Goal: Task Accomplishment & Management: Manage account settings

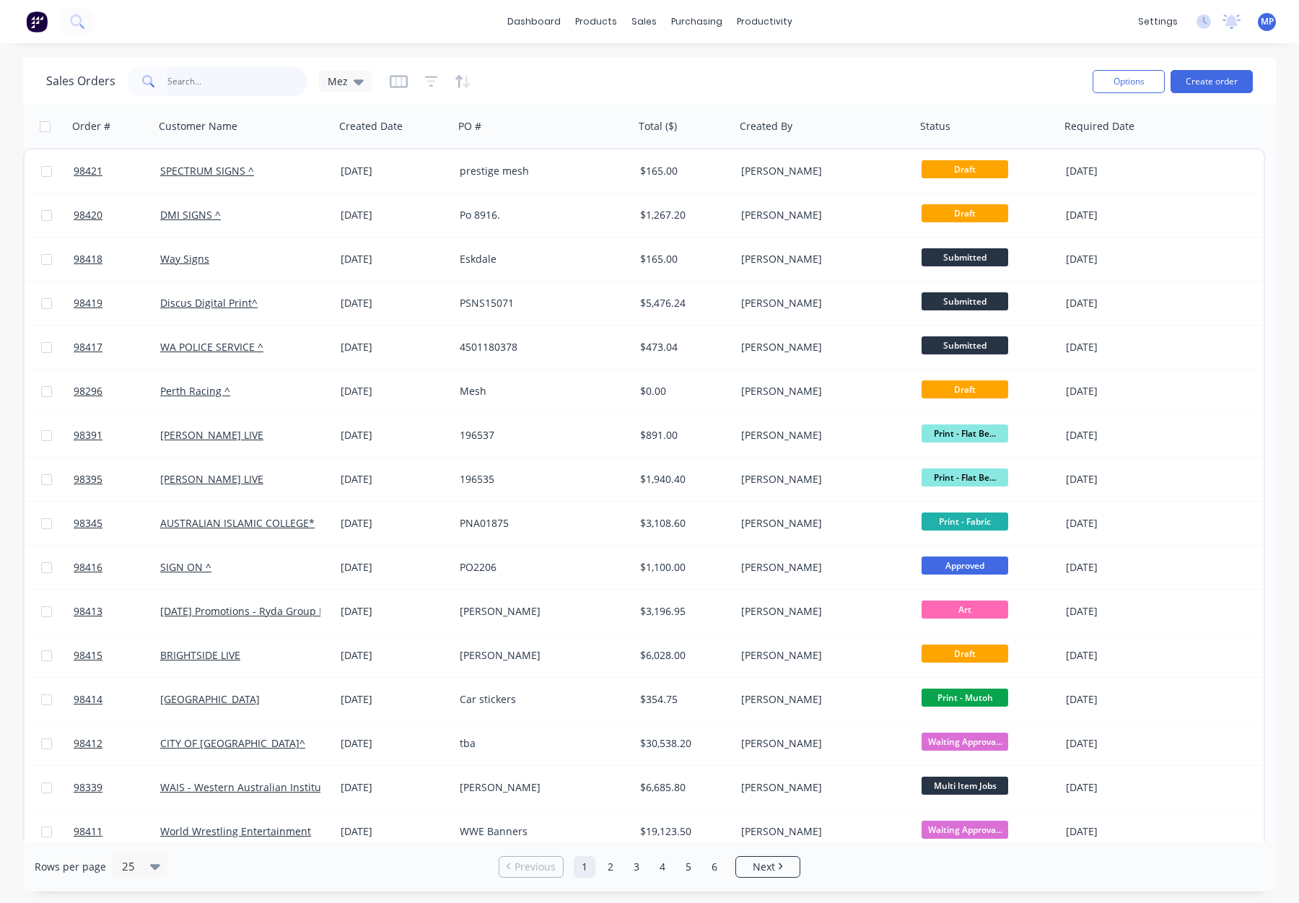
click at [191, 79] on input "text" at bounding box center [237, 81] width 141 height 29
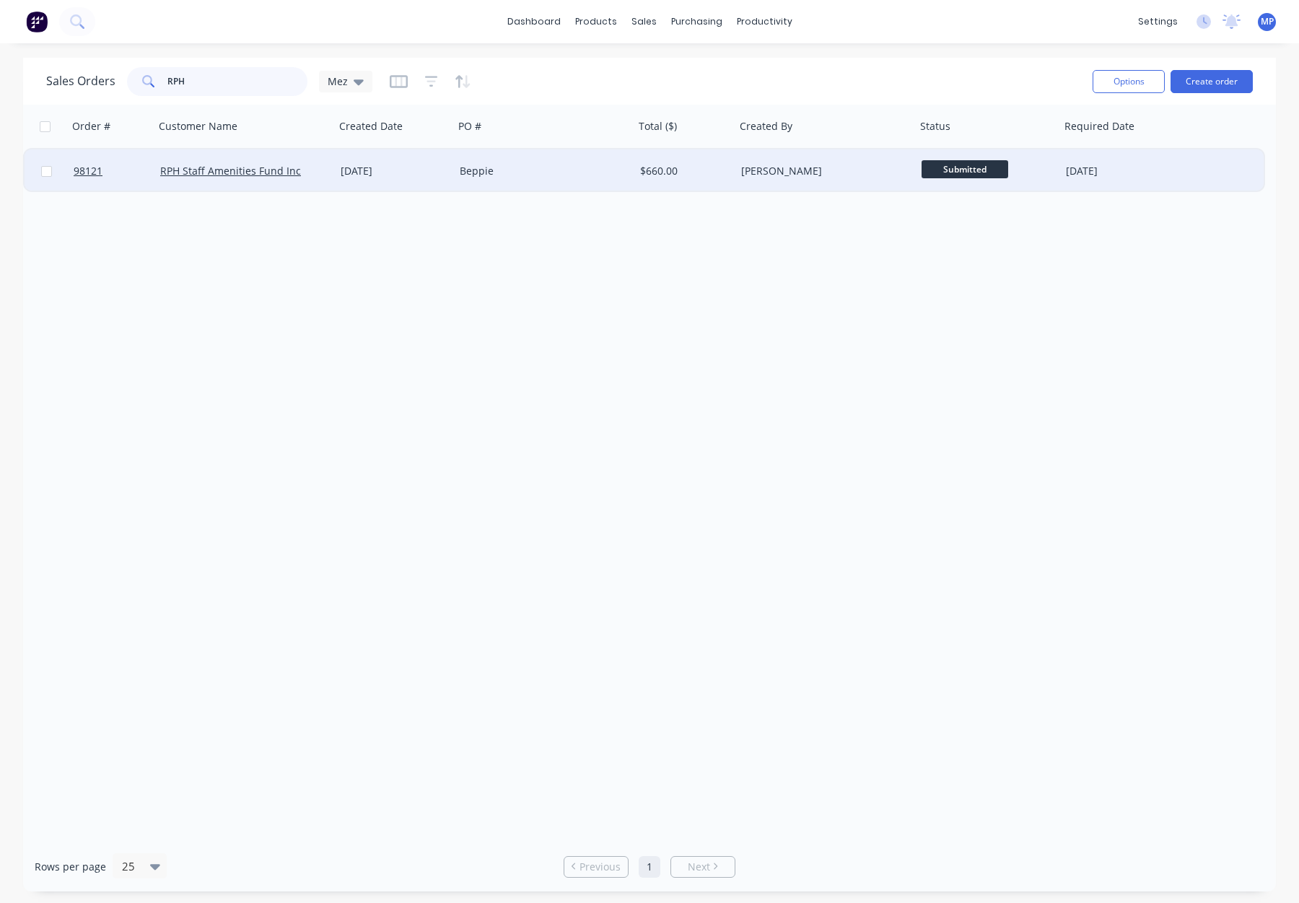
type input "RPH"
click at [538, 180] on div "Beppie" at bounding box center [544, 170] width 180 height 43
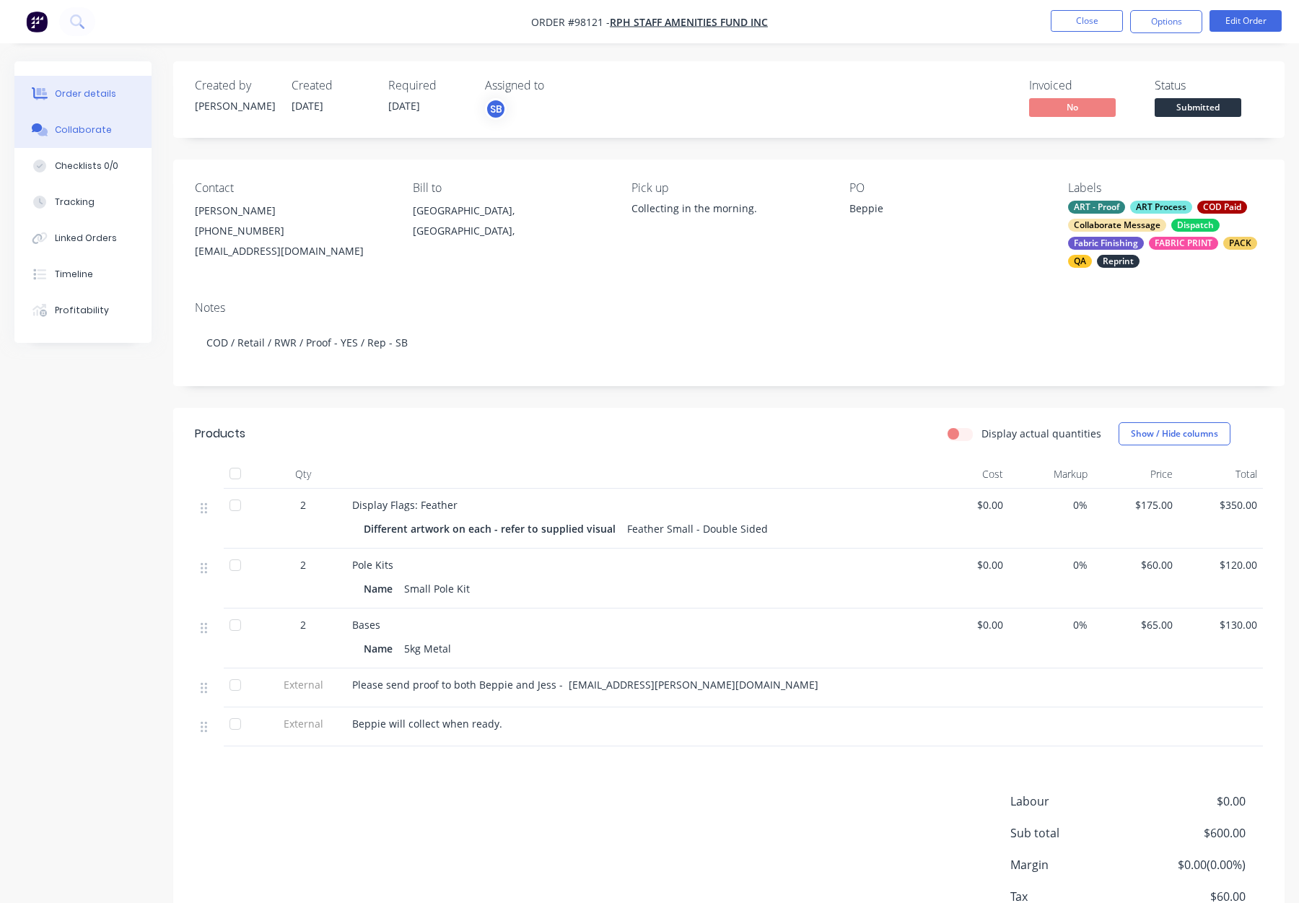
click at [105, 122] on button "Collaborate" at bounding box center [82, 130] width 137 height 36
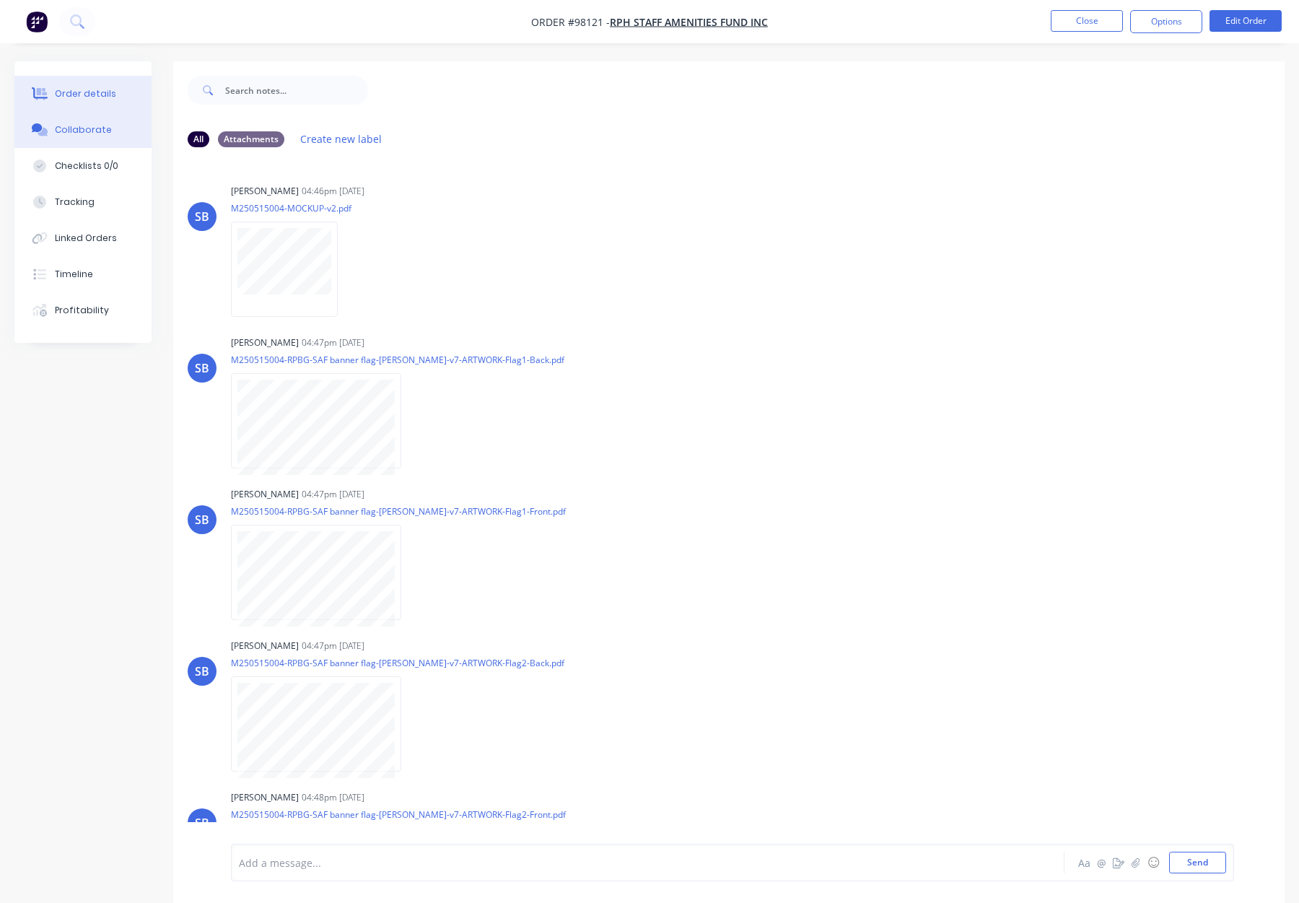
click at [108, 91] on div "Order details" at bounding box center [85, 93] width 61 height 13
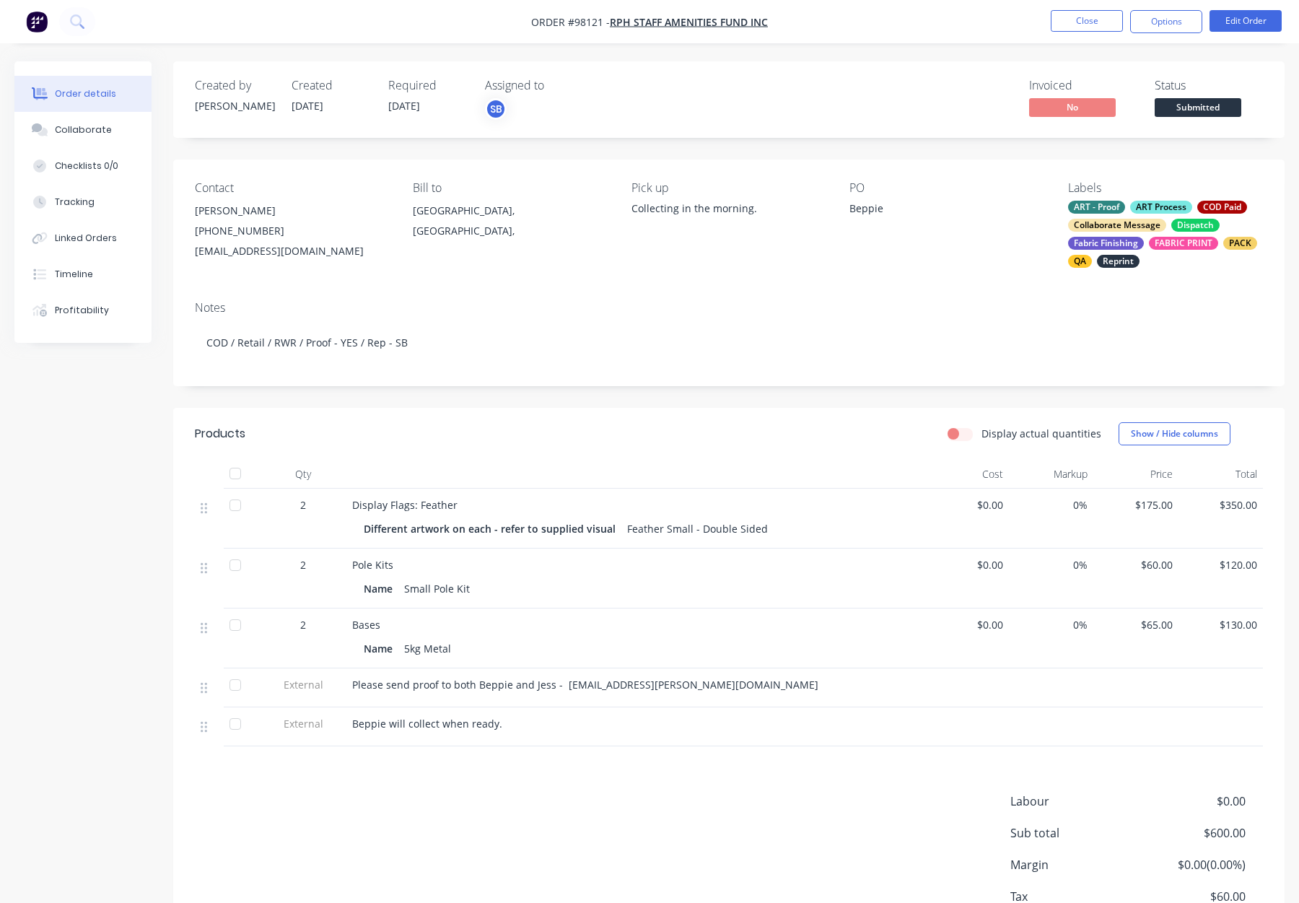
click at [1185, 219] on div "Dispatch" at bounding box center [1196, 225] width 48 height 13
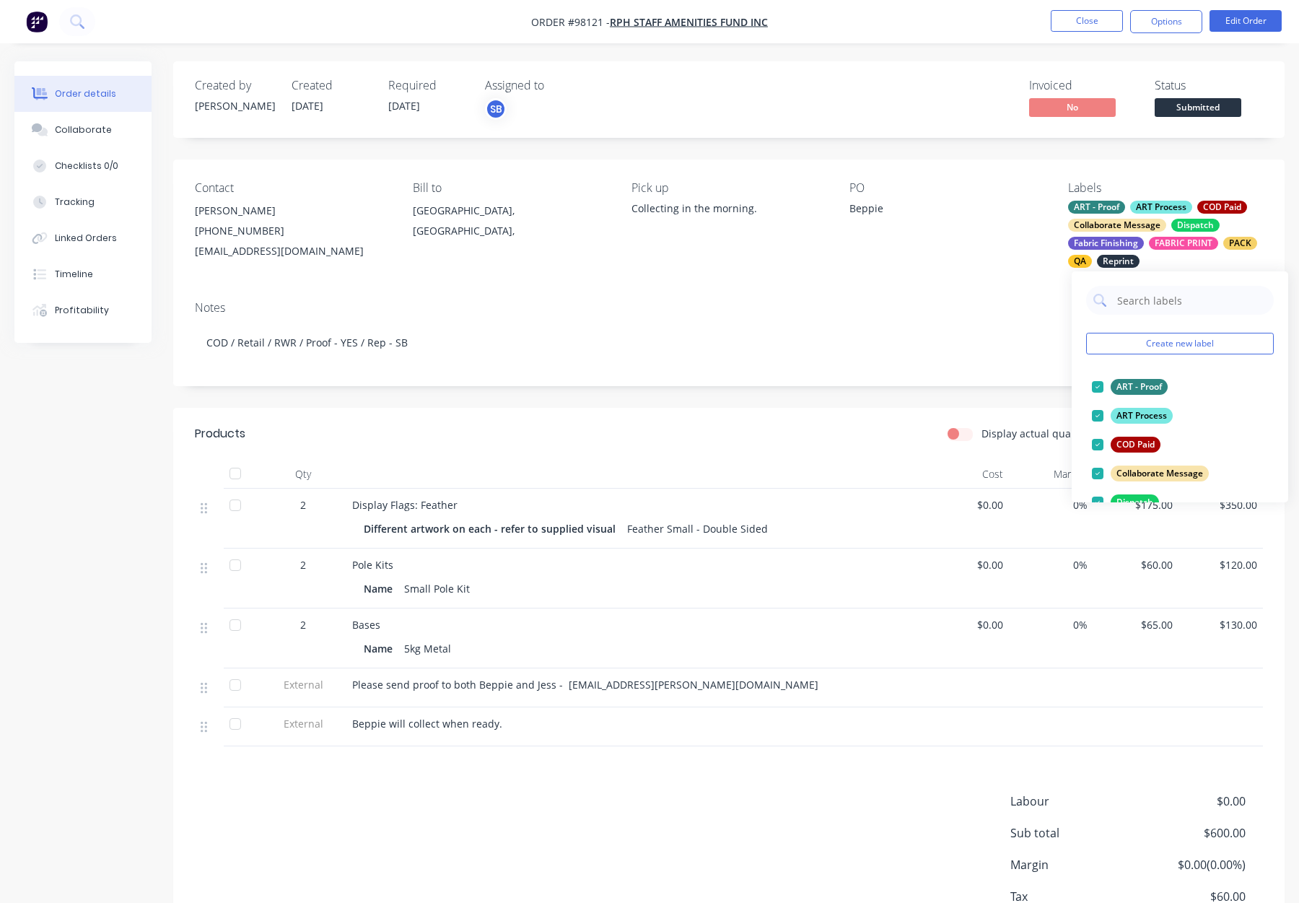
click at [920, 279] on div "Contact Beppie Stoffels (08) 9224 2355 RPH.StaffAmenitiesAdmin@health.wa.gov.au…" at bounding box center [729, 225] width 1112 height 130
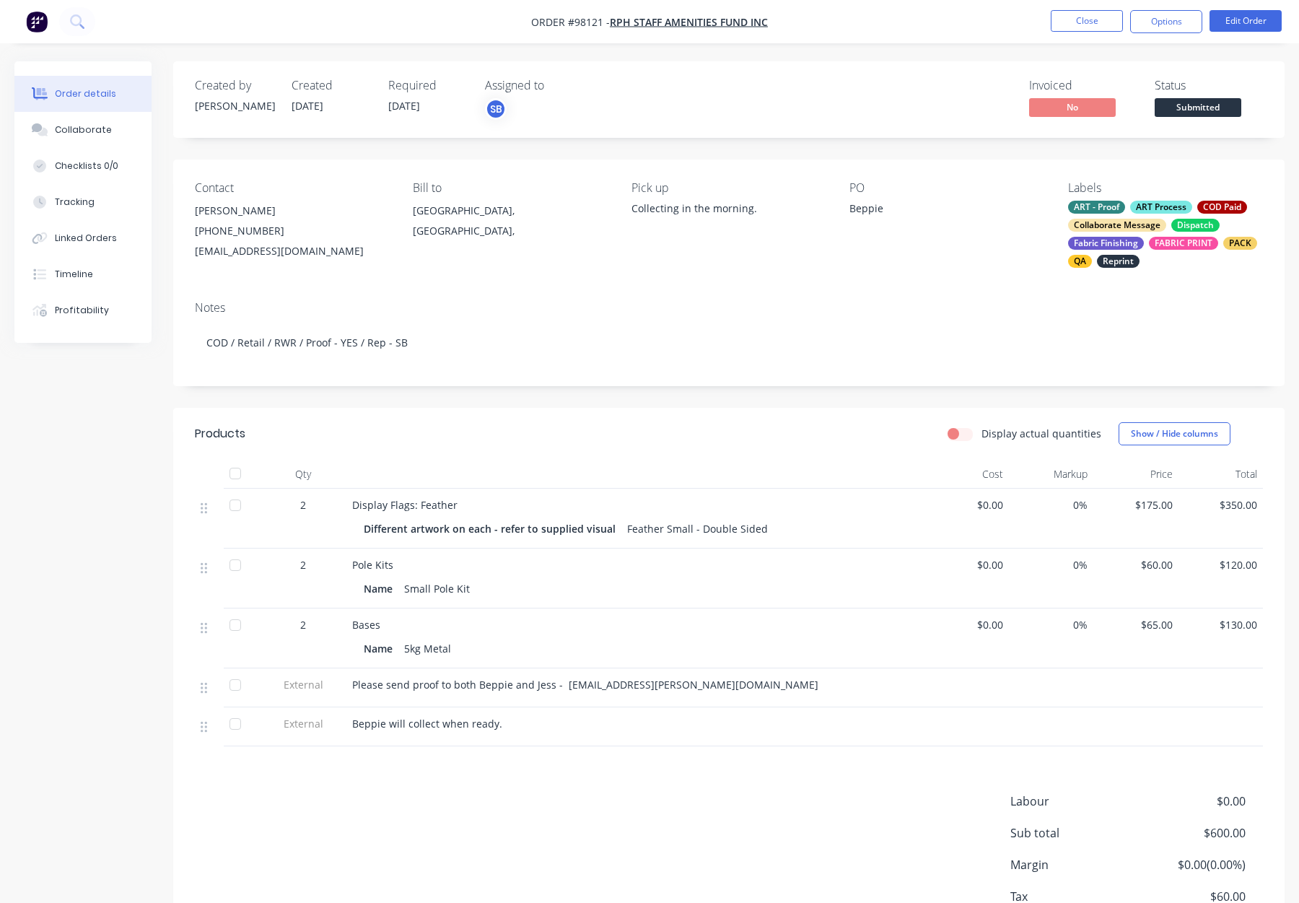
click at [1209, 108] on span "Submitted" at bounding box center [1198, 107] width 87 height 18
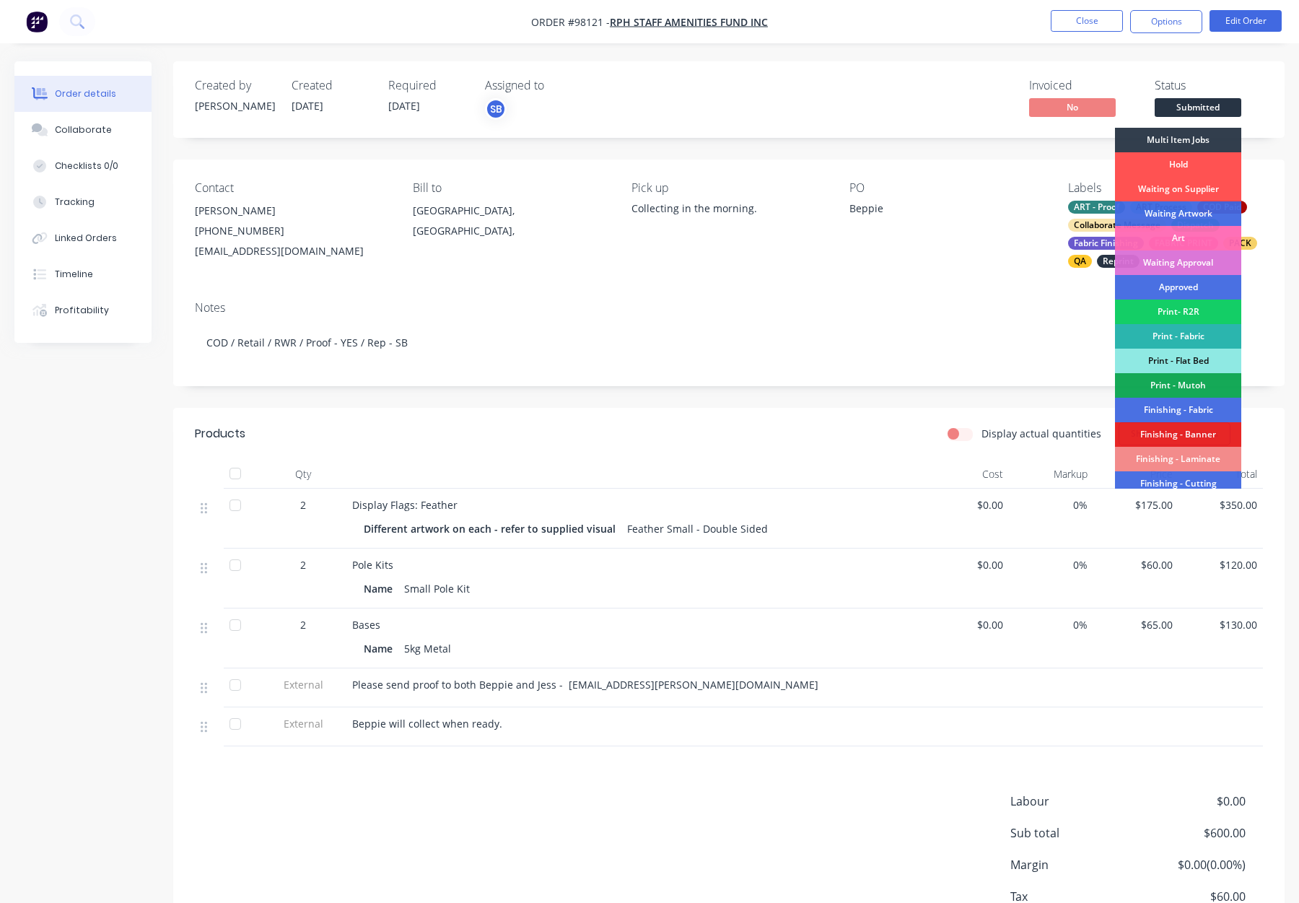
scroll to position [253, 0]
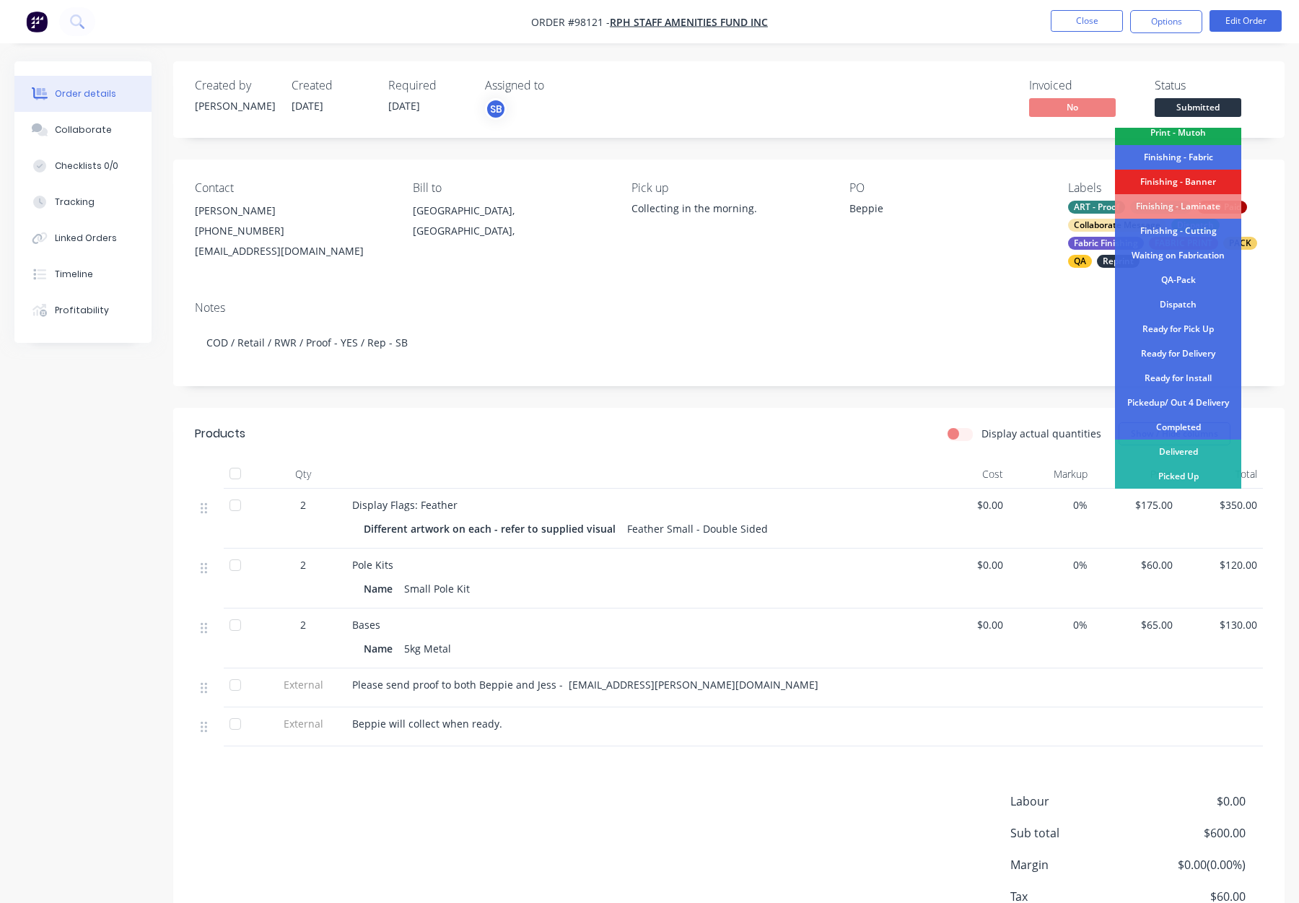
click at [1188, 429] on div "Completed" at bounding box center [1178, 427] width 126 height 25
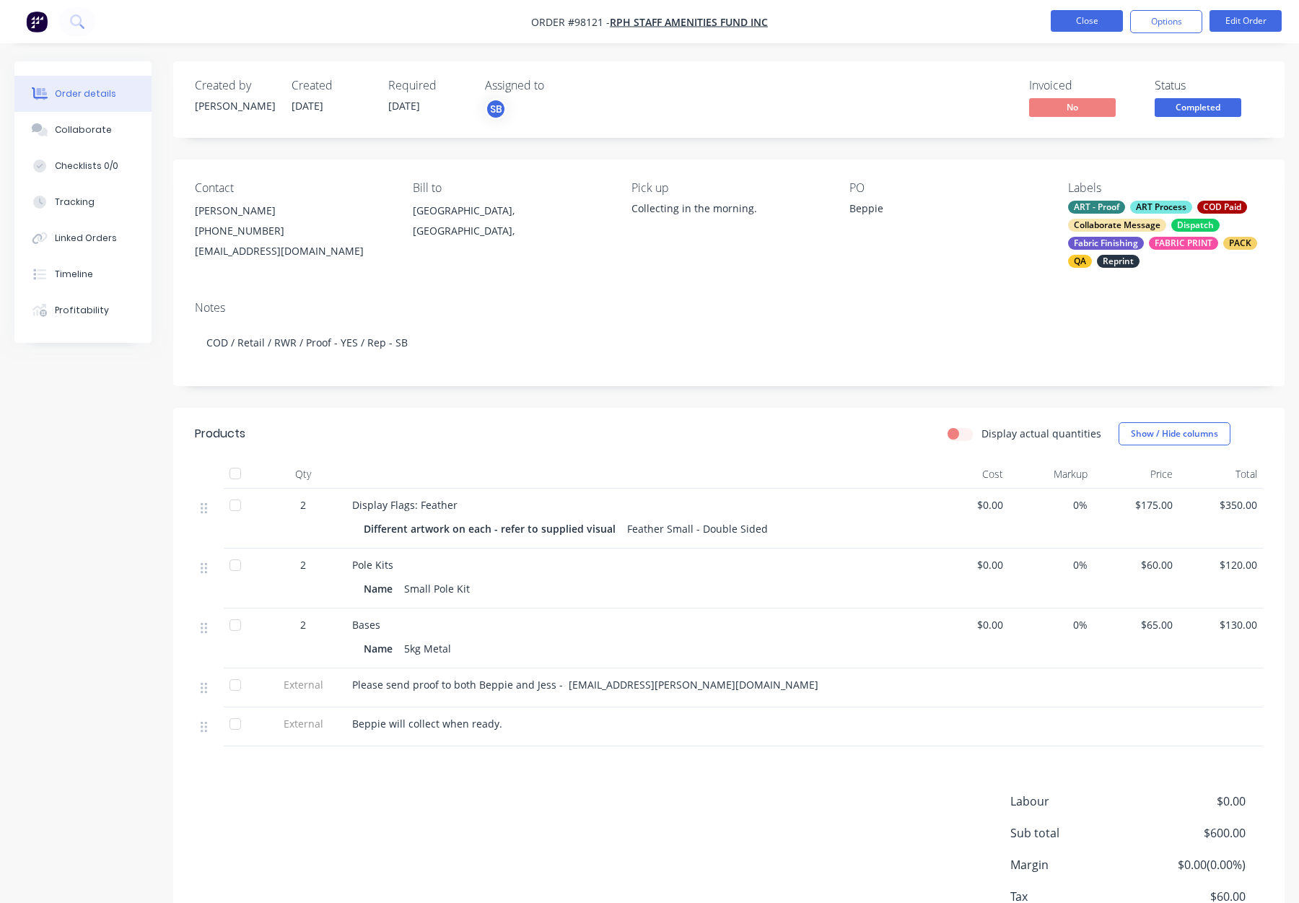
click at [1075, 14] on button "Close" at bounding box center [1087, 21] width 72 height 22
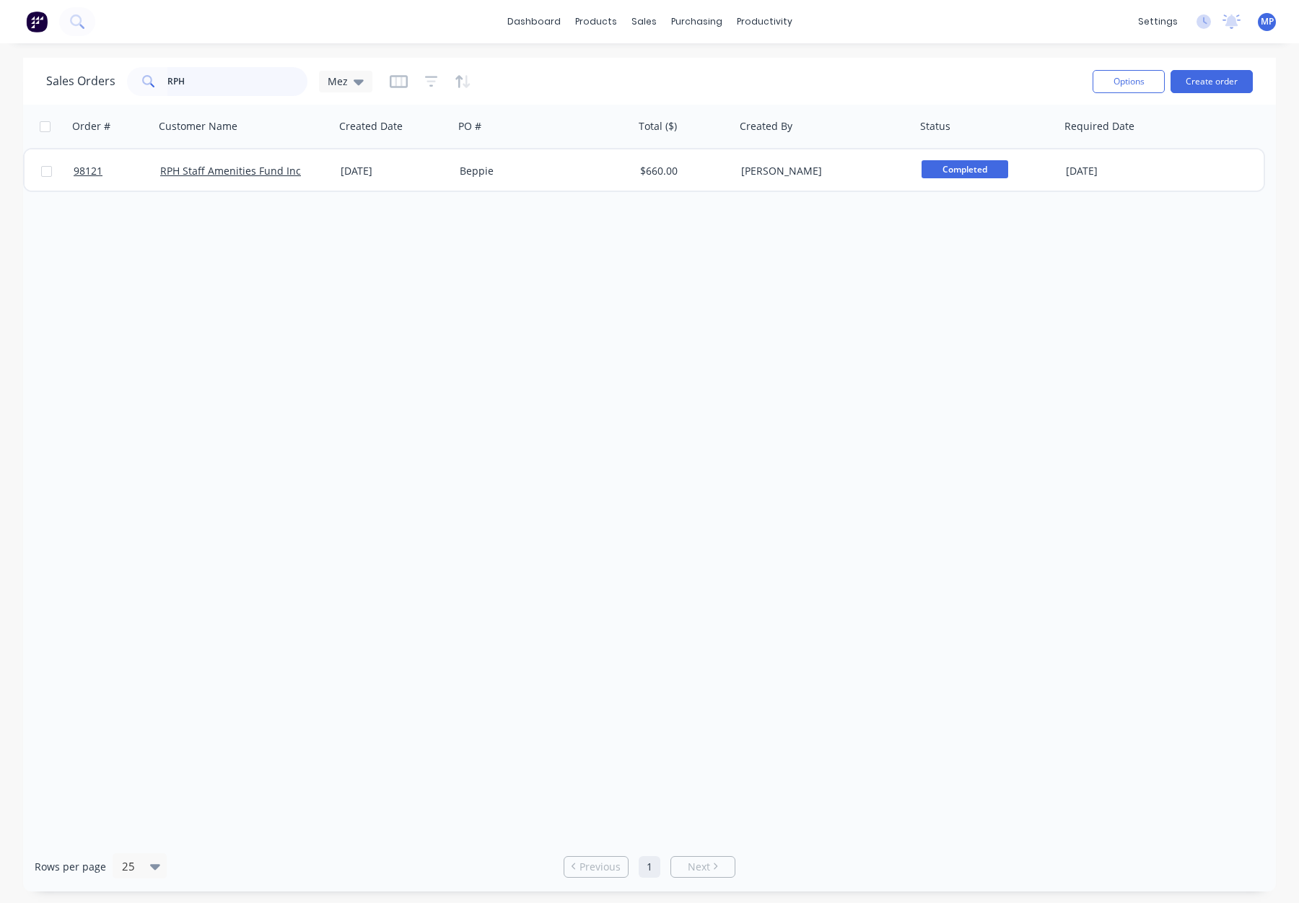
drag, startPoint x: 164, startPoint y: 81, endPoint x: 113, endPoint y: 78, distance: 50.6
click at [113, 78] on div "Sales Orders RPH Mez" at bounding box center [209, 81] width 326 height 29
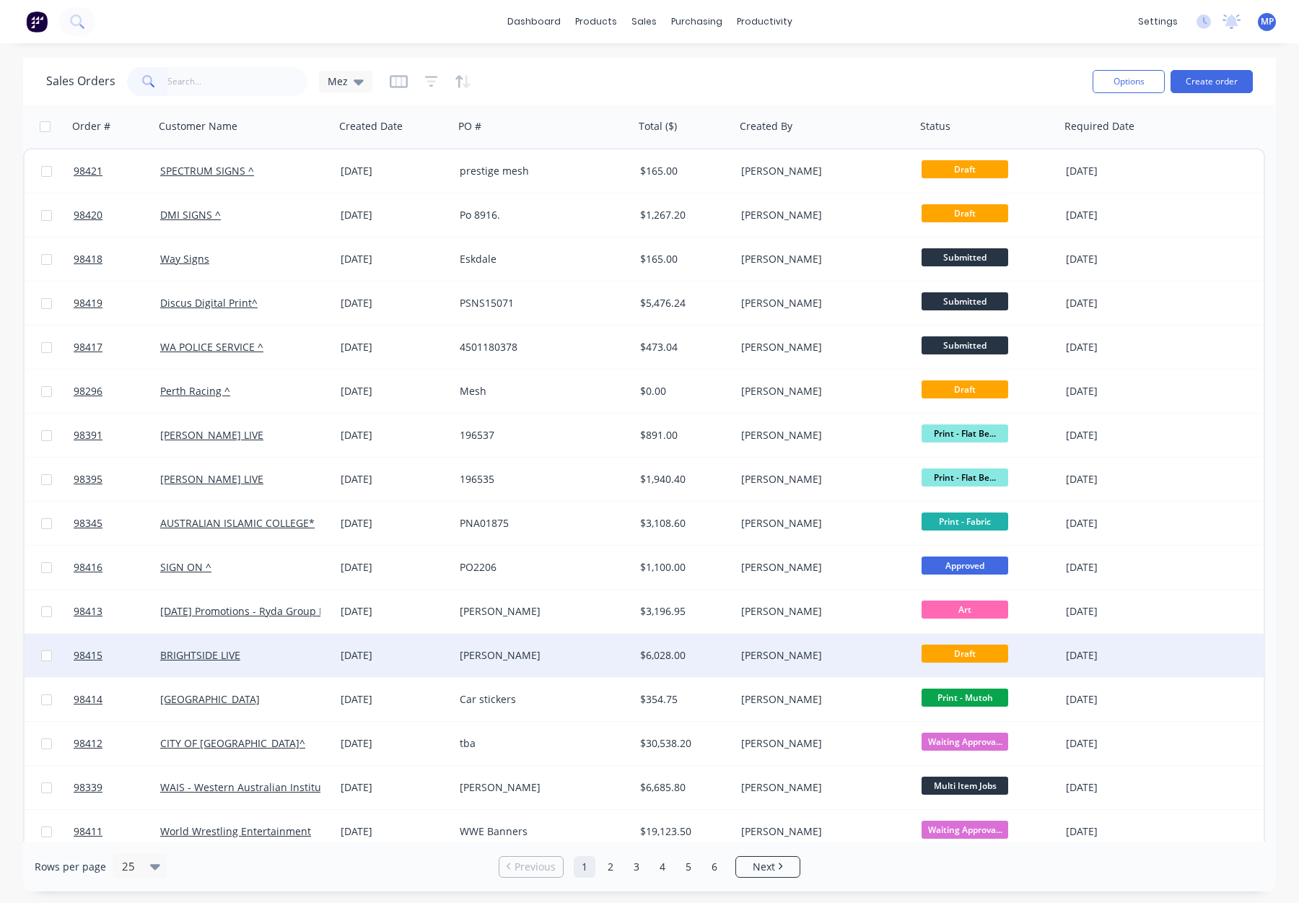
click at [829, 659] on div "[PERSON_NAME]" at bounding box center [821, 655] width 160 height 14
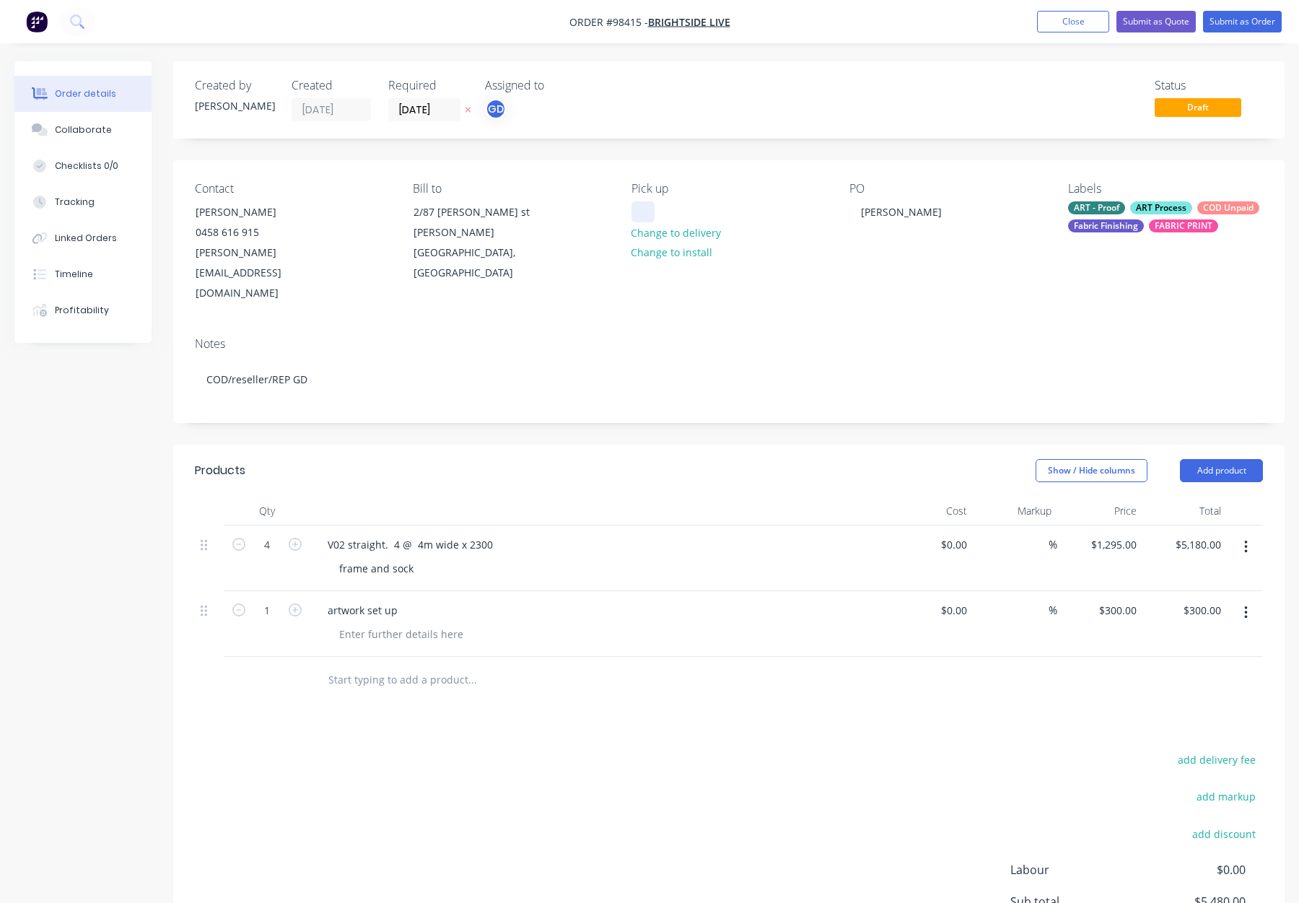
click at [648, 209] on div at bounding box center [643, 211] width 23 height 21
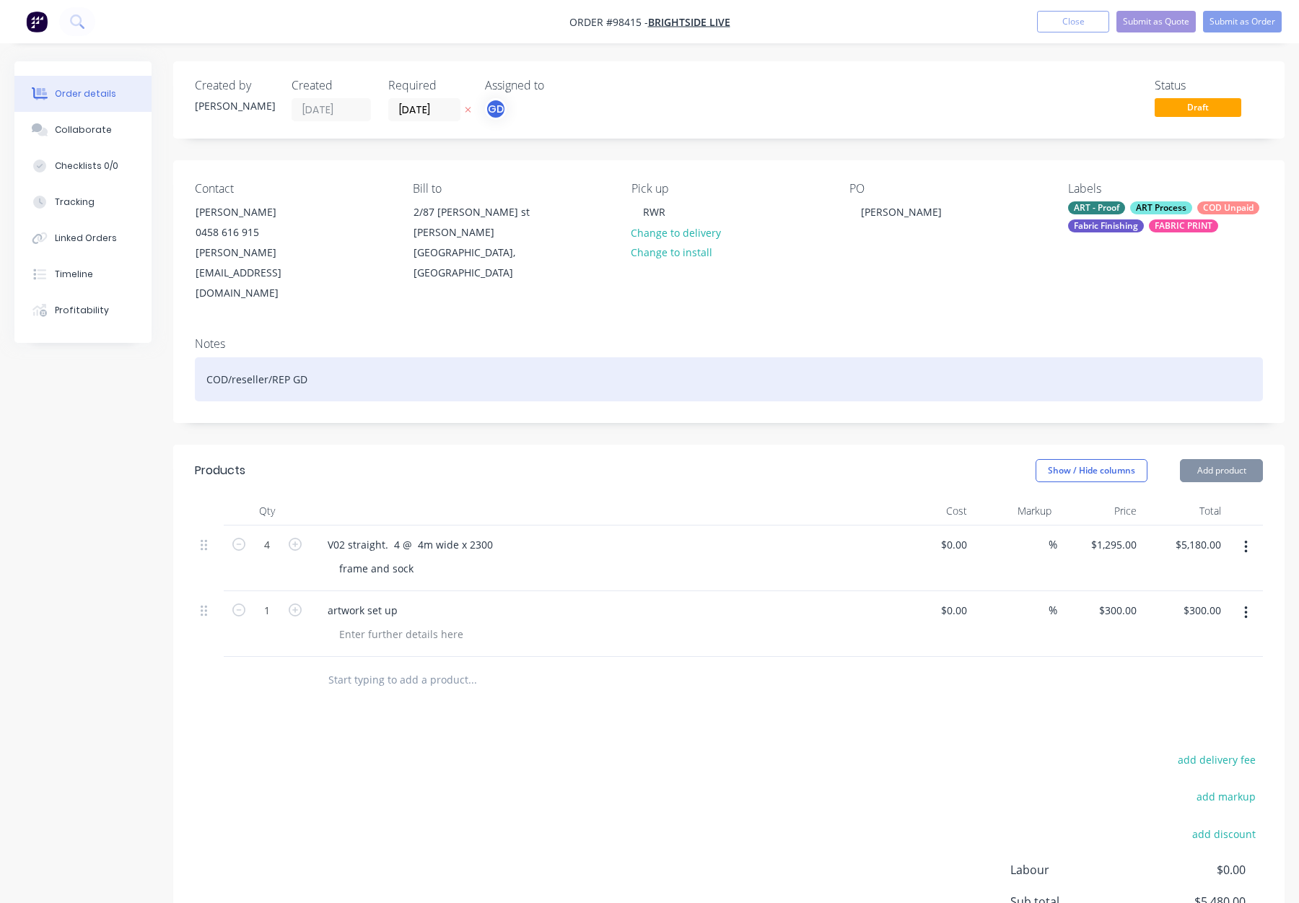
drag, startPoint x: 385, startPoint y: 346, endPoint x: 395, endPoint y: 349, distance: 10.3
click at [395, 357] on div "COD/reseller/REP GD" at bounding box center [729, 379] width 1068 height 44
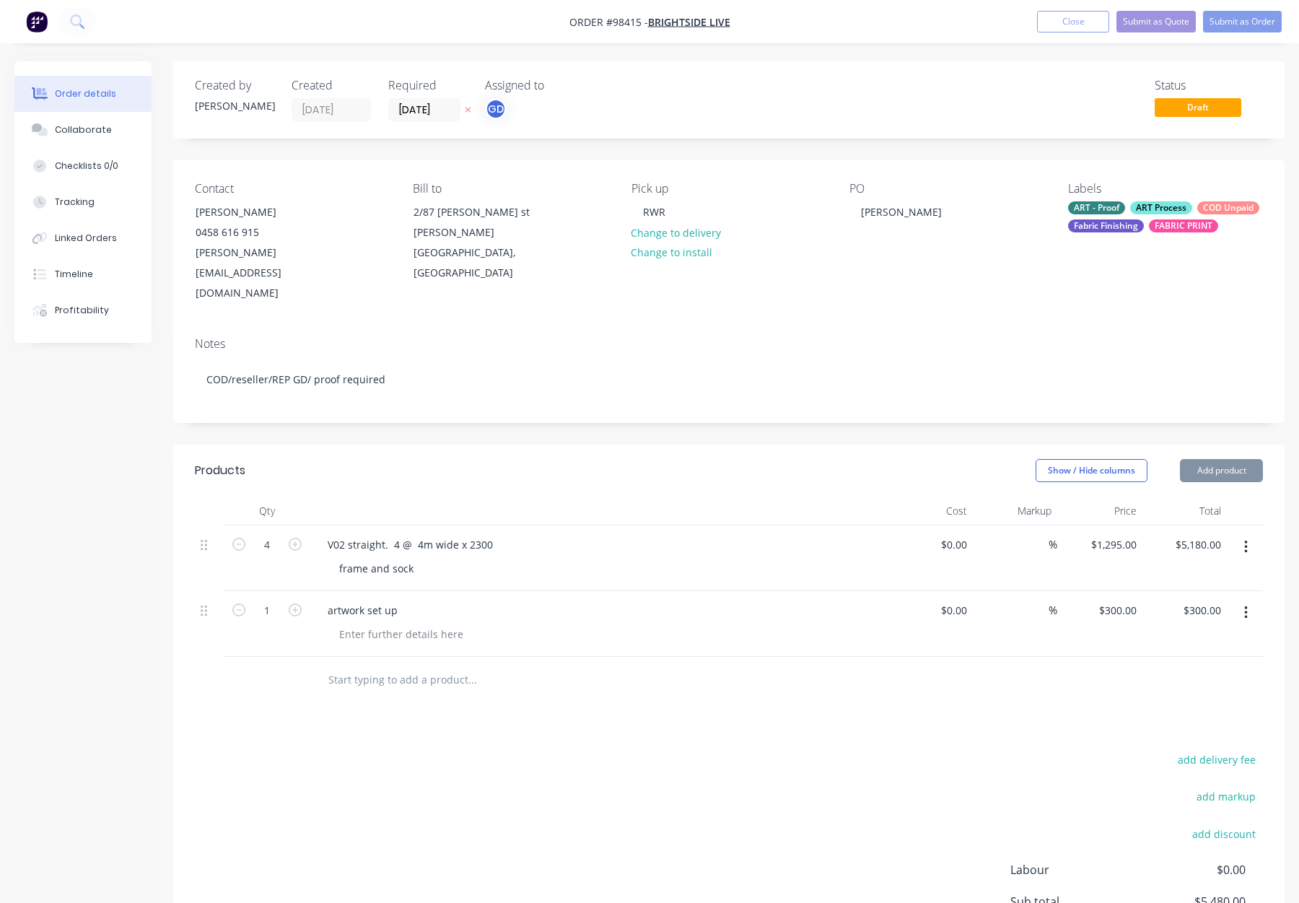
click at [370, 666] on input "text" at bounding box center [472, 680] width 289 height 29
click at [376, 666] on input "text" at bounding box center [472, 680] width 289 height 29
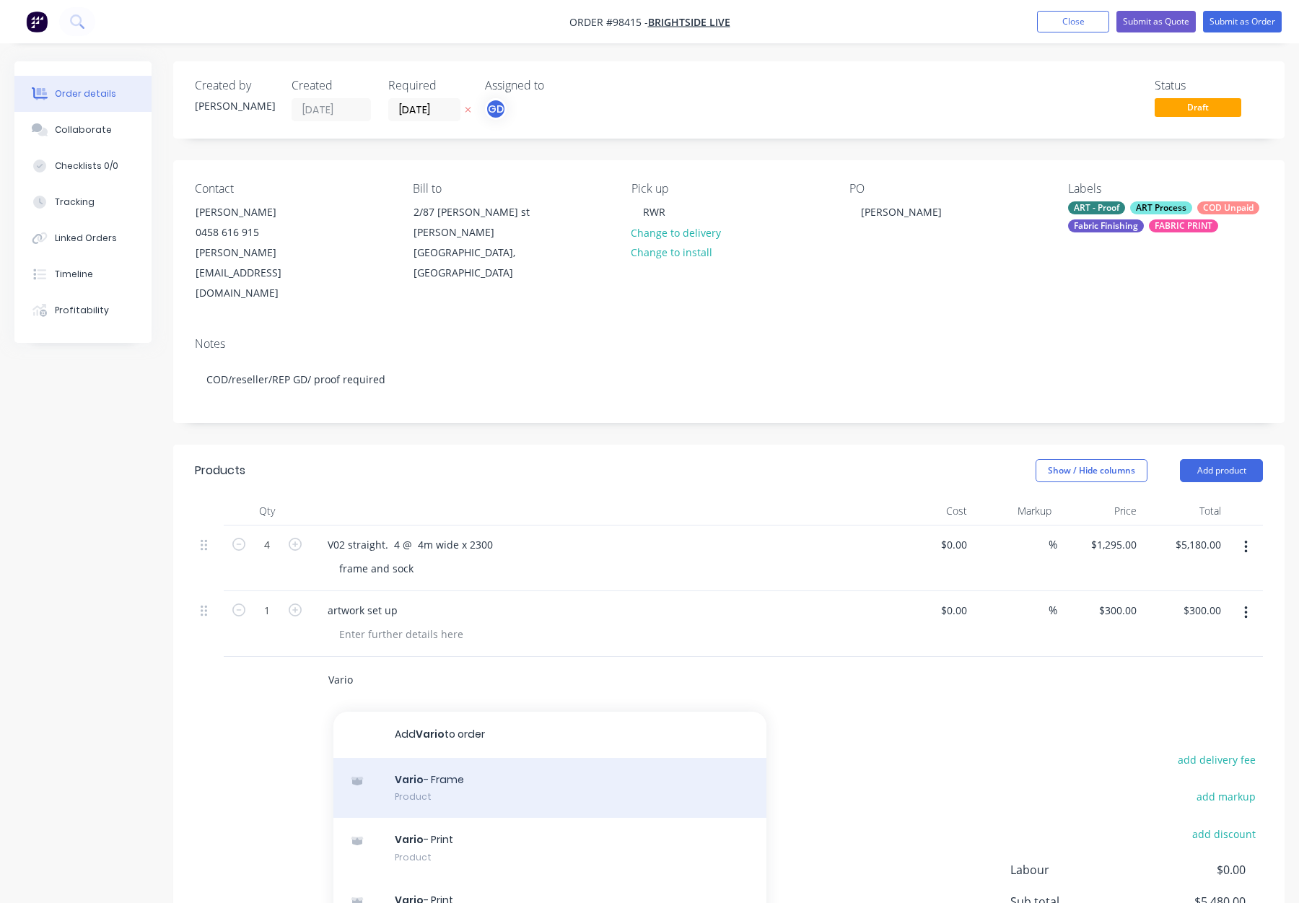
type input "Vario"
click at [557, 758] on div "Vario - Frame Product" at bounding box center [550, 788] width 433 height 61
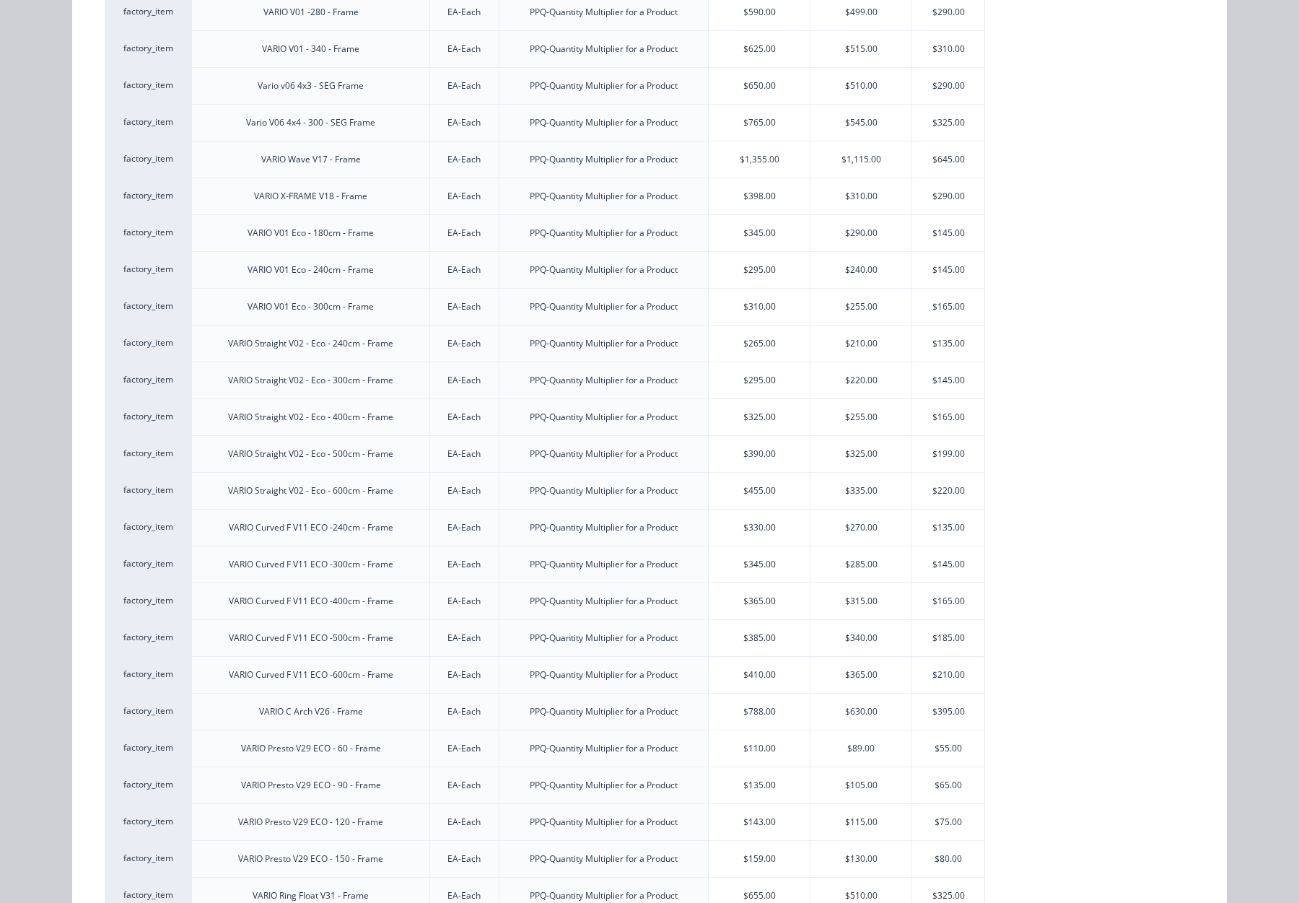
scroll to position [1832, 0]
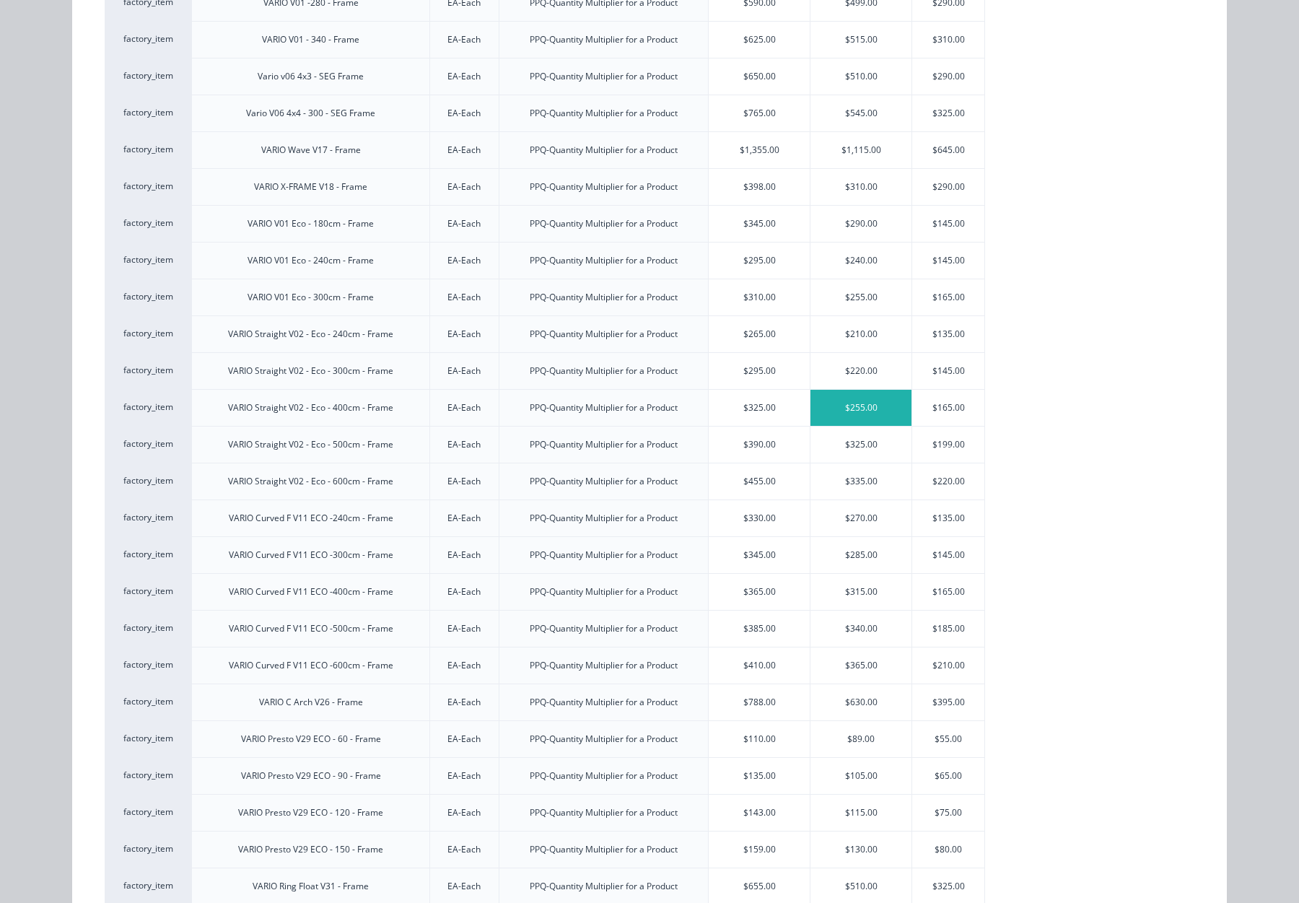
click at [821, 402] on div "$255.00" at bounding box center [861, 408] width 101 height 36
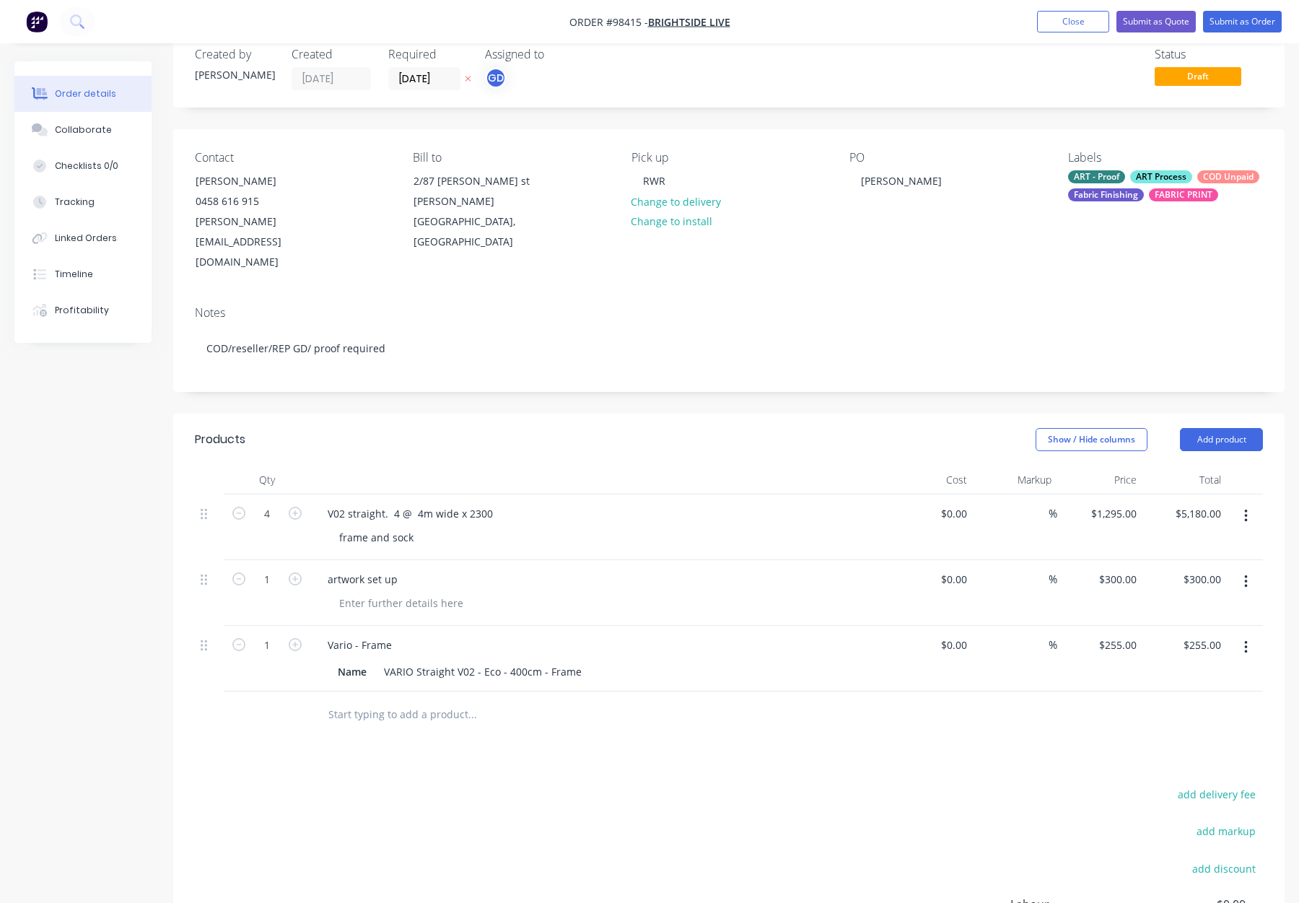
scroll to position [39, 0]
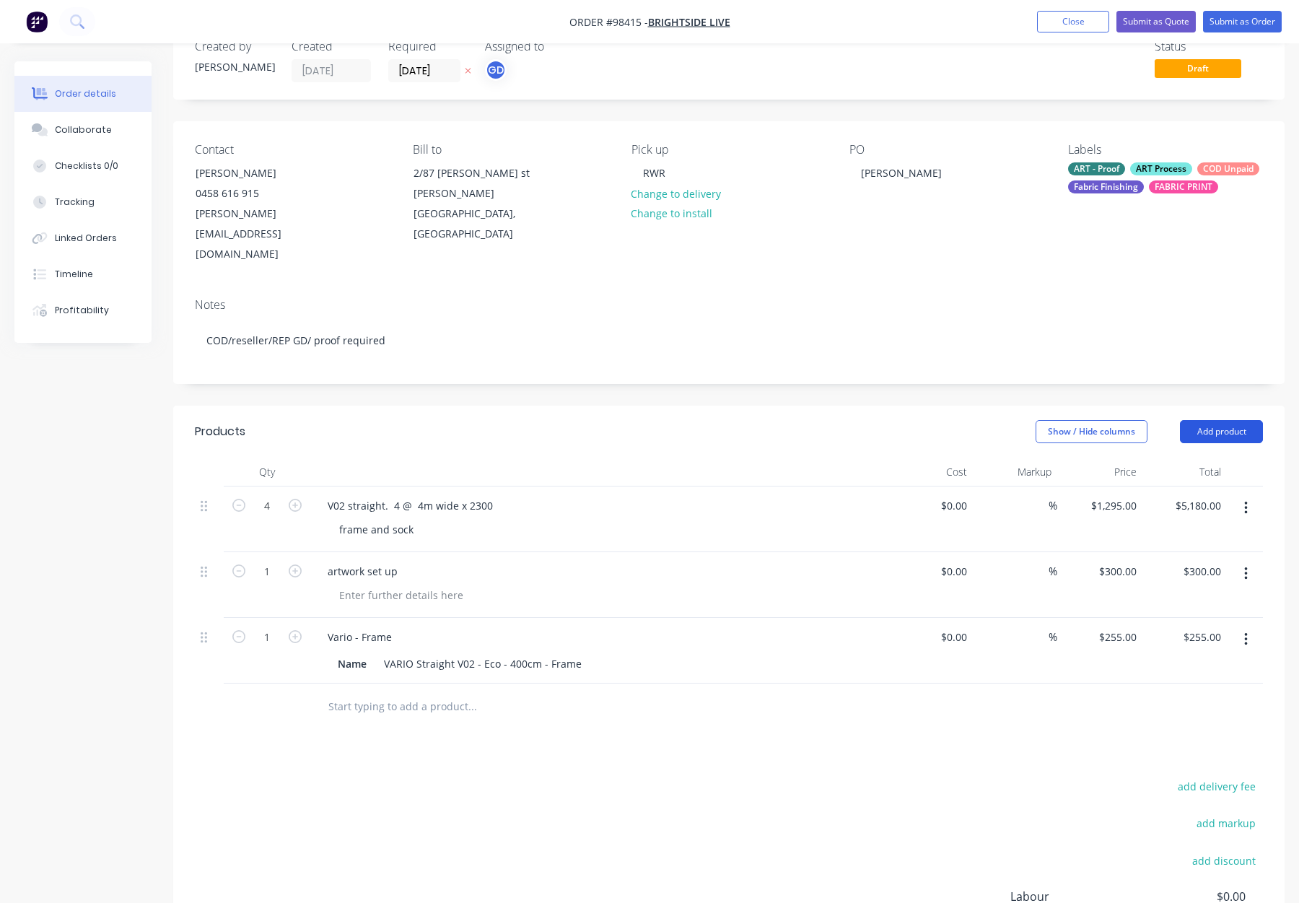
drag, startPoint x: 1230, startPoint y: 387, endPoint x: 1229, endPoint y: 401, distance: 13.8
click at [1230, 420] on button "Add product" at bounding box center [1221, 431] width 83 height 23
click at [1195, 631] on div "Notes (Internal)" at bounding box center [1194, 641] width 111 height 21
click at [355, 692] on div at bounding box center [368, 702] width 104 height 21
click at [624, 734] on div "Products Show / Hide columns Add product Qty Cost Markup Price Total 4 V02 stra…" at bounding box center [729, 764] width 1112 height 716
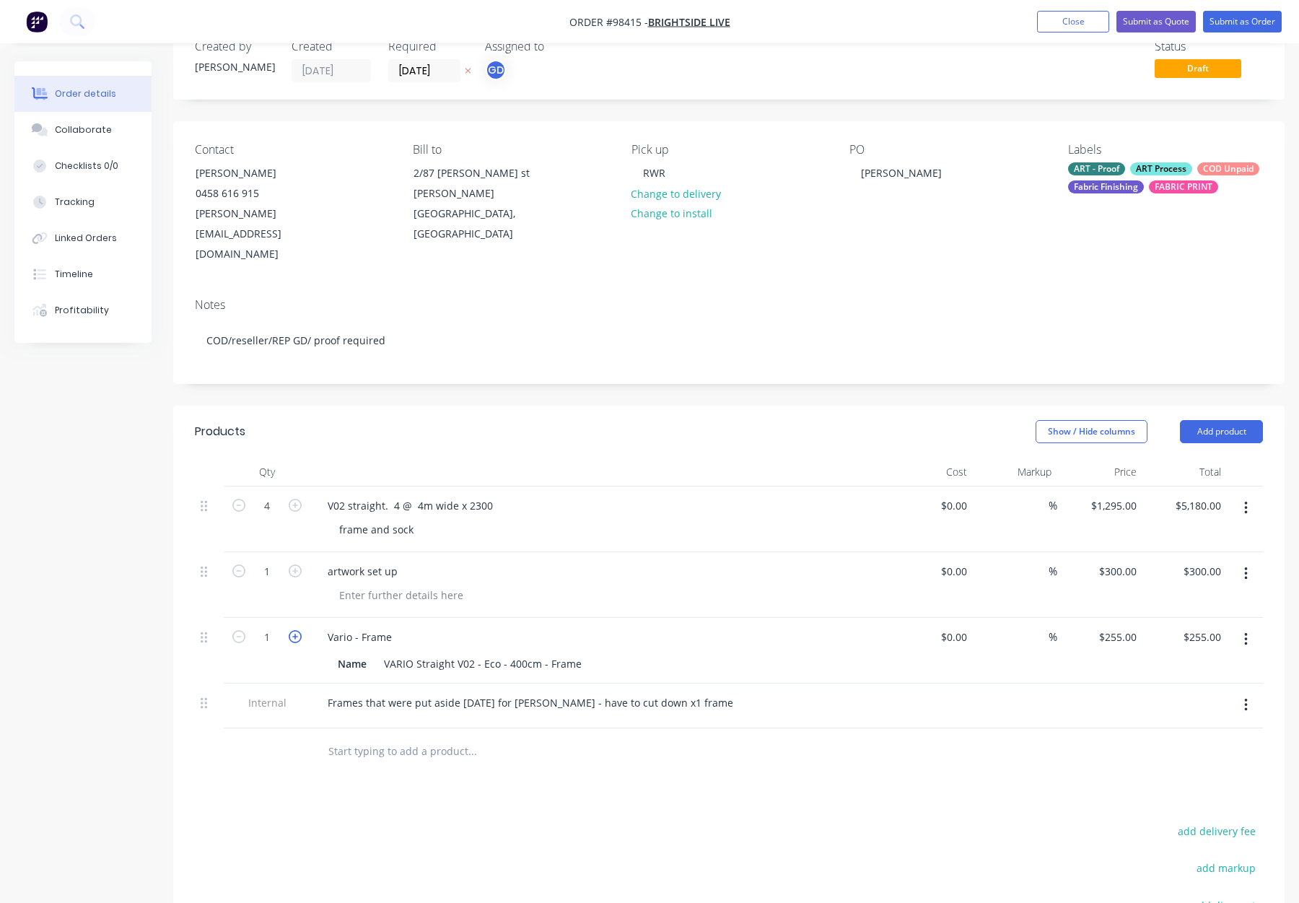
click at [298, 630] on icon "button" at bounding box center [295, 636] width 13 height 13
type input "2"
type input "$510.00"
click at [296, 630] on icon "button" at bounding box center [295, 636] width 13 height 13
type input "3"
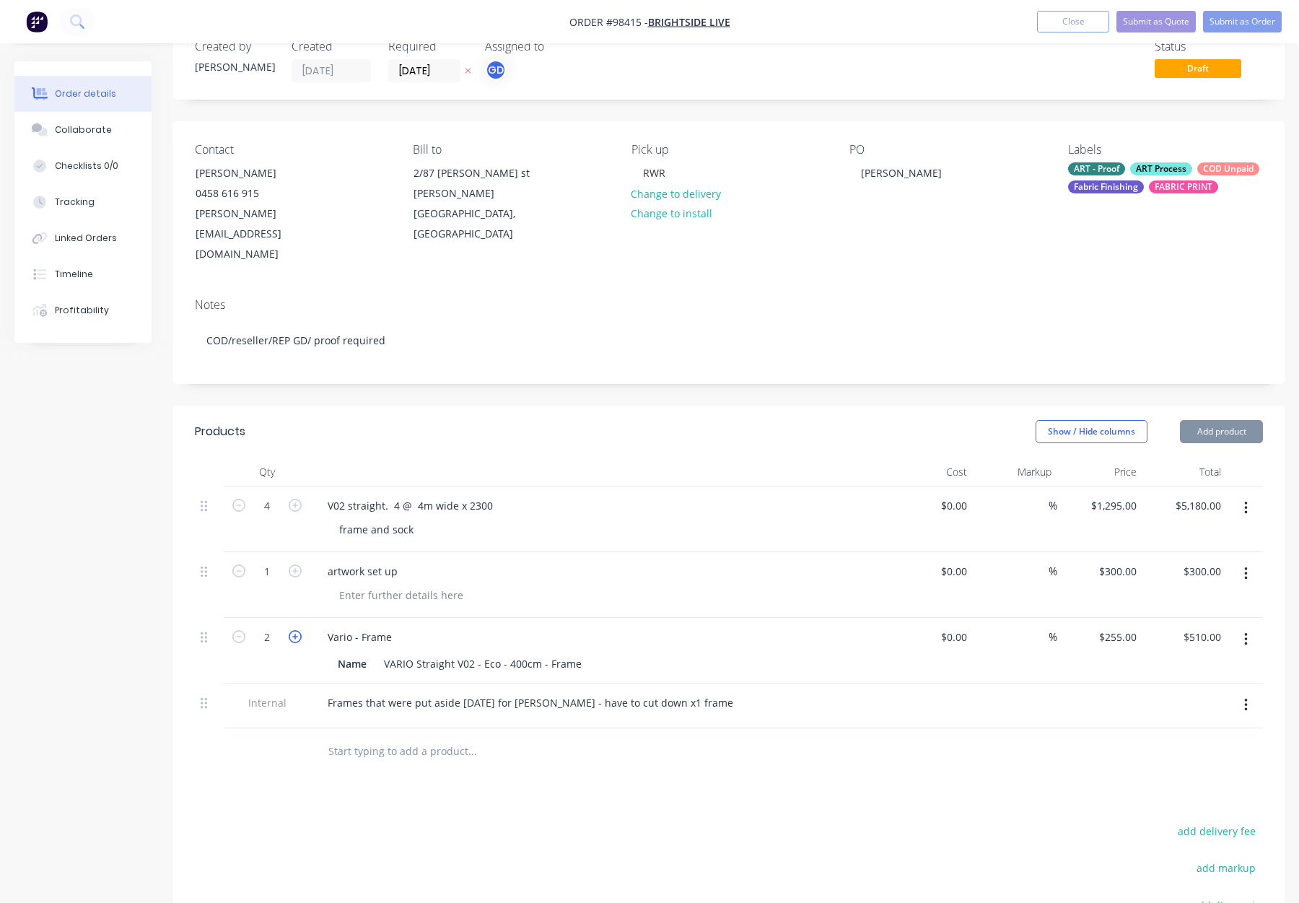
type input "$765.00"
click at [296, 630] on icon "button" at bounding box center [295, 636] width 13 height 13
type input "4"
type input "$1,020.00"
click at [394, 737] on input "text" at bounding box center [472, 751] width 289 height 29
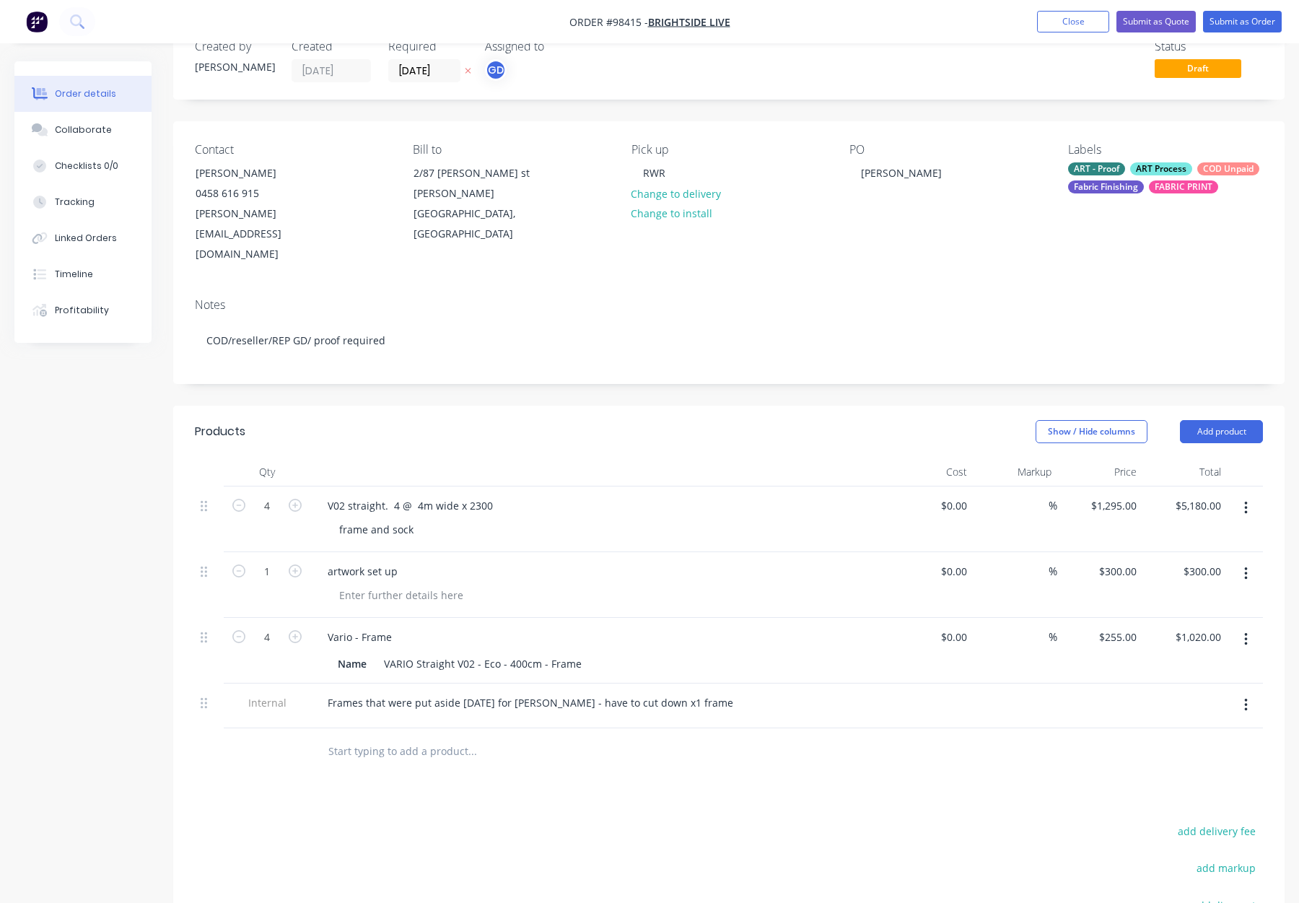
type input "V"
type input "Vario"
click at [579, 889] on div "Vario - Print Product" at bounding box center [550, 919] width 433 height 61
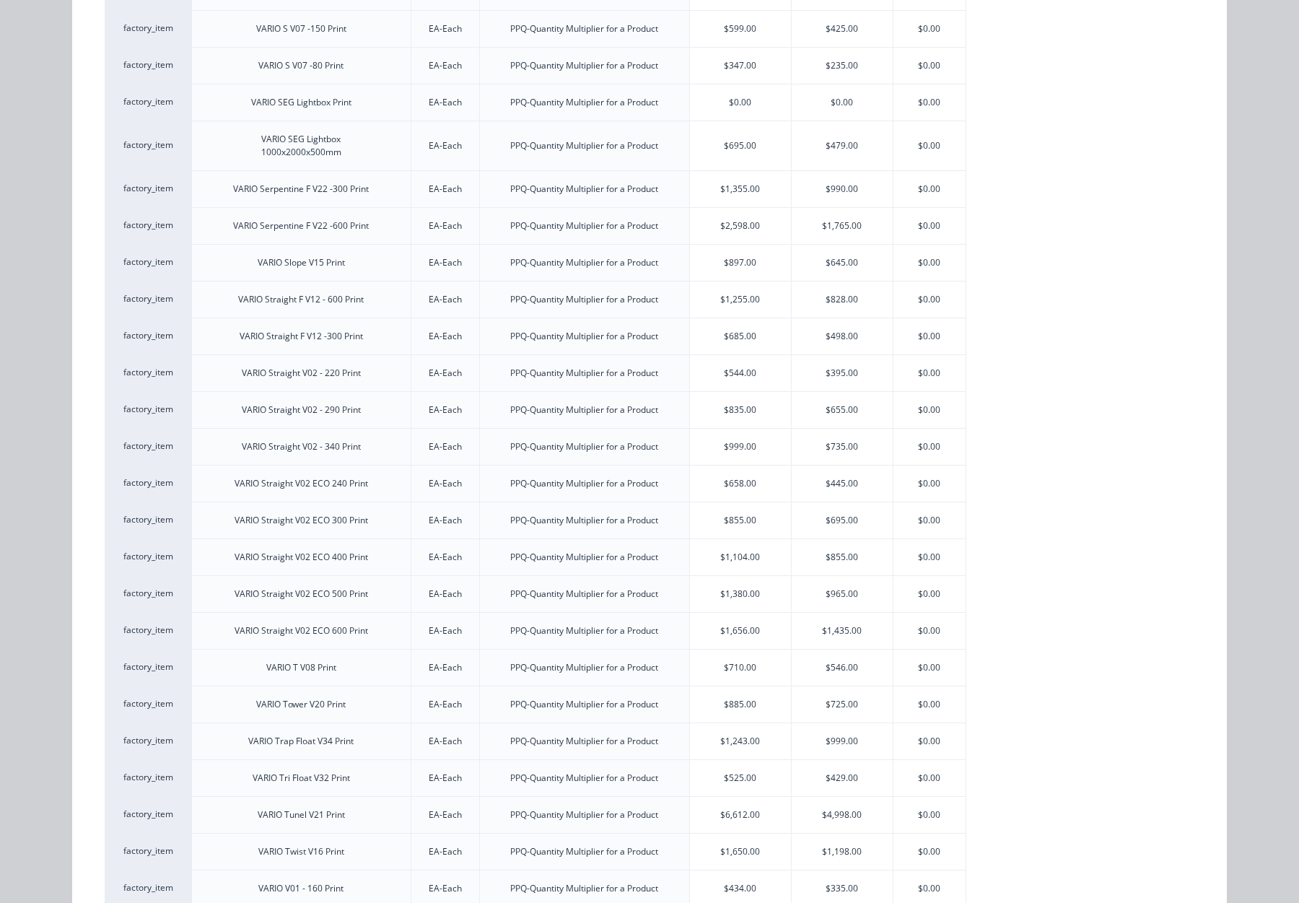
scroll to position [2224, 0]
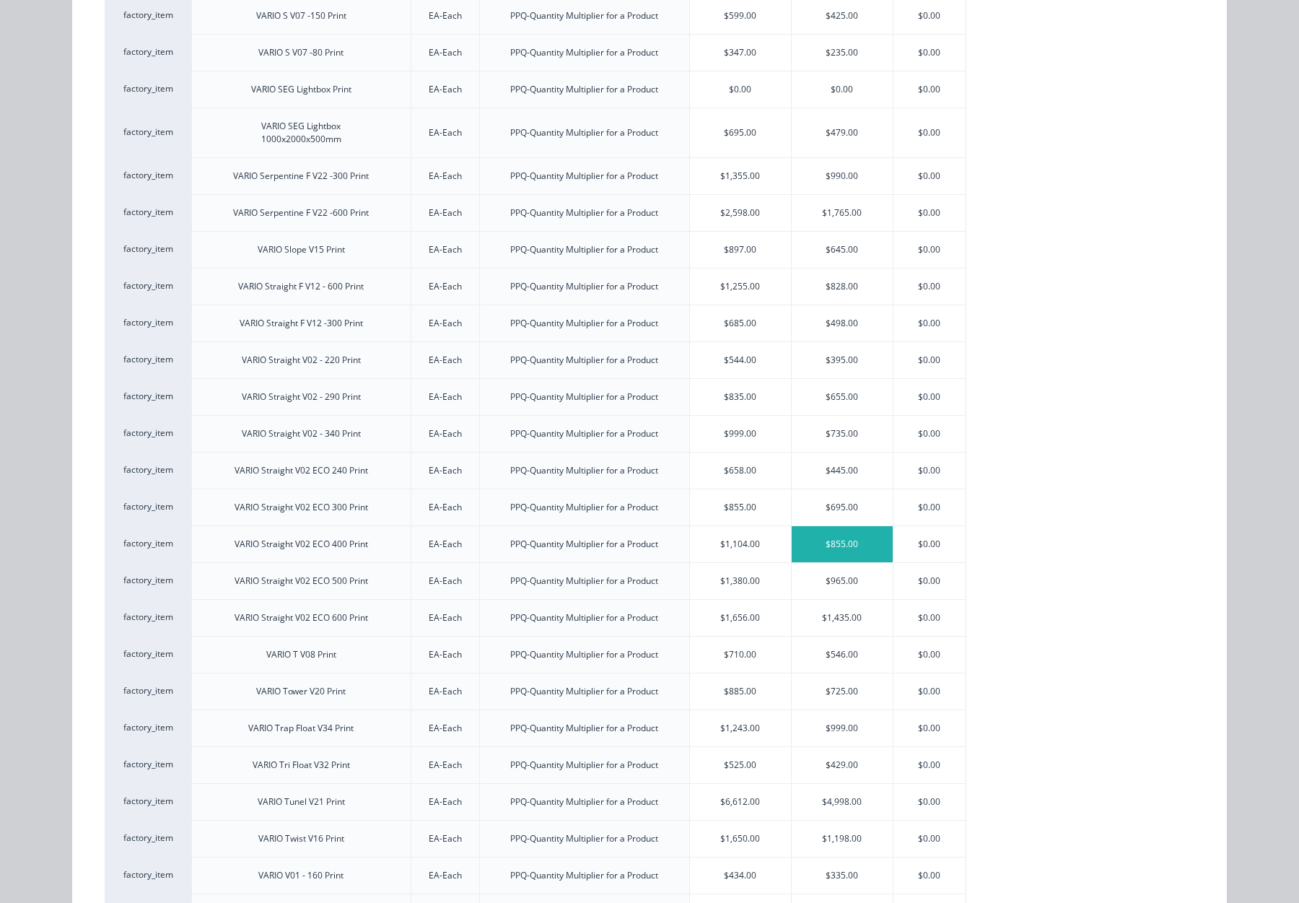
click at [829, 541] on div "$855.00" at bounding box center [842, 544] width 101 height 36
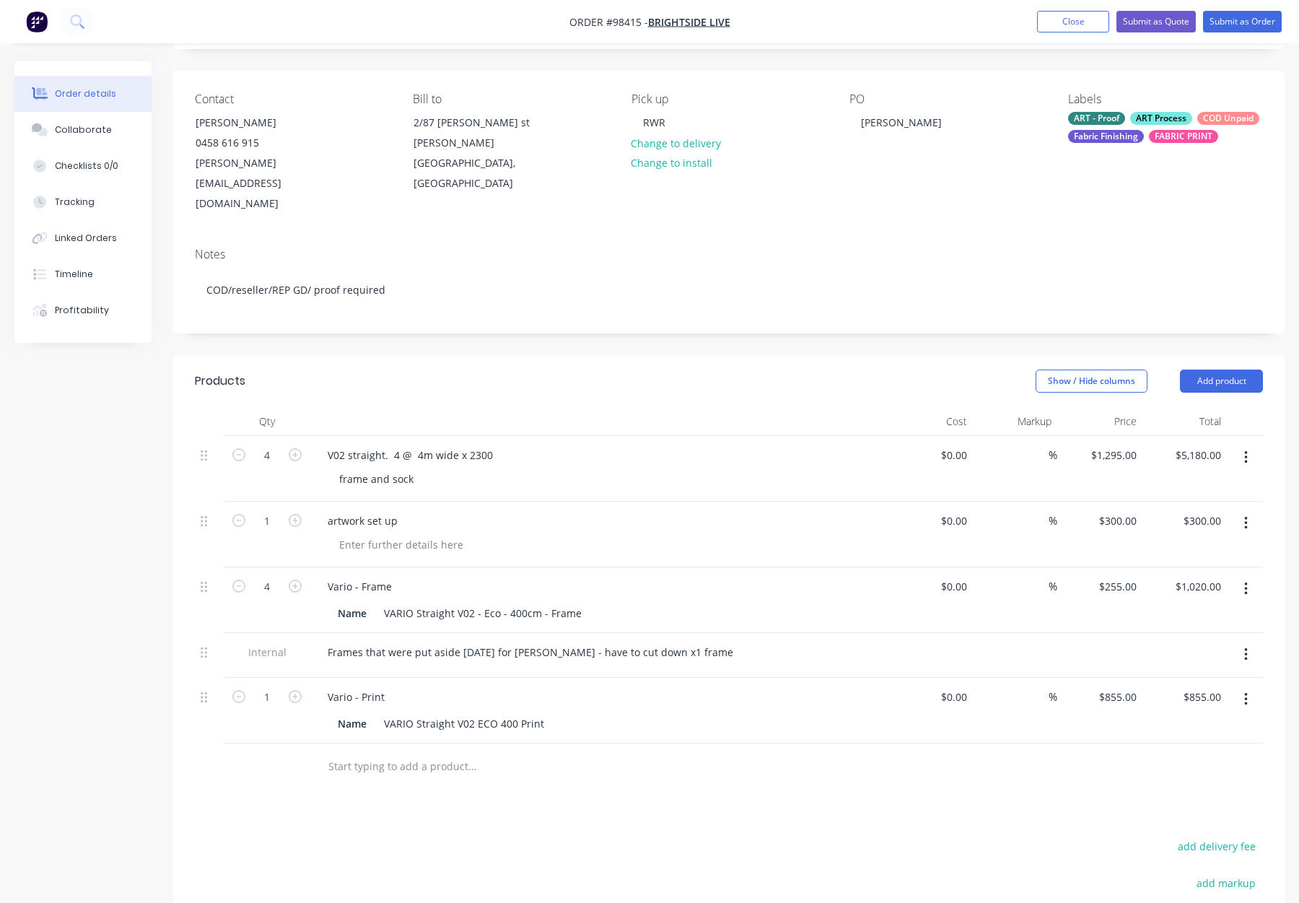
scroll to position [103, 0]
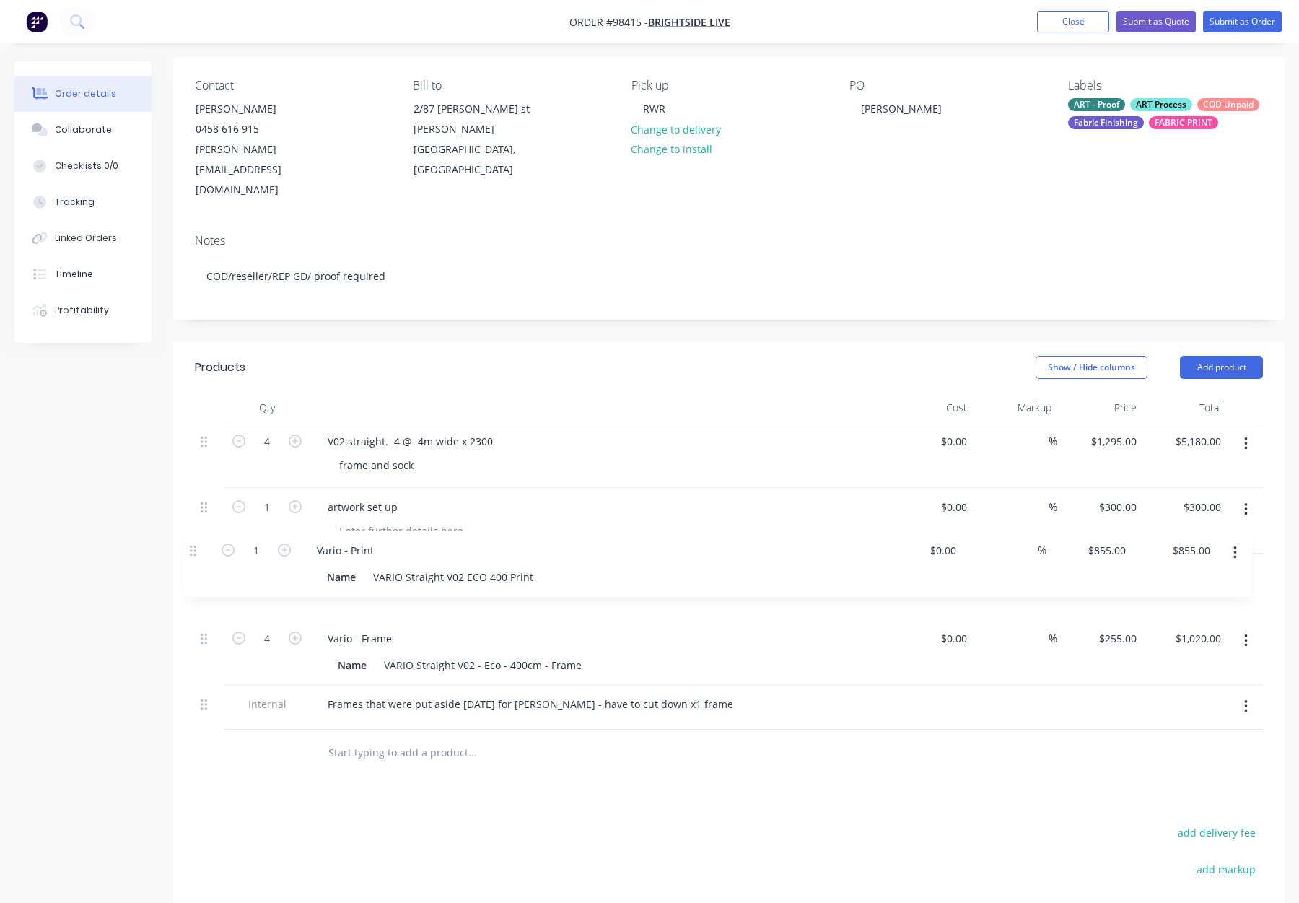
drag, startPoint x: 201, startPoint y: 614, endPoint x: 191, endPoint y: 546, distance: 68.6
click at [192, 546] on div "Qty Cost Markup Price Total 4 V02 straight. 4 @ 4m wide x 2300 frame and sock $…" at bounding box center [729, 584] width 1112 height 383
click at [289, 566] on icon "button" at bounding box center [295, 572] width 13 height 13
type input "2"
type input "$1,710.00"
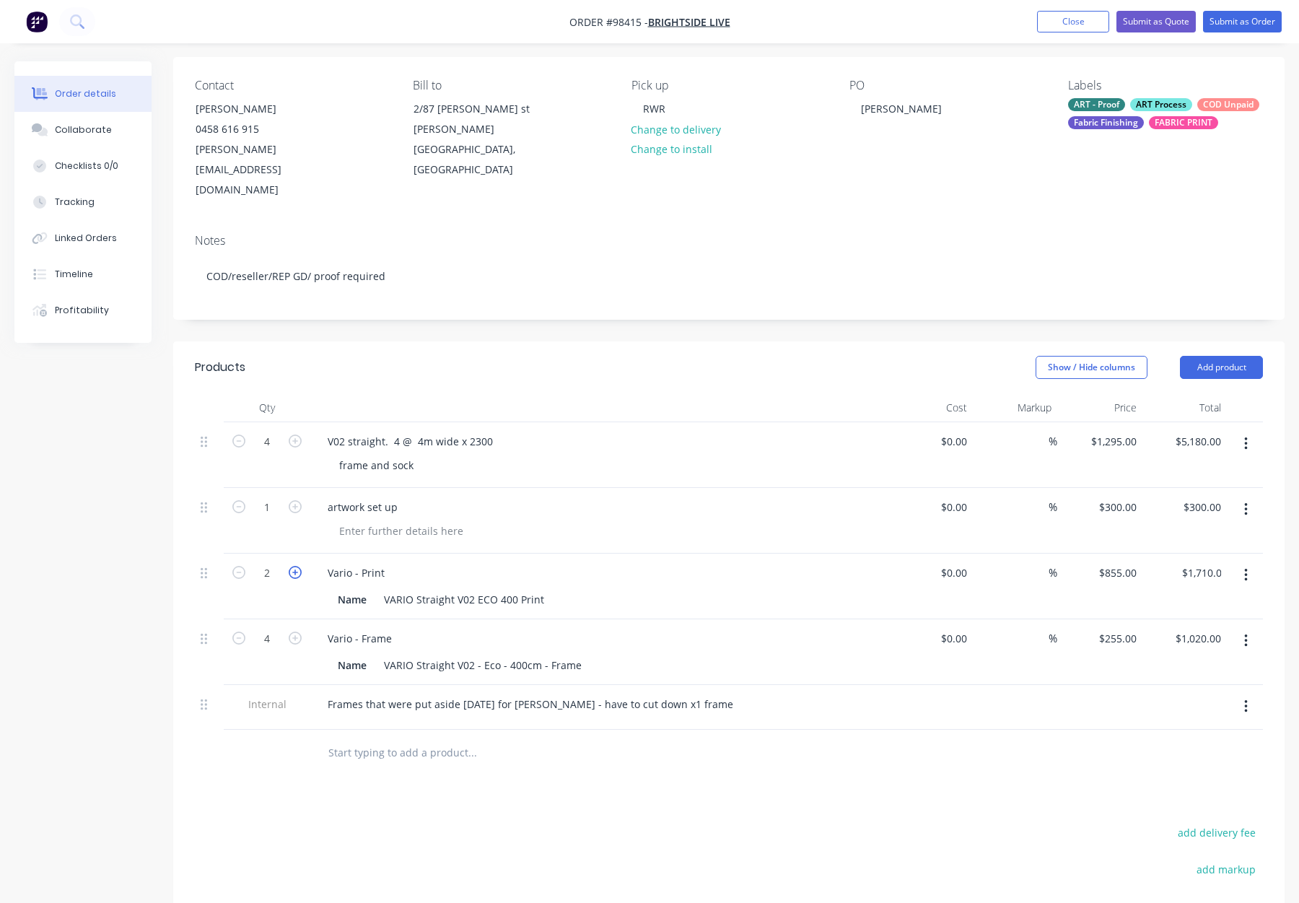
click at [289, 566] on icon "button" at bounding box center [295, 572] width 13 height 13
type input "3"
type input "$2,565.00"
click at [289, 566] on icon "button" at bounding box center [295, 572] width 13 height 13
type input "4"
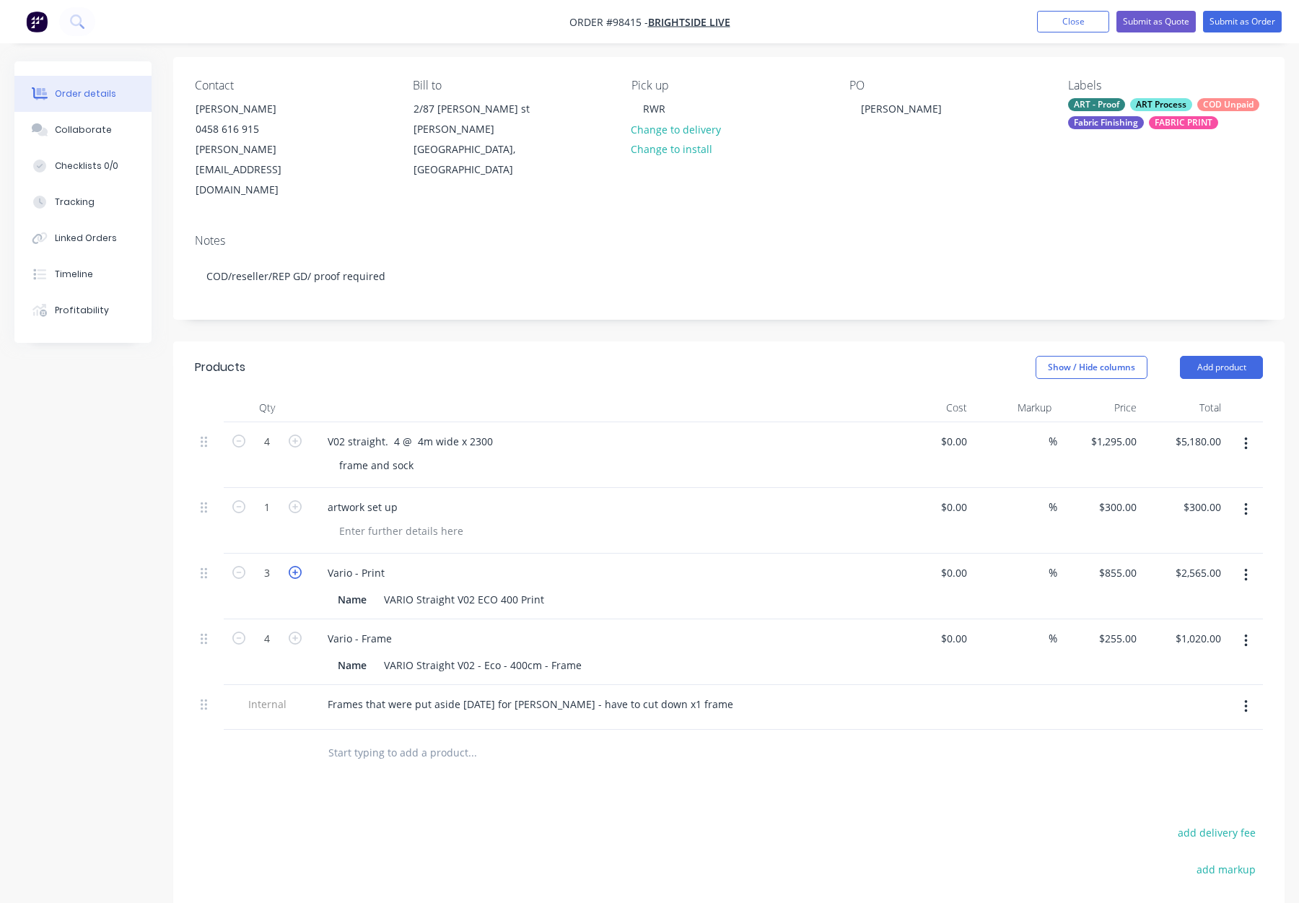
type input "$3,420.00"
click at [1244, 436] on icon "button" at bounding box center [1246, 444] width 4 height 16
click at [1176, 558] on div "Delete" at bounding box center [1194, 568] width 111 height 21
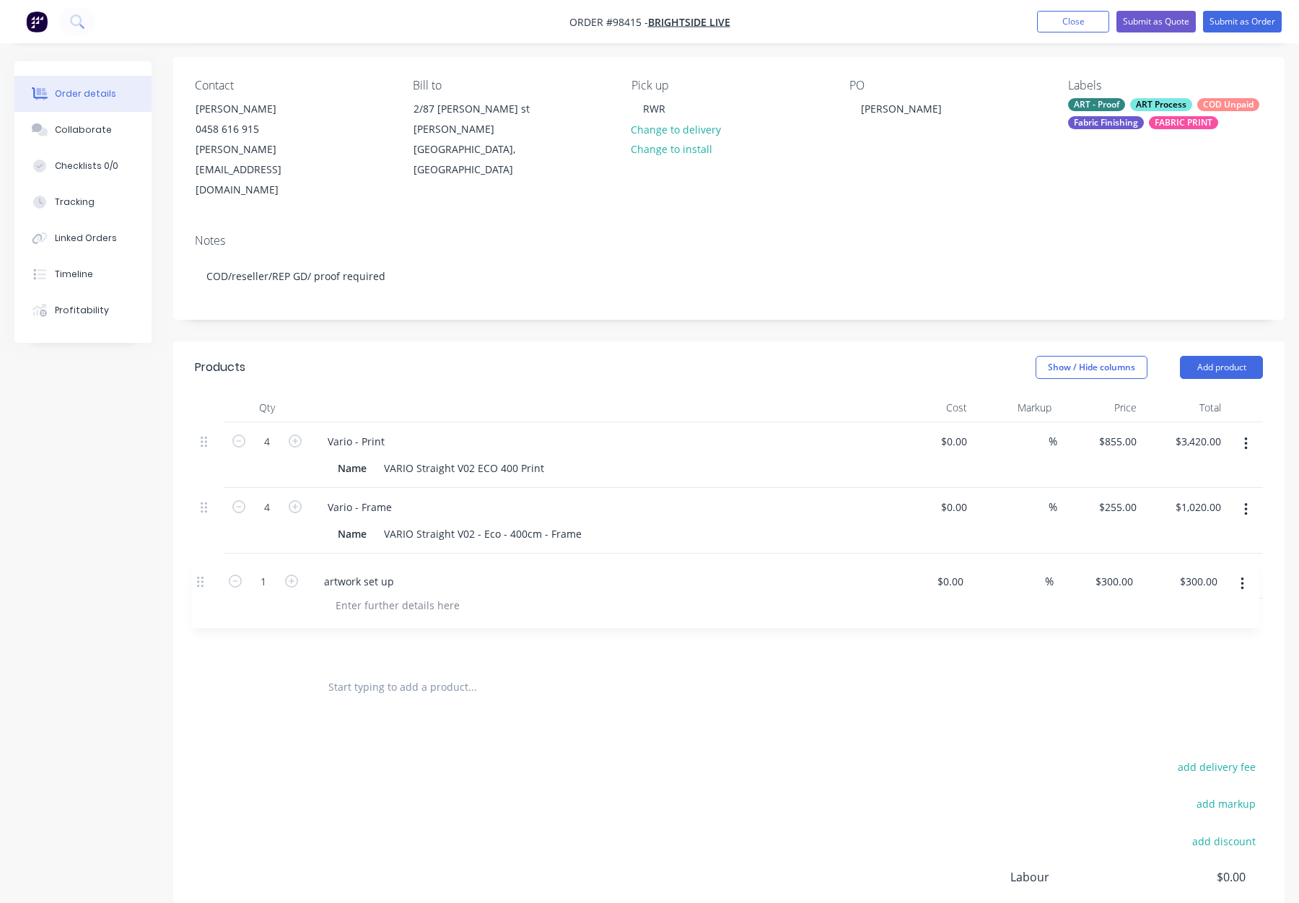
drag, startPoint x: 204, startPoint y: 401, endPoint x: 197, endPoint y: 585, distance: 183.5
click at [201, 587] on div "1 artwork set up $0.00 $0.00 % $300.00 $300.00 $300.00 $300.00 4 Vario - Print …" at bounding box center [729, 543] width 1068 height 242
click at [741, 701] on div "Products Show / Hide columns Add product Qty Cost Markup Price Total 4 Vario - …" at bounding box center [729, 699] width 1112 height 716
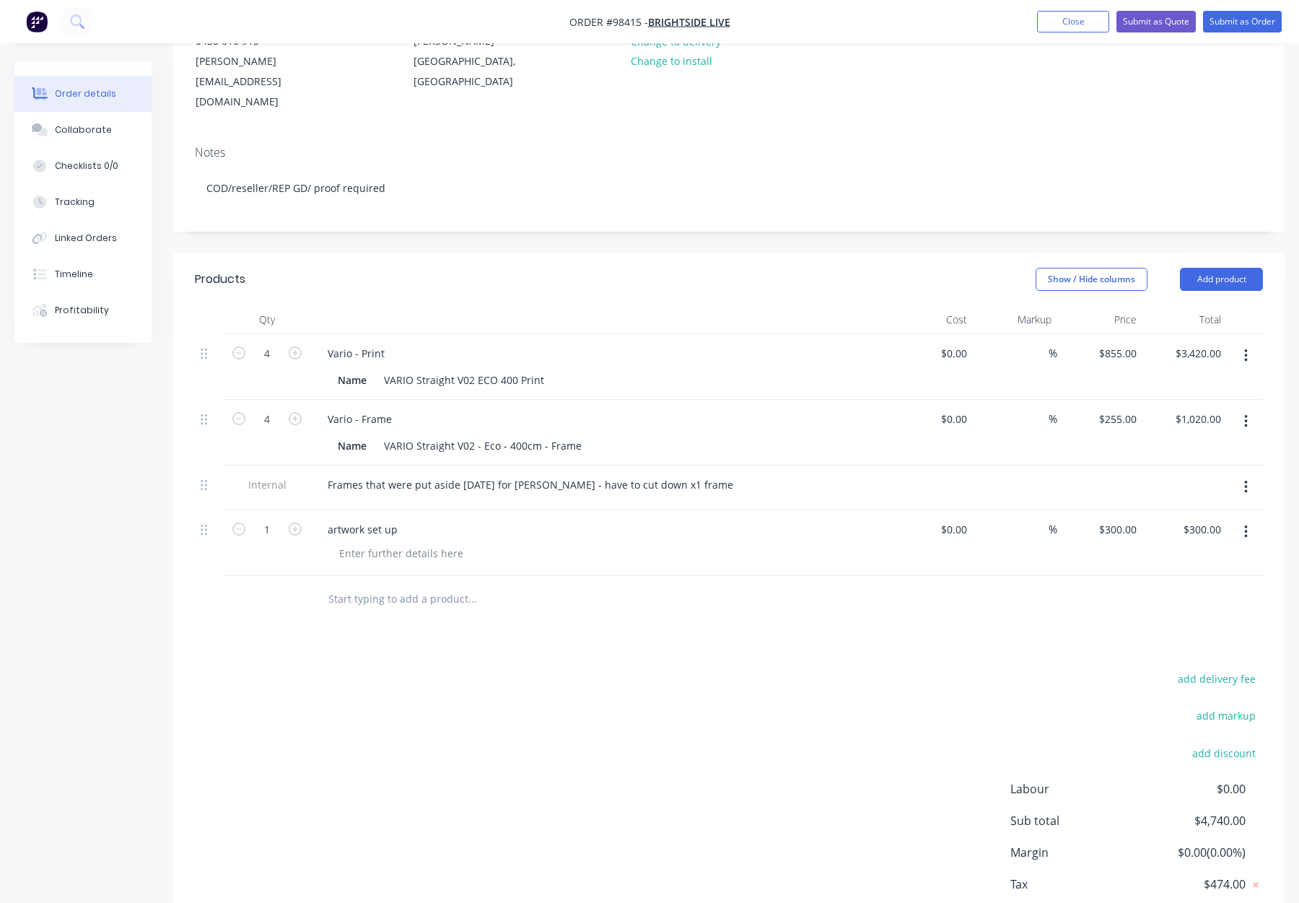
scroll to position [194, 0]
click at [238, 344] on icon "button" at bounding box center [238, 350] width 13 height 13
type input "3"
type input "$2,565.00"
click at [238, 344] on icon "button" at bounding box center [238, 350] width 13 height 13
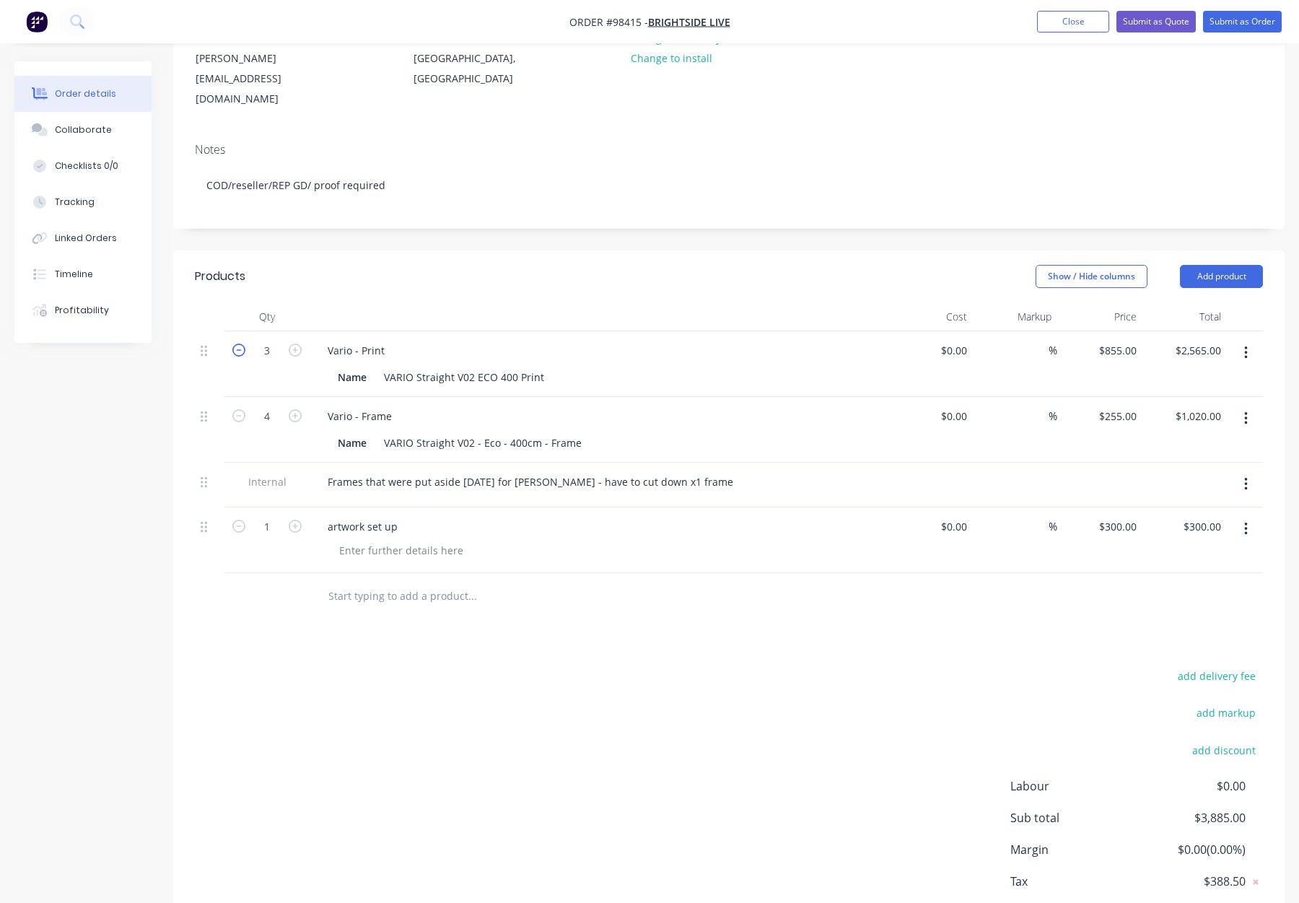
type input "2"
type input "$1,710.00"
click at [238, 344] on icon "button" at bounding box center [238, 350] width 13 height 13
type input "1"
type input "$855.00"
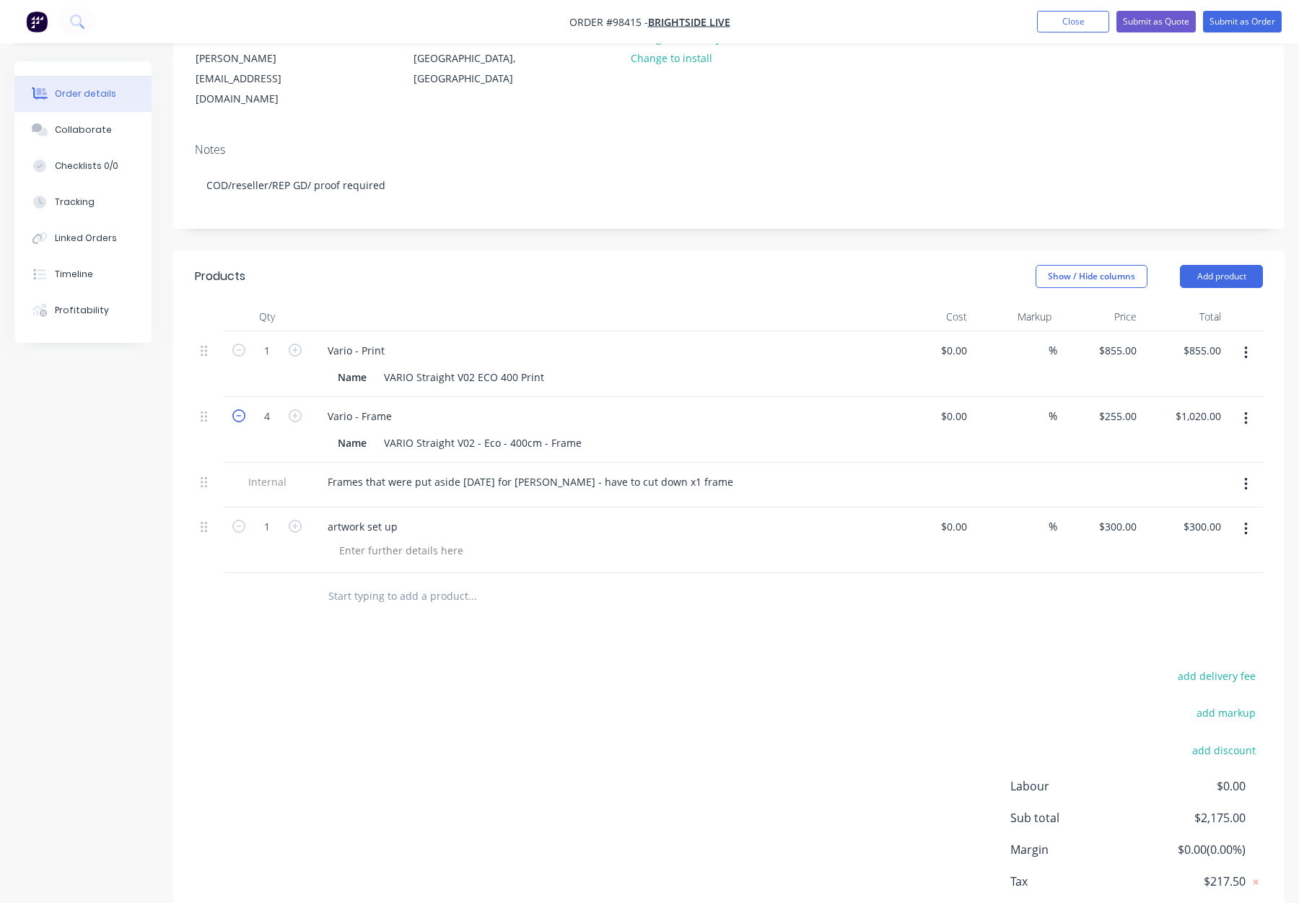
click at [243, 409] on icon "button" at bounding box center [238, 415] width 13 height 13
type input "3"
type input "$765.00"
click at [242, 409] on icon "button" at bounding box center [238, 415] width 13 height 13
type input "2"
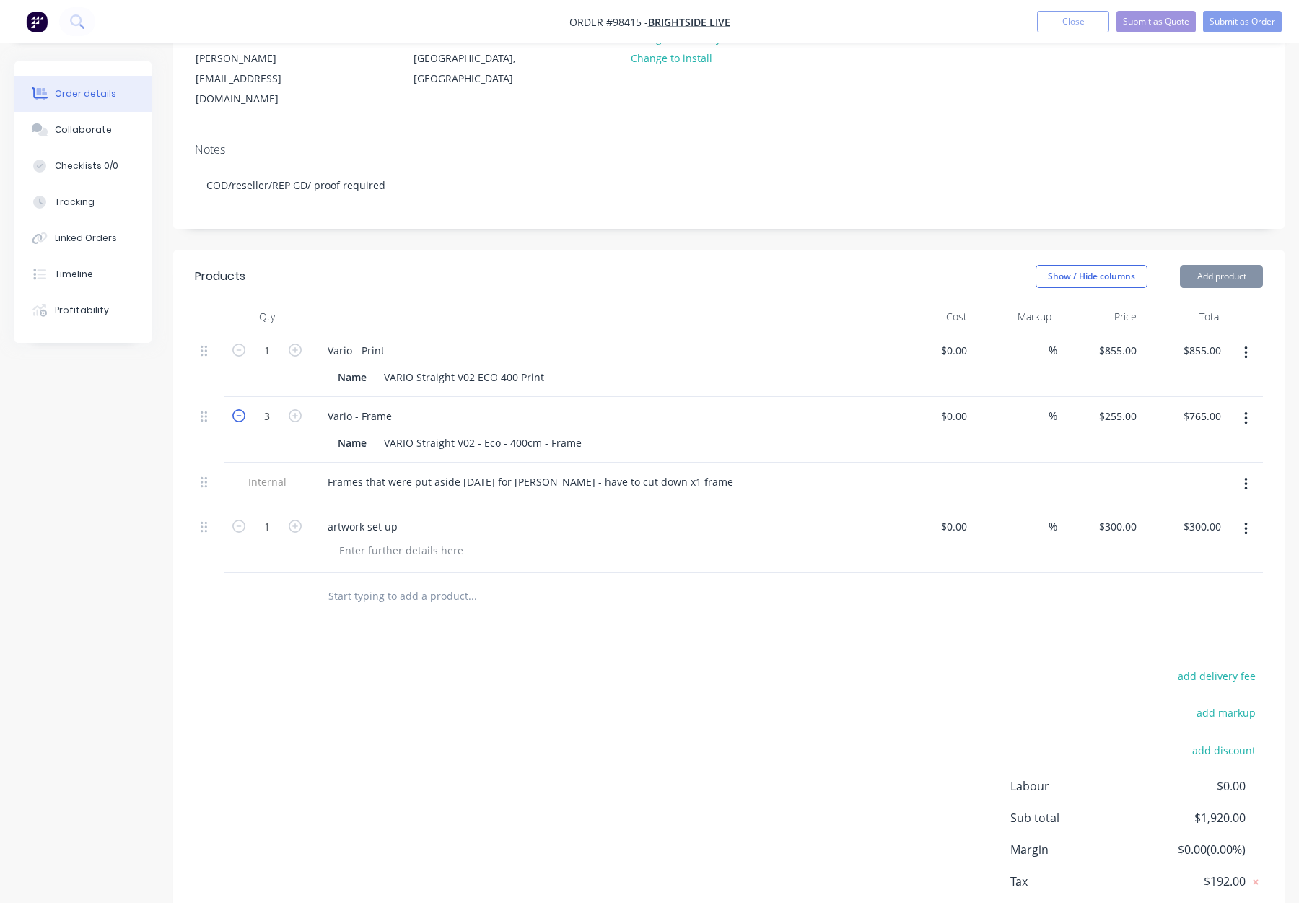
type input "$510.00"
click at [243, 409] on icon "button" at bounding box center [238, 415] width 13 height 13
type input "1"
type input "$255.00"
click at [1118, 516] on input "300" at bounding box center [1130, 526] width 25 height 21
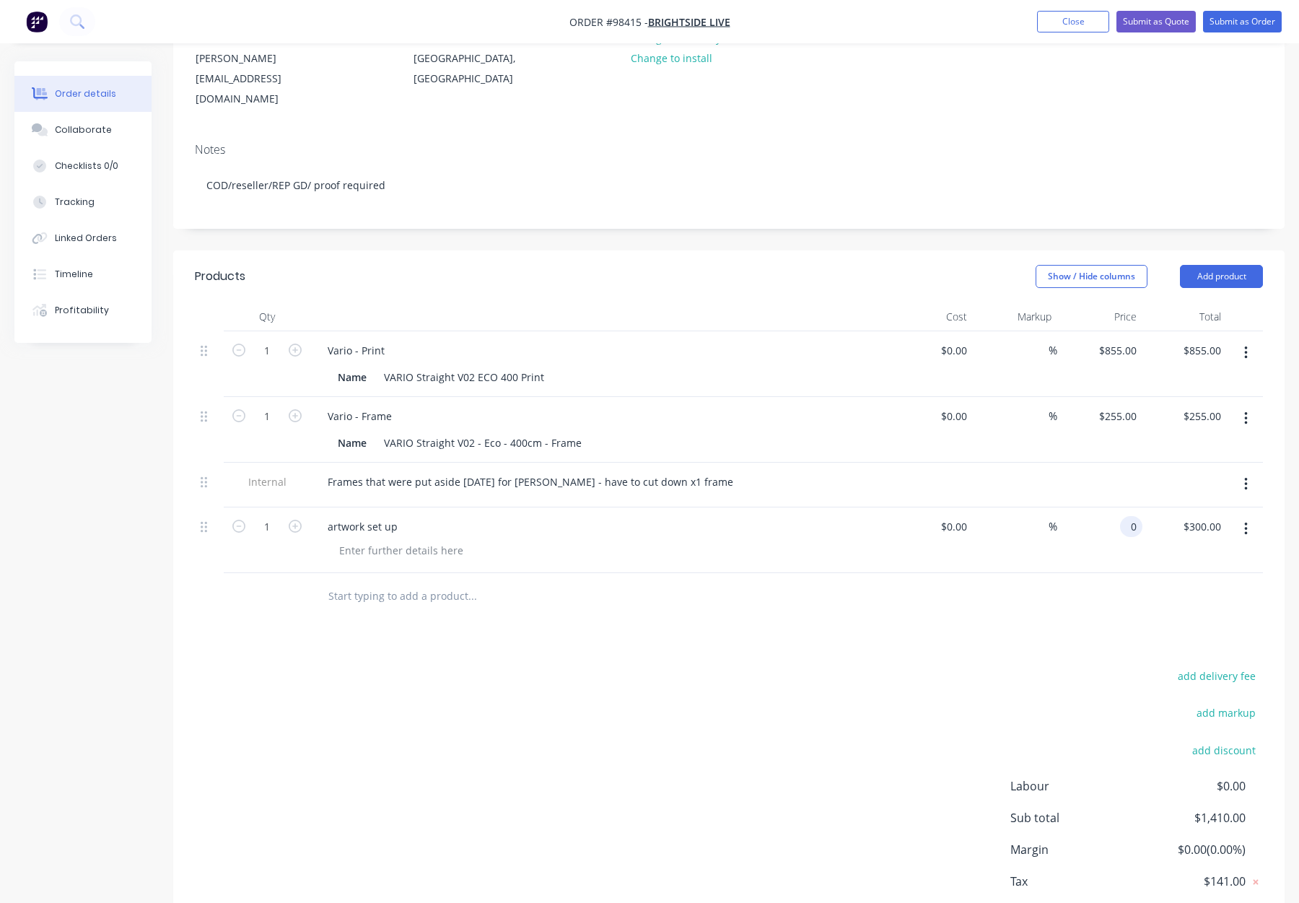
type input "$0.00"
click at [1095, 597] on div "Products Show / Hide columns Add product Qty Cost Markup Price Total 1 Vario - …" at bounding box center [729, 608] width 1112 height 716
click at [1116, 340] on div "855 $855.00" at bounding box center [1117, 350] width 51 height 21
type input "$955.00"
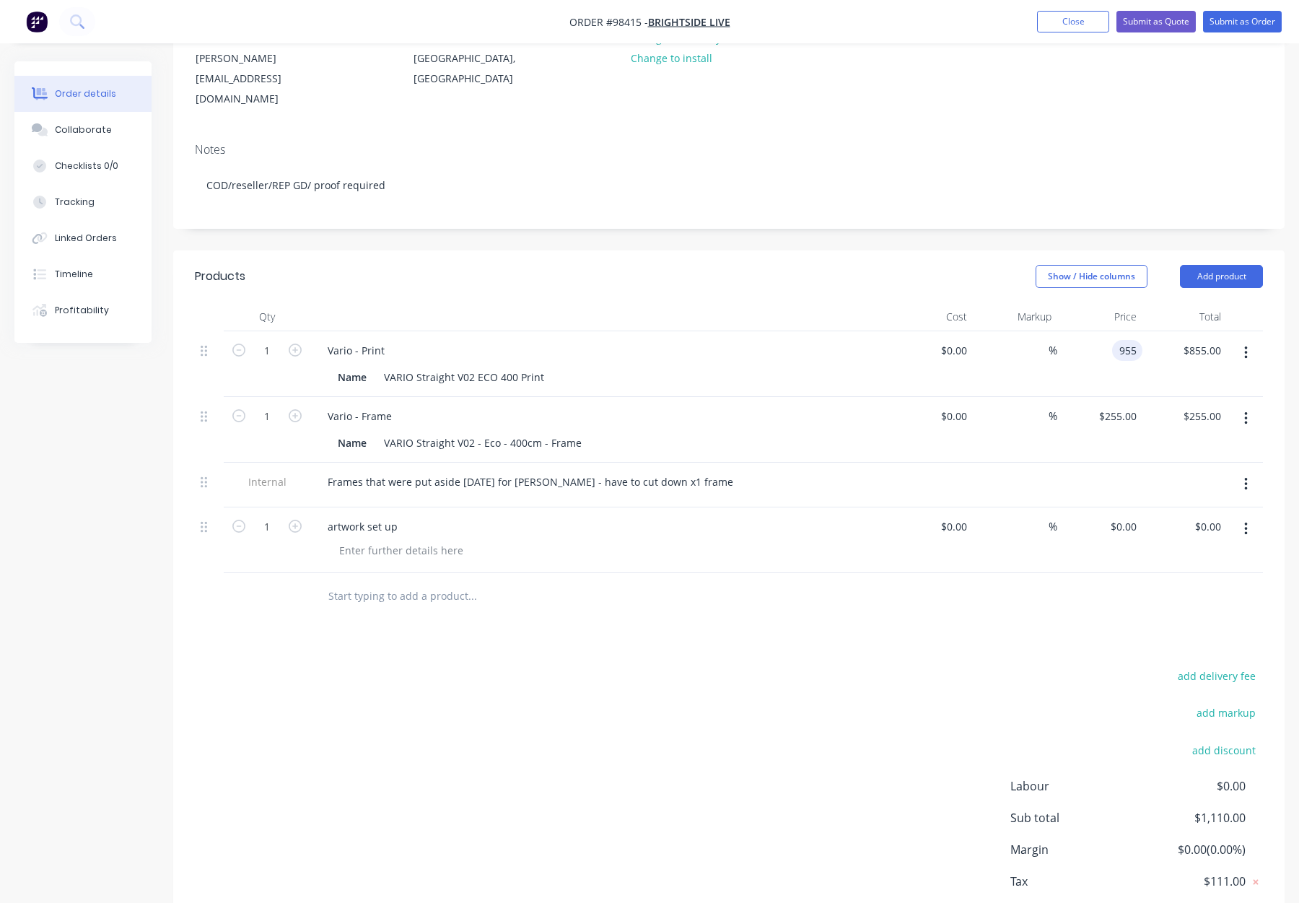
type input "$955.00"
click at [977, 615] on div "Products Show / Hide columns Add product Qty Cost Markup Price Total 1 Vario - …" at bounding box center [729, 608] width 1112 height 716
click at [1108, 397] on div "255 255" at bounding box center [1100, 430] width 85 height 66
type input "$260.00"
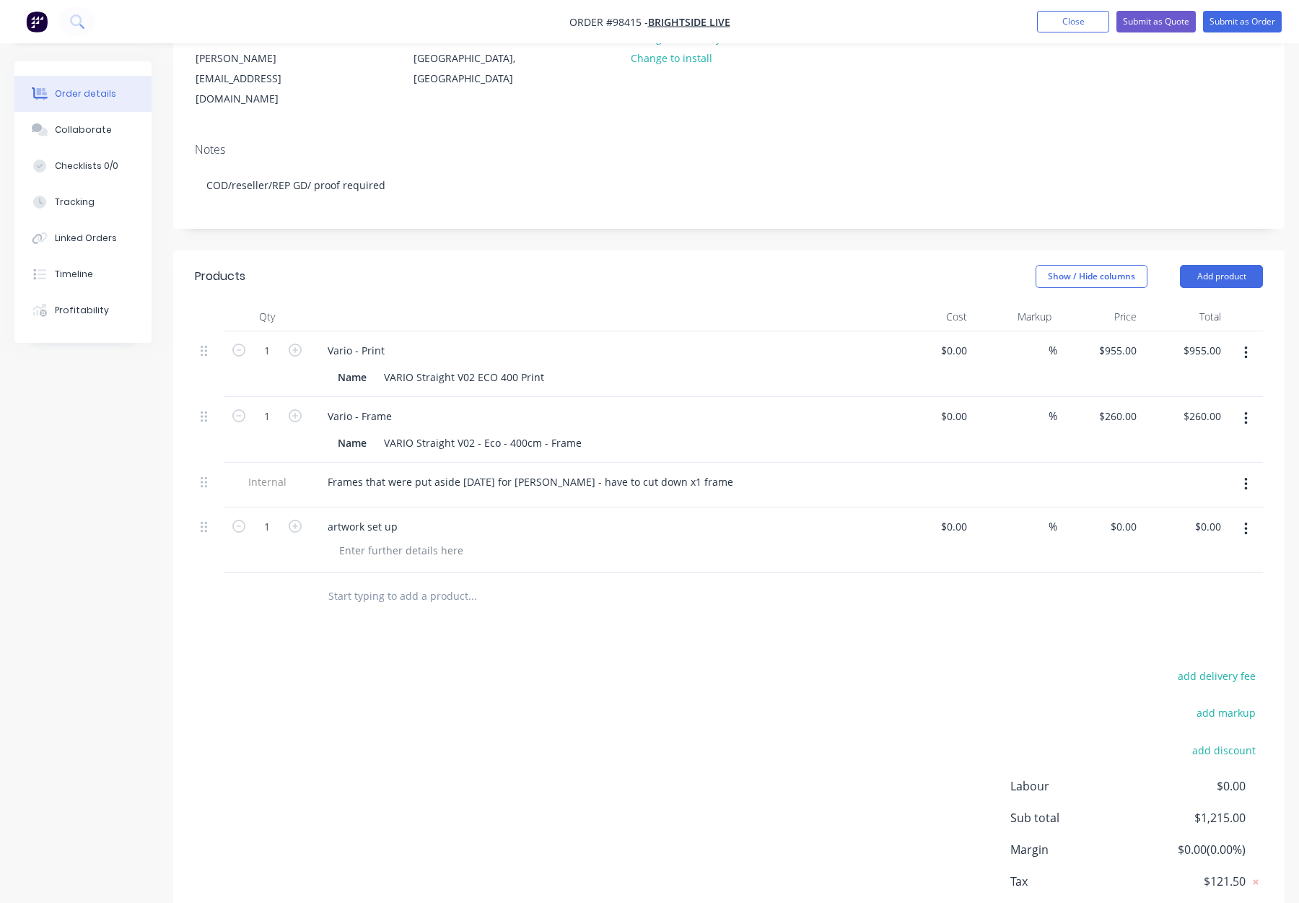
click at [802, 588] on div "Products Show / Hide columns Add product Qty Cost Markup Price Total 1 Vario - …" at bounding box center [729, 608] width 1112 height 716
click at [1130, 406] on input "260" at bounding box center [1130, 416] width 25 height 21
type input "$285.00"
click at [949, 621] on div "Products Show / Hide columns Add product Qty Cost Markup Price Total 1 Vario - …" at bounding box center [729, 608] width 1112 height 716
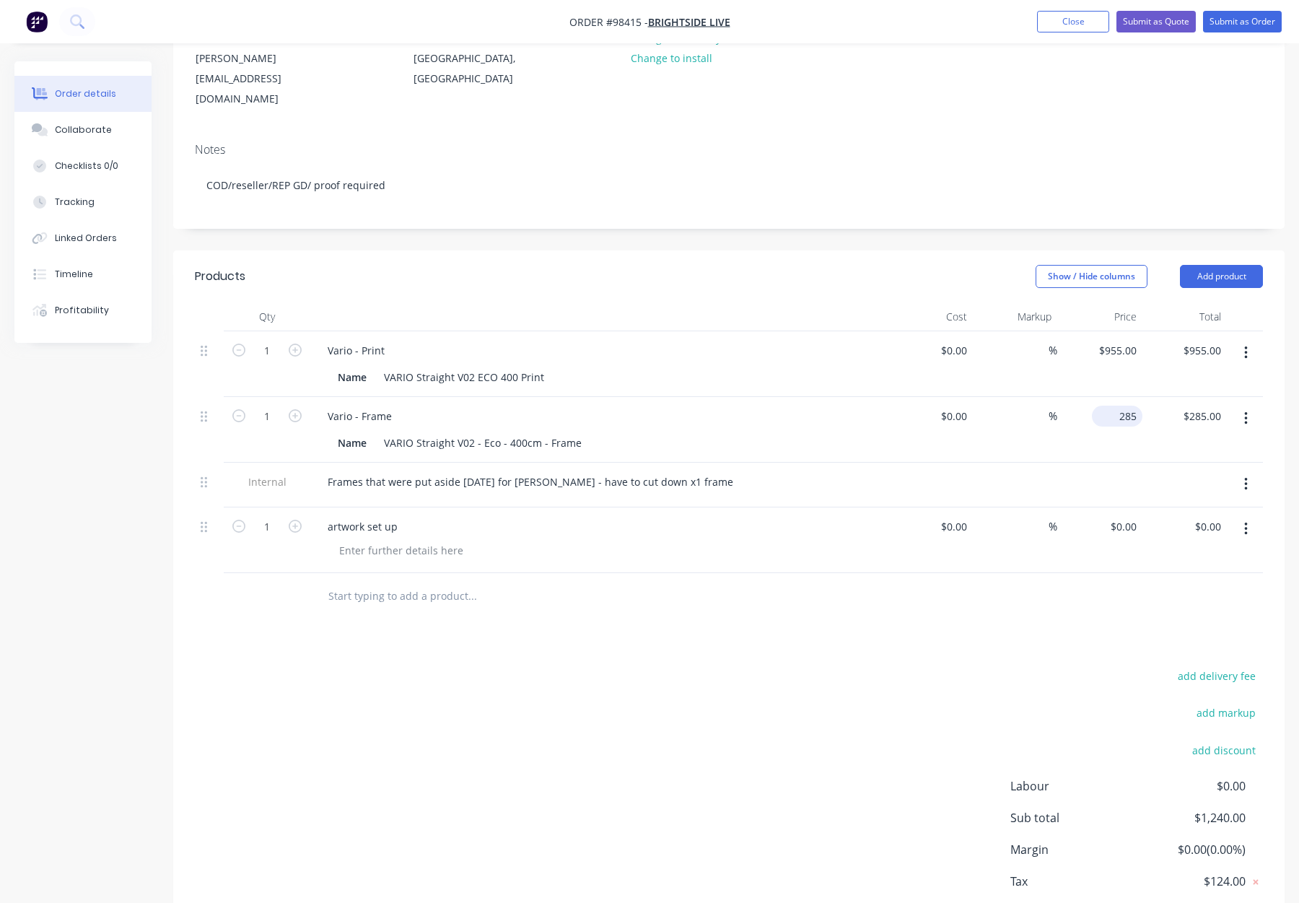
click at [1115, 406] on div "285 $285.00" at bounding box center [1117, 416] width 51 height 21
type input "$295.00"
click at [1032, 603] on div "Products Show / Hide columns Add product Qty Cost Markup Price Total 1 Vario - …" at bounding box center [729, 608] width 1112 height 716
click at [1117, 406] on input "295" at bounding box center [1120, 416] width 45 height 21
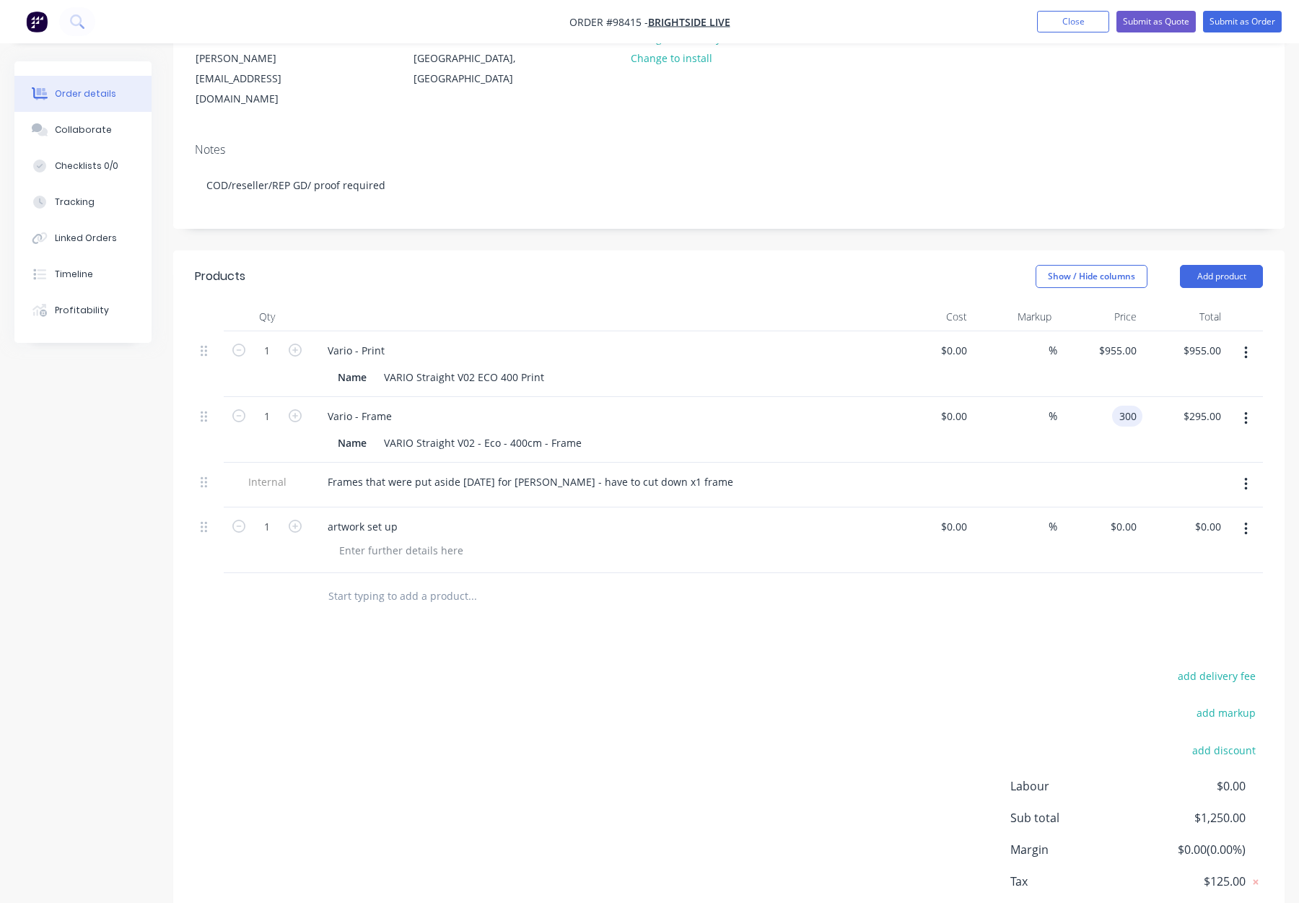
type input "$300.00"
click at [837, 667] on div "add delivery fee add markup add discount Labour $0.00 Sub total $1,250.00 Margi…" at bounding box center [729, 805] width 1068 height 279
click at [1107, 397] on div "300 $300.00" at bounding box center [1100, 430] width 85 height 66
type input "$325.00"
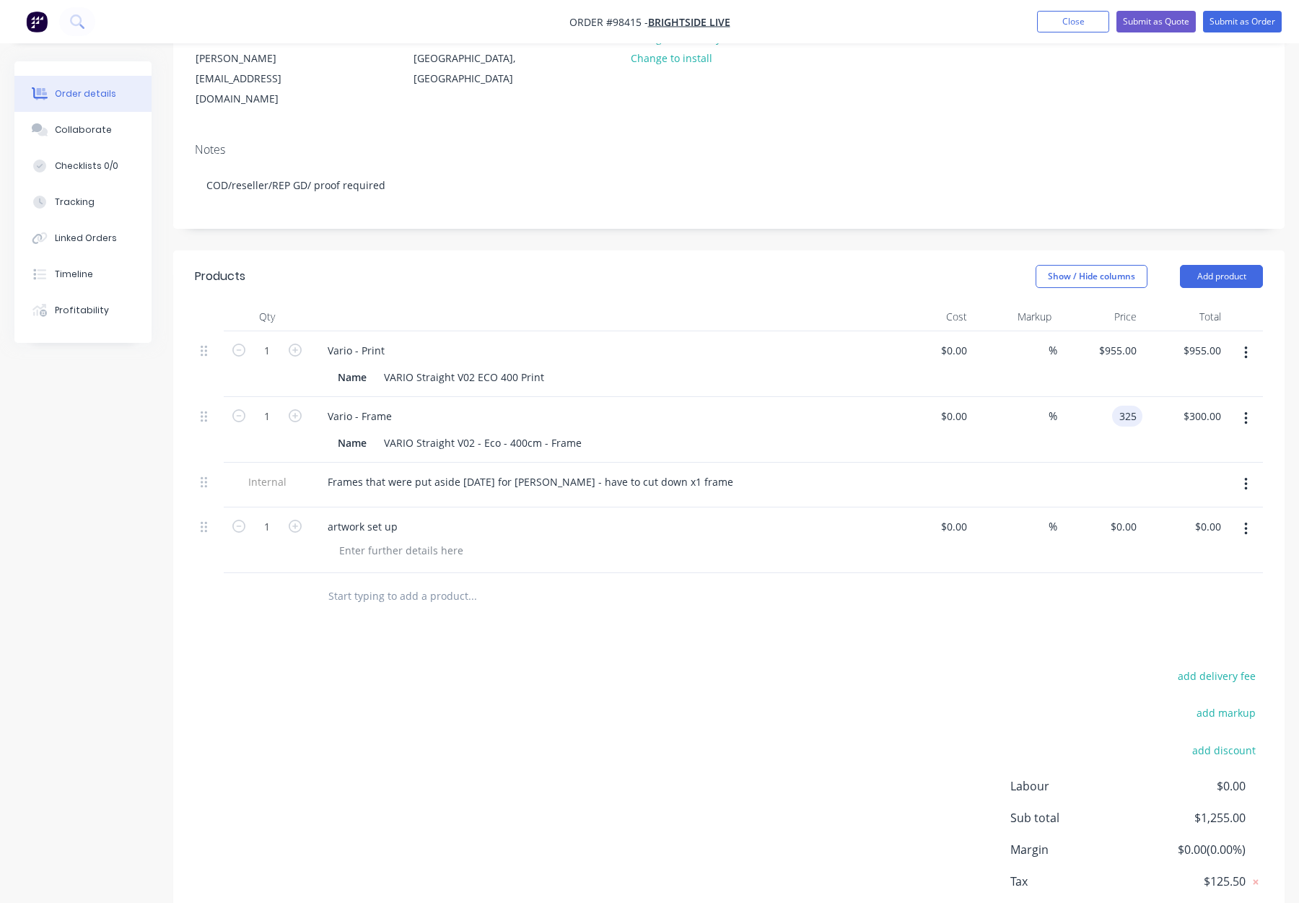
type input "$325.00"
click at [995, 614] on div "Products Show / Hide columns Add product Qty Cost Markup Price Total 1 Vario - …" at bounding box center [729, 608] width 1112 height 716
click at [1117, 340] on div "955 $955.00" at bounding box center [1120, 350] width 45 height 21
type input "$1,050.00"
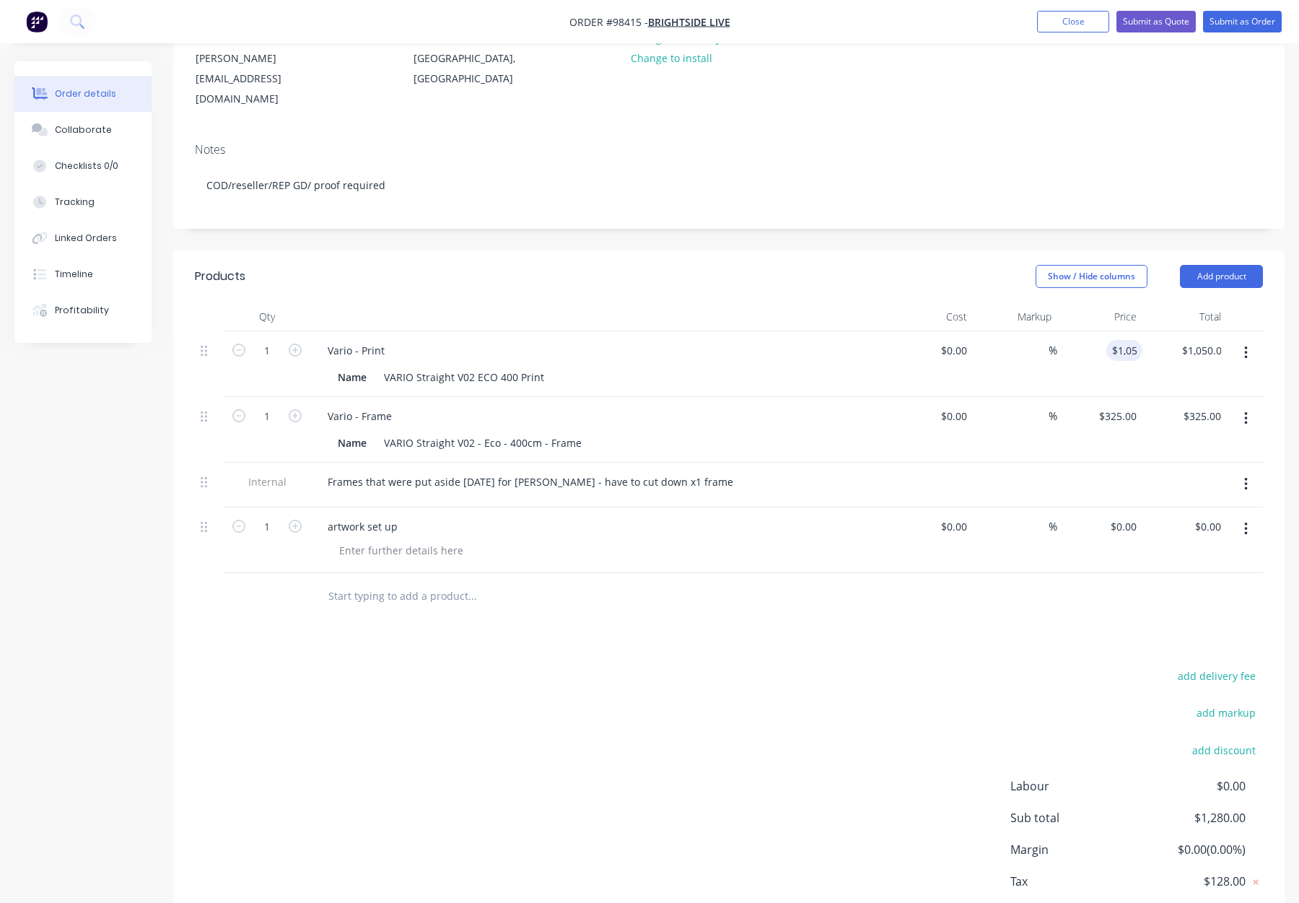
click at [975, 573] on div at bounding box center [729, 596] width 1068 height 47
click at [1124, 340] on input "1050" at bounding box center [1116, 350] width 53 height 21
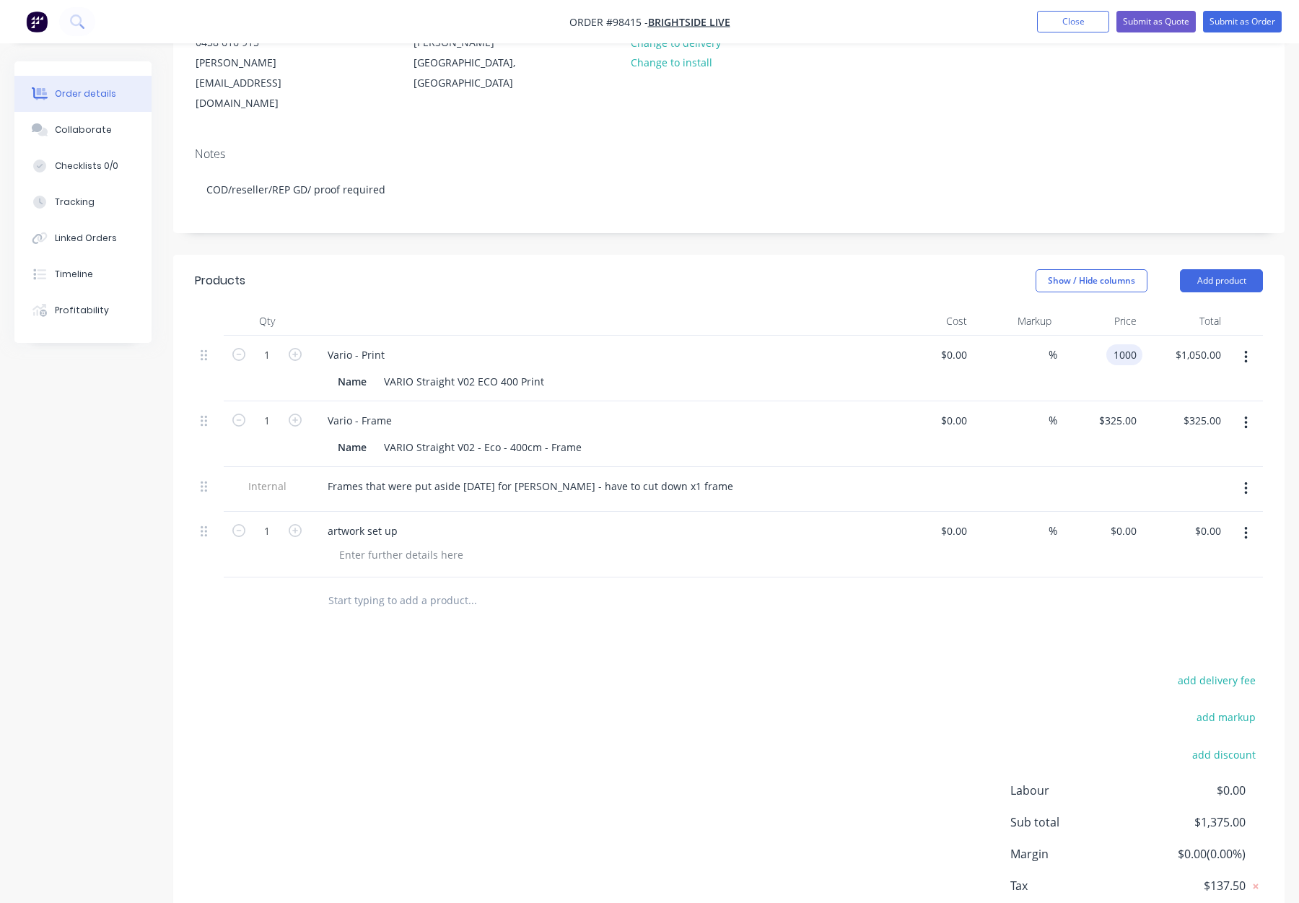
scroll to position [187, 0]
type input "$1,000.00"
click at [962, 585] on div at bounding box center [729, 603] width 1068 height 47
click at [1120, 347] on input "1000" at bounding box center [1116, 357] width 53 height 21
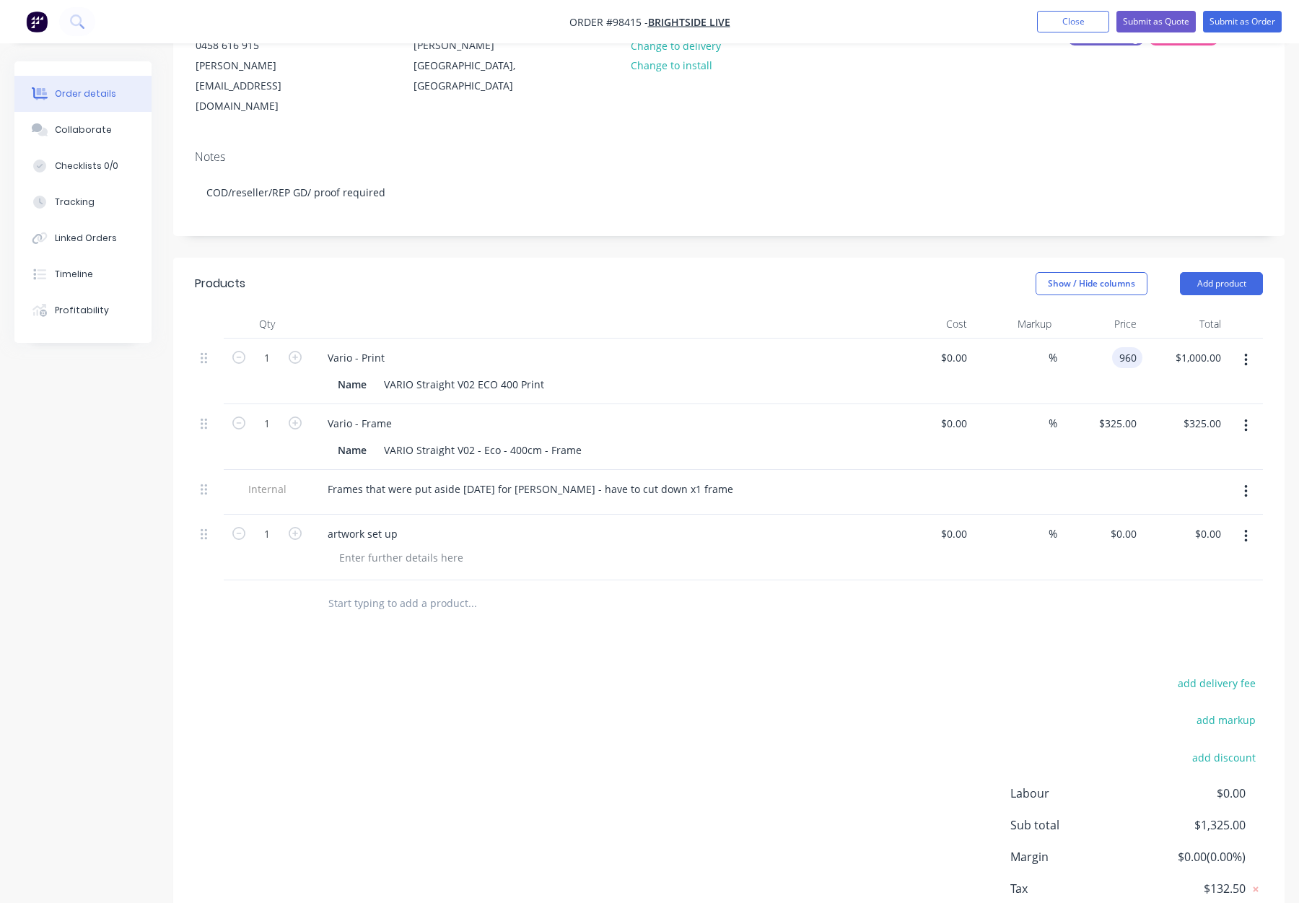
type input "$960.00"
click at [1028, 580] on div at bounding box center [729, 603] width 1068 height 47
click at [1121, 347] on input "960" at bounding box center [1130, 357] width 25 height 21
type input "$970.00"
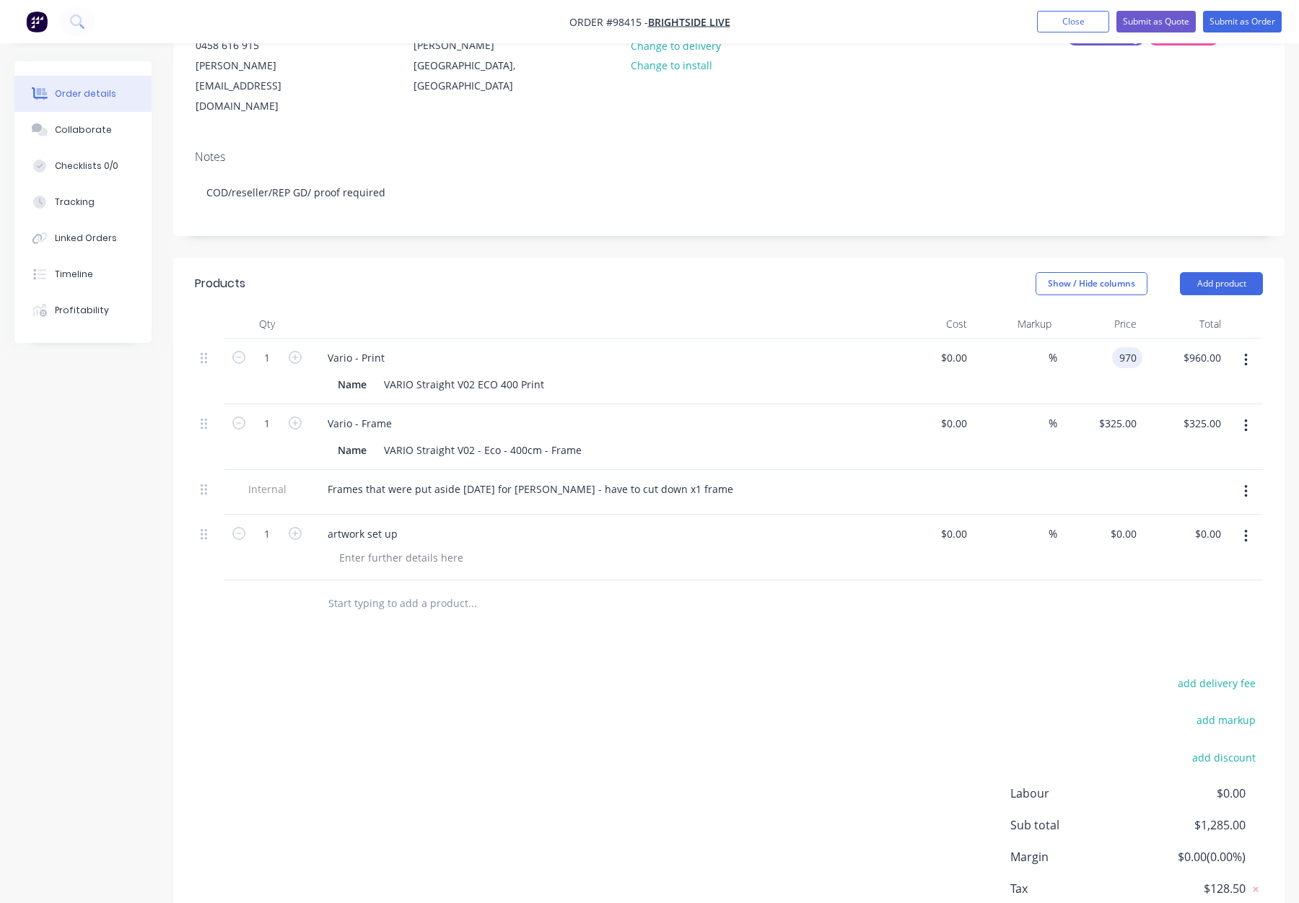
type input "$970.00"
click at [1030, 599] on div "Products Show / Hide columns Add product Qty Cost Markup Price Total 1 Vario - …" at bounding box center [729, 616] width 1112 height 716
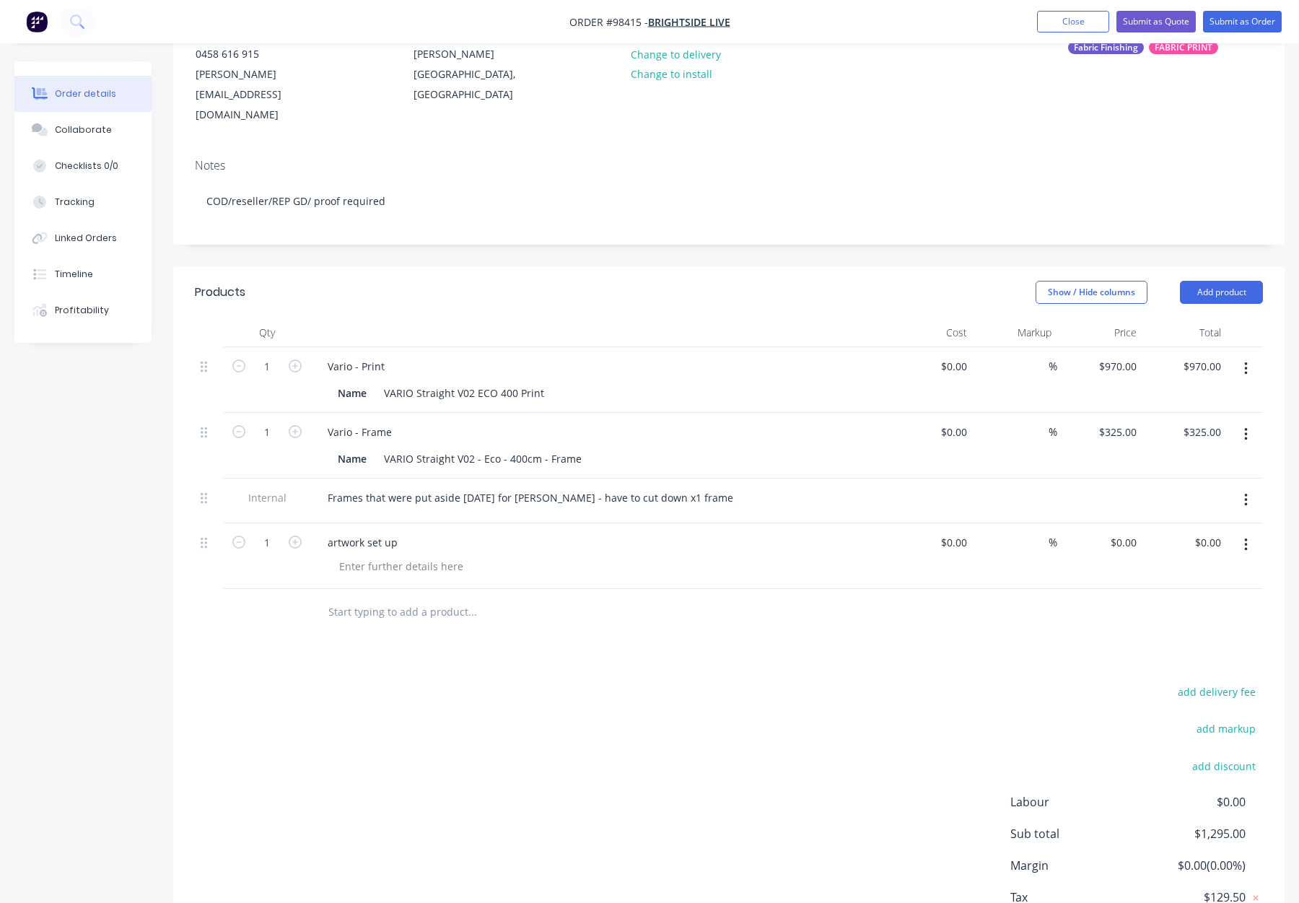
scroll to position [178, 0]
click at [305, 348] on div "1" at bounding box center [267, 381] width 87 height 66
click at [302, 358] on button "button" at bounding box center [295, 365] width 19 height 15
type input "2"
type input "$1,940.00"
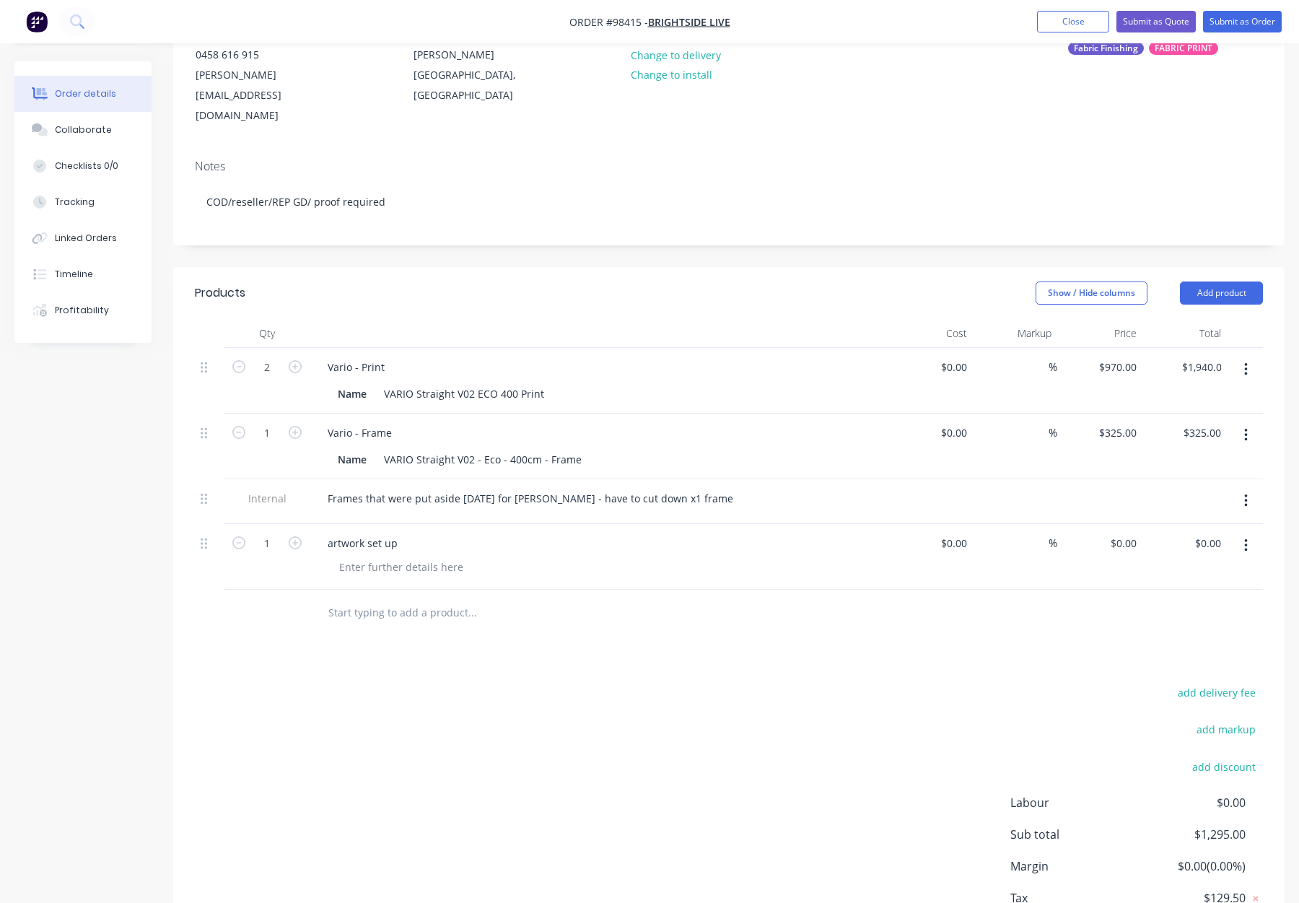
click at [302, 358] on button "button" at bounding box center [295, 365] width 19 height 15
type input "3"
type input "$2,910.00"
click at [302, 355] on form "3" at bounding box center [267, 366] width 75 height 22
drag, startPoint x: 300, startPoint y: 328, endPoint x: 304, endPoint y: 345, distance: 17.9
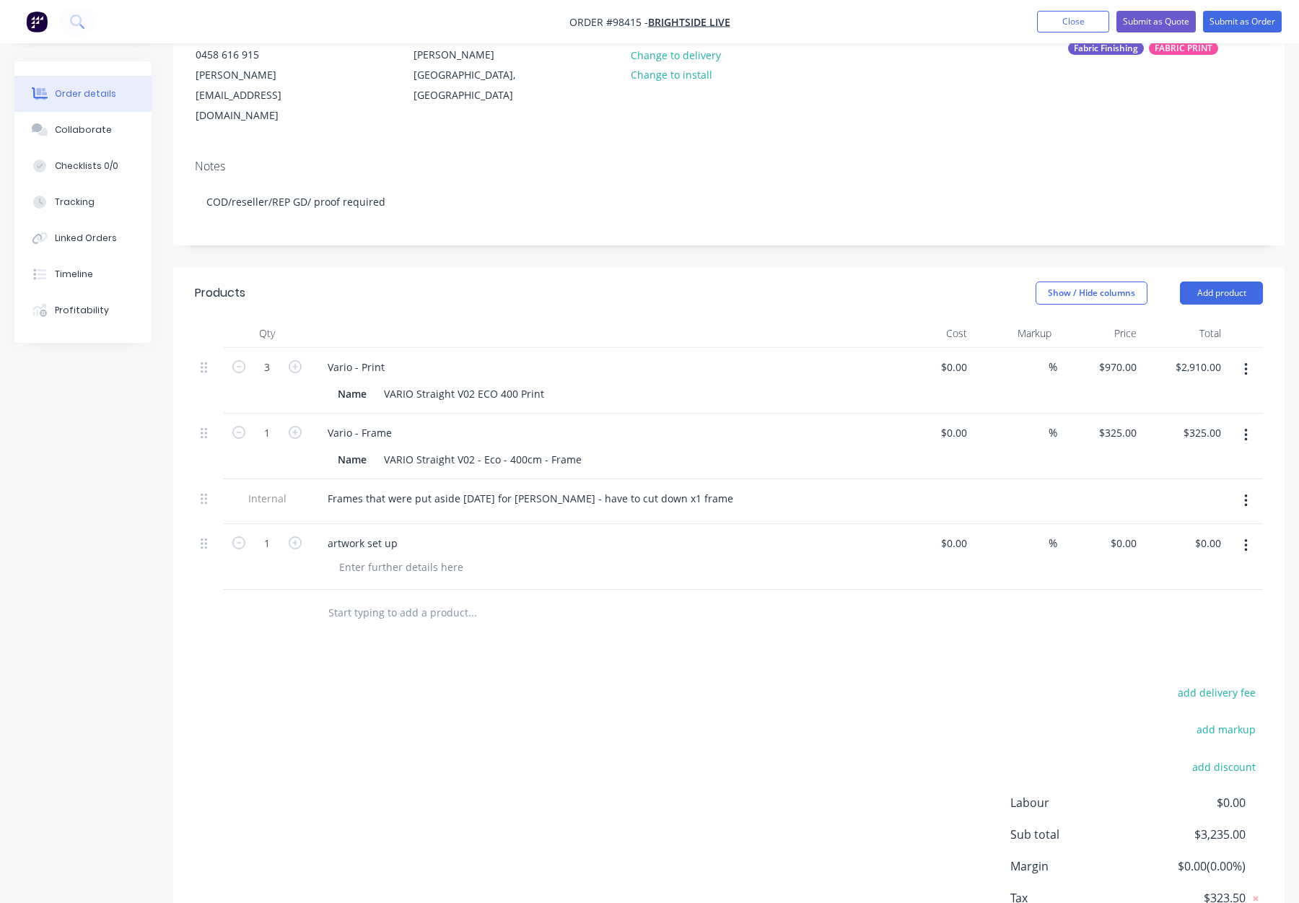
click at [300, 360] on icon "button" at bounding box center [295, 366] width 13 height 13
type input "4"
type input "$3,880.00"
click at [297, 426] on icon "button" at bounding box center [295, 432] width 13 height 13
type input "2"
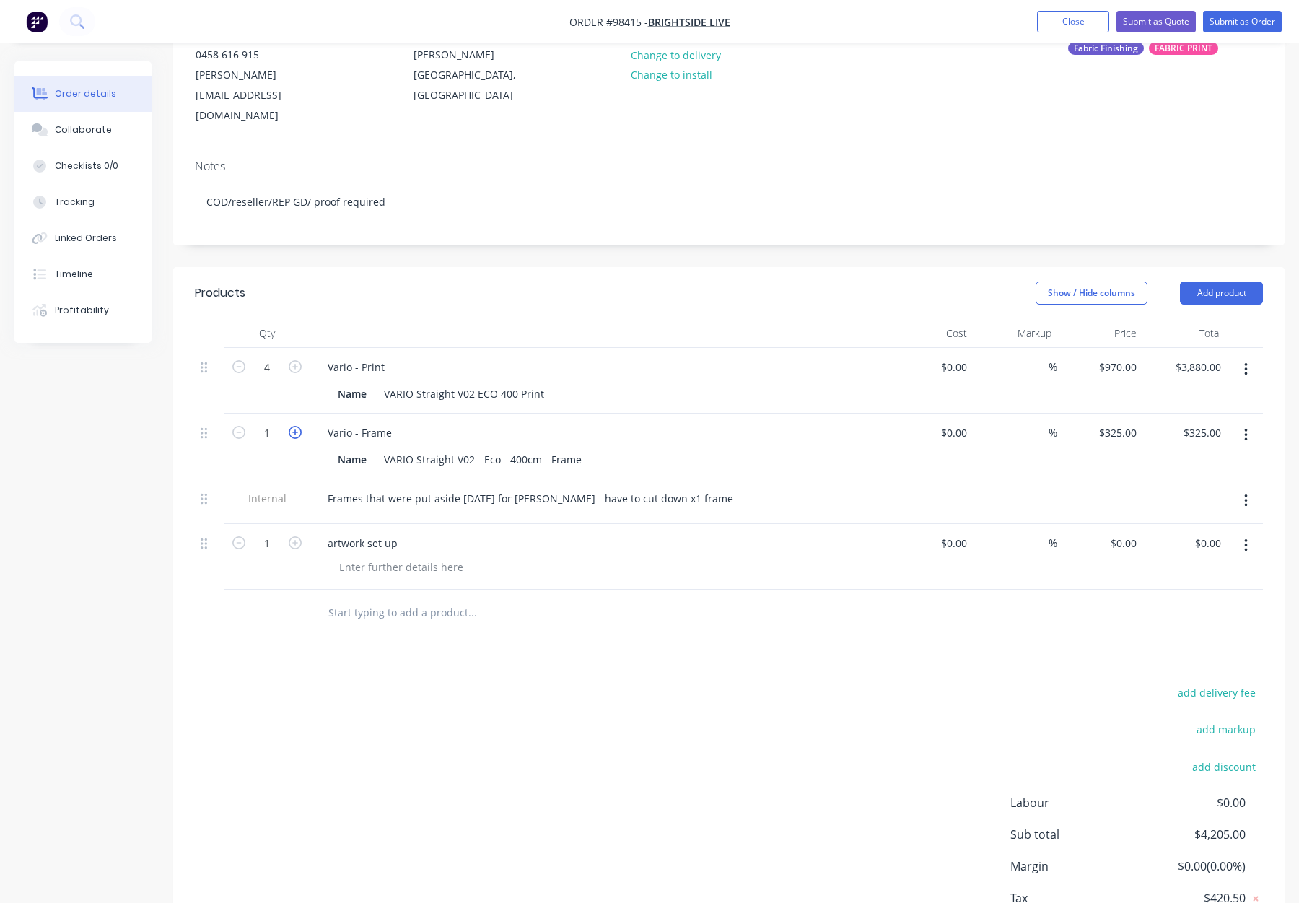
type input "$650.00"
click at [297, 426] on icon "button" at bounding box center [295, 432] width 13 height 13
type input "3"
type input "$975.00"
click at [297, 426] on icon "button" at bounding box center [295, 432] width 13 height 13
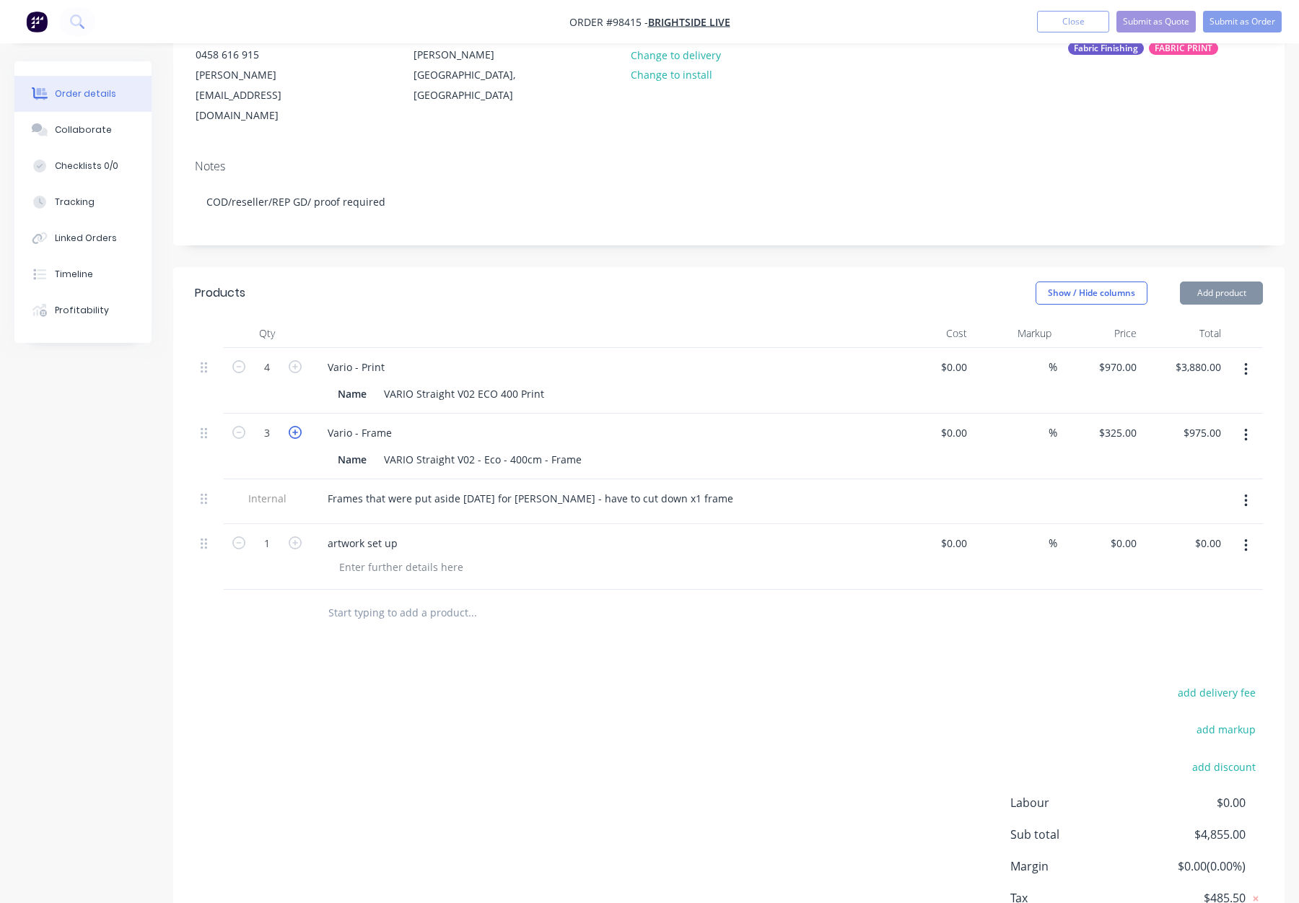
type input "4"
type input "$1,300.00"
click at [1126, 533] on input "0" at bounding box center [1126, 543] width 33 height 21
type input "$300.00"
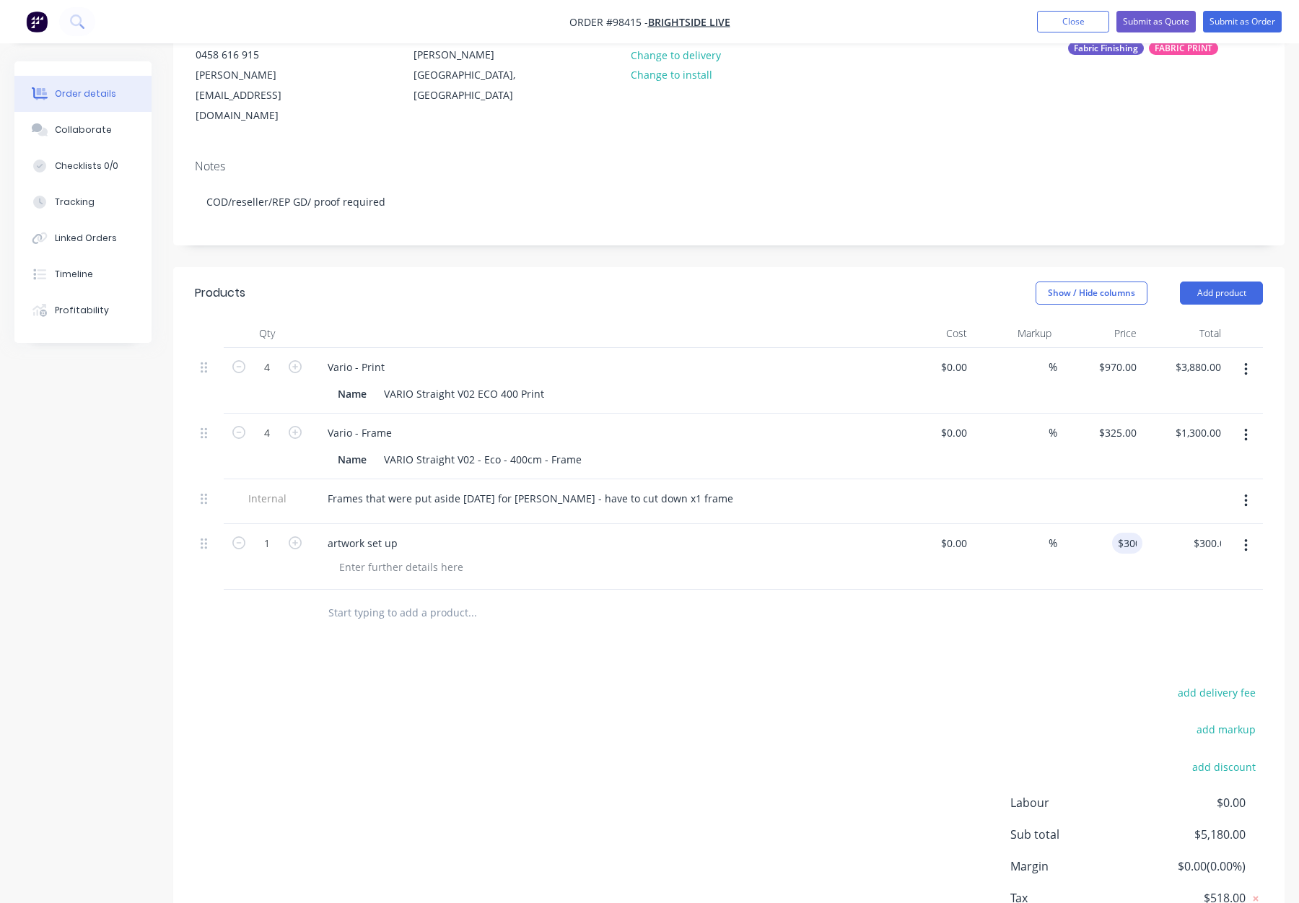
click at [1024, 615] on div "Products Show / Hide columns Add product Qty Cost Markup Price Total 4 Vario - …" at bounding box center [729, 625] width 1112 height 716
drag, startPoint x: 1252, startPoint y: 503, endPoint x: 1237, endPoint y: 520, distance: 22.6
click at [1252, 533] on button "button" at bounding box center [1246, 546] width 34 height 26
click at [1189, 660] on div "Delete" at bounding box center [1194, 670] width 111 height 21
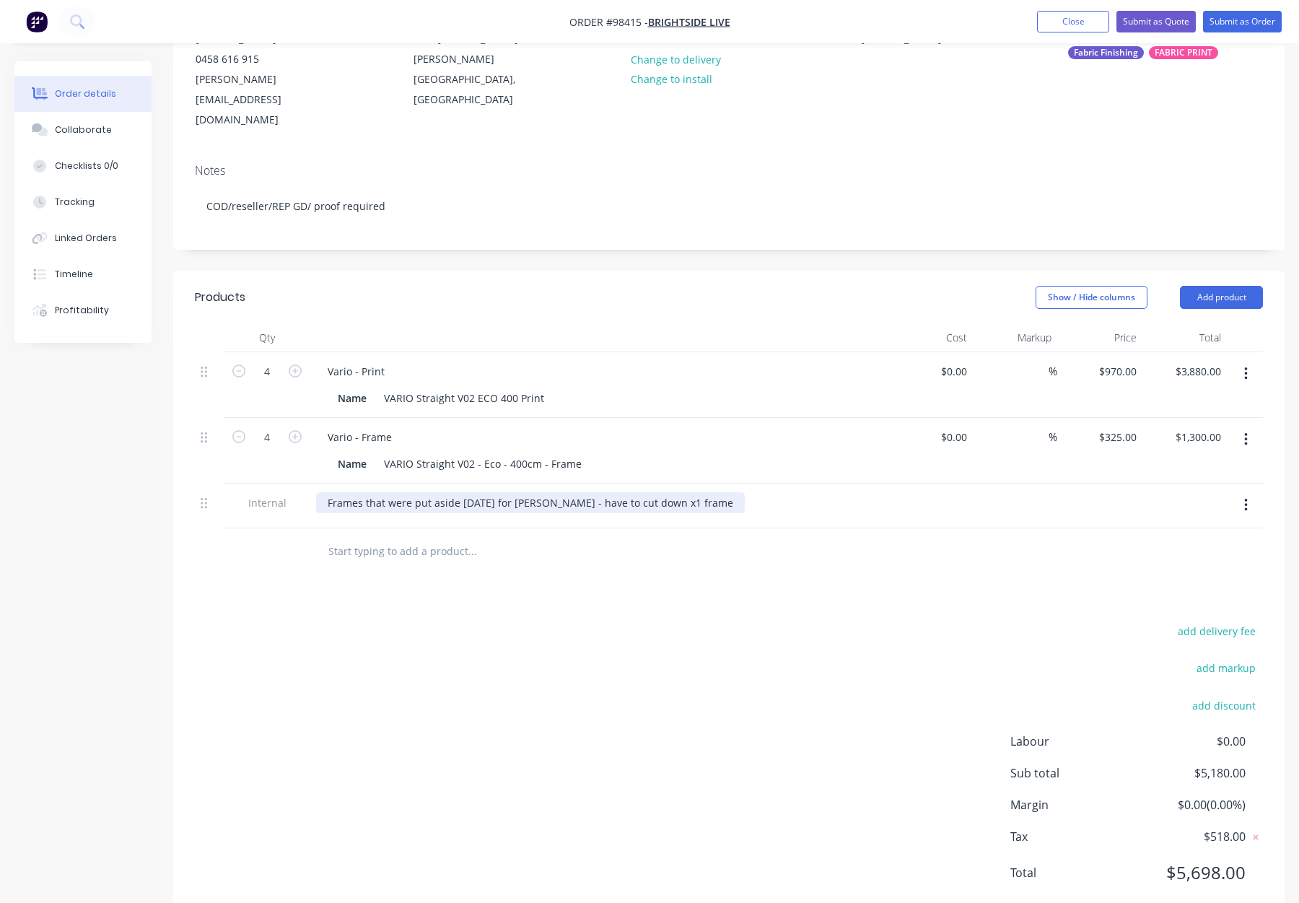
click at [655, 492] on div "Frames that were put aside Monday 1/9 for Gino - have to cut down x1 frame" at bounding box center [530, 502] width 429 height 21
click at [657, 492] on div "Frames that were put aside Monday 1/9 for Gino - have to cut down x1 frame" at bounding box center [530, 502] width 429 height 21
click at [694, 492] on div "Frames that were put aside Monday 1/9 for Gino - have to cut down x3 frame" at bounding box center [530, 502] width 429 height 21
click at [743, 559] on div "Products Show / Hide columns Add product Qty Cost Markup Price Total 4 Vario - …" at bounding box center [729, 596] width 1112 height 650
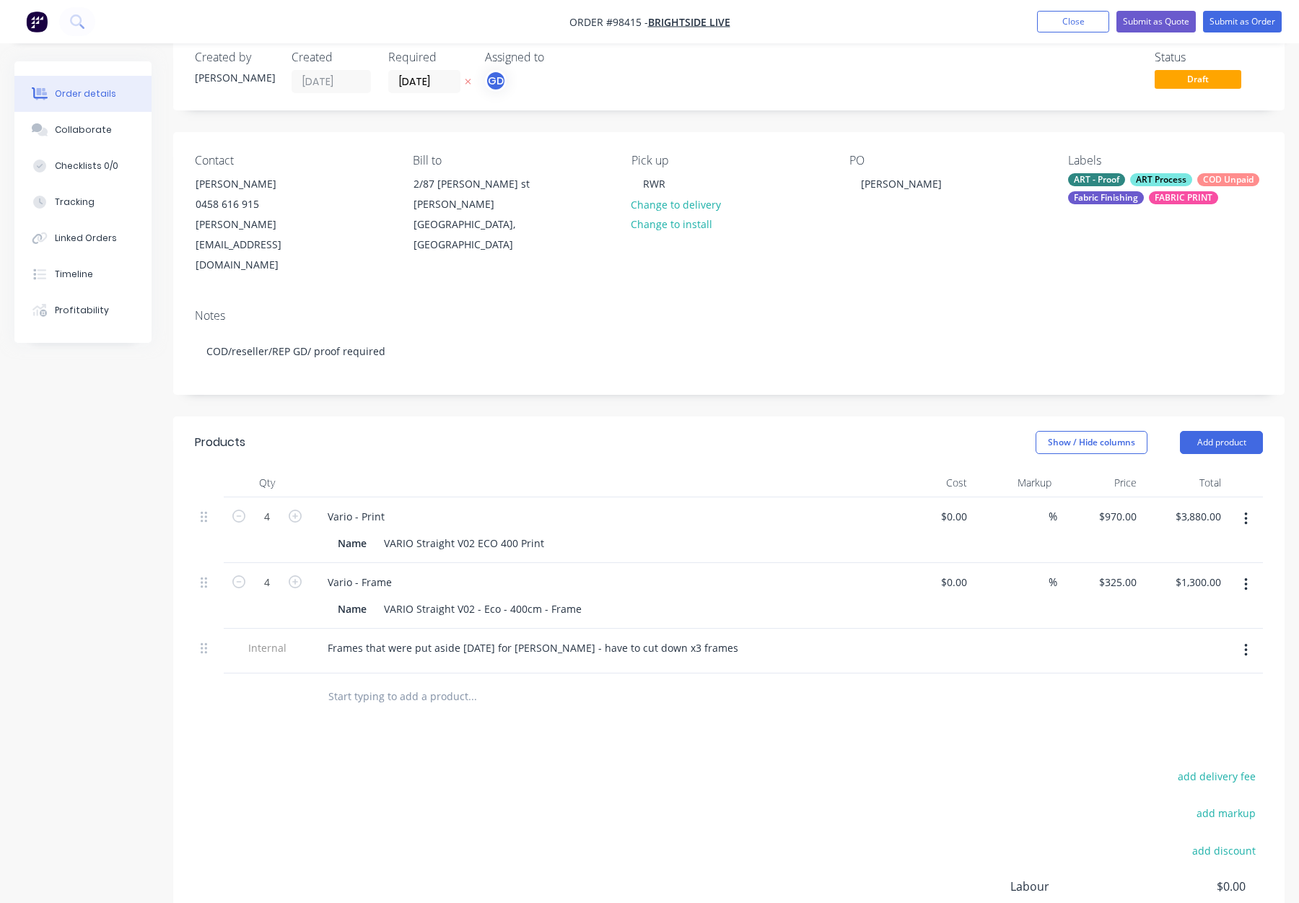
scroll to position [0, 0]
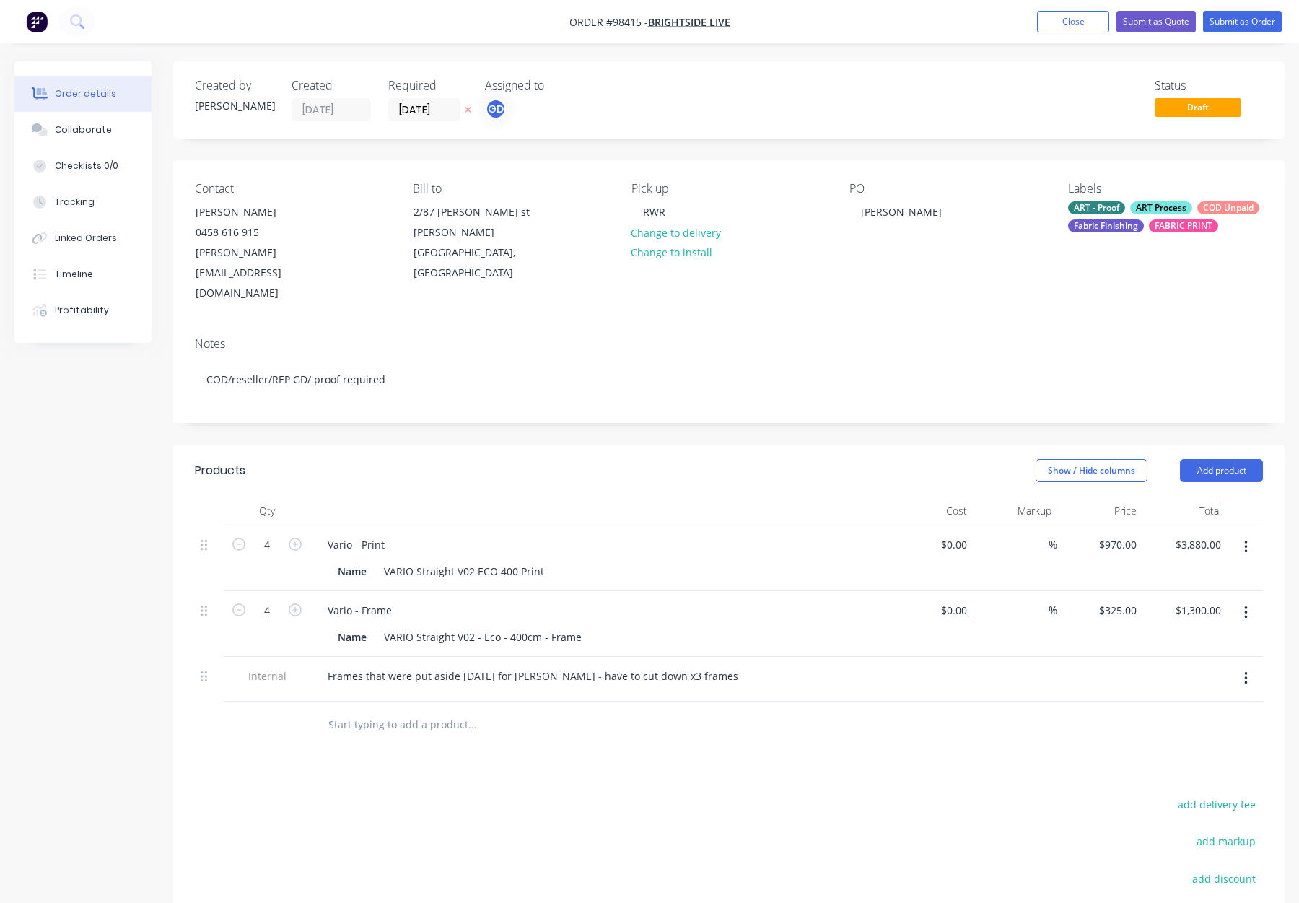
click at [640, 459] on div "Show / Hide columns Add product" at bounding box center [842, 470] width 841 height 23
click at [1182, 212] on div "ART Process" at bounding box center [1161, 207] width 62 height 13
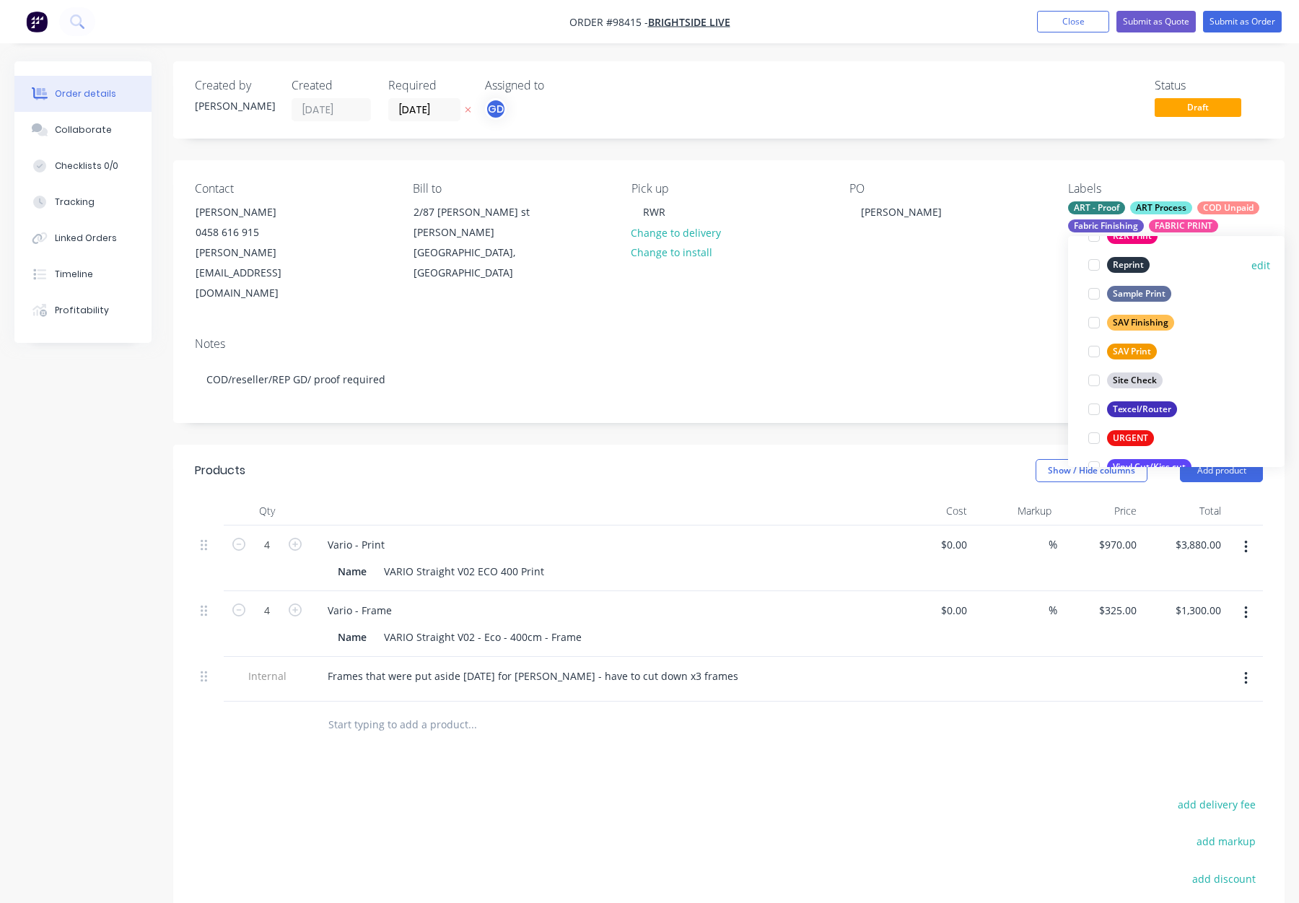
scroll to position [693, 0]
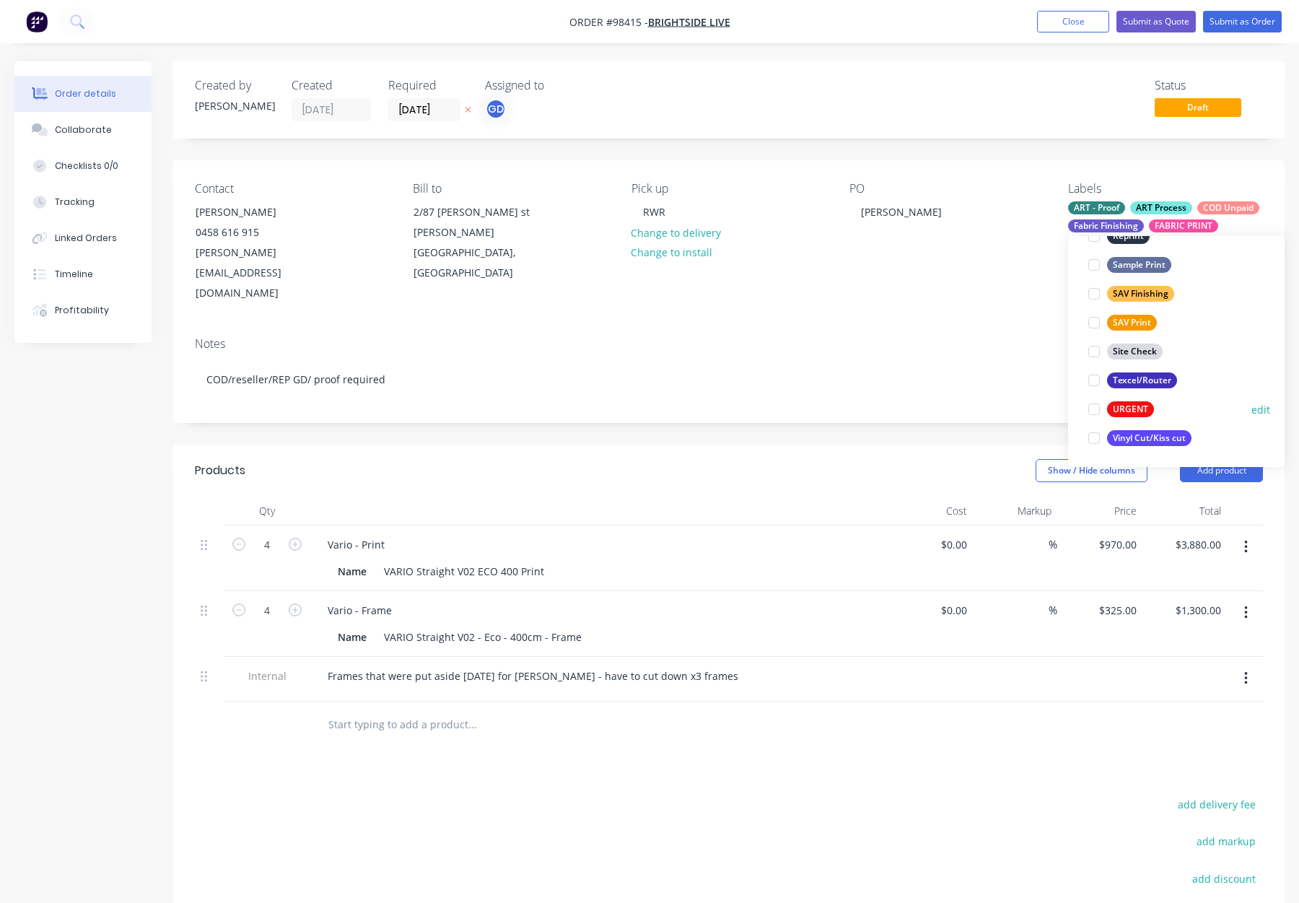
click at [1137, 403] on div "URGENT" at bounding box center [1130, 409] width 47 height 16
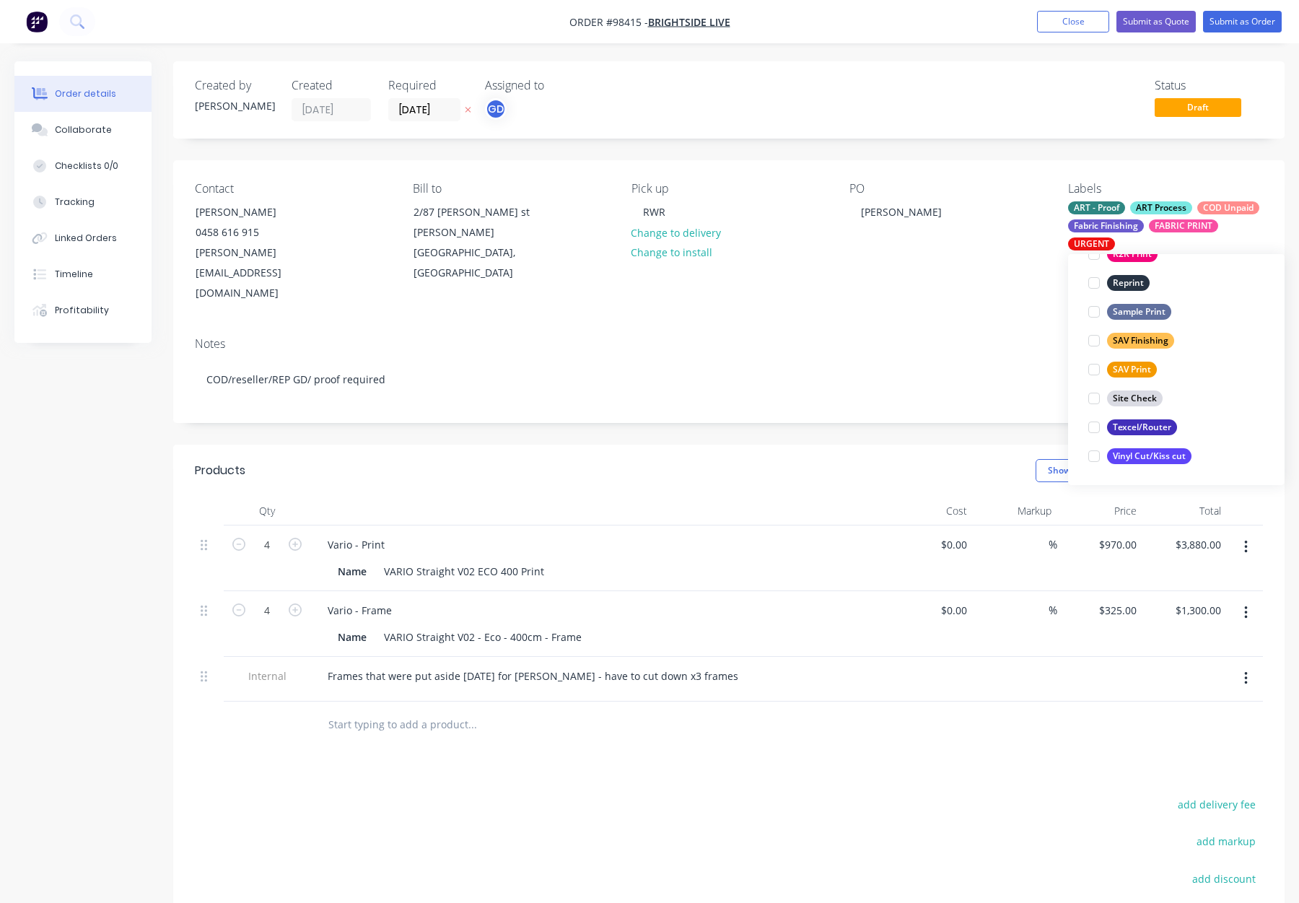
scroll to position [87, 0]
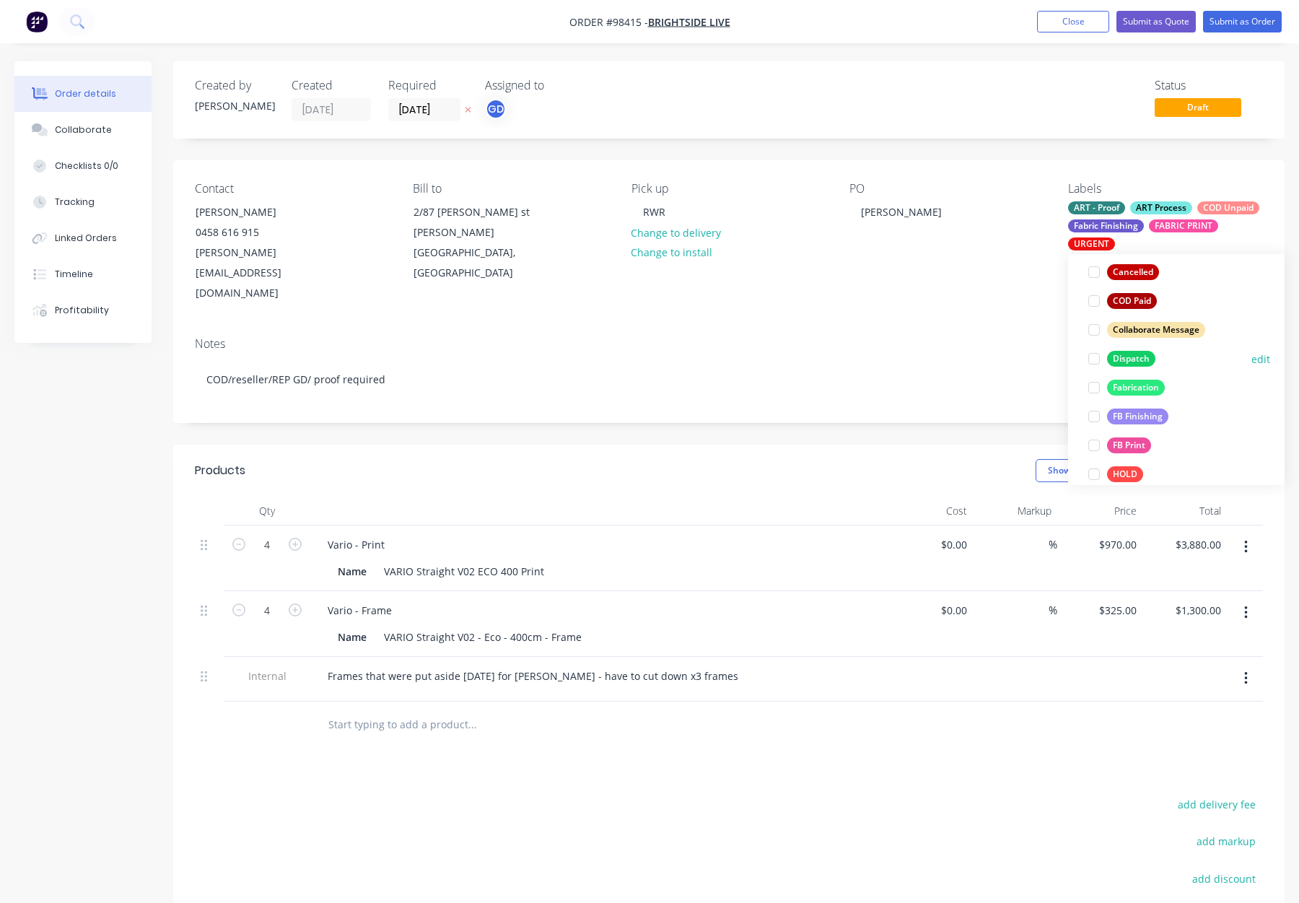
click at [1132, 359] on div "Dispatch" at bounding box center [1131, 359] width 48 height 16
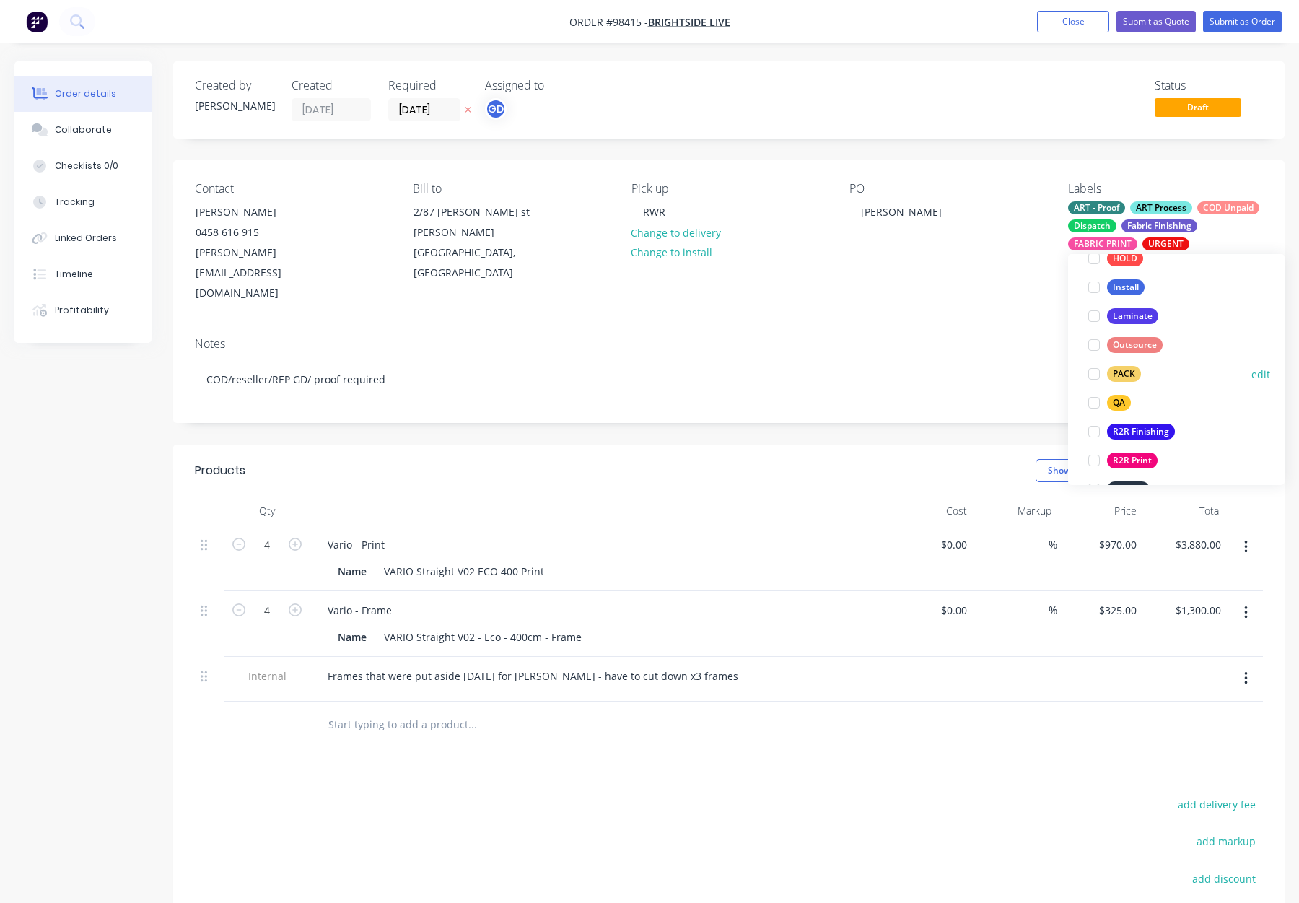
drag, startPoint x: 1120, startPoint y: 378, endPoint x: 1130, endPoint y: 373, distance: 11.3
click at [1120, 378] on div "PACK" at bounding box center [1124, 374] width 34 height 16
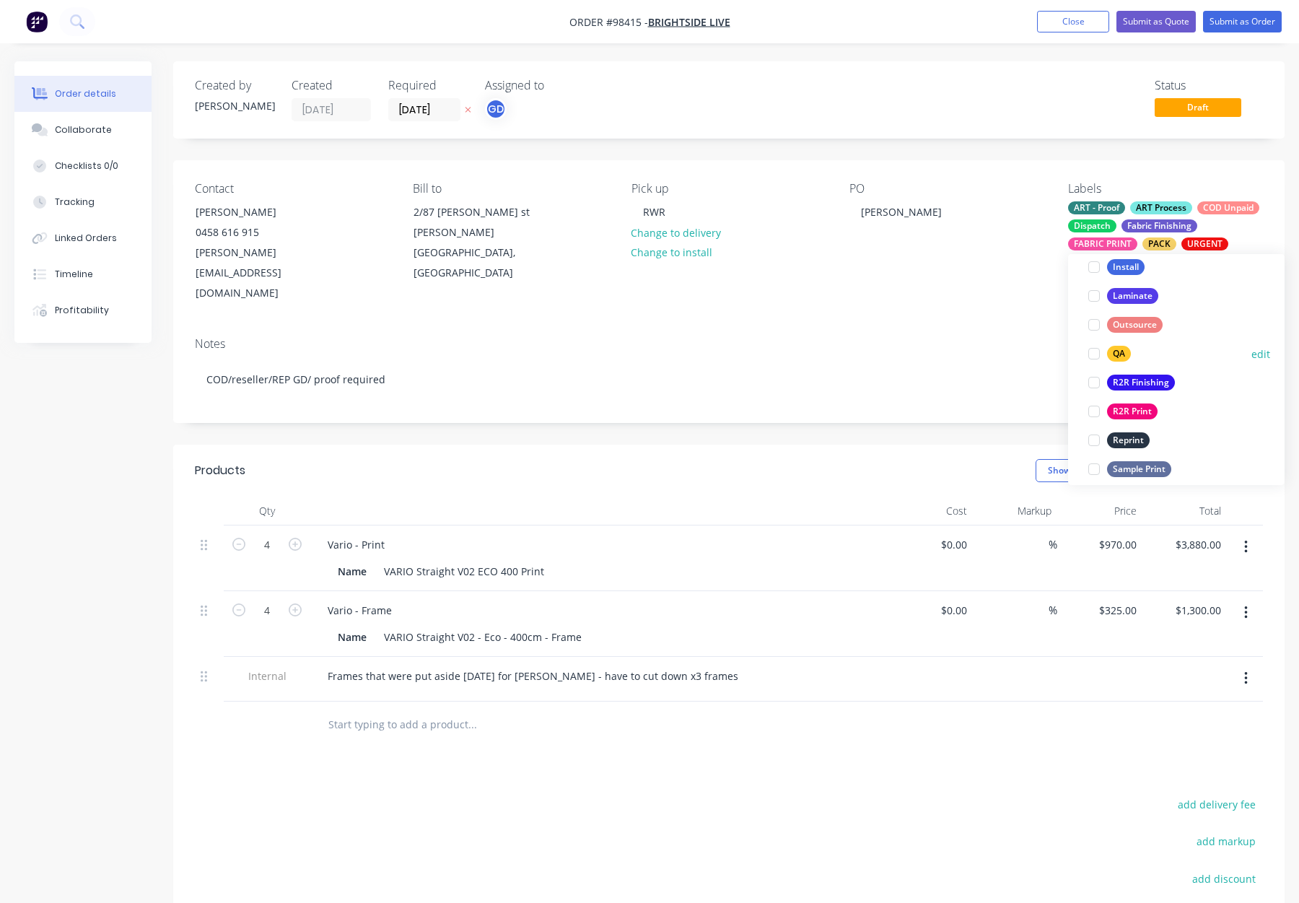
click at [1115, 346] on div "QA" at bounding box center [1119, 354] width 24 height 16
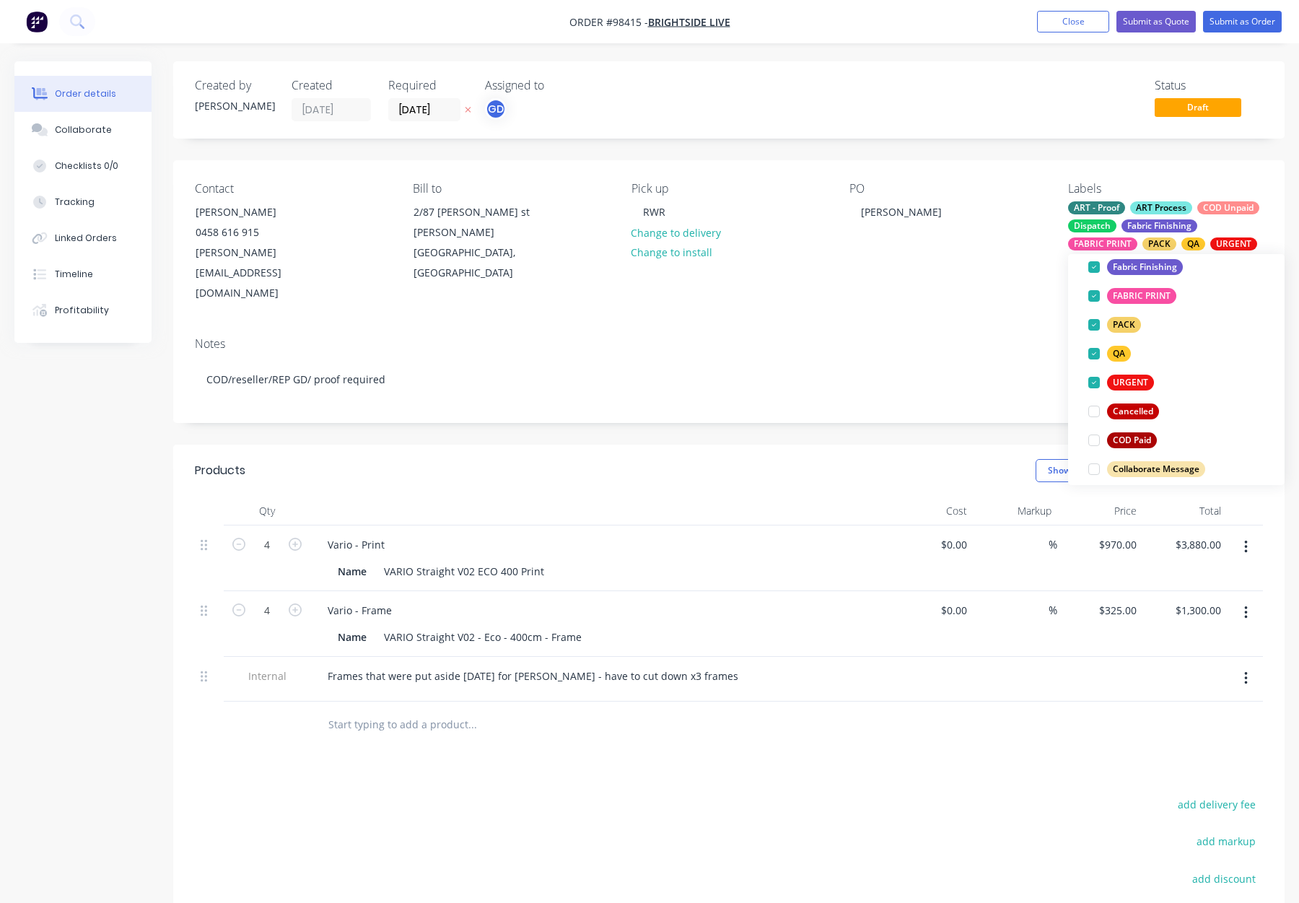
click at [995, 326] on div "Notes COD/reseller/REP GD/ proof required" at bounding box center [729, 374] width 1112 height 97
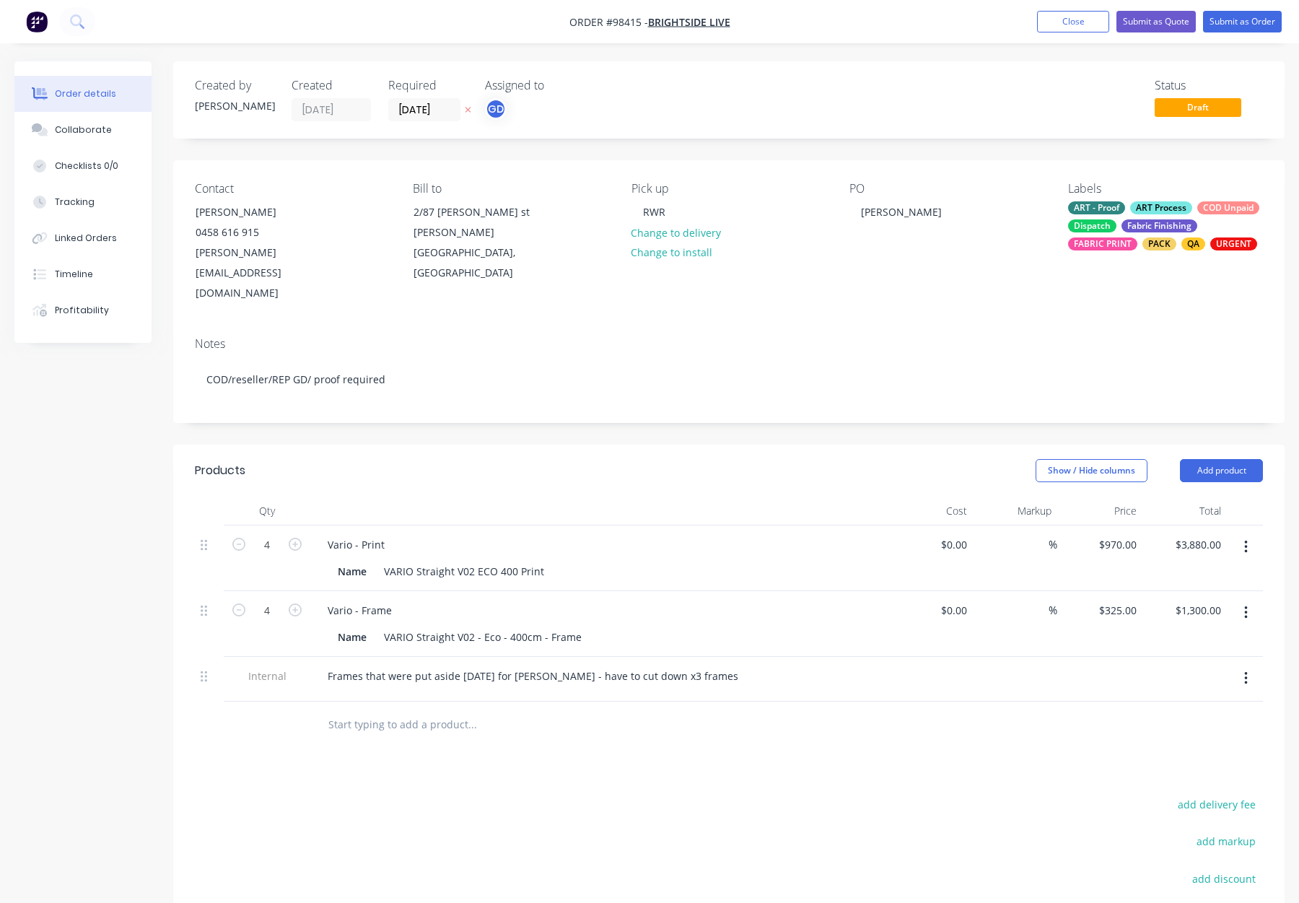
click at [875, 445] on header "Products Show / Hide columns Add product" at bounding box center [729, 471] width 1112 height 52
click at [1244, 24] on button "Submit as Order" at bounding box center [1242, 22] width 79 height 22
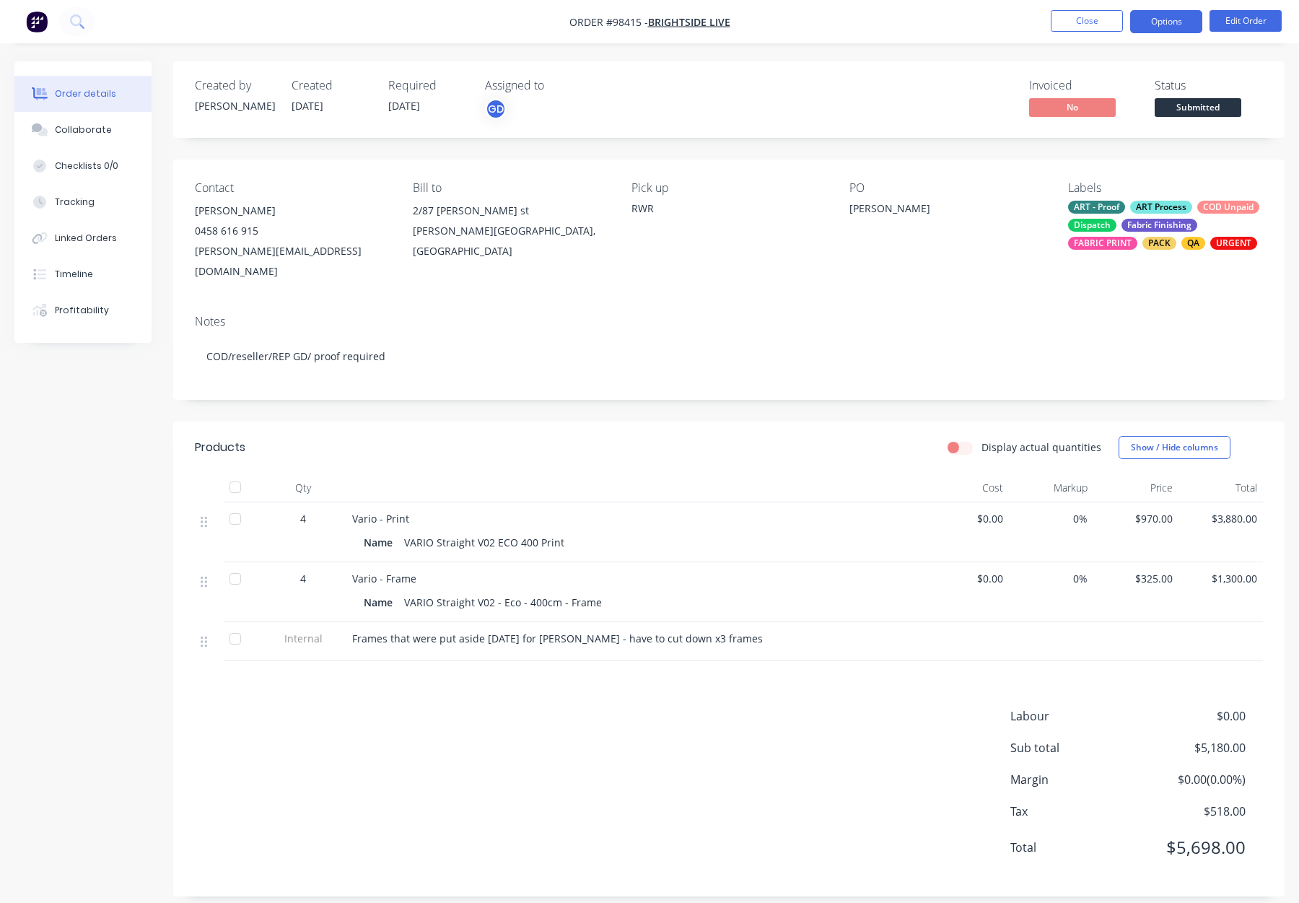
click at [1167, 22] on button "Options" at bounding box center [1166, 21] width 72 height 23
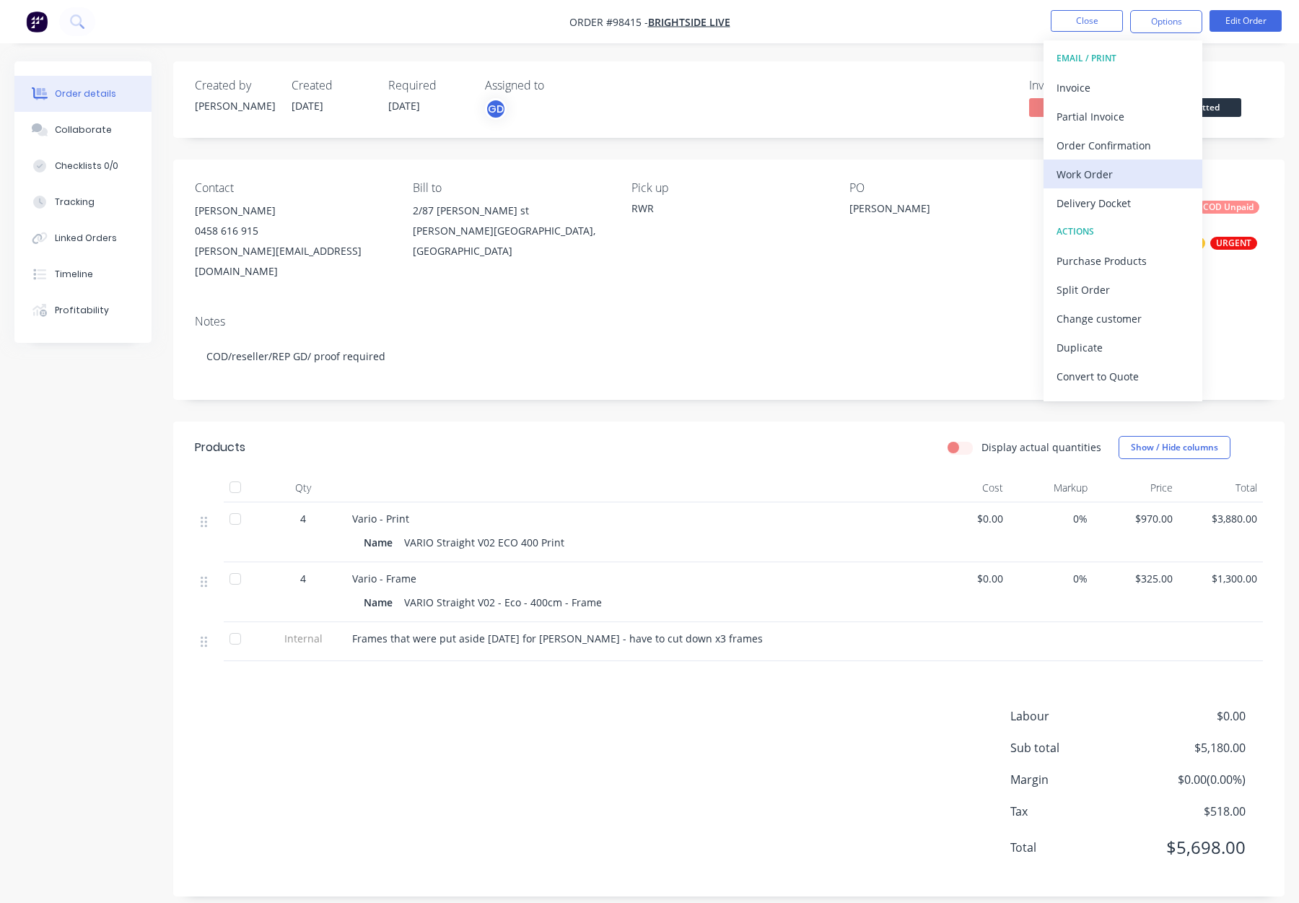
click at [1130, 176] on div "Work Order" at bounding box center [1123, 174] width 133 height 21
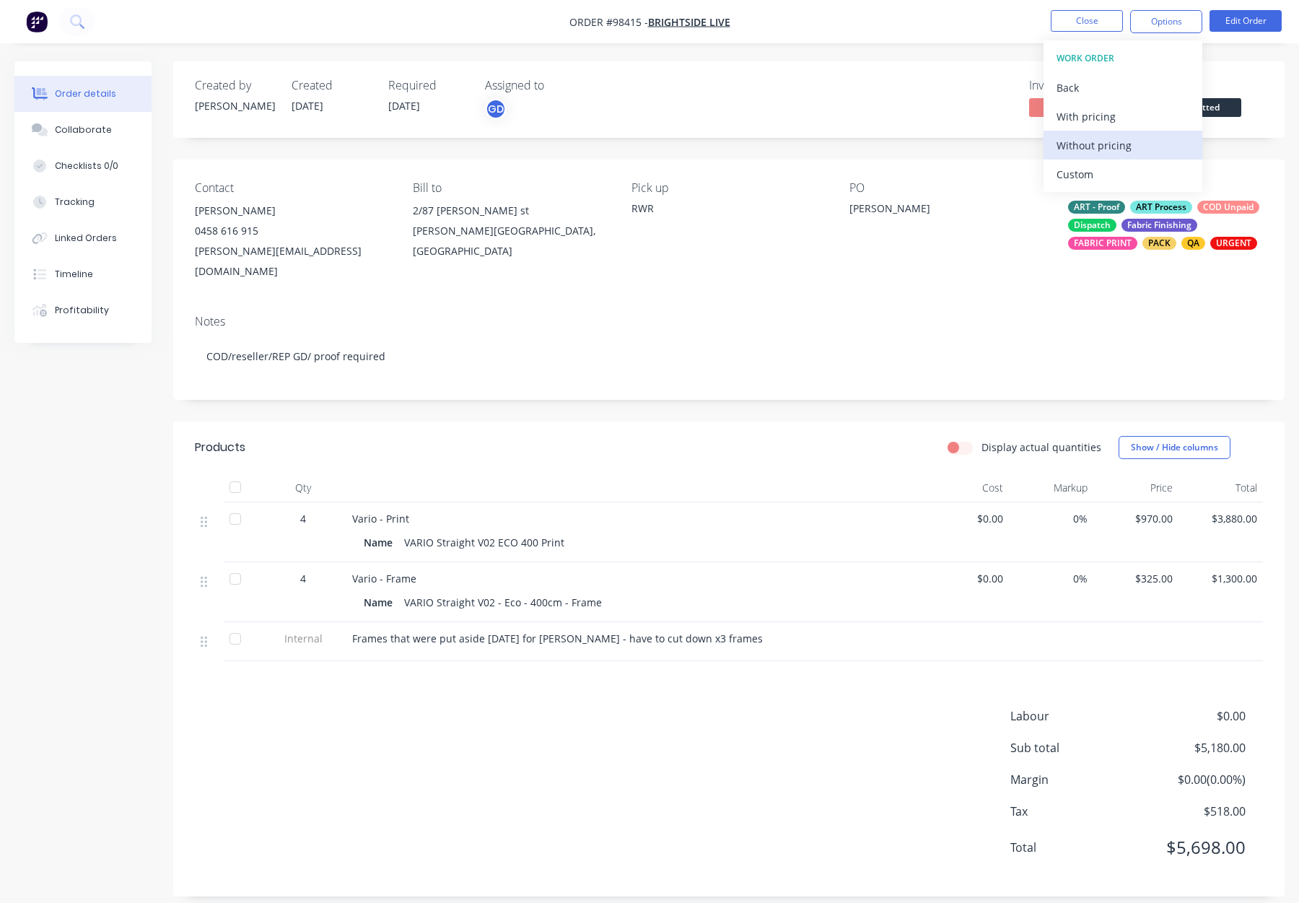
click at [1128, 149] on div "Without pricing" at bounding box center [1123, 145] width 133 height 21
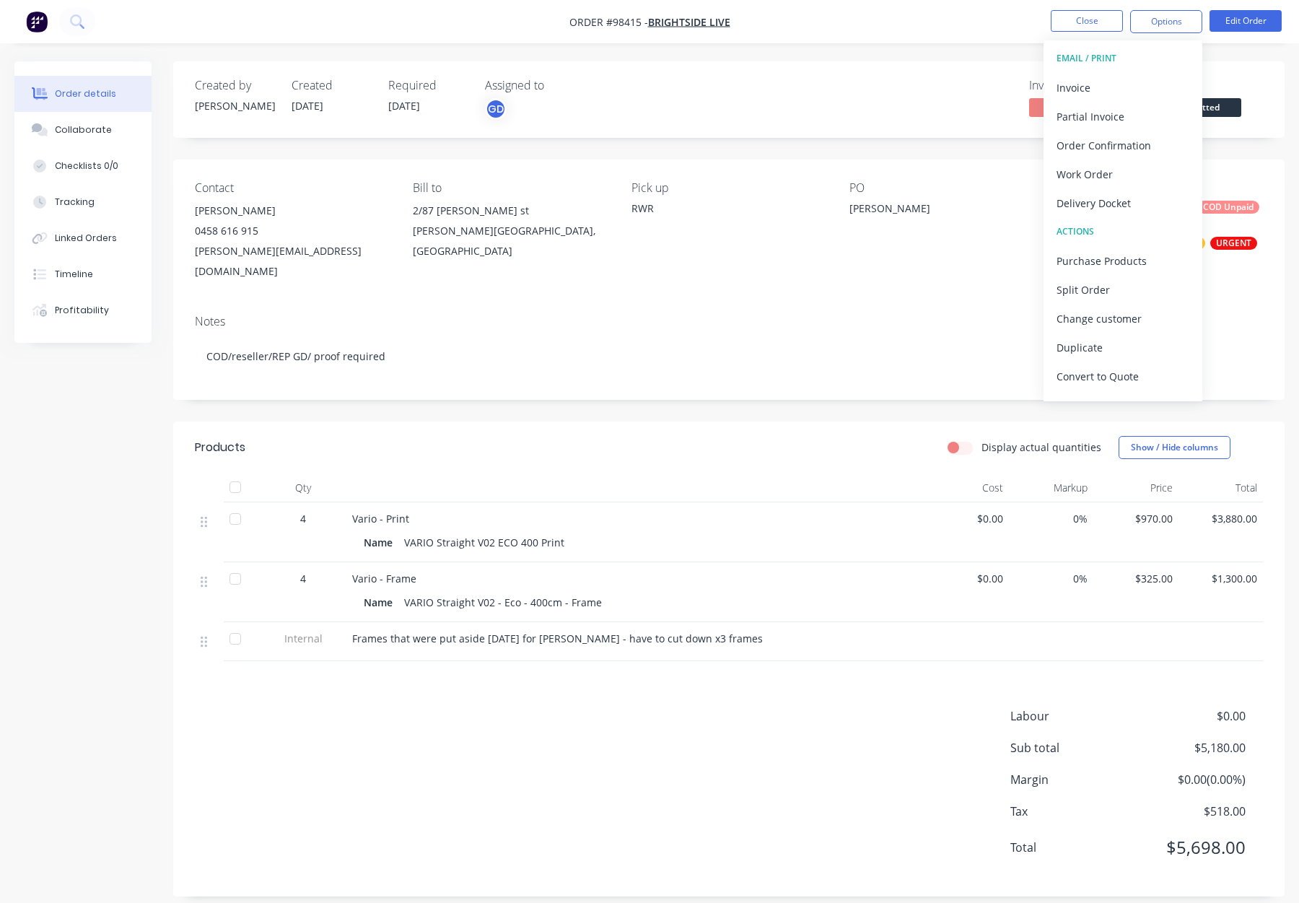
drag, startPoint x: 902, startPoint y: 103, endPoint x: 1083, endPoint y: 106, distance: 181.2
click at [904, 103] on div "Invoiced No Status Submitted" at bounding box center [946, 100] width 634 height 42
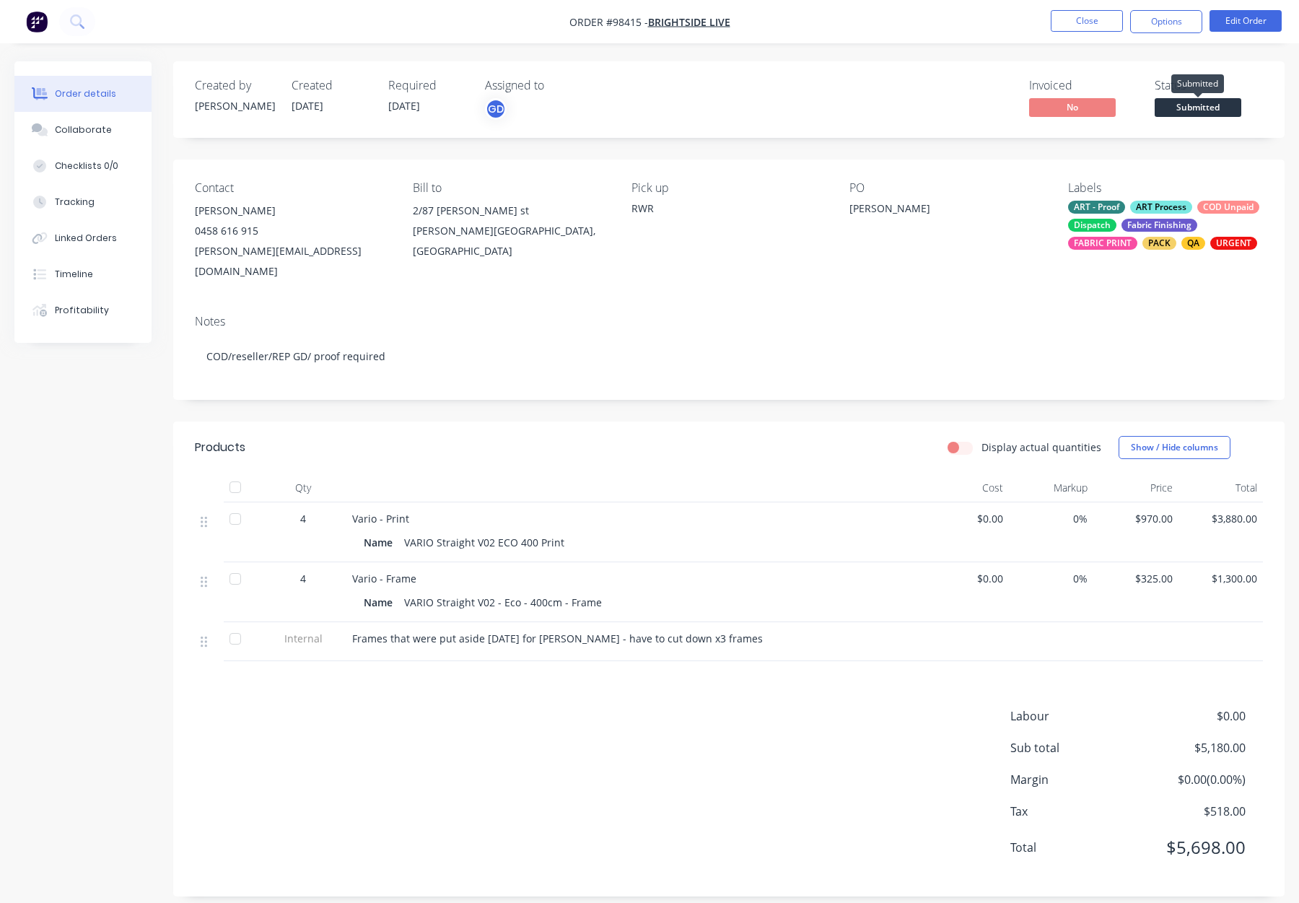
click at [1186, 99] on span "Submitted" at bounding box center [1198, 107] width 87 height 18
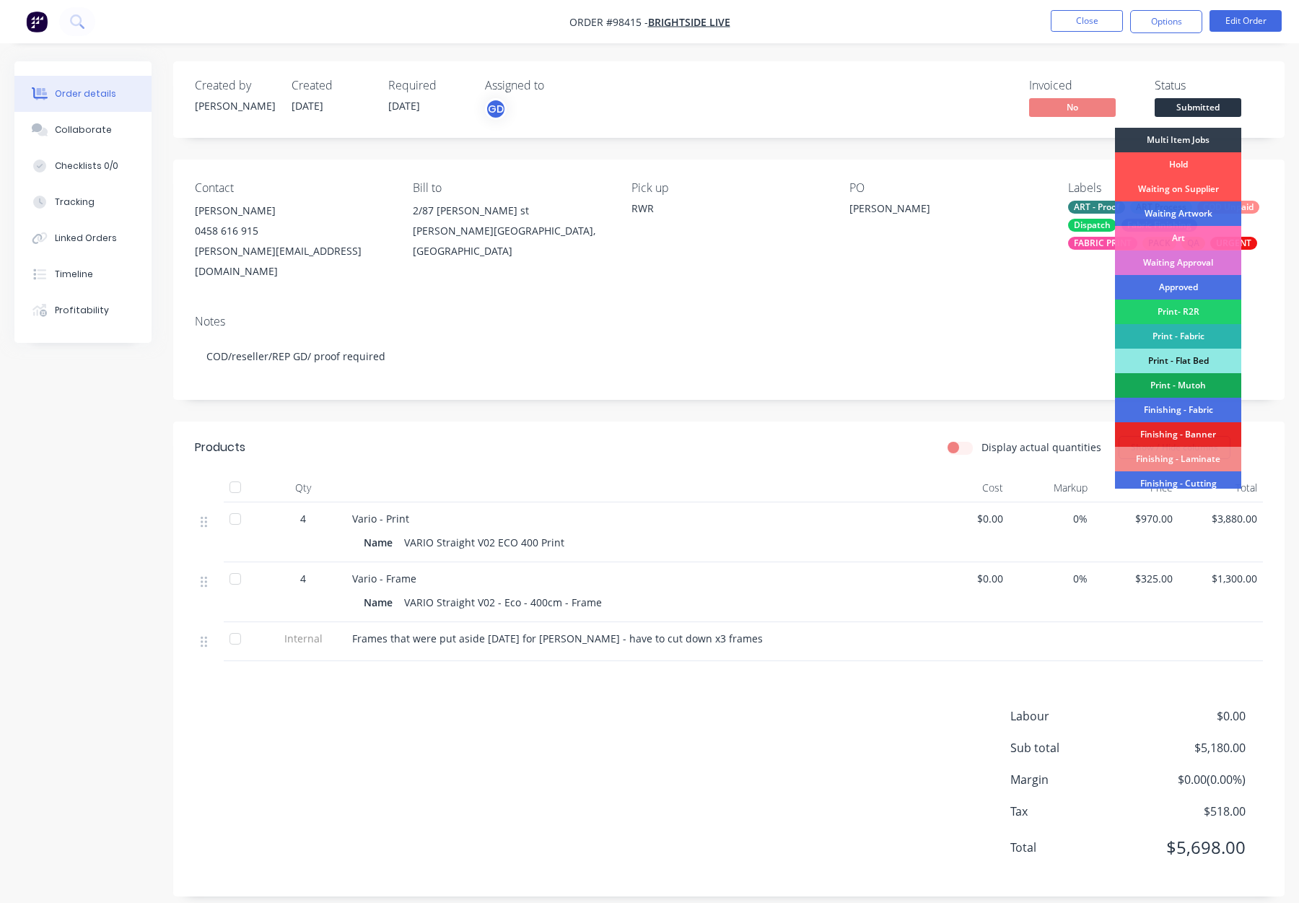
click at [1177, 214] on div "Waiting Artwork" at bounding box center [1178, 213] width 126 height 25
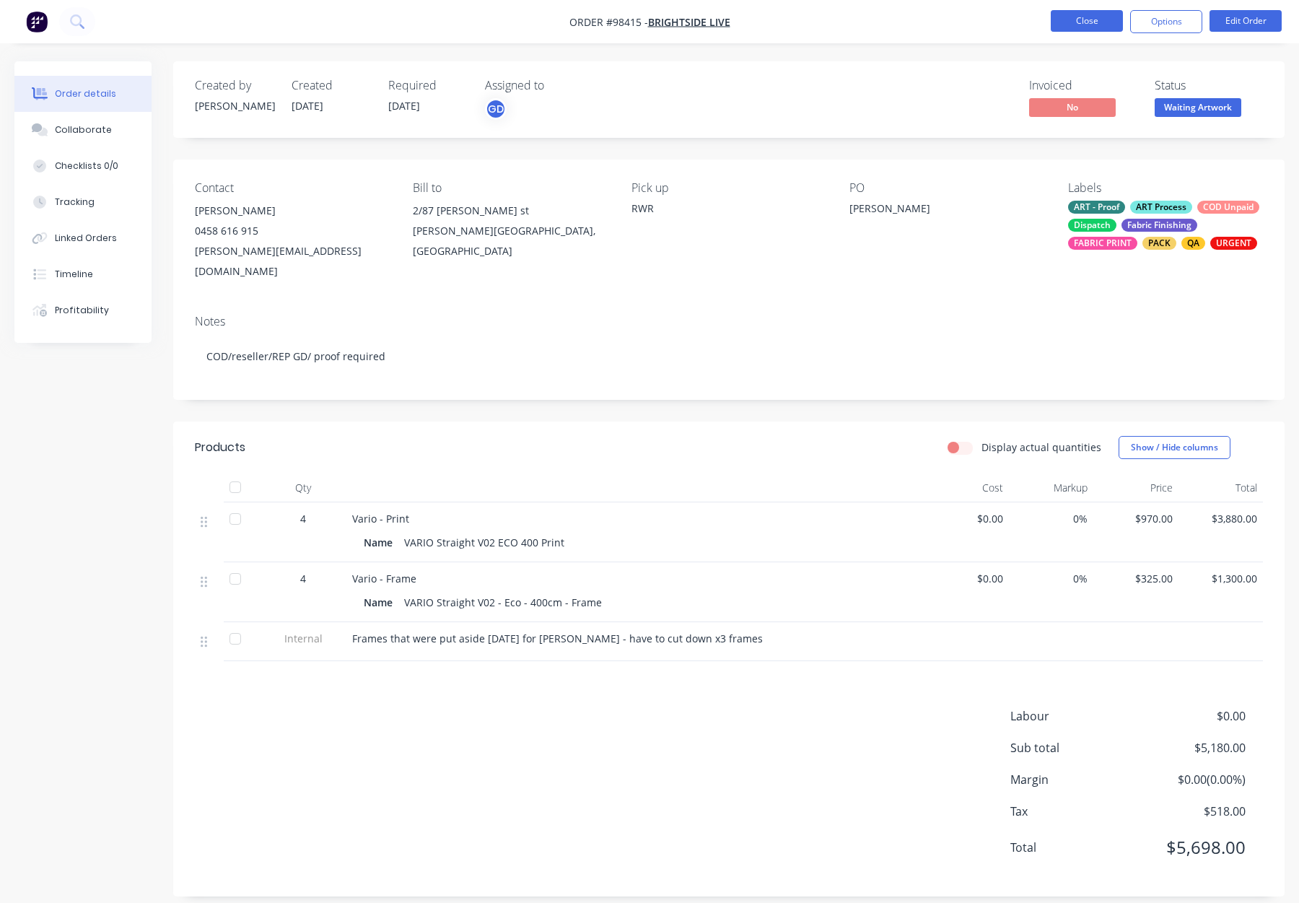
click at [1073, 17] on button "Close" at bounding box center [1087, 21] width 72 height 22
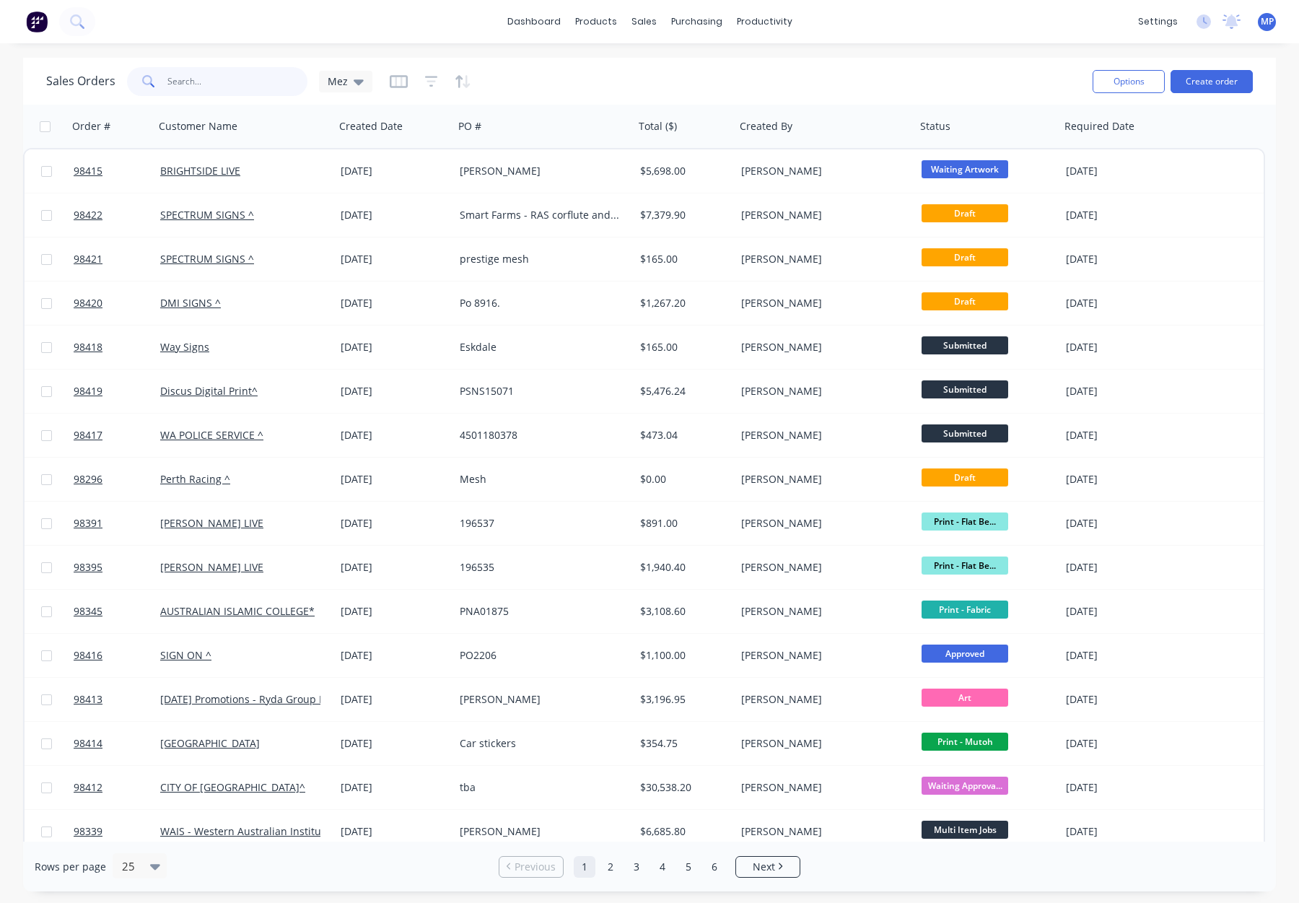
click at [209, 86] on input "text" at bounding box center [237, 81] width 141 height 29
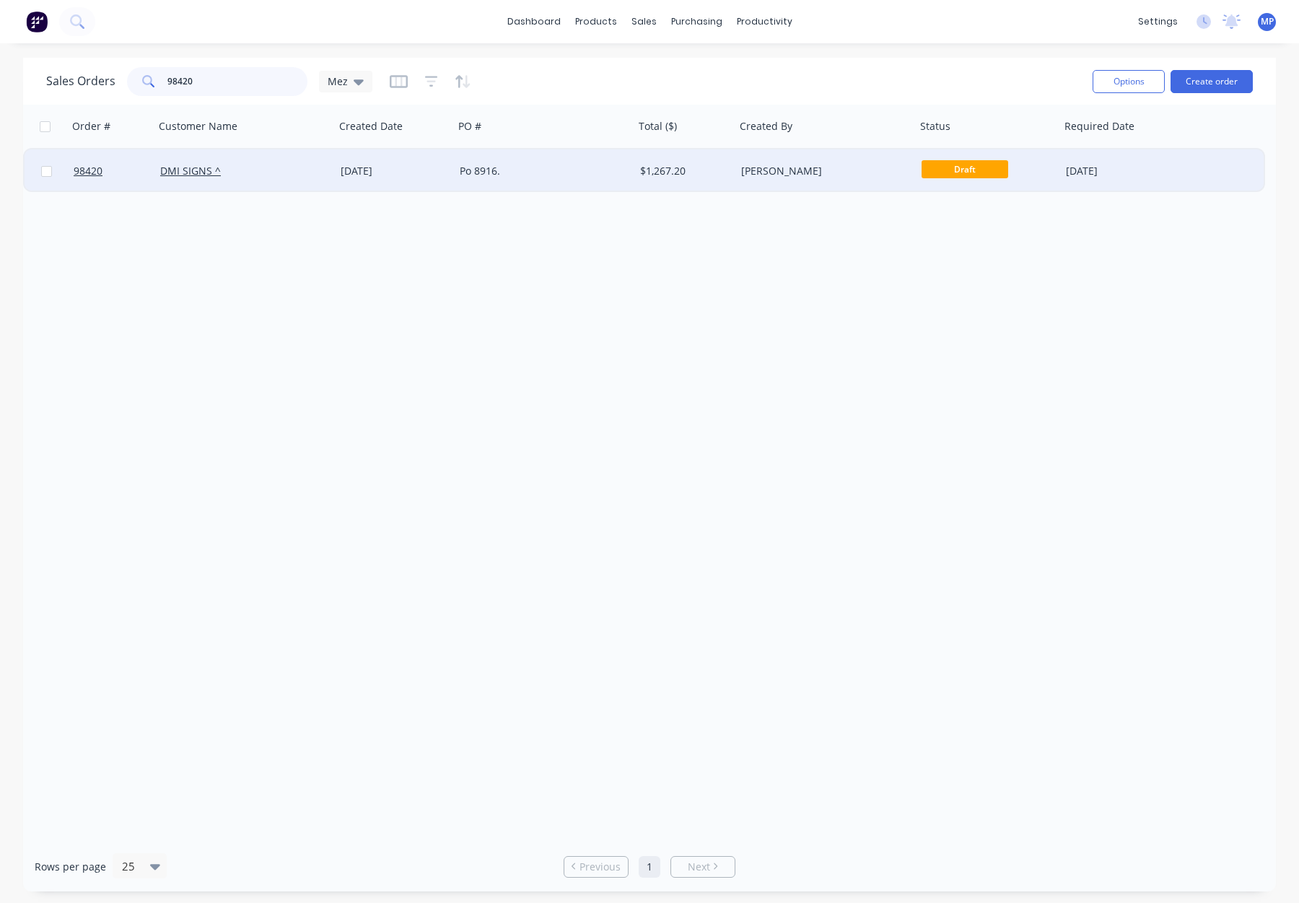
type input "98420"
click at [258, 170] on div "DMI SIGNS ^" at bounding box center [240, 171] width 160 height 14
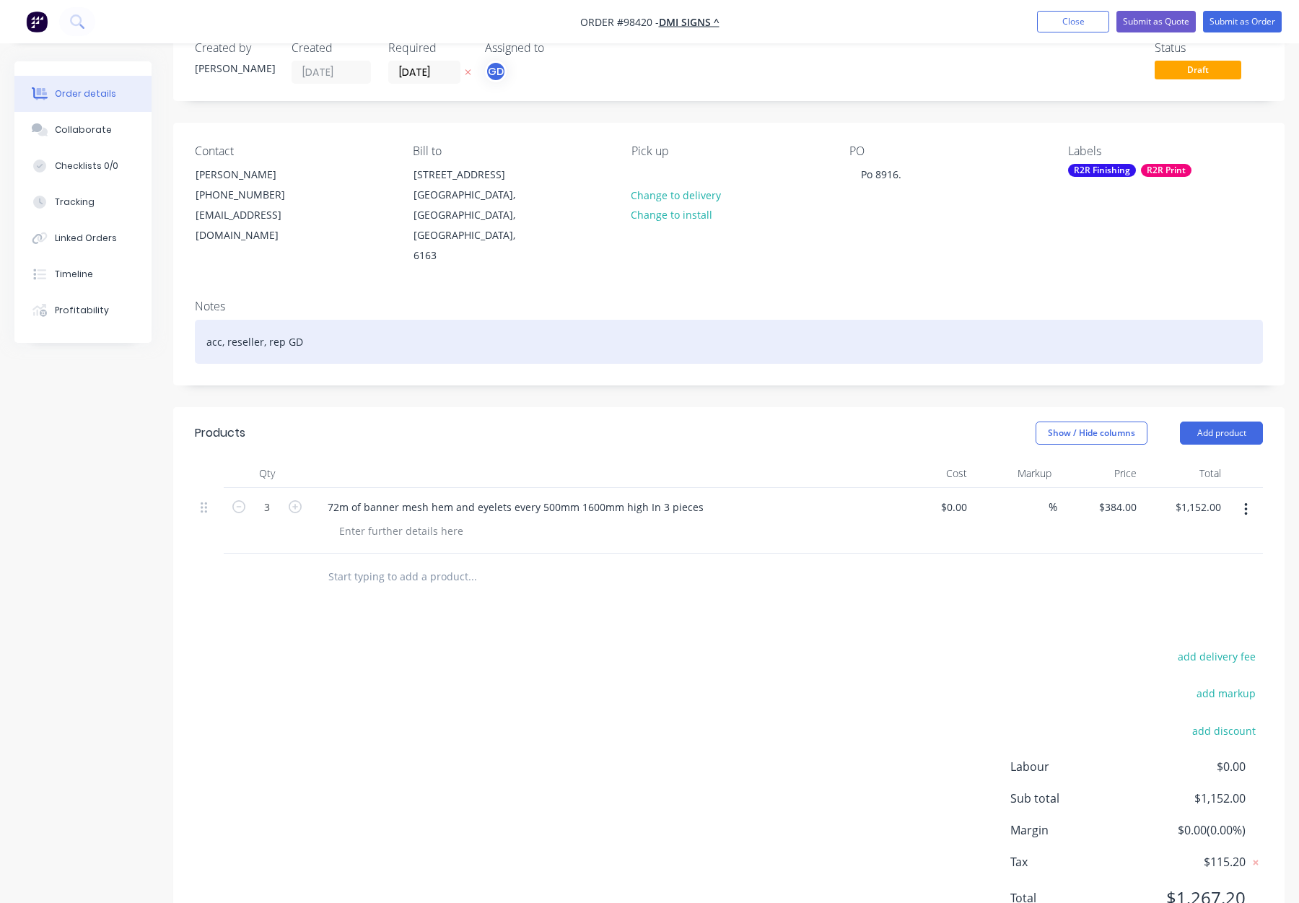
scroll to position [45, 0]
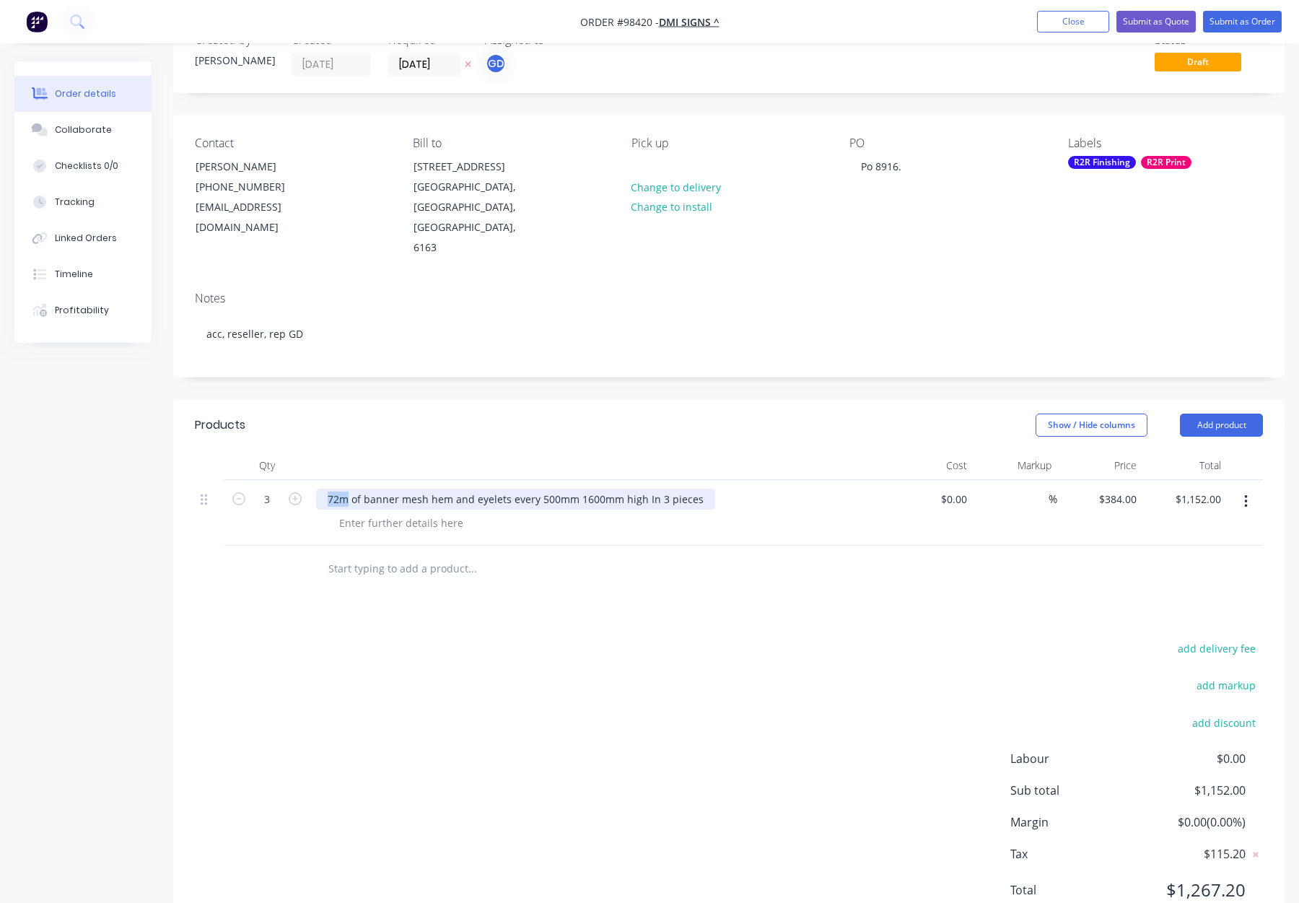
click at [346, 489] on div "72m of banner mesh hem and eyelets every 500mm 1600mm high In 3 pieces" at bounding box center [515, 499] width 399 height 21
click at [359, 513] on div at bounding box center [401, 523] width 147 height 21
drag, startPoint x: 369, startPoint y: 458, endPoint x: 318, endPoint y: 456, distance: 51.3
click at [318, 489] on div "72m of banner mesh hem and eyelets every 500mm 1600mm high In 3 pieces" at bounding box center [515, 499] width 399 height 21
drag, startPoint x: 417, startPoint y: 458, endPoint x: 392, endPoint y: 461, distance: 24.7
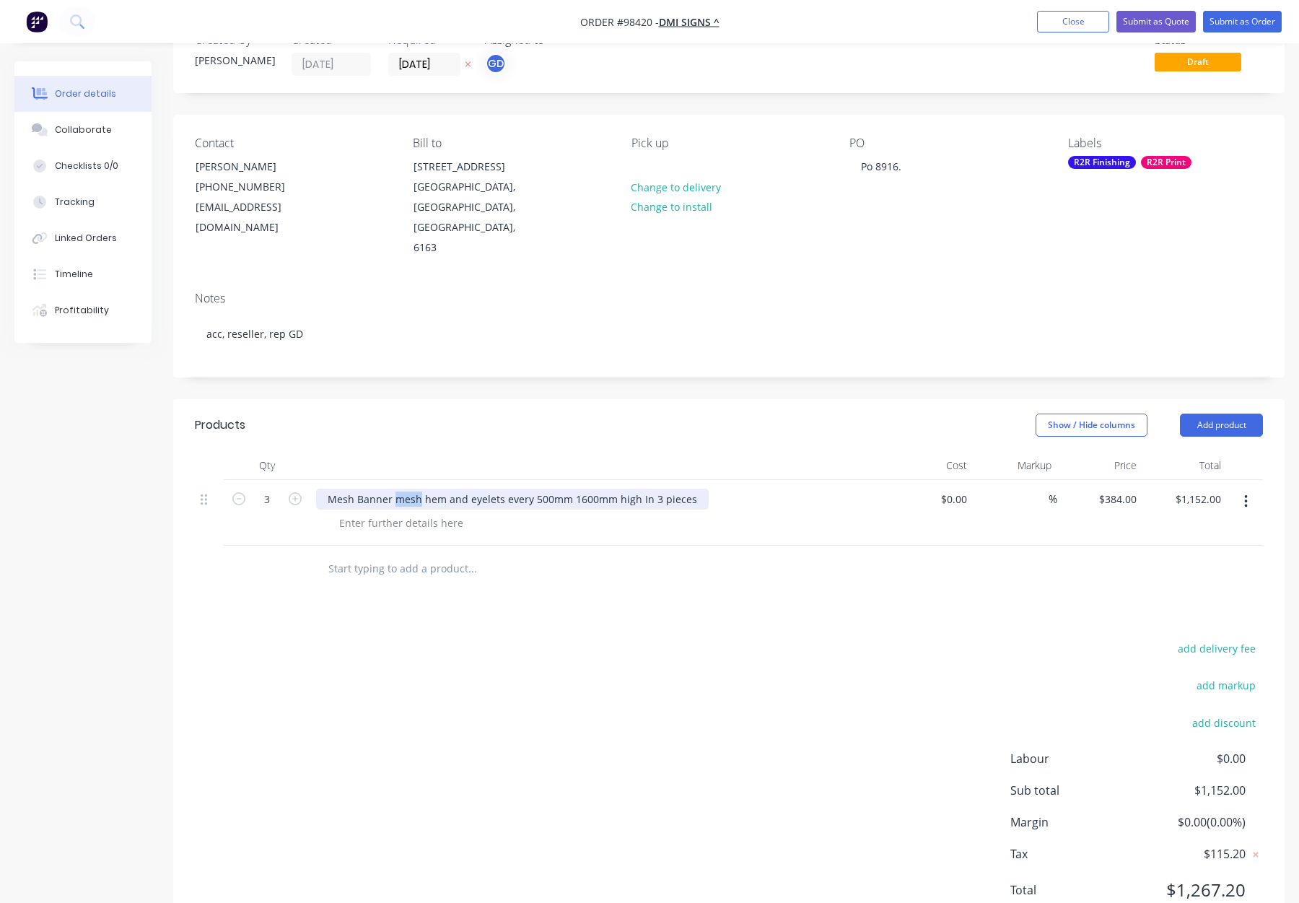
click at [392, 489] on div "Mesh Banner mesh hem and eyelets every 500mm 1600mm high In 3 pieces" at bounding box center [512, 499] width 393 height 21
drag, startPoint x: 546, startPoint y: 459, endPoint x: 666, endPoint y: 461, distance: 119.1
click at [666, 489] on div "Mesh Banner - hem and eyelets every 500mm 1600mm high In 3 pieces" at bounding box center [501, 499] width 370 height 21
copy div "1600mm high In 3 pieces"
click at [380, 513] on div at bounding box center [401, 523] width 147 height 21
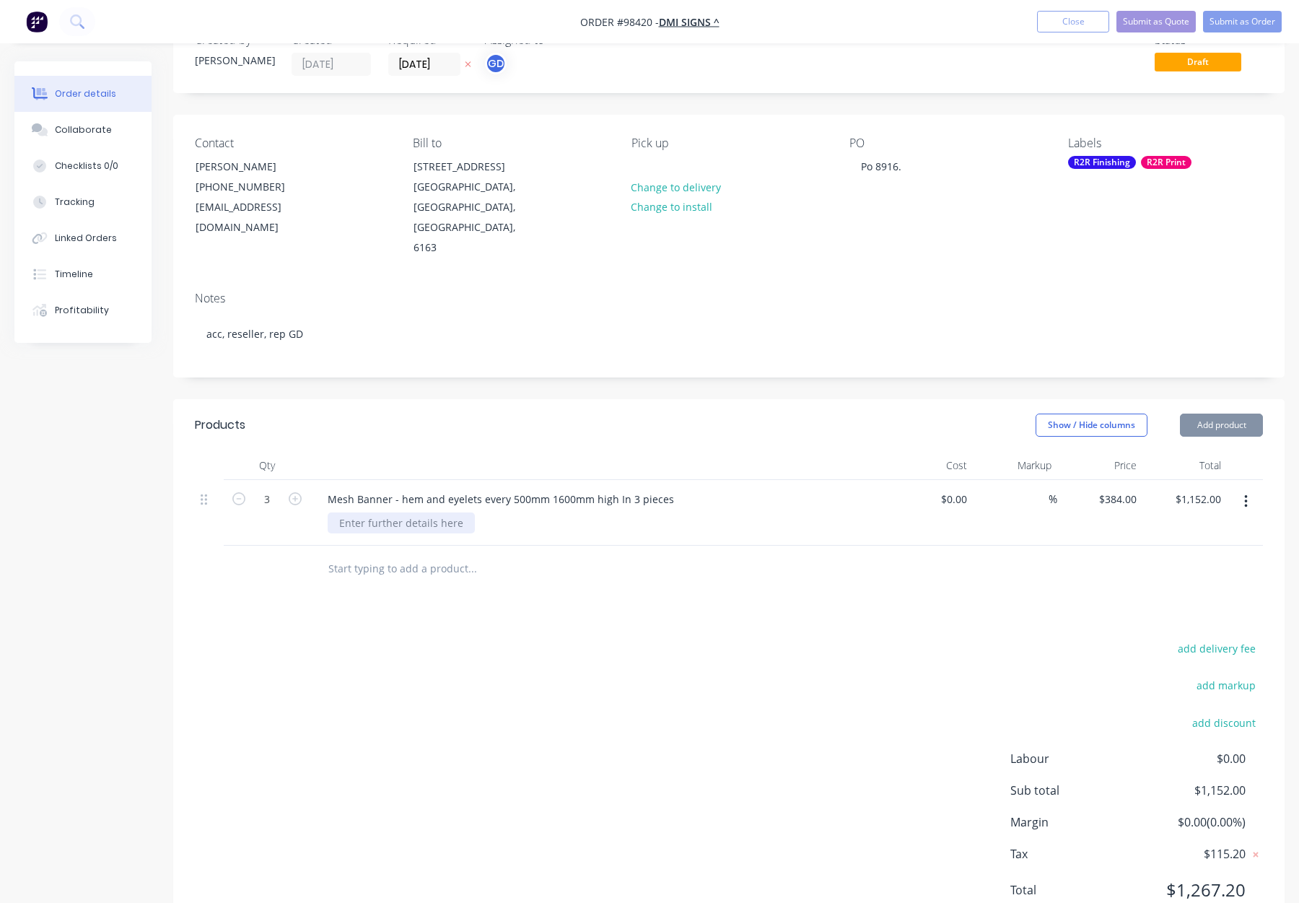
click at [378, 513] on div at bounding box center [401, 523] width 147 height 21
click at [370, 513] on div at bounding box center [401, 523] width 147 height 21
paste div
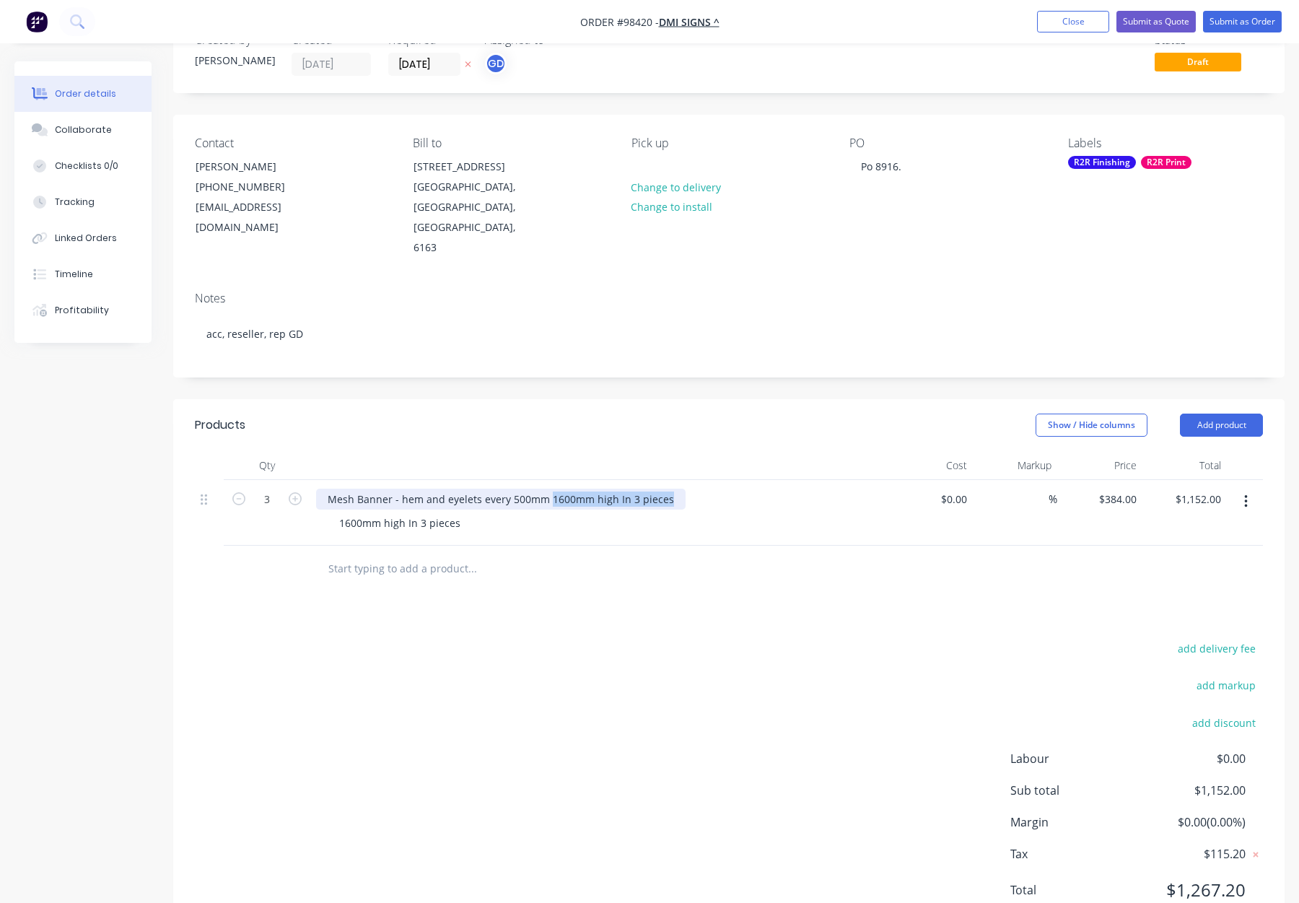
drag, startPoint x: 552, startPoint y: 458, endPoint x: 697, endPoint y: 458, distance: 145.1
click at [697, 489] on div "Mesh Banner - hem and eyelets every 500mm 1600mm high In 3 pieces" at bounding box center [599, 499] width 566 height 21
drag, startPoint x: 459, startPoint y: 487, endPoint x: 471, endPoint y: 489, distance: 11.8
click at [460, 513] on div "1600mm high In 3 pieces" at bounding box center [400, 523] width 144 height 21
click at [329, 513] on div "1600mm high In 3 pieces of 24000 (72m total)" at bounding box center [449, 523] width 243 height 21
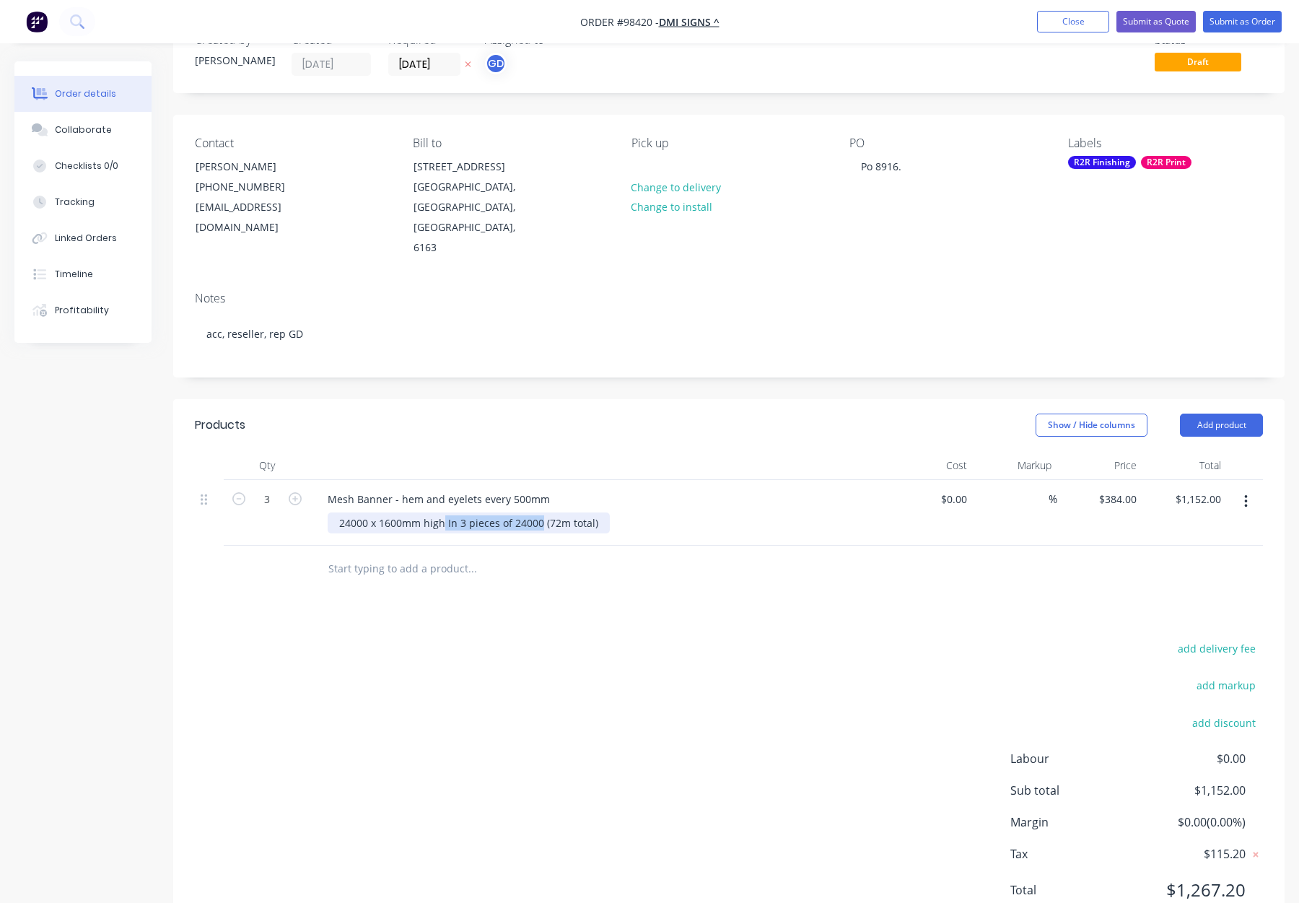
drag, startPoint x: 536, startPoint y: 481, endPoint x: 465, endPoint y: 484, distance: 71.5
click at [445, 513] on div "24000 x 1600mm high In 3 pieces of 24000 (72m total)" at bounding box center [469, 523] width 282 height 21
drag, startPoint x: 450, startPoint y: 485, endPoint x: 473, endPoint y: 496, distance: 24.9
click at [450, 513] on div "24000 x 1600mm high (72m total)" at bounding box center [419, 523] width 183 height 21
click at [539, 552] on div "Products Show / Hide columns Add product Qty Cost Markup Price Total 3 Mesh Ban…" at bounding box center [729, 669] width 1112 height 540
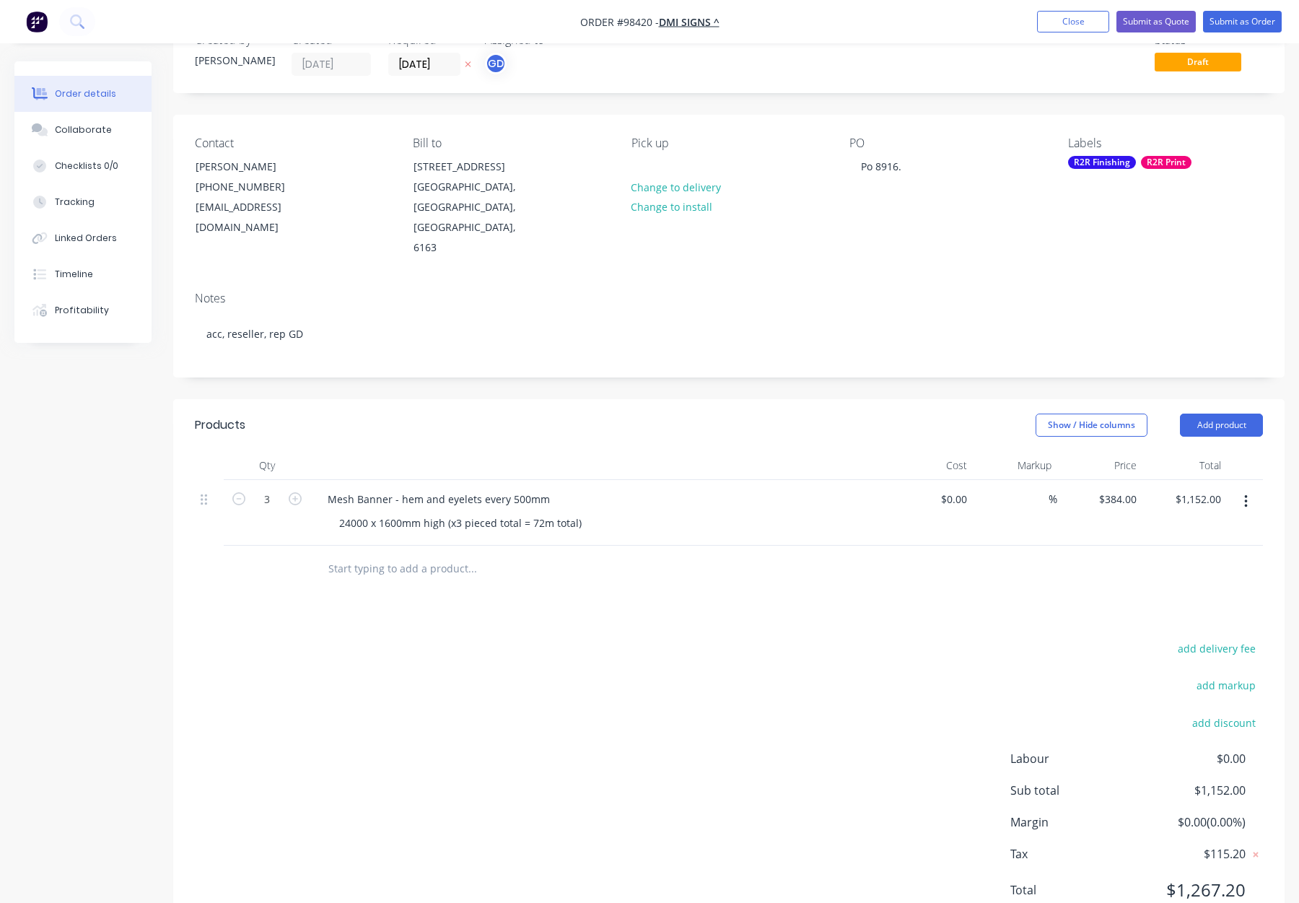
click at [627, 558] on div "Products Show / Hide columns Add product Qty Cost Markup Price Total 3 Mesh Ban…" at bounding box center [729, 669] width 1112 height 540
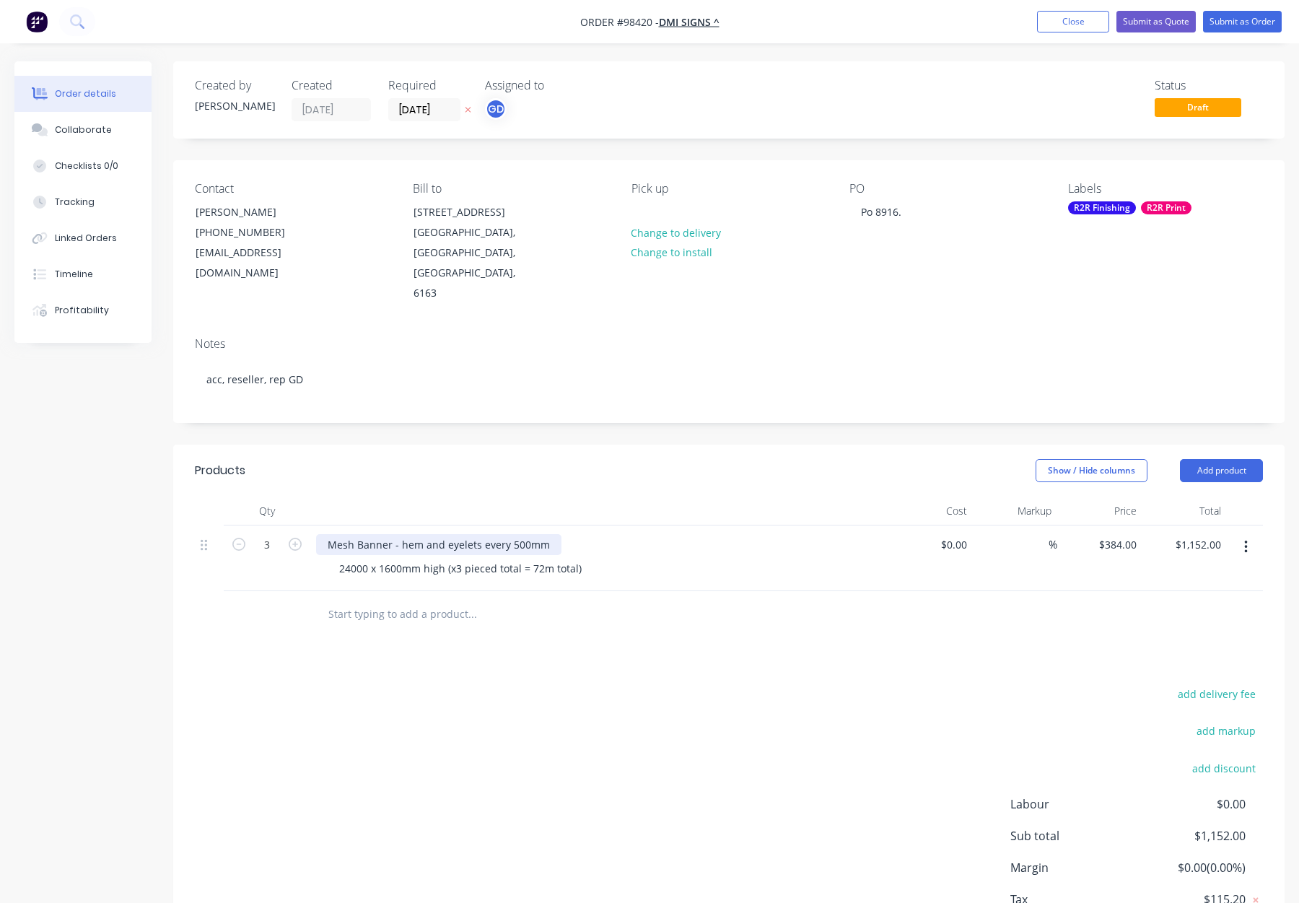
click at [391, 534] on div "Mesh Banner - hem and eyelets every 500mm" at bounding box center [438, 544] width 245 height 21
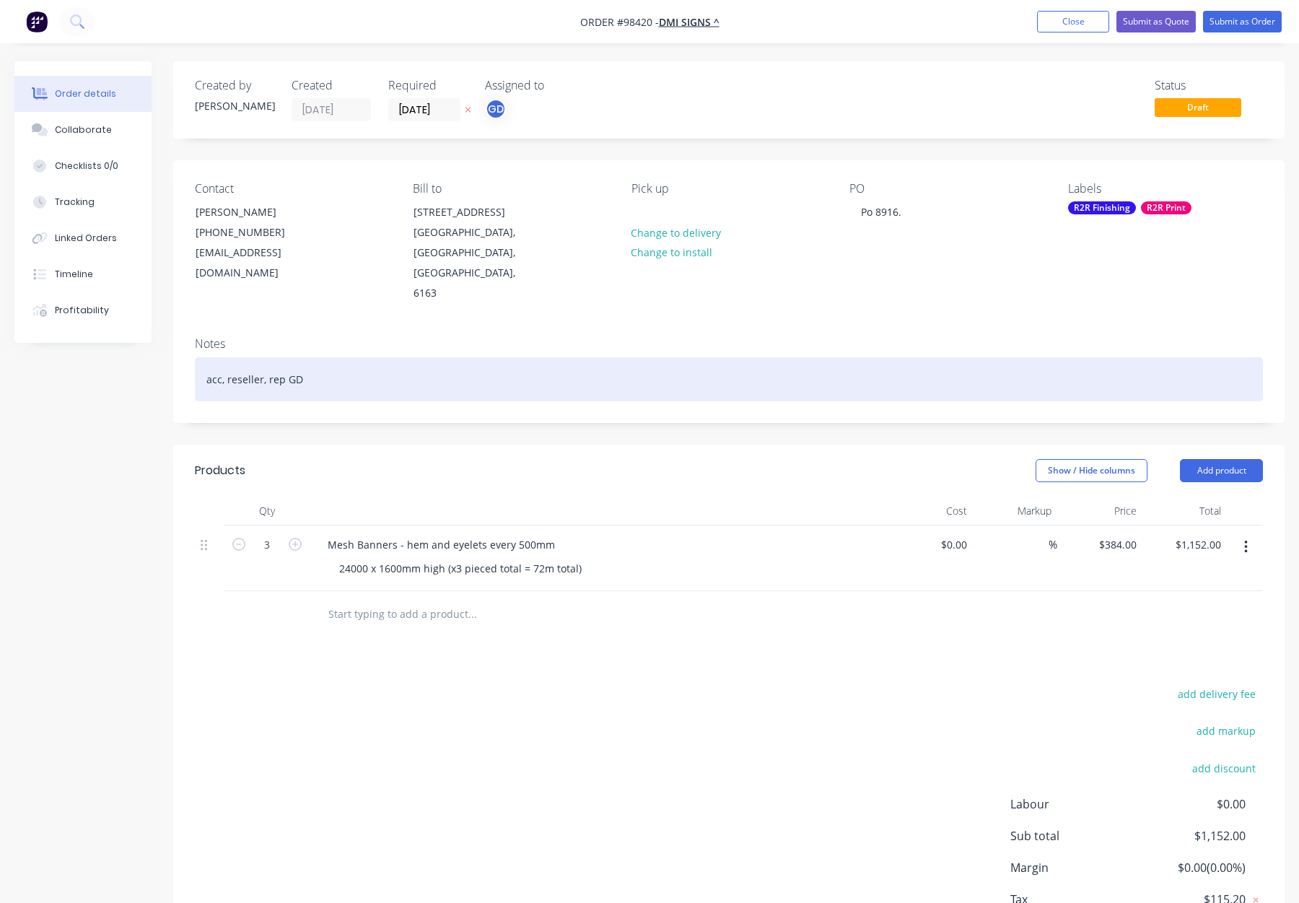
click at [333, 357] on div "acc, reseller, rep GD" at bounding box center [729, 379] width 1068 height 44
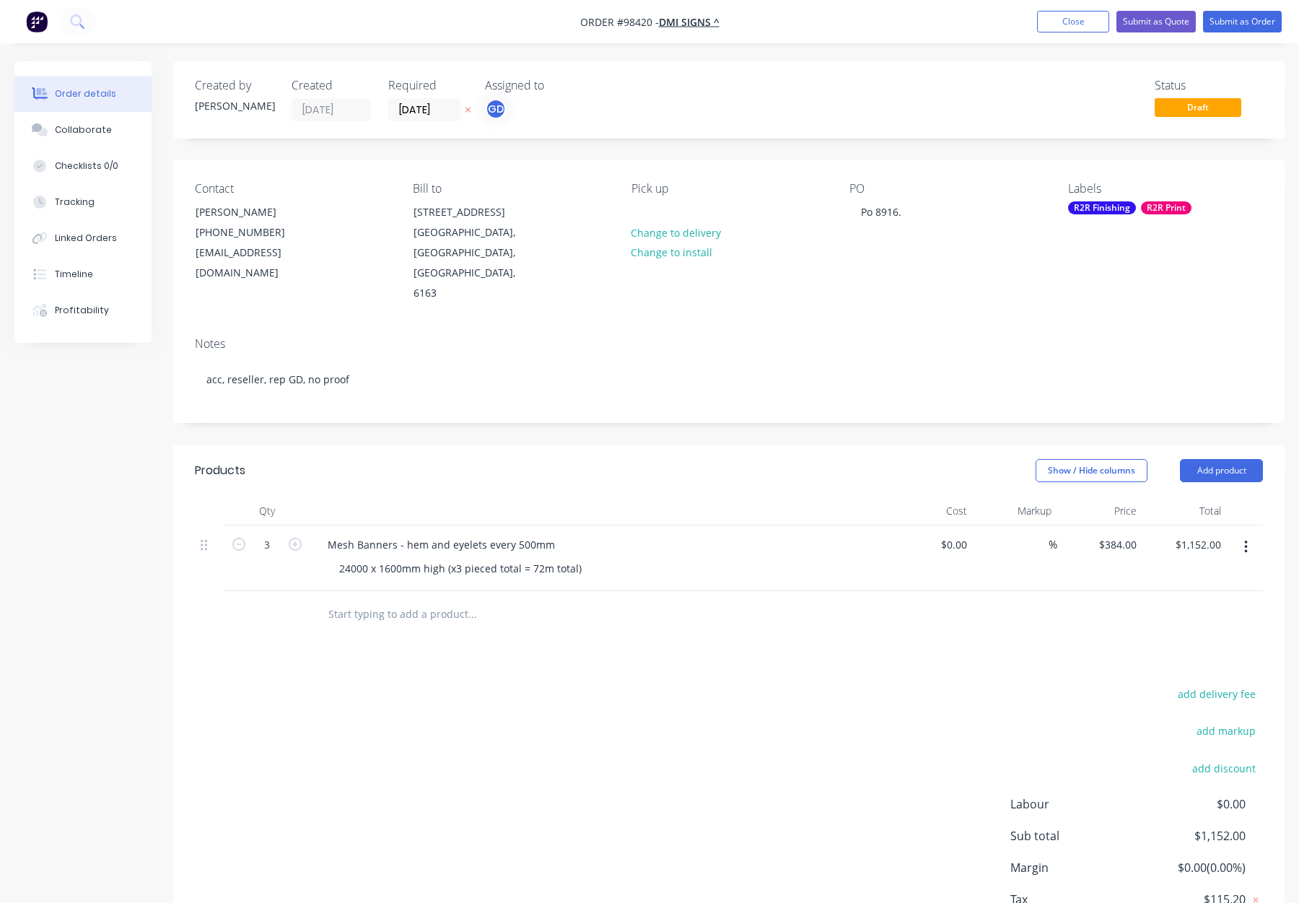
click at [1103, 205] on div "R2R Finishing" at bounding box center [1102, 207] width 68 height 13
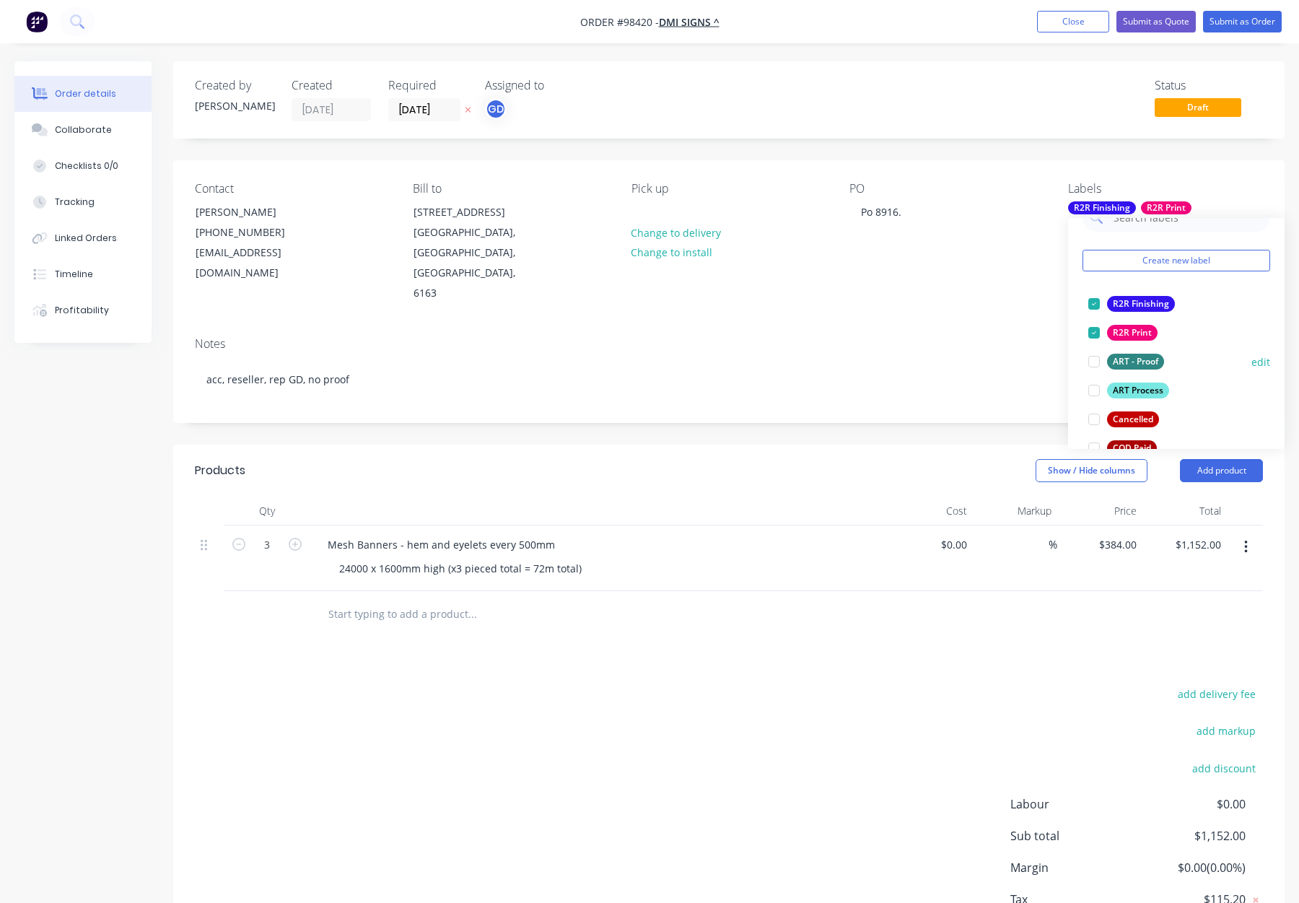
scroll to position [30, 0]
click at [1135, 385] on div "ART Process" at bounding box center [1138, 390] width 62 height 16
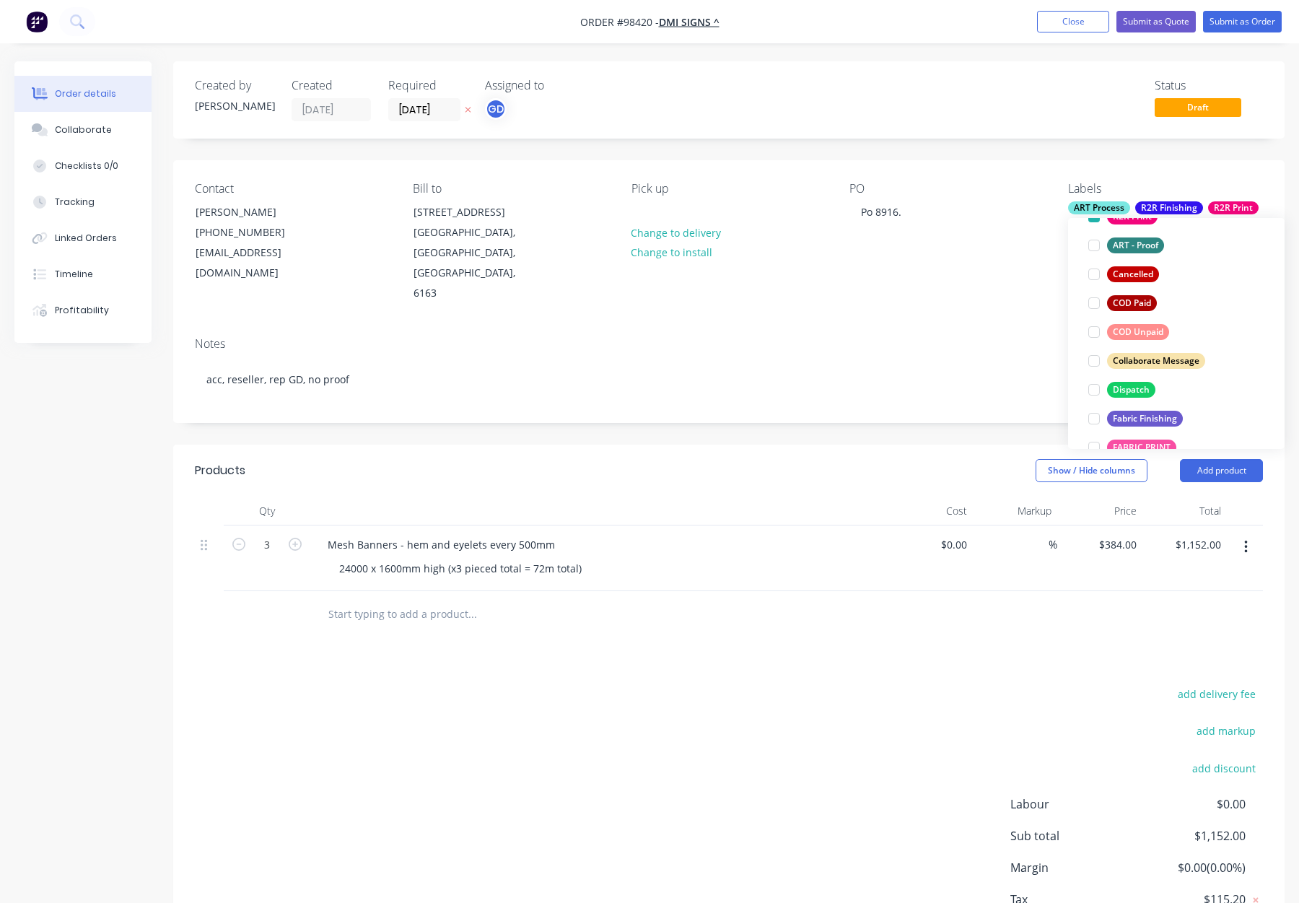
scroll to position [175, 0]
drag, startPoint x: 1143, startPoint y: 383, endPoint x: 1167, endPoint y: 347, distance: 43.2
click at [1143, 383] on div "Dispatch" at bounding box center [1131, 389] width 48 height 16
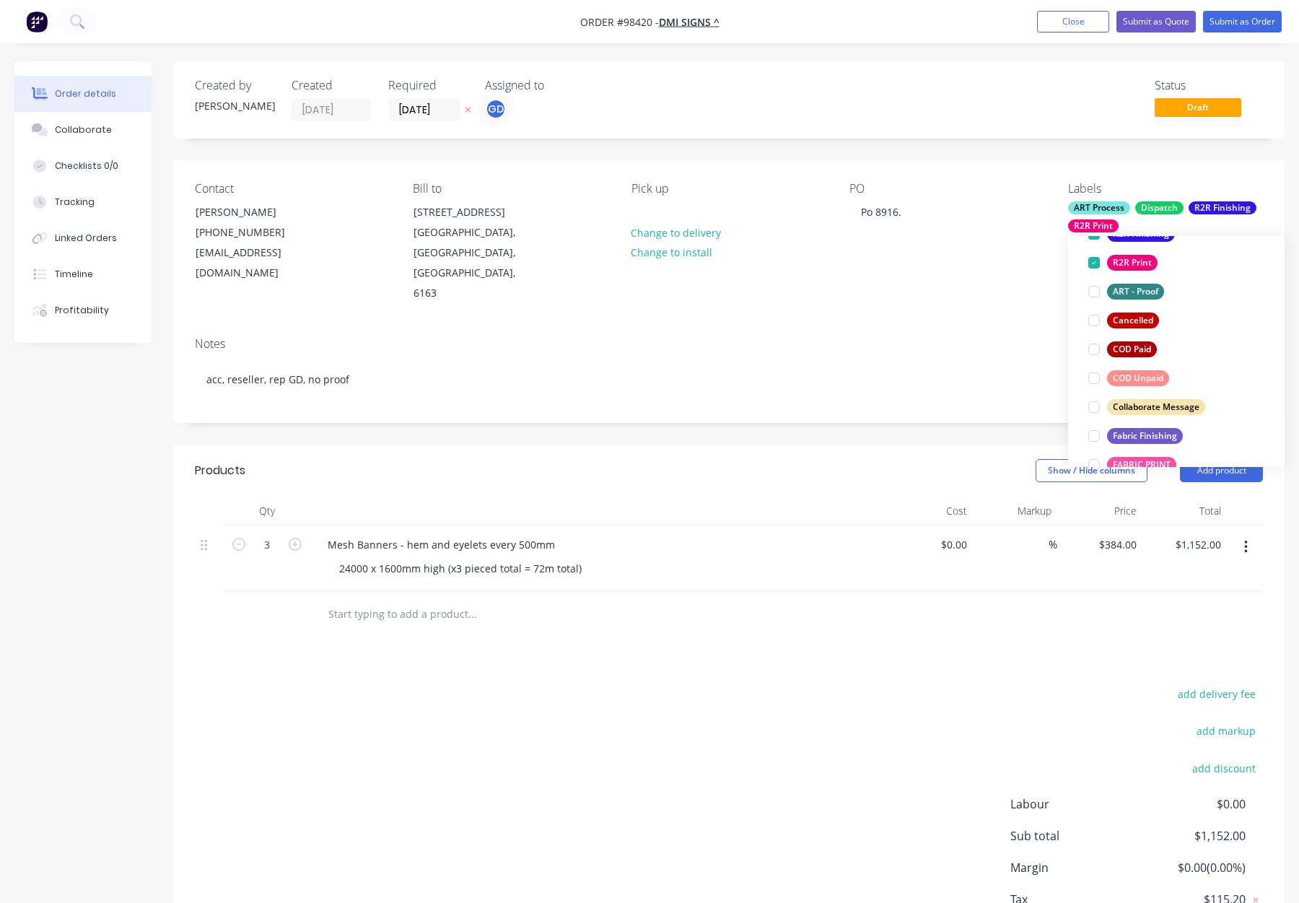
scroll to position [0, 0]
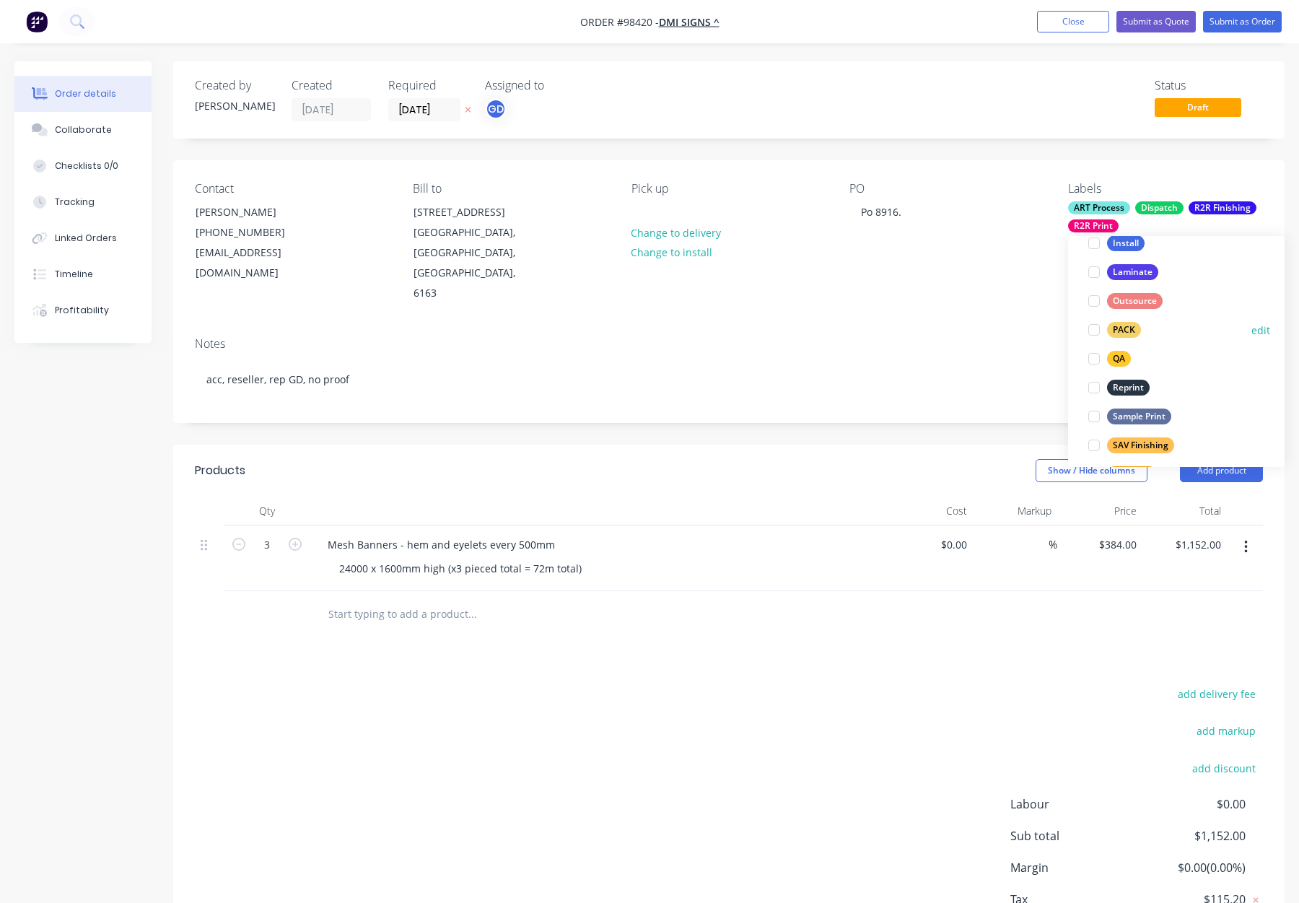
click at [1125, 325] on div "PACK" at bounding box center [1124, 330] width 34 height 16
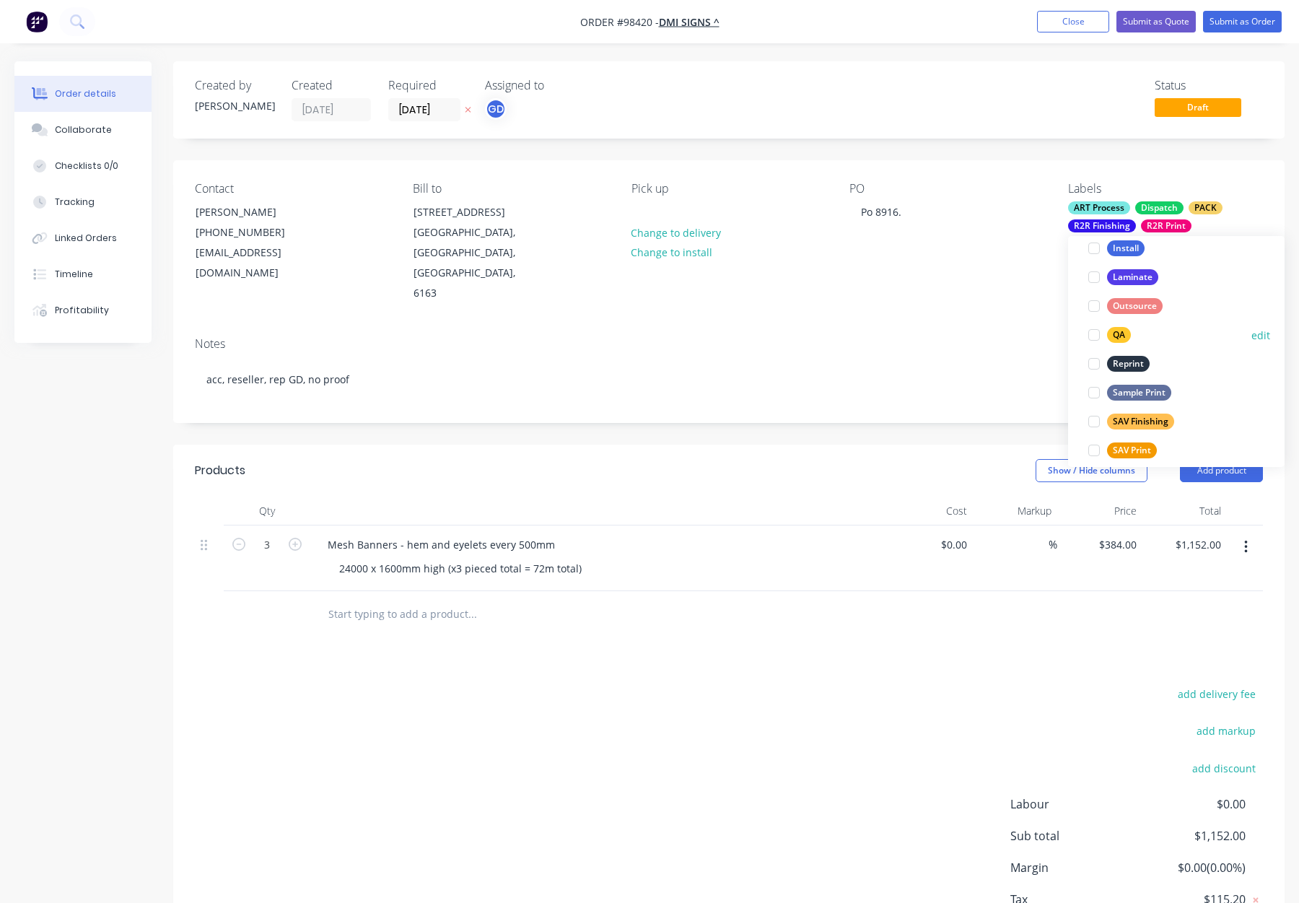
click at [1120, 328] on div "QA" at bounding box center [1119, 335] width 24 height 16
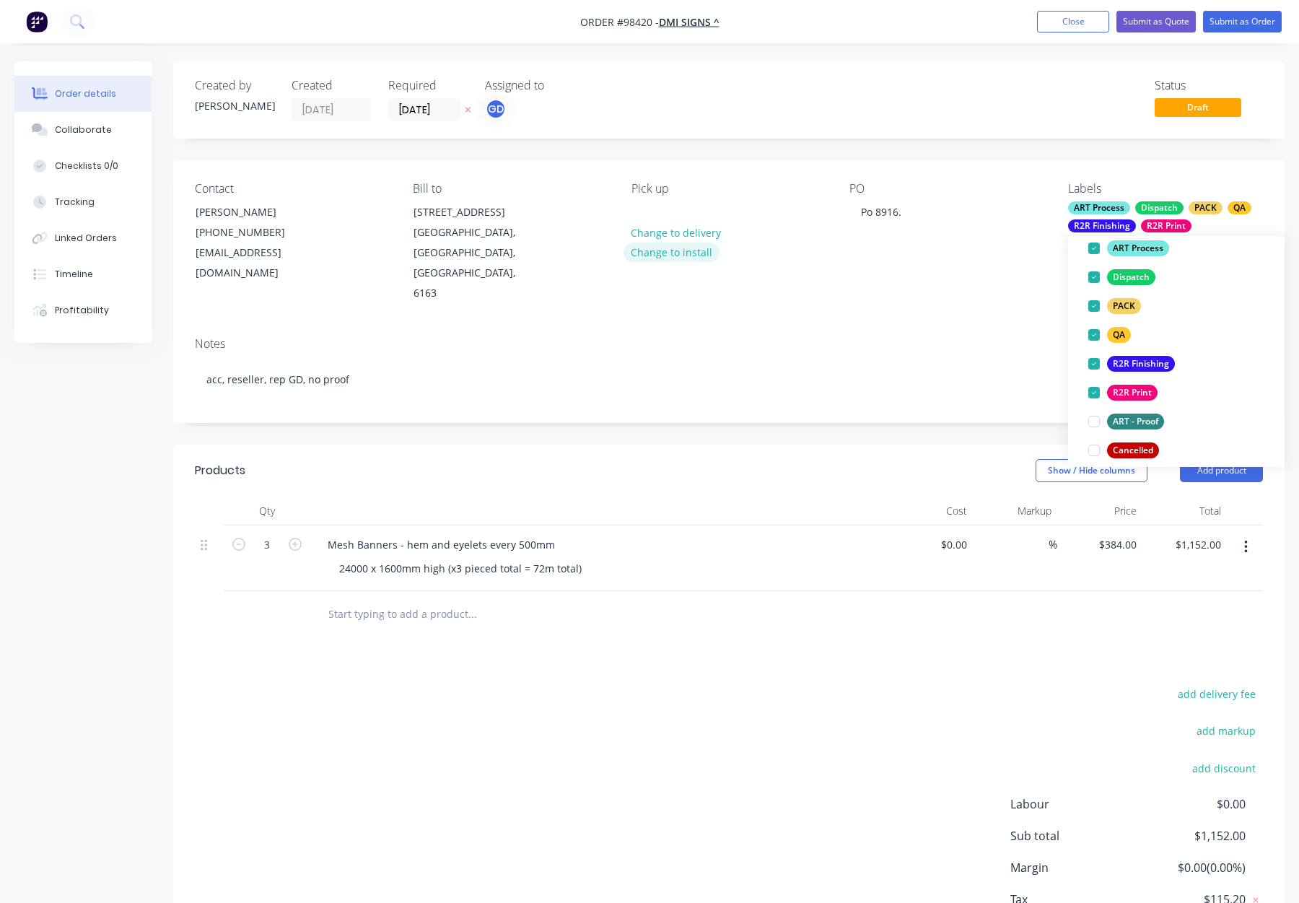
click at [702, 256] on button "Change to install" at bounding box center [672, 252] width 97 height 19
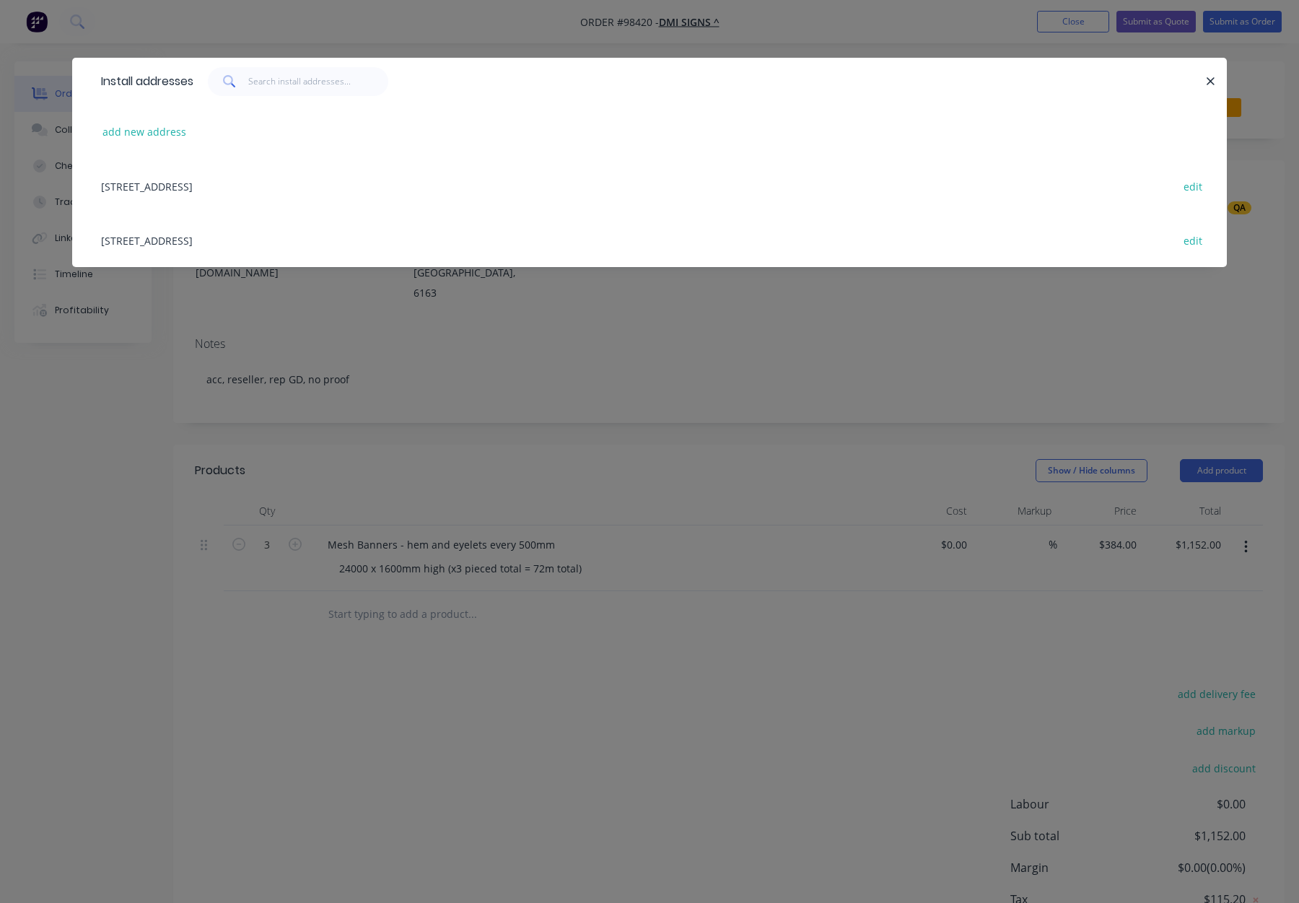
drag, startPoint x: 1210, startPoint y: 81, endPoint x: 1187, endPoint y: 86, distance: 23.6
click at [1210, 81] on icon "button" at bounding box center [1211, 81] width 8 height 8
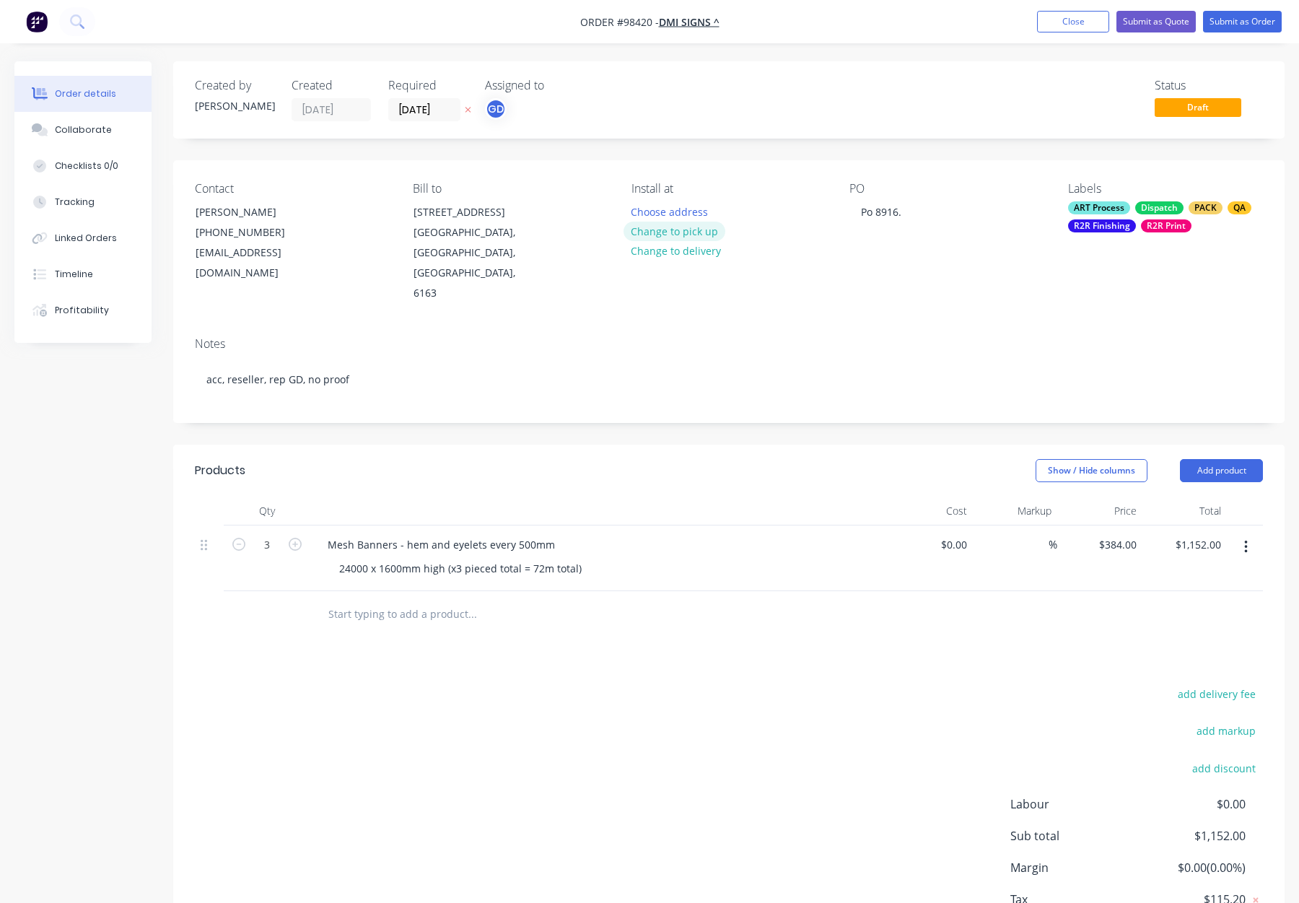
click at [710, 232] on button "Change to pick up" at bounding box center [675, 231] width 103 height 19
click at [646, 210] on div at bounding box center [643, 211] width 23 height 21
click at [805, 326] on div "Notes acc, reseller, rep GD, no proof" at bounding box center [729, 374] width 1112 height 97
click at [450, 534] on div "Mesh Banners - hem and eyelets every 500mm" at bounding box center [441, 544] width 250 height 21
click at [485, 497] on div at bounding box center [598, 511] width 577 height 29
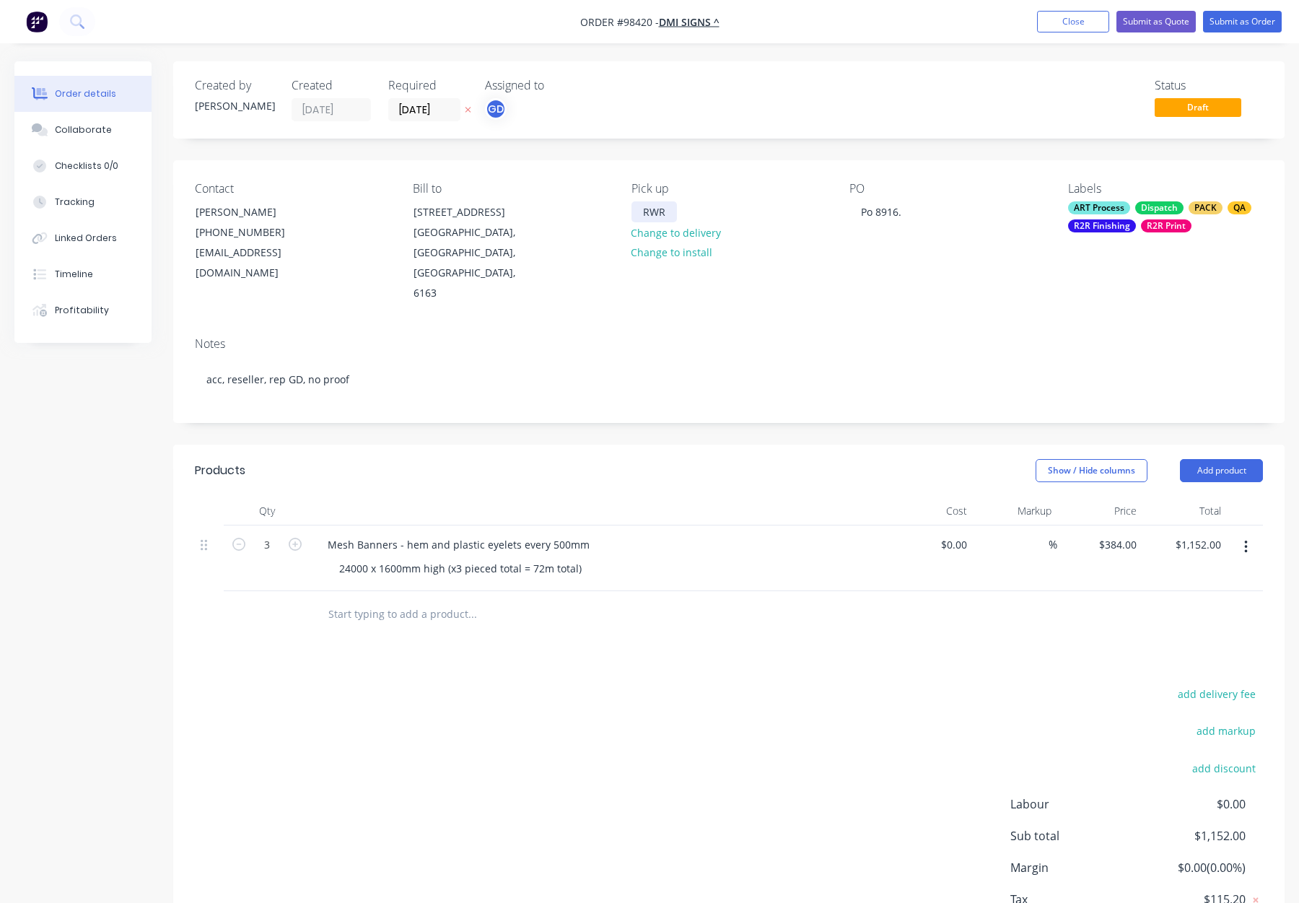
click at [670, 214] on div "RWR" at bounding box center [654, 211] width 45 height 21
click at [1107, 237] on div "Labels ART Process Dispatch PACK QA R2R Finishing R2R Print" at bounding box center [1165, 243] width 195 height 122
click at [1123, 218] on div "ART Process Dispatch PACK QA R2R Finishing R2R Print" at bounding box center [1165, 216] width 195 height 31
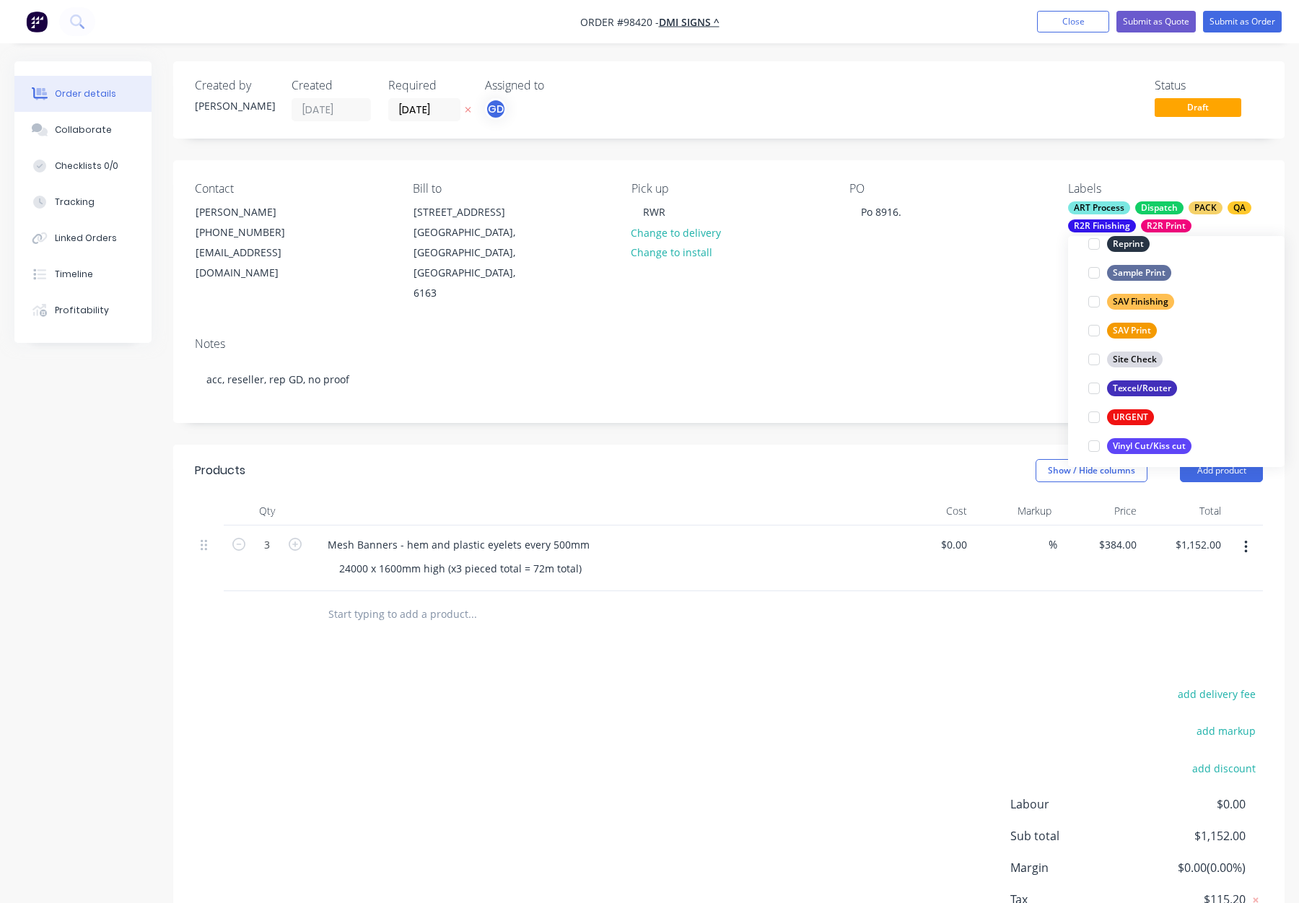
scroll to position [693, 0]
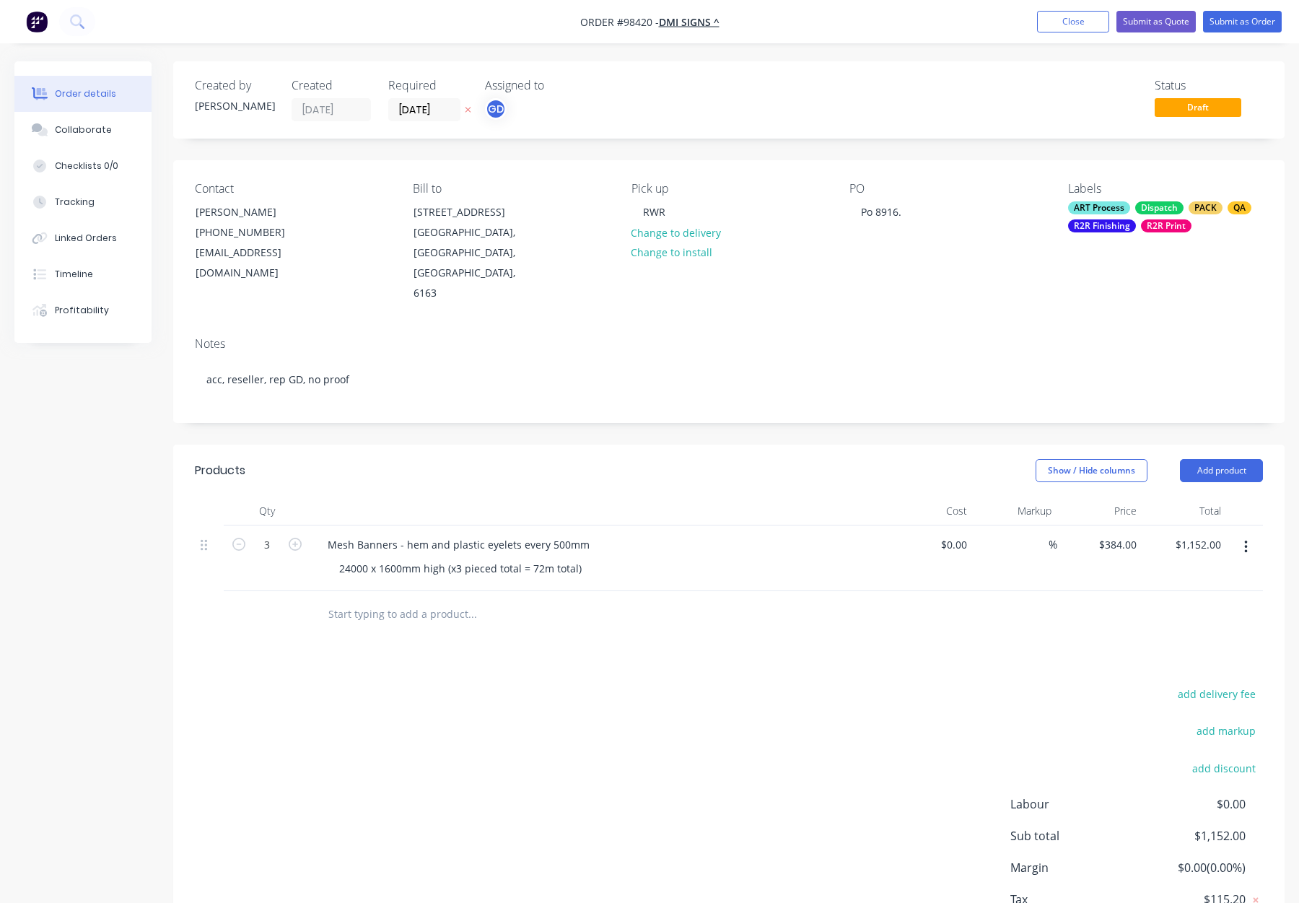
click at [918, 271] on div "Contact Matt (08) 9434 5188 graphics@dmisigns.com.au Bill to 64 BARBERRY WAY BI…" at bounding box center [729, 242] width 1112 height 165
click at [1237, 22] on button "Submit as Order" at bounding box center [1242, 22] width 79 height 22
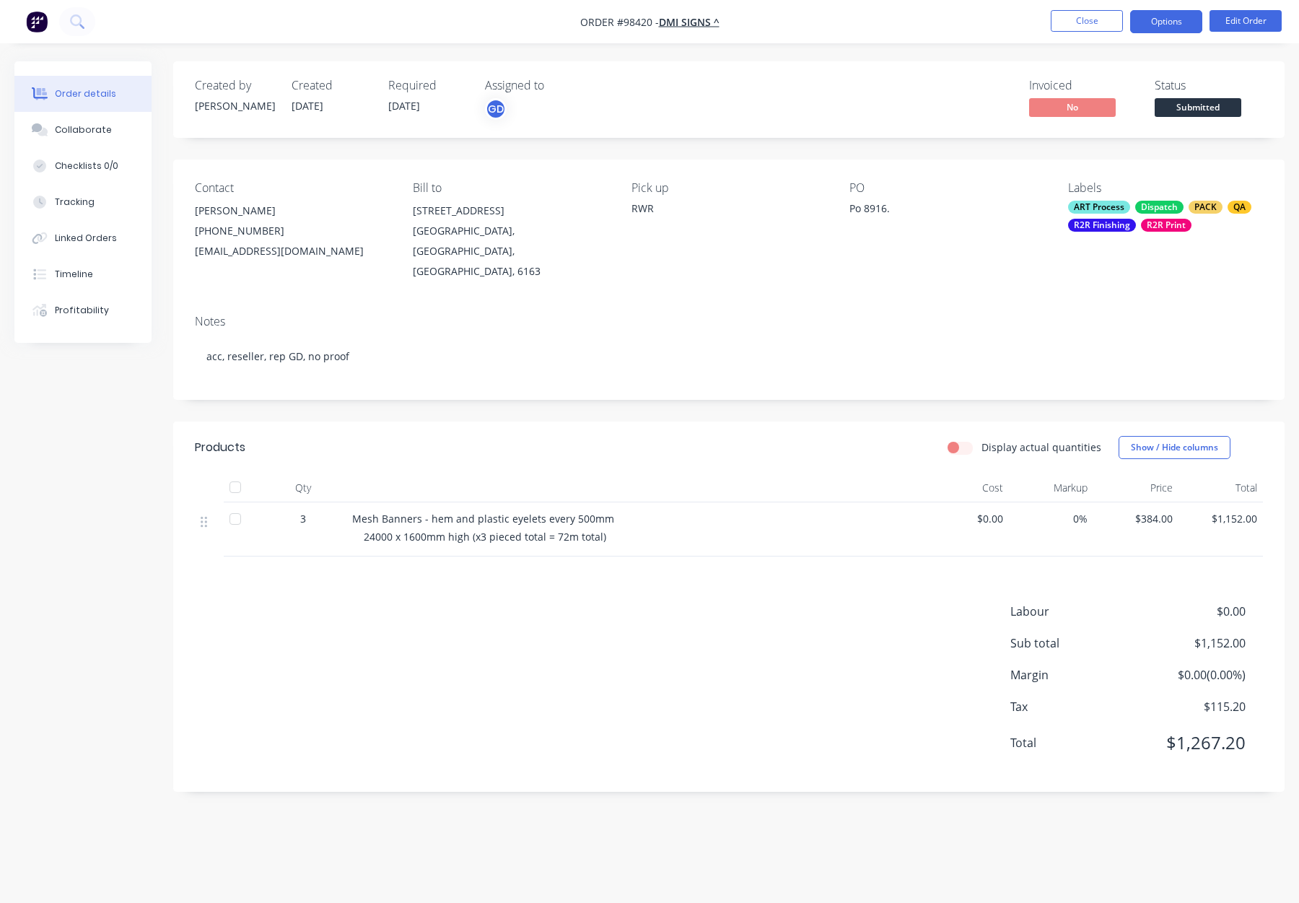
click at [1151, 23] on button "Options" at bounding box center [1166, 21] width 72 height 23
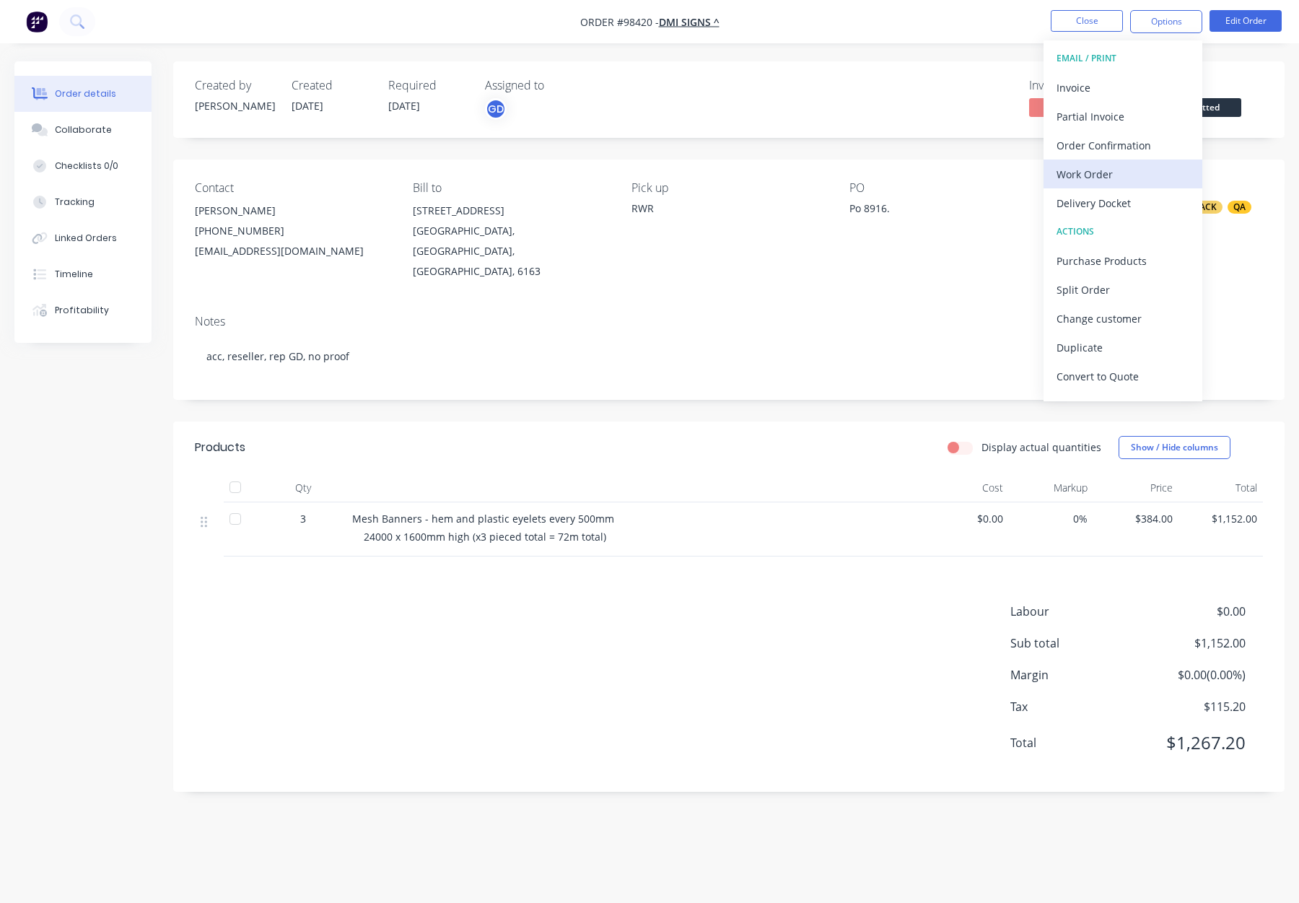
click at [1100, 174] on div "Work Order" at bounding box center [1123, 174] width 133 height 21
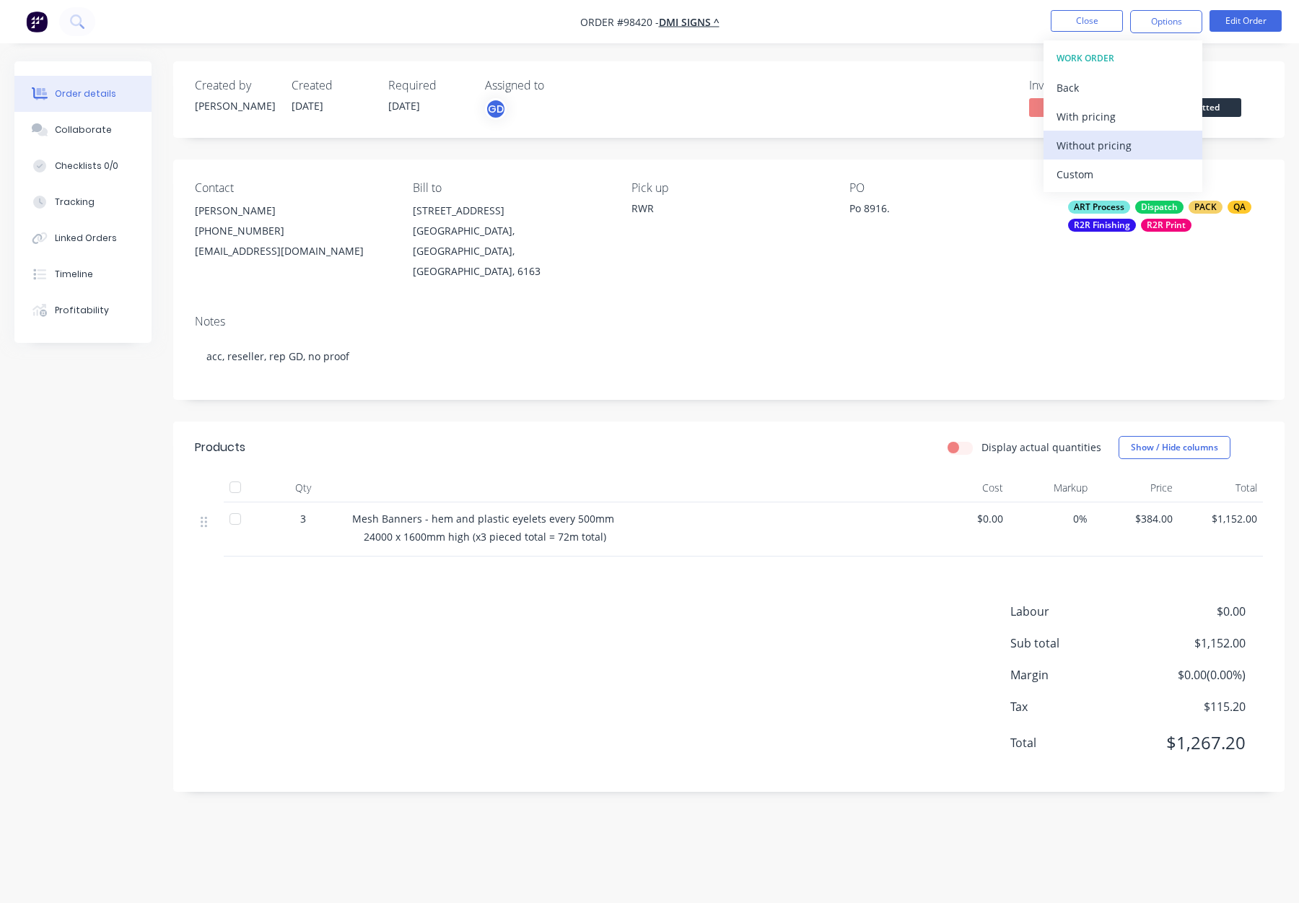
click at [1099, 152] on div "Without pricing" at bounding box center [1123, 145] width 133 height 21
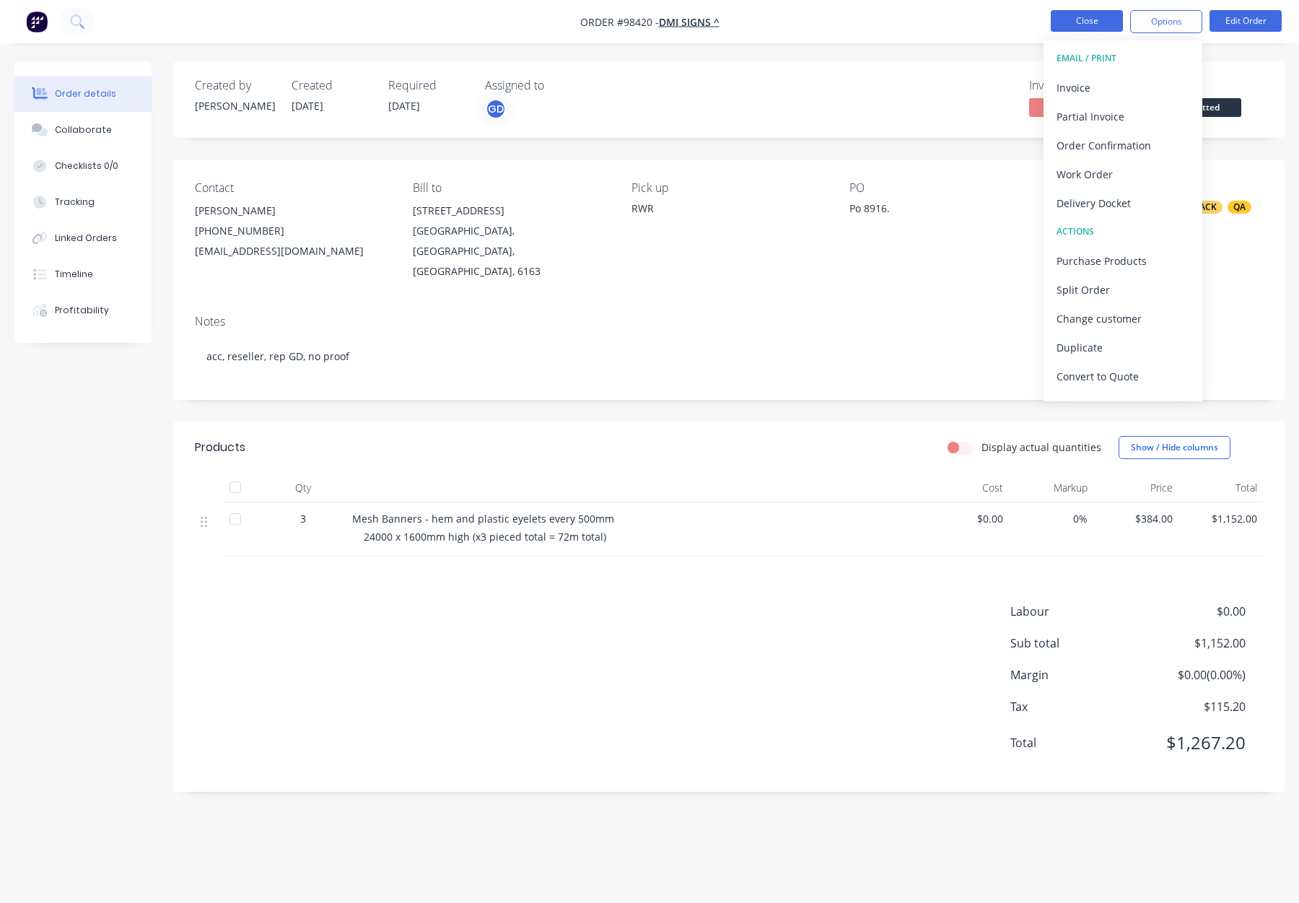
click at [1074, 22] on button "Close" at bounding box center [1087, 21] width 72 height 22
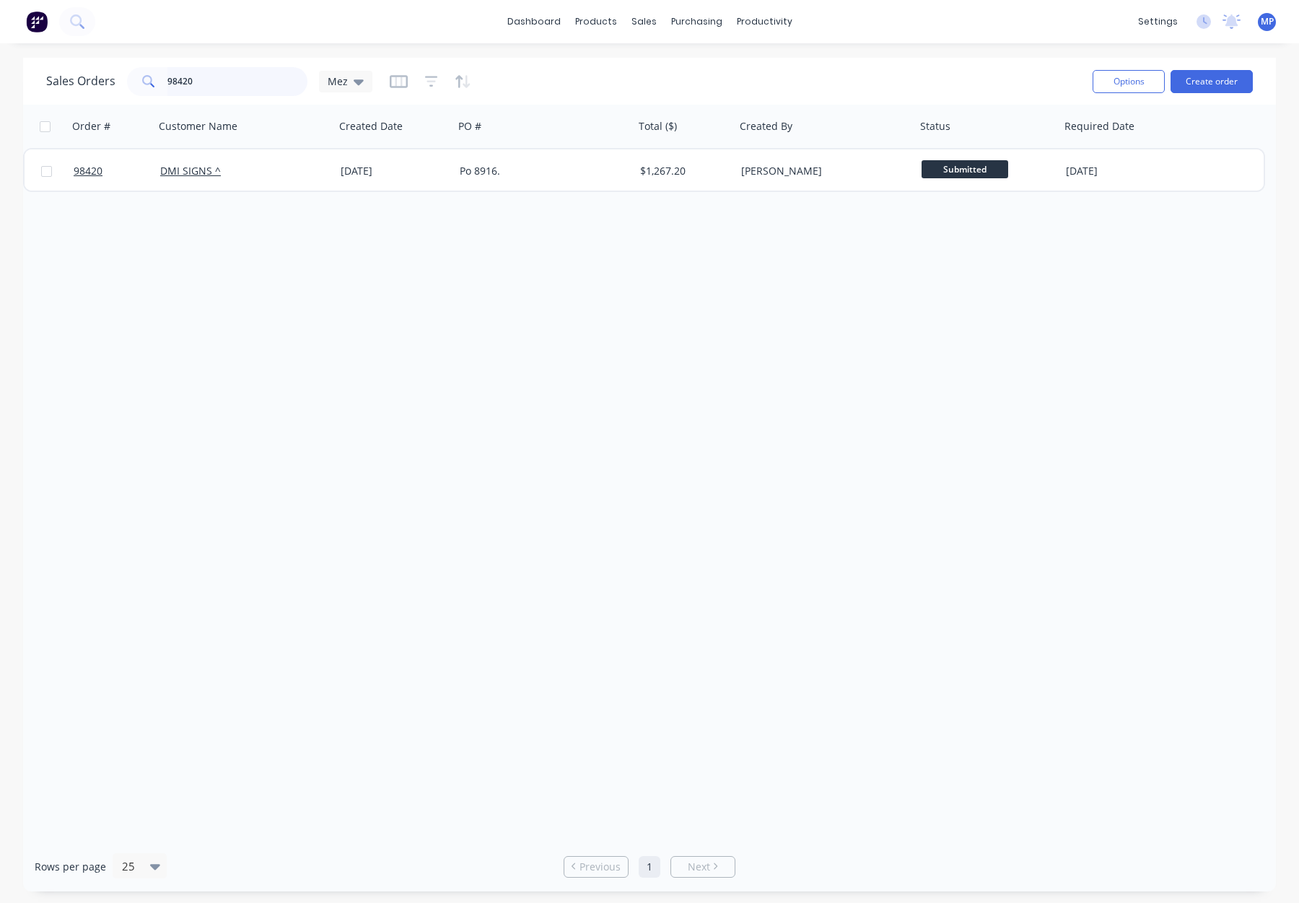
click at [200, 69] on input "98420" at bounding box center [237, 81] width 141 height 29
drag, startPoint x: 219, startPoint y: 79, endPoint x: 115, endPoint y: 79, distance: 104.0
click at [115, 79] on div "Sales Orders 98420 Mez" at bounding box center [209, 81] width 326 height 29
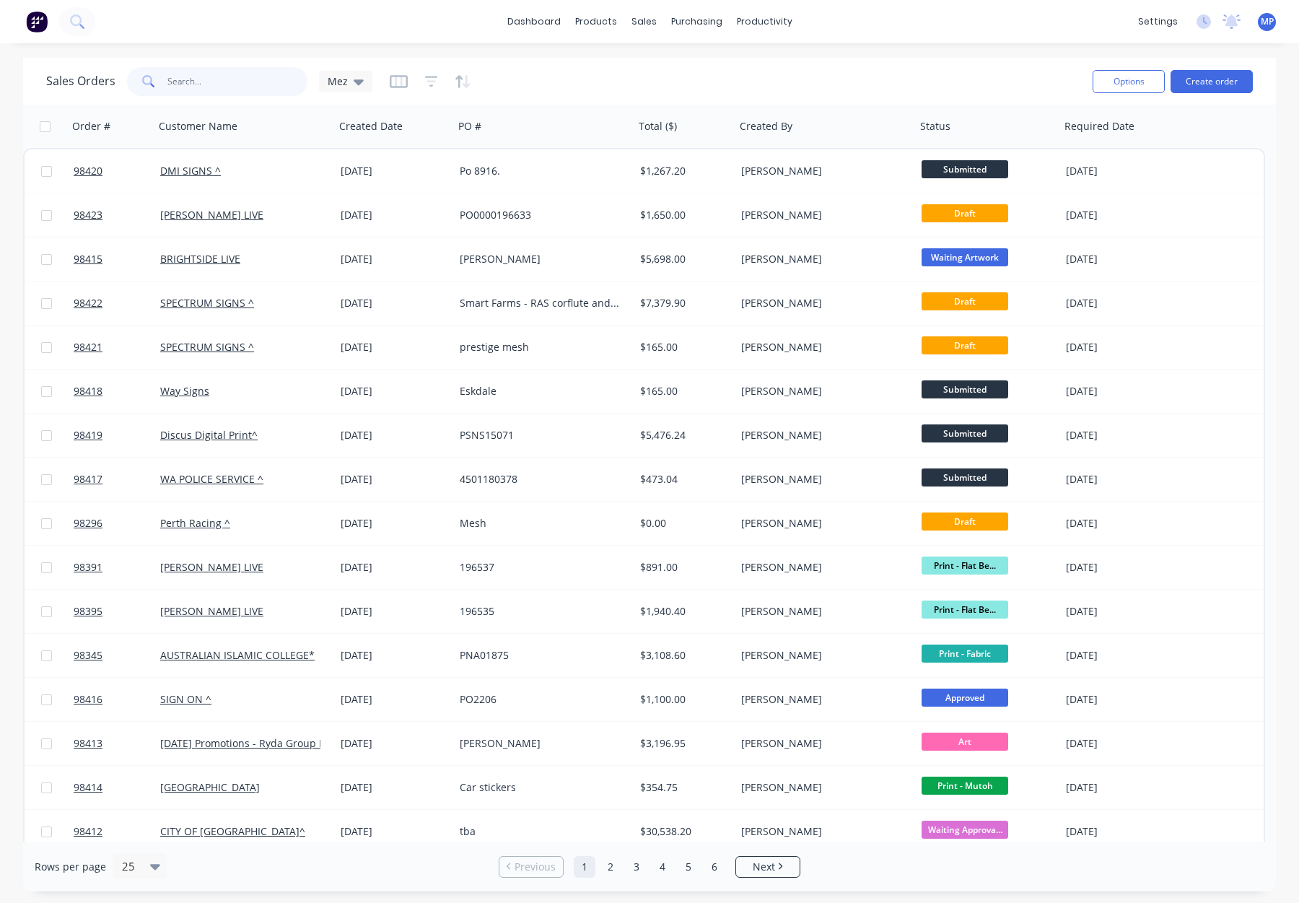
click at [185, 84] on input "text" at bounding box center [237, 81] width 141 height 29
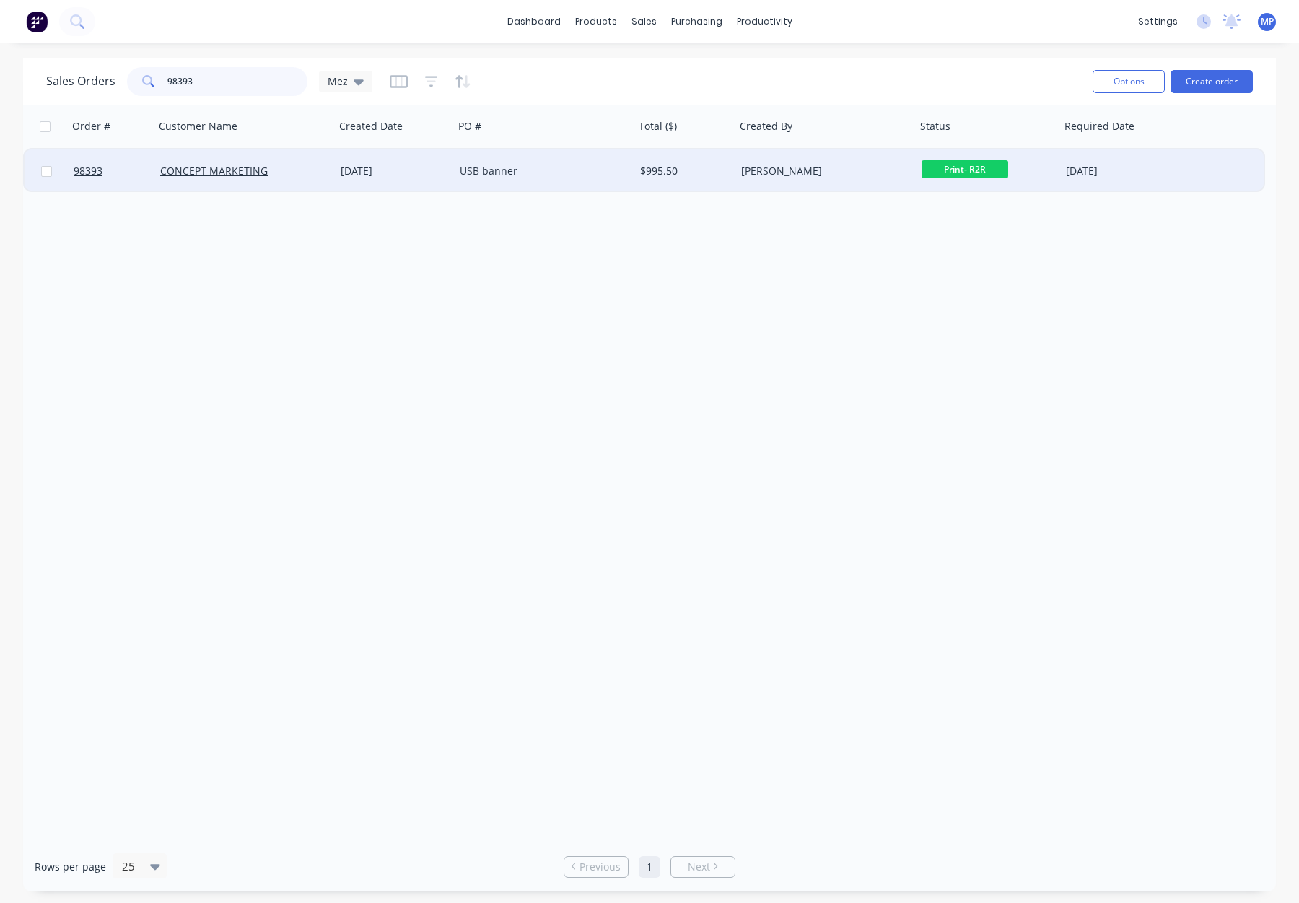
type input "98393"
click at [582, 180] on div "USB banner" at bounding box center [544, 170] width 180 height 43
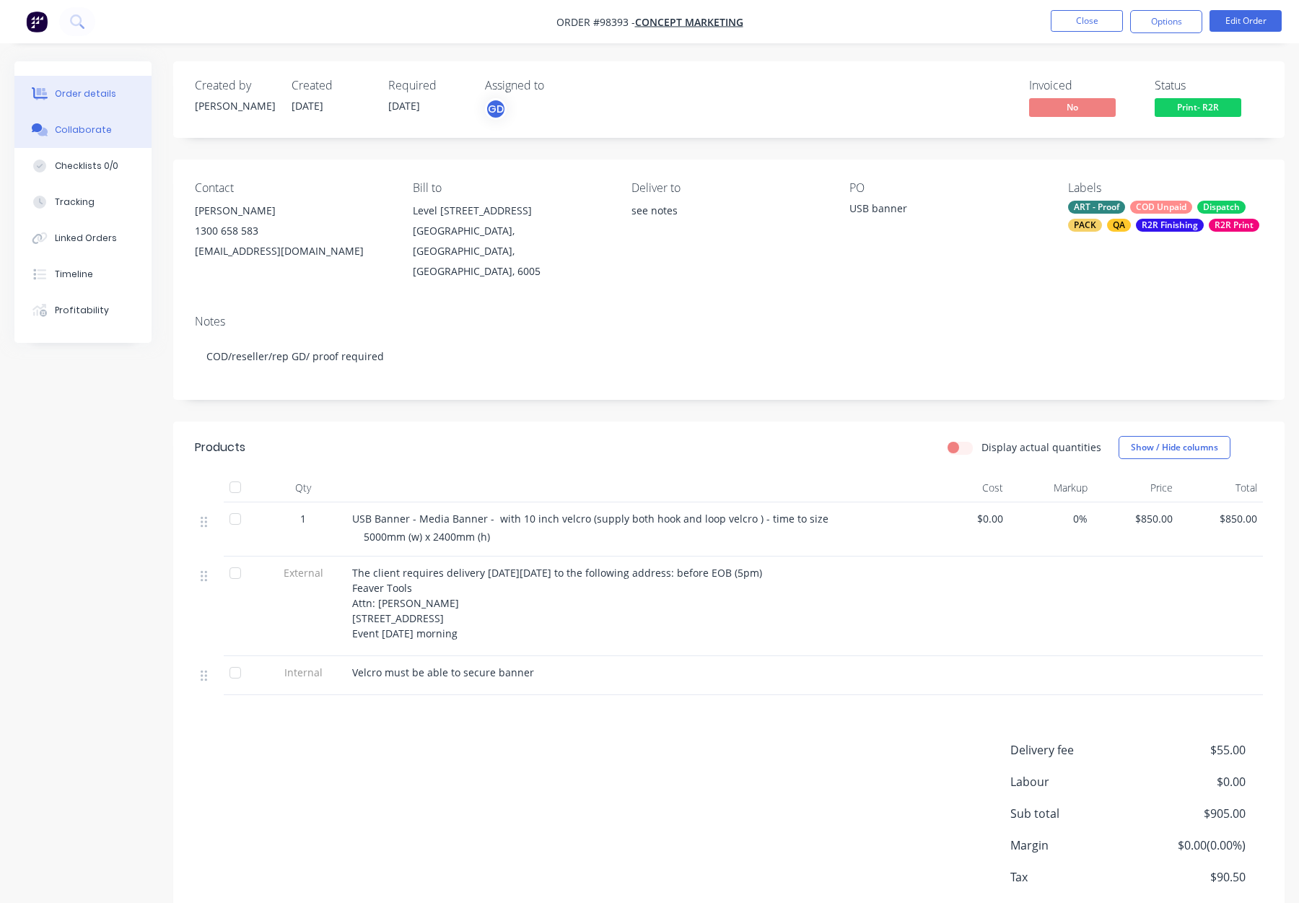
click at [107, 130] on button "Collaborate" at bounding box center [82, 130] width 137 height 36
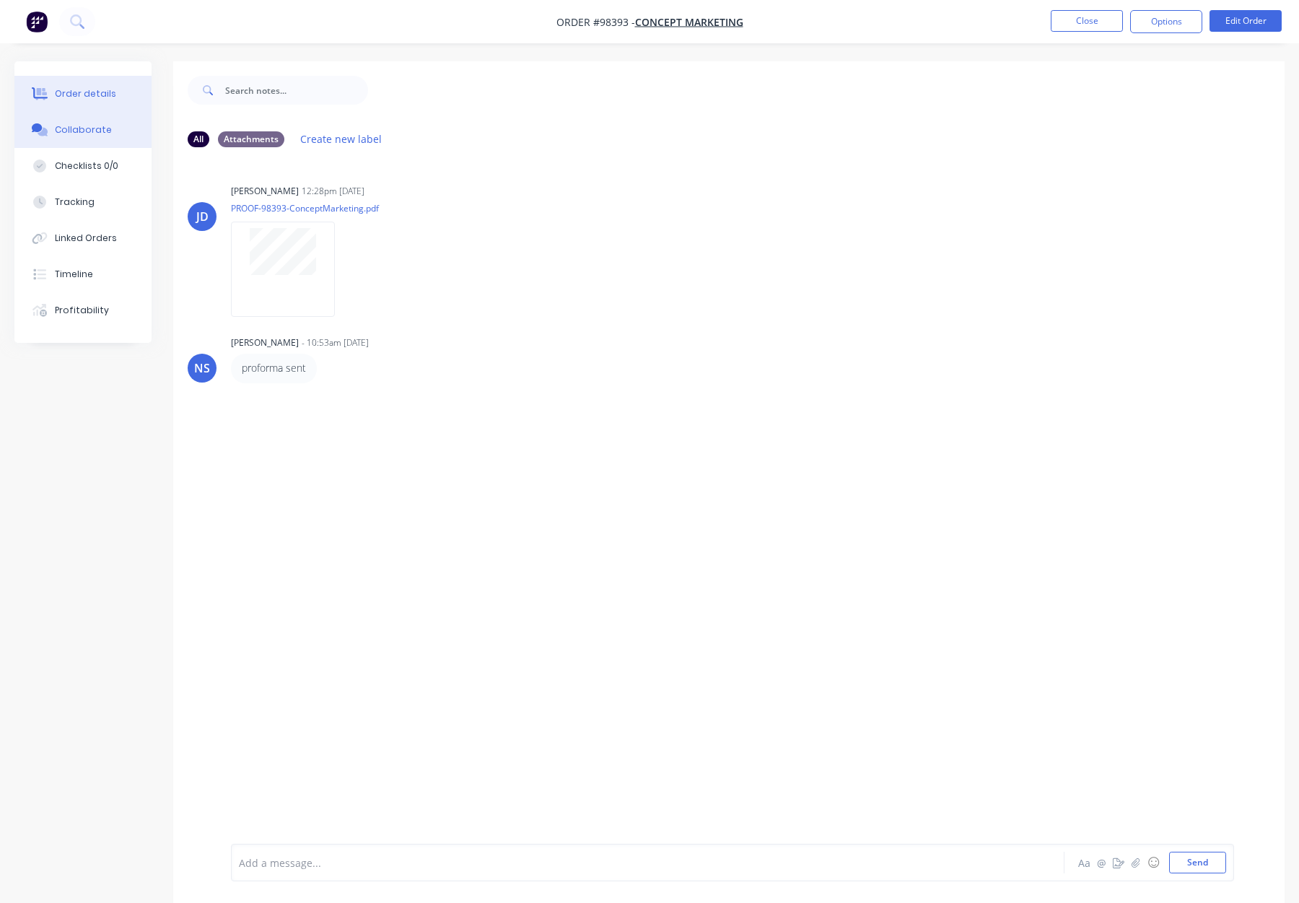
click at [89, 102] on button "Order details" at bounding box center [82, 94] width 137 height 36
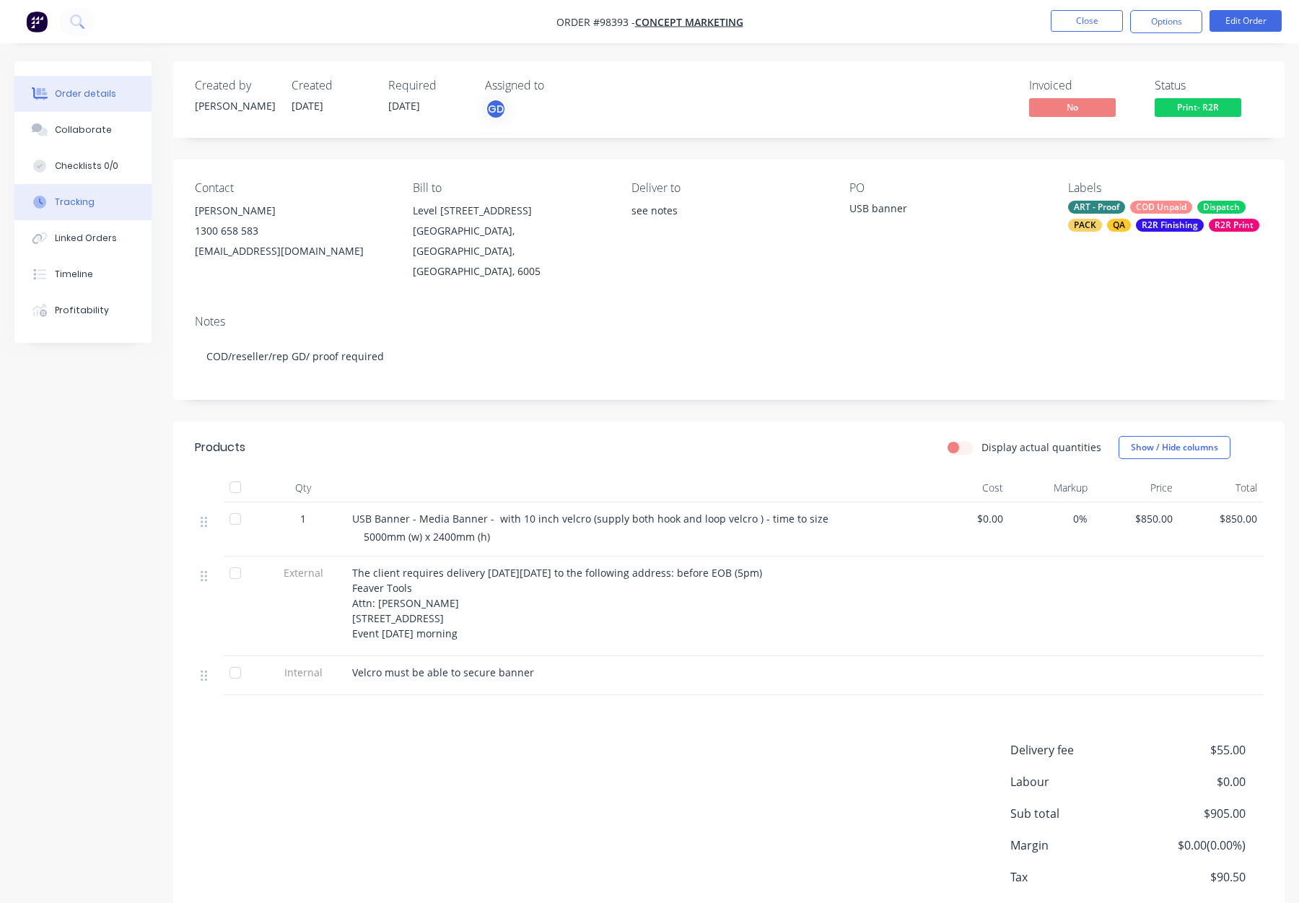
click at [72, 200] on div "Tracking" at bounding box center [75, 202] width 40 height 13
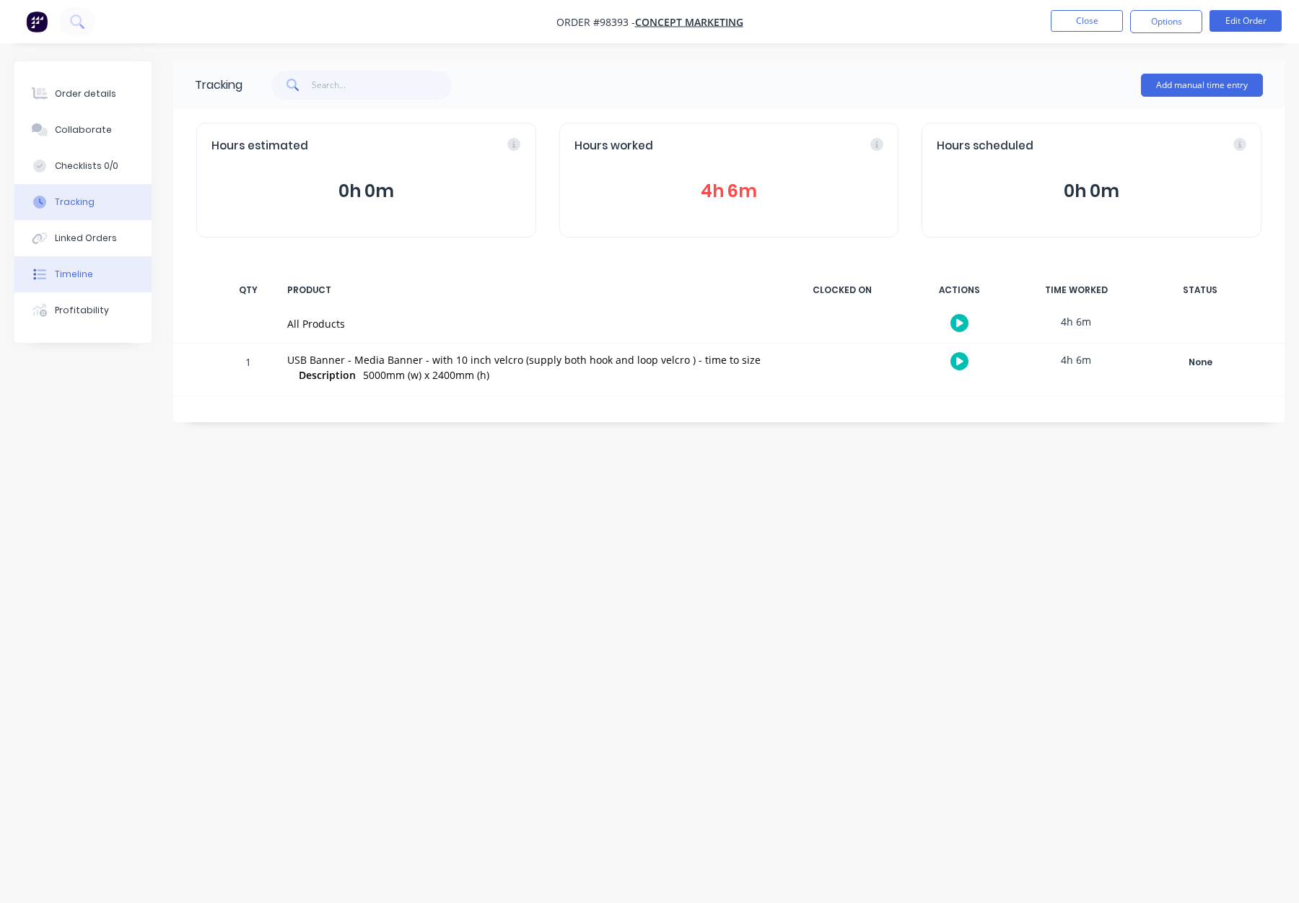
click at [82, 284] on button "Timeline" at bounding box center [82, 274] width 137 height 36
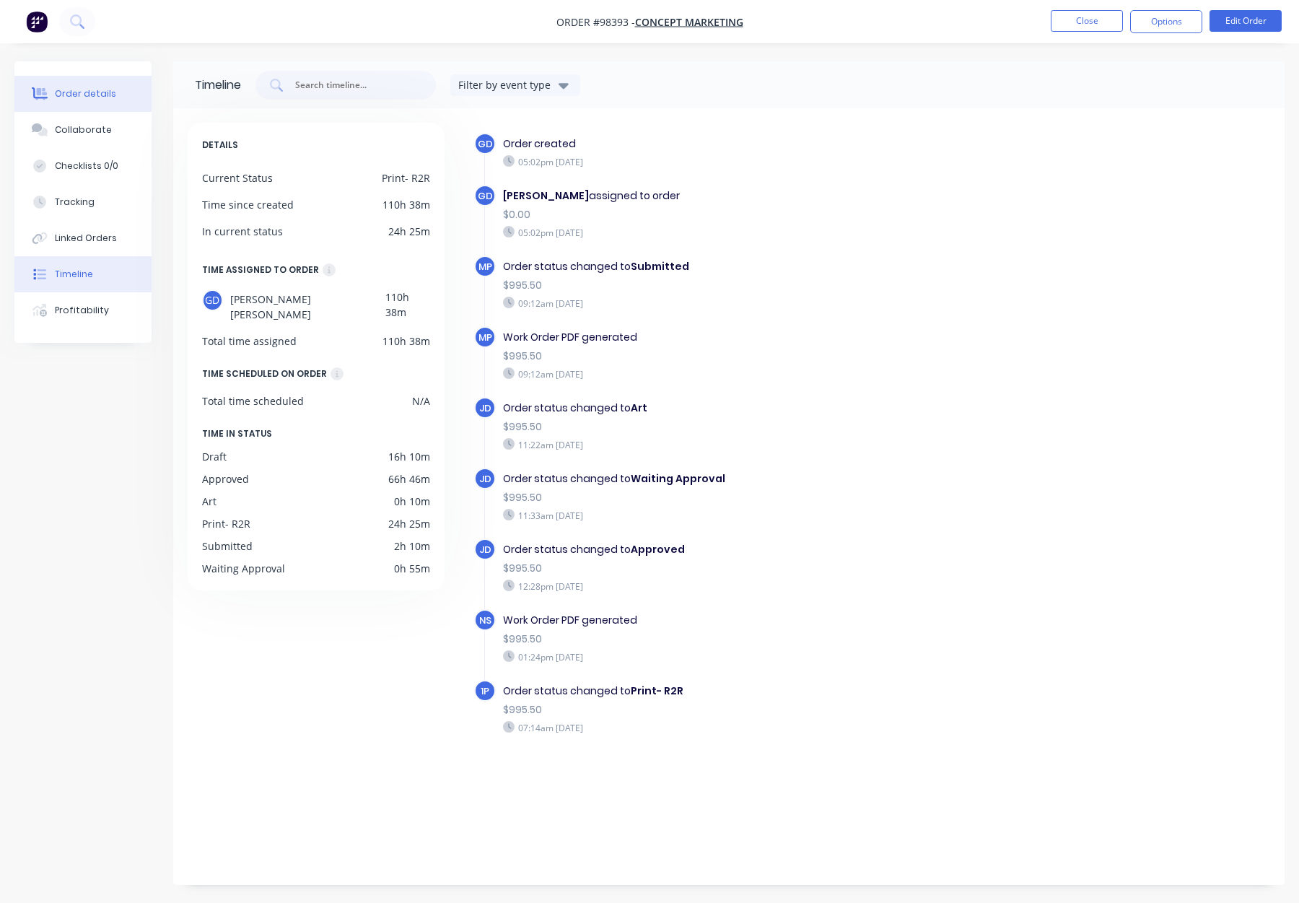
click at [85, 98] on div "Order details" at bounding box center [85, 93] width 61 height 13
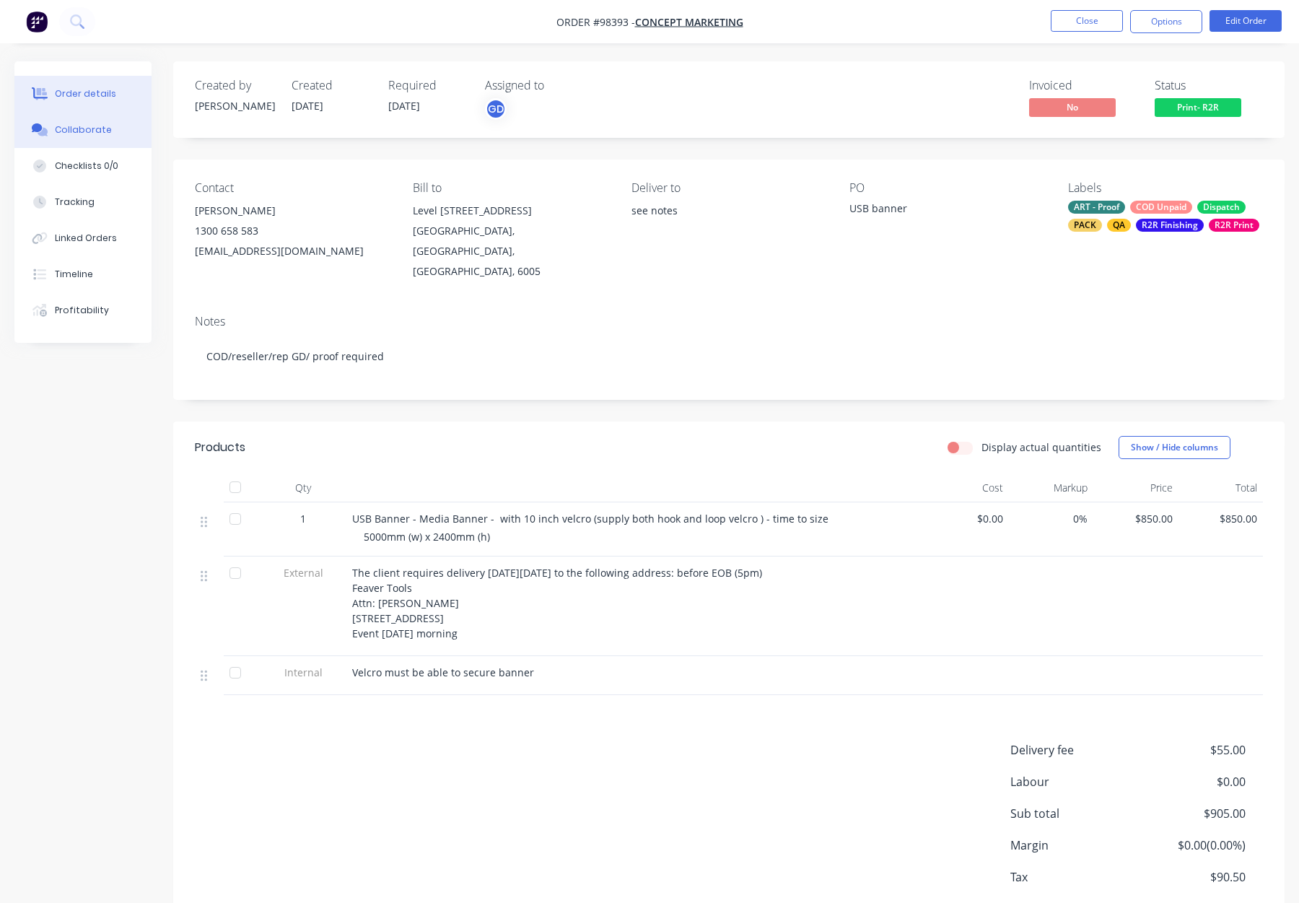
click at [71, 135] on div "Collaborate" at bounding box center [83, 129] width 57 height 13
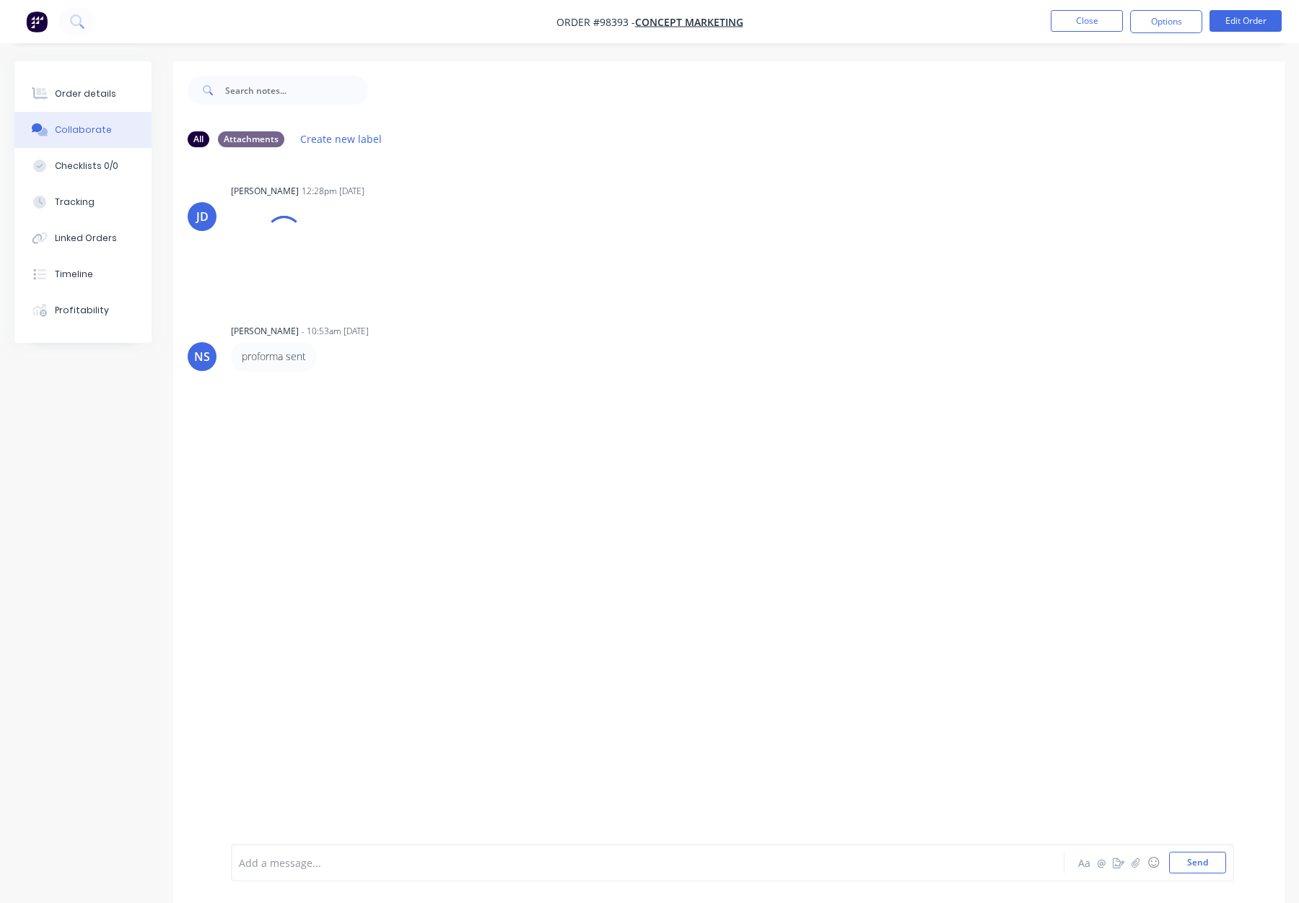
click at [354, 860] on div at bounding box center [610, 862] width 740 height 15
click at [1202, 864] on button "Send" at bounding box center [1197, 863] width 57 height 22
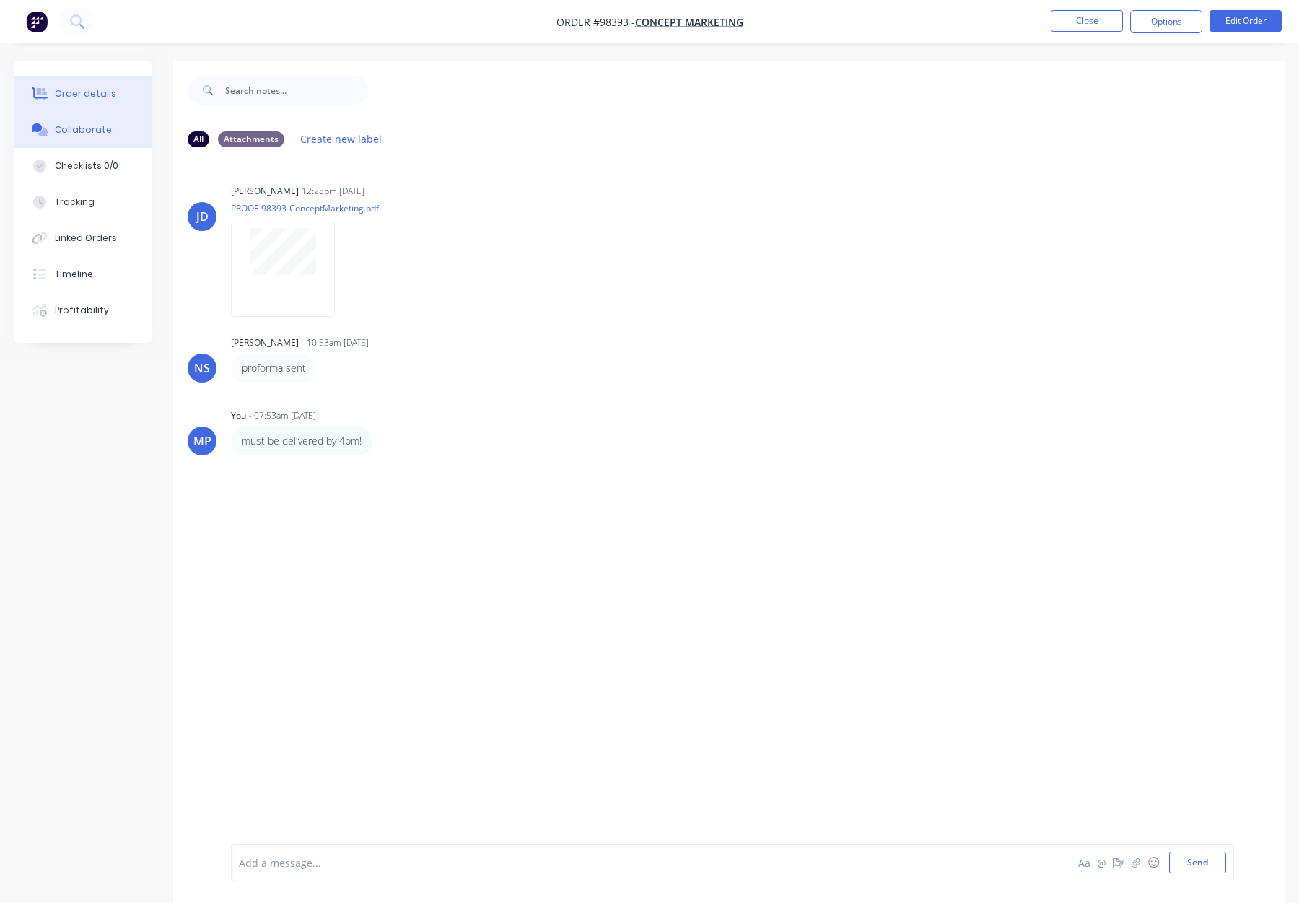
click at [56, 93] on div "Order details" at bounding box center [85, 93] width 61 height 13
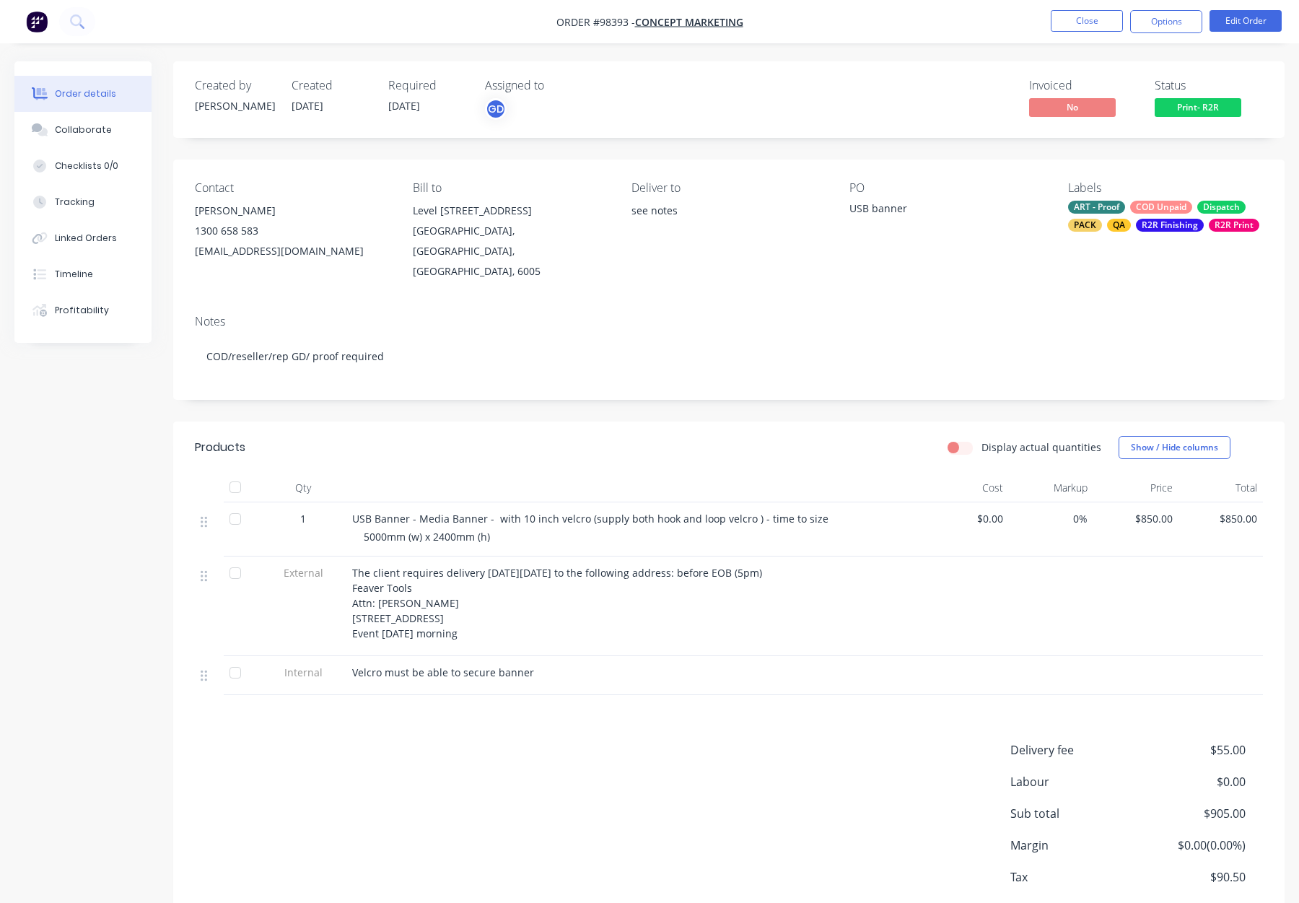
drag, startPoint x: 1116, startPoint y: 208, endPoint x: 1176, endPoint y: 364, distance: 167.0
click at [1116, 208] on div "ART - Proof" at bounding box center [1096, 207] width 57 height 13
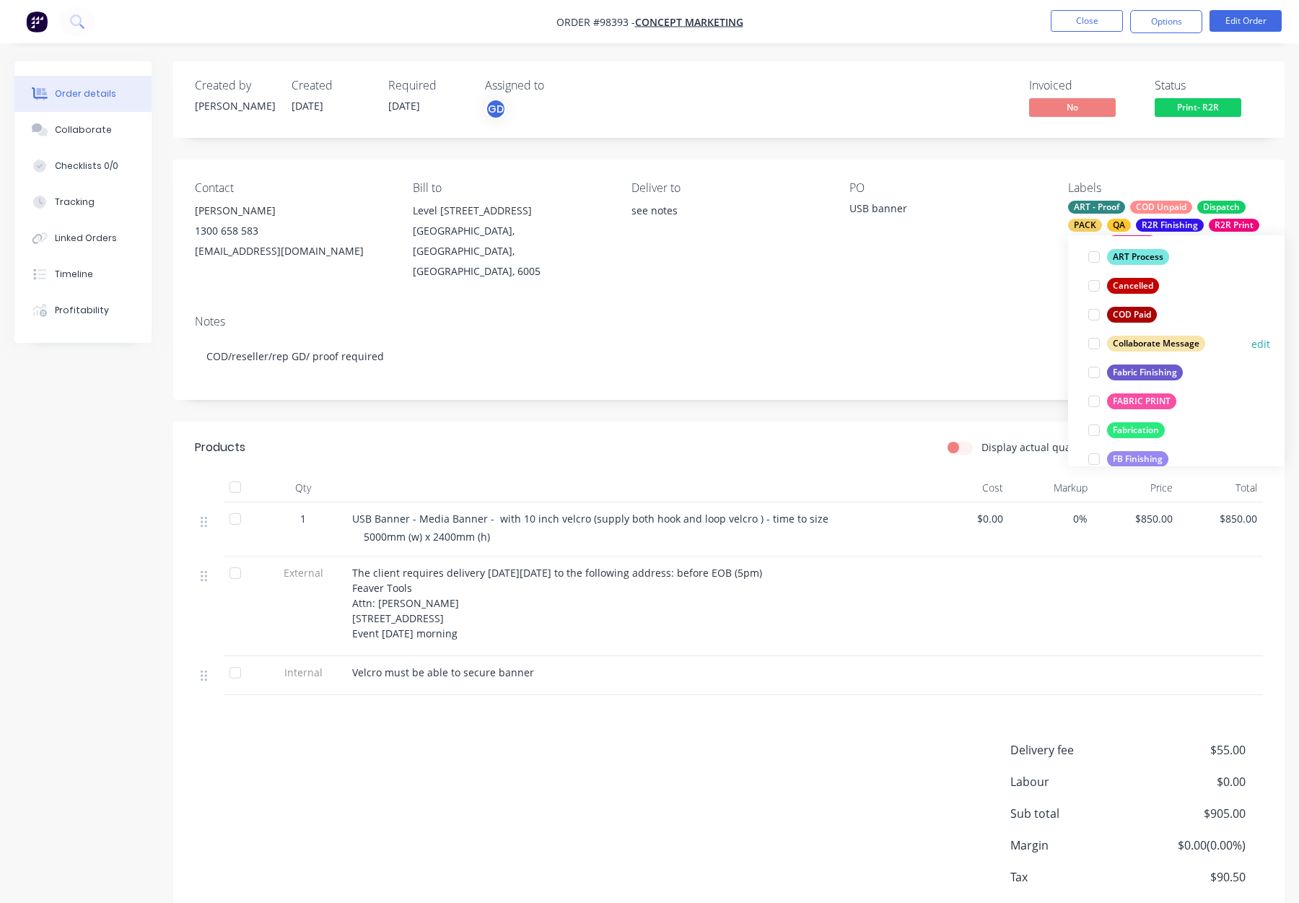
click at [1164, 341] on div "Collaborate Message" at bounding box center [1156, 344] width 98 height 16
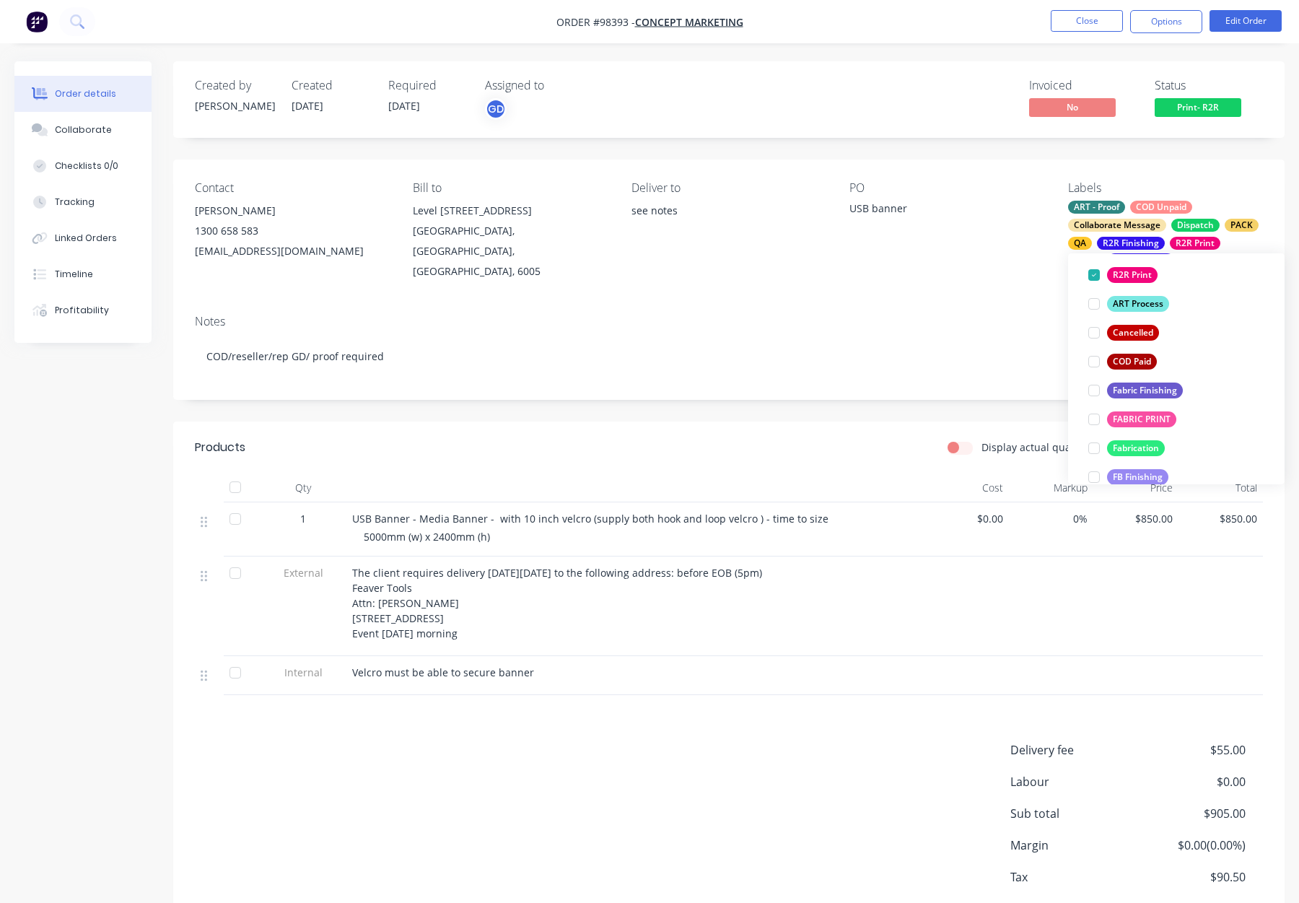
scroll to position [65, 0]
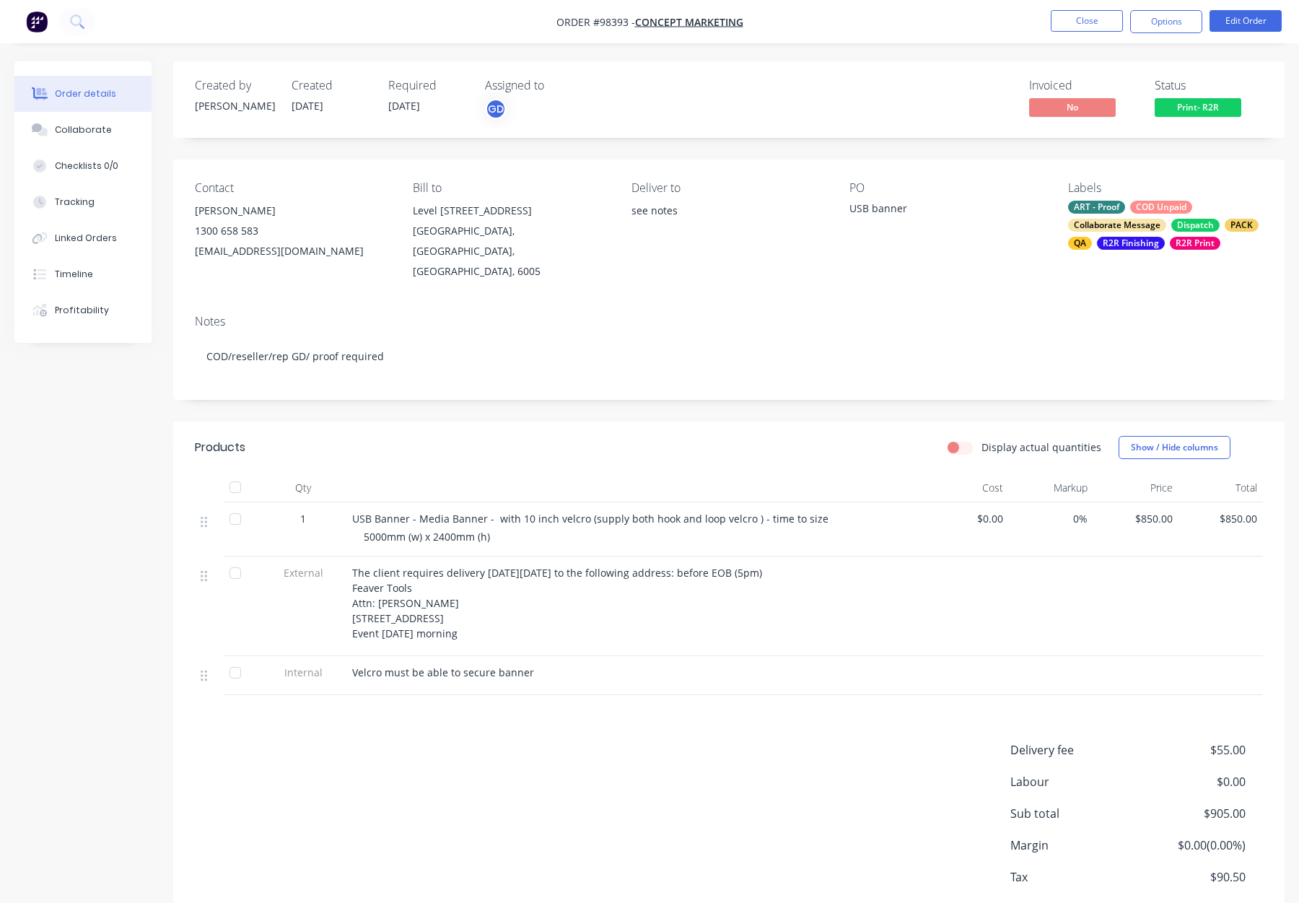
click at [949, 315] on div "Notes" at bounding box center [729, 322] width 1068 height 14
click at [1071, 27] on button "Close" at bounding box center [1087, 21] width 72 height 22
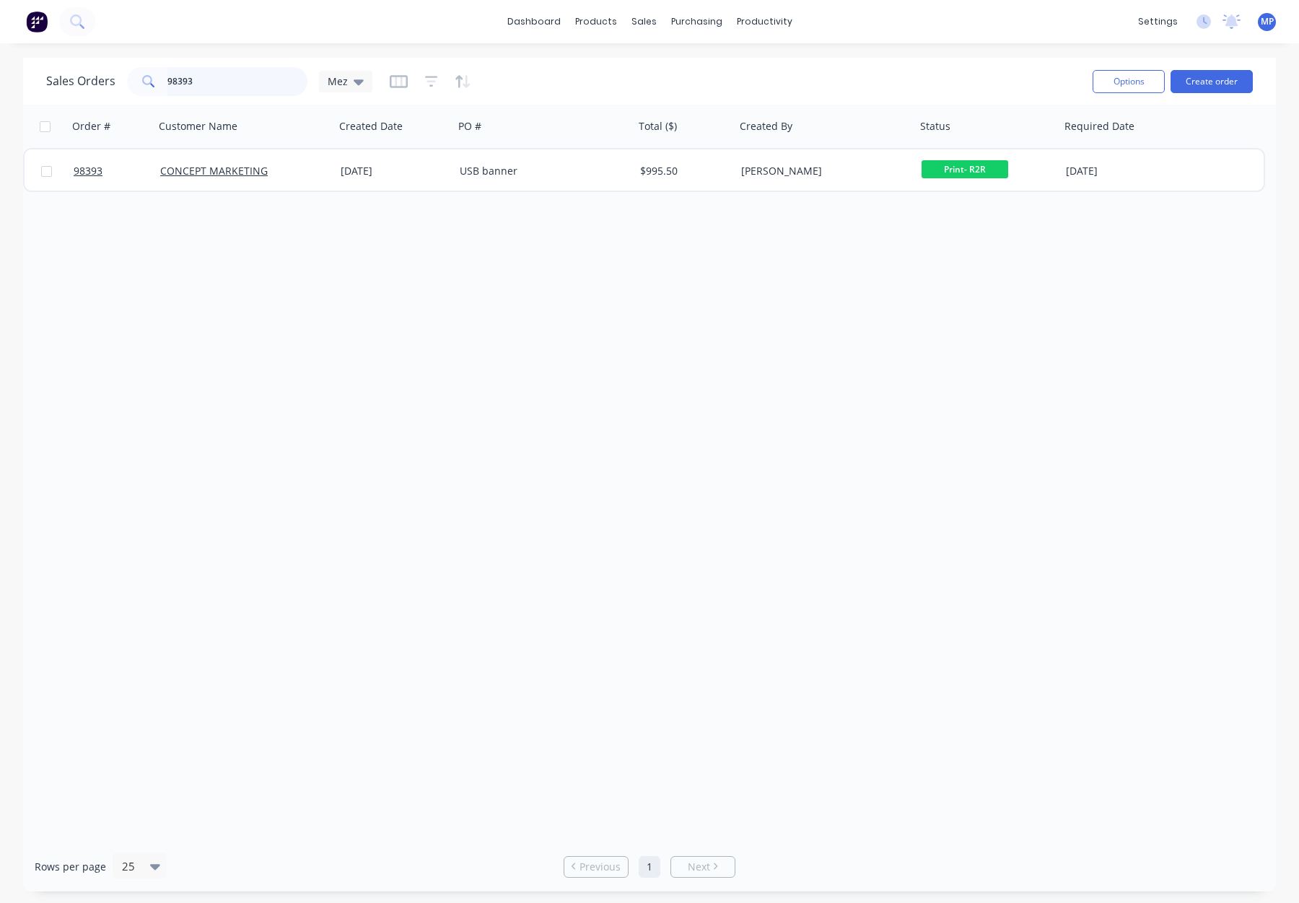
click at [191, 90] on input "98393" at bounding box center [237, 81] width 141 height 29
drag, startPoint x: 199, startPoint y: 81, endPoint x: 71, endPoint y: 77, distance: 127.8
click at [71, 77] on div "Sales Orders 98393 Mez" at bounding box center [209, 81] width 326 height 29
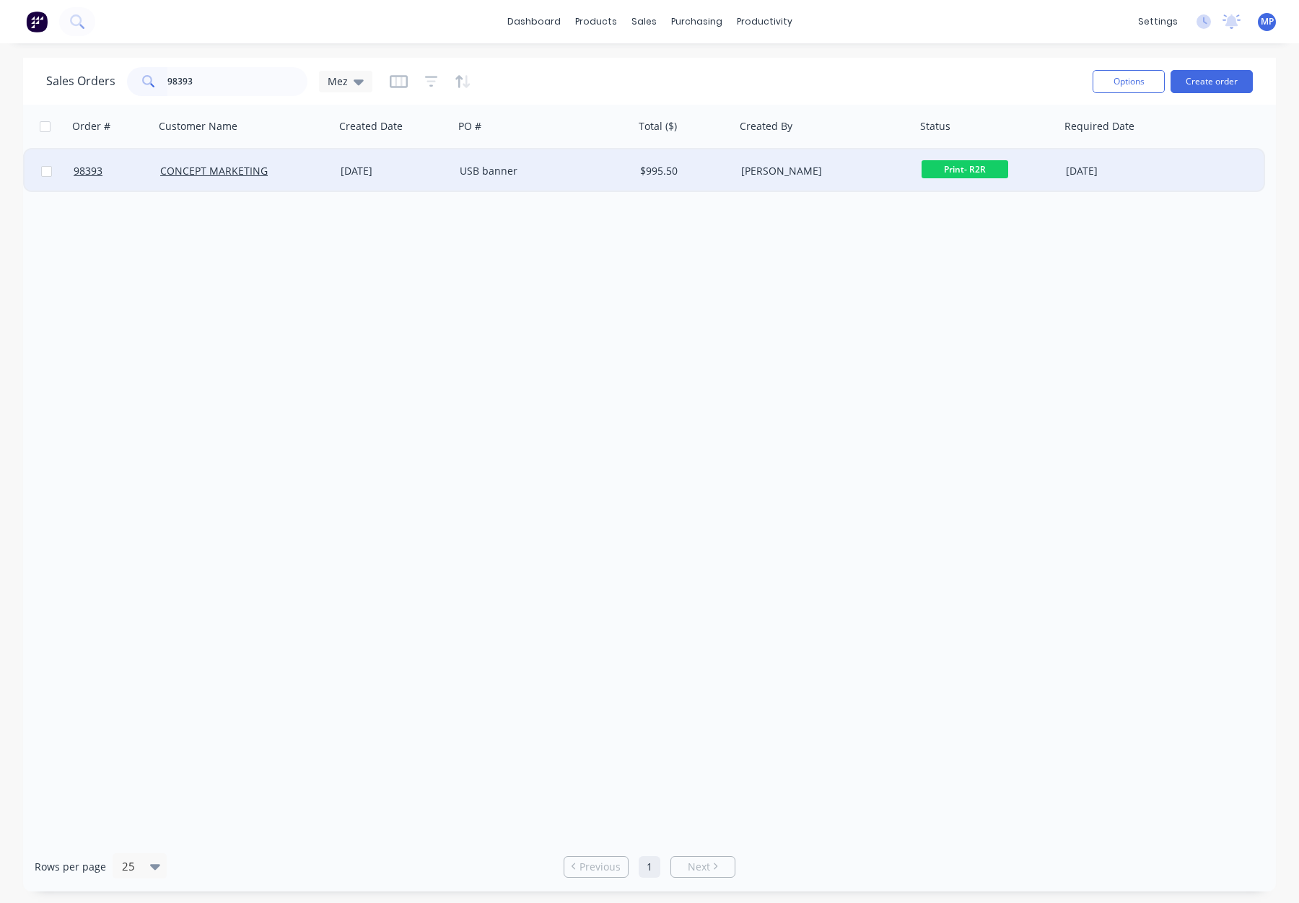
click at [544, 180] on div "USB banner" at bounding box center [544, 170] width 180 height 43
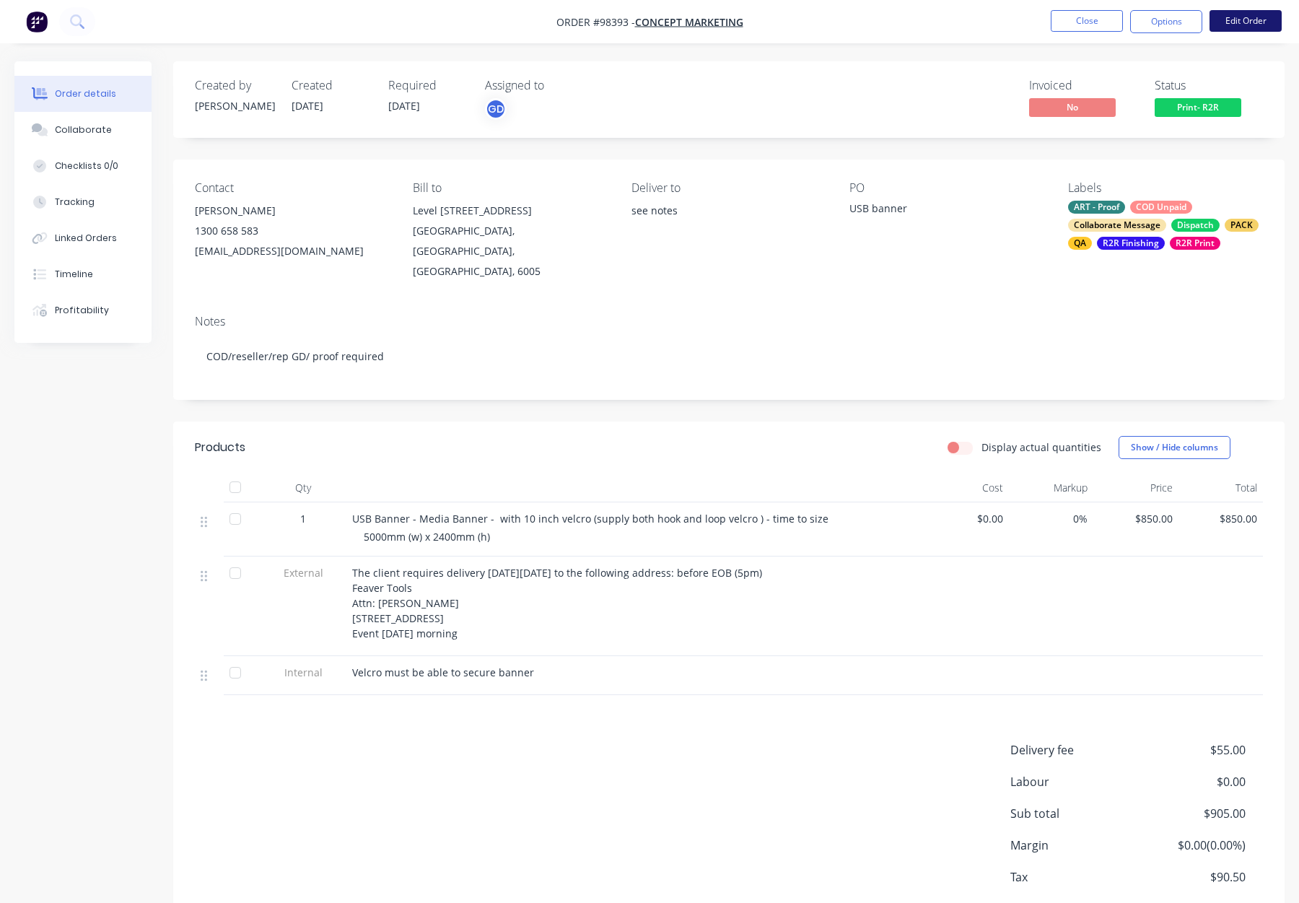
click at [1226, 30] on button "Edit Order" at bounding box center [1246, 21] width 72 height 22
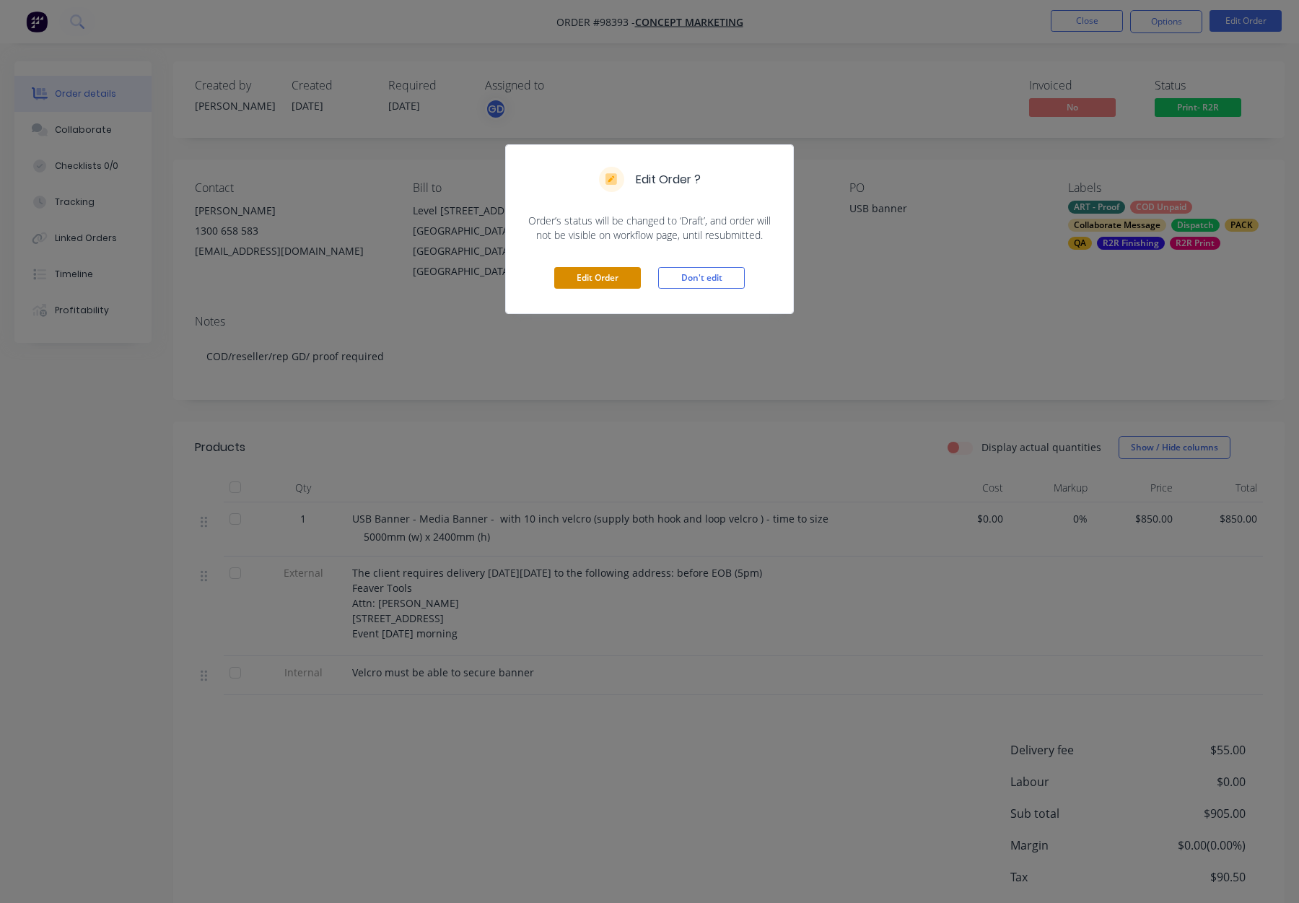
click at [620, 283] on button "Edit Order" at bounding box center [597, 278] width 87 height 22
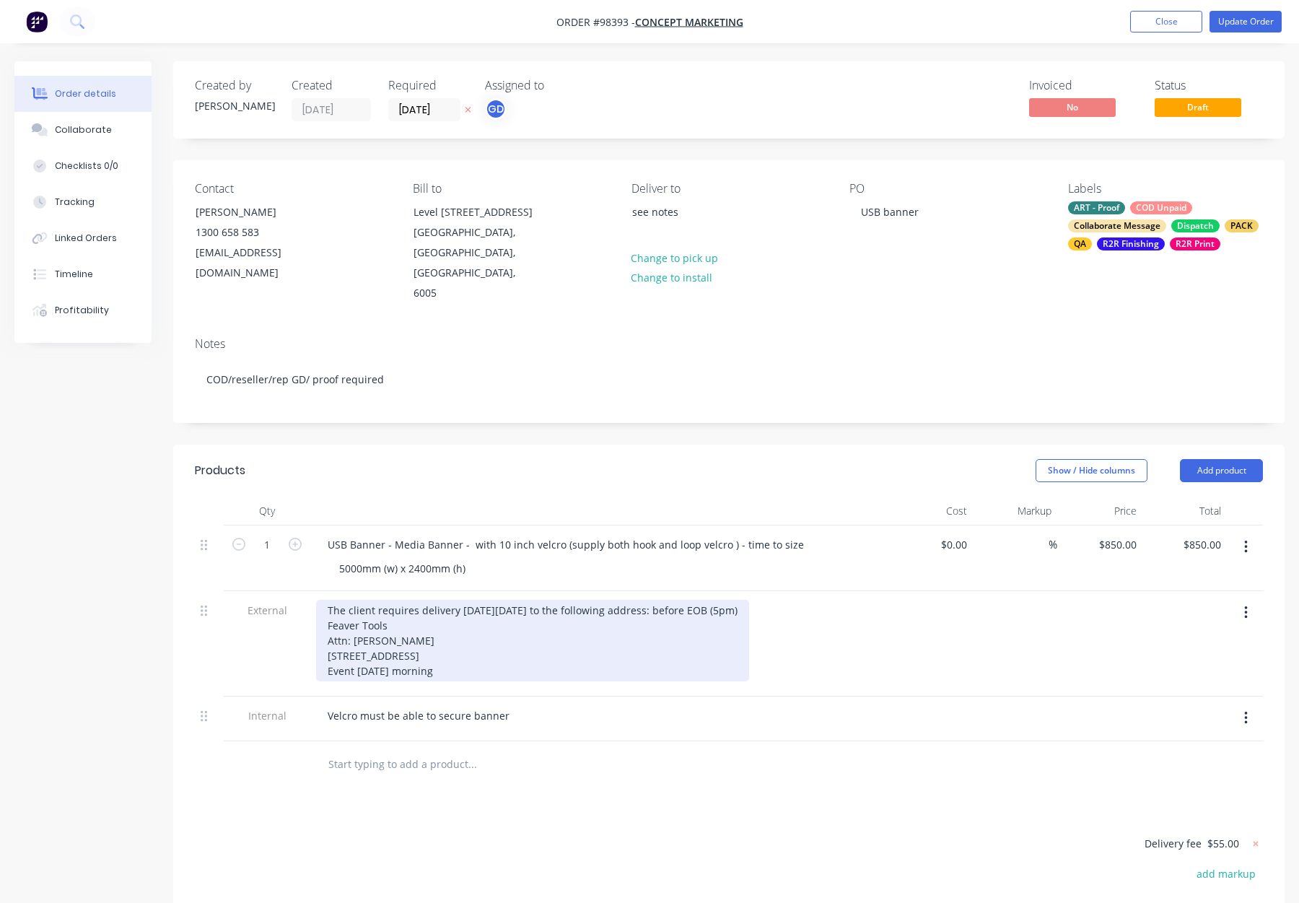
drag, startPoint x: 771, startPoint y: 590, endPoint x: 796, endPoint y: 595, distance: 25.8
click at [749, 600] on div "The client requires delivery on Tuesday 2nd September to the following address:…" at bounding box center [532, 641] width 433 height 82
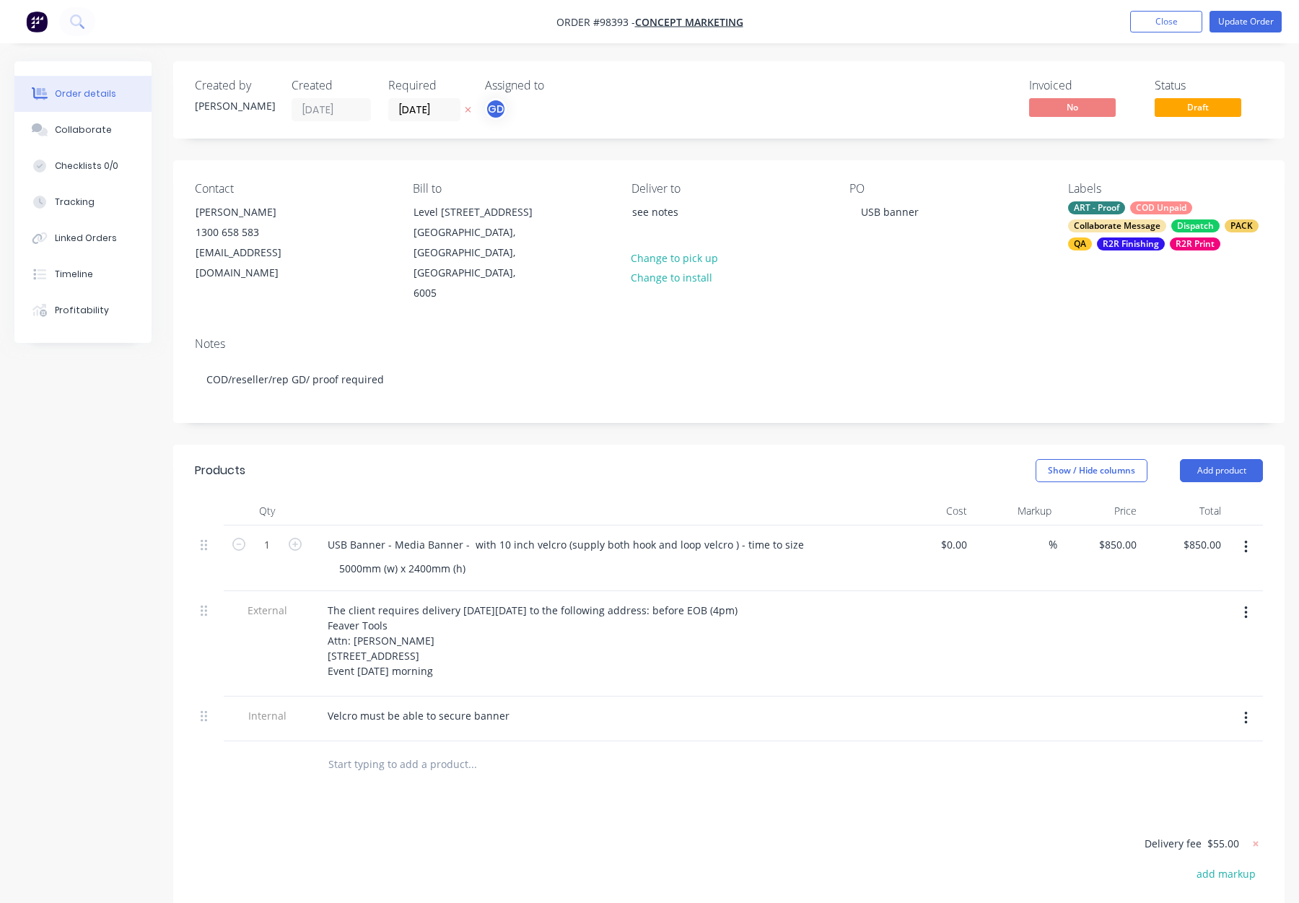
click at [858, 712] on div "Velcro must be able to secure banner" at bounding box center [598, 719] width 577 height 45
click at [1257, 29] on button "Update Order" at bounding box center [1246, 22] width 72 height 22
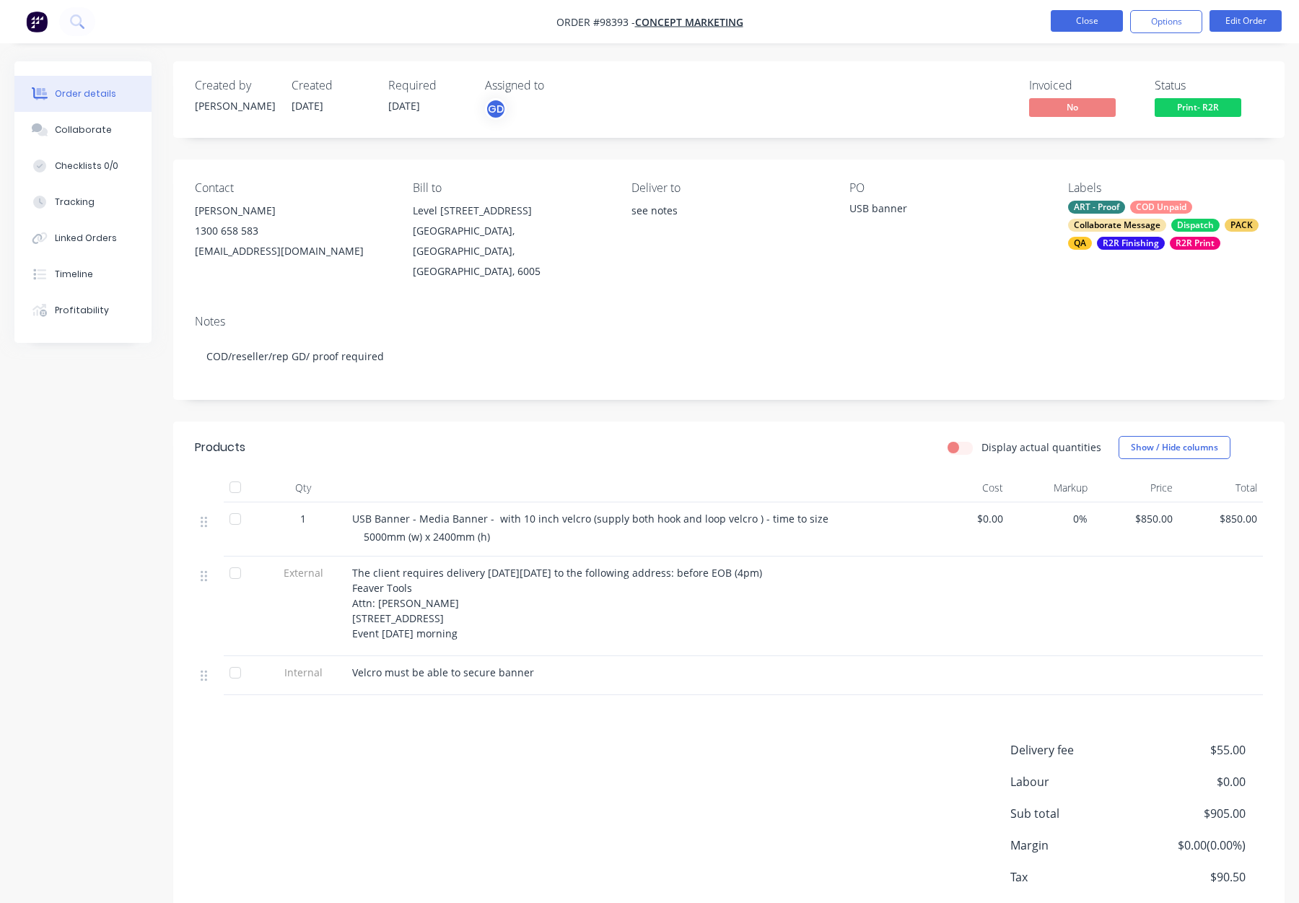
click at [1098, 27] on button "Close" at bounding box center [1087, 21] width 72 height 22
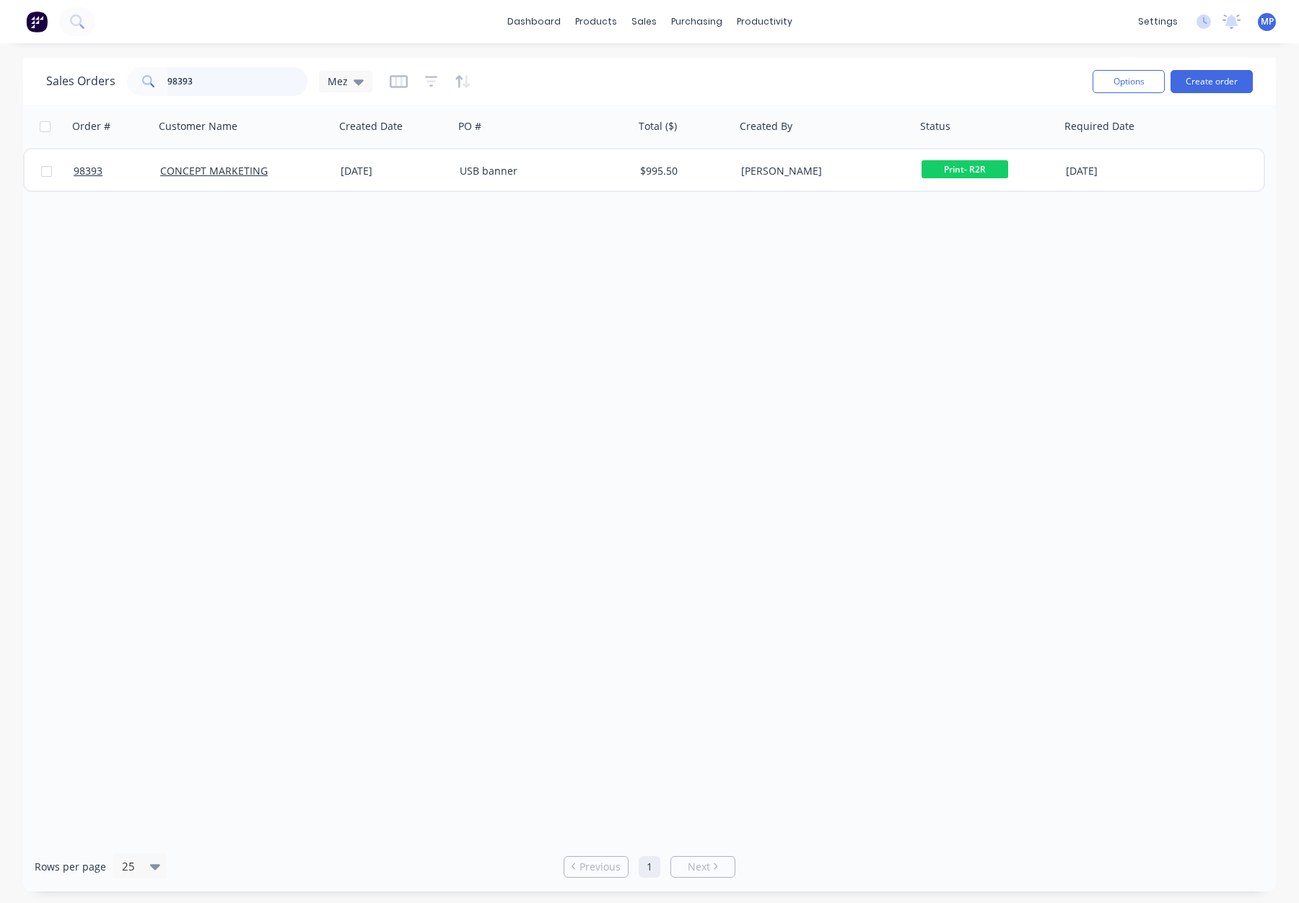
click at [222, 84] on input "98393" at bounding box center [237, 81] width 141 height 29
drag, startPoint x: 108, startPoint y: 78, endPoint x: 166, endPoint y: 76, distance: 57.8
click at [109, 78] on div "Sales Orders 98393 Mez" at bounding box center [209, 81] width 326 height 29
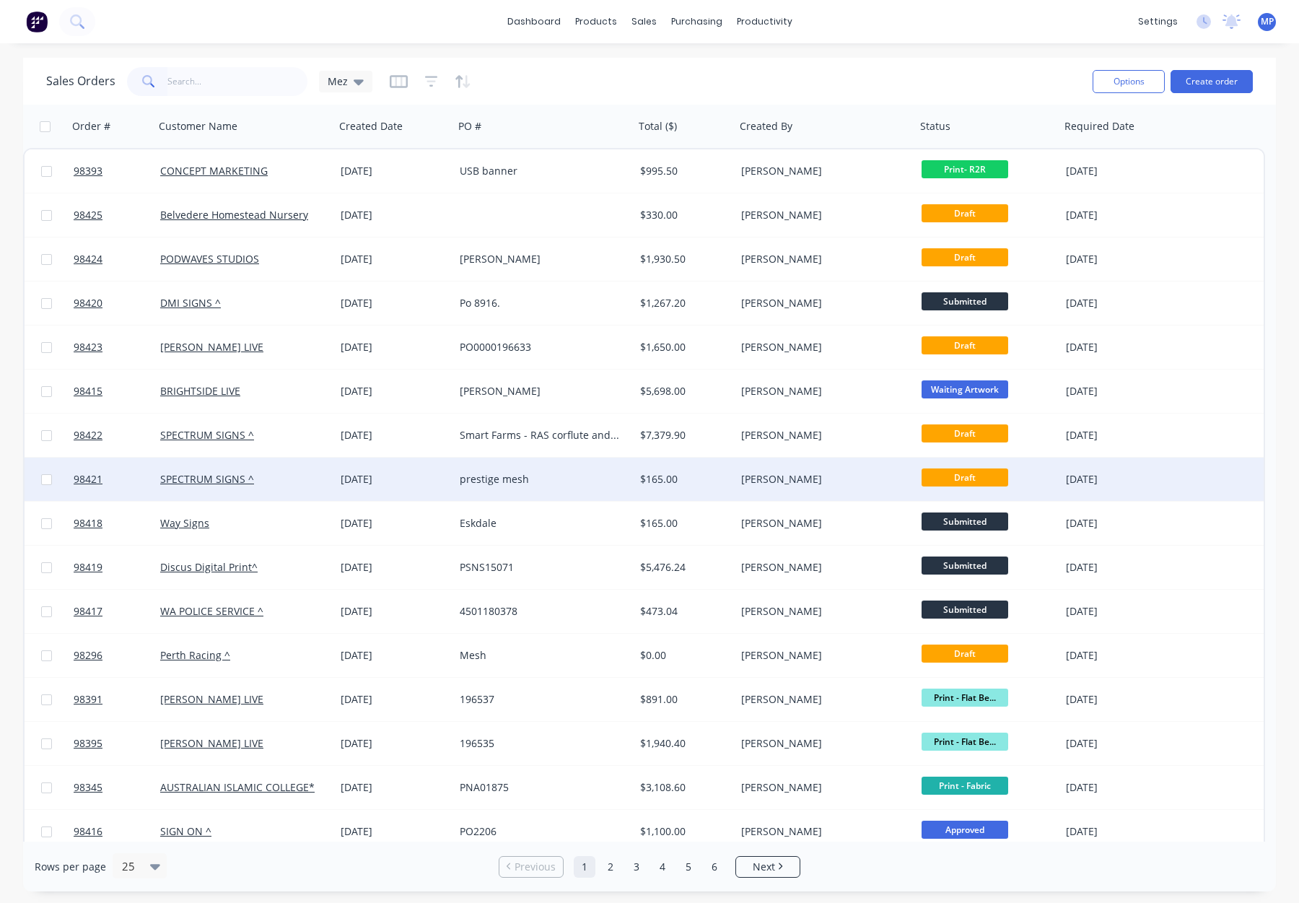
click at [295, 480] on div "SPECTRUM SIGNS ^" at bounding box center [240, 479] width 160 height 14
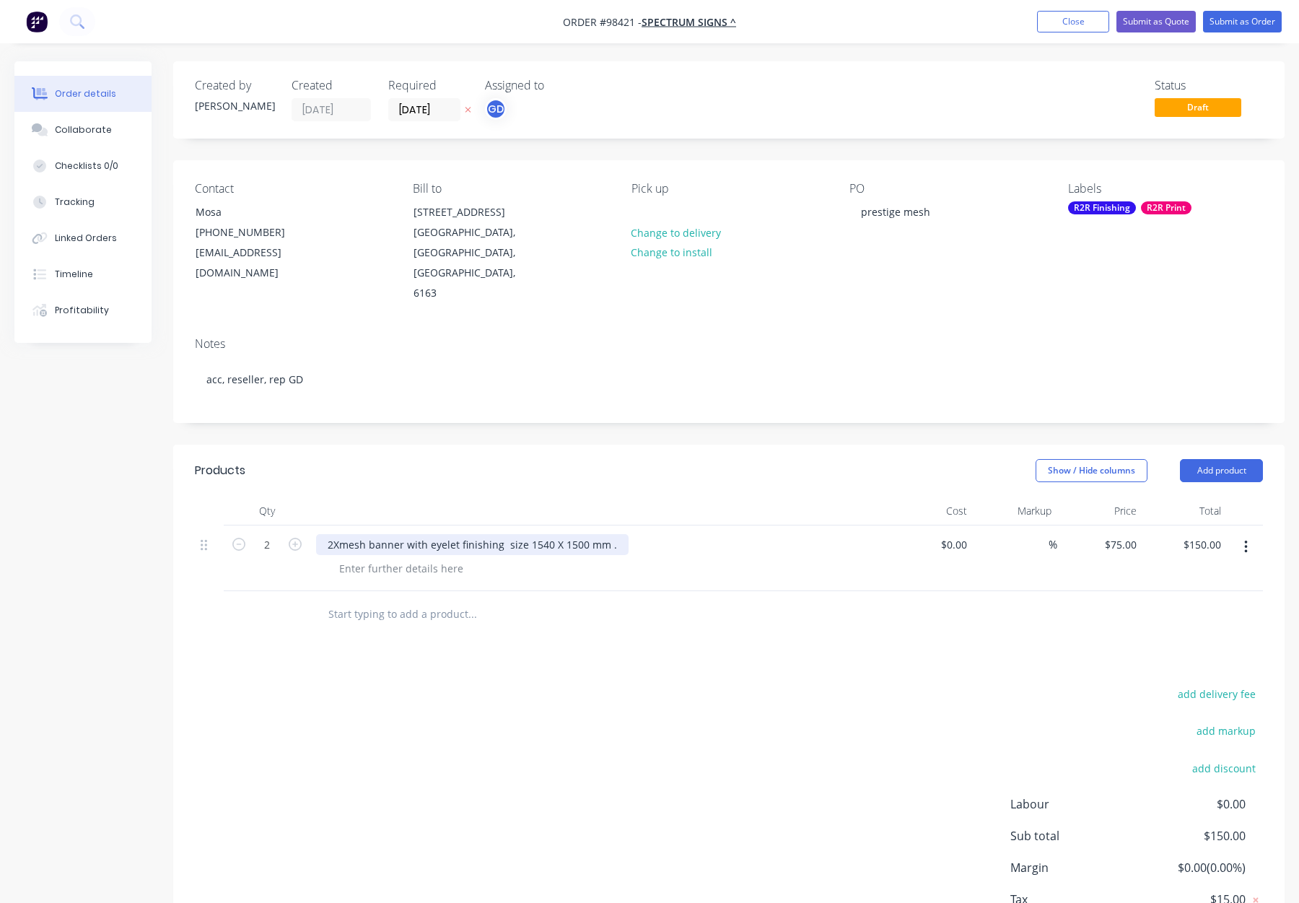
scroll to position [36, 0]
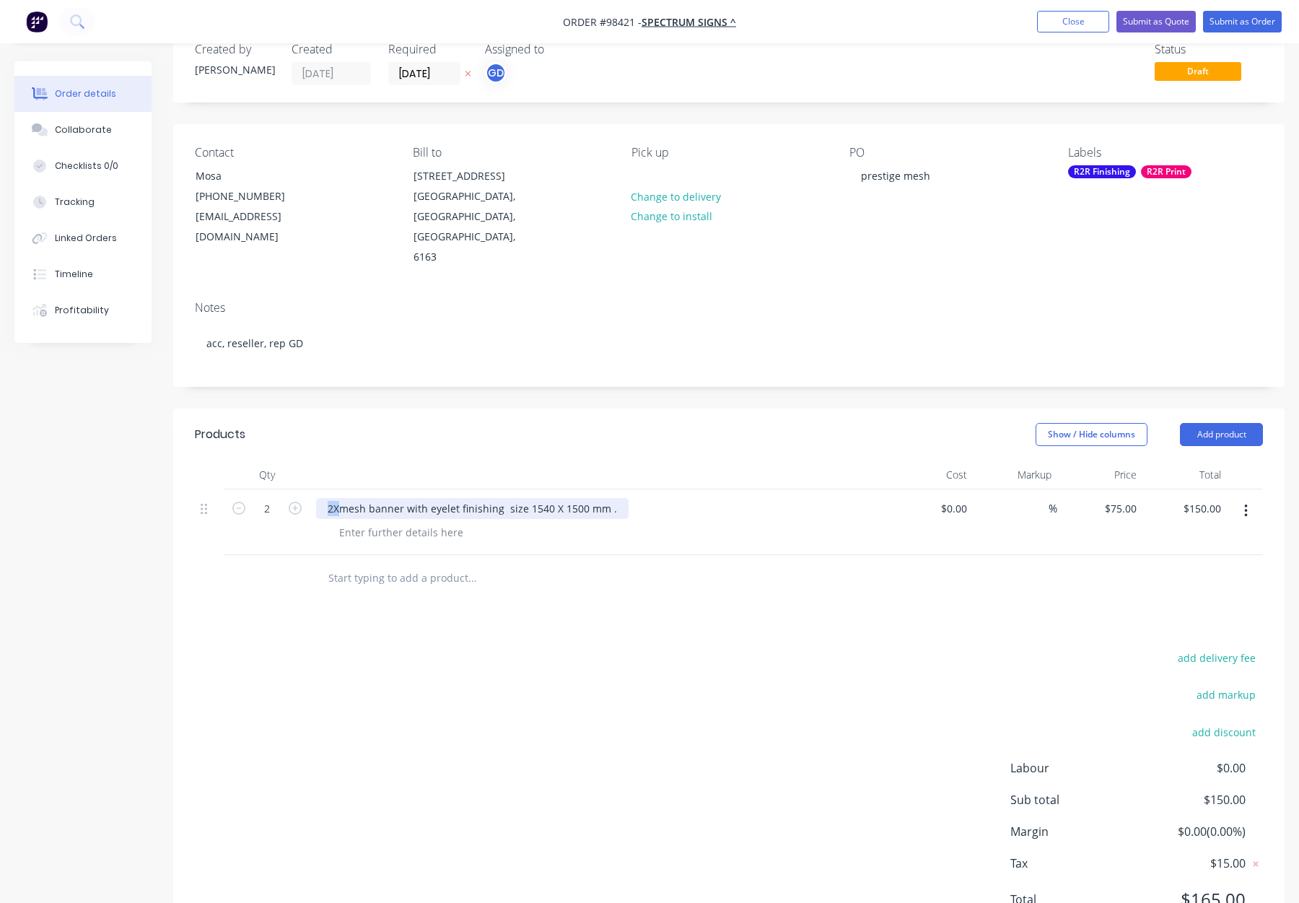
drag, startPoint x: 342, startPoint y: 468, endPoint x: 305, endPoint y: 466, distance: 37.6
click at [305, 489] on div "2 2Xmesh banner with eyelet finishing size 1540 X 1500 mm . $0.00 $0.00 % $75.0…" at bounding box center [729, 522] width 1068 height 66
drag, startPoint x: 359, startPoint y: 466, endPoint x: 370, endPoint y: 469, distance: 11.9
click at [359, 498] on div "Mesh banner with eyelet finishing size 1540 X 1500 mm ." at bounding box center [466, 508] width 301 height 21
drag, startPoint x: 416, startPoint y: 467, endPoint x: 438, endPoint y: 473, distance: 23.1
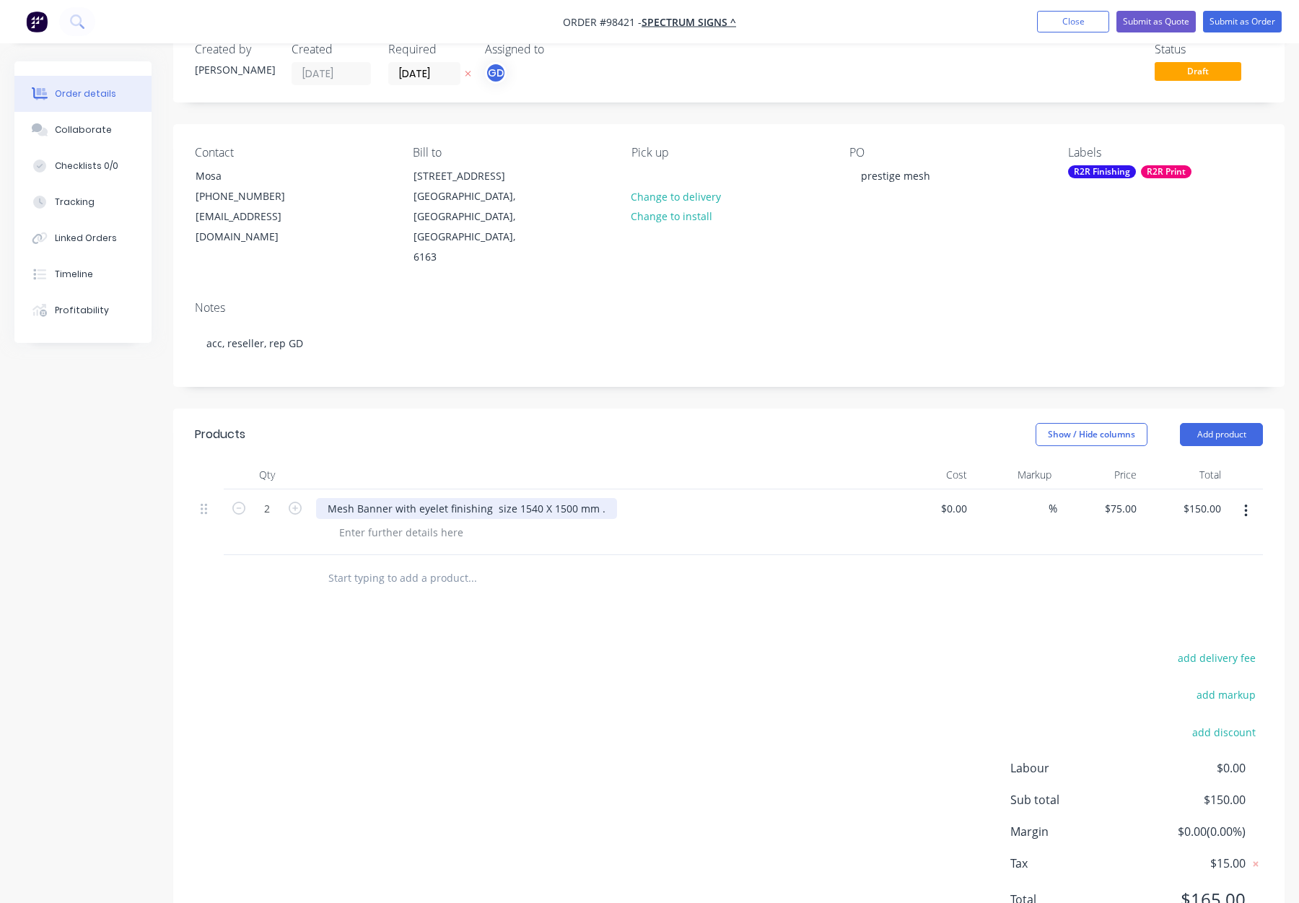
click at [417, 498] on div "Mesh Banner with eyelet finishing size 1540 X 1500 mm ." at bounding box center [466, 508] width 301 height 21
drag, startPoint x: 549, startPoint y: 467, endPoint x: 622, endPoint y: 469, distance: 72.9
click at [622, 498] on div "Mesh Banner with plastic eyelet finishing size 1540 X 1500 mm ." at bounding box center [484, 508] width 336 height 21
drag, startPoint x: 624, startPoint y: 469, endPoint x: 550, endPoint y: 467, distance: 74.4
click at [546, 498] on div "Mesh Banner with plastic eyelet finishing size 1540 X 1500 mm ." at bounding box center [484, 508] width 336 height 21
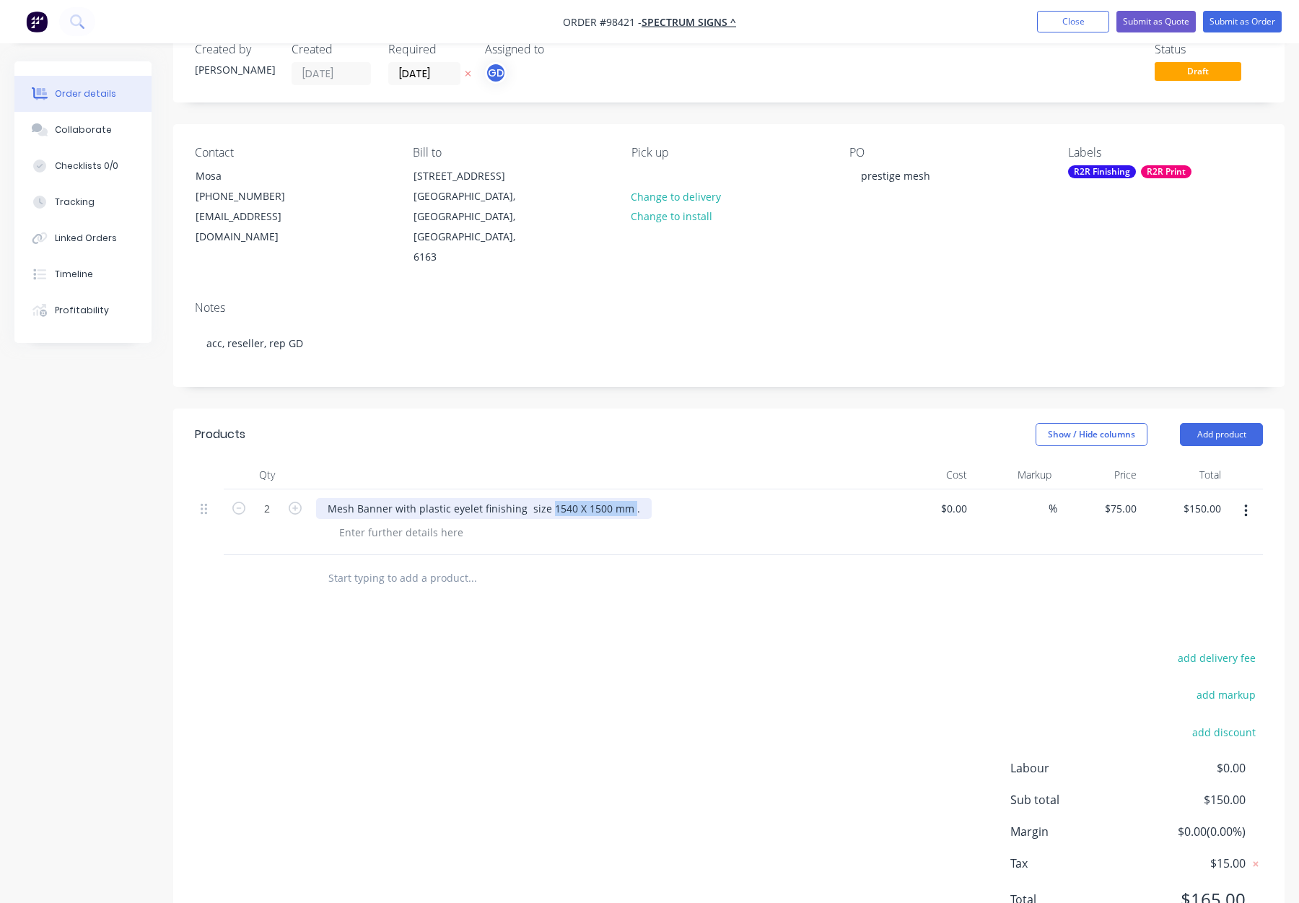
copy div "1540 X 1500 mm"
click at [404, 522] on div at bounding box center [401, 532] width 147 height 21
click at [401, 522] on div at bounding box center [401, 532] width 147 height 21
paste div
drag, startPoint x: 525, startPoint y: 468, endPoint x: 678, endPoint y: 467, distance: 153.0
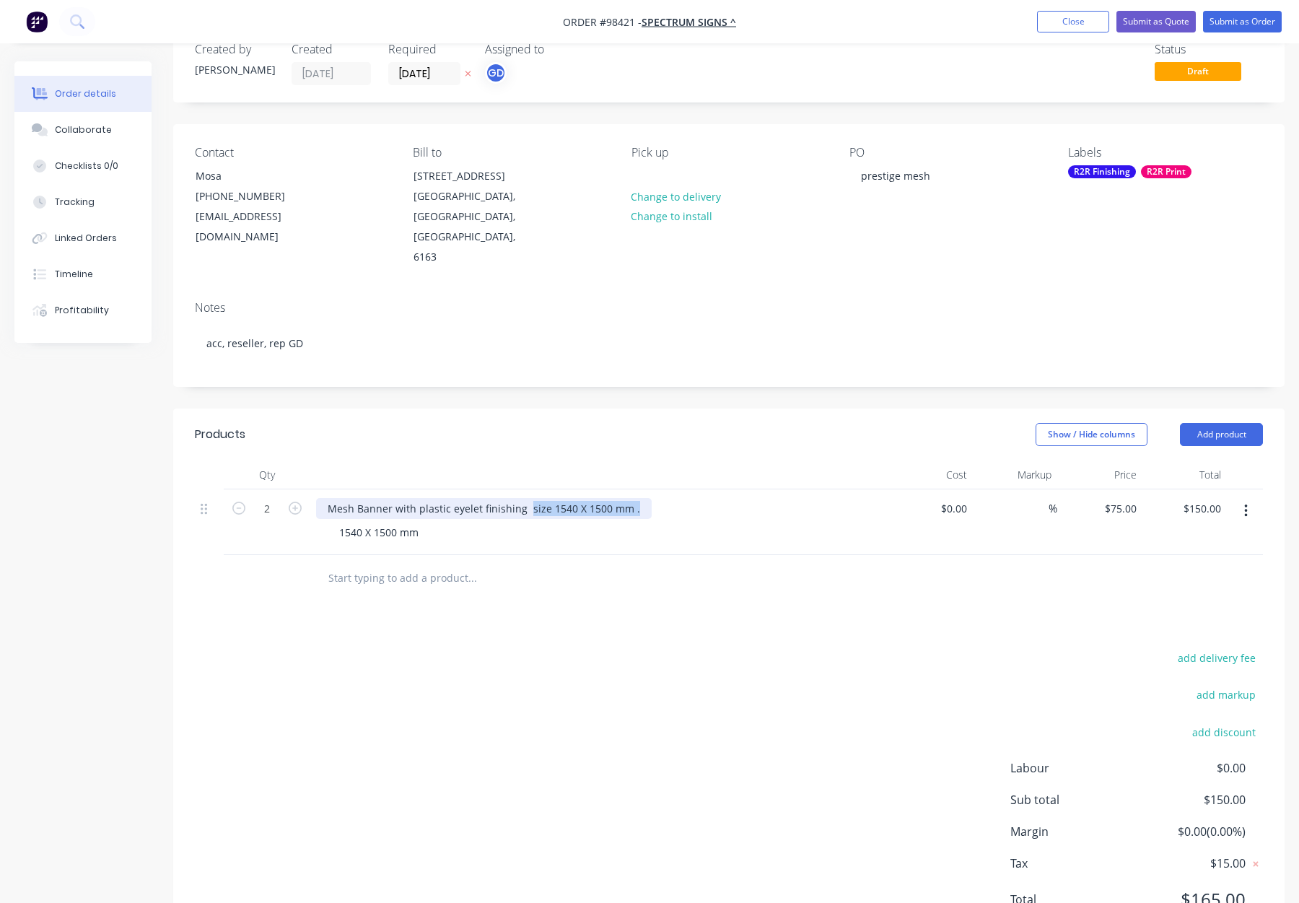
click at [678, 498] on div "Mesh Banner with plastic eyelet finishing size 1540 X 1500 mm ." at bounding box center [599, 508] width 566 height 21
click at [393, 289] on div "Notes acc, reseller, rep GD" at bounding box center [729, 337] width 1112 height 97
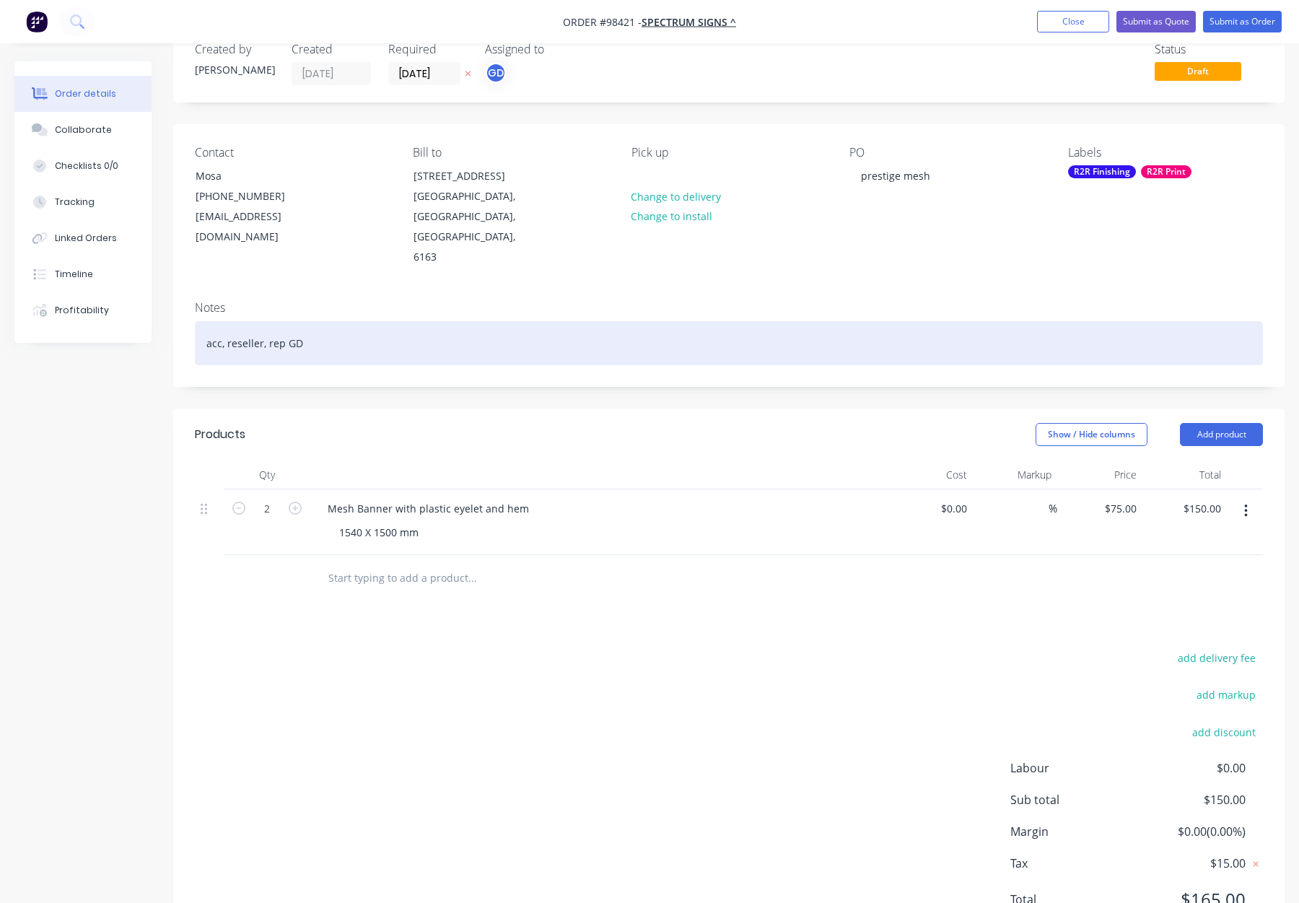
click at [414, 321] on div "acc, reseller, rep GD" at bounding box center [729, 343] width 1068 height 44
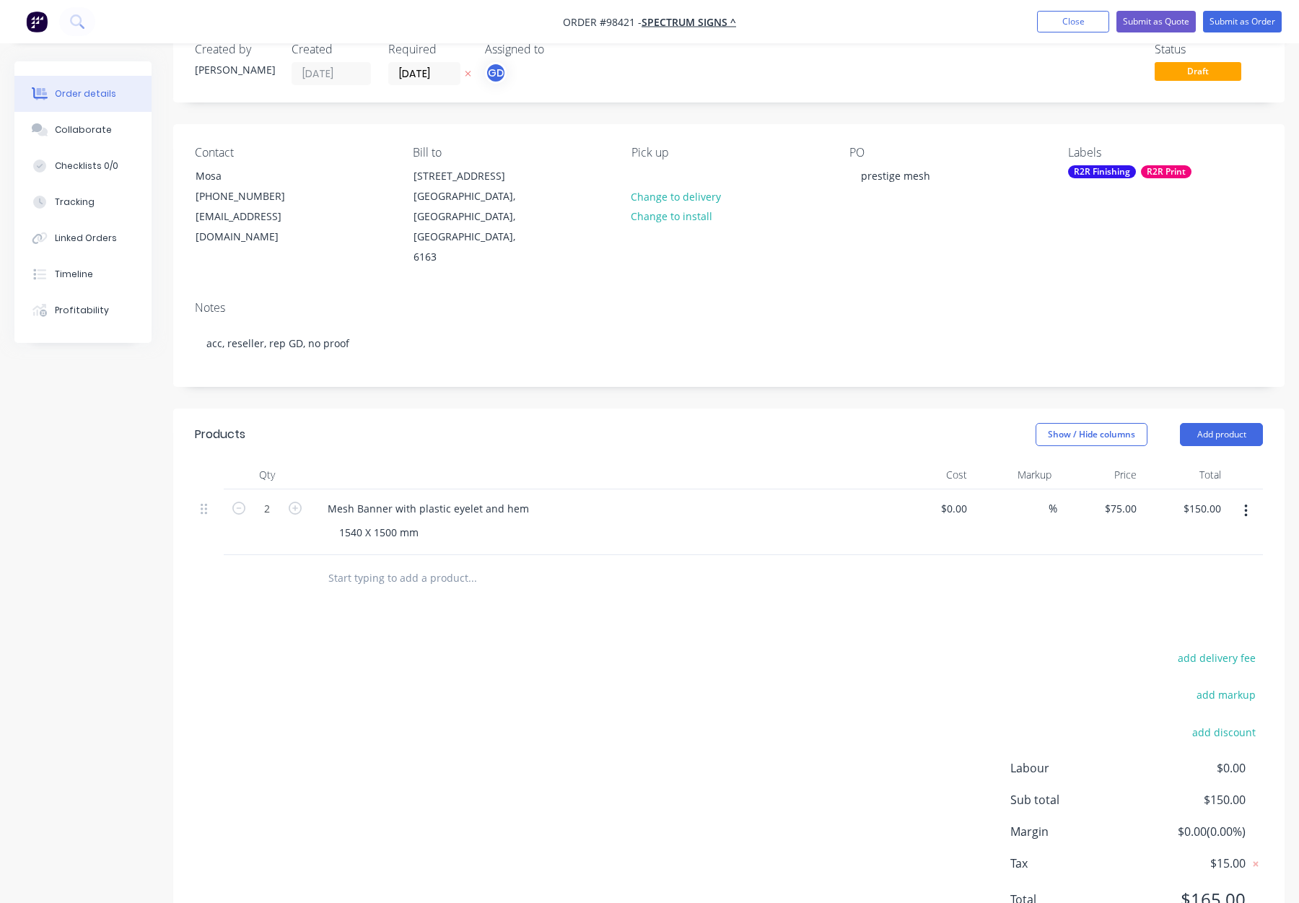
click at [1120, 165] on div "R2R Finishing" at bounding box center [1102, 171] width 68 height 13
click at [680, 183] on div "Pick up Change to delivery Change to install" at bounding box center [729, 207] width 195 height 122
click at [650, 178] on div at bounding box center [643, 175] width 23 height 21
click at [1115, 178] on div "R2R Finishing" at bounding box center [1102, 171] width 68 height 13
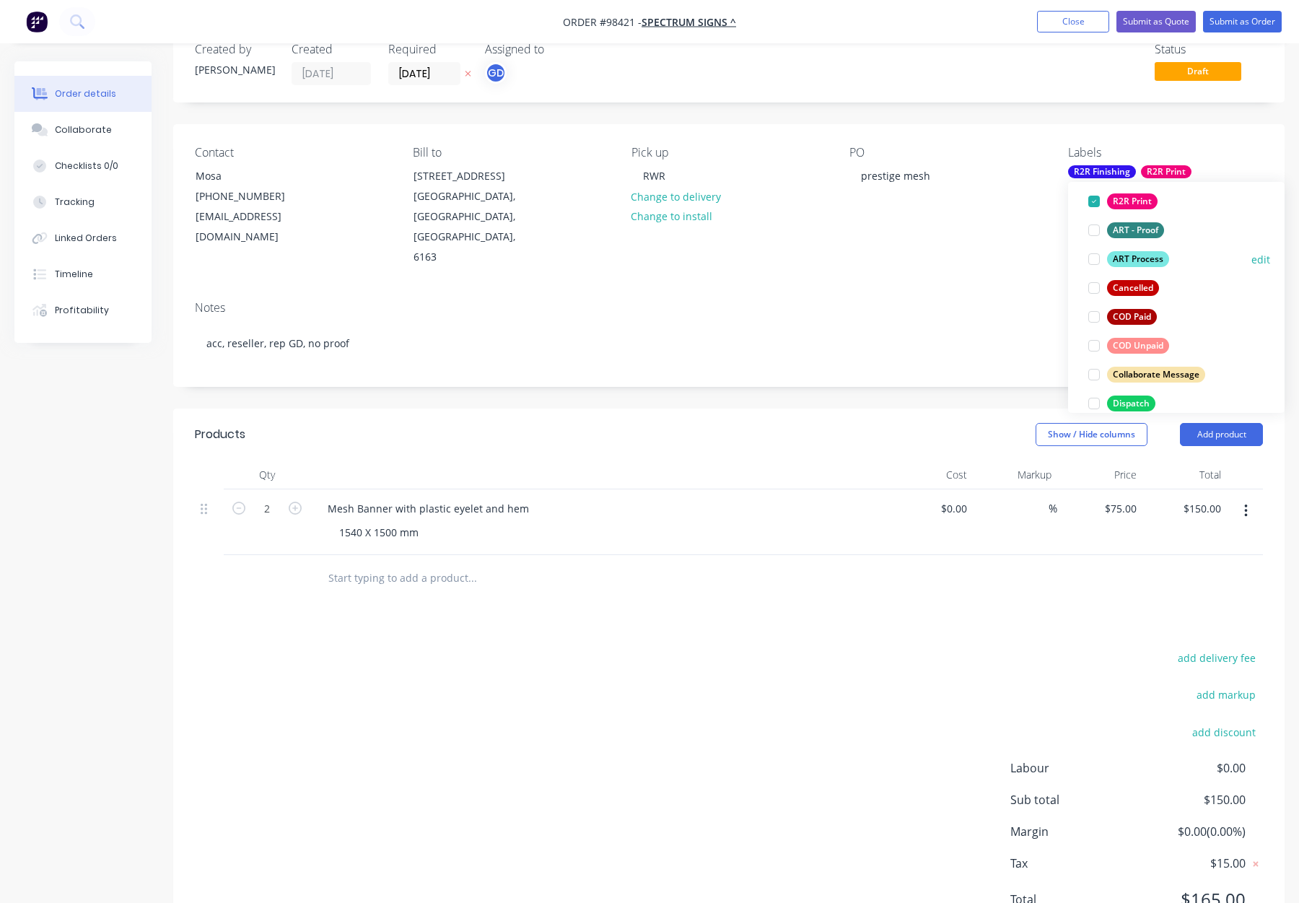
drag, startPoint x: 1139, startPoint y: 258, endPoint x: 1156, endPoint y: 263, distance: 17.4
click at [1141, 258] on div "ART Process" at bounding box center [1138, 259] width 62 height 16
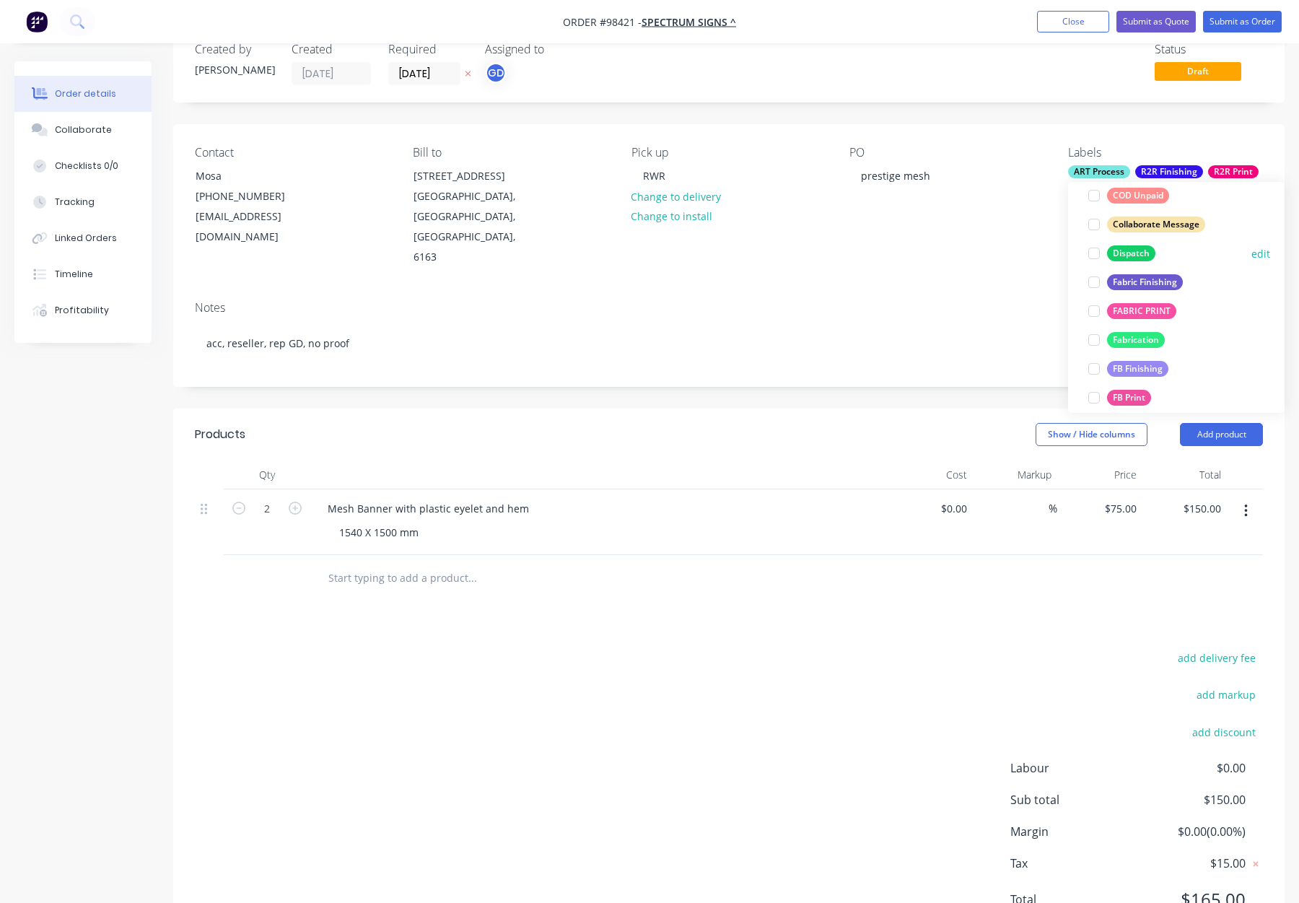
drag, startPoint x: 1138, startPoint y: 256, endPoint x: 1166, endPoint y: 258, distance: 27.5
click at [1138, 256] on div "Dispatch" at bounding box center [1131, 253] width 48 height 16
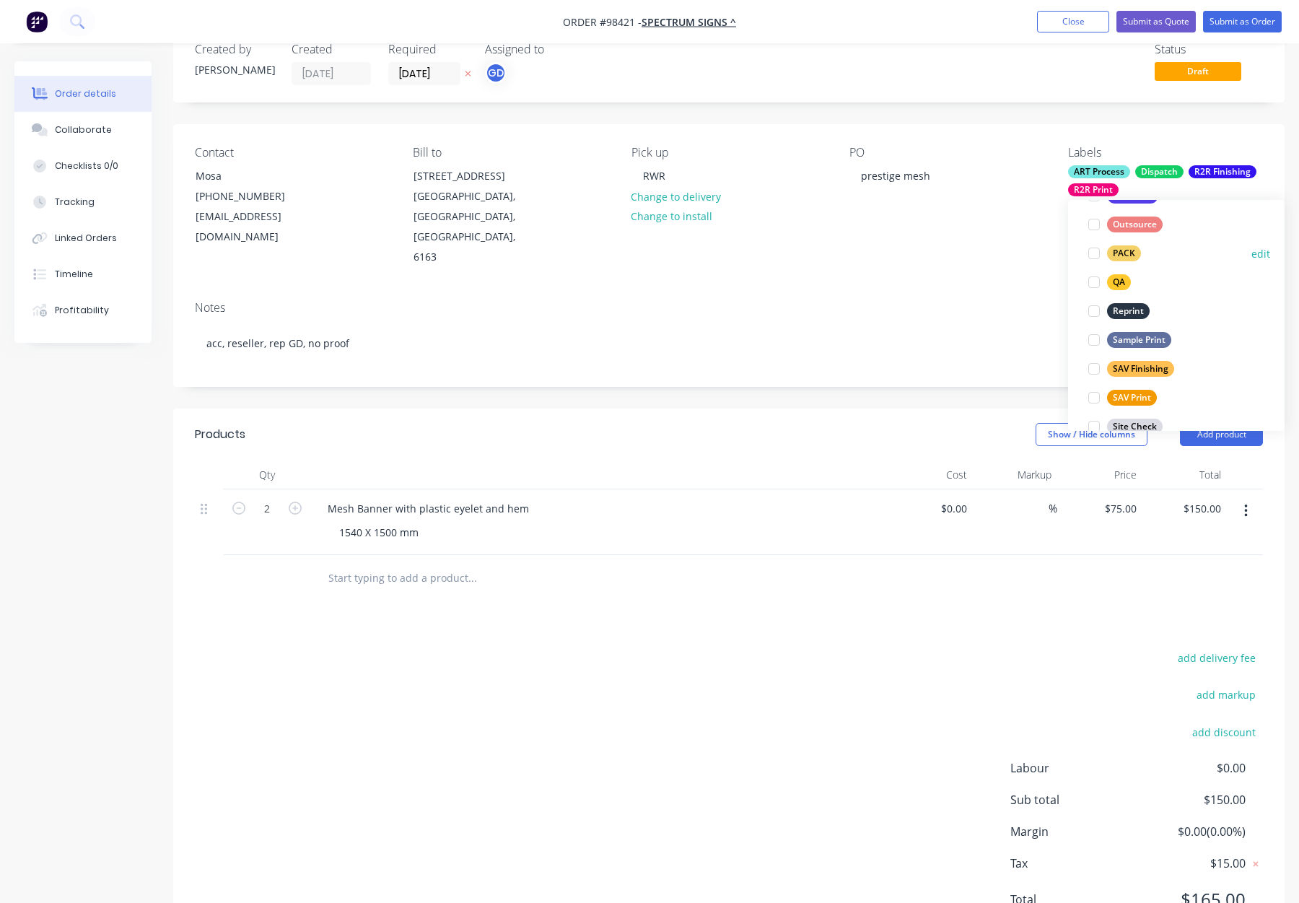
drag, startPoint x: 1133, startPoint y: 255, endPoint x: 1161, endPoint y: 256, distance: 27.4
click at [1133, 255] on div "PACK" at bounding box center [1124, 253] width 34 height 16
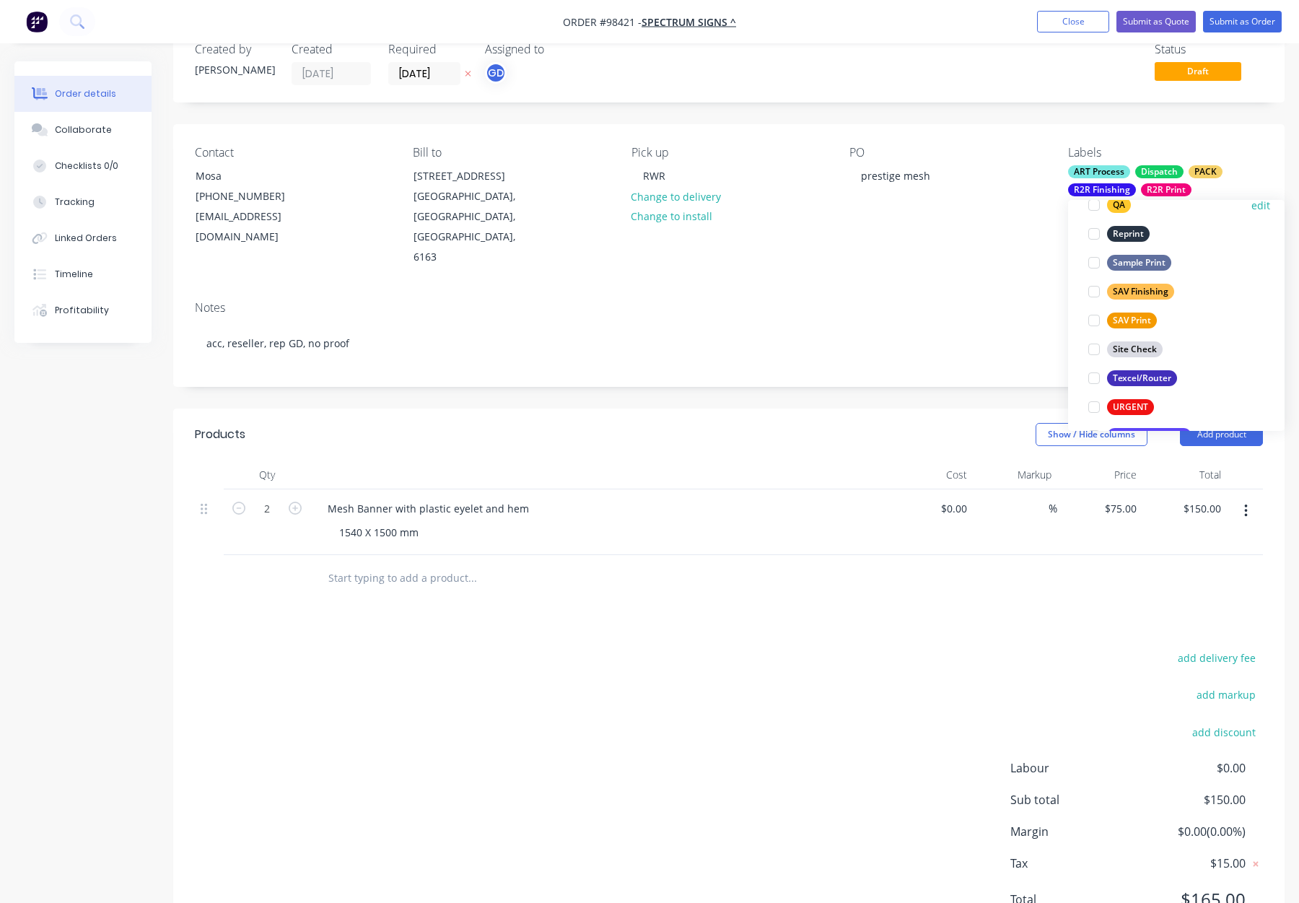
click at [1120, 209] on div "QA" at bounding box center [1119, 205] width 24 height 16
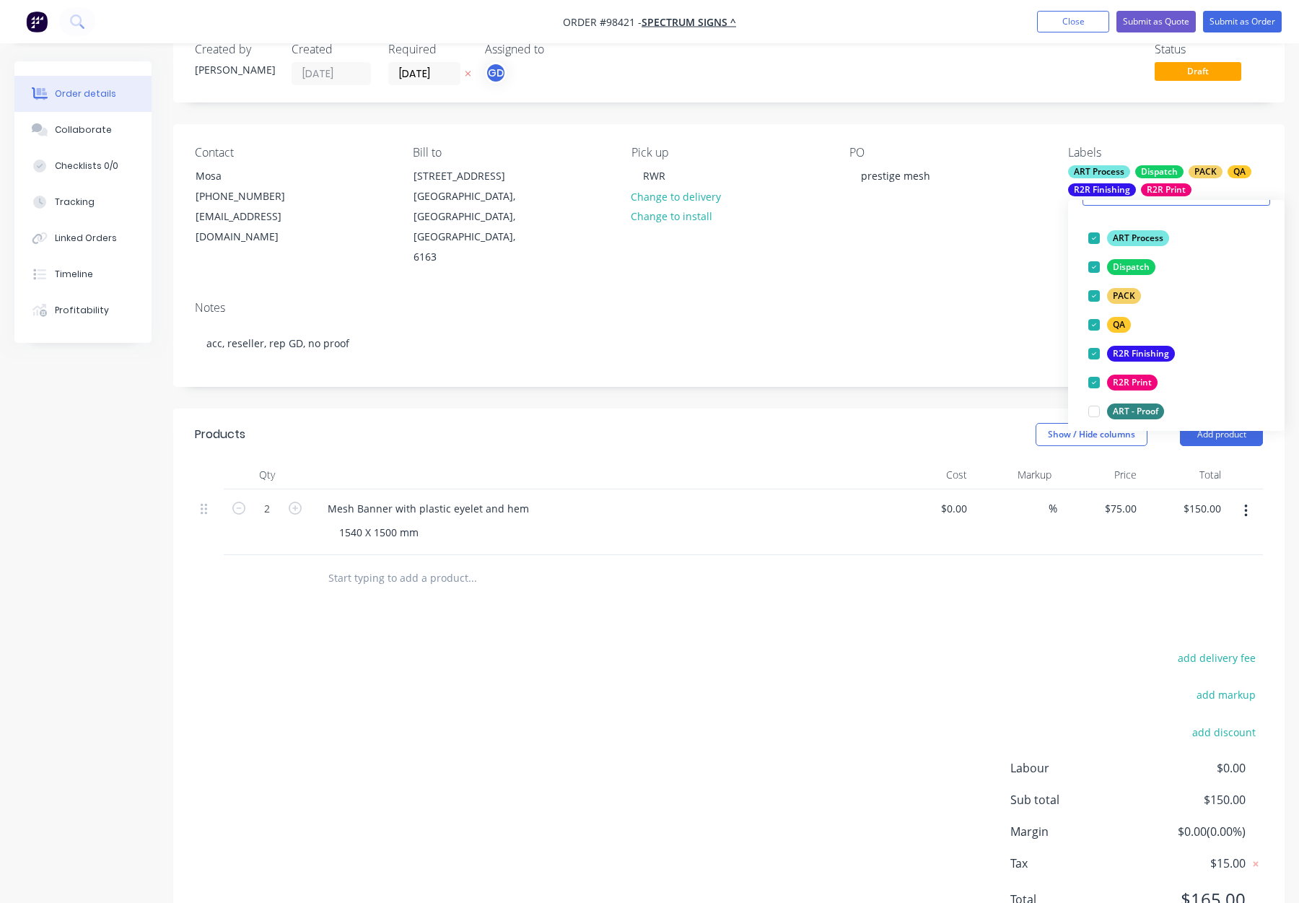
scroll to position [47, 0]
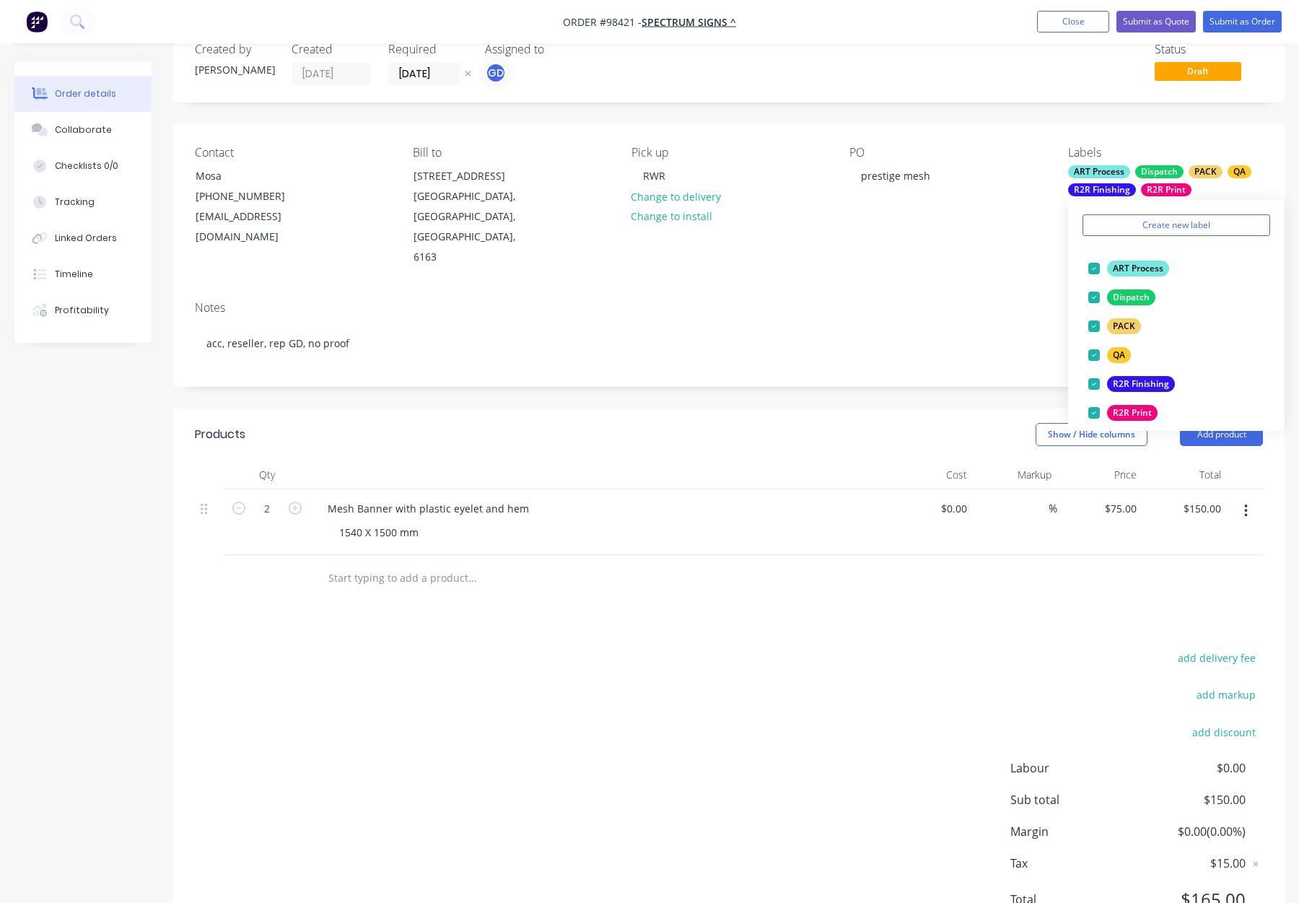
drag, startPoint x: 942, startPoint y: 222, endPoint x: 971, endPoint y: 244, distance: 36.5
click at [947, 223] on div "PO prestige mesh" at bounding box center [947, 207] width 195 height 122
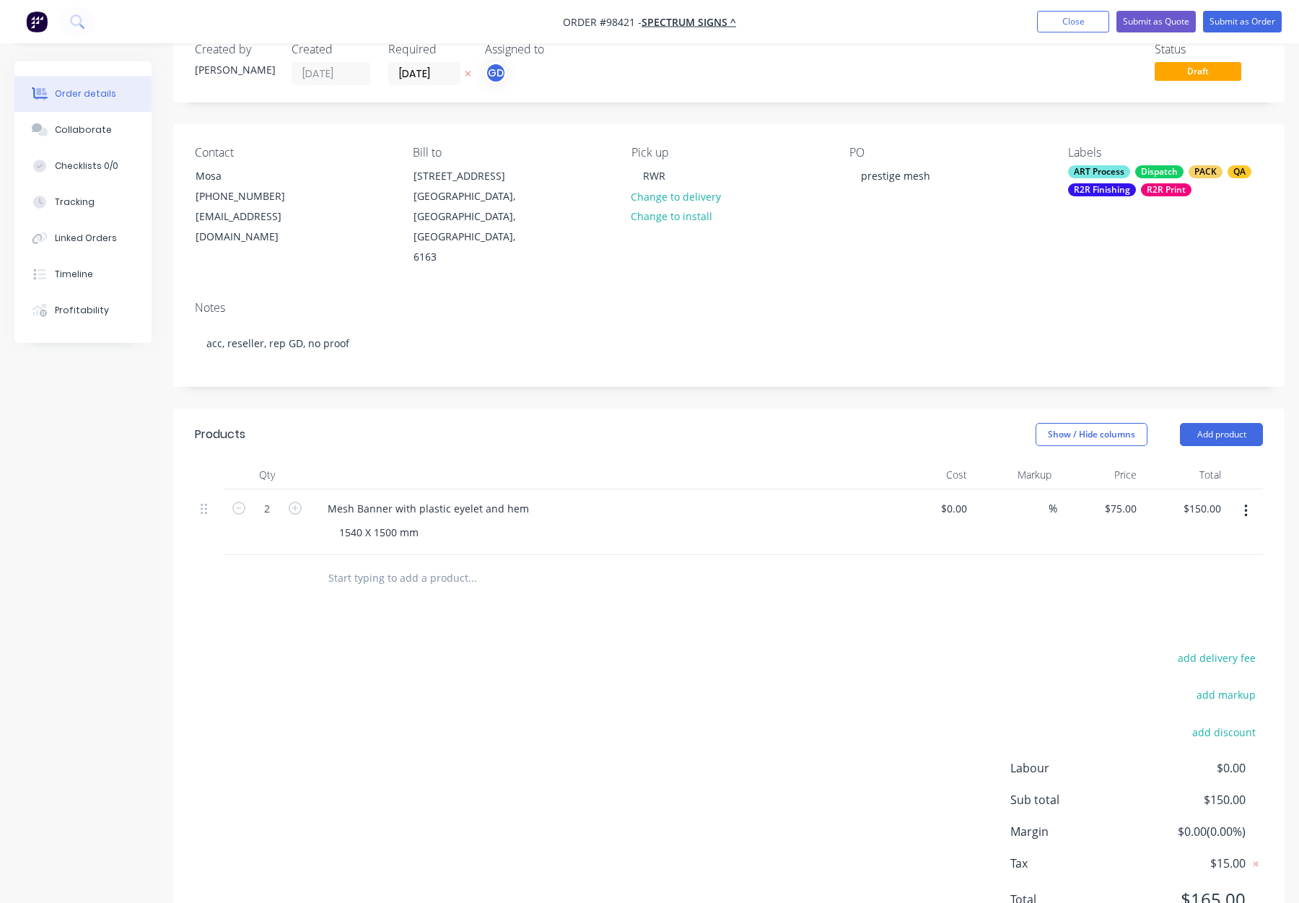
scroll to position [0, 0]
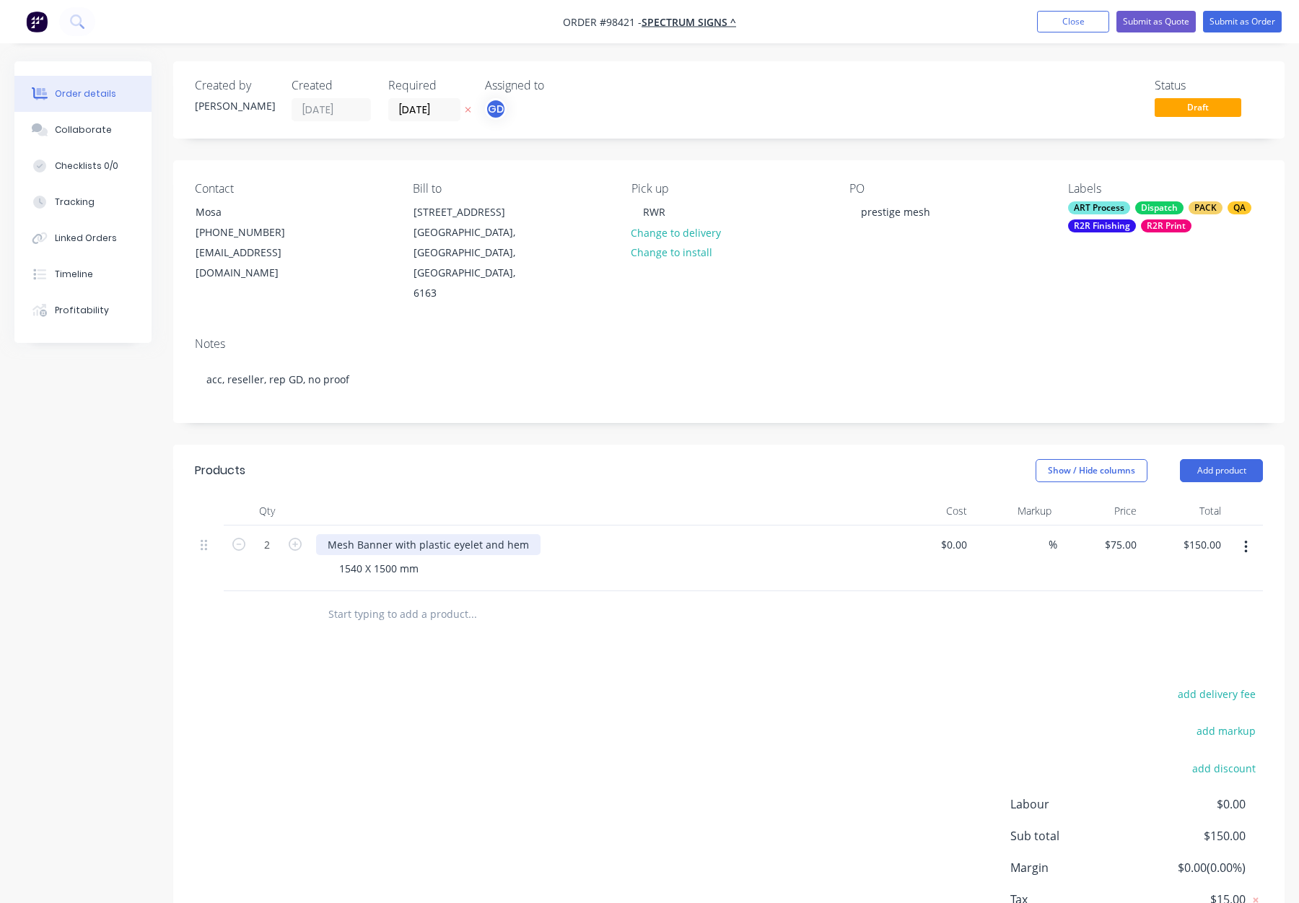
click at [476, 534] on div "Mesh Banner with plastic eyelet and hem" at bounding box center [428, 544] width 225 height 21
click at [517, 459] on div "Show / Hide columns Add product" at bounding box center [842, 470] width 841 height 23
click at [389, 534] on div "Mesh Banner with plastic eyelets and hem" at bounding box center [431, 544] width 230 height 21
click at [1239, 25] on button "Submit as Order" at bounding box center [1242, 22] width 79 height 22
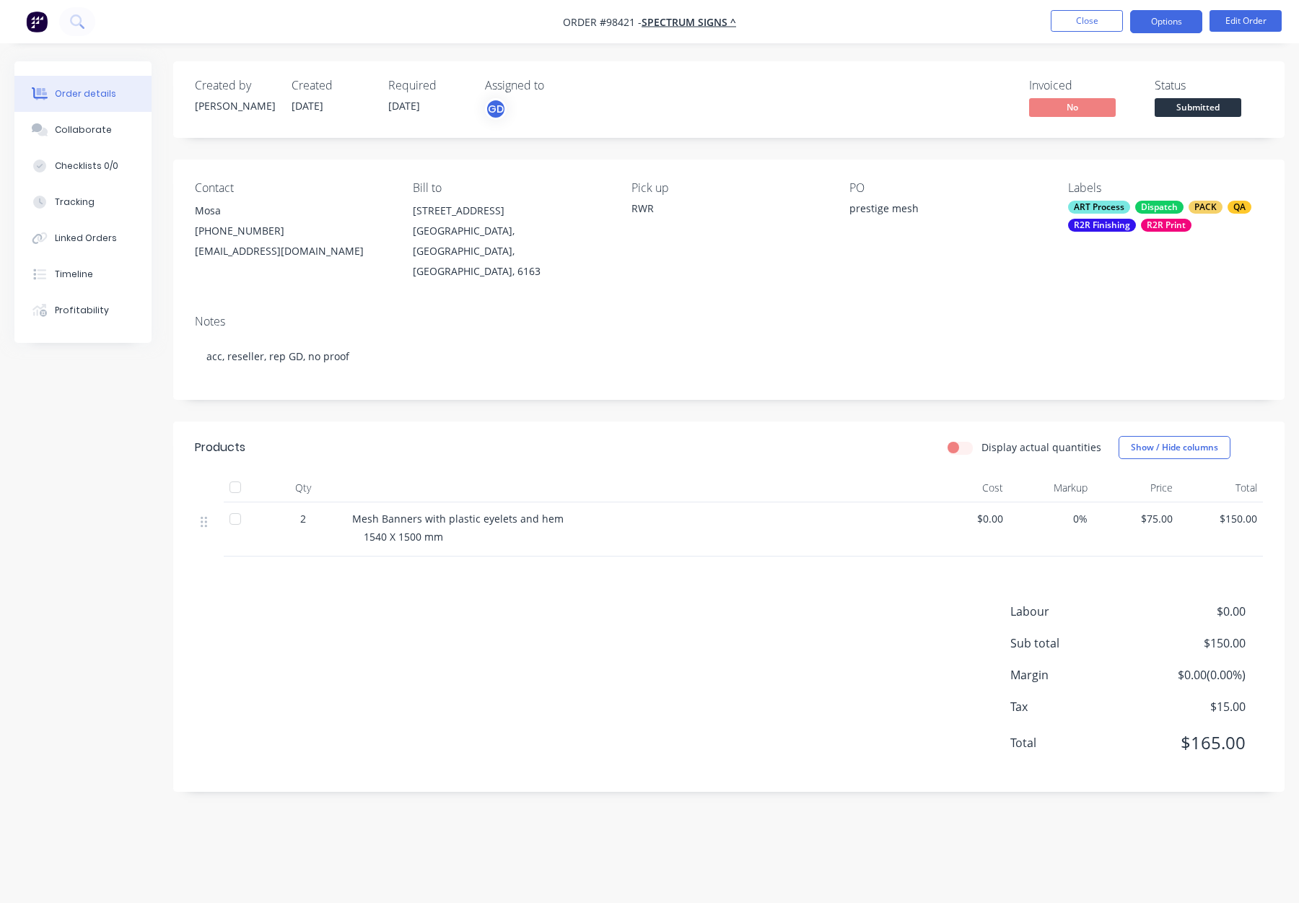
click at [1166, 24] on button "Options" at bounding box center [1166, 21] width 72 height 23
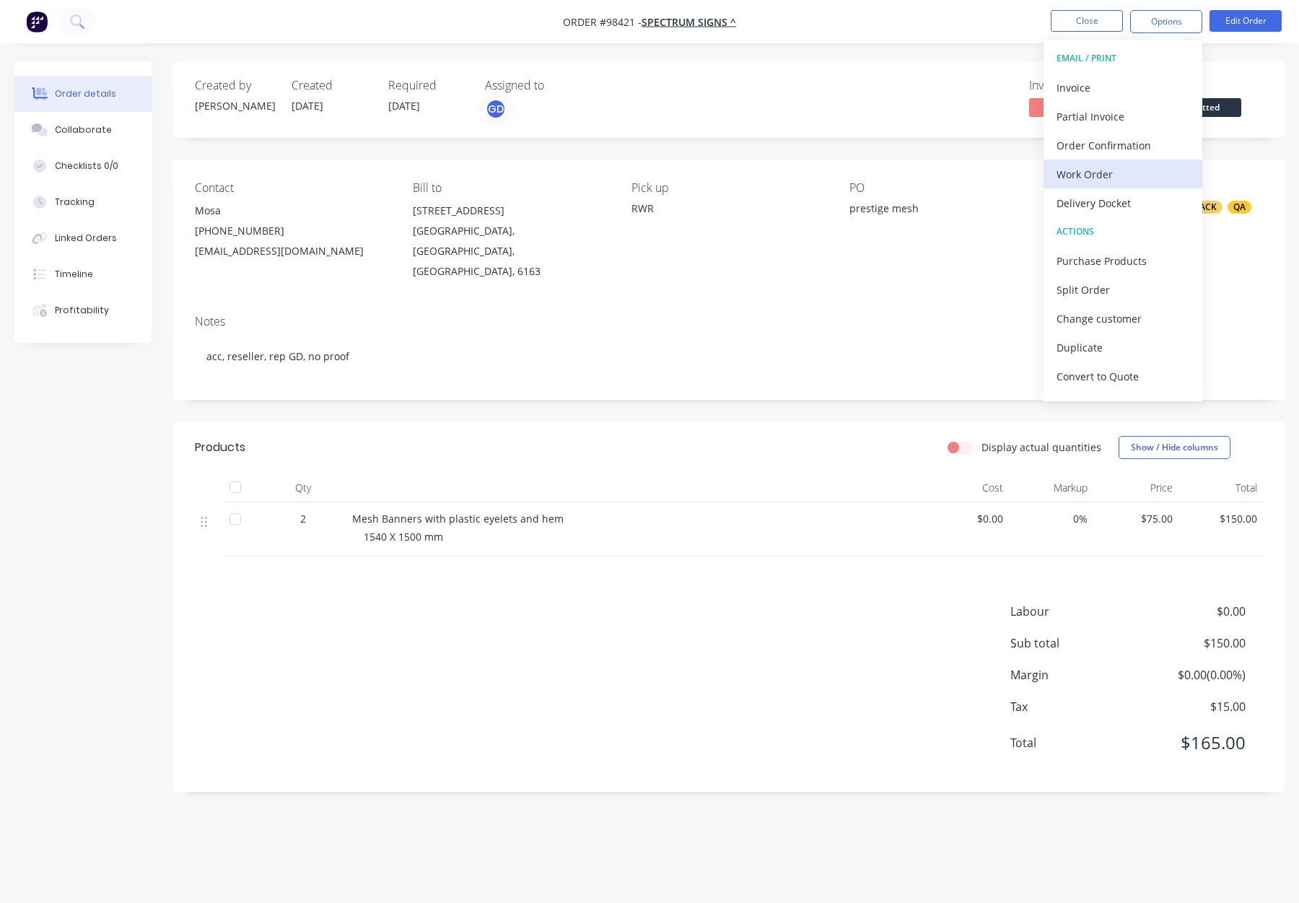
click at [1110, 165] on div "Work Order" at bounding box center [1123, 174] width 133 height 21
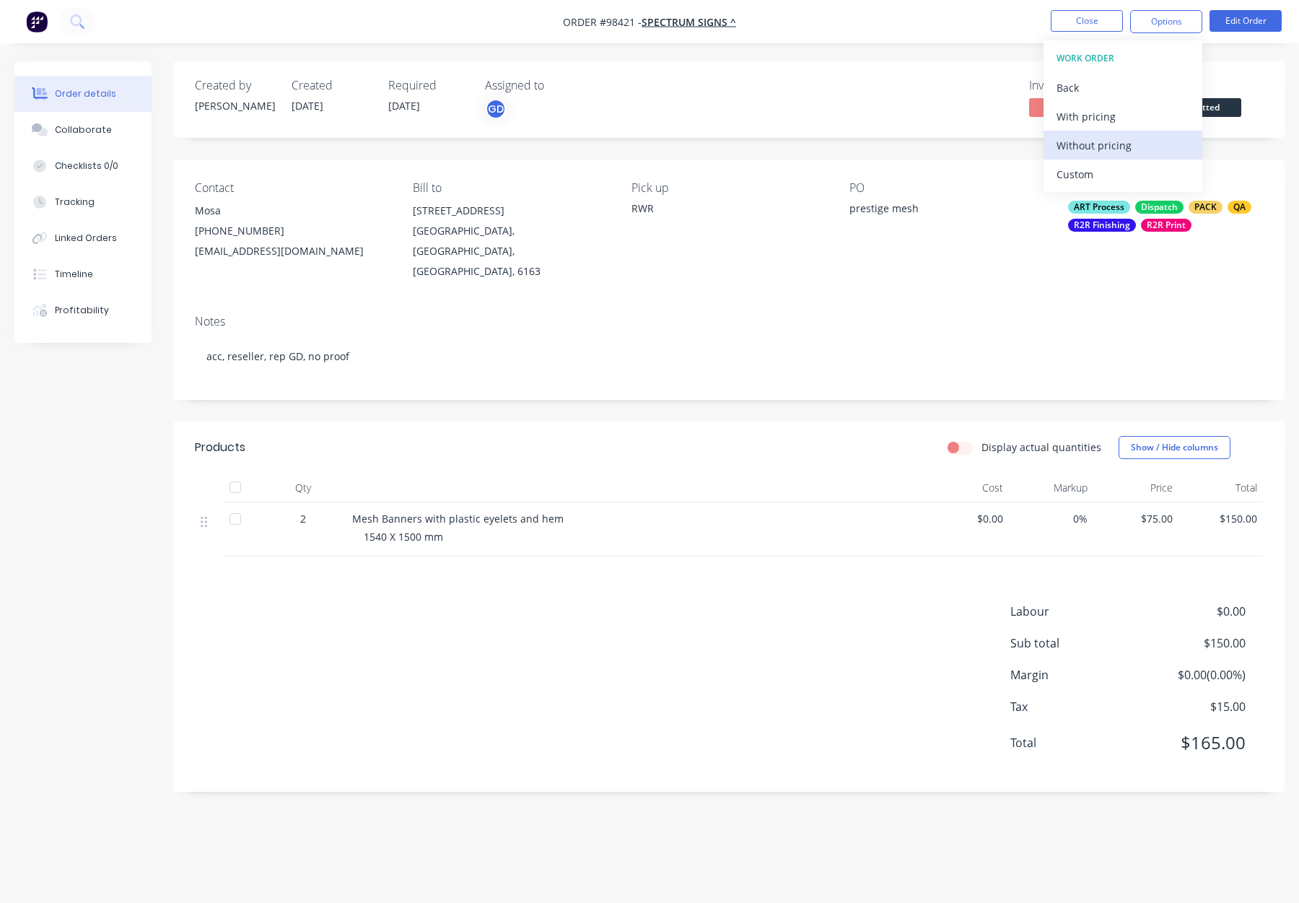
click at [1124, 148] on div "Without pricing" at bounding box center [1123, 145] width 133 height 21
click at [1086, 12] on button "Close" at bounding box center [1087, 21] width 72 height 22
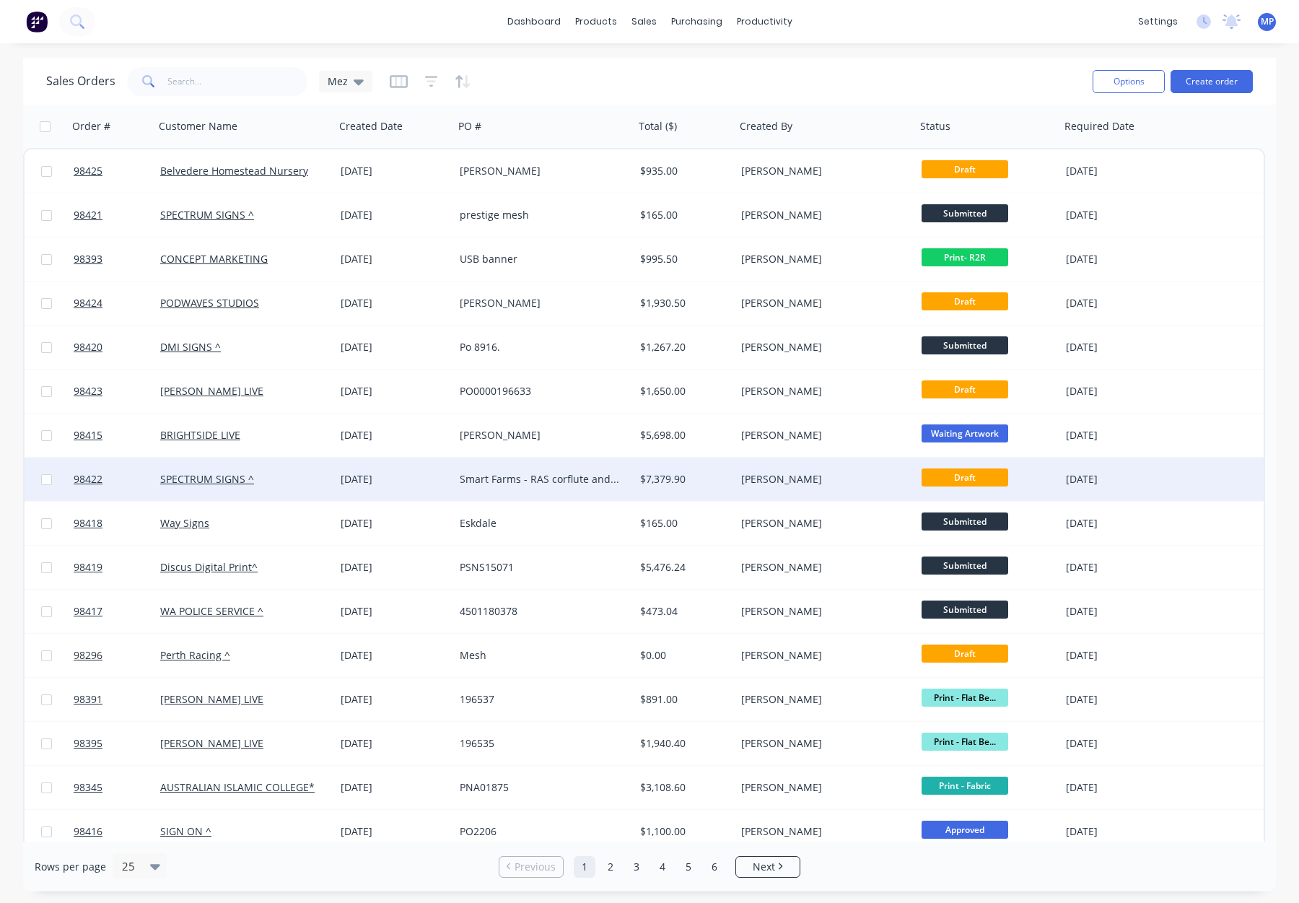
click at [850, 479] on div "[PERSON_NAME]" at bounding box center [821, 479] width 160 height 14
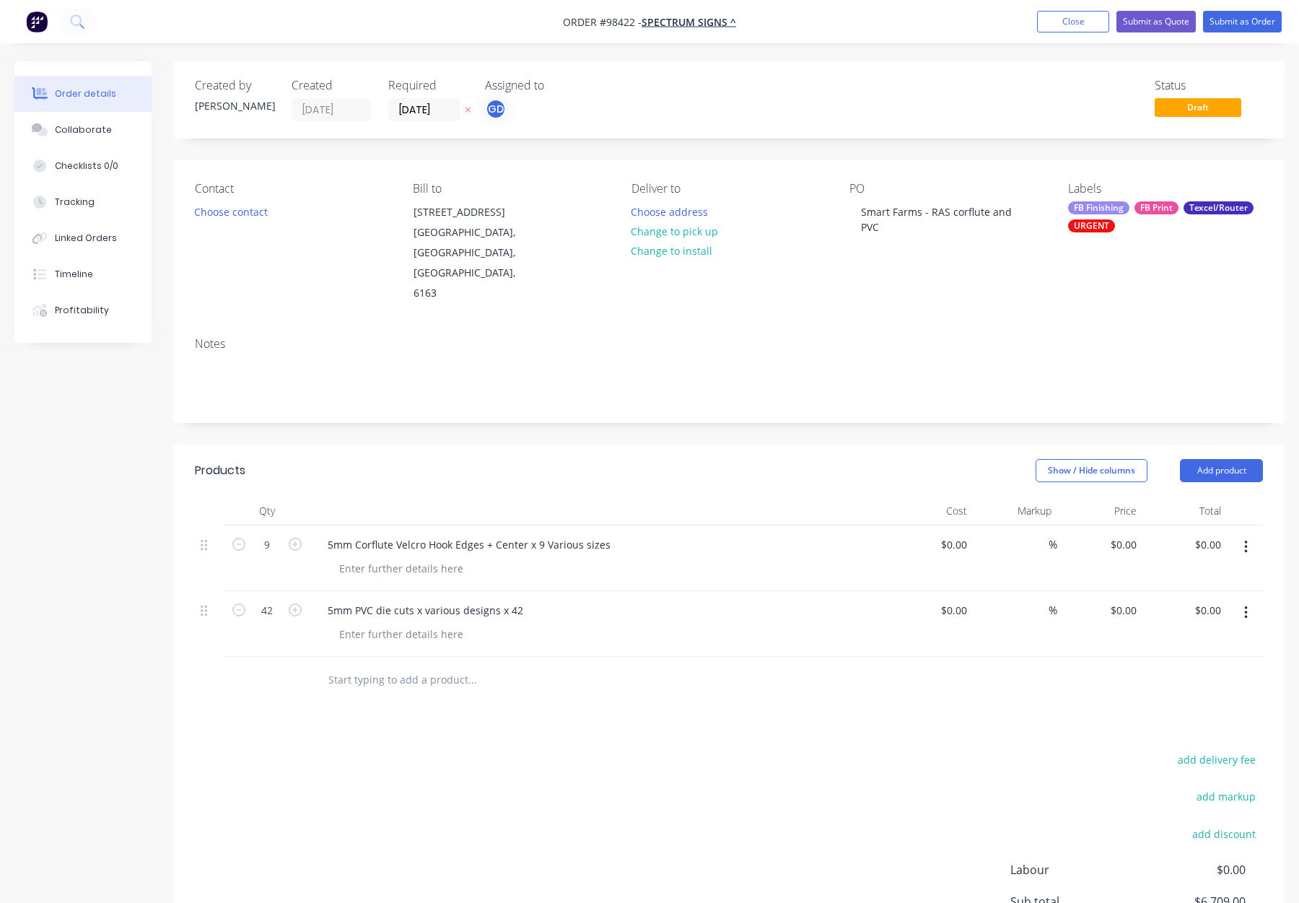
type input "$500.00"
type input "$4,500.00"
type input "$52.5952"
type input "$2,209.00"
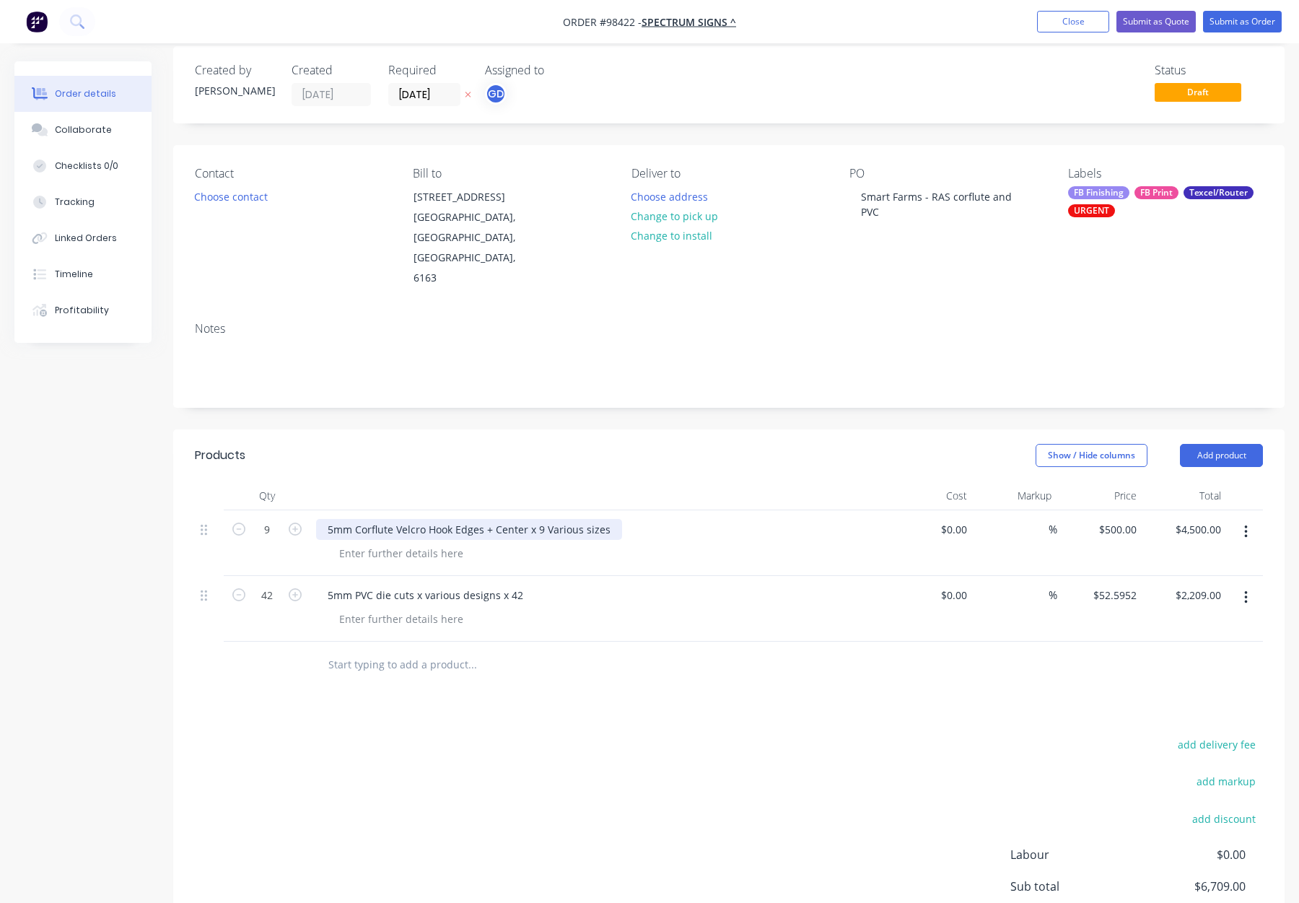
click at [394, 519] on div "5mm Corflute Velcro Hook Edges + Center x 9 Various sizes" at bounding box center [469, 529] width 306 height 21
click at [664, 432] on header "Products Show / Hide columns Add product" at bounding box center [729, 456] width 1112 height 52
drag, startPoint x: 536, startPoint y: 489, endPoint x: 613, endPoint y: 487, distance: 77.3
click at [613, 519] on div "5mm Corflute - Velcro Hook Edges + Center x 9 Various sizes" at bounding box center [472, 529] width 313 height 21
copy div "x 9 Various sizes"
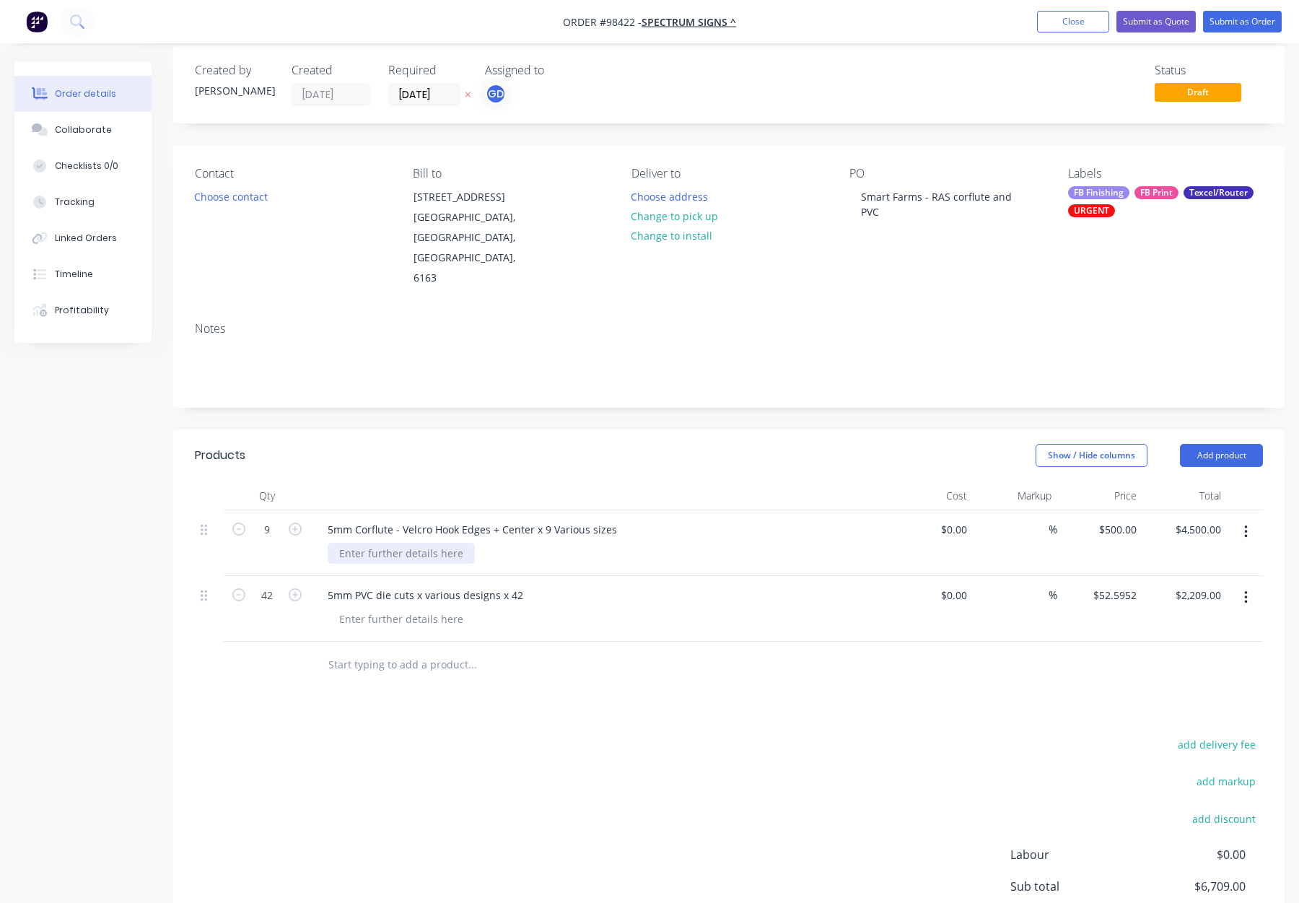
click at [436, 543] on div at bounding box center [401, 553] width 147 height 21
click at [443, 543] on div at bounding box center [401, 553] width 147 height 21
paste div
drag, startPoint x: 535, startPoint y: 488, endPoint x: 637, endPoint y: 489, distance: 102.5
click at [637, 519] on div "5mm Corflute - Velcro Hook Edges + Center x 9 Various sizes" at bounding box center [599, 529] width 566 height 21
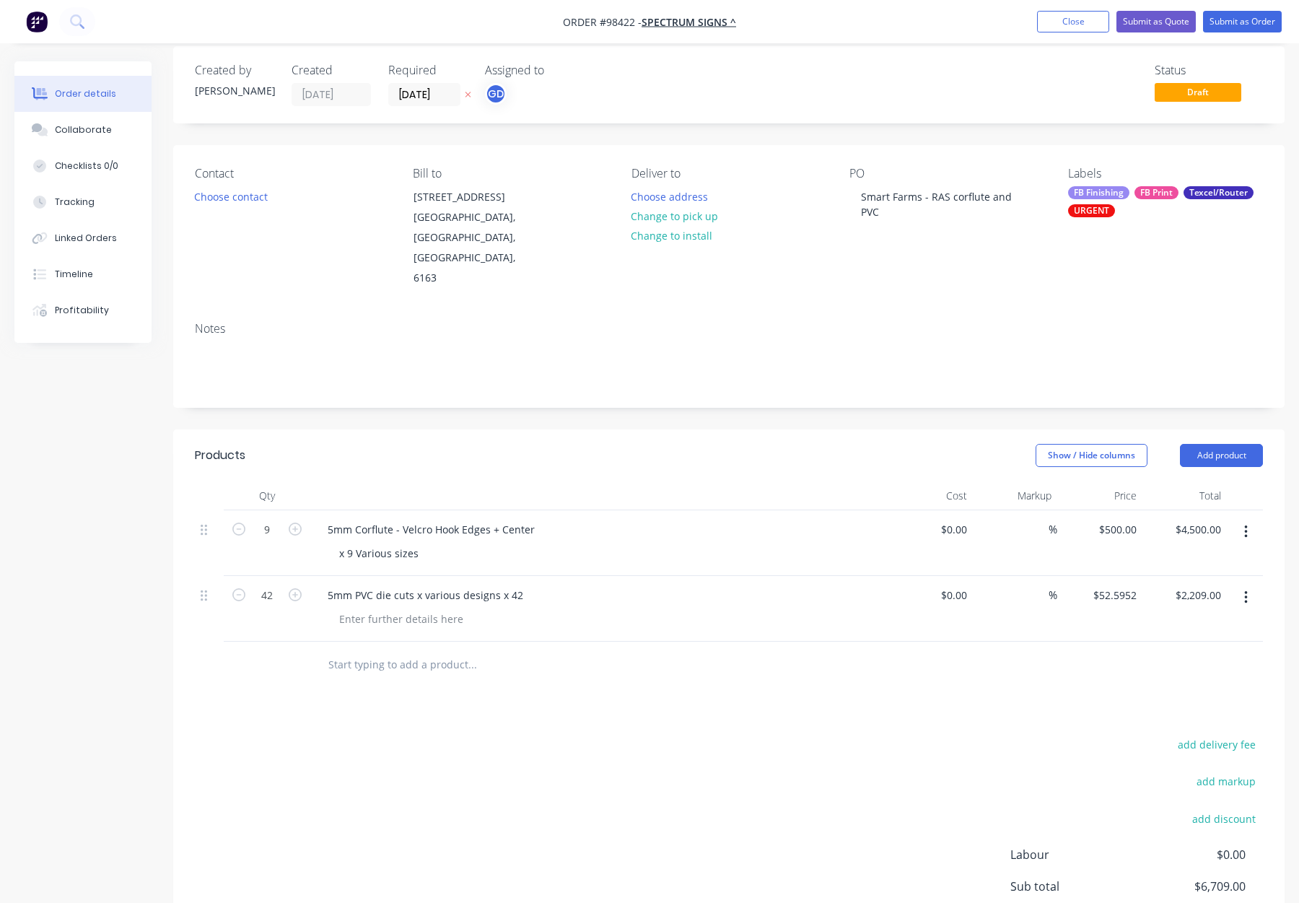
click at [653, 519] on div "5mm Corflute - Velcro Hook Edges + Center" at bounding box center [599, 529] width 566 height 21
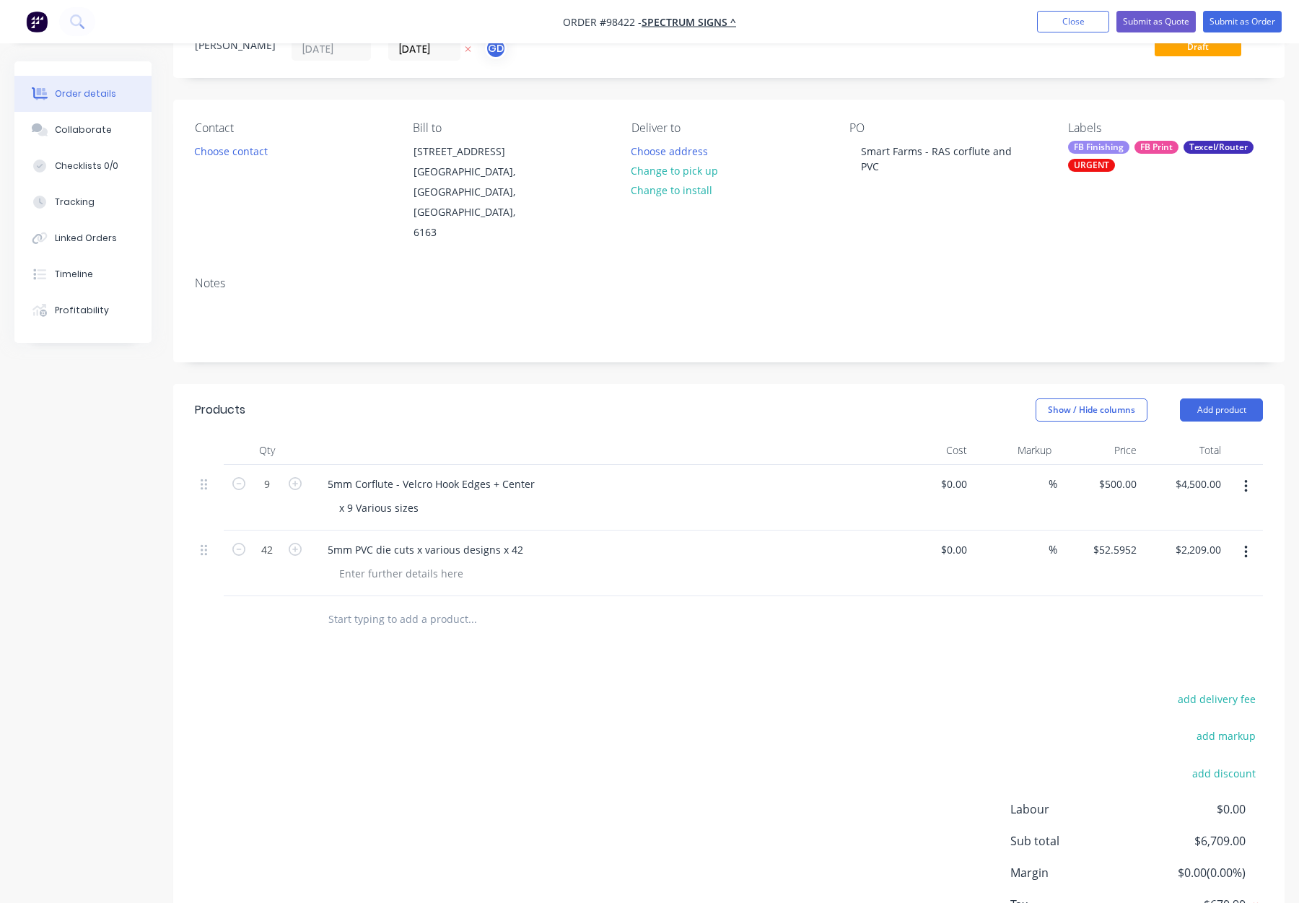
scroll to position [77, 0]
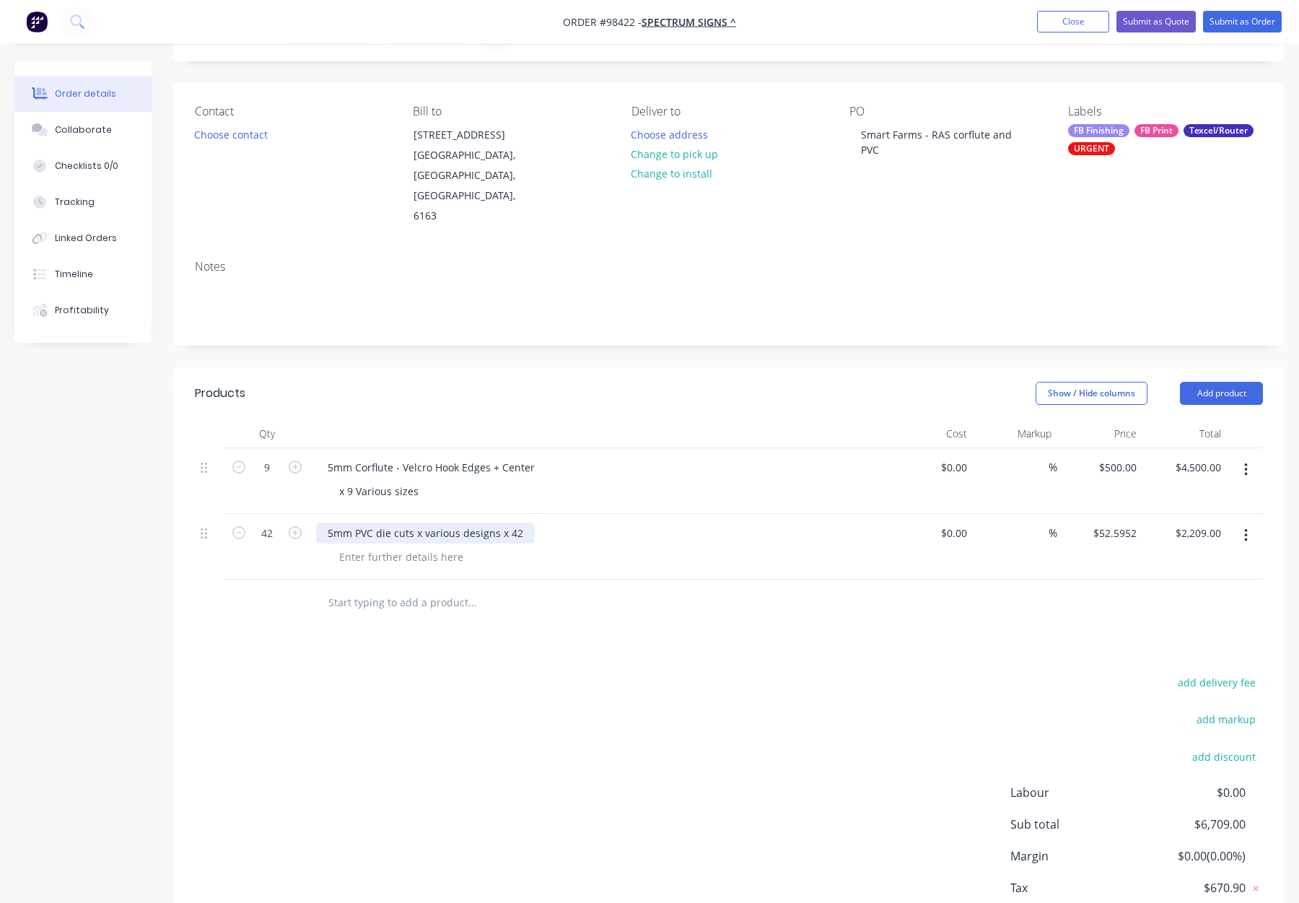
drag, startPoint x: 425, startPoint y: 492, endPoint x: 540, endPoint y: 494, distance: 114.8
click at [540, 523] on div "5mm PVC die cuts x various designs x 42" at bounding box center [599, 533] width 566 height 21
copy div "various designs x 42"
click at [386, 546] on div at bounding box center [401, 556] width 147 height 21
click at [371, 546] on div at bounding box center [401, 556] width 147 height 21
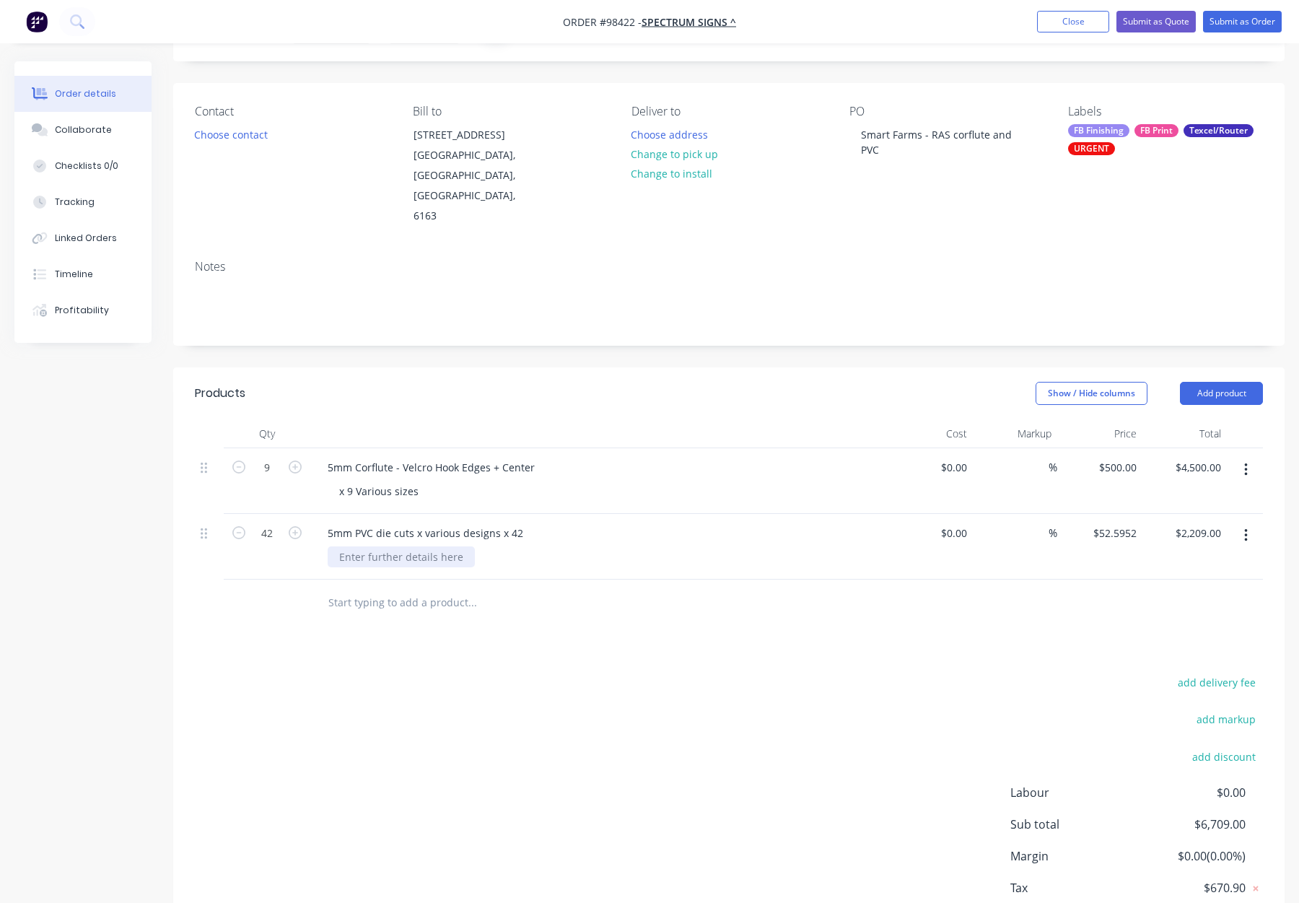
click at [366, 546] on div at bounding box center [401, 556] width 147 height 21
paste div
drag, startPoint x: 423, startPoint y: 492, endPoint x: 575, endPoint y: 489, distance: 151.6
click at [574, 523] on div "5mm PVC die cuts x various designs x 42" at bounding box center [599, 533] width 566 height 21
drag, startPoint x: 375, startPoint y: 491, endPoint x: 398, endPoint y: 506, distance: 28.2
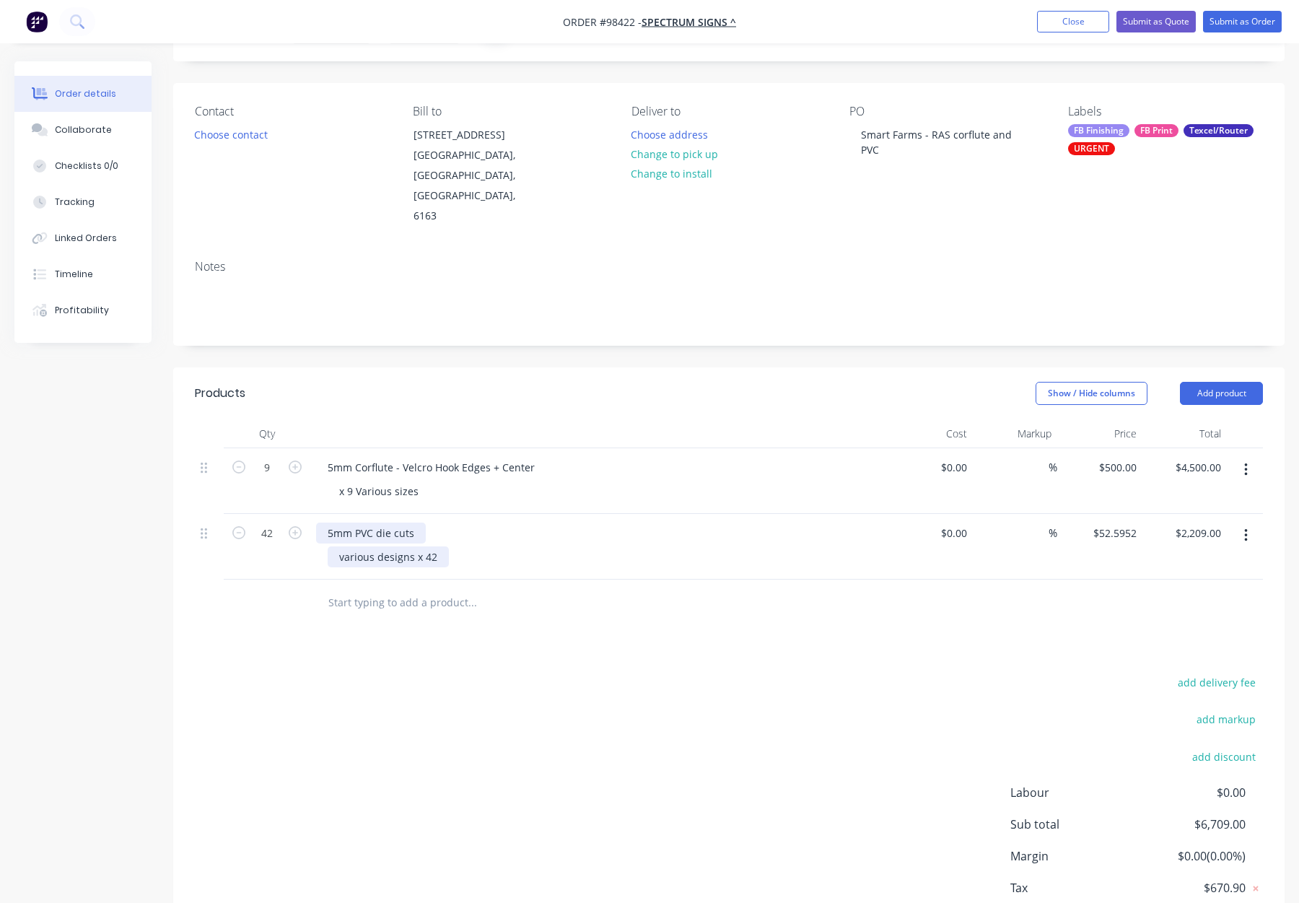
click at [376, 523] on div "5mm PVC die cuts" at bounding box center [371, 533] width 110 height 21
click at [336, 546] on div "various designs x 42" at bounding box center [388, 556] width 121 height 21
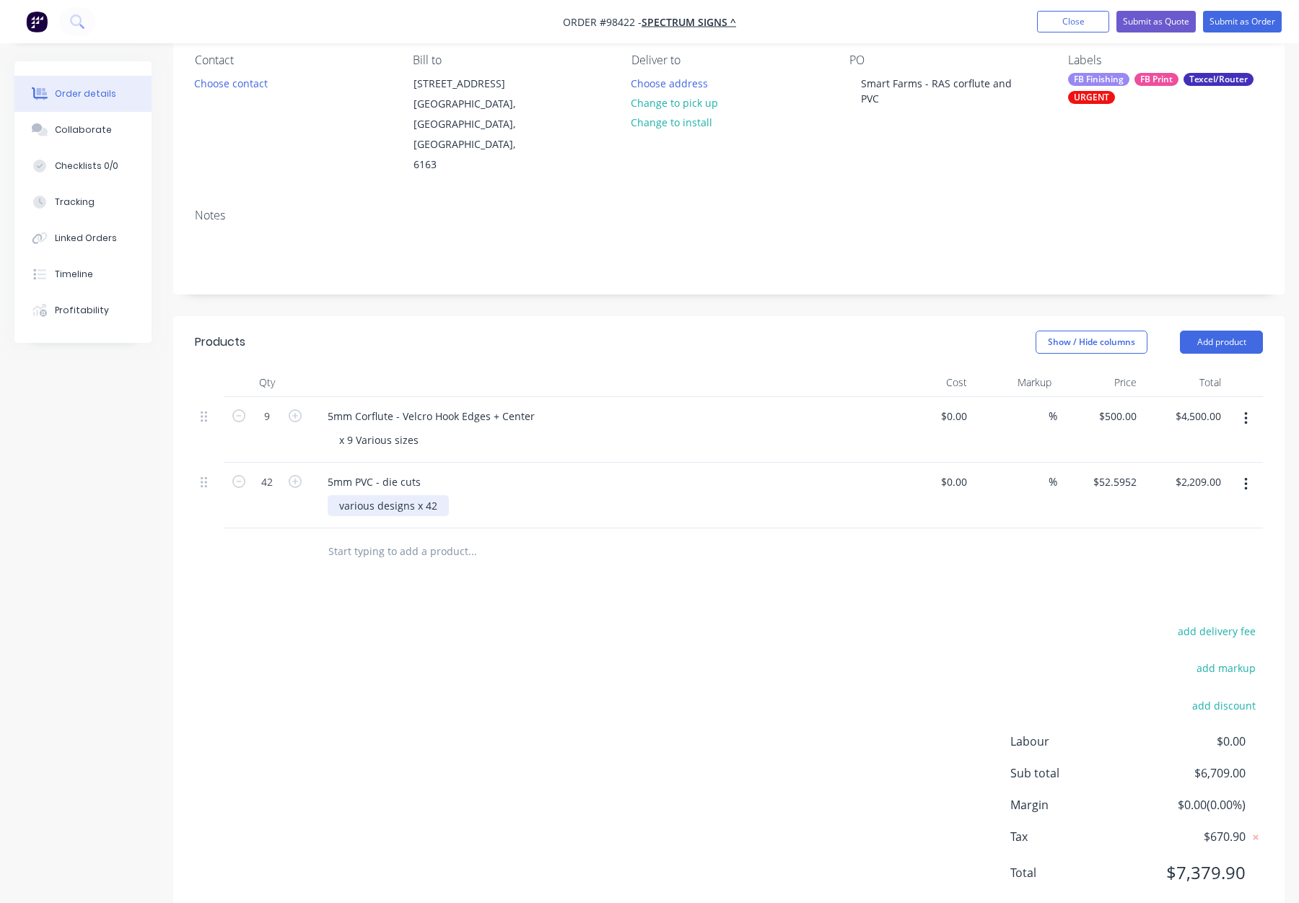
click at [355, 495] on div "various designs x 42" at bounding box center [388, 505] width 121 height 21
click at [339, 495] on div "various designs x 42" at bounding box center [388, 505] width 121 height 21
drag, startPoint x: 429, startPoint y: 466, endPoint x: 481, endPoint y: 463, distance: 52.1
click at [481, 495] on div "42 various designs x 42" at bounding box center [605, 505] width 554 height 21
drag, startPoint x: 355, startPoint y: 465, endPoint x: 321, endPoint y: 464, distance: 34.7
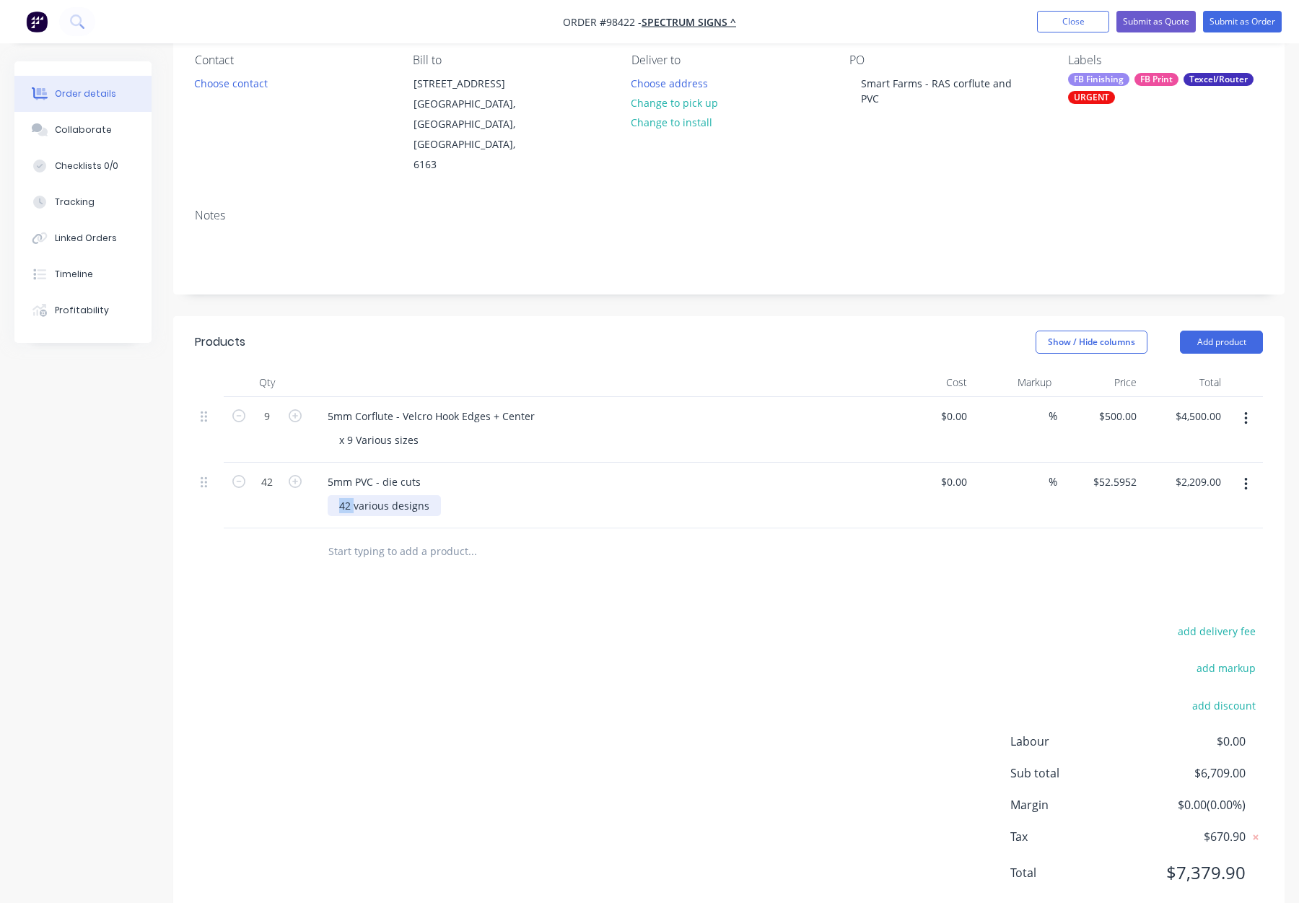
click at [321, 464] on div "5mm PVC - die cuts 42 various designs" at bounding box center [598, 496] width 577 height 66
click at [507, 406] on div "5mm Corflute - Velcro Hook Edges + Center" at bounding box center [431, 416] width 230 height 21
drag, startPoint x: 419, startPoint y: 403, endPoint x: 323, endPoint y: 399, distance: 96.1
click at [323, 399] on div "5mm Corflute - Velcro Hook Edges + Center x 9 Various sizes" at bounding box center [598, 430] width 577 height 66
click at [351, 430] on div "x 9 Various sizes" at bounding box center [379, 440] width 103 height 21
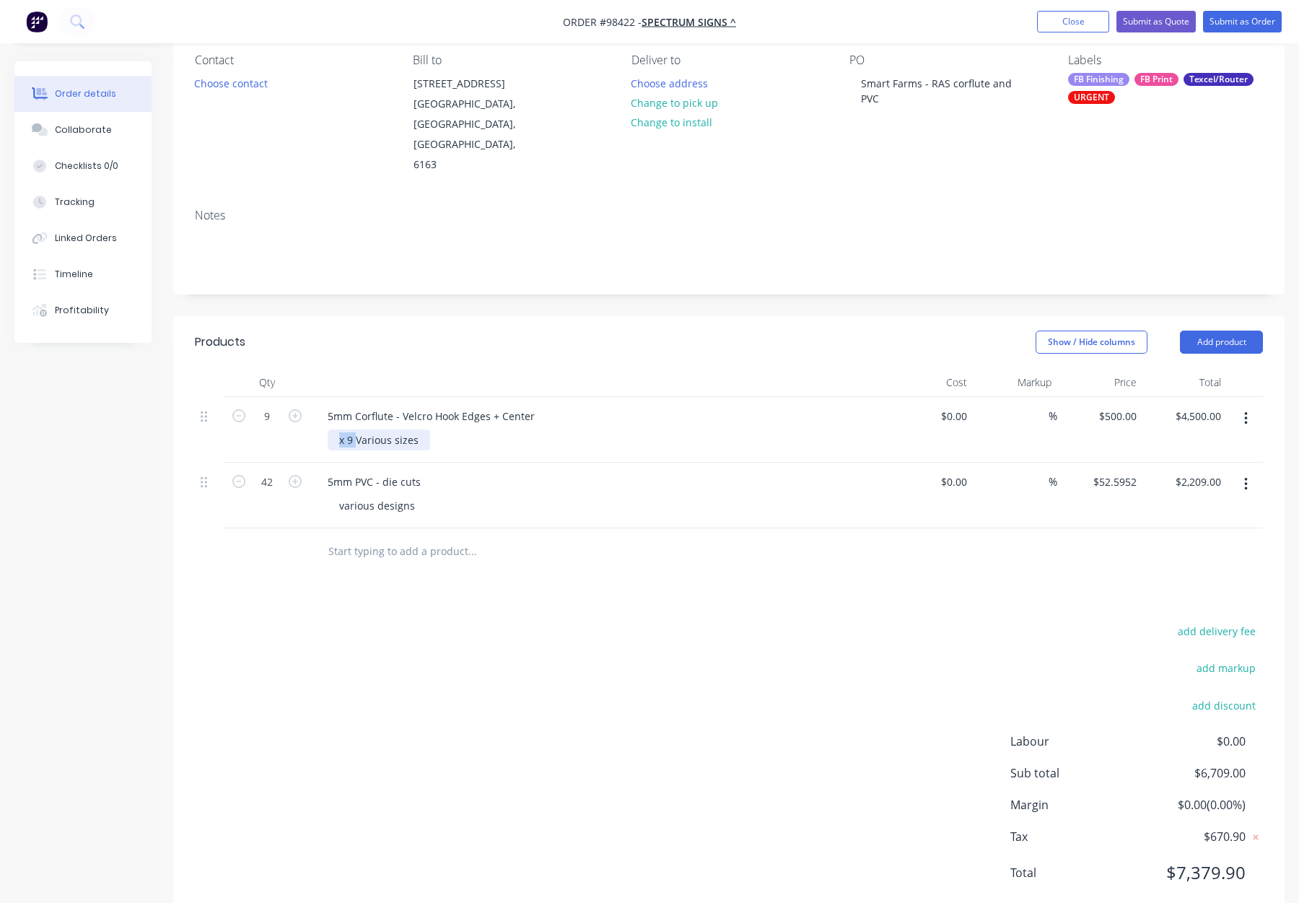
drag, startPoint x: 357, startPoint y: 398, endPoint x: 341, endPoint y: 398, distance: 15.9
click at [339, 430] on div "x 9 Various sizes" at bounding box center [379, 440] width 103 height 21
click at [349, 495] on div "various designs" at bounding box center [377, 505] width 99 height 21
click at [596, 549] on div "Products Show / Hide columns Add product Qty Cost Markup Price Total 9 5mm Corf…" at bounding box center [729, 619] width 1112 height 606
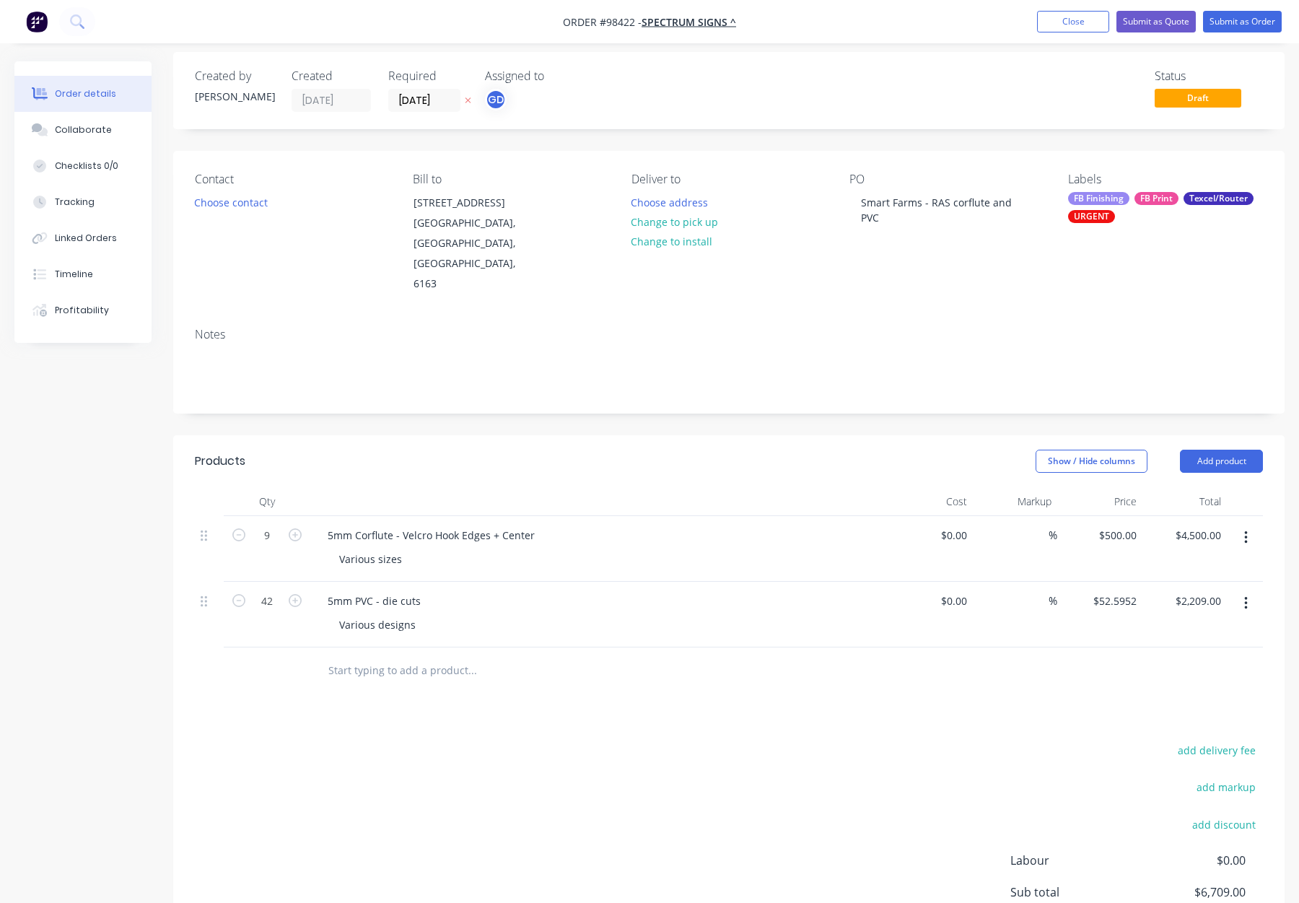
scroll to position [0, 0]
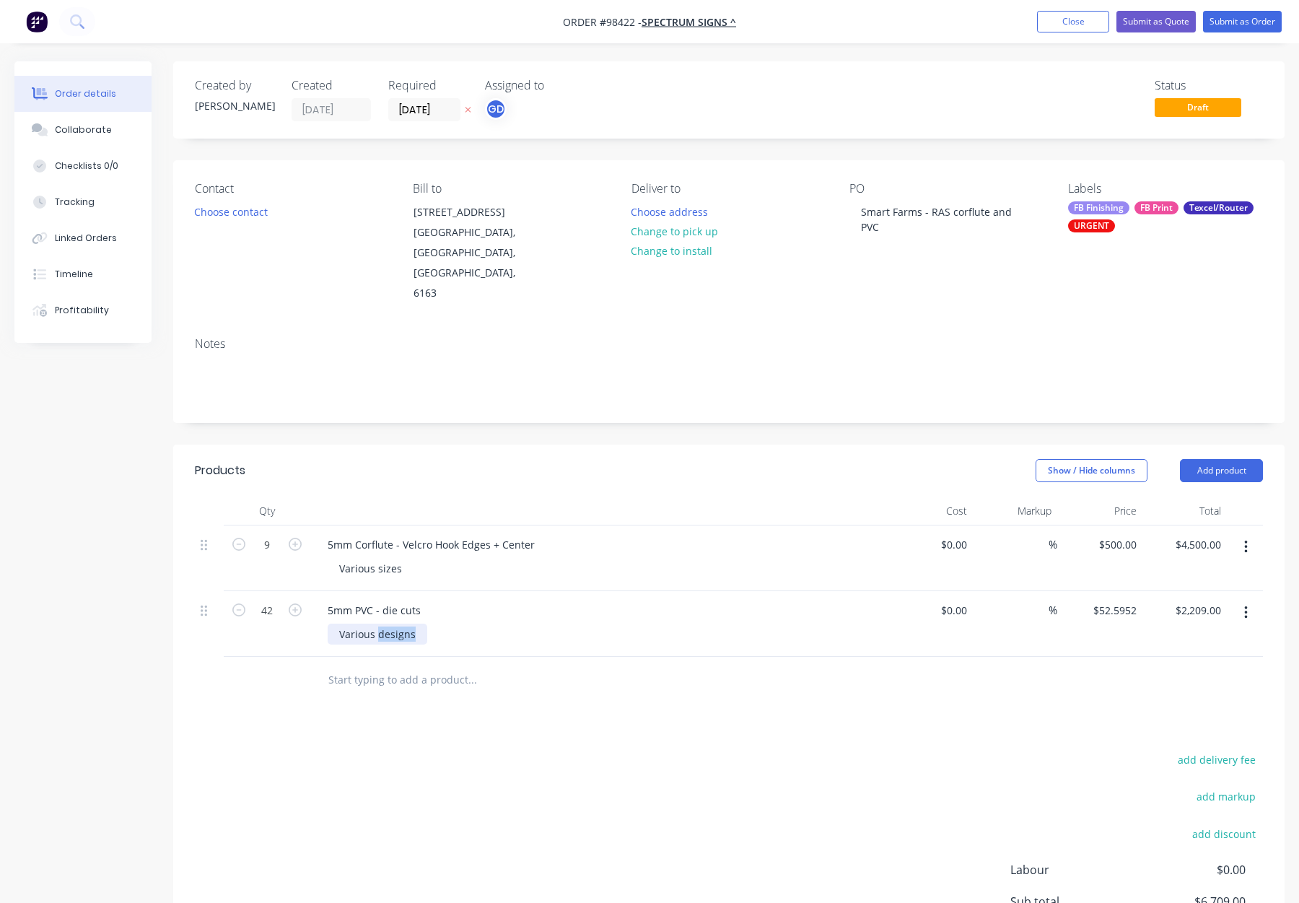
drag, startPoint x: 378, startPoint y: 594, endPoint x: 425, endPoint y: 594, distance: 46.9
click at [424, 624] on div "Various designs" at bounding box center [605, 634] width 554 height 21
click at [496, 624] on div "Various designs" at bounding box center [605, 634] width 554 height 21
drag, startPoint x: 385, startPoint y: 593, endPoint x: 466, endPoint y: 595, distance: 80.9
click at [466, 624] on div "Various designs" at bounding box center [605, 634] width 554 height 21
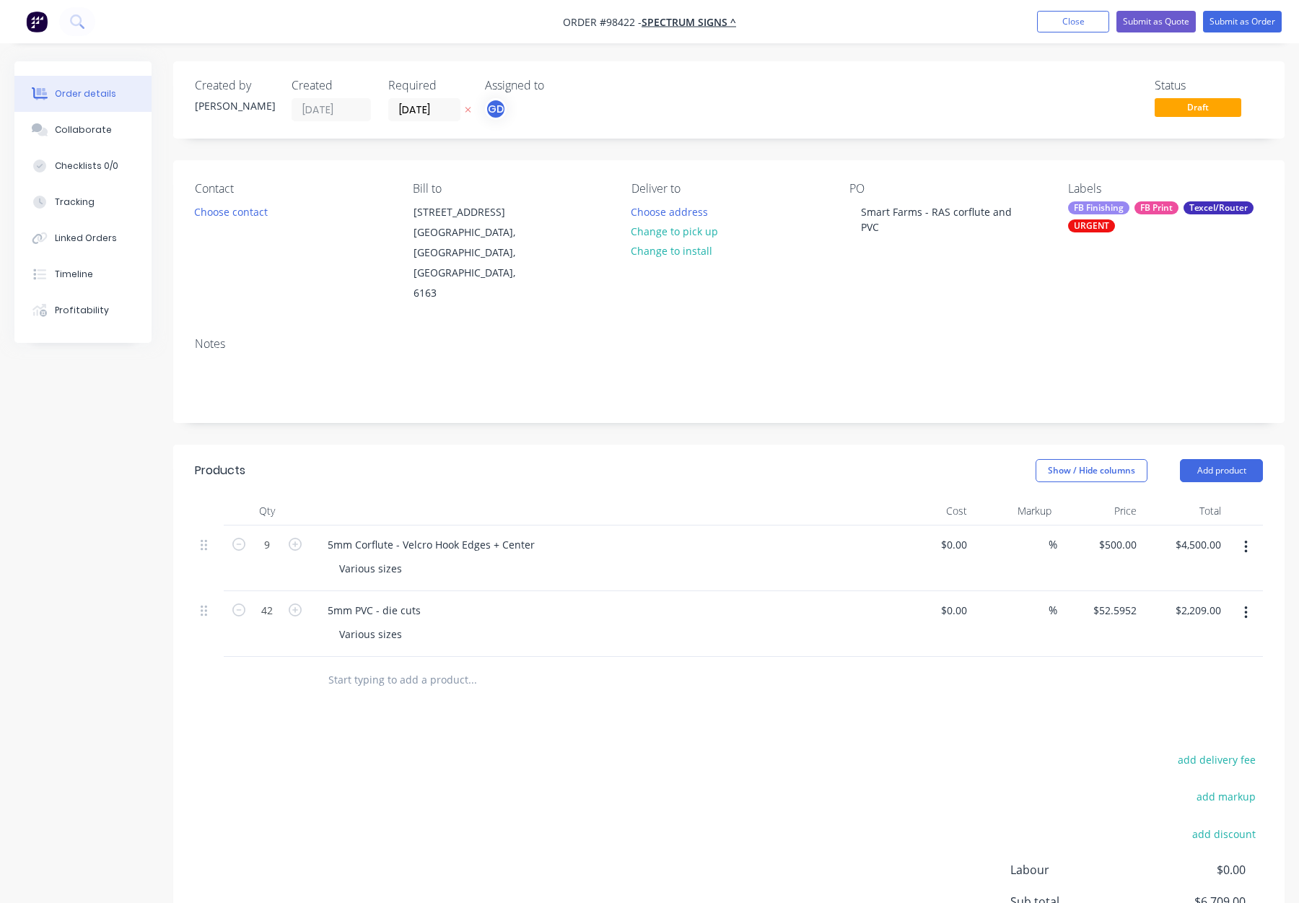
click at [620, 684] on div "Products Show / Hide columns Add product Qty Cost Markup Price Total 9 5mm Corf…" at bounding box center [729, 748] width 1112 height 606
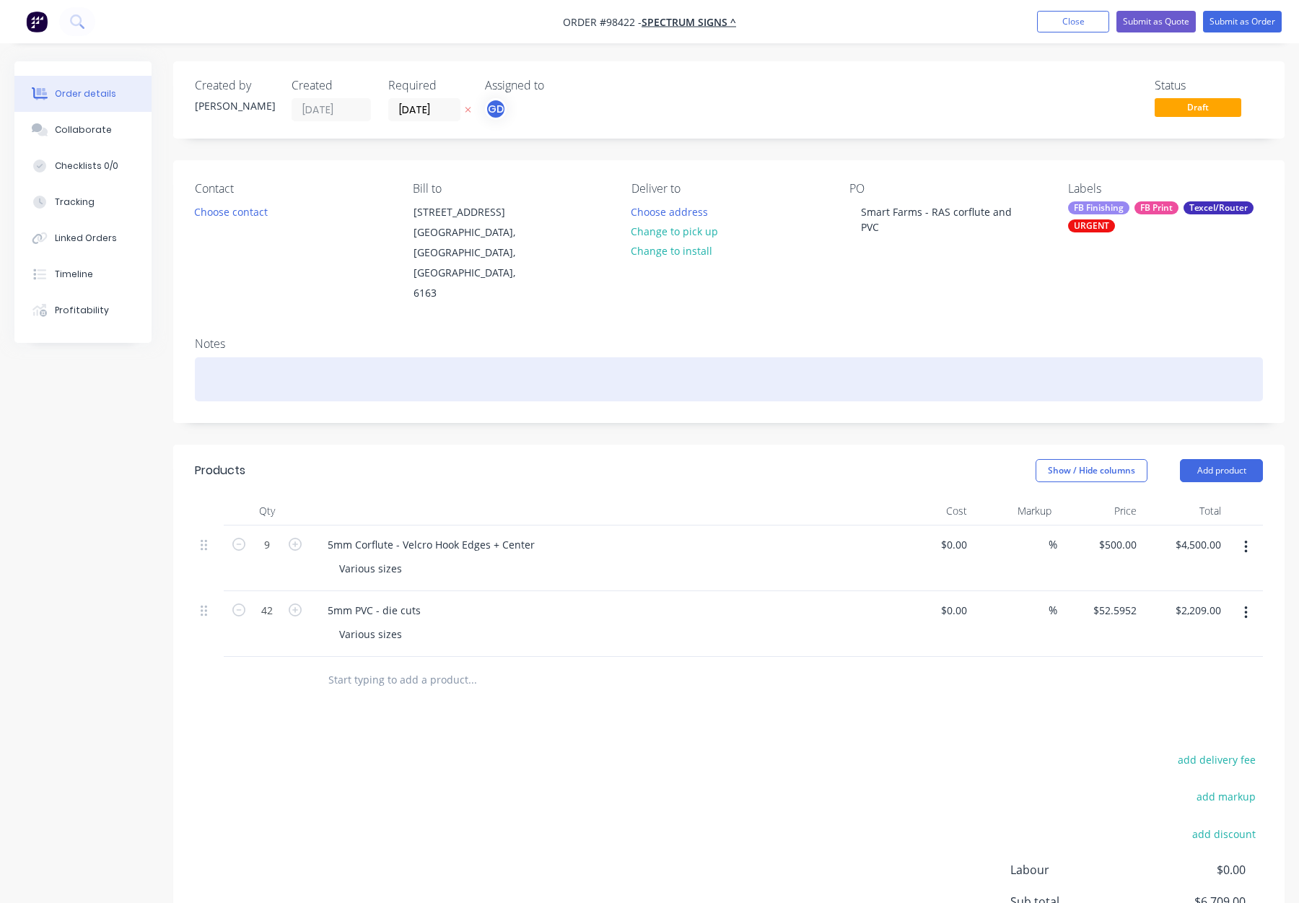
click at [248, 357] on div at bounding box center [729, 379] width 1068 height 44
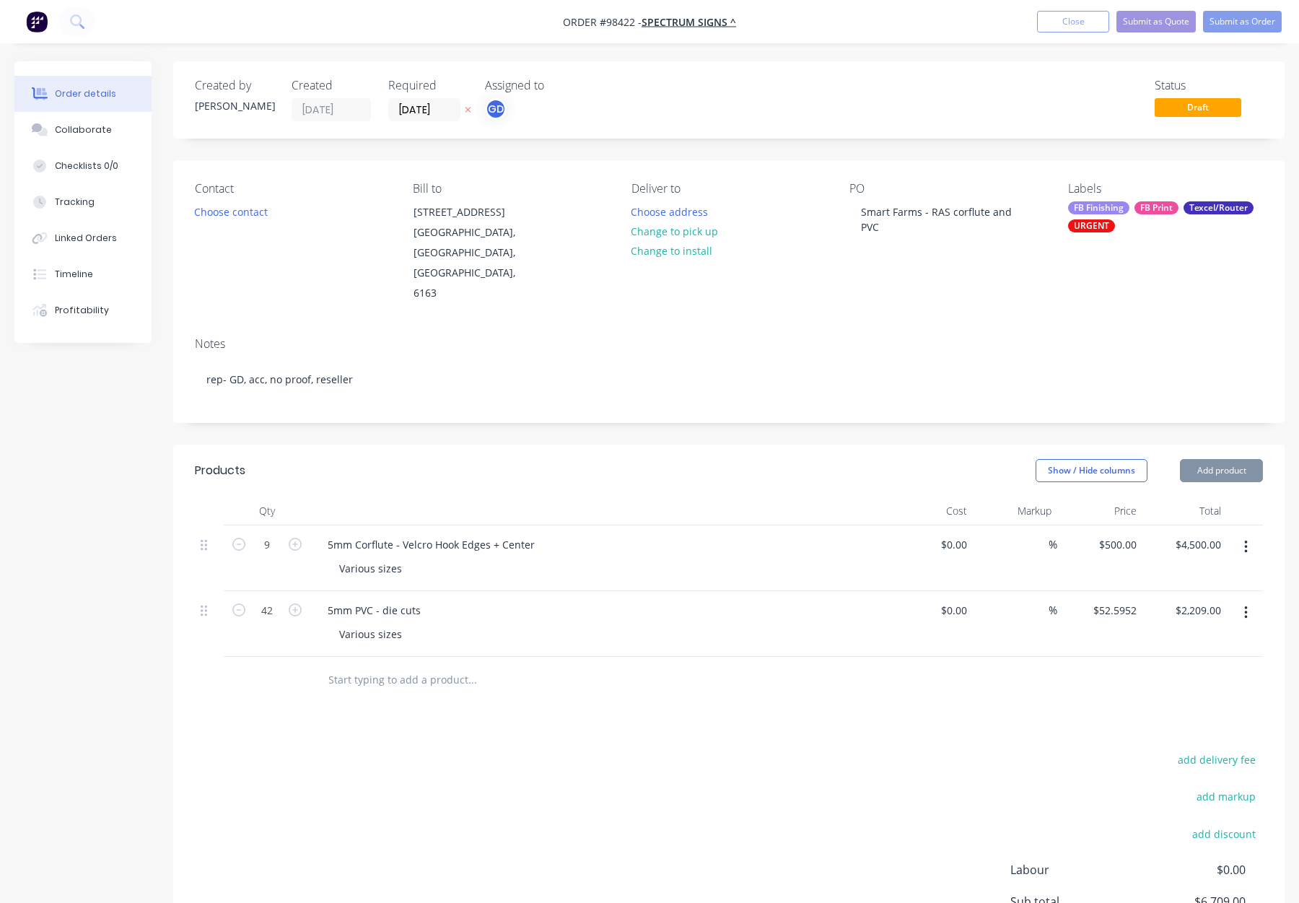
drag, startPoint x: 479, startPoint y: 432, endPoint x: 500, endPoint y: 437, distance: 21.4
click at [479, 459] on div "Show / Hide columns Add product" at bounding box center [842, 470] width 841 height 23
click at [1088, 205] on div "FB Finishing" at bounding box center [1098, 207] width 61 height 13
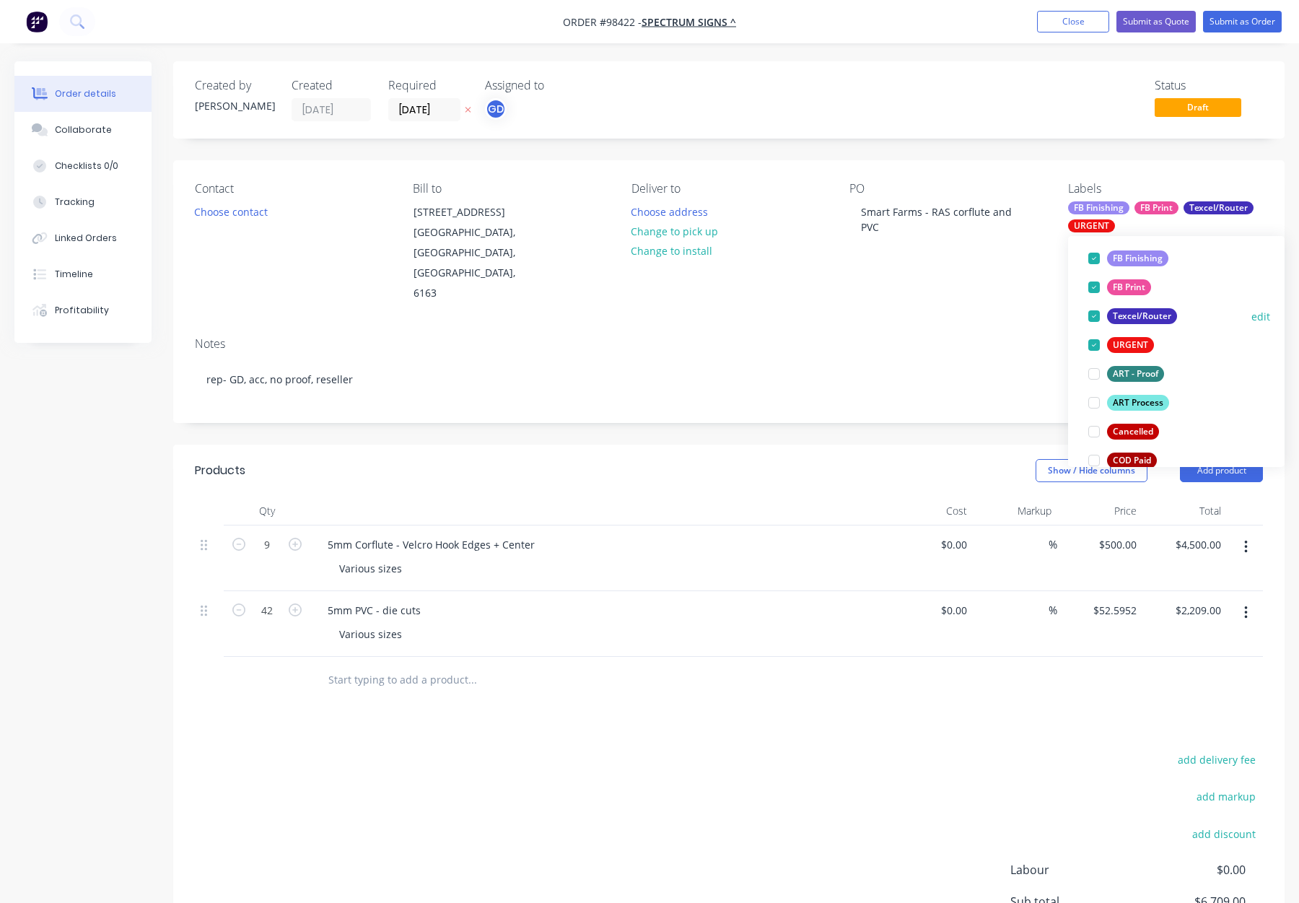
scroll to position [95, 0]
drag, startPoint x: 1132, startPoint y: 397, endPoint x: 1180, endPoint y: 370, distance: 55.6
click at [1133, 397] on div "ART Process" at bounding box center [1138, 401] width 62 height 16
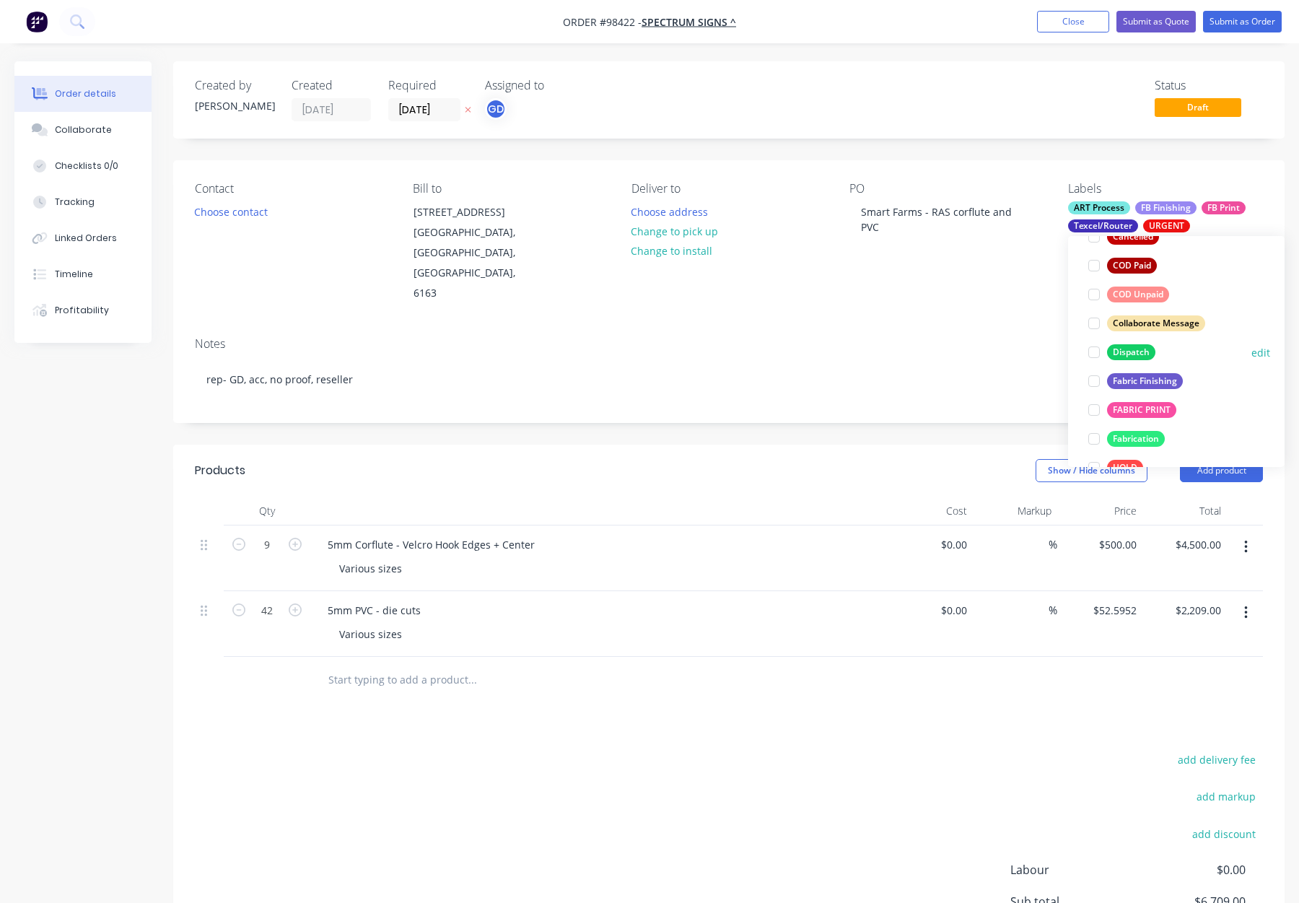
click at [1142, 356] on div "Dispatch" at bounding box center [1131, 352] width 48 height 16
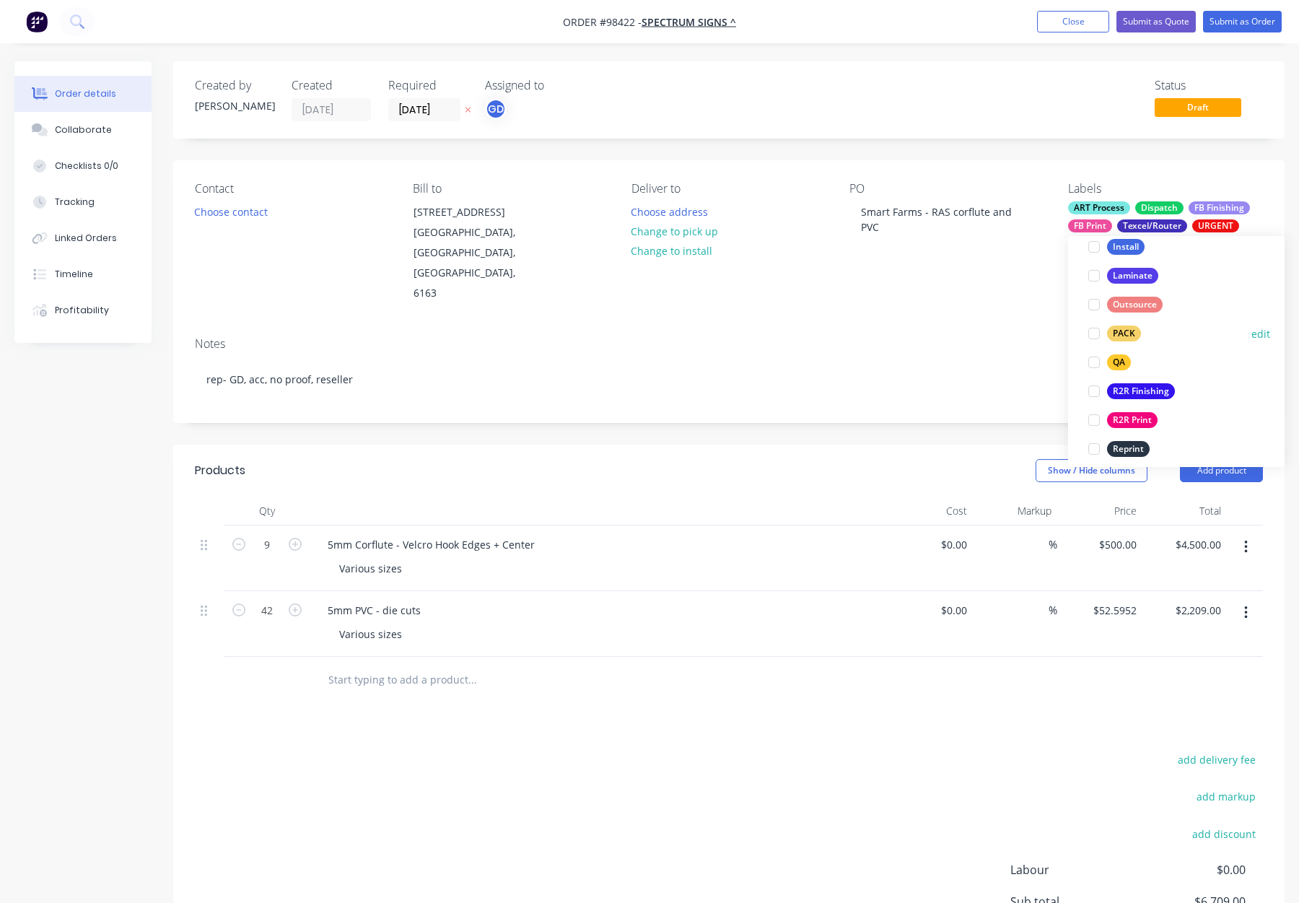
drag, startPoint x: 1133, startPoint y: 328, endPoint x: 1143, endPoint y: 320, distance: 13.4
click at [1134, 327] on div "PACK" at bounding box center [1124, 334] width 34 height 16
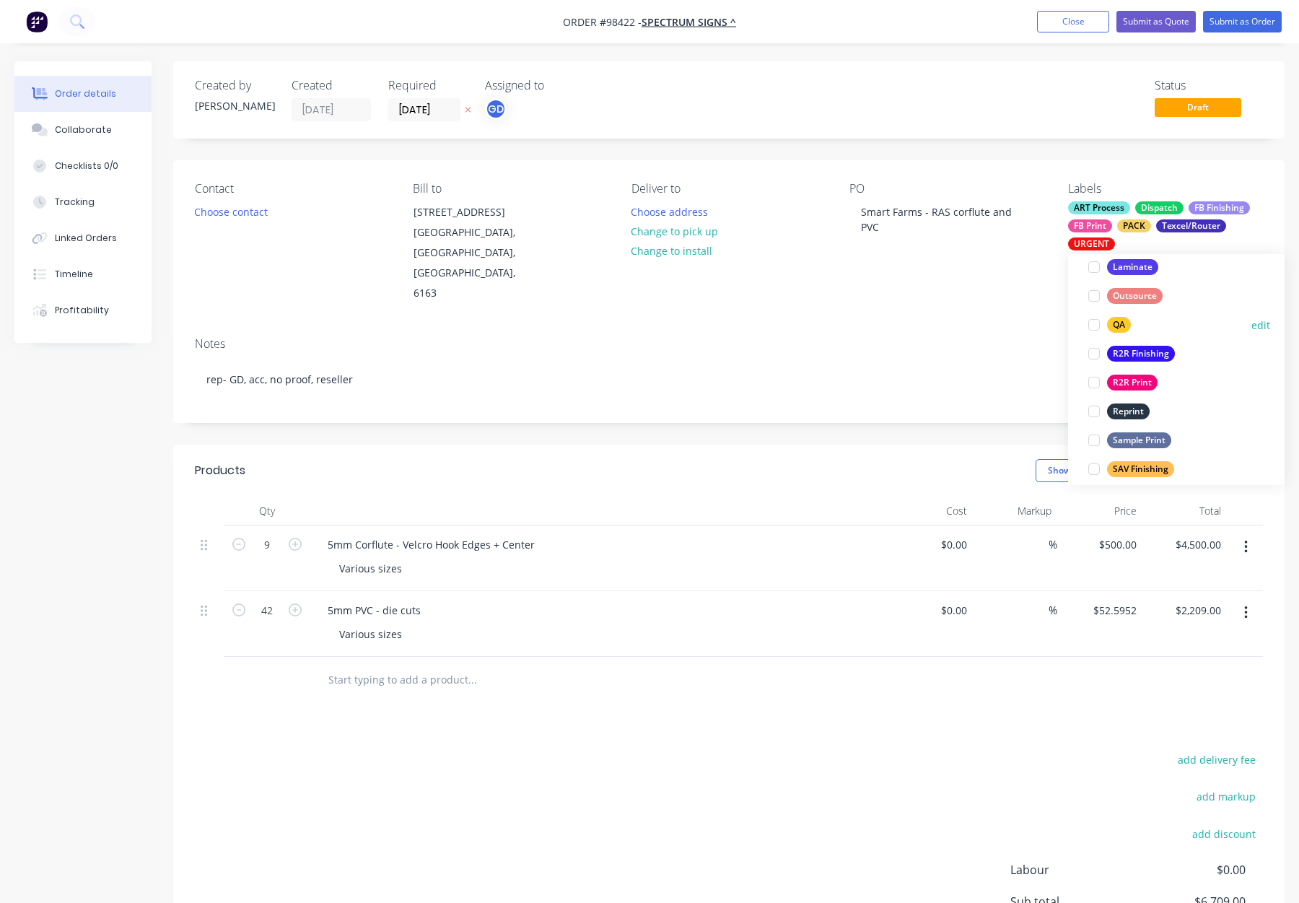
click at [1117, 329] on div "QA" at bounding box center [1119, 325] width 24 height 16
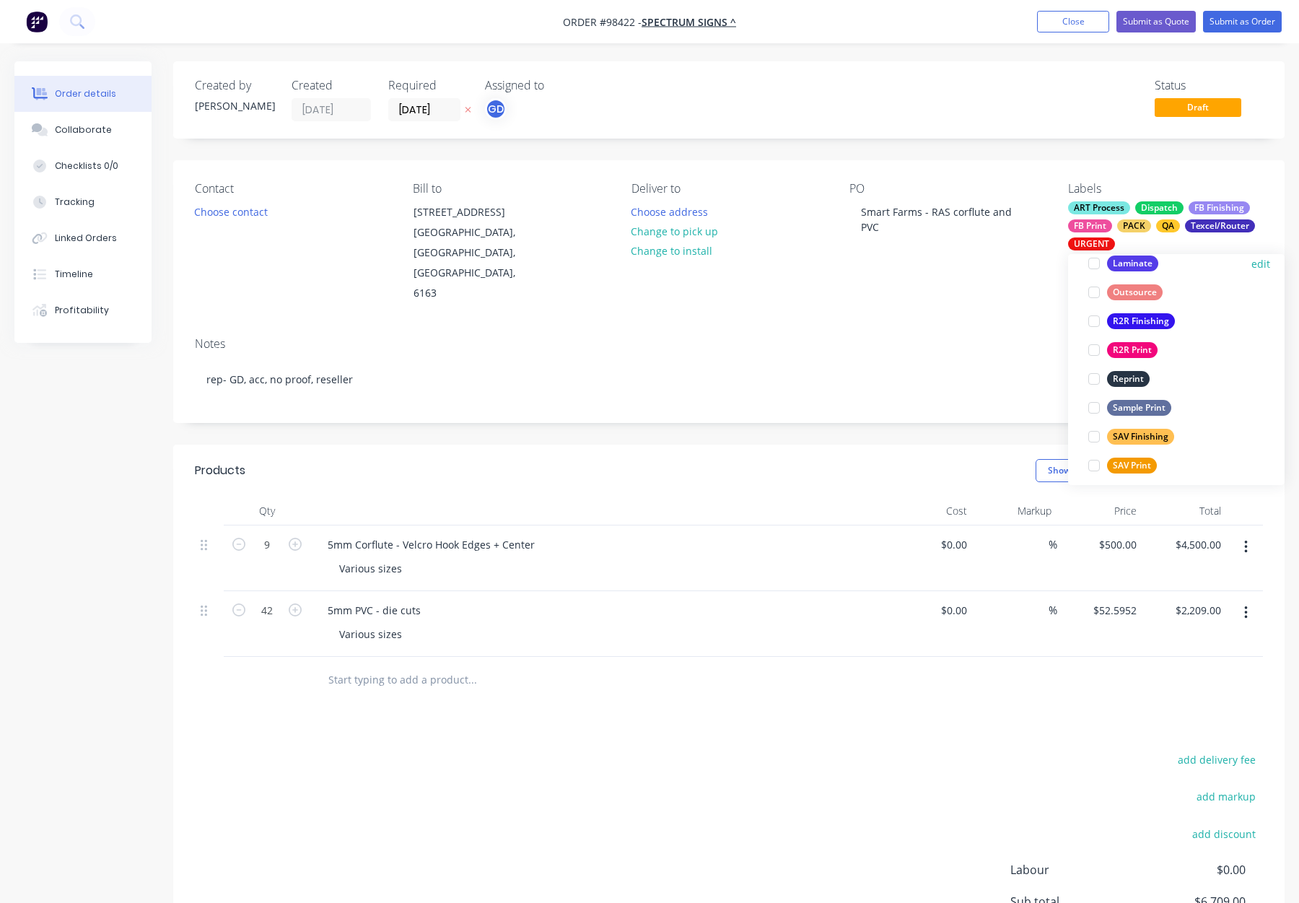
scroll to position [693, 0]
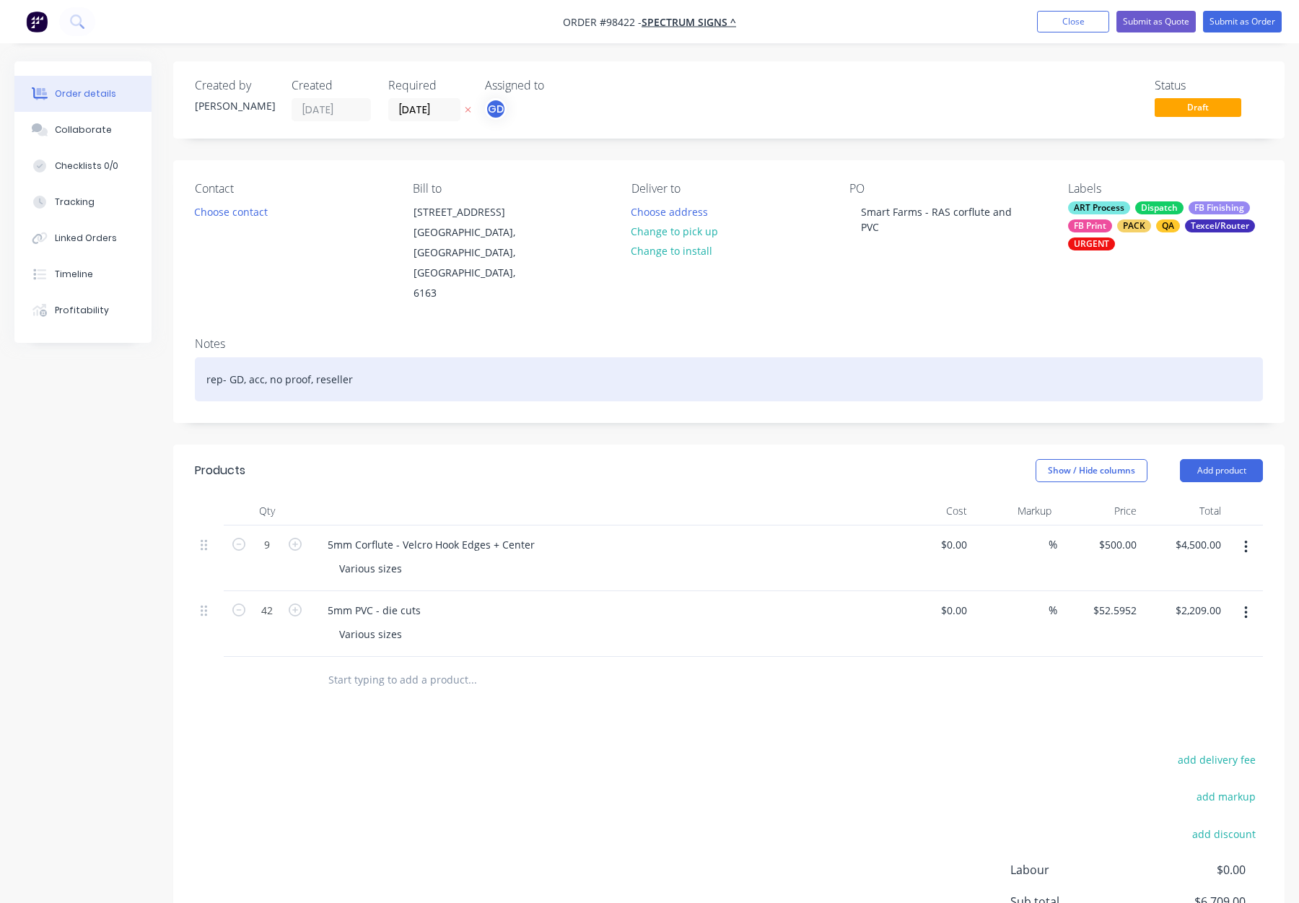
click at [993, 357] on div "rep- GD, acc, no proof, reseller" at bounding box center [729, 379] width 1068 height 44
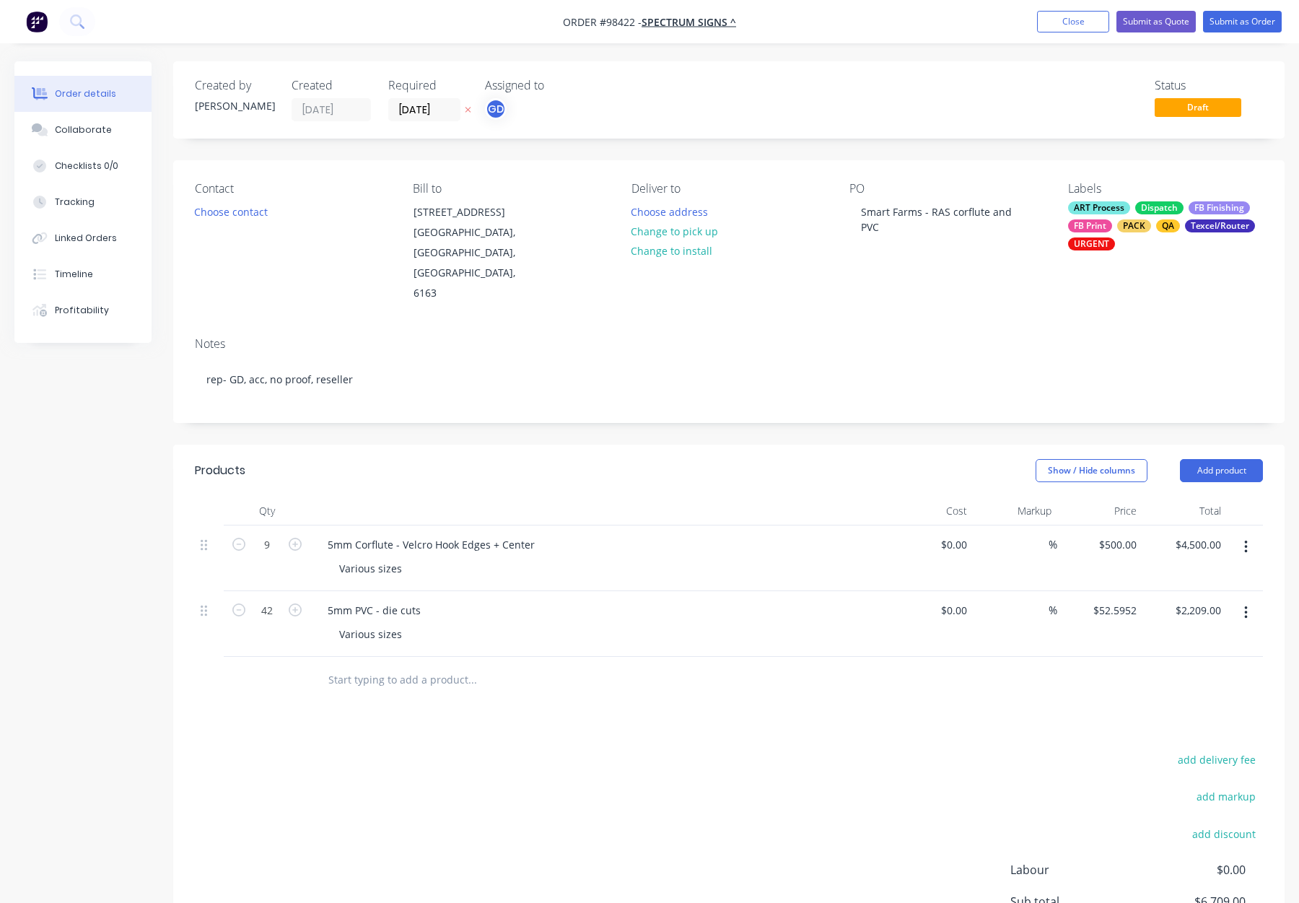
click at [964, 337] on div "Notes" at bounding box center [729, 344] width 1068 height 14
click at [457, 534] on div "5mm Corflute - Velcro Hook Edges + Center" at bounding box center [431, 544] width 230 height 21
click at [596, 459] on div "Show / Hide columns Add product" at bounding box center [842, 470] width 841 height 23
click at [690, 232] on button "Change to pick up" at bounding box center [675, 231] width 103 height 19
click at [655, 209] on div "Pick up Change to delivery Change to install" at bounding box center [729, 243] width 195 height 122
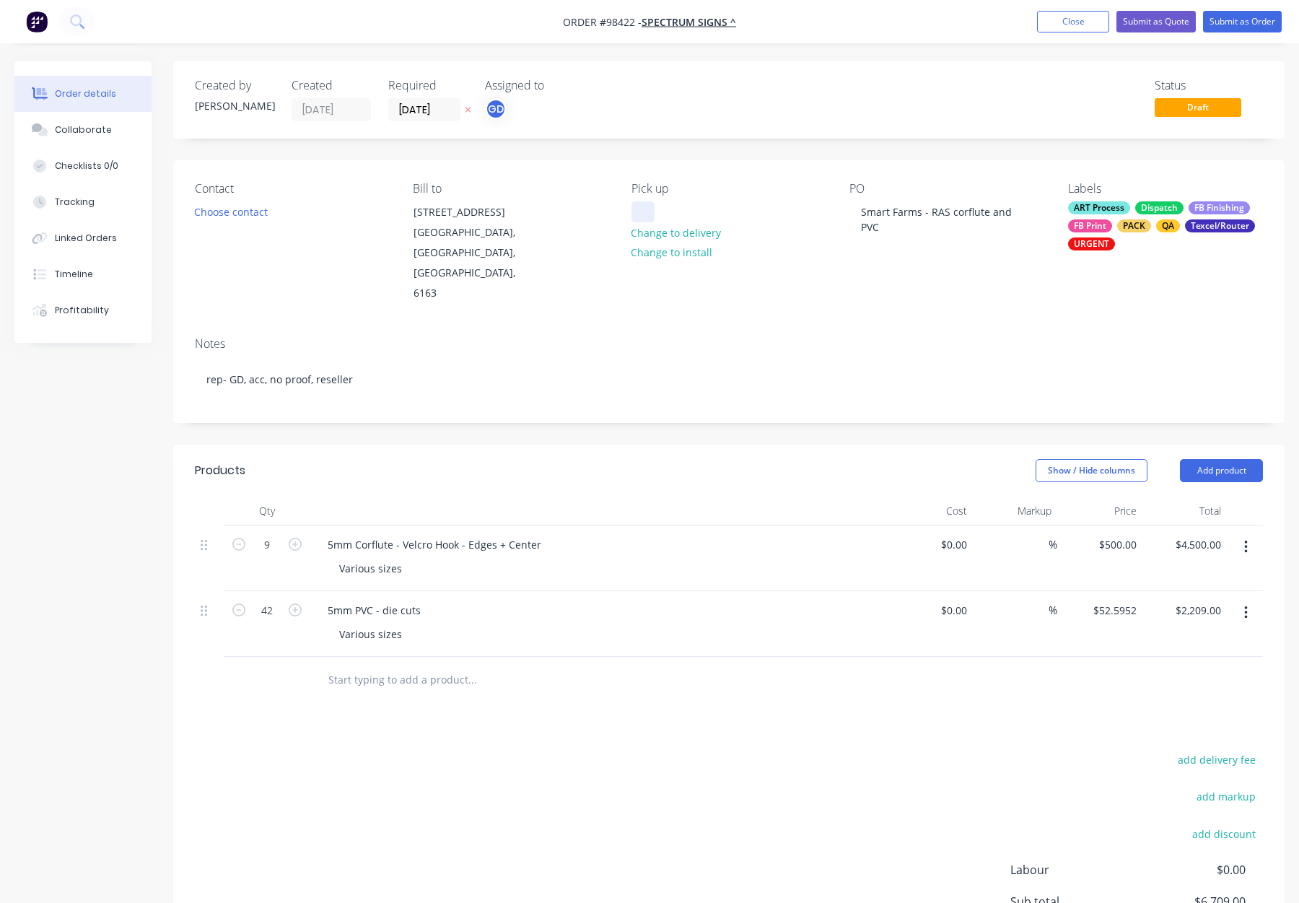
click at [643, 210] on div at bounding box center [643, 211] width 23 height 21
click at [737, 326] on div "Notes rep- GD, acc, no proof, reseller" at bounding box center [729, 374] width 1112 height 97
click at [1233, 22] on button "Submit as Order" at bounding box center [1242, 22] width 79 height 22
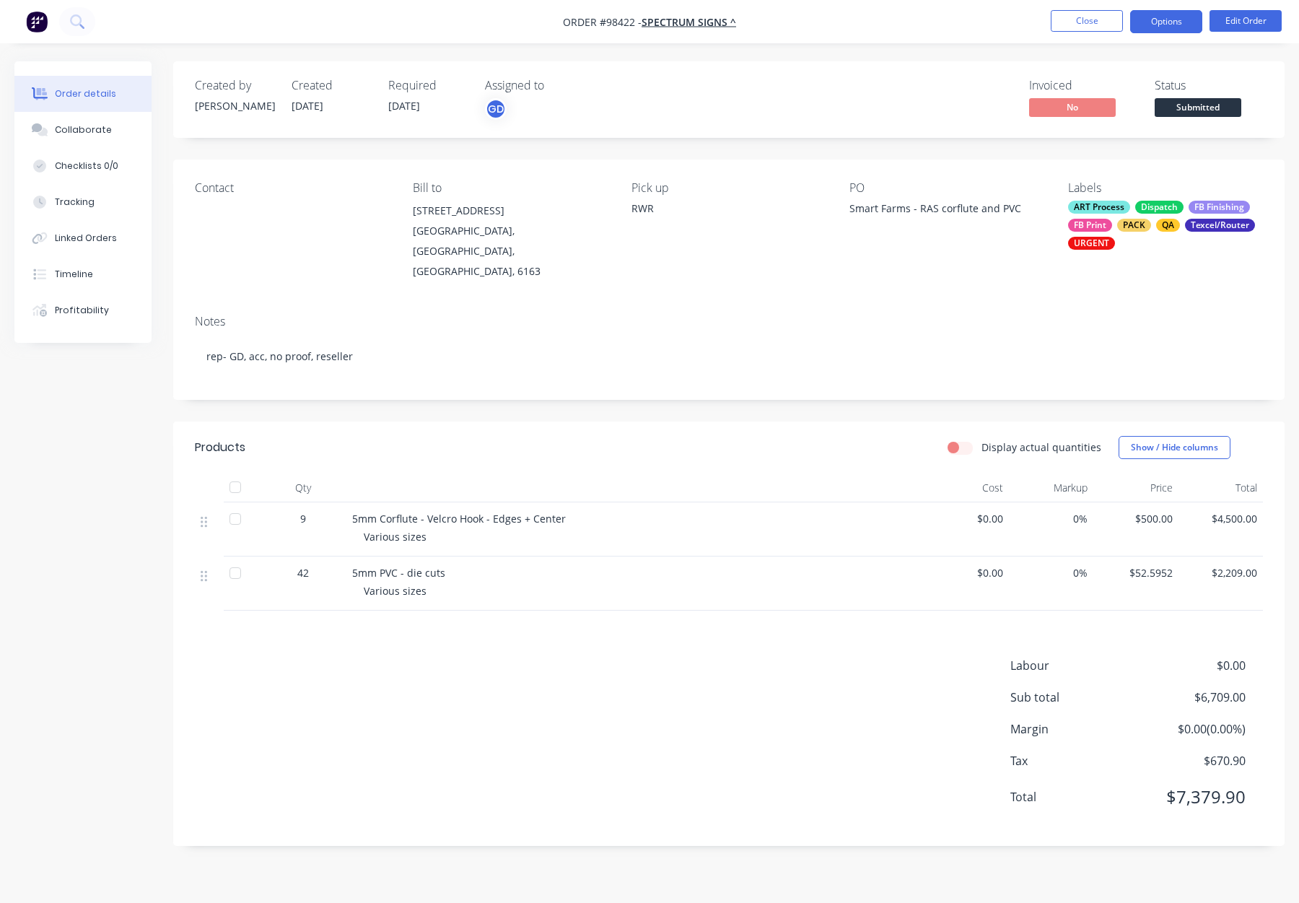
click at [1151, 22] on button "Options" at bounding box center [1166, 21] width 72 height 23
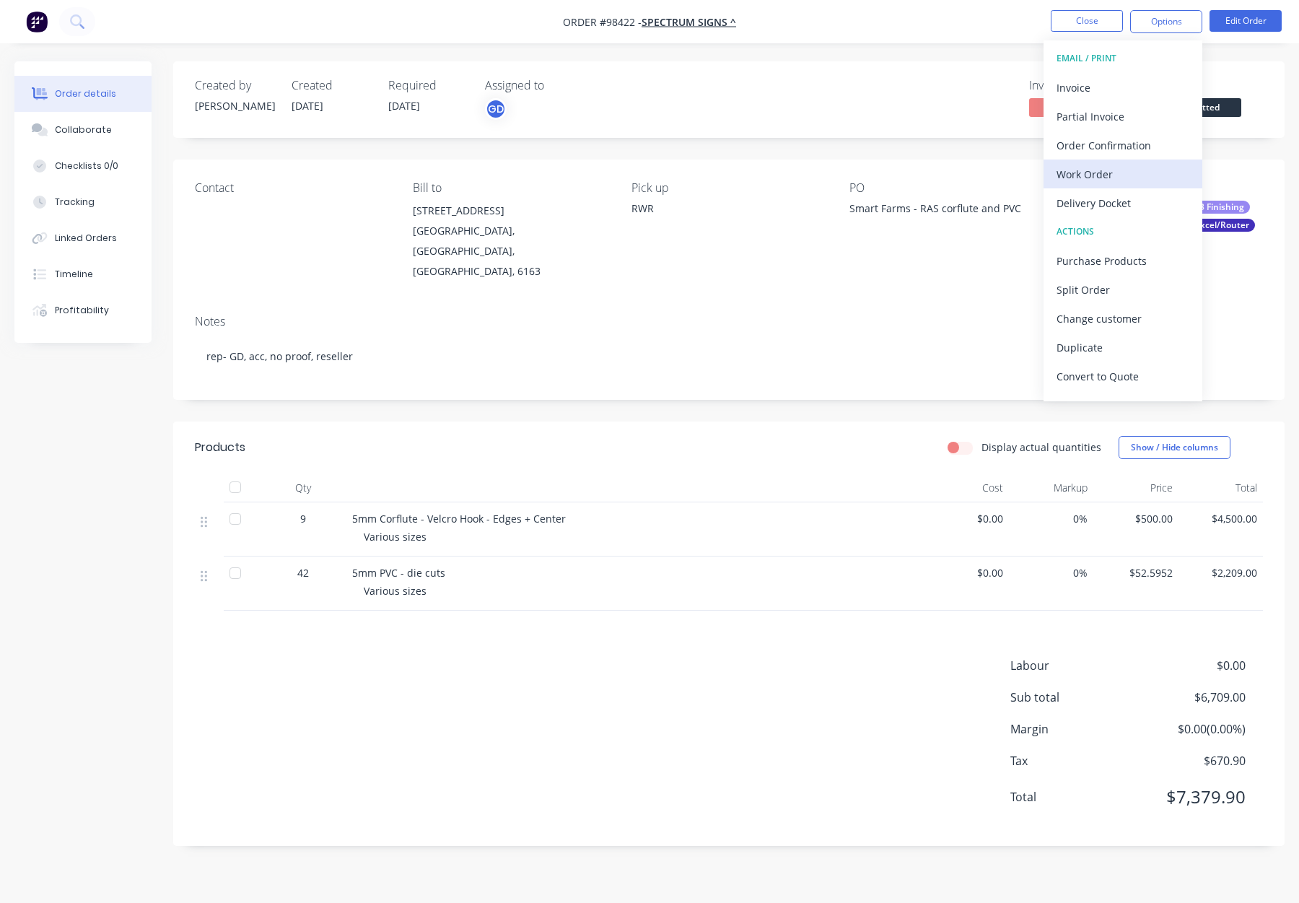
click at [1100, 173] on div "Work Order" at bounding box center [1123, 174] width 133 height 21
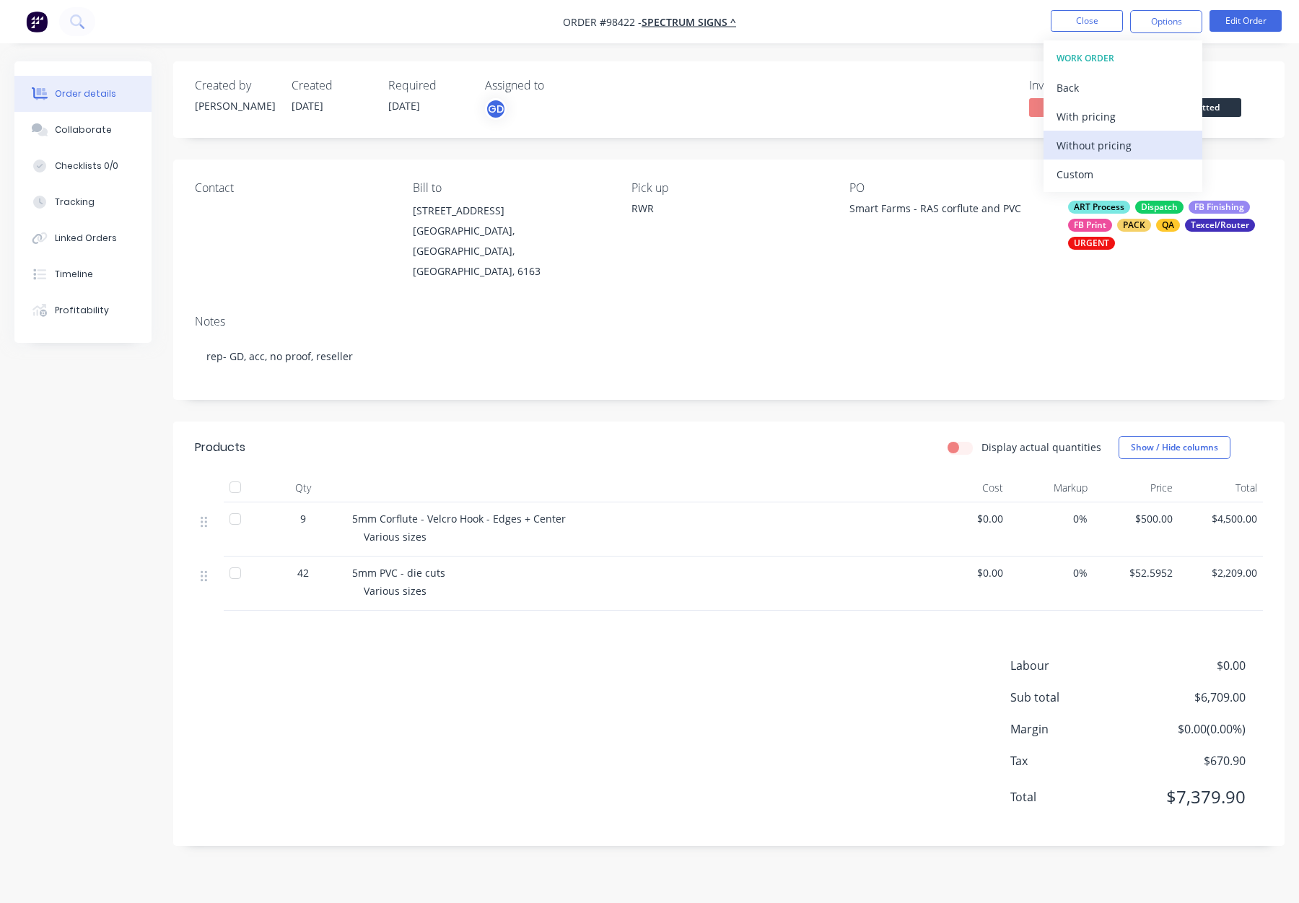
click at [1107, 151] on div "Without pricing" at bounding box center [1123, 145] width 133 height 21
click at [1081, 20] on button "Close" at bounding box center [1087, 21] width 72 height 22
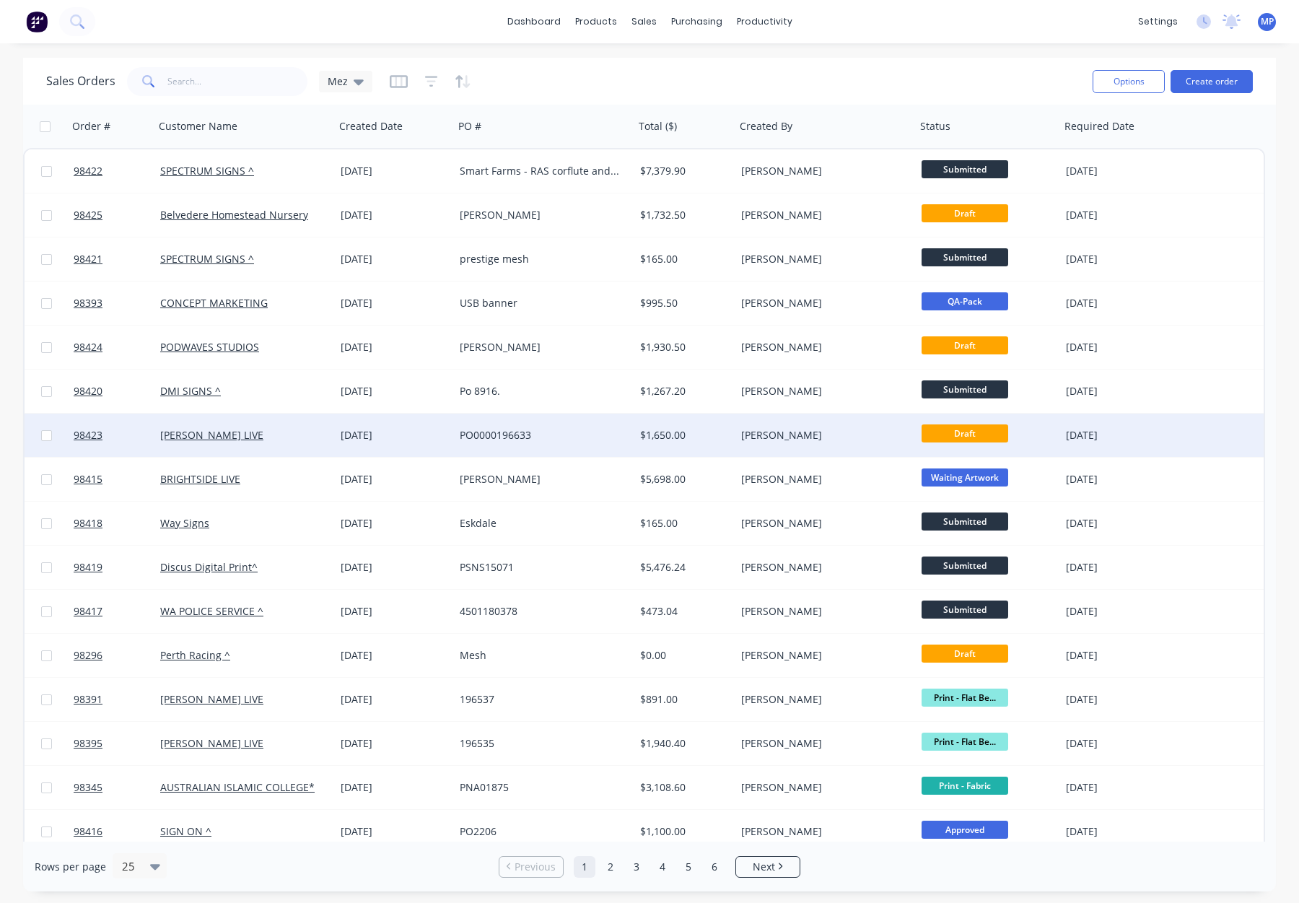
click at [840, 430] on div "[PERSON_NAME]" at bounding box center [821, 435] width 160 height 14
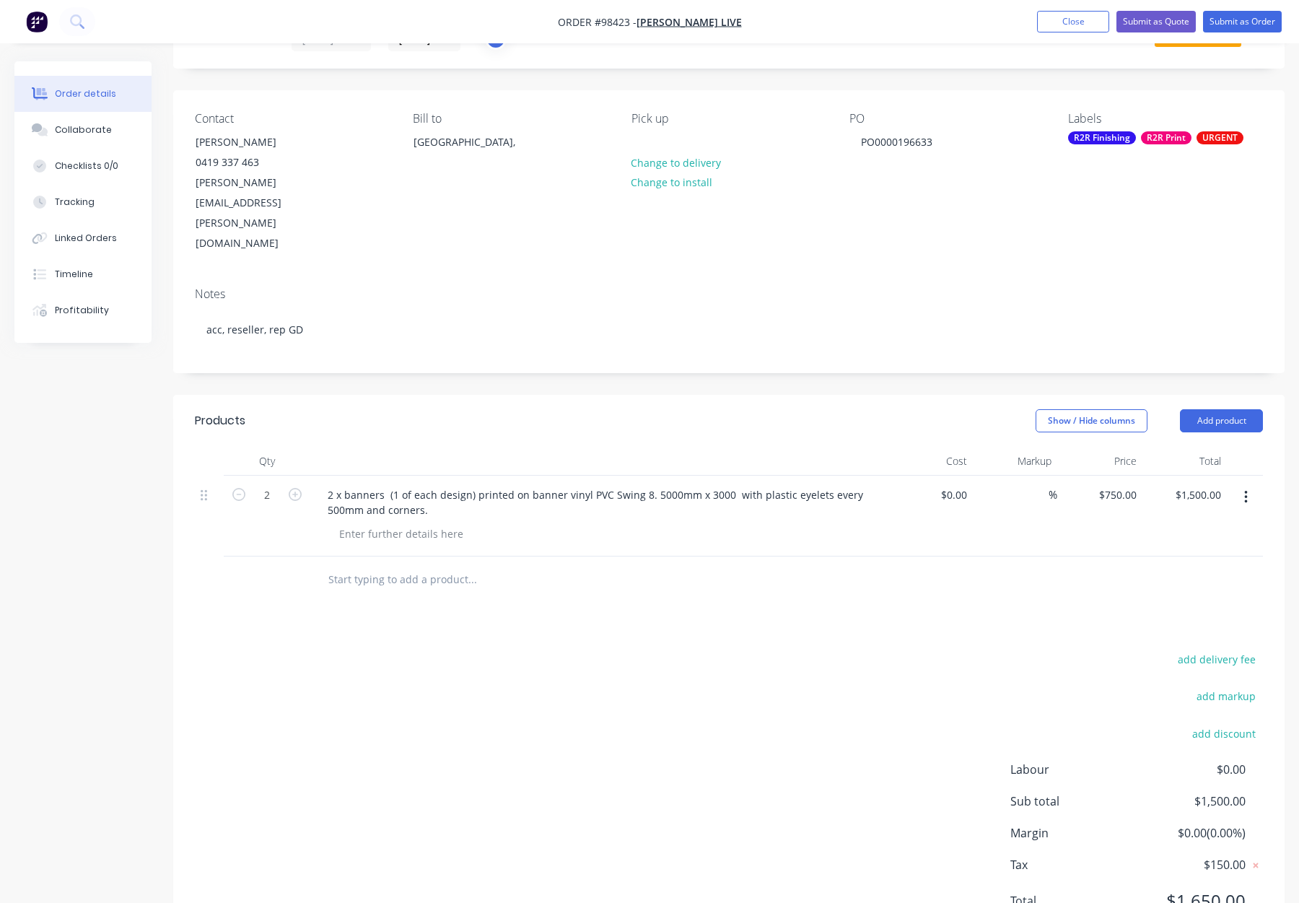
scroll to position [78, 0]
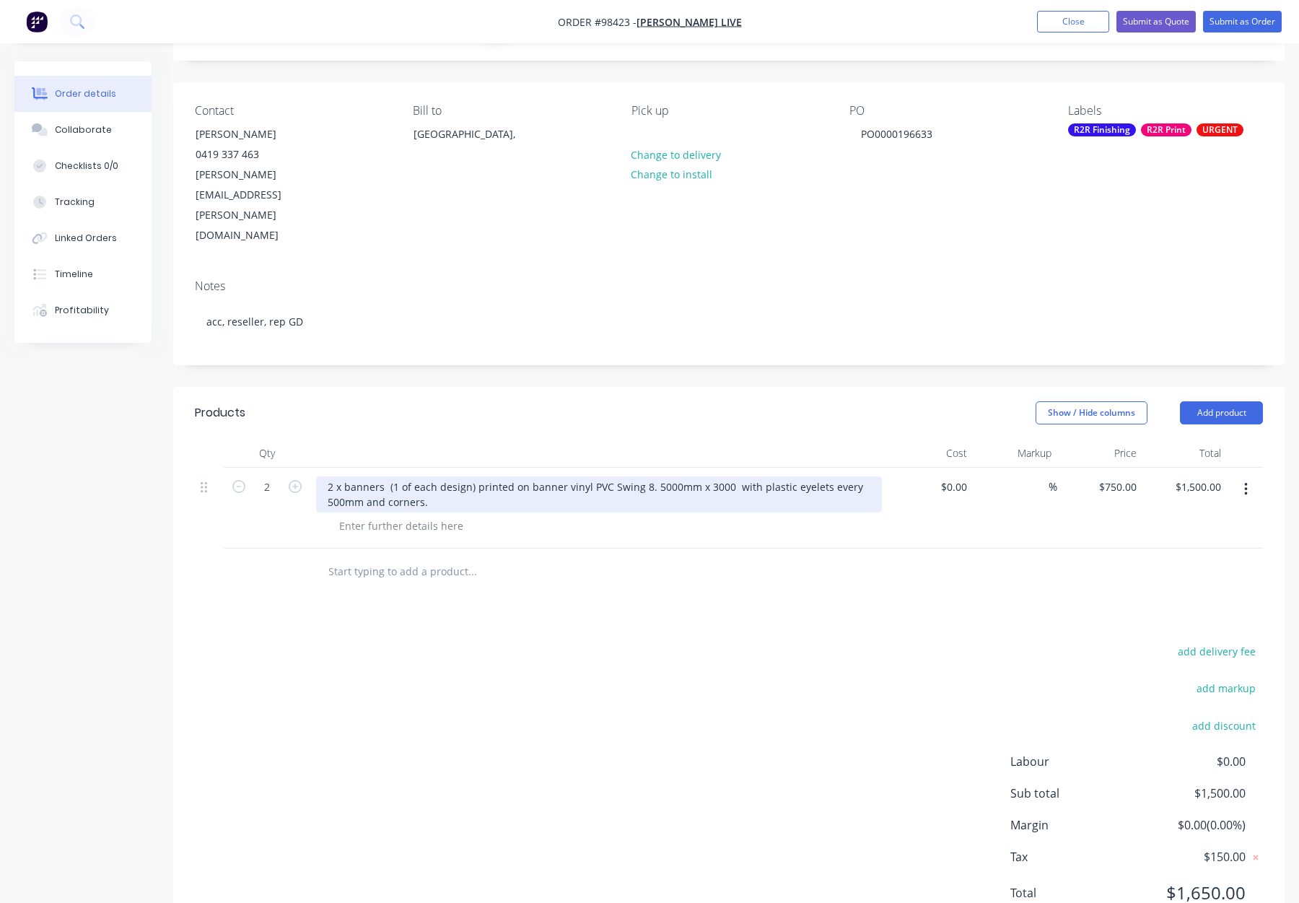
click at [344, 476] on div "2 x banners (1 of each design) printed on banner vinyl PVC Swing 8. 5000mm x 30…" at bounding box center [599, 494] width 566 height 36
drag, startPoint x: 663, startPoint y: 427, endPoint x: 411, endPoint y: 424, distance: 251.9
click at [407, 476] on div "Swing 8 Banners (1 of each design) printed on banner vinyl PVC Swing 8. 5000mm …" at bounding box center [599, 494] width 566 height 36
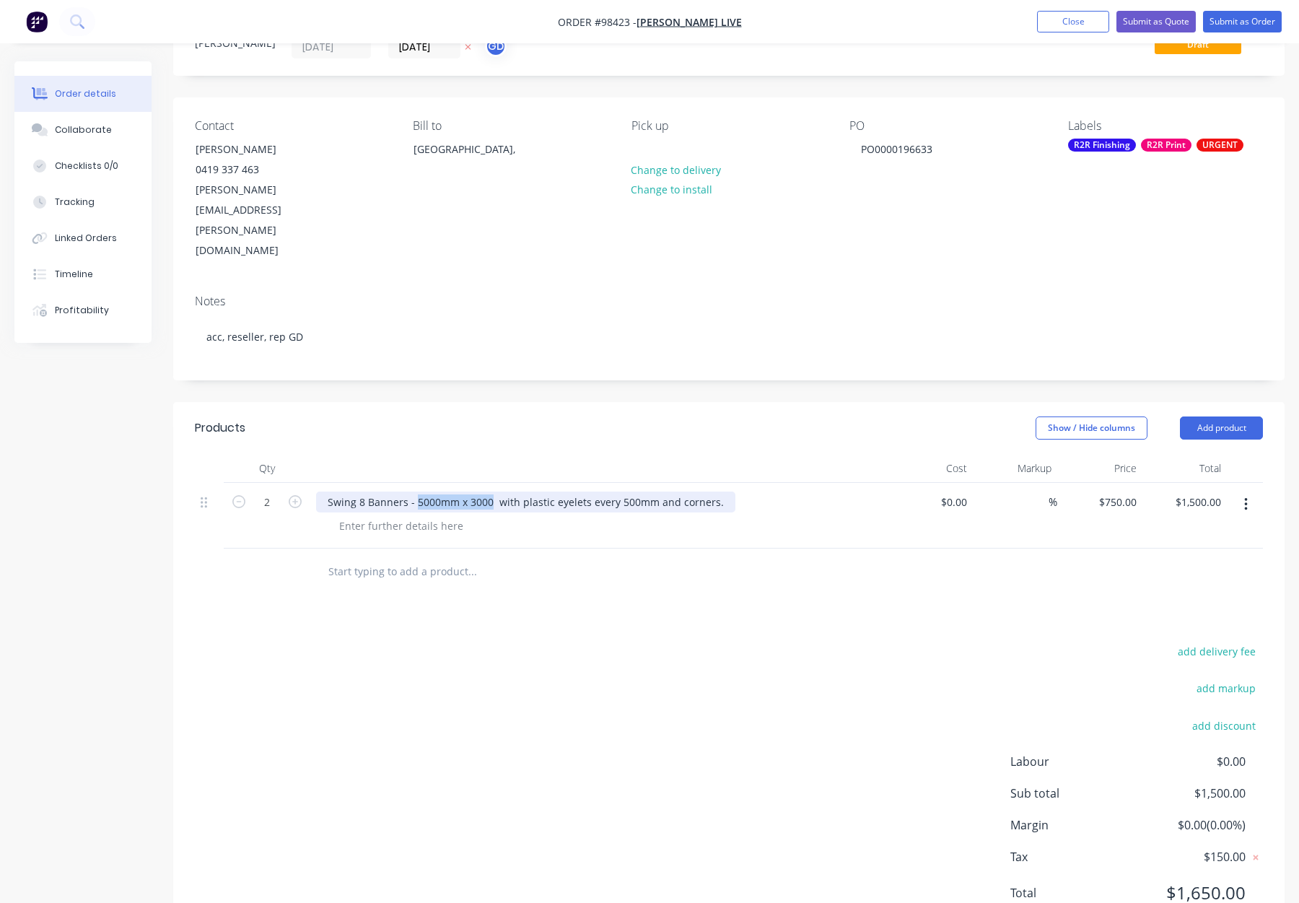
drag, startPoint x: 415, startPoint y: 440, endPoint x: 490, endPoint y: 443, distance: 75.1
click at [490, 492] on div "Swing 8 Banners - 5000mm x 3000 with plastic eyelets every 500mm and corners." at bounding box center [525, 502] width 419 height 21
copy div "5000mm x 3000"
click at [409, 515] on div at bounding box center [401, 525] width 147 height 21
click at [420, 515] on div at bounding box center [401, 525] width 147 height 21
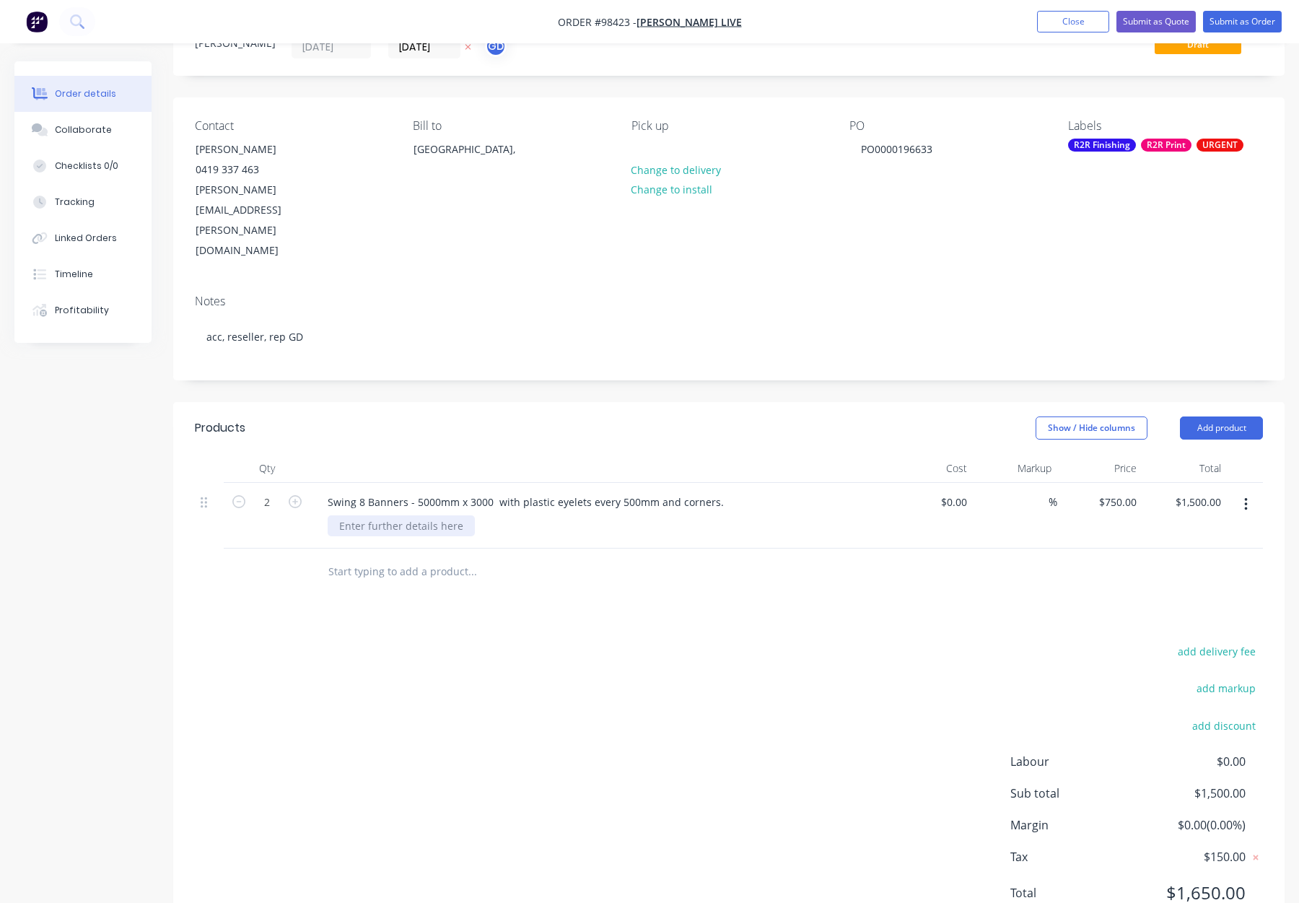
paste div
drag, startPoint x: 494, startPoint y: 440, endPoint x: 417, endPoint y: 442, distance: 78.0
click at [417, 492] on div "Swing 8 Banners - 5000mm x 3000 with plastic eyelets every 500mm and corners." at bounding box center [525, 502] width 419 height 21
drag, startPoint x: 637, startPoint y: 442, endPoint x: 655, endPoint y: 445, distance: 18.4
click at [638, 492] on div "Swing 8 Banners - with plastic eyelets every 500mm and corners." at bounding box center [485, 502] width 338 height 21
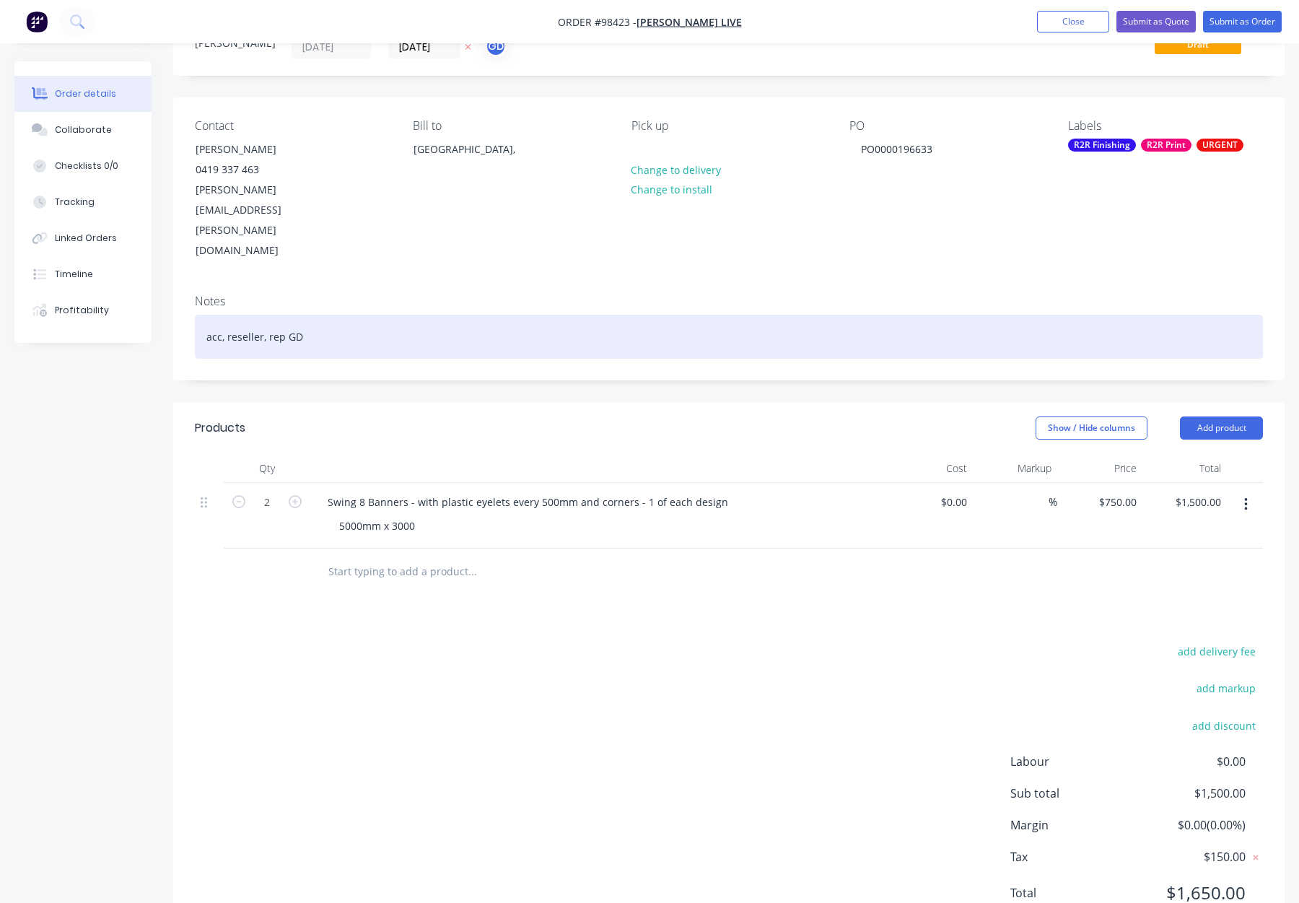
drag, startPoint x: 375, startPoint y: 280, endPoint x: 433, endPoint y: 286, distance: 58.0
click at [384, 315] on div "acc, reseller, rep GD" at bounding box center [729, 337] width 1068 height 44
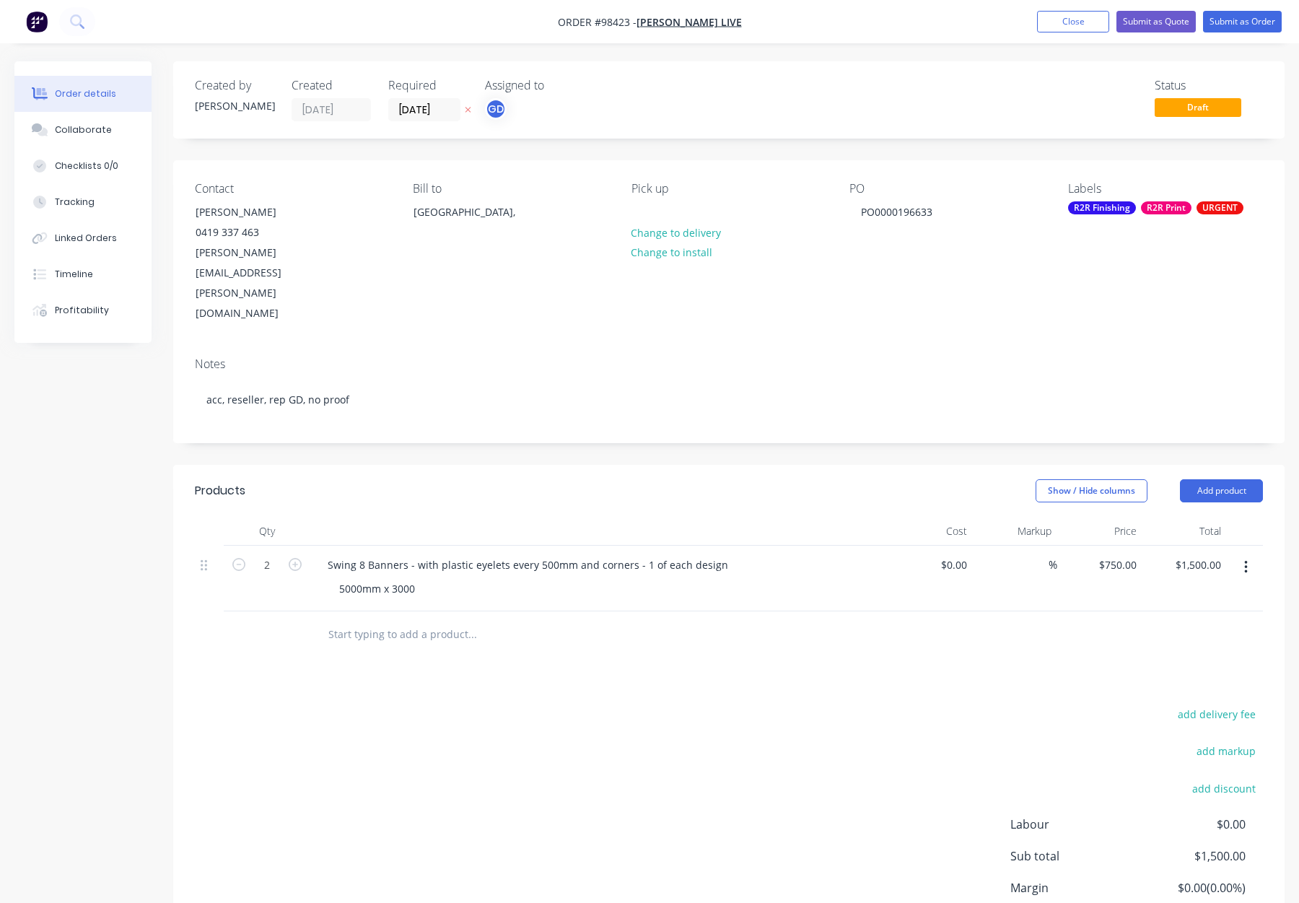
click at [657, 208] on div "Pick up Change to delivery Change to install" at bounding box center [729, 253] width 195 height 142
click at [642, 210] on div at bounding box center [643, 211] width 23 height 21
drag, startPoint x: 1219, startPoint y: 419, endPoint x: 1223, endPoint y: 433, distance: 14.4
click at [1219, 479] on button "Add product" at bounding box center [1221, 490] width 83 height 23
click at [1206, 690] on div "Notes (Internal)" at bounding box center [1194, 700] width 111 height 21
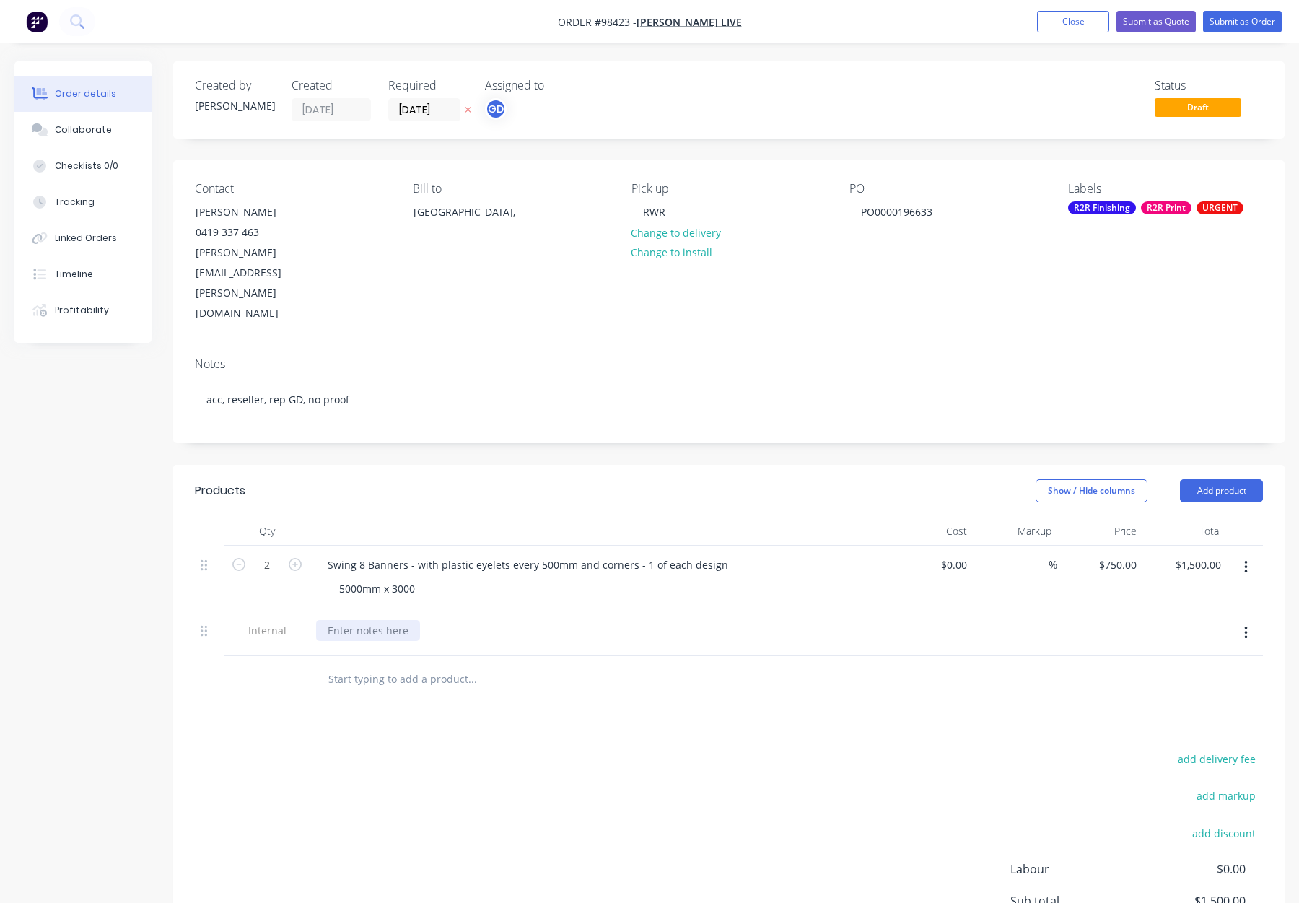
drag, startPoint x: 344, startPoint y: 558, endPoint x: 359, endPoint y: 561, distance: 14.7
click at [351, 620] on div at bounding box center [599, 630] width 566 height 21
drag, startPoint x: 371, startPoint y: 567, endPoint x: 403, endPoint y: 568, distance: 31.8
click at [371, 620] on div at bounding box center [368, 630] width 104 height 21
click at [661, 666] on div "Products Show / Hide columns Add product Qty Cost Markup Price Total 2 Swing 8 …" at bounding box center [729, 757] width 1112 height 585
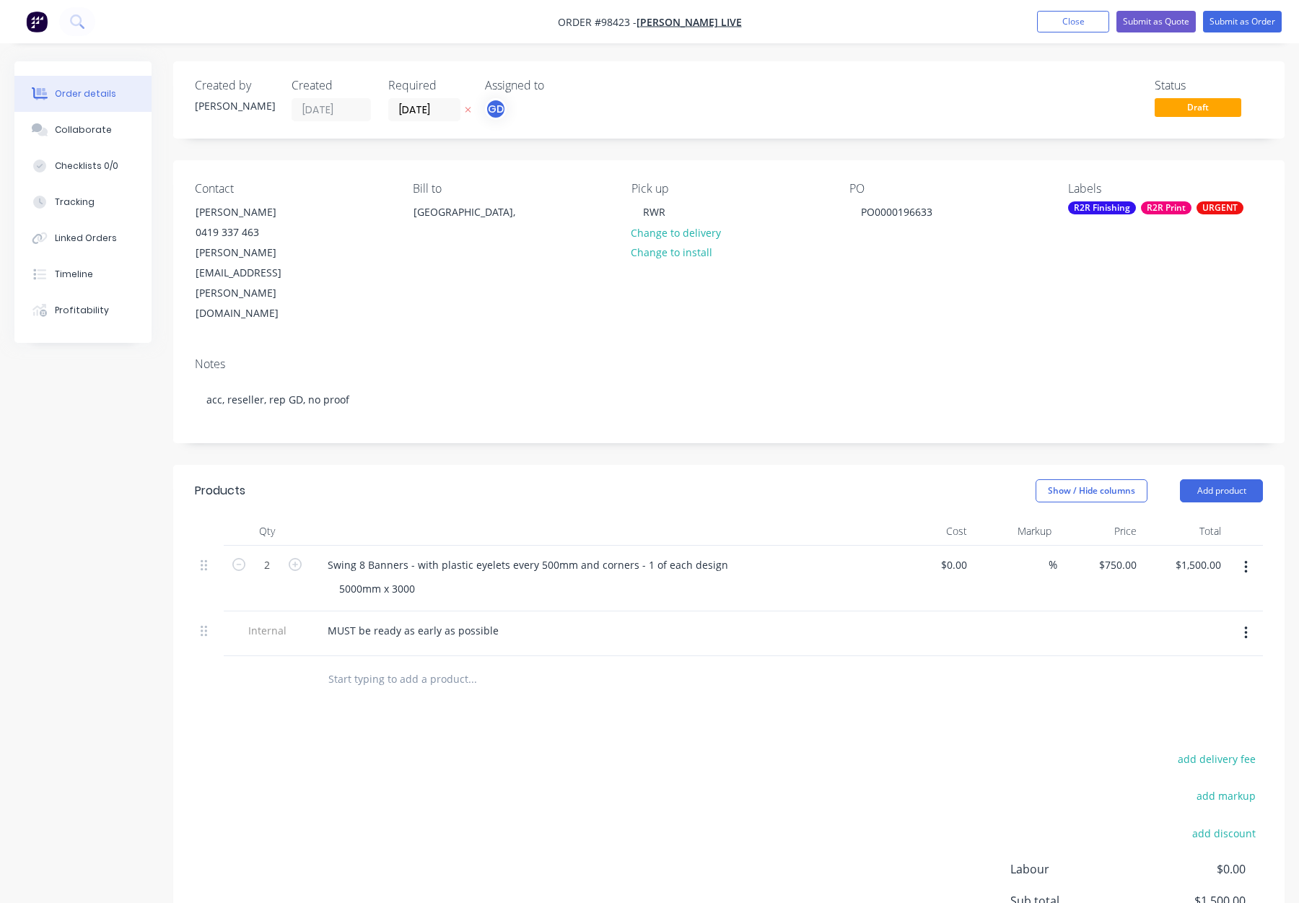
click at [1140, 214] on div "Labels R2R Finishing R2R Print URGENT" at bounding box center [1165, 253] width 195 height 142
click at [1155, 200] on div "Labels R2R Finishing R2R Print URGENT" at bounding box center [1165, 253] width 195 height 142
click at [1161, 212] on div "R2R Print" at bounding box center [1166, 207] width 51 height 13
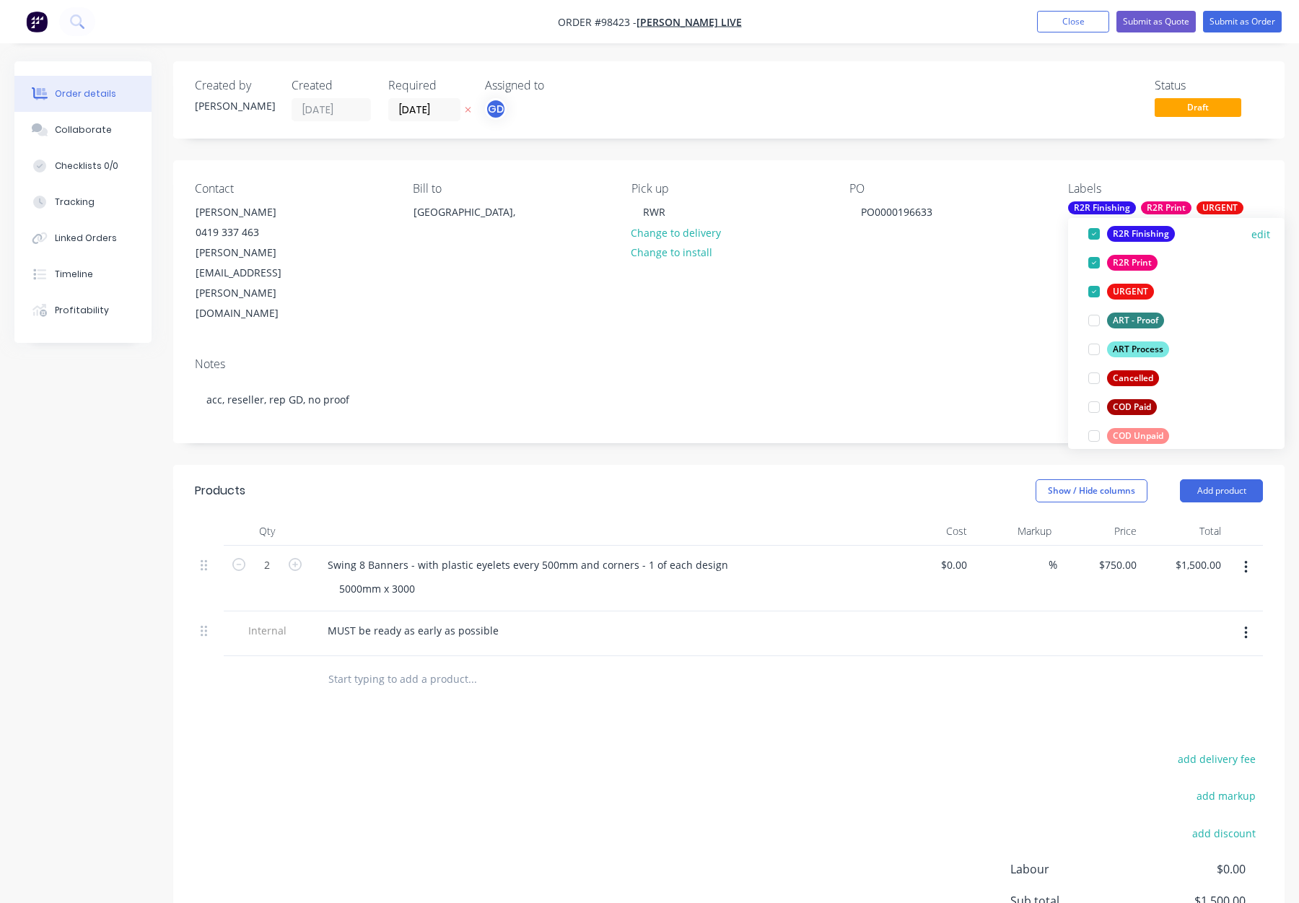
scroll to position [98, 0]
click at [1133, 347] on div "ART Process" at bounding box center [1138, 351] width 62 height 16
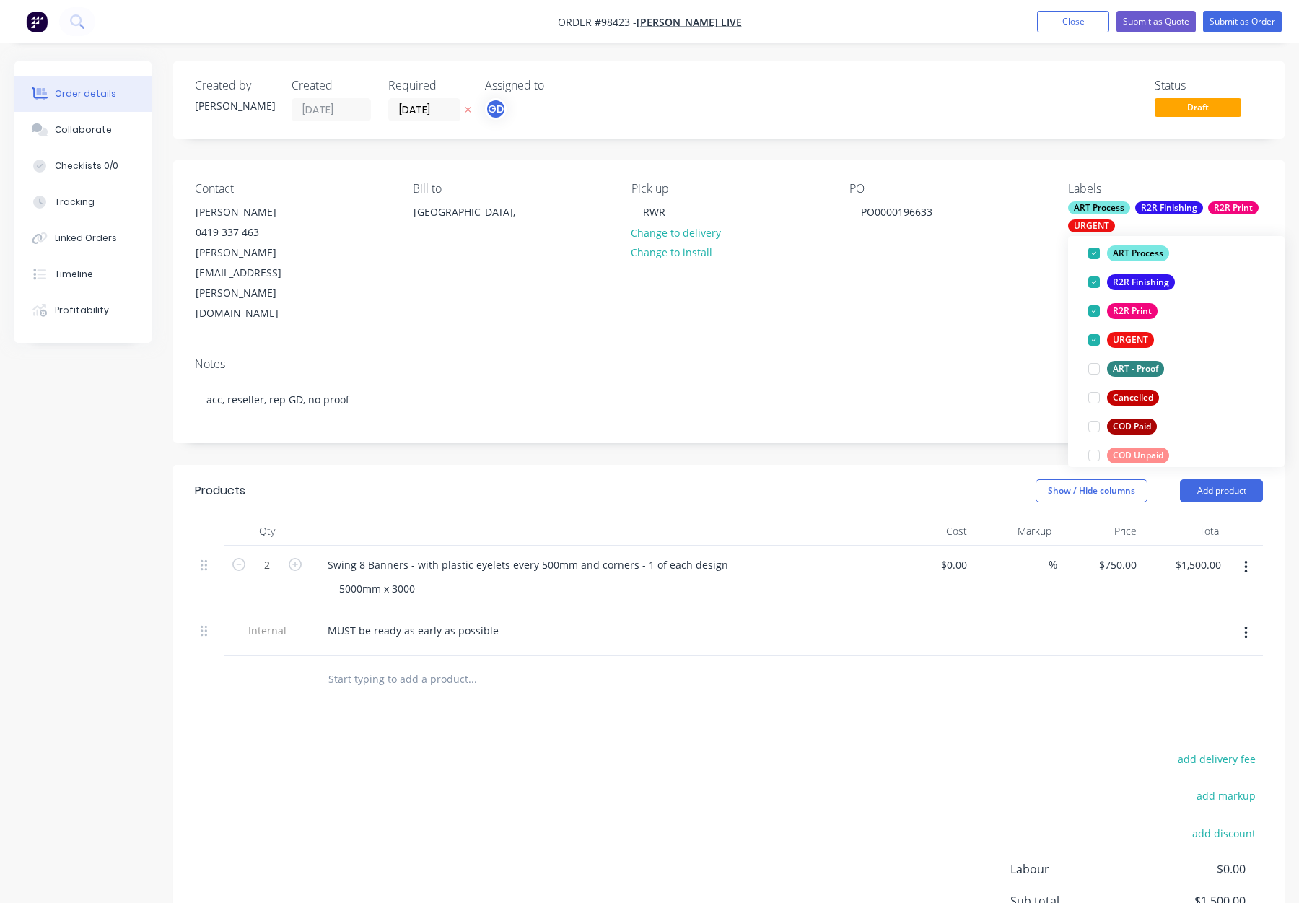
scroll to position [0, 0]
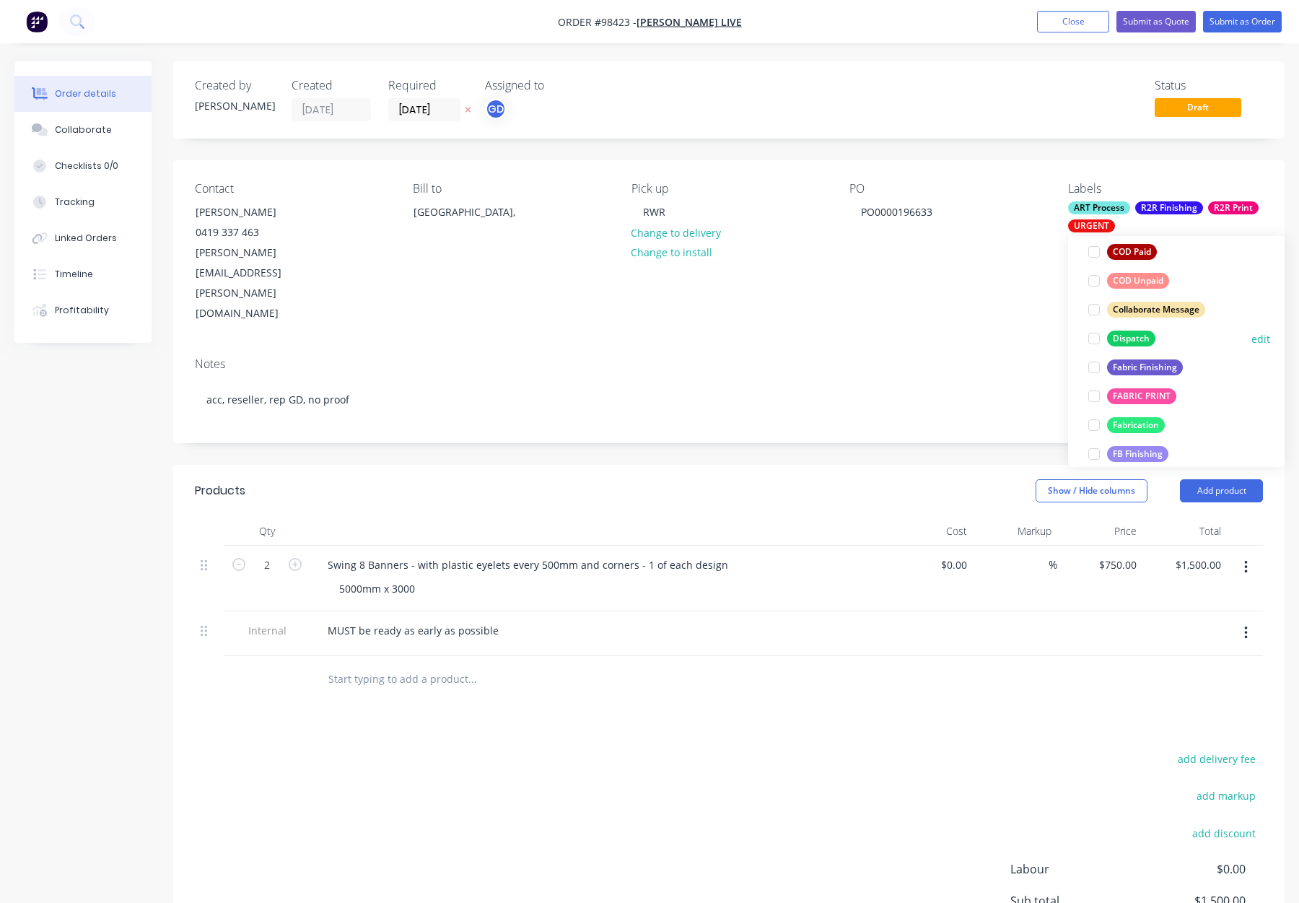
drag, startPoint x: 1127, startPoint y: 336, endPoint x: 1156, endPoint y: 323, distance: 32.0
click at [1129, 336] on div "Dispatch" at bounding box center [1131, 339] width 48 height 16
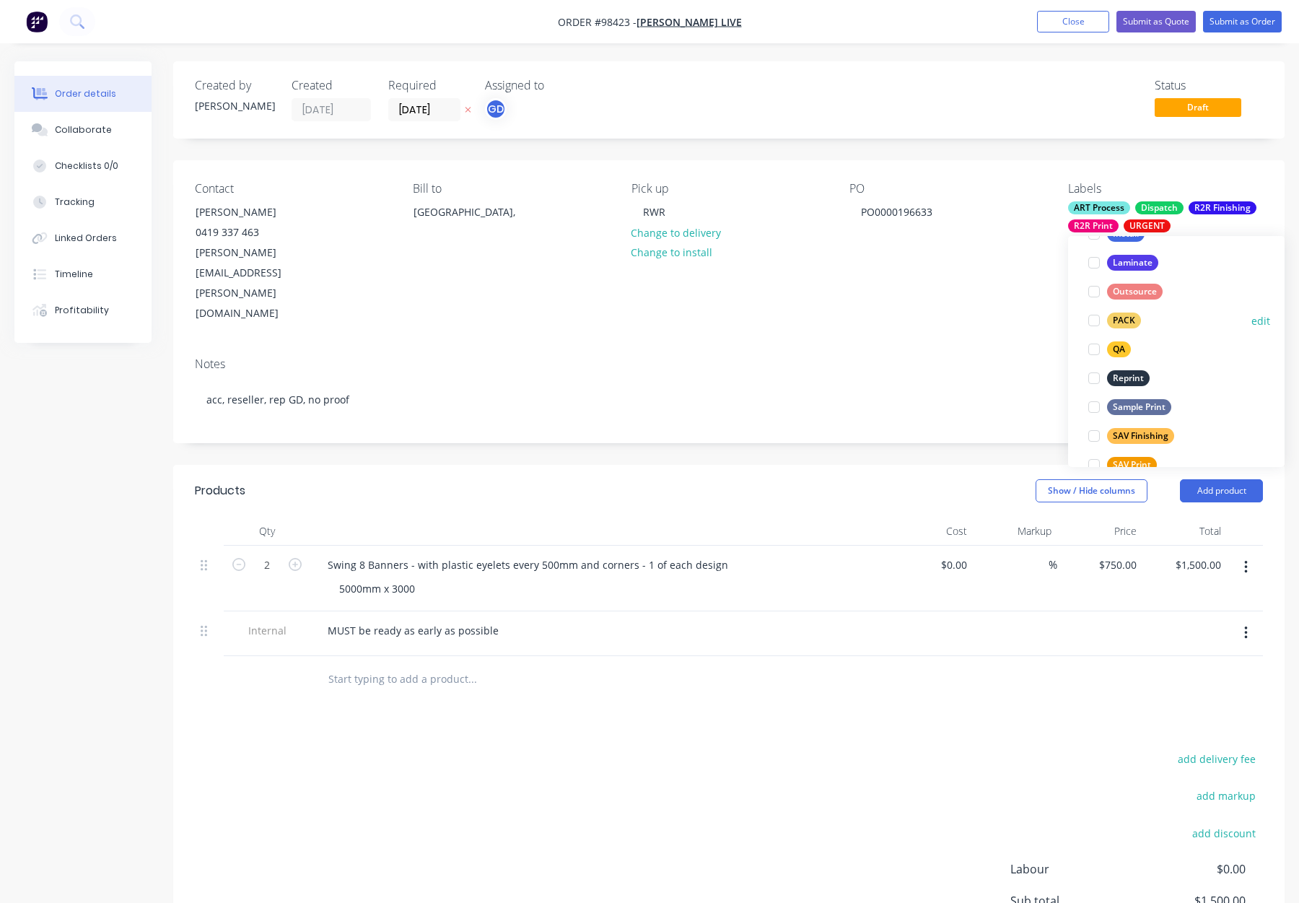
drag, startPoint x: 1132, startPoint y: 320, endPoint x: 1148, endPoint y: 318, distance: 16.7
click at [1133, 320] on div "PACK" at bounding box center [1124, 321] width 34 height 16
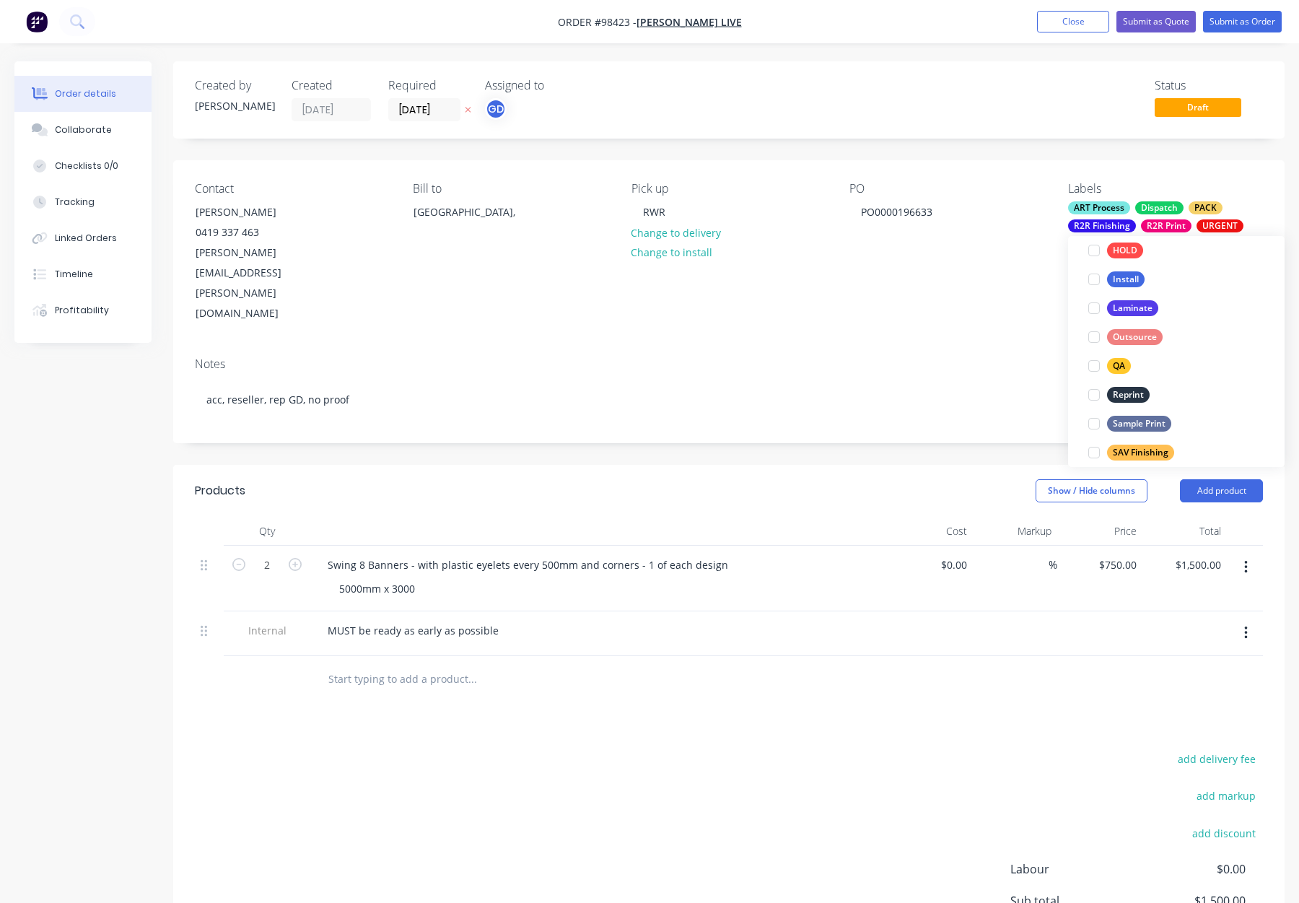
drag, startPoint x: 1123, startPoint y: 368, endPoint x: 1148, endPoint y: 323, distance: 52.0
click at [1124, 368] on div "QA" at bounding box center [1119, 366] width 24 height 16
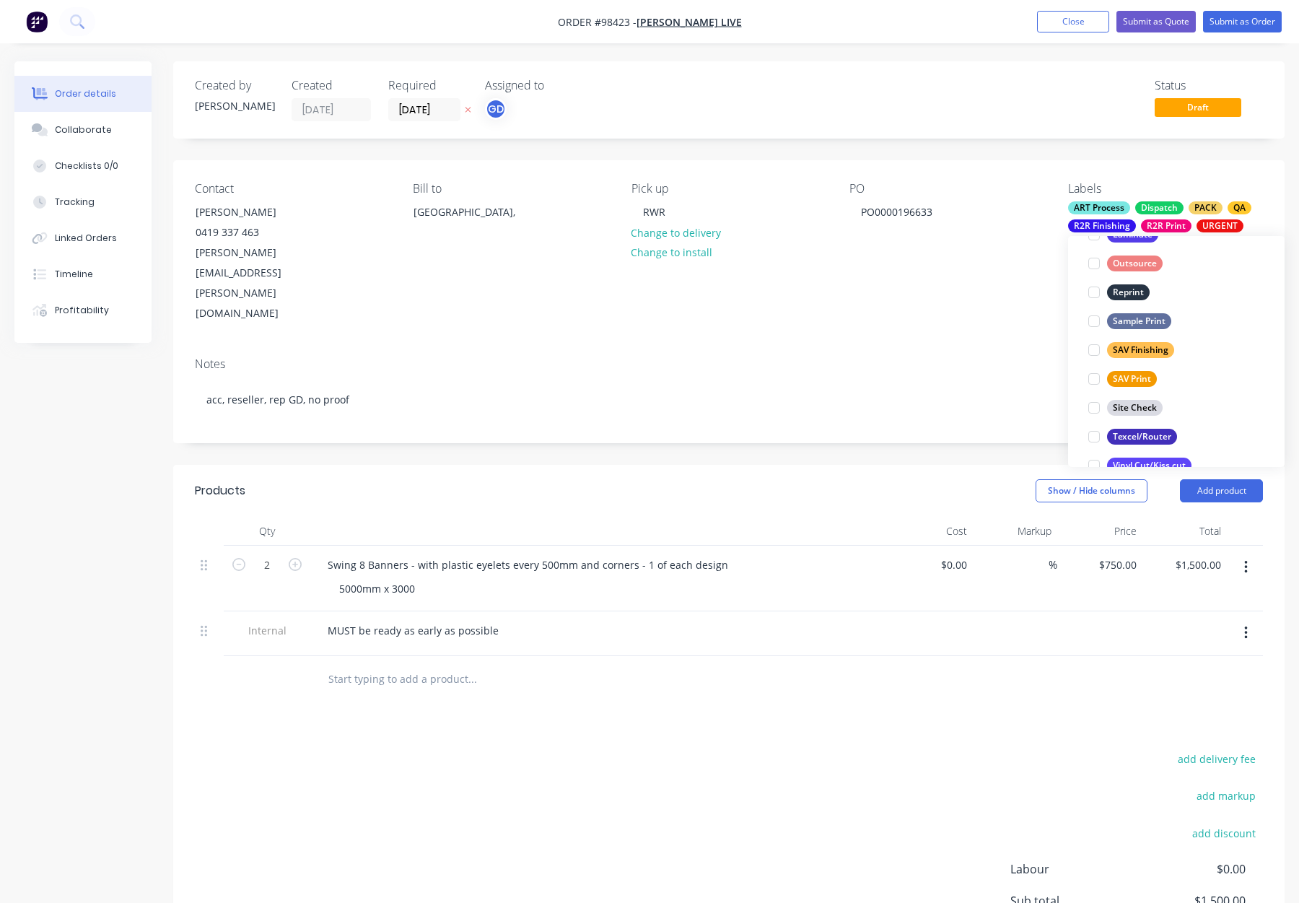
scroll to position [693, 0]
click at [952, 270] on div "Contact William Gallagher 0419 337 463 william.gallagher@teamwass.com Bill to A…" at bounding box center [729, 253] width 1112 height 186
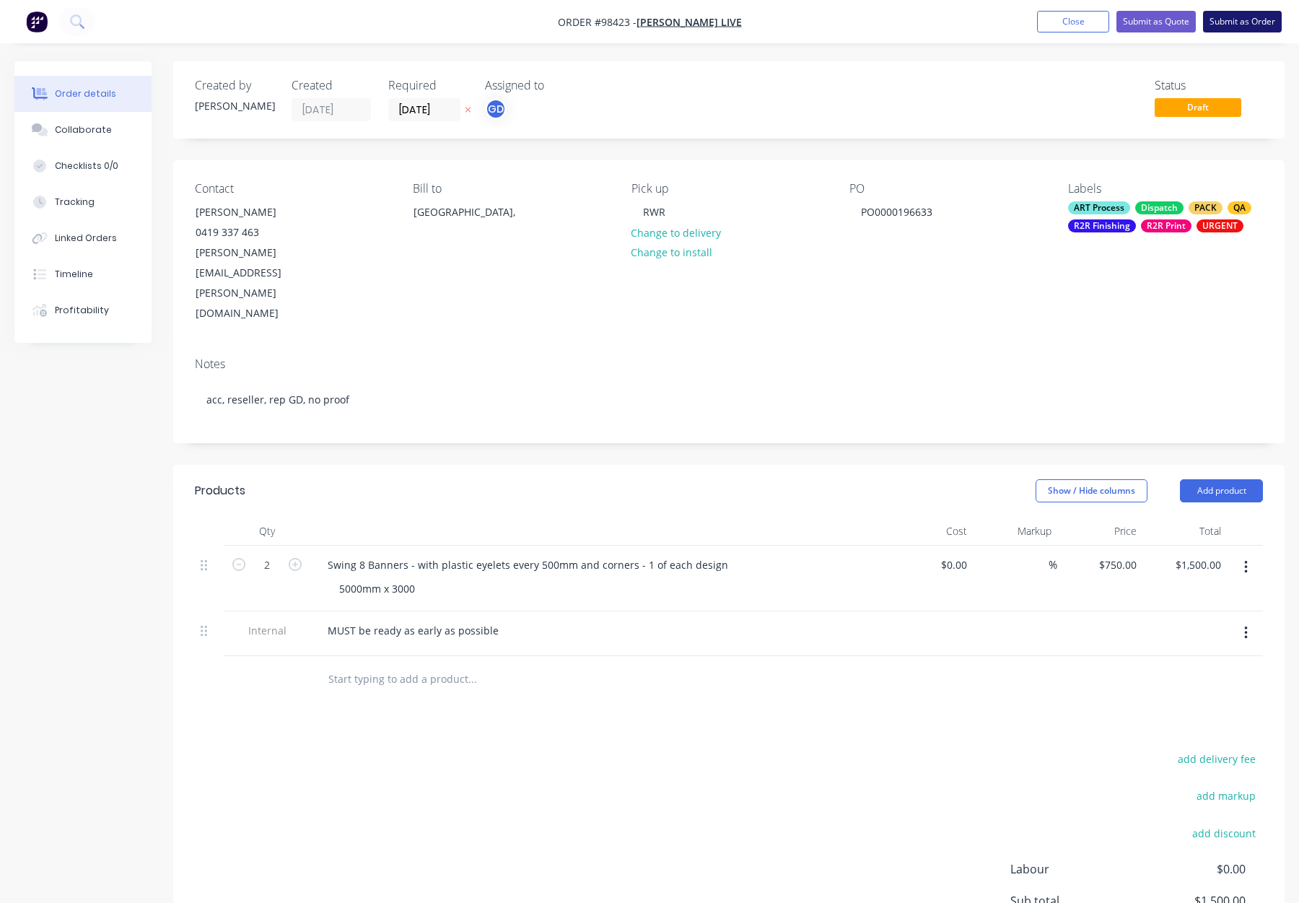
click at [1231, 26] on button "Submit as Order" at bounding box center [1242, 22] width 79 height 22
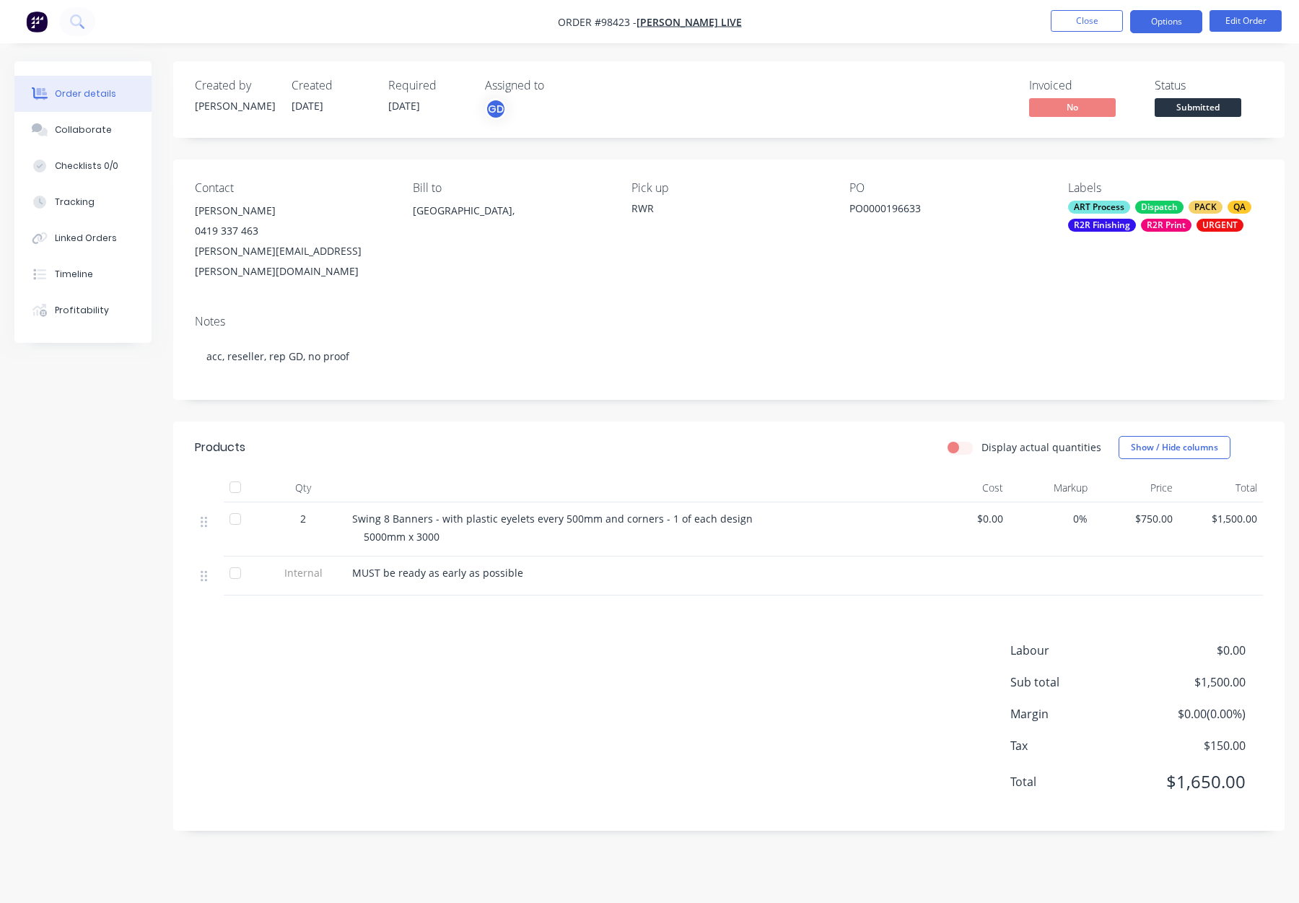
click at [1160, 22] on button "Options" at bounding box center [1166, 21] width 72 height 23
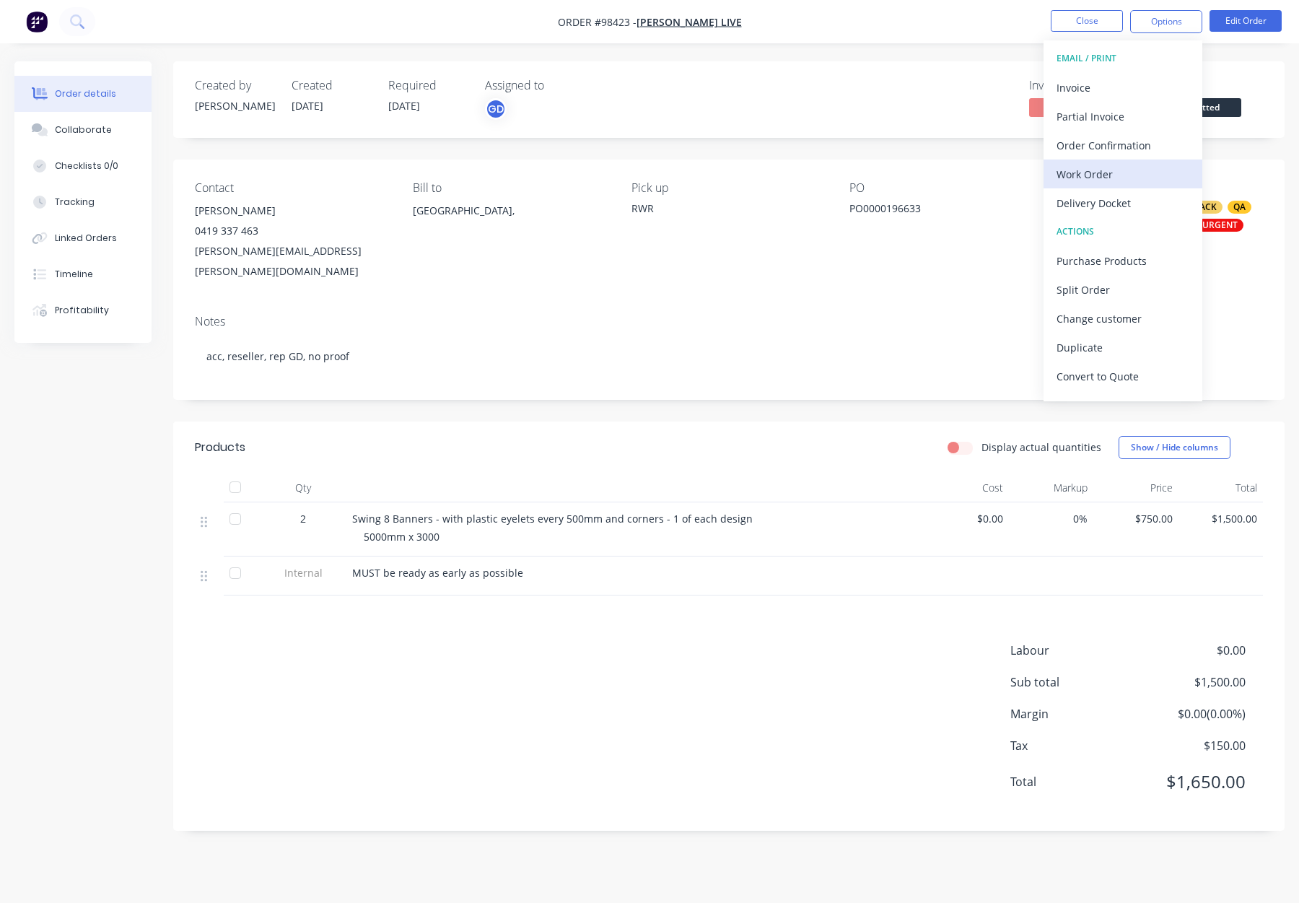
click at [1091, 168] on div "Work Order" at bounding box center [1123, 174] width 133 height 21
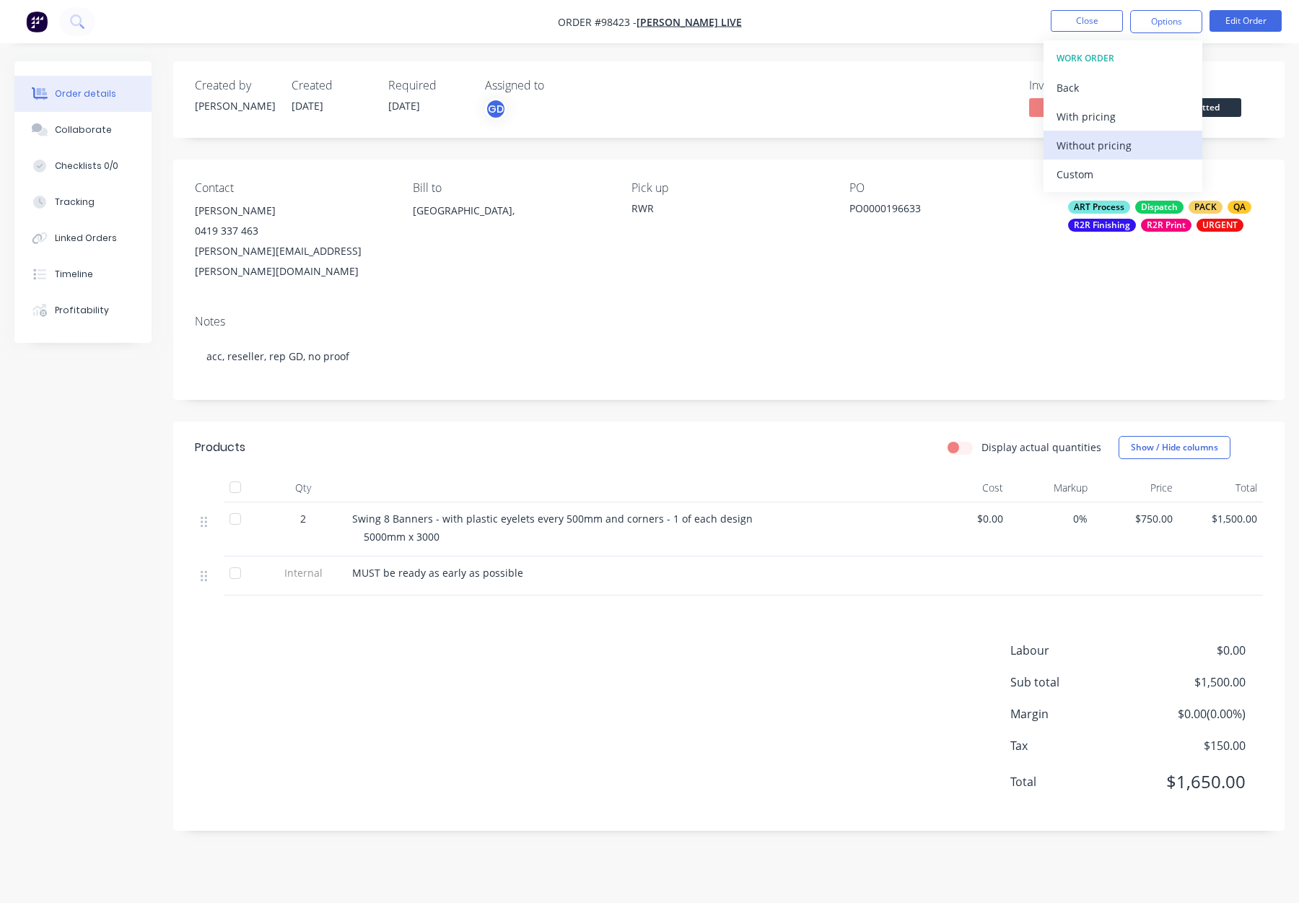
click at [1107, 147] on div "Without pricing" at bounding box center [1123, 145] width 133 height 21
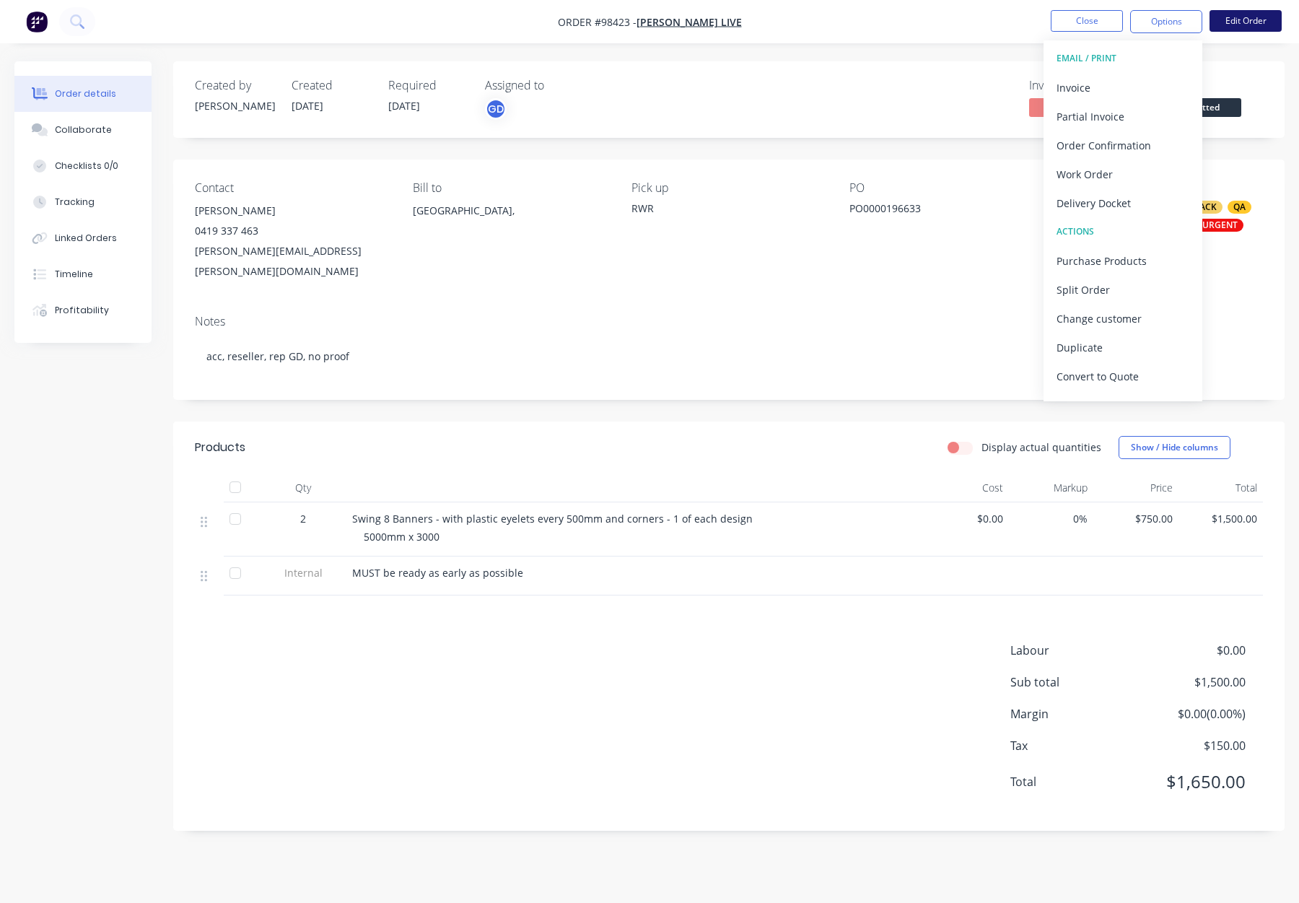
click at [1242, 18] on button "Edit Order" at bounding box center [1246, 21] width 72 height 22
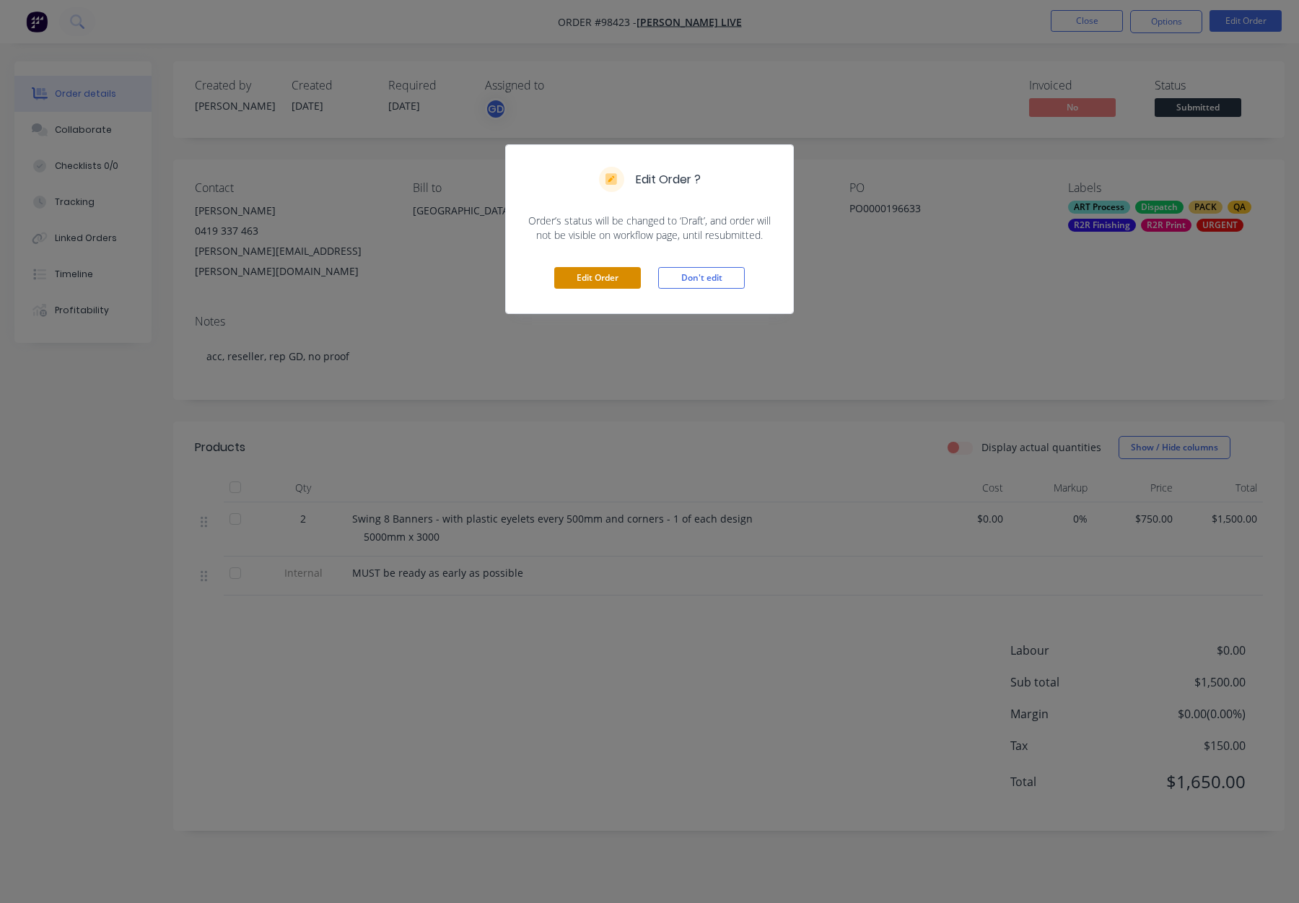
click at [630, 270] on button "Edit Order" at bounding box center [597, 278] width 87 height 22
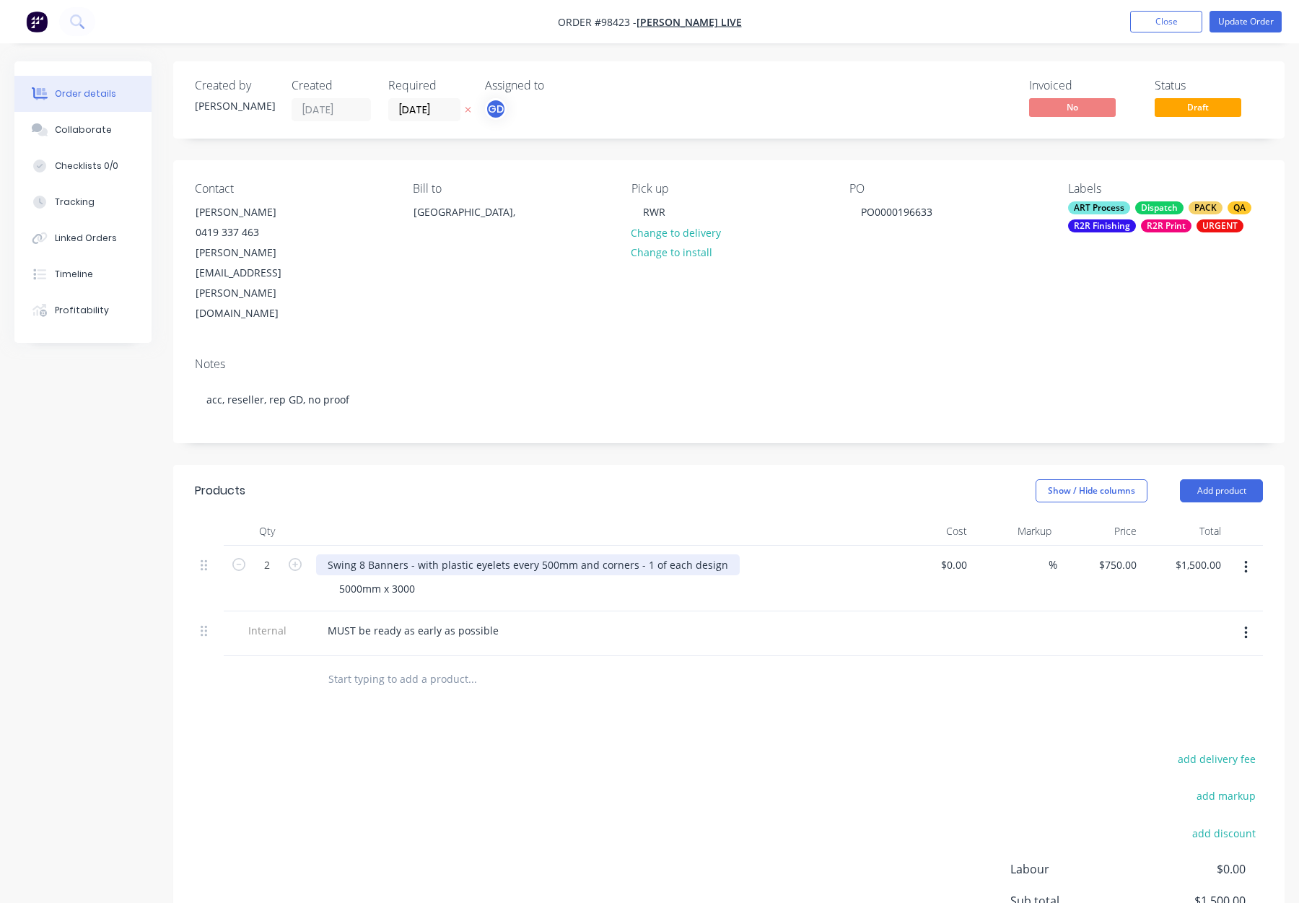
click at [438, 554] on div "Swing 8 Banners - with plastic eyelets every 500mm and corners - 1 of each desi…" at bounding box center [528, 564] width 424 height 21
click at [1237, 21] on button "Update Order" at bounding box center [1246, 22] width 72 height 22
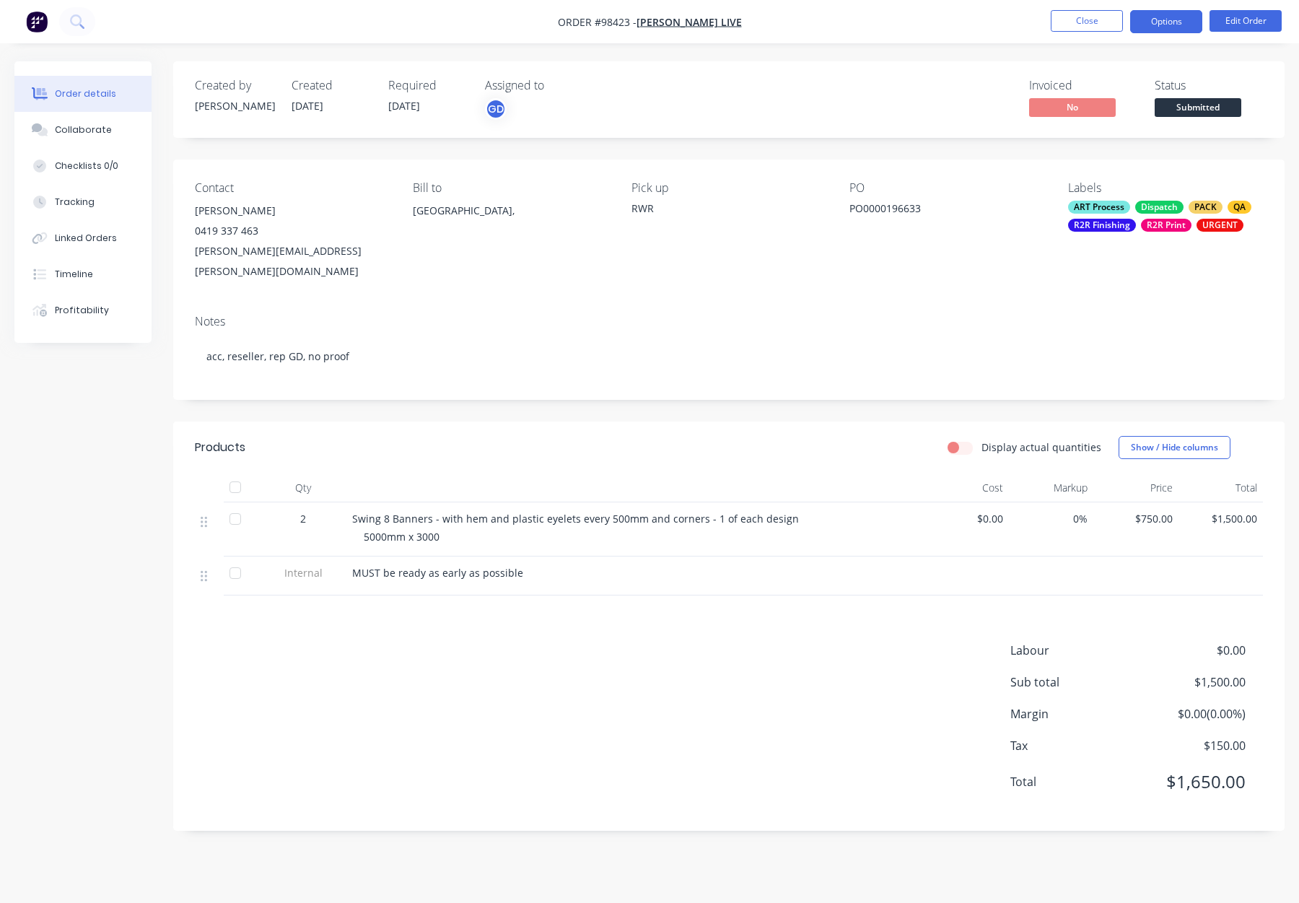
click at [1160, 21] on button "Options" at bounding box center [1166, 21] width 72 height 23
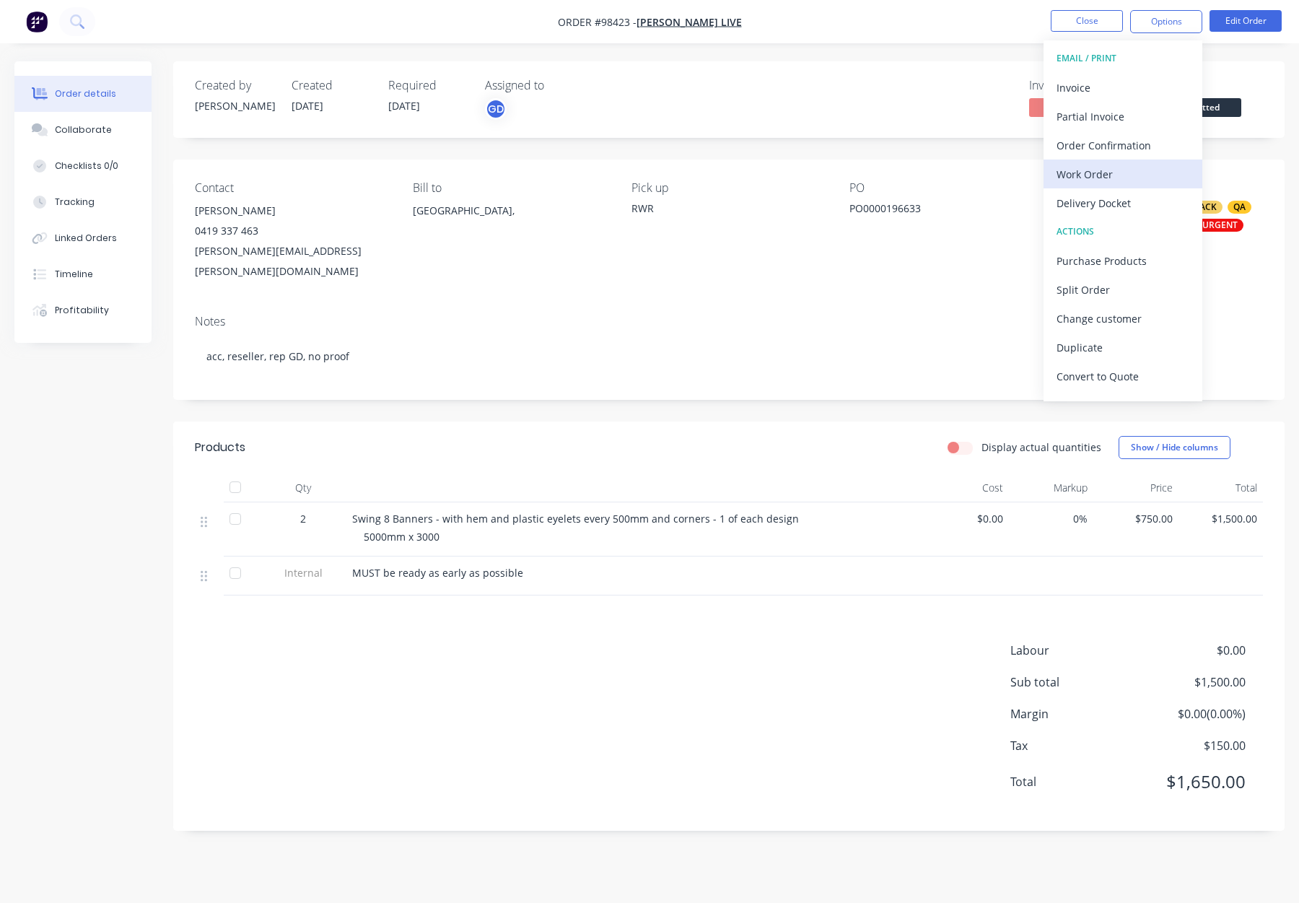
click at [1150, 167] on div "Work Order" at bounding box center [1123, 174] width 133 height 21
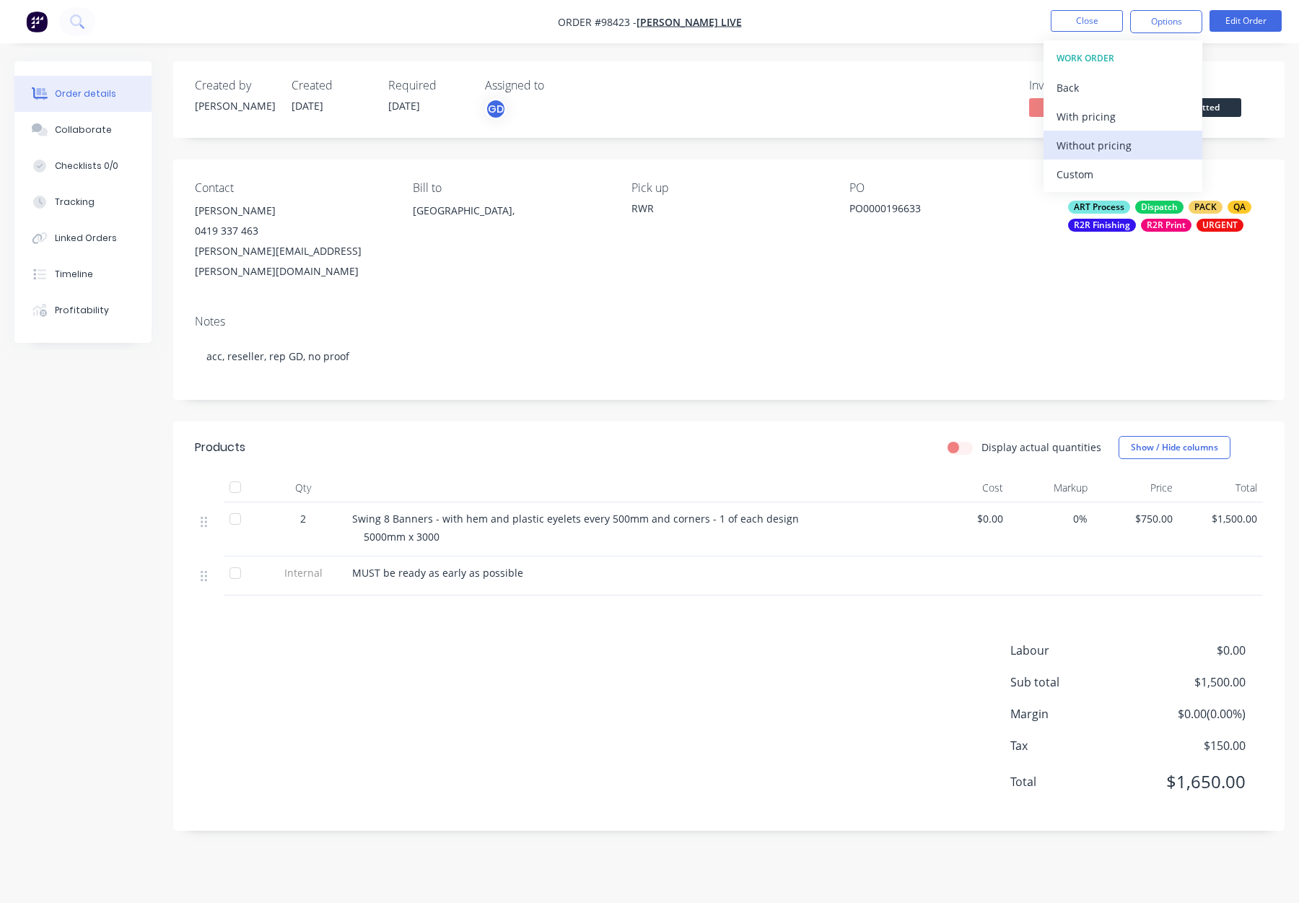
click at [1143, 139] on div "Without pricing" at bounding box center [1123, 145] width 133 height 21
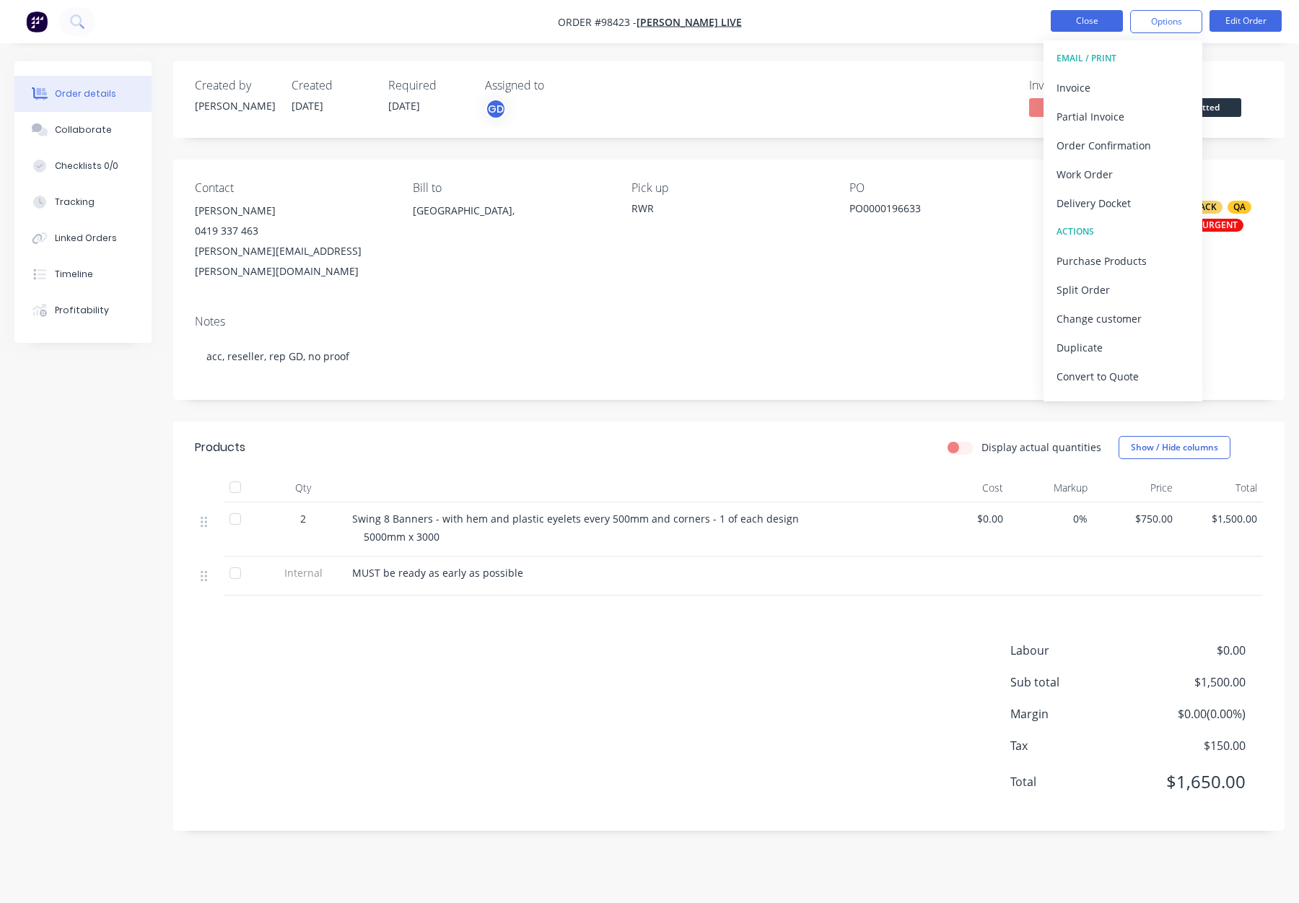
click at [1086, 17] on button "Close" at bounding box center [1087, 21] width 72 height 22
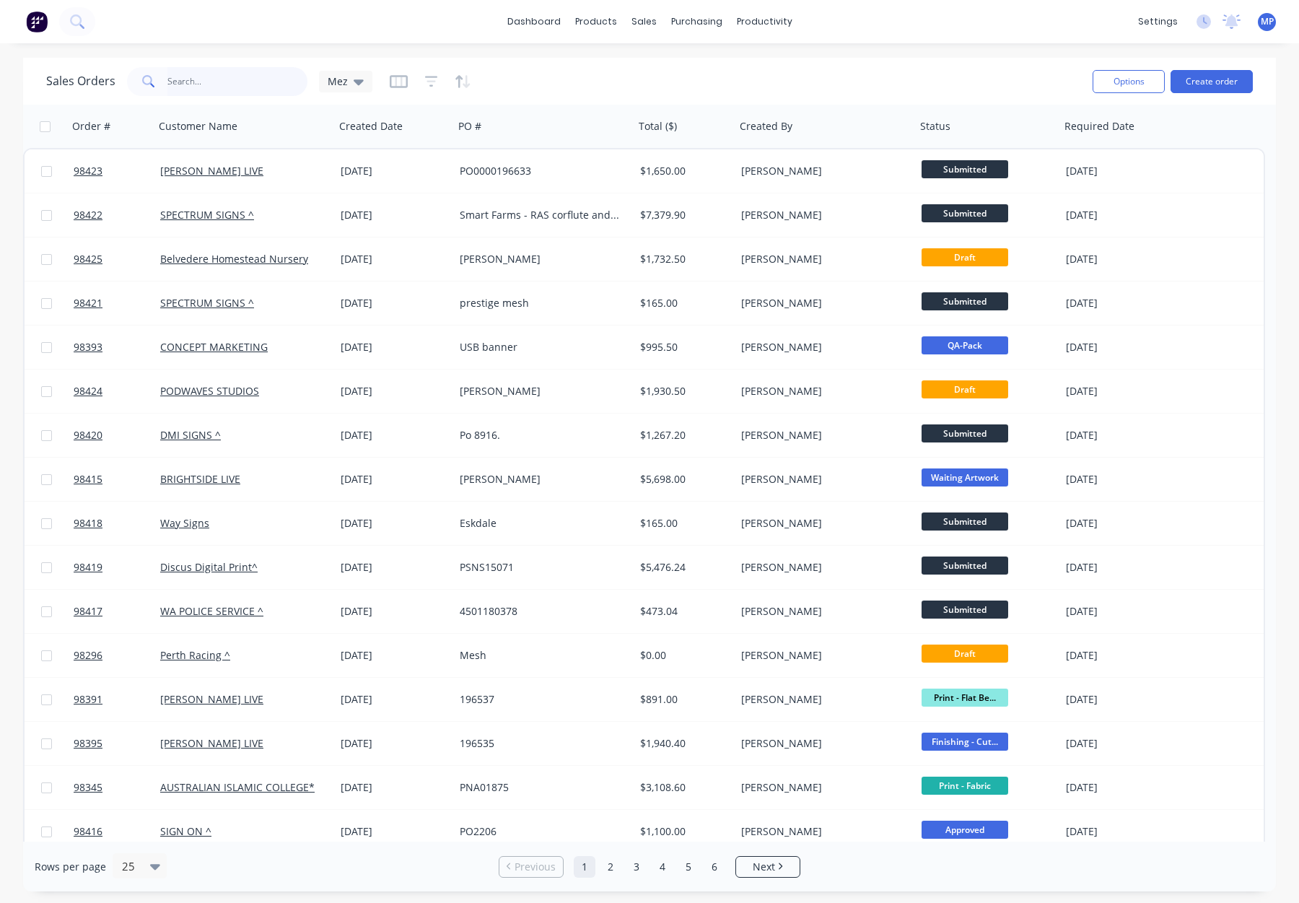
click at [184, 81] on input "text" at bounding box center [237, 81] width 141 height 29
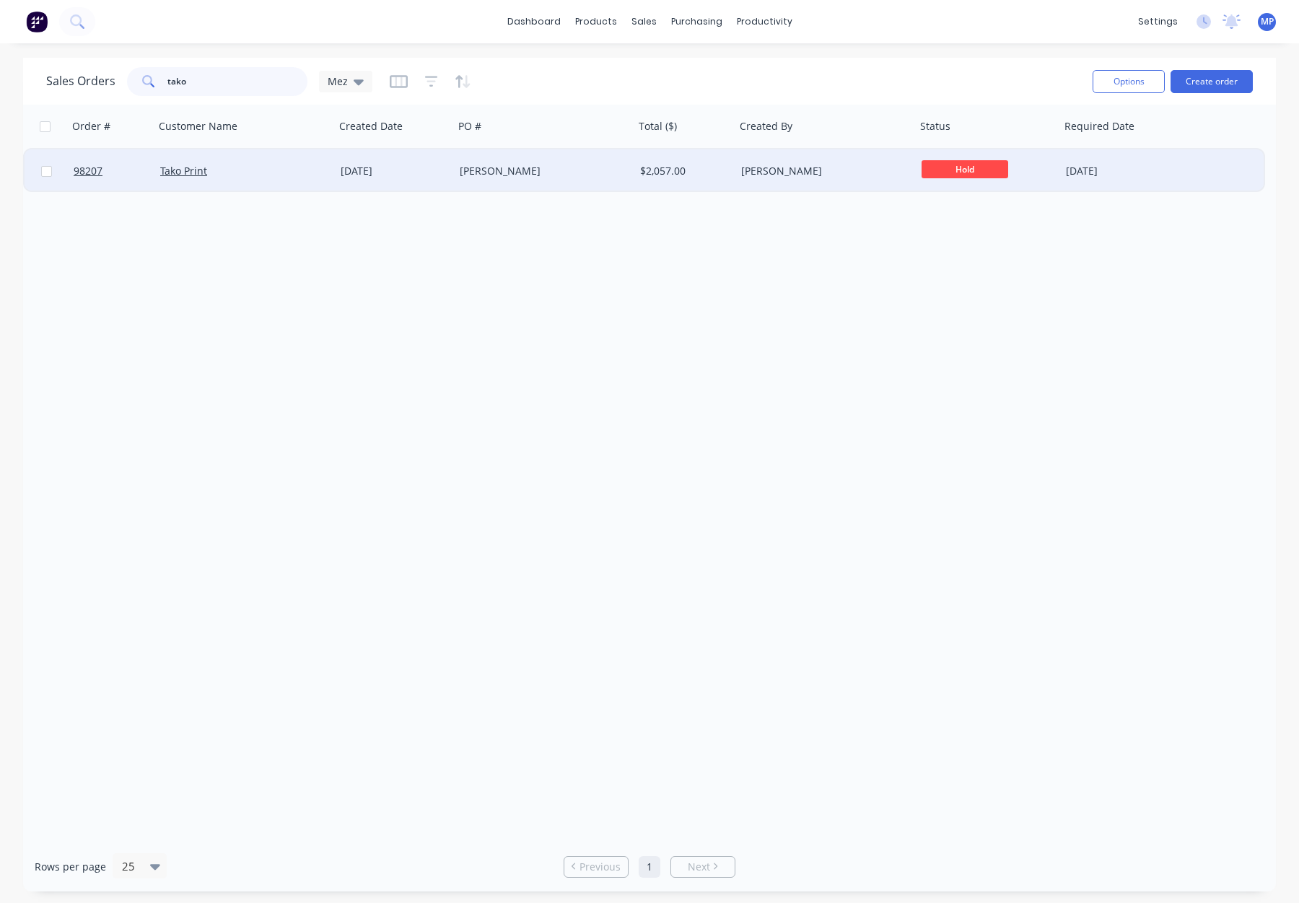
type input "tako"
click at [292, 159] on div "Tako Print" at bounding box center [244, 170] width 180 height 43
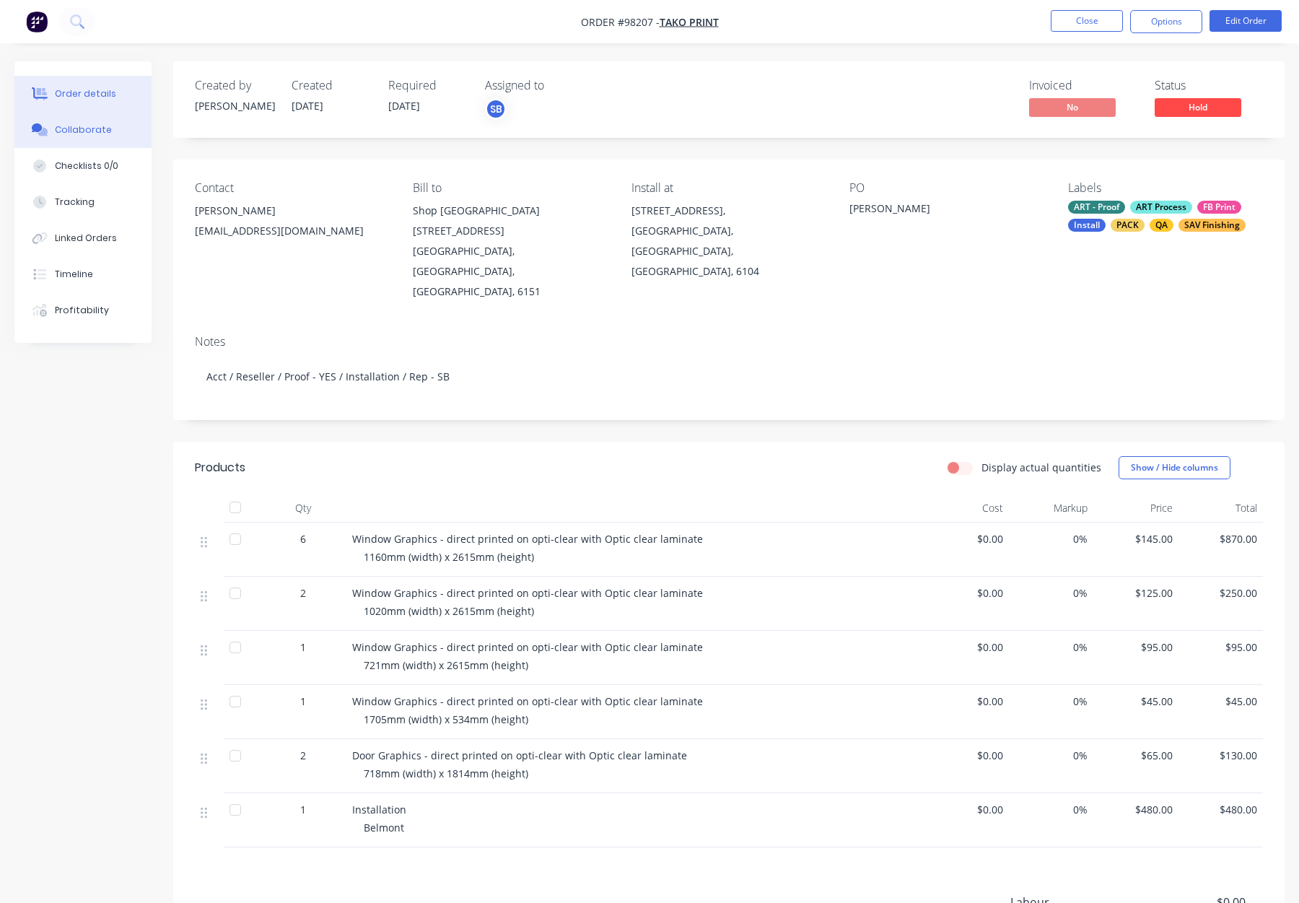
click at [69, 116] on button "Collaborate" at bounding box center [82, 130] width 137 height 36
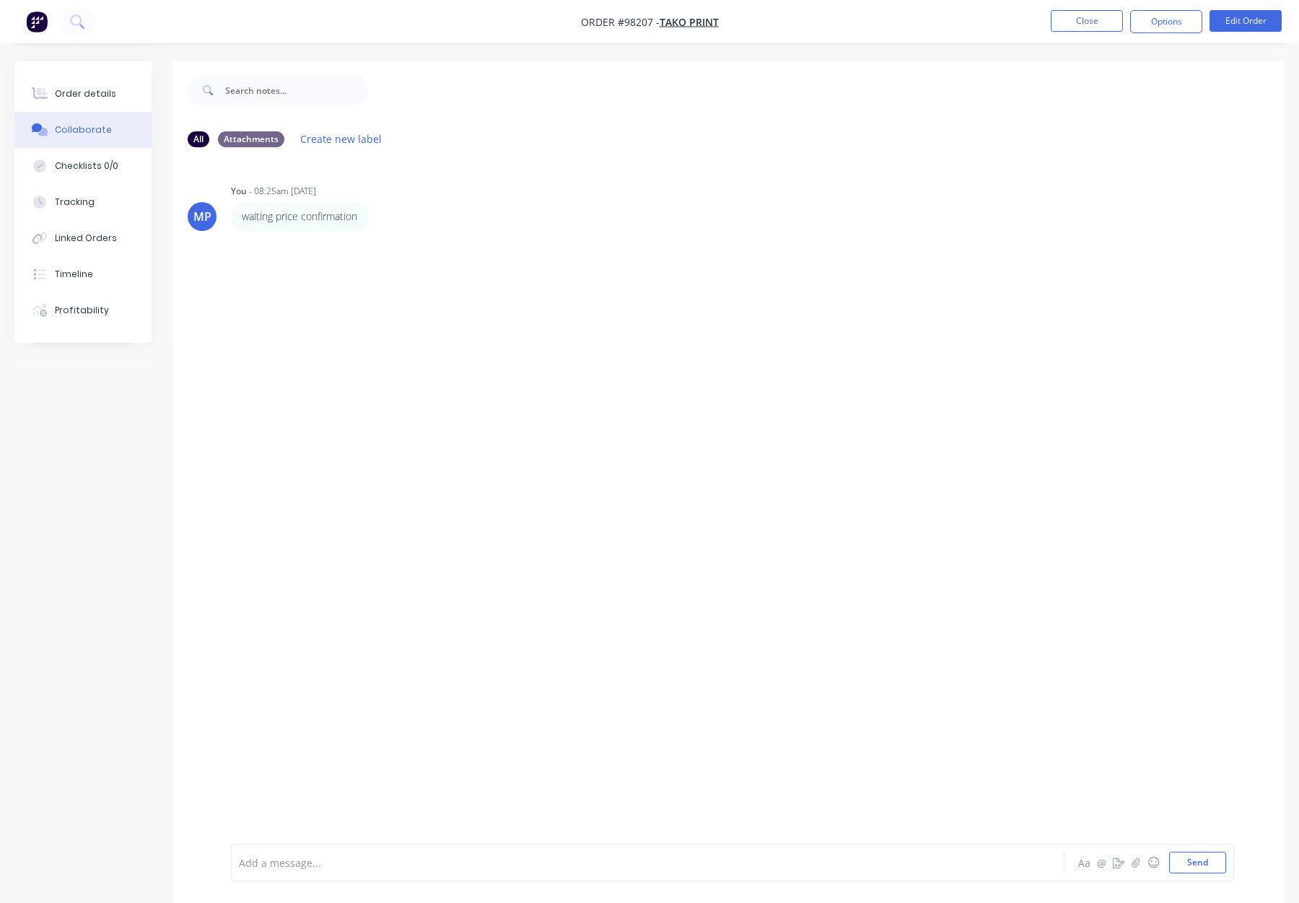
click at [372, 860] on div at bounding box center [610, 862] width 740 height 15
drag, startPoint x: 76, startPoint y: 89, endPoint x: 84, endPoint y: 89, distance: 8.7
click at [76, 89] on div "Order details" at bounding box center [85, 93] width 61 height 13
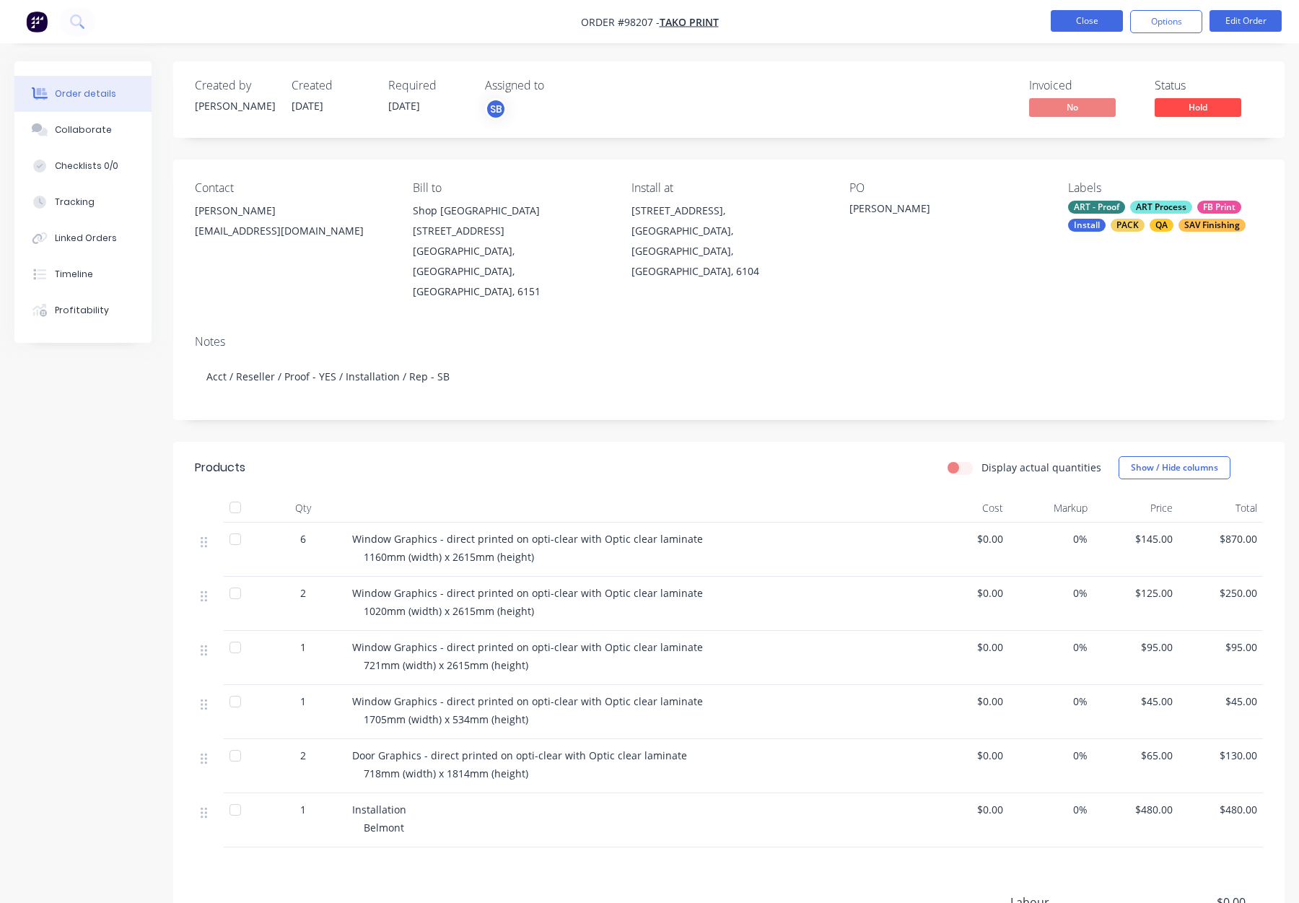
click at [1088, 30] on button "Close" at bounding box center [1087, 21] width 72 height 22
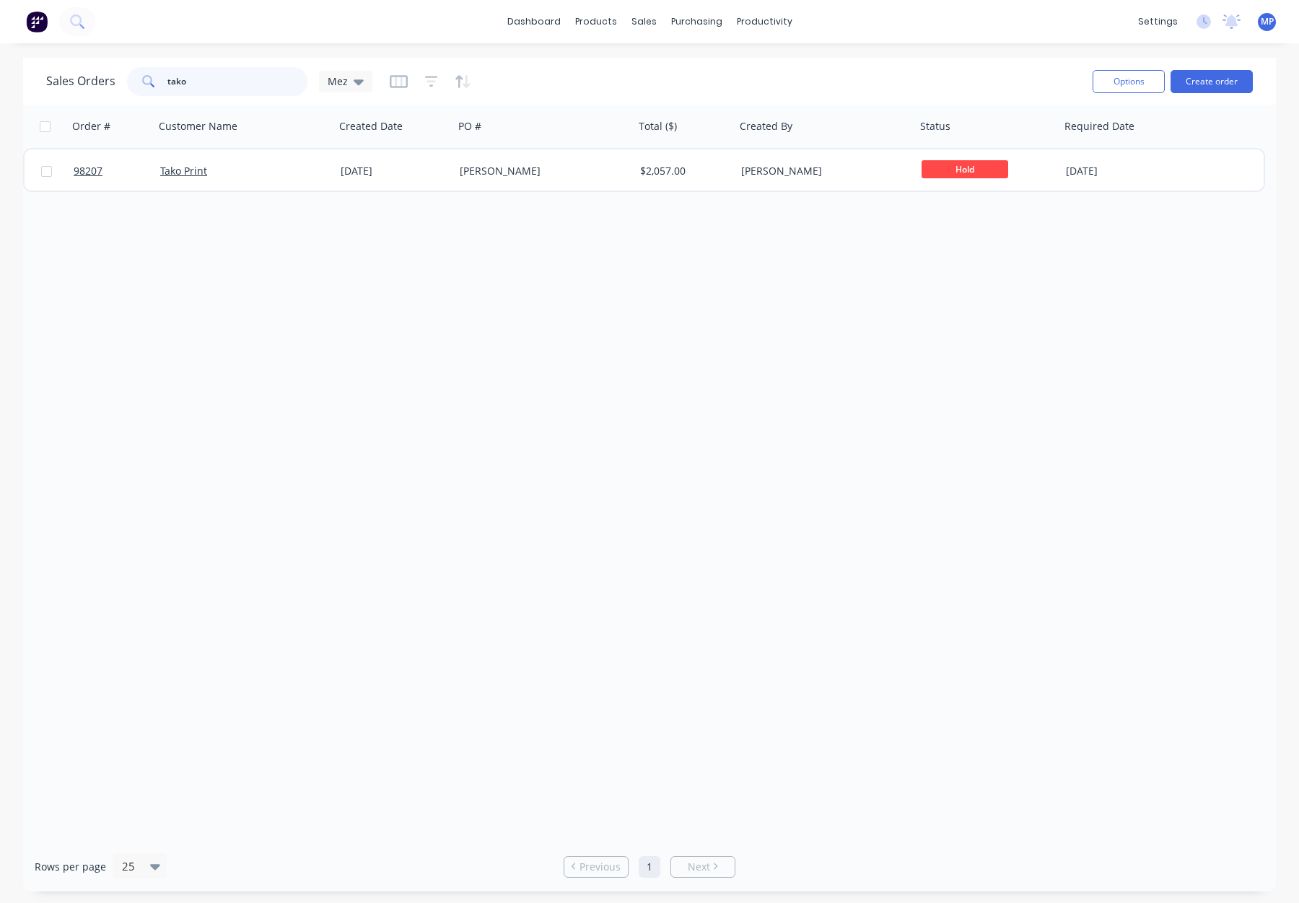
drag, startPoint x: 166, startPoint y: 82, endPoint x: 146, endPoint y: 80, distance: 20.3
click at [139, 80] on div "tako" at bounding box center [217, 81] width 180 height 29
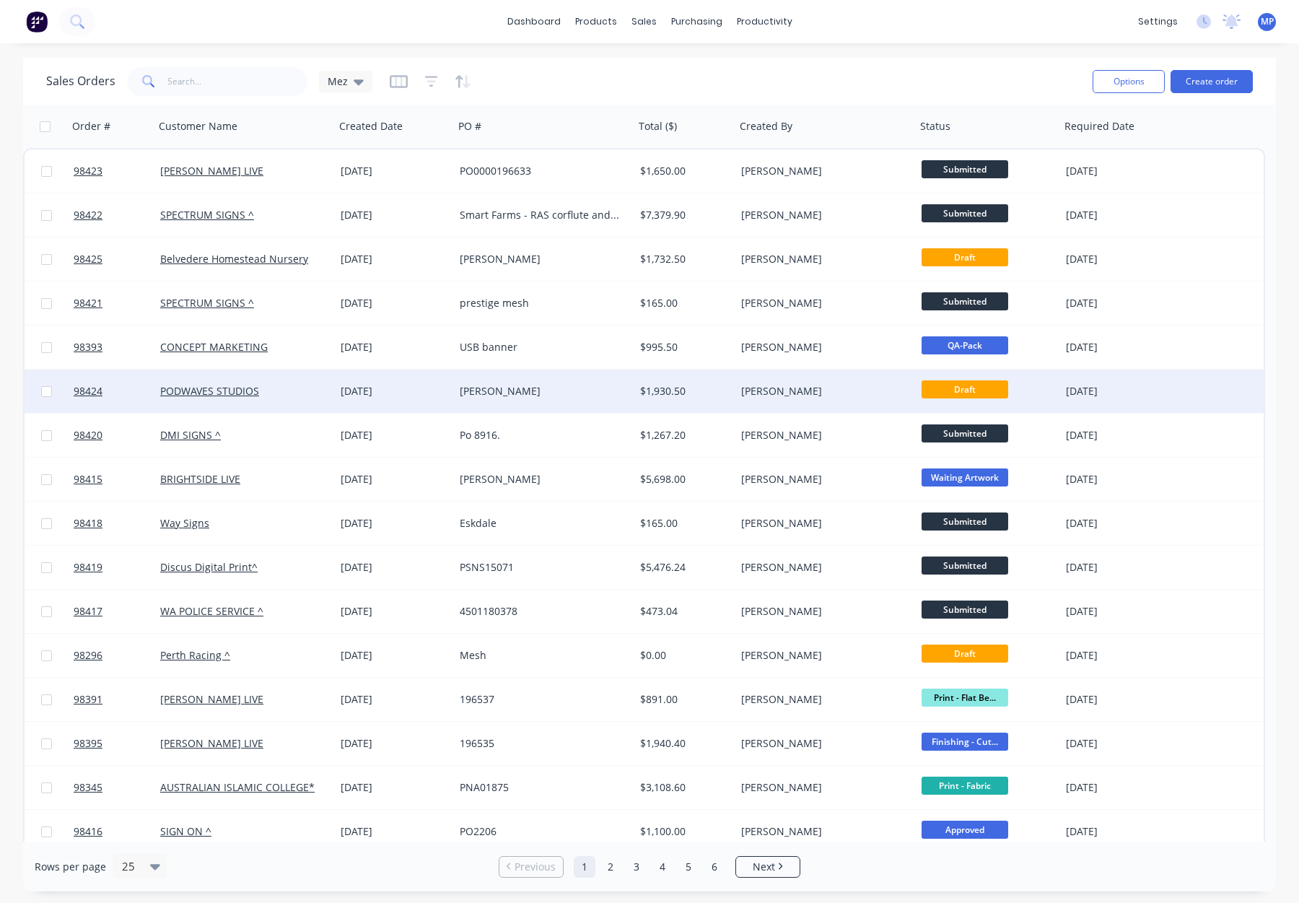
click at [834, 388] on div "[PERSON_NAME]" at bounding box center [821, 391] width 160 height 14
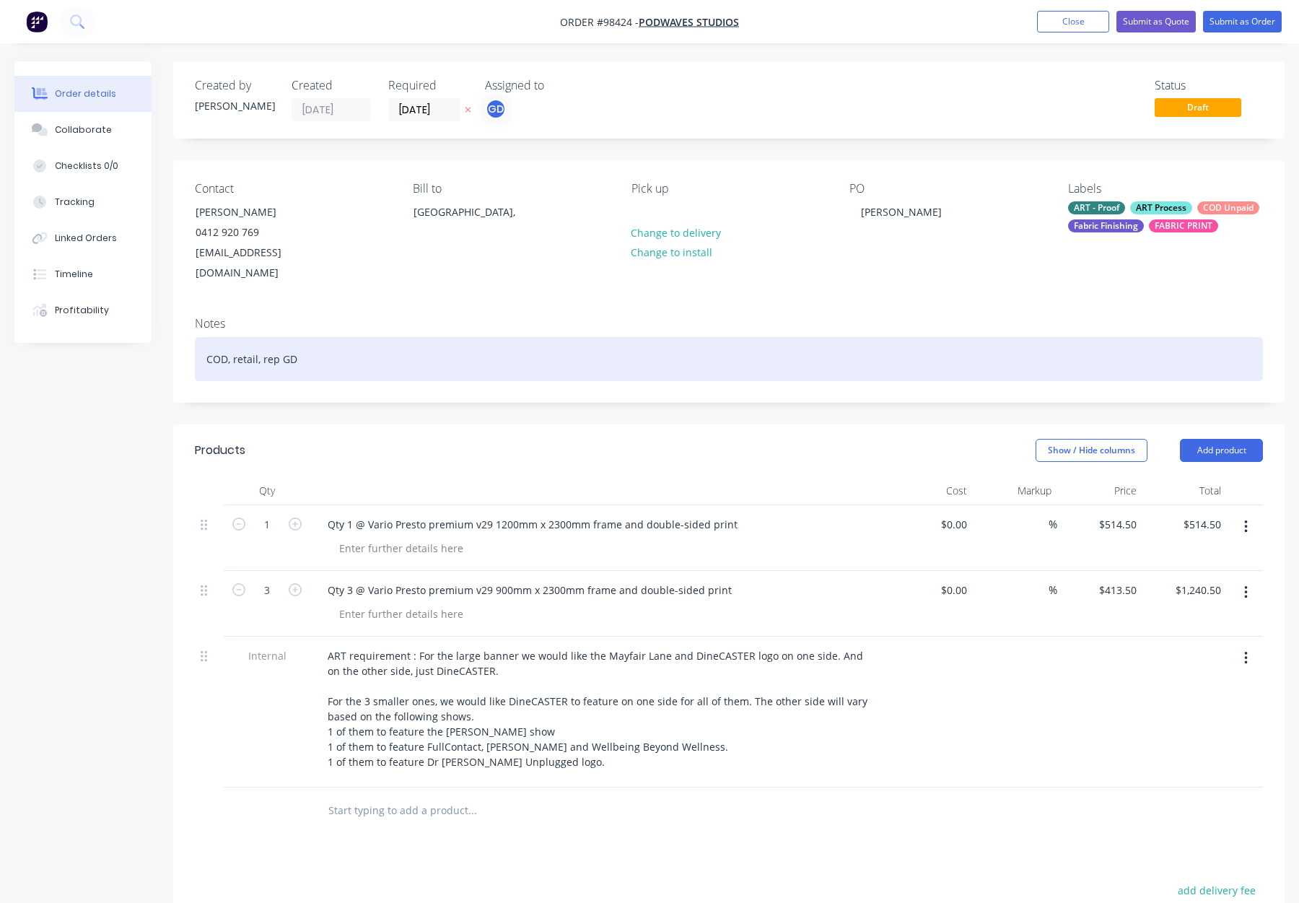
click at [347, 337] on div "COD, retail, rep GD" at bounding box center [729, 359] width 1068 height 44
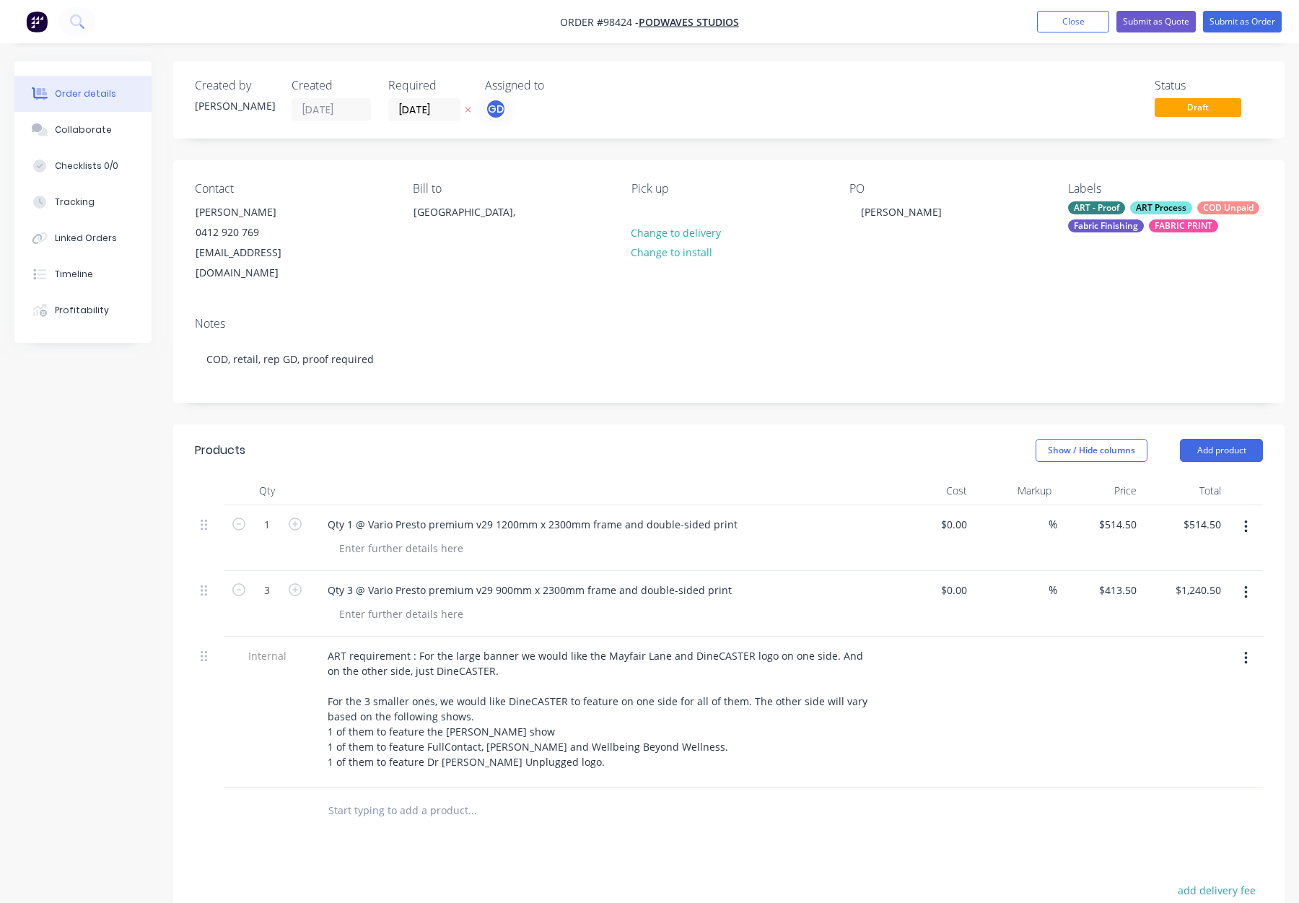
click at [465, 439] on div "Show / Hide columns Add product" at bounding box center [842, 450] width 841 height 23
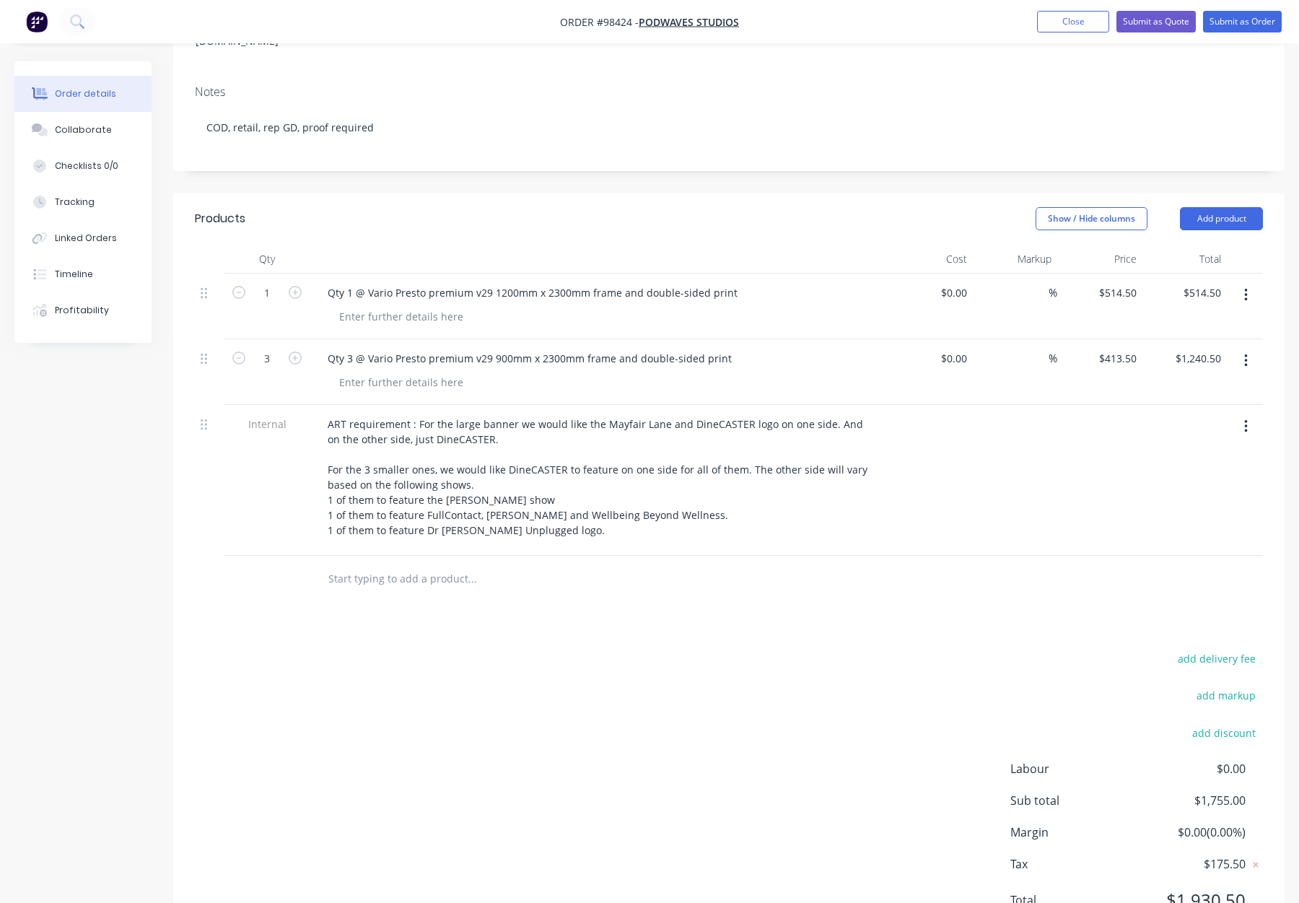
scroll to position [233, 0]
click at [409, 563] on input "text" at bounding box center [472, 577] width 289 height 29
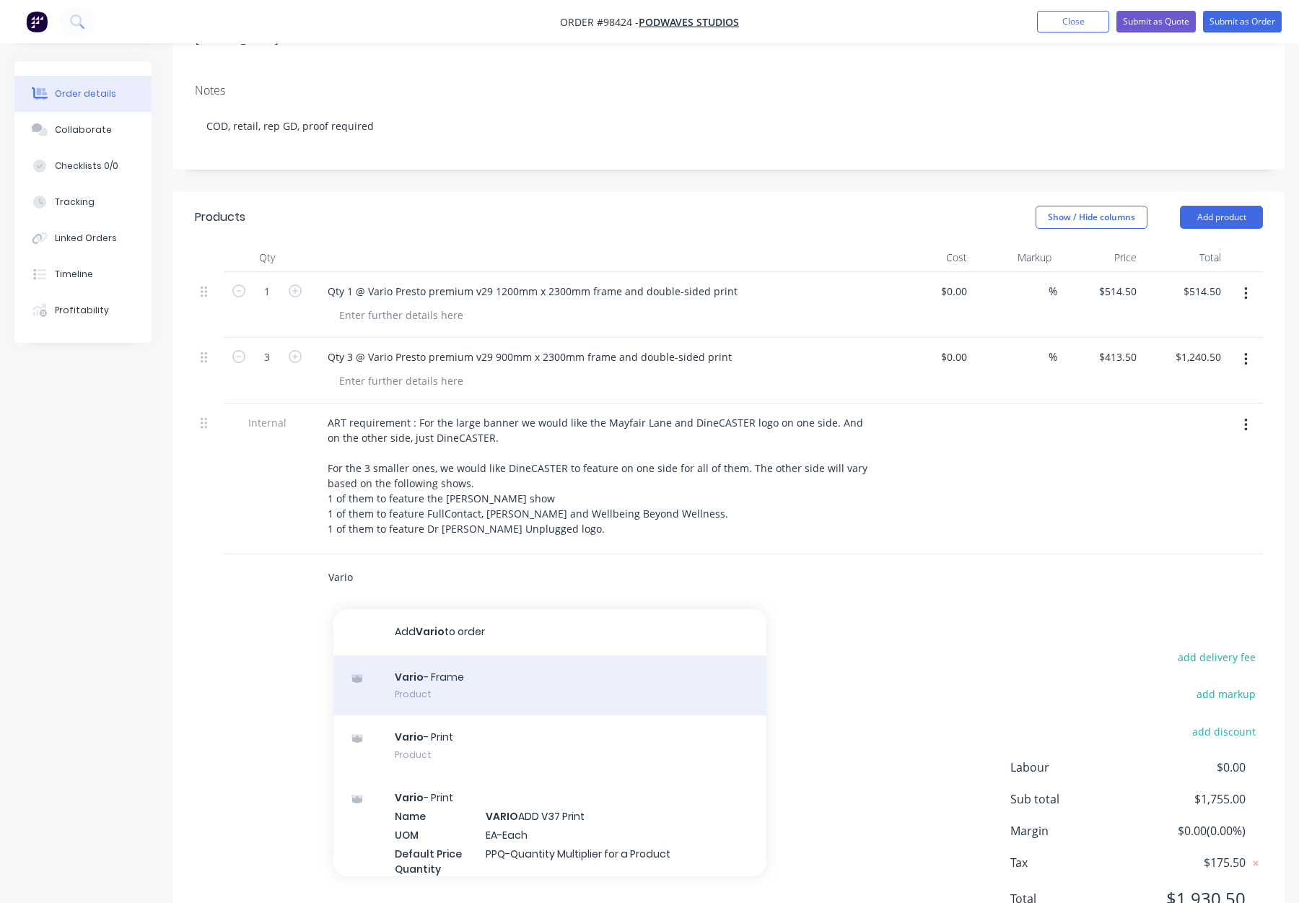
type input "Vario"
click at [646, 663] on div "Vario - Frame Product" at bounding box center [550, 685] width 433 height 61
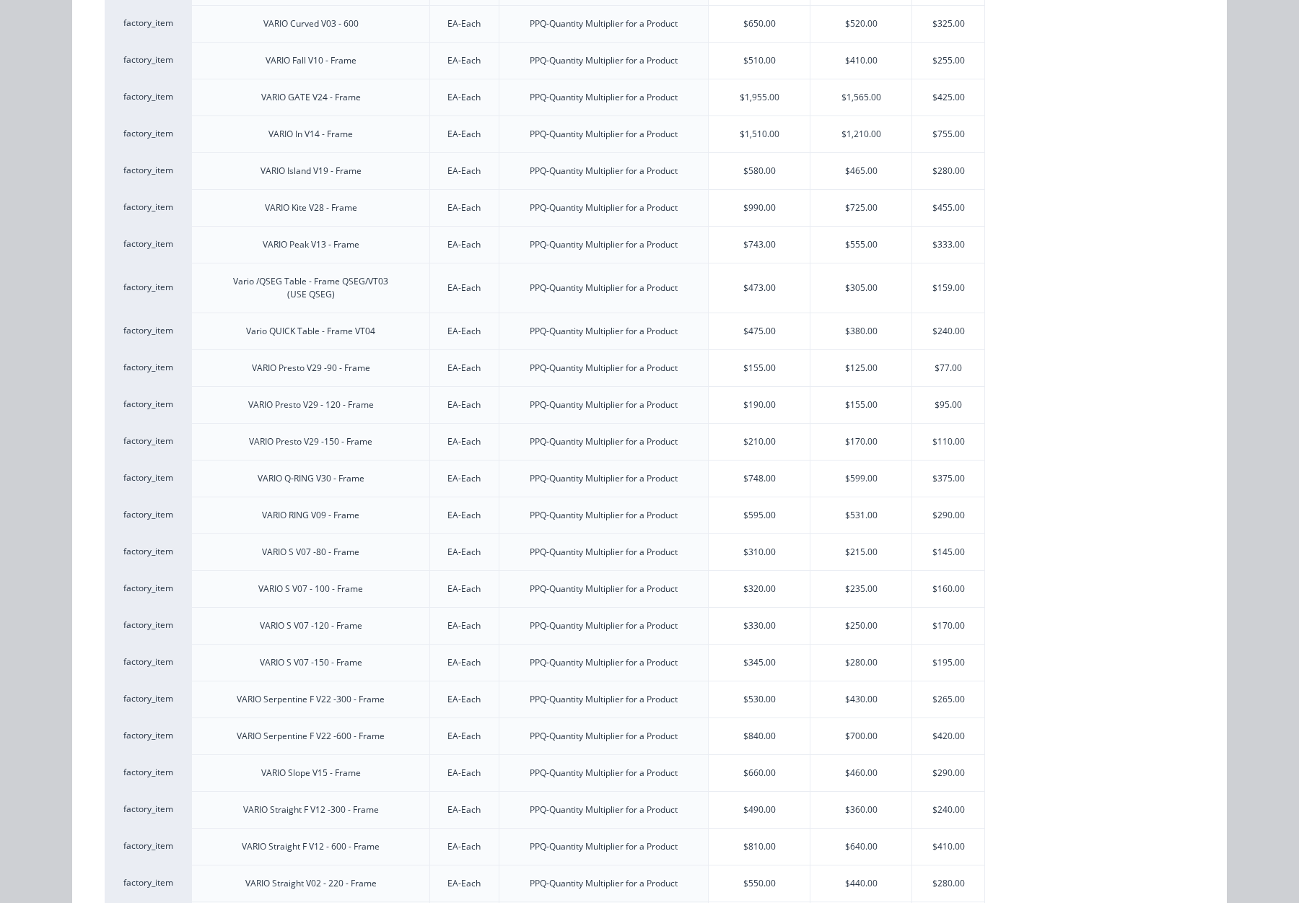
scroll to position [648, 0]
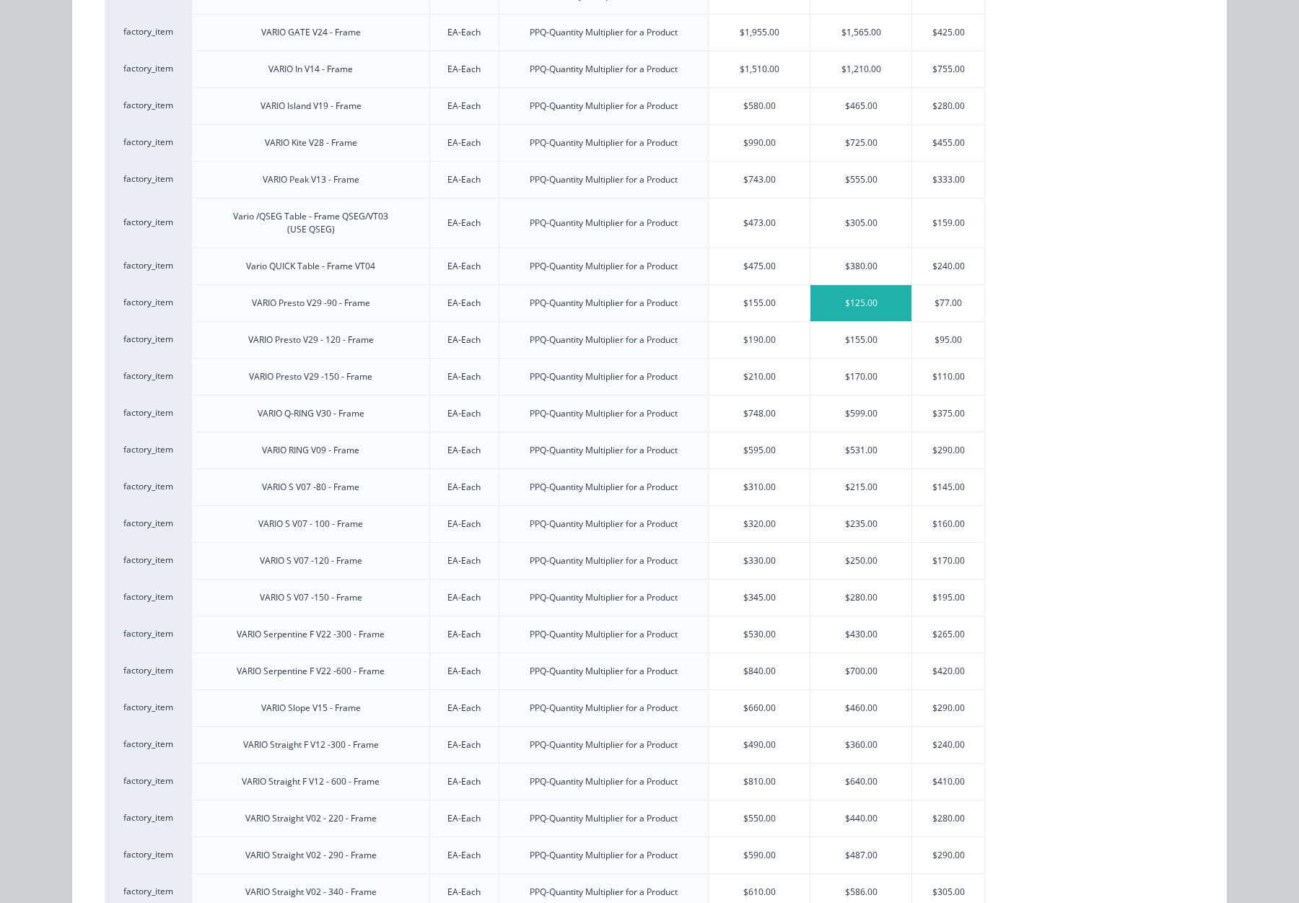
click at [864, 302] on div "$125.00" at bounding box center [861, 303] width 101 height 36
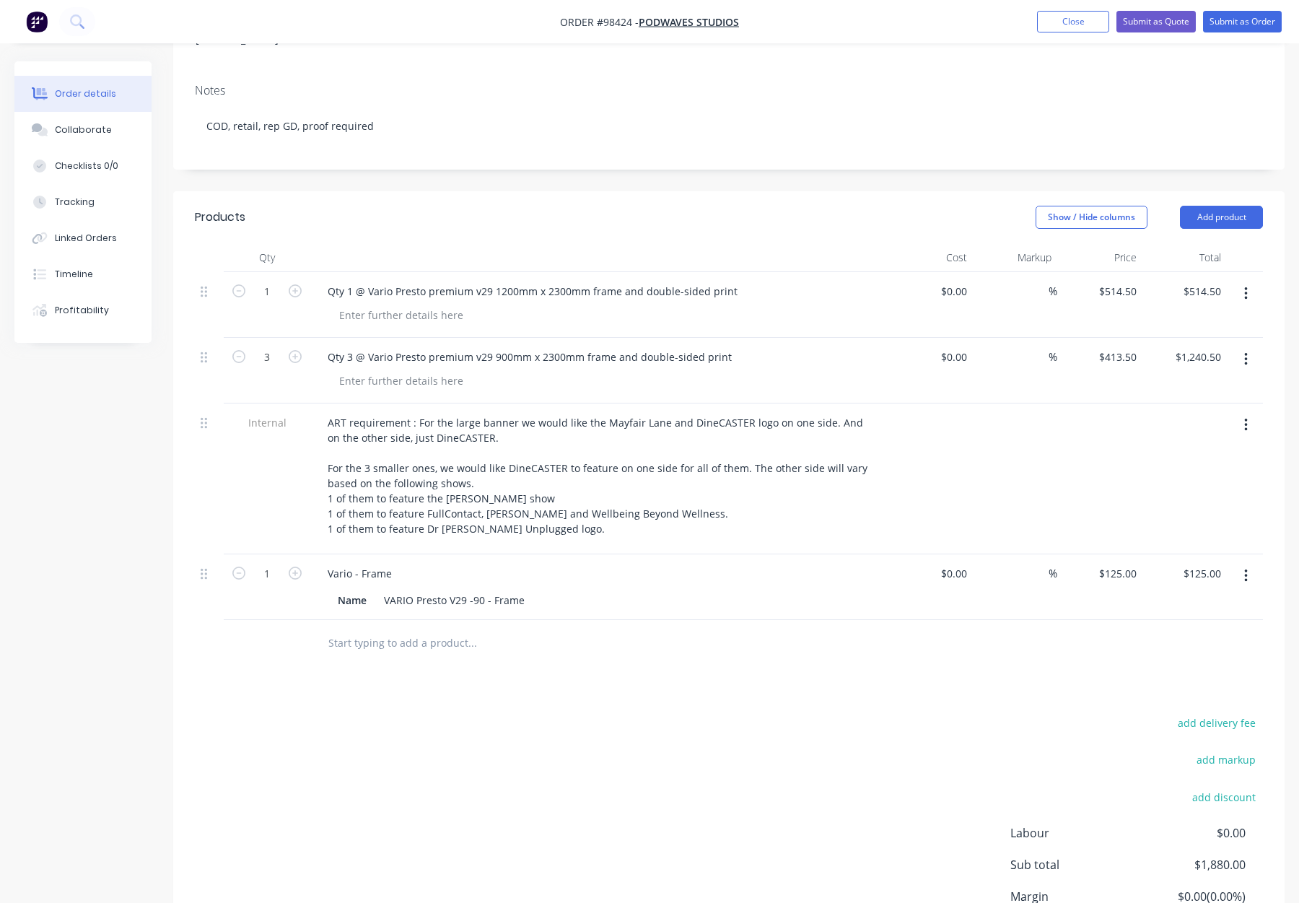
click at [1244, 568] on icon "button" at bounding box center [1246, 576] width 4 height 16
click at [1190, 690] on div "Delete" at bounding box center [1194, 700] width 111 height 21
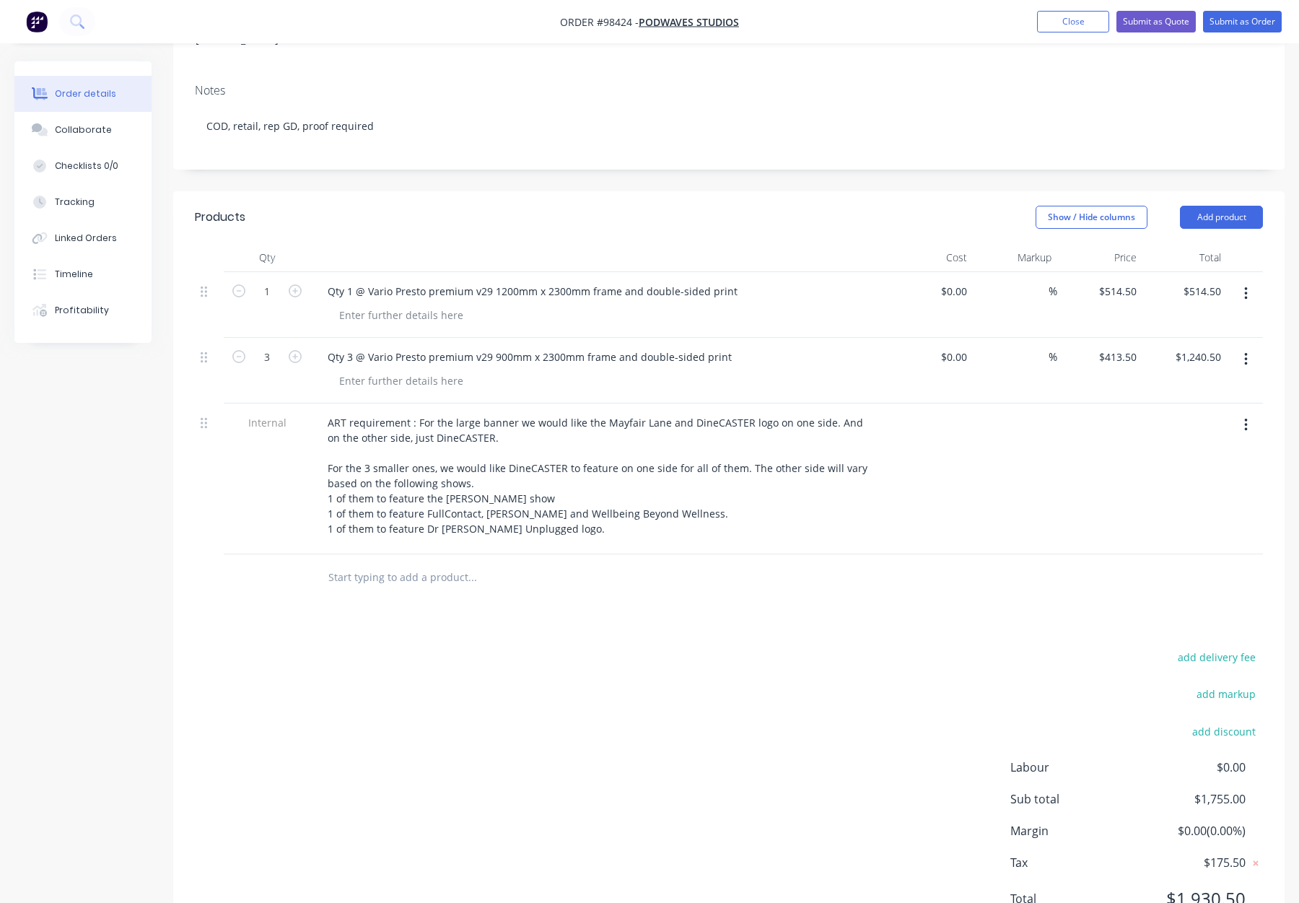
click at [379, 563] on input "text" at bounding box center [472, 577] width 289 height 29
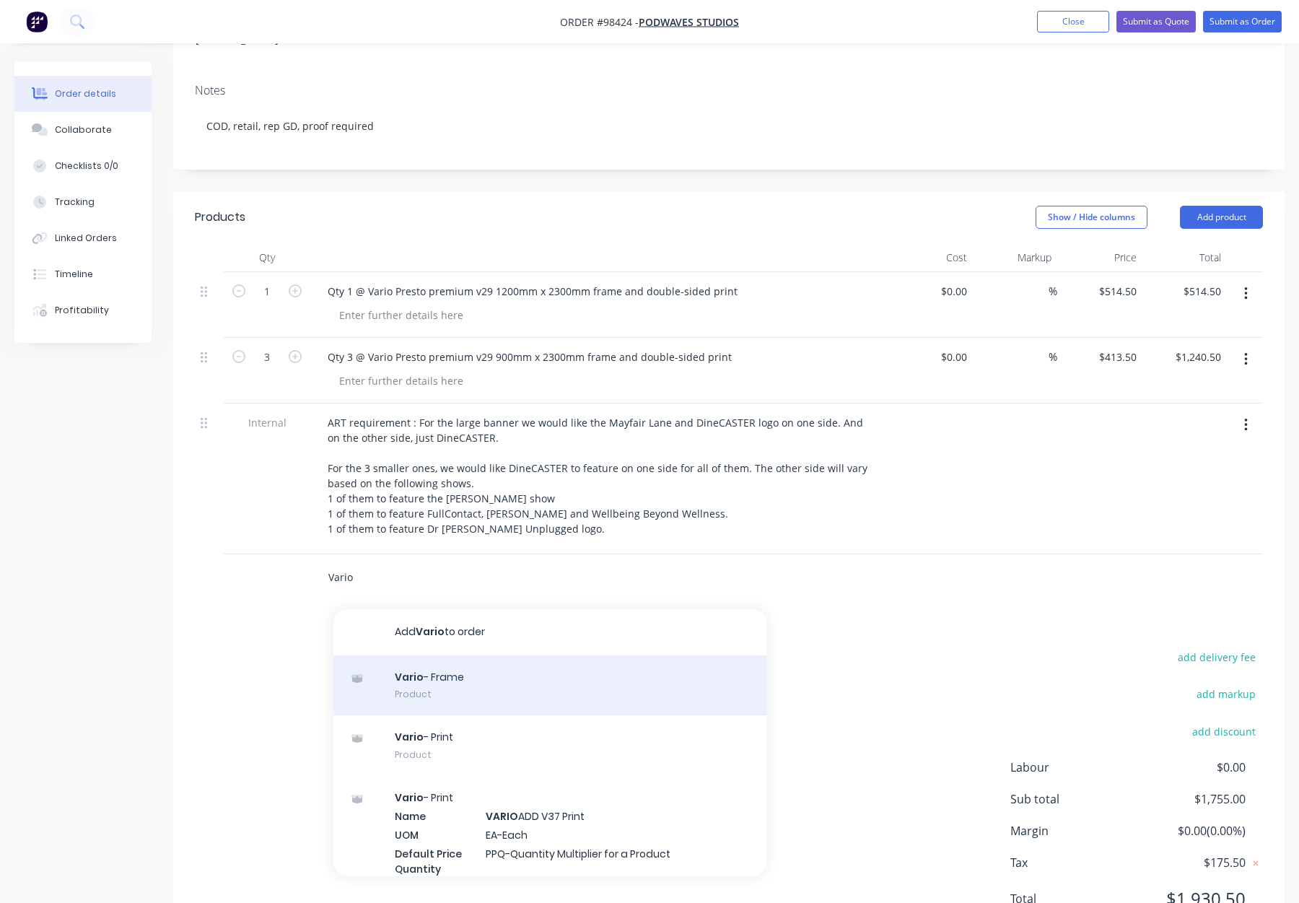
type input "Vario"
click at [541, 681] on div "Vario - Frame Product" at bounding box center [550, 685] width 433 height 61
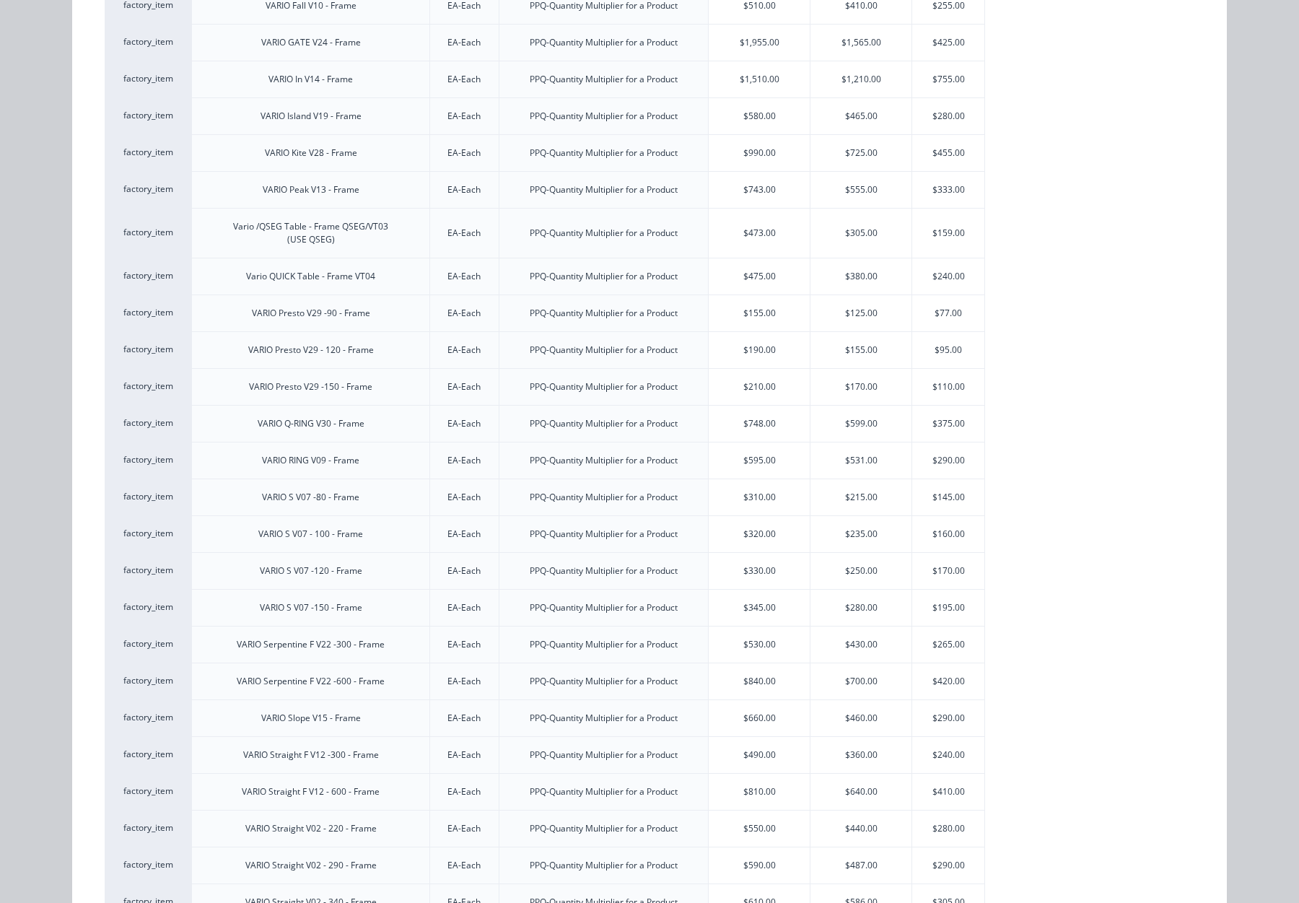
scroll to position [642, 0]
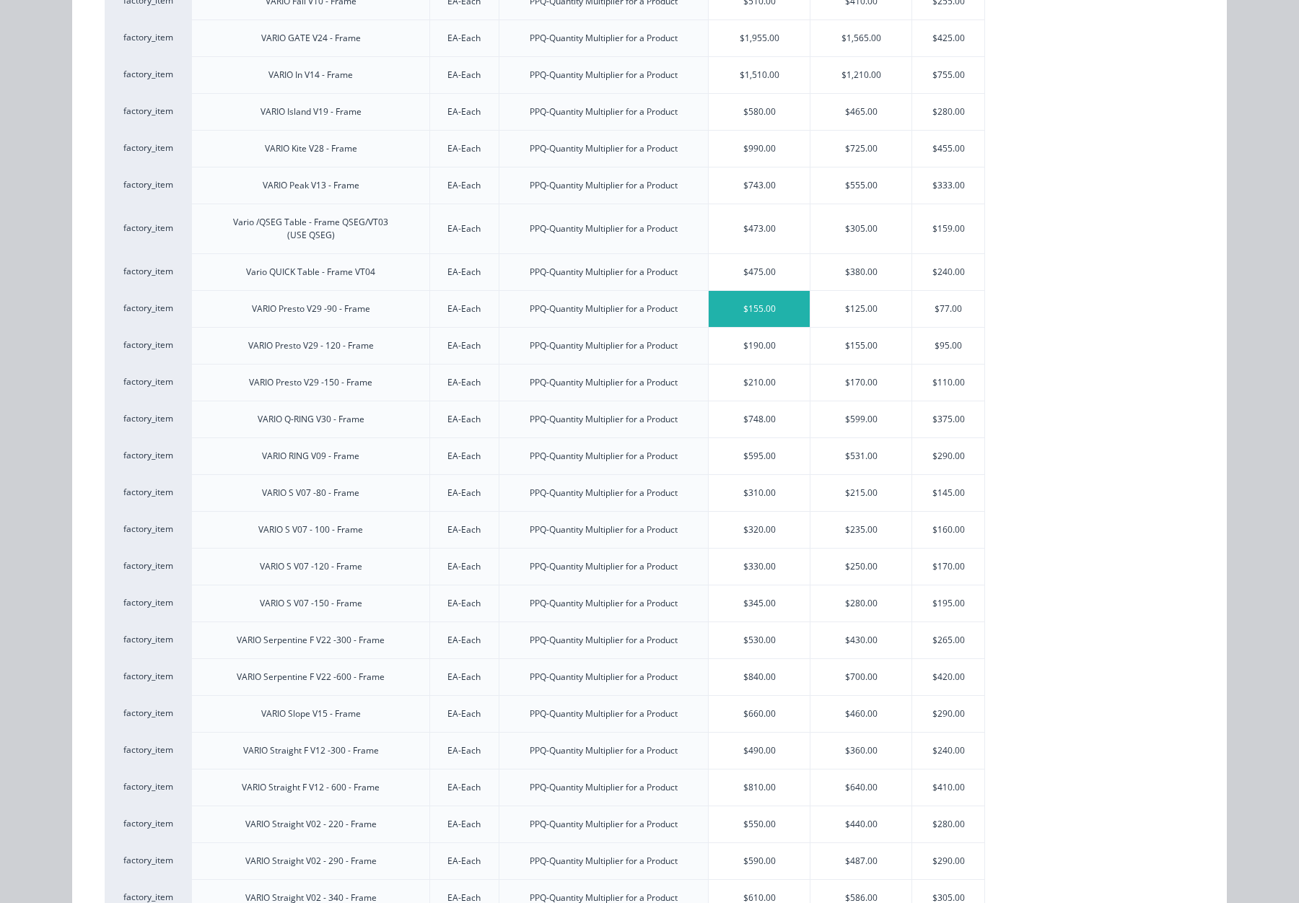
click at [747, 315] on div "$155.00" at bounding box center [759, 309] width 101 height 36
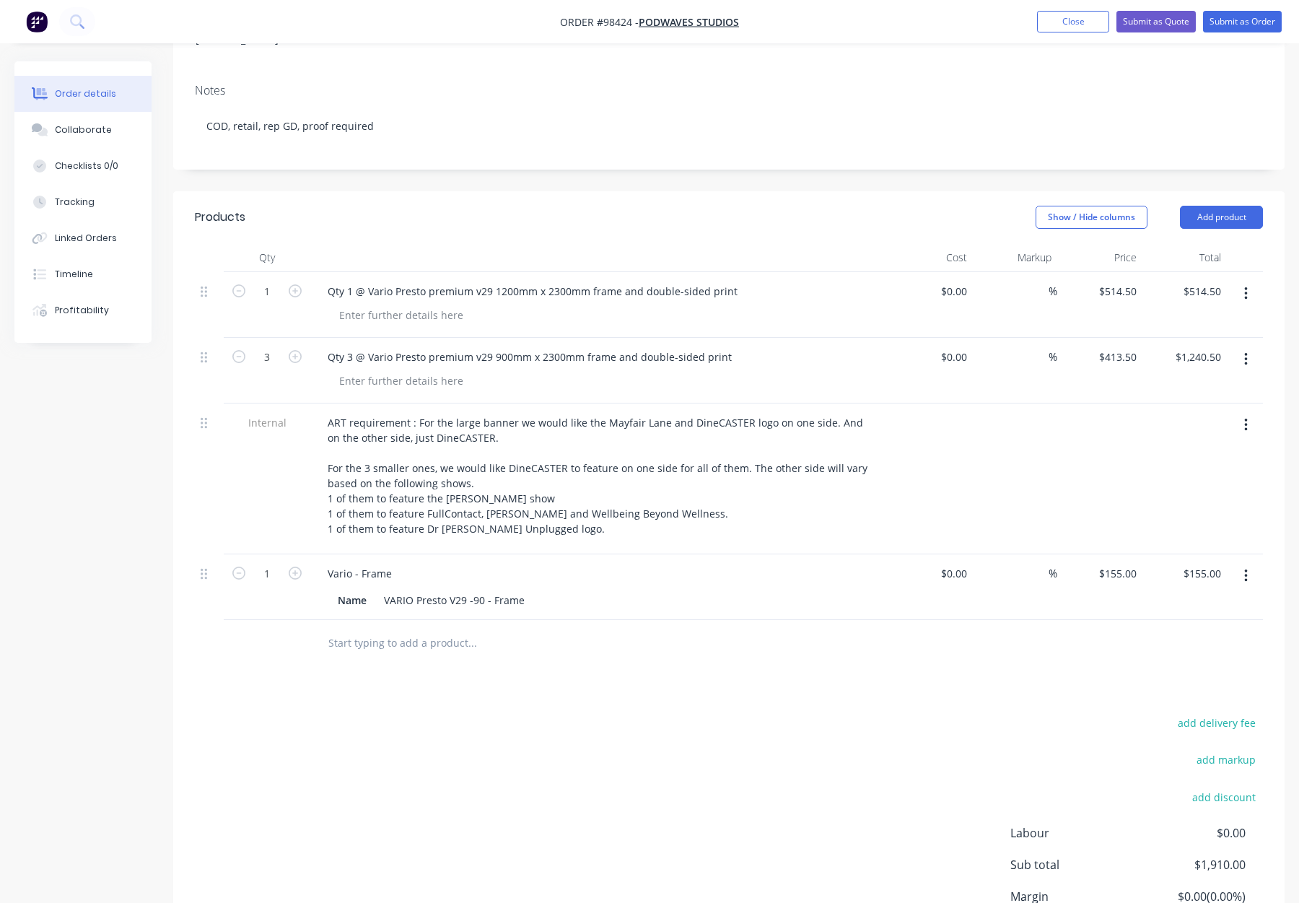
click at [389, 629] on input "text" at bounding box center [472, 643] width 289 height 29
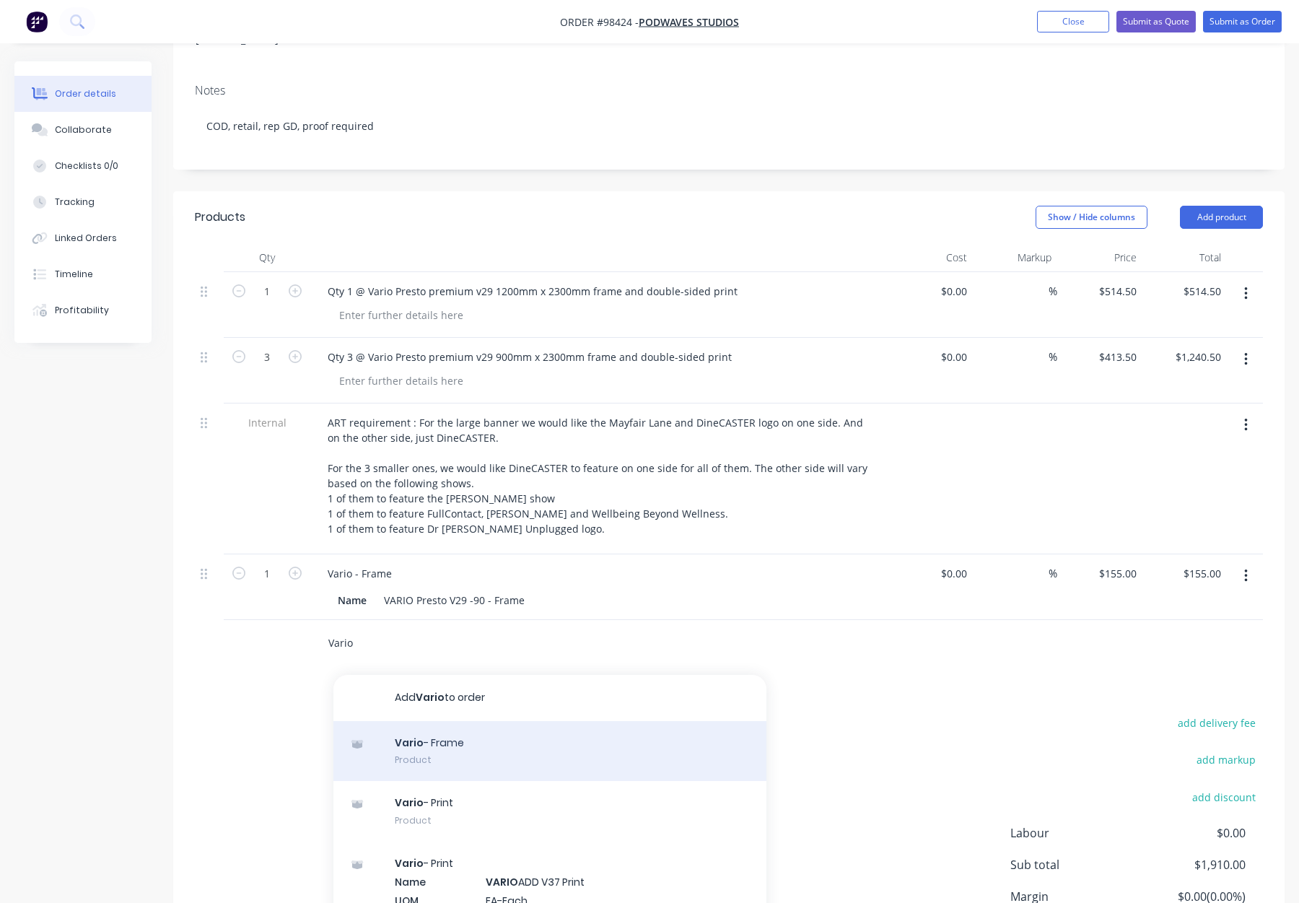
type input "Vario"
click at [472, 733] on div "Vario - Frame Product" at bounding box center [550, 751] width 433 height 61
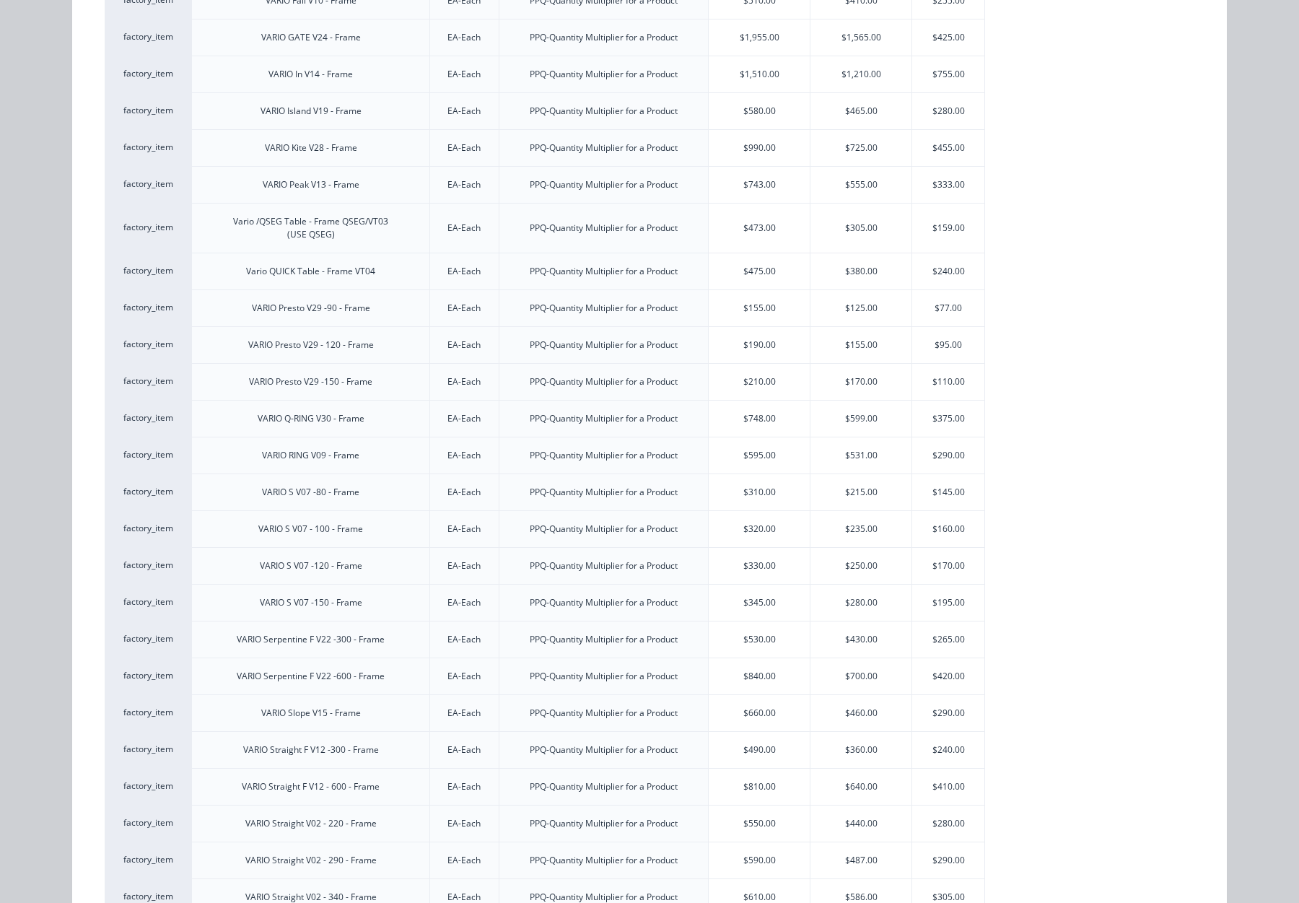
scroll to position [650, 0]
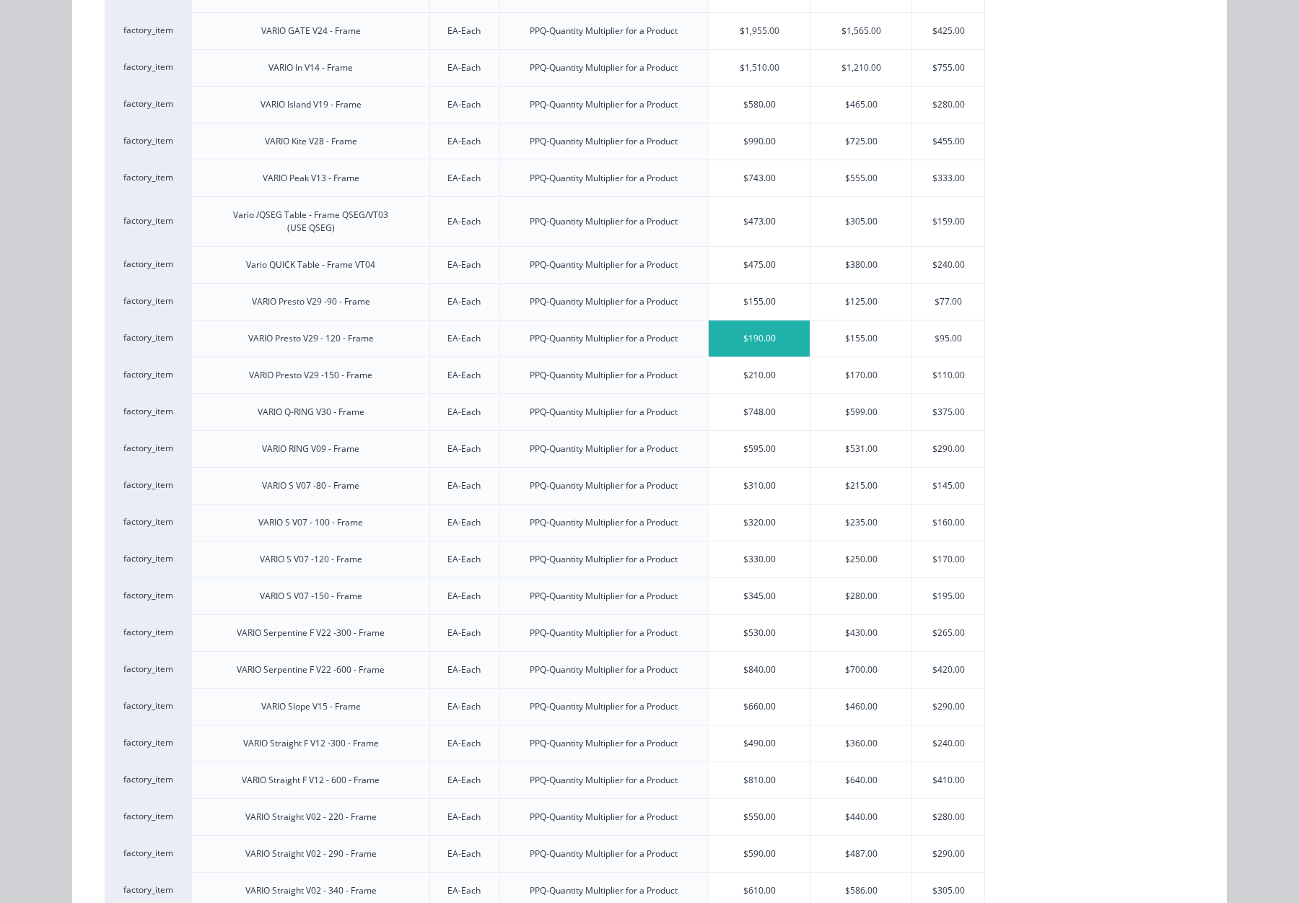
click at [793, 336] on div "$190.00" at bounding box center [759, 339] width 101 height 36
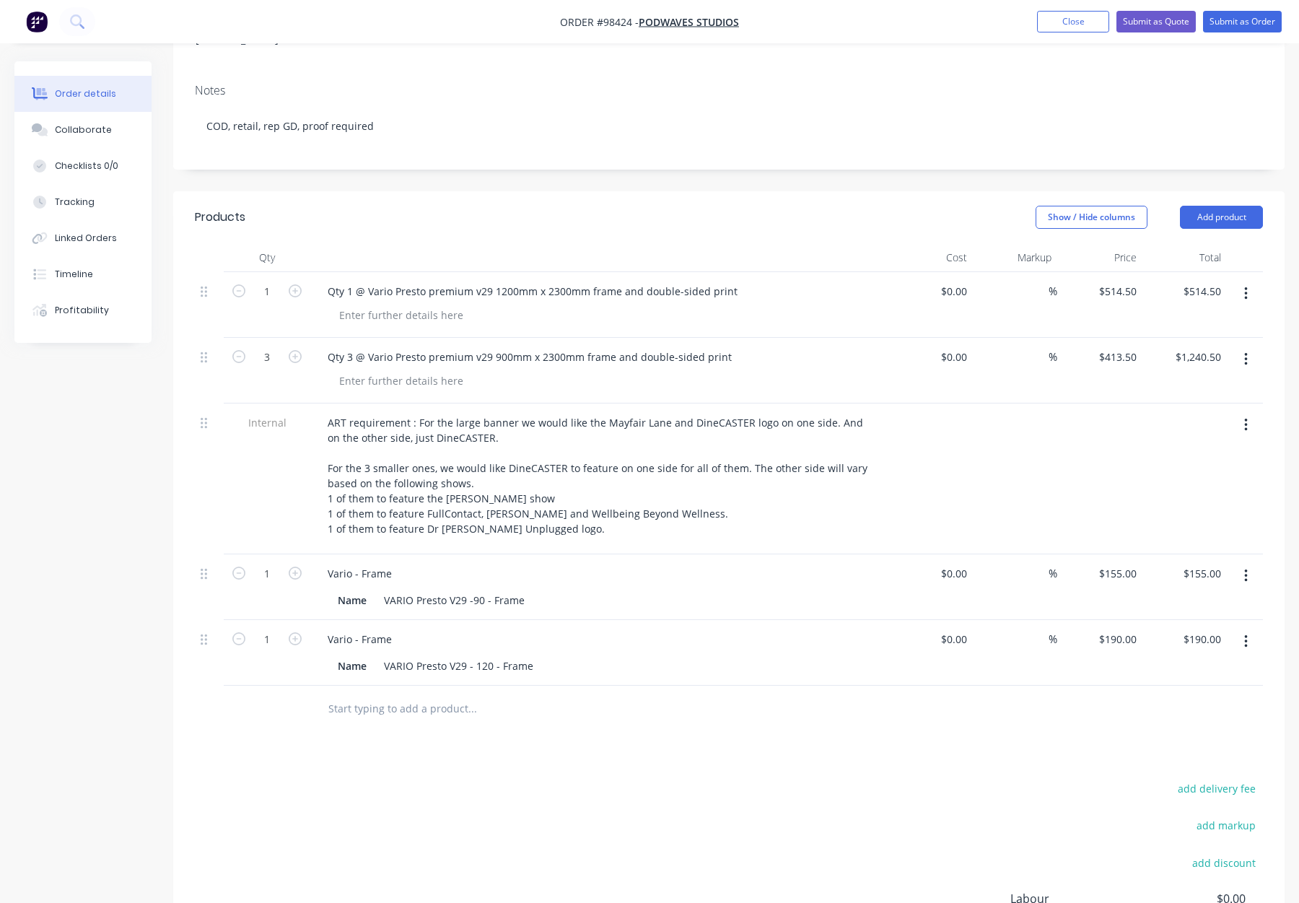
click at [367, 694] on input "text" at bounding box center [472, 708] width 289 height 29
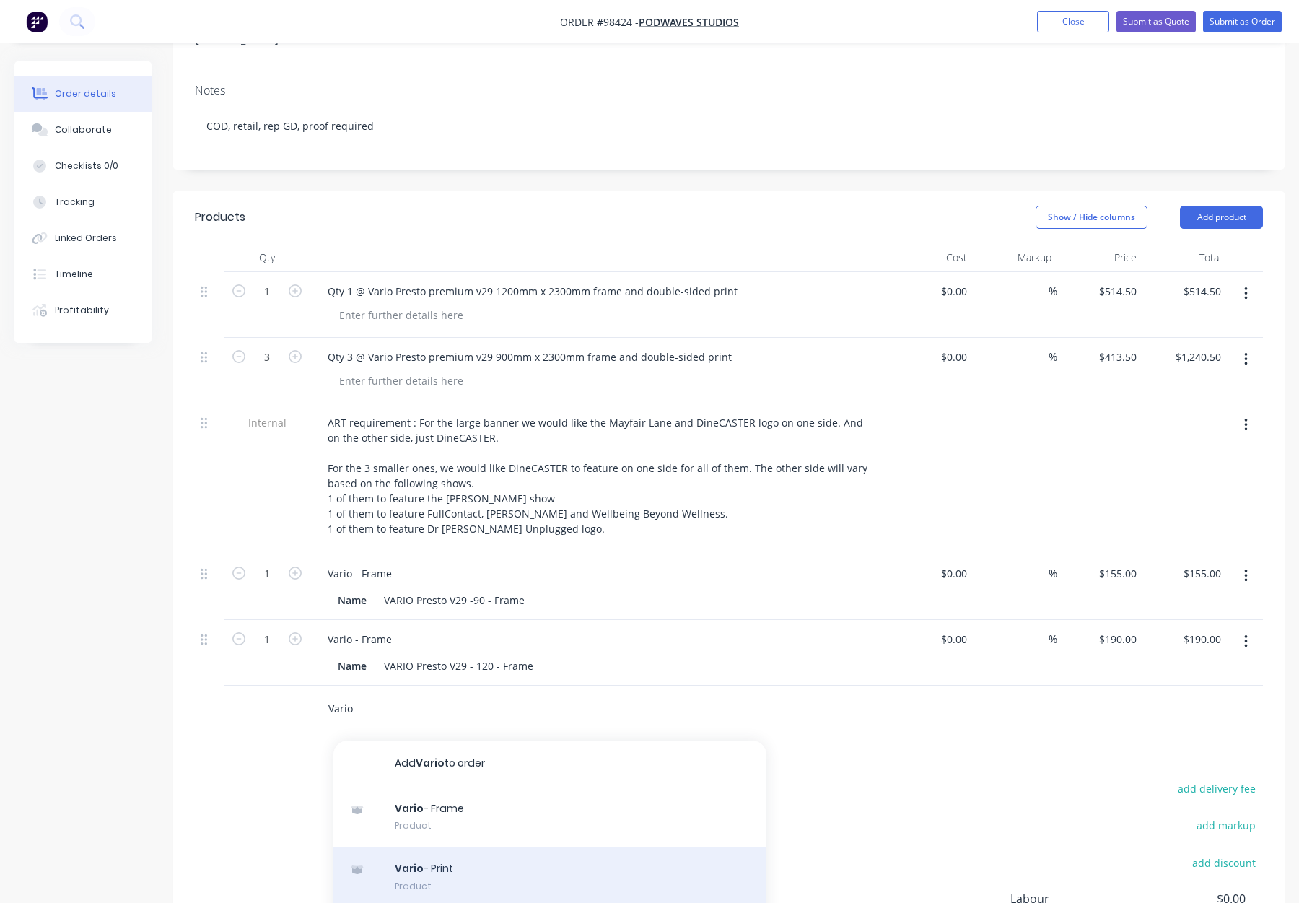
type input "Vario"
click at [563, 847] on div "Vario - Print Product" at bounding box center [550, 877] width 433 height 61
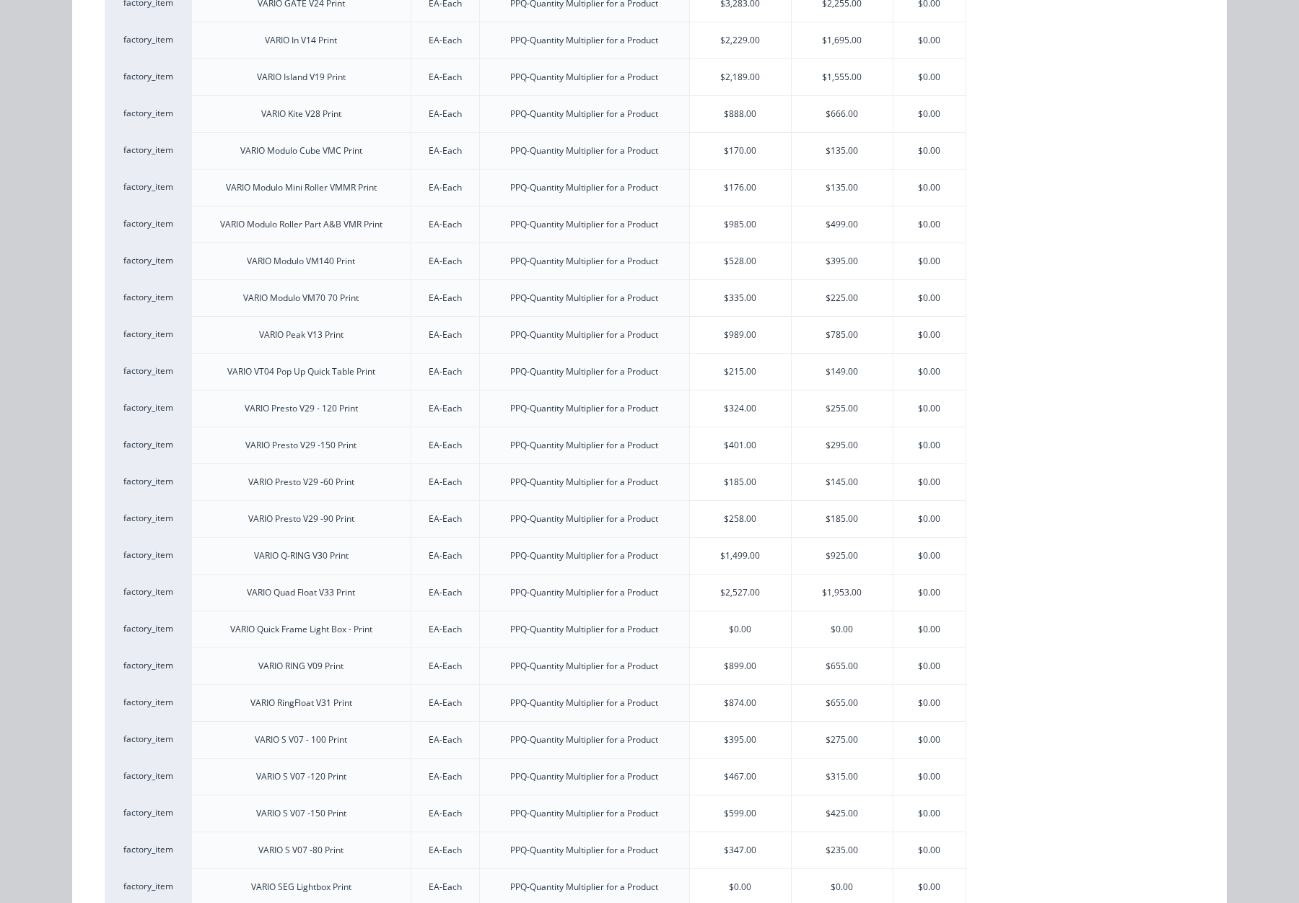
scroll to position [1444, 0]
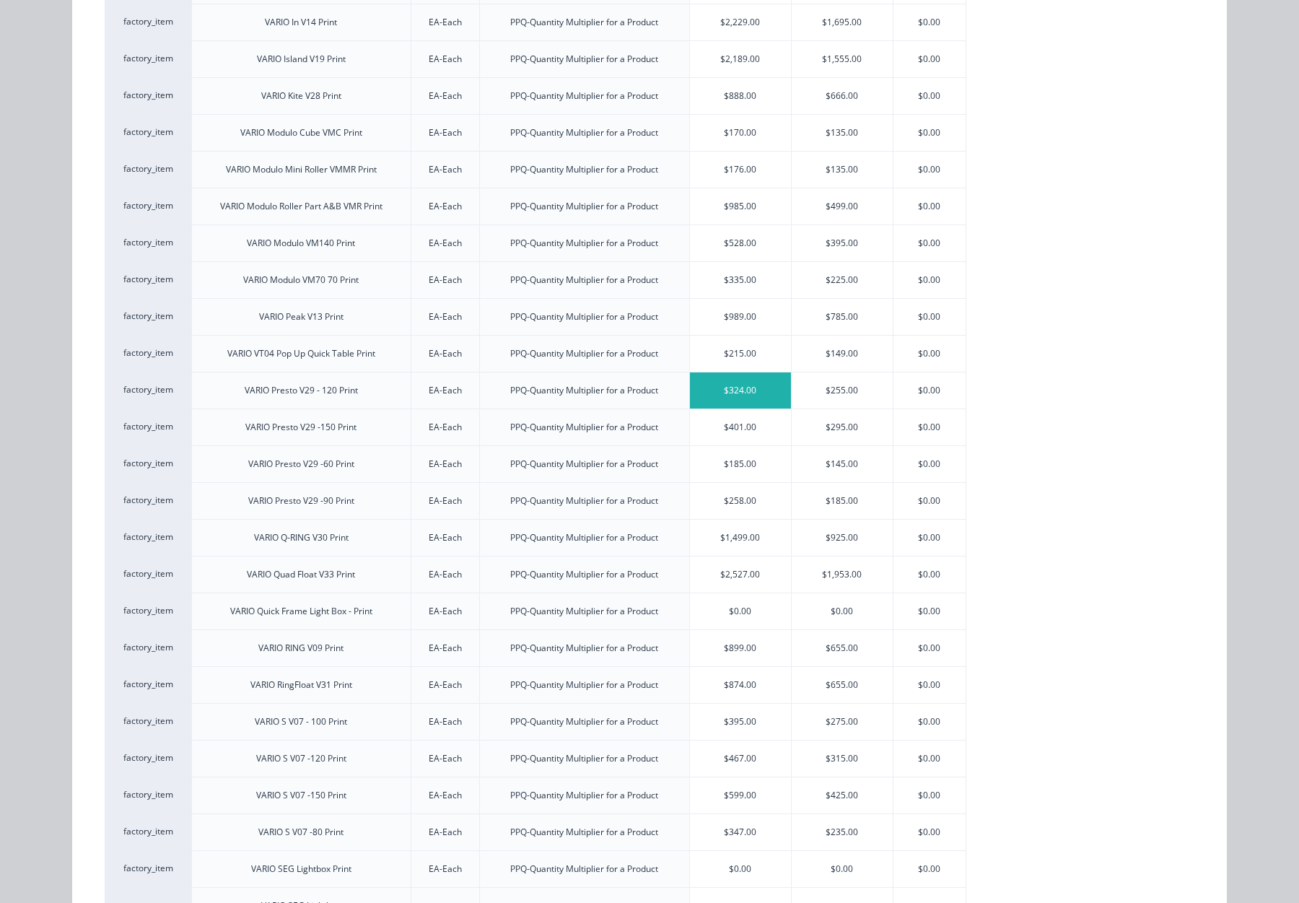
click at [756, 378] on div "$324.00" at bounding box center [740, 390] width 101 height 36
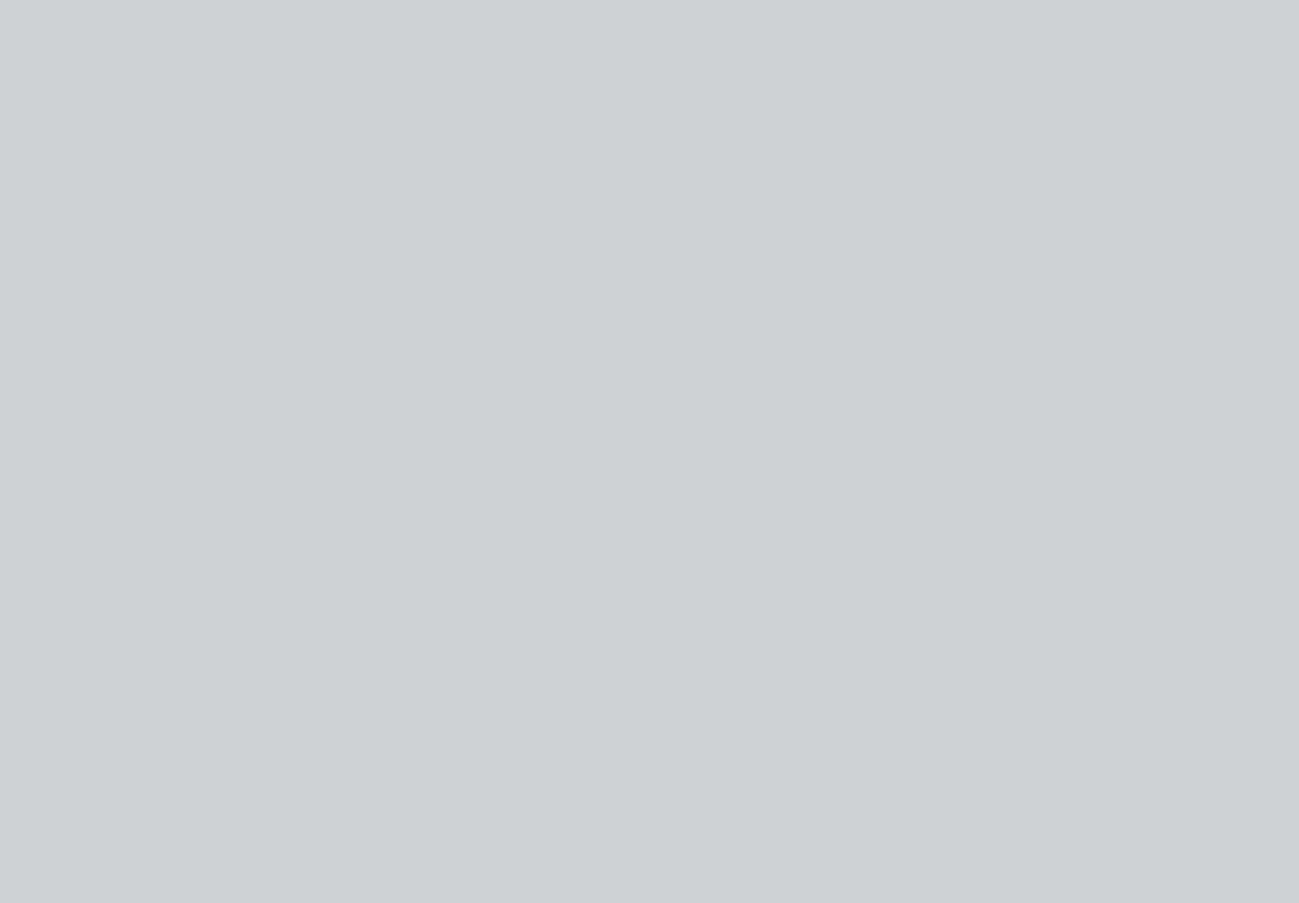
scroll to position [0, 0]
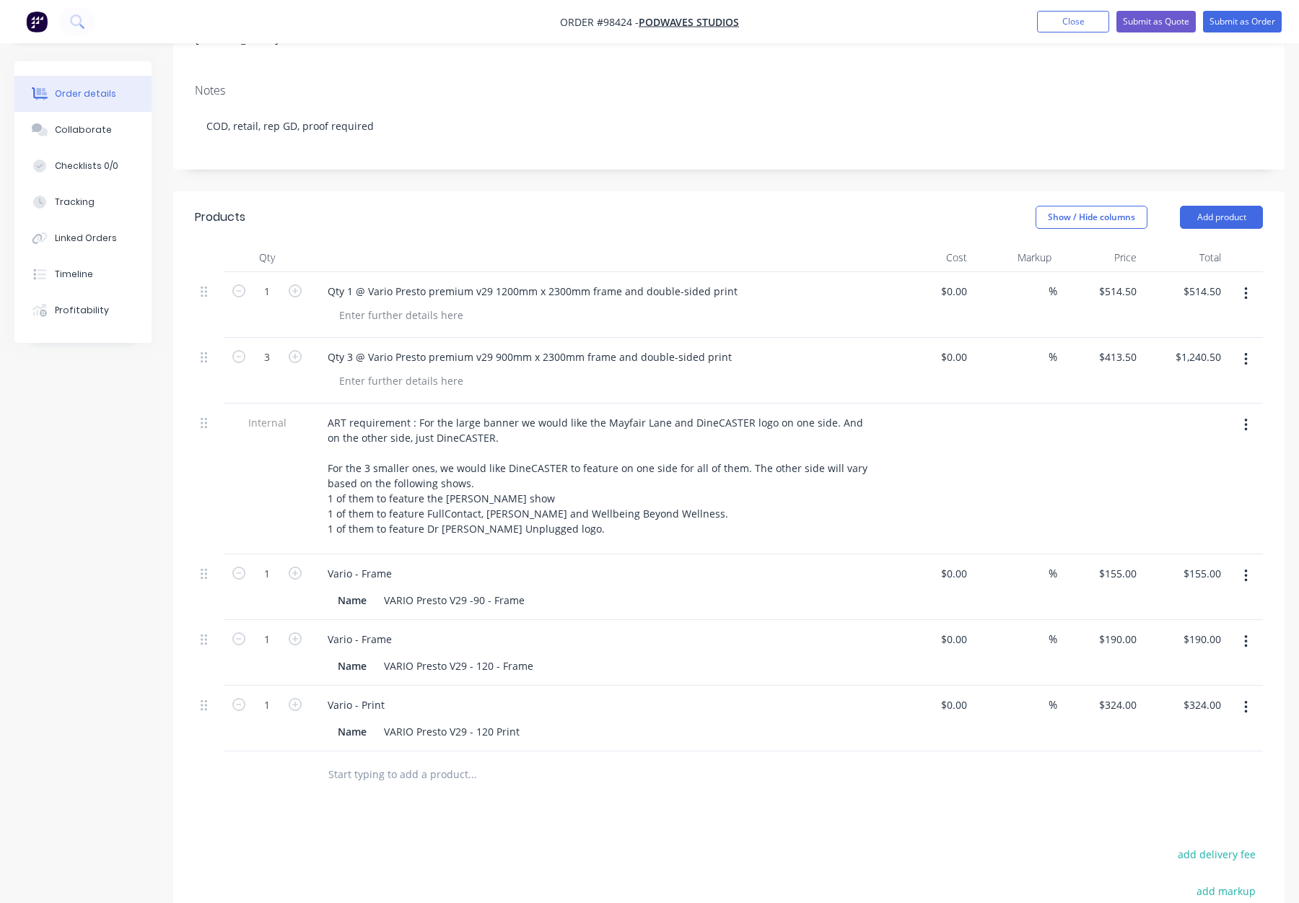
click at [346, 760] on input "text" at bounding box center [472, 774] width 289 height 29
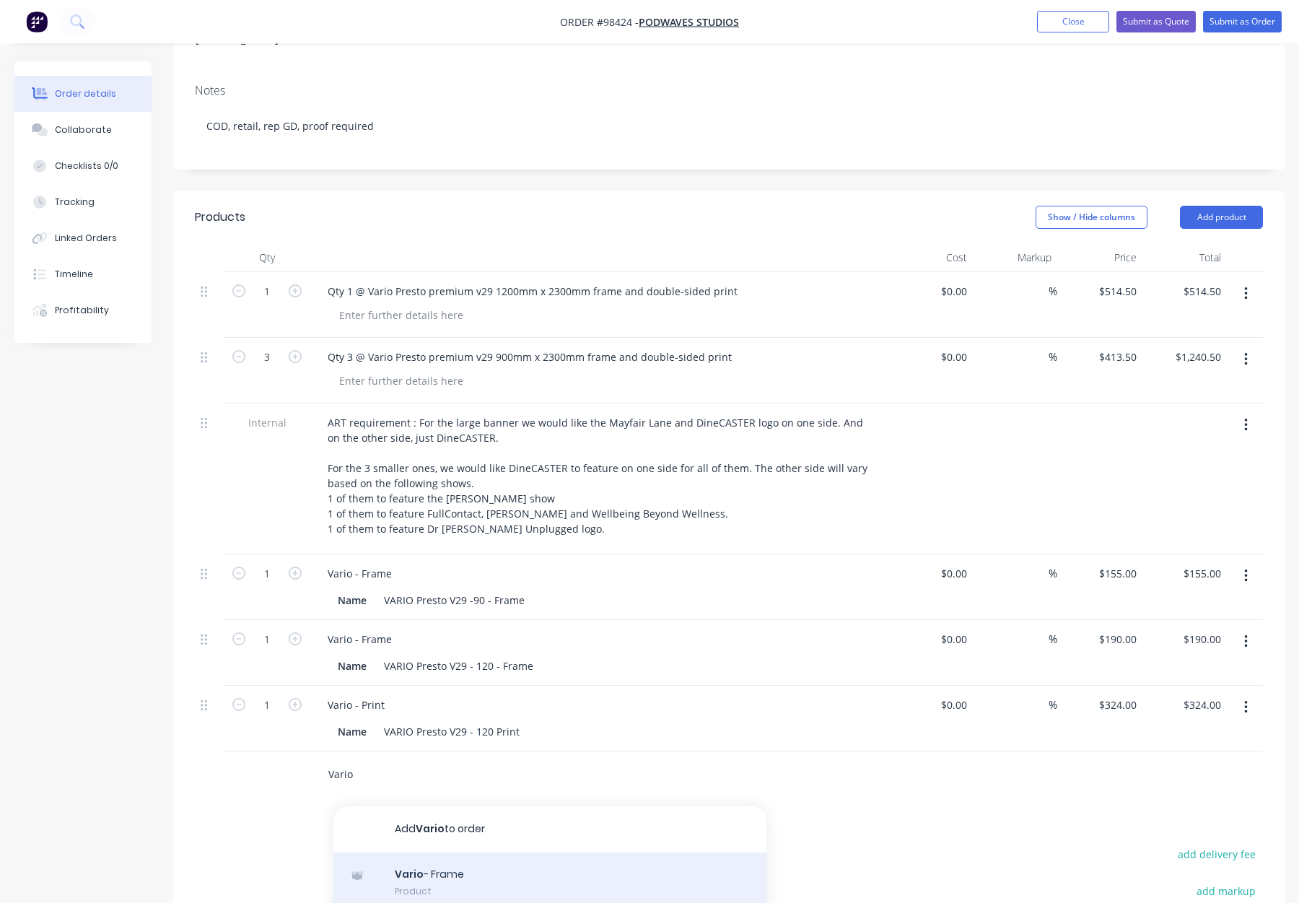
type input "Vario"
click at [485, 858] on div "Vario - Frame Product" at bounding box center [550, 883] width 433 height 61
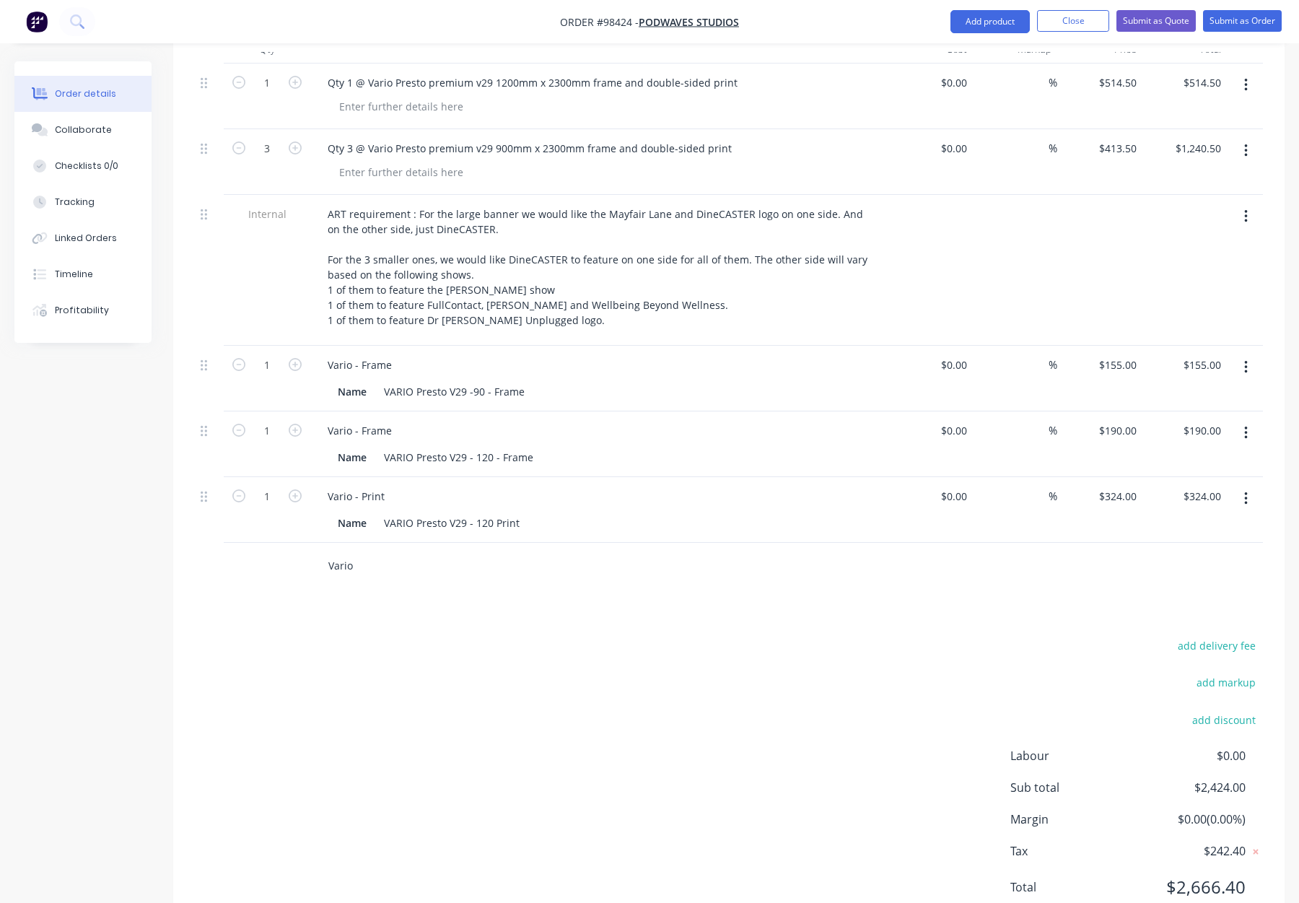
scroll to position [443, 0]
click at [350, 552] on input "Vario" at bounding box center [472, 565] width 289 height 29
click at [360, 551] on input "Vario" at bounding box center [472, 565] width 289 height 29
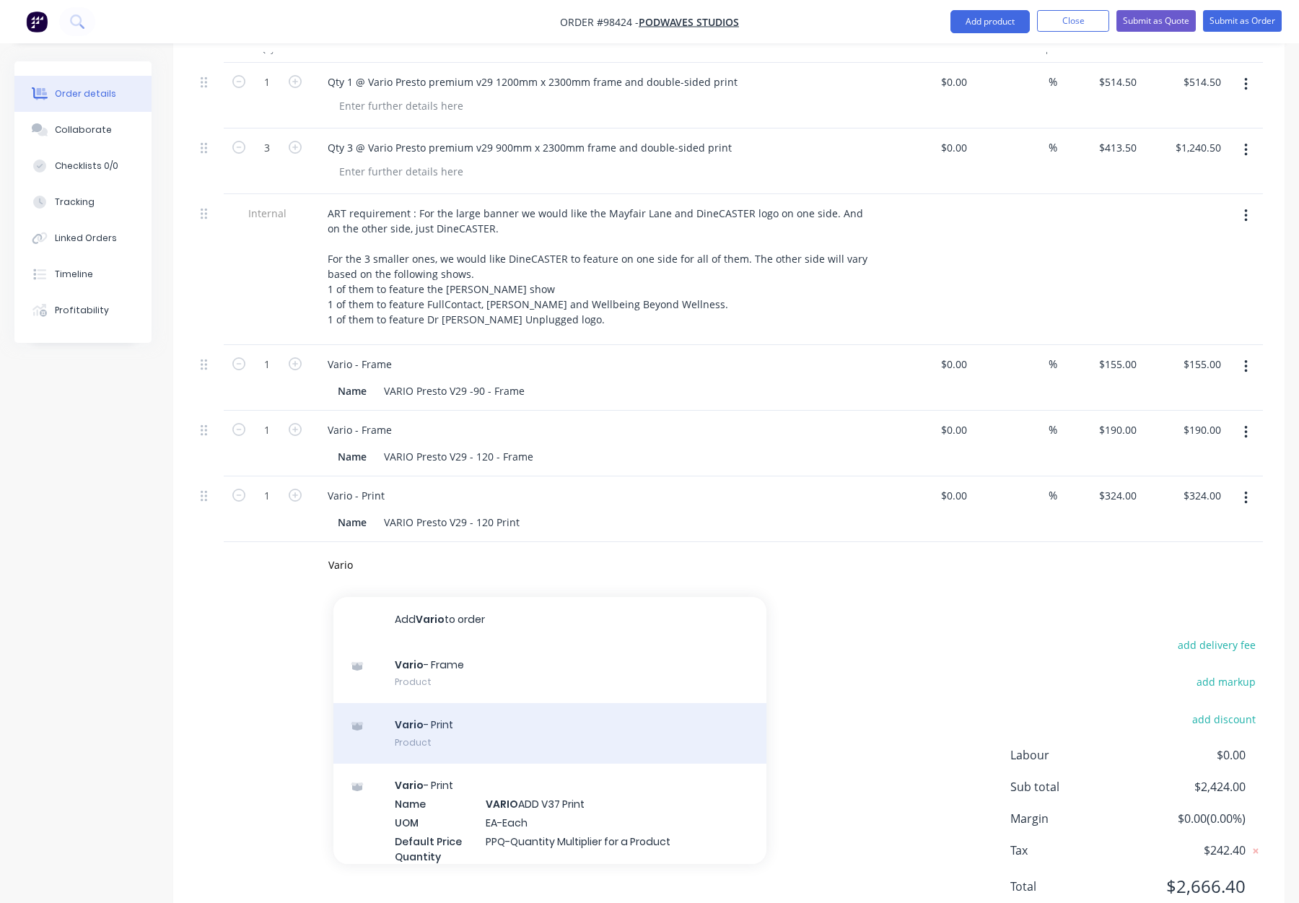
click at [506, 715] on div "Vario - Print Product" at bounding box center [550, 733] width 433 height 61
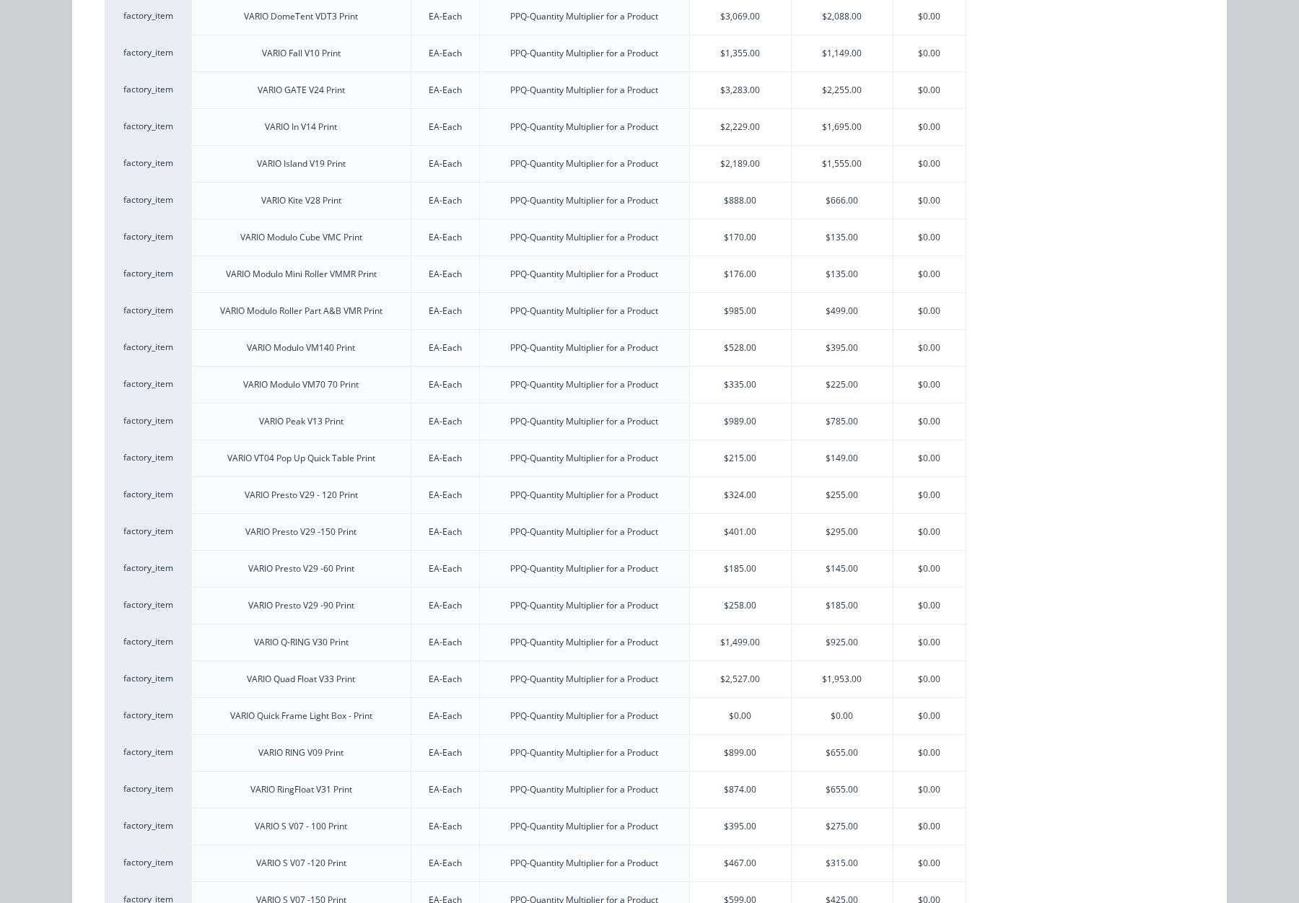
scroll to position [1343, 0]
click at [734, 487] on div "$324.00" at bounding box center [740, 492] width 101 height 36
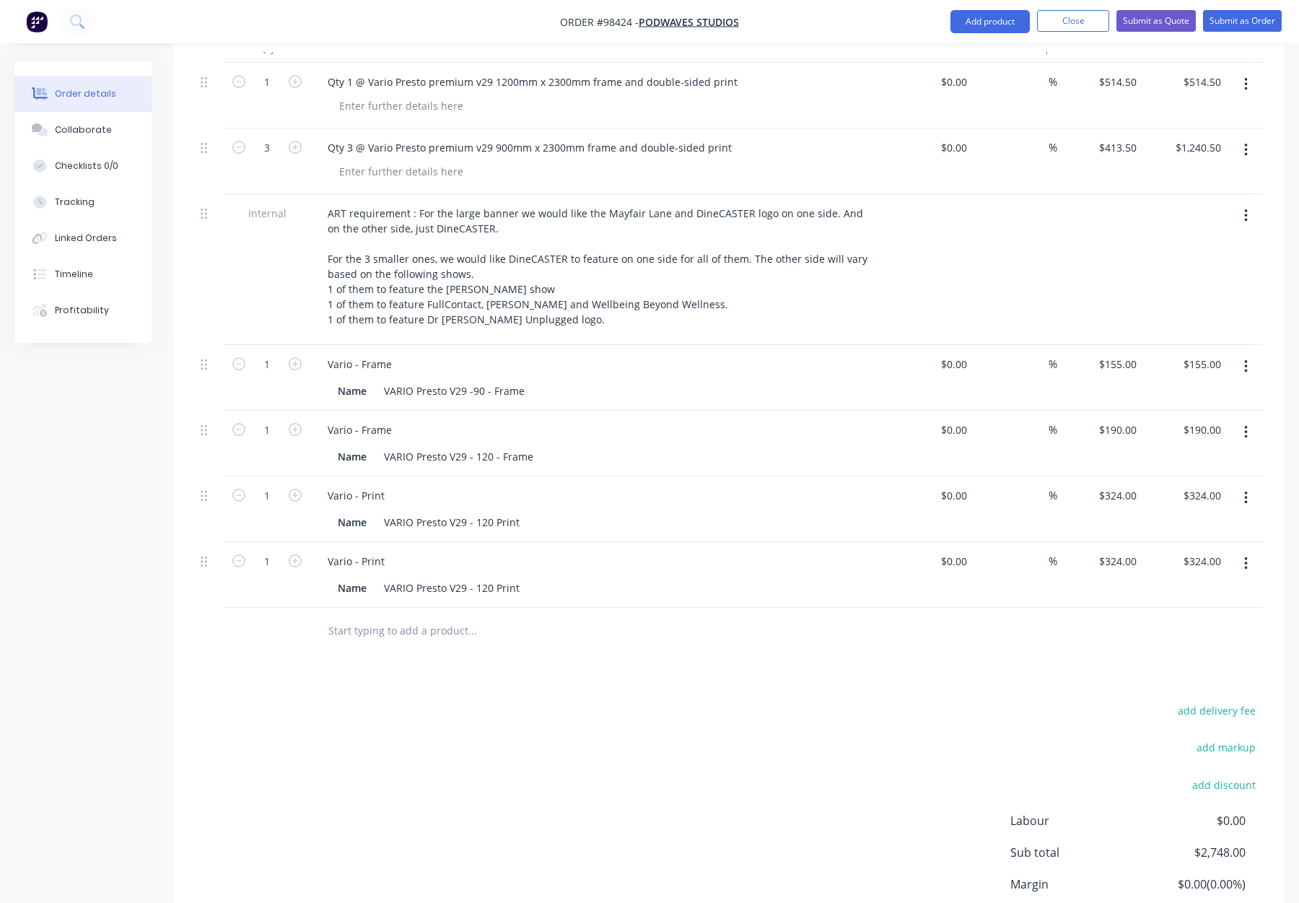
click at [1239, 551] on button "button" at bounding box center [1246, 564] width 34 height 26
click at [1158, 678] on div "Delete" at bounding box center [1194, 688] width 111 height 21
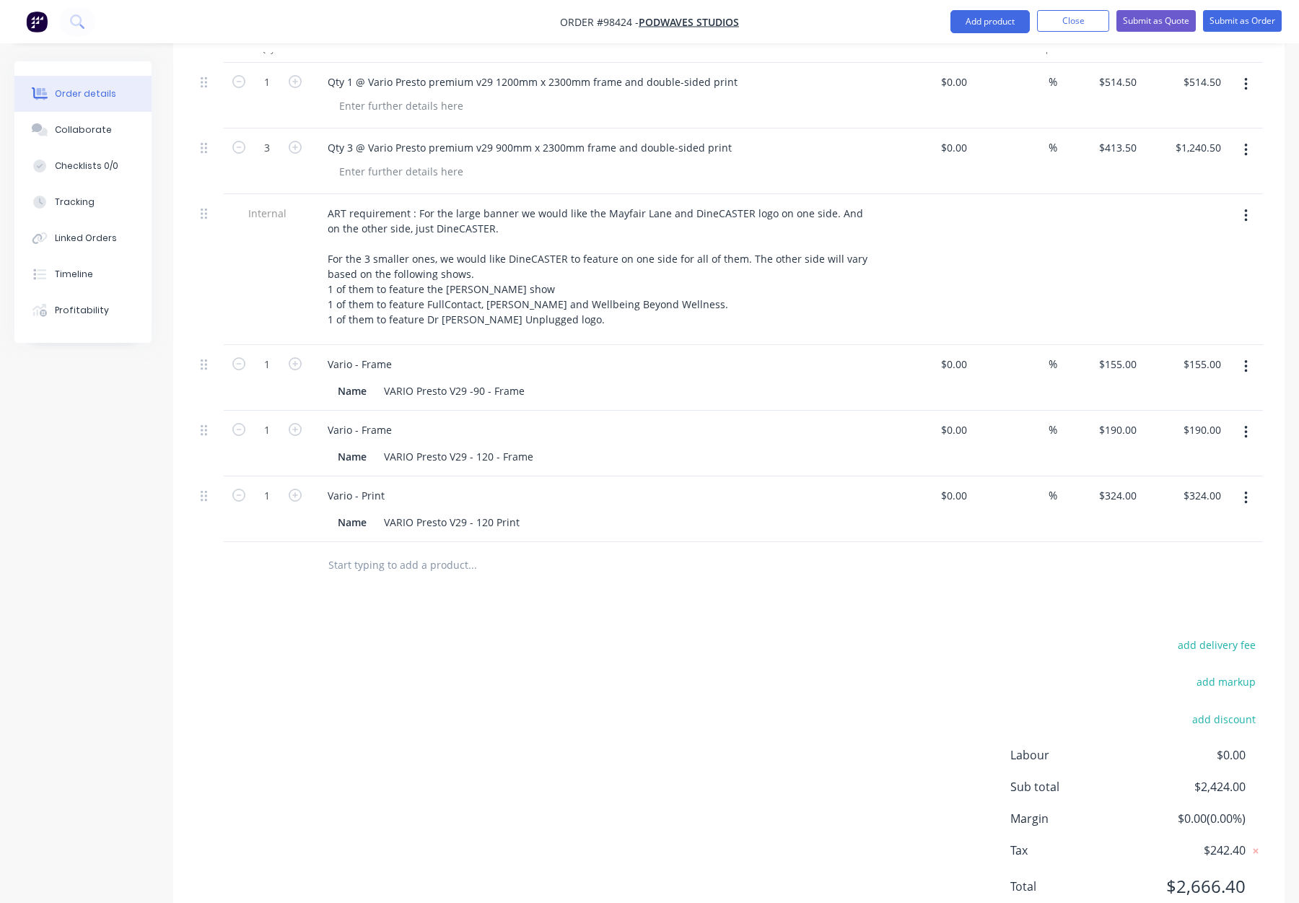
click at [393, 551] on input "text" at bounding box center [472, 565] width 289 height 29
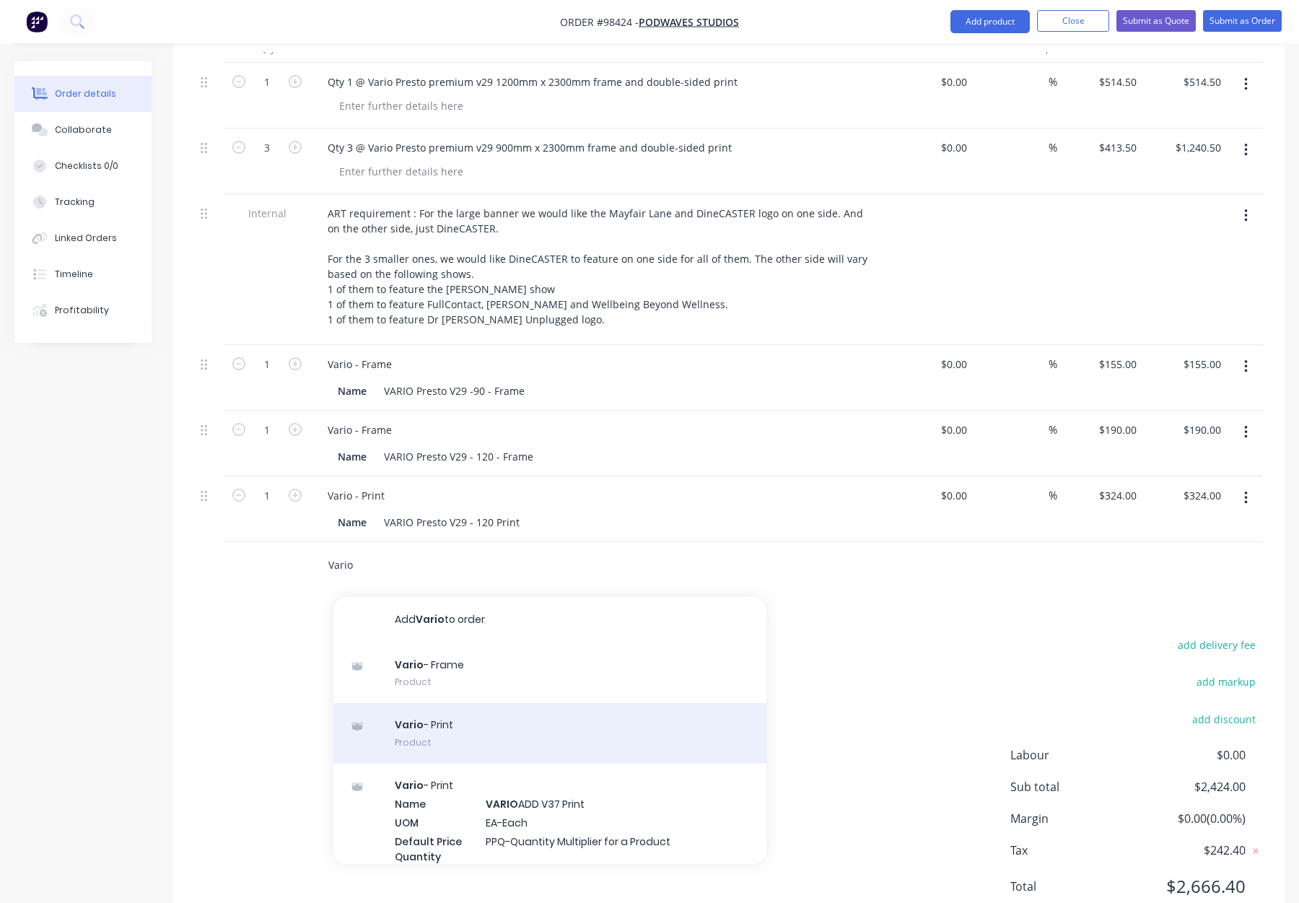
type input "Vario"
click at [549, 703] on div "Vario - Print Product" at bounding box center [550, 733] width 433 height 61
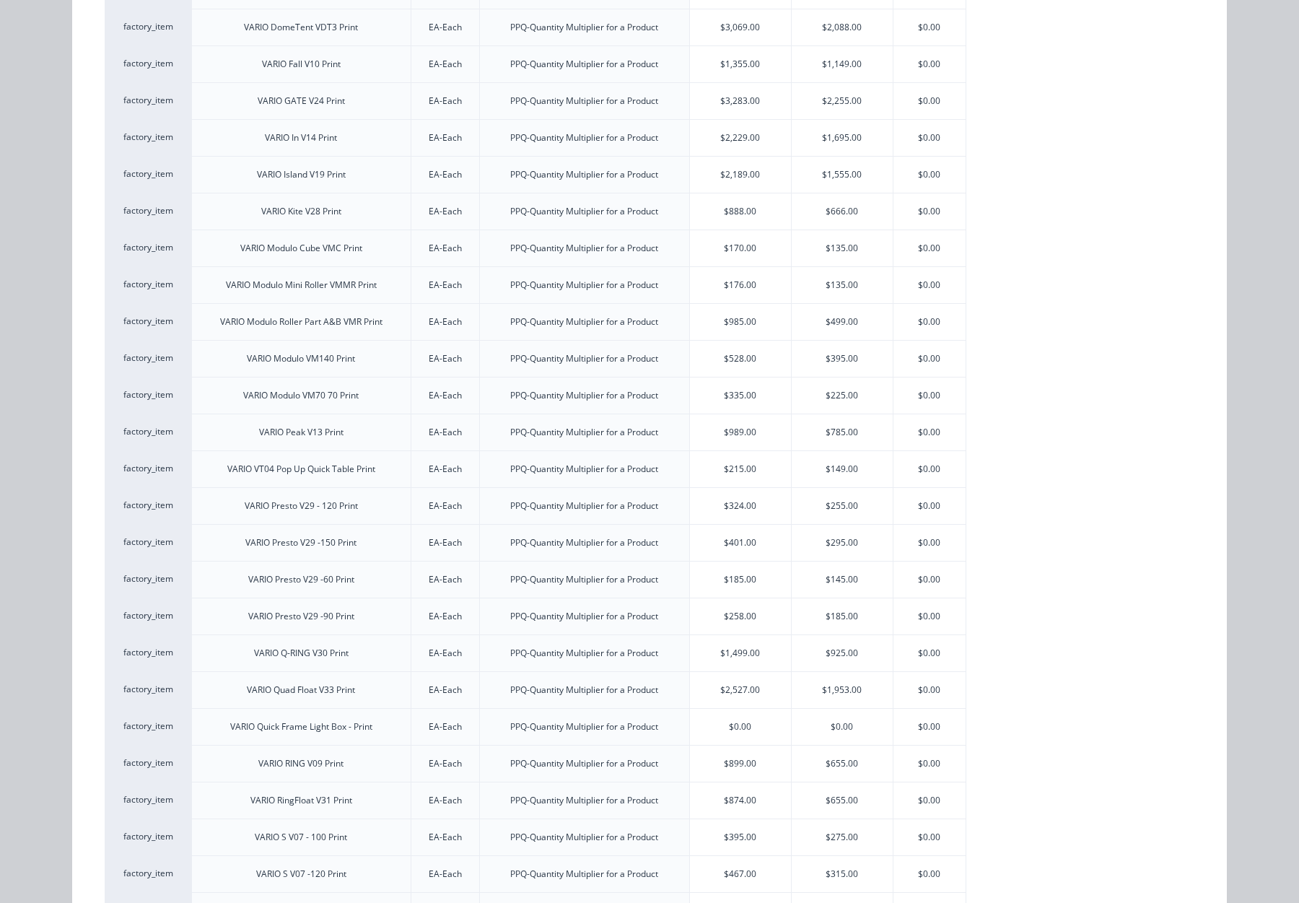
scroll to position [1340, 0]
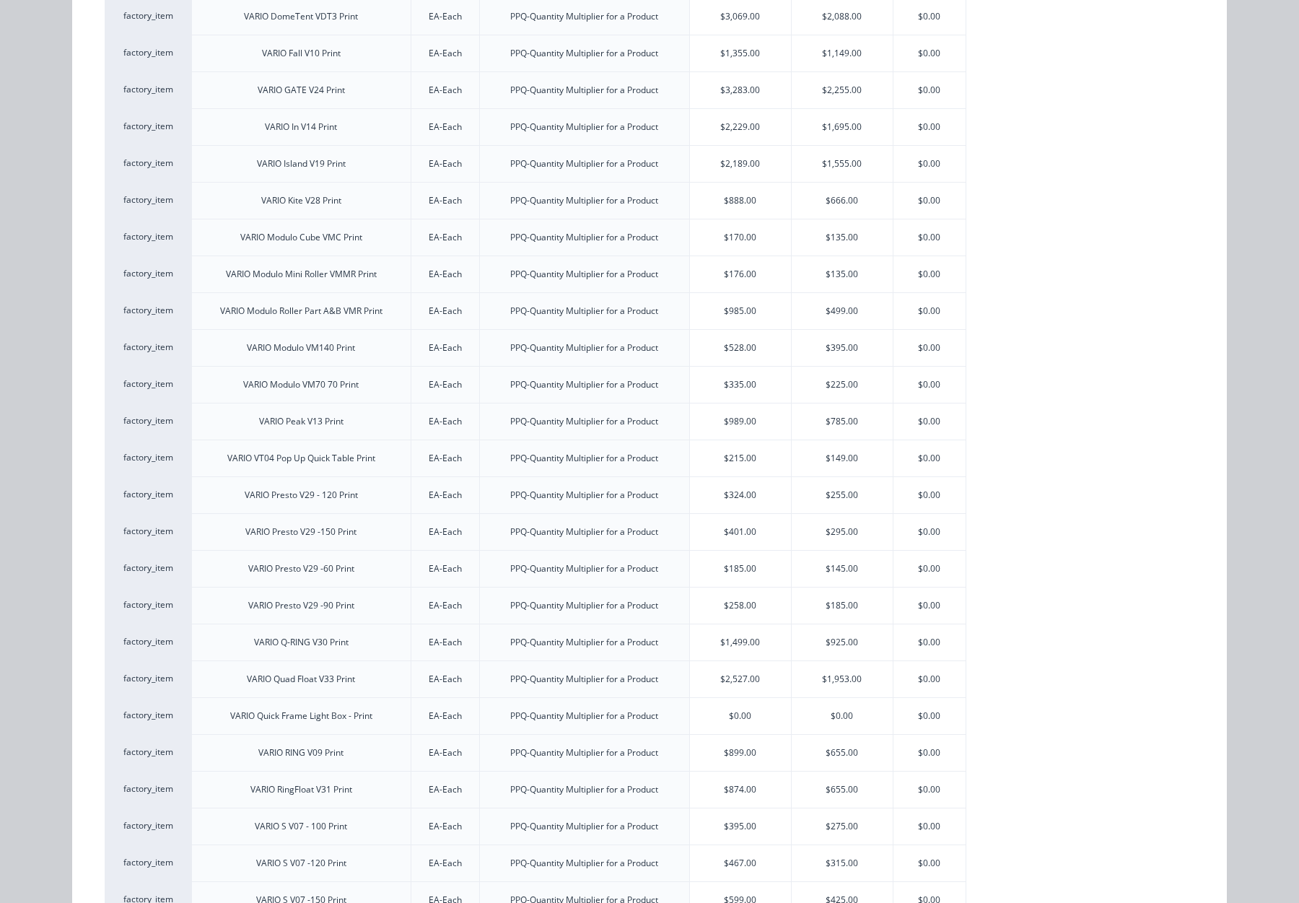
click at [748, 606] on div "$258.00" at bounding box center [740, 606] width 101 height 36
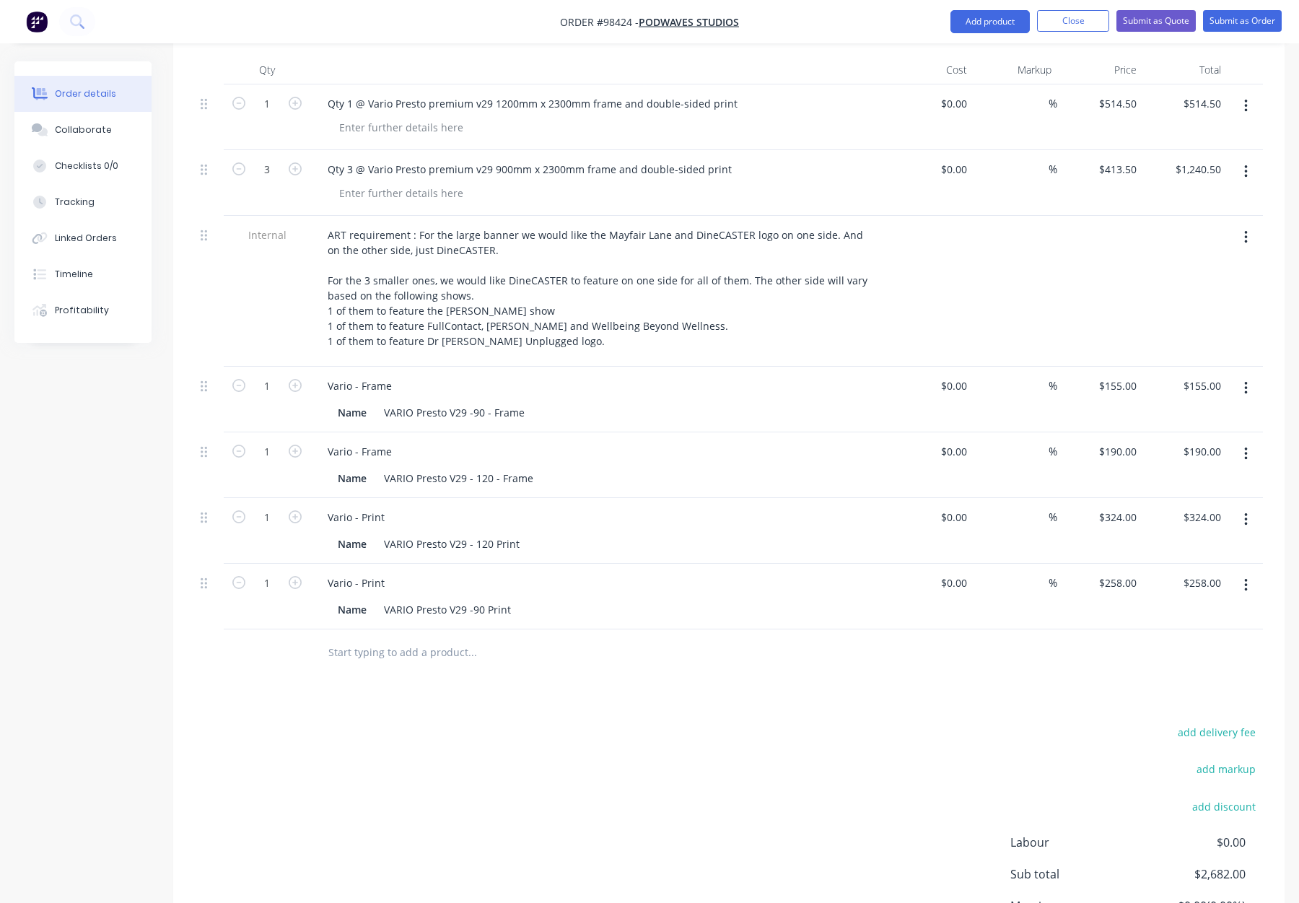
scroll to position [420, 0]
drag, startPoint x: 207, startPoint y: 565, endPoint x: 224, endPoint y: 368, distance: 197.8
click at [224, 368] on div "1 Qty 1 @ Vario Presto premium v29 1200mm x 2300mm frame and double-sided print…" at bounding box center [729, 357] width 1068 height 545
drag, startPoint x: 205, startPoint y: 567, endPoint x: 204, endPoint y: 518, distance: 49.1
click at [204, 518] on div "1 Qty 1 @ Vario Presto premium v29 1200mm x 2300mm frame and double-sided print…" at bounding box center [729, 357] width 1068 height 545
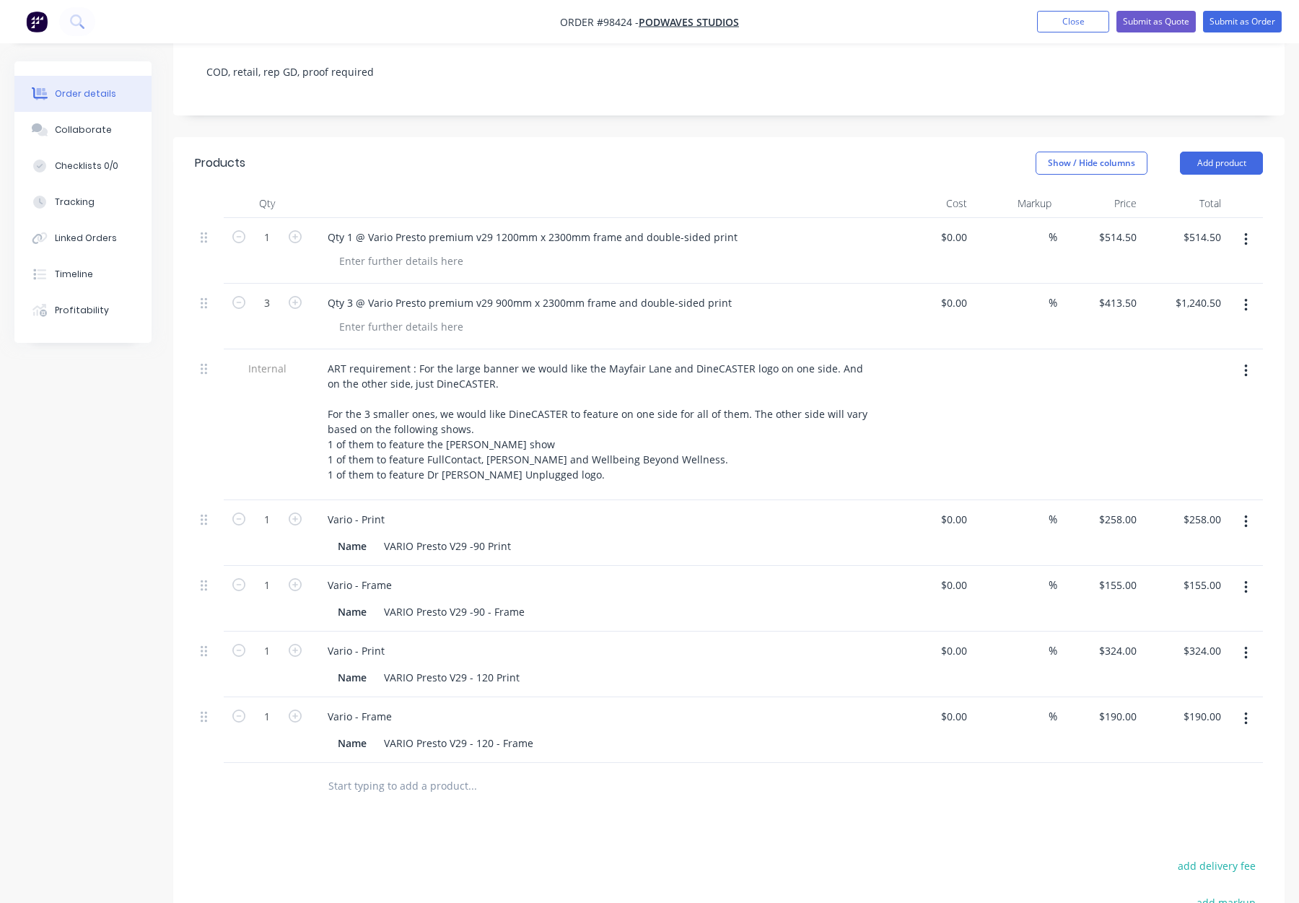
scroll to position [282, 0]
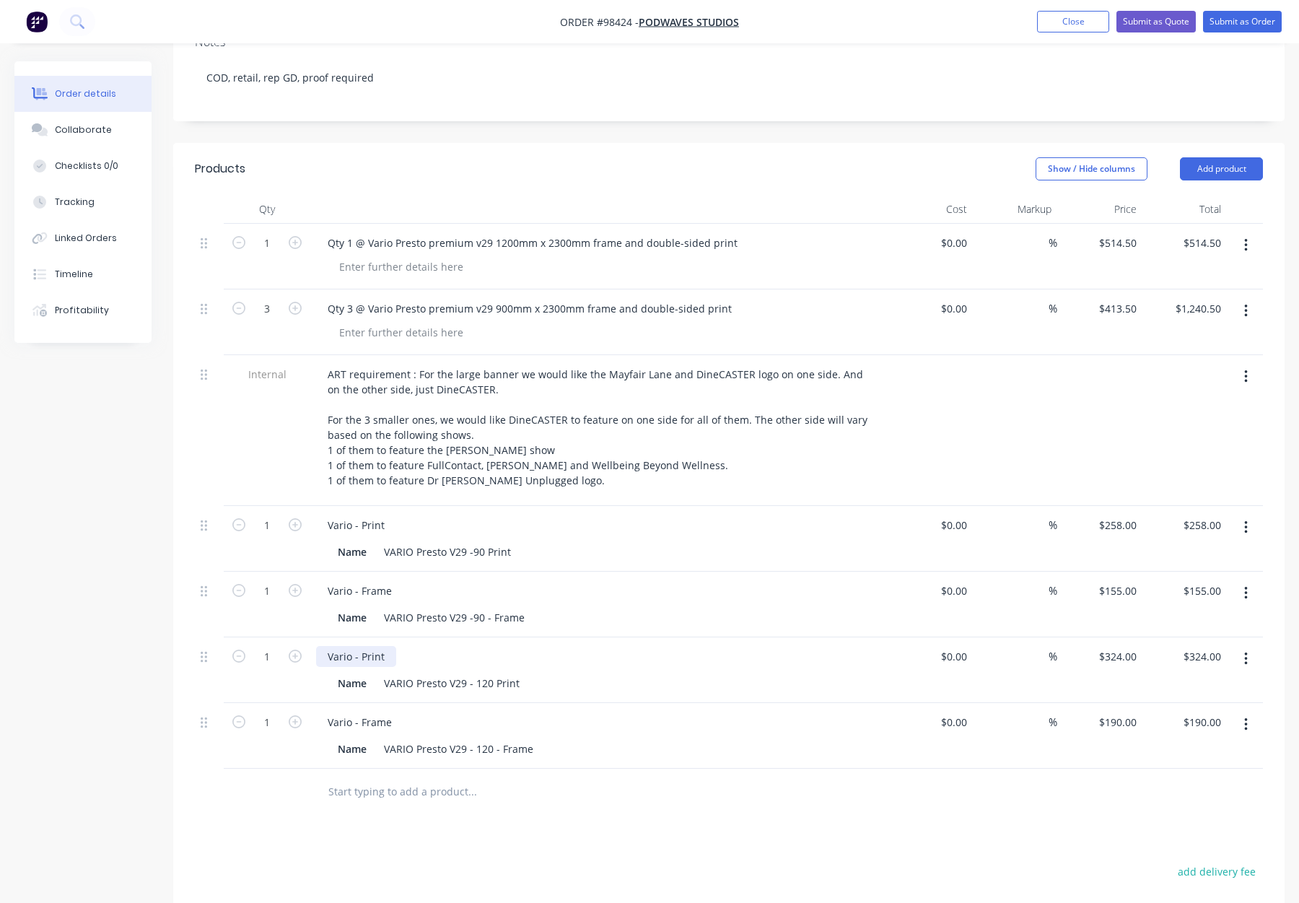
click at [385, 646] on div "Vario - Print" at bounding box center [356, 656] width 80 height 21
click at [389, 515] on div "Vario - Print" at bounding box center [356, 525] width 80 height 21
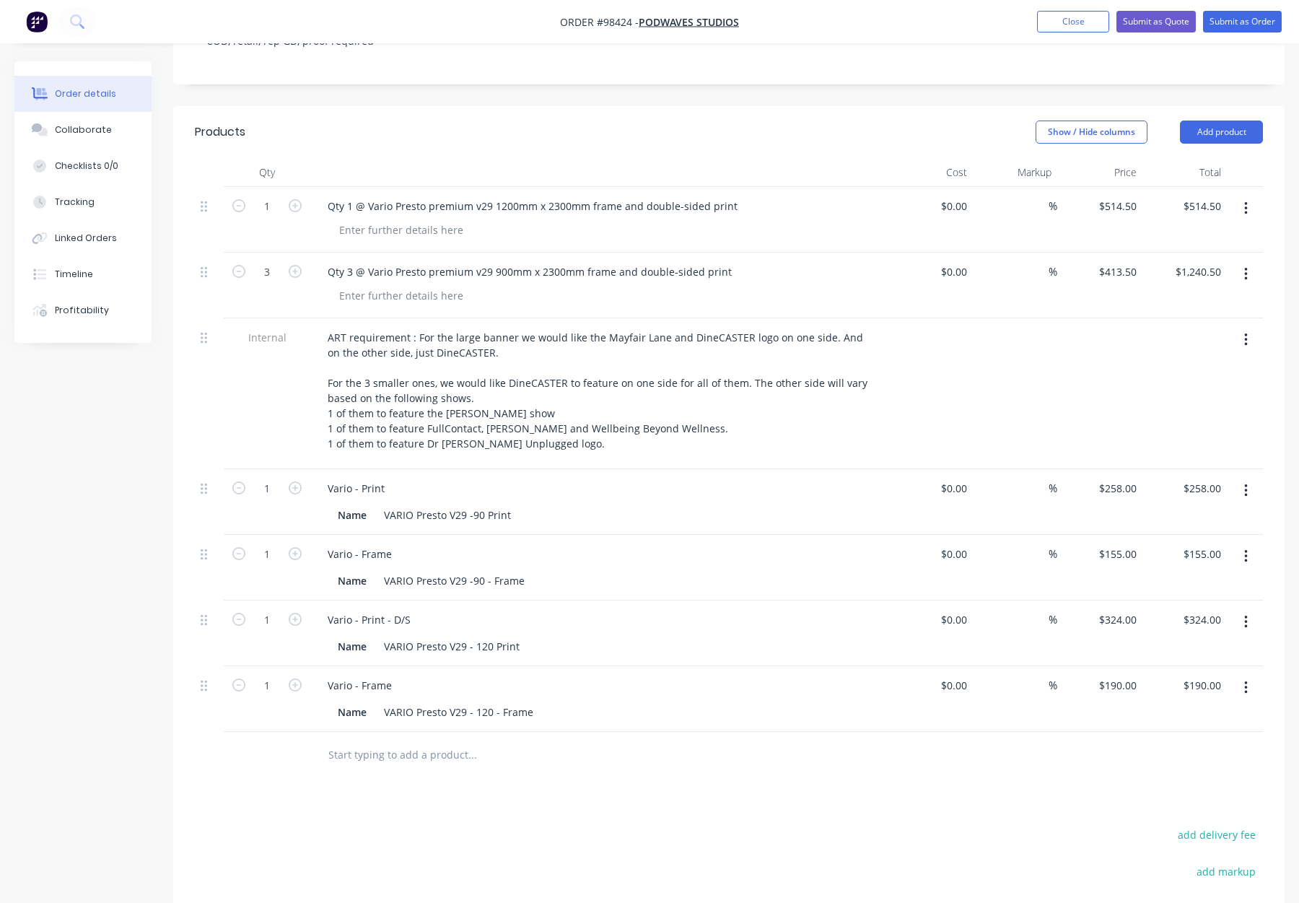
scroll to position [316, 0]
click at [381, 480] on div "Vario - Print" at bounding box center [356, 490] width 80 height 21
click at [834, 641] on div "Vario - Print - D/S Name VARIO Presto V29 - 120 Print" at bounding box center [598, 636] width 577 height 66
click at [806, 743] on div at bounding box center [570, 757] width 508 height 29
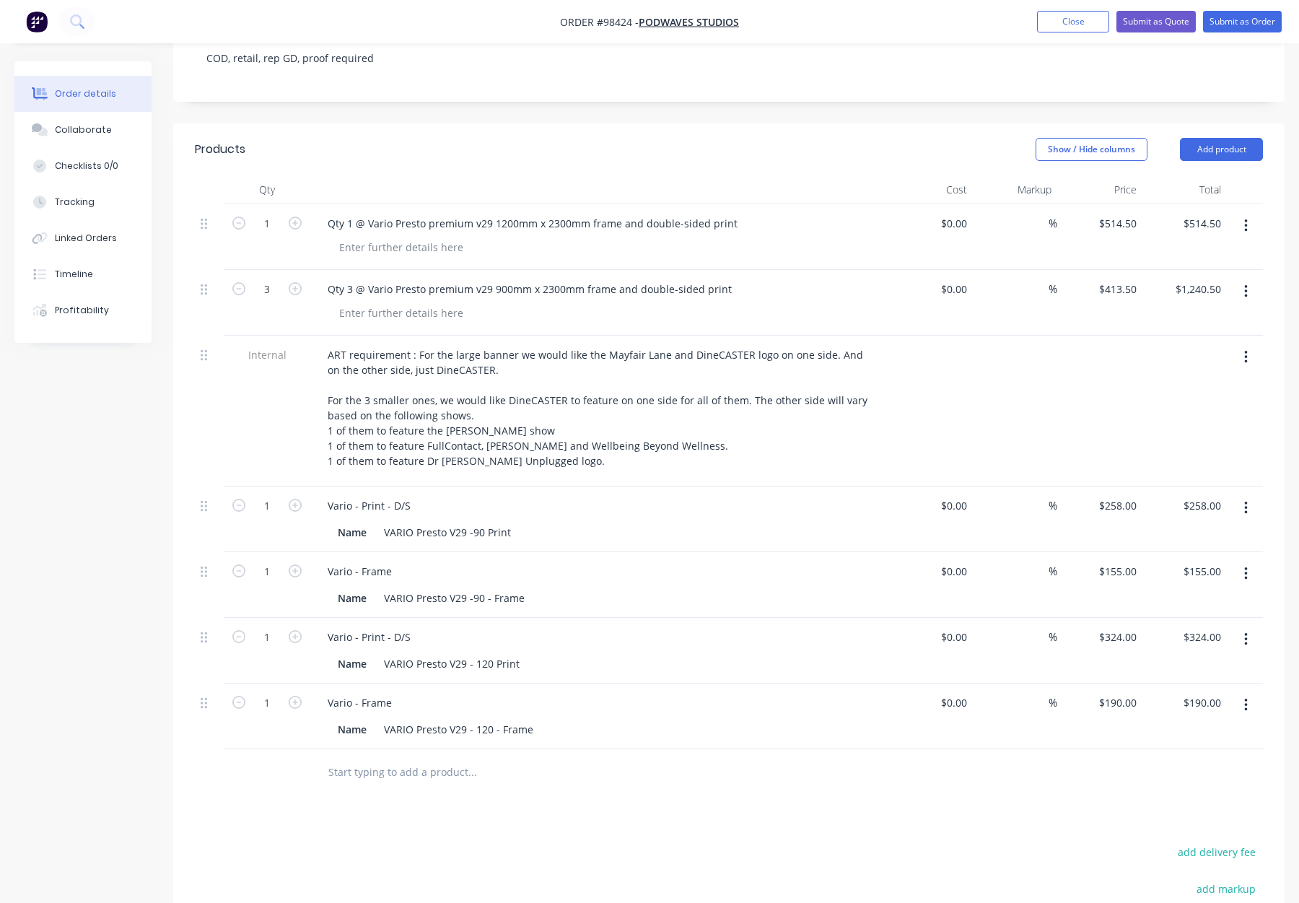
scroll to position [302, 0]
click at [447, 520] on div "VARIO Presto V29 -90 Print" at bounding box center [447, 530] width 139 height 21
drag, startPoint x: 450, startPoint y: 511, endPoint x: 489, endPoint y: 513, distance: 39.0
click at [489, 520] on div "VARIO Presto Premium V29 -90 Print" at bounding box center [471, 530] width 186 height 21
copy div "Premium"
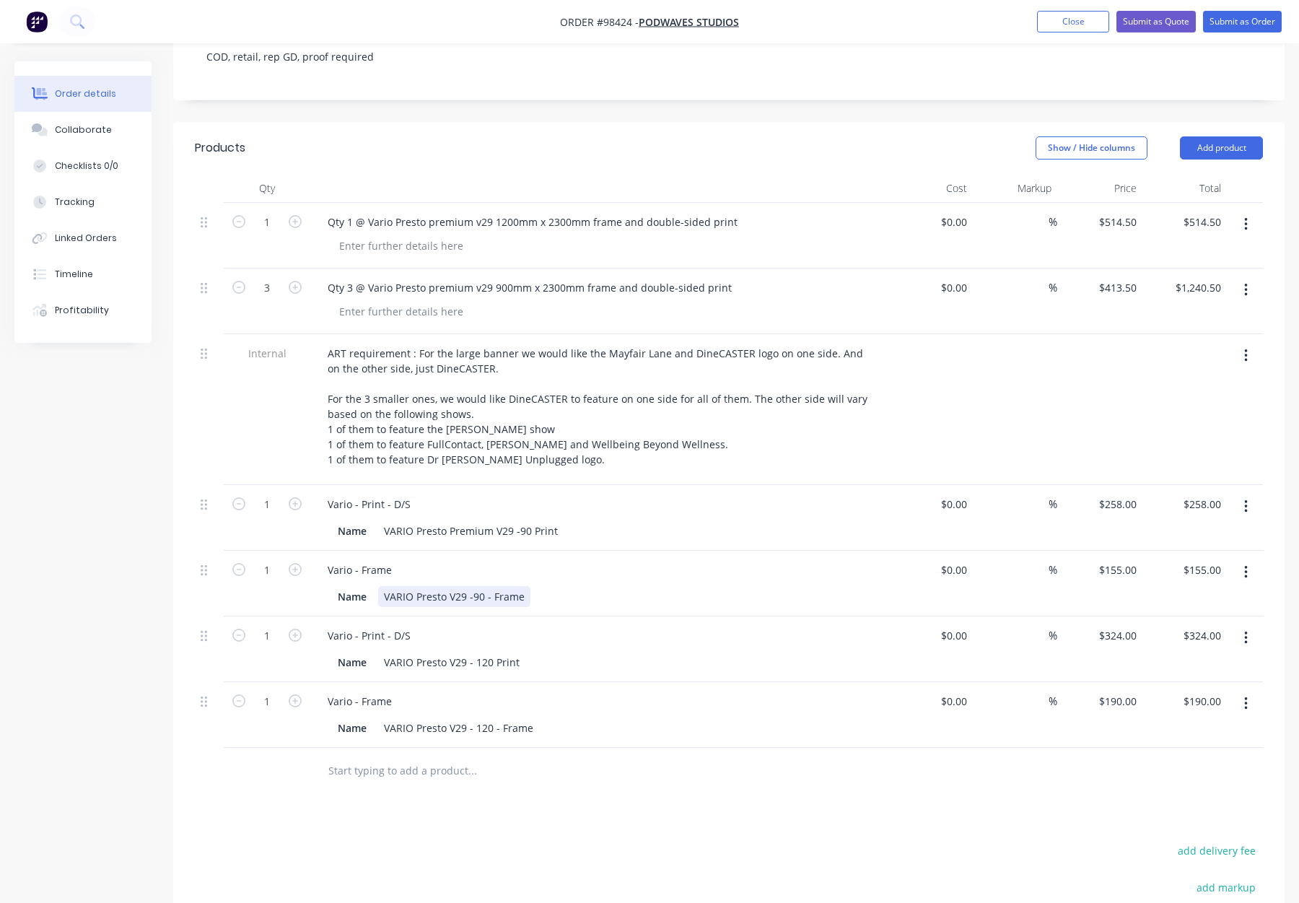
click at [445, 586] on div "VARIO Presto V29 -90 - Frame" at bounding box center [454, 596] width 152 height 21
click at [449, 652] on div "VARIO Presto V29 - 120 Print" at bounding box center [451, 662] width 147 height 21
drag, startPoint x: 447, startPoint y: 644, endPoint x: 458, endPoint y: 649, distance: 11.9
click at [448, 652] on div "VARIO Presto V29 - 120 Print" at bounding box center [451, 662] width 147 height 21
drag, startPoint x: 447, startPoint y: 707, endPoint x: 461, endPoint y: 715, distance: 16.8
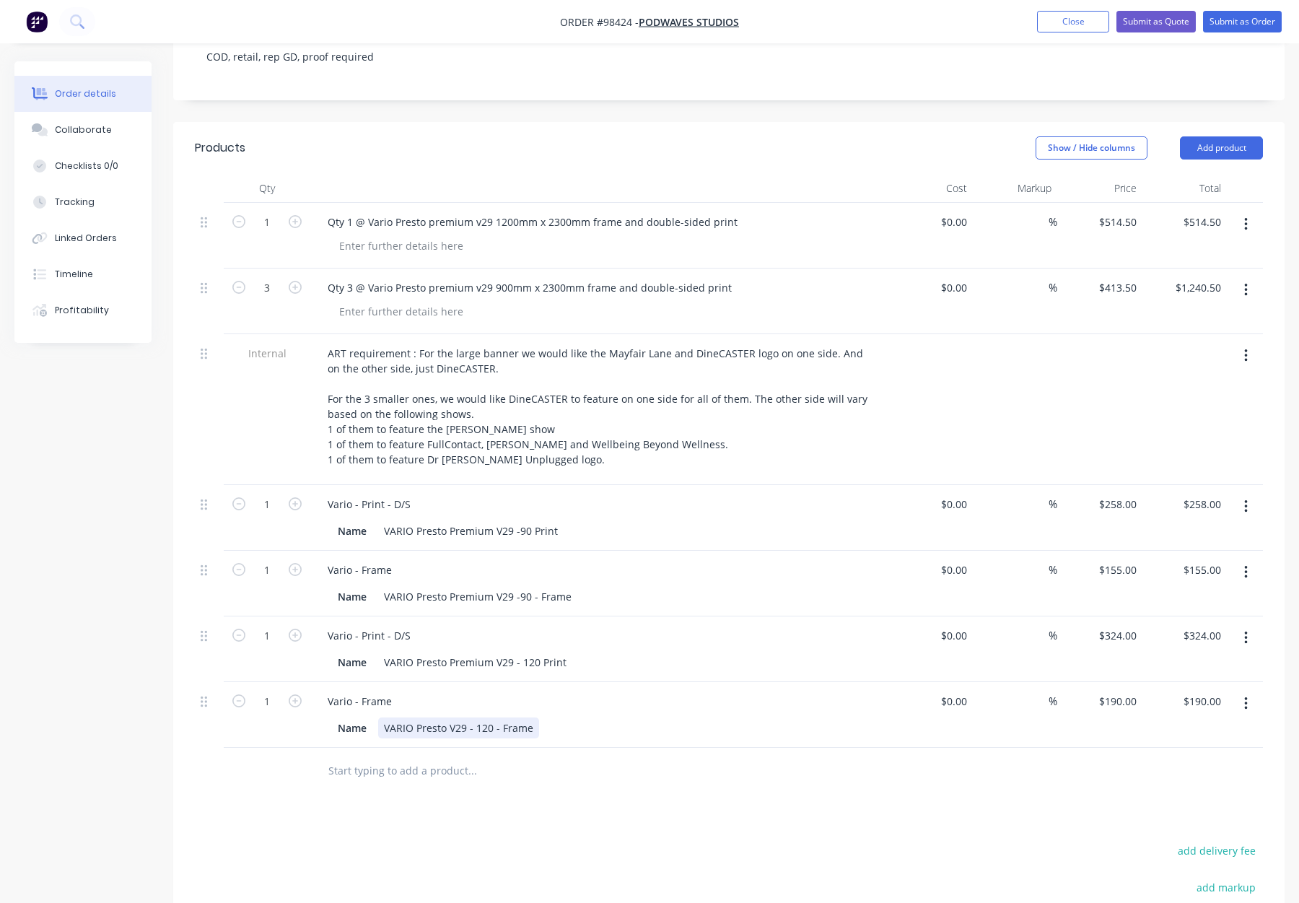
click at [447, 718] on div "VARIO Presto V29 - 120 - Frame" at bounding box center [458, 728] width 161 height 21
click at [621, 772] on div at bounding box center [570, 771] width 520 height 47
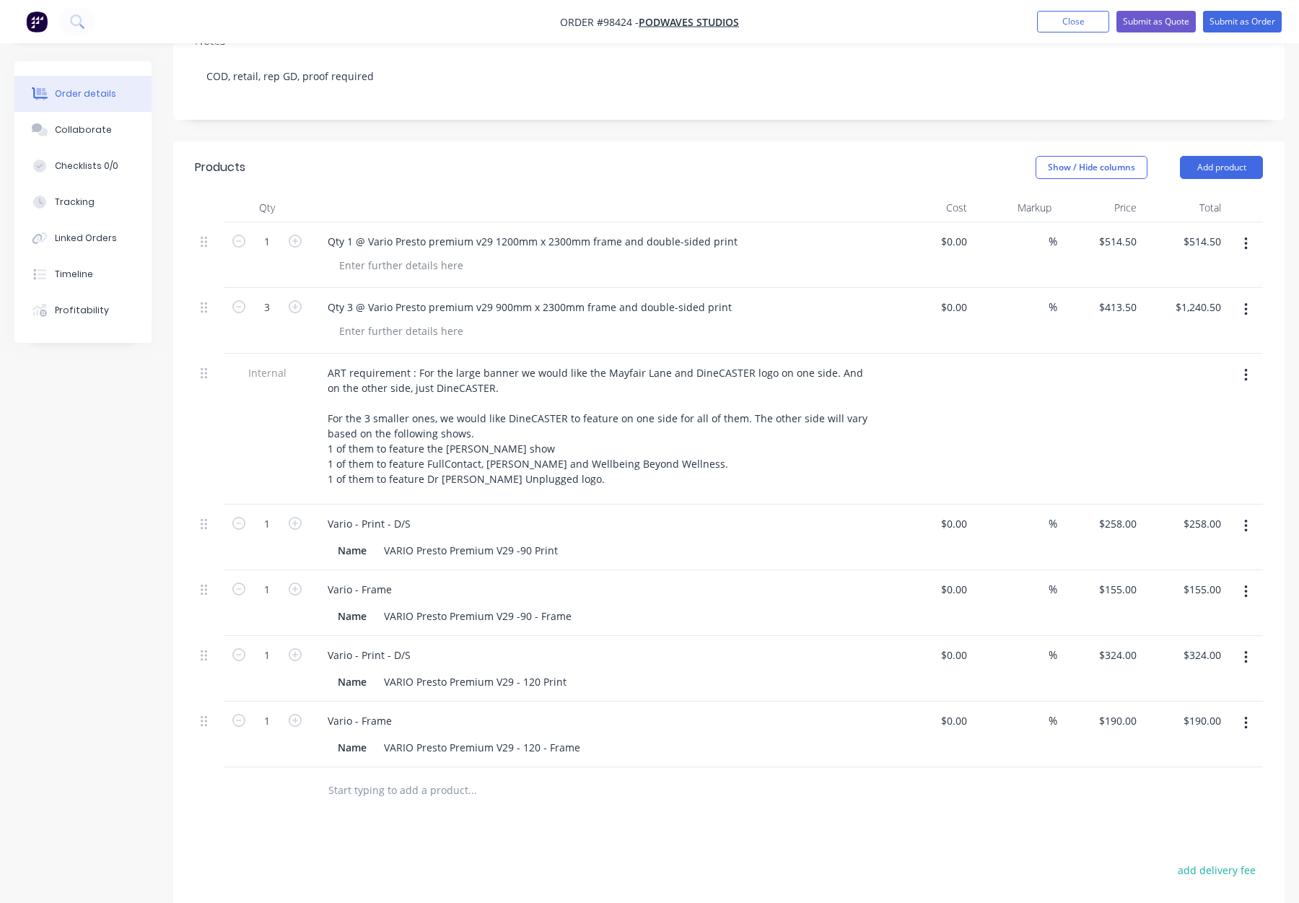
scroll to position [279, 0]
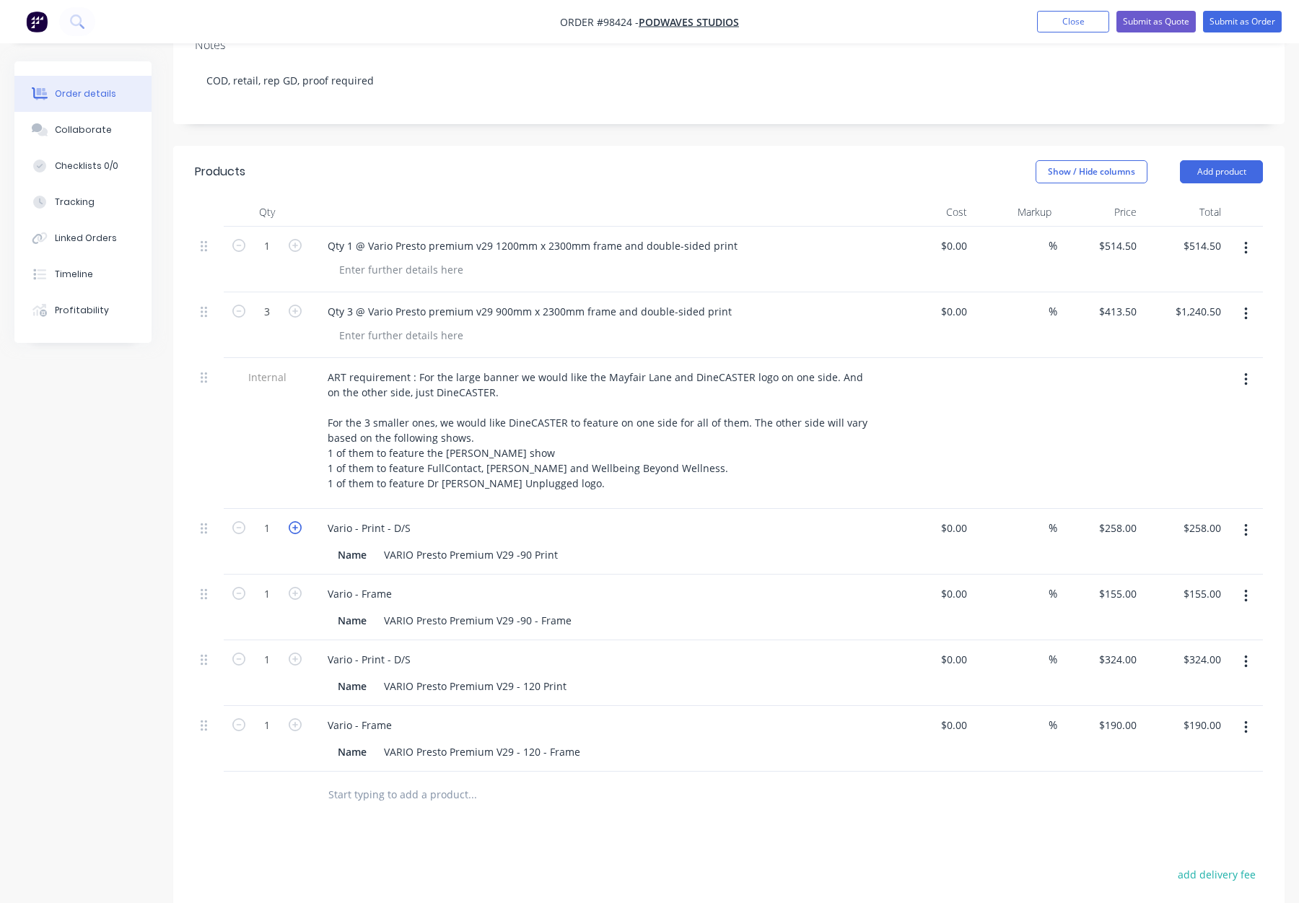
click at [301, 521] on icon "button" at bounding box center [295, 527] width 13 height 13
type input "2"
type input "$516.00"
click at [301, 521] on icon "button" at bounding box center [295, 527] width 13 height 13
type input "3"
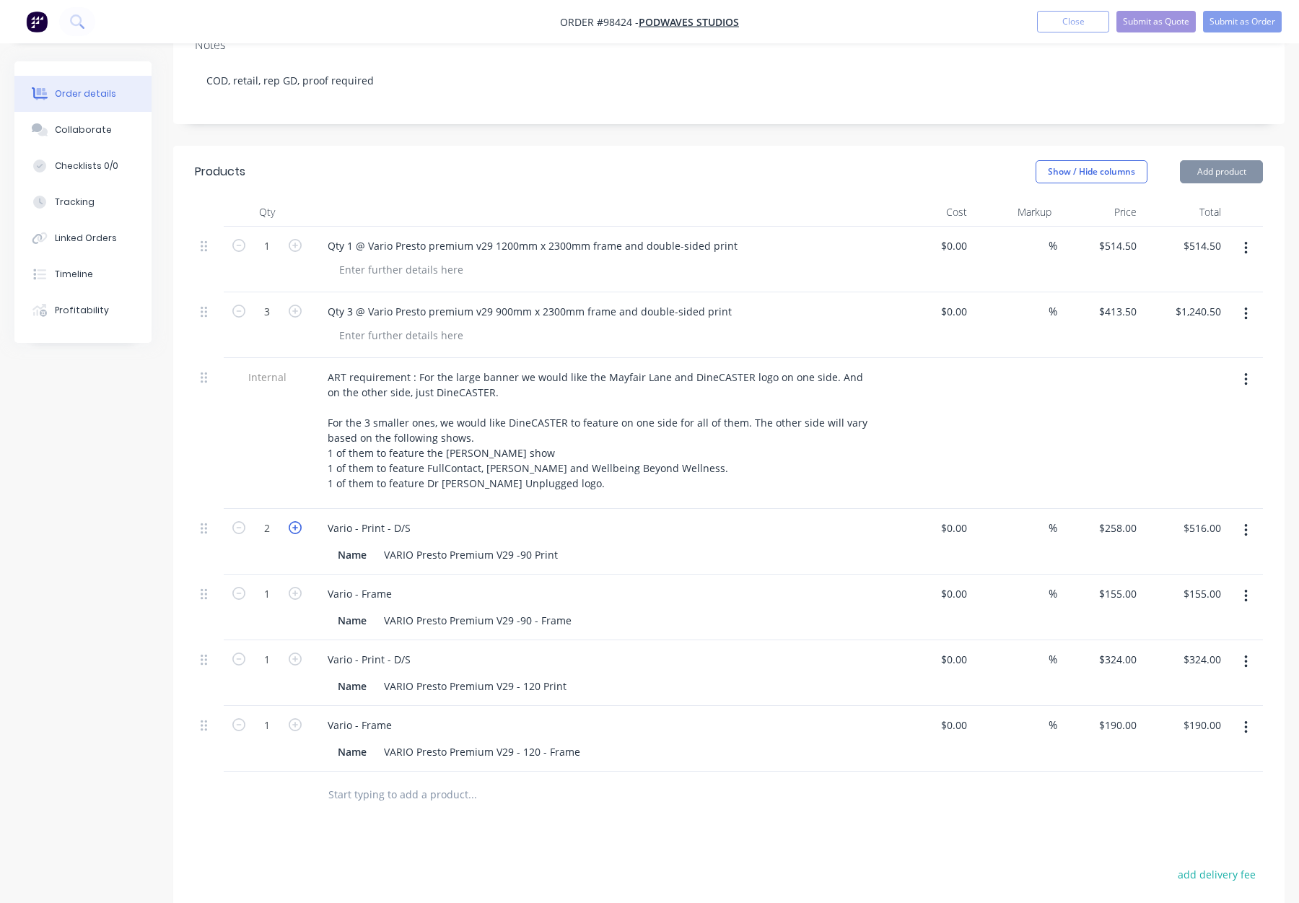
type input "$774.00"
click at [301, 521] on icon "button" at bounding box center [295, 527] width 13 height 13
type input "4"
type input "$1,032.00"
click at [230, 519] on button "button" at bounding box center [239, 526] width 19 height 15
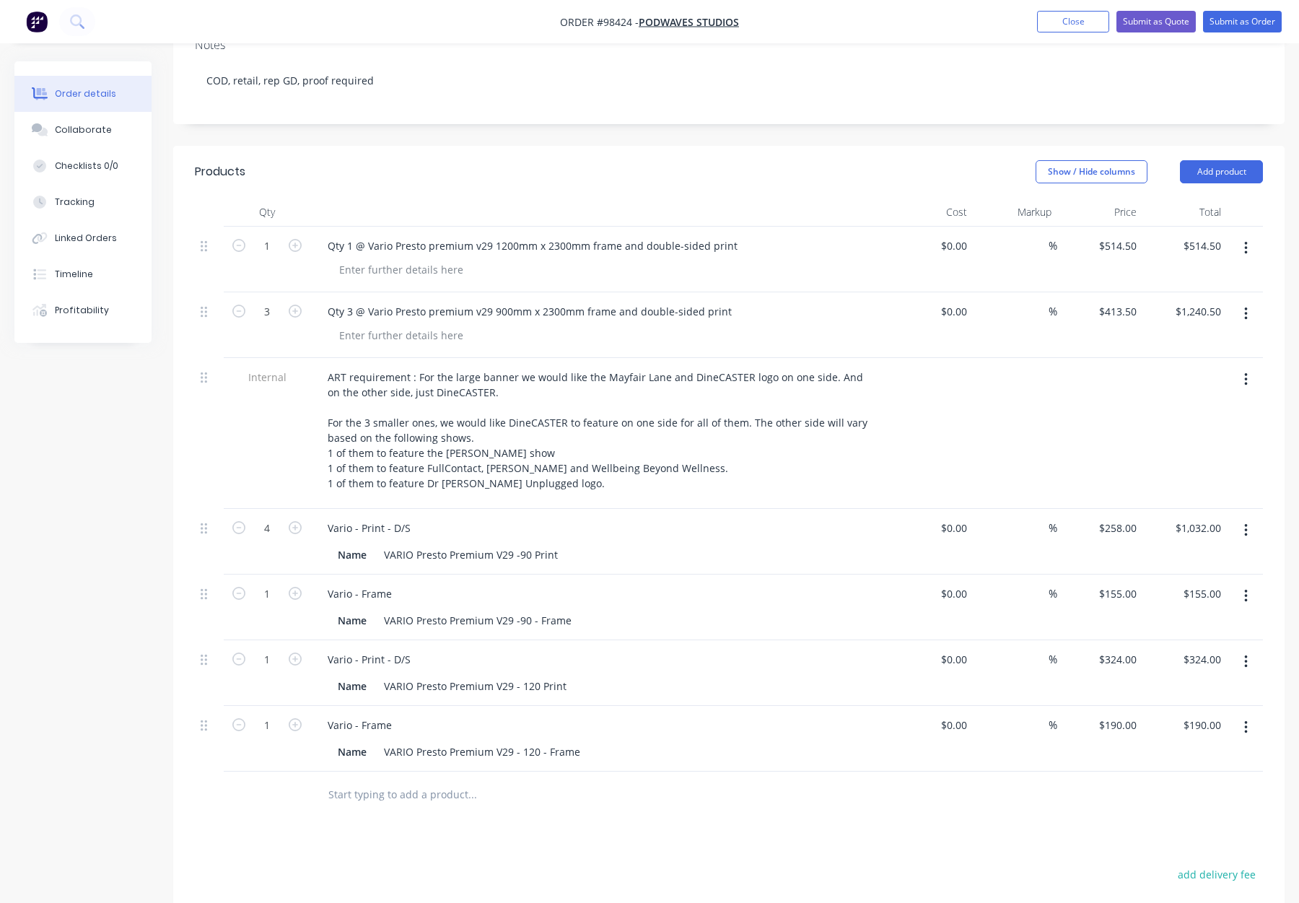
type input "3"
type input "$774.00"
click at [302, 582] on form "1" at bounding box center [267, 593] width 75 height 22
click at [300, 587] on icon "button" at bounding box center [295, 593] width 13 height 13
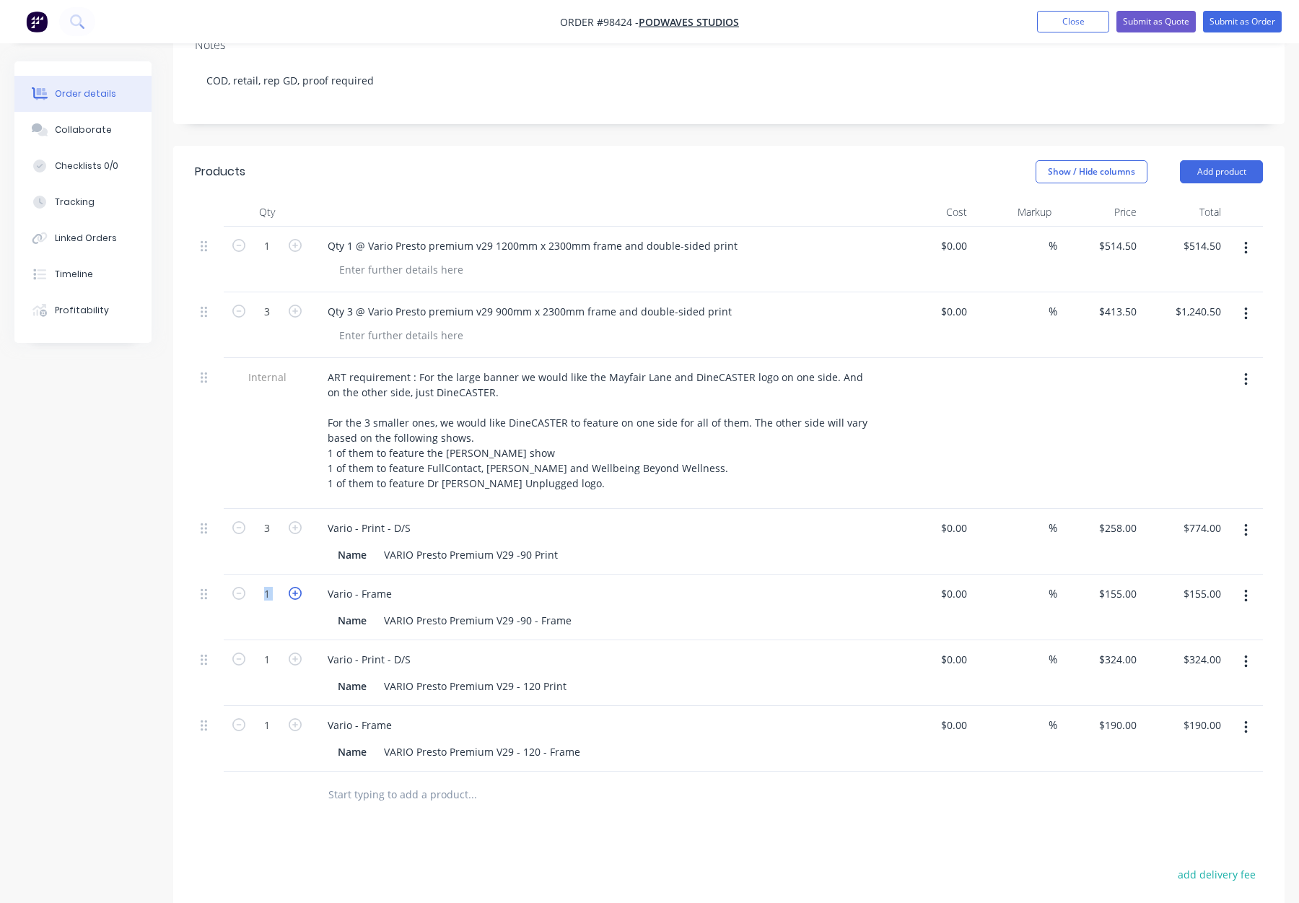
type input "2"
type input "$310.00"
click at [300, 587] on icon "button" at bounding box center [295, 593] width 13 height 13
type input "3"
type input "$465.00"
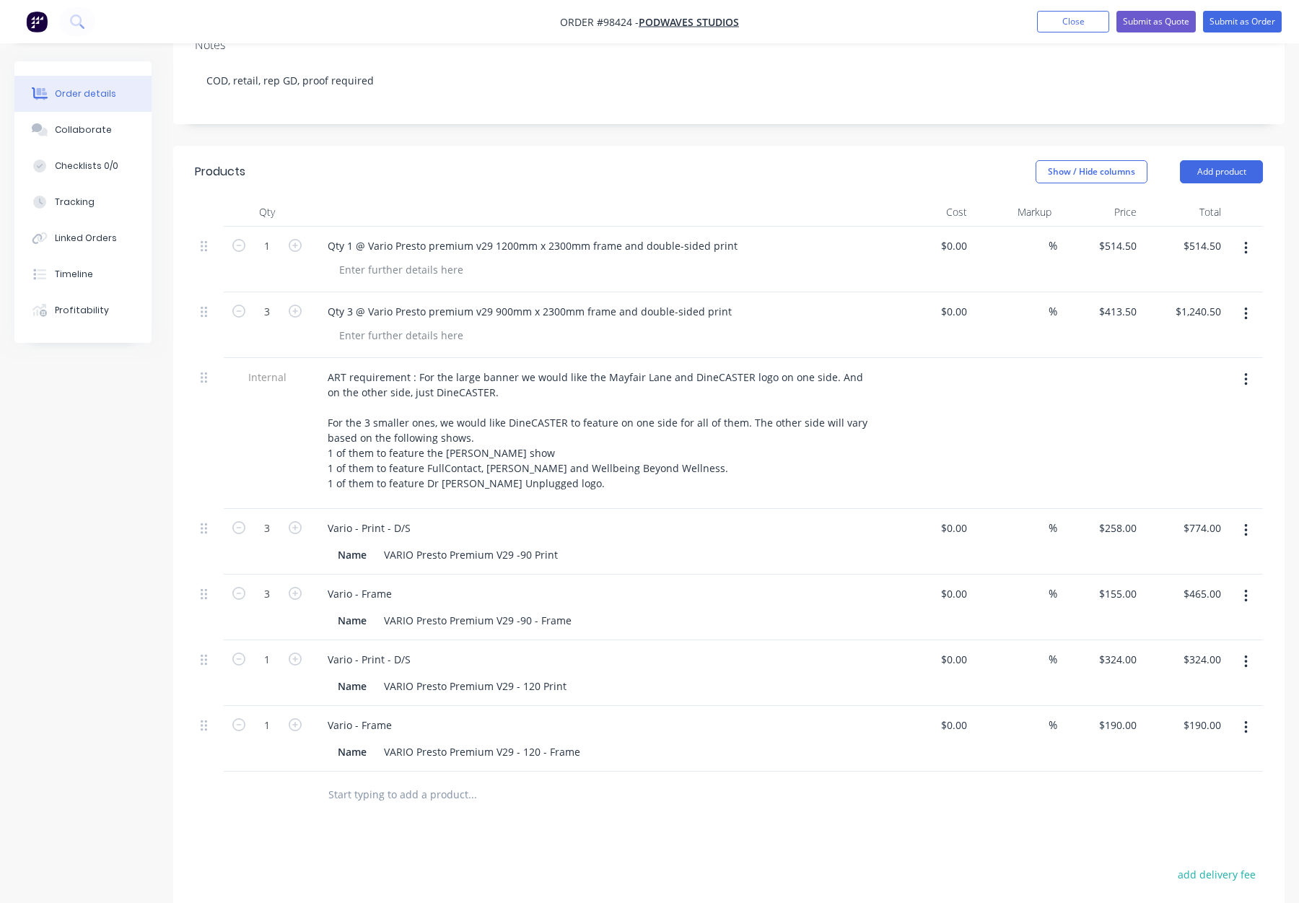
click at [645, 583] on div "Vario - Frame" at bounding box center [599, 593] width 566 height 21
click at [1245, 242] on icon "button" at bounding box center [1245, 248] width 3 height 13
click at [1198, 358] on button "Delete" at bounding box center [1194, 372] width 137 height 29
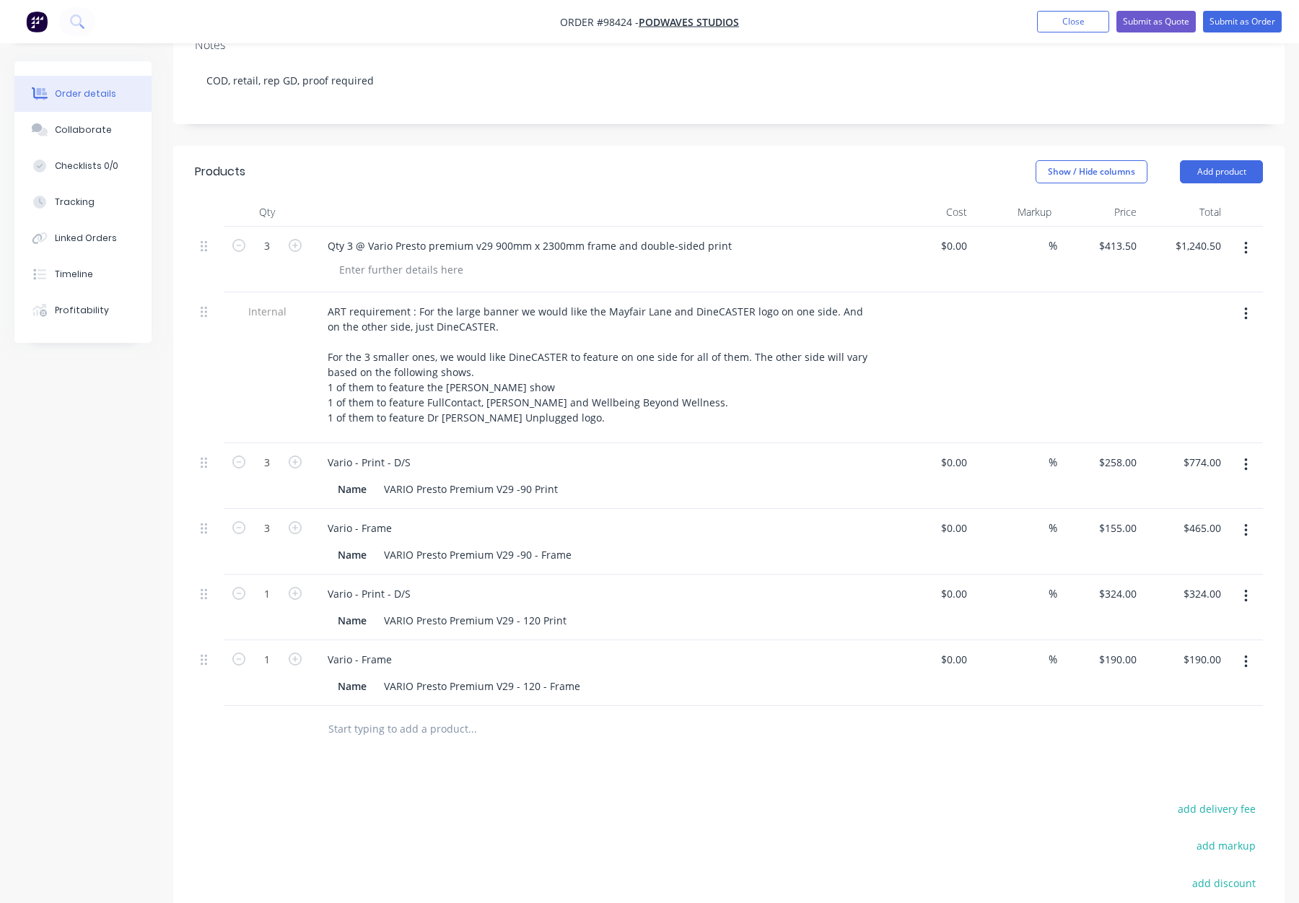
drag, startPoint x: 1250, startPoint y: 224, endPoint x: 1248, endPoint y: 243, distance: 19.5
click at [1250, 235] on button "button" at bounding box center [1246, 248] width 34 height 26
click at [1209, 358] on button "Delete" at bounding box center [1194, 372] width 137 height 29
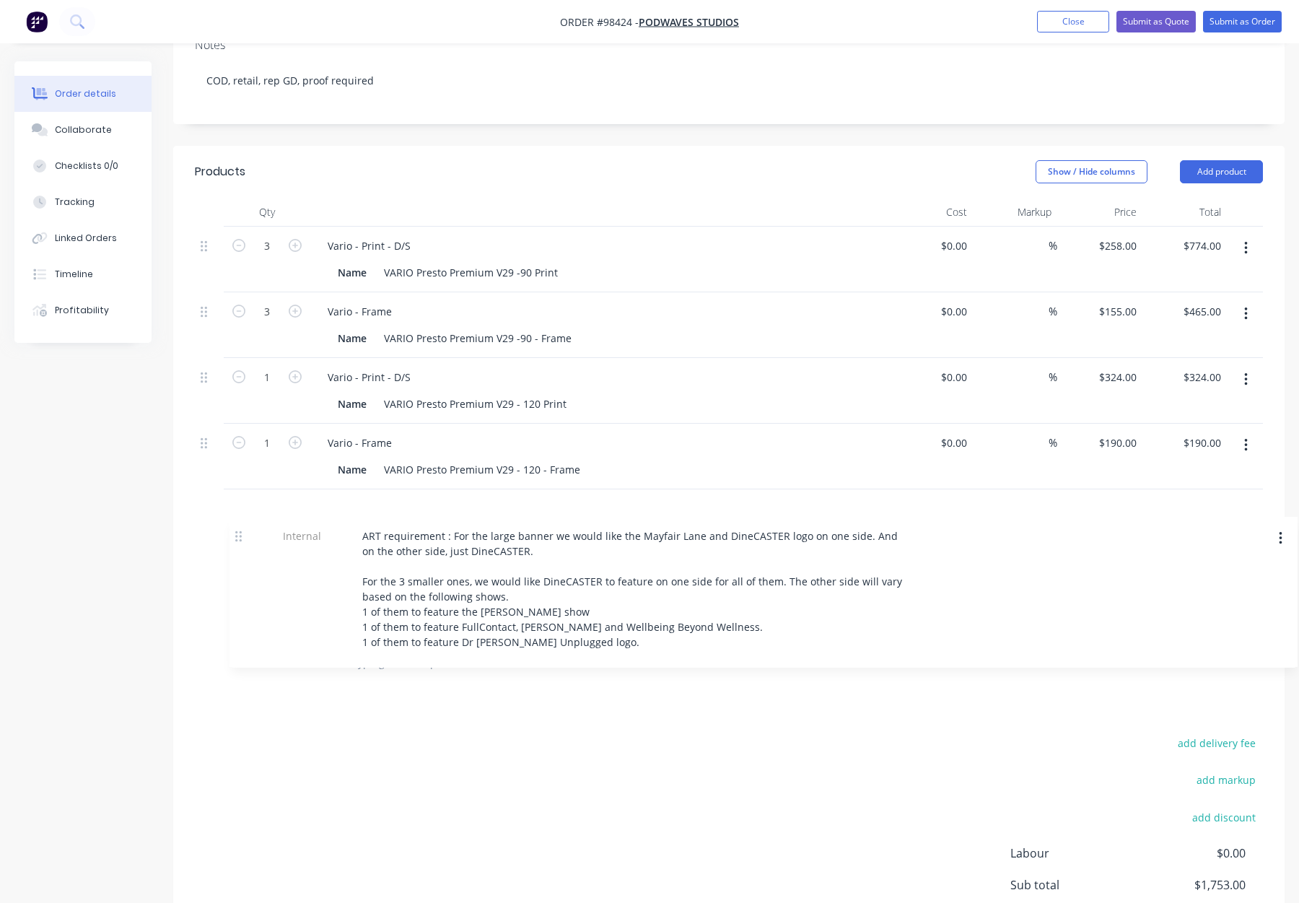
drag, startPoint x: 219, startPoint y: 272, endPoint x: 240, endPoint y: 544, distance: 272.9
click at [241, 546] on div "Internal ART requirement : For the large banner we would like the Mayfair Lane …" at bounding box center [729, 434] width 1068 height 414
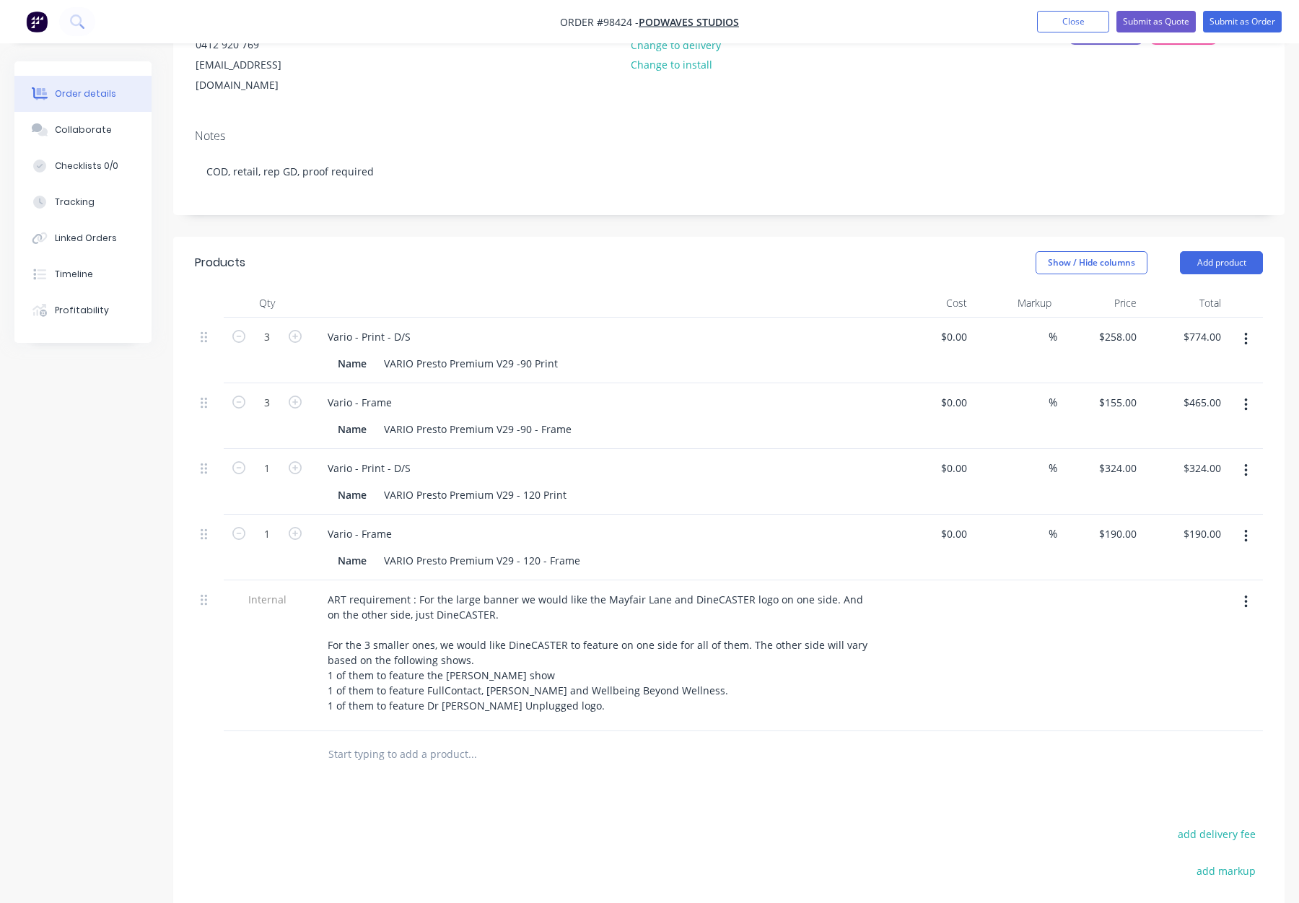
scroll to position [187, 0]
click at [1130, 327] on input "258" at bounding box center [1120, 337] width 45 height 21
type input "$258.00"
click at [1123, 393] on input "155" at bounding box center [1120, 403] width 45 height 21
click at [1135, 393] on input "155" at bounding box center [1130, 403] width 25 height 21
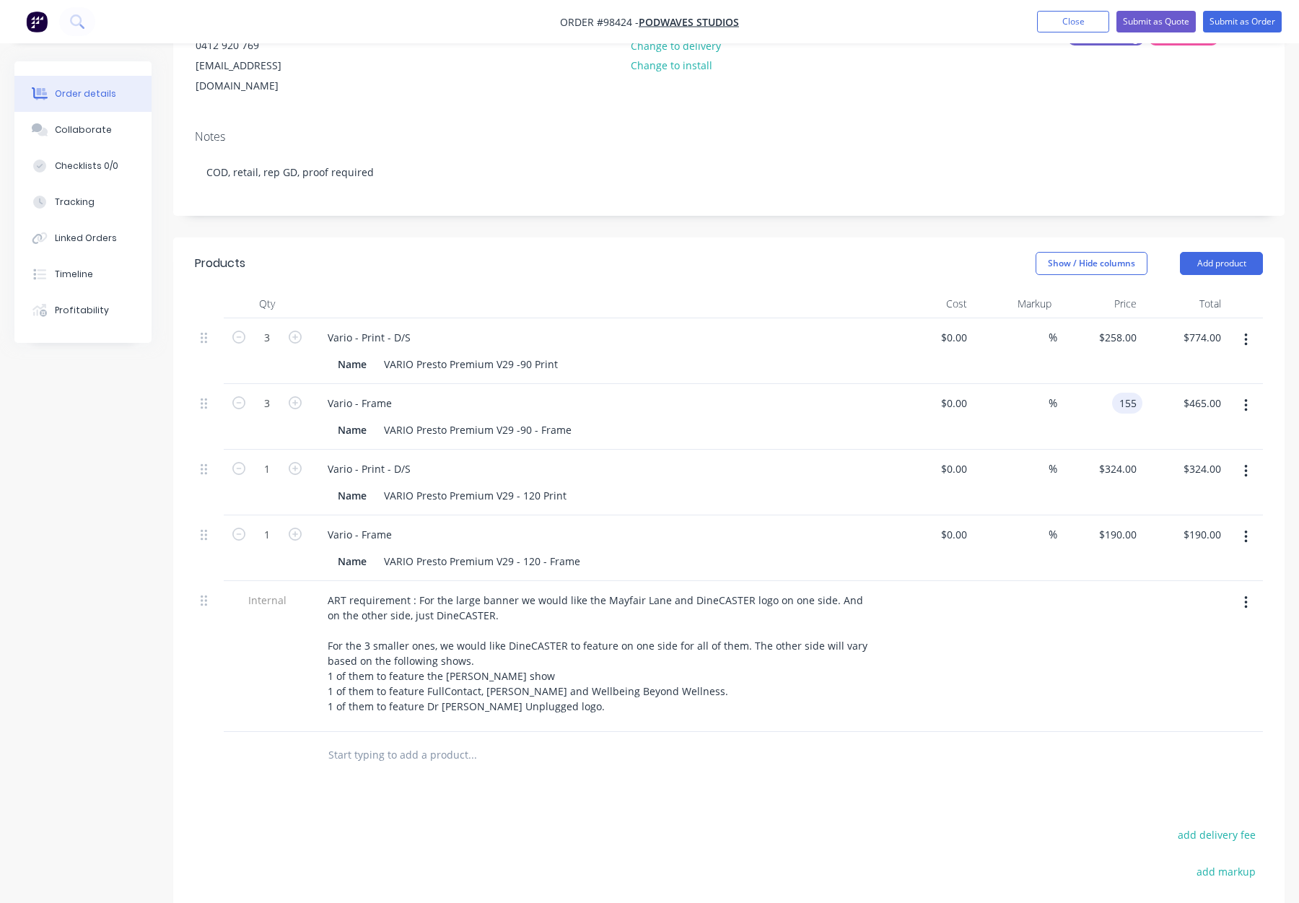
type input "$155.00"
click at [1129, 620] on div at bounding box center [1100, 656] width 85 height 151
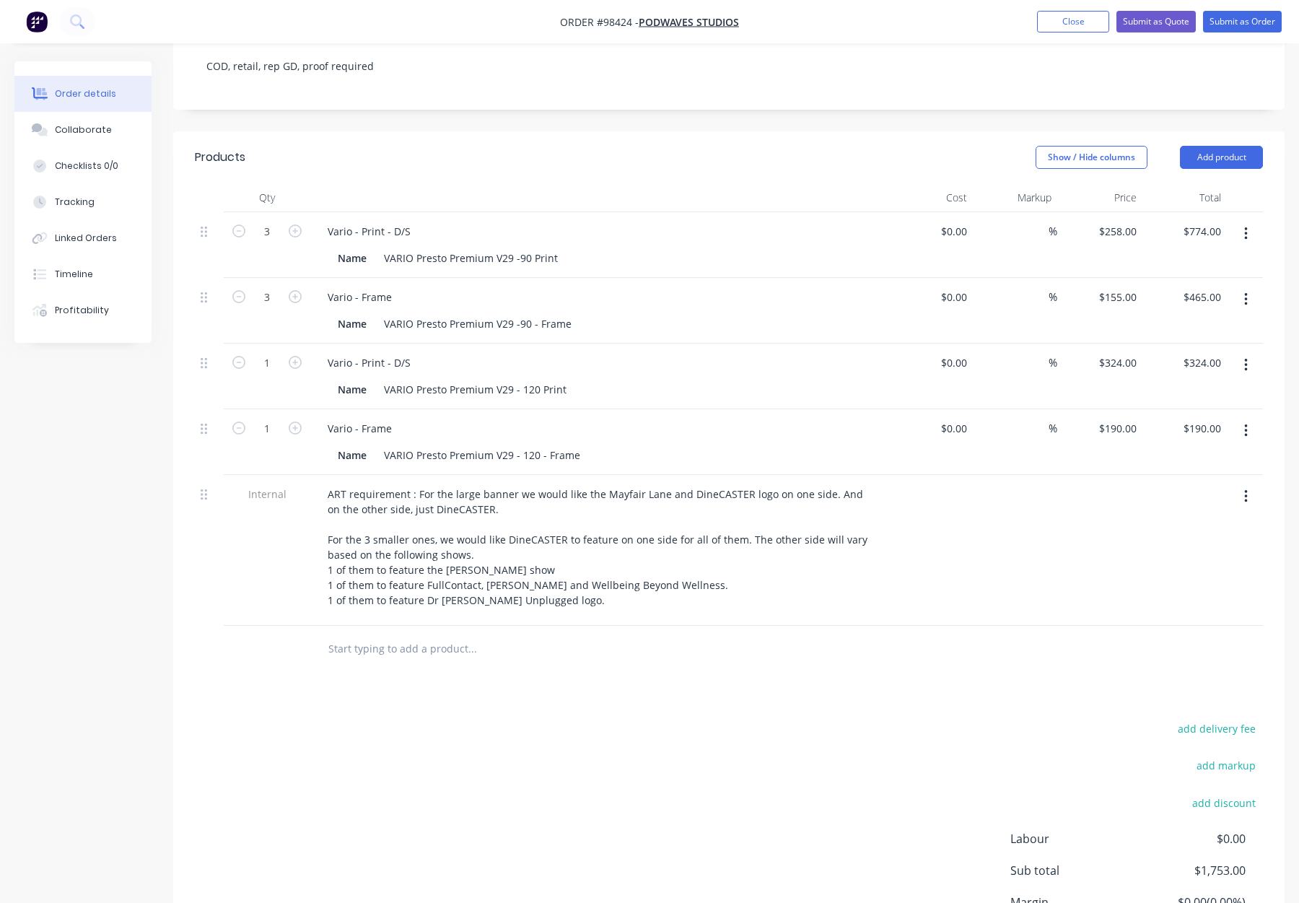
scroll to position [290, 0]
drag, startPoint x: 1112, startPoint y: 346, endPoint x: 1117, endPoint y: 355, distance: 11.0
click at [1112, 355] on div "324 324" at bounding box center [1127, 365] width 30 height 21
type input "$324.00"
click at [1115, 421] on div "190 190" at bounding box center [1127, 431] width 30 height 21
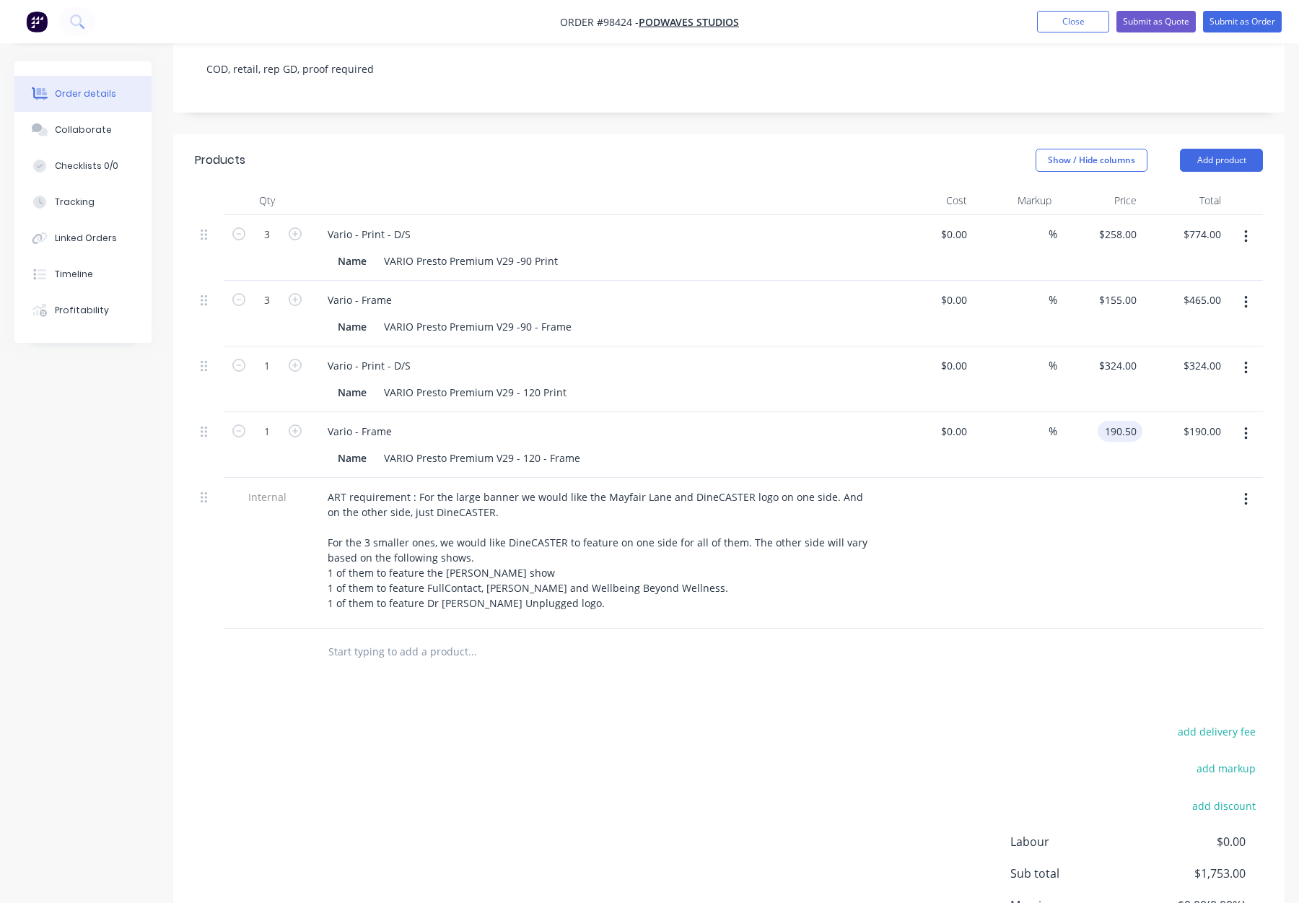
type input "$190.50"
click at [1007, 750] on div "add delivery fee add markup add discount Labour $0.00 Sub total $1,753.00 Margi…" at bounding box center [729, 861] width 1068 height 279
click at [1116, 289] on div "155 $155.00" at bounding box center [1117, 299] width 51 height 21
type input "$155.50"
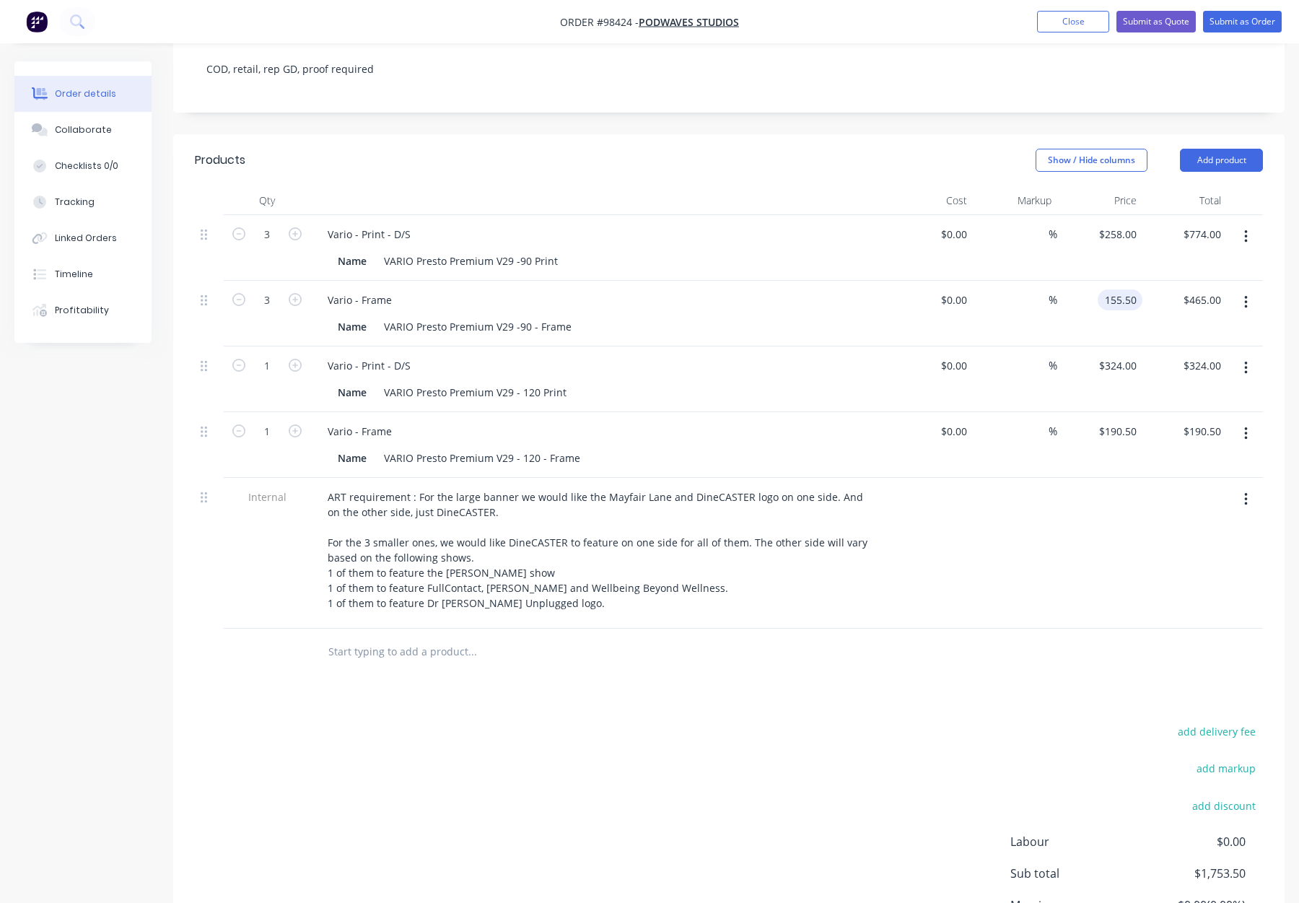
type input "$466.50"
click at [1014, 648] on div at bounding box center [729, 652] width 1068 height 47
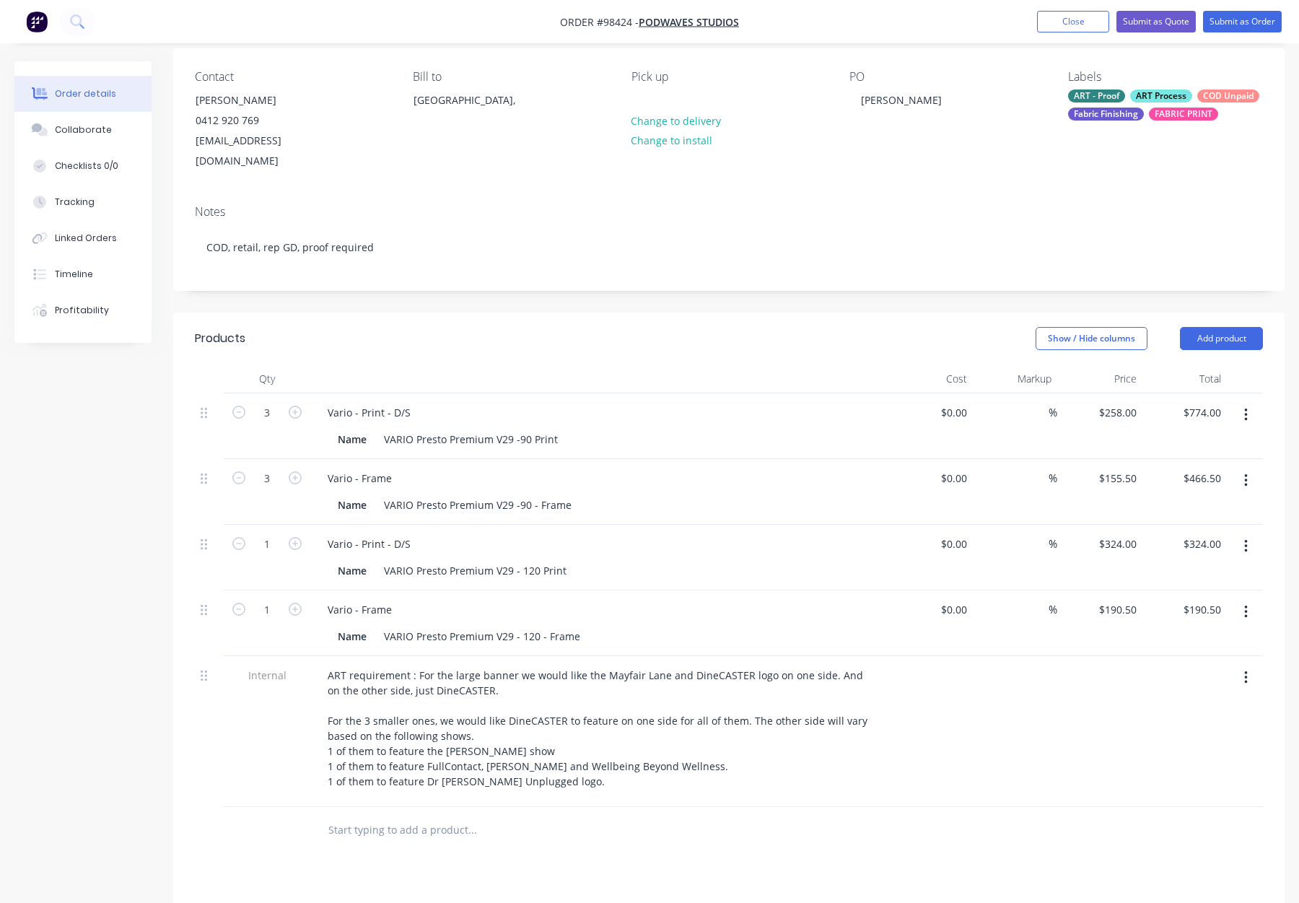
scroll to position [0, 0]
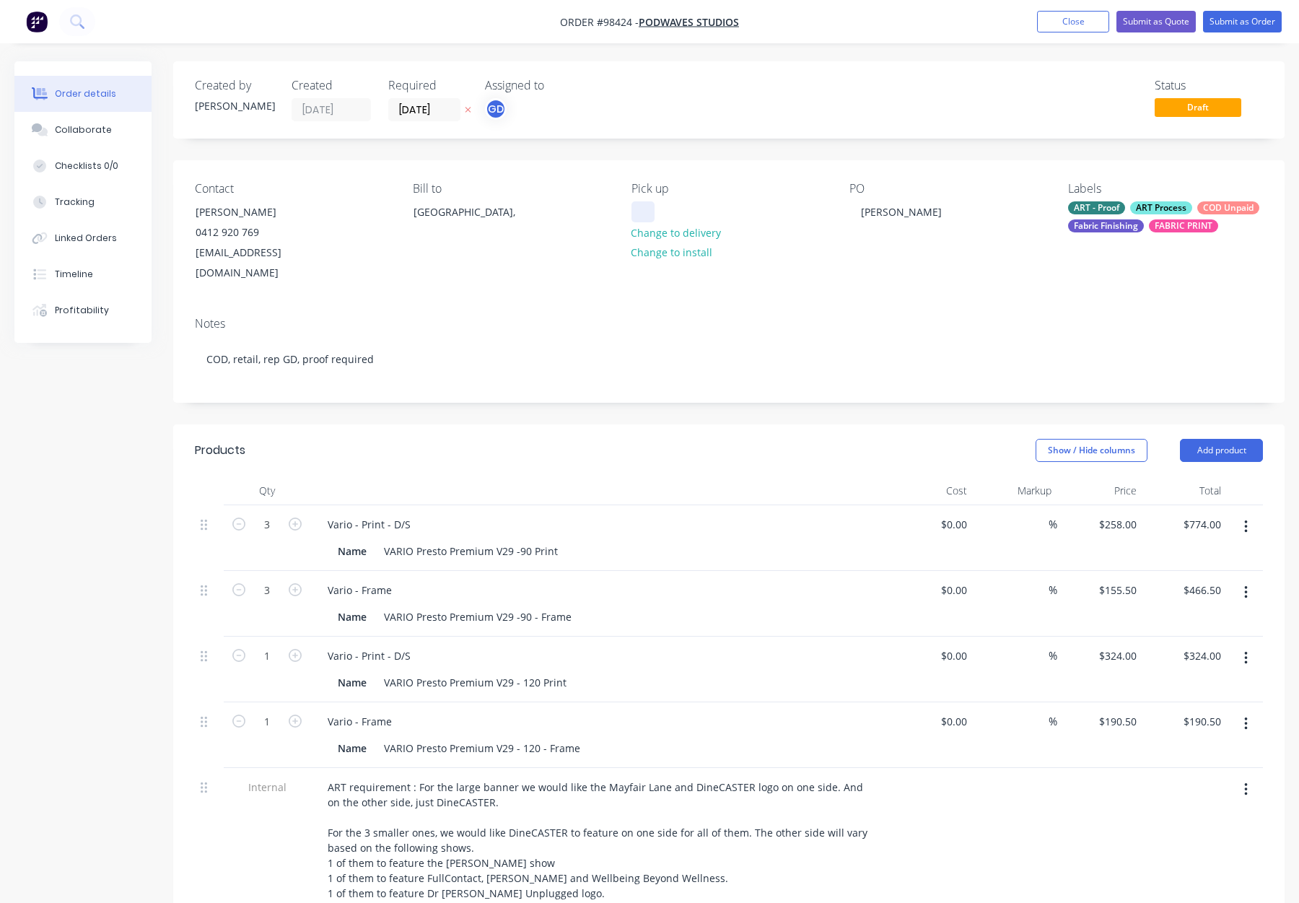
drag, startPoint x: 642, startPoint y: 204, endPoint x: 667, endPoint y: 207, distance: 25.4
click at [642, 204] on div at bounding box center [643, 211] width 23 height 21
click at [703, 398] on div "Created by Gino Created 02/09/25 Required 08/09/25 Assigned to GD Status Draft …" at bounding box center [729, 686] width 1112 height 1251
click at [1251, 25] on button "Submit as Order" at bounding box center [1242, 22] width 79 height 22
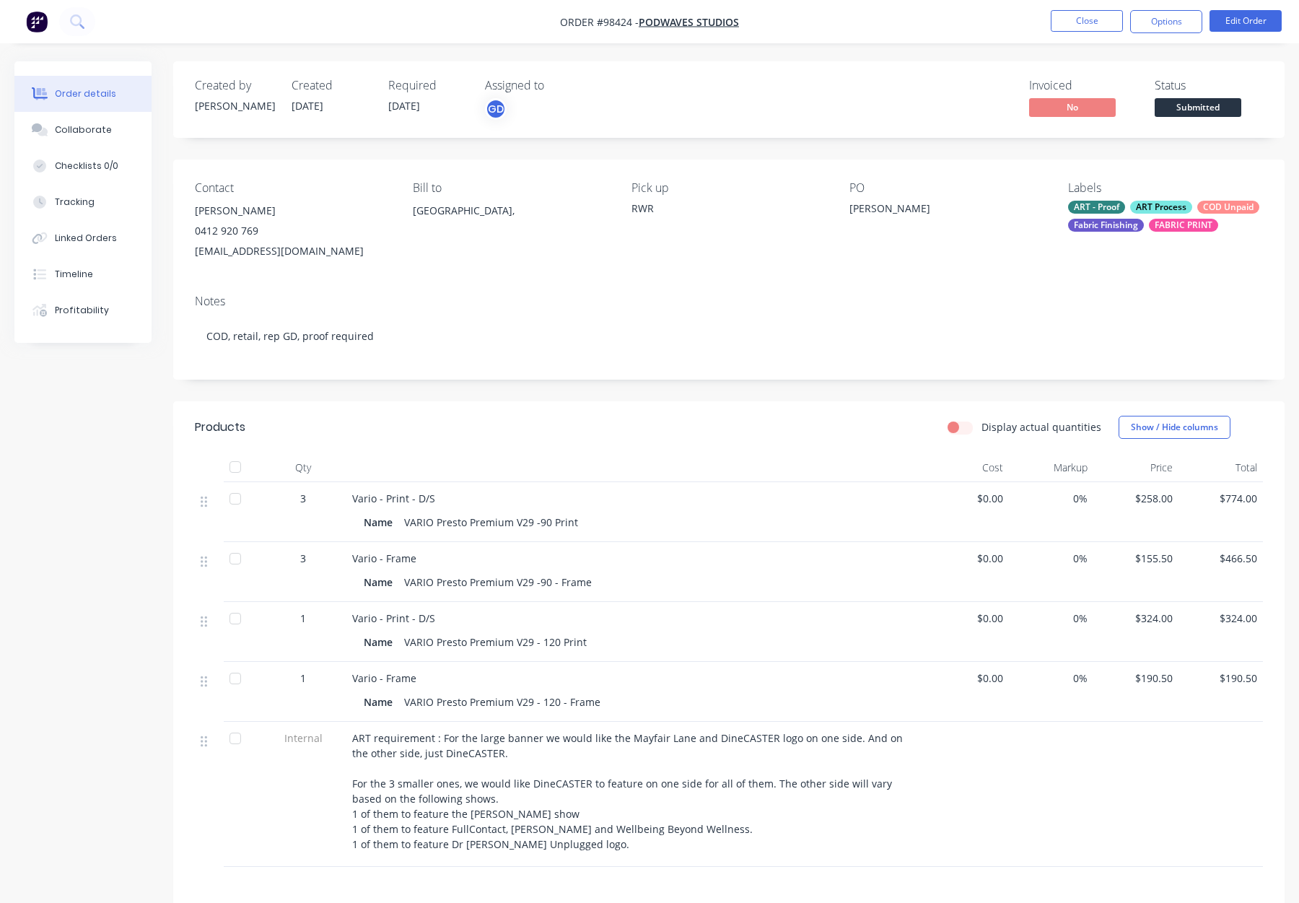
drag, startPoint x: 1122, startPoint y: 214, endPoint x: 1127, endPoint y: 227, distance: 13.9
click at [1122, 215] on div "ART - Proof ART Process COD Unpaid Fabric Finishing FABRIC PRINT" at bounding box center [1165, 216] width 195 height 31
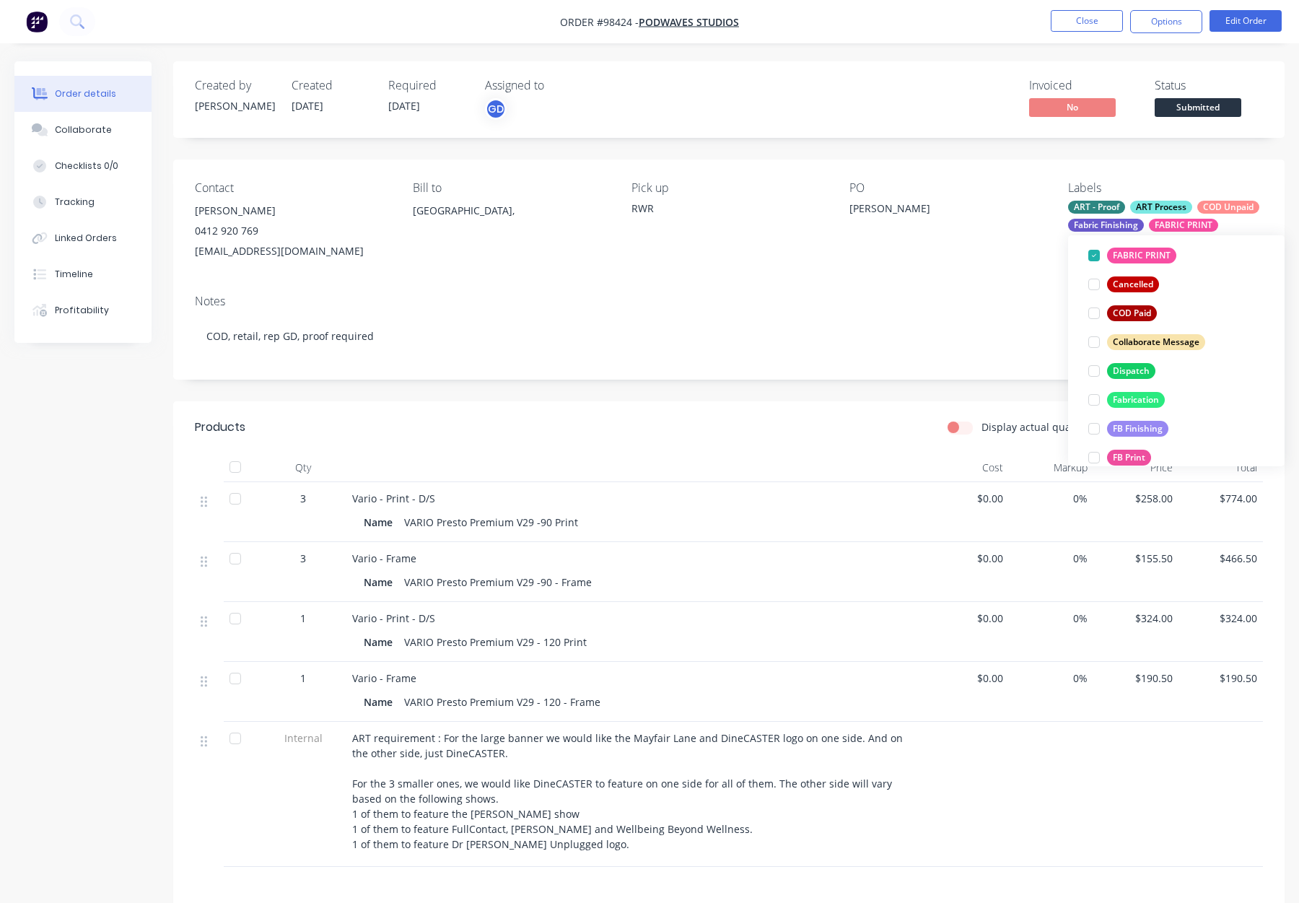
drag, startPoint x: 1118, startPoint y: 377, endPoint x: 1145, endPoint y: 365, distance: 29.1
click at [1120, 377] on div "Dispatch" at bounding box center [1131, 371] width 48 height 16
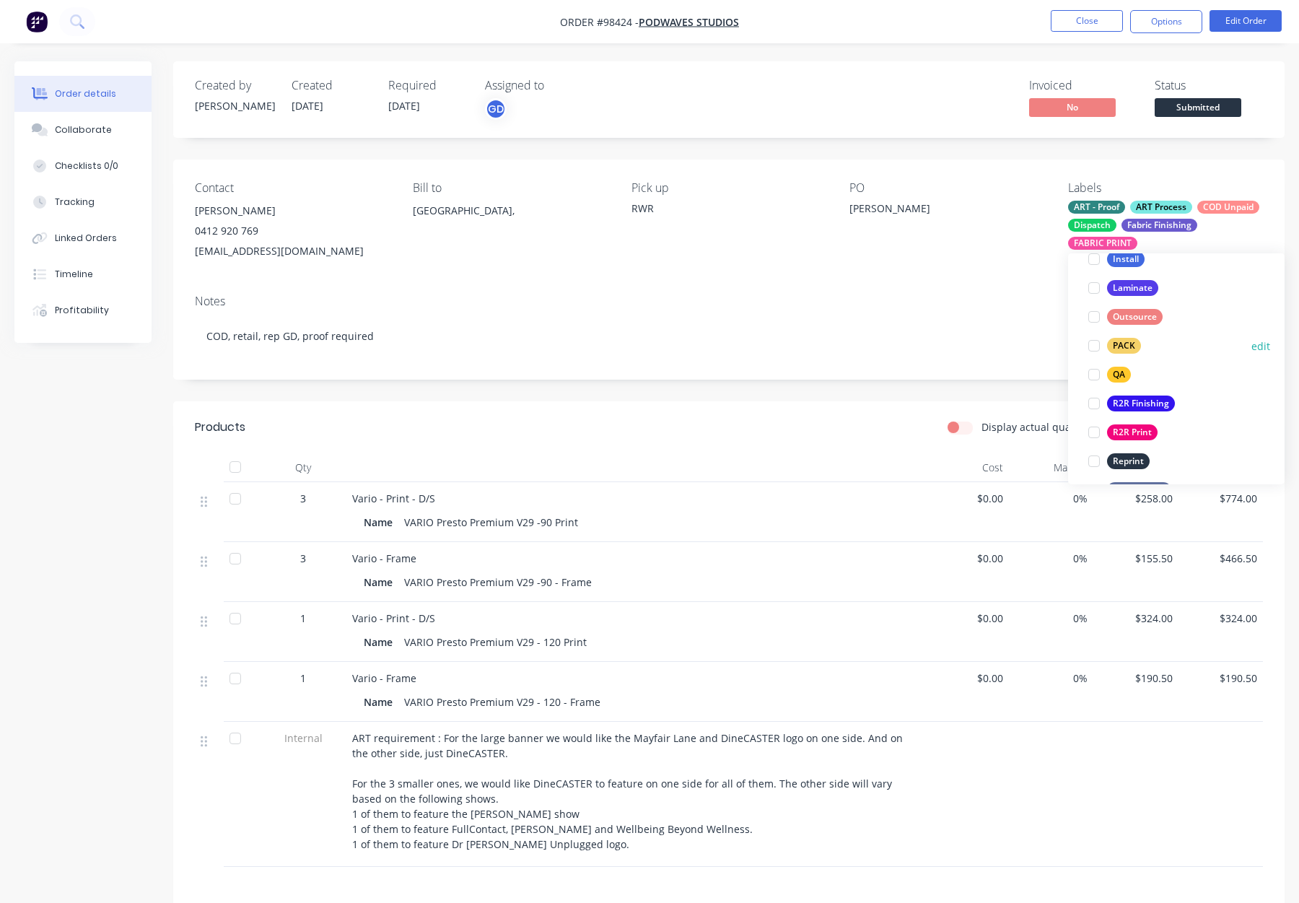
click at [1138, 336] on button "PACK" at bounding box center [1115, 346] width 64 height 20
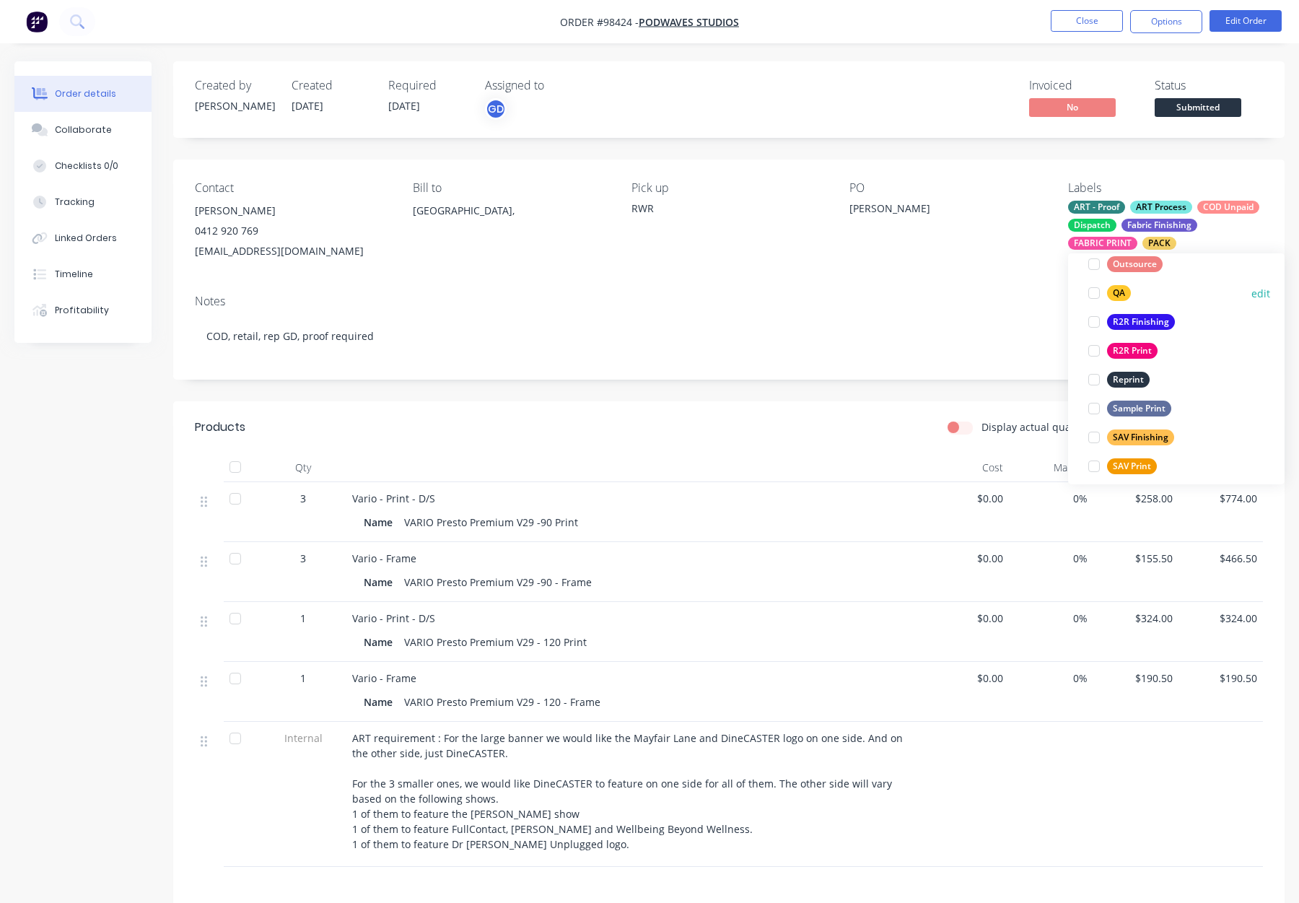
drag, startPoint x: 1117, startPoint y: 287, endPoint x: 1154, endPoint y: 292, distance: 37.3
click at [1120, 287] on div "QA" at bounding box center [1119, 293] width 24 height 16
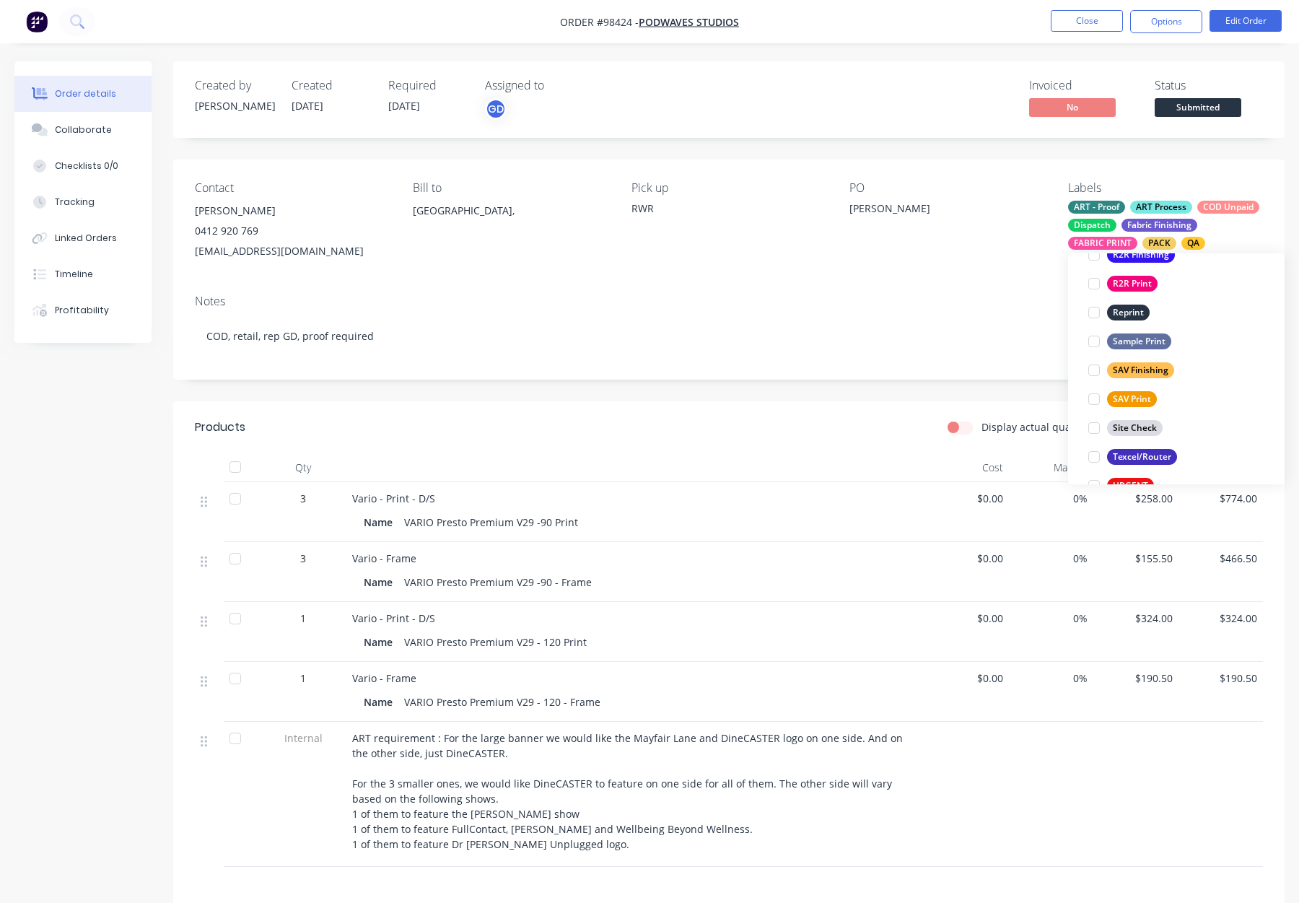
scroll to position [693, 0]
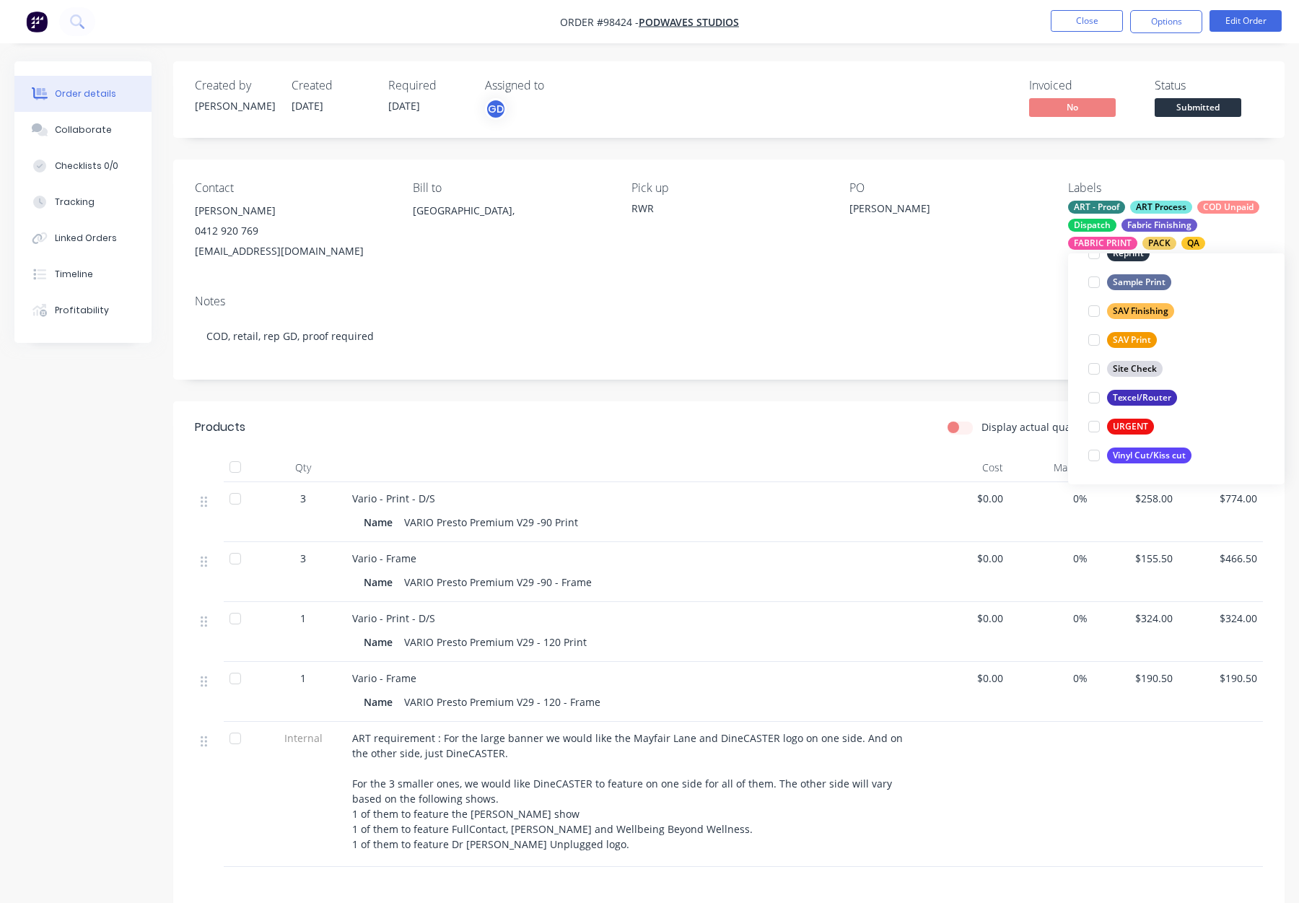
drag, startPoint x: 874, startPoint y: 283, endPoint x: 941, endPoint y: 313, distance: 73.4
click at [878, 284] on div "Notes COD, retail, rep GD, proof required" at bounding box center [729, 331] width 1112 height 97
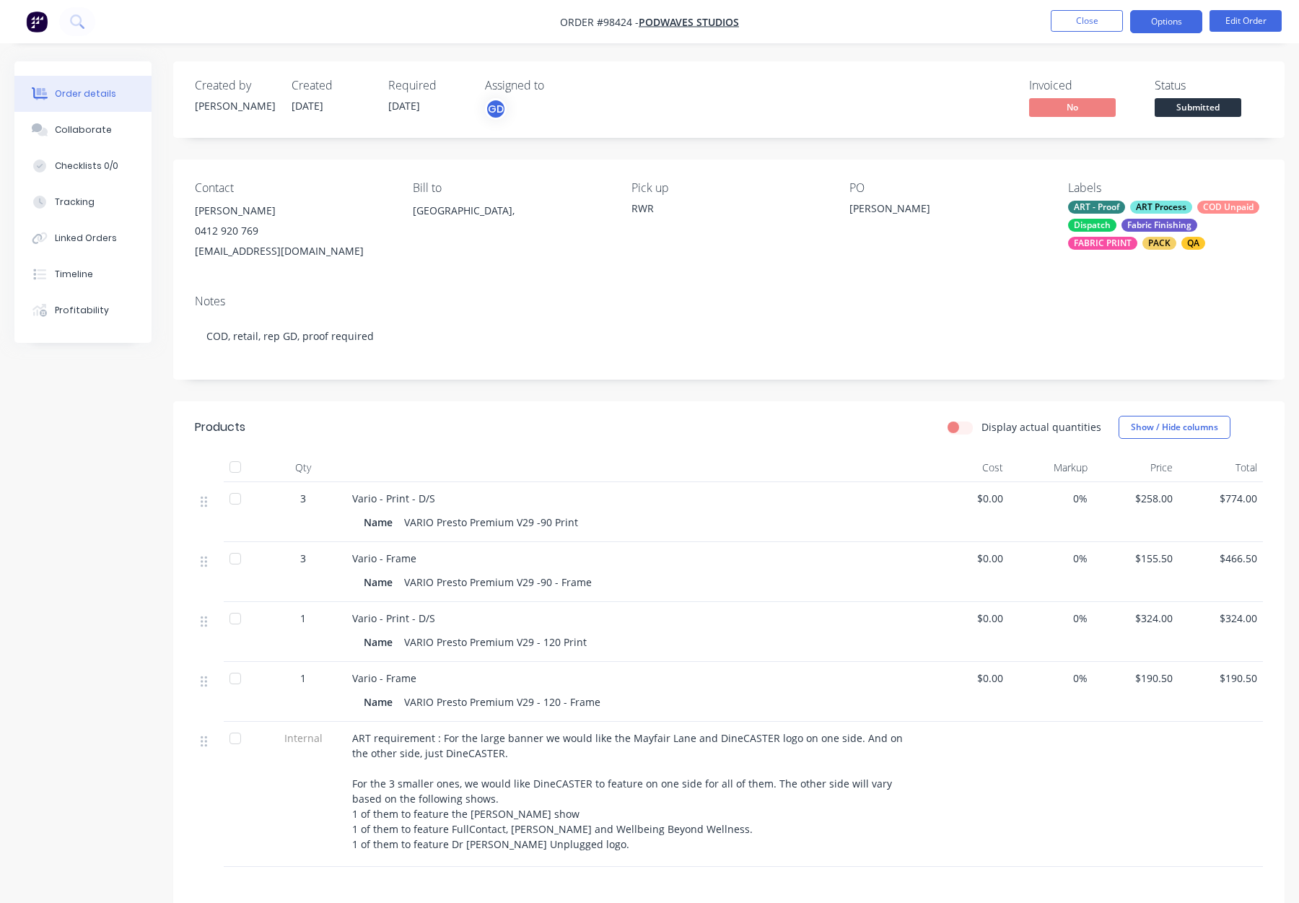
click at [1196, 19] on button "Options" at bounding box center [1166, 21] width 72 height 23
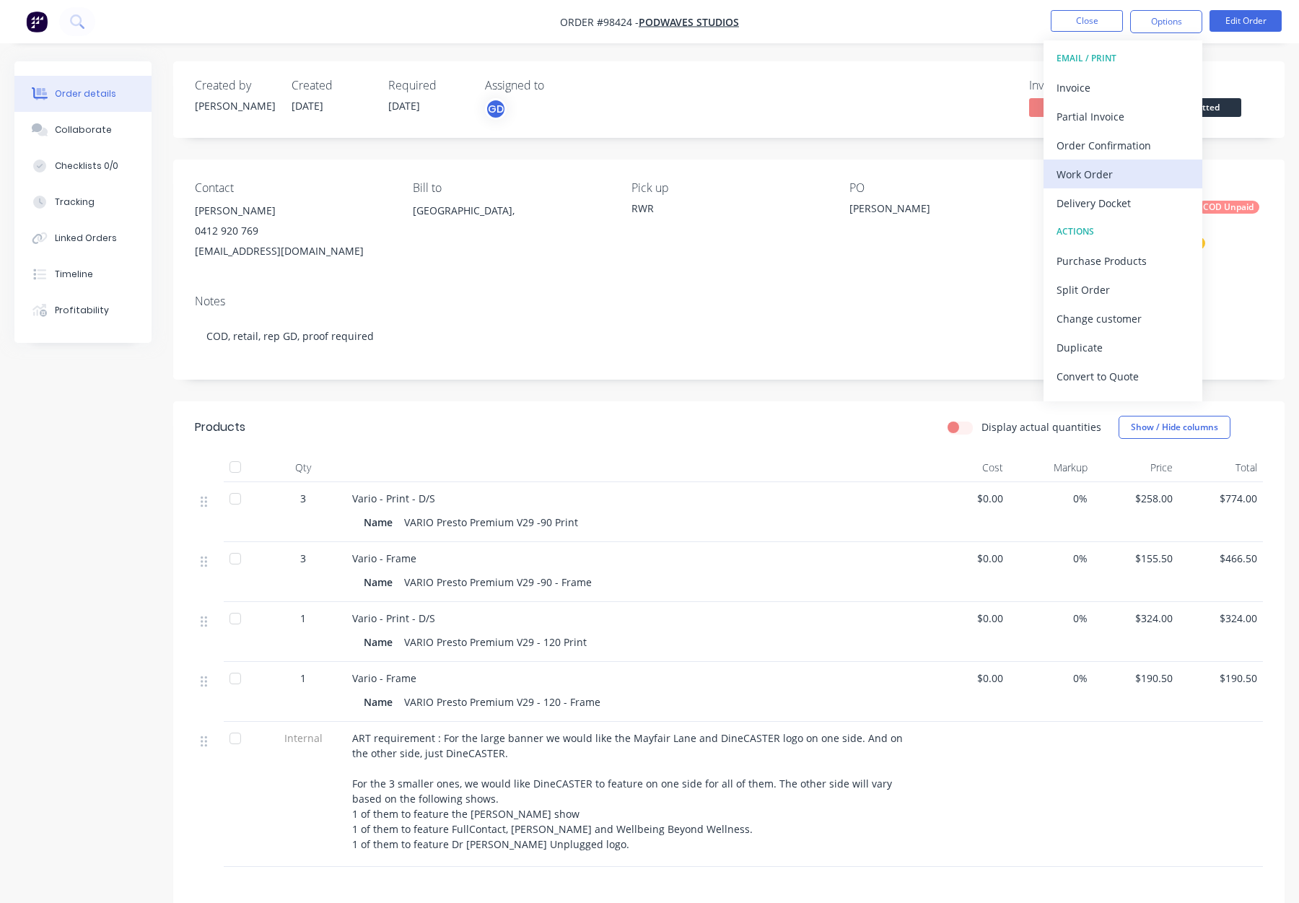
click at [1127, 174] on div "Work Order" at bounding box center [1123, 174] width 133 height 21
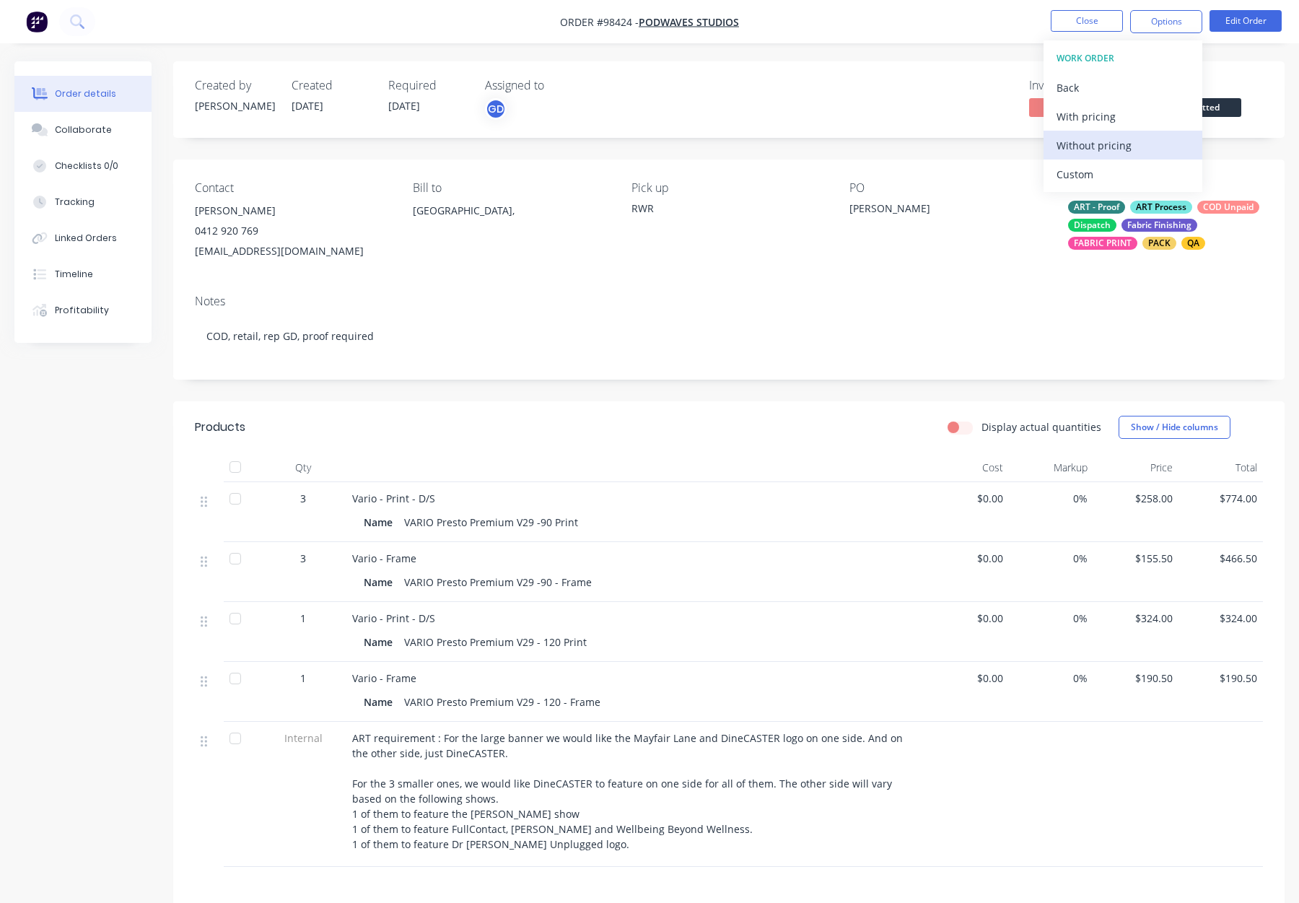
click at [1128, 141] on div "Without pricing" at bounding box center [1123, 145] width 133 height 21
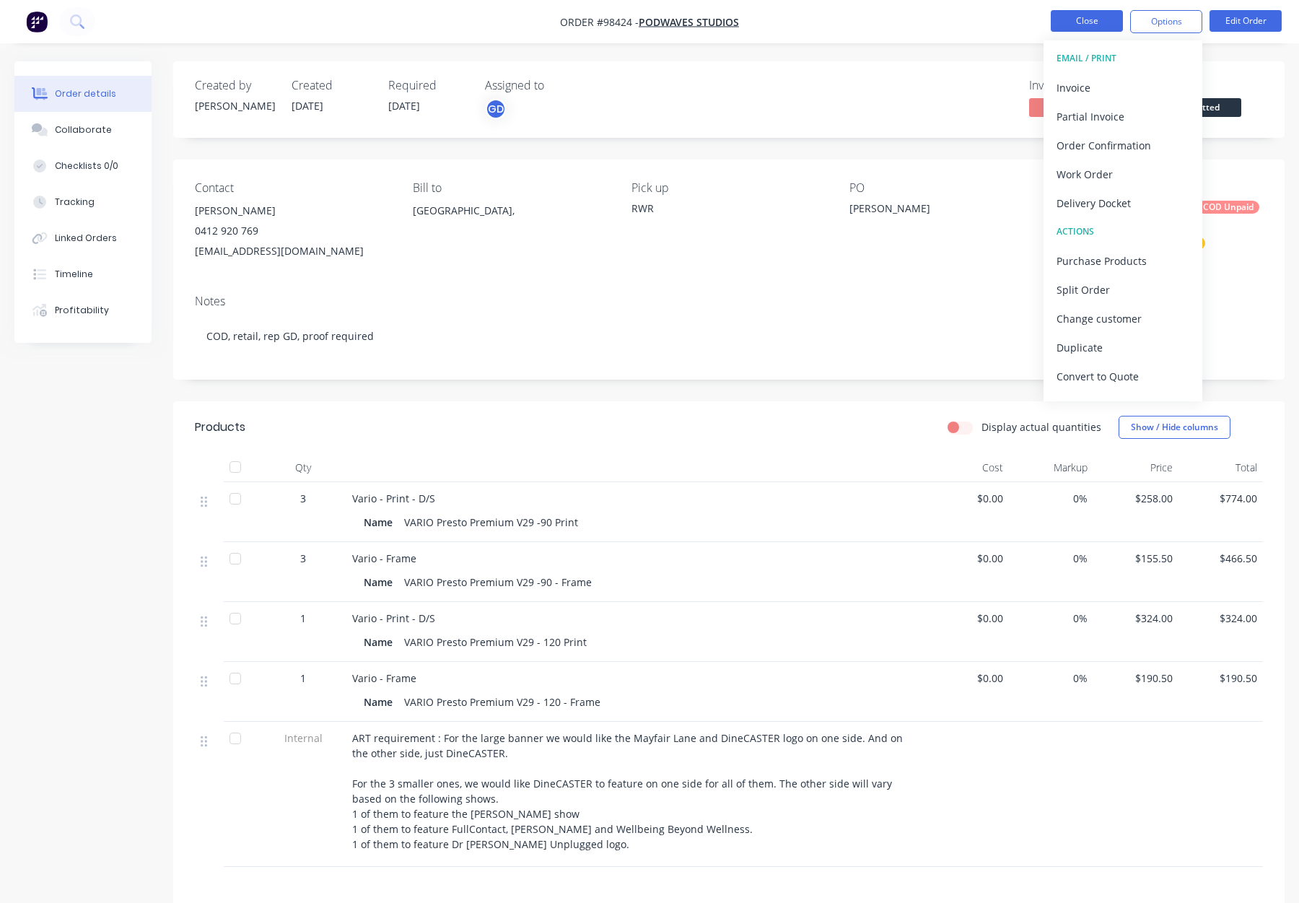
click at [1091, 11] on button "Close" at bounding box center [1087, 21] width 72 height 22
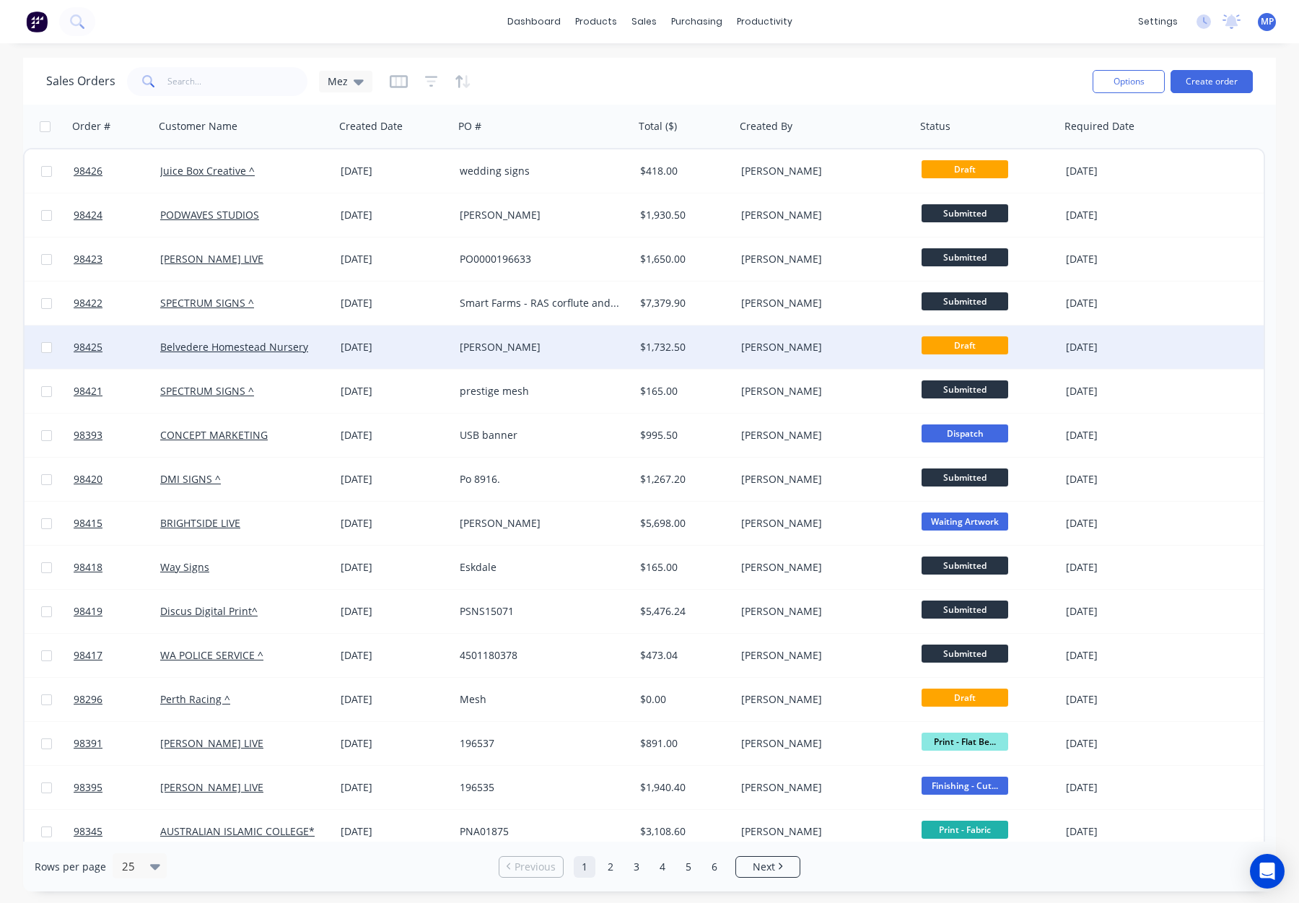
click at [699, 352] on div "$1,732.50" at bounding box center [682, 347] width 85 height 14
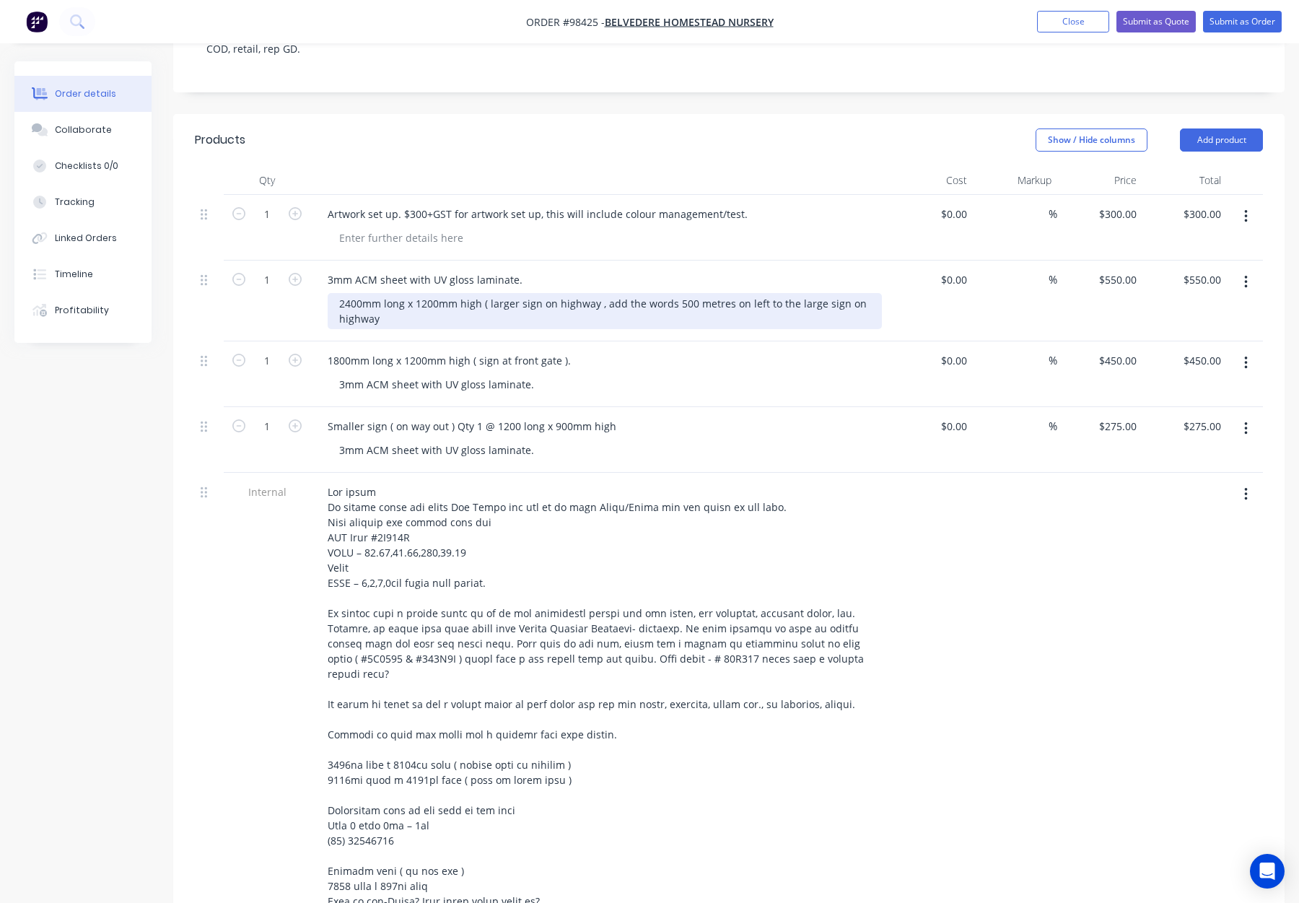
scroll to position [315, 0]
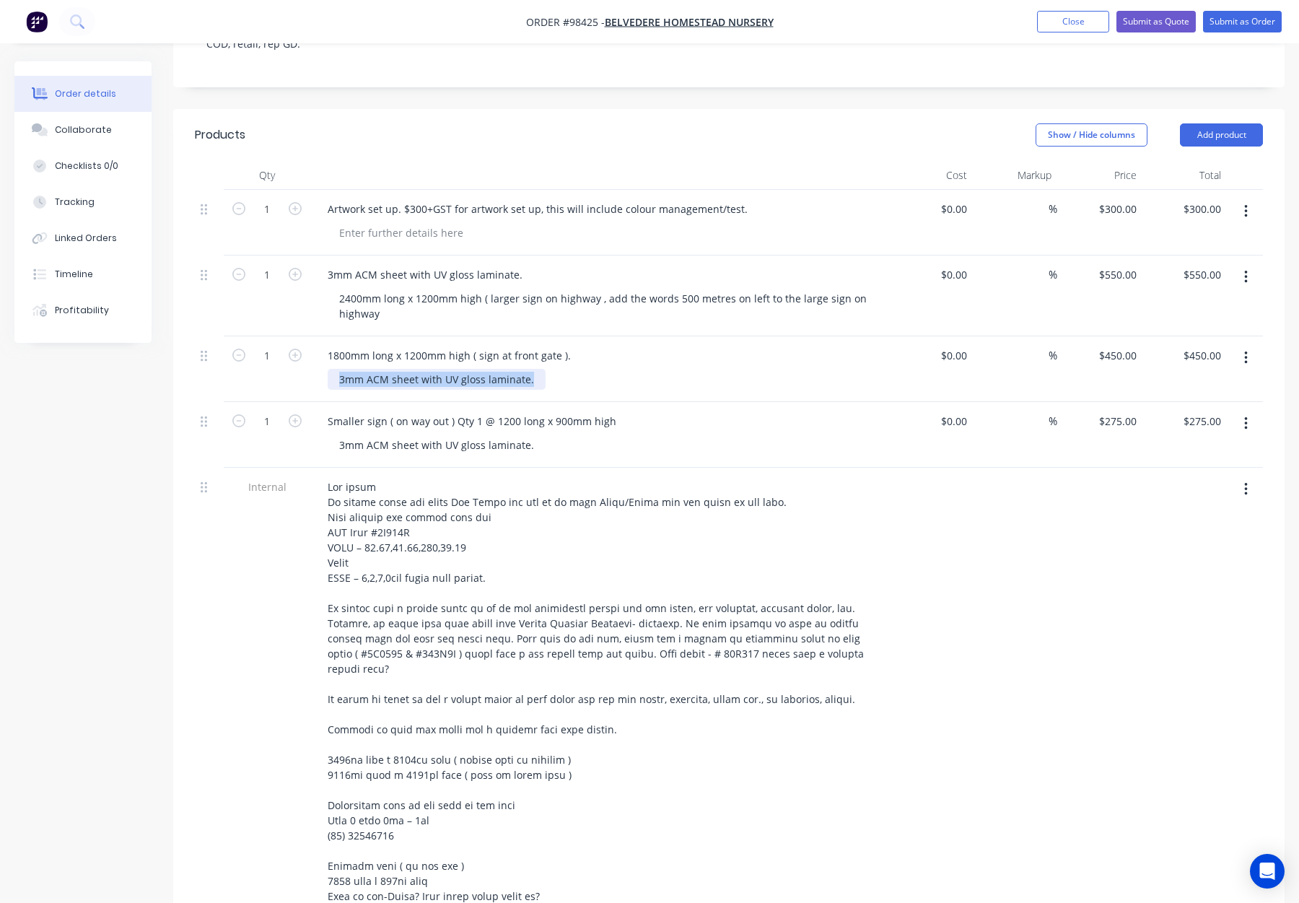
drag, startPoint x: 354, startPoint y: 359, endPoint x: 589, endPoint y: 367, distance: 235.5
click at [589, 369] on div "3mm ACM sheet with UV gloss laminate." at bounding box center [605, 379] width 554 height 21
click at [324, 345] on div "1800mm long x 1200mm high ( sign at front gate )." at bounding box center [449, 355] width 266 height 21
click at [327, 345] on div "1800mm long x 1200mm high ( sign at front gate )." at bounding box center [449, 355] width 266 height 21
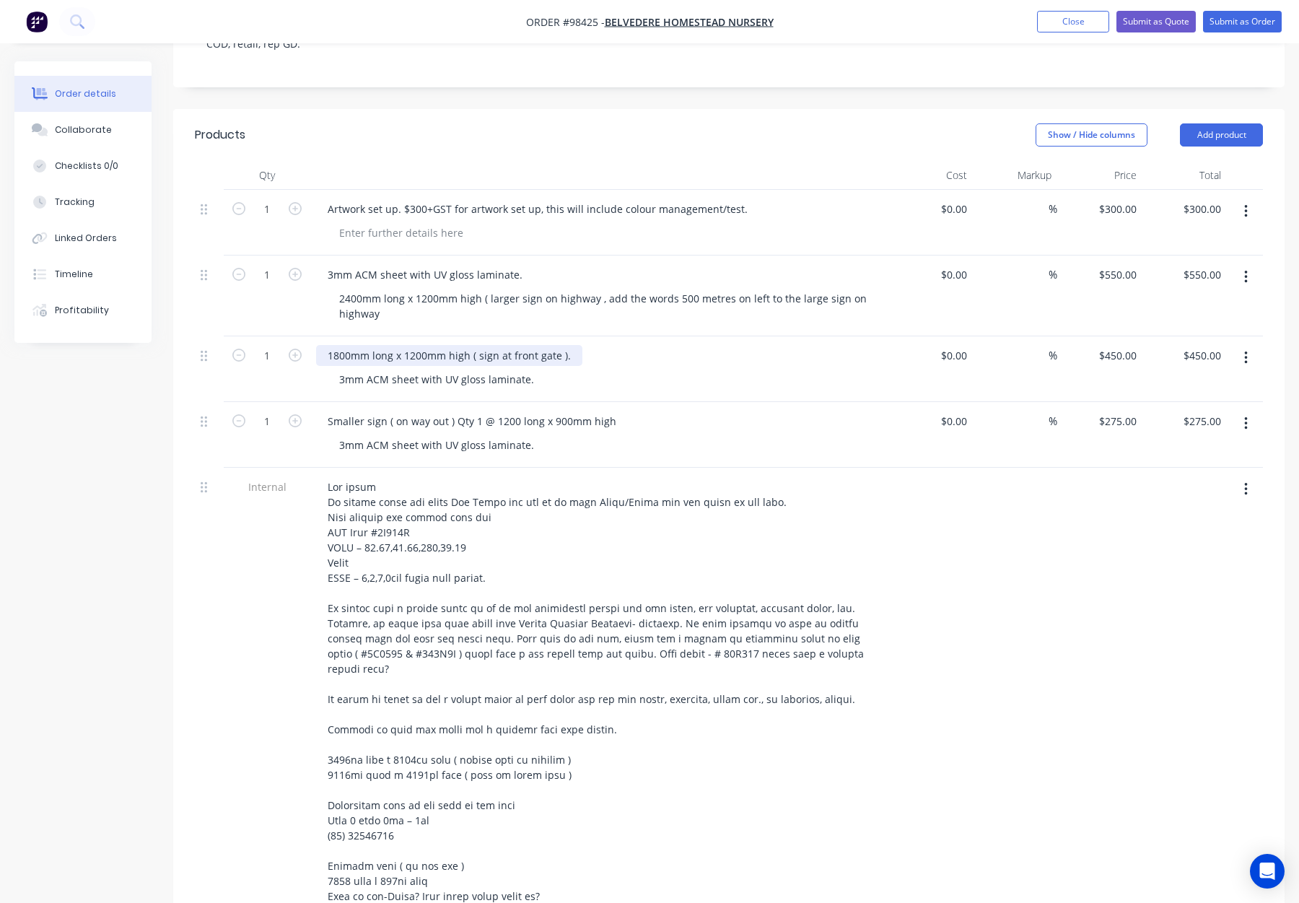
paste div
drag, startPoint x: 521, startPoint y: 334, endPoint x: 764, endPoint y: 338, distance: 242.6
click at [764, 345] on div "3mm ACM sheet with UV gloss laminate.1800mm long x 1200mm high ( sign at front …" at bounding box center [546, 355] width 461 height 21
copy div "1800mm long x 1200mm high ( sign at front gate )."
drag, startPoint x: 337, startPoint y: 357, endPoint x: 558, endPoint y: 365, distance: 221.0
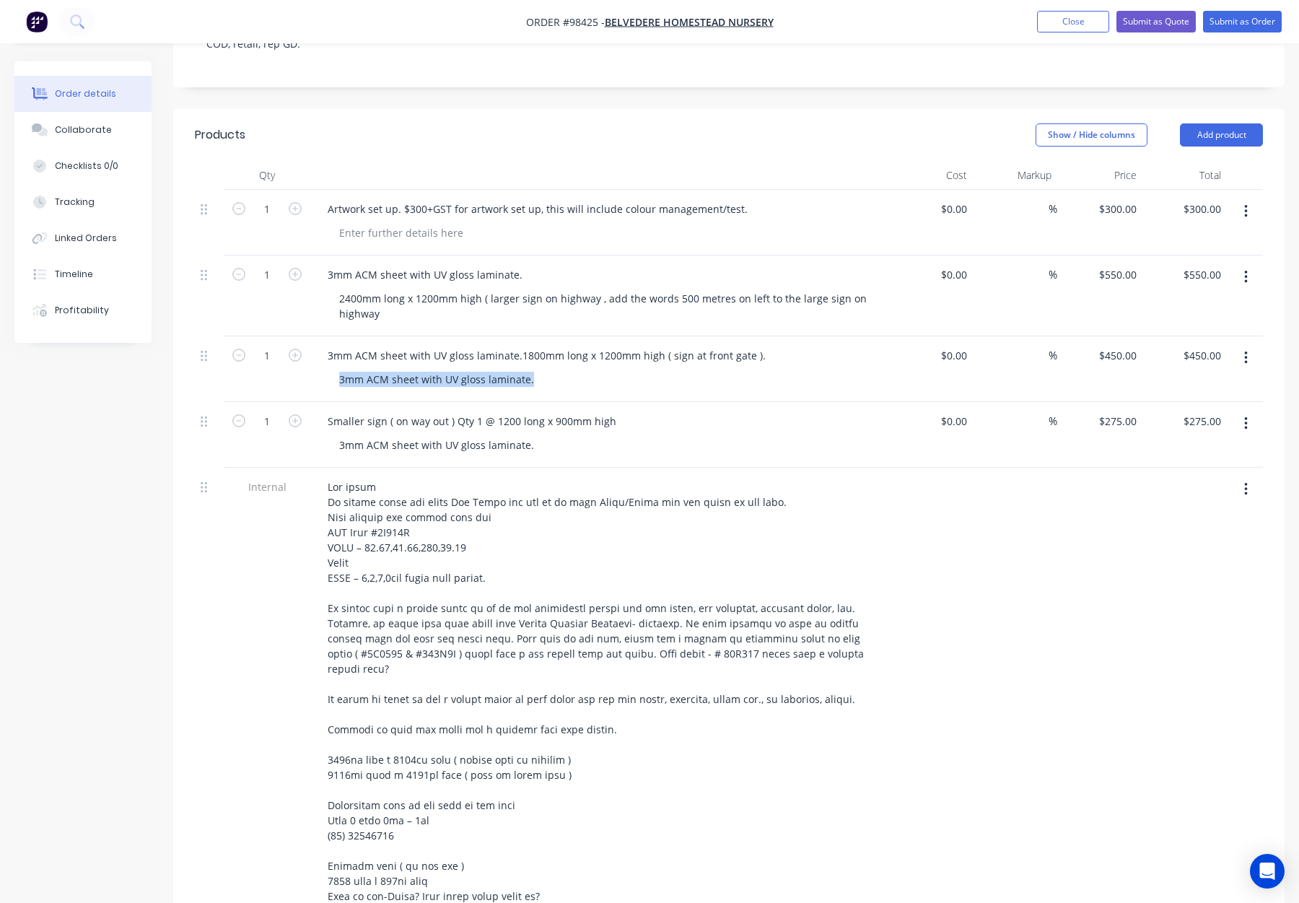
click at [558, 369] on div "3mm ACM sheet with UV gloss laminate." at bounding box center [605, 379] width 554 height 21
paste div
drag, startPoint x: 521, startPoint y: 334, endPoint x: 642, endPoint y: 335, distance: 121.3
click at [642, 345] on div "3mm ACM sheet with UV gloss laminate.1800mm long x 1200mm high ( sign at front …" at bounding box center [546, 355] width 461 height 21
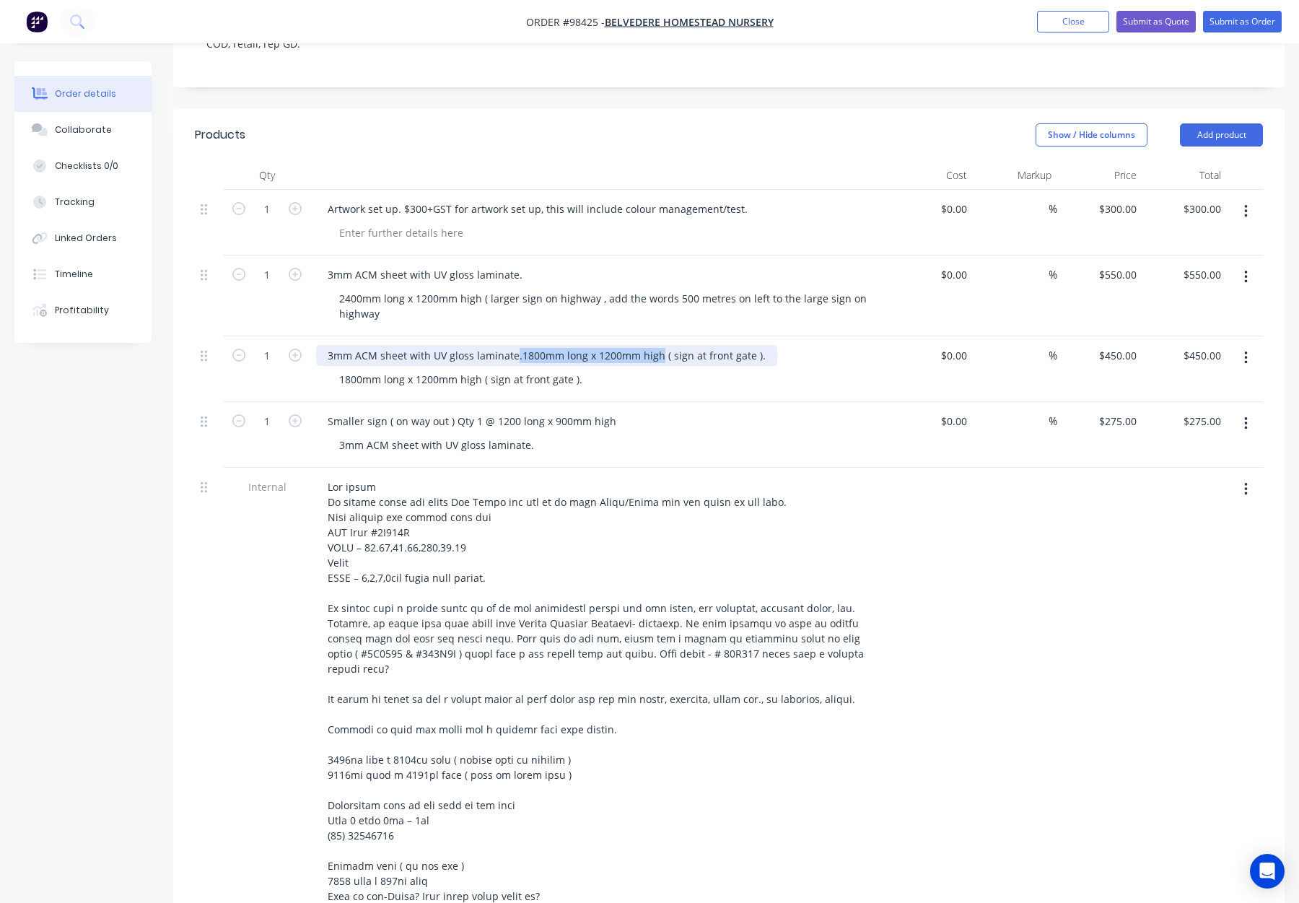
drag, startPoint x: 657, startPoint y: 336, endPoint x: 515, endPoint y: 337, distance: 141.5
click at [515, 345] on div "3mm ACM sheet with UV gloss laminate.1800mm long x 1200mm high ( sign at front …" at bounding box center [546, 355] width 461 height 21
drag, startPoint x: 577, startPoint y: 337, endPoint x: 655, endPoint y: 339, distance: 78.0
click at [655, 345] on div "3mm ACM sheet with UV gloss laminate ( sign at front gate )." at bounding box center [599, 355] width 566 height 21
click at [671, 345] on div "3mm ACM sheet with UV gloss laminate 1800mm long x 1200mm high ( sign at front …" at bounding box center [598, 369] width 577 height 66
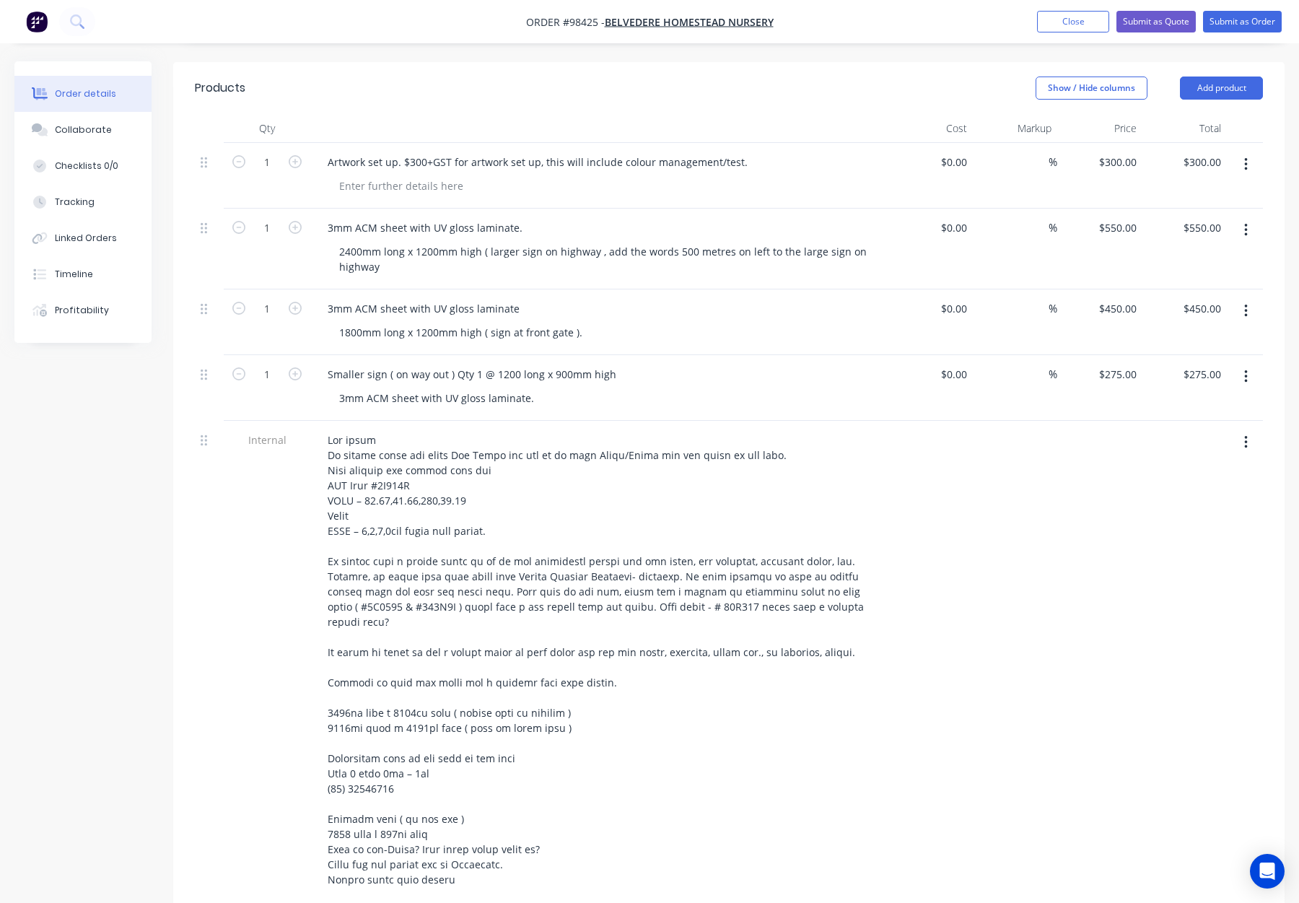
scroll to position [380, 0]
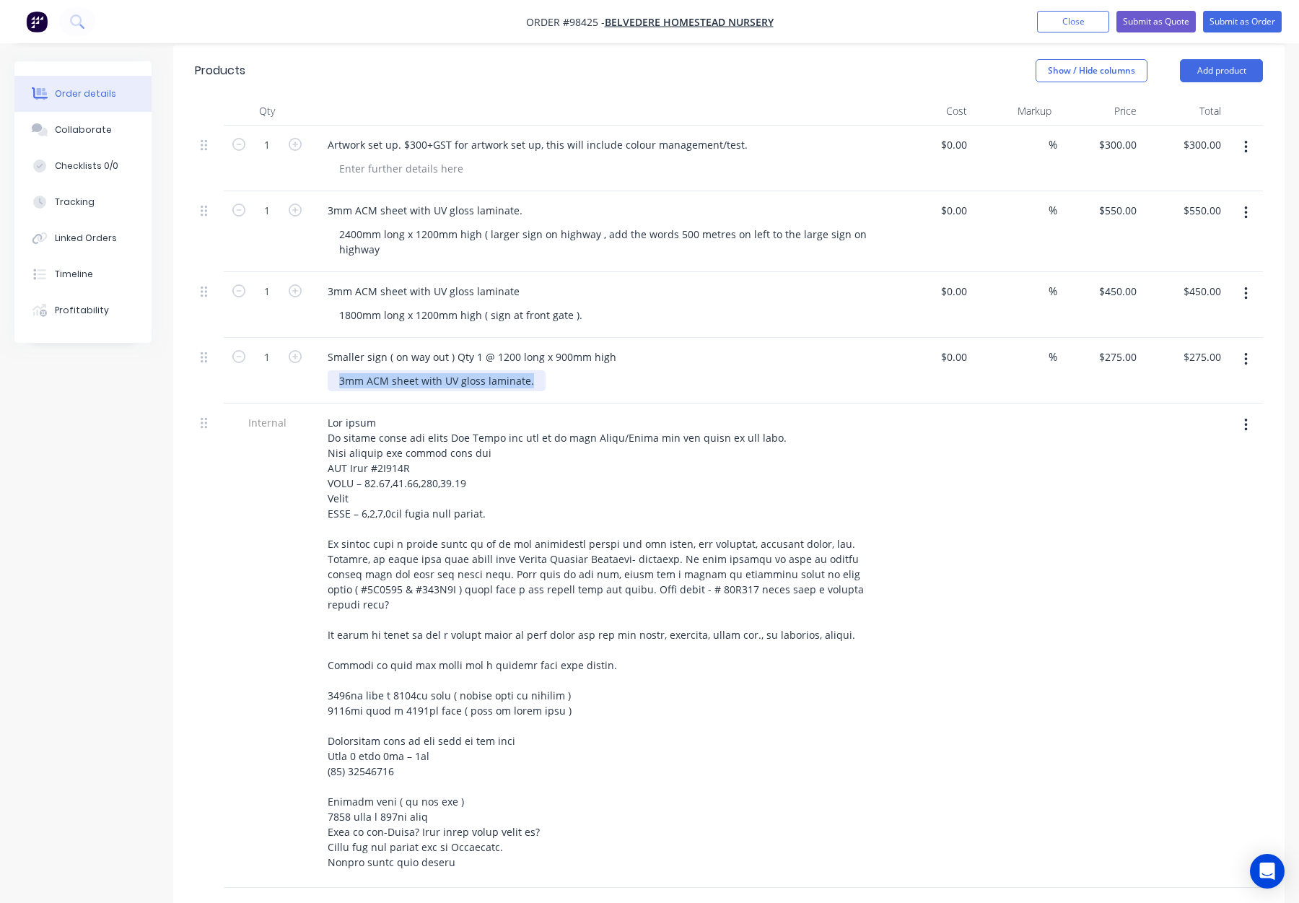
drag, startPoint x: 346, startPoint y: 361, endPoint x: 553, endPoint y: 367, distance: 206.6
click at [553, 370] on div "3mm ACM sheet with UV gloss laminate." at bounding box center [605, 380] width 554 height 21
copy div "3mm ACM sheet with UV gloss laminate."
click at [322, 346] on div "Smaller sign ( on way out ) Qty 1 @ 1200 long x 900mm high" at bounding box center [472, 356] width 312 height 21
paste div
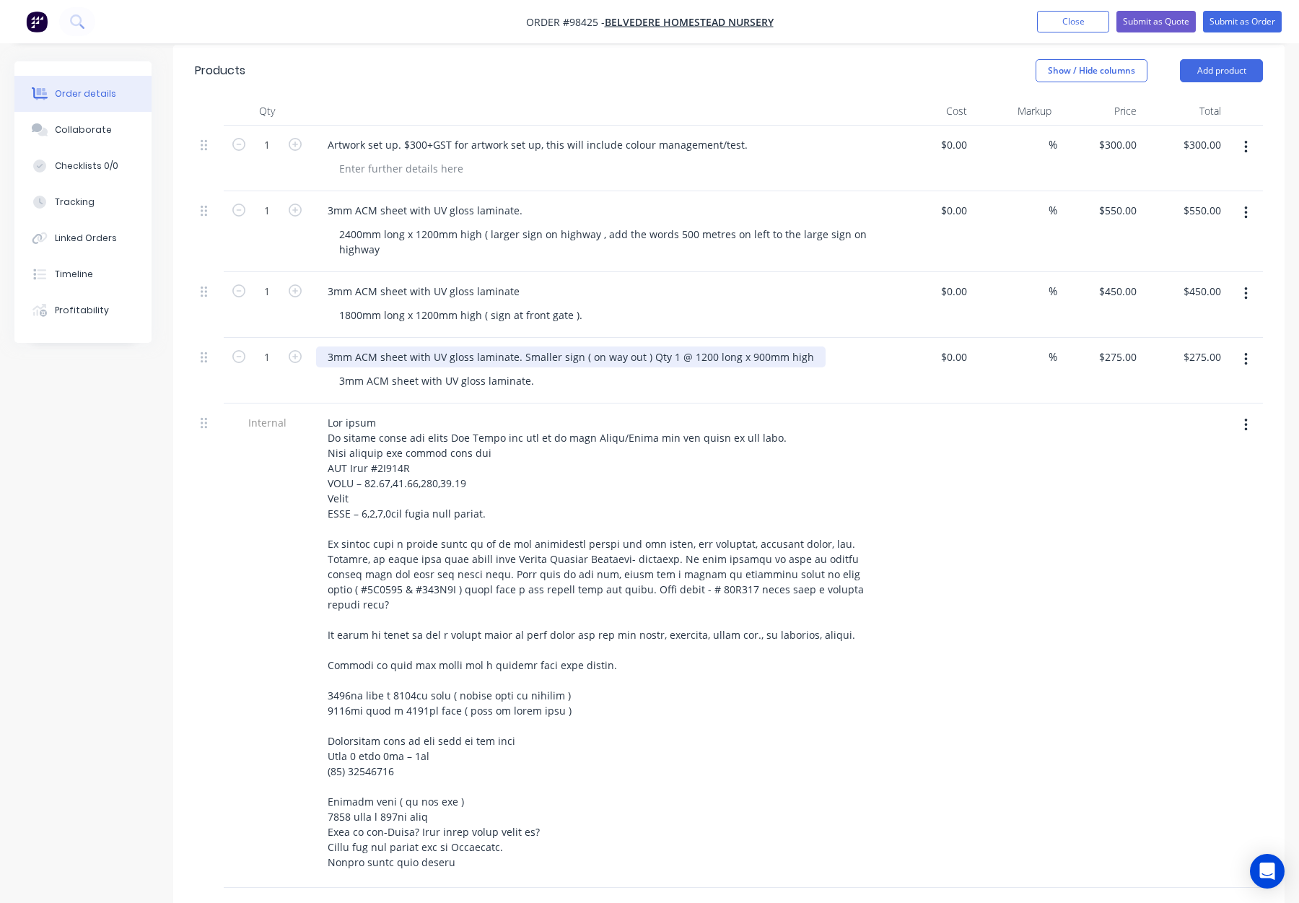
drag, startPoint x: 521, startPoint y: 337, endPoint x: 806, endPoint y: 340, distance: 285.2
click at [806, 346] on div "3mm ACM sheet with UV gloss laminate. Smaller sign ( on way out ) Qty 1 @ 1200 …" at bounding box center [571, 356] width 510 height 21
copy div "Smaller sign ( on way out ) Qty 1 @ 1200 long x 900mm high"
drag, startPoint x: 337, startPoint y: 360, endPoint x: 539, endPoint y: 367, distance: 201.5
click at [539, 370] on div "3mm ACM sheet with UV gloss laminate." at bounding box center [437, 380] width 218 height 21
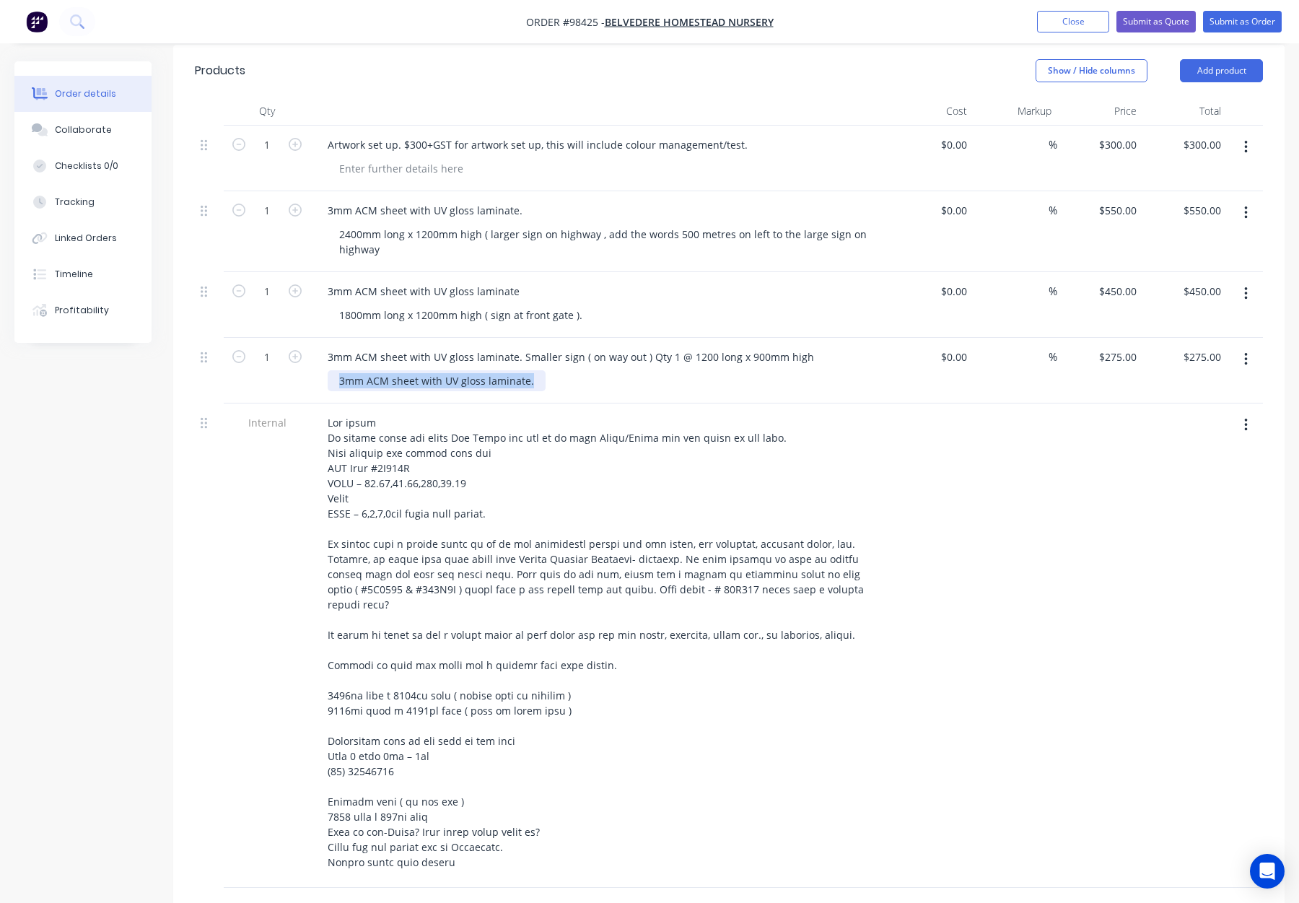
drag, startPoint x: 529, startPoint y: 362, endPoint x: 340, endPoint y: 364, distance: 189.1
click at [337, 370] on div "3mm ACM sheet with UV gloss laminate." at bounding box center [437, 380] width 218 height 21
paste div
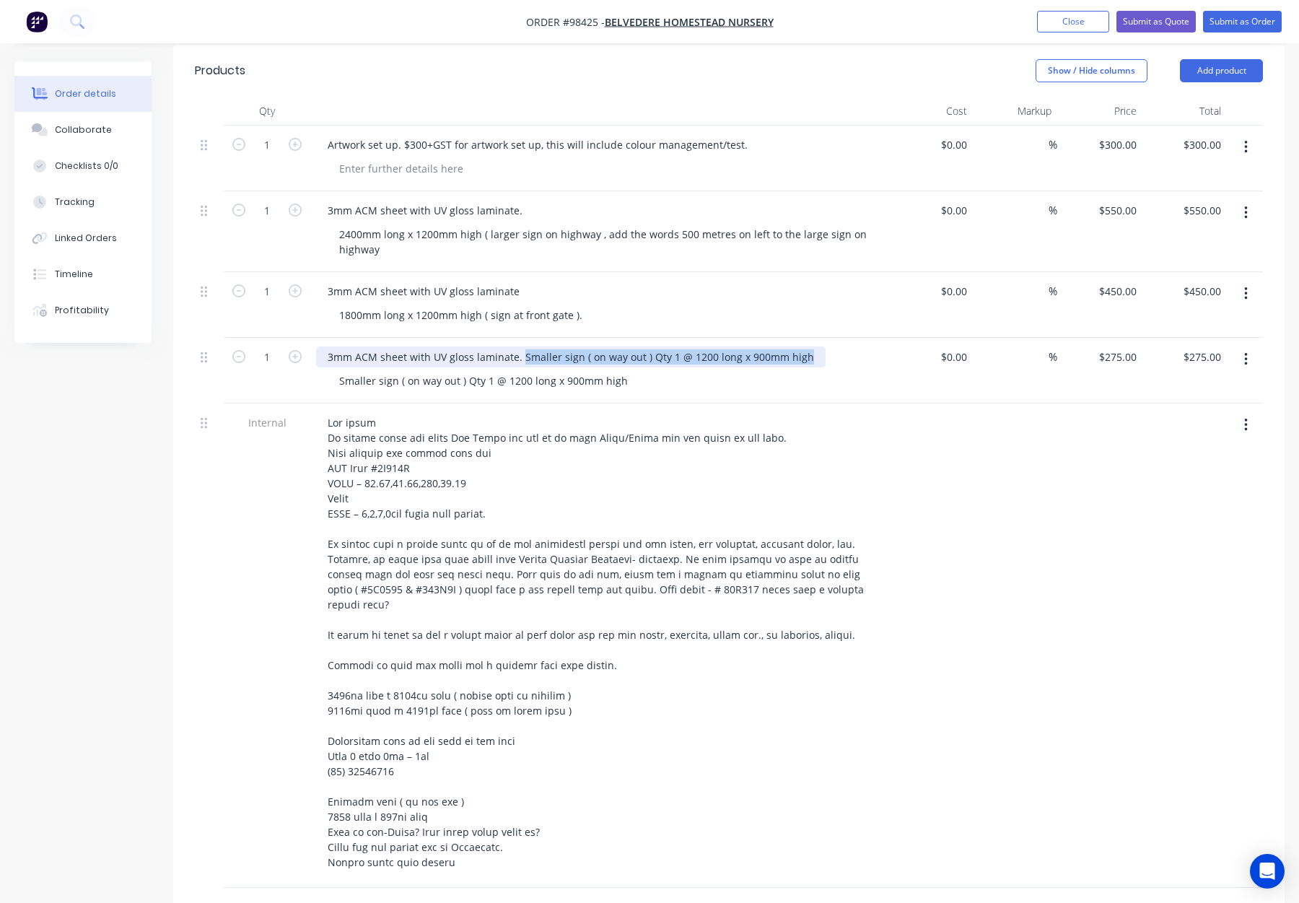
drag, startPoint x: 518, startPoint y: 336, endPoint x: 813, endPoint y: 340, distance: 294.5
click at [813, 346] on div "3mm ACM sheet with UV gloss laminate. Smaller sign ( on way out ) Qty 1 @ 1200 …" at bounding box center [599, 356] width 566 height 21
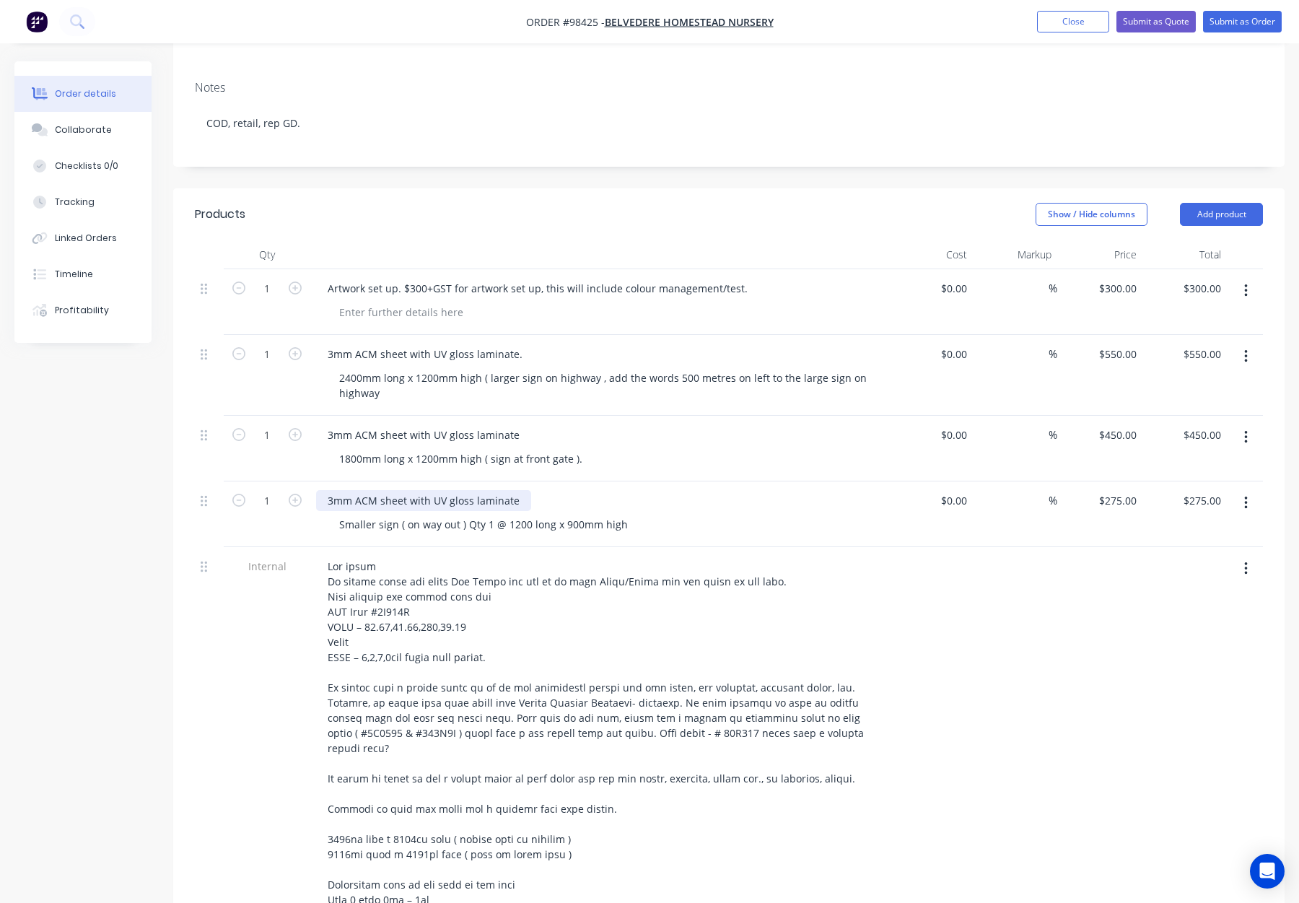
scroll to position [231, 0]
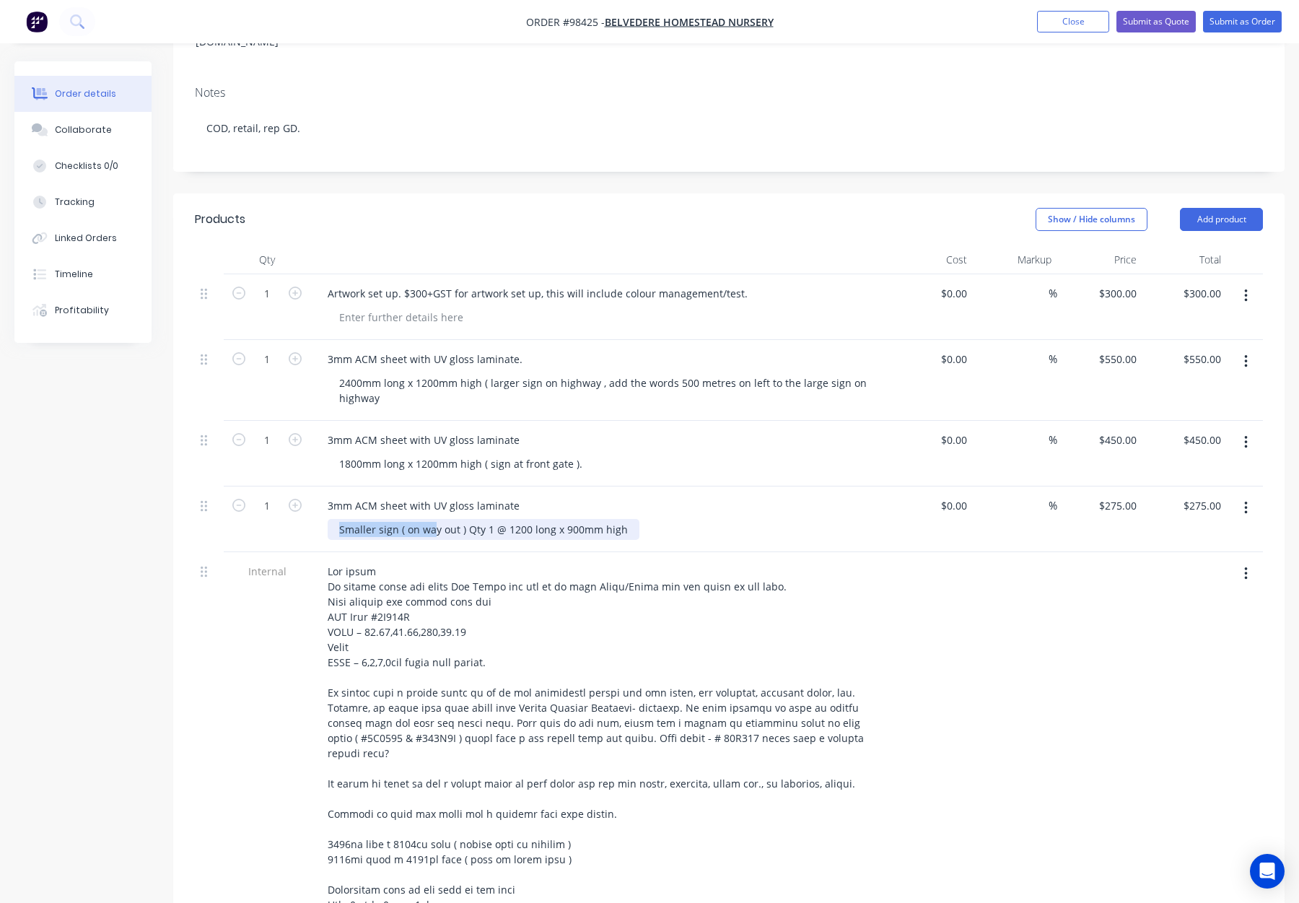
drag, startPoint x: 344, startPoint y: 507, endPoint x: 461, endPoint y: 510, distance: 117.0
click at [461, 519] on div "Smaller sign ( on way out ) Qty 1 @ 1200 long x 900mm high" at bounding box center [484, 529] width 312 height 21
drag, startPoint x: 463, startPoint y: 510, endPoint x: 329, endPoint y: 510, distance: 134.3
click at [329, 519] on div "Smaller sign ( on way out ) Qty 1 @ 1200 long x 900mm high" at bounding box center [484, 529] width 312 height 21
copy div "Smaller sign ( on way out )"
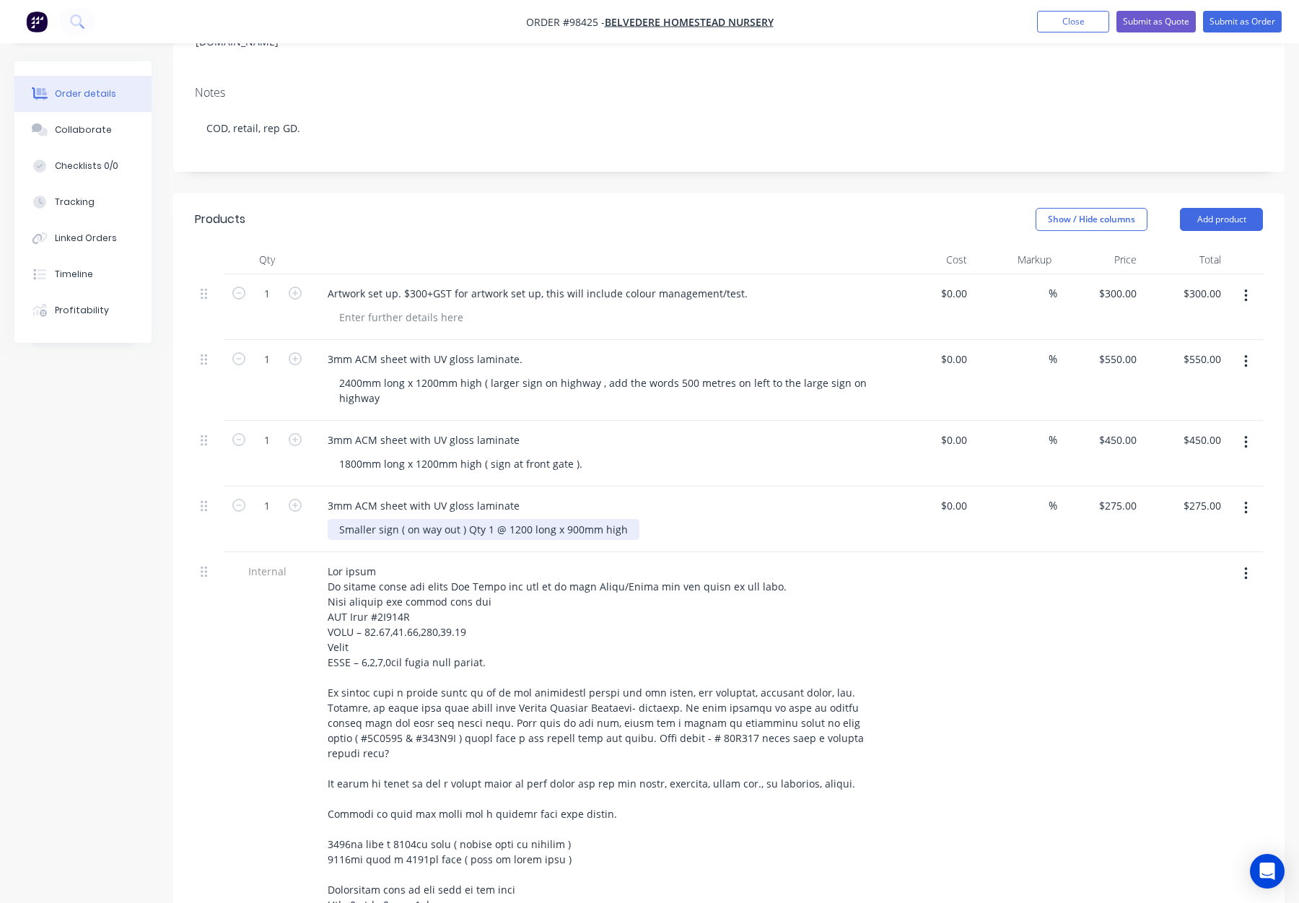
click at [624, 519] on div "Smaller sign ( on way out ) Qty 1 @ 1200 long x 900mm high" at bounding box center [484, 529] width 312 height 21
drag, startPoint x: 505, startPoint y: 509, endPoint x: 328, endPoint y: 509, distance: 176.9
click at [328, 519] on div "Smaller sign ( on way out ) Qty 1 @ 1200 long x 900mm high - Smaller sign ( on …" at bounding box center [552, 529] width 448 height 21
click at [577, 453] on div "1800mm long x 1200mm high ( sign at front gate )." at bounding box center [461, 463] width 266 height 21
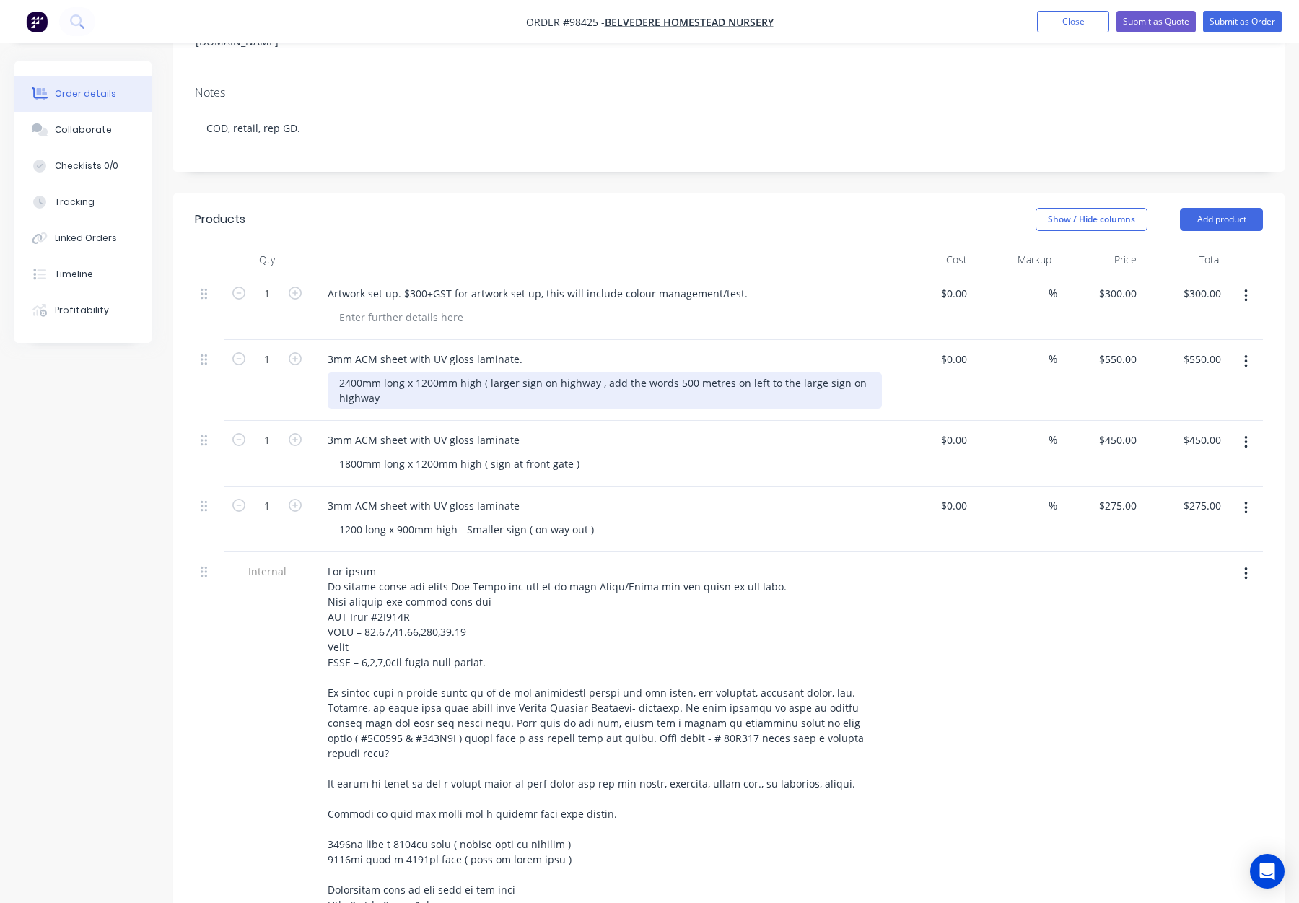
click at [596, 372] on div "2400mm long x 1200mm high ( larger sign on highway , add the words 500 metres o…" at bounding box center [605, 390] width 554 height 36
click at [483, 381] on div "2400mm long x 1200mm high ( larger sign on highway, add the words 500 metres on…" at bounding box center [605, 390] width 554 height 36
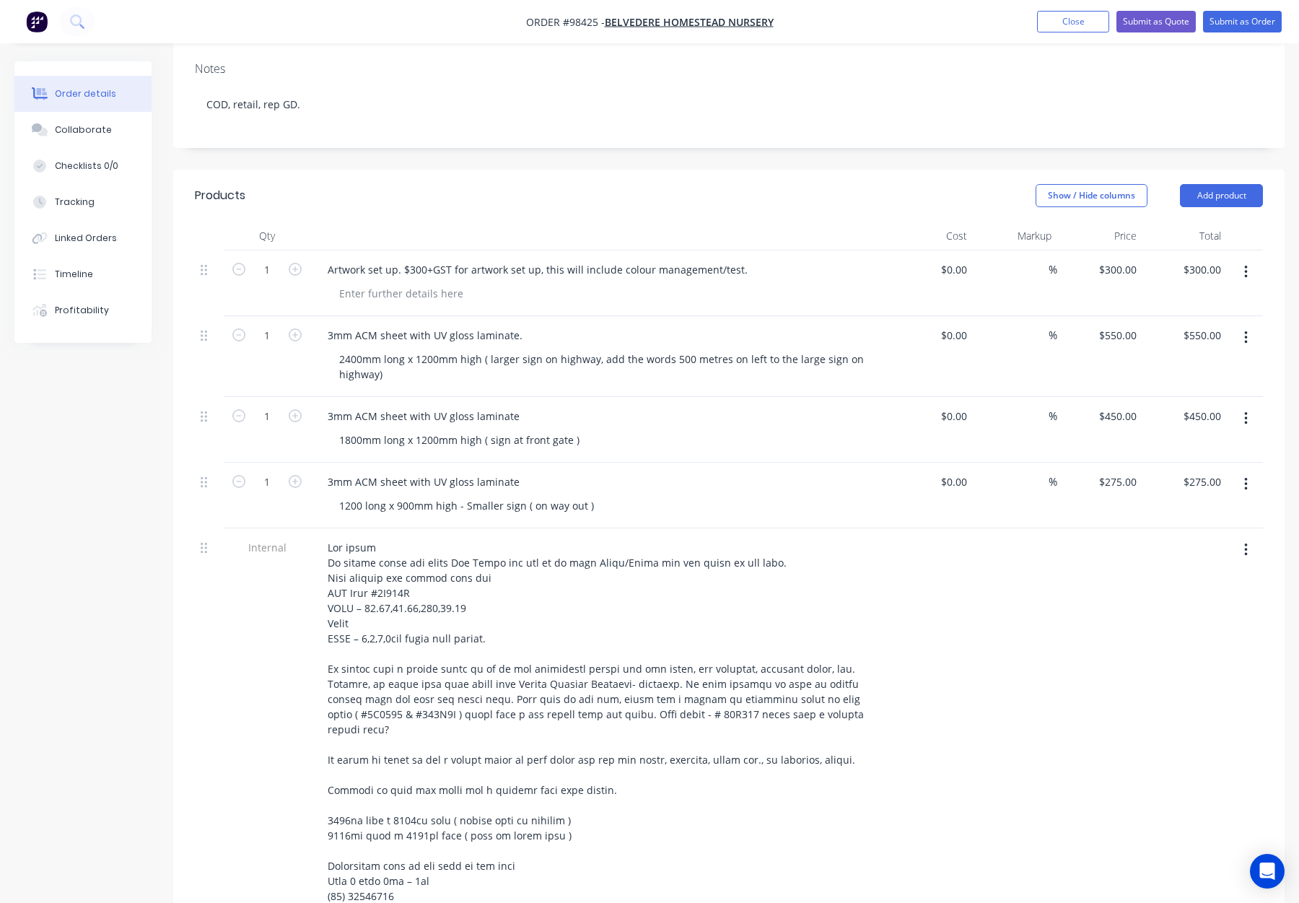
click at [726, 440] on div "3mm ACM sheet with UV gloss laminate 1800mm long x 1200mm high ( sign at front …" at bounding box center [598, 430] width 577 height 66
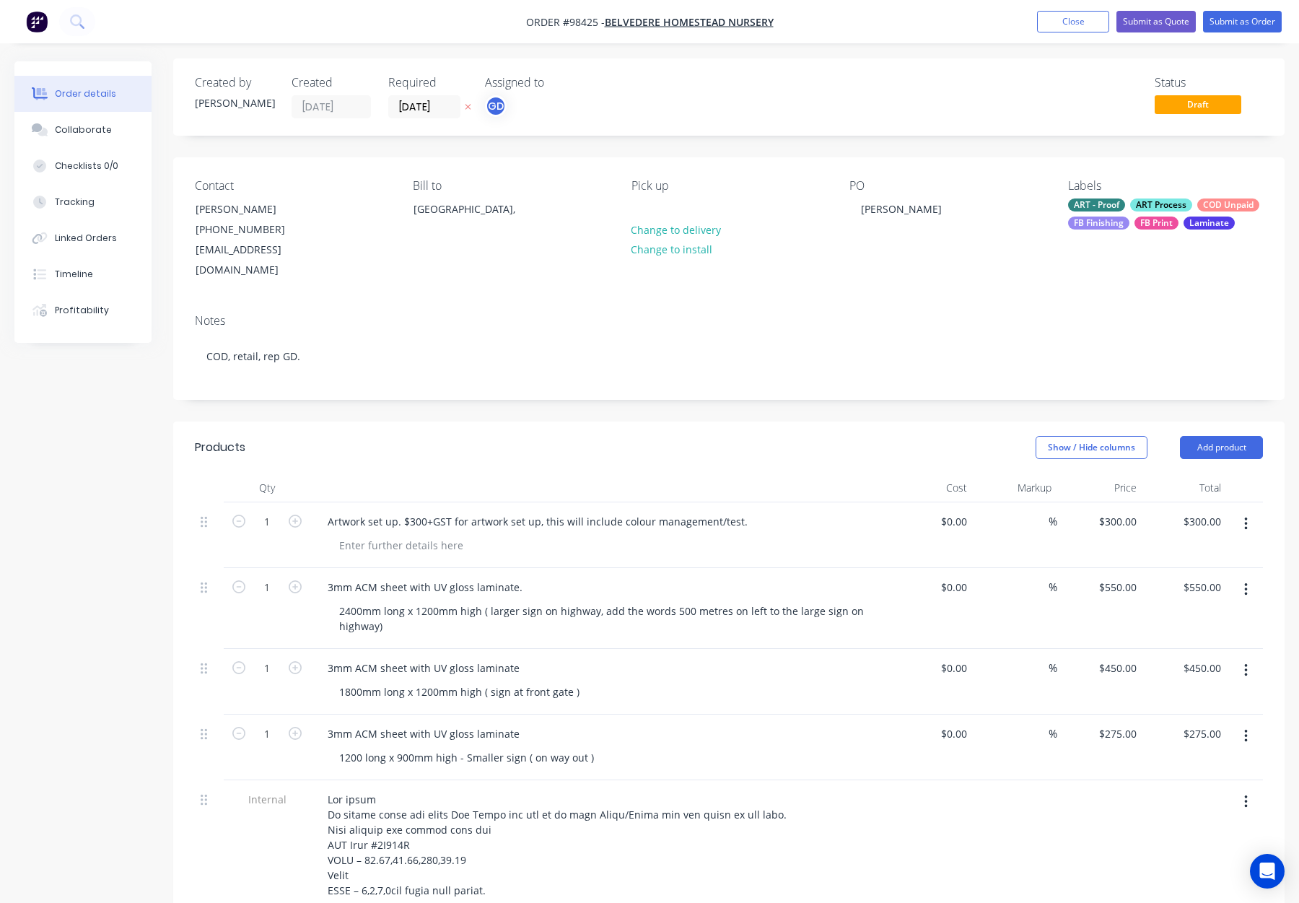
scroll to position [0, 0]
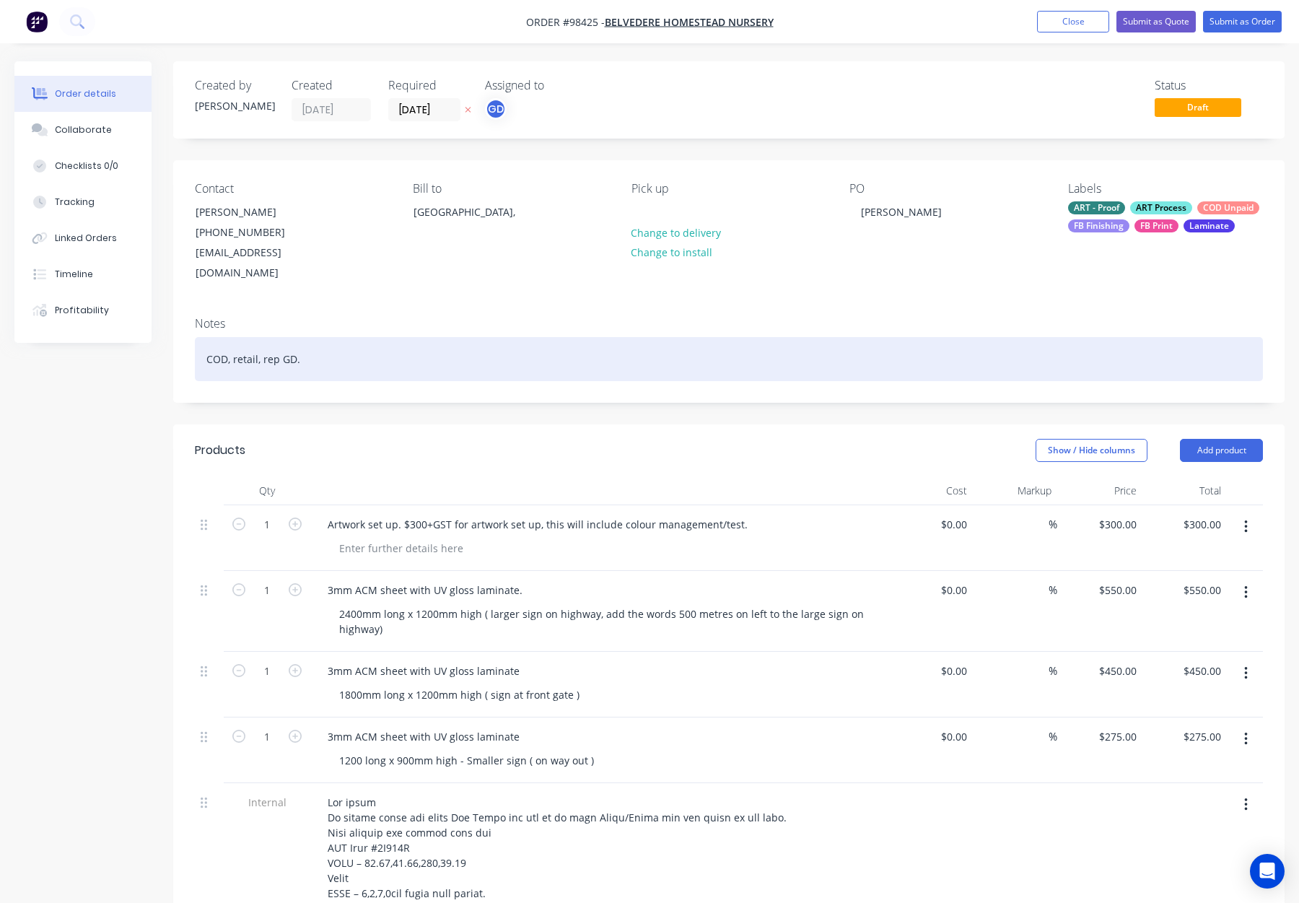
drag, startPoint x: 436, startPoint y: 345, endPoint x: 465, endPoint y: 347, distance: 29.0
click at [436, 345] on div "COD, retail, rep GD." at bounding box center [729, 359] width 1068 height 44
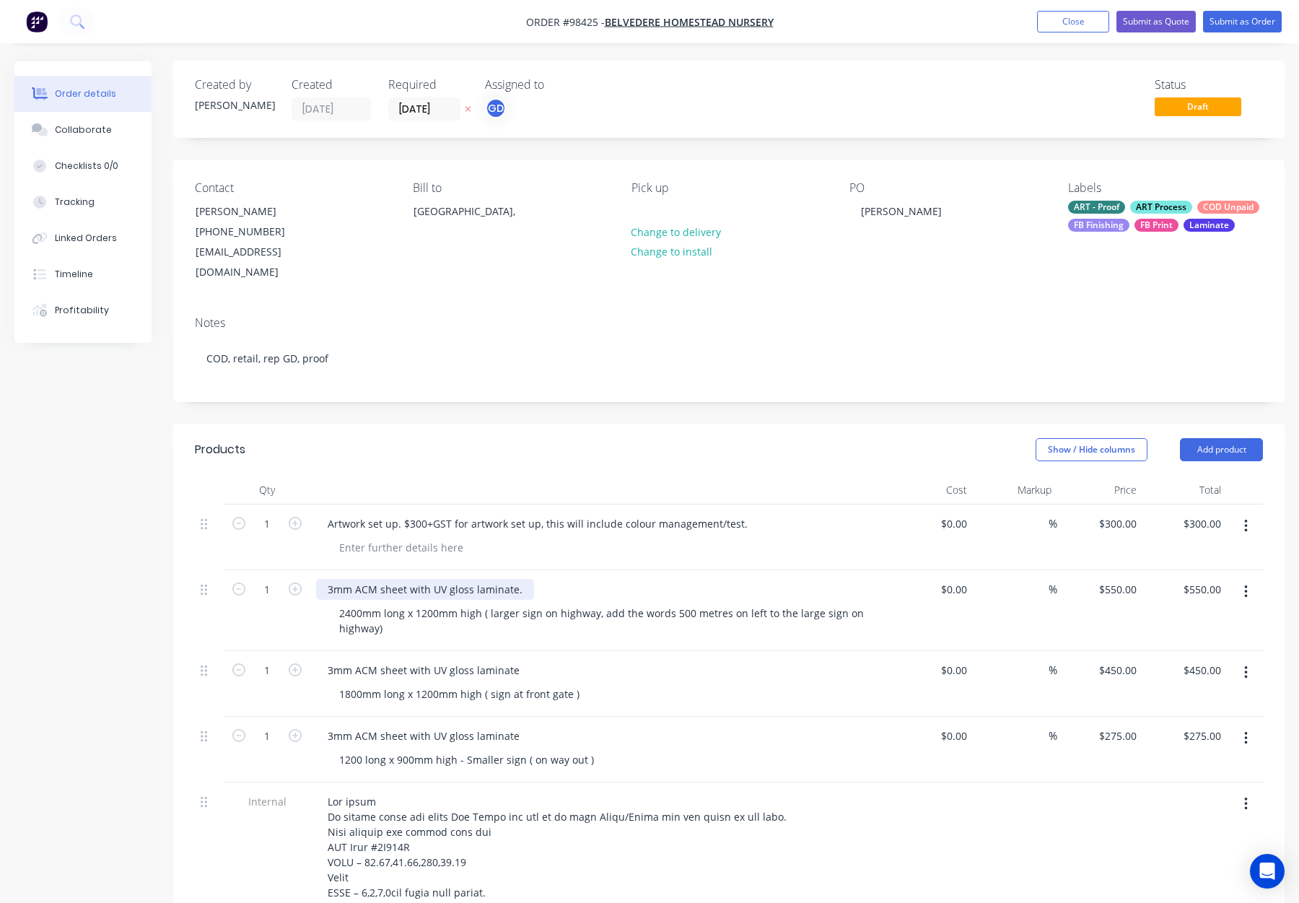
click at [520, 579] on div "3mm ACM sheet with UV gloss laminate." at bounding box center [425, 589] width 218 height 21
click at [524, 579] on div "3mm ACM sheet with UV gloss laminate." at bounding box center [425, 589] width 218 height 21
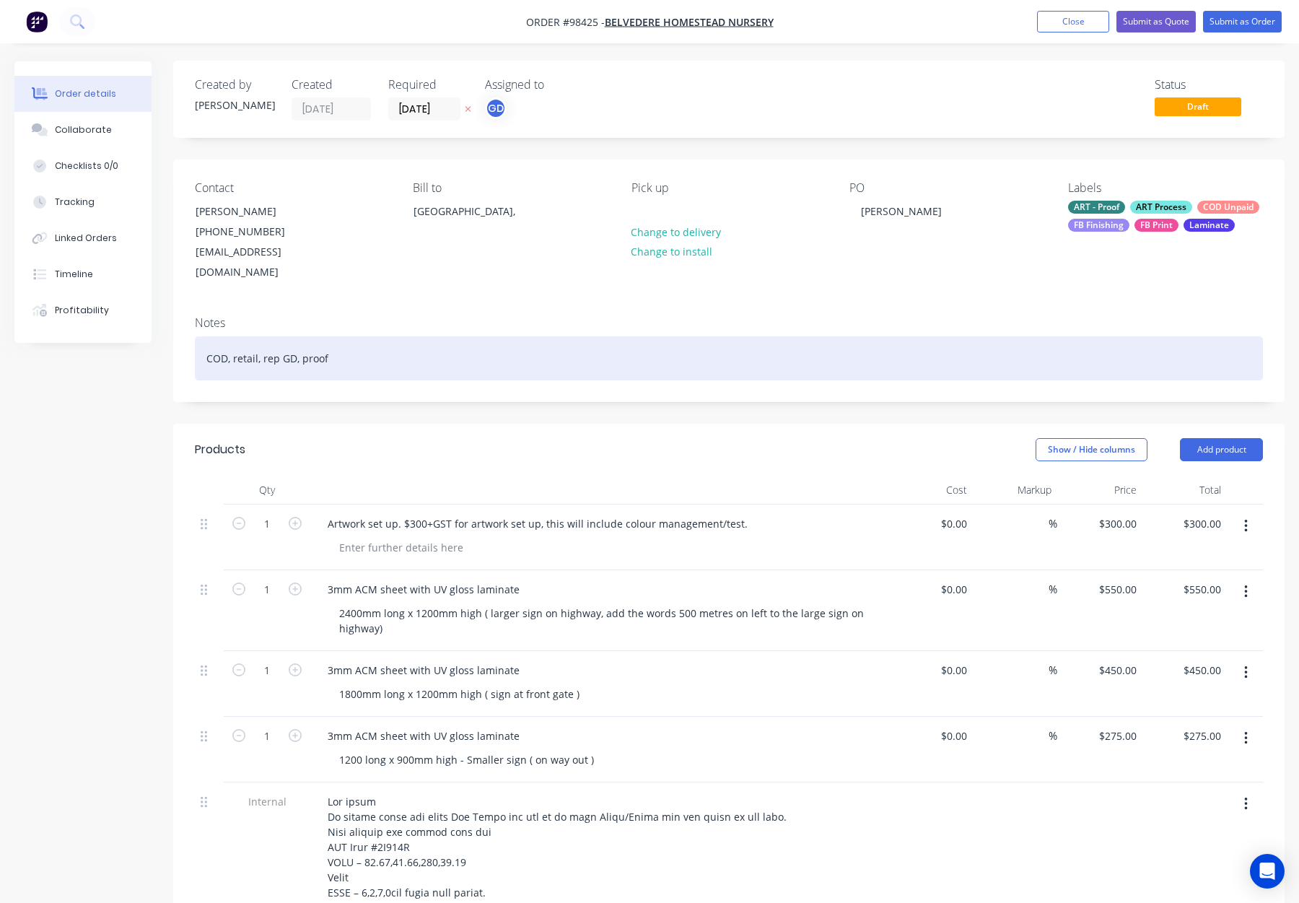
click at [489, 336] on div "COD, retail, rep GD, proof" at bounding box center [729, 358] width 1068 height 44
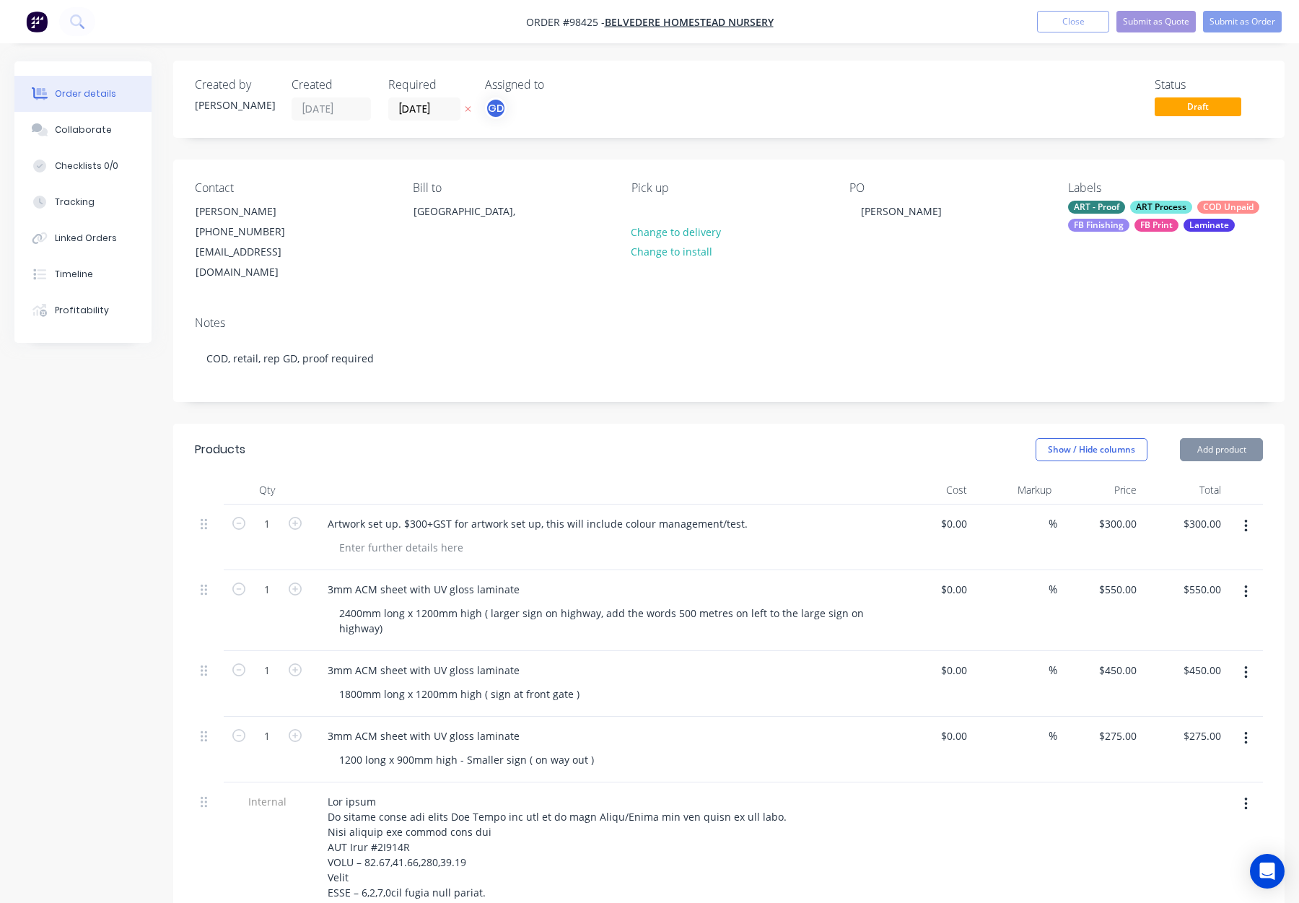
click at [554, 398] on div "Created by Gino Created 02/09/25 Required 10/09/25 Assigned to GD Status Draft …" at bounding box center [729, 861] width 1112 height 1600
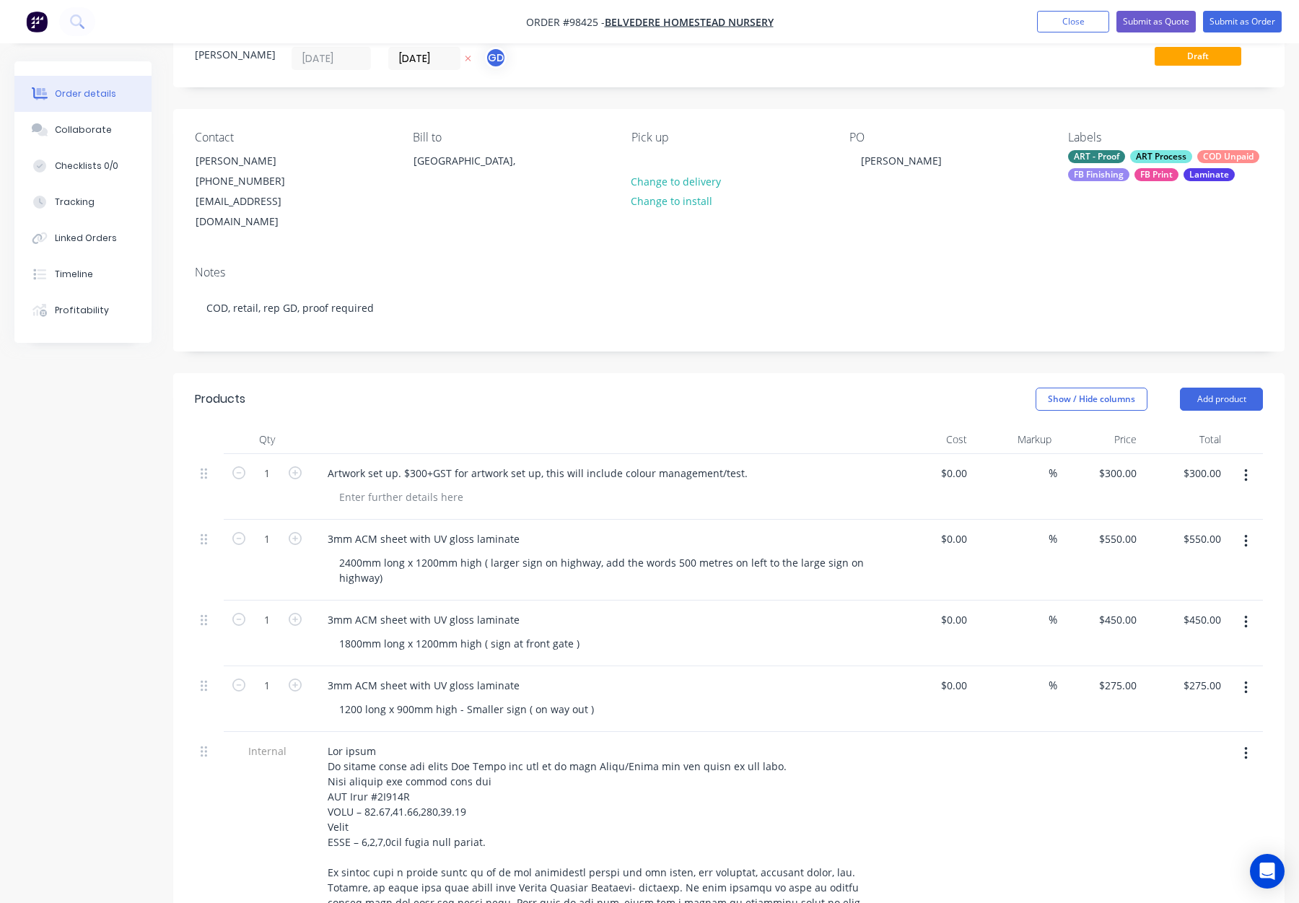
scroll to position [70, 0]
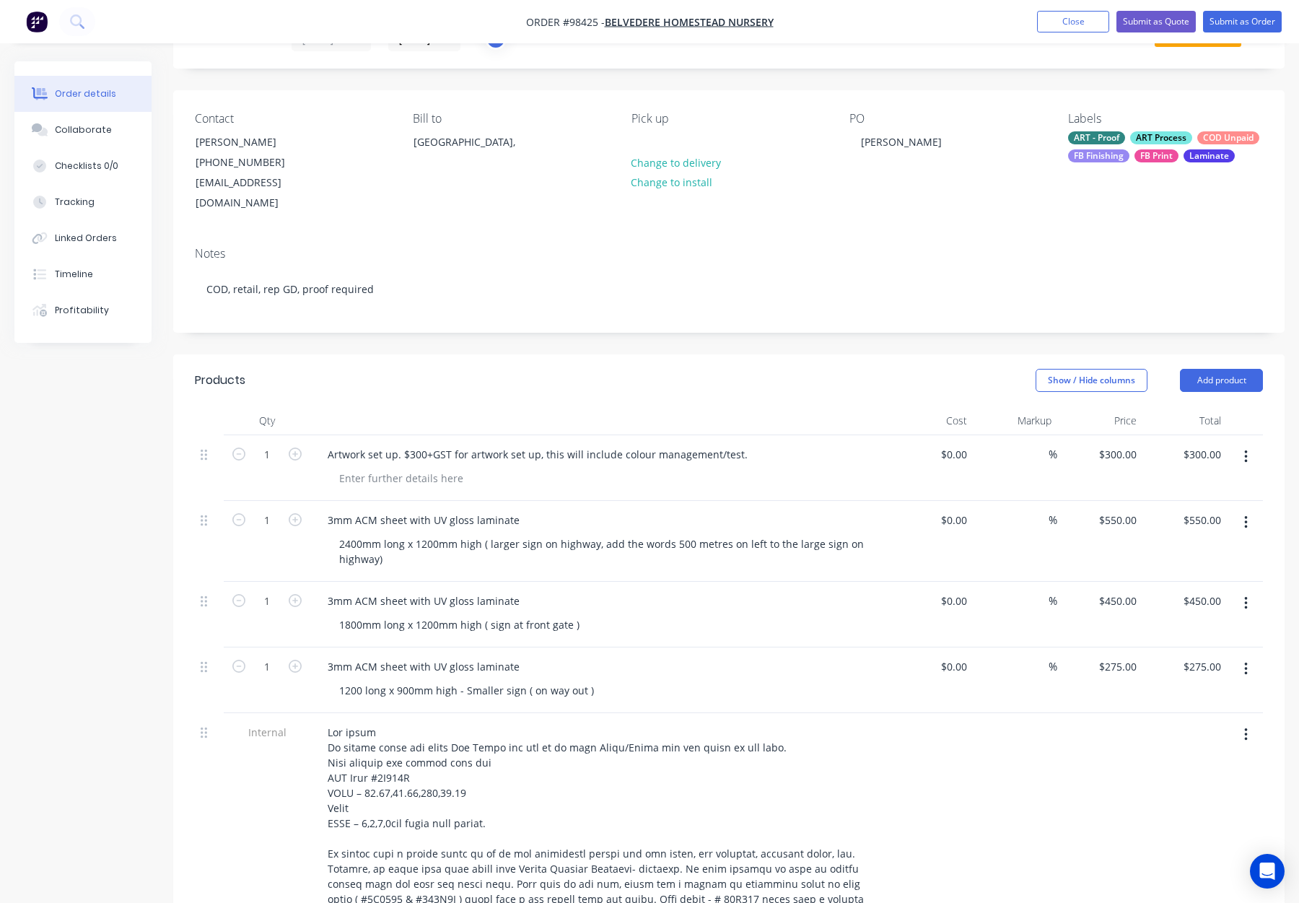
click at [1099, 143] on div "ART - Proof" at bounding box center [1096, 137] width 57 height 13
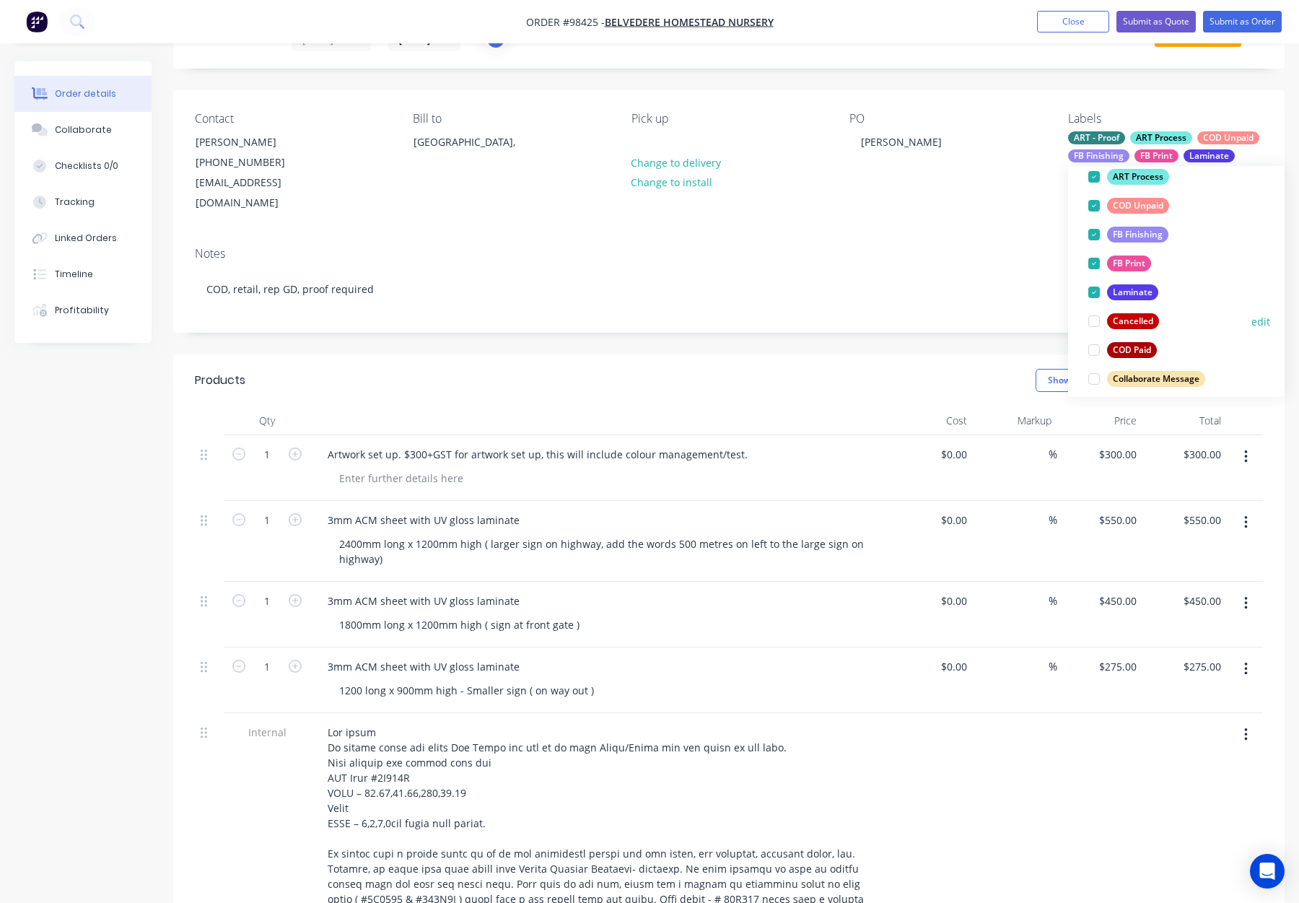
scroll to position [132, 0]
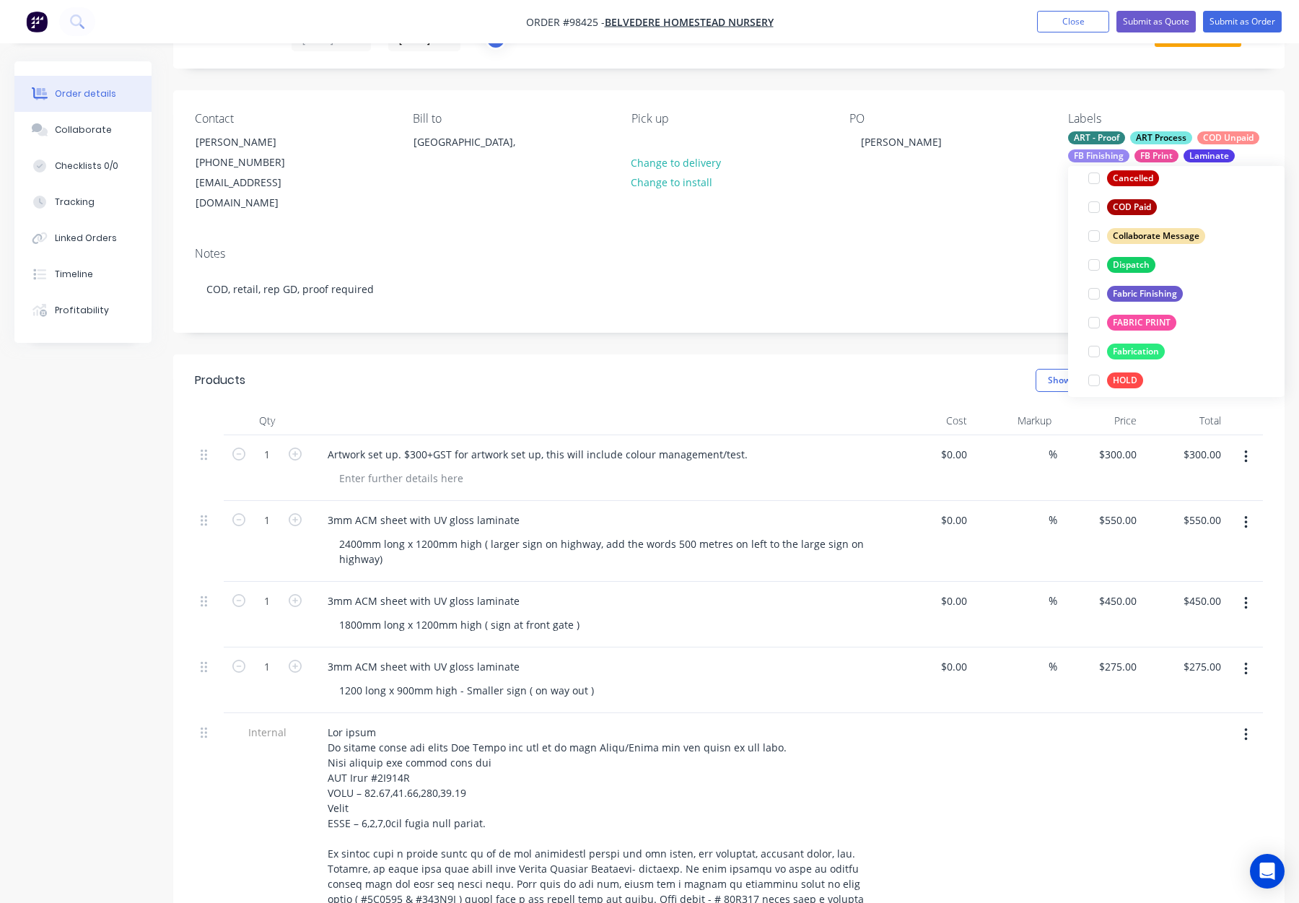
click at [1125, 264] on div "Dispatch" at bounding box center [1131, 265] width 48 height 16
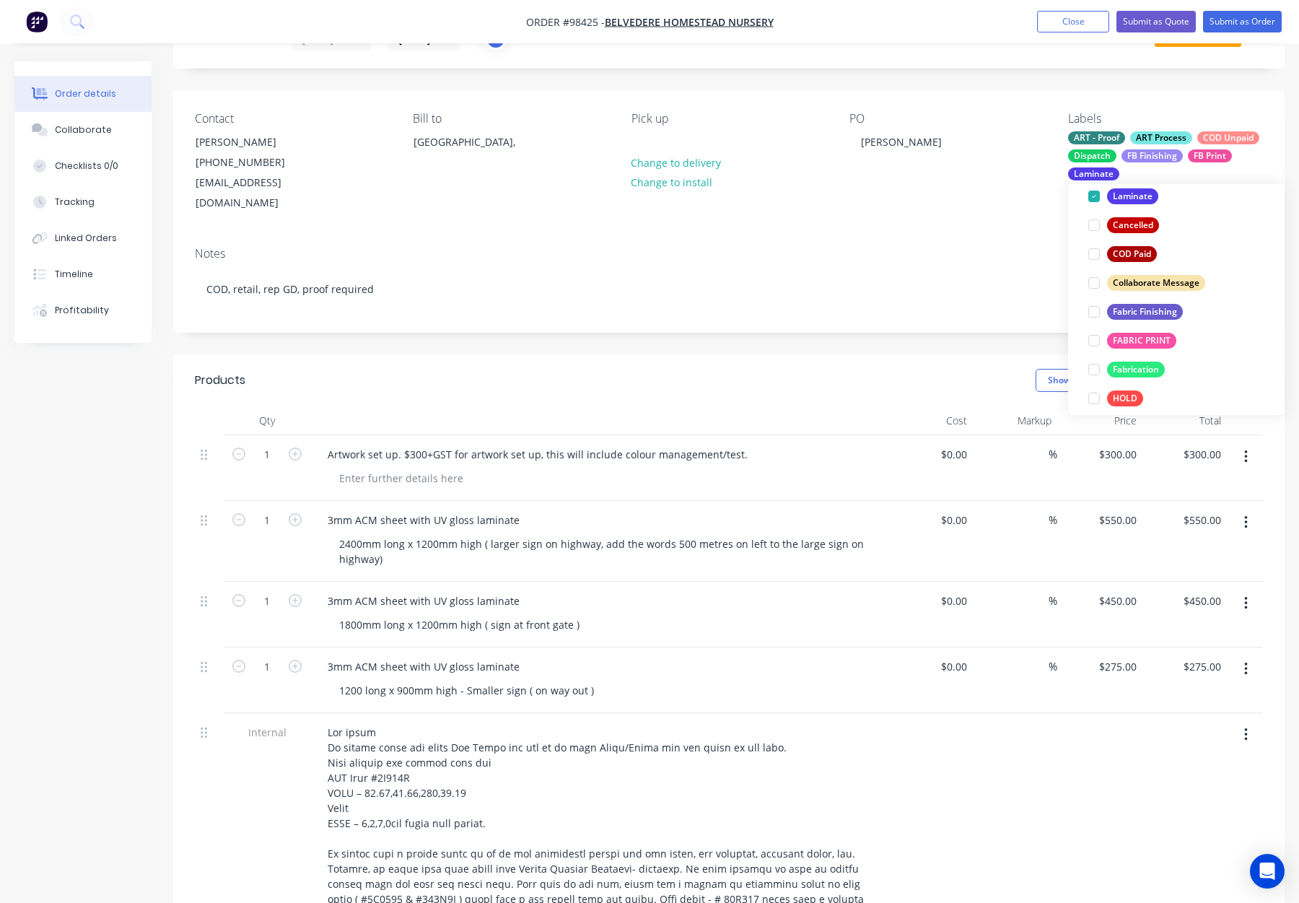
scroll to position [103, 0]
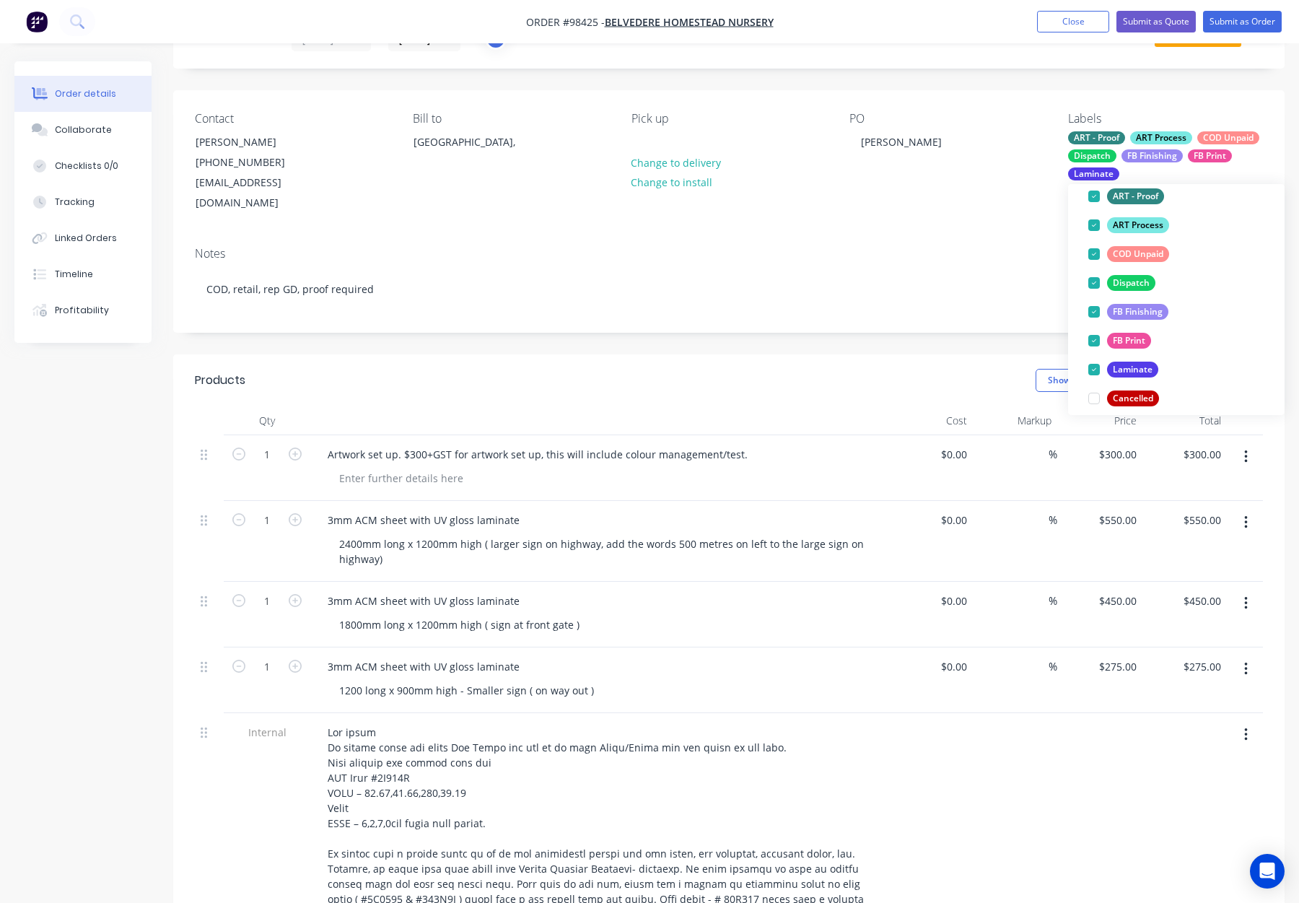
drag, startPoint x: 622, startPoint y: 141, endPoint x: 629, endPoint y: 143, distance: 7.4
click at [625, 142] on div "Contact Sean Blechynden (08) 9881 3880 admin@belvederehomesteadnursery.com.au B…" at bounding box center [729, 162] width 1112 height 145
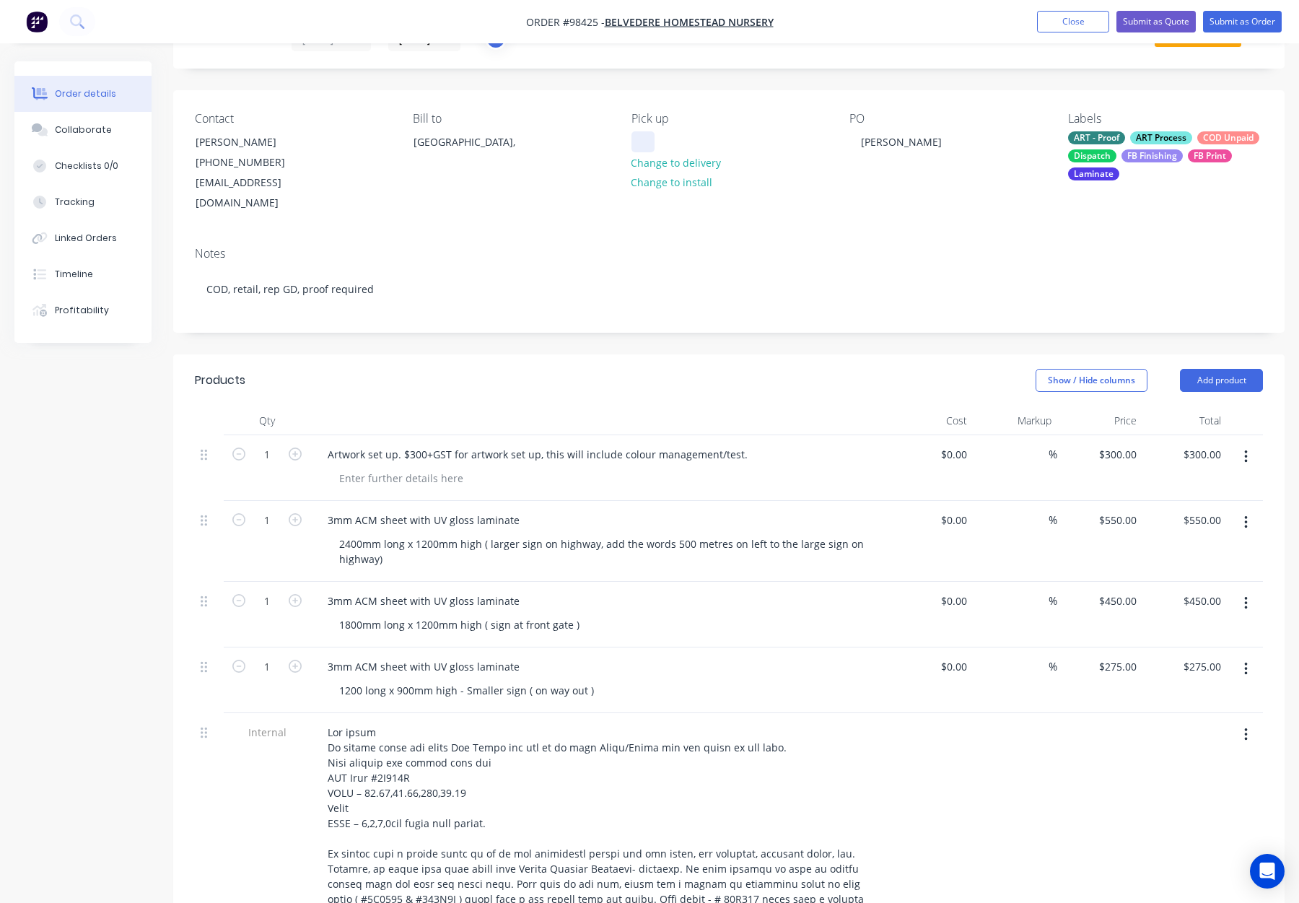
drag, startPoint x: 637, startPoint y: 142, endPoint x: 658, endPoint y: 146, distance: 21.2
click at [638, 143] on div at bounding box center [643, 141] width 23 height 21
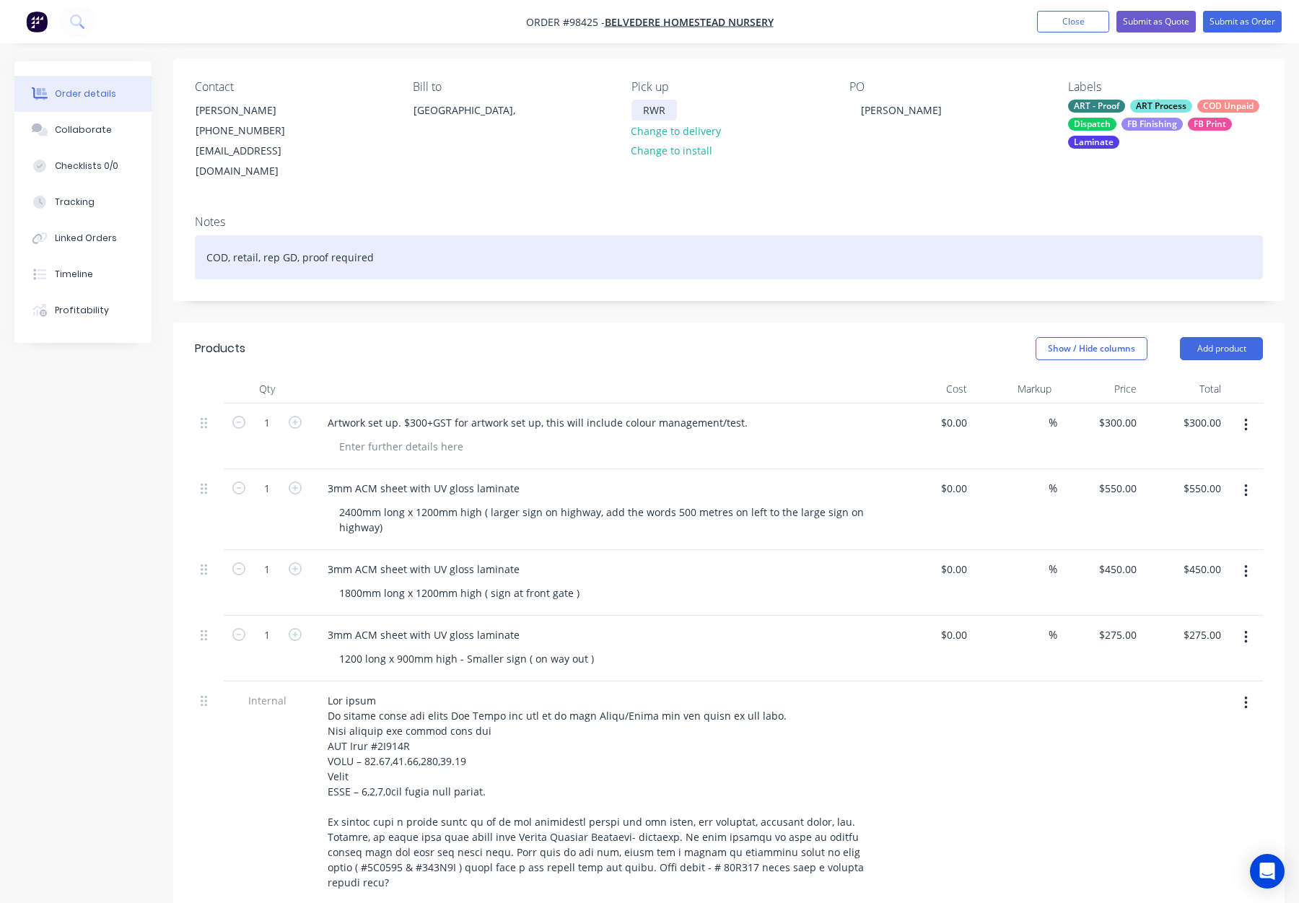
scroll to position [105, 0]
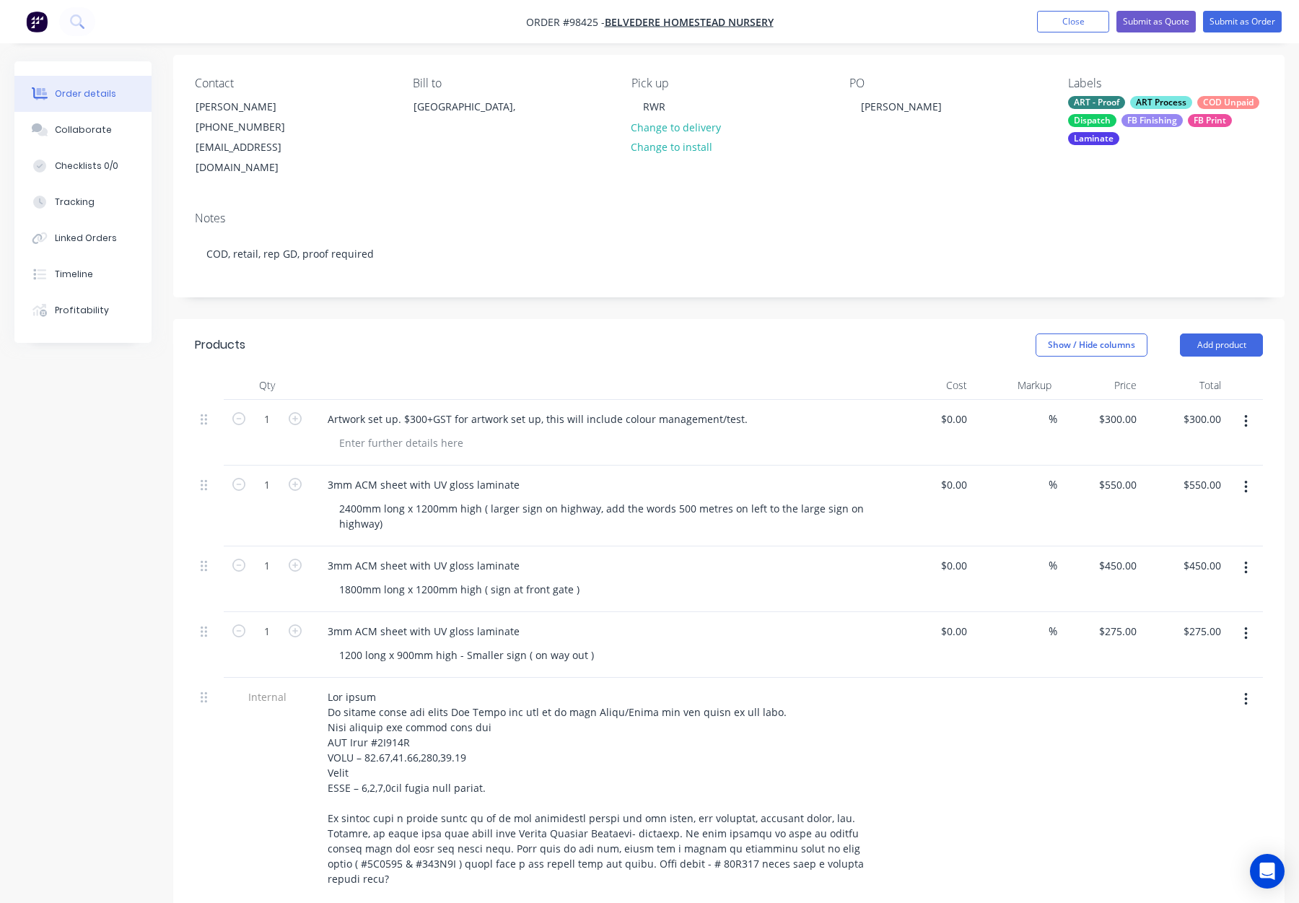
click at [1149, 121] on div "FB Finishing" at bounding box center [1152, 120] width 61 height 13
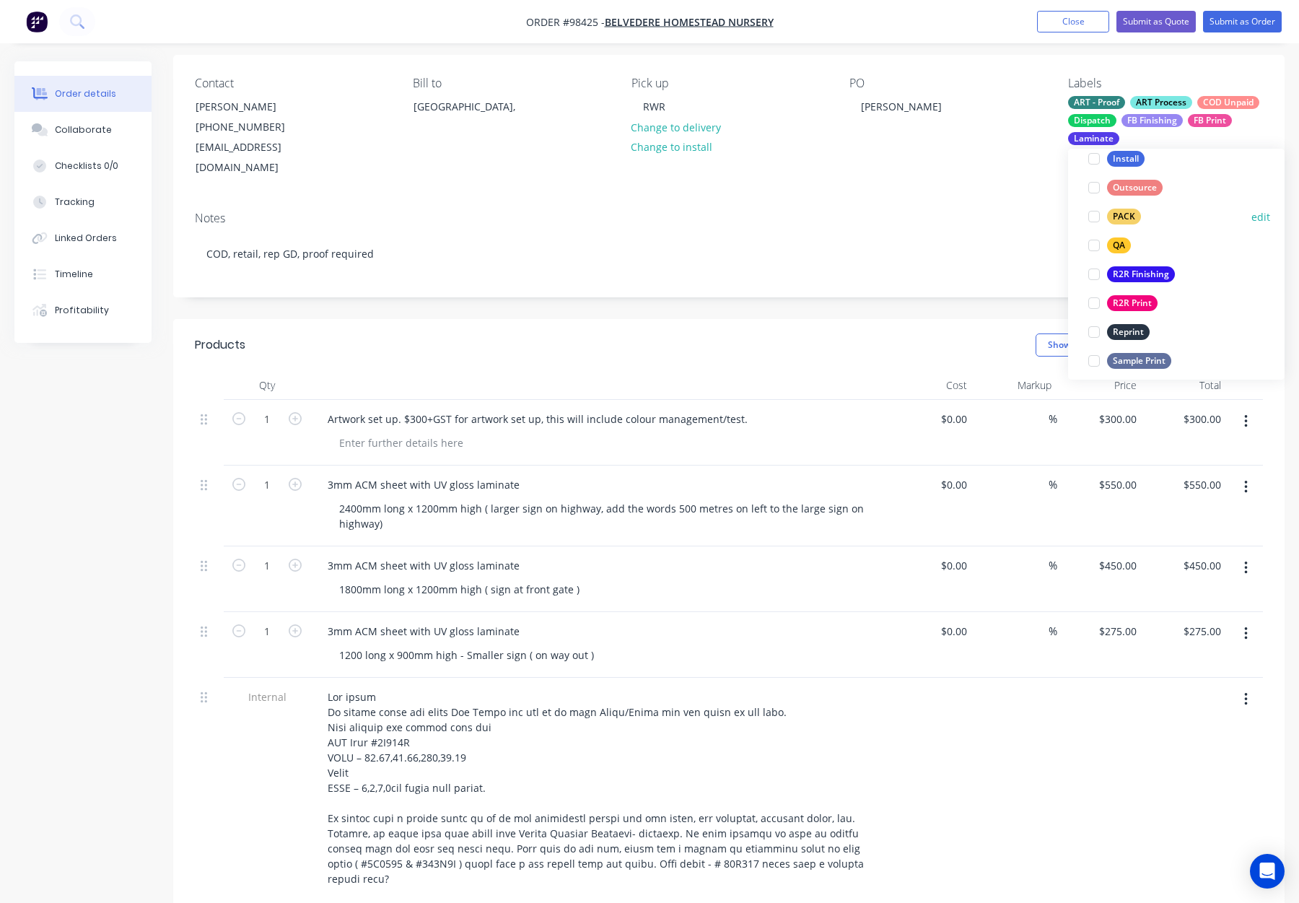
click at [1125, 216] on div "PACK" at bounding box center [1124, 217] width 34 height 16
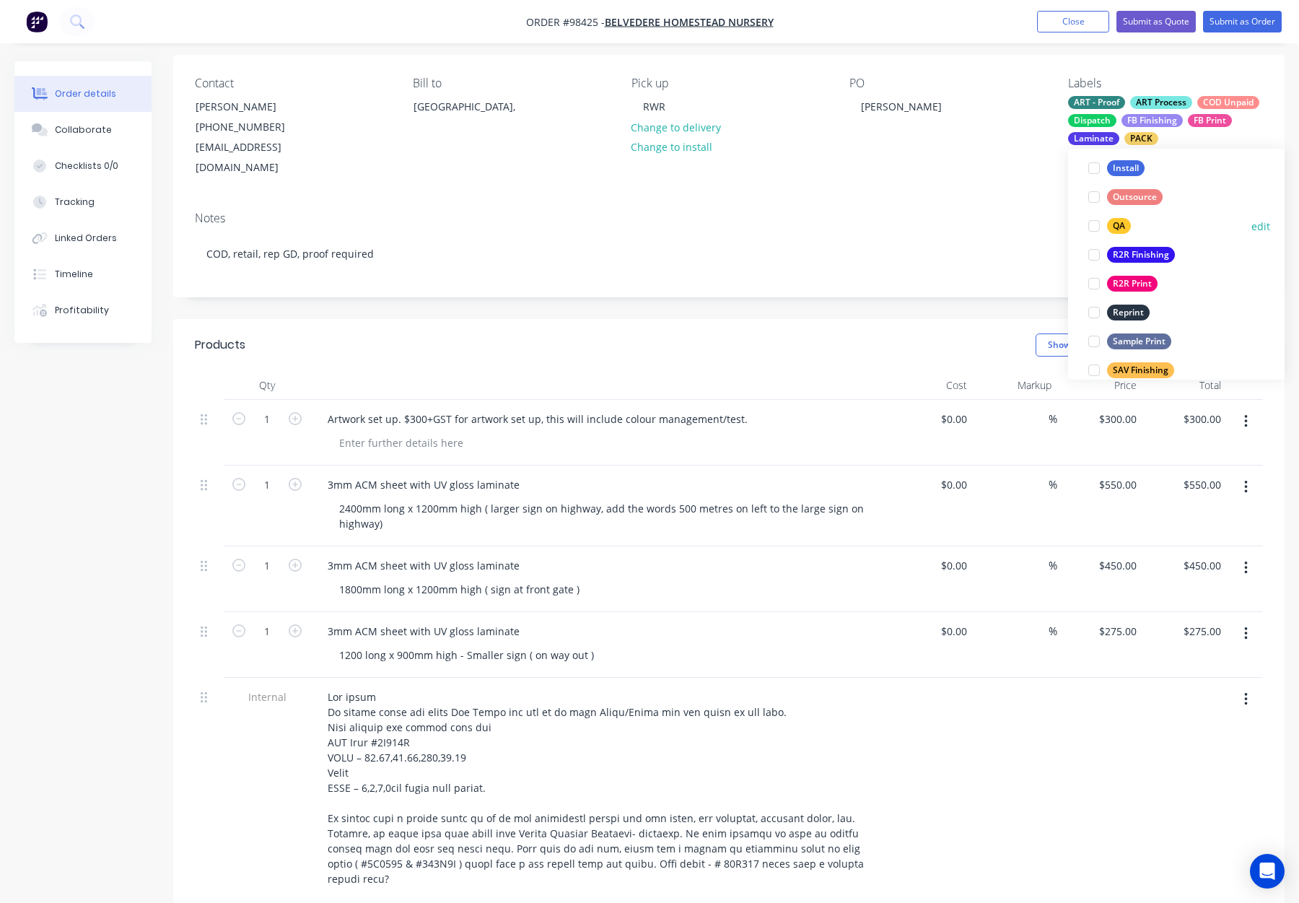
click at [1119, 227] on div "QA" at bounding box center [1119, 226] width 24 height 16
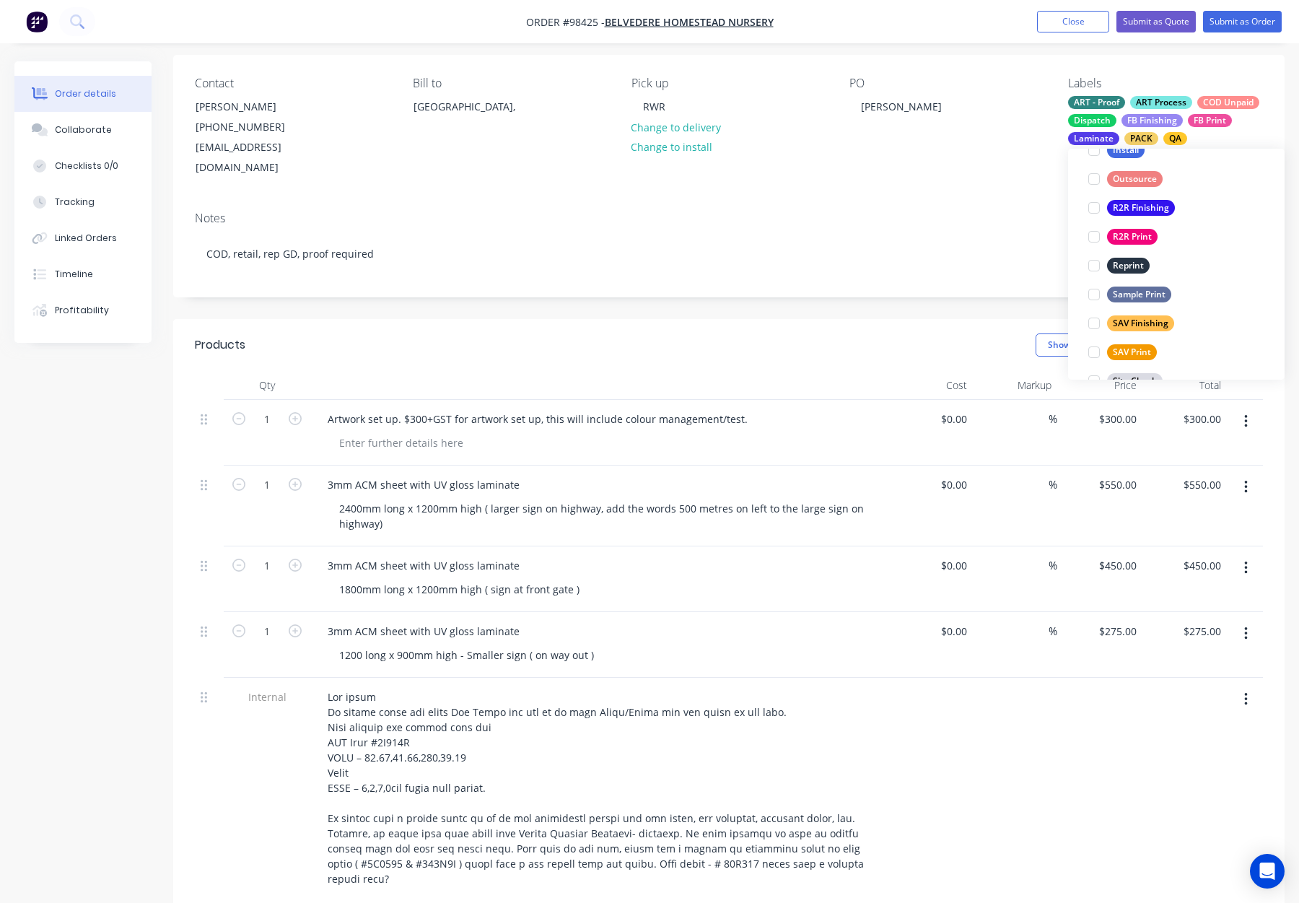
scroll to position [693, 0]
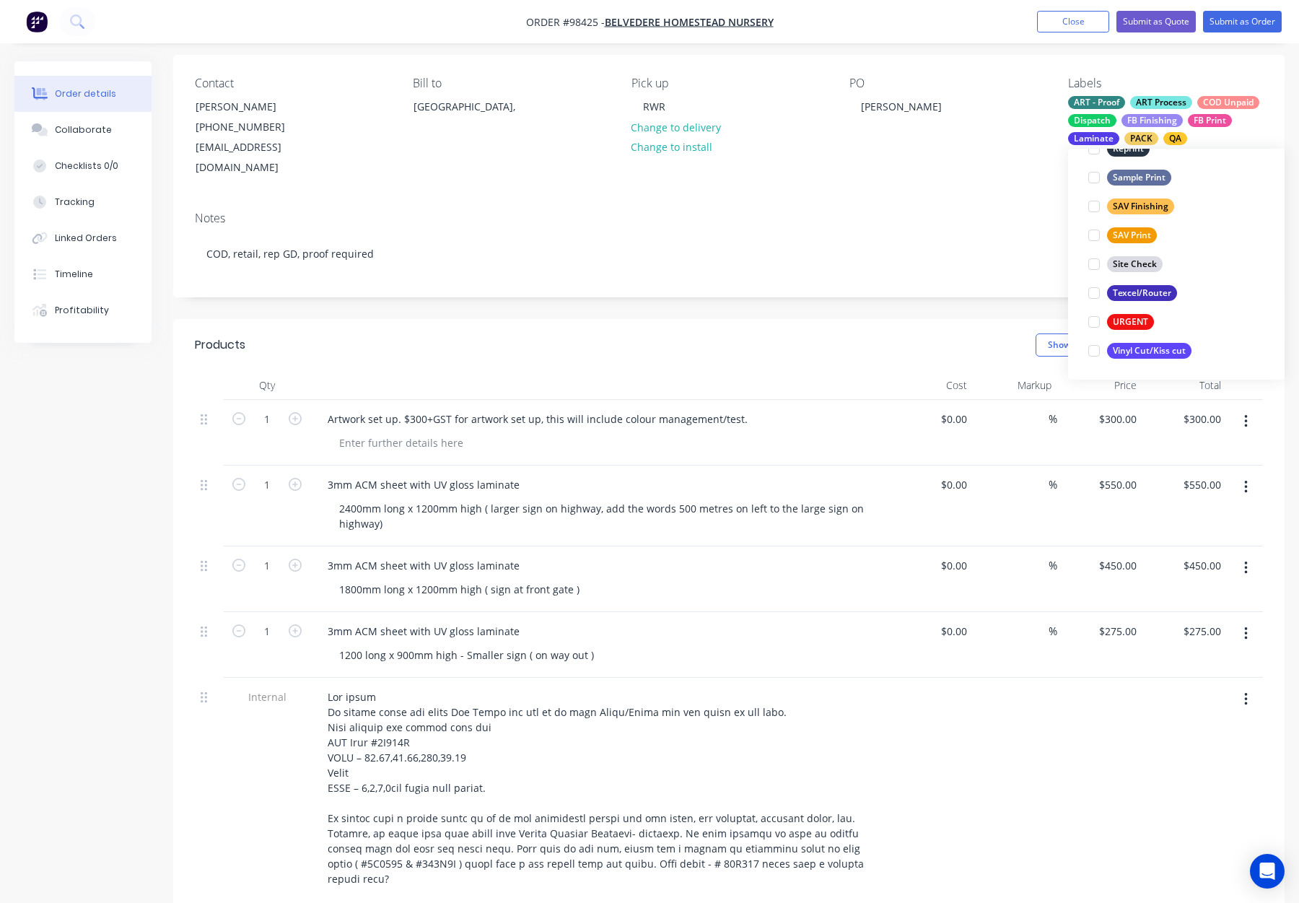
click at [942, 160] on div "Contact Sean Blechynden (08) 9881 3880 admin@belvederehomesteadnursery.com.au B…" at bounding box center [729, 127] width 1112 height 145
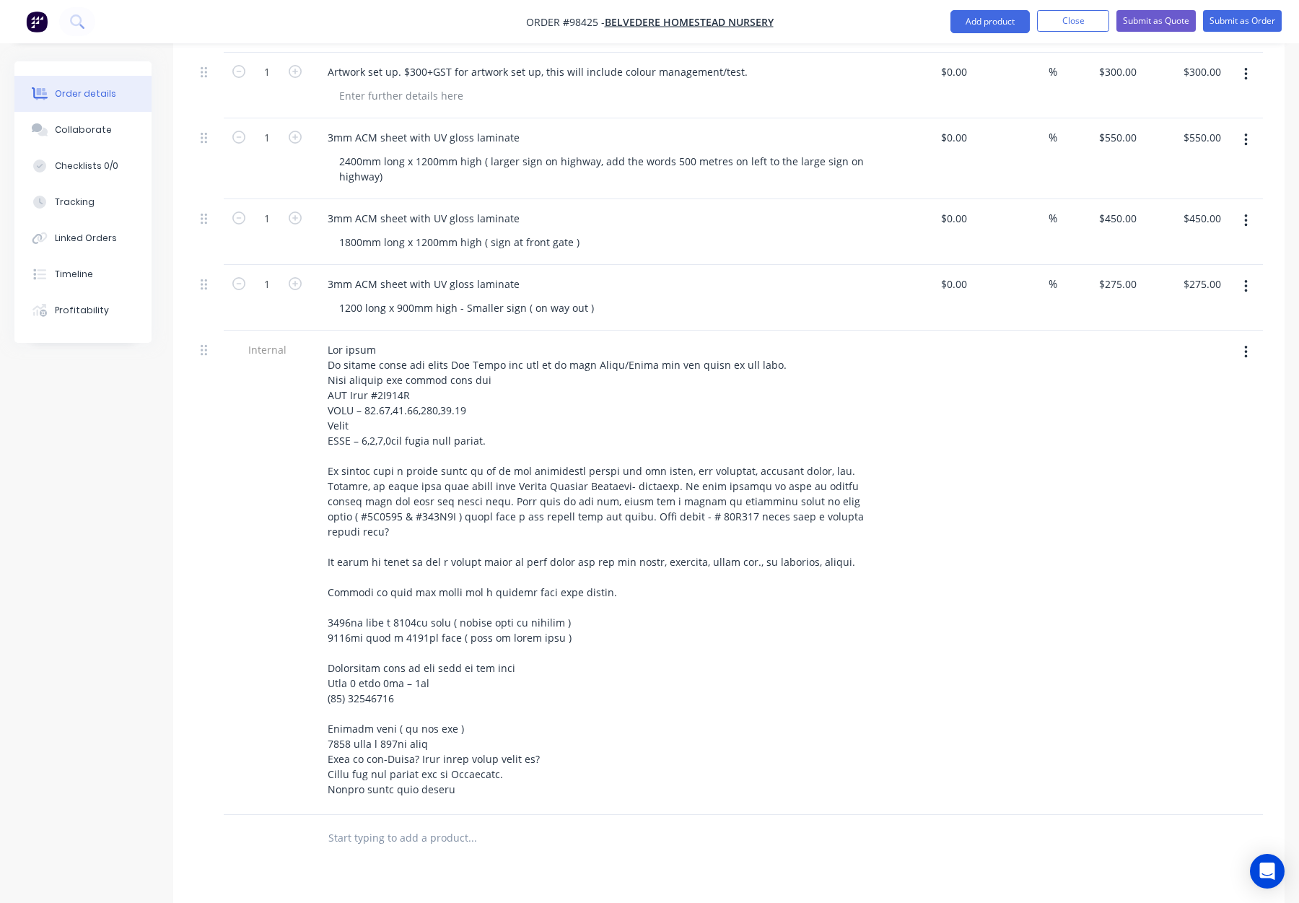
scroll to position [504, 0]
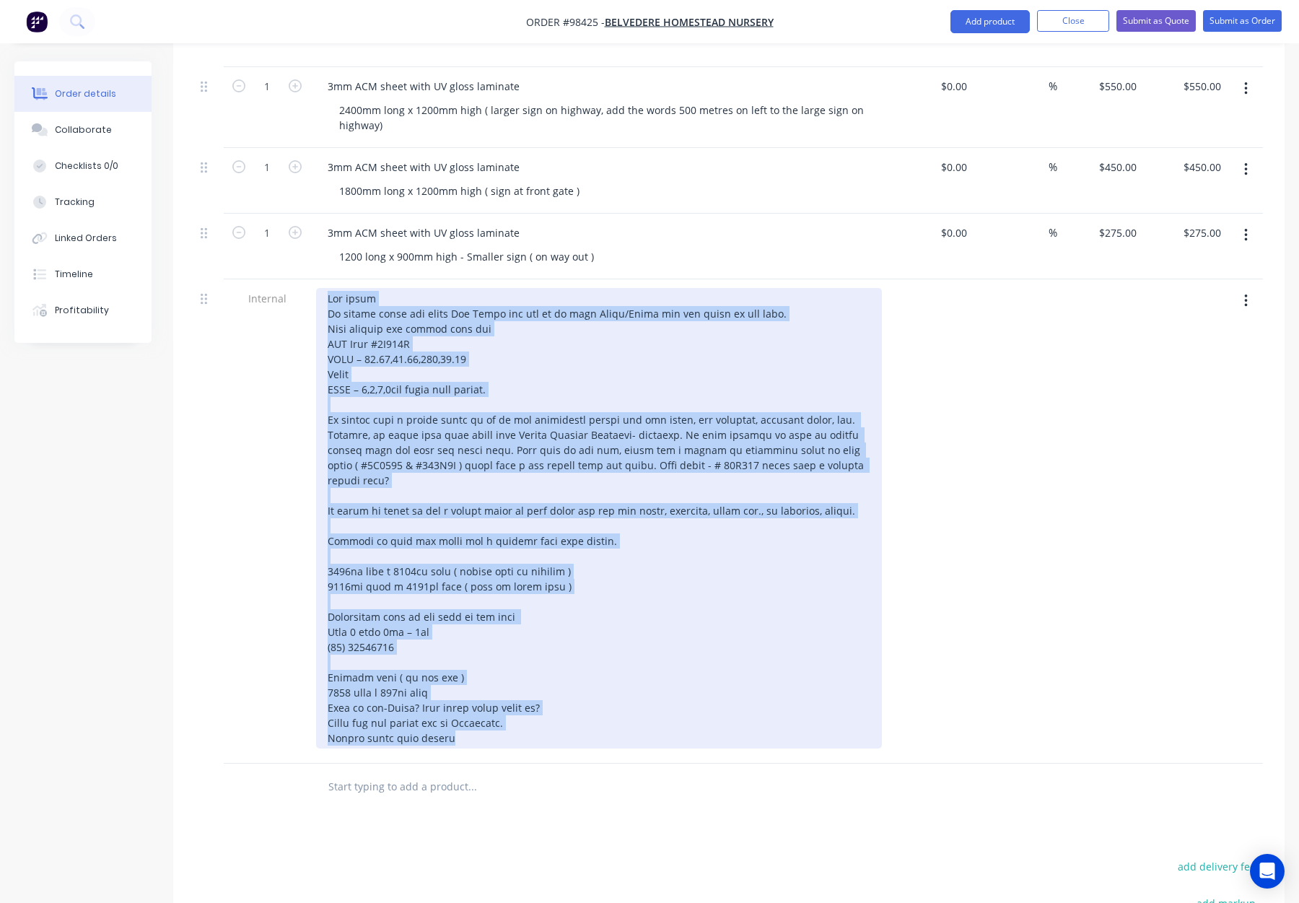
drag, startPoint x: 460, startPoint y: 719, endPoint x: 314, endPoint y: 252, distance: 489.3
click at [314, 252] on div "1 Artwork set up. $300+GST for artwork set up, this will include colour managem…" at bounding box center [729, 382] width 1068 height 762
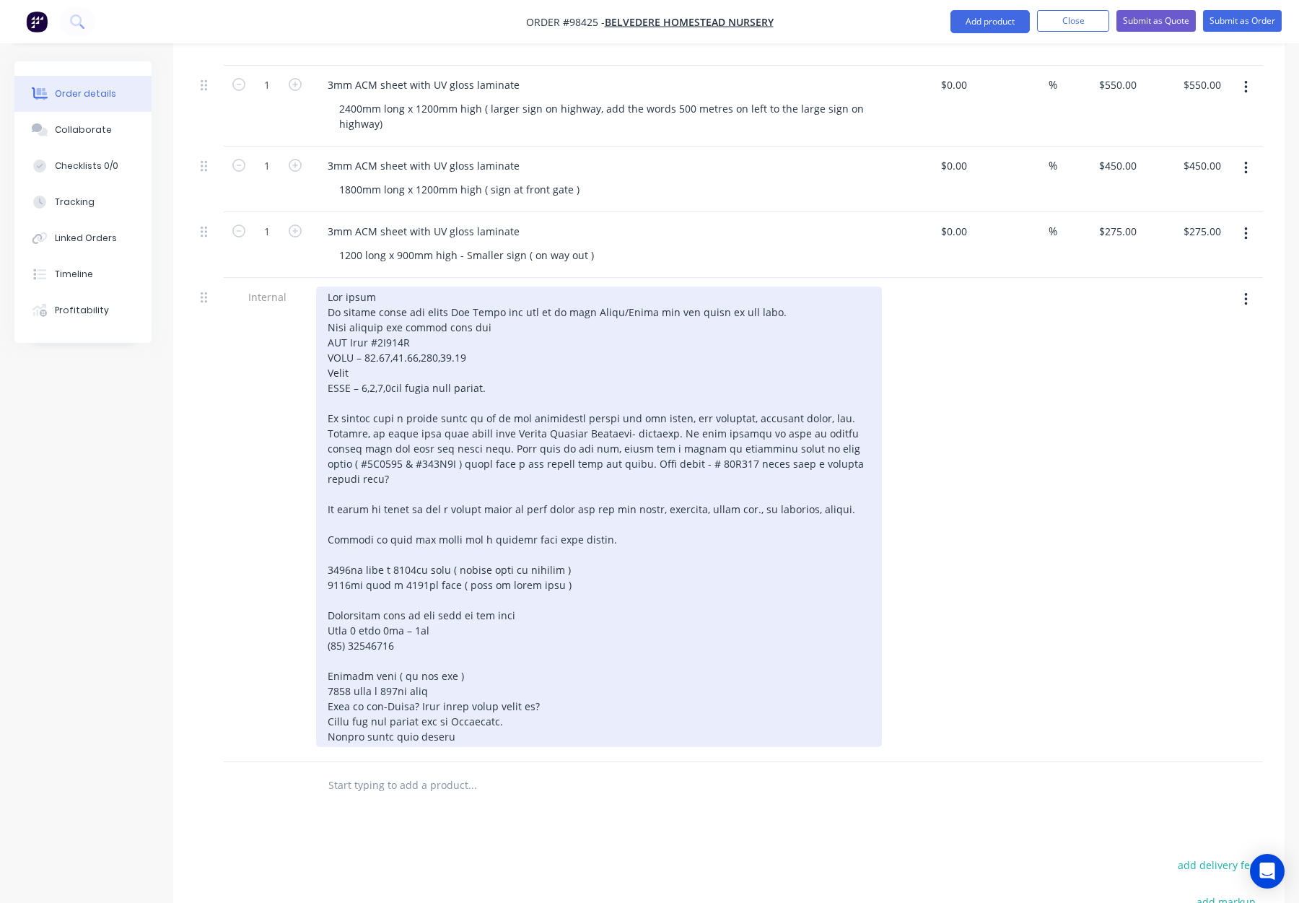
scroll to position [320, 0]
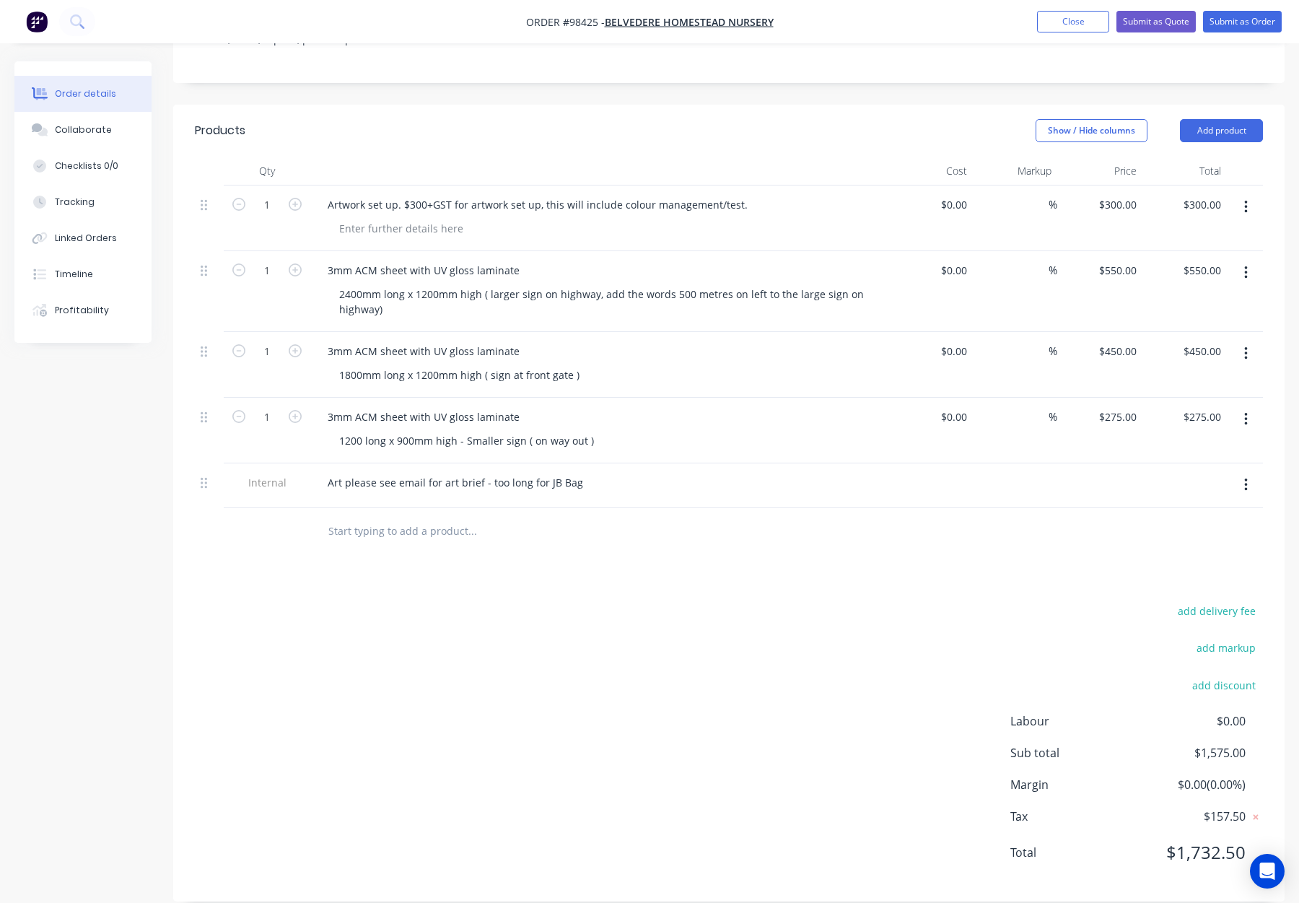
click at [507, 573] on div "Products Show / Hide columns Add product Qty Cost Markup Price Total 1 Artwork …" at bounding box center [729, 503] width 1112 height 797
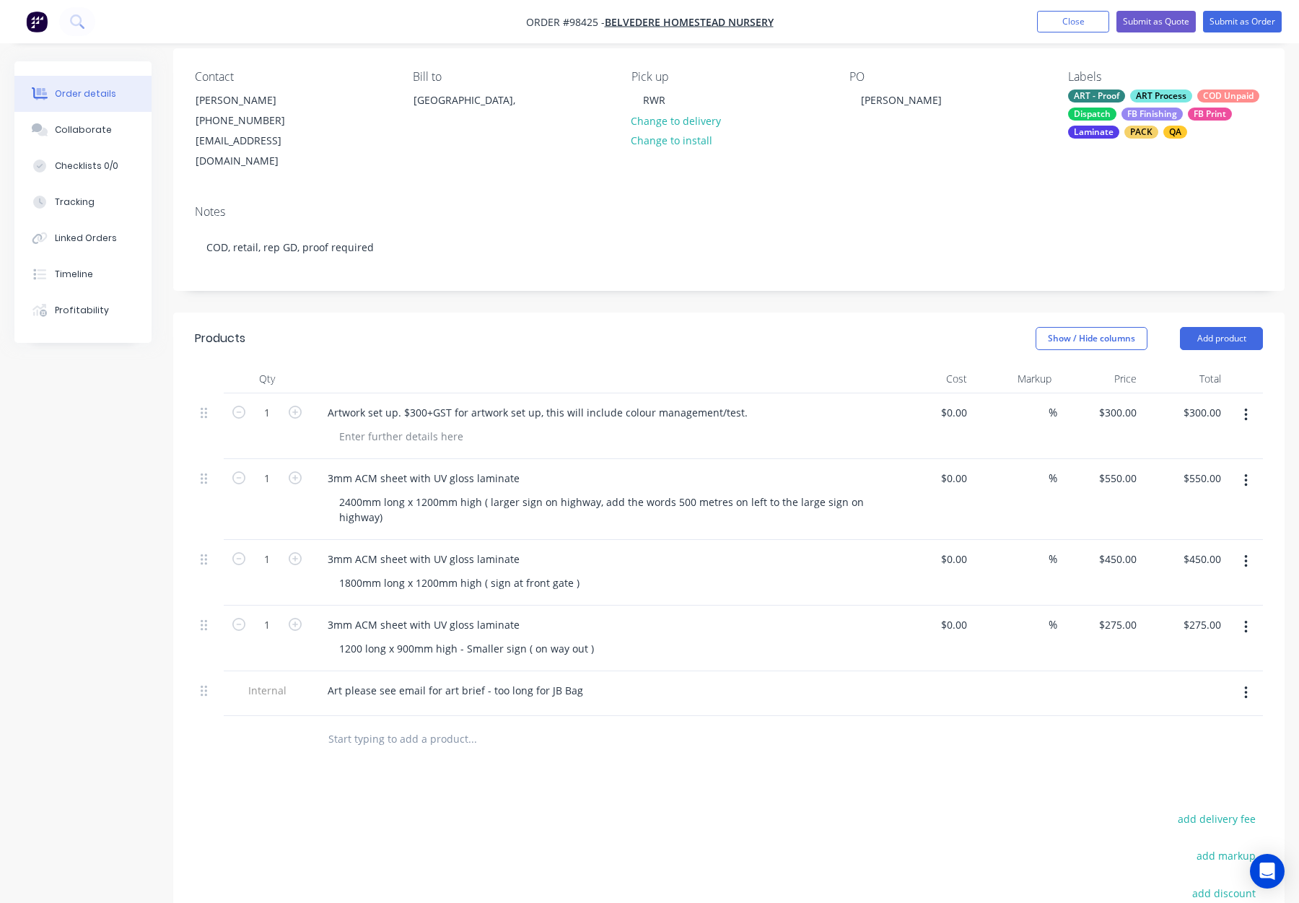
scroll to position [110, 0]
click at [1068, 22] on button "Close" at bounding box center [1073, 22] width 72 height 22
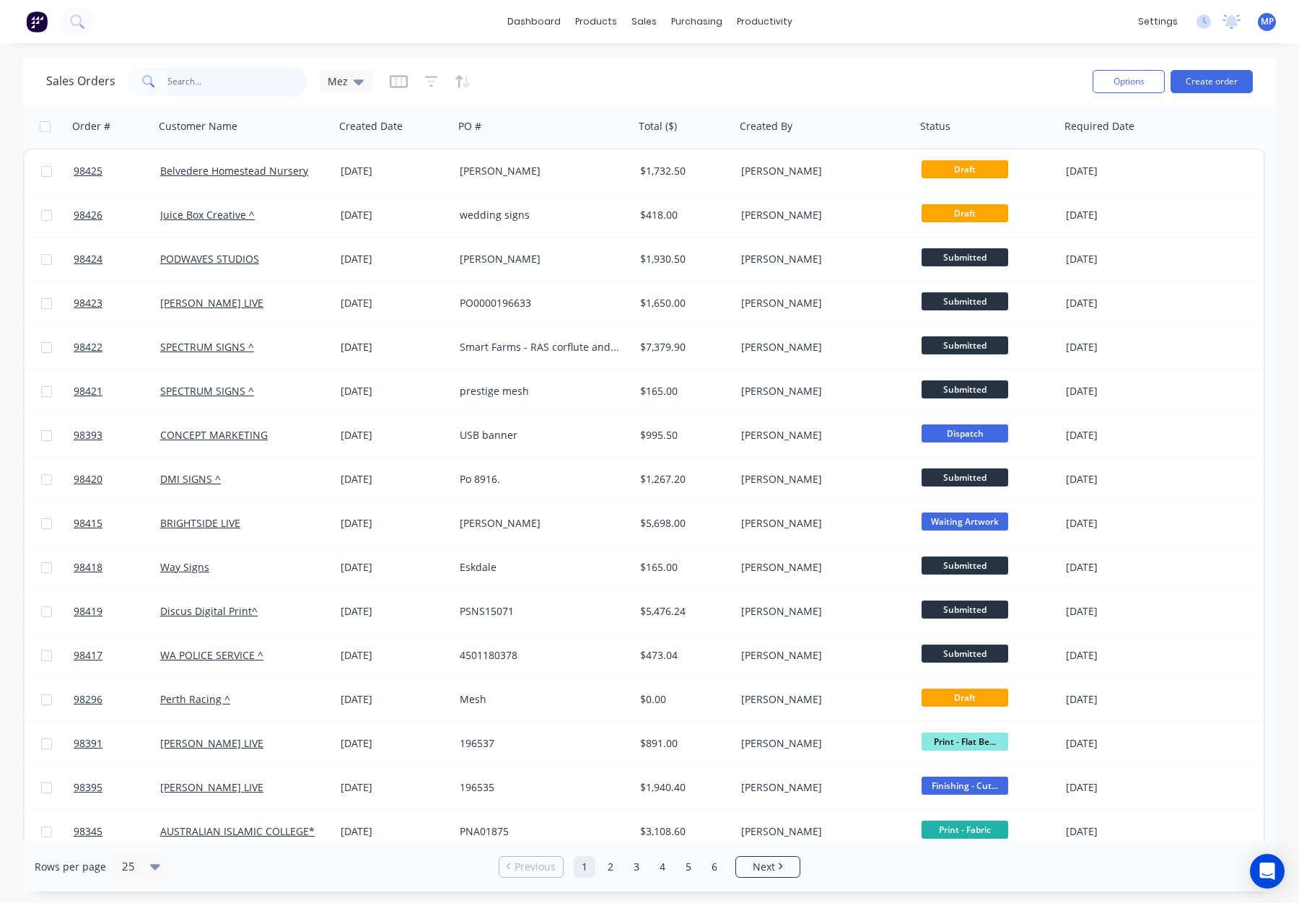
click at [214, 80] on input "text" at bounding box center [237, 81] width 141 height 29
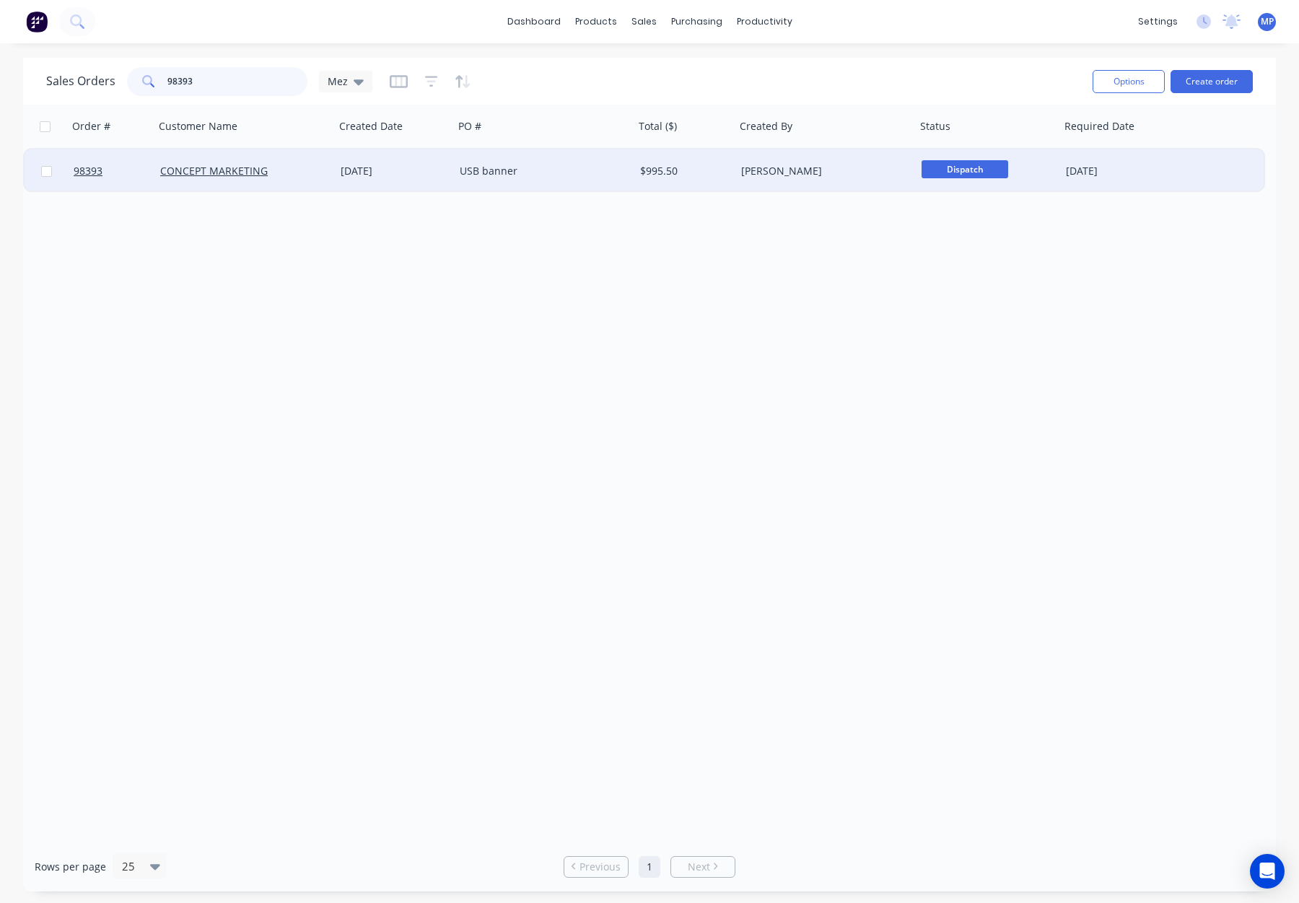
type input "98393"
click at [427, 168] on div "[DATE]" at bounding box center [395, 171] width 108 height 14
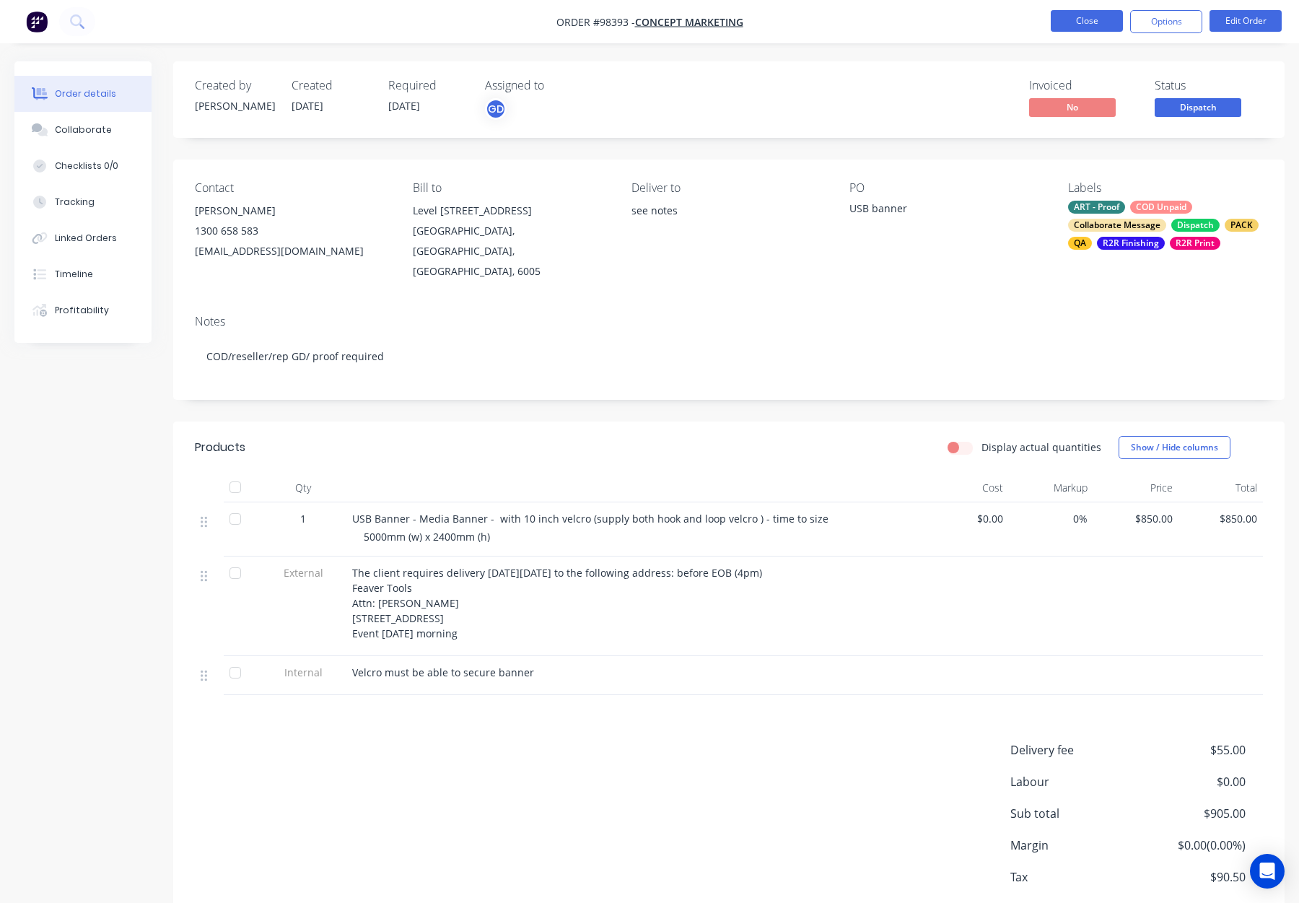
click at [1074, 14] on button "Close" at bounding box center [1087, 21] width 72 height 22
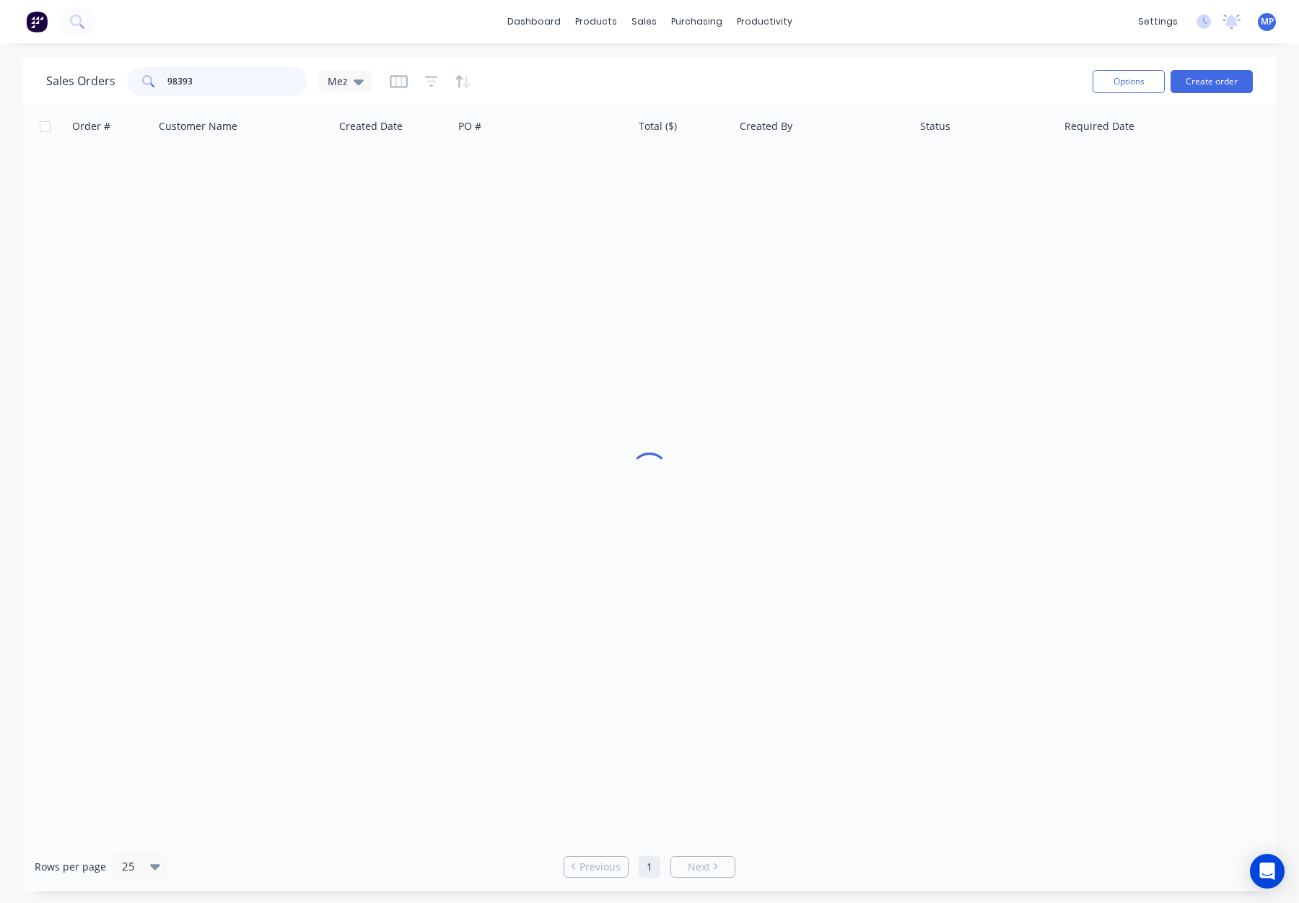
click at [230, 71] on input "98393" at bounding box center [237, 81] width 141 height 29
drag, startPoint x: 232, startPoint y: 76, endPoint x: 129, endPoint y: 77, distance: 102.5
click at [86, 75] on div "Sales Orders 98393 Mez" at bounding box center [209, 81] width 326 height 29
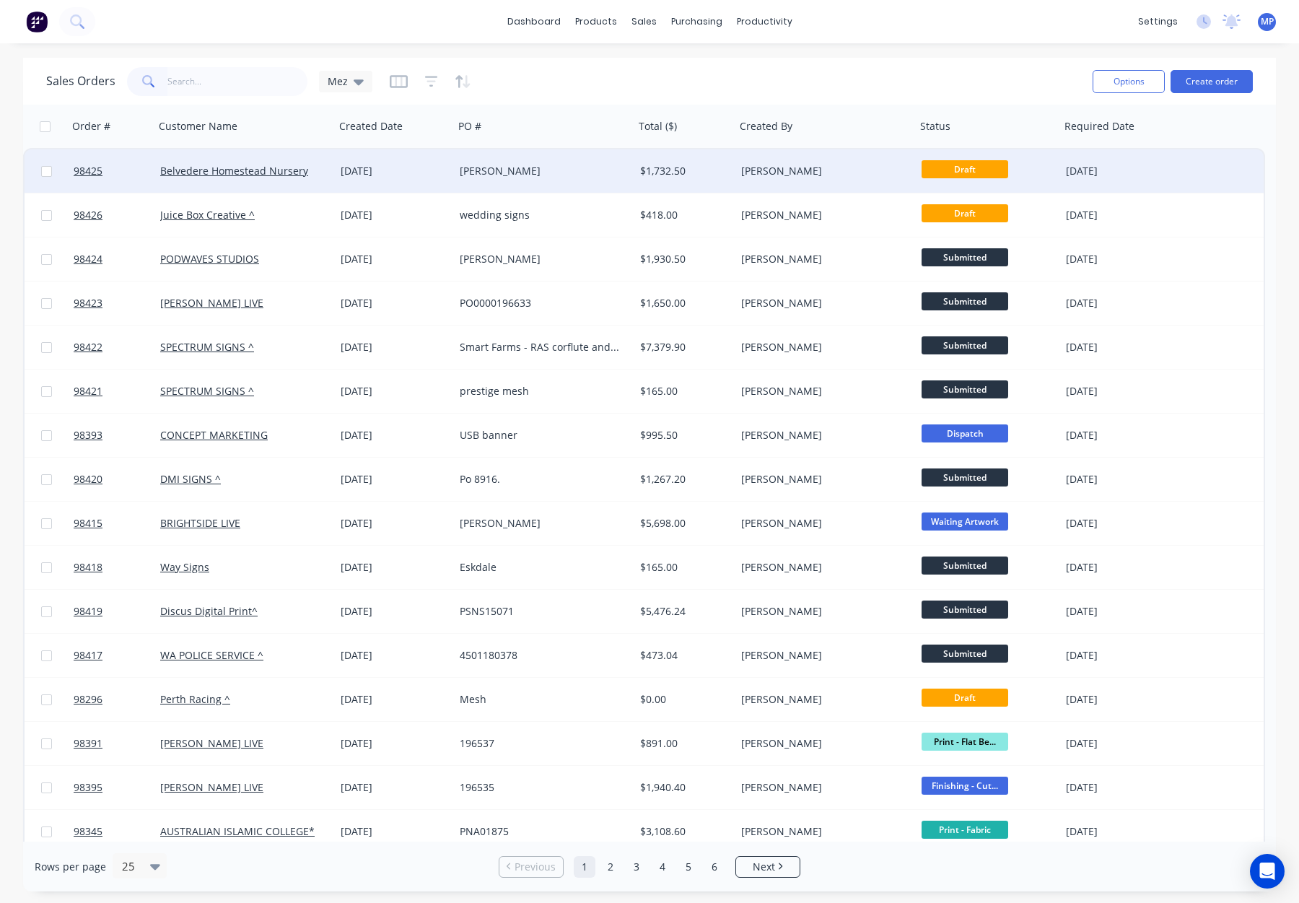
click at [596, 170] on div "[PERSON_NAME]" at bounding box center [540, 171] width 160 height 14
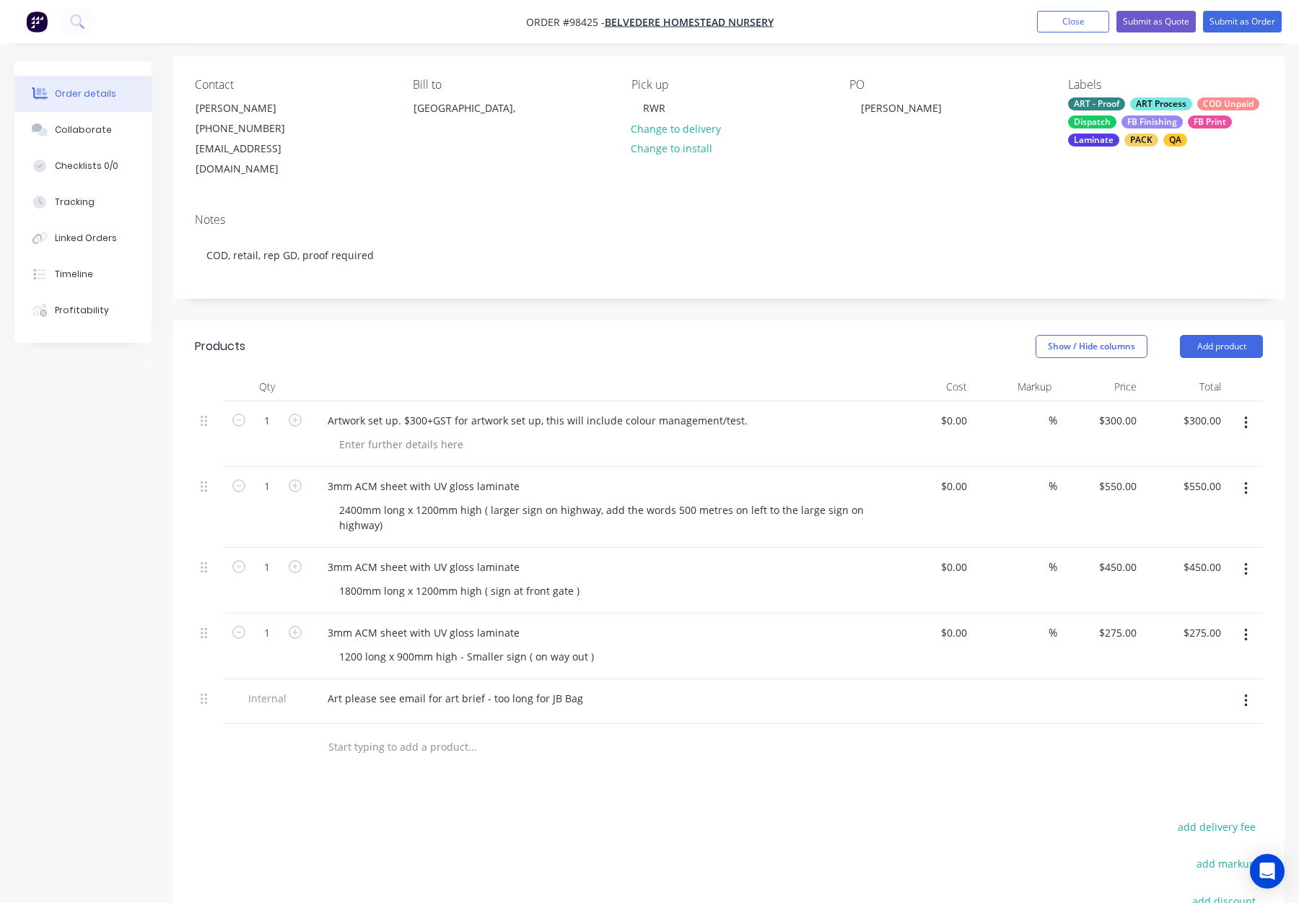
scroll to position [109, 0]
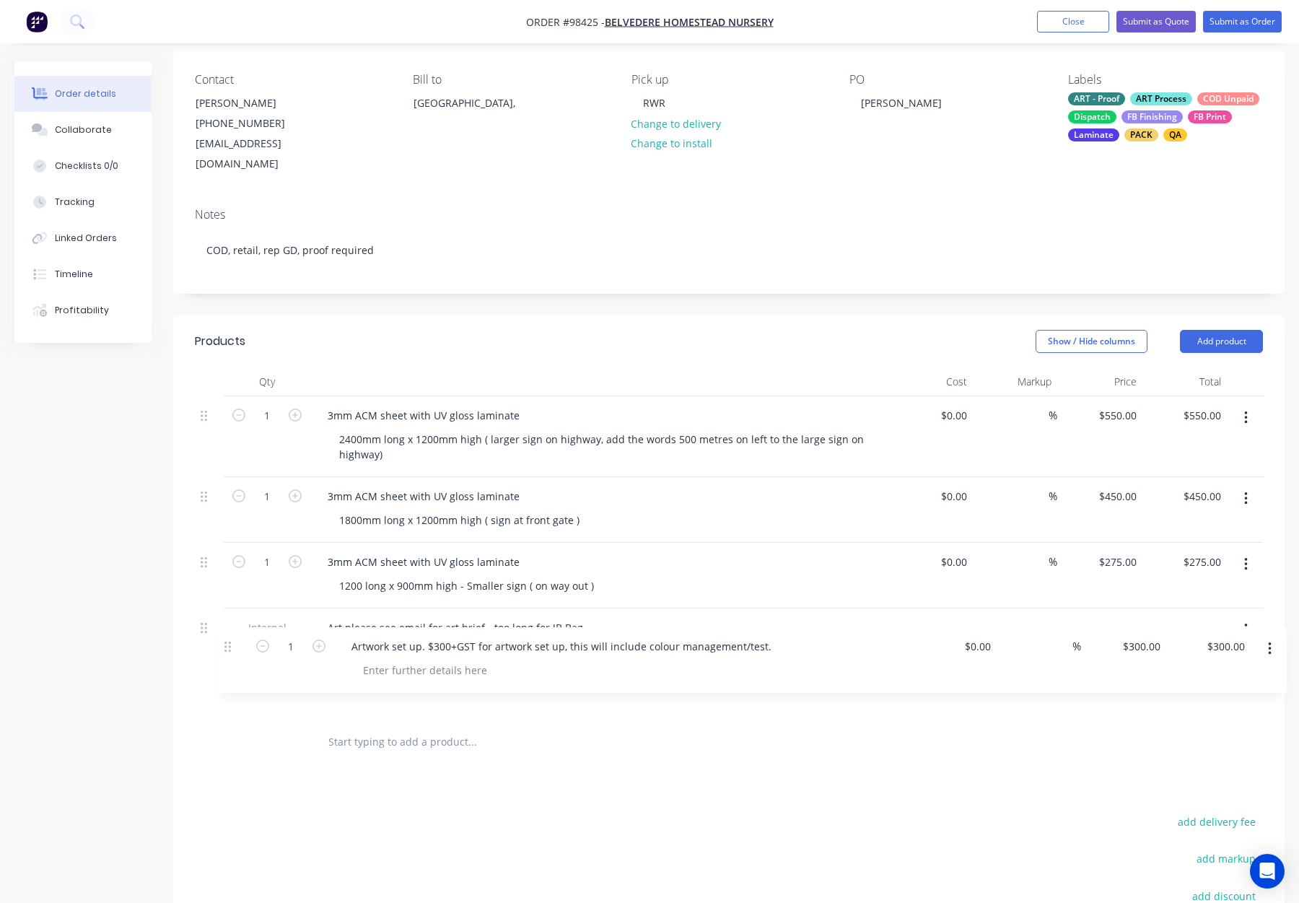
drag, startPoint x: 202, startPoint y: 393, endPoint x: 226, endPoint y: 649, distance: 256.6
click at [227, 650] on div "1 Artwork set up. $300+GST for artwork set up, this will include colour managem…" at bounding box center [729, 557] width 1068 height 323
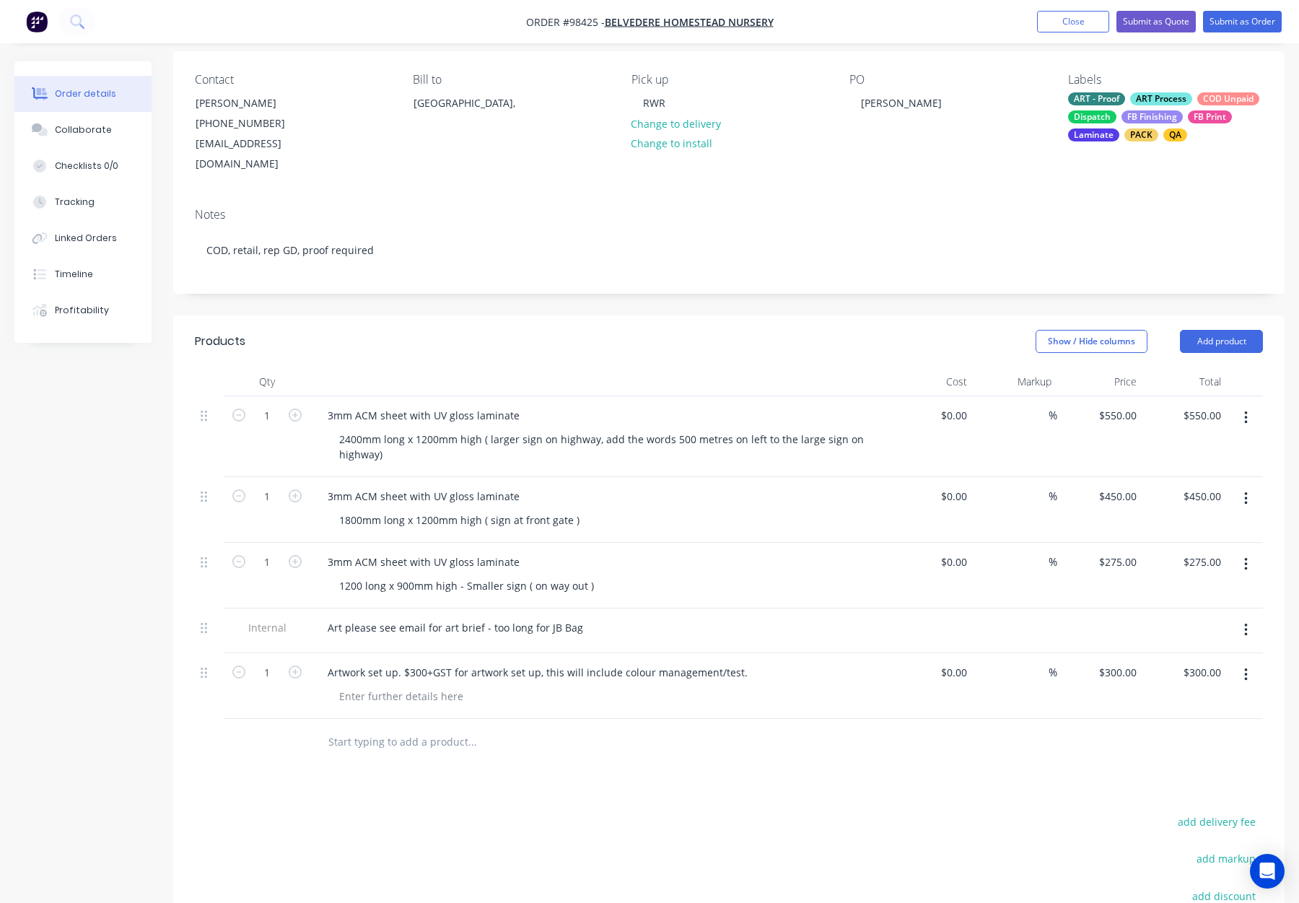
scroll to position [0, 0]
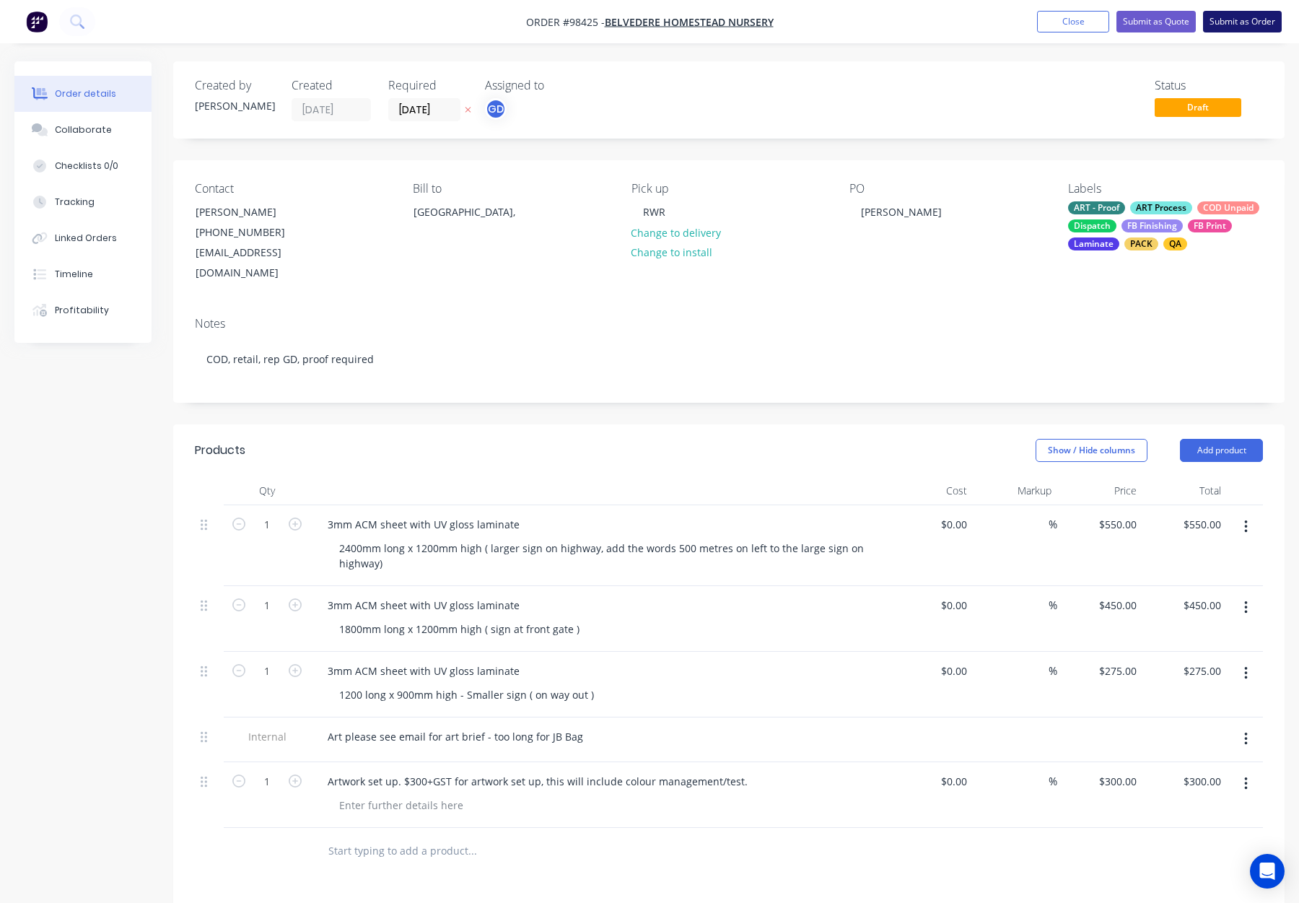
click at [1224, 20] on button "Submit as Order" at bounding box center [1242, 22] width 79 height 22
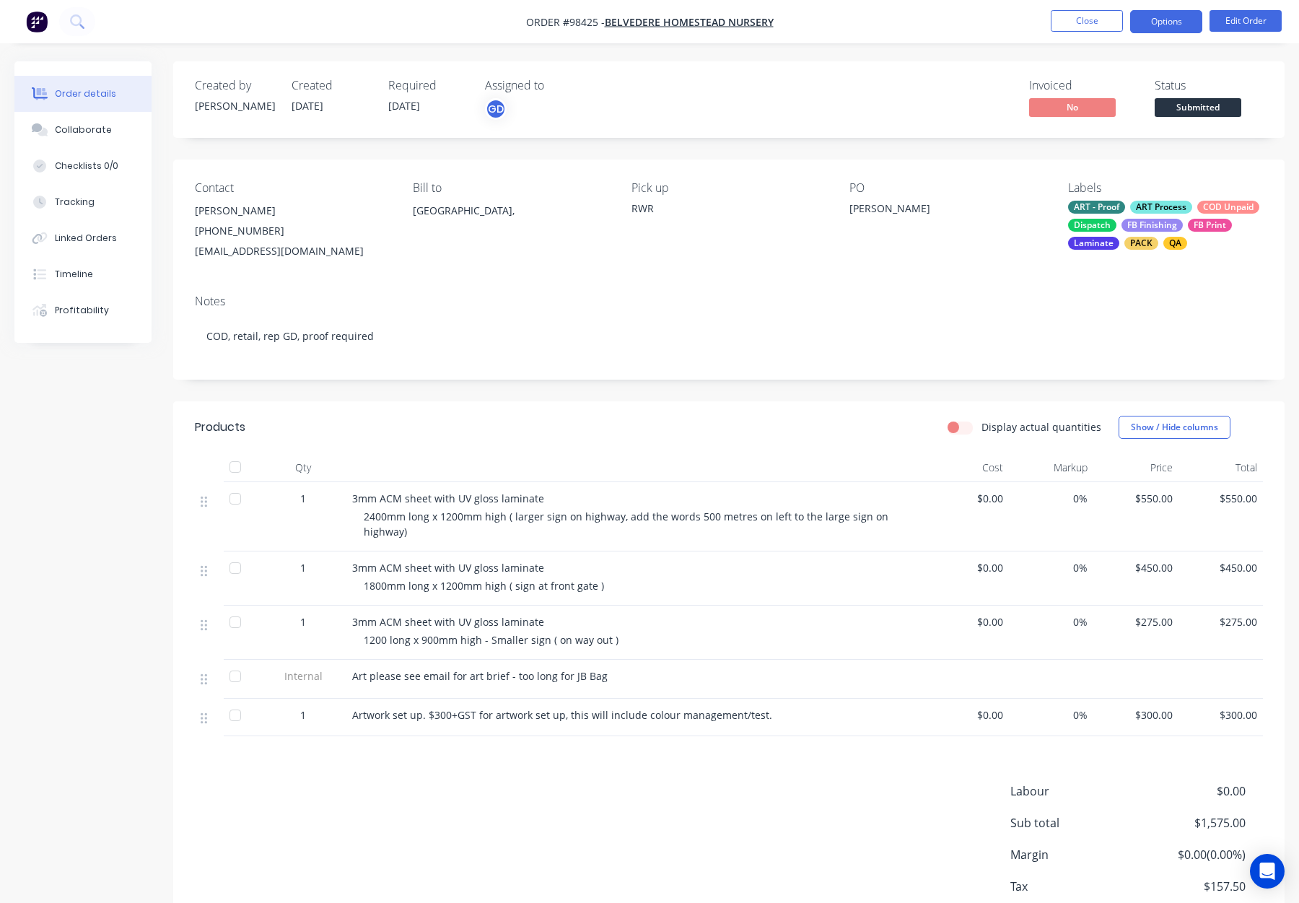
click at [1167, 19] on button "Options" at bounding box center [1166, 21] width 72 height 23
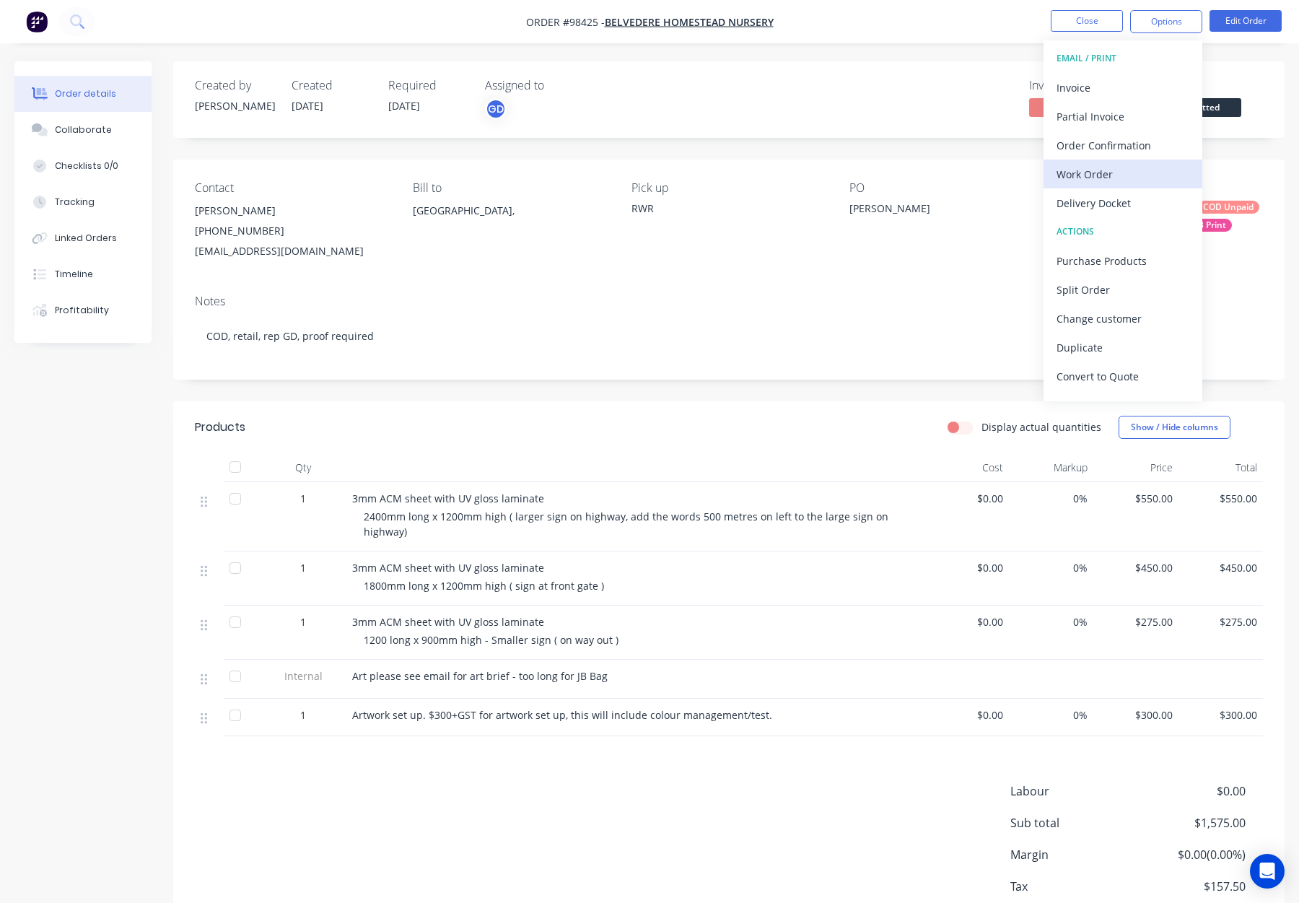
click at [1137, 173] on div "Work Order" at bounding box center [1123, 174] width 133 height 21
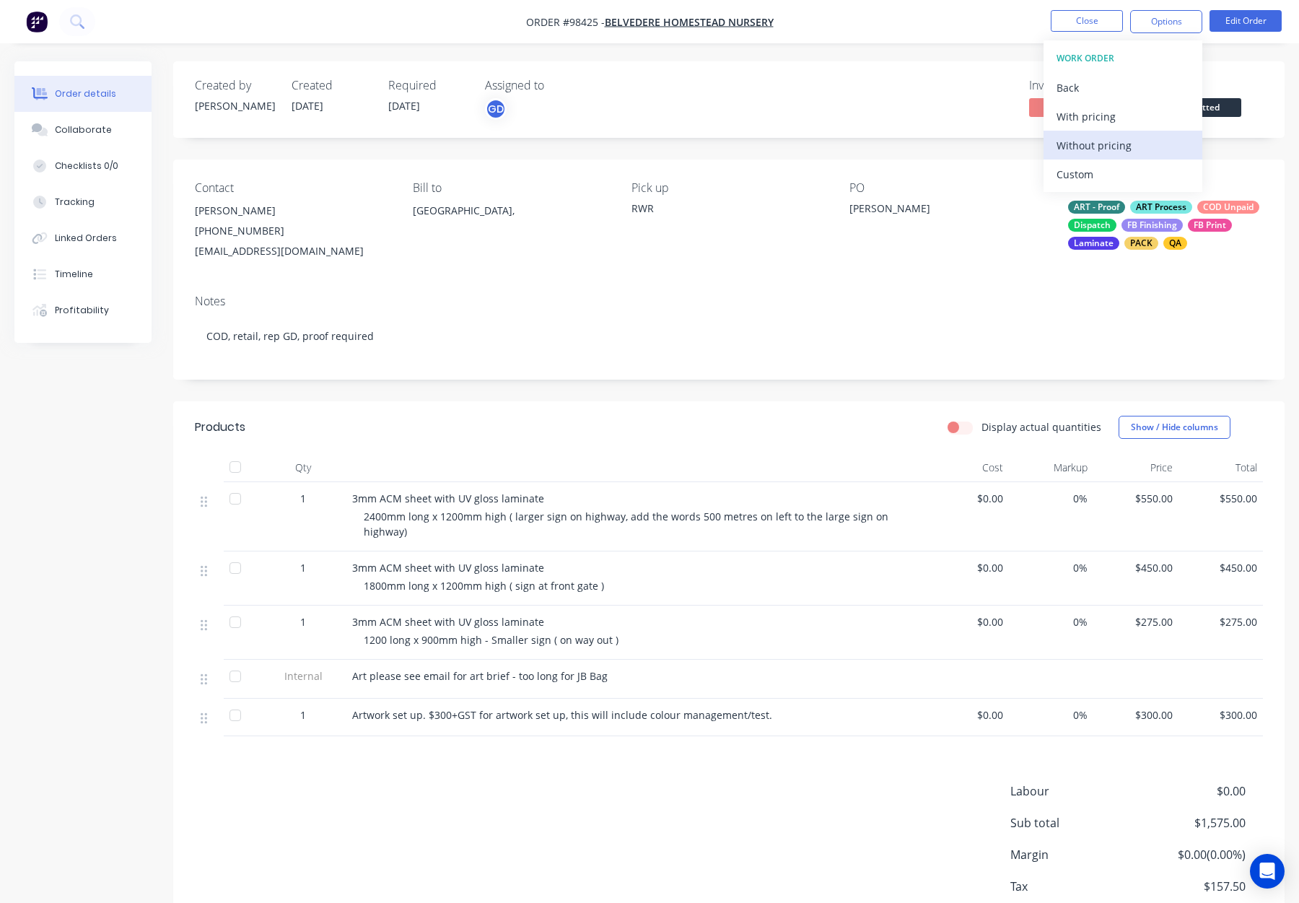
click at [1142, 151] on div "Without pricing" at bounding box center [1123, 145] width 133 height 21
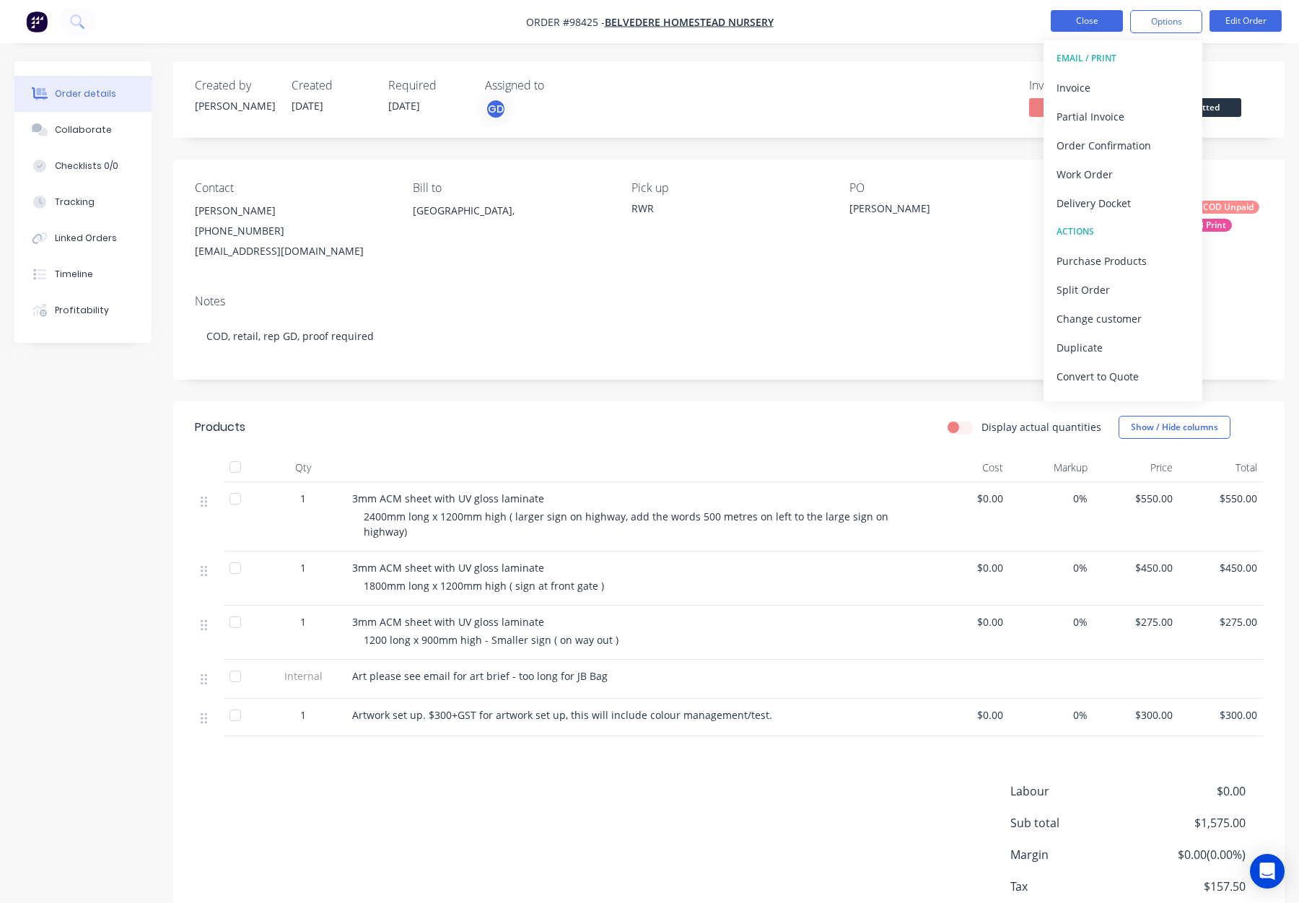
click at [1087, 13] on button "Close" at bounding box center [1087, 21] width 72 height 22
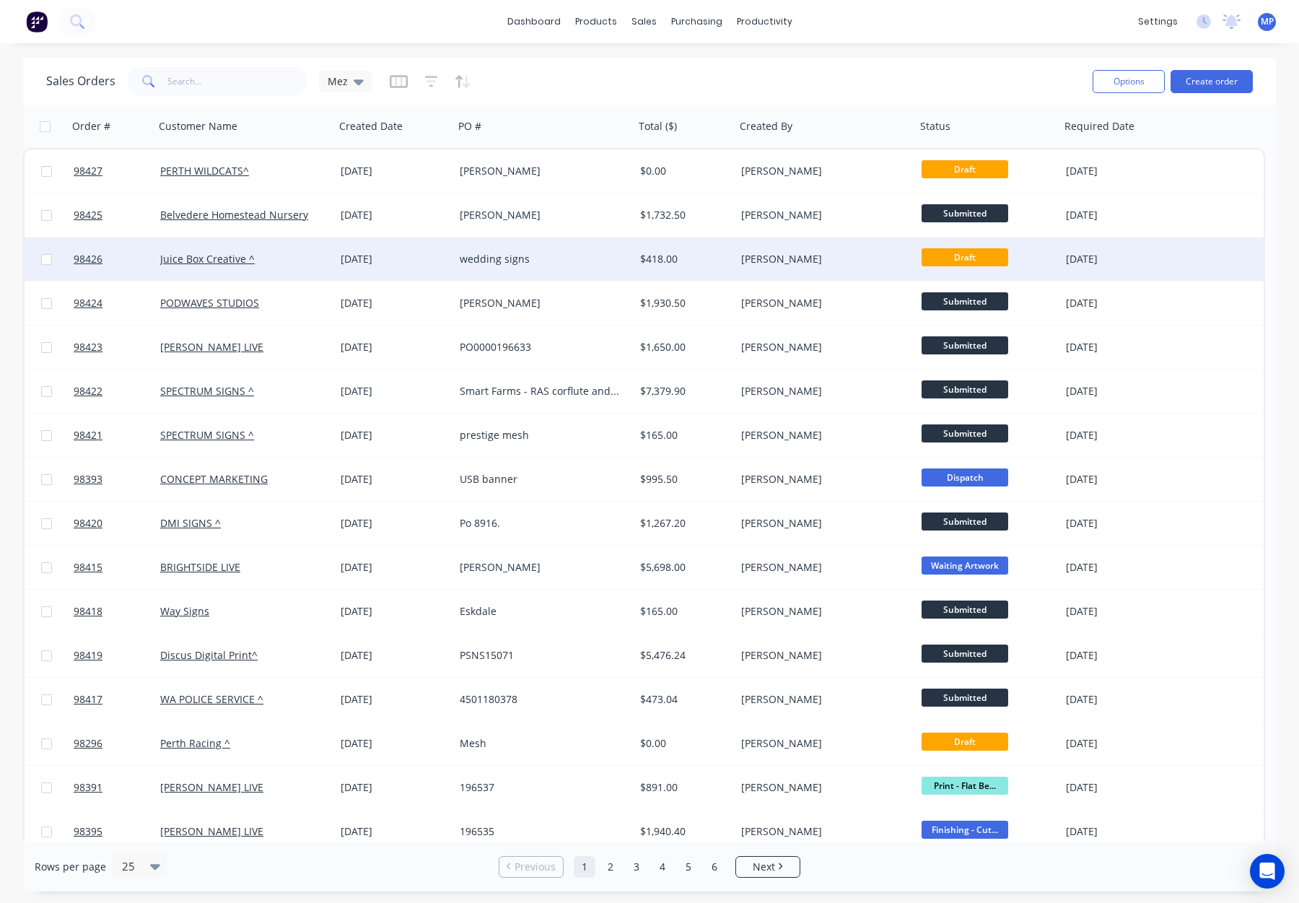
click at [588, 262] on div "wedding signs" at bounding box center [540, 259] width 160 height 14
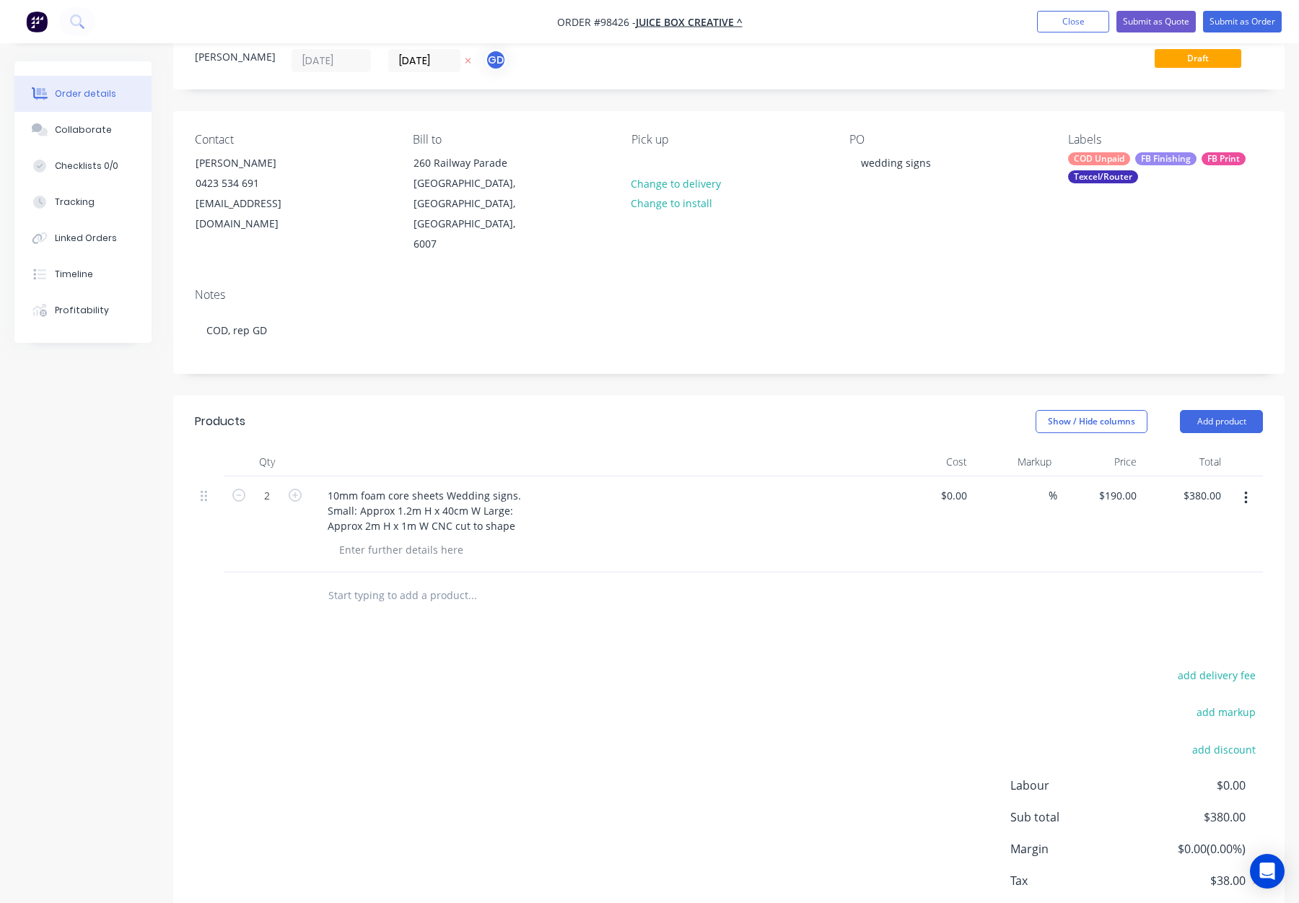
scroll to position [113, 0]
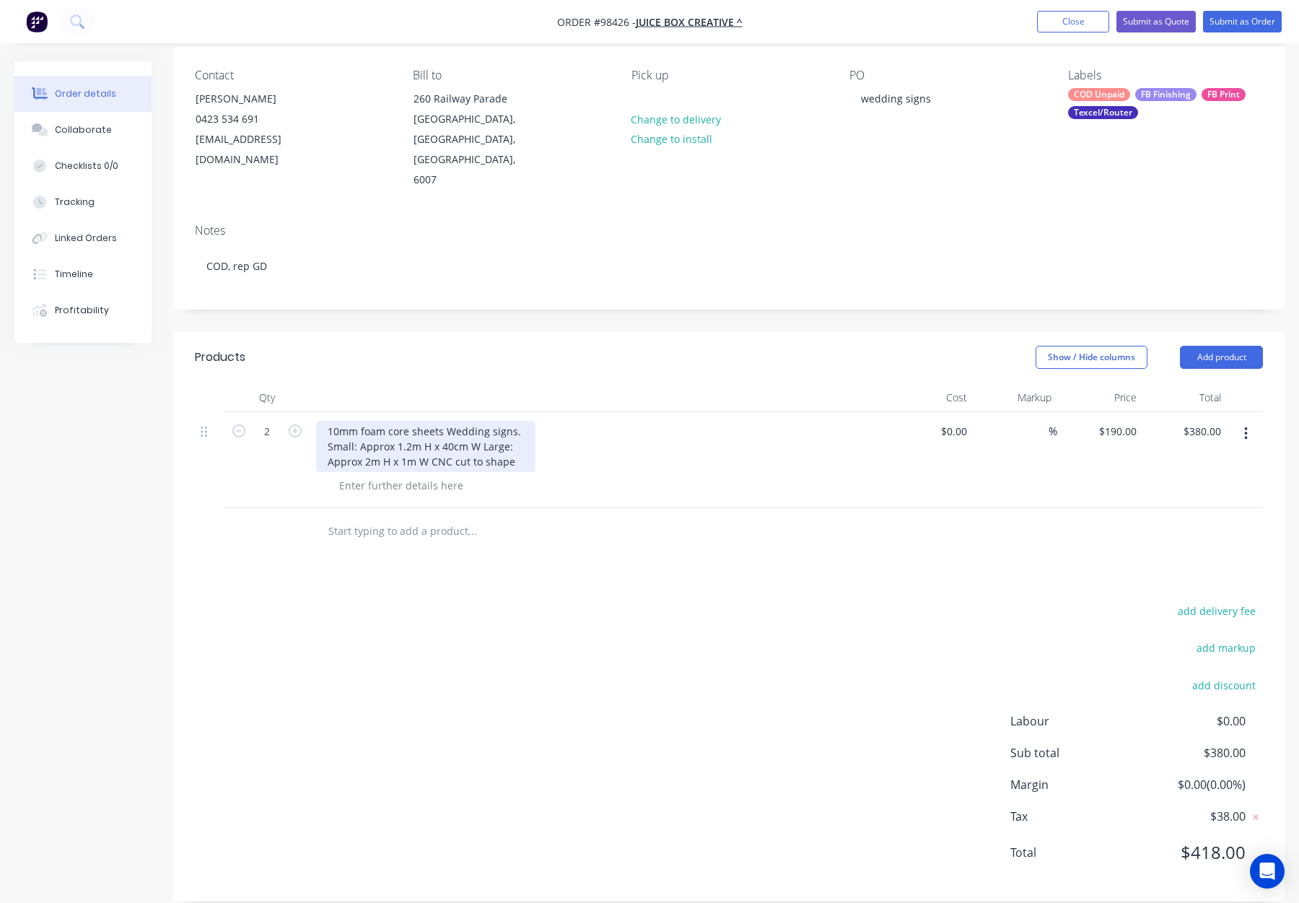
drag, startPoint x: 445, startPoint y: 411, endPoint x: 453, endPoint y: 417, distance: 10.0
click at [445, 421] on div "10mm foam core sheets Wedding signs. Small: Approx 1.2m H x 40cm W Large: Appro…" at bounding box center [425, 446] width 219 height 51
drag, startPoint x: 336, startPoint y: 424, endPoint x: 533, endPoint y: 447, distance: 198.3
click at [533, 447] on div "10mm foam core sheets - Wedding signs. Small: Approx 1.2m H x 40cm W Large: App…" at bounding box center [429, 446] width 226 height 51
copy div "Small: Approx 1.2m H x 40cm W Large: Approx 2m H x 1m W CNC cut to shape"
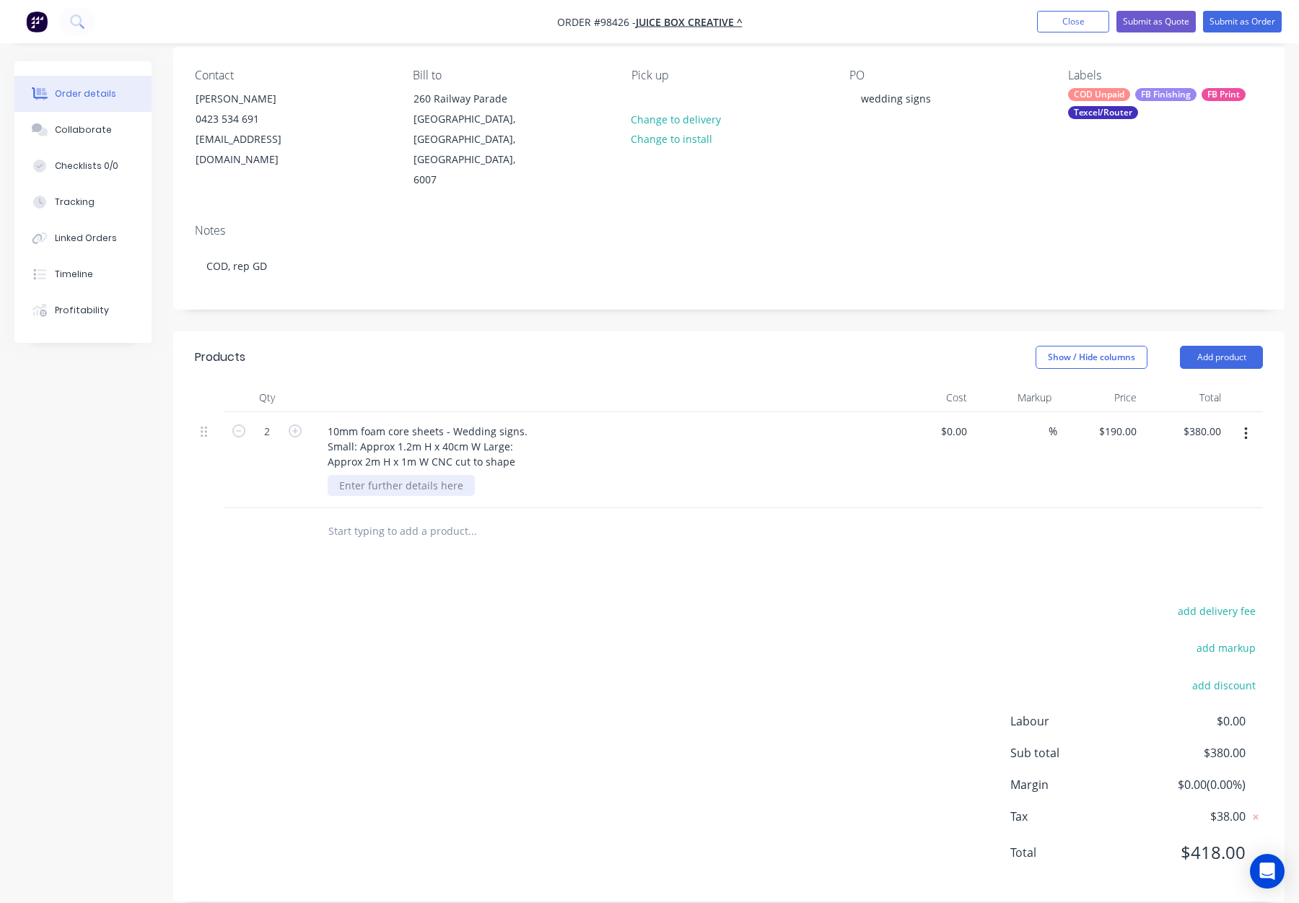
click at [385, 475] on div at bounding box center [401, 485] width 147 height 21
click at [369, 475] on div at bounding box center [401, 485] width 147 height 21
paste div
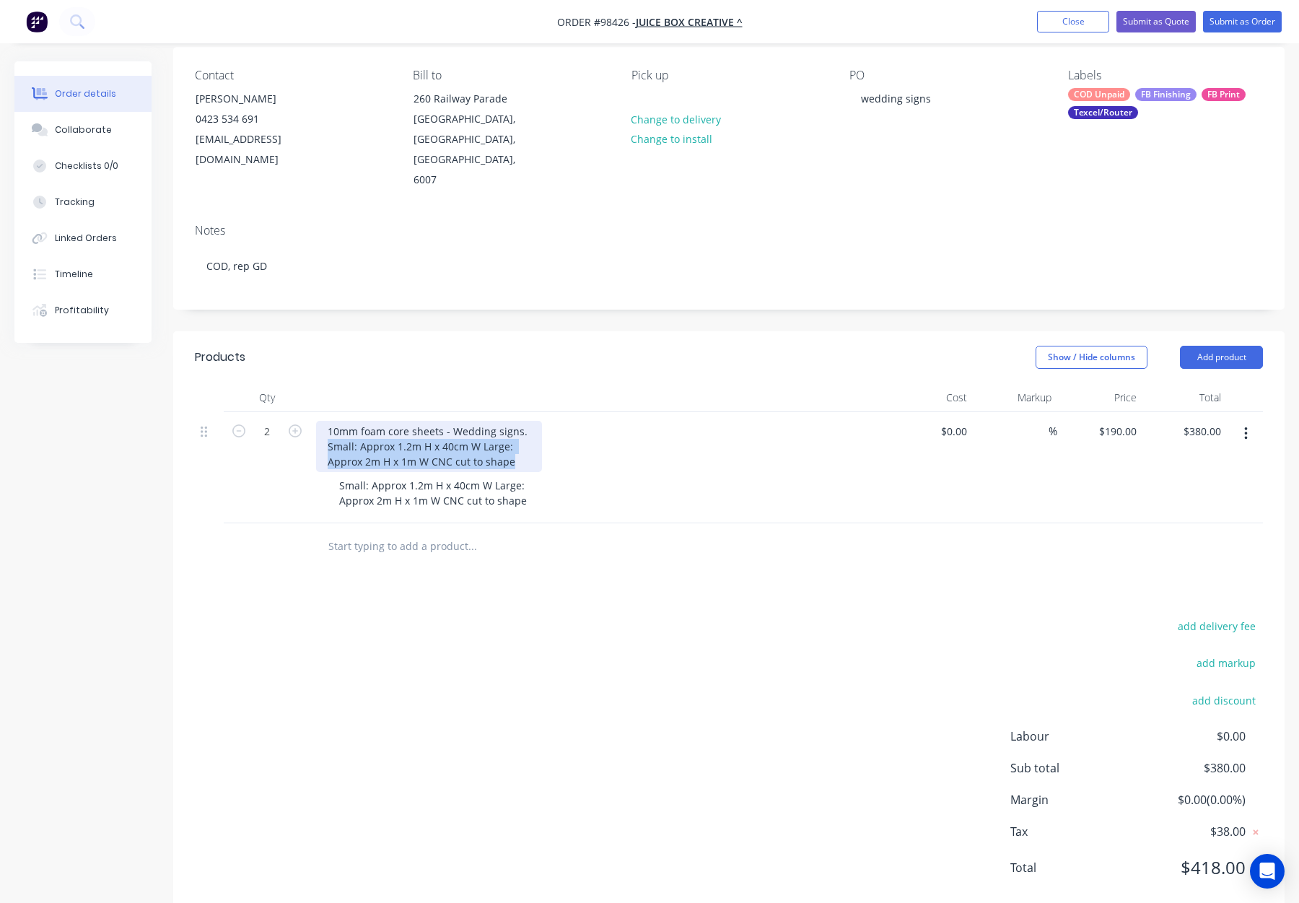
drag, startPoint x: 506, startPoint y: 440, endPoint x: 287, endPoint y: 428, distance: 219.0
click at [287, 429] on div "2 10mm foam core sheets - Wedding signs. Small: Approx 1.2m H x 40cm W Large: A…" at bounding box center [729, 467] width 1068 height 111
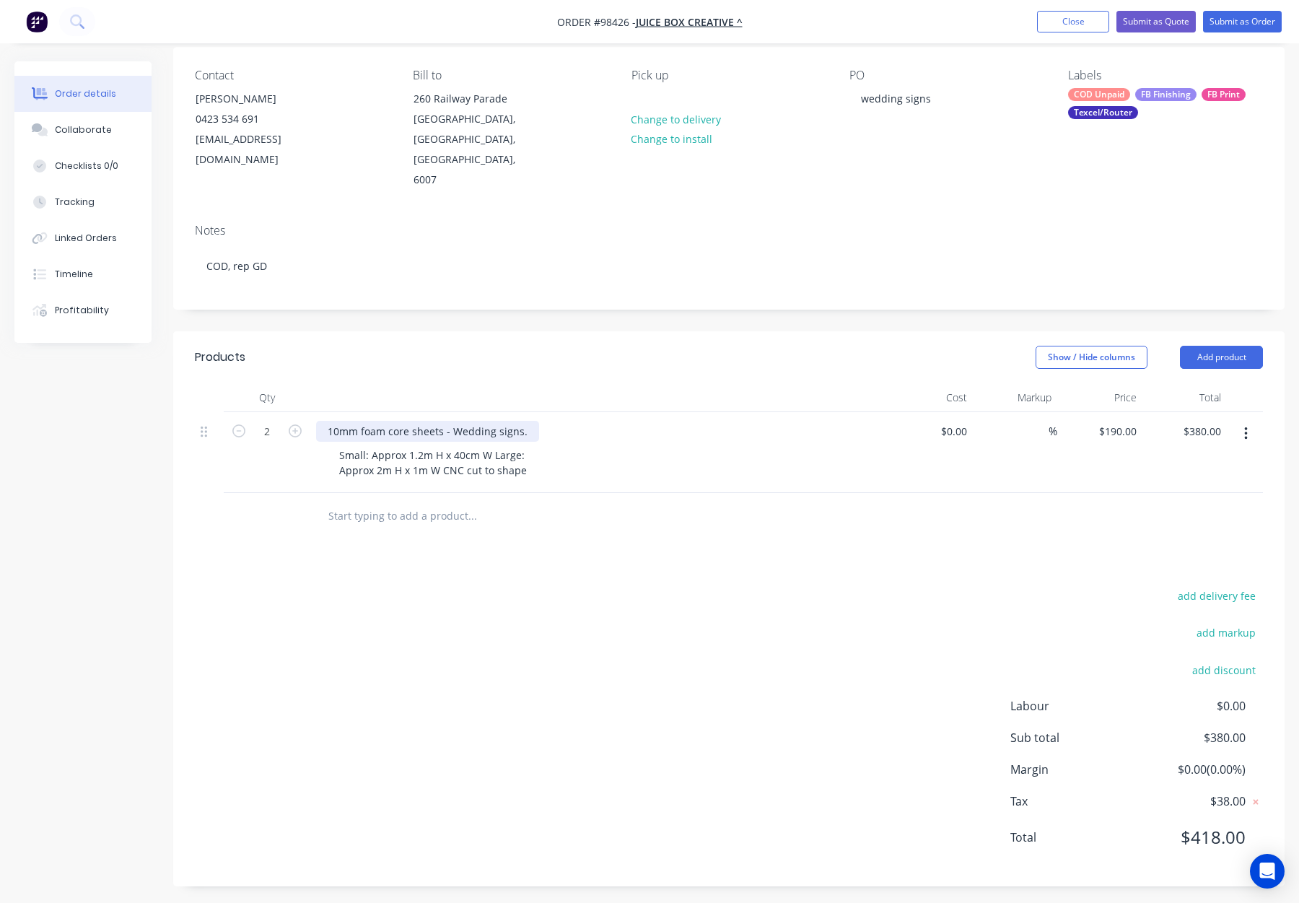
scroll to position [98, 0]
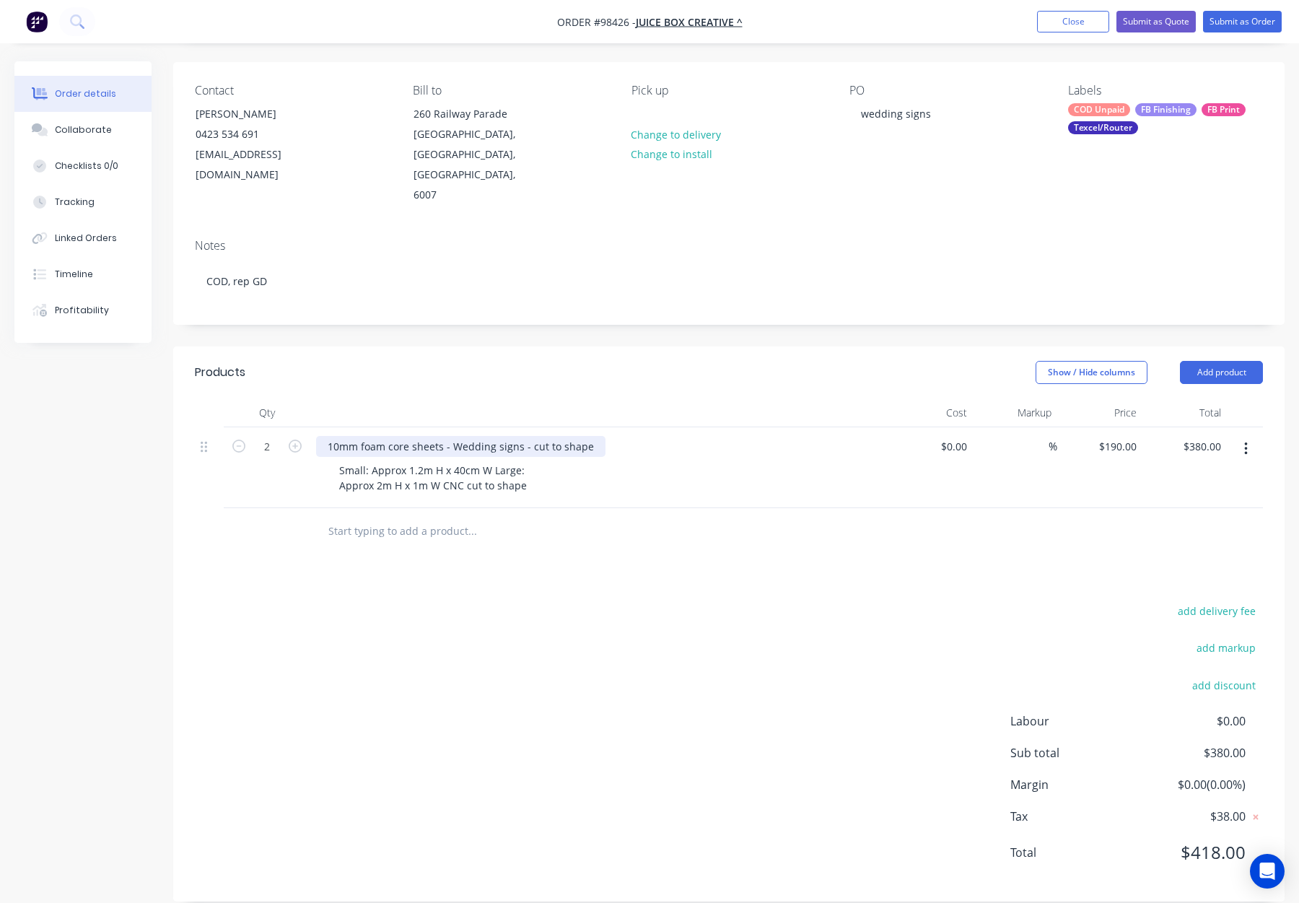
click at [365, 436] on div "10mm foam core sheets - Wedding signs - cut to shape" at bounding box center [460, 446] width 289 height 21
click at [417, 370] on header "Products Show / Hide columns Add product" at bounding box center [729, 372] width 1112 height 52
click at [492, 460] on div "Small: Approx 1.2m H x 40cm W Large: Approx 2m H x 1m W CNC cut to shape" at bounding box center [434, 478] width 212 height 36
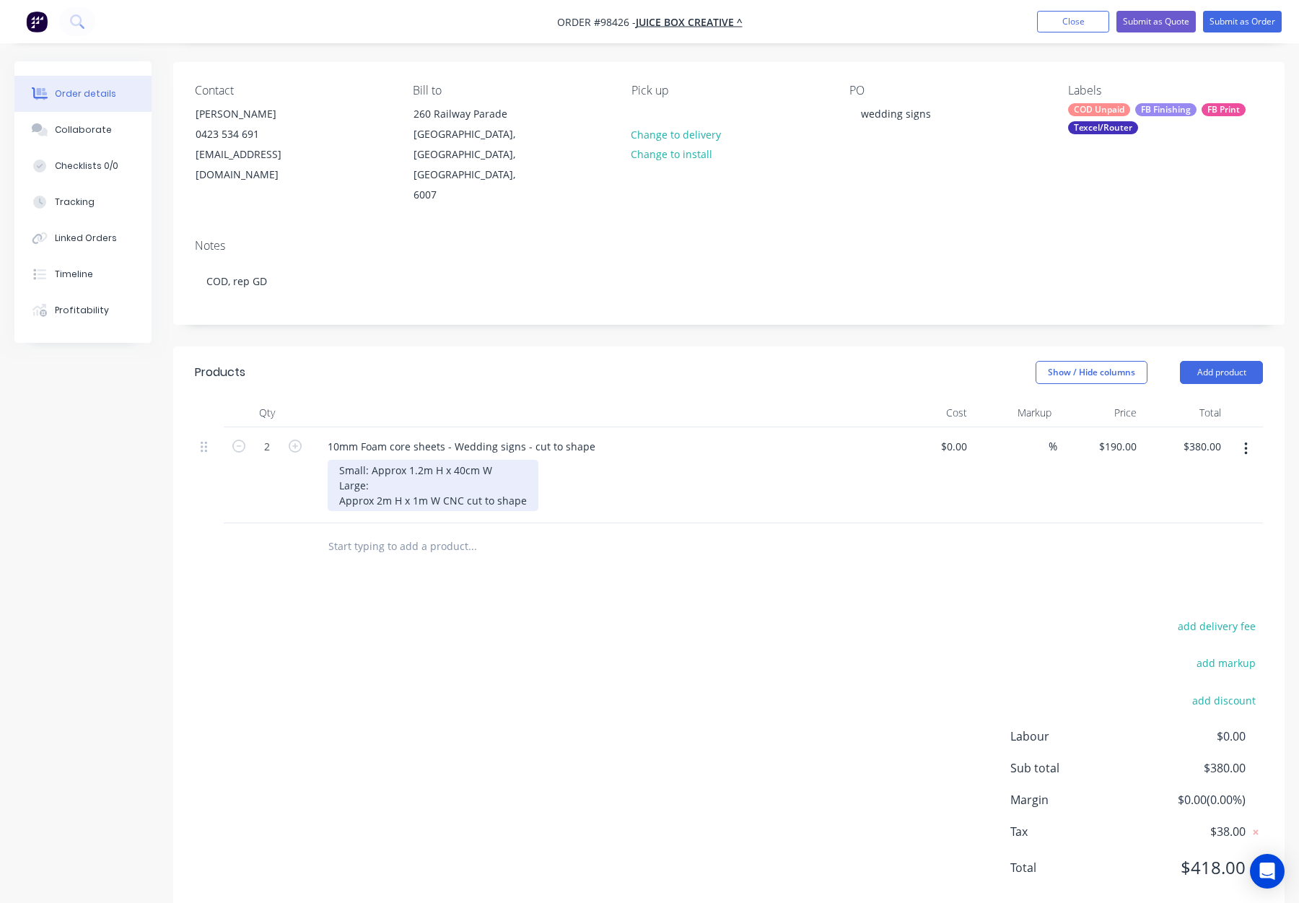
click at [336, 481] on div "Small: Approx 1.2m H x 40cm W Large: Approx 2m H x 1m W CNC cut to shape" at bounding box center [433, 485] width 211 height 51
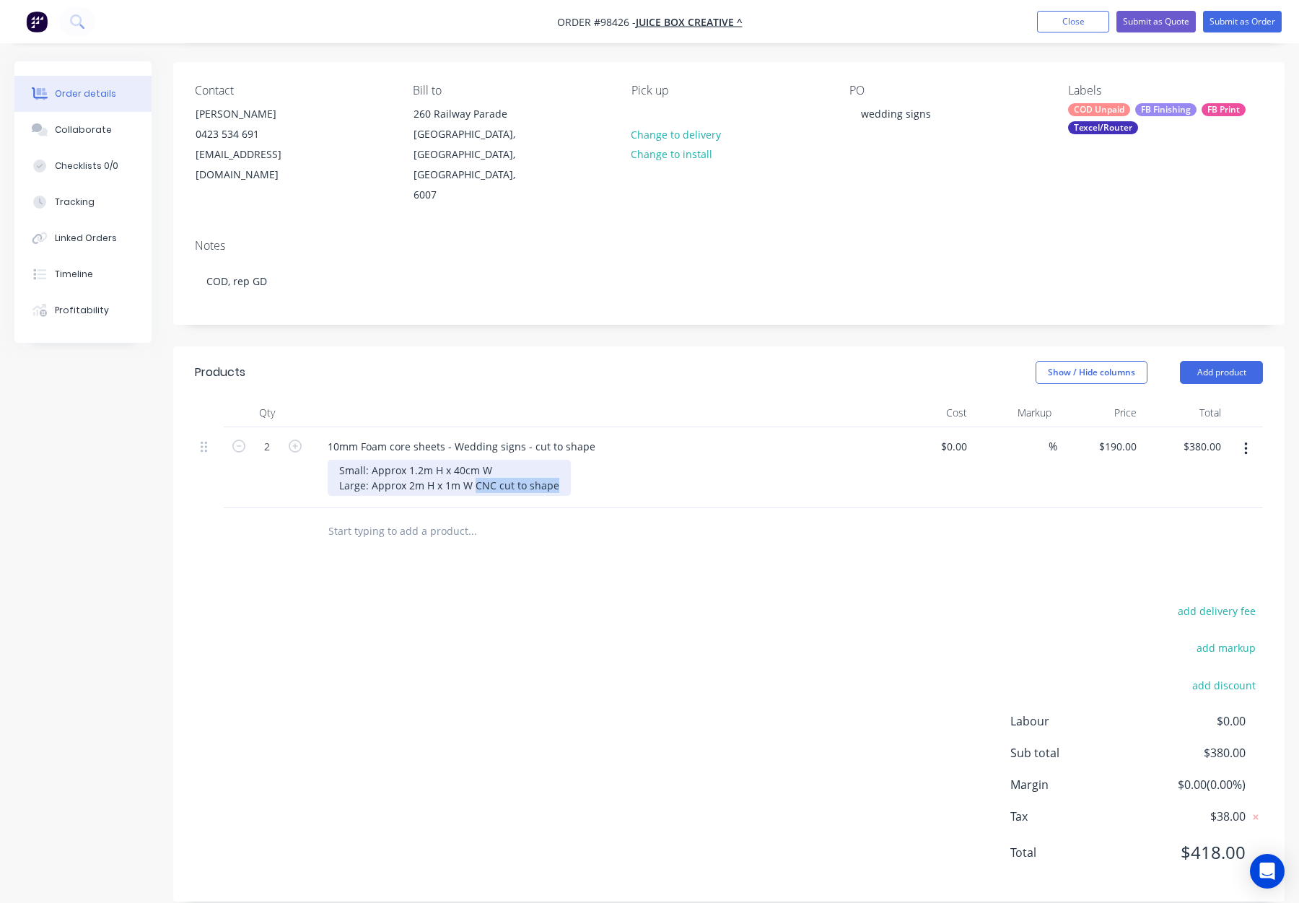
drag, startPoint x: 479, startPoint y: 465, endPoint x: 564, endPoint y: 468, distance: 85.3
click at [564, 468] on div "Small: Approx 1.2m H x 40cm W Large: Approx 2m H x 1m W CNC cut to shape" at bounding box center [449, 478] width 243 height 36
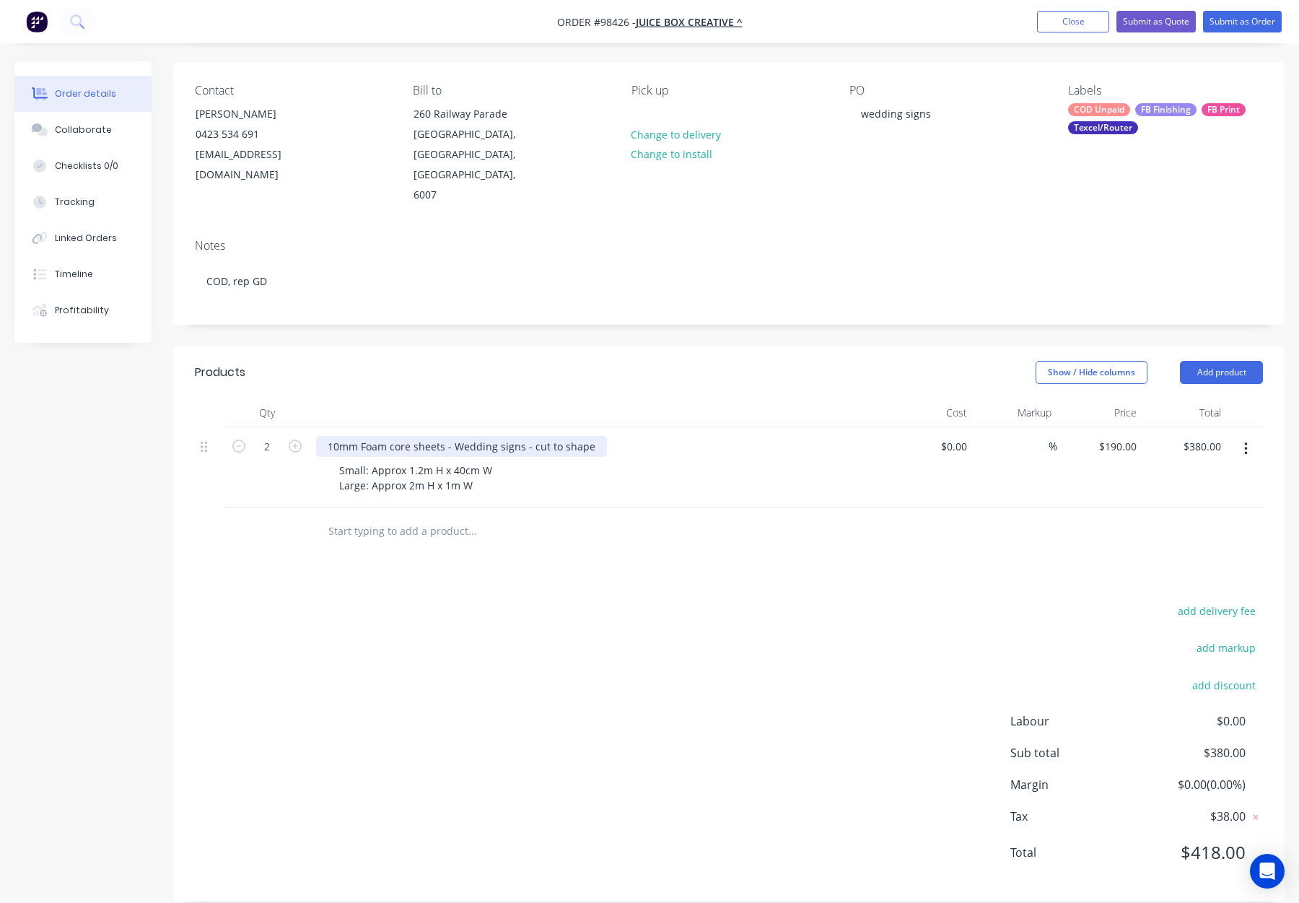
drag, startPoint x: 528, startPoint y: 427, endPoint x: 546, endPoint y: 430, distance: 17.5
click at [529, 436] on div "10mm Foam core sheets - Wedding signs - cut to shape" at bounding box center [461, 446] width 291 height 21
drag, startPoint x: 416, startPoint y: 450, endPoint x: 424, endPoint y: 460, distance: 12.3
click at [416, 460] on div "Small: Approx 1.2m H x 40cm W Large: Approx 2m H x 1m W" at bounding box center [417, 478] width 179 height 36
click at [418, 460] on div "Small: Approx 1.2m H x 40cm W Large: Approx 2m H x 1m W" at bounding box center [417, 478] width 179 height 36
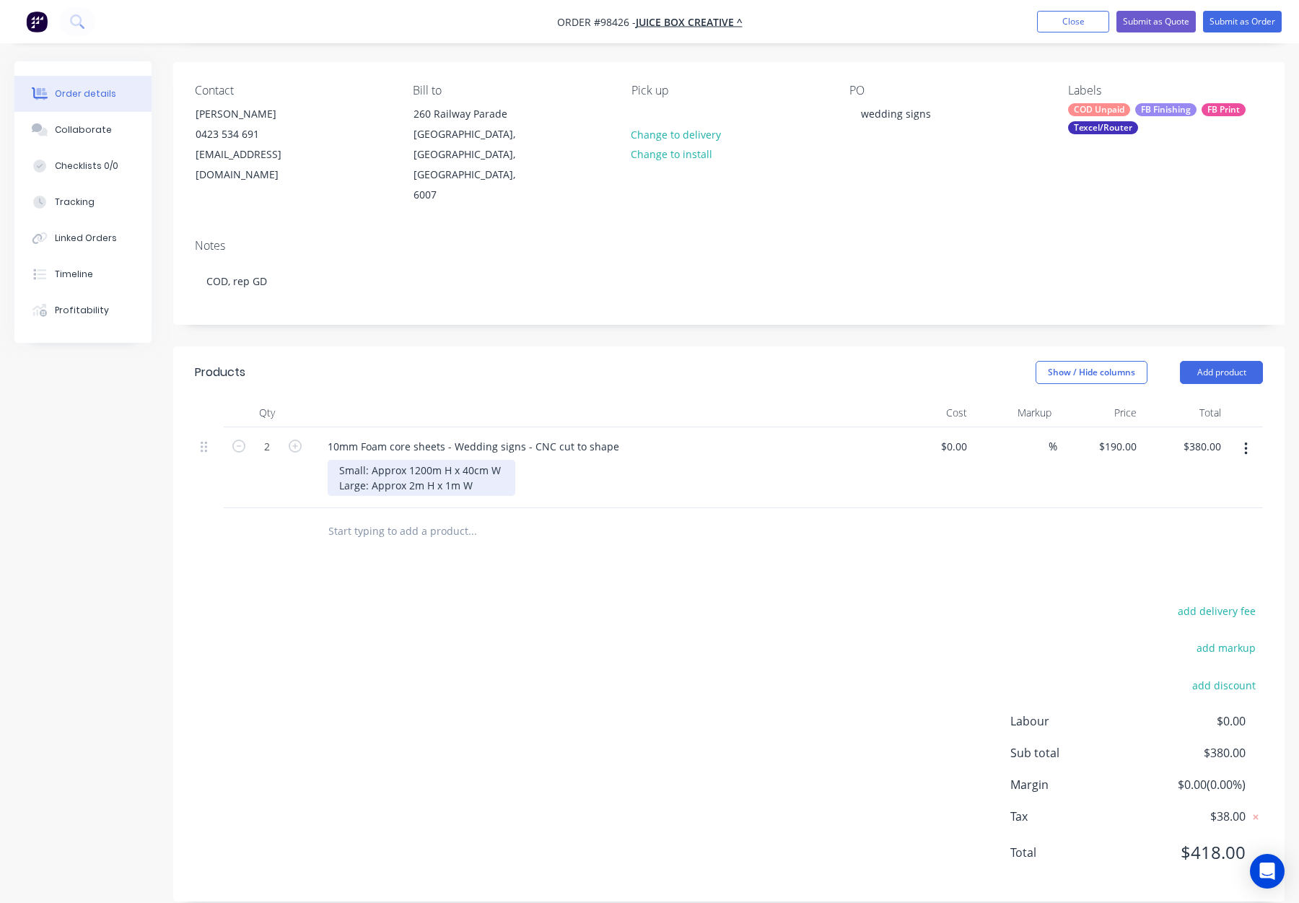
drag, startPoint x: 471, startPoint y: 453, endPoint x: 492, endPoint y: 466, distance: 24.0
click at [472, 460] on div "Small: Approx 1200m H x 40cm W Large: Approx 2m H x 1m W" at bounding box center [422, 478] width 188 height 36
drag, startPoint x: 414, startPoint y: 467, endPoint x: 435, endPoint y: 476, distance: 22.9
click at [415, 467] on div "Small: Approx 1200m H x 40cm W Large: Approx 2m H x 1m W" at bounding box center [422, 478] width 188 height 36
click at [430, 460] on div "Small: Approx 1200m H x 40cm W Large: Approx 2000m H x 1m W" at bounding box center [422, 478] width 188 height 36
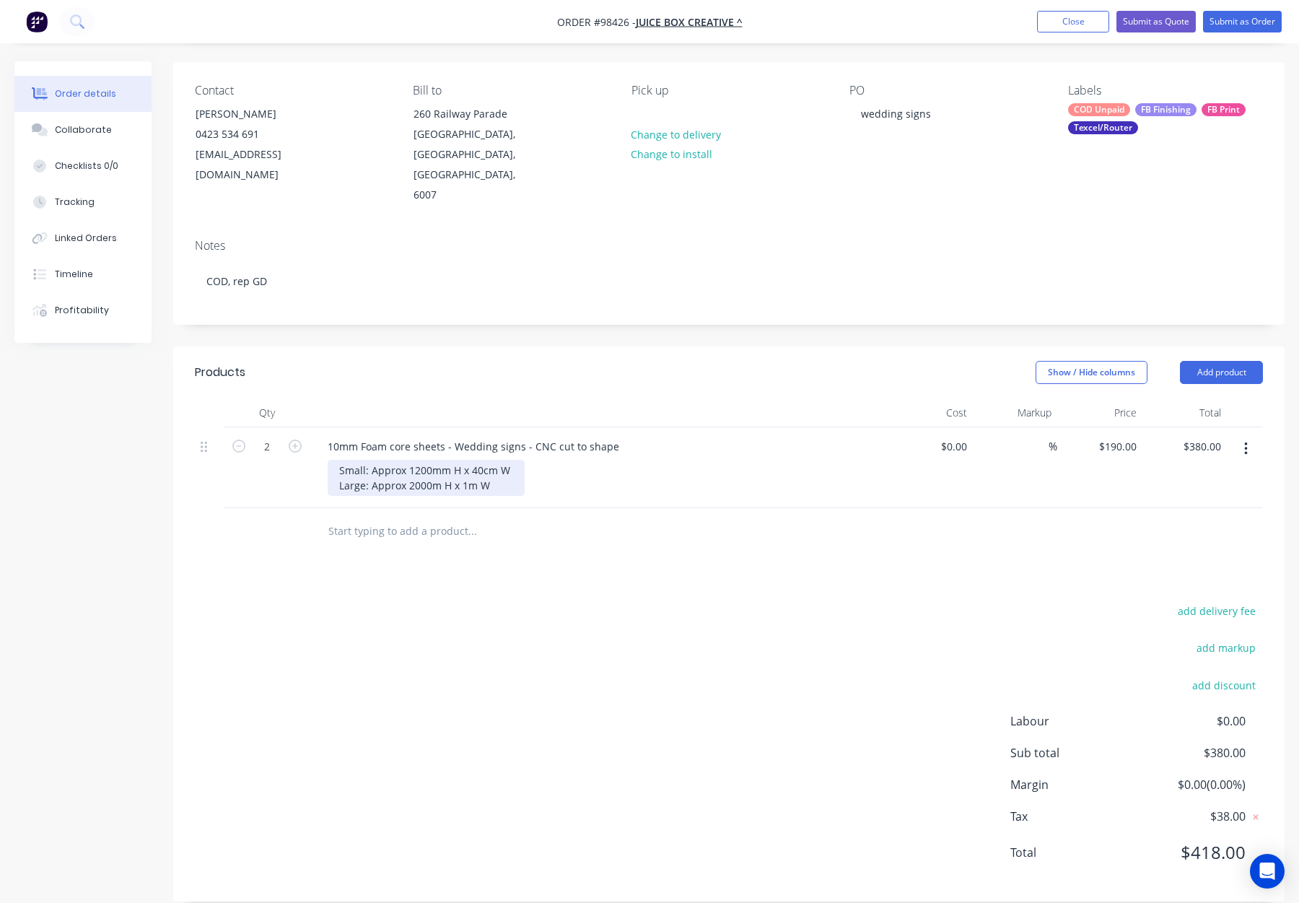
click at [431, 468] on div "Small: Approx 1200mm H x 40cm W Large: Approx 2000m H x 1m W" at bounding box center [426, 478] width 197 height 36
click at [476, 463] on div "Small: Approx 1200mm H x 40cm W Large: Approx 2000mm H x 1m W" at bounding box center [426, 478] width 197 height 36
drag, startPoint x: 491, startPoint y: 450, endPoint x: 502, endPoint y: 467, distance: 20.8
click at [491, 460] on div "Small: Approx 1200mm H x 40cm W Large: Approx 2000mm H x 1000mm W" at bounding box center [433, 478] width 210 height 36
click at [596, 550] on div "Products Show / Hide columns Add product Qty Cost Markup Price Total 2 10mm Foa…" at bounding box center [729, 623] width 1112 height 555
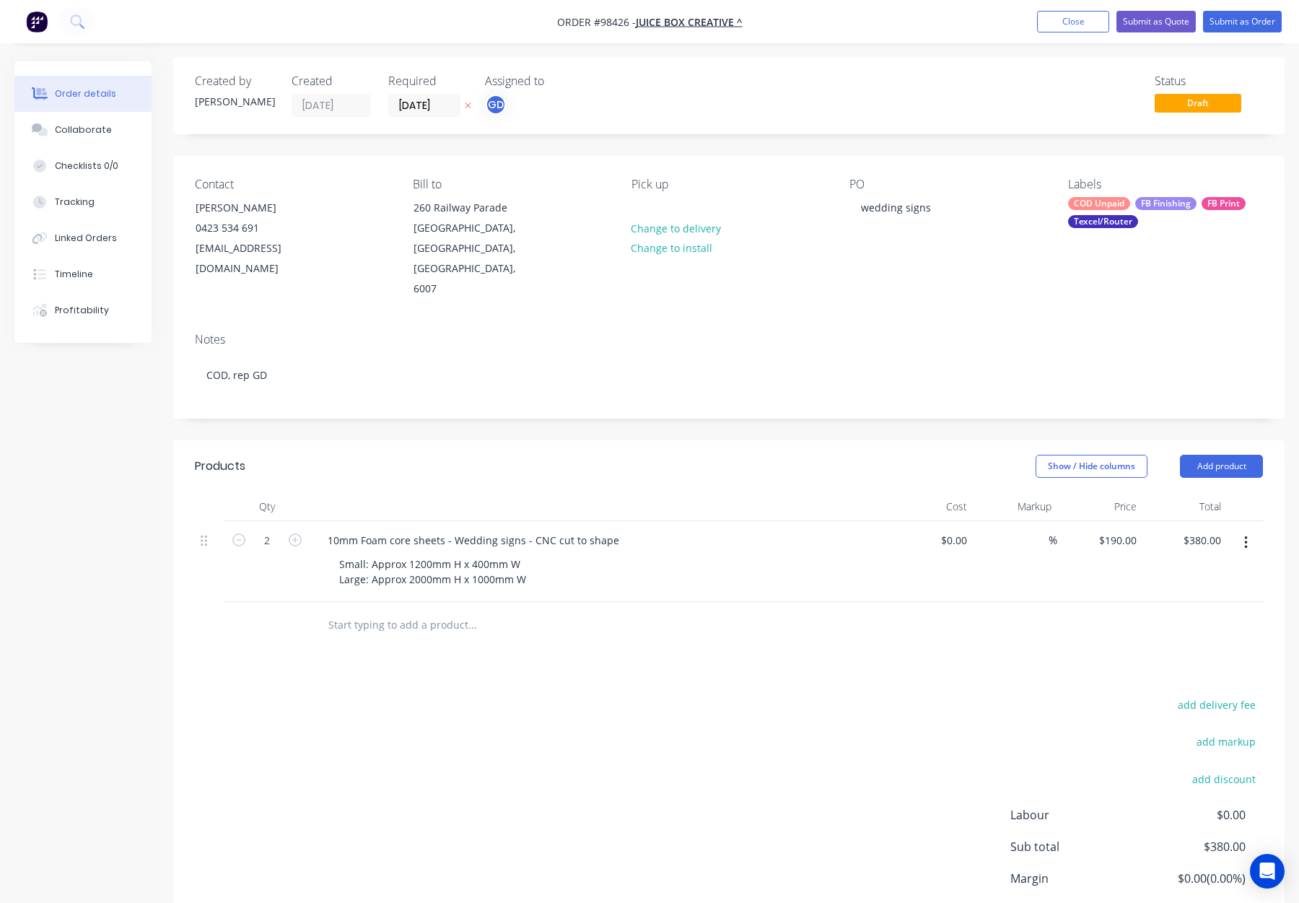
scroll to position [2, 0]
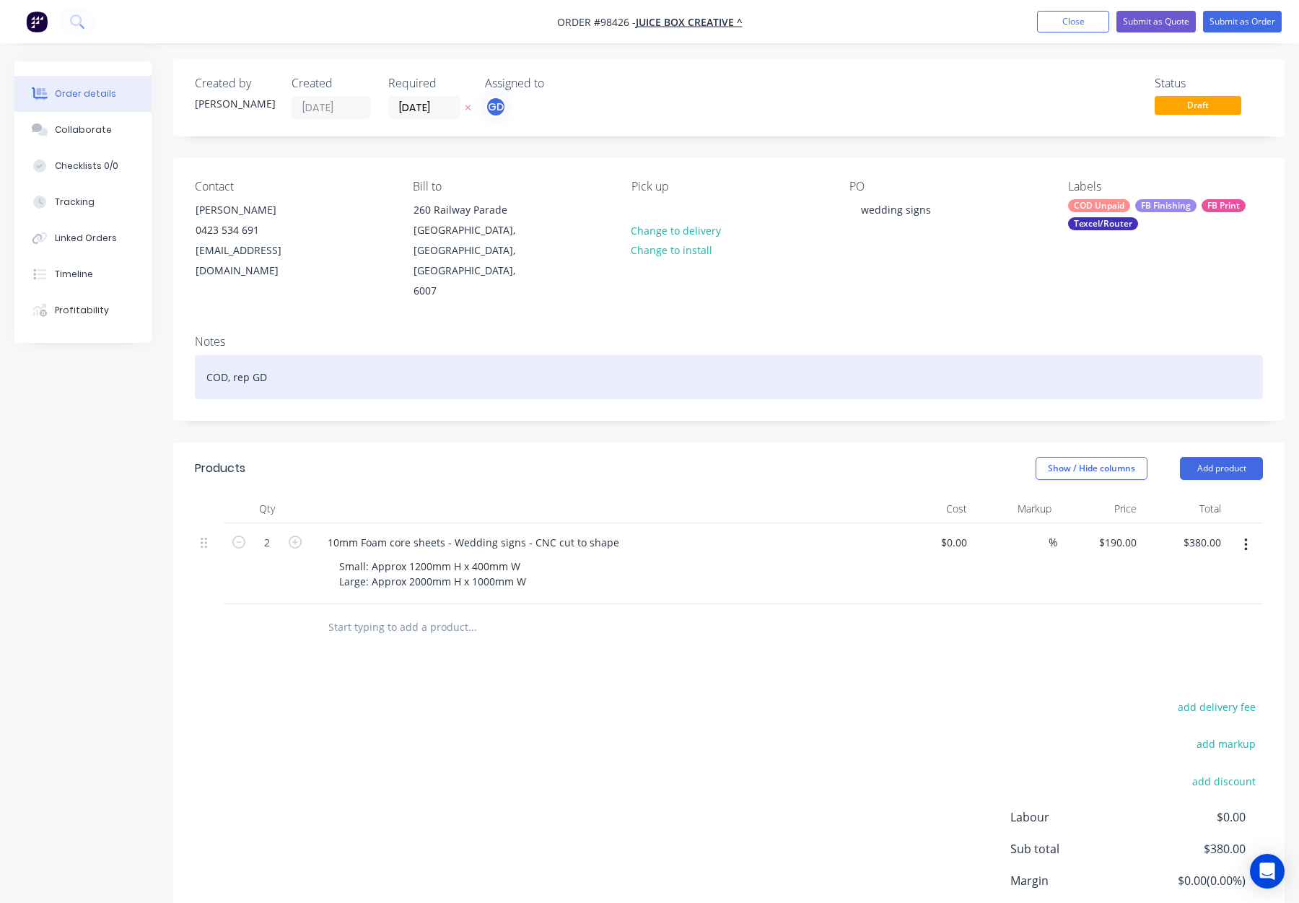
drag, startPoint x: 305, startPoint y: 359, endPoint x: 345, endPoint y: 370, distance: 41.8
click at [305, 360] on div "COD, rep GD" at bounding box center [729, 377] width 1068 height 44
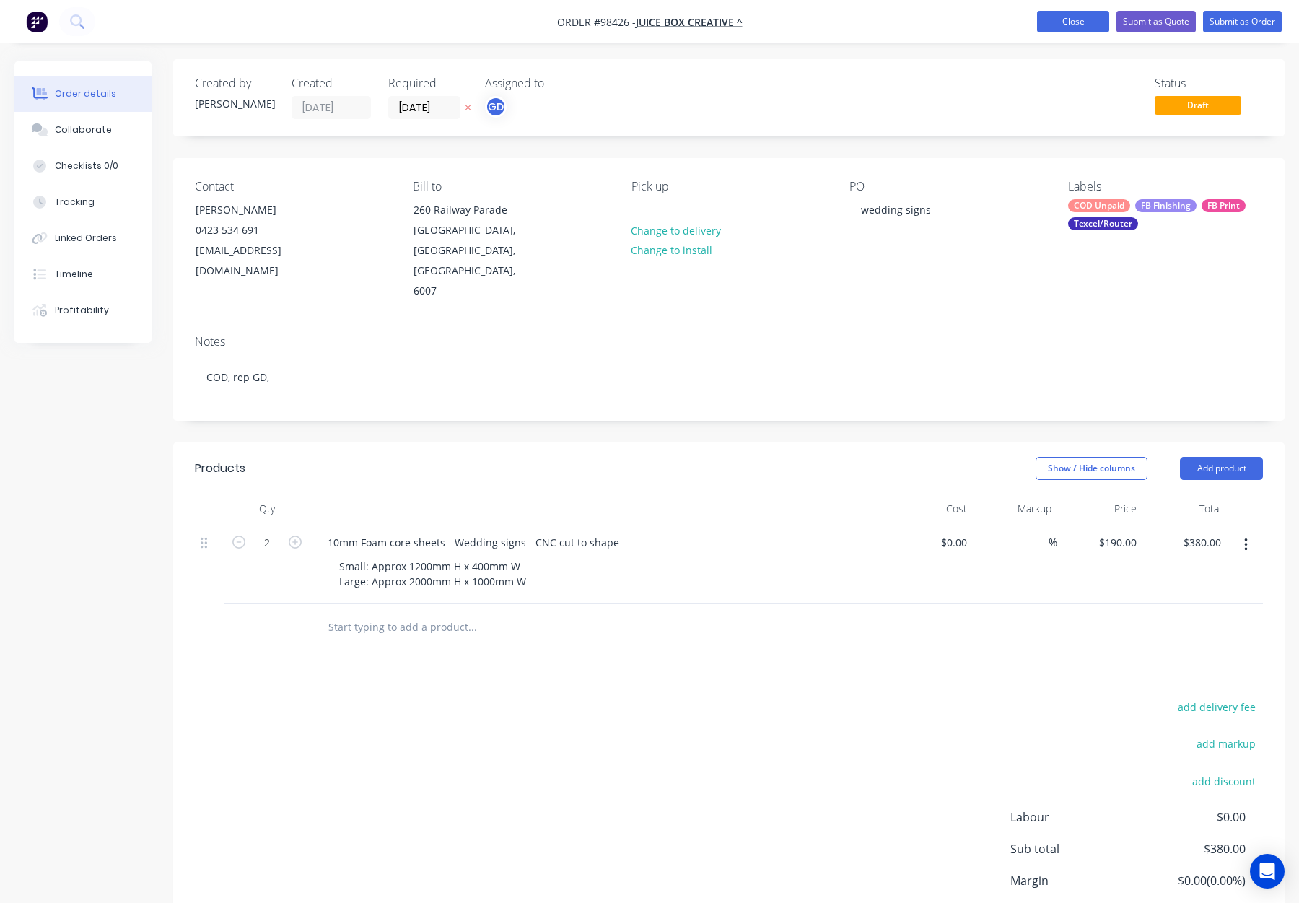
click at [1071, 19] on button "Close" at bounding box center [1073, 22] width 72 height 22
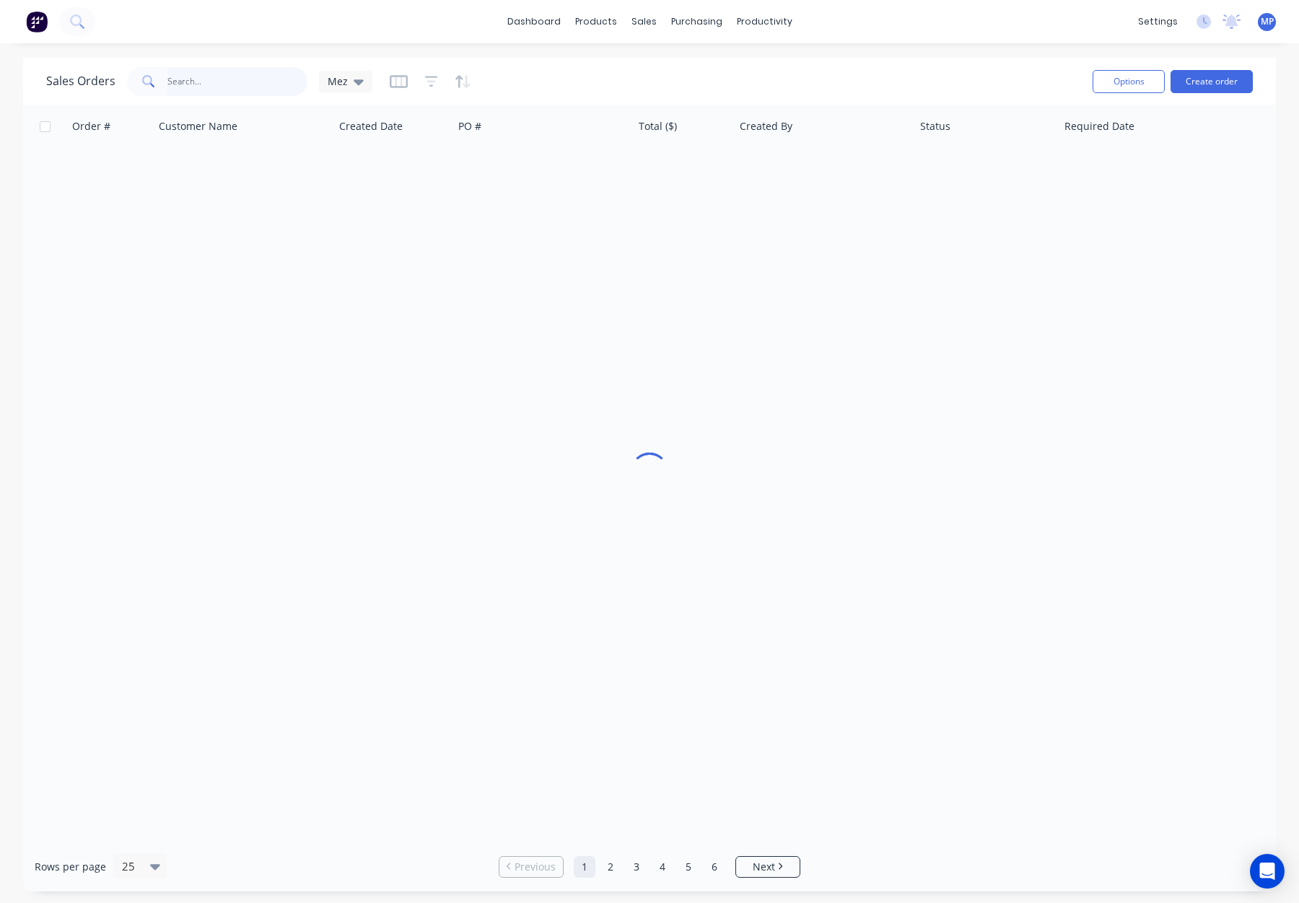
click at [184, 90] on input "text" at bounding box center [237, 81] width 141 height 29
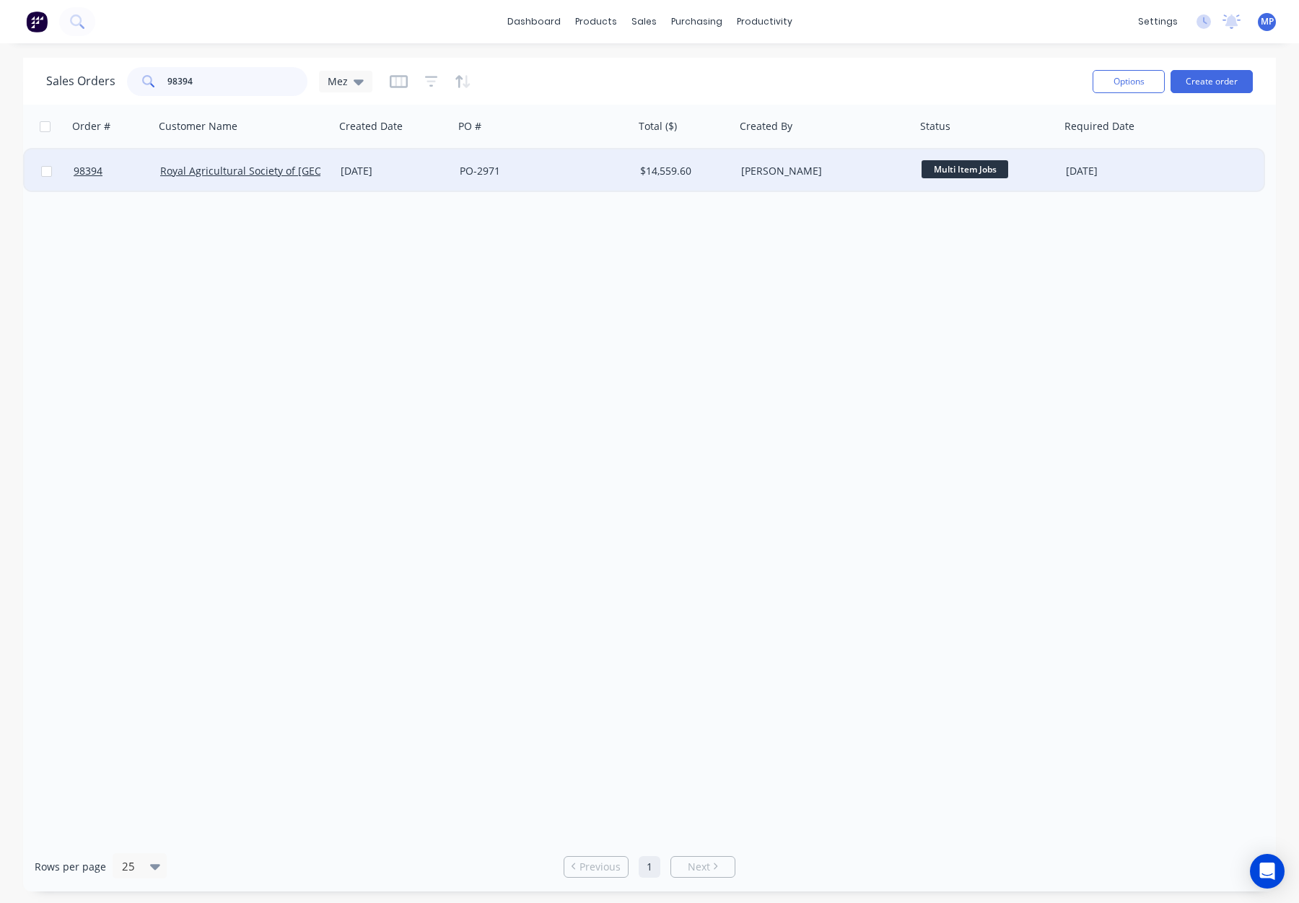
type input "98394"
click at [603, 167] on div "PO-2971" at bounding box center [540, 171] width 160 height 14
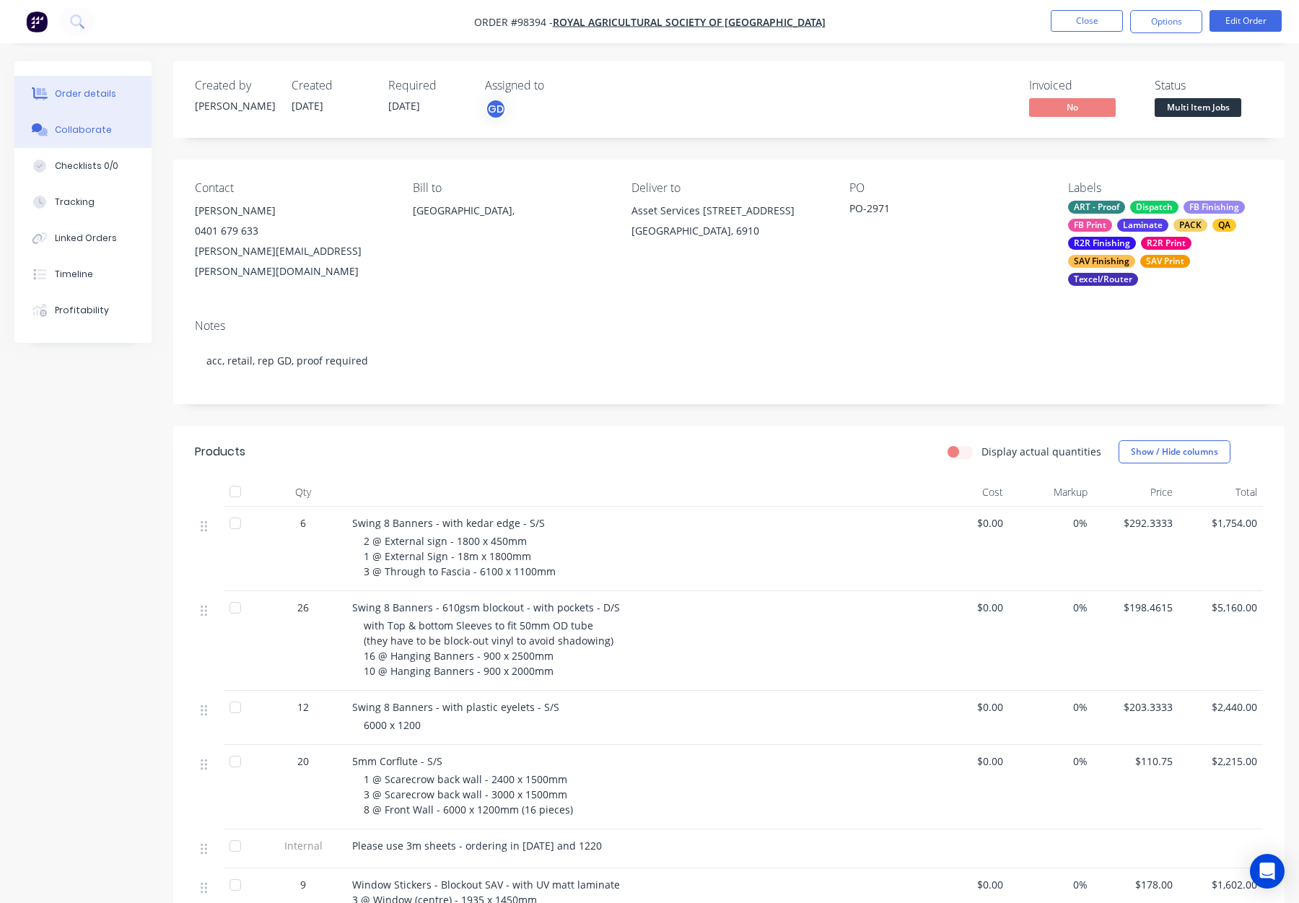
click at [76, 130] on div "Collaborate" at bounding box center [83, 129] width 57 height 13
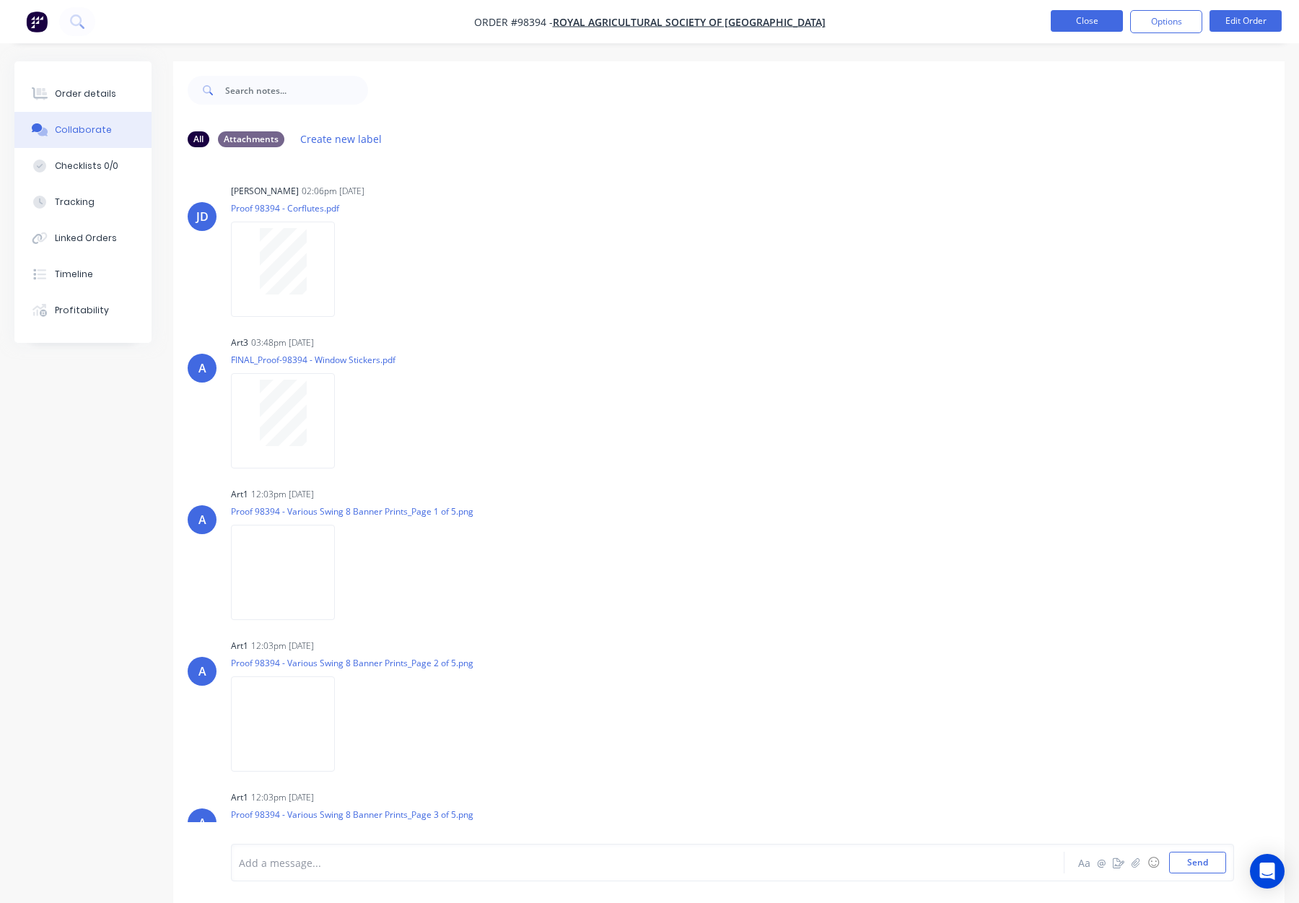
click at [1106, 21] on button "Close" at bounding box center [1087, 21] width 72 height 22
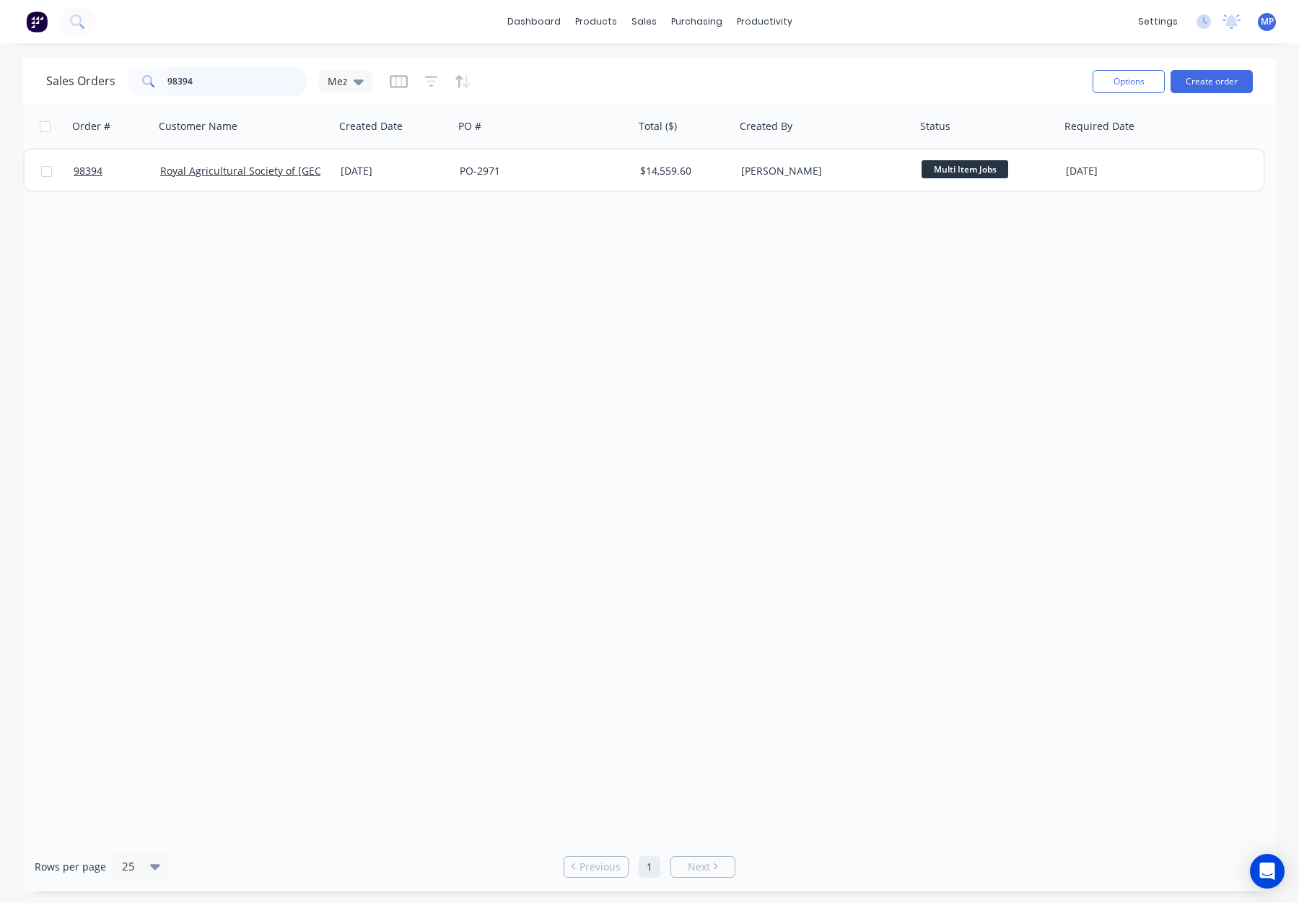
click at [204, 82] on input "98394" at bounding box center [237, 81] width 141 height 29
drag, startPoint x: 147, startPoint y: 83, endPoint x: 90, endPoint y: 81, distance: 57.1
click at [89, 81] on div "Sales Orders 98394 Mez" at bounding box center [209, 81] width 326 height 29
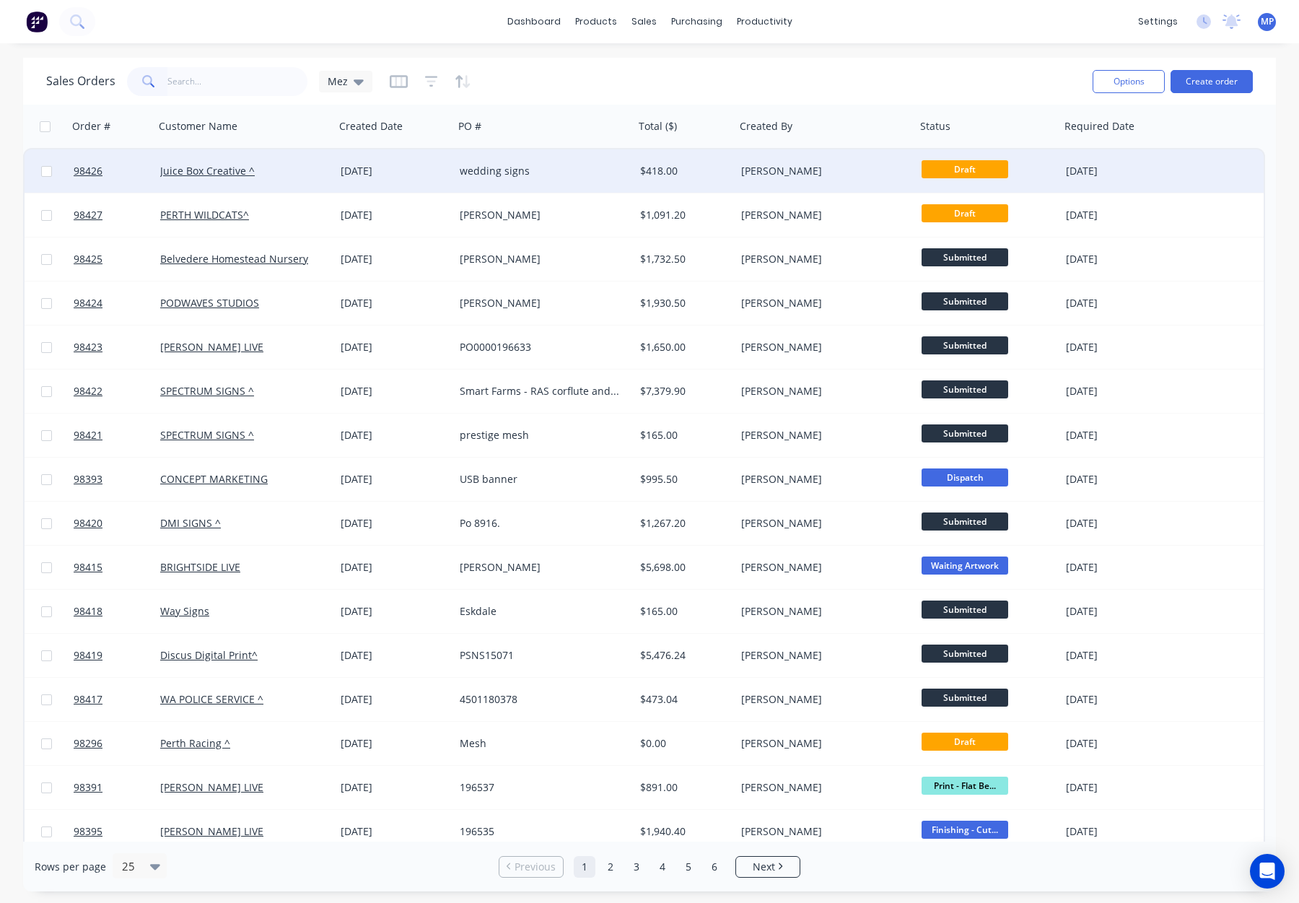
click at [635, 174] on div "$418.00" at bounding box center [685, 170] width 101 height 43
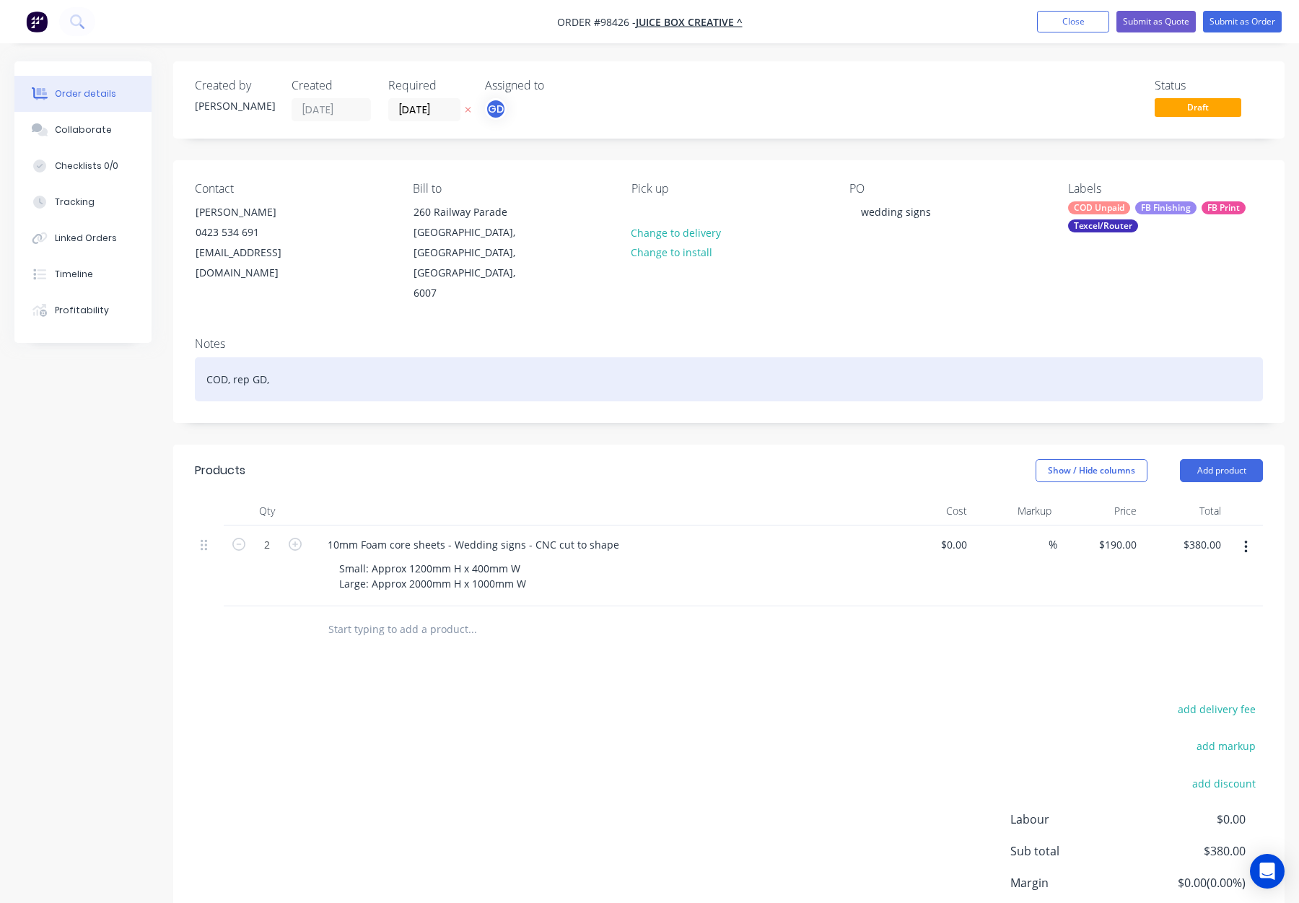
click at [448, 362] on div "COD, rep GD," at bounding box center [729, 379] width 1068 height 44
click at [324, 362] on div "COD, rep GD, reseller, noproof" at bounding box center [729, 379] width 1068 height 44
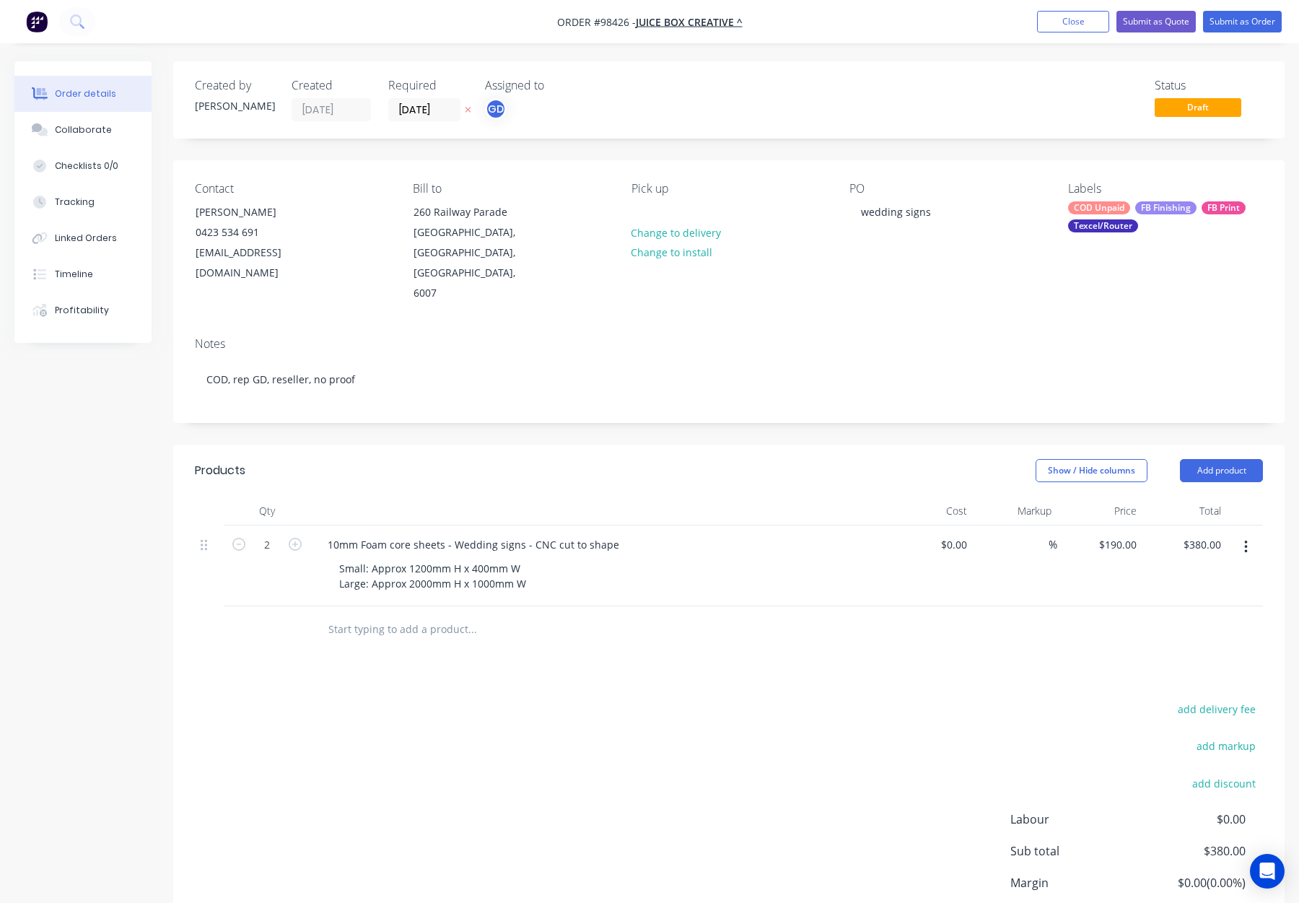
click at [366, 397] on div "Notes COD, rep GD, reseller, no proof" at bounding box center [729, 374] width 1112 height 97
drag, startPoint x: 1140, startPoint y: 203, endPoint x: 1148, endPoint y: 227, distance: 25.8
click at [1141, 204] on div "FB Finishing" at bounding box center [1165, 207] width 61 height 13
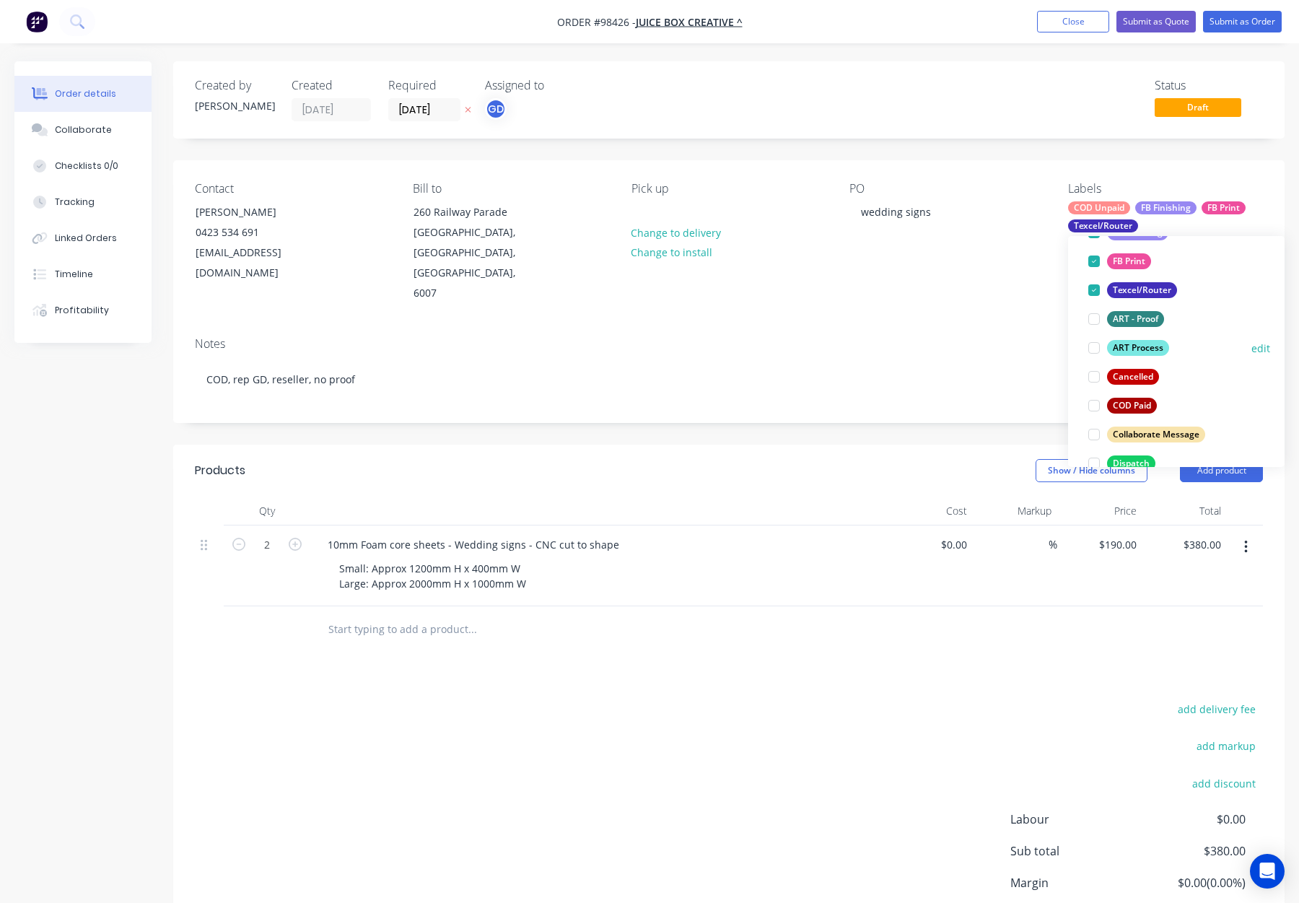
click at [1147, 343] on div "ART Process" at bounding box center [1138, 348] width 62 height 16
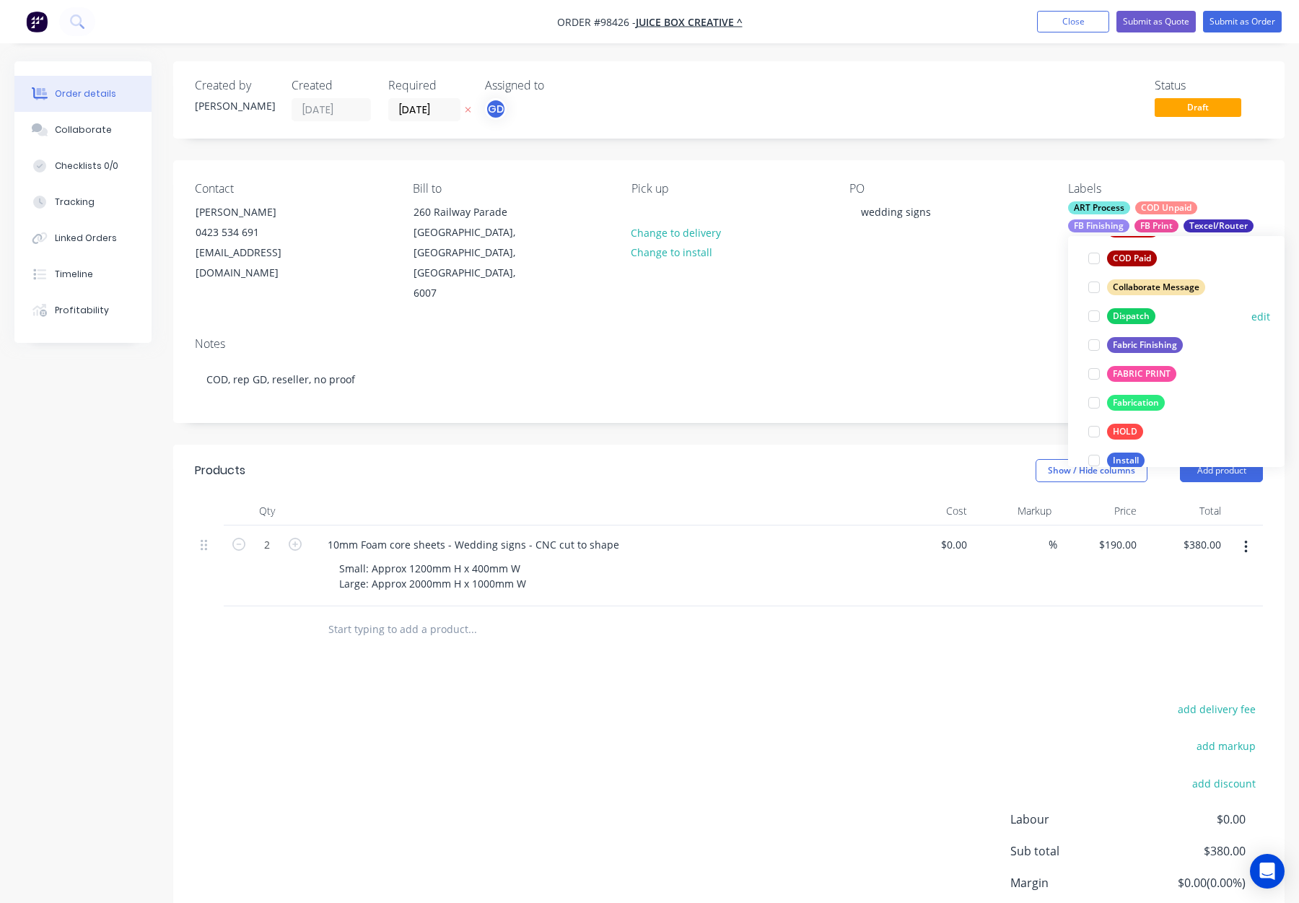
drag, startPoint x: 1130, startPoint y: 313, endPoint x: 1193, endPoint y: 310, distance: 62.9
click at [1131, 313] on div "Dispatch" at bounding box center [1131, 316] width 48 height 16
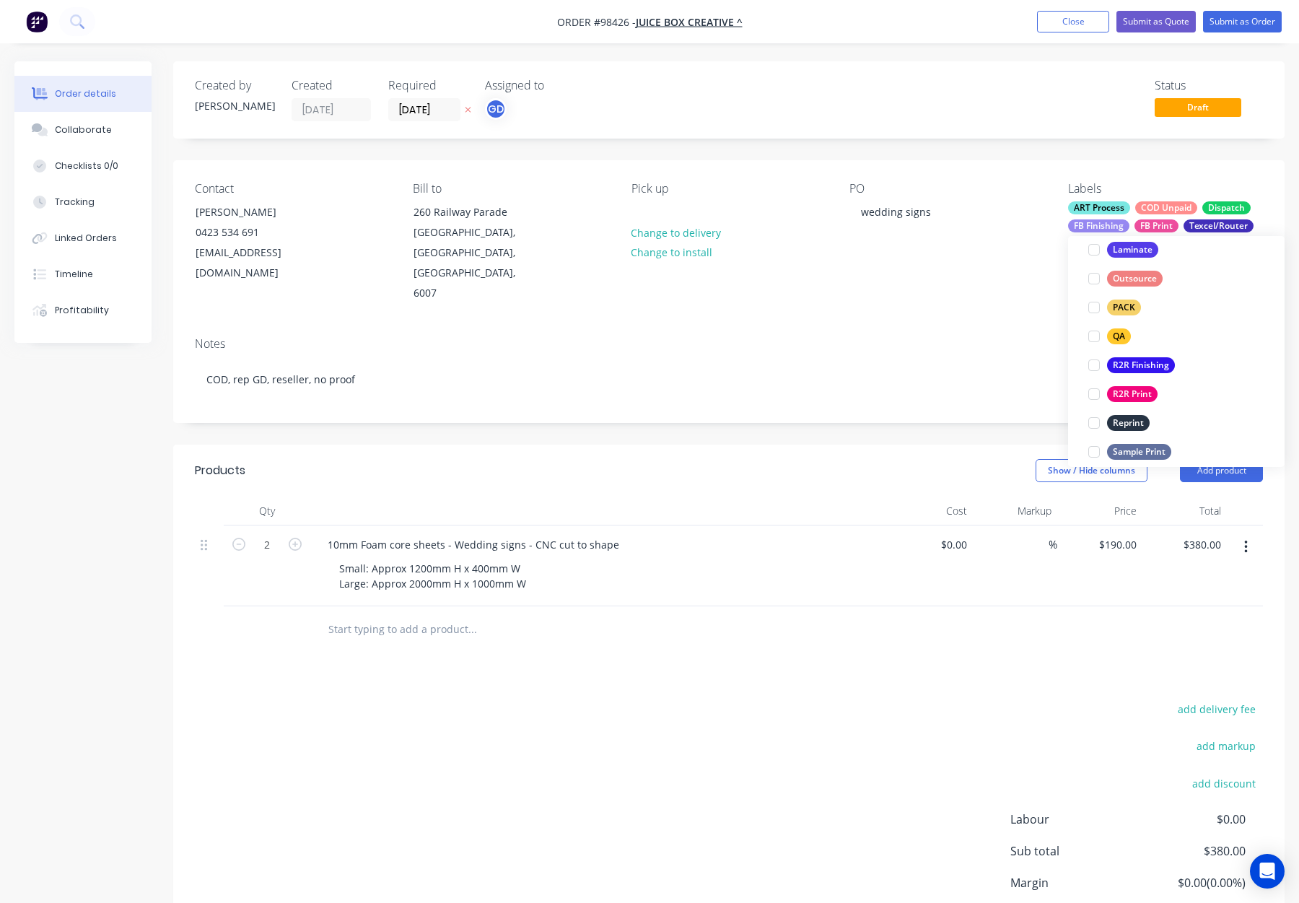
drag, startPoint x: 1119, startPoint y: 310, endPoint x: 1164, endPoint y: 300, distance: 45.7
click at [1121, 309] on div "PACK" at bounding box center [1124, 308] width 34 height 16
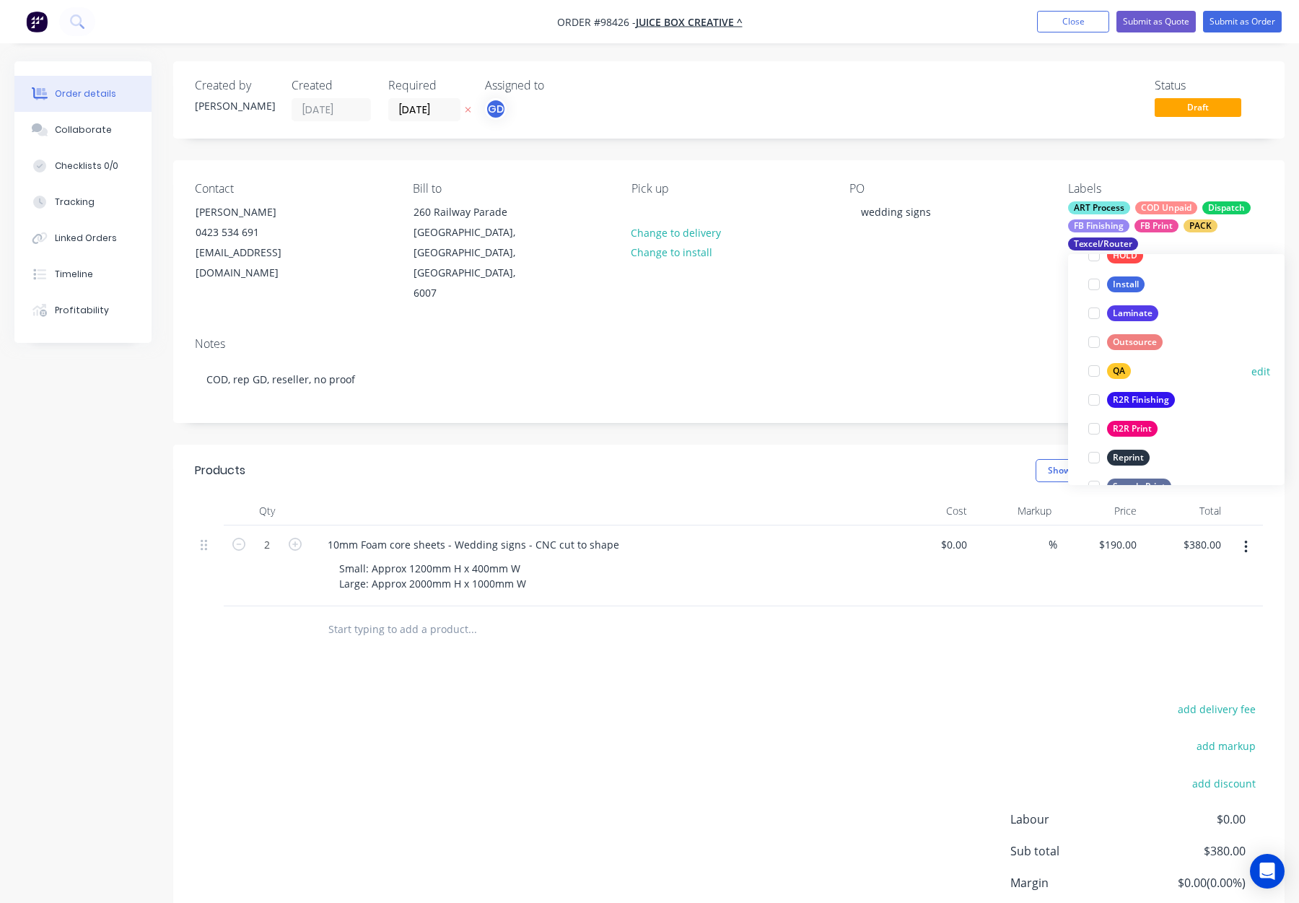
drag, startPoint x: 1120, startPoint y: 370, endPoint x: 1110, endPoint y: 364, distance: 12.0
click at [1120, 370] on div "QA" at bounding box center [1119, 371] width 24 height 16
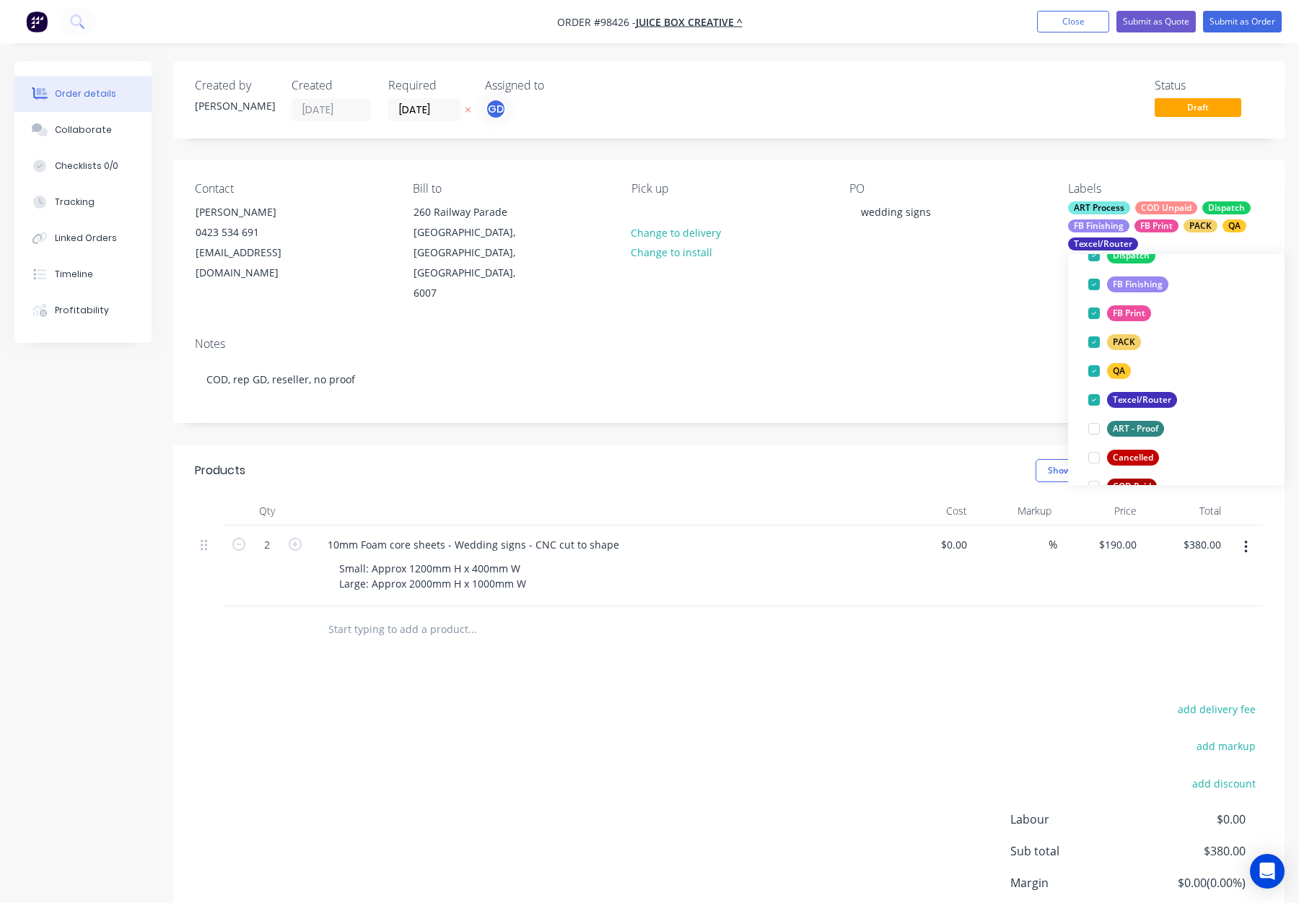
click at [987, 296] on div "Contact Hayden Garrard 0423 534 691 hayden@juicebox.com.au Bill to 260 Railway …" at bounding box center [729, 242] width 1112 height 165
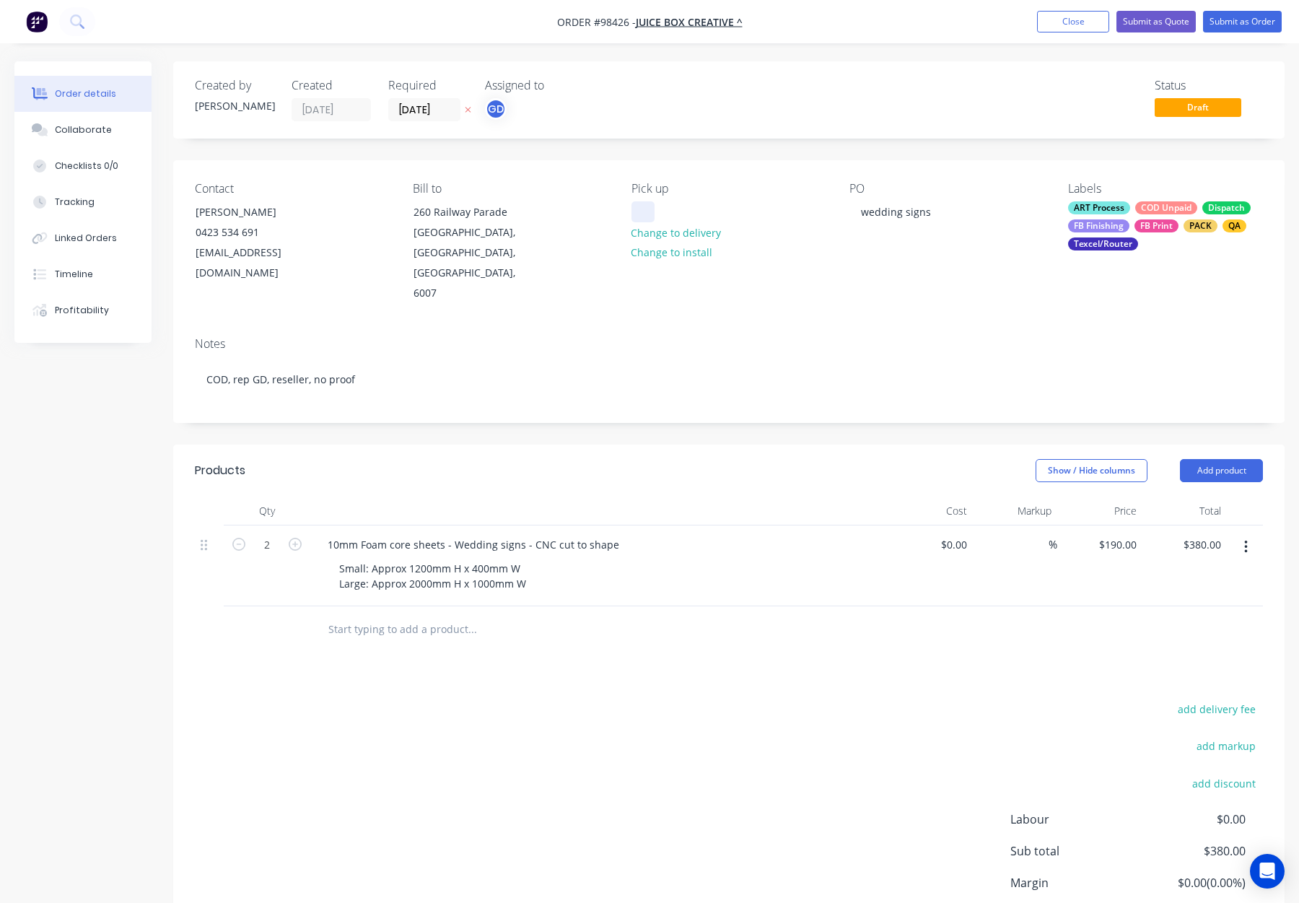
click at [636, 207] on div at bounding box center [643, 211] width 23 height 21
click at [778, 303] on div "Contact Hayden Garrard 0423 534 691 hayden@juicebox.com.au Bill to 260 Railway …" at bounding box center [729, 242] width 1112 height 165
click at [1235, 14] on button "Submit as Order" at bounding box center [1242, 22] width 79 height 22
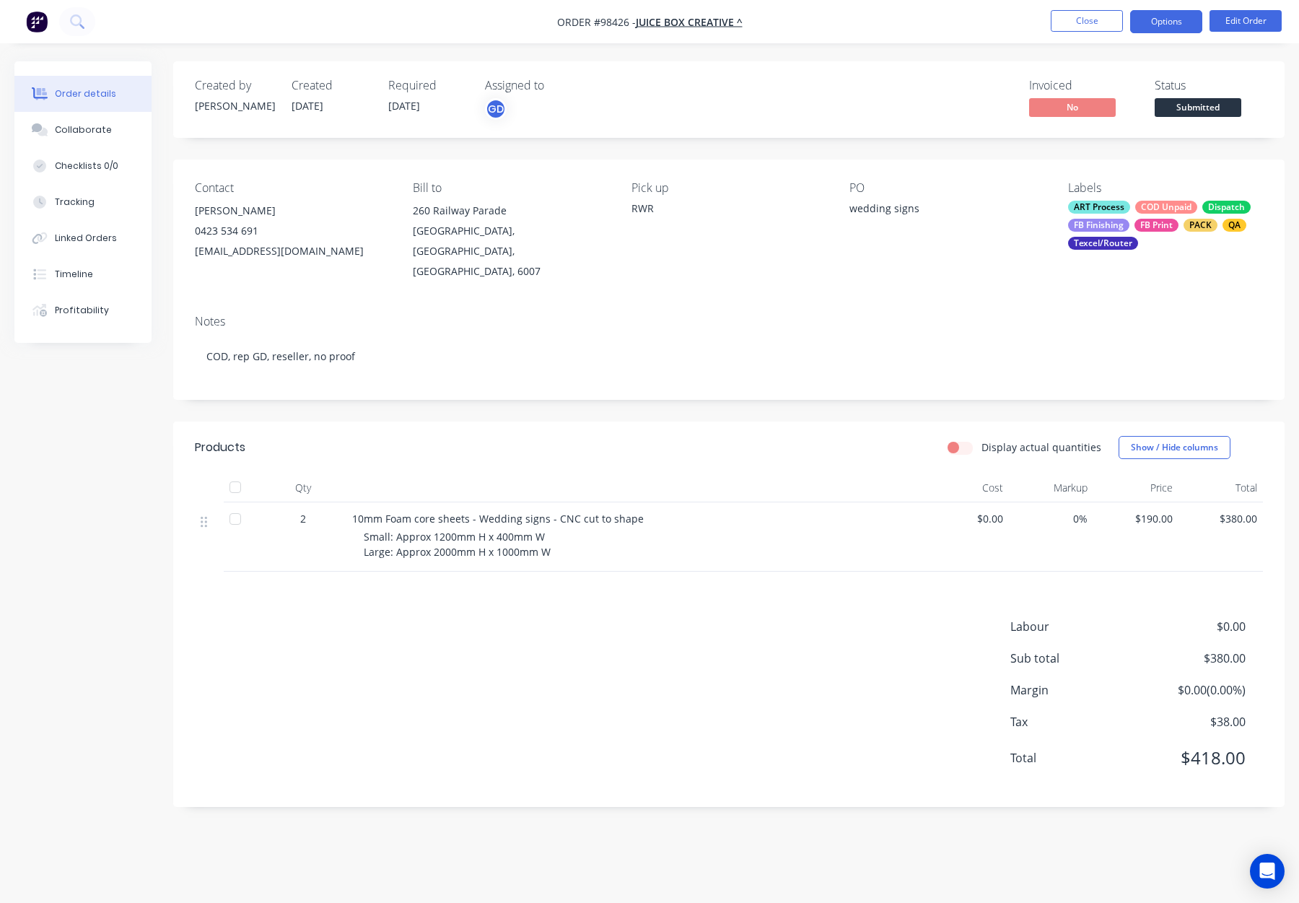
click at [1167, 20] on button "Options" at bounding box center [1166, 21] width 72 height 23
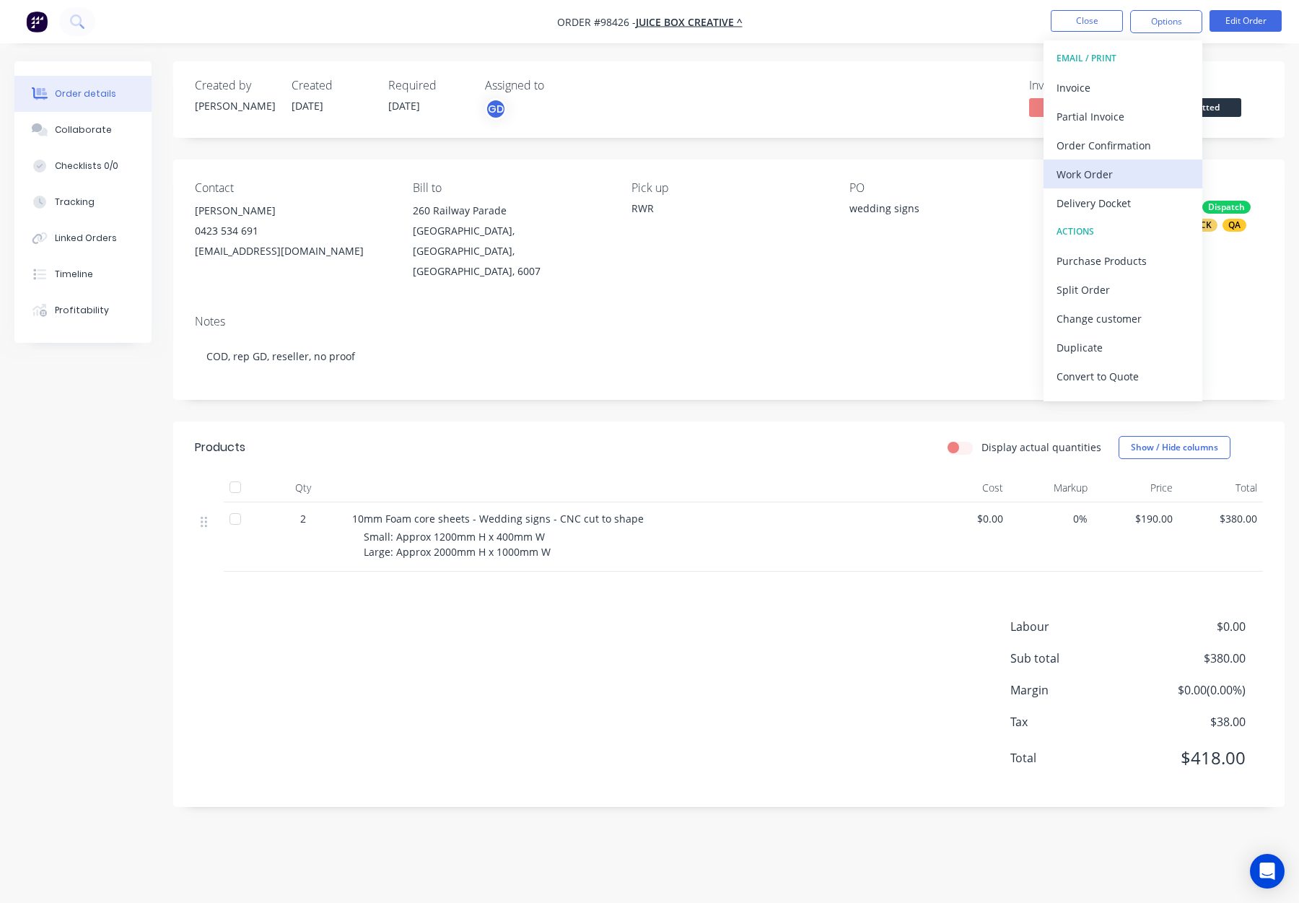
click at [1143, 168] on div "Work Order" at bounding box center [1123, 174] width 133 height 21
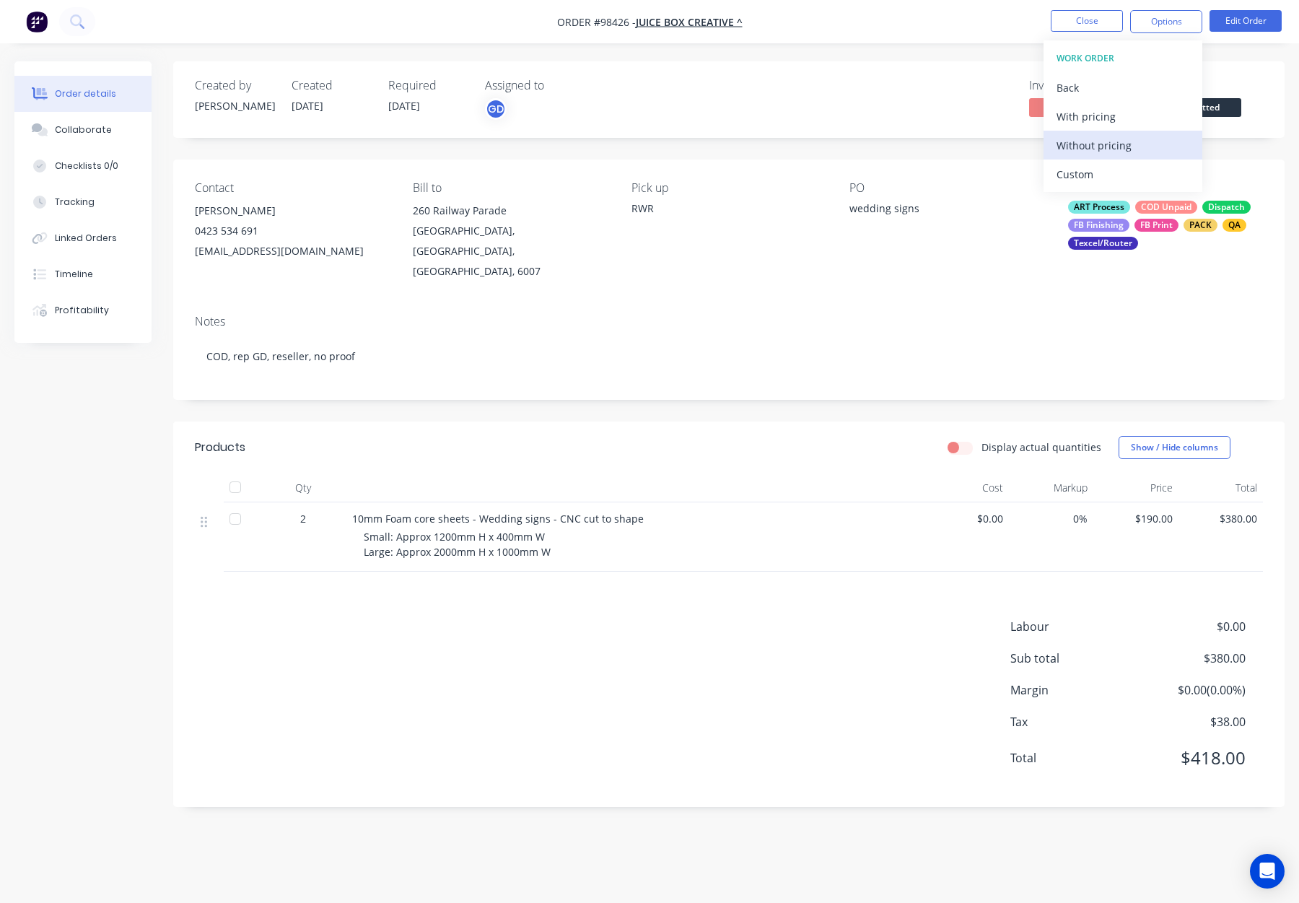
click at [1141, 144] on div "Without pricing" at bounding box center [1123, 145] width 133 height 21
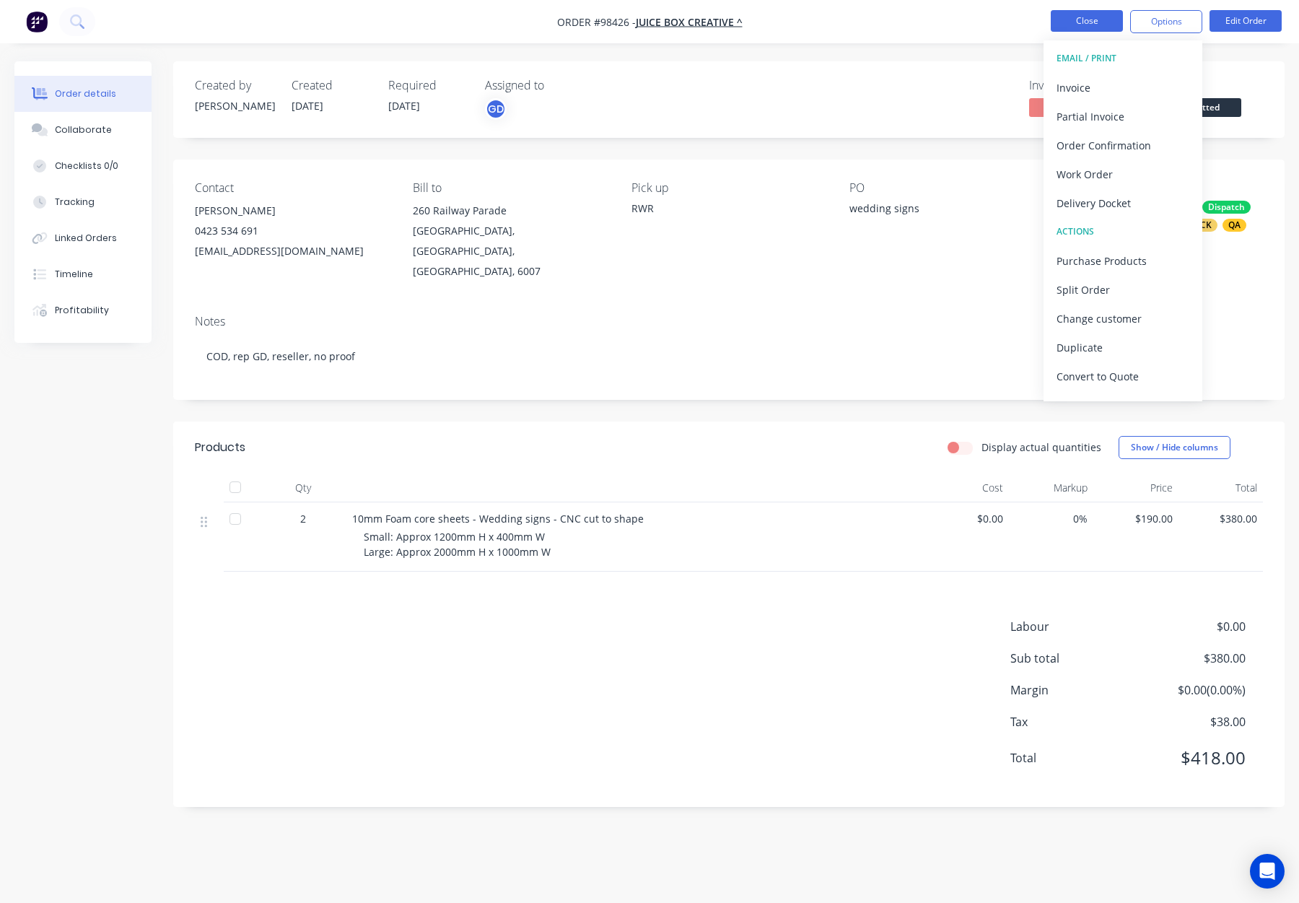
click at [1084, 12] on button "Close" at bounding box center [1087, 21] width 72 height 22
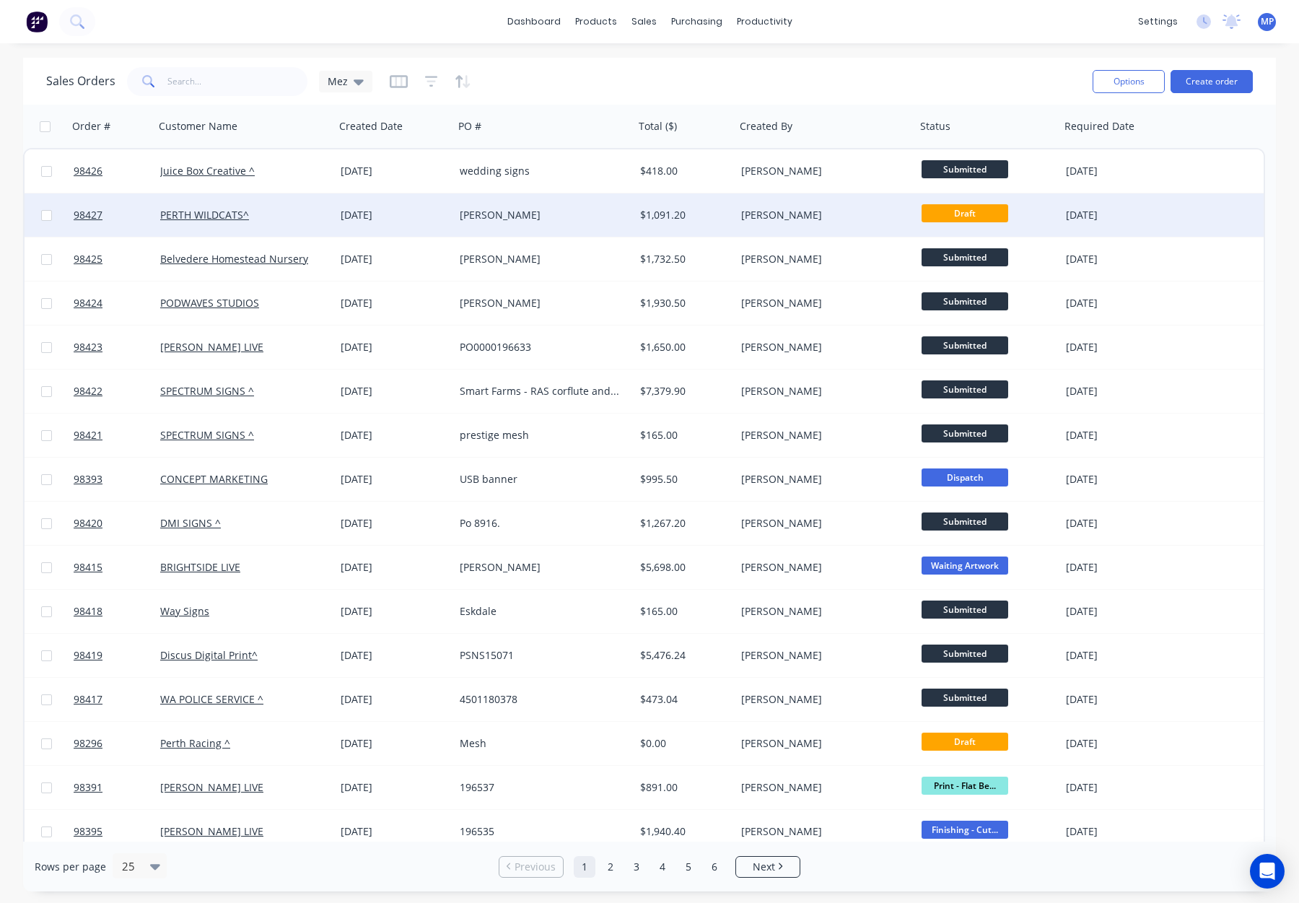
click at [860, 210] on div "[PERSON_NAME]" at bounding box center [821, 215] width 160 height 14
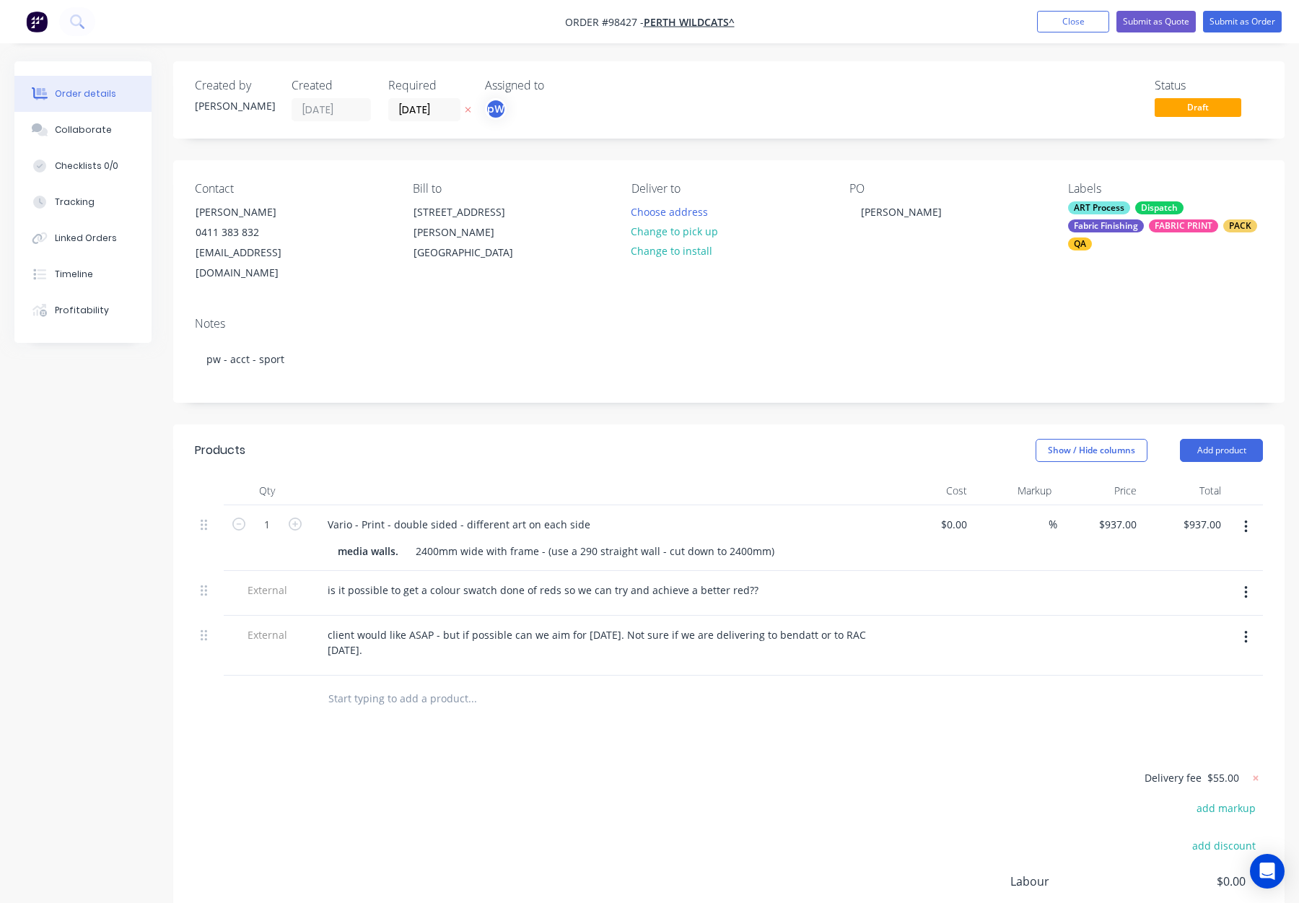
scroll to position [73, 0]
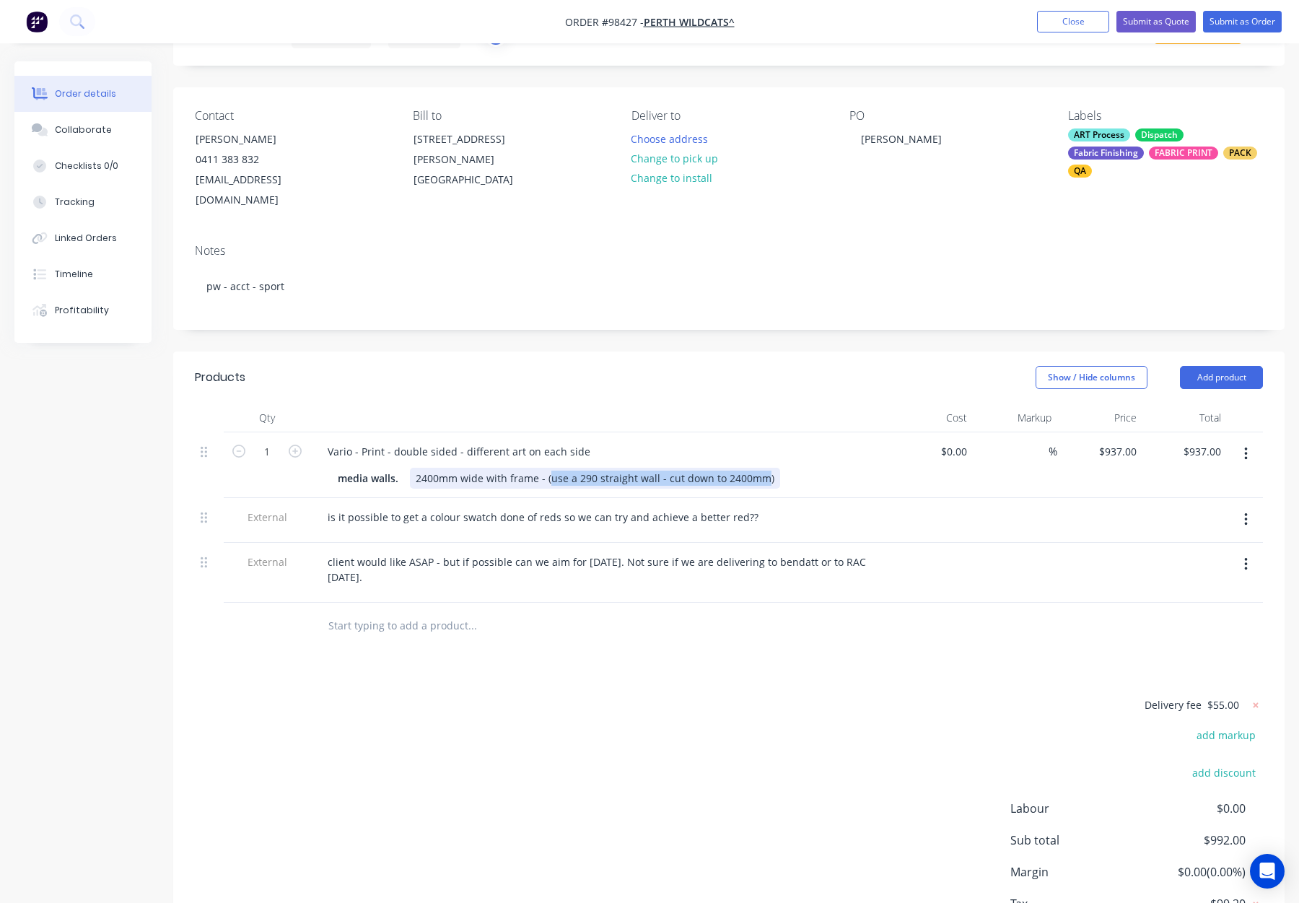
drag, startPoint x: 548, startPoint y: 461, endPoint x: 760, endPoint y: 465, distance: 212.3
click at [760, 468] on div "2400mm wide with frame - (use a 290 straight wall - cut down to 2400mm)" at bounding box center [595, 478] width 370 height 21
copy div "use a 290 straight wall - cut down to 2400mm"
click at [1227, 366] on button "Add product" at bounding box center [1221, 377] width 83 height 23
click at [1198, 577] on div "Notes (Internal)" at bounding box center [1194, 587] width 111 height 21
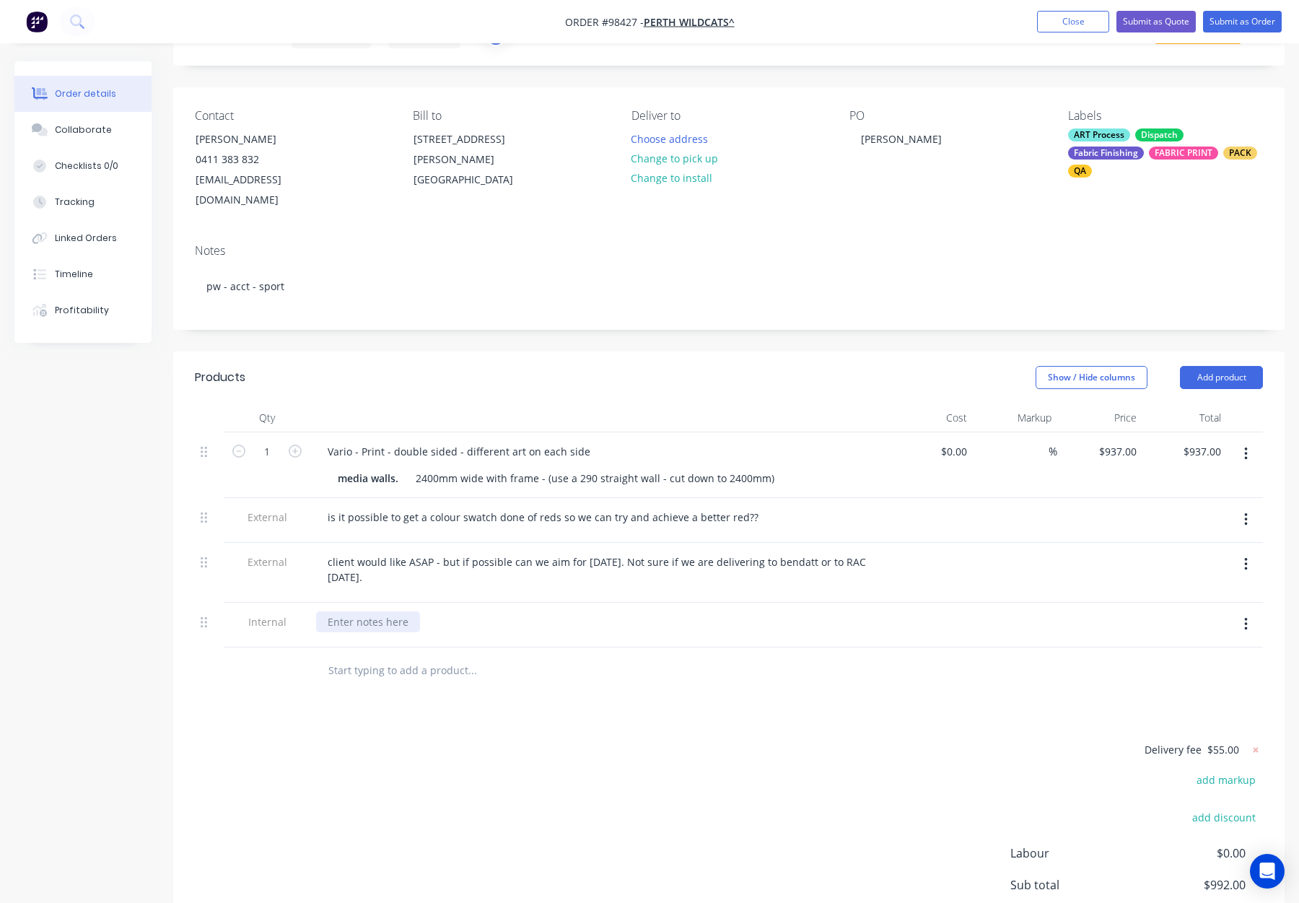
click at [383, 611] on div at bounding box center [368, 621] width 104 height 21
paste div
drag, startPoint x: 547, startPoint y: 458, endPoint x: 837, endPoint y: 466, distance: 289.6
click at [840, 468] on div "media walls. 2400mm wide with frame - (use a 290 straight wall - cut down to 24…" at bounding box center [596, 478] width 528 height 21
click at [685, 380] on header "Products Show / Hide columns Add product" at bounding box center [729, 378] width 1112 height 52
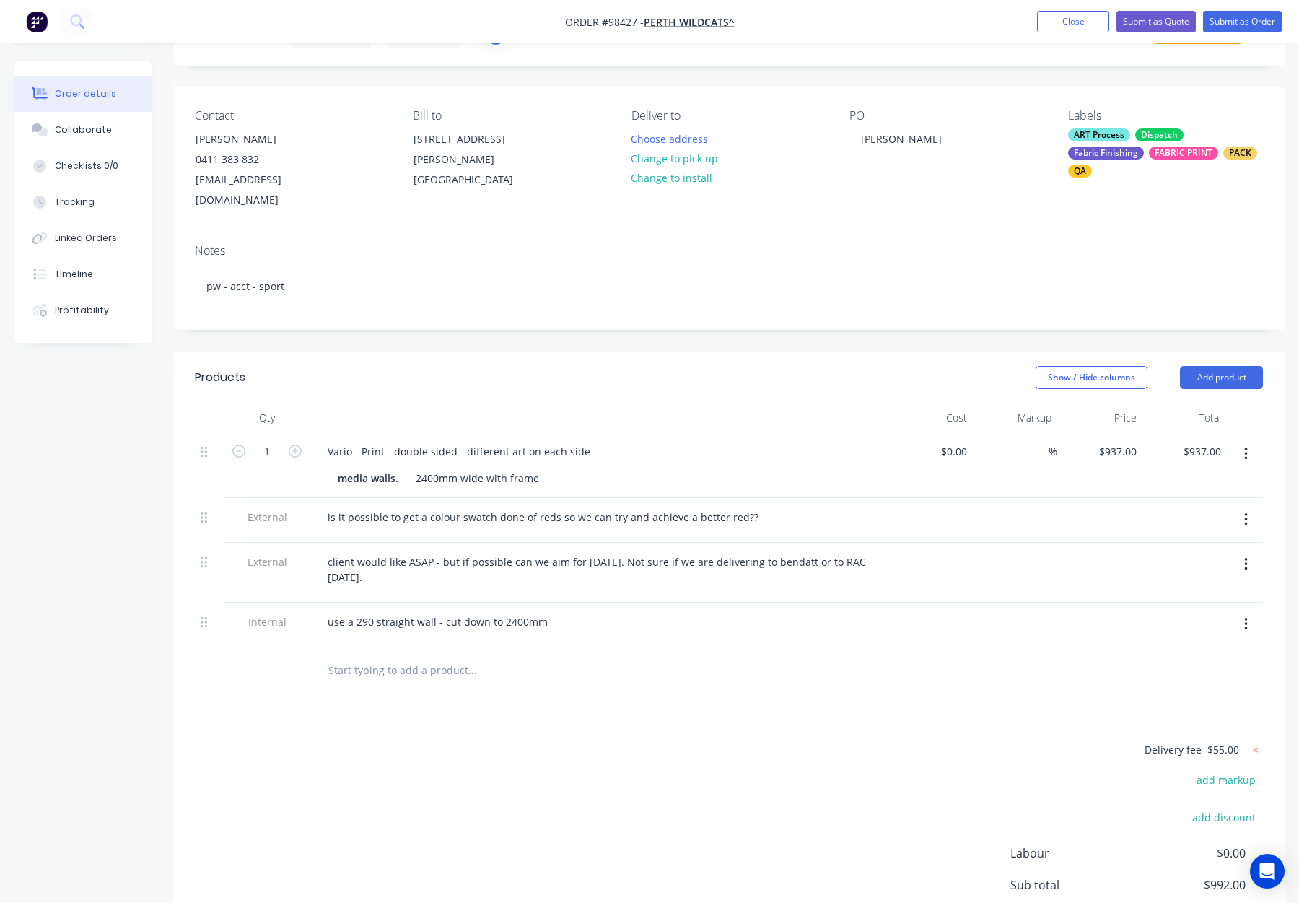
scroll to position [109, 0]
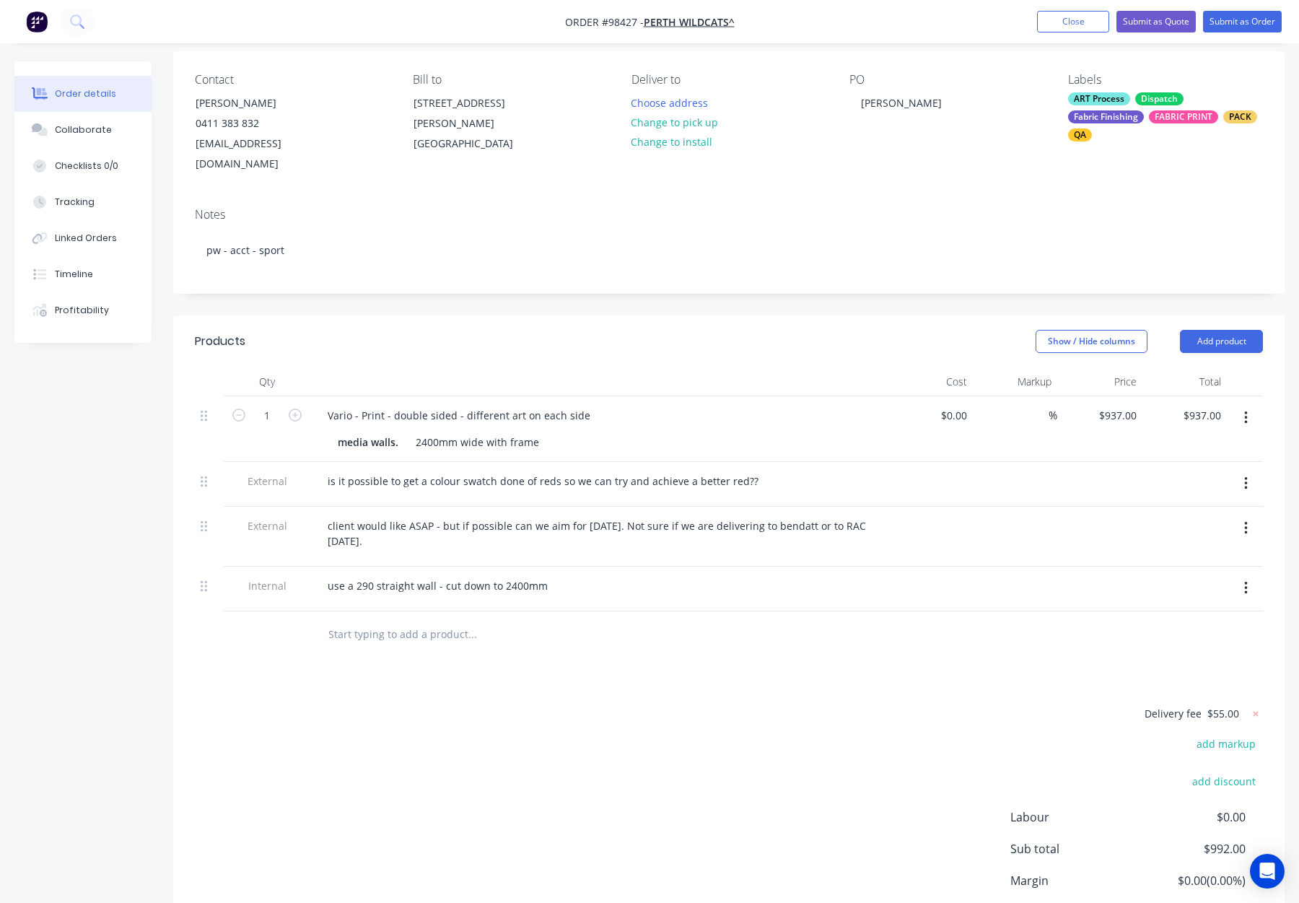
click at [364, 628] on input "text" at bounding box center [472, 634] width 289 height 29
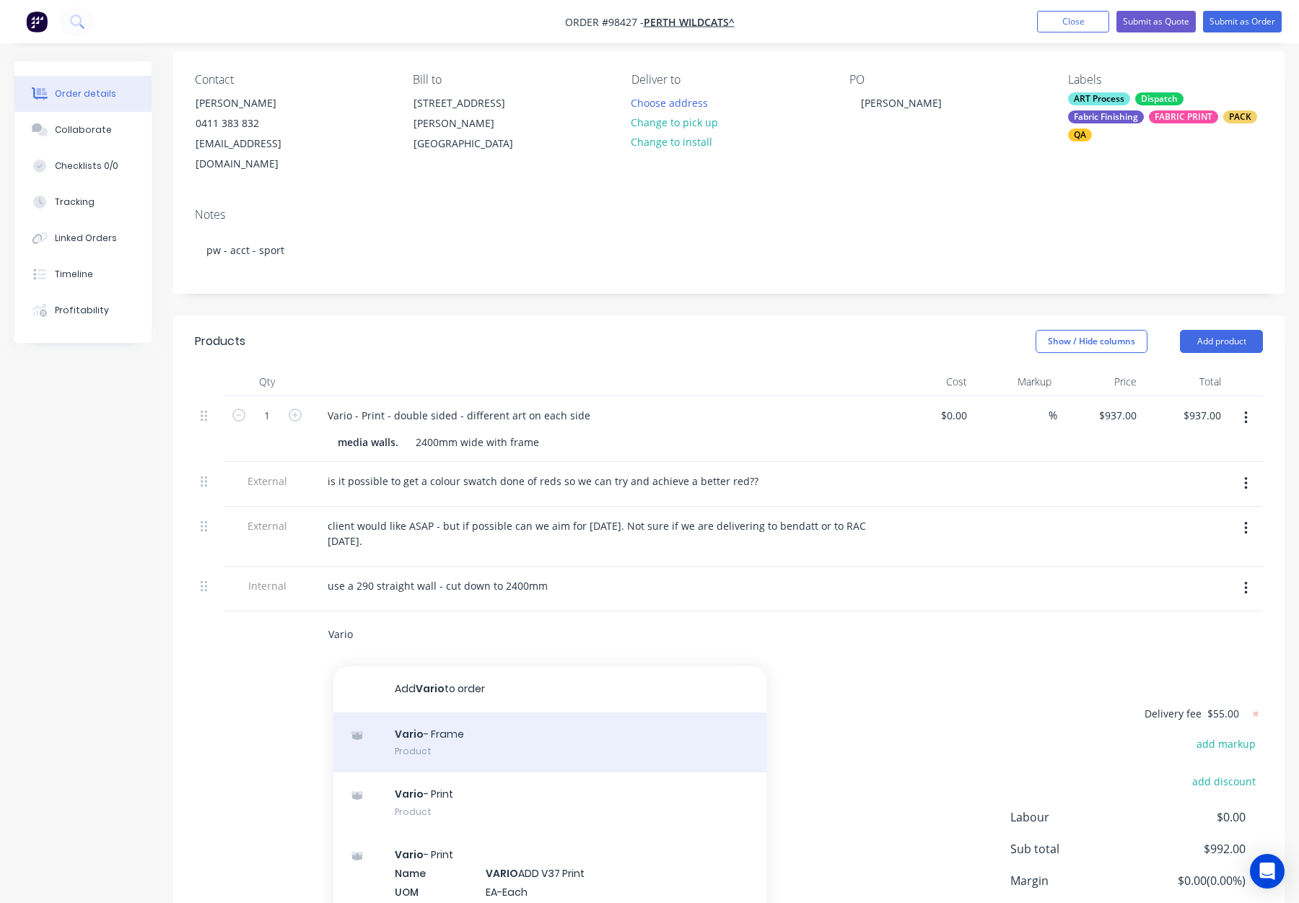
type input "Vario"
click at [454, 731] on div "Vario - Frame Product" at bounding box center [550, 742] width 433 height 61
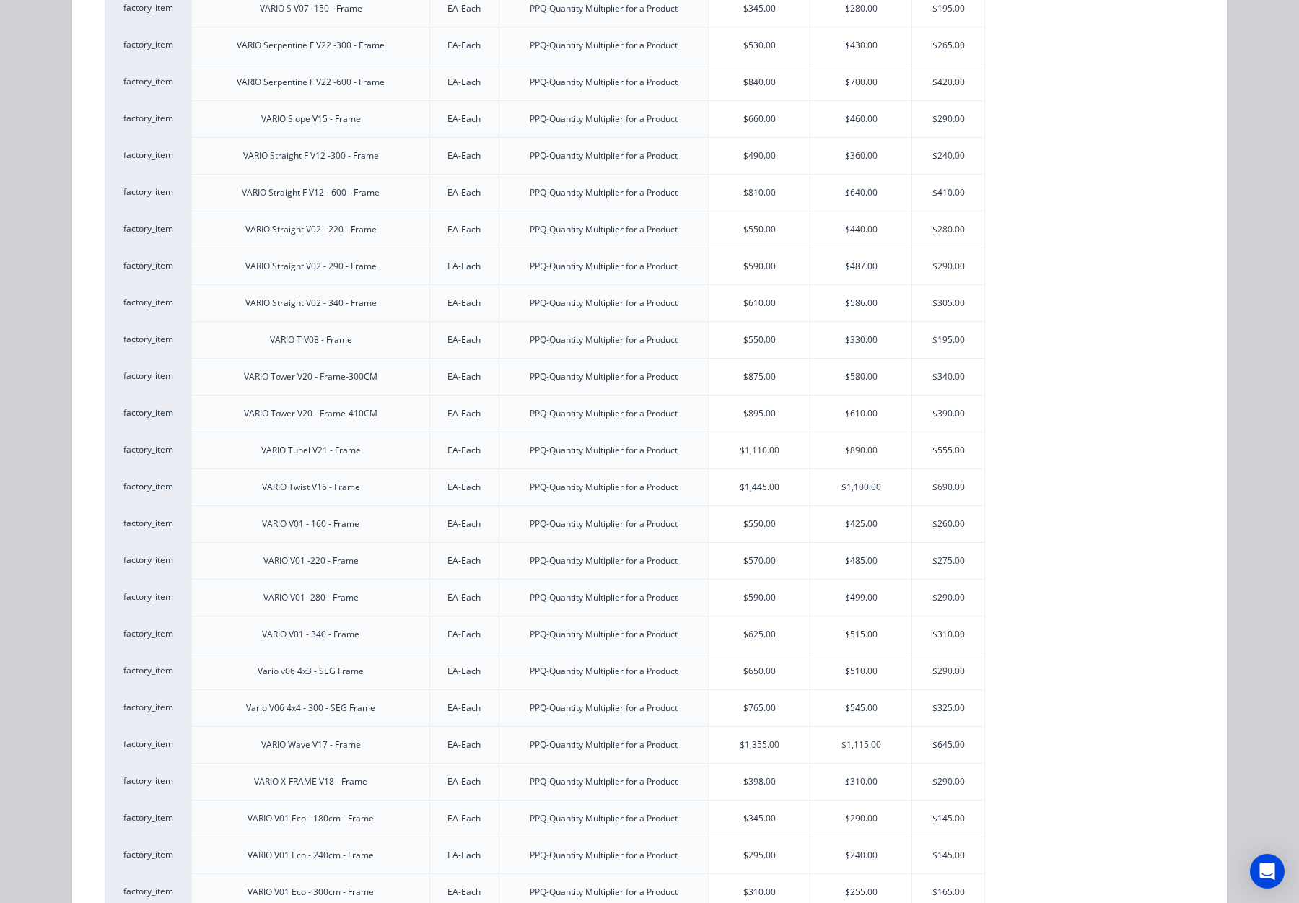
scroll to position [1228, 0]
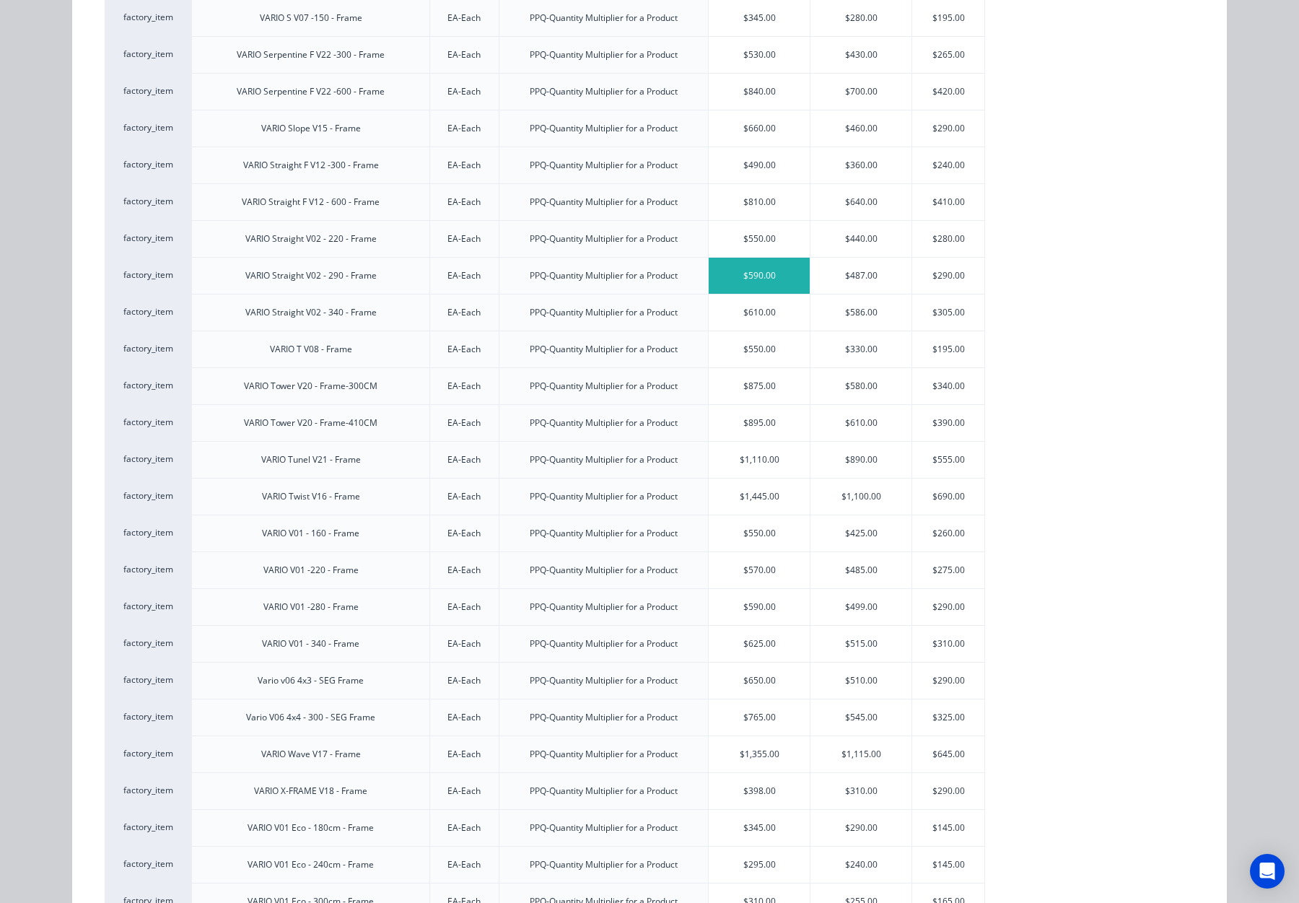
click at [777, 280] on div "$590.00" at bounding box center [759, 276] width 101 height 36
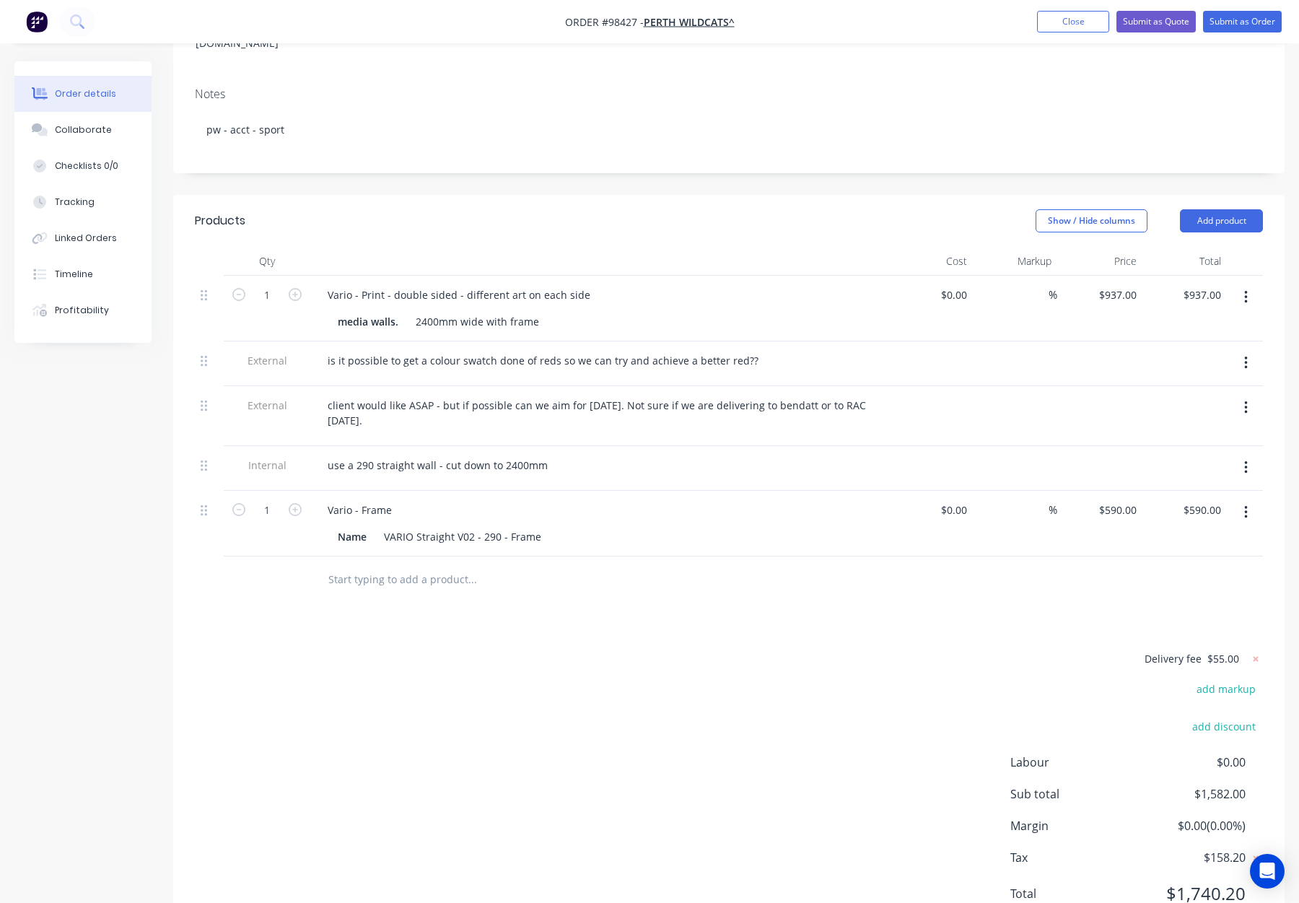
scroll to position [271, 0]
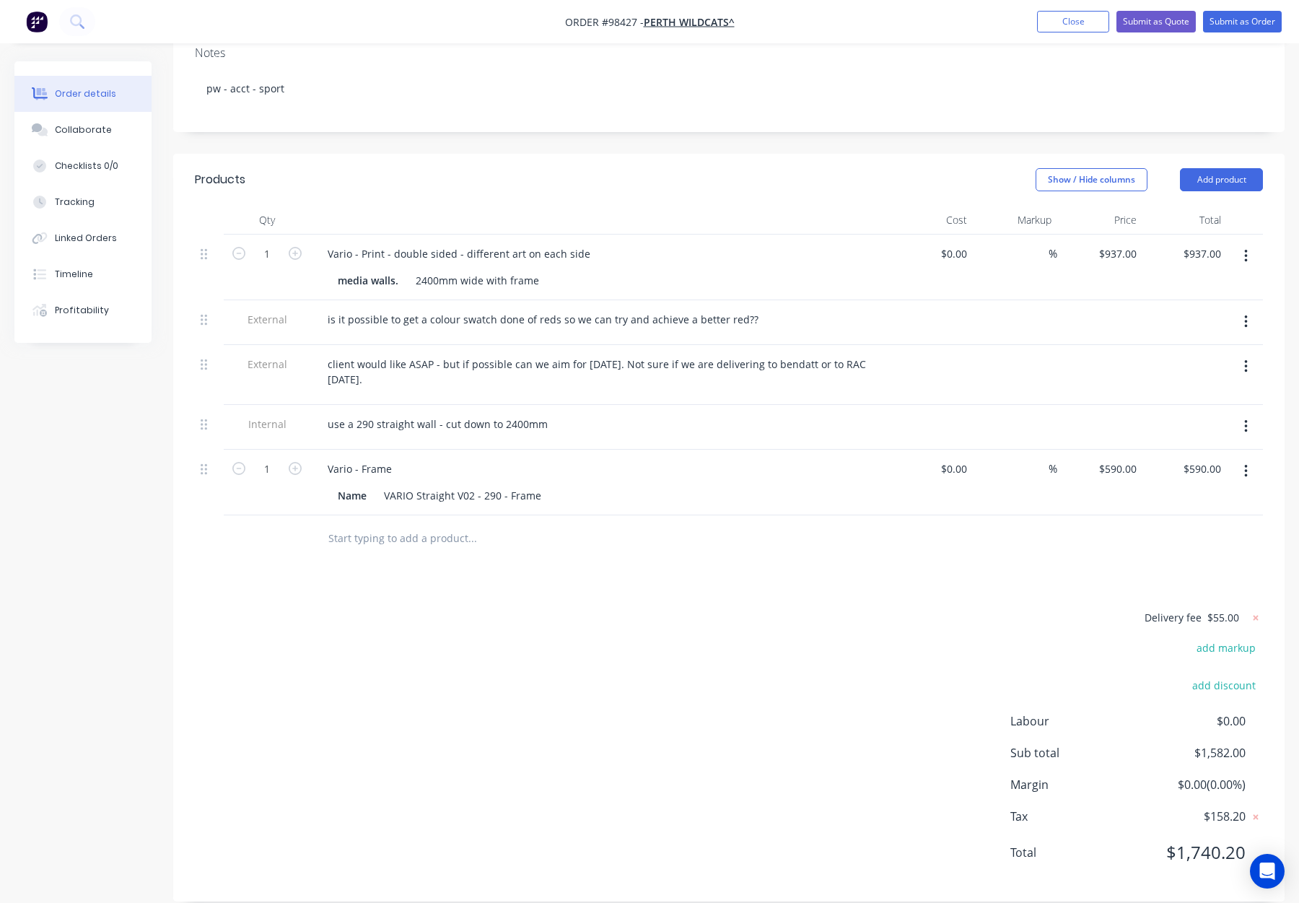
click at [364, 526] on input "text" at bounding box center [472, 538] width 289 height 29
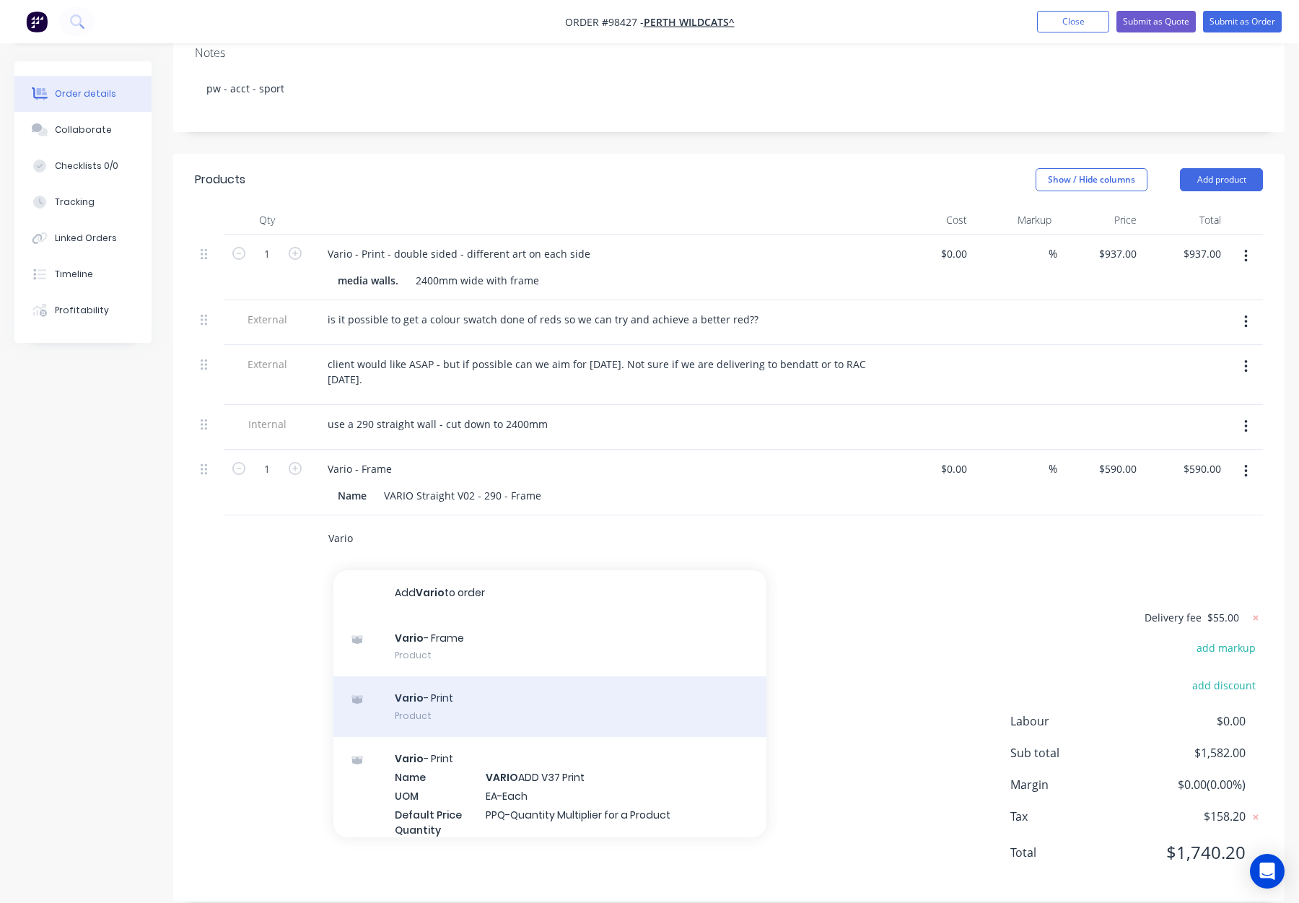
type input "Vario"
click at [516, 685] on div "Vario - Print Product" at bounding box center [550, 706] width 433 height 61
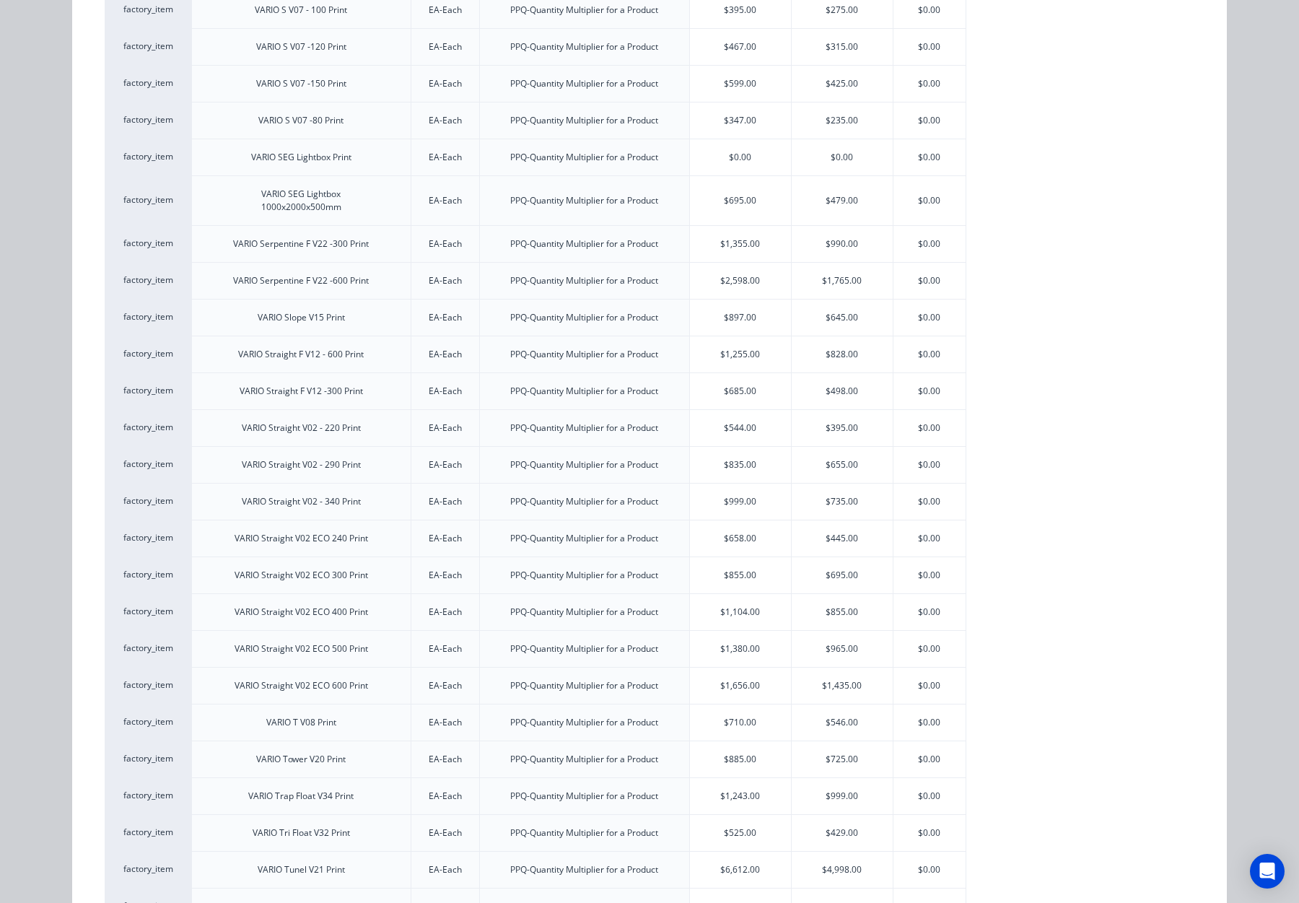
scroll to position [2162, 0]
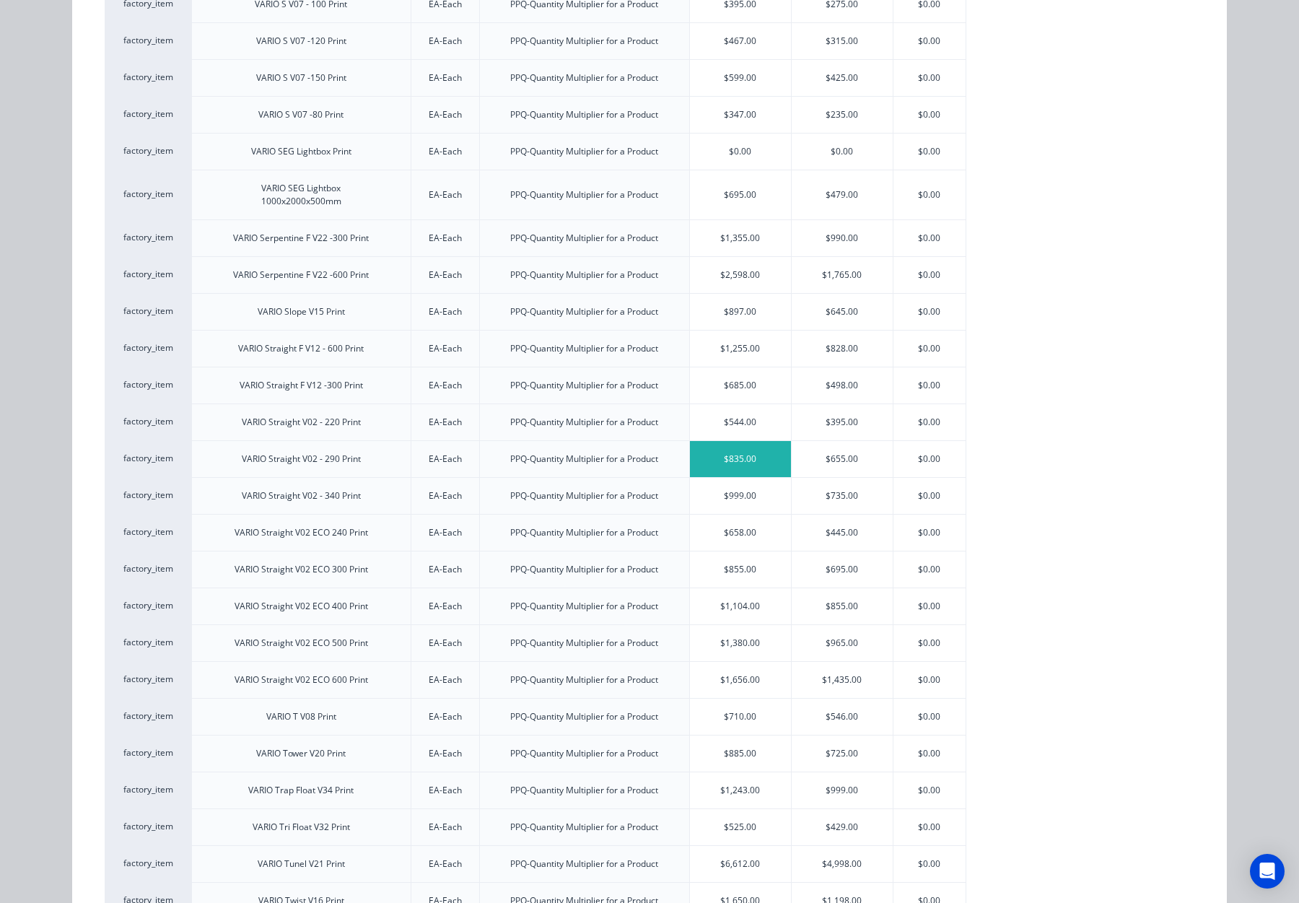
click at [751, 460] on div "$835.00" at bounding box center [740, 459] width 101 height 36
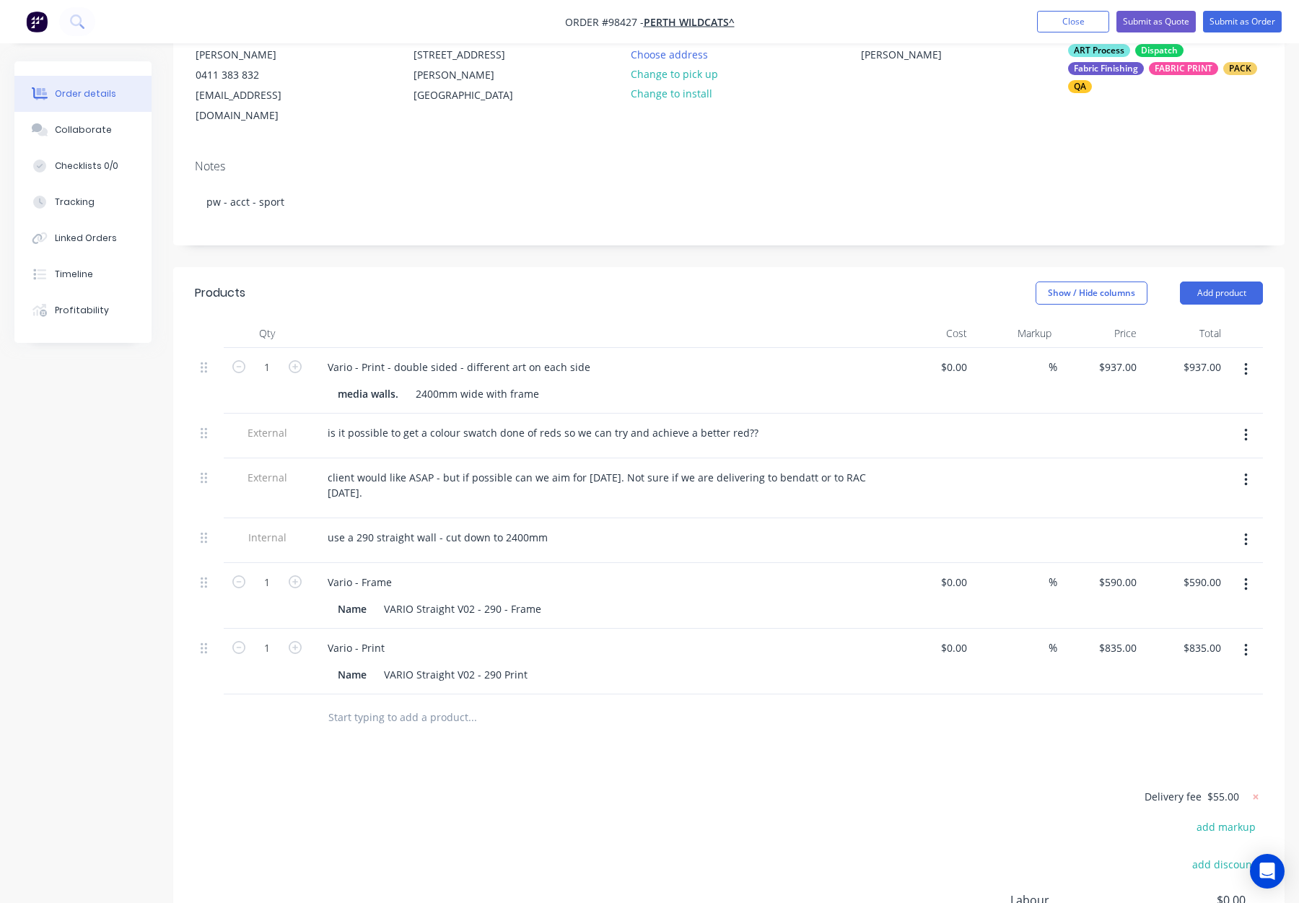
scroll to position [136, 0]
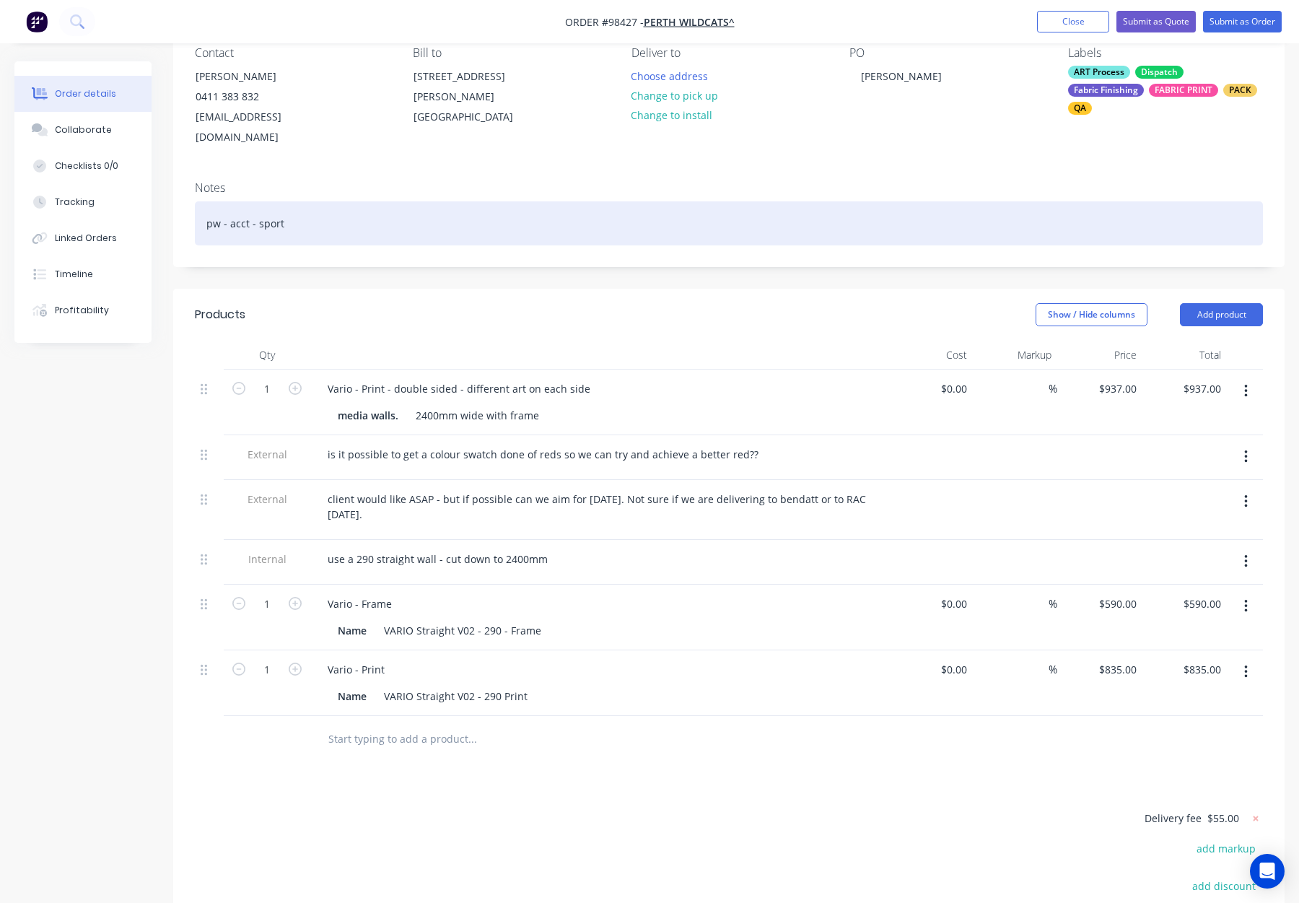
click at [357, 204] on div "pw - acct - sport" at bounding box center [729, 223] width 1068 height 44
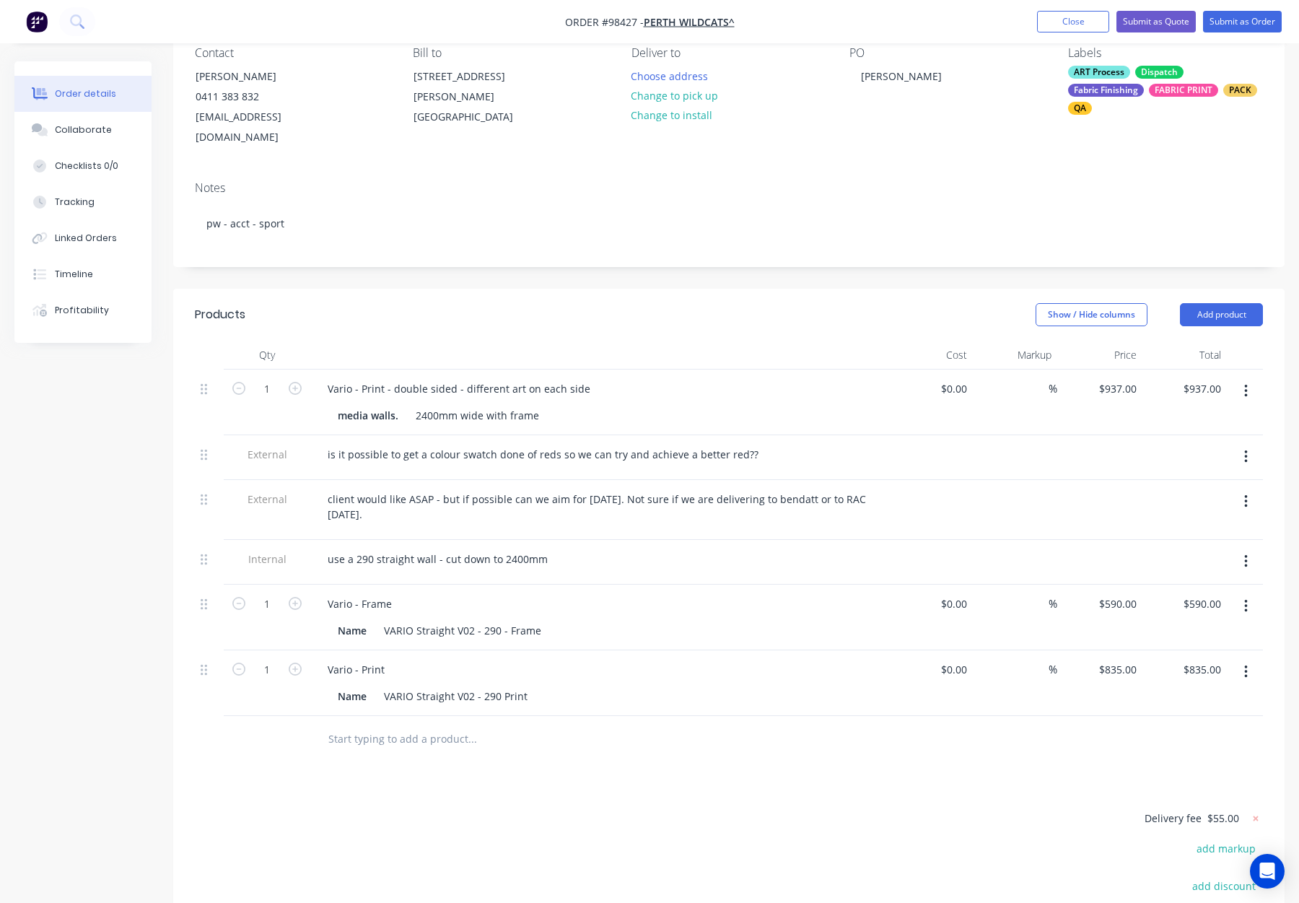
click at [656, 736] on div at bounding box center [570, 739] width 520 height 47
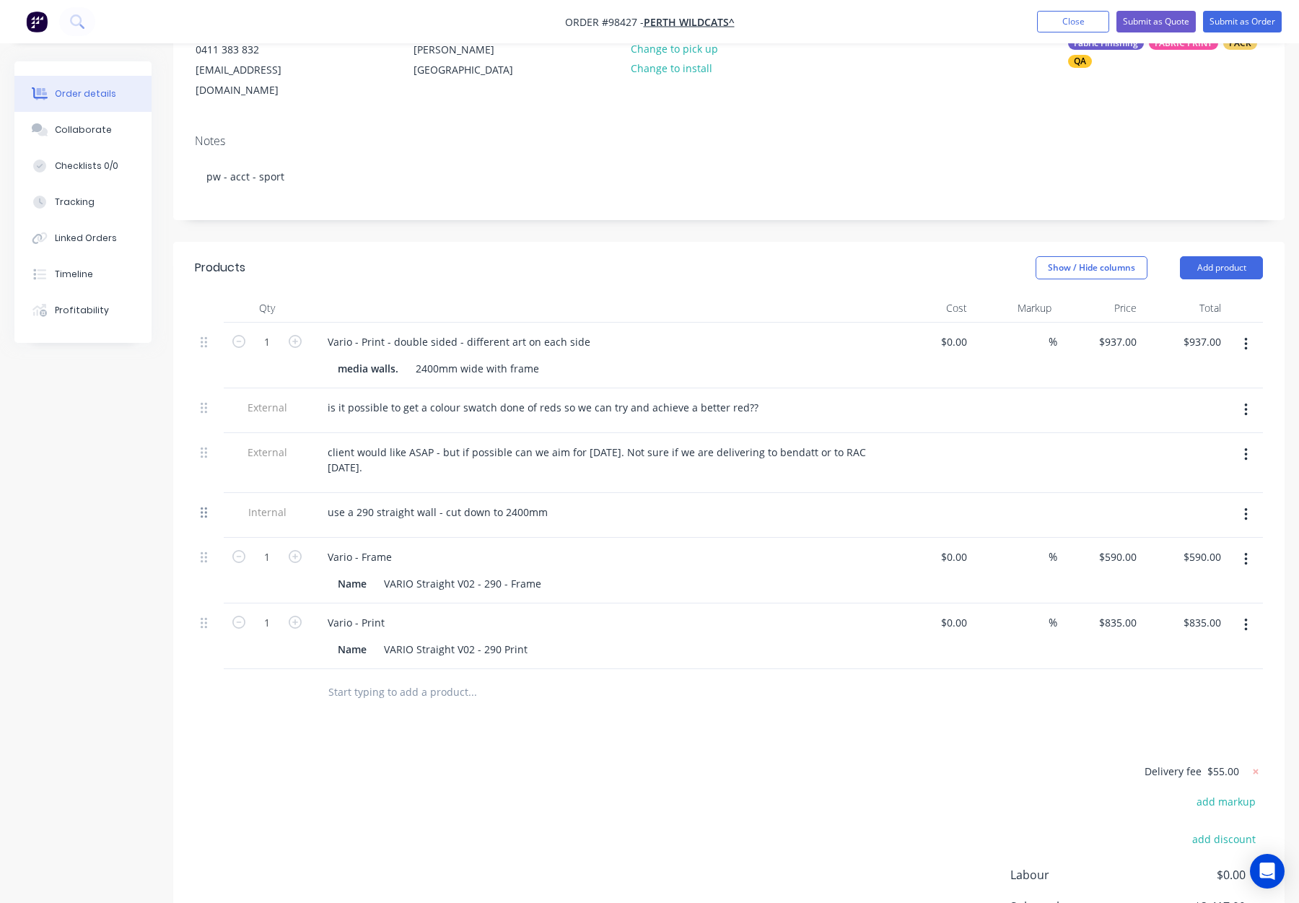
scroll to position [181, 0]
drag, startPoint x: 206, startPoint y: 490, endPoint x: 201, endPoint y: 551, distance: 60.8
click at [201, 552] on div "1 Vario - Print - double sided - different art on each side media walls. 2400mm…" at bounding box center [729, 497] width 1068 height 346
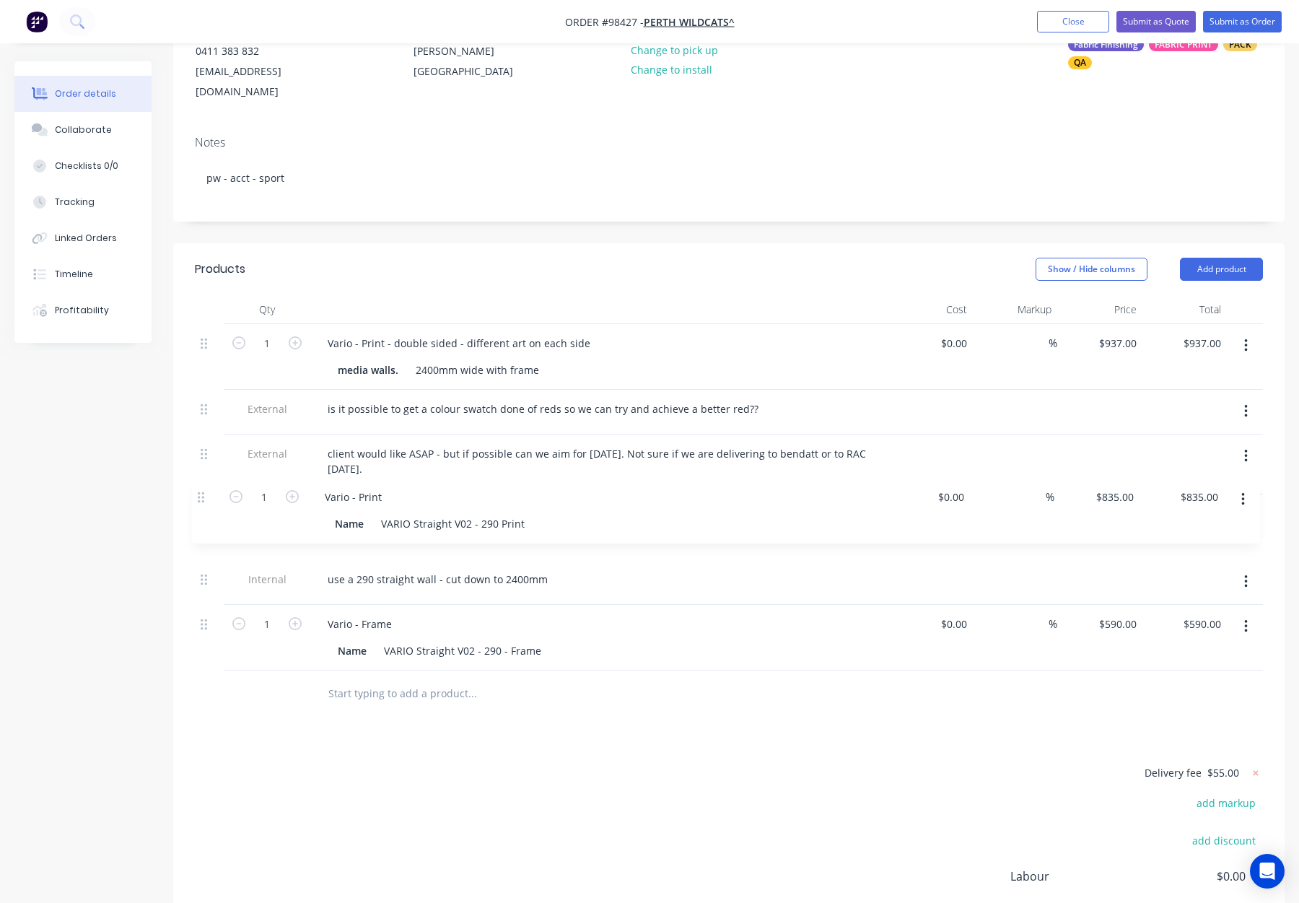
drag, startPoint x: 204, startPoint y: 601, endPoint x: 201, endPoint y: 489, distance: 111.9
click at [201, 489] on div "1 Vario - Print - double sided - different art on each side media walls. 2400mm…" at bounding box center [729, 497] width 1068 height 346
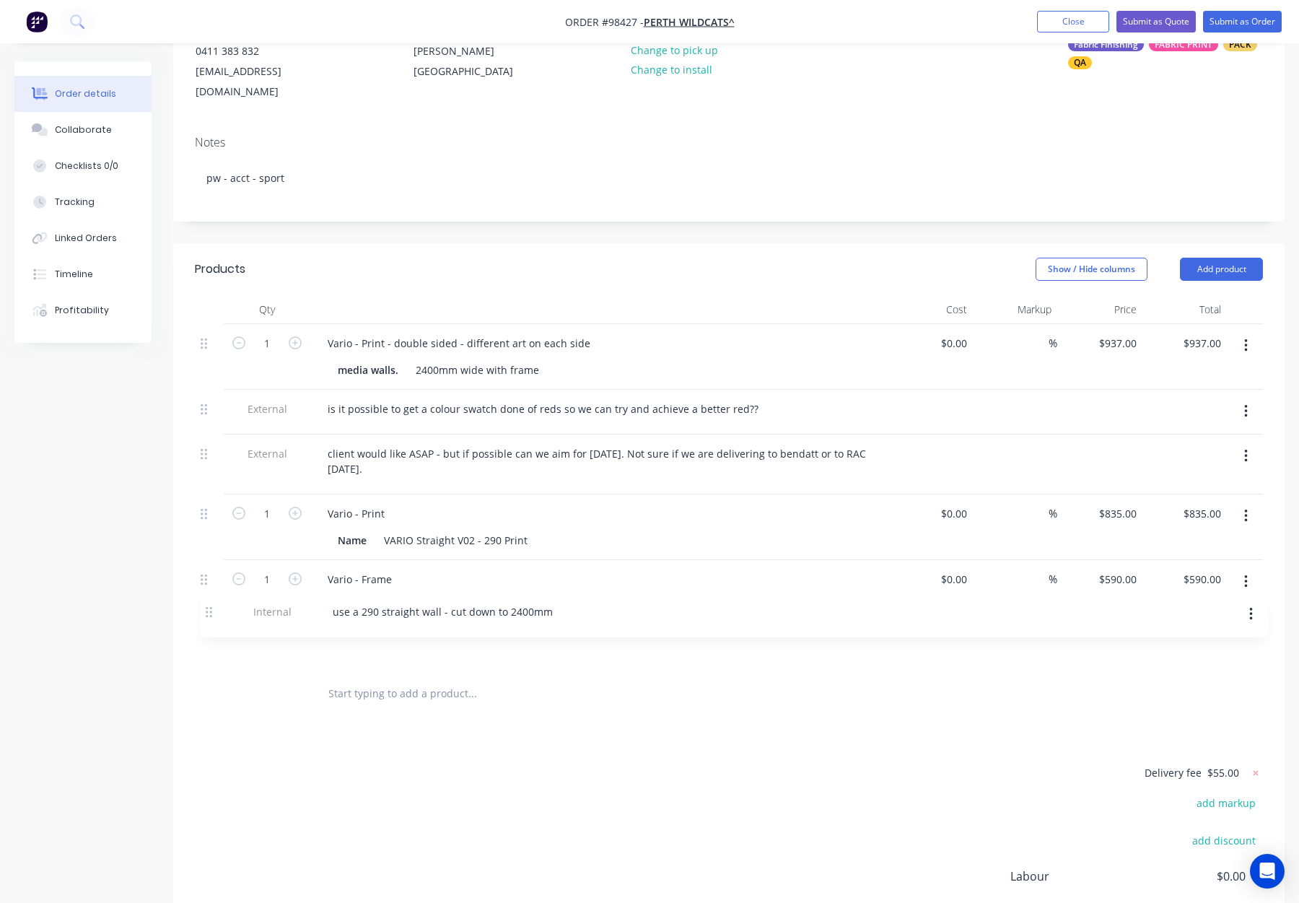
drag, startPoint x: 204, startPoint y: 558, endPoint x: 208, endPoint y: 614, distance: 56.5
click at [209, 616] on div "1 Vario - Print - double sided - different art on each side media walls. 2400mm…" at bounding box center [729, 497] width 1068 height 346
click at [747, 764] on div "Delivery fee $55.00 add markup add discount Labour $0.00 Sub total $2,417.00 Ma…" at bounding box center [729, 899] width 1068 height 271
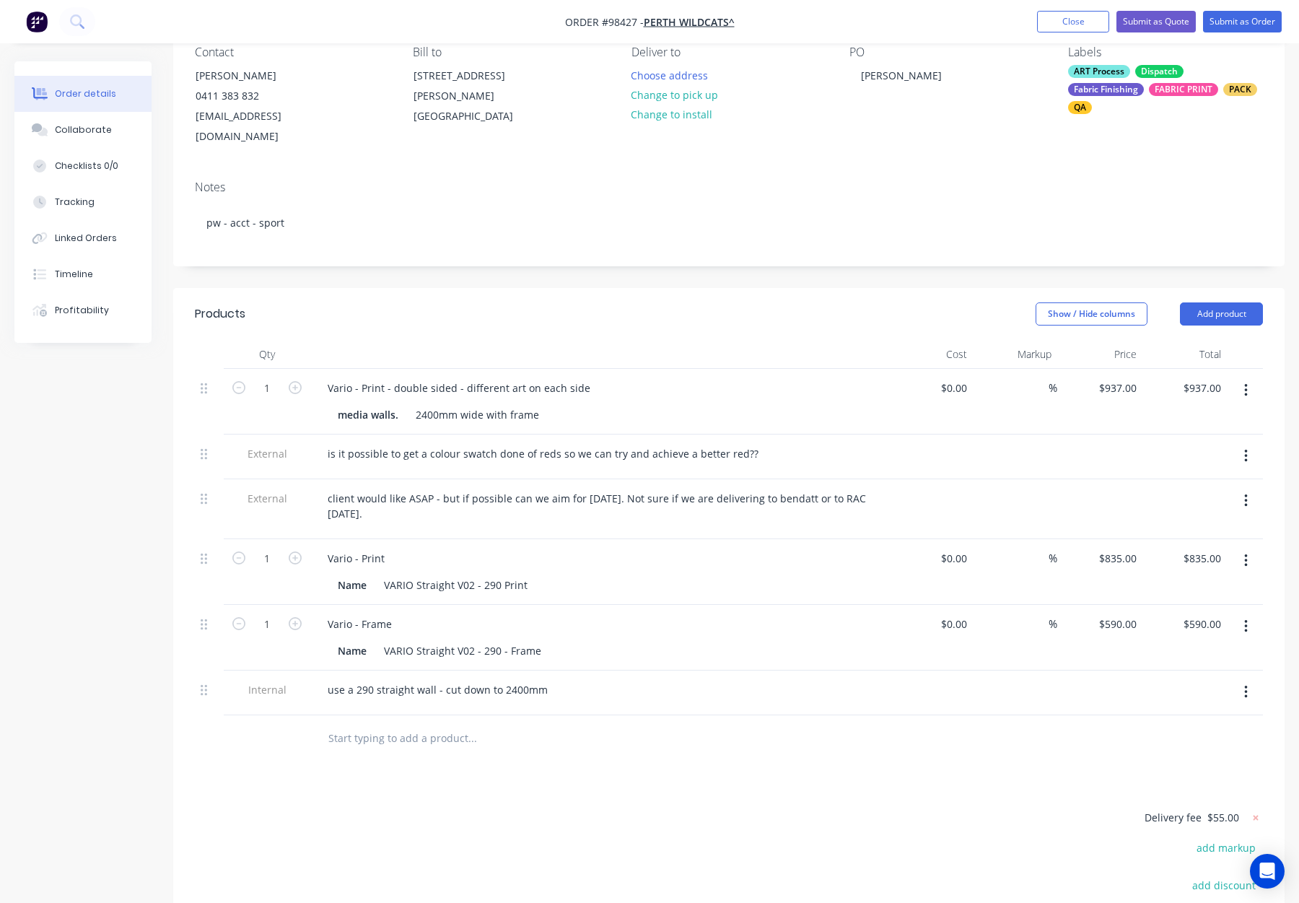
scroll to position [132, 0]
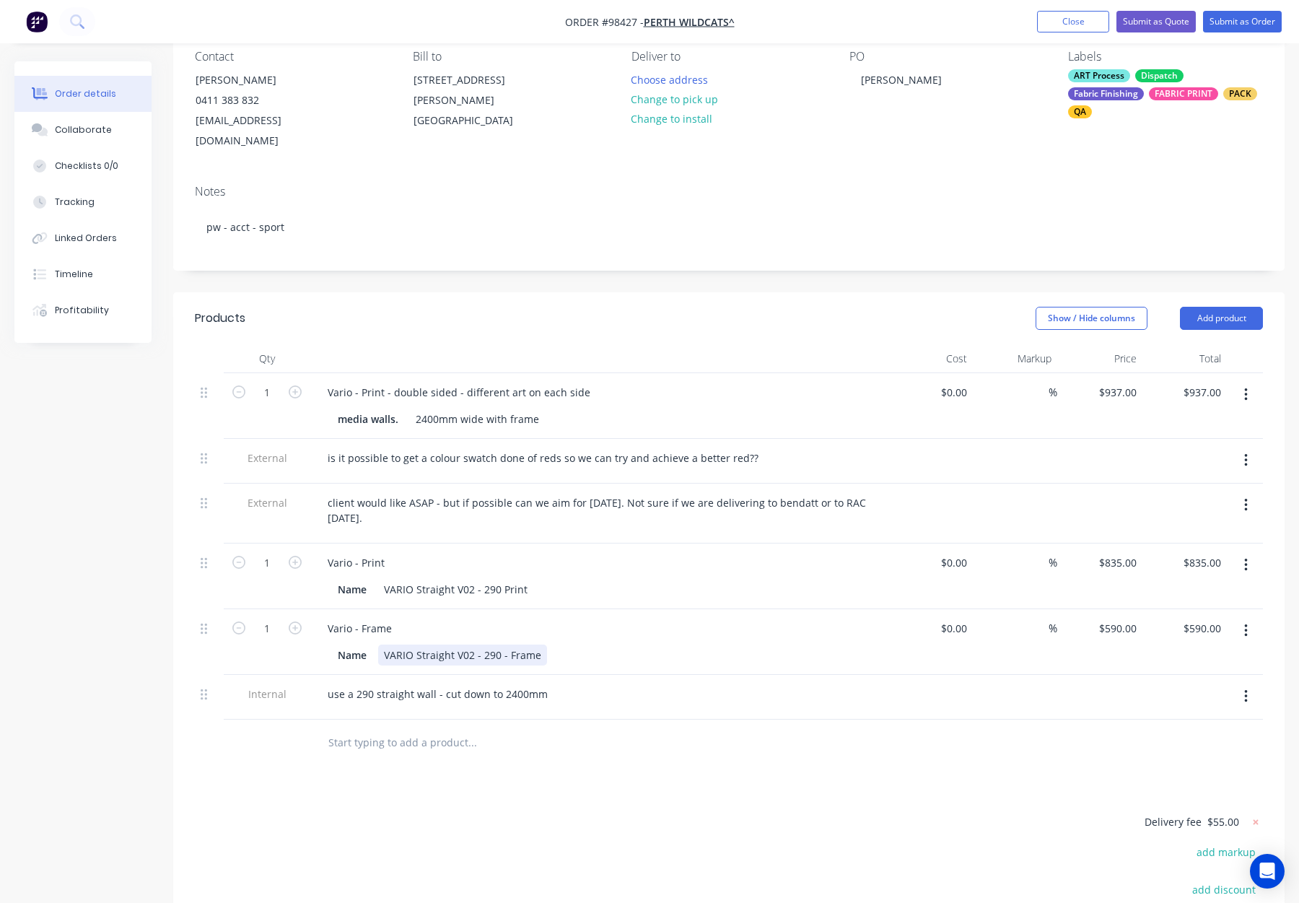
click at [496, 645] on div "VARIO Straight V02 - 290 - Frame" at bounding box center [462, 655] width 169 height 21
drag, startPoint x: 494, startPoint y: 563, endPoint x: 506, endPoint y: 569, distance: 12.9
click at [495, 579] on div "VARIO Straight V02 - 290 Print" at bounding box center [455, 589] width 155 height 21
drag, startPoint x: 717, startPoint y: 742, endPoint x: 604, endPoint y: 758, distance: 113.7
click at [717, 742] on div at bounding box center [570, 743] width 520 height 47
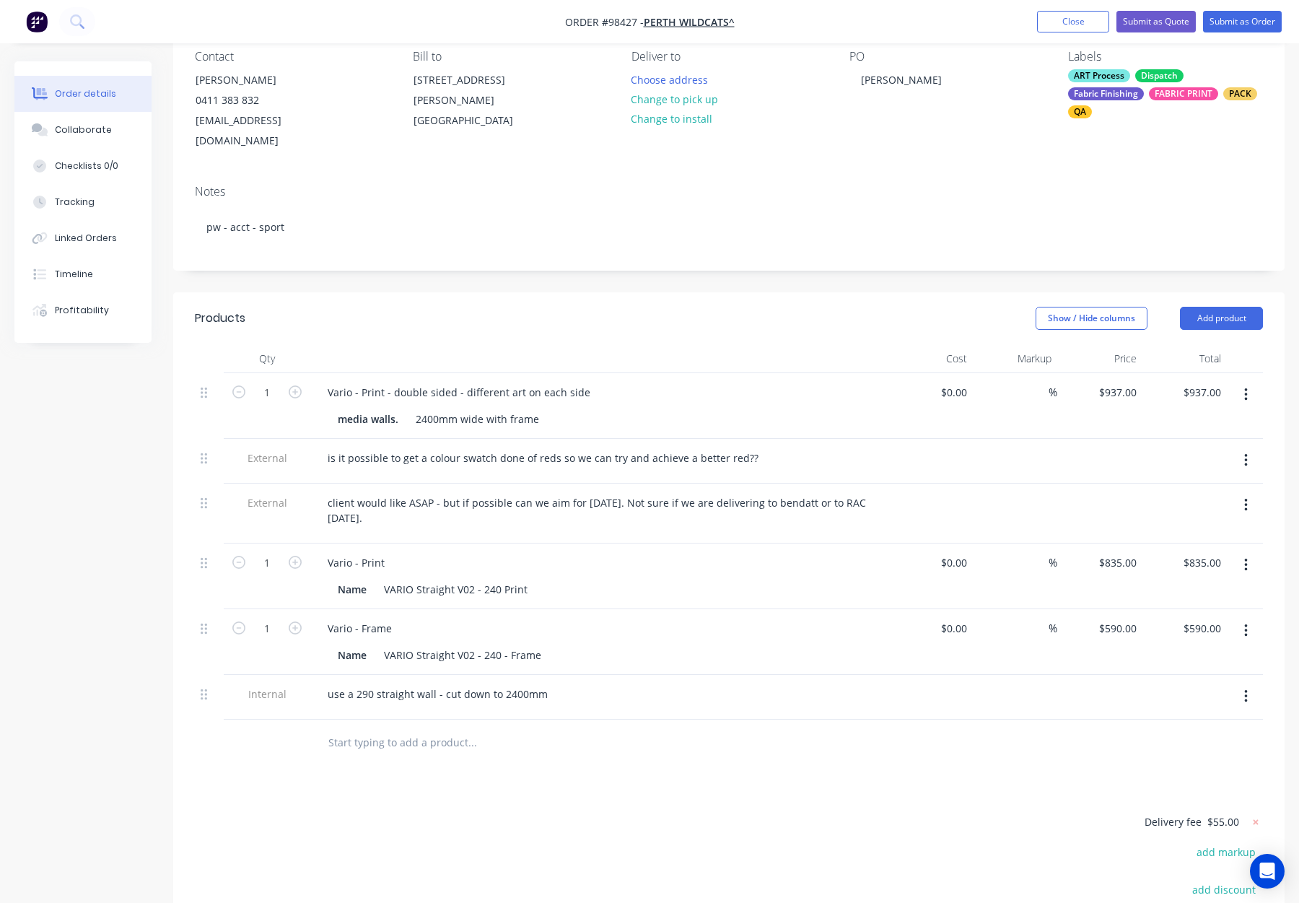
click at [370, 728] on input "text" at bounding box center [472, 742] width 289 height 29
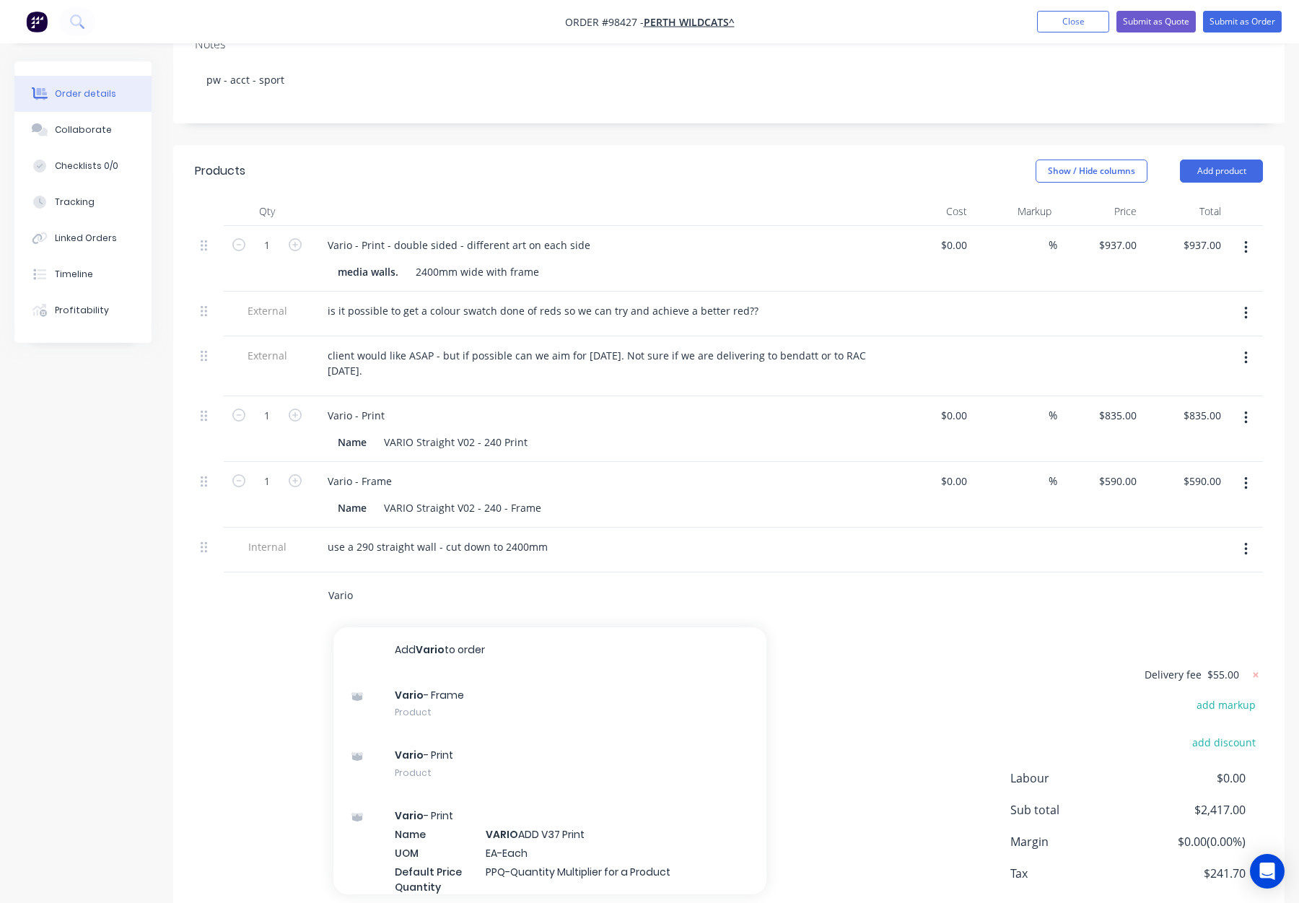
scroll to position [289, 0]
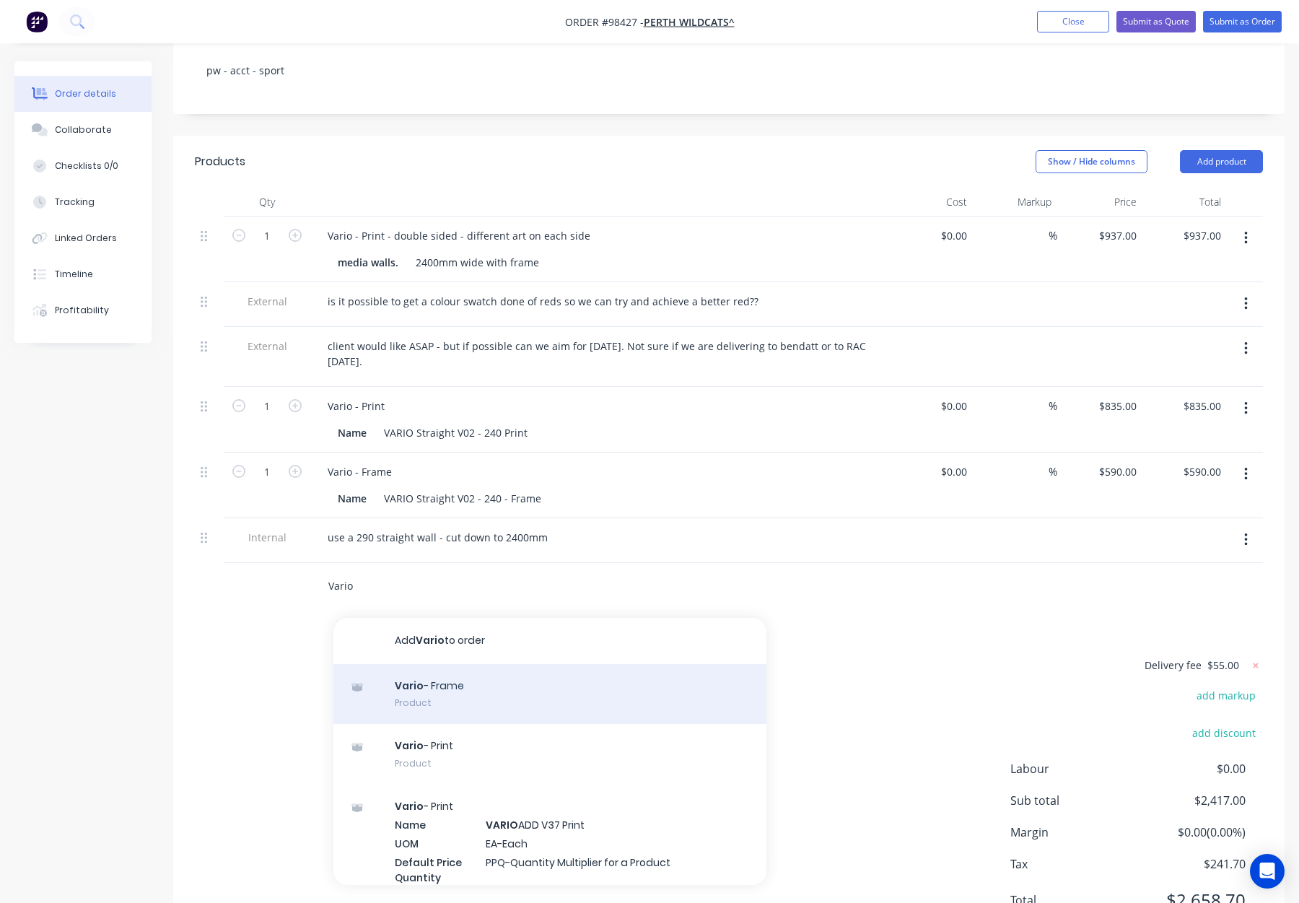
type input "Vario"
click at [518, 667] on div "Vario - Frame Product" at bounding box center [550, 694] width 433 height 61
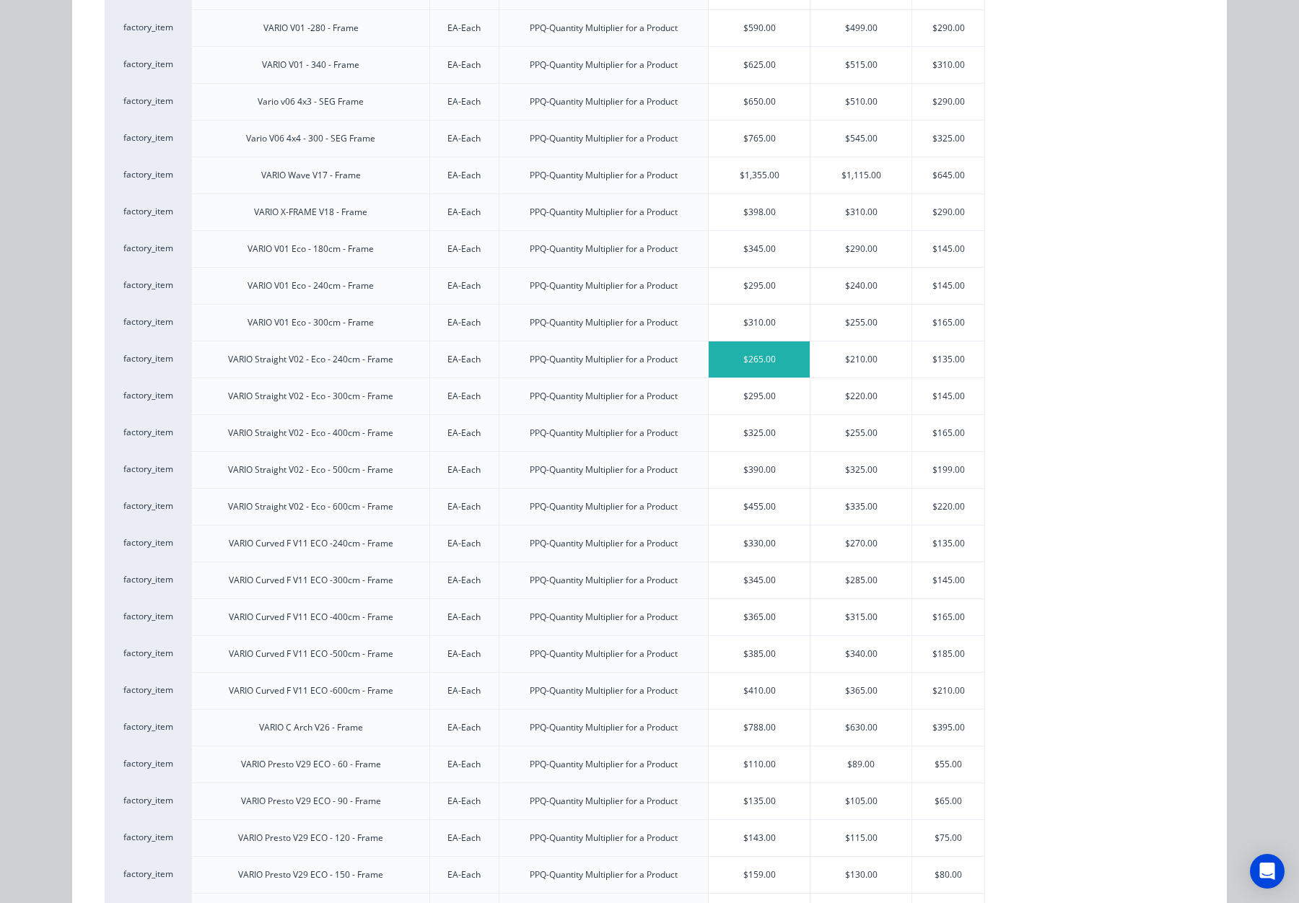
scroll to position [1810, 0]
click at [783, 353] on div "$265.00" at bounding box center [759, 356] width 101 height 36
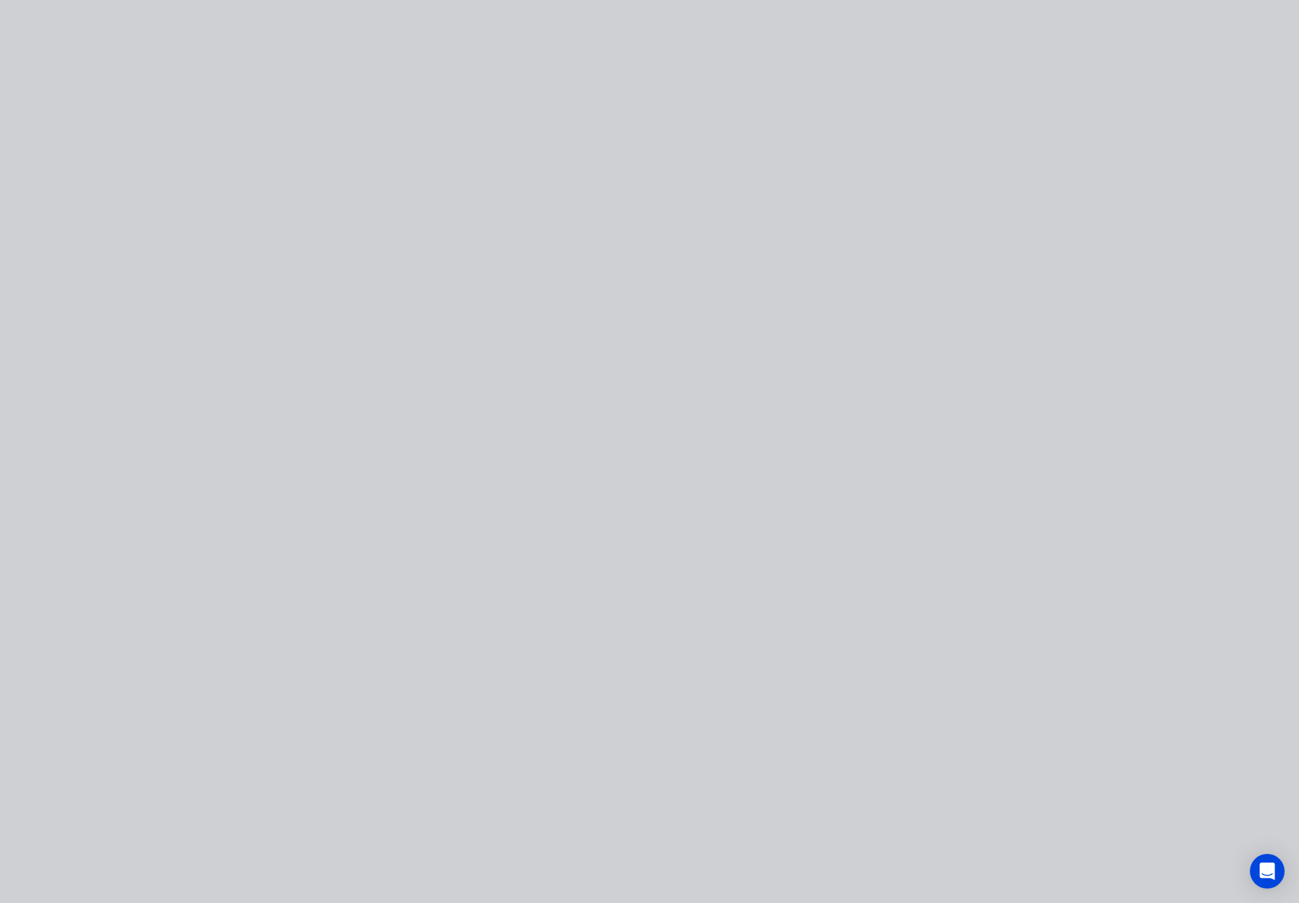
scroll to position [0, 0]
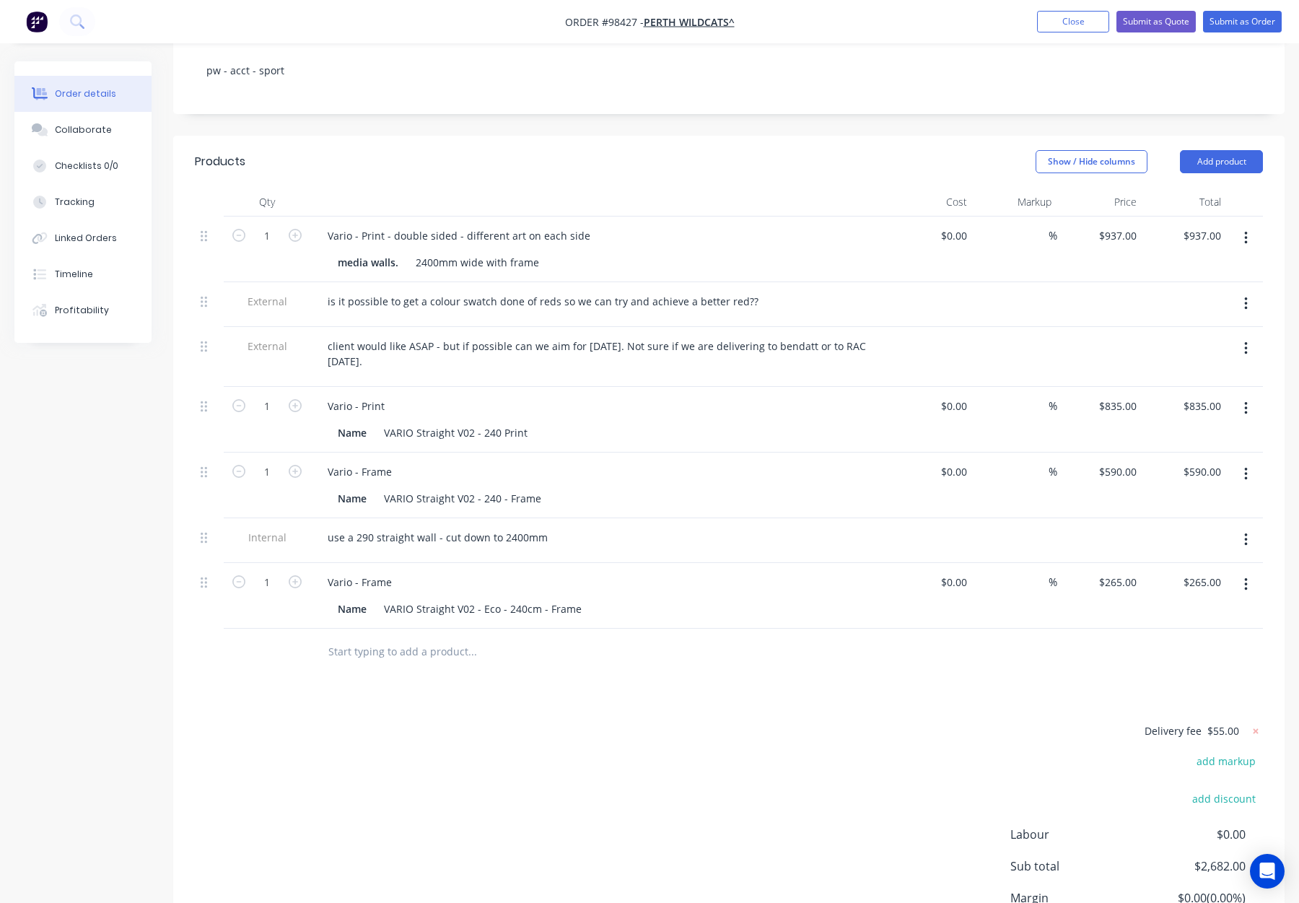
click at [372, 637] on input "text" at bounding box center [472, 651] width 289 height 29
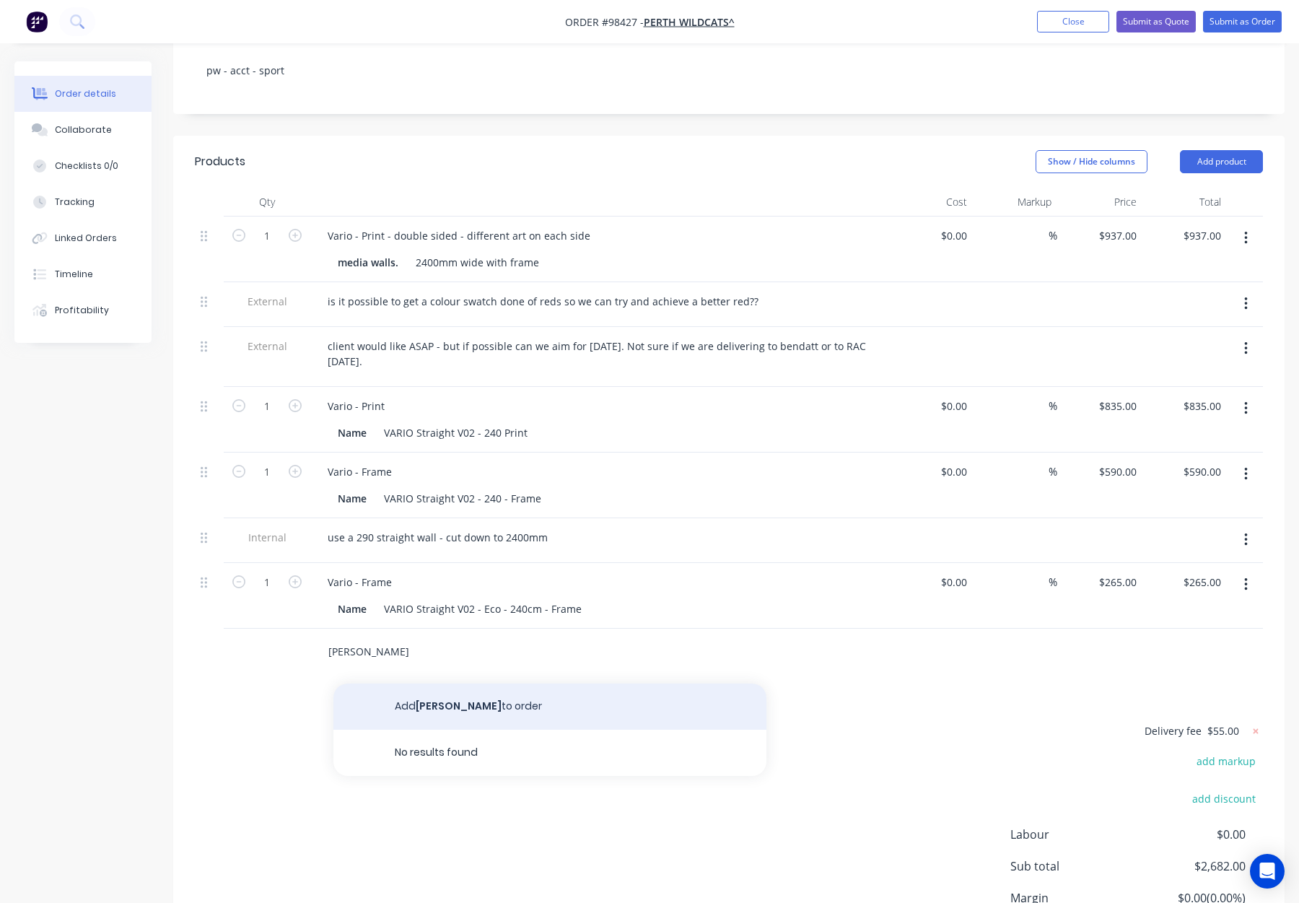
type input "Vairo"
click at [450, 691] on button "Add Vairo to order" at bounding box center [550, 707] width 433 height 46
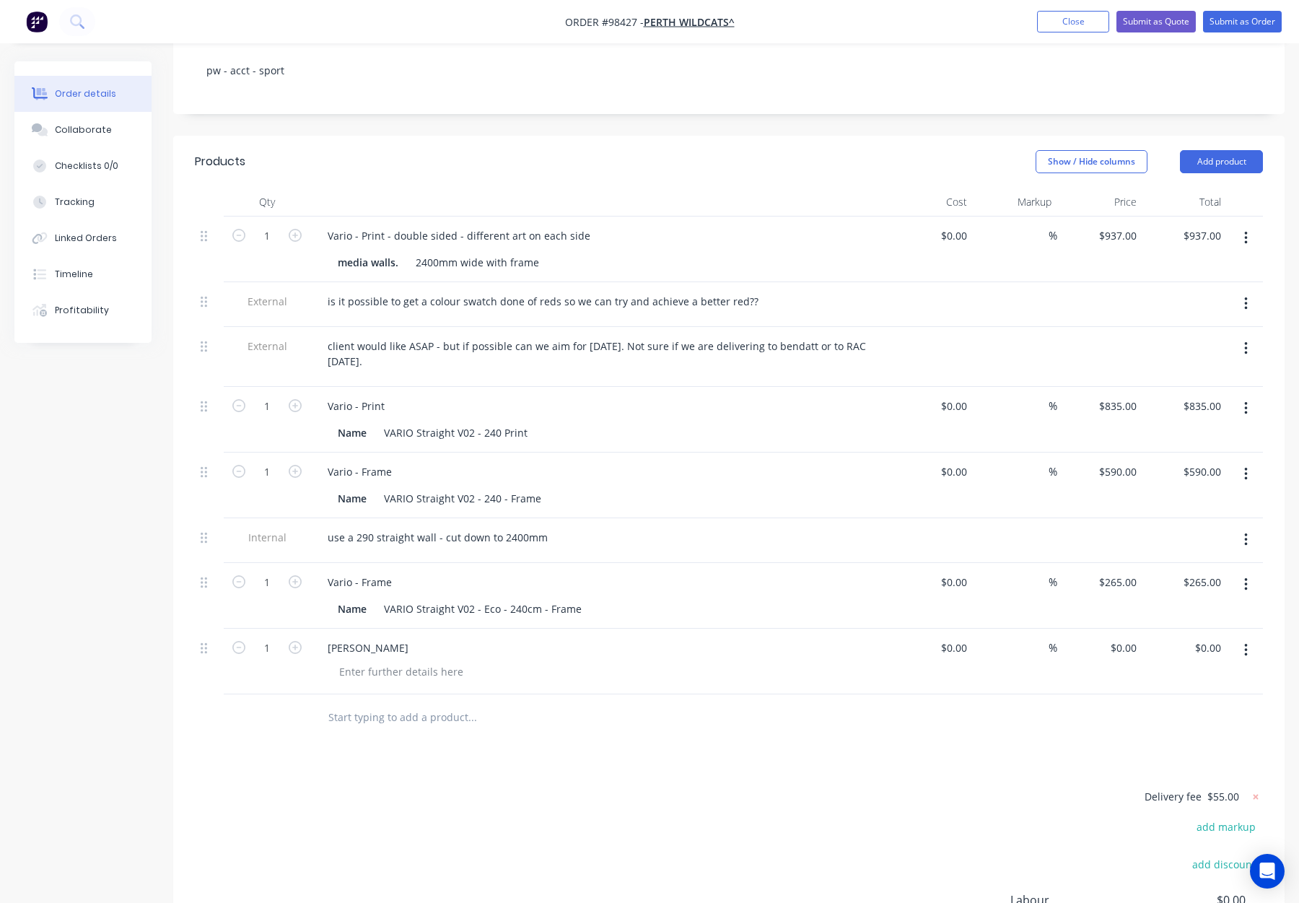
click at [1241, 637] on button "button" at bounding box center [1246, 650] width 34 height 26
drag, startPoint x: 1198, startPoint y: 752, endPoint x: 974, endPoint y: 726, distance: 226.0
click at [1198, 764] on div "Delete" at bounding box center [1194, 774] width 111 height 21
click at [396, 637] on input "text" at bounding box center [472, 651] width 289 height 29
type input "C"
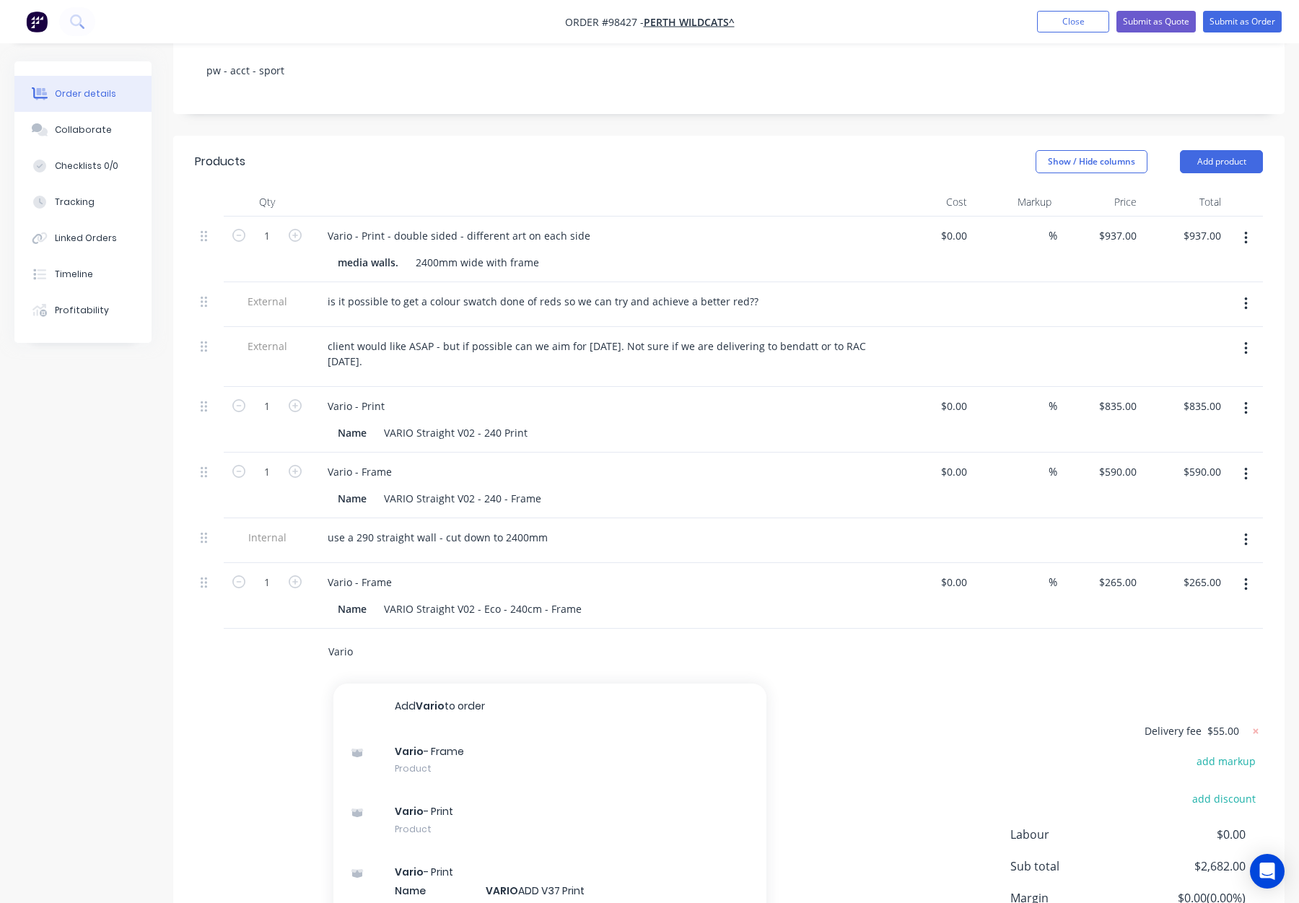
scroll to position [402, 0]
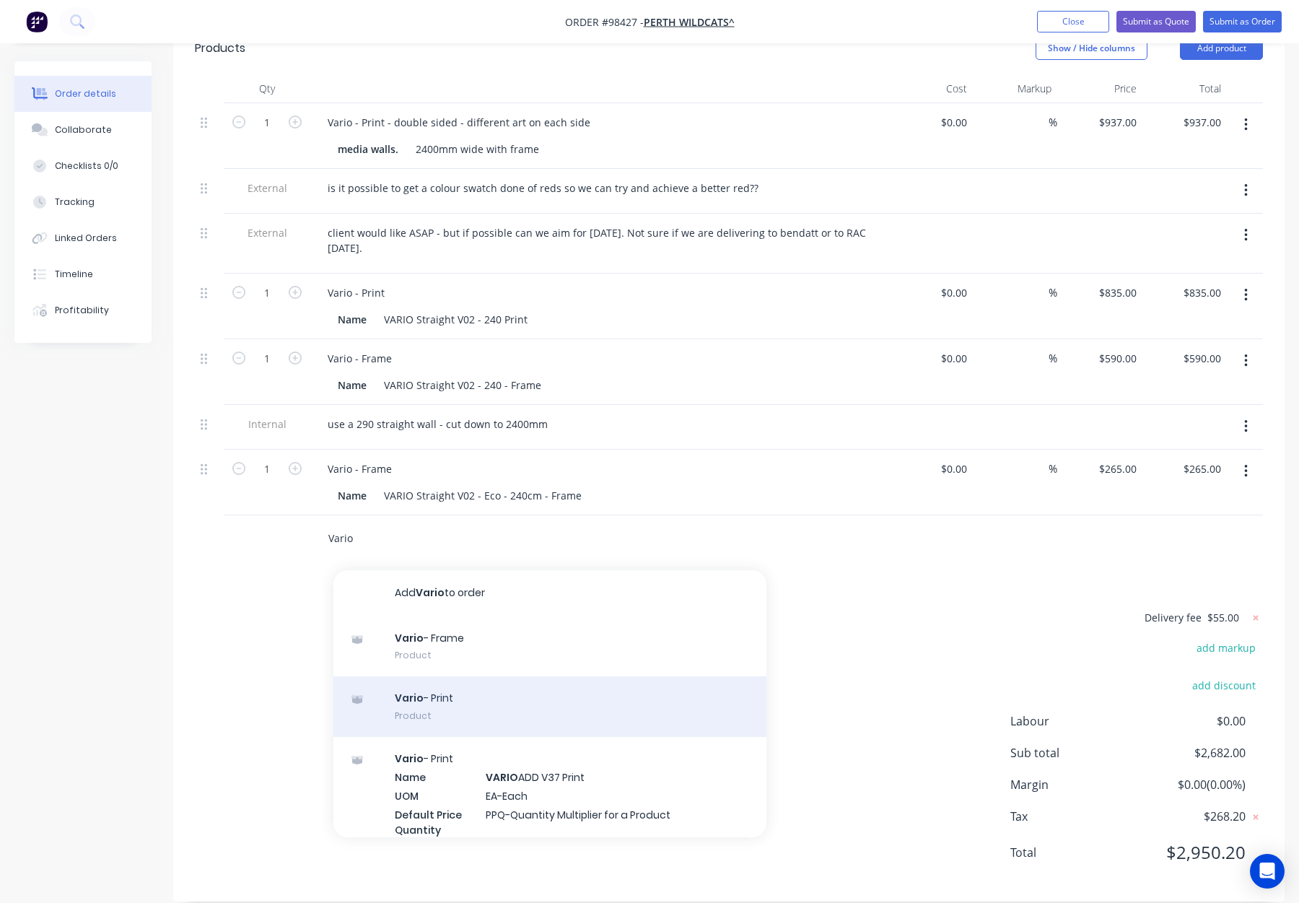
type input "Vario"
click at [557, 684] on div "Vario - Print Product" at bounding box center [550, 706] width 433 height 61
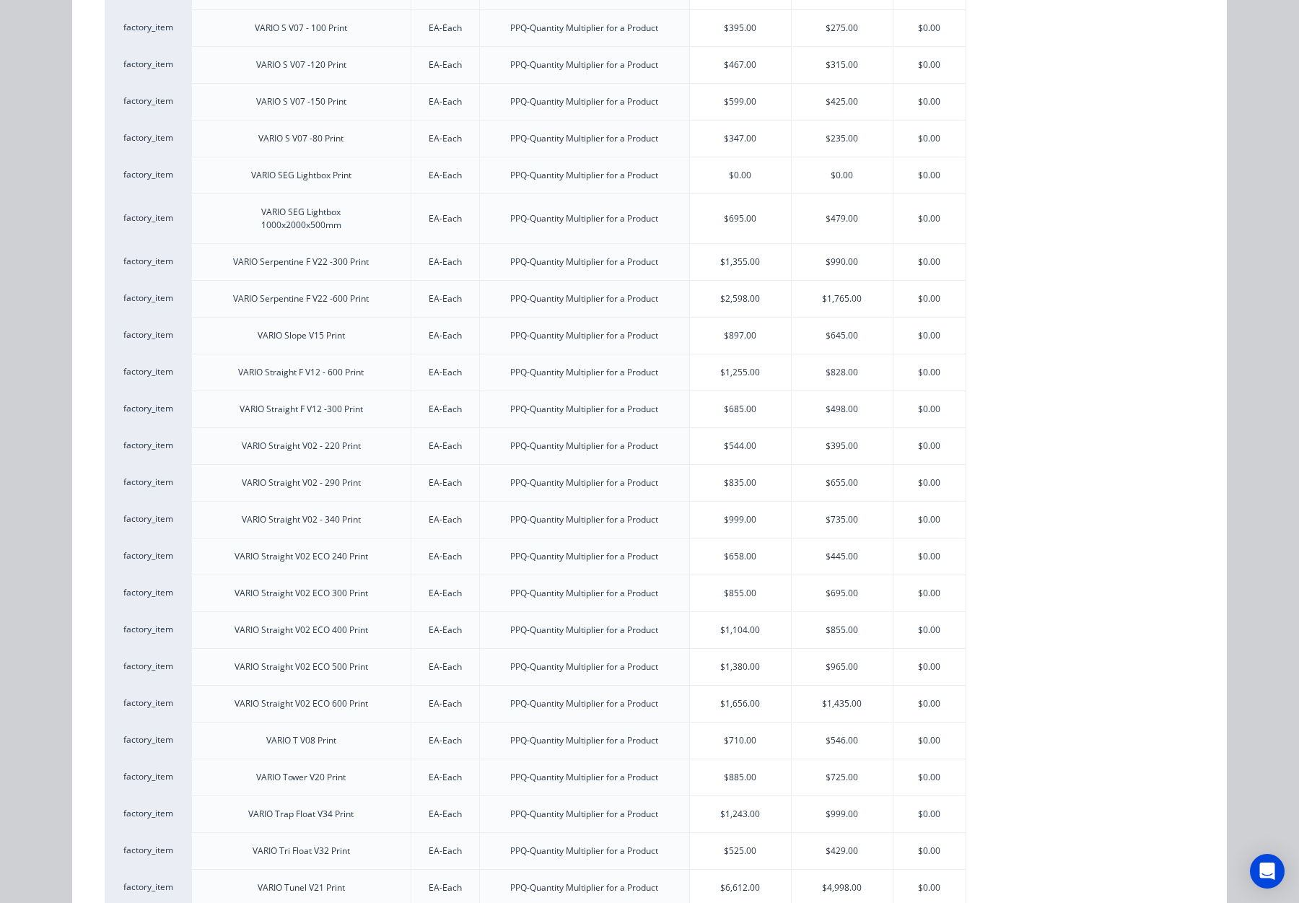
scroll to position [2150, 0]
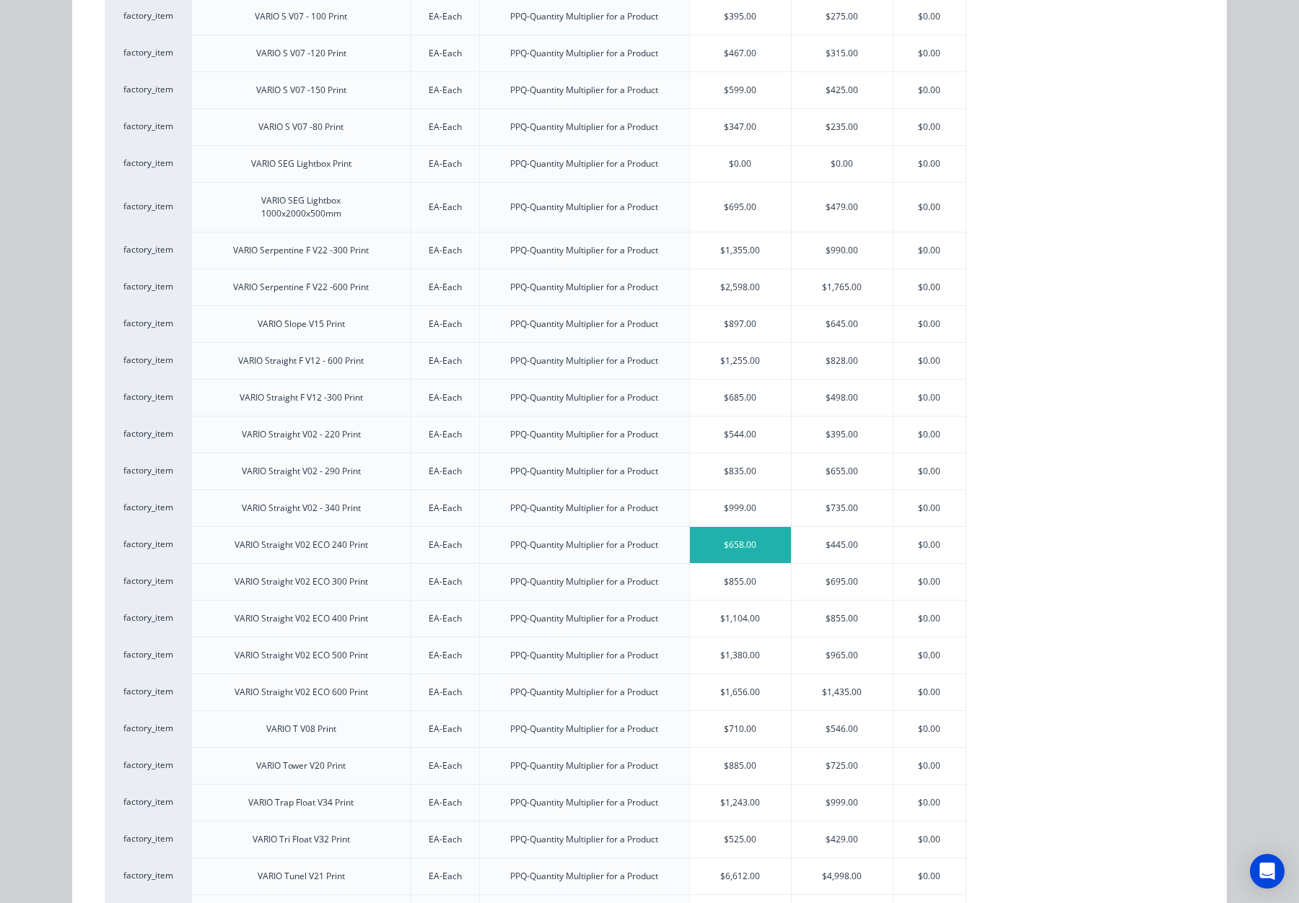
click at [727, 550] on div "$658.00" at bounding box center [740, 545] width 101 height 36
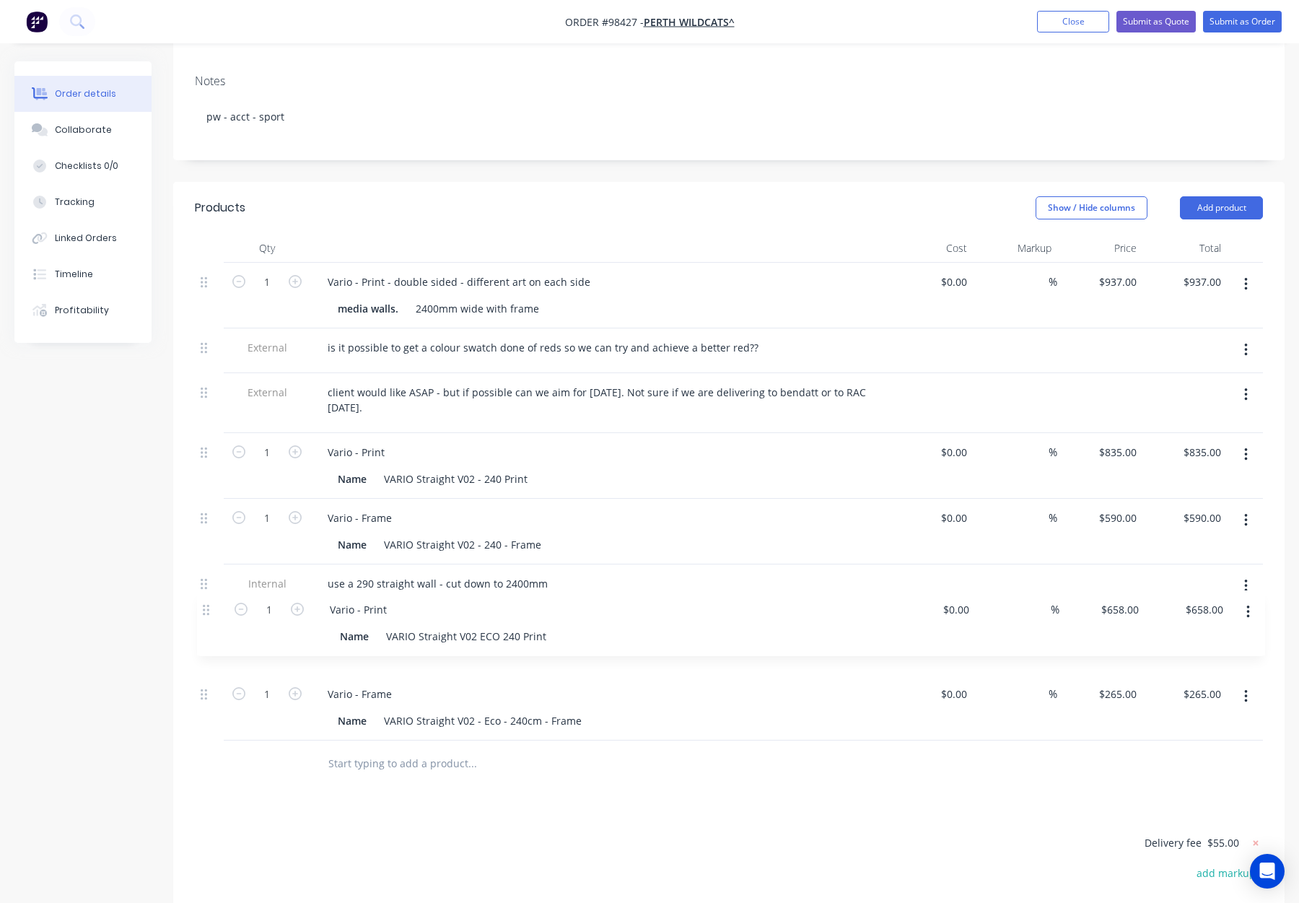
scroll to position [243, 0]
drag, startPoint x: 217, startPoint y: 654, endPoint x: 213, endPoint y: 601, distance: 53.5
click at [213, 601] on div "1 Vario - Print - double sided - different art on each side media walls. 2400mm…" at bounding box center [729, 501] width 1068 height 478
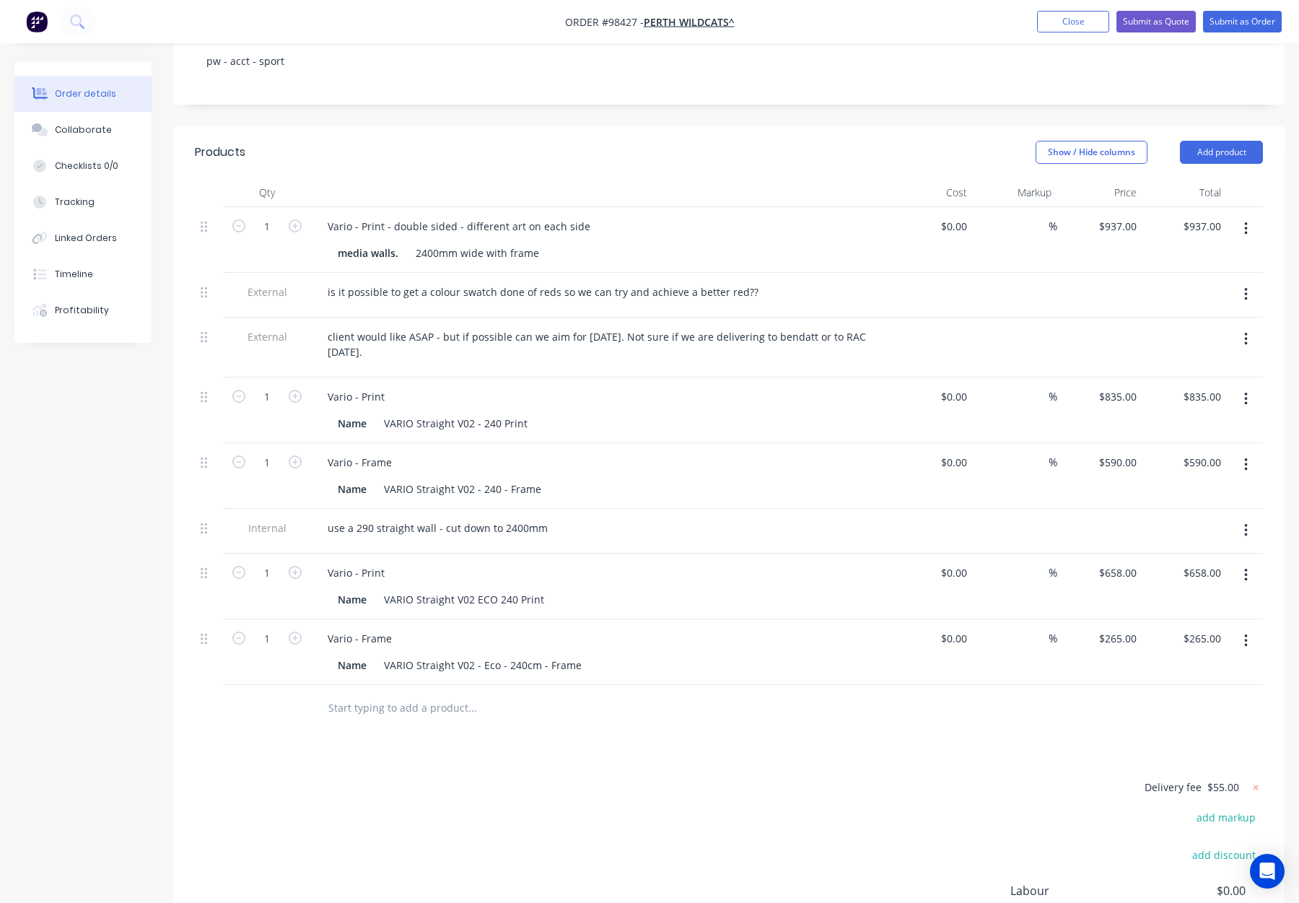
click at [1251, 386] on button "button" at bounding box center [1246, 399] width 34 height 26
click at [1183, 513] on div "Delete" at bounding box center [1194, 523] width 111 height 21
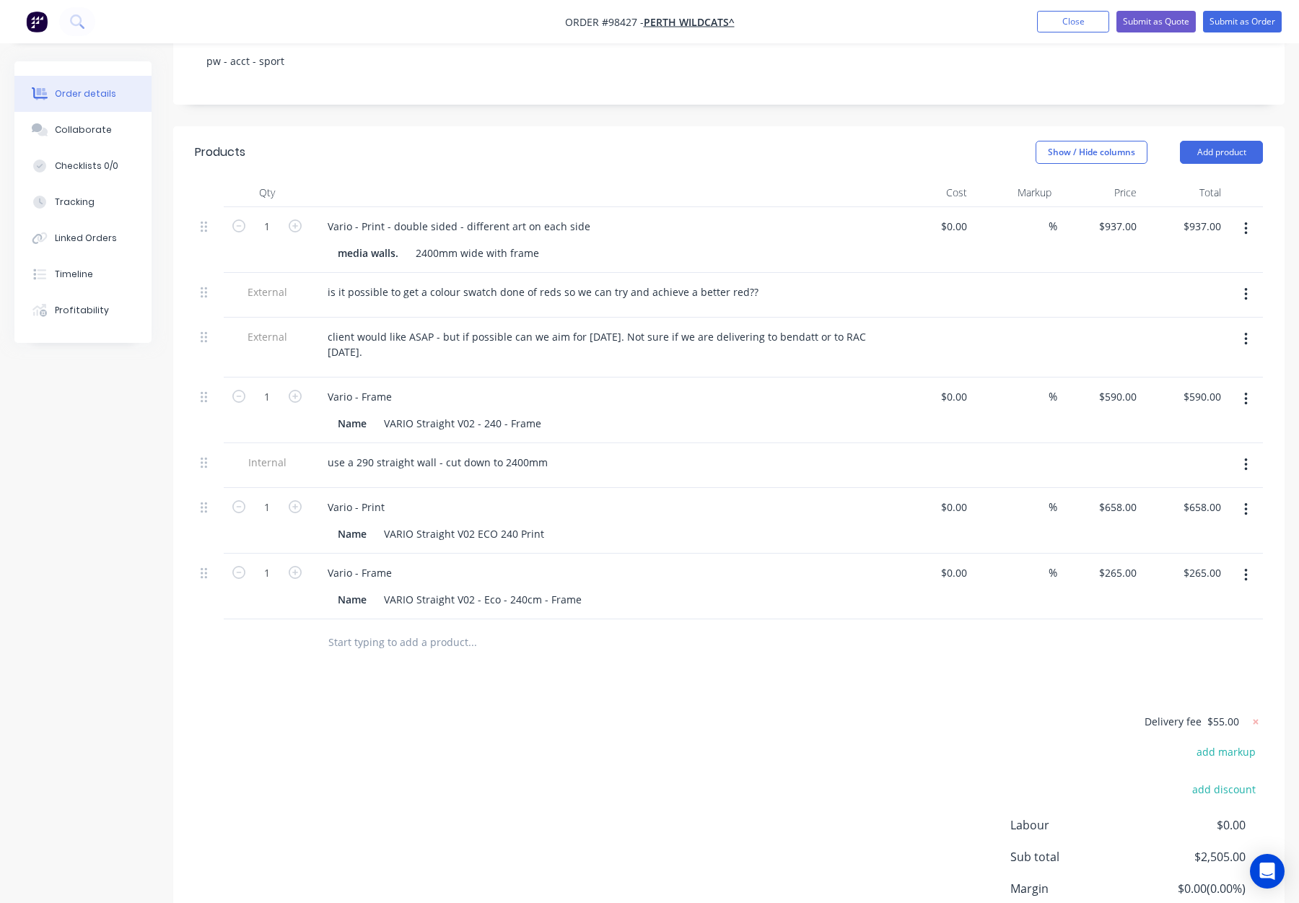
click at [1247, 391] on icon "button" at bounding box center [1246, 399] width 4 height 16
click at [1159, 513] on div "Delete" at bounding box center [1194, 523] width 111 height 21
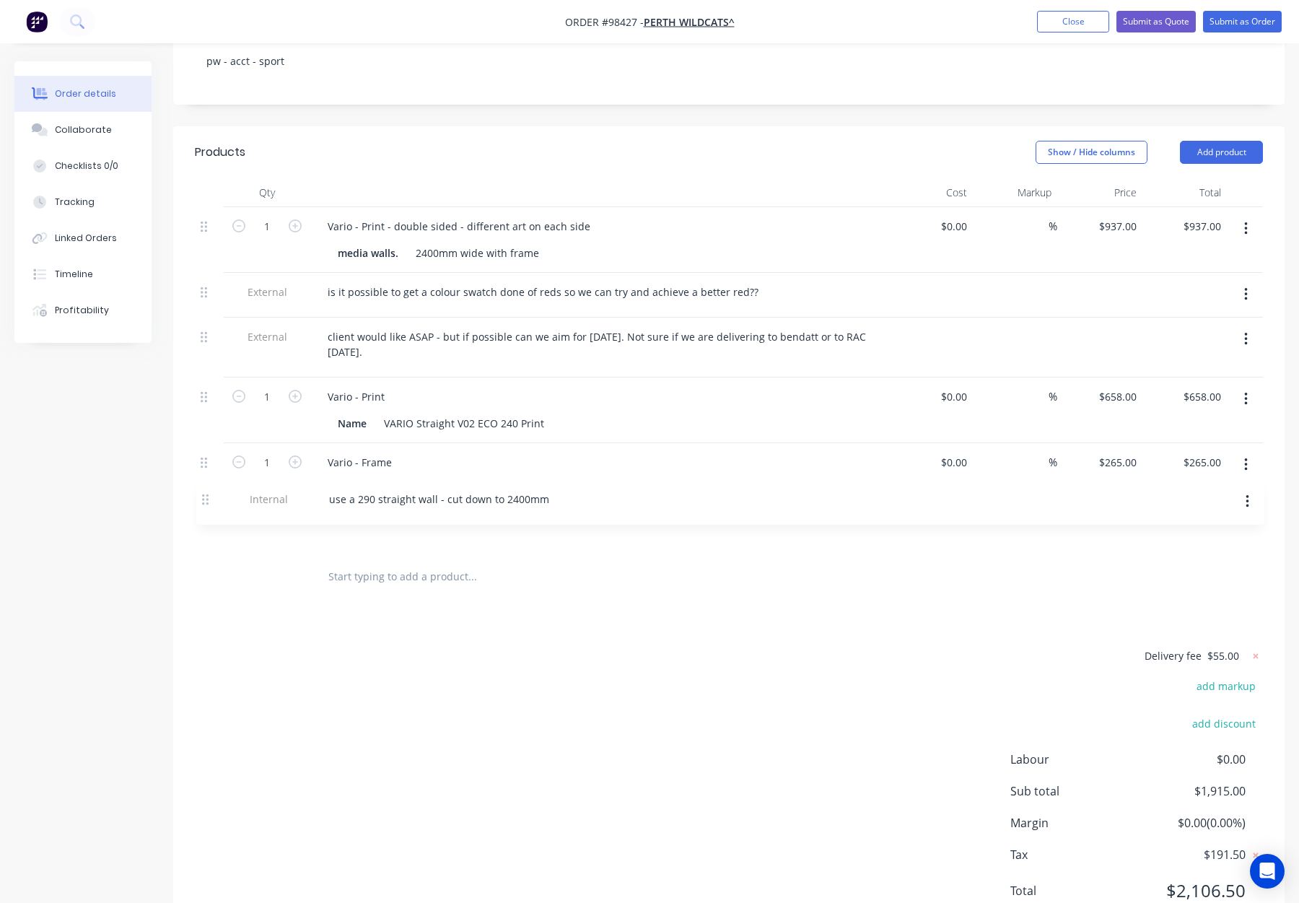
drag, startPoint x: 204, startPoint y: 375, endPoint x: 202, endPoint y: 539, distance: 163.1
click at [202, 541] on div "Qty Cost Markup Price Total 1 Vario - Print - double sided - different art on e…" at bounding box center [729, 389] width 1112 height 422
drag, startPoint x: 384, startPoint y: 375, endPoint x: 391, endPoint y: 376, distance: 7.4
click at [385, 386] on div "Vario - Print" at bounding box center [356, 396] width 80 height 21
click at [723, 562] on div at bounding box center [532, 576] width 433 height 29
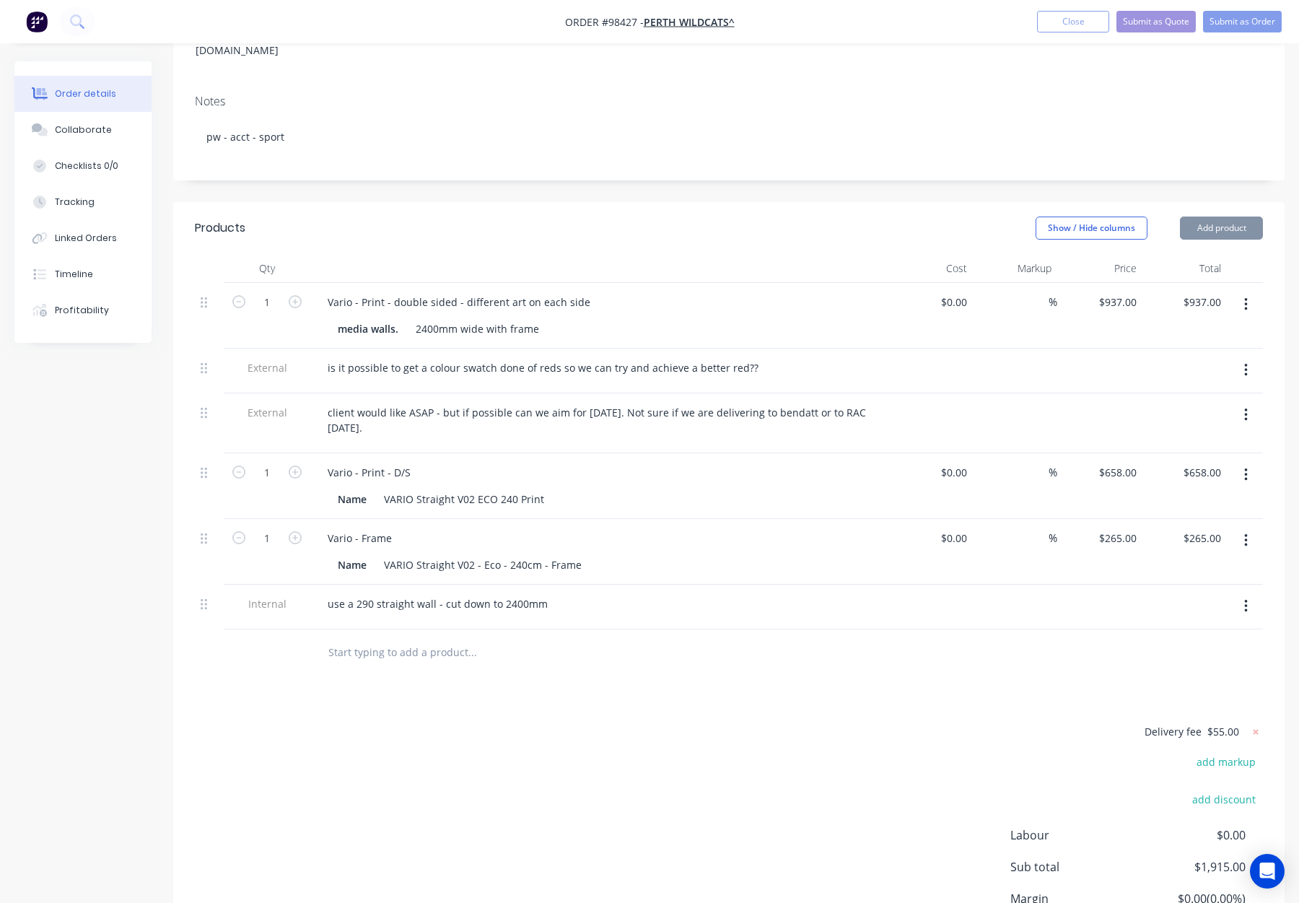
scroll to position [143, 0]
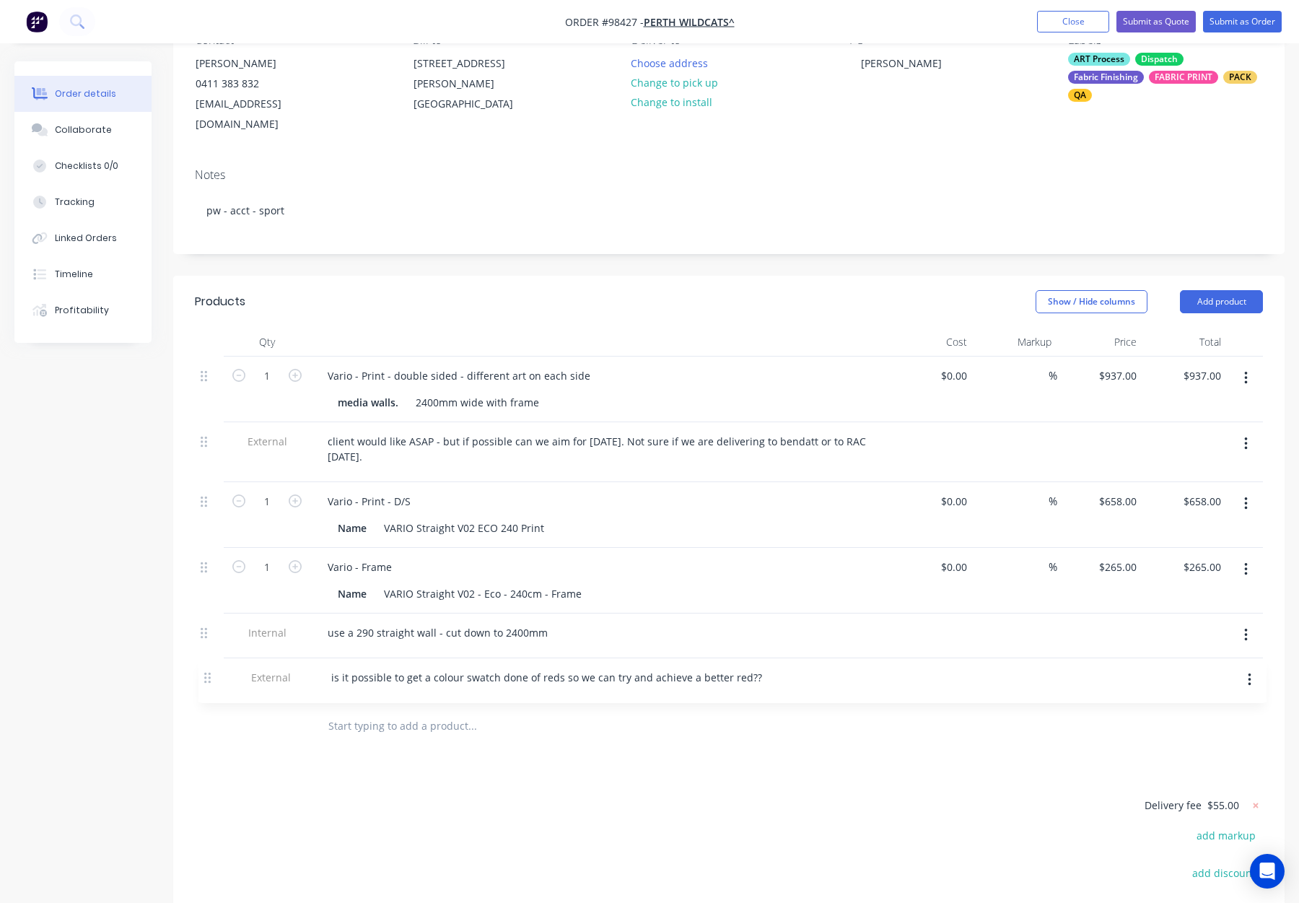
drag, startPoint x: 206, startPoint y: 428, endPoint x: 212, endPoint y: 691, distance: 262.8
click at [212, 691] on div "Qty Cost Markup Price Total 1 Vario - Print - double sided - different art on e…" at bounding box center [729, 539] width 1112 height 422
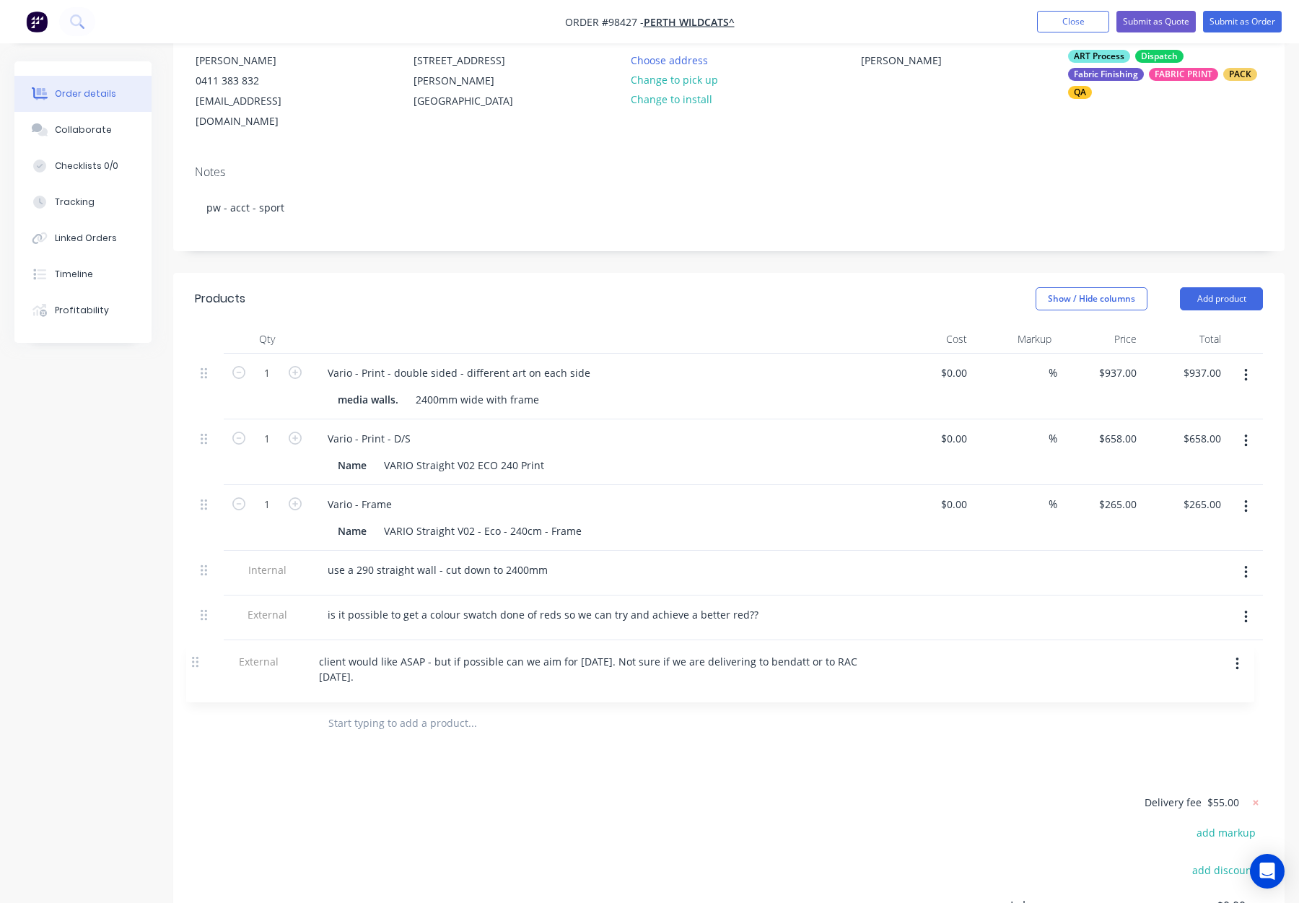
drag, startPoint x: 203, startPoint y: 418, endPoint x: 193, endPoint y: 665, distance: 247.1
click at [195, 665] on div "1 Vario - Print - double sided - different art on each side media walls. 2400mm…" at bounding box center [729, 527] width 1068 height 346
click at [777, 730] on div "Products Show / Hide columns Add product Qty Cost Markup Price Total 1 Vario - …" at bounding box center [729, 680] width 1112 height 814
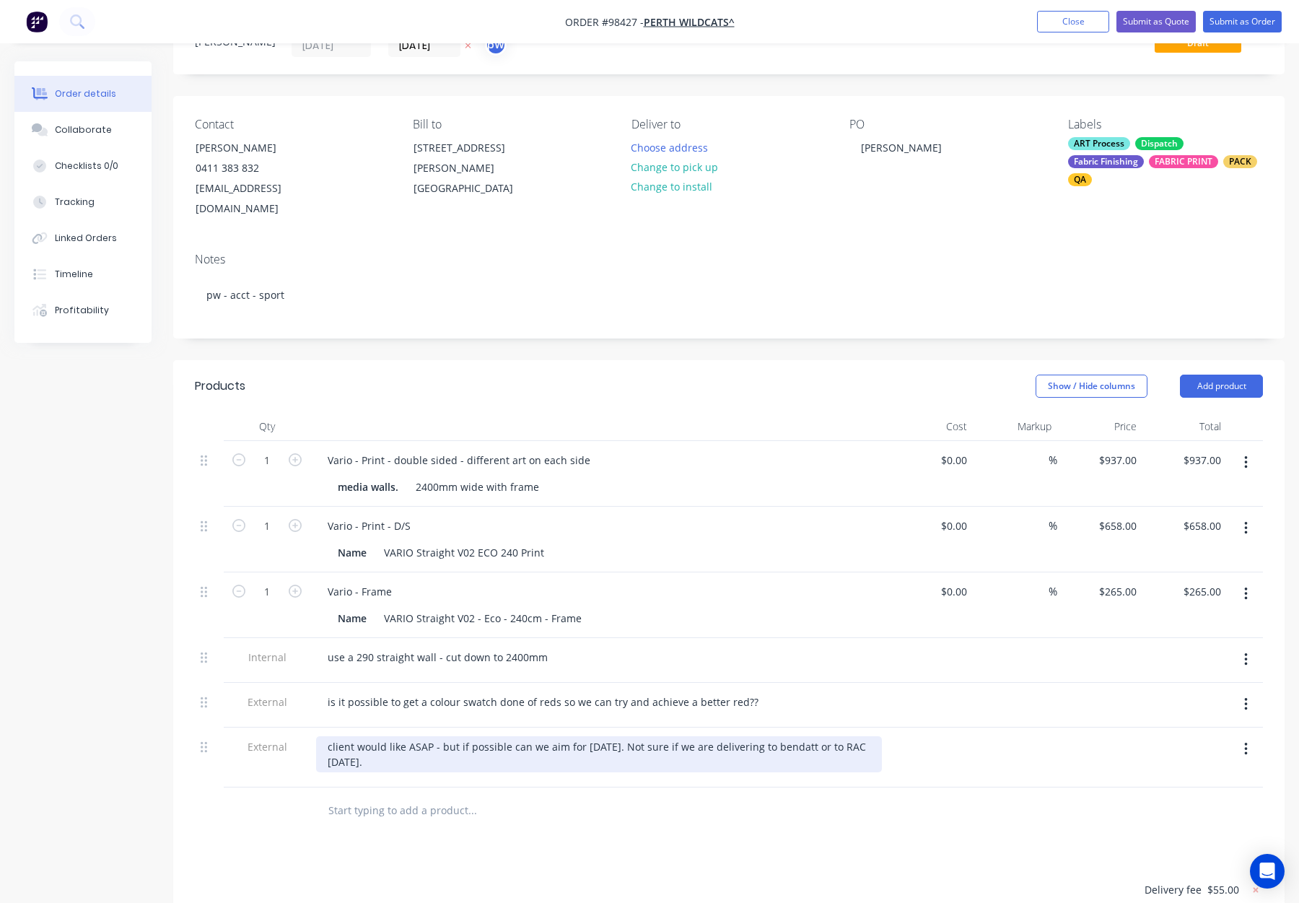
scroll to position [66, 0]
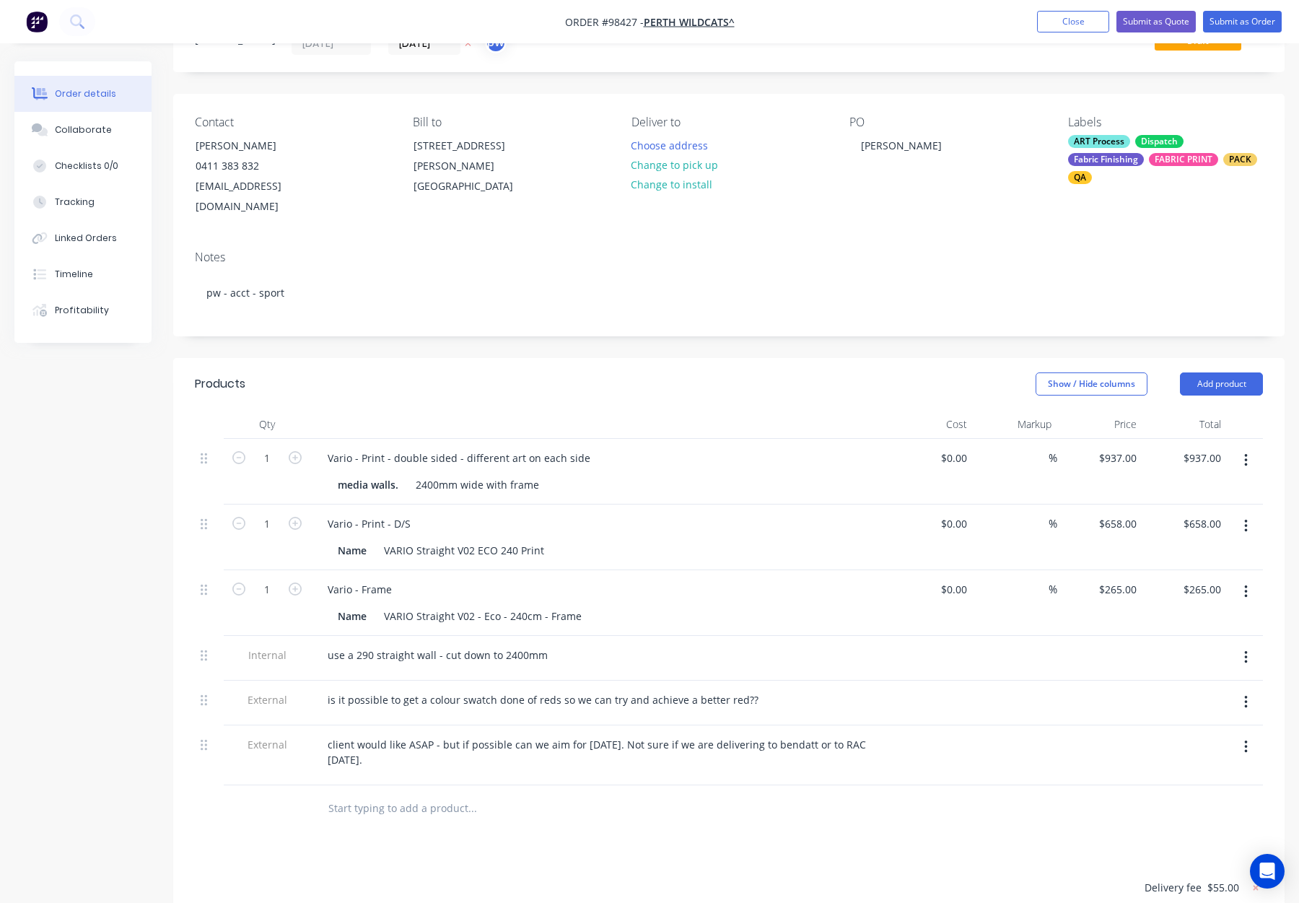
click at [1250, 448] on button "button" at bounding box center [1246, 461] width 34 height 26
click at [1198, 575] on div "Delete" at bounding box center [1194, 585] width 111 height 21
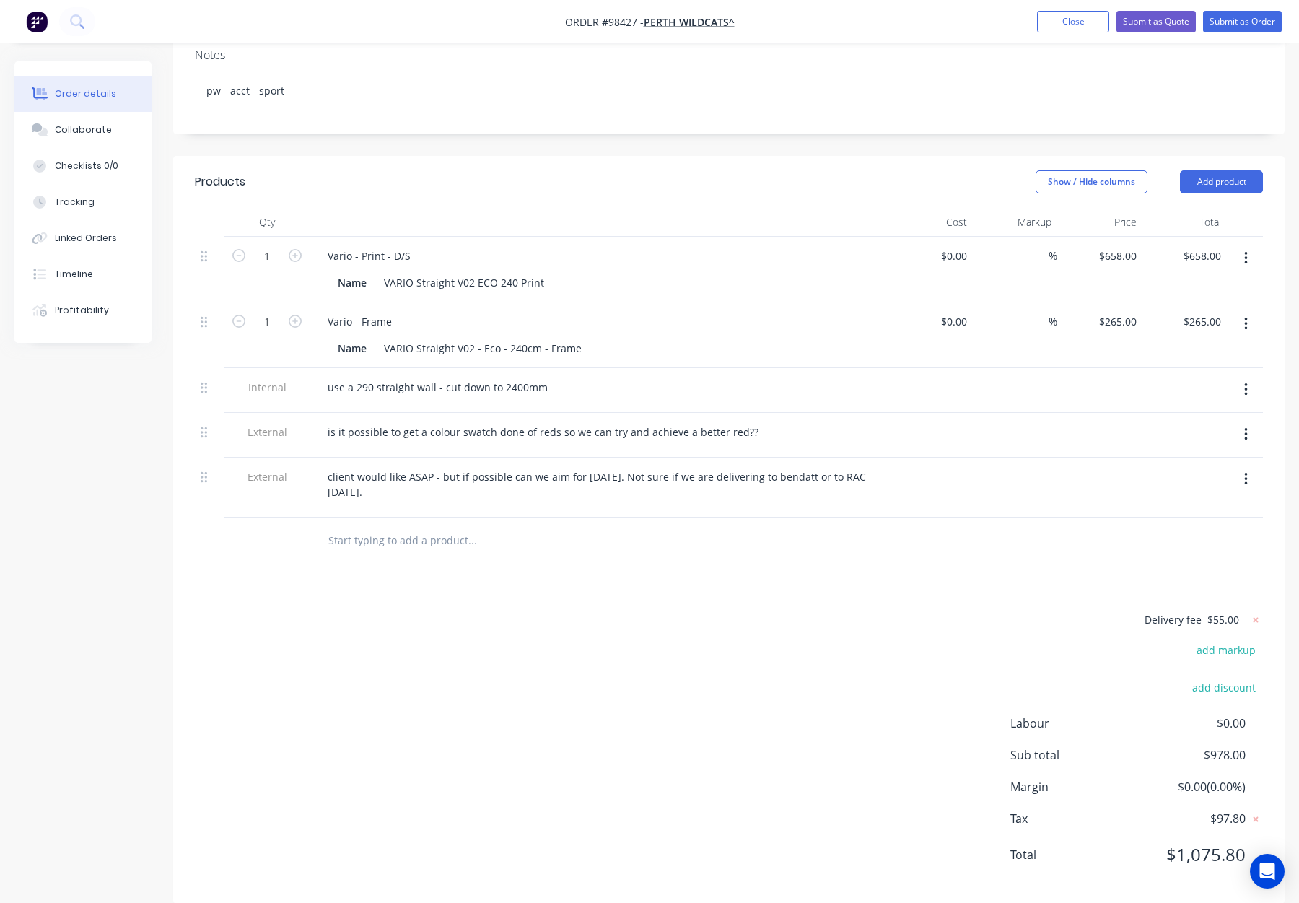
scroll to position [271, 0]
click at [1258, 611] on icon at bounding box center [1256, 618] width 14 height 14
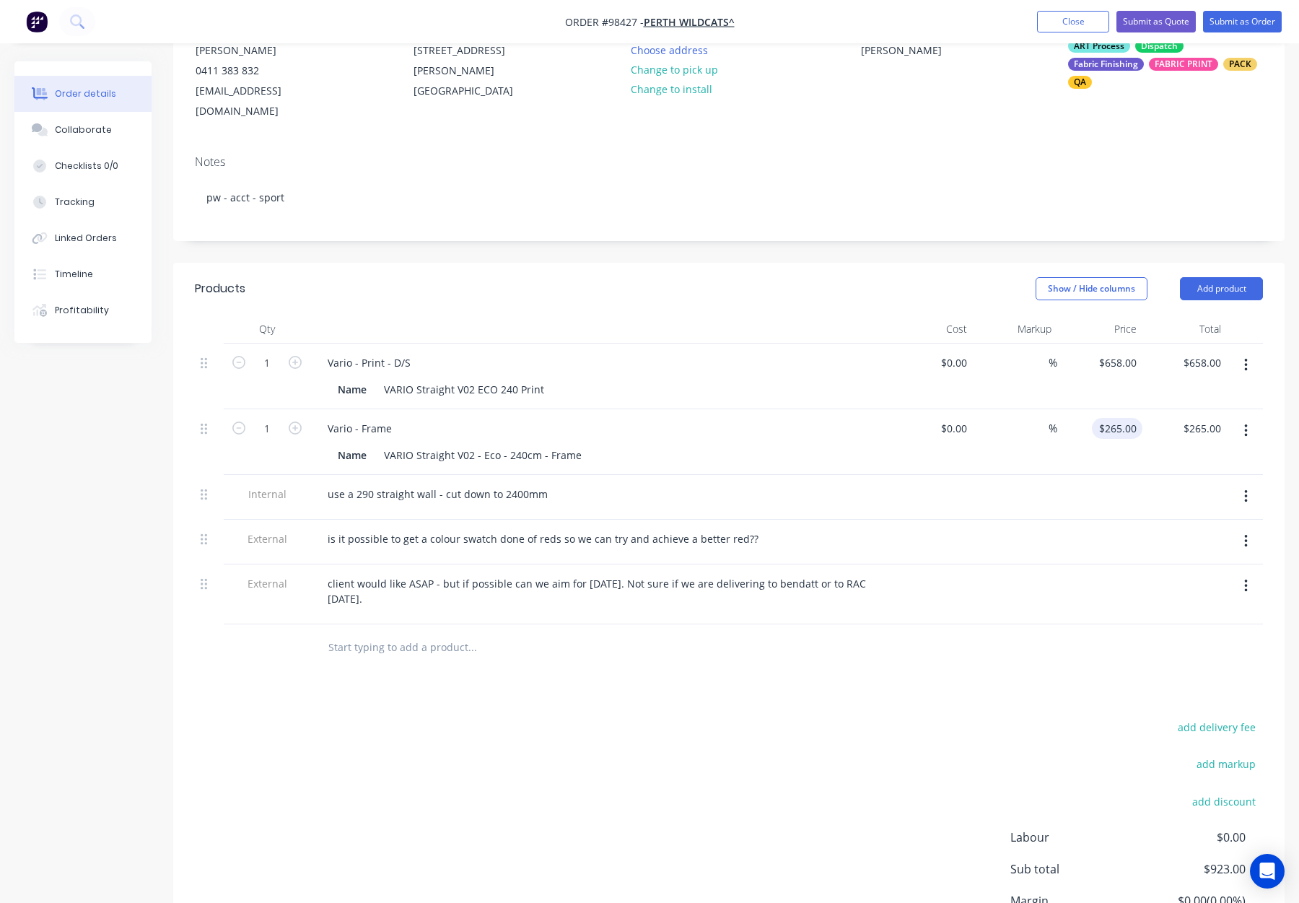
scroll to position [162, 0]
click at [1118, 352] on input "658" at bounding box center [1130, 362] width 25 height 21
type input "$668.00"
click at [1003, 658] on div "Products Show / Hide columns Add product Qty Cost Markup Price Total 1 Vario - …" at bounding box center [729, 639] width 1112 height 755
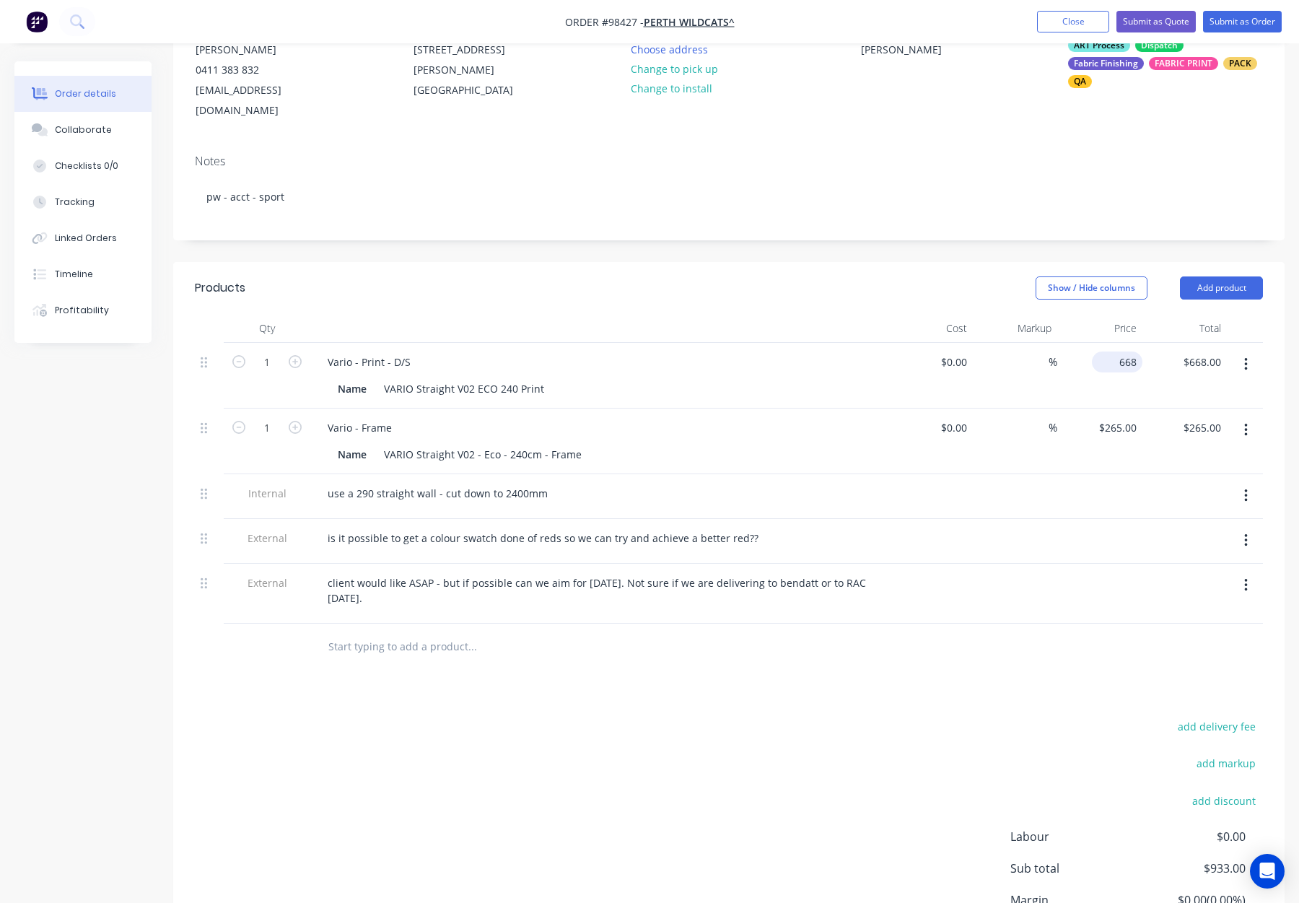
click at [1120, 352] on input "668" at bounding box center [1120, 362] width 45 height 21
type input "$670.00"
click at [1073, 629] on div at bounding box center [729, 647] width 1068 height 47
click at [1117, 417] on div "265 $265.00" at bounding box center [1120, 427] width 45 height 21
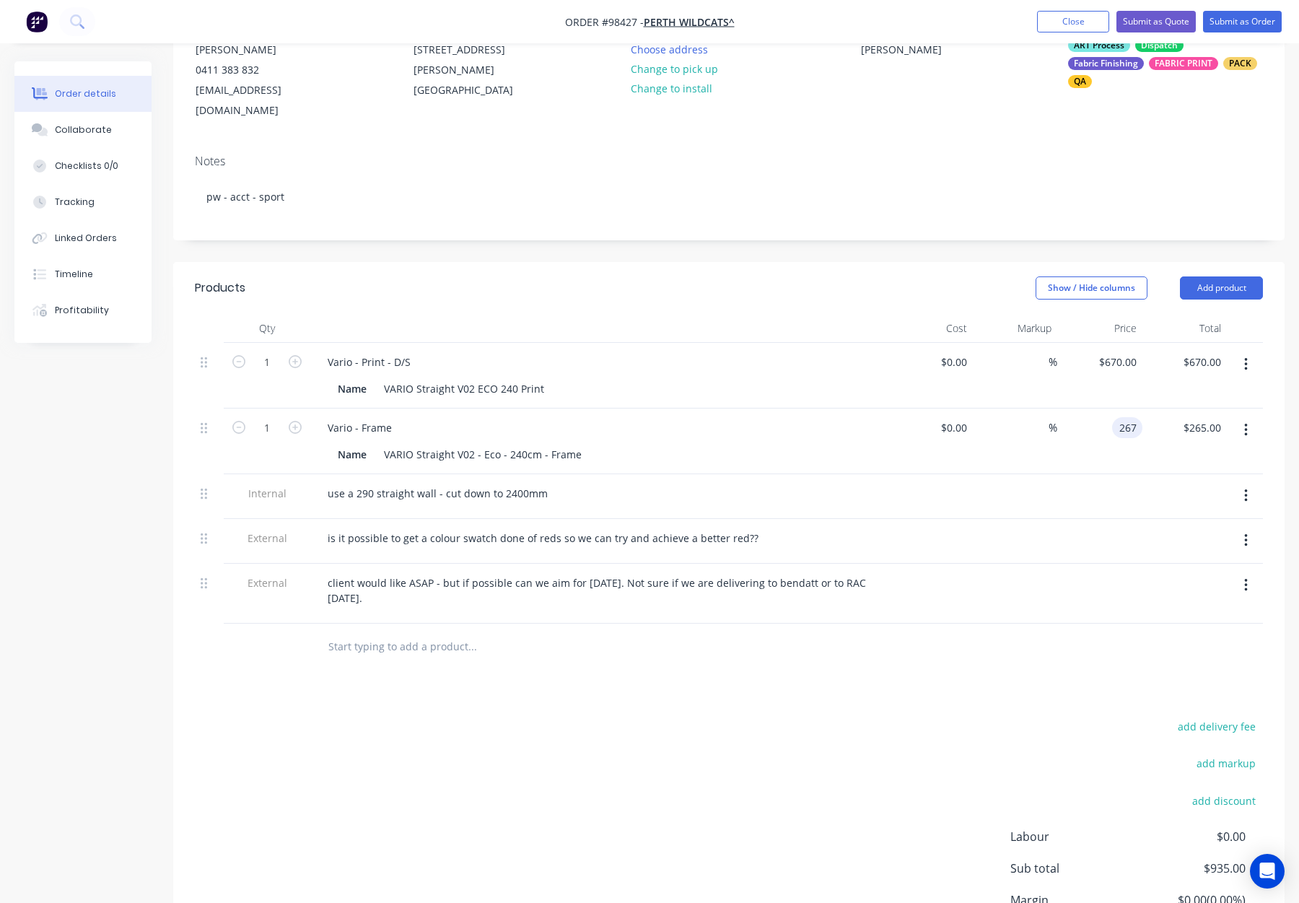
type input "$267.00"
click at [1000, 692] on div "Products Show / Hide columns Add product Qty Cost Markup Price Total 1 Vario - …" at bounding box center [729, 639] width 1112 height 755
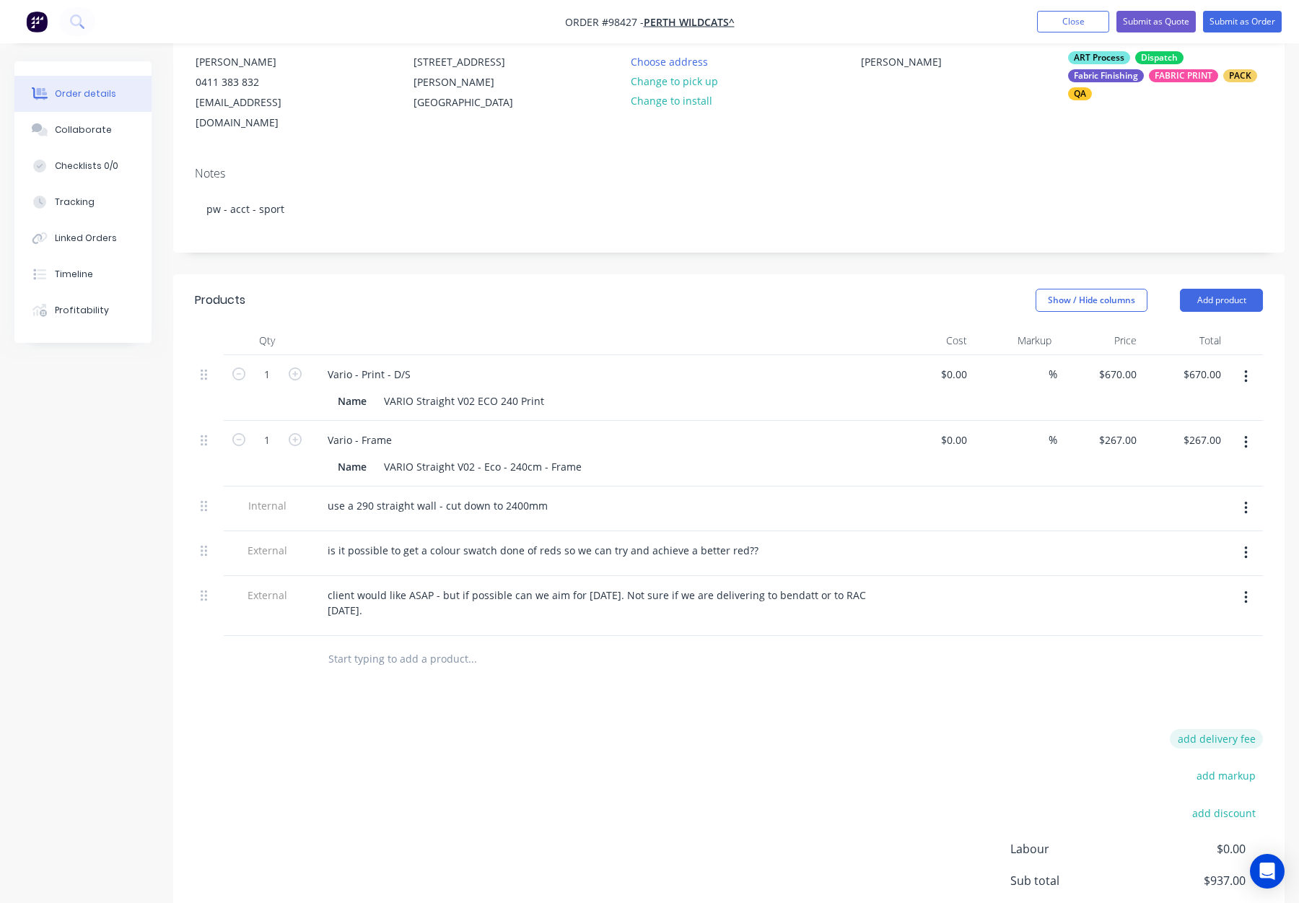
click at [1200, 729] on button "add delivery fee" at bounding box center [1216, 738] width 93 height 19
type input "55"
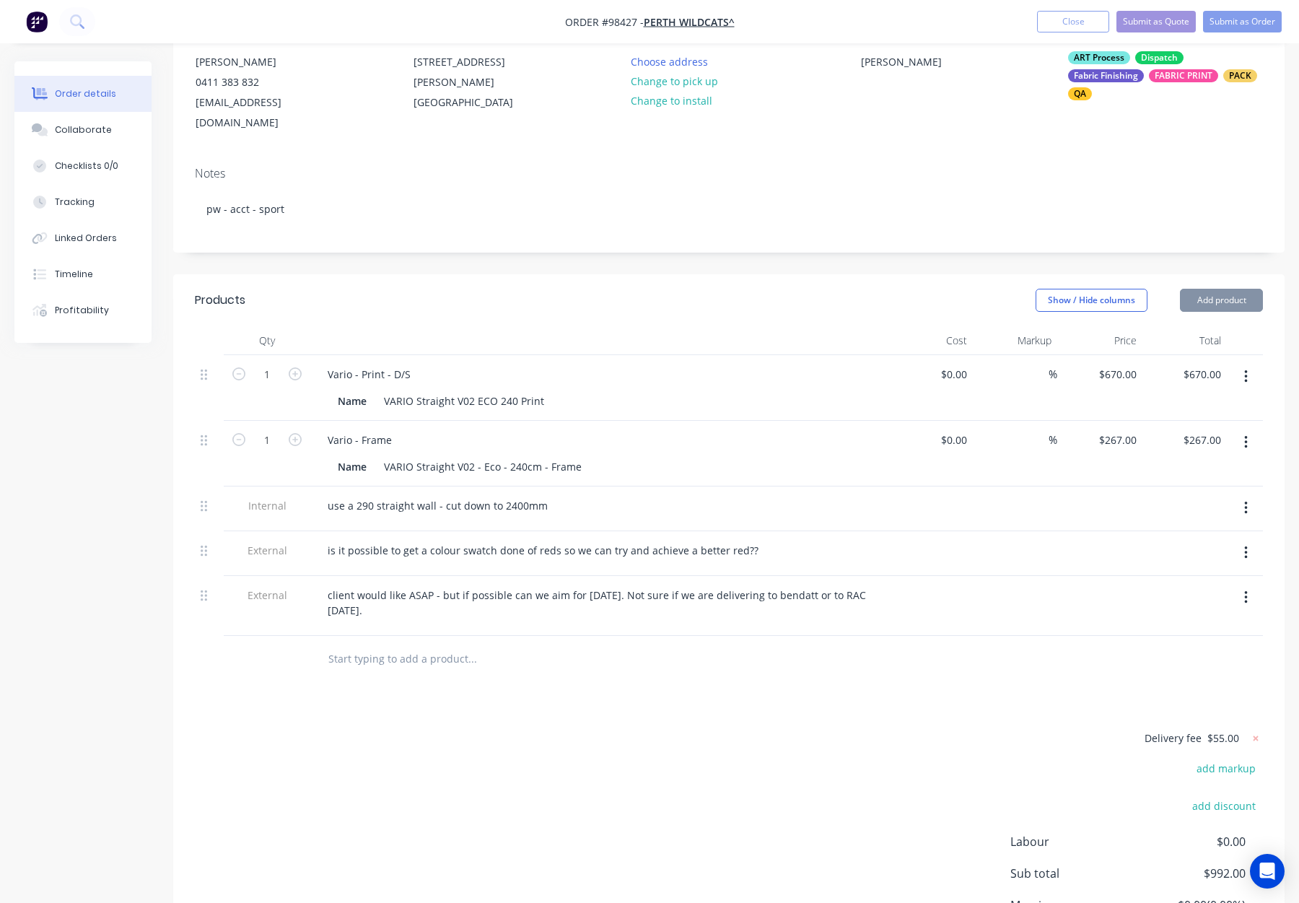
click at [712, 705] on div "Products Show / Hide columns Add product Qty Cost Markup Price Total 1 Vario - …" at bounding box center [729, 648] width 1112 height 748
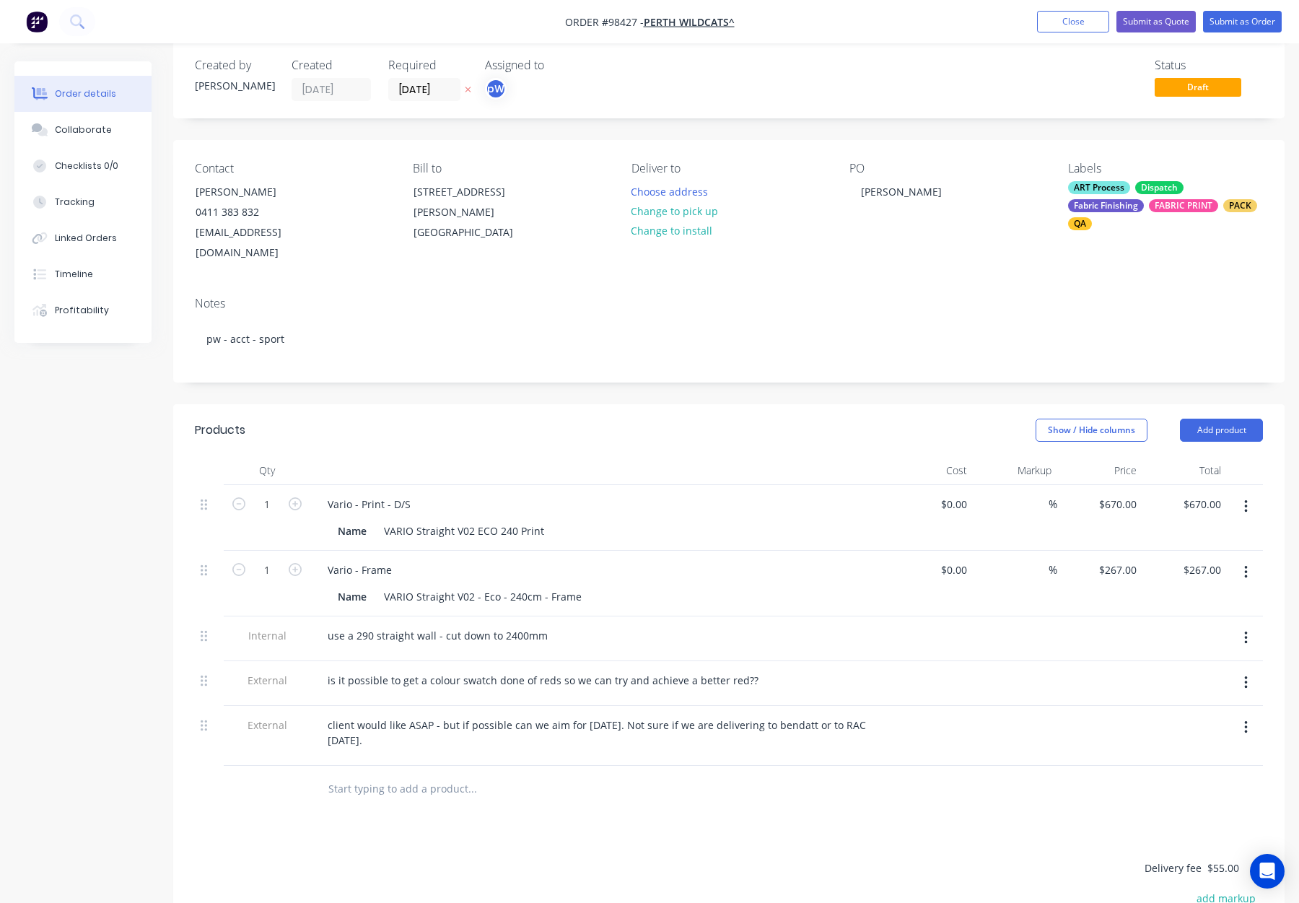
scroll to position [0, 0]
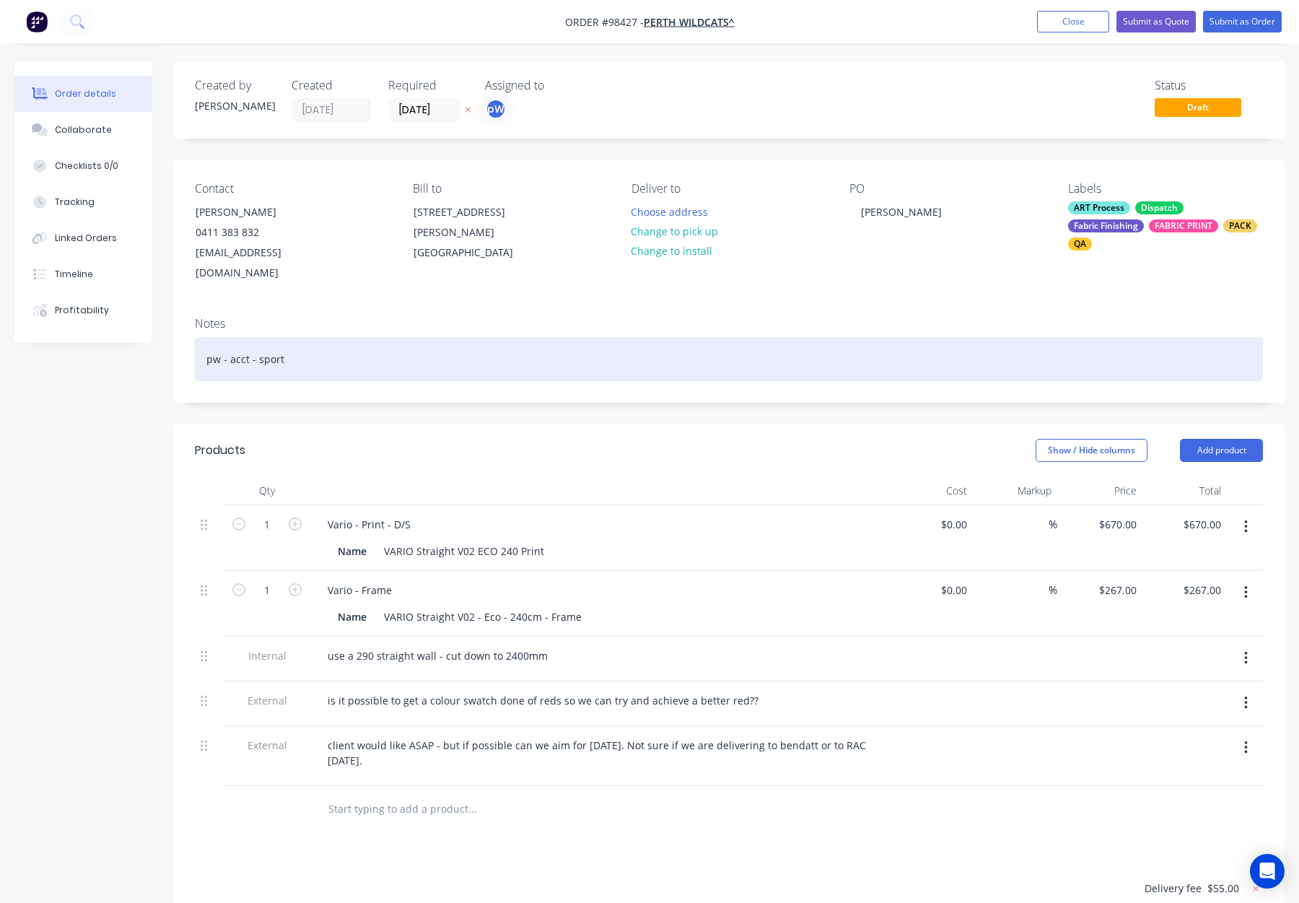
drag, startPoint x: 383, startPoint y: 338, endPoint x: 393, endPoint y: 340, distance: 10.3
click at [384, 338] on div "pw - acct - sport" at bounding box center [729, 359] width 1068 height 44
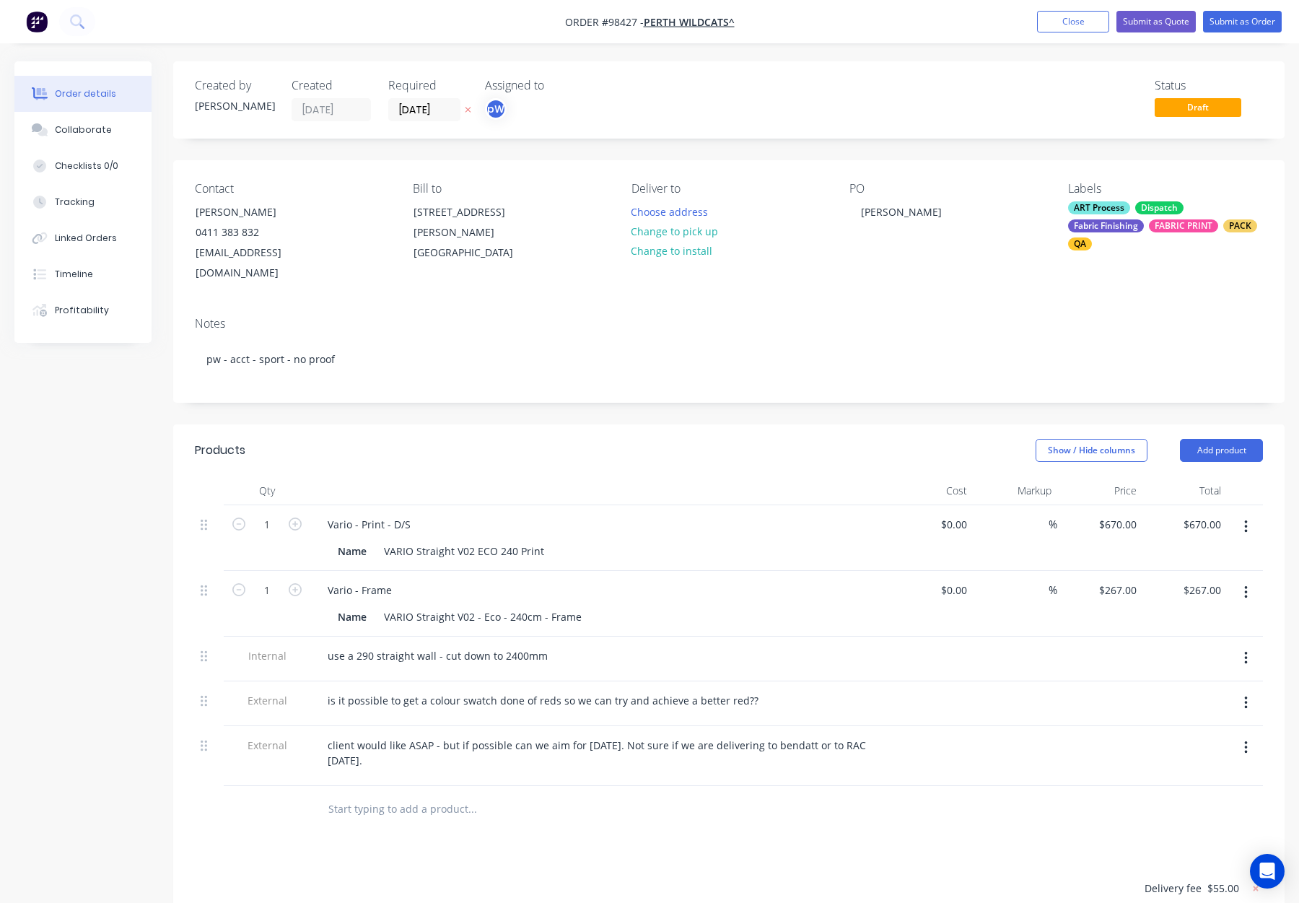
click at [671, 439] on div "Show / Hide columns Add product" at bounding box center [842, 450] width 841 height 23
click at [1135, 216] on div "ART Process Dispatch Fabric Finishing FABRIC PRINT PACK QA" at bounding box center [1165, 225] width 195 height 49
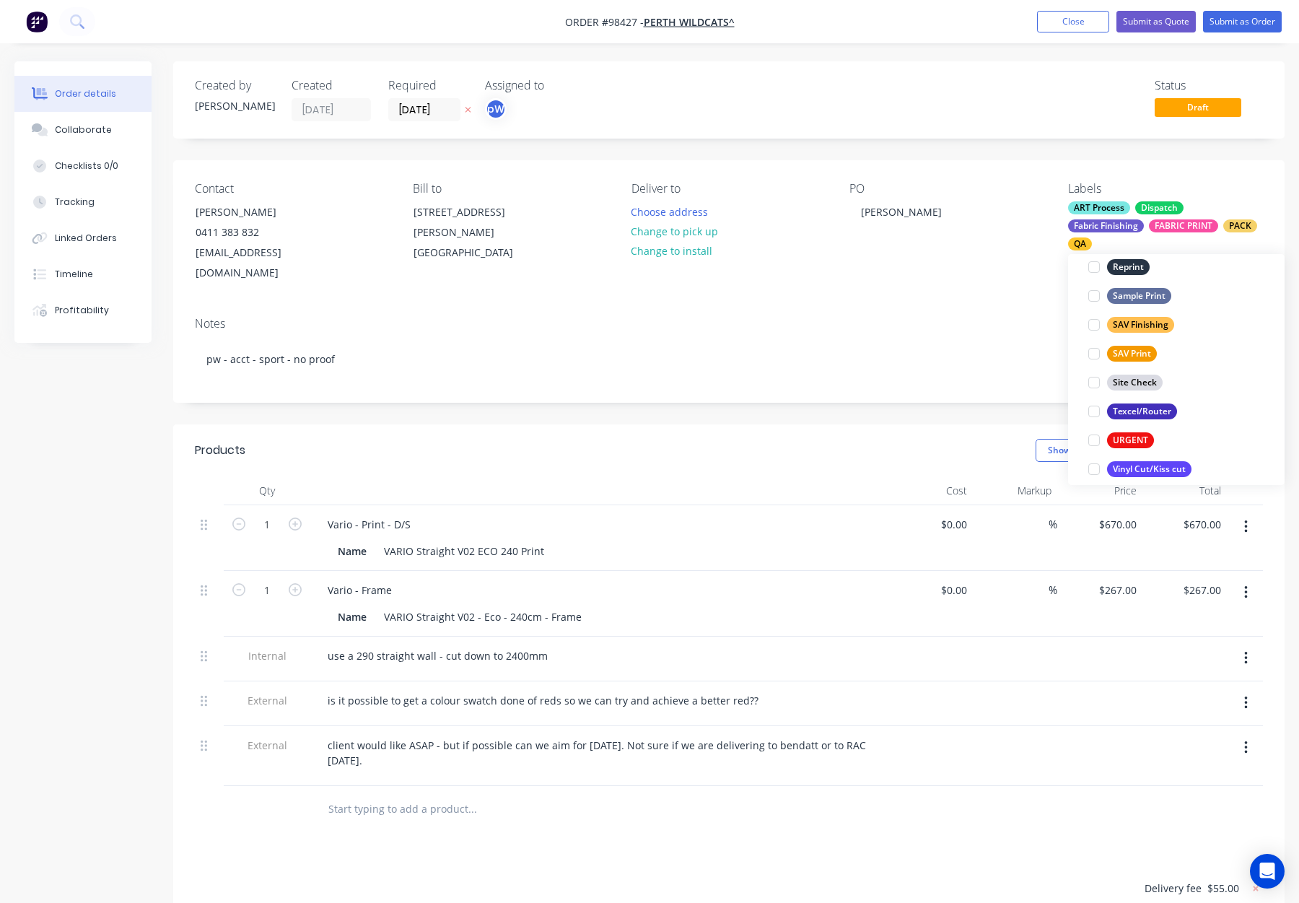
scroll to position [693, 0]
click at [932, 315] on div "Notes pw - acct - sport - no proof" at bounding box center [729, 353] width 1112 height 97
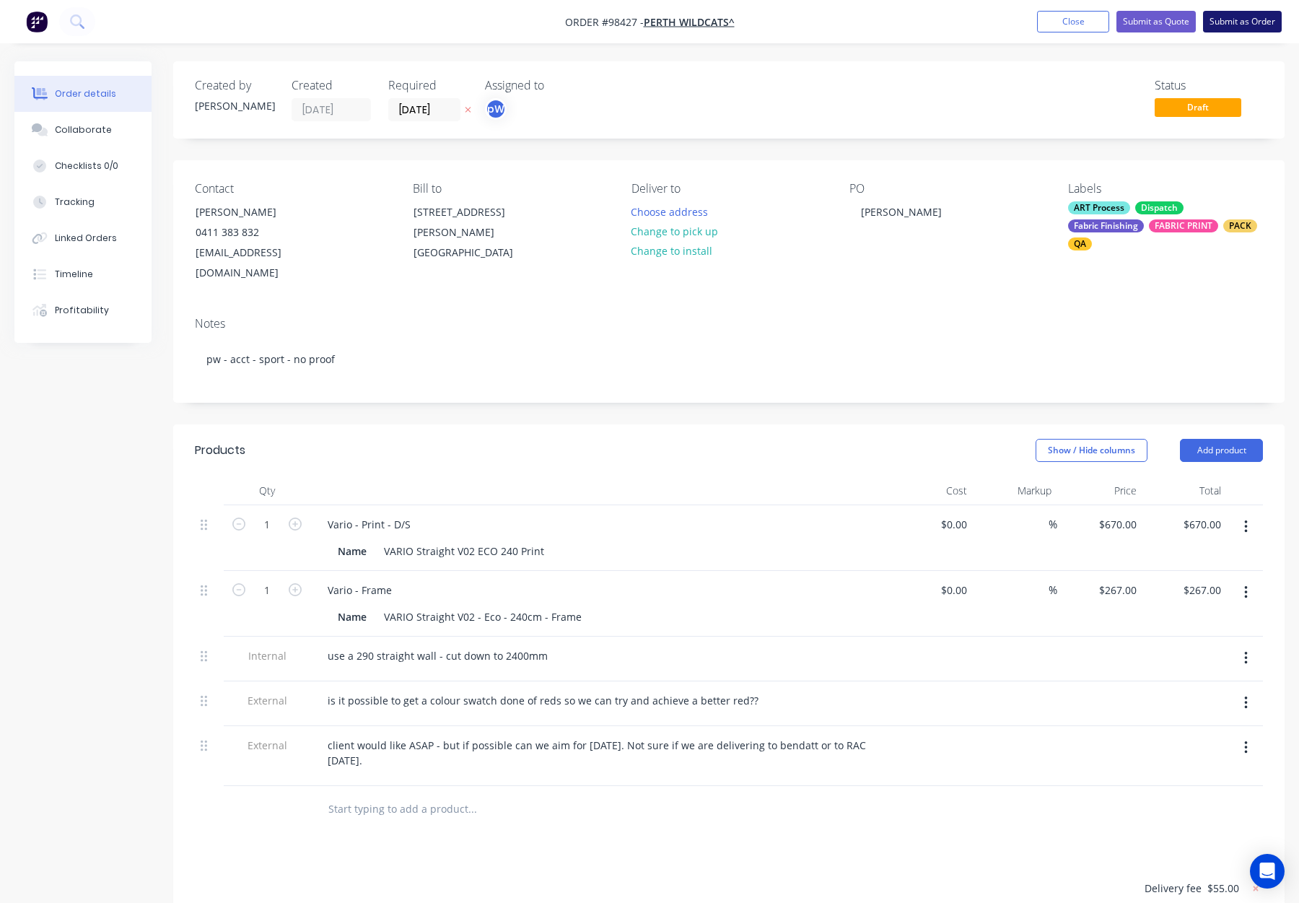
click at [1229, 18] on button "Submit as Order" at bounding box center [1242, 22] width 79 height 22
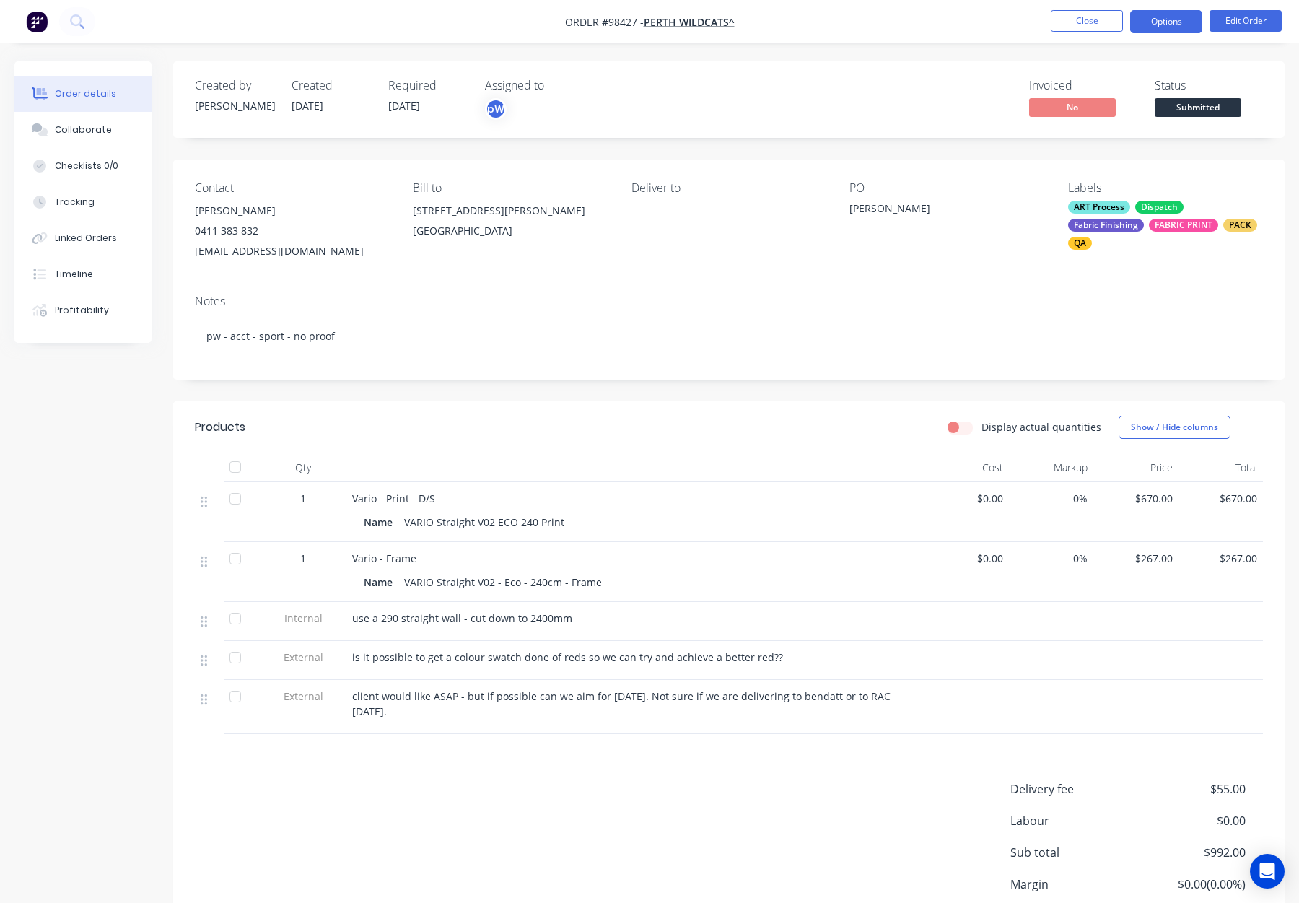
click at [1154, 22] on button "Options" at bounding box center [1166, 21] width 72 height 23
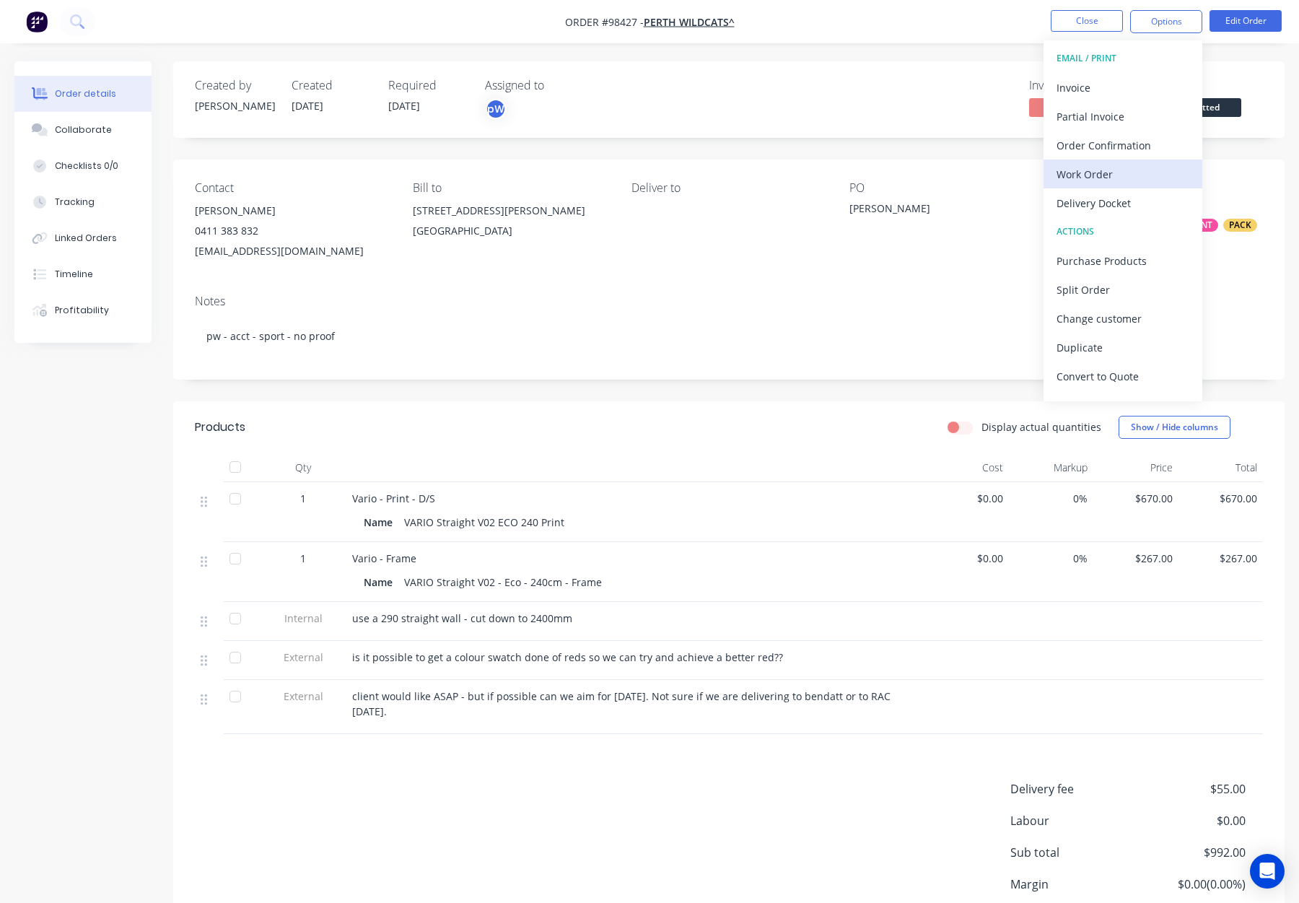
click at [1118, 172] on div "Work Order" at bounding box center [1123, 174] width 133 height 21
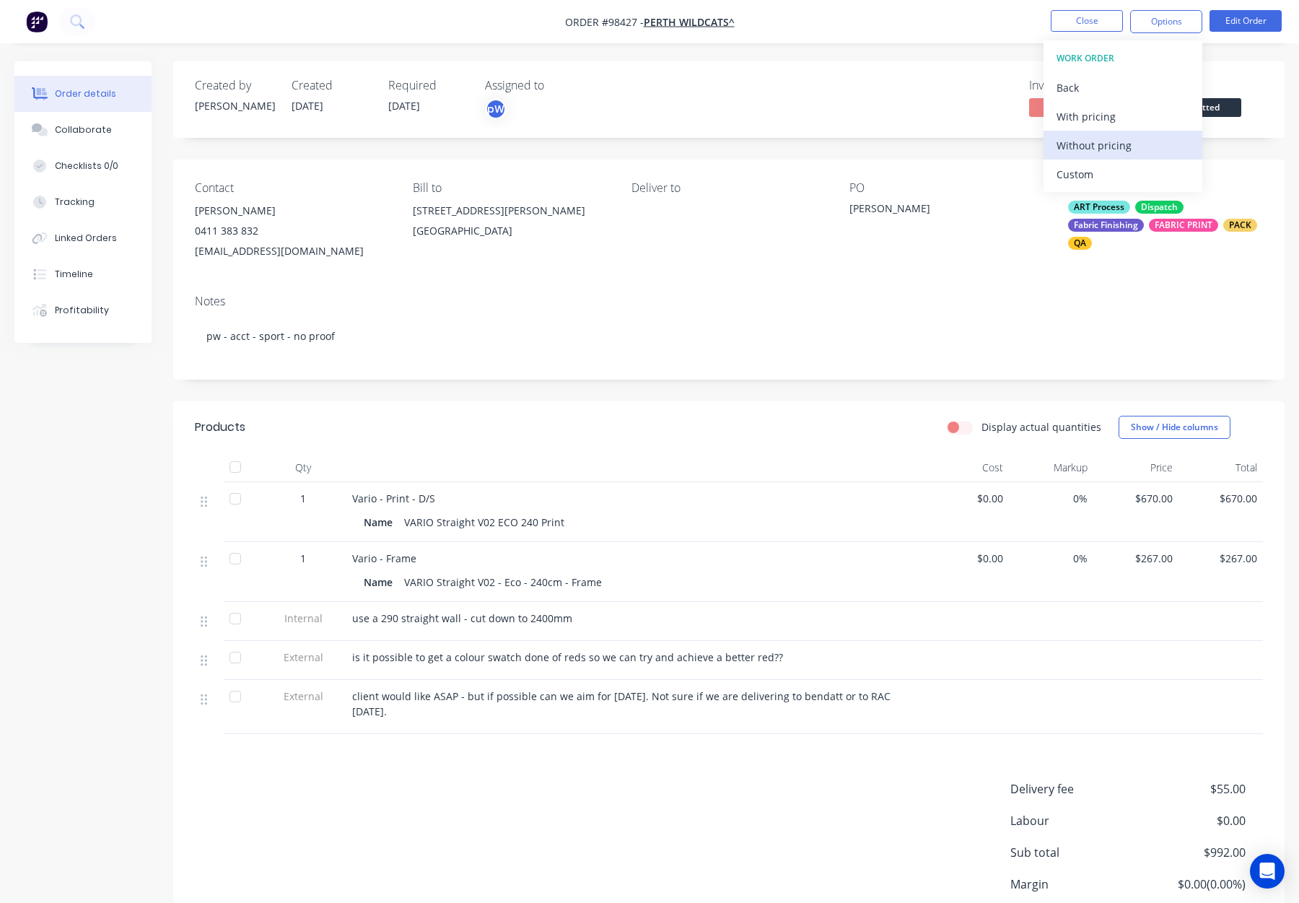
click at [1111, 141] on div "Without pricing" at bounding box center [1123, 145] width 133 height 21
click at [1068, 22] on button "Close" at bounding box center [1087, 21] width 72 height 22
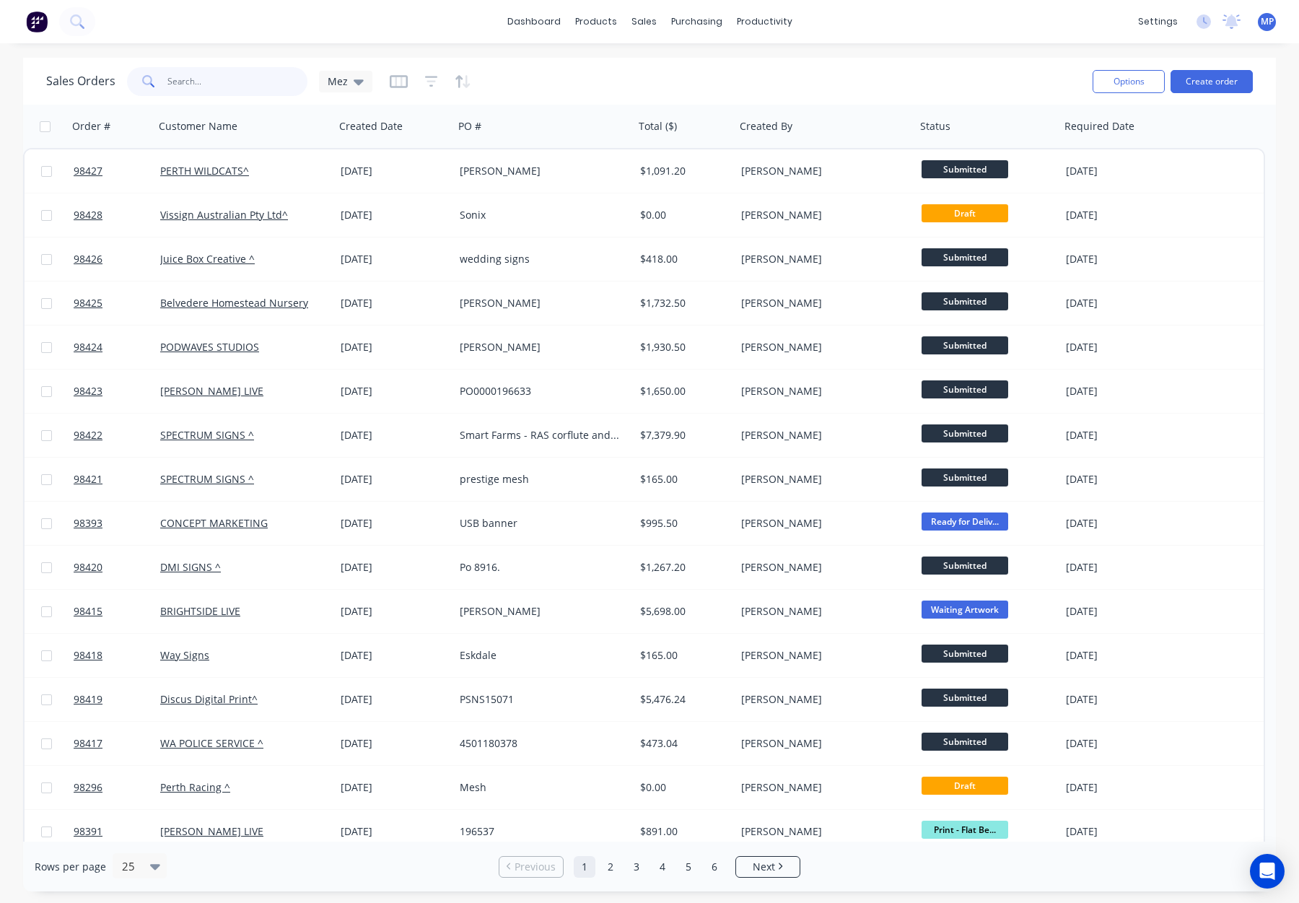
click at [201, 79] on input "text" at bounding box center [237, 81] width 141 height 29
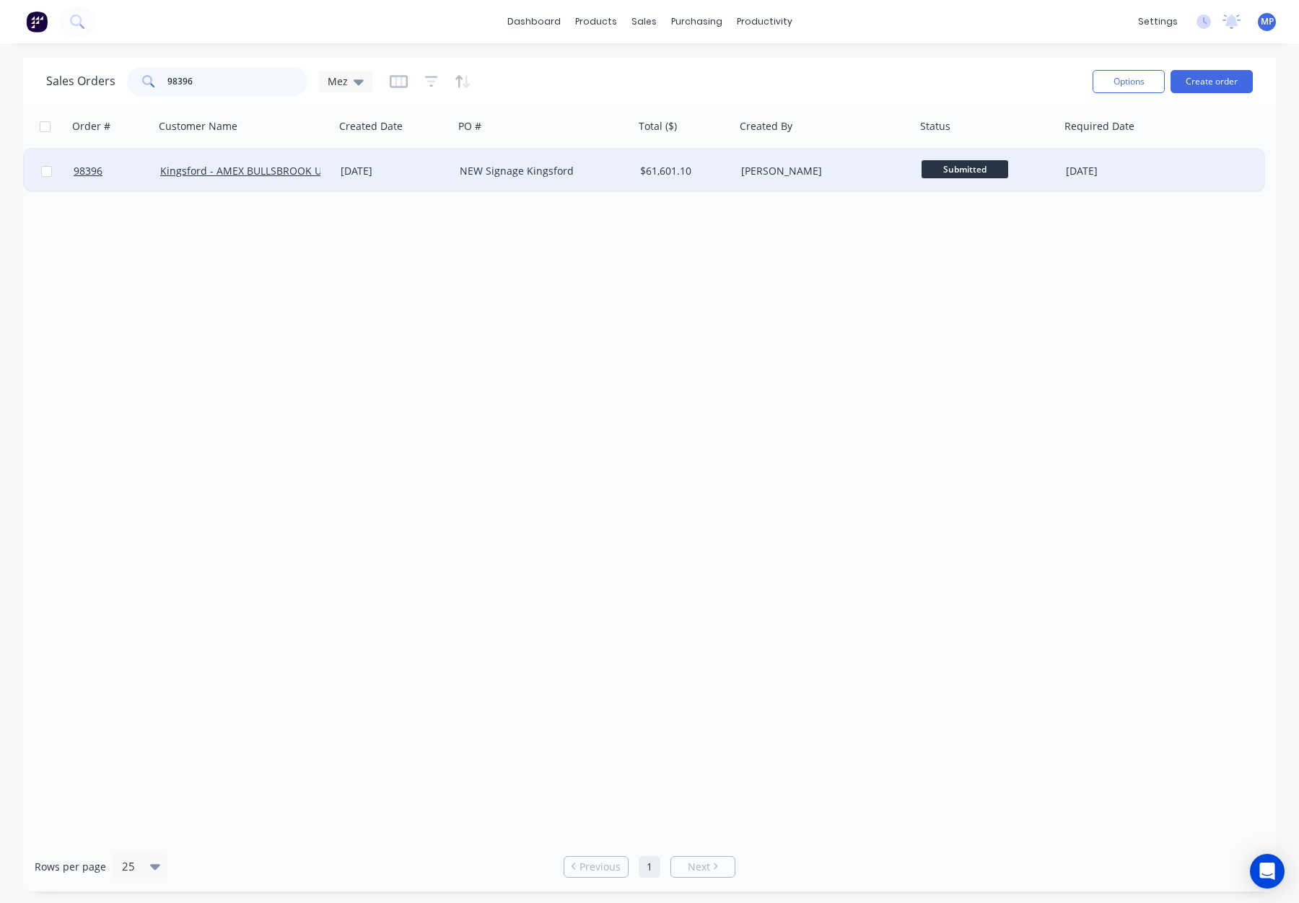
type input "98396"
click at [614, 175] on div "NEW Signage Kingsford" at bounding box center [540, 171] width 160 height 14
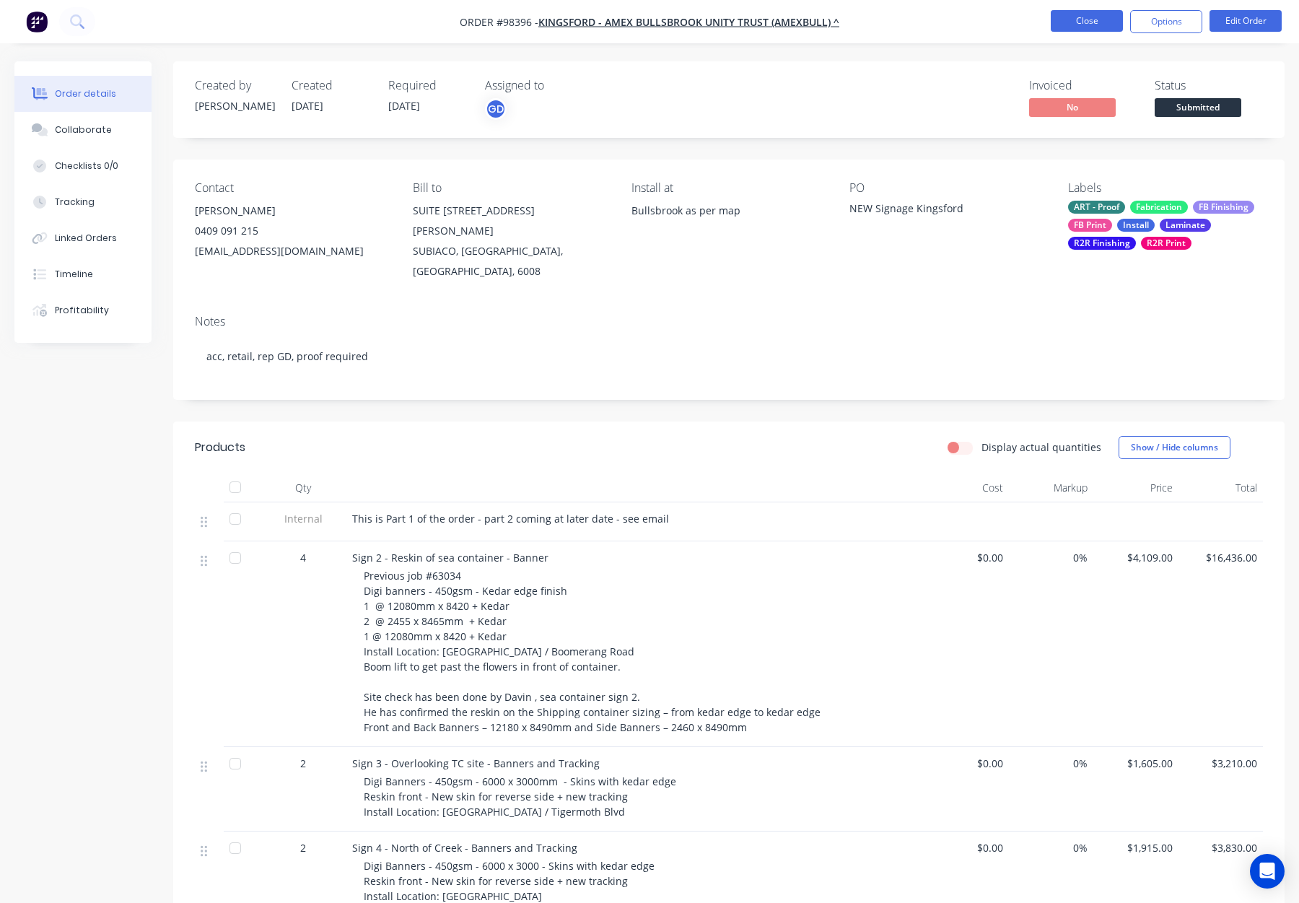
click at [1082, 22] on button "Close" at bounding box center [1087, 21] width 72 height 22
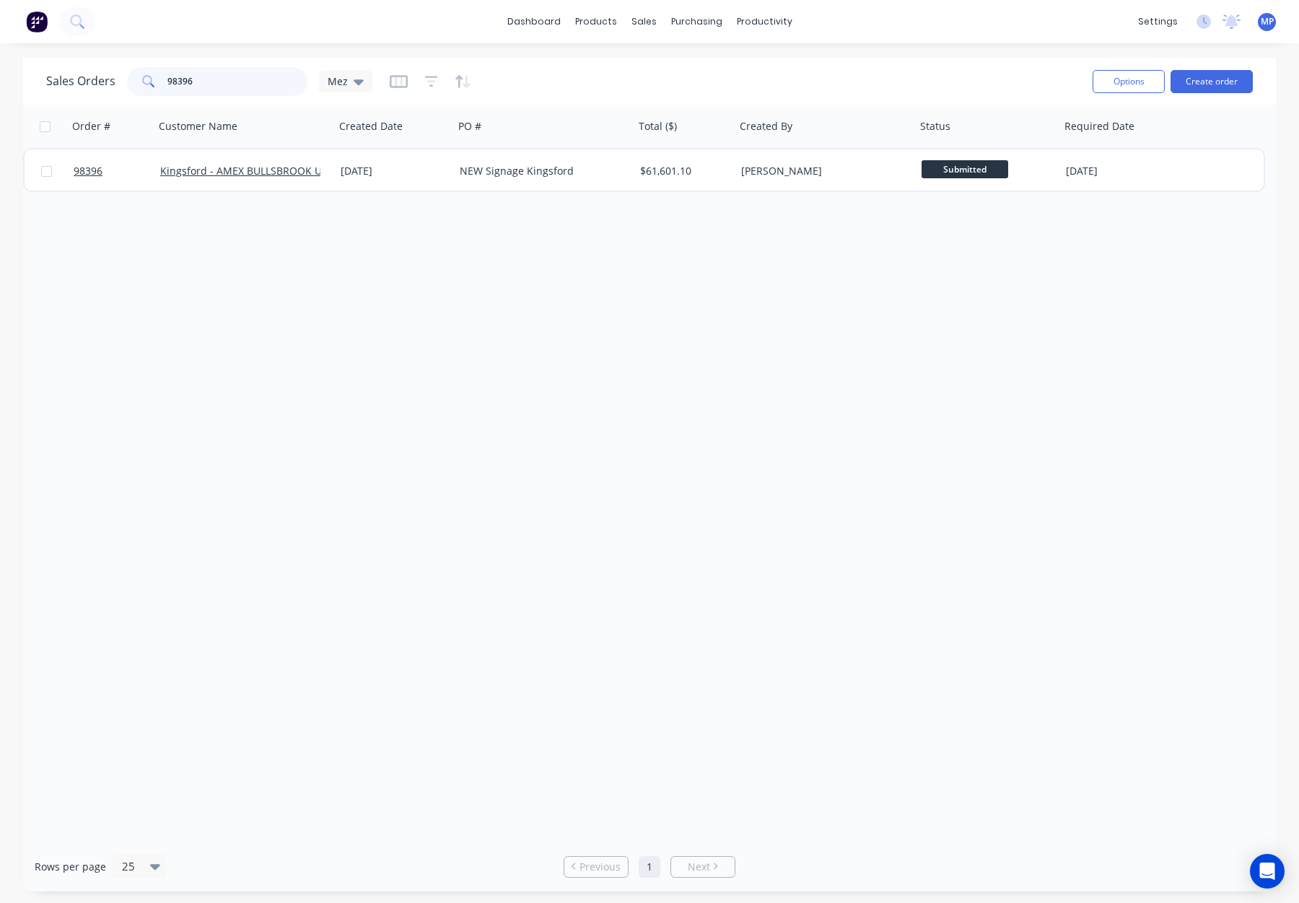
drag, startPoint x: 217, startPoint y: 82, endPoint x: 101, endPoint y: 77, distance: 115.6
click at [98, 77] on div "Sales Orders 98396 Mez" at bounding box center [209, 81] width 326 height 29
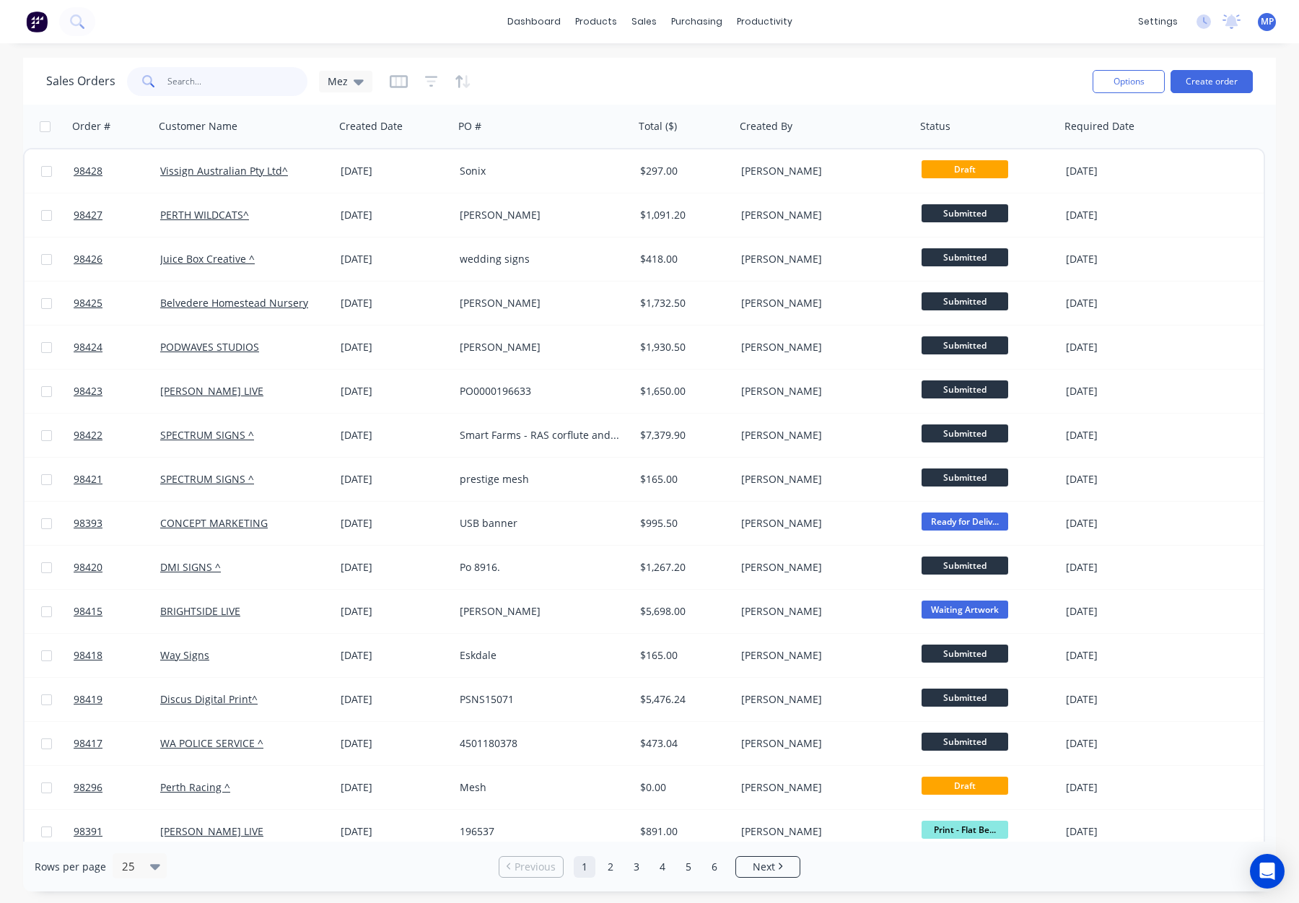
click at [189, 83] on input "text" at bounding box center [237, 81] width 141 height 29
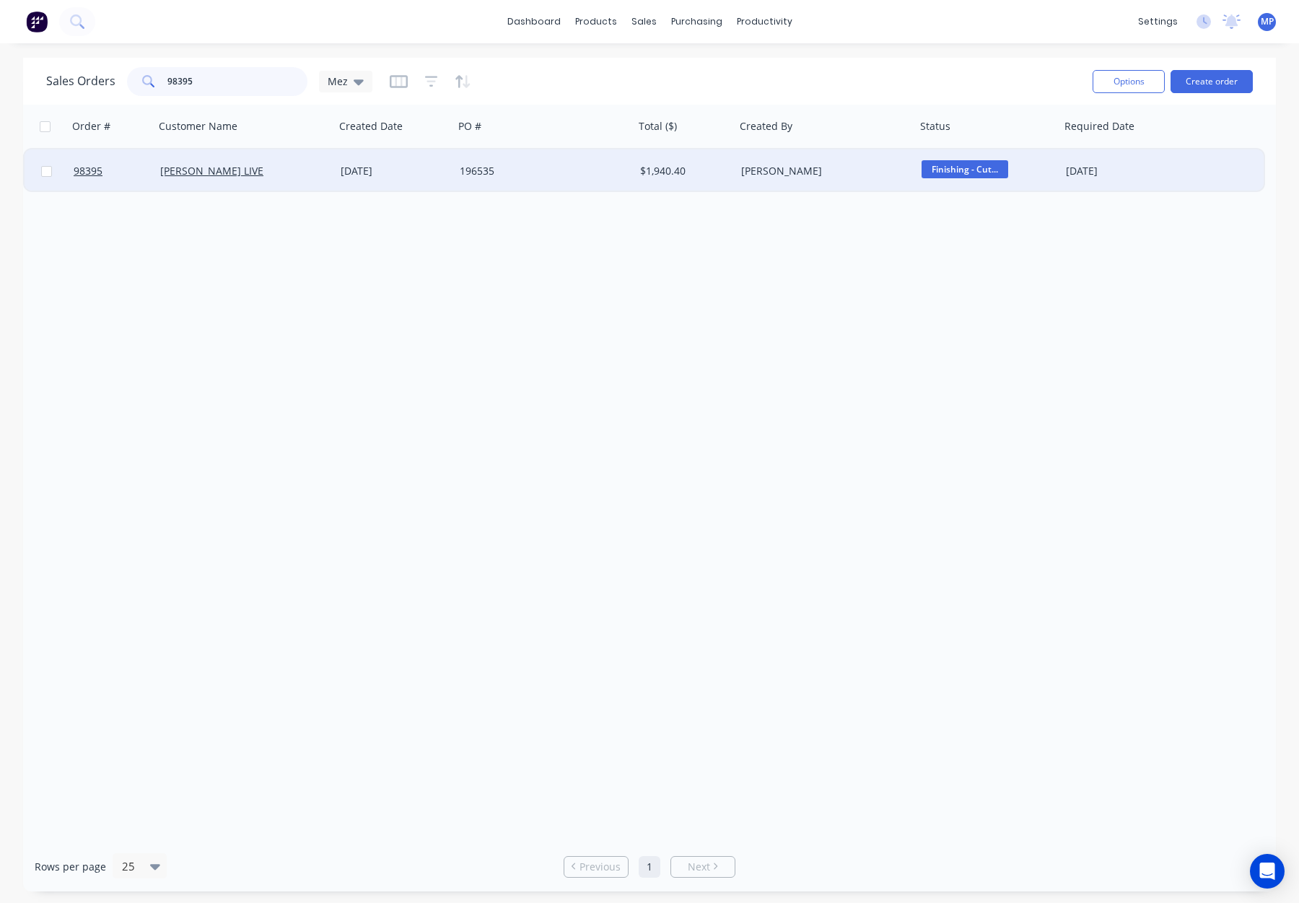
type input "98395"
click at [577, 183] on div "196535" at bounding box center [544, 170] width 180 height 43
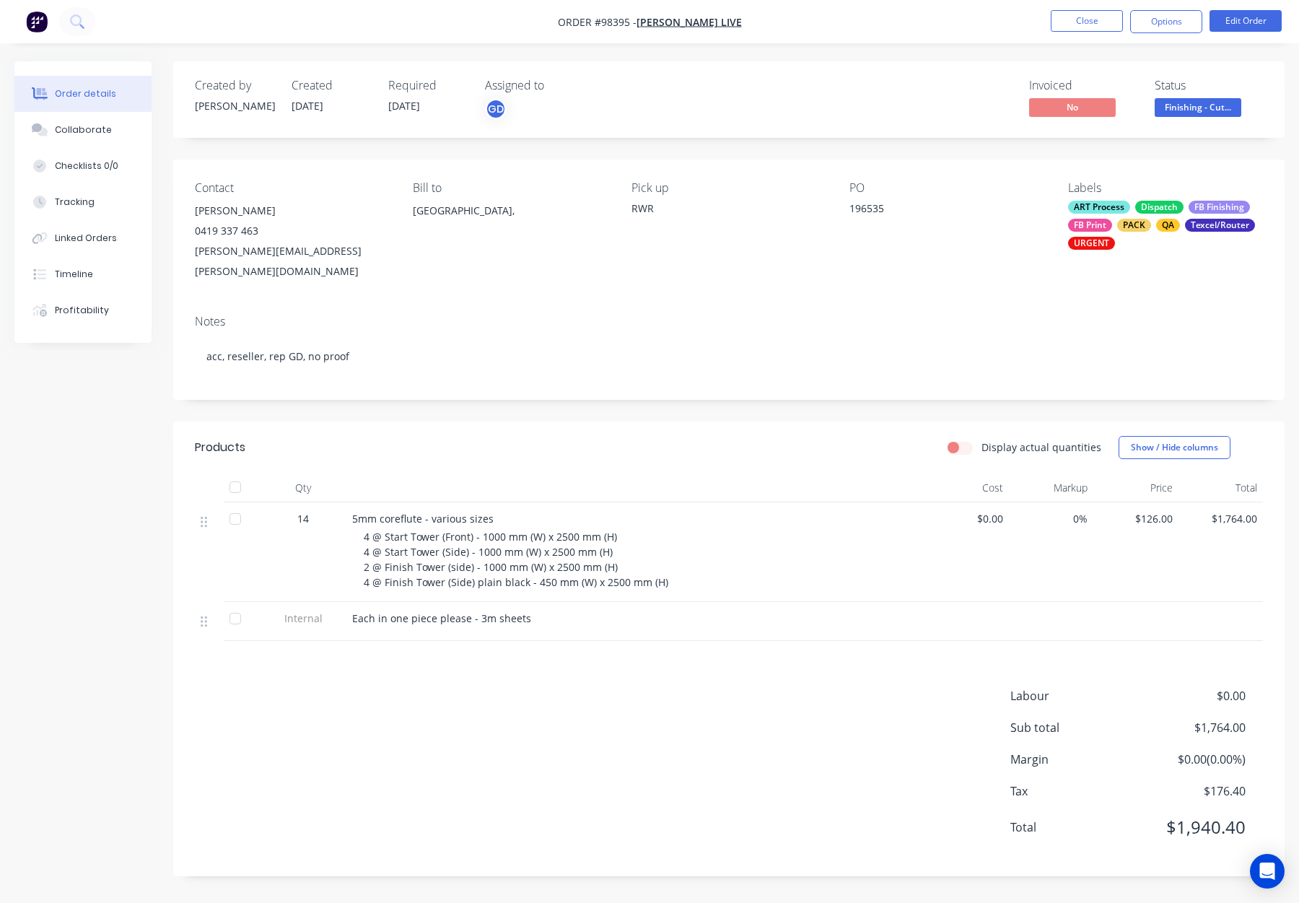
click at [450, 548] on span "4 @ Start Tower (Front) - 1000 mm (W) x 2500 mm (H) 4 @ Start Tower (Side) - 10…" at bounding box center [516, 559] width 305 height 59
click at [1074, 28] on button "Close" at bounding box center [1087, 21] width 72 height 22
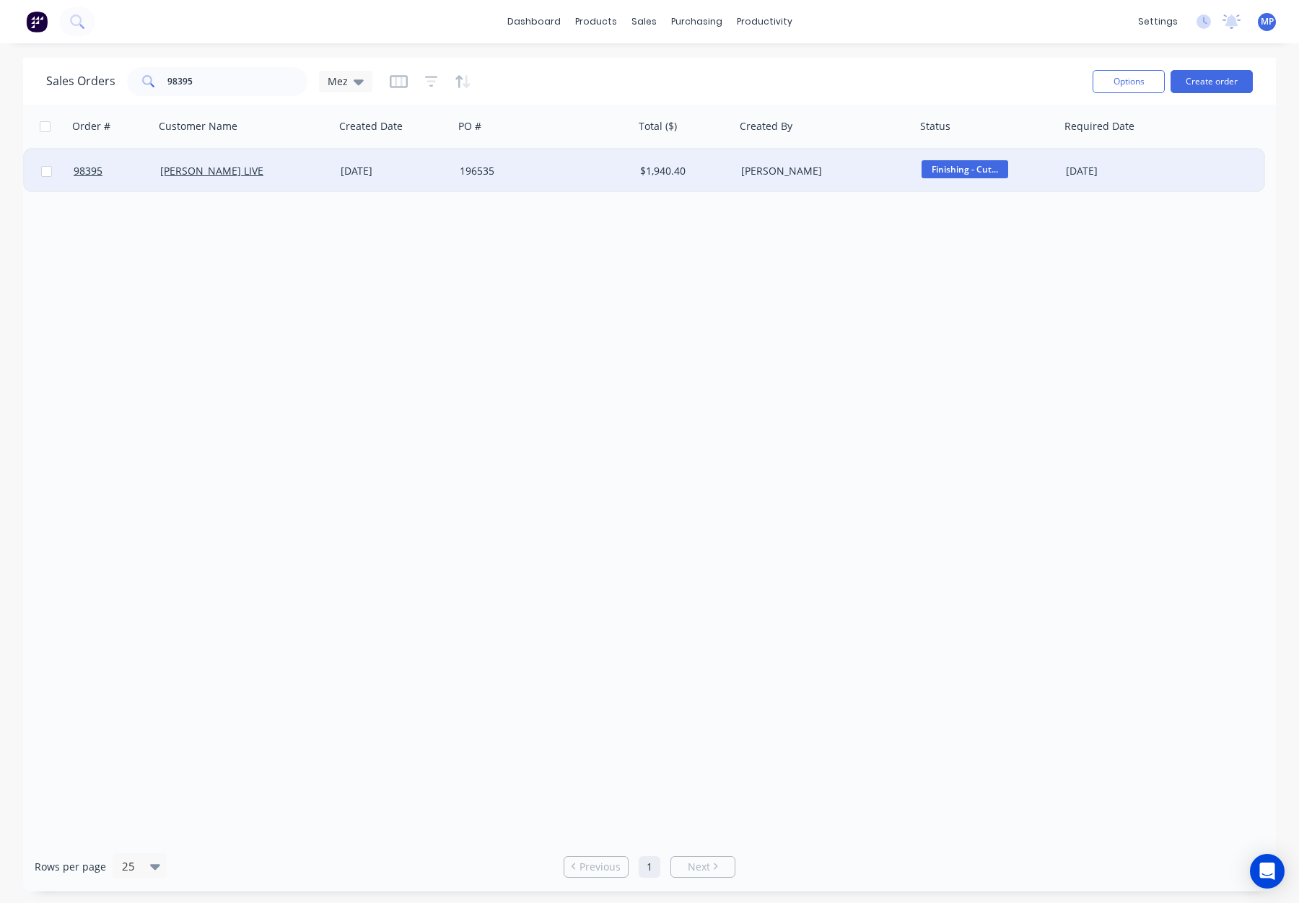
click at [404, 179] on div "29 Aug 2025" at bounding box center [394, 170] width 119 height 43
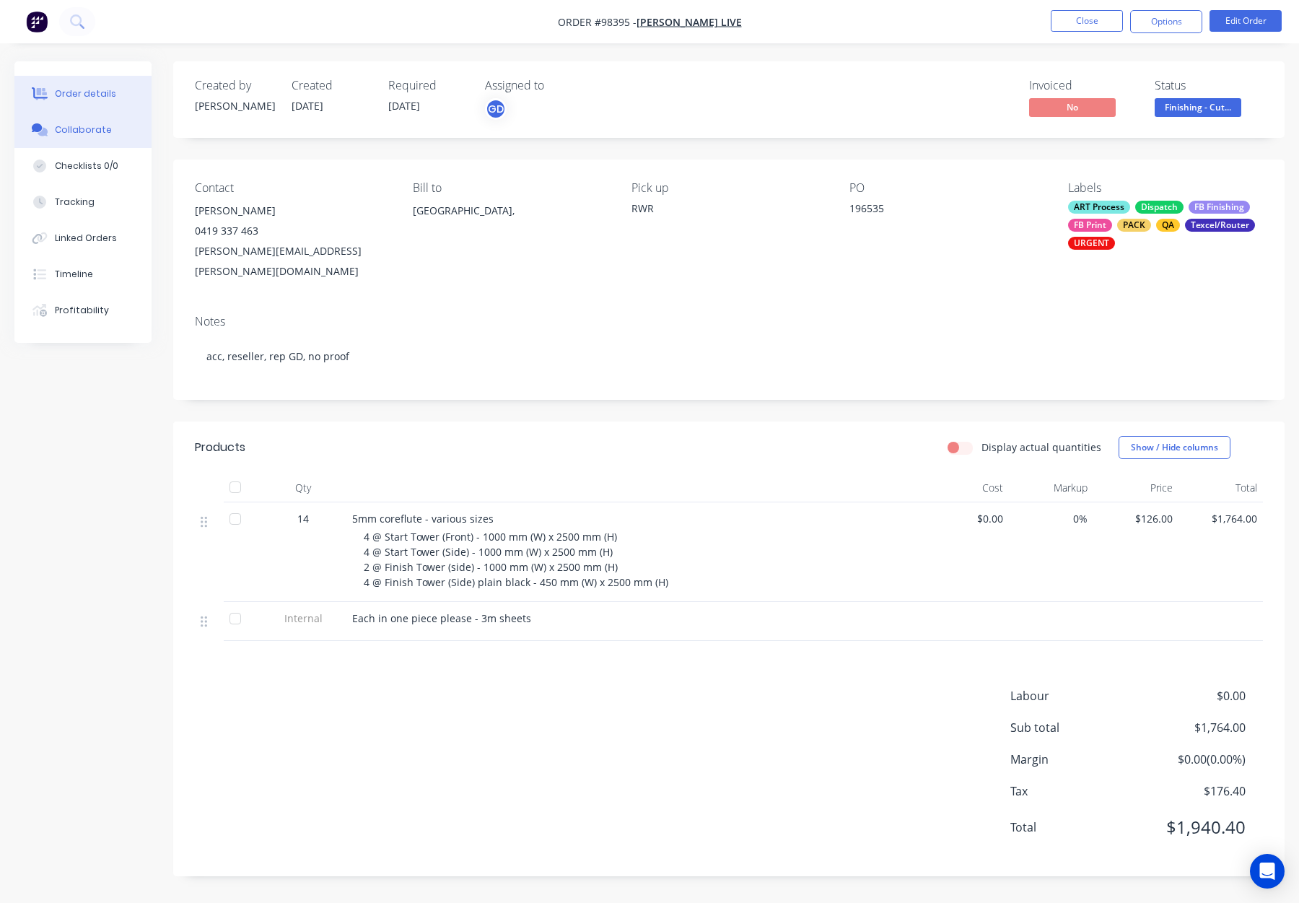
click at [92, 123] on div "Collaborate" at bounding box center [83, 129] width 57 height 13
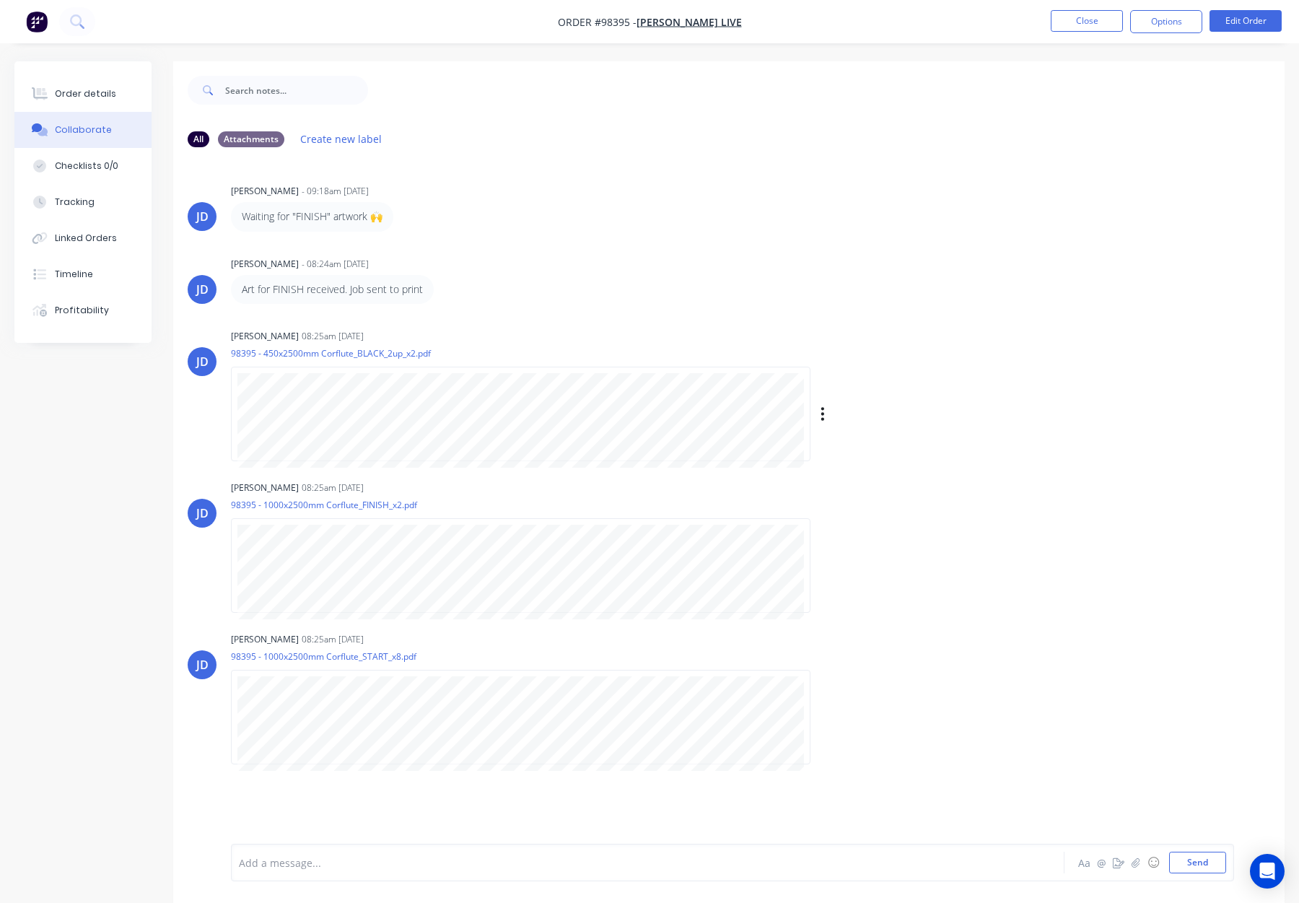
scroll to position [22, 0]
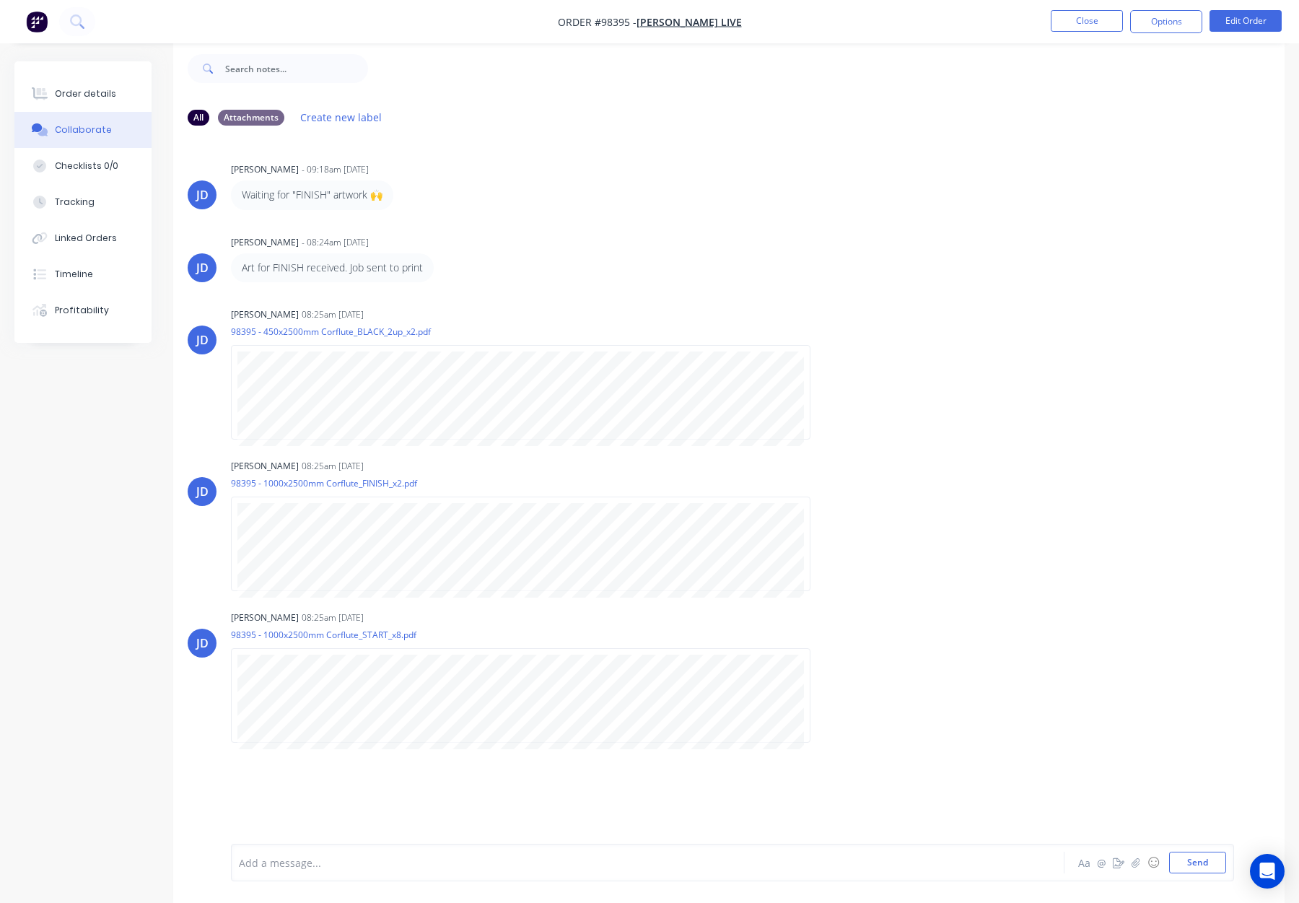
click at [82, 74] on div "Order details Collaborate Checklists 0/0 Tracking Linked Orders Timeline Profit…" at bounding box center [82, 202] width 137 height 282
click at [82, 82] on button "Order details" at bounding box center [82, 94] width 137 height 36
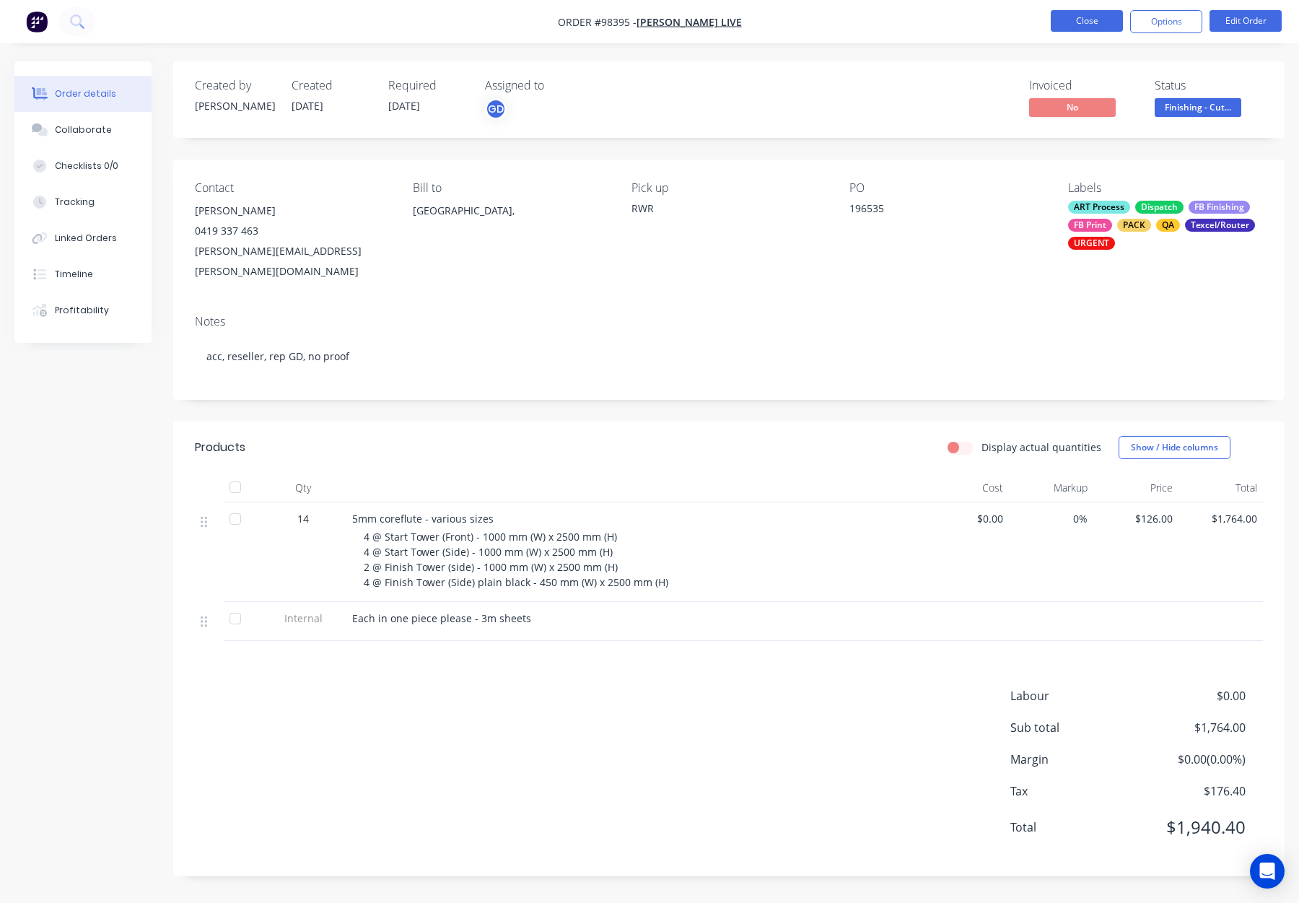
click at [1059, 24] on button "Close" at bounding box center [1087, 21] width 72 height 22
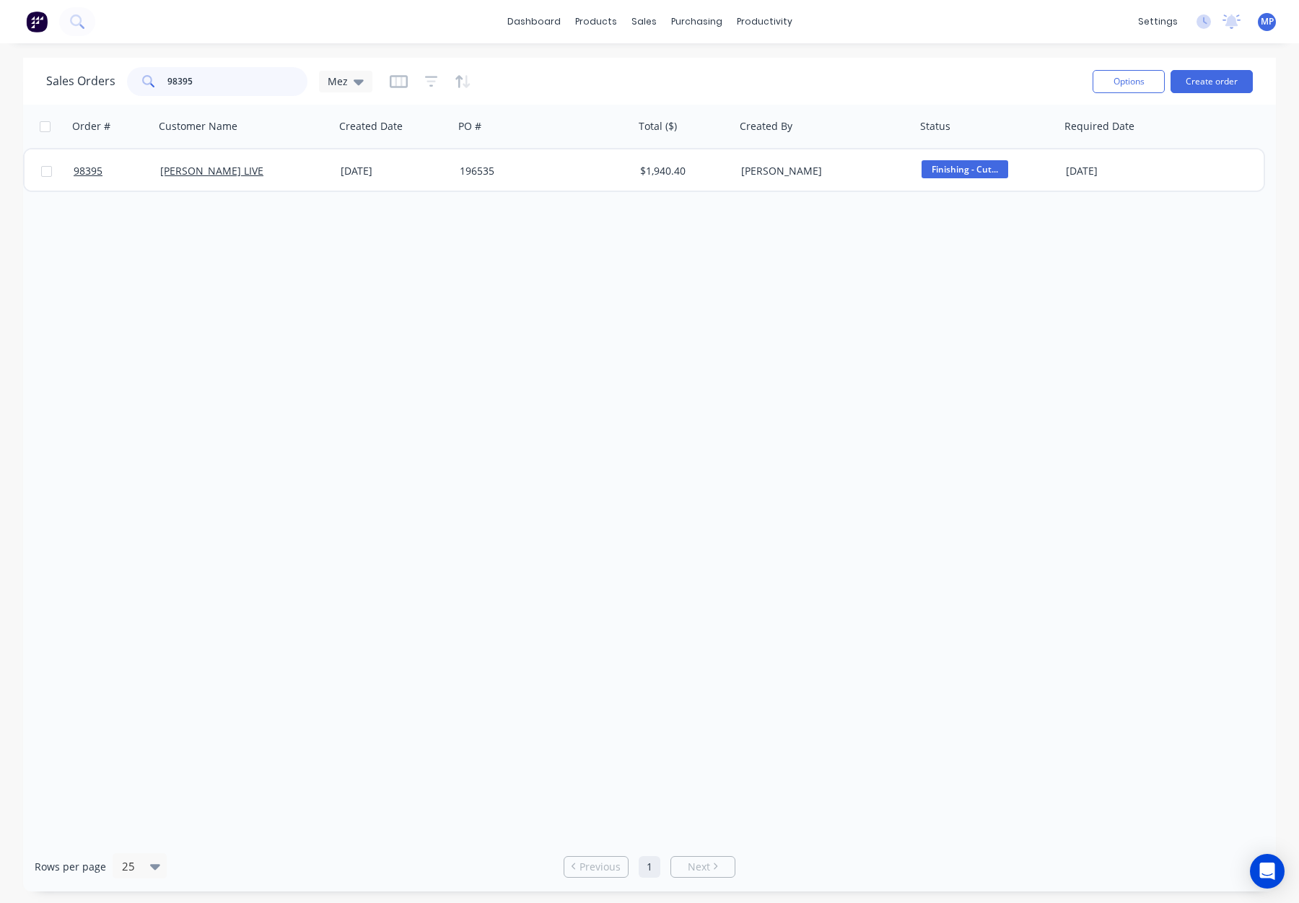
click at [128, 78] on div "98395" at bounding box center [217, 81] width 180 height 29
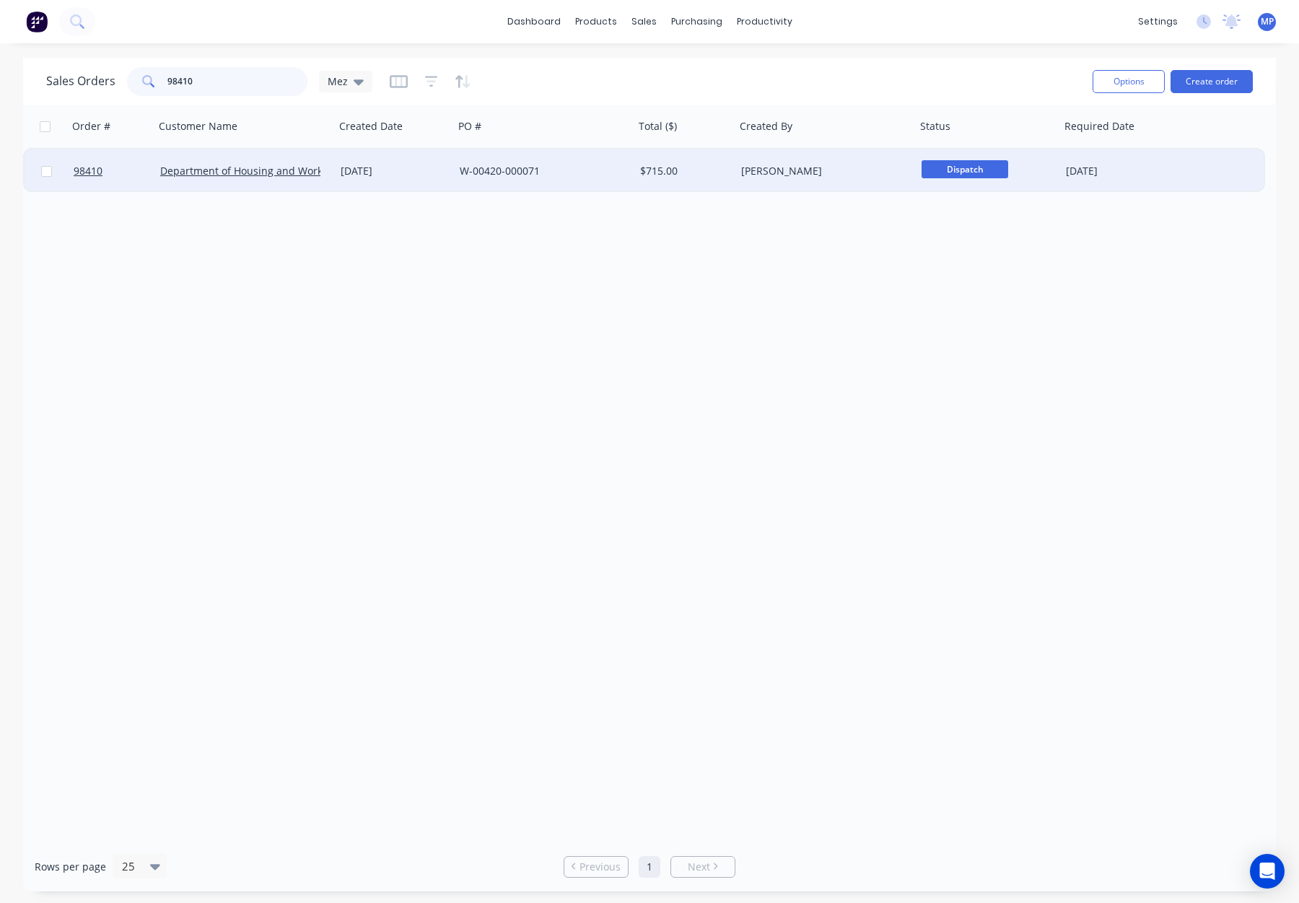
type input "98410"
click at [549, 170] on div "W-00420-000071" at bounding box center [540, 171] width 160 height 14
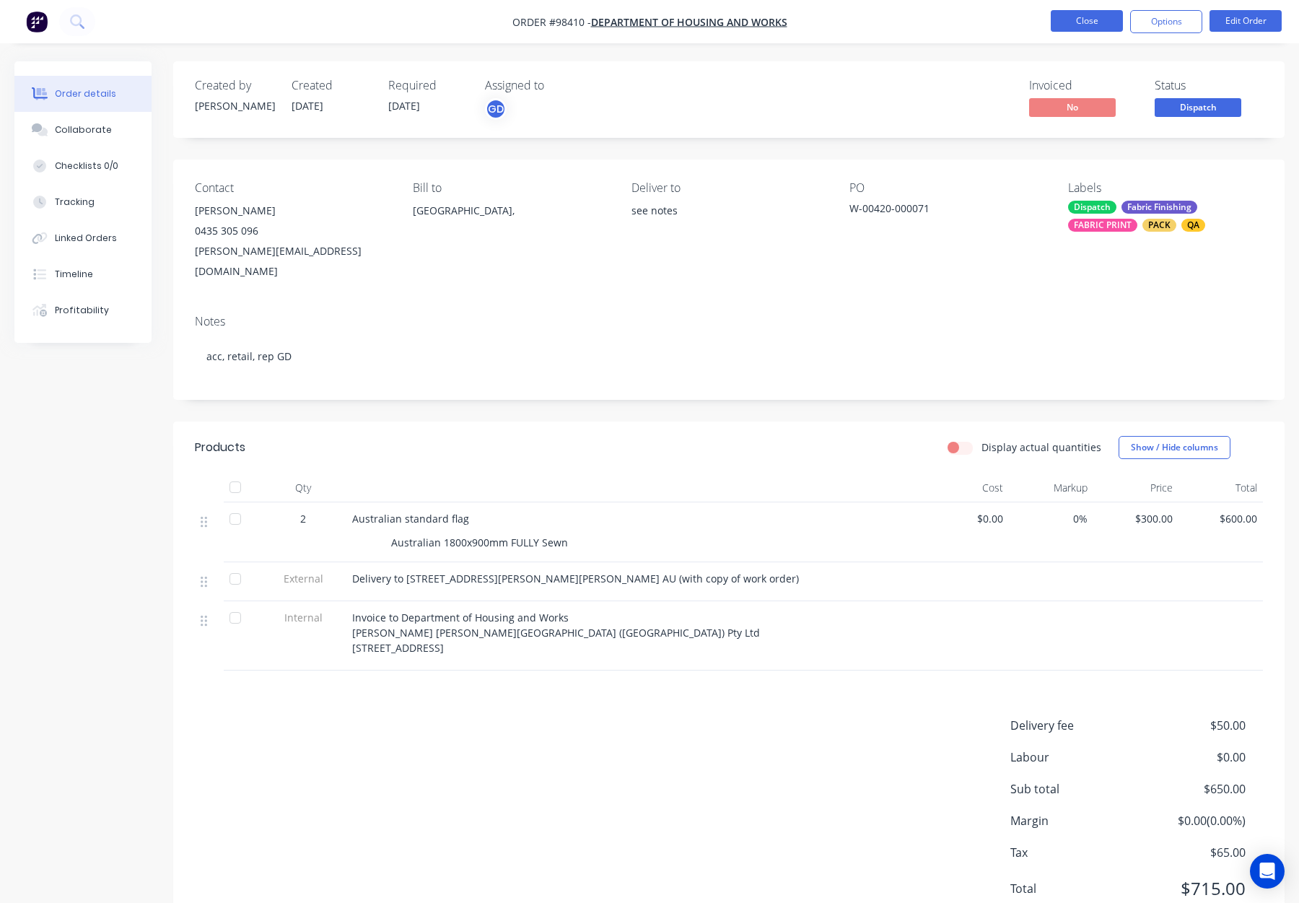
click at [1078, 14] on button "Close" at bounding box center [1087, 21] width 72 height 22
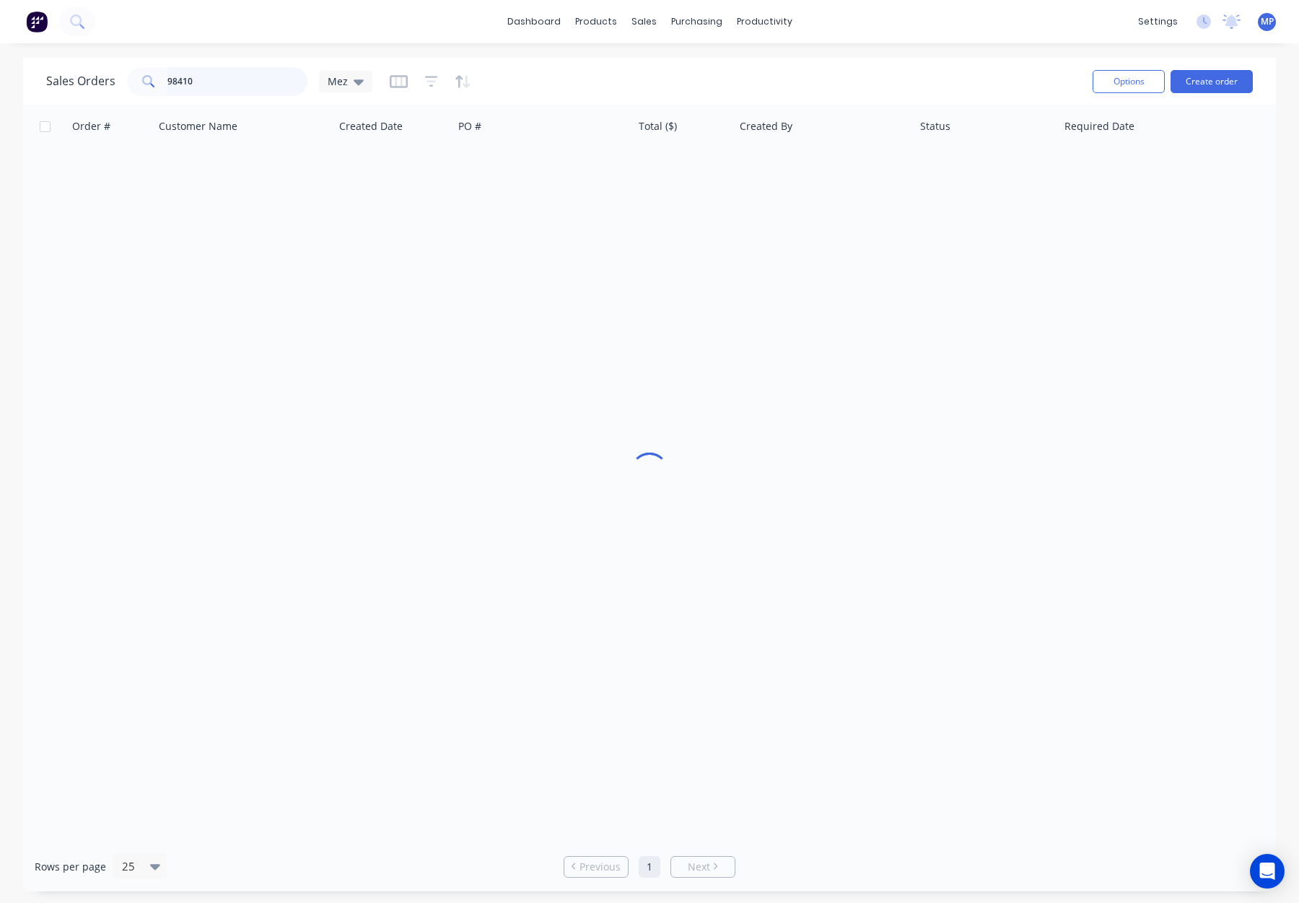
click at [250, 90] on input "98410" at bounding box center [237, 81] width 141 height 29
drag, startPoint x: 204, startPoint y: 85, endPoint x: 125, endPoint y: 77, distance: 79.8
click at [127, 77] on div "98410" at bounding box center [217, 81] width 180 height 29
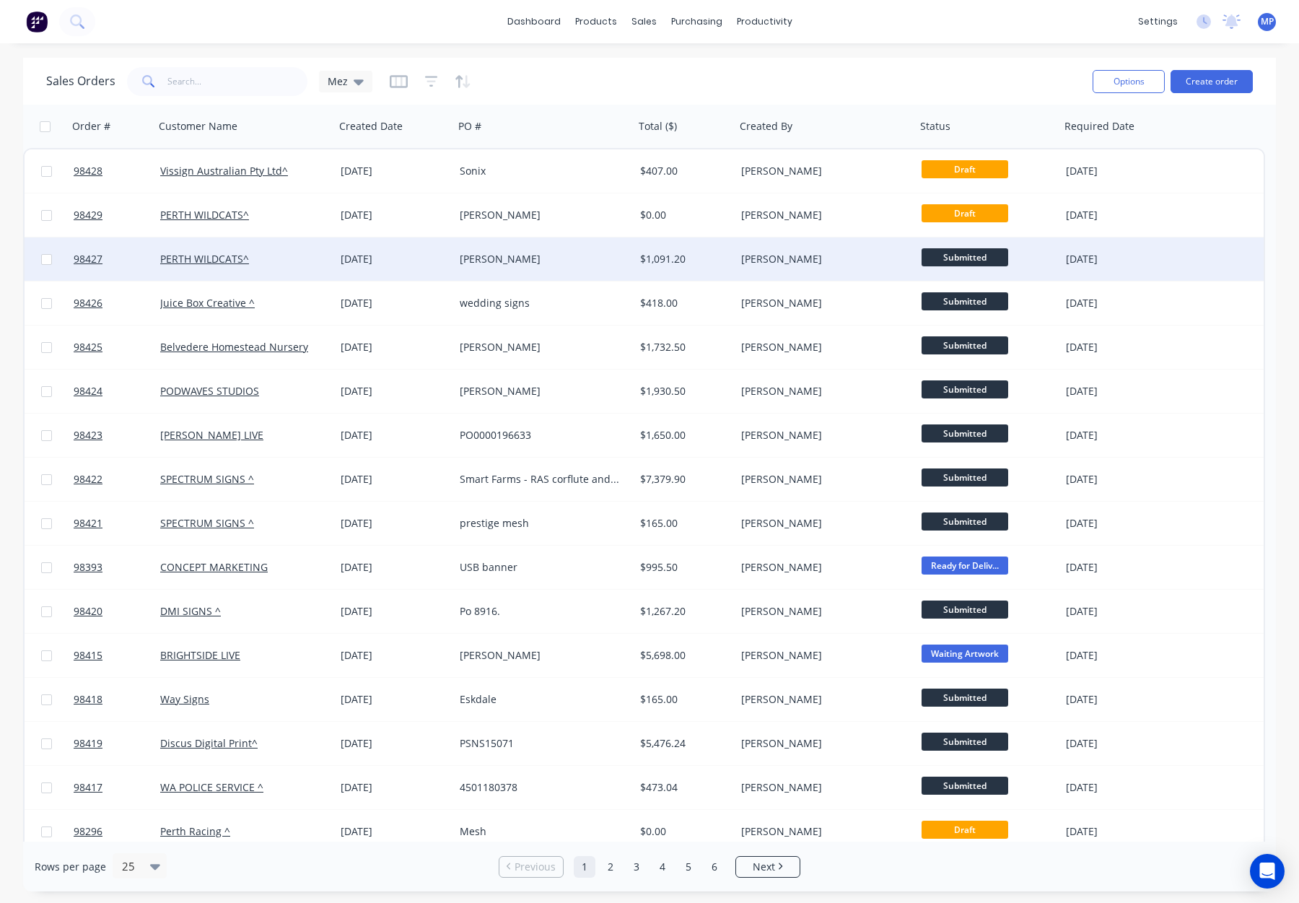
click at [543, 254] on div "[PERSON_NAME]" at bounding box center [540, 259] width 160 height 14
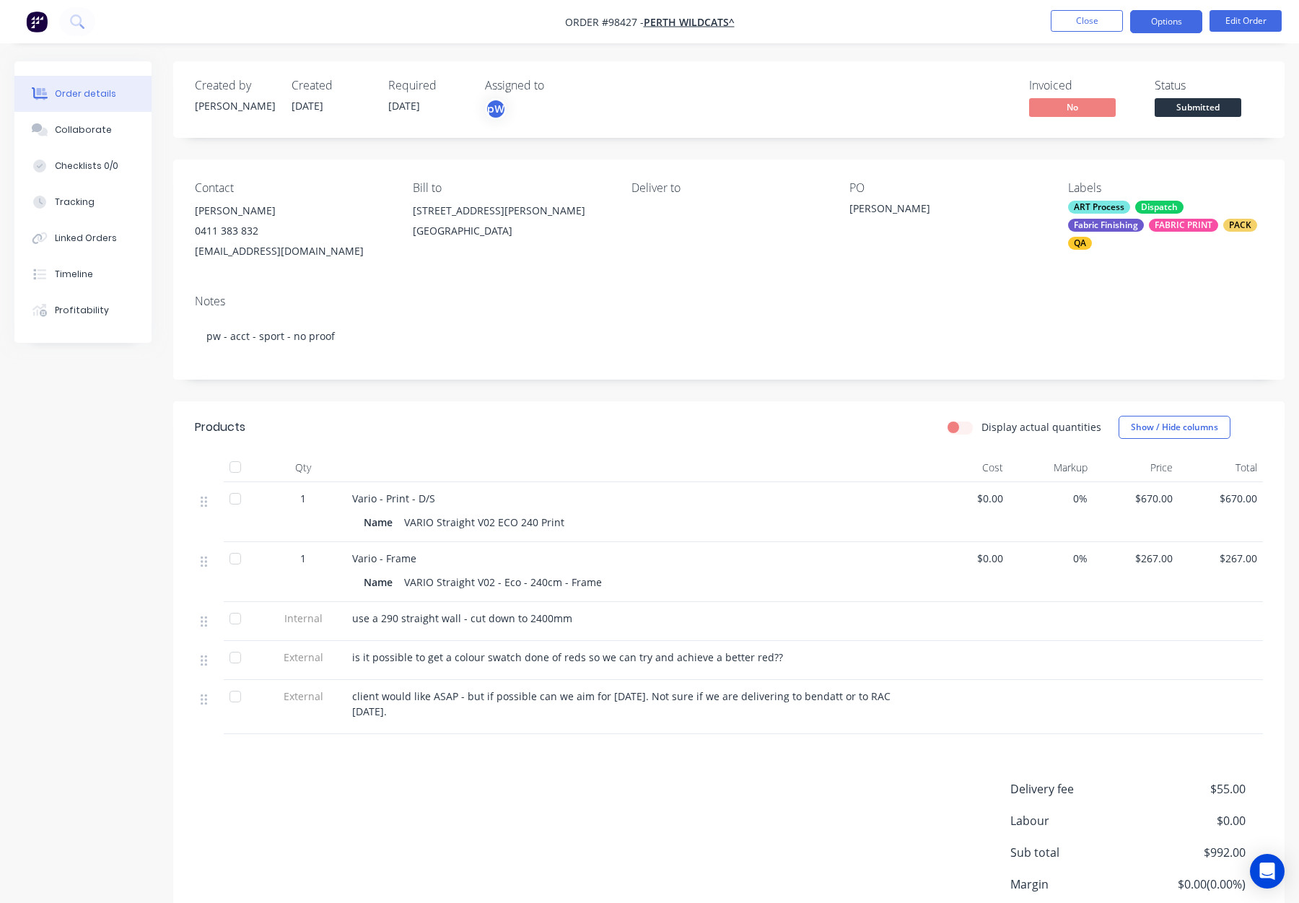
click at [1177, 26] on button "Options" at bounding box center [1166, 21] width 72 height 23
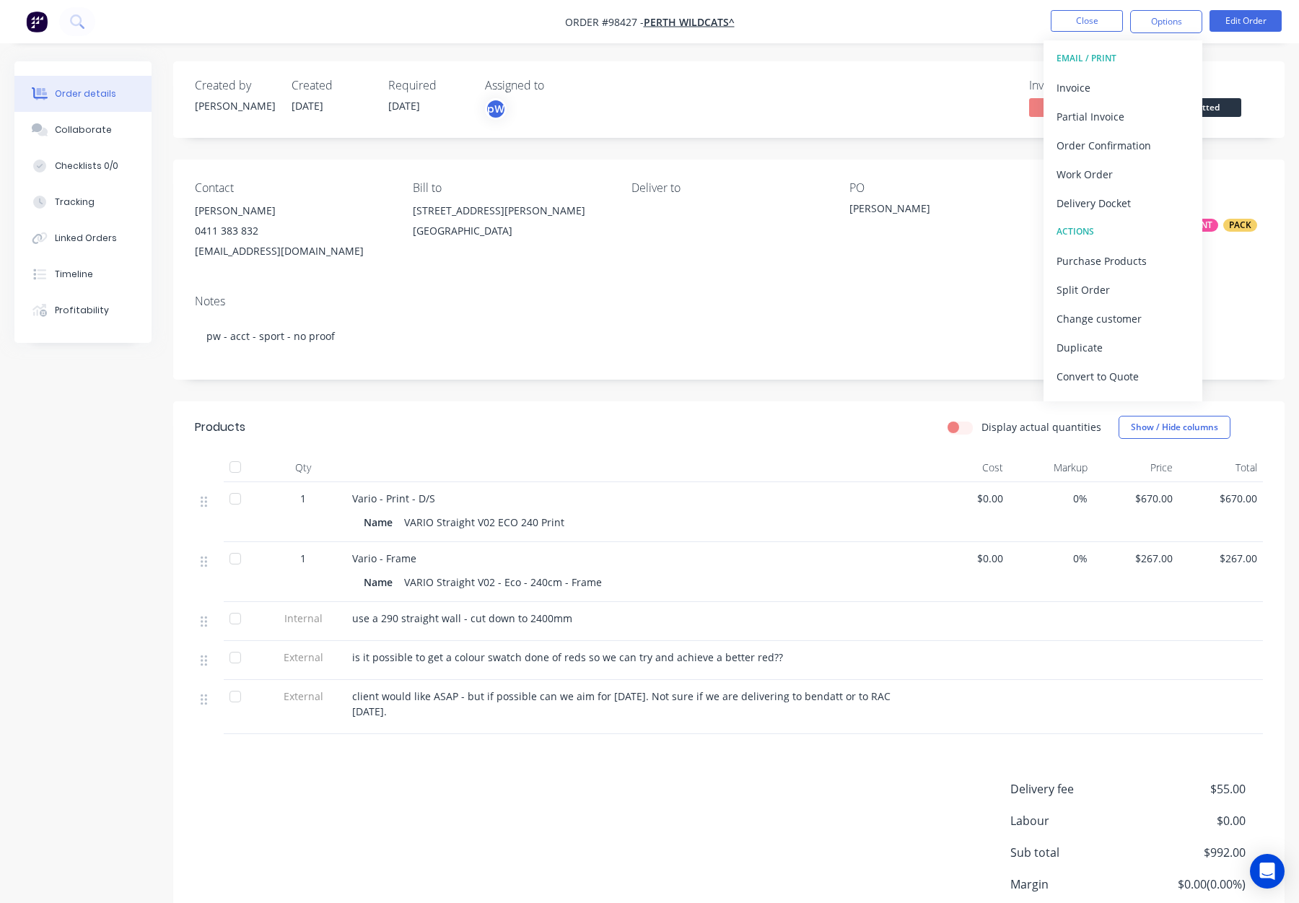
click at [1117, 208] on div "Delivery Docket" at bounding box center [1123, 203] width 133 height 21
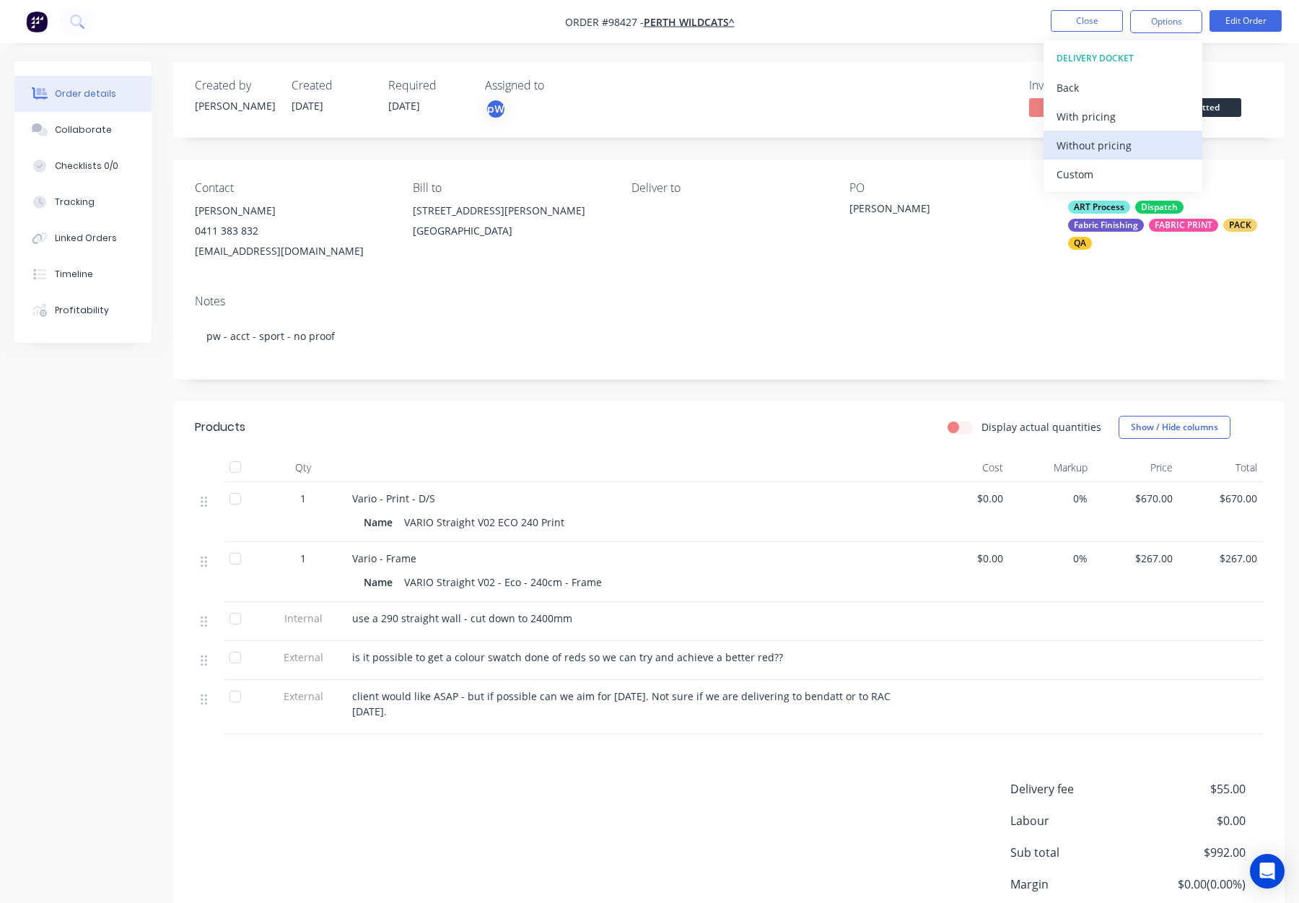
click at [1098, 147] on div "Without pricing" at bounding box center [1123, 145] width 133 height 21
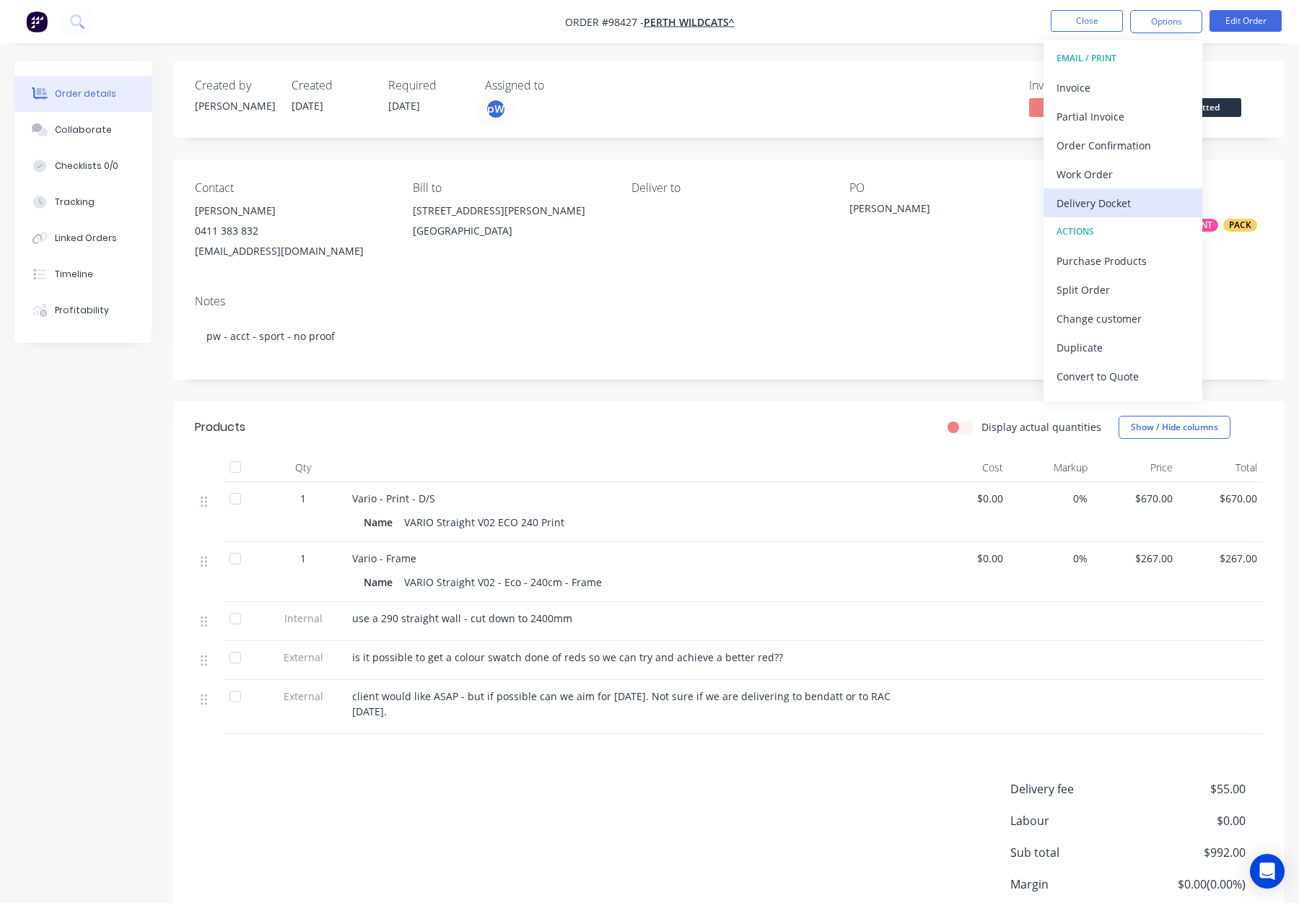
click at [1132, 200] on div "Delivery Docket" at bounding box center [1123, 203] width 133 height 21
drag, startPoint x: 932, startPoint y: 175, endPoint x: 991, endPoint y: 173, distance: 59.3
click at [932, 175] on div "Contact Daniel Gawned 0411 383 832 danielg@wildcat.com.au Bill to 201 Underwood…" at bounding box center [729, 221] width 1112 height 123
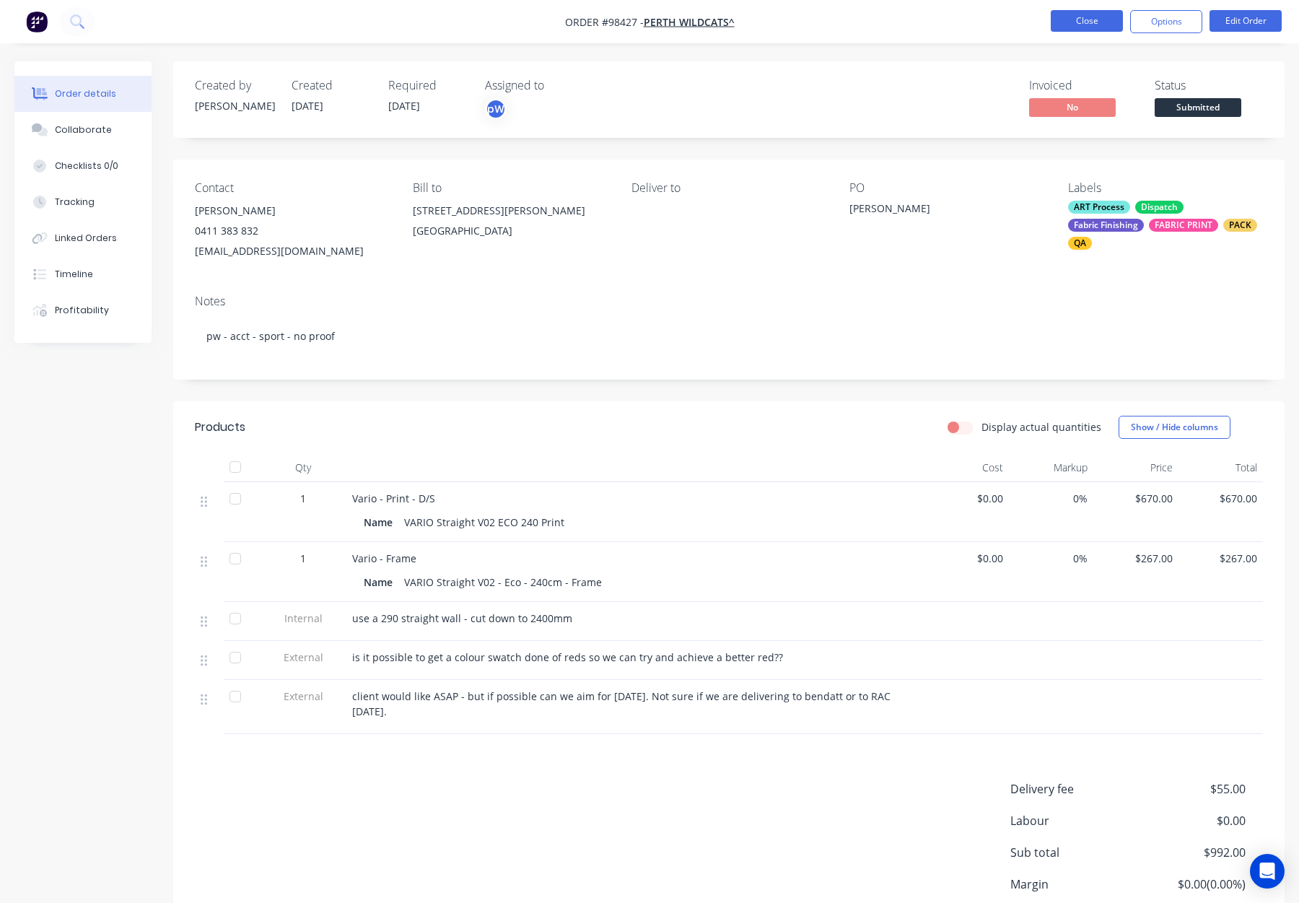
click at [1090, 19] on button "Close" at bounding box center [1087, 21] width 72 height 22
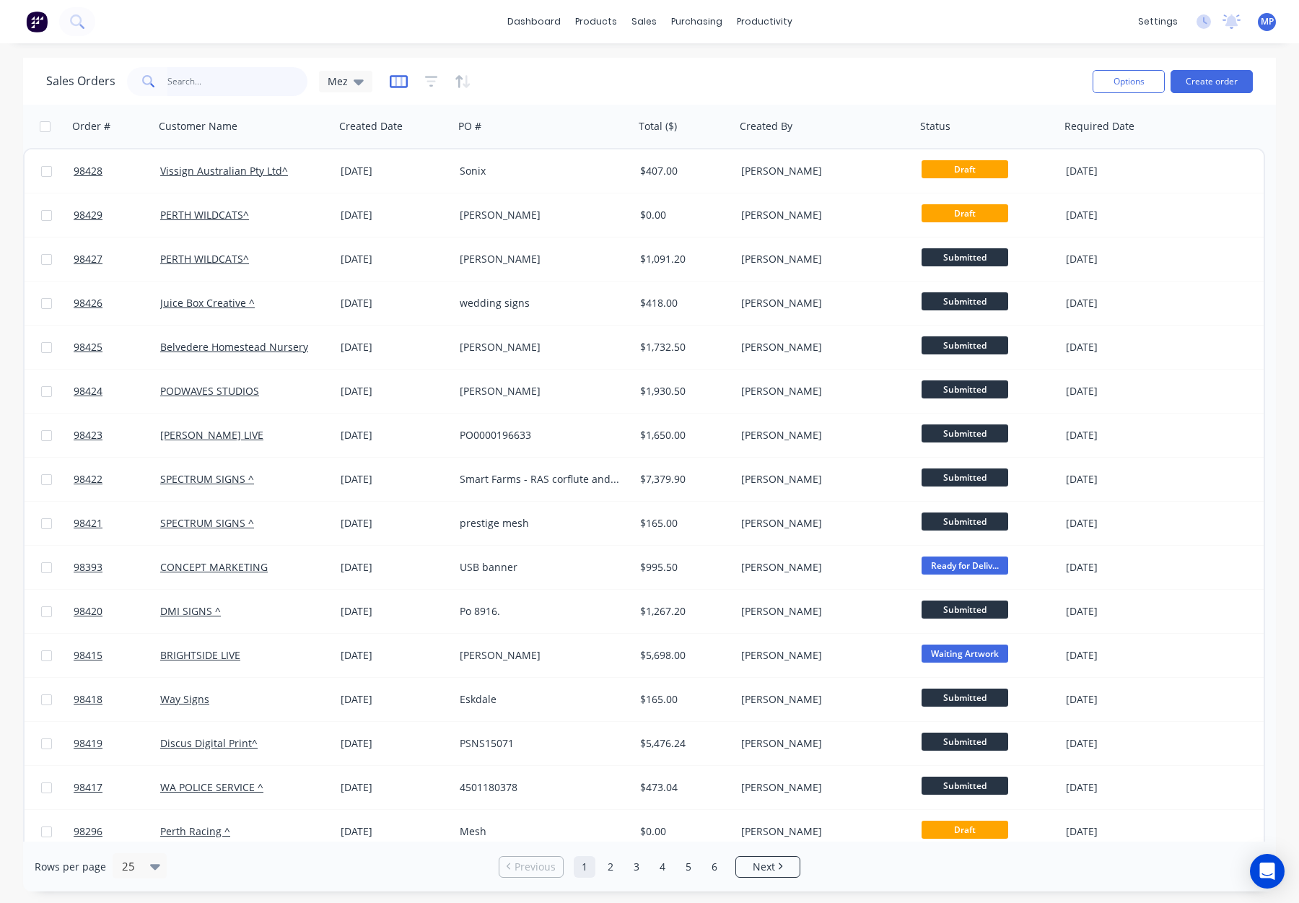
drag, startPoint x: 197, startPoint y: 81, endPoint x: 396, endPoint y: 83, distance: 199.2
click at [197, 81] on input "text" at bounding box center [237, 81] width 141 height 29
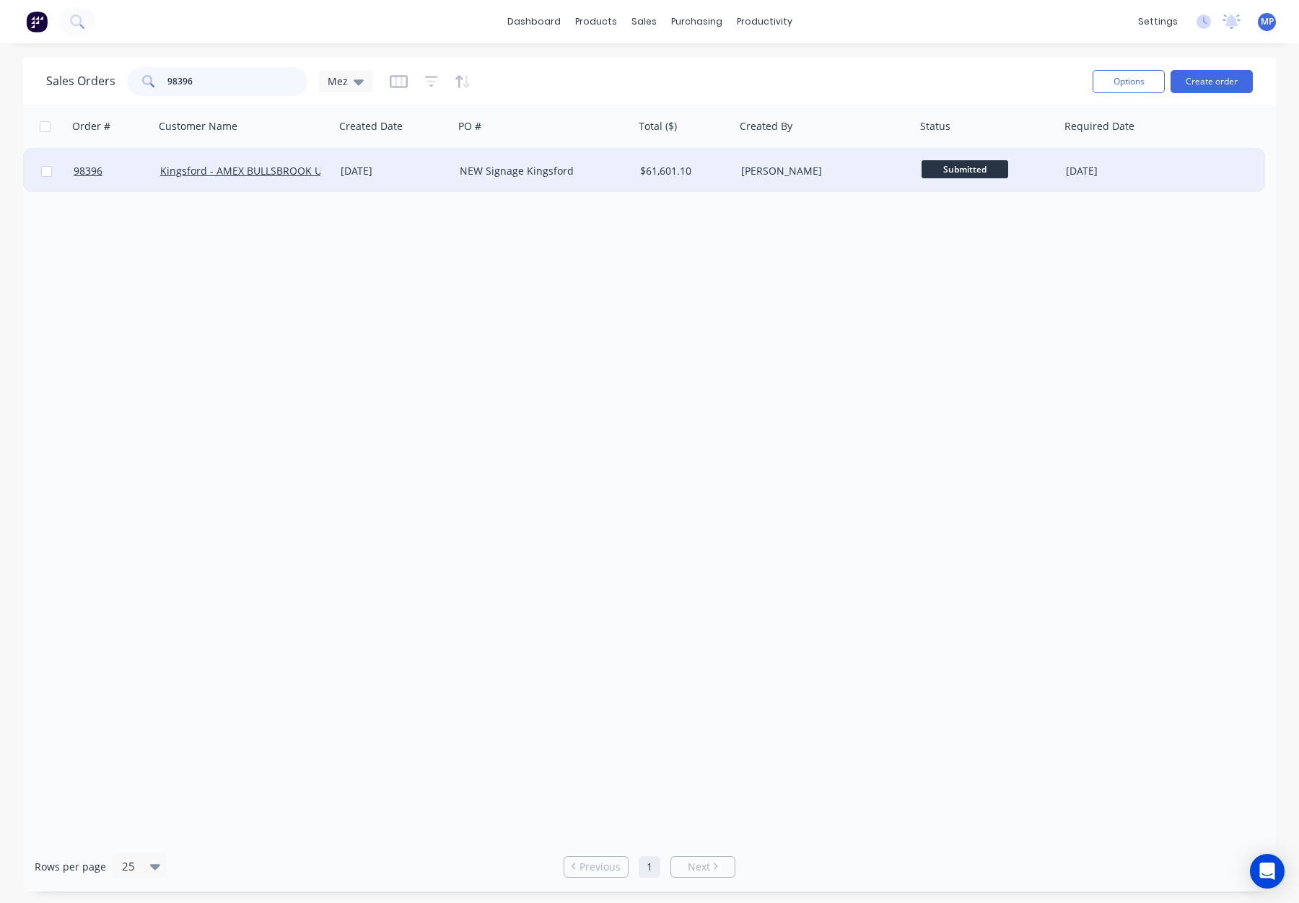
type input "98396"
click at [795, 186] on div "[PERSON_NAME]" at bounding box center [826, 170] width 180 height 43
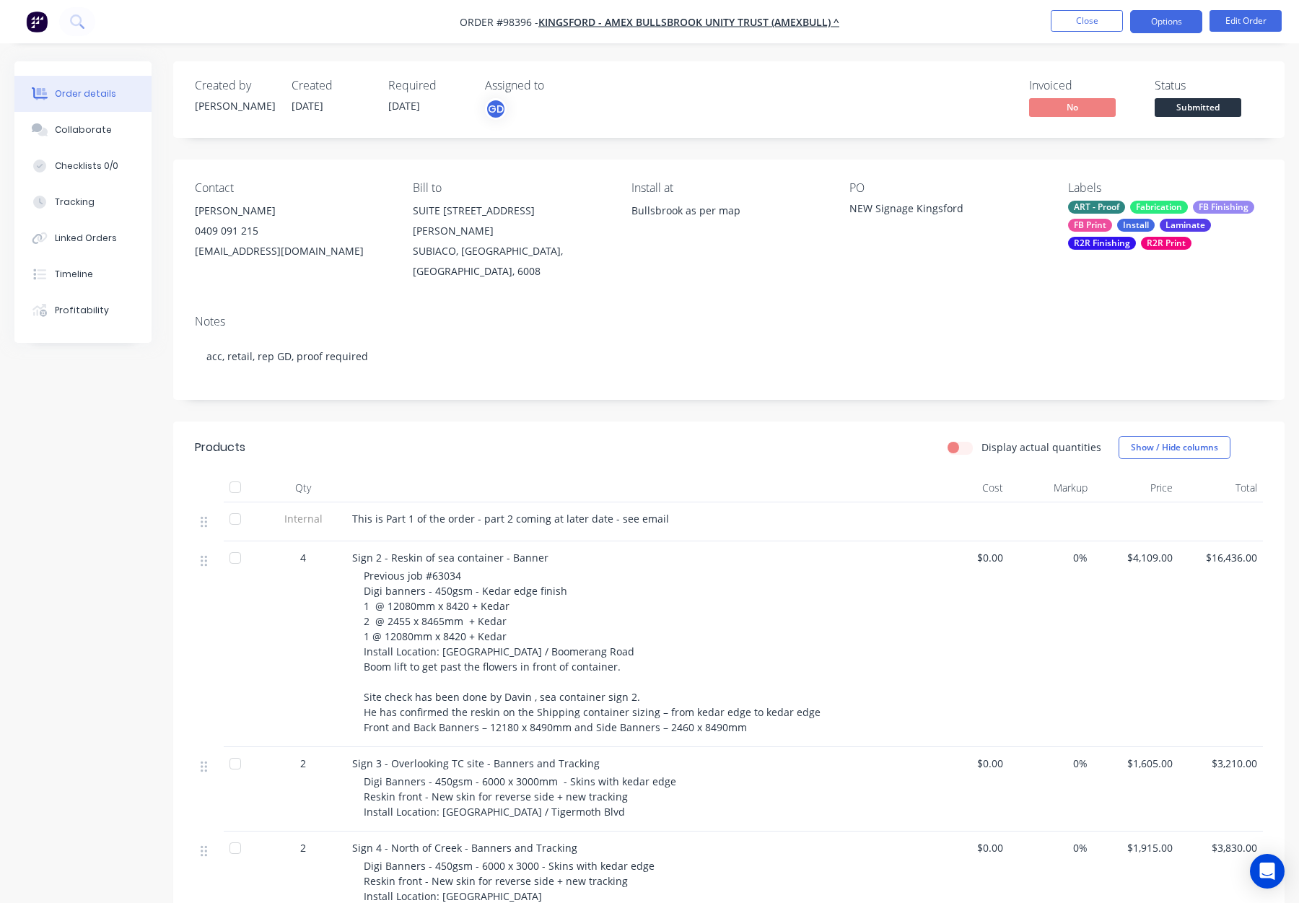
click at [1156, 25] on button "Options" at bounding box center [1166, 21] width 72 height 23
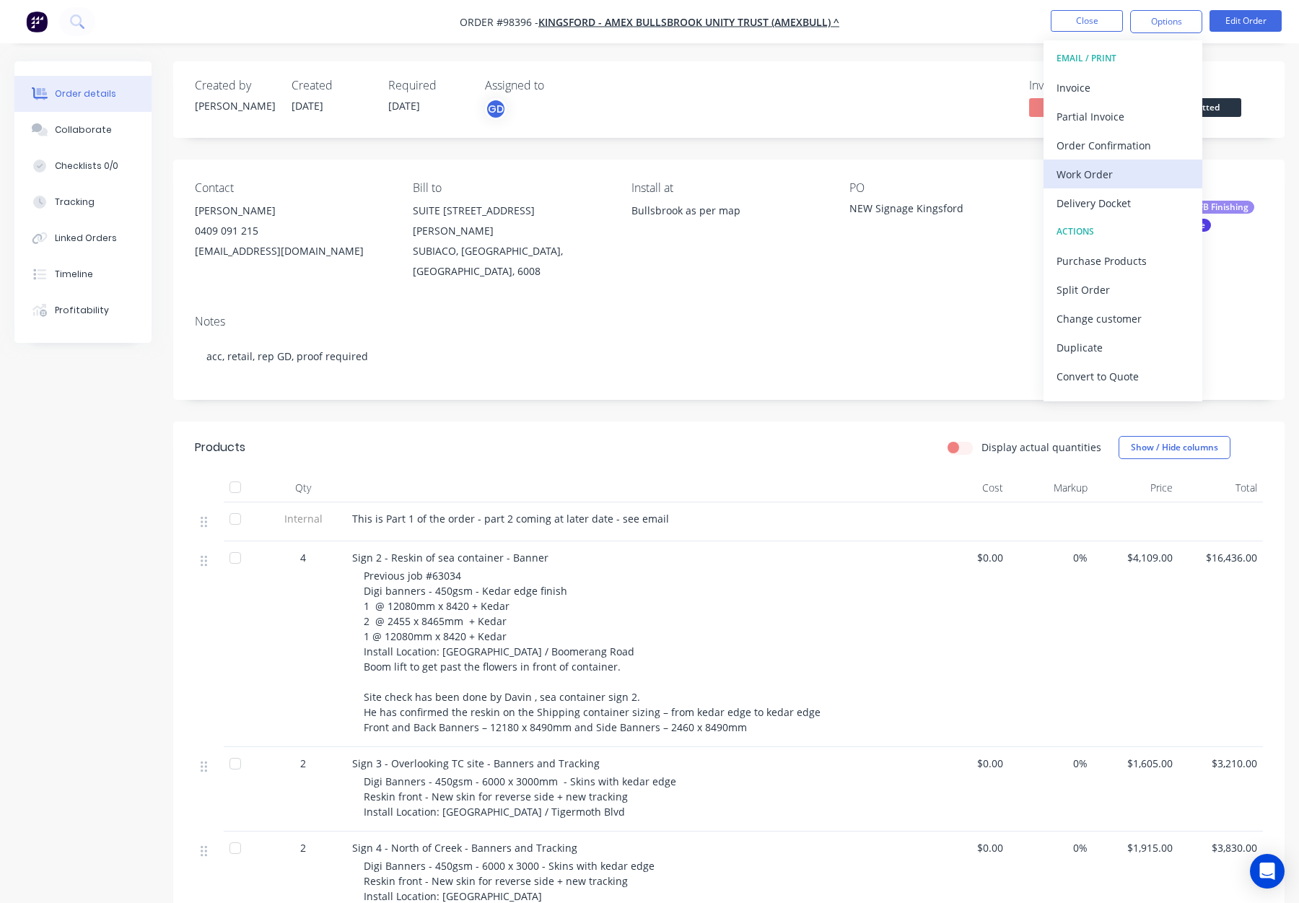
click at [1120, 165] on div "Work Order" at bounding box center [1123, 174] width 133 height 21
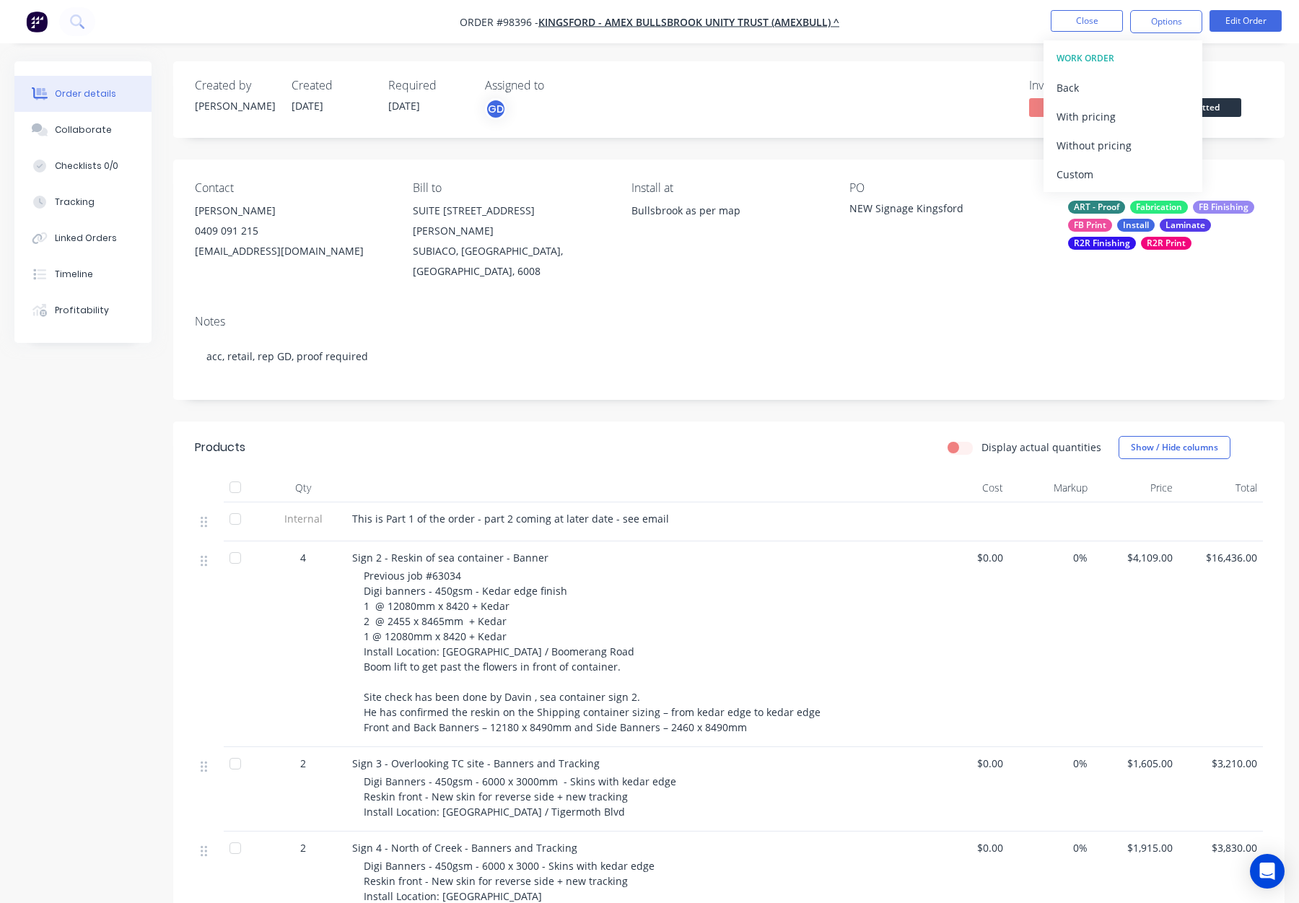
click at [1113, 169] on div "Custom" at bounding box center [1123, 174] width 133 height 21
click at [1125, 147] on div "Without pricing" at bounding box center [1123, 145] width 133 height 21
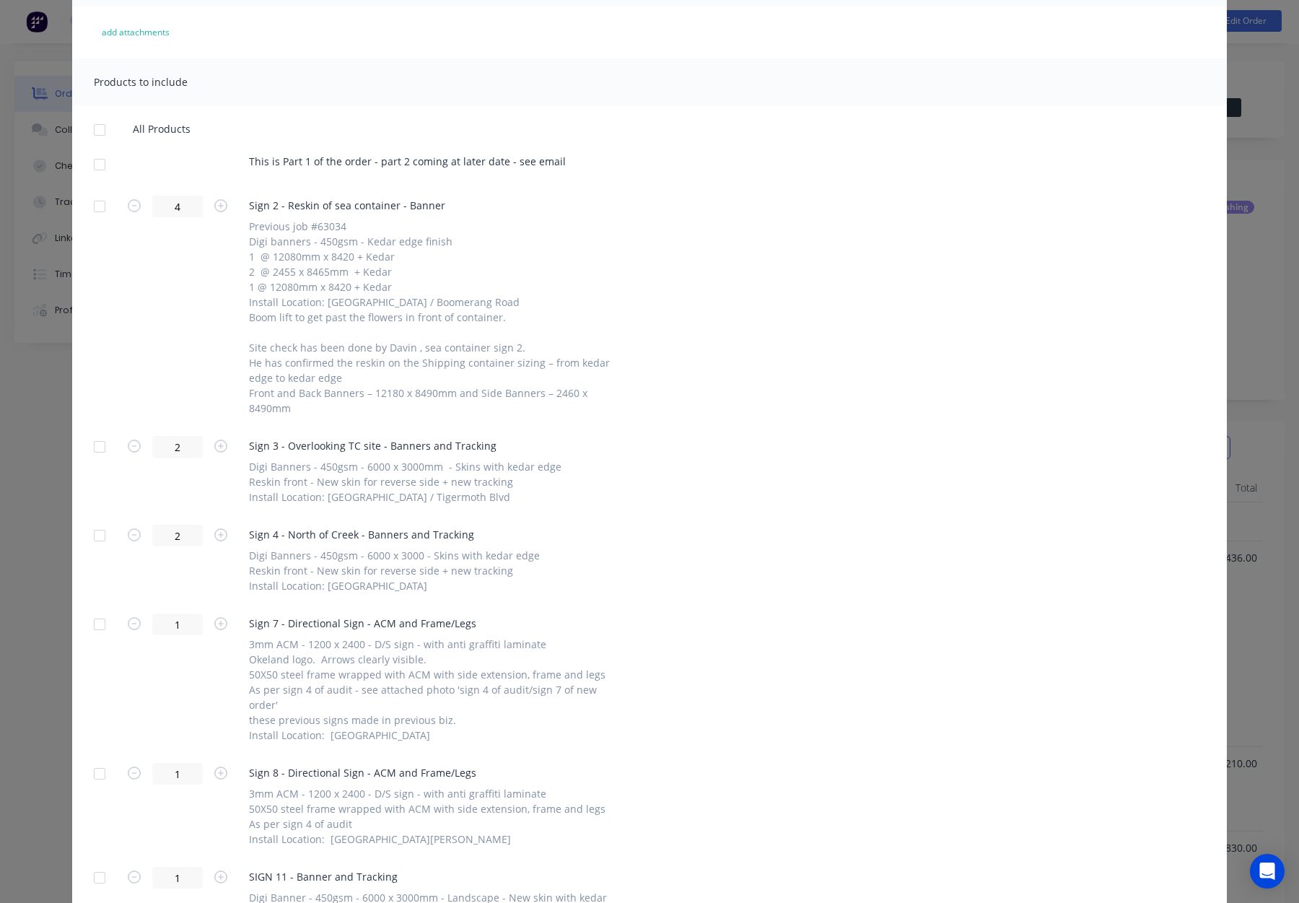
scroll to position [149, 0]
click at [103, 201] on div at bounding box center [99, 202] width 29 height 29
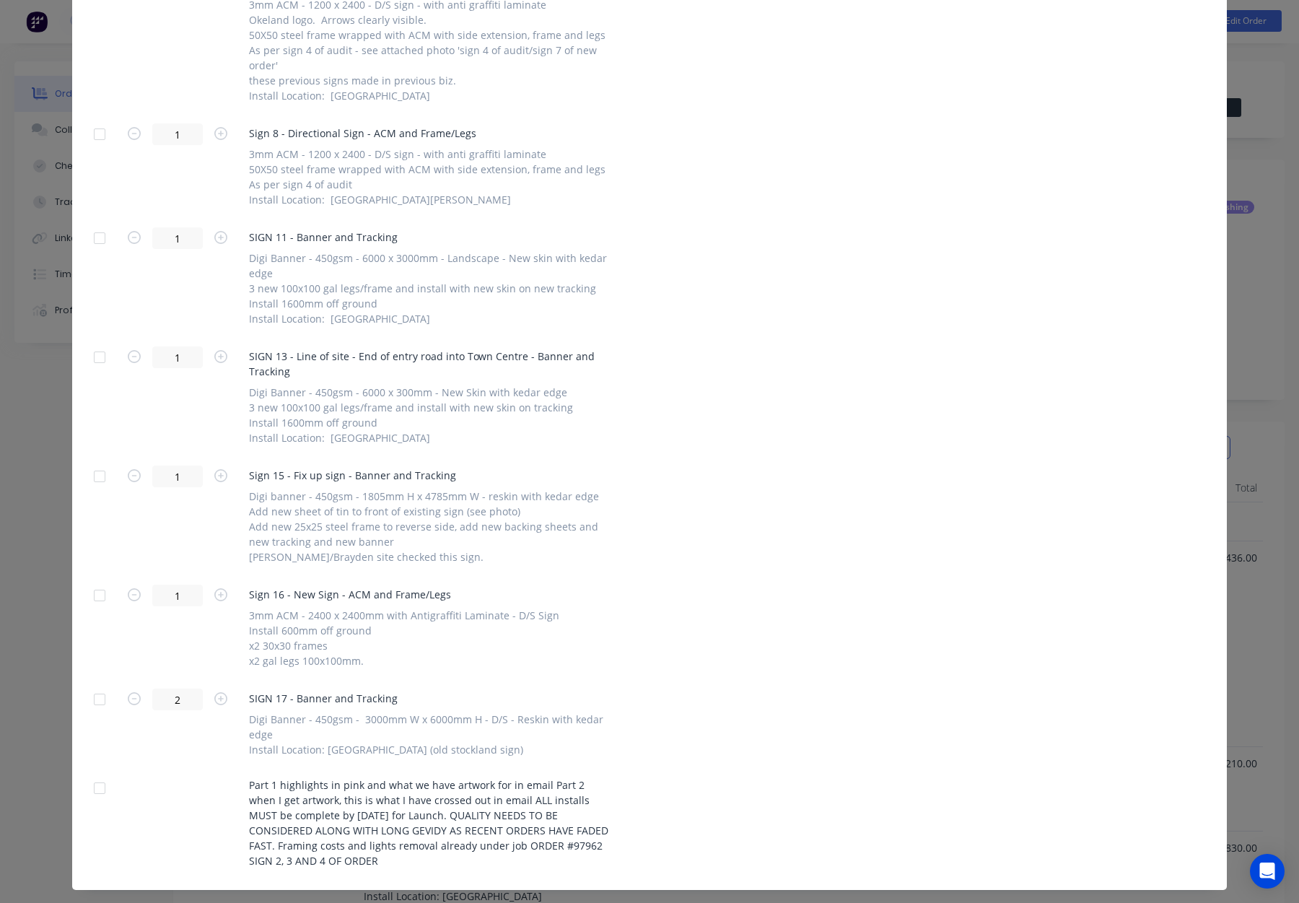
scroll to position [814, 0]
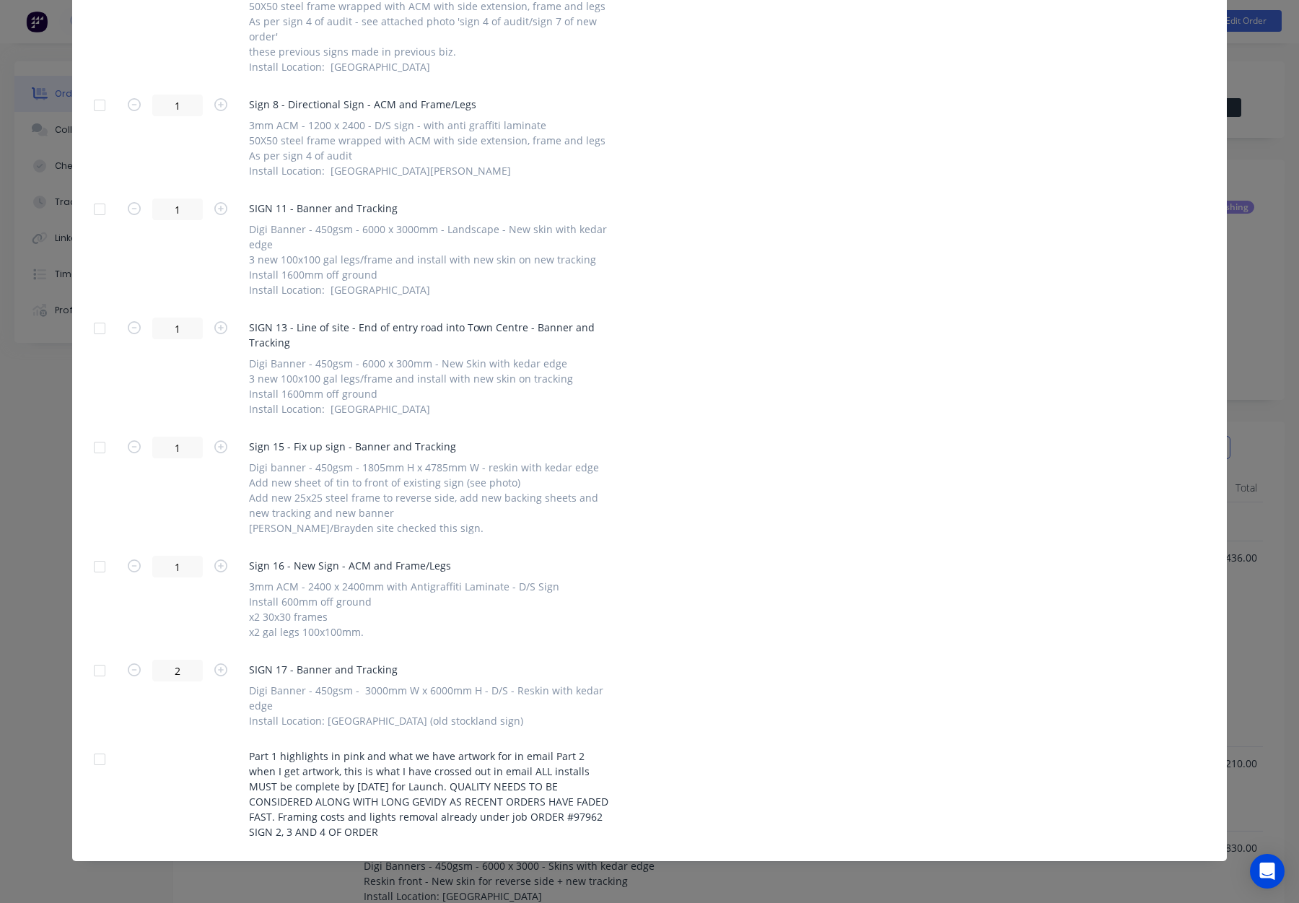
click at [97, 447] on div at bounding box center [99, 447] width 29 height 29
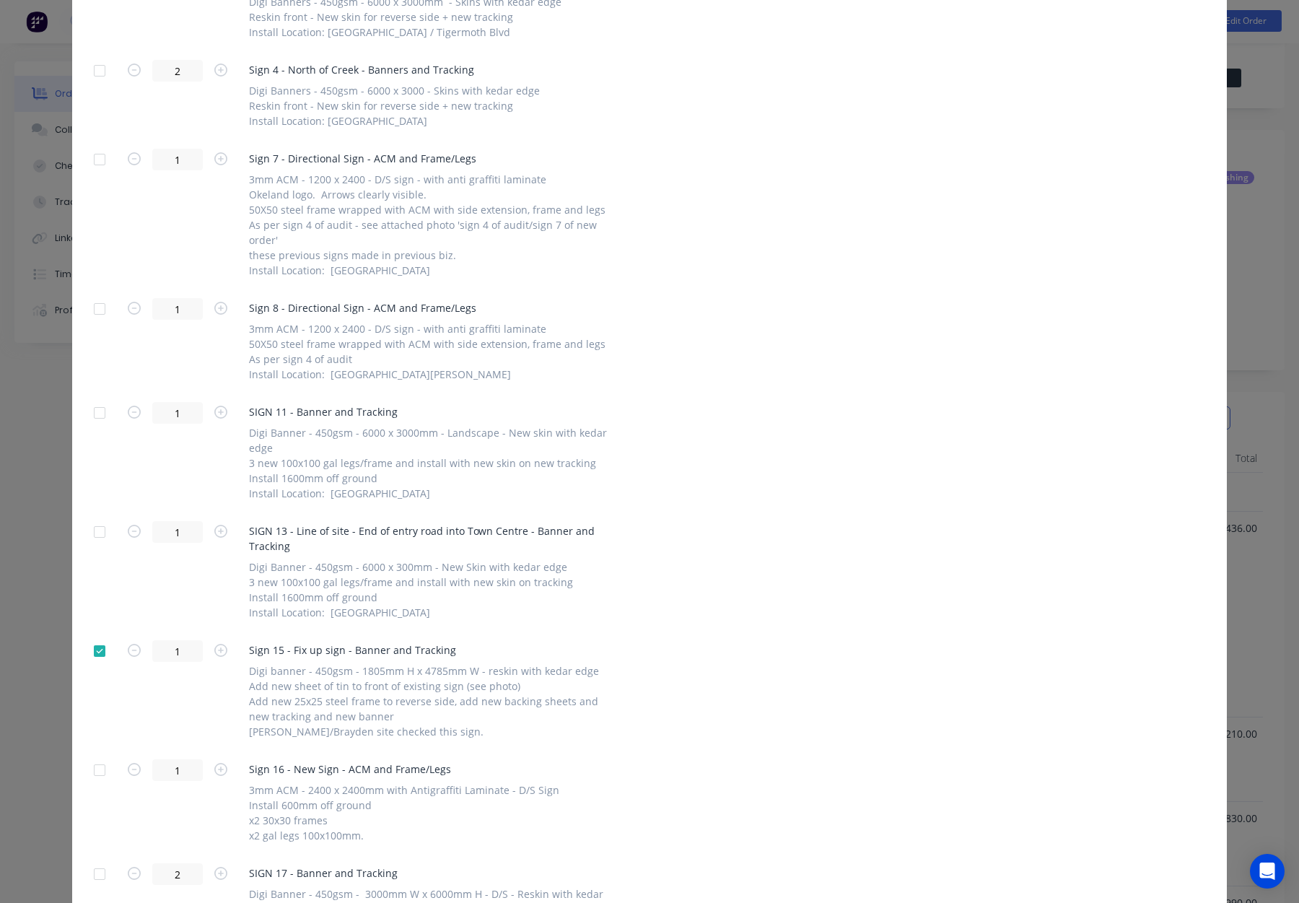
scroll to position [0, 0]
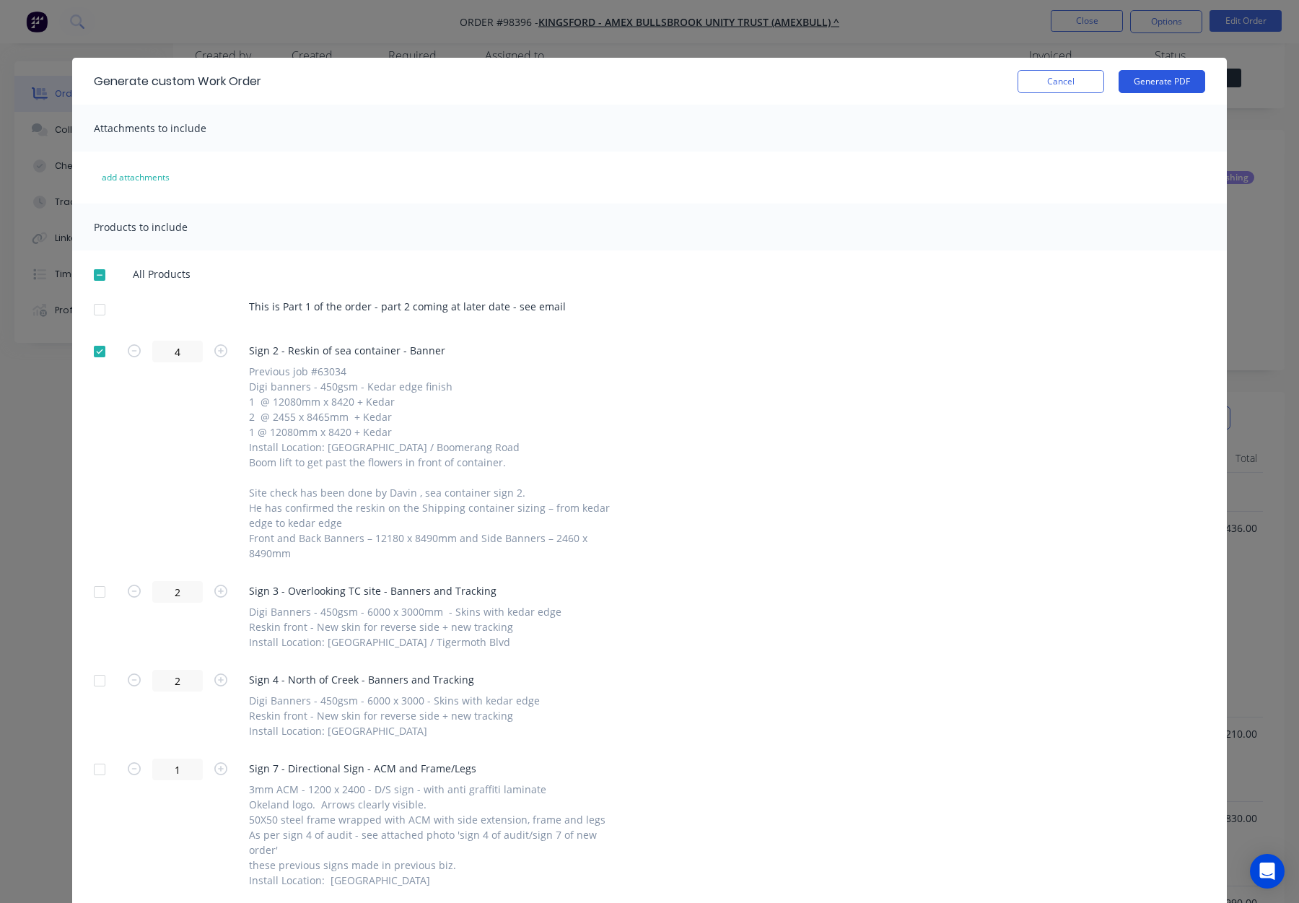
click at [1151, 77] on button "Generate PDF" at bounding box center [1162, 81] width 87 height 23
drag, startPoint x: 1060, startPoint y: 74, endPoint x: 1063, endPoint y: 49, distance: 24.6
click at [1061, 74] on button "Cancel" at bounding box center [1061, 81] width 87 height 23
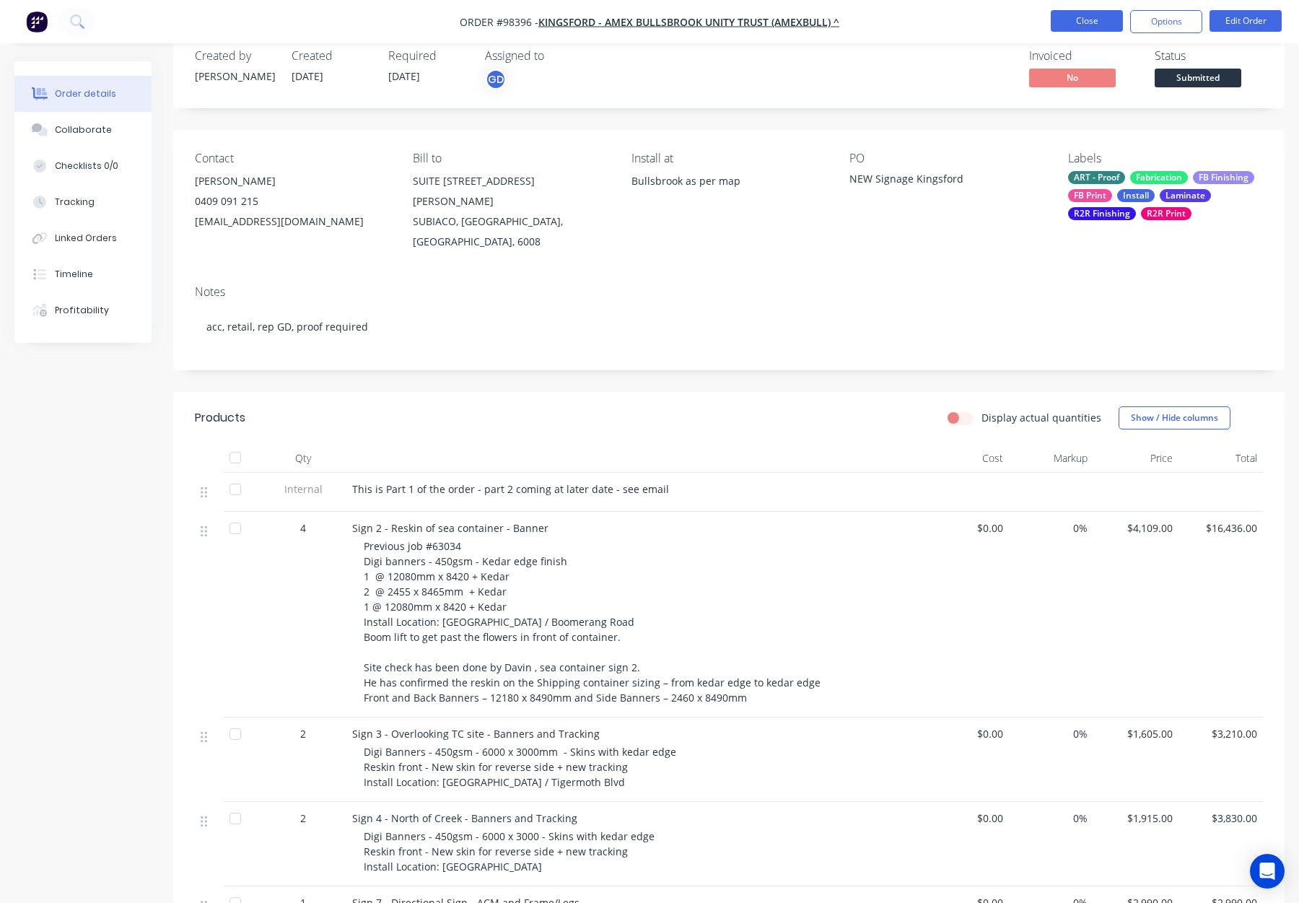
click at [1066, 27] on button "Close" at bounding box center [1087, 21] width 72 height 22
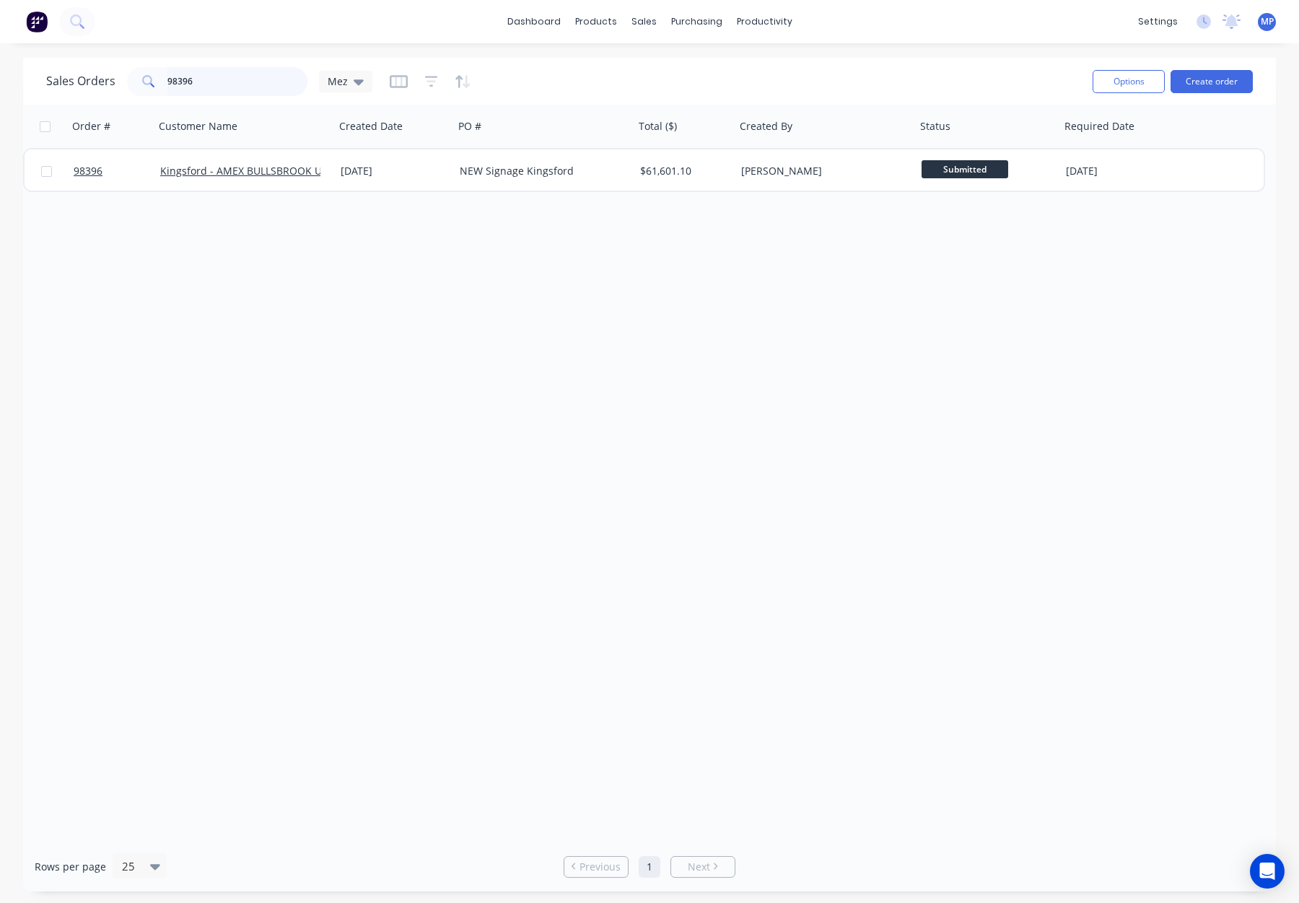
drag, startPoint x: 226, startPoint y: 76, endPoint x: 92, endPoint y: 71, distance: 133.6
click at [92, 71] on div "Sales Orders 98396 Mez" at bounding box center [209, 81] width 326 height 29
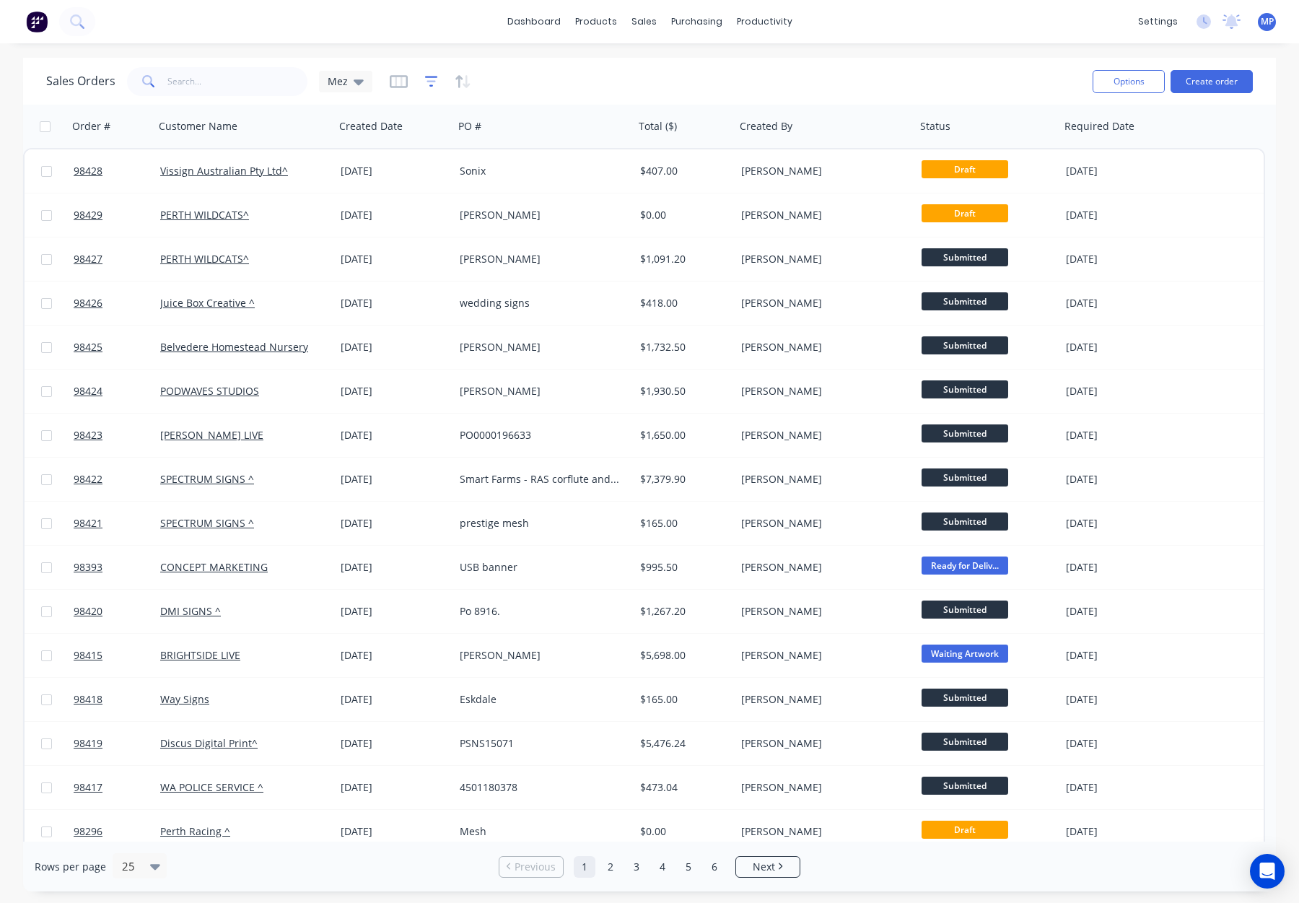
click at [431, 81] on icon "button" at bounding box center [431, 81] width 9 height 2
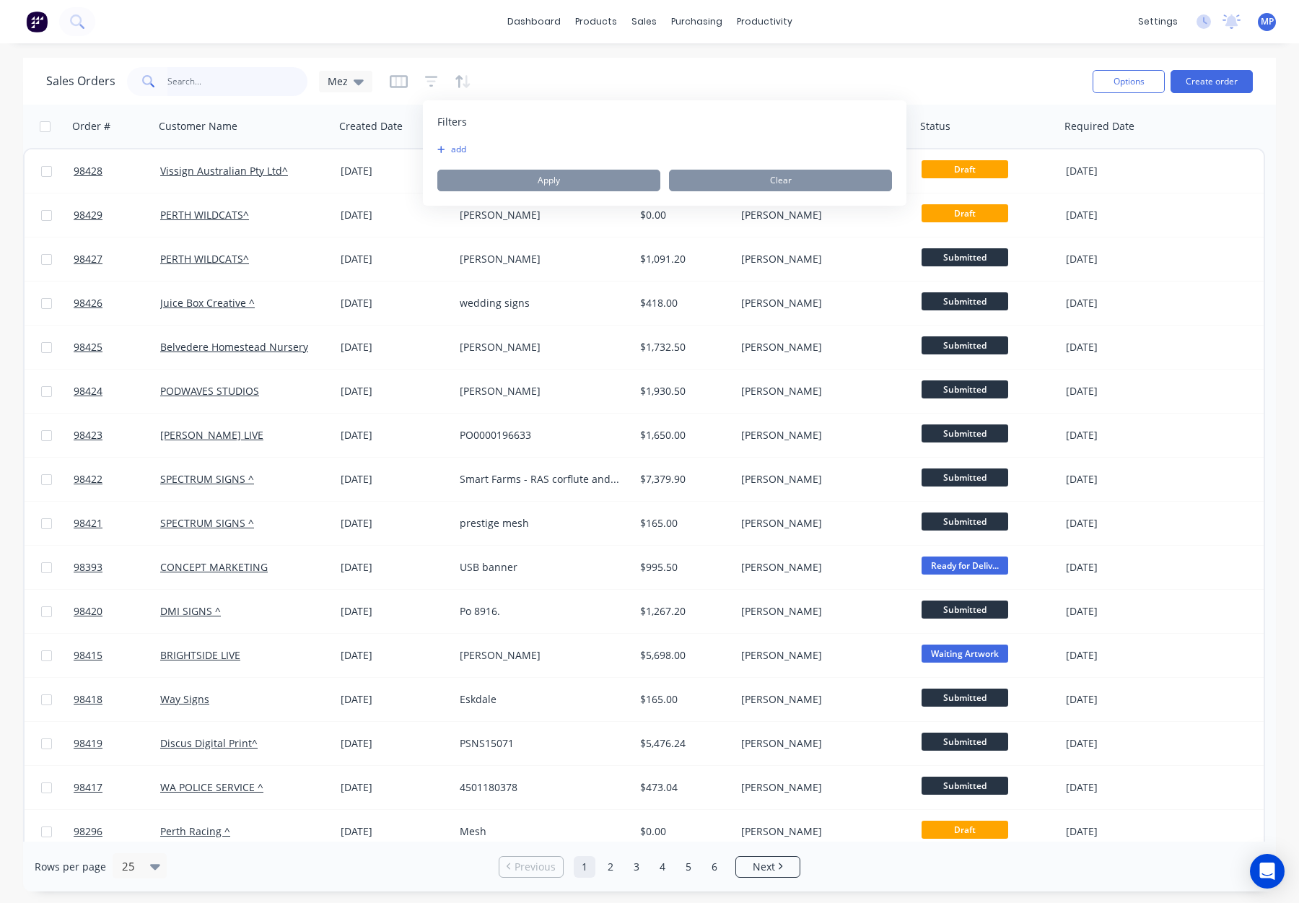
click at [287, 89] on input "text" at bounding box center [237, 81] width 141 height 29
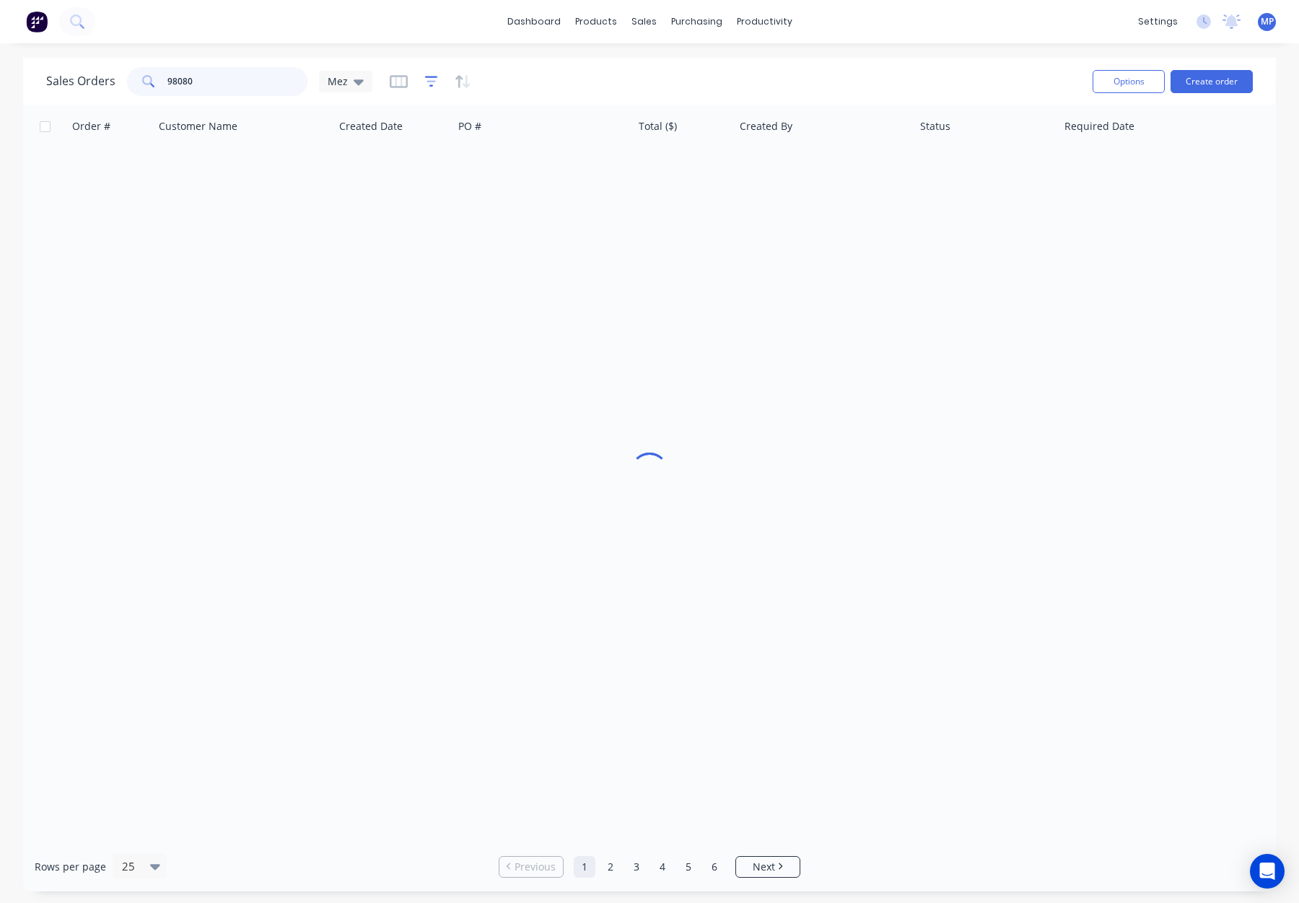
type input "98080"
click at [426, 79] on icon "button" at bounding box center [431, 81] width 13 height 14
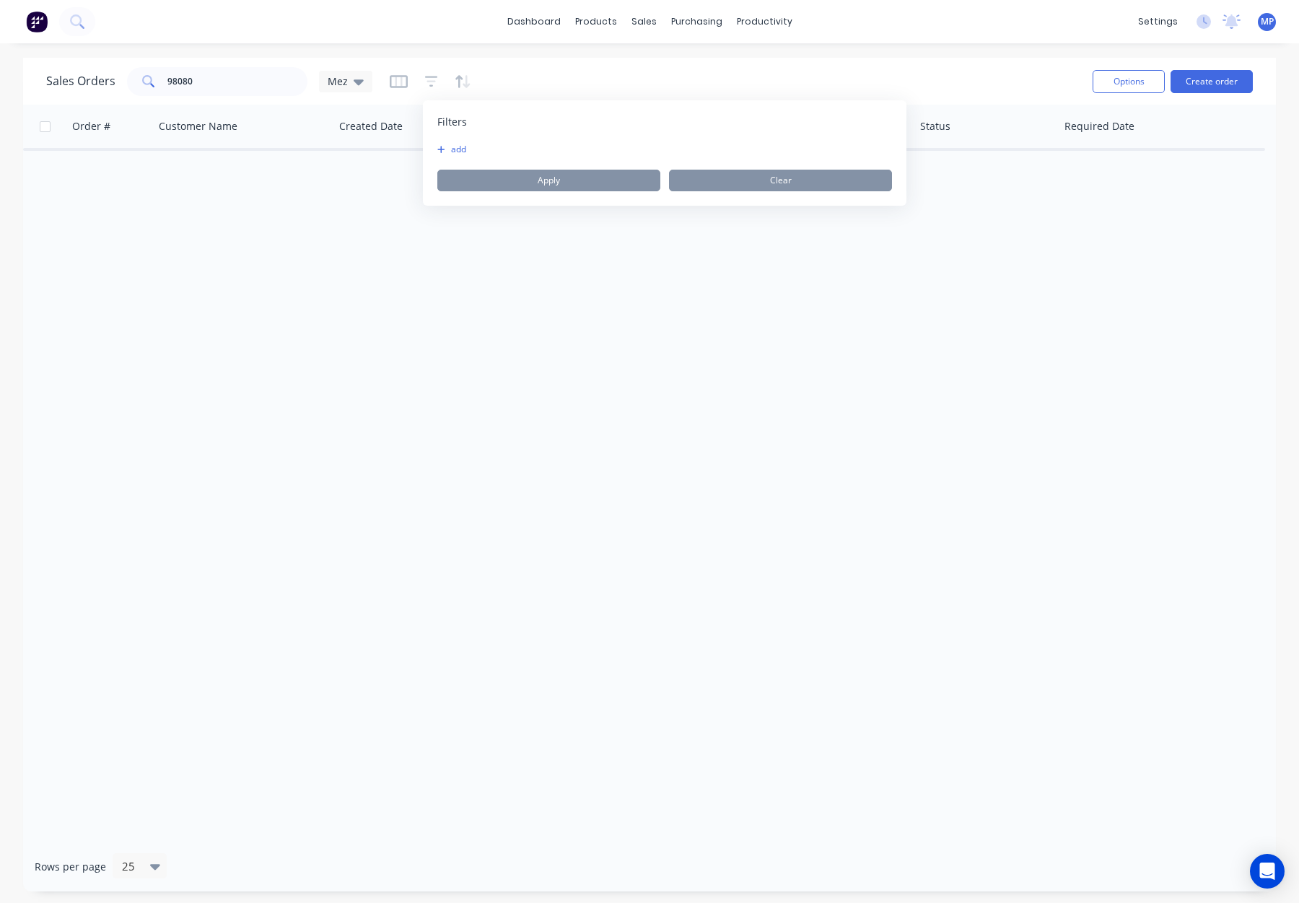
click at [461, 148] on button "add" at bounding box center [455, 150] width 36 height 12
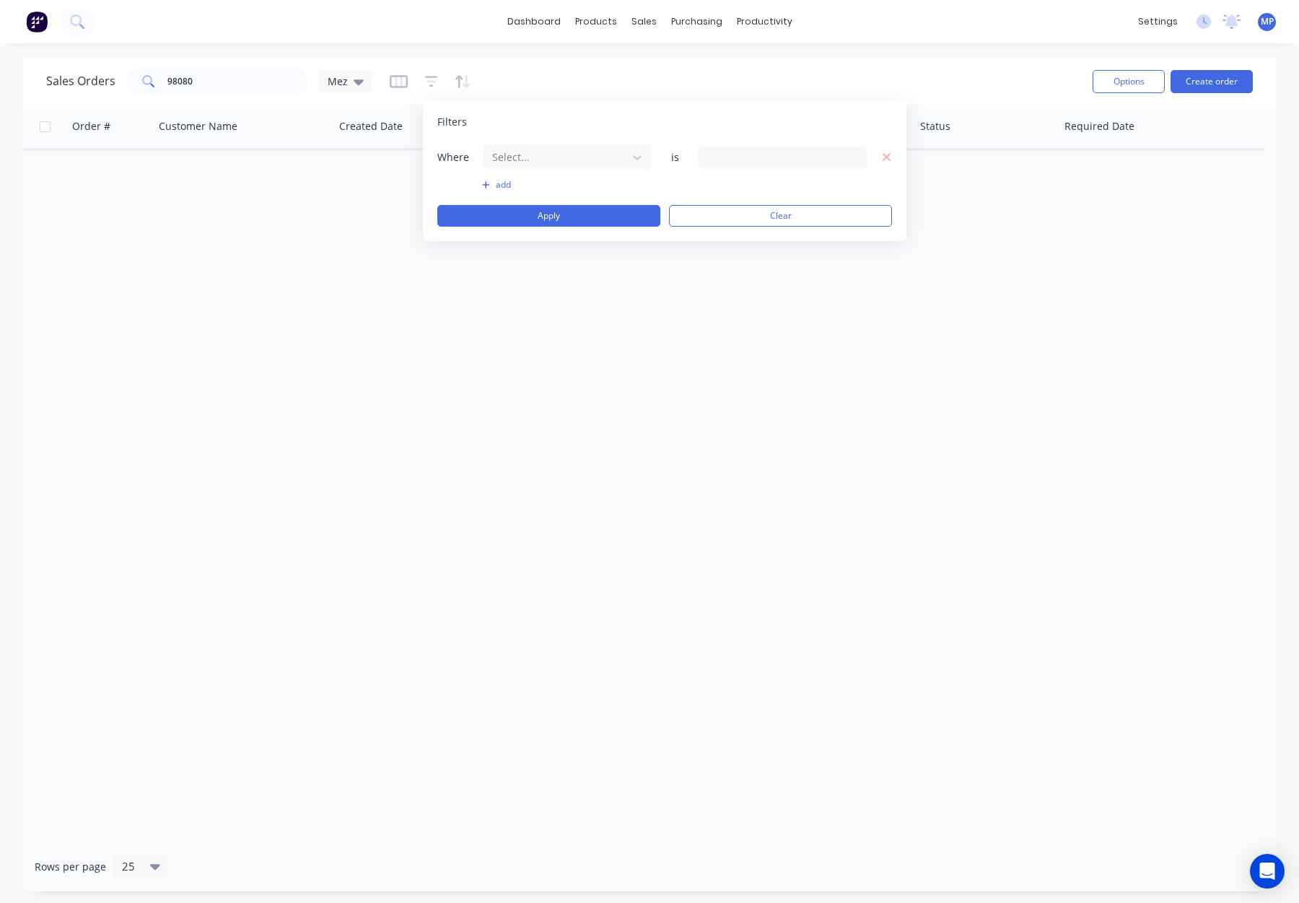
drag, startPoint x: 569, startPoint y: 165, endPoint x: 574, endPoint y: 173, distance: 9.4
click at [569, 165] on div at bounding box center [555, 157] width 129 height 18
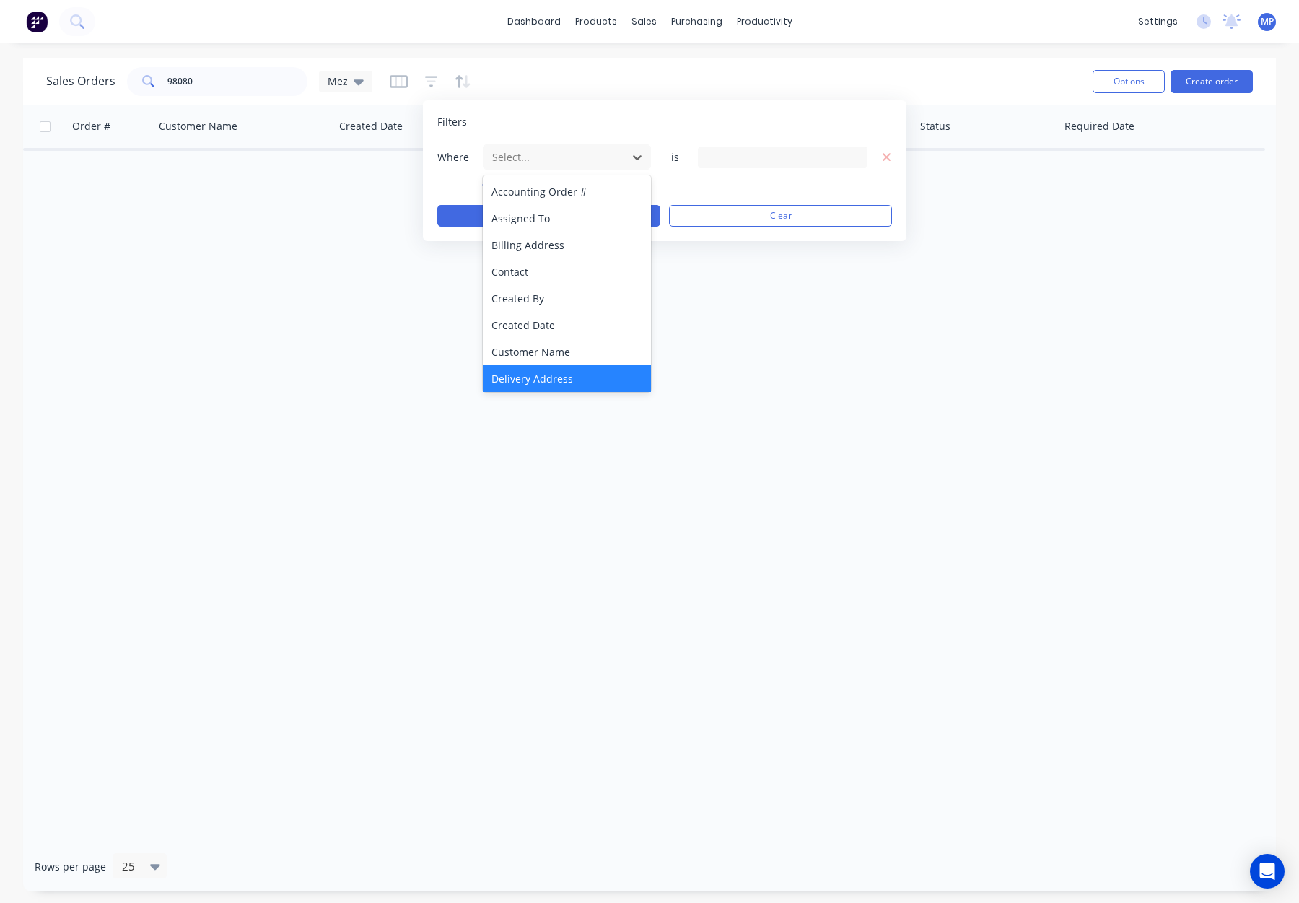
scroll to position [350, 0]
click at [571, 370] on div "Status" at bounding box center [567, 375] width 168 height 27
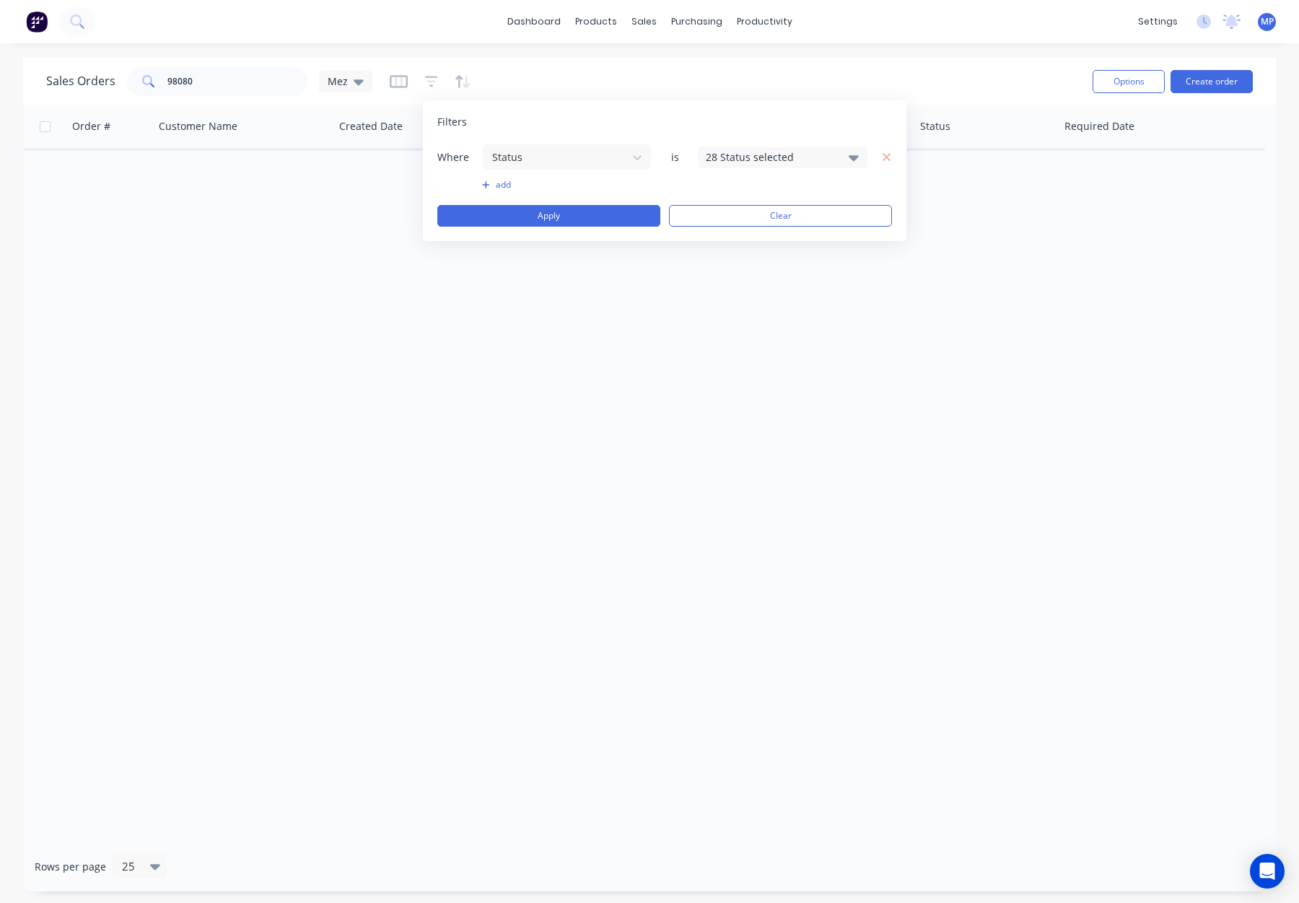
click at [733, 154] on div "28 Status selected" at bounding box center [771, 156] width 131 height 15
click at [731, 263] on div at bounding box center [721, 265] width 29 height 29
click at [565, 205] on button "Apply" at bounding box center [548, 216] width 223 height 22
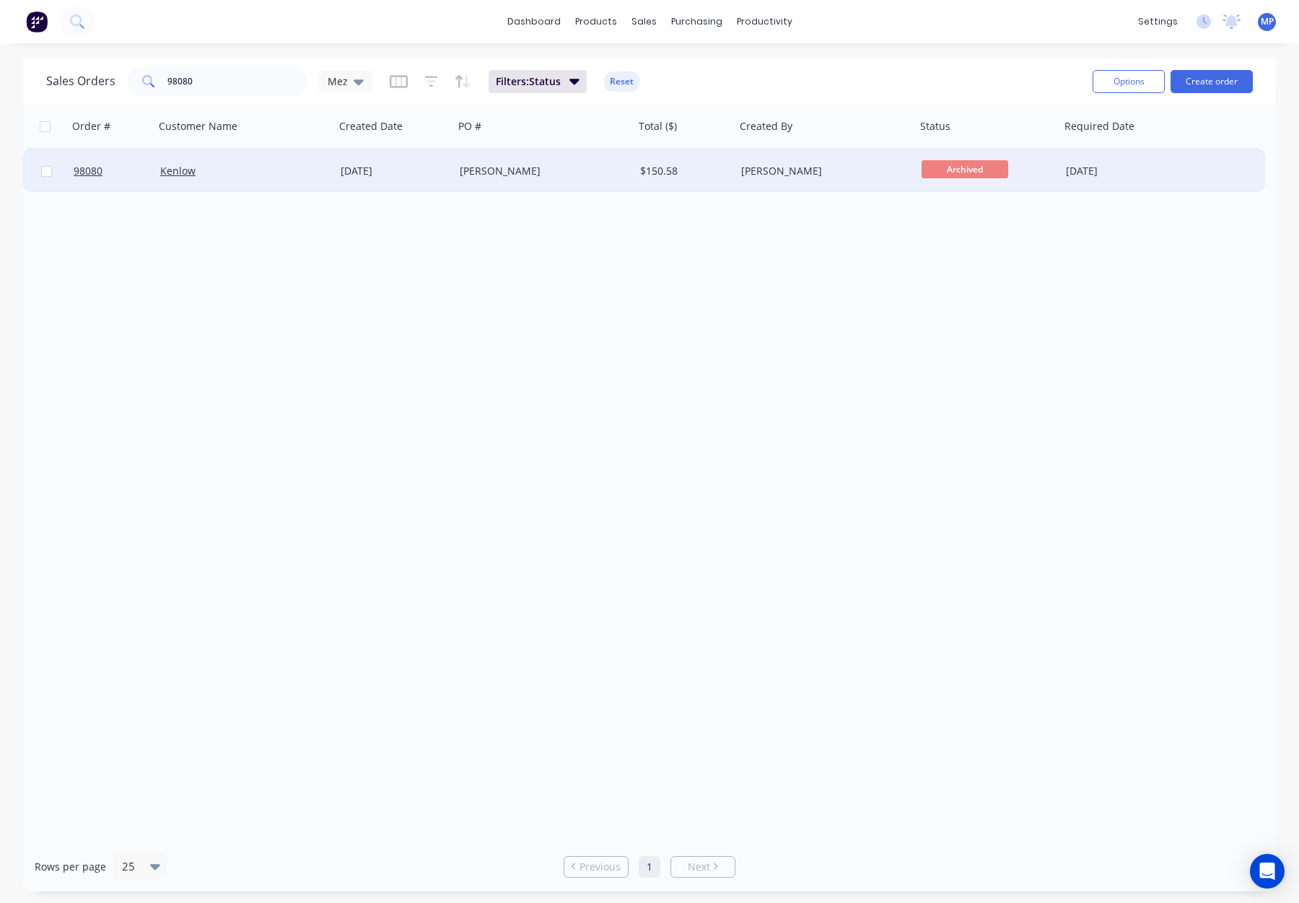
click at [583, 173] on div "Peter" at bounding box center [540, 171] width 160 height 14
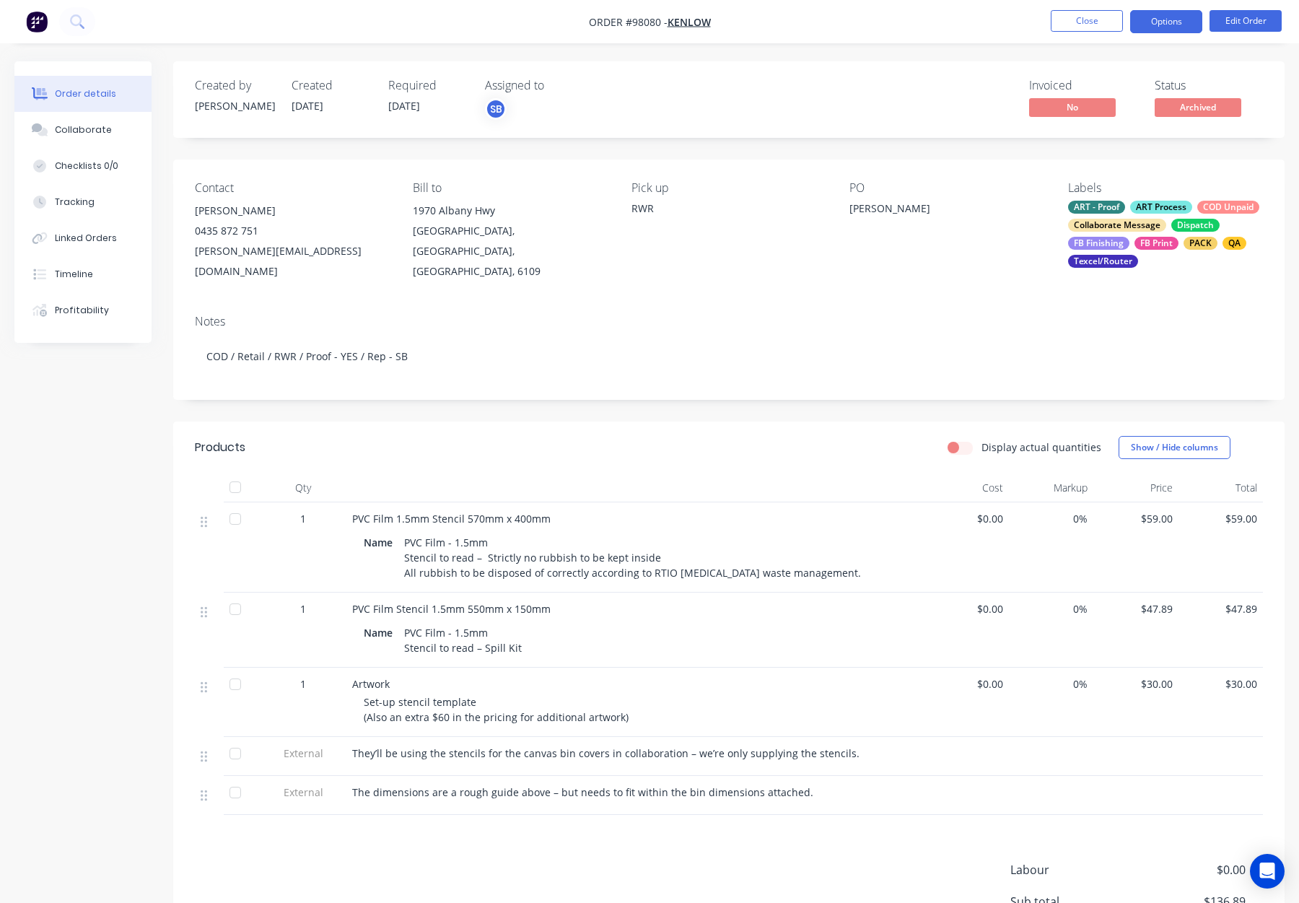
click at [1168, 25] on button "Options" at bounding box center [1166, 21] width 72 height 23
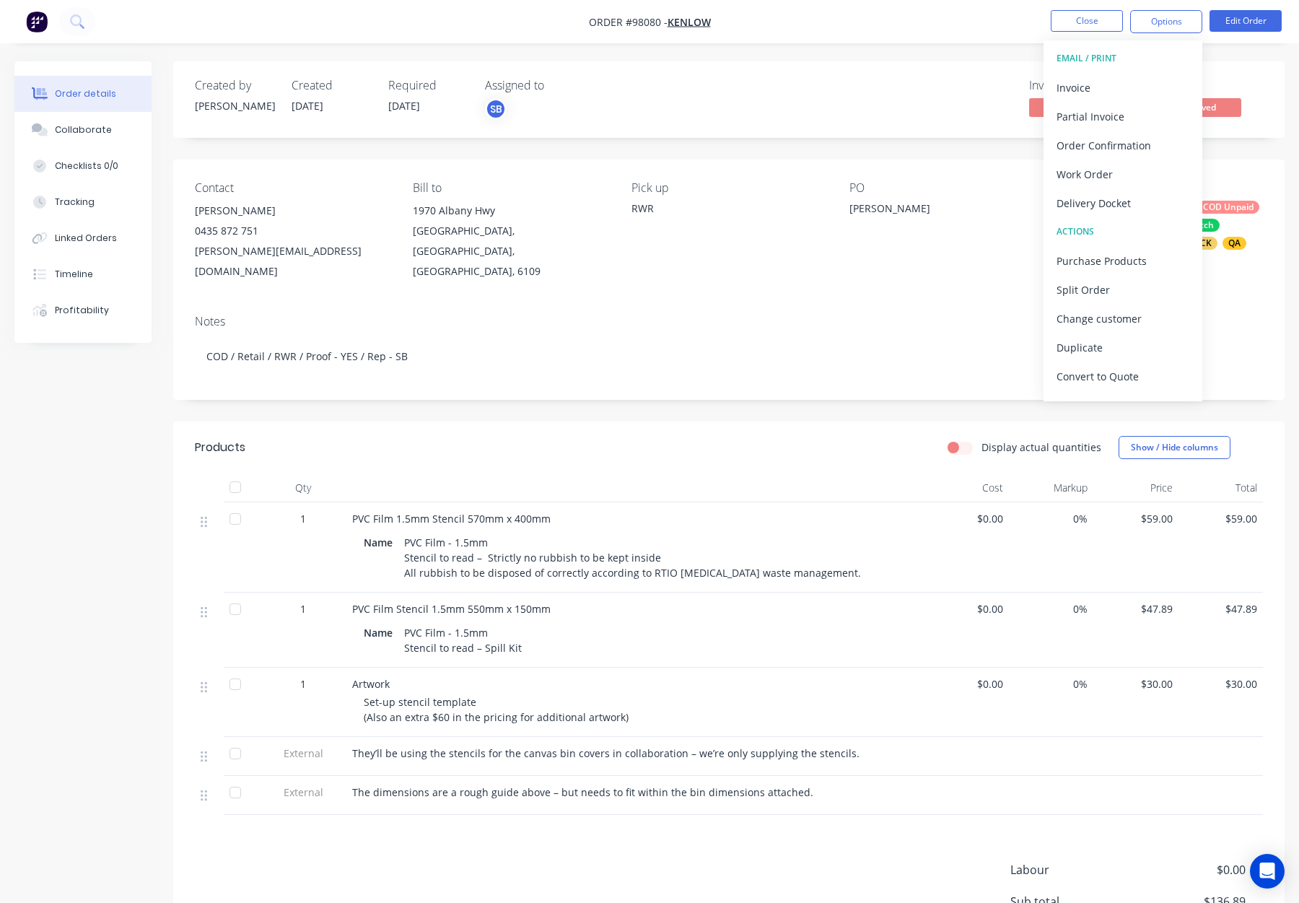
scroll to position [22, 0]
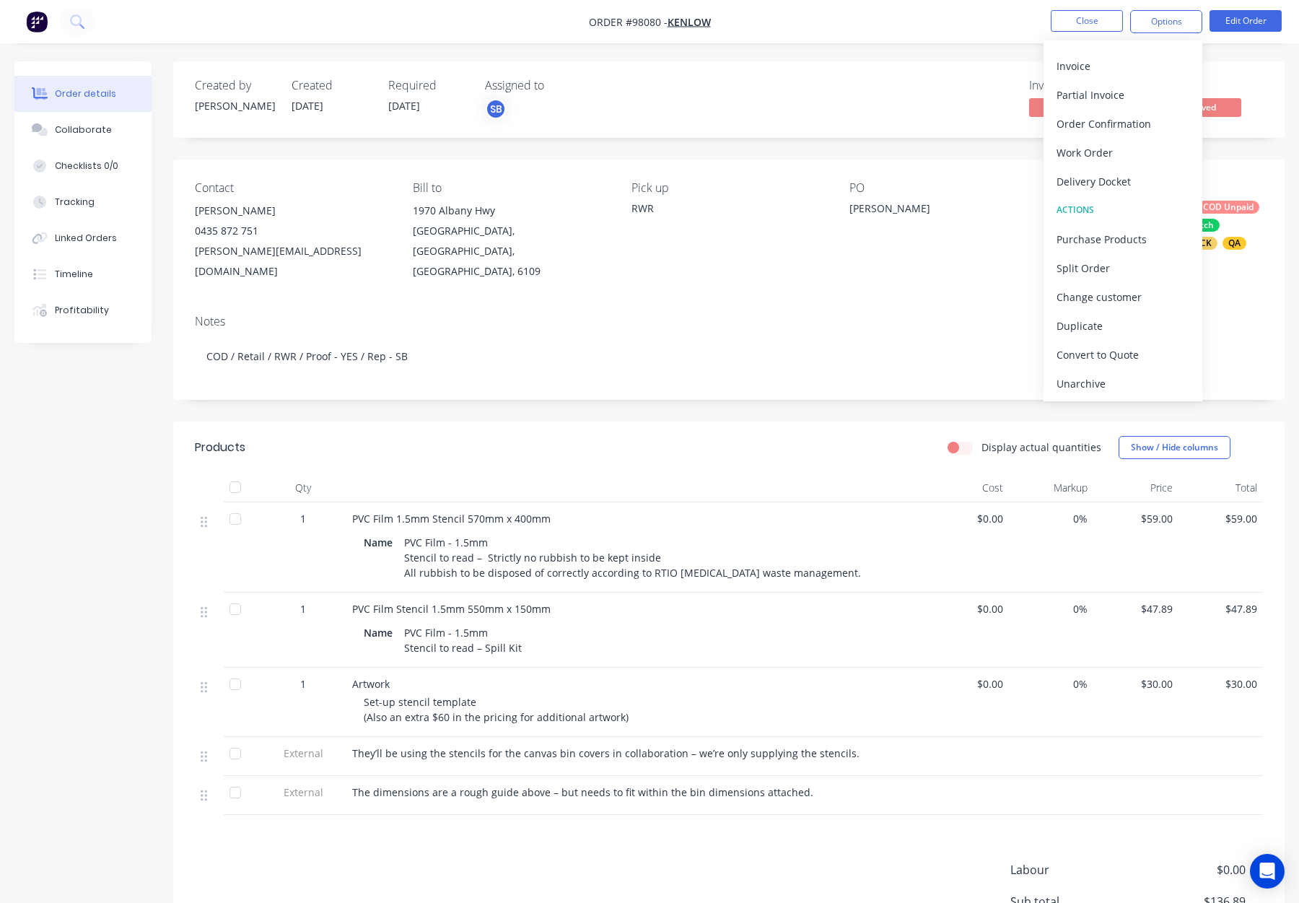
click at [1117, 378] on div "Unarchive" at bounding box center [1123, 383] width 133 height 21
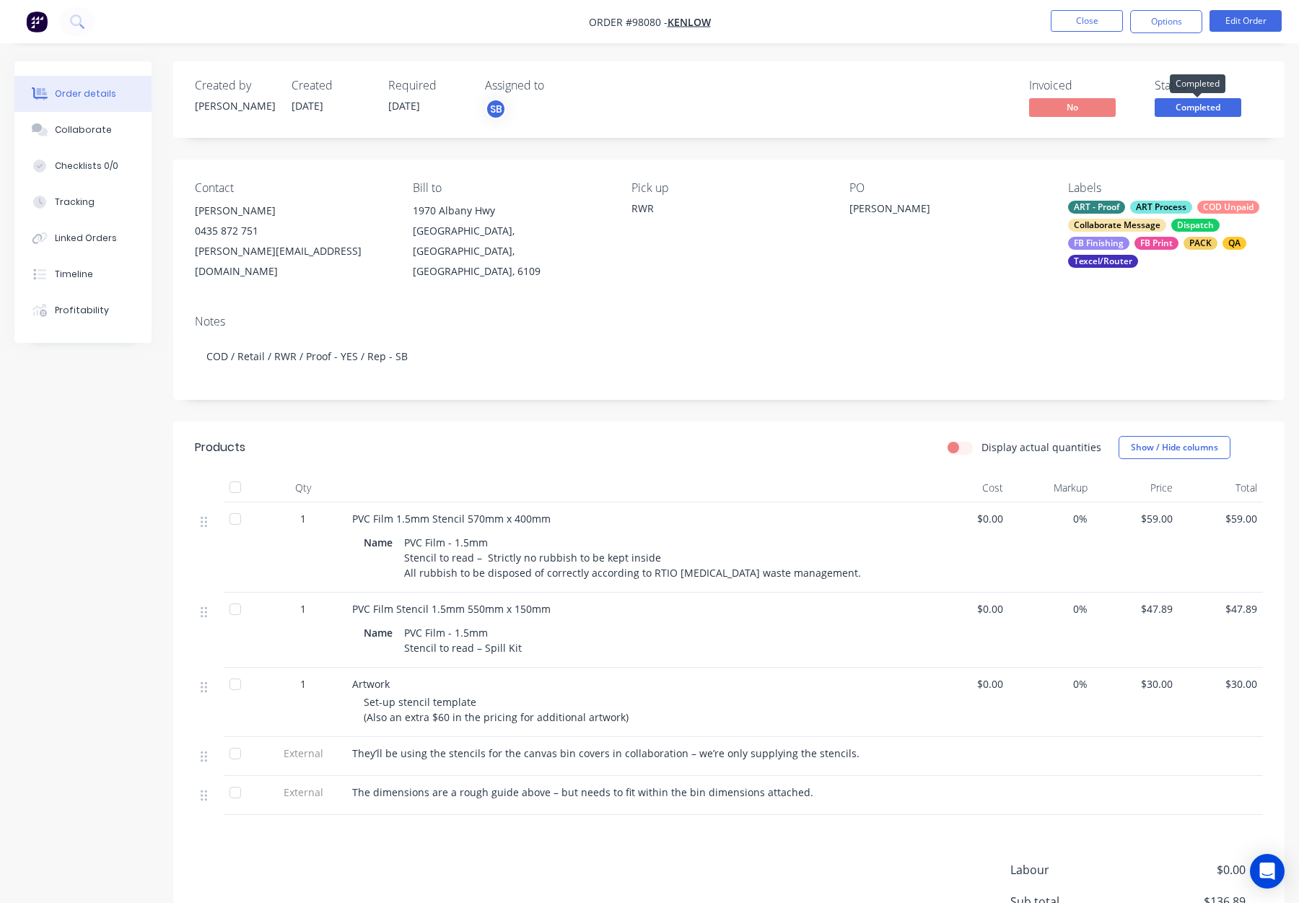
click at [1211, 108] on span "Completed" at bounding box center [1198, 107] width 87 height 18
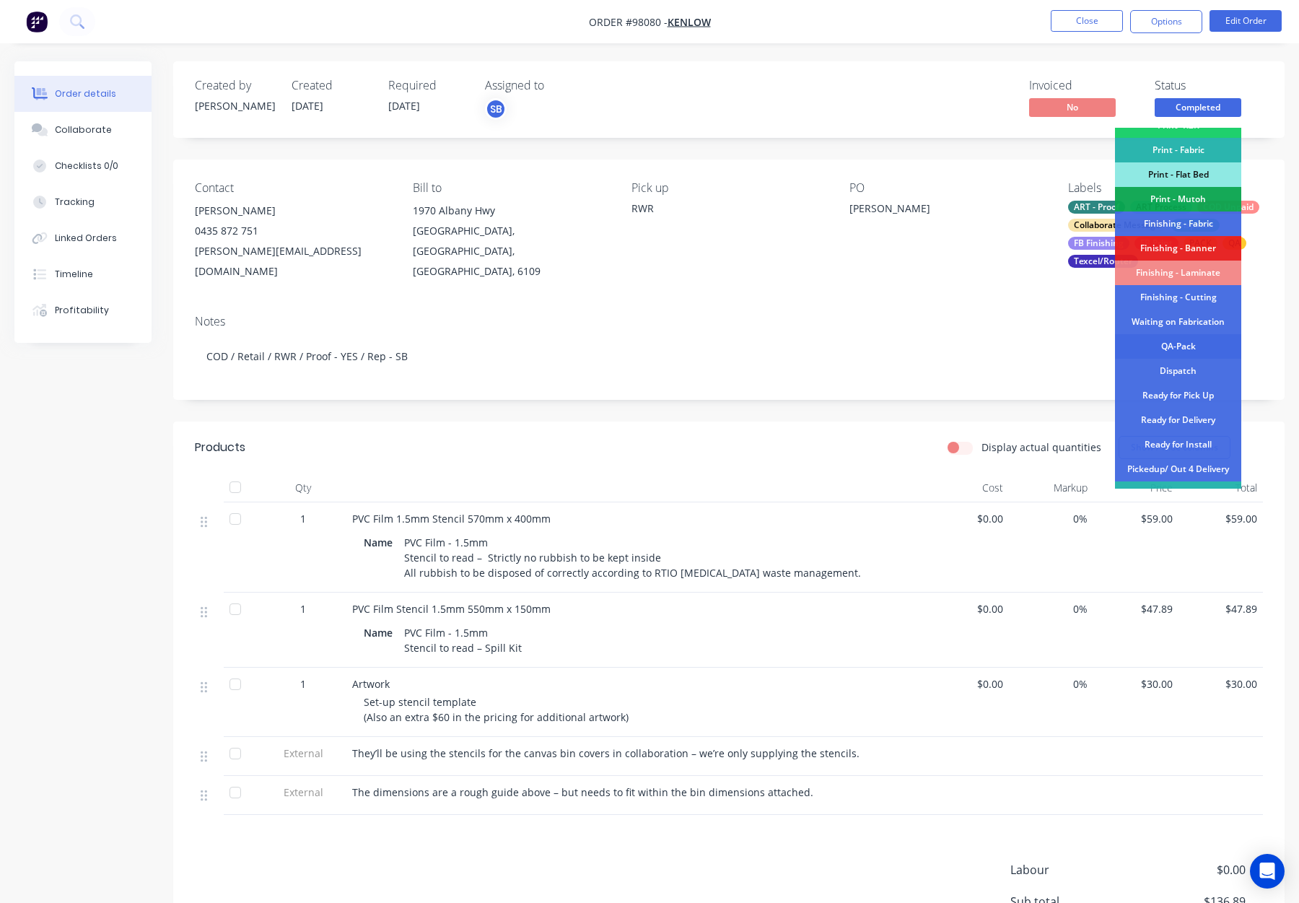
scroll to position [253, 0]
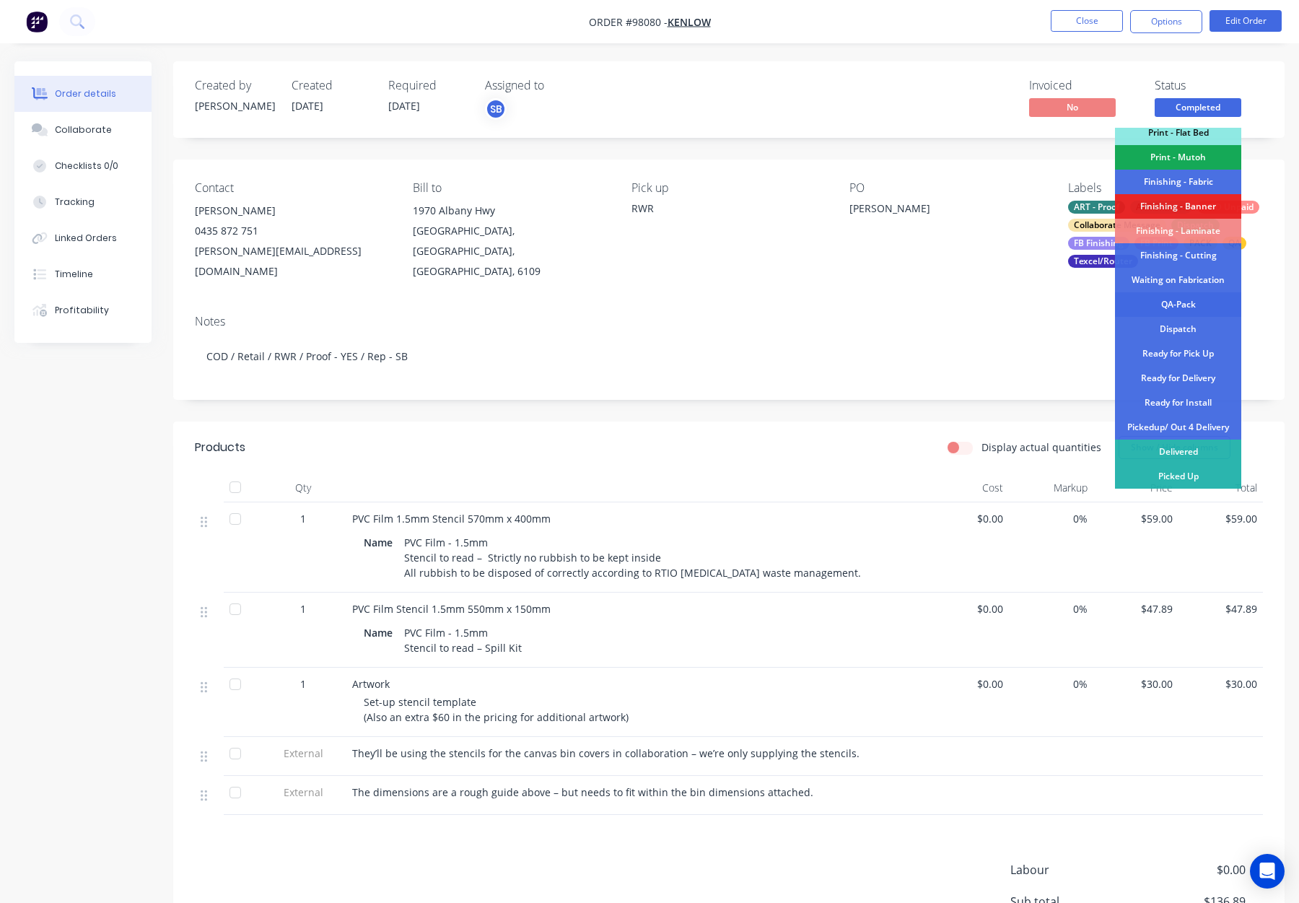
click at [1175, 308] on div "QA-Pack" at bounding box center [1178, 304] width 126 height 25
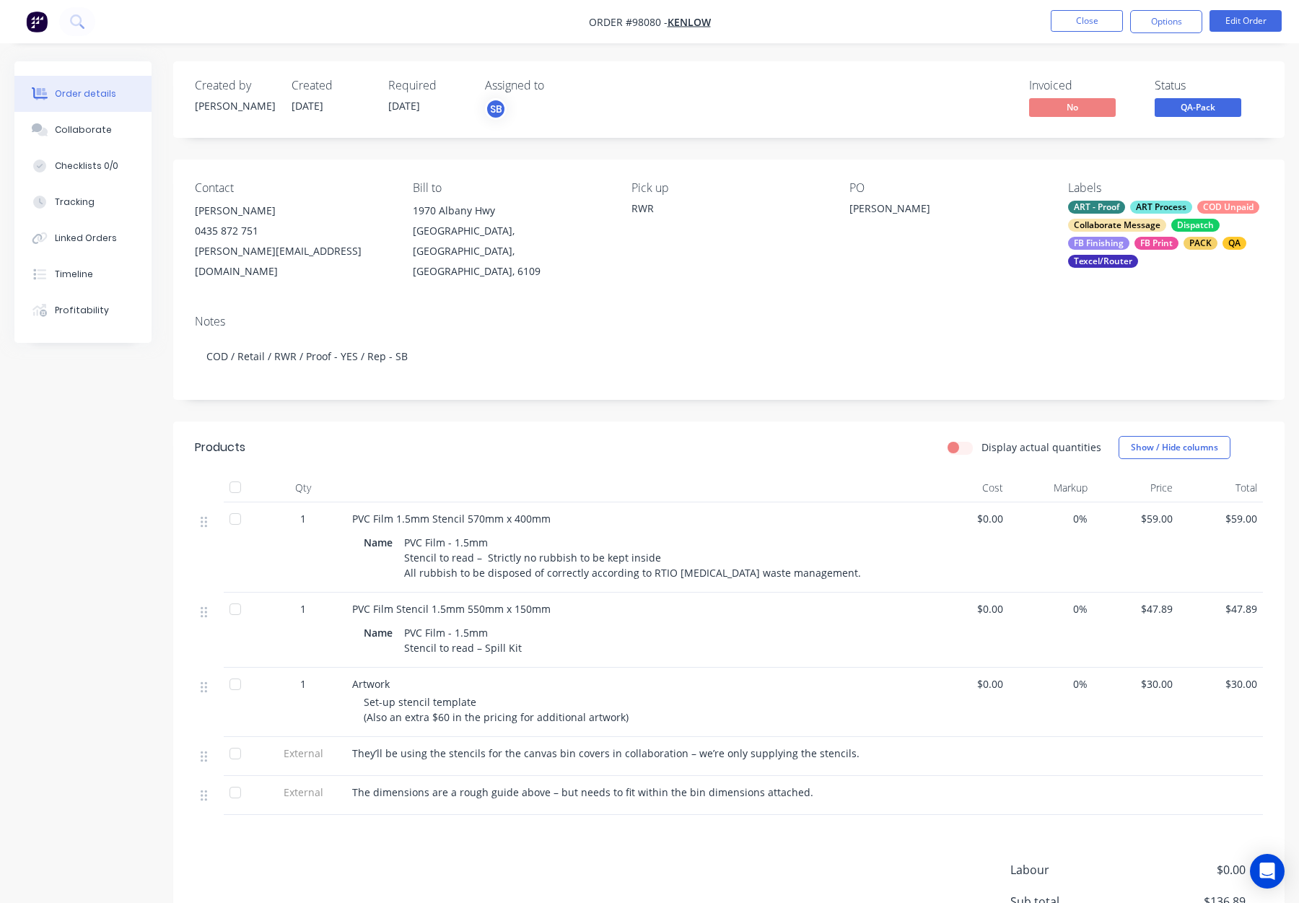
click at [884, 252] on div "PO Peter" at bounding box center [947, 231] width 195 height 100
click at [1072, 22] on button "Close" at bounding box center [1087, 21] width 72 height 22
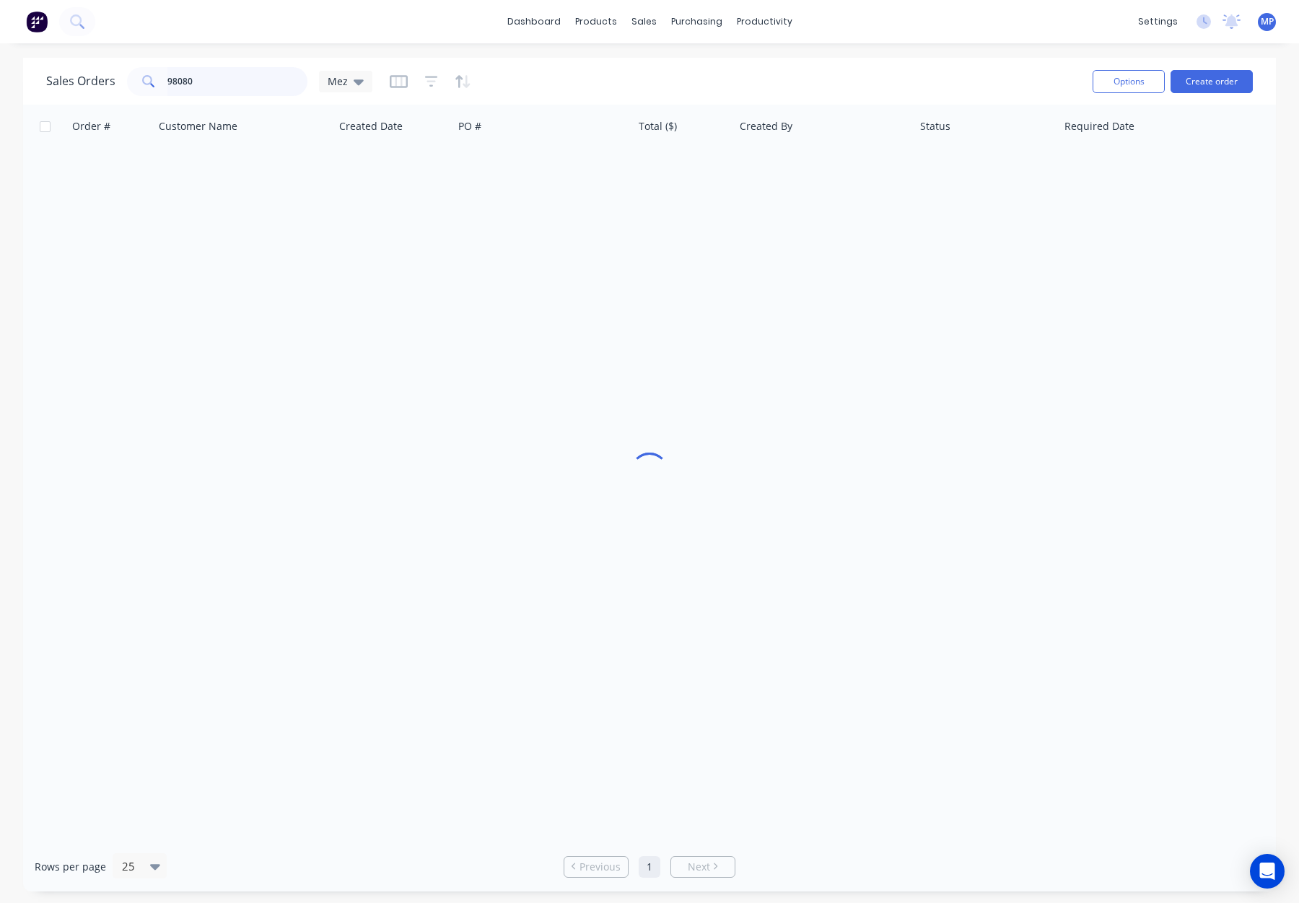
click at [214, 84] on input "98080" at bounding box center [237, 81] width 141 height 29
drag, startPoint x: 232, startPoint y: 72, endPoint x: 113, endPoint y: 70, distance: 119.8
click at [99, 73] on div "Sales Orders 98080 Mez" at bounding box center [209, 81] width 326 height 29
drag, startPoint x: 167, startPoint y: 77, endPoint x: 178, endPoint y: 79, distance: 11.0
click at [170, 79] on input "98080" at bounding box center [237, 81] width 141 height 29
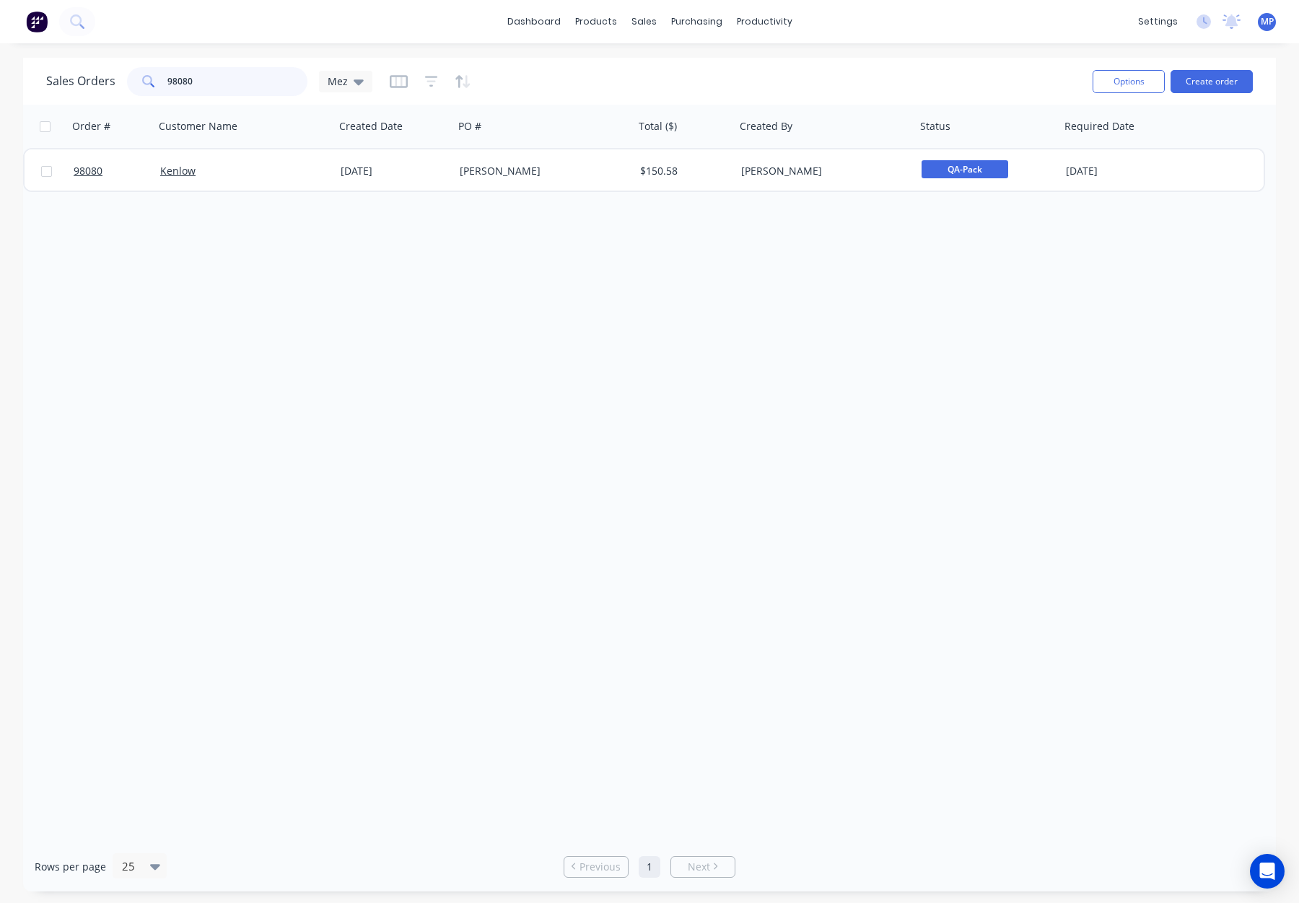
drag, startPoint x: 178, startPoint y: 79, endPoint x: 225, endPoint y: 80, distance: 47.6
click at [183, 80] on input "98080" at bounding box center [237, 81] width 141 height 29
click at [225, 80] on input "98080" at bounding box center [237, 81] width 141 height 29
drag, startPoint x: 228, startPoint y: 80, endPoint x: 144, endPoint y: 82, distance: 83.8
click at [144, 82] on div "98080" at bounding box center [217, 81] width 180 height 29
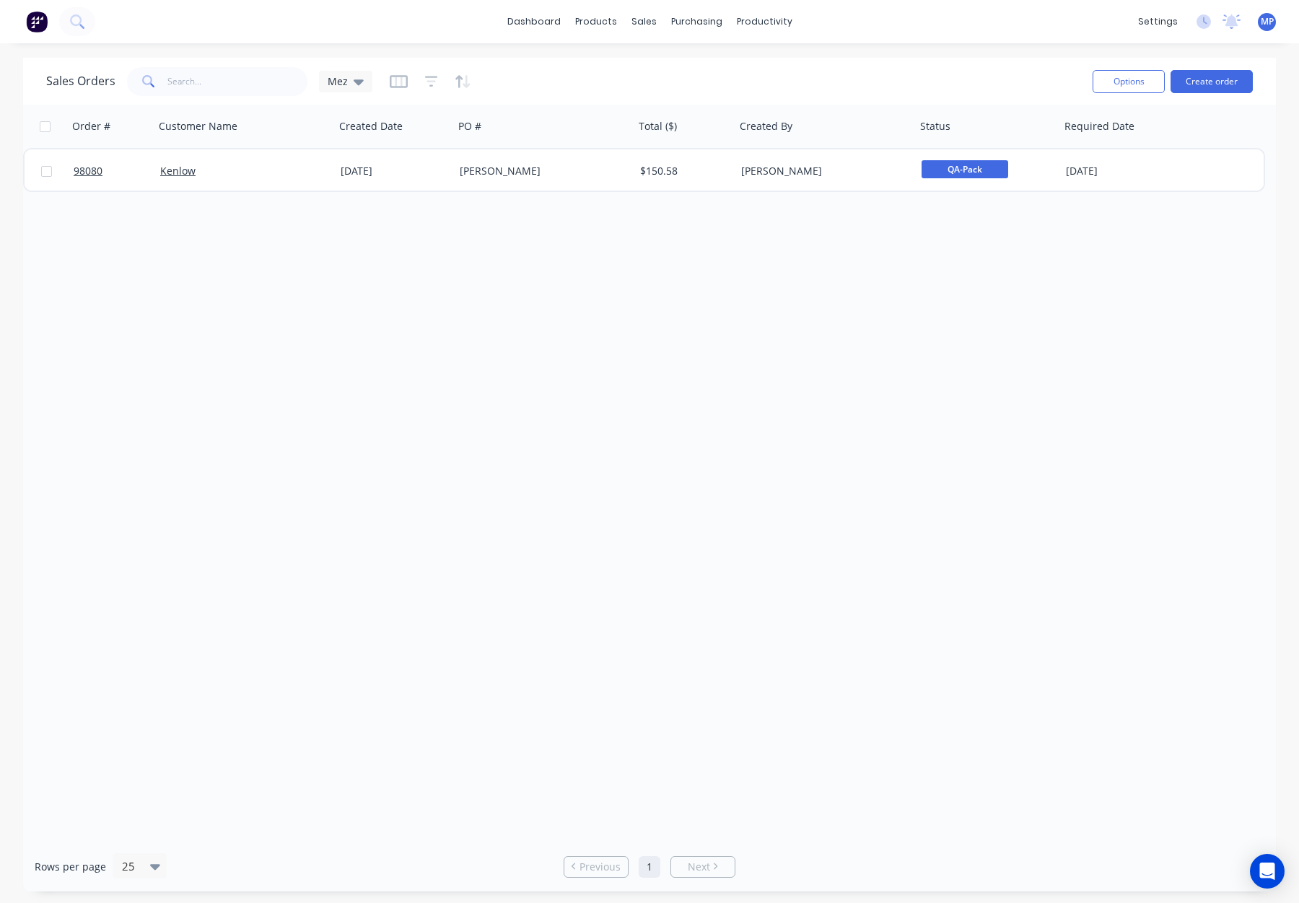
click at [624, 66] on div "Sales Orders Mez" at bounding box center [563, 81] width 1035 height 35
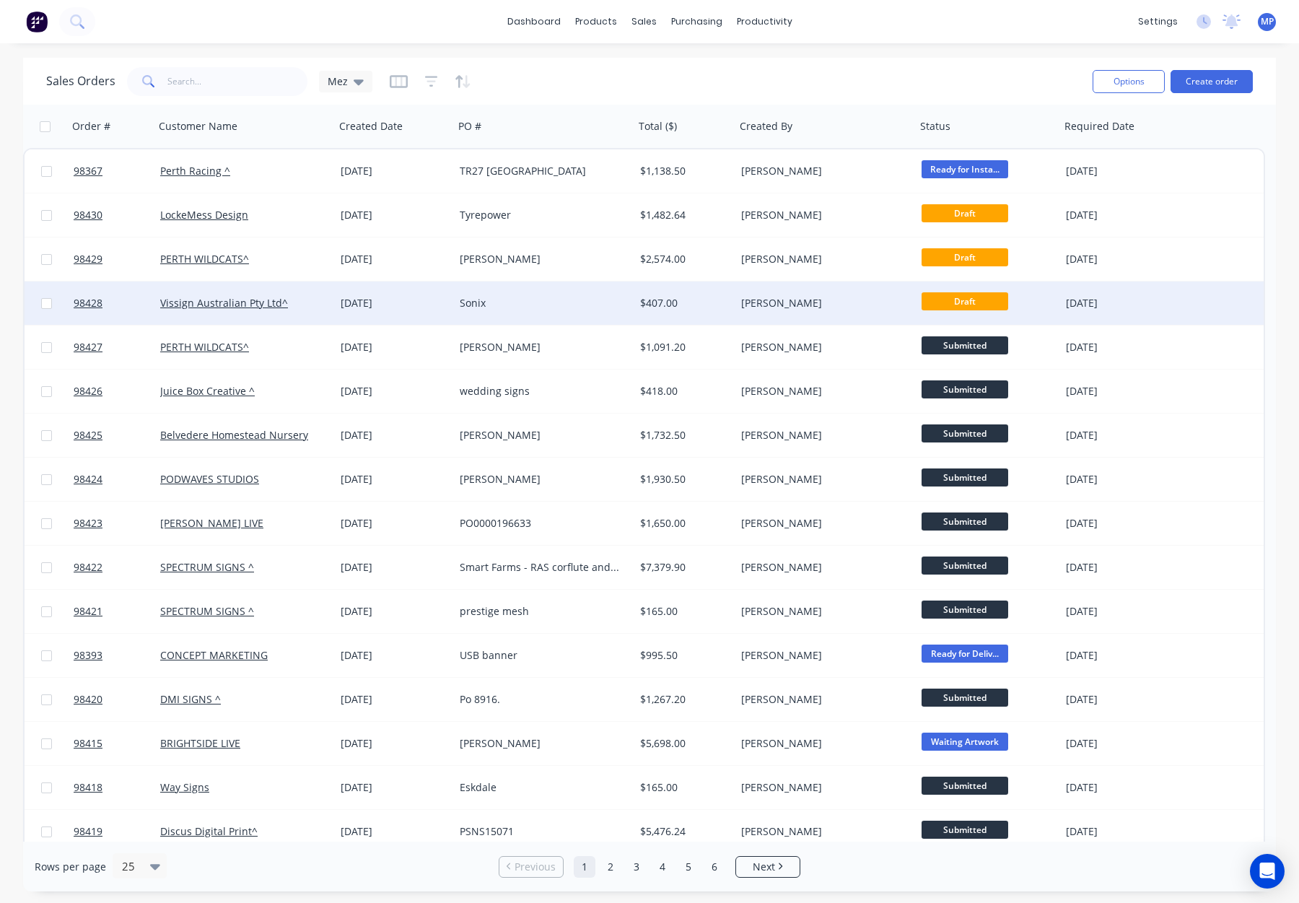
click at [531, 303] on div "Sonix" at bounding box center [540, 303] width 160 height 14
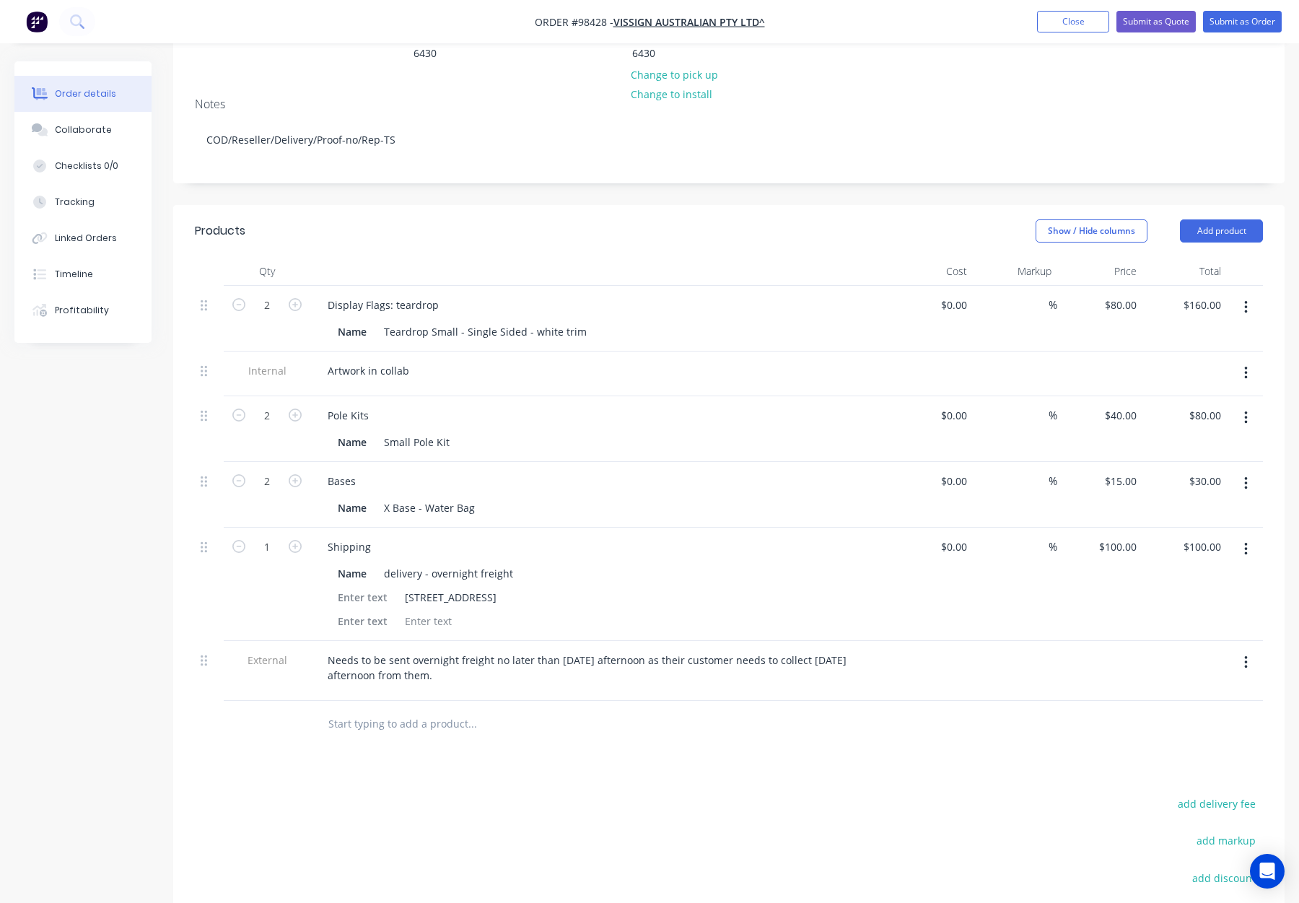
scroll to position [255, 0]
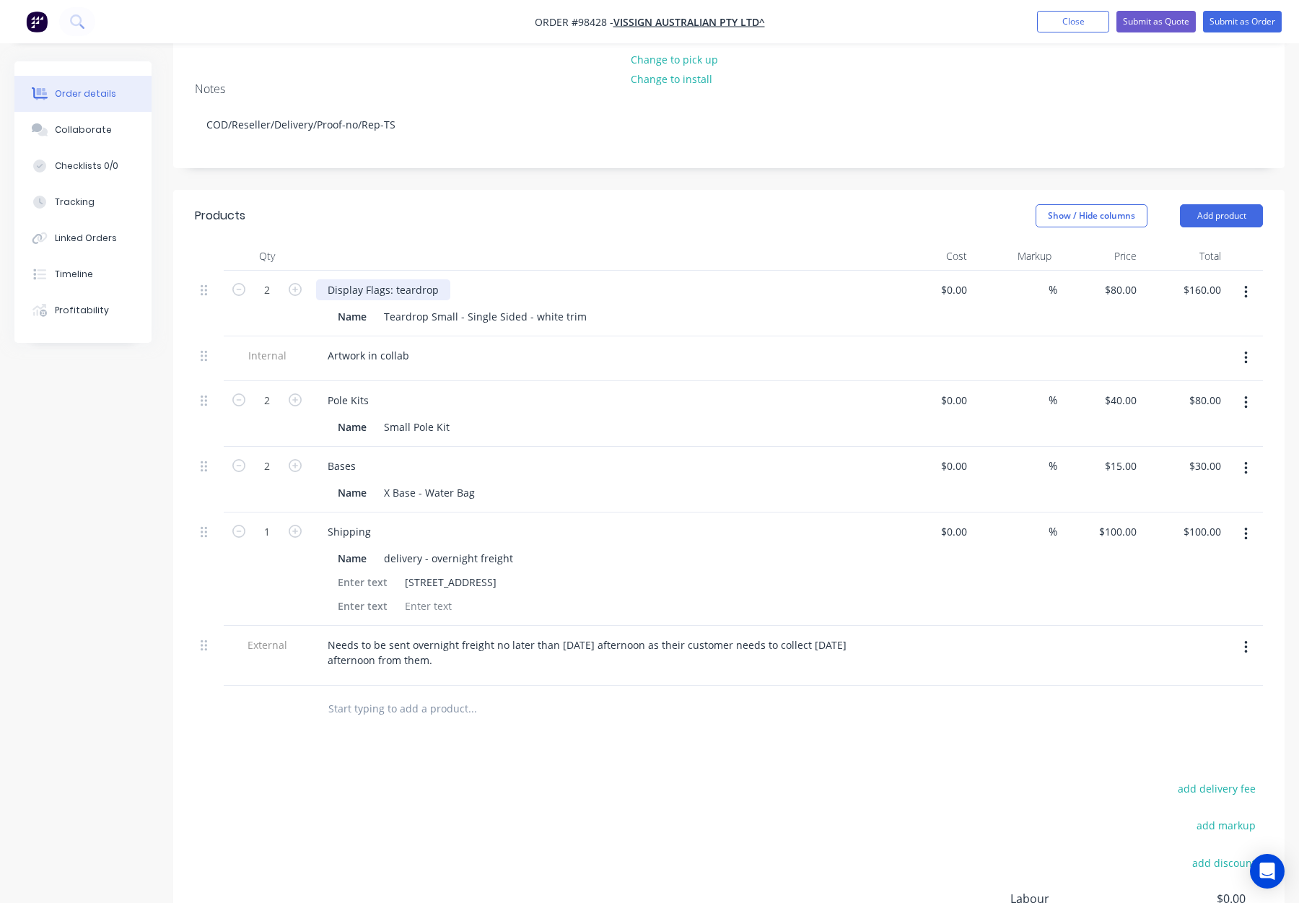
click at [397, 279] on div "Display Flags: teardrop" at bounding box center [383, 289] width 134 height 21
click at [468, 193] on header "Products Show / Hide columns Add product" at bounding box center [729, 216] width 1112 height 52
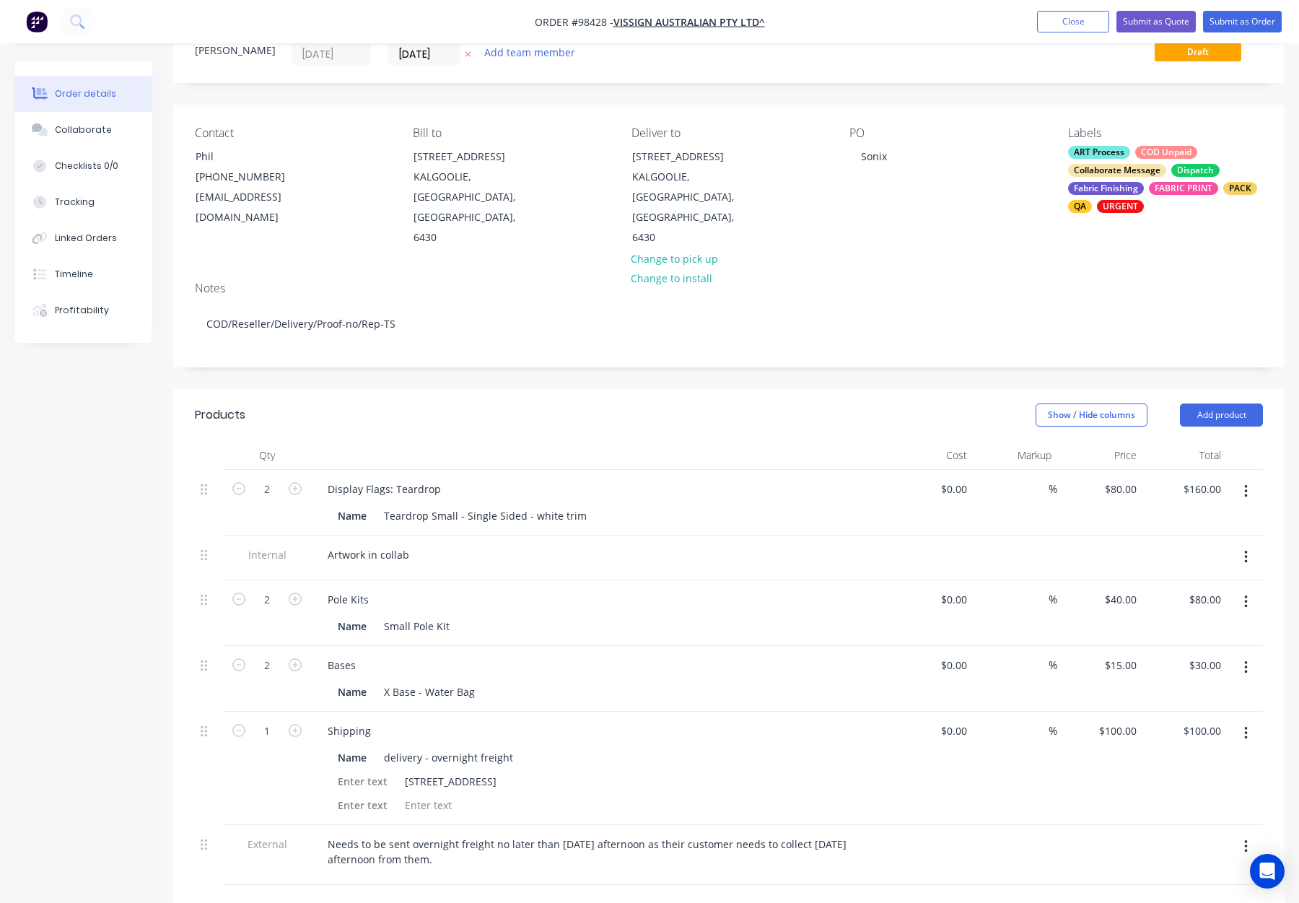
scroll to position [0, 0]
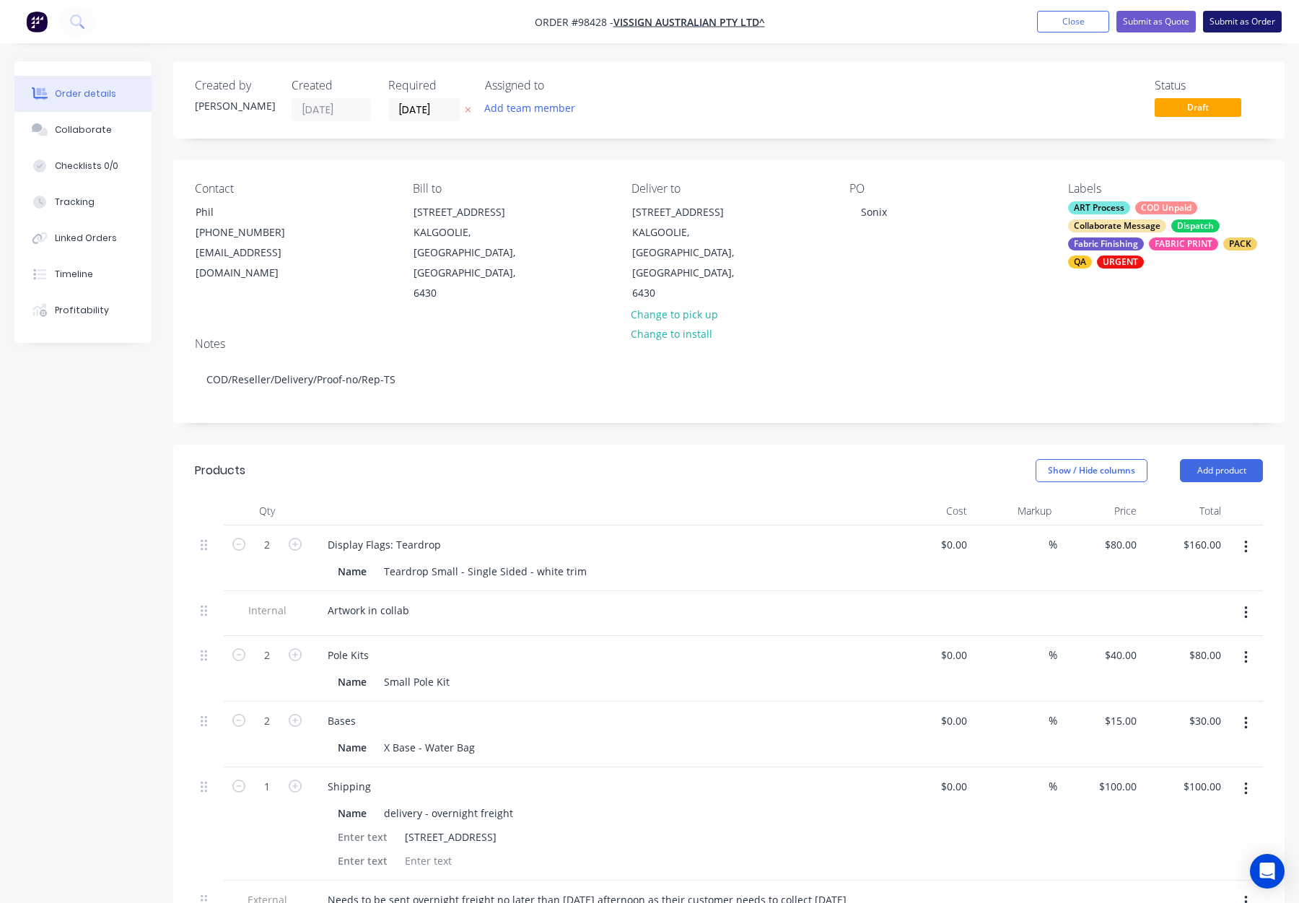
click at [1217, 18] on button "Submit as Order" at bounding box center [1242, 22] width 79 height 22
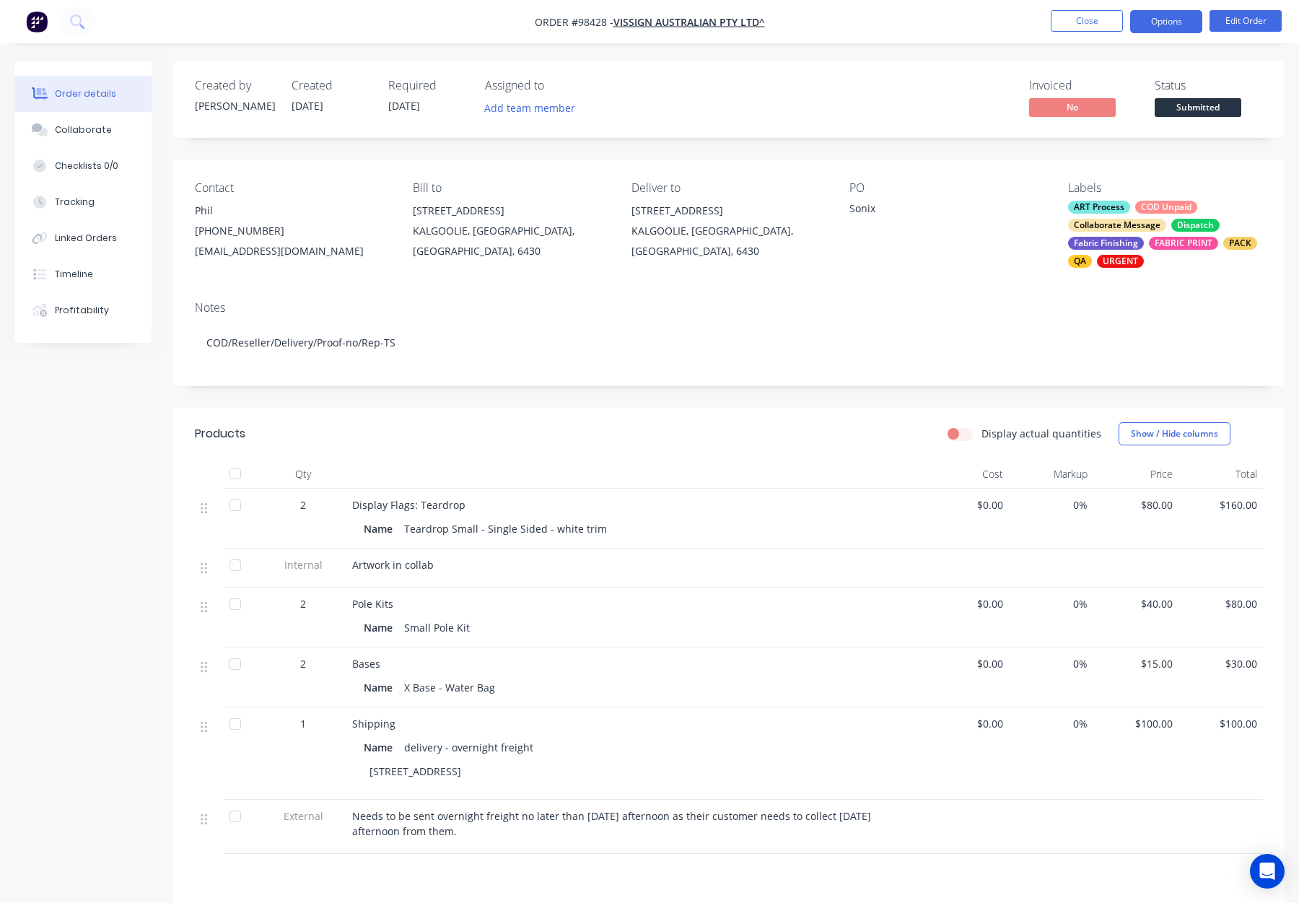
click at [1161, 21] on button "Options" at bounding box center [1166, 21] width 72 height 23
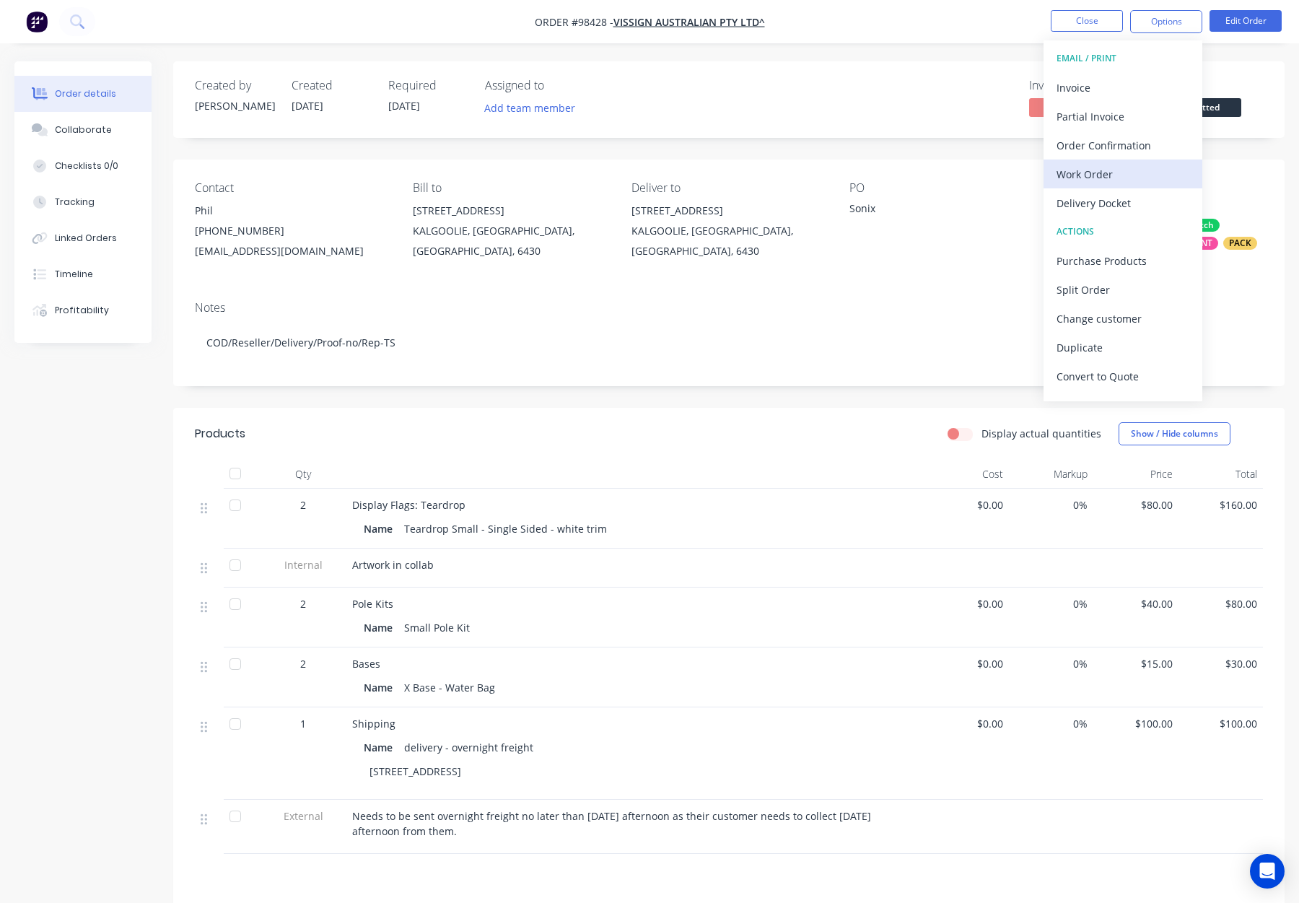
click at [1122, 173] on div "Work Order" at bounding box center [1123, 174] width 133 height 21
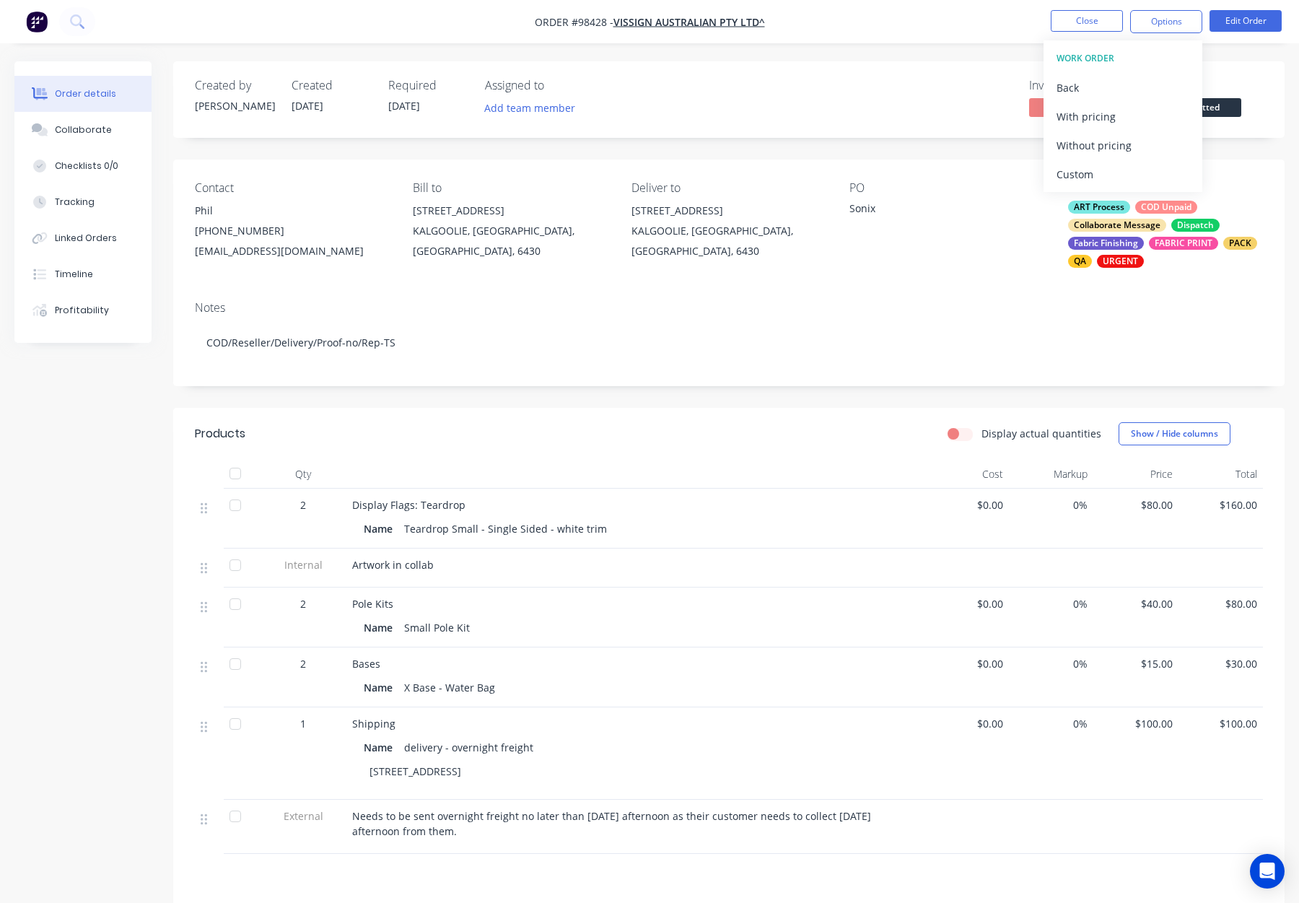
click at [1128, 143] on div "Without pricing" at bounding box center [1123, 145] width 133 height 21
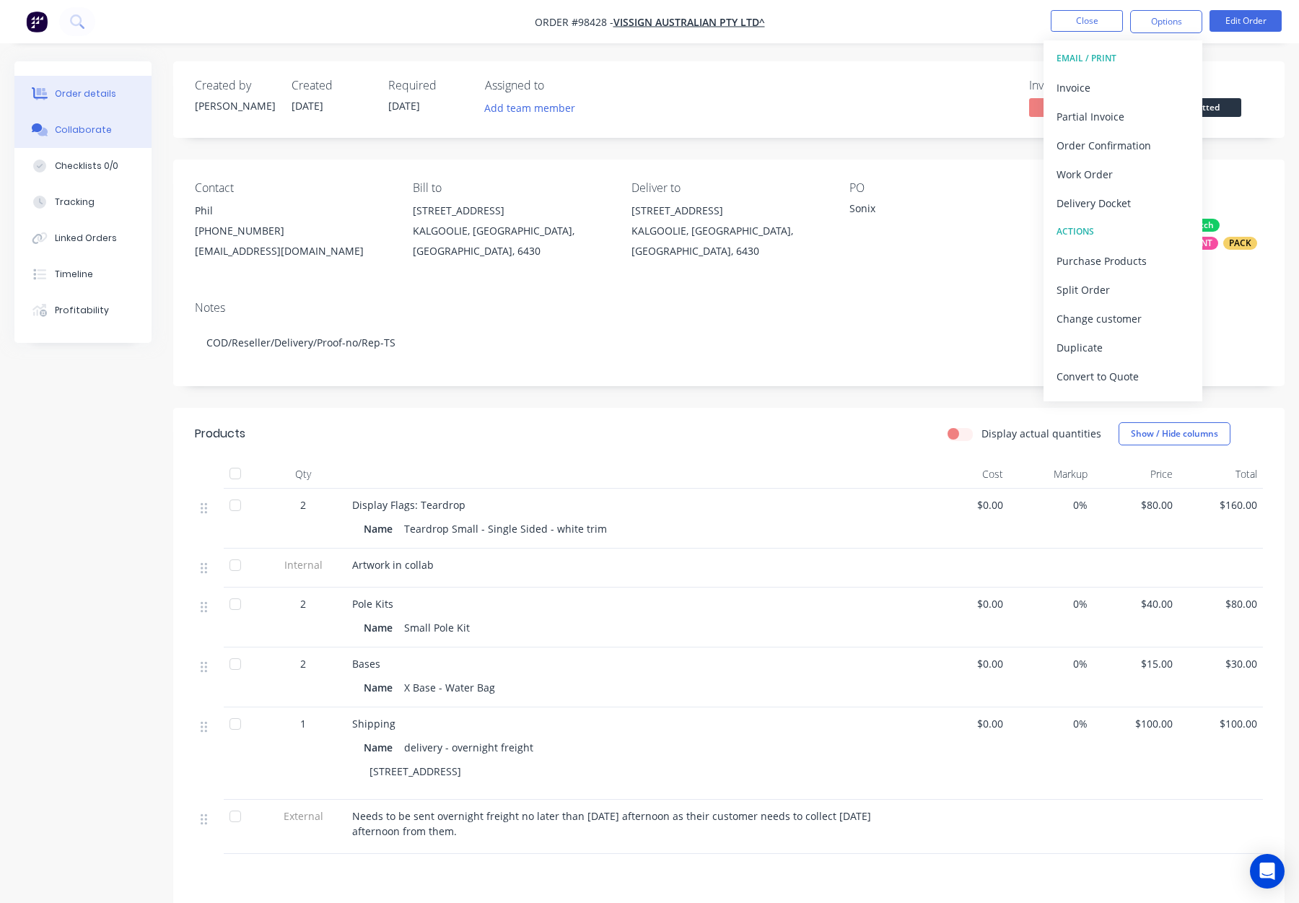
click at [56, 149] on button "Checklists 0/0" at bounding box center [82, 166] width 137 height 36
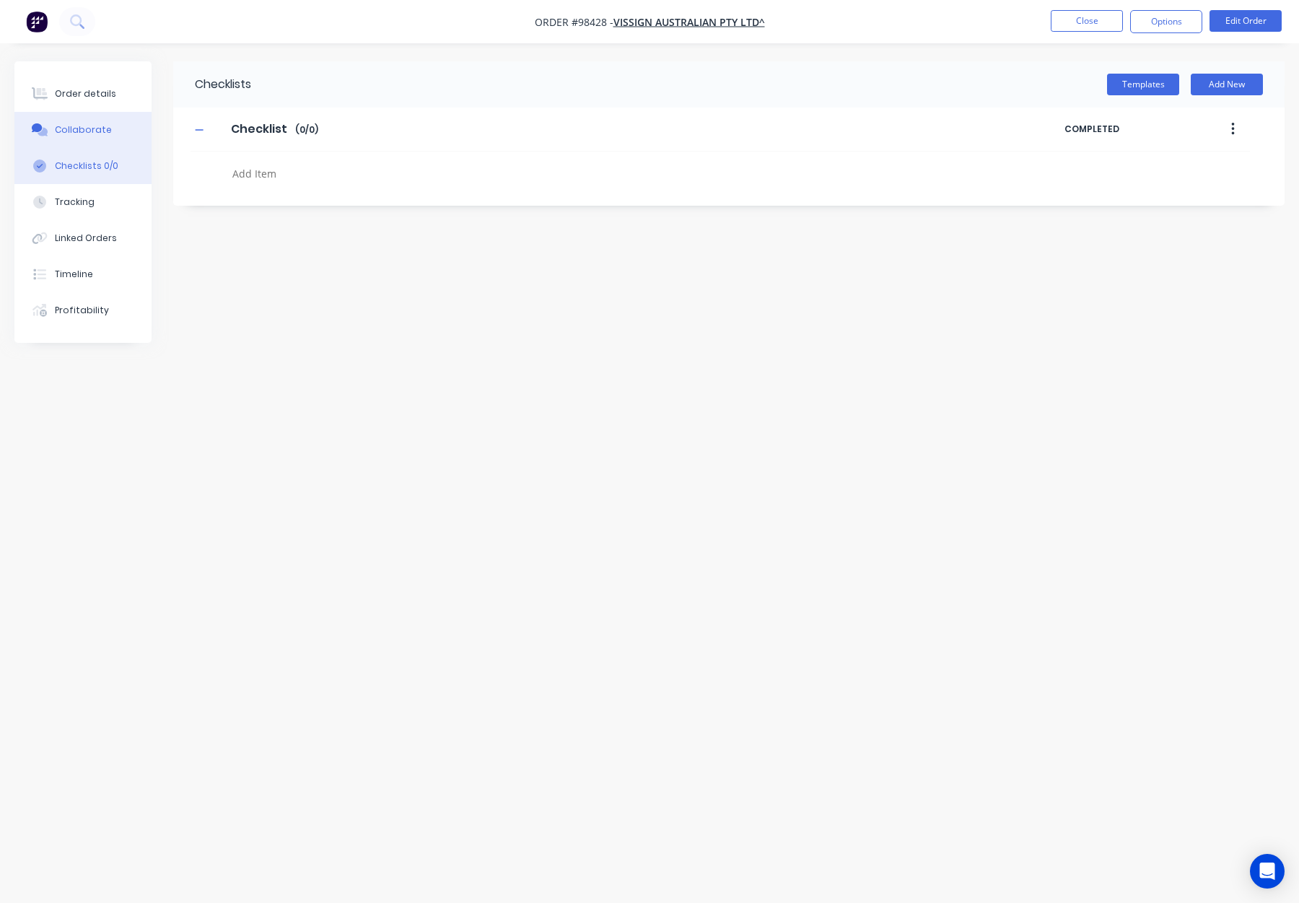
click at [69, 131] on div "Collaborate" at bounding box center [83, 129] width 57 height 13
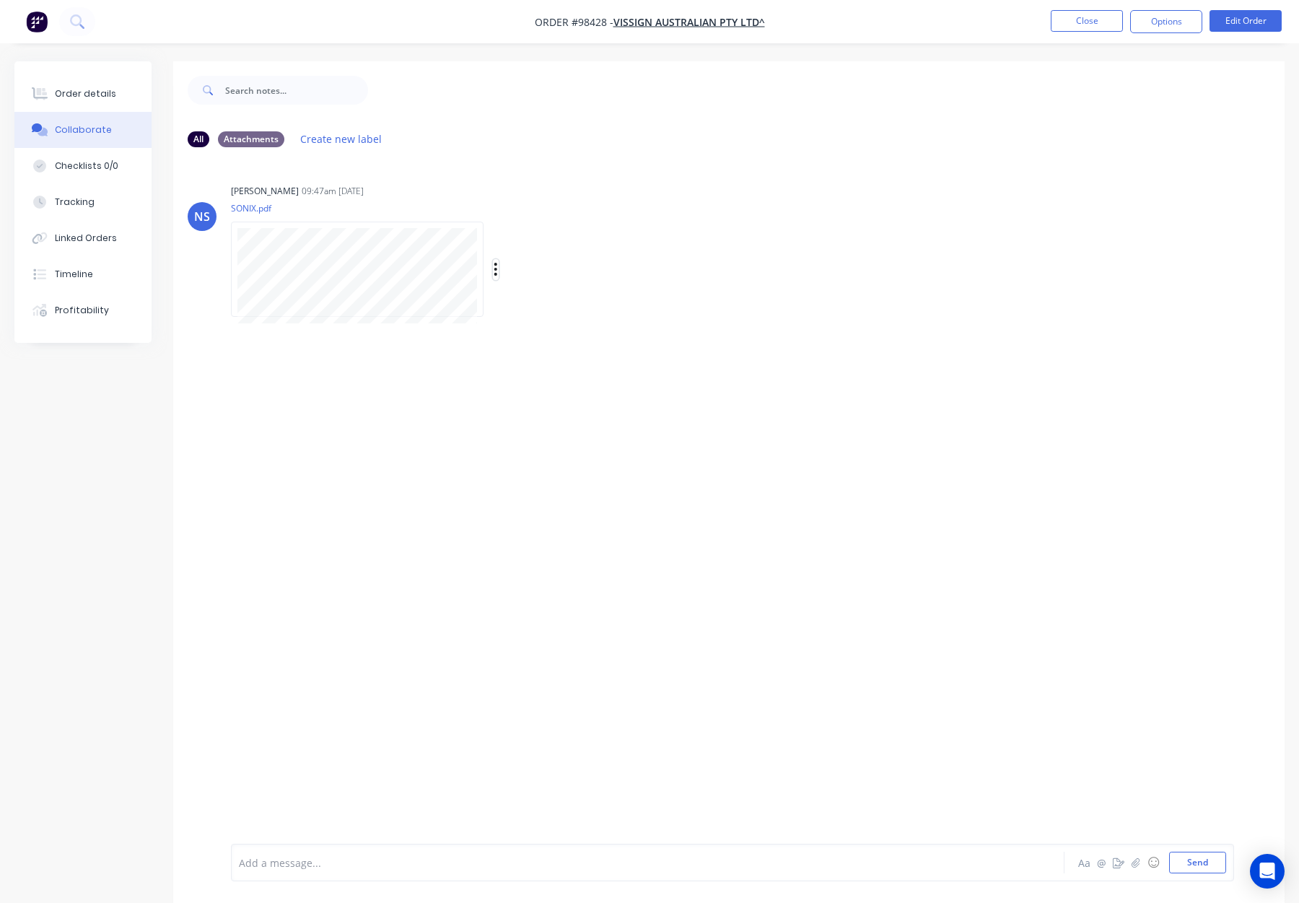
click at [496, 274] on icon "button" at bounding box center [495, 269] width 3 height 13
click at [564, 320] on button "Download" at bounding box center [591, 308] width 162 height 32
click at [92, 88] on div "Order details" at bounding box center [85, 93] width 61 height 13
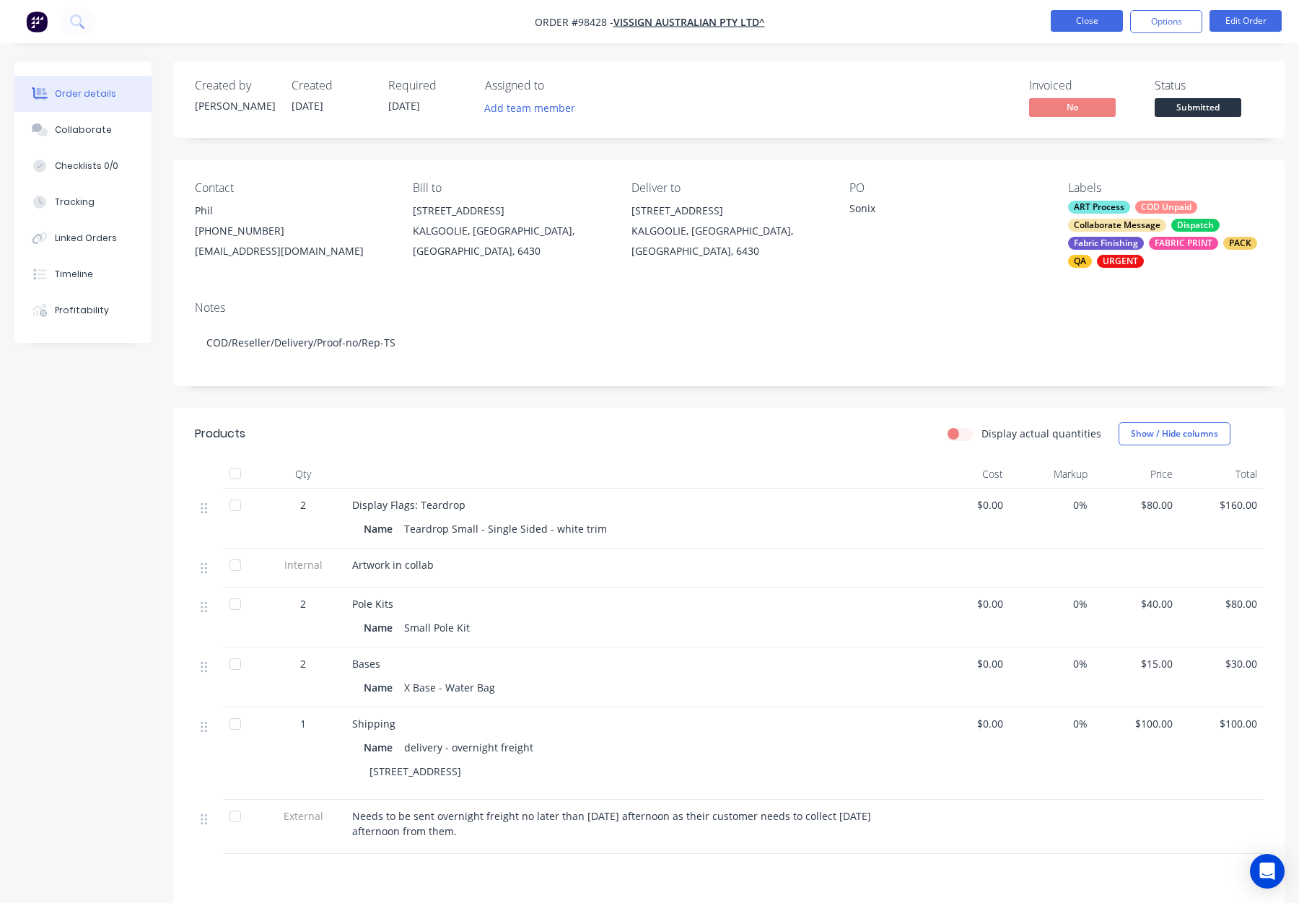
click at [1086, 21] on button "Close" at bounding box center [1087, 21] width 72 height 22
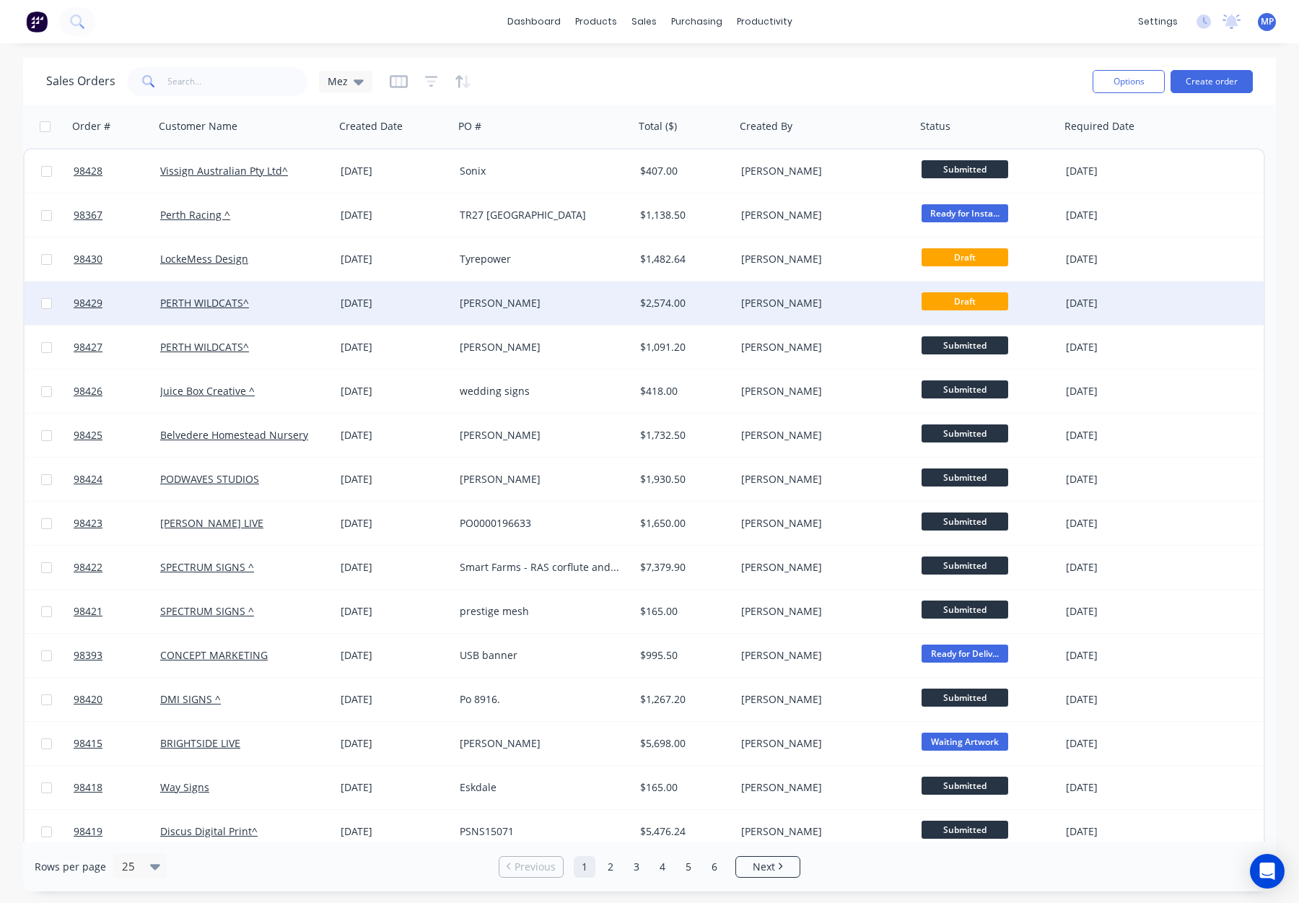
click at [545, 304] on div "[PERSON_NAME]" at bounding box center [540, 303] width 160 height 14
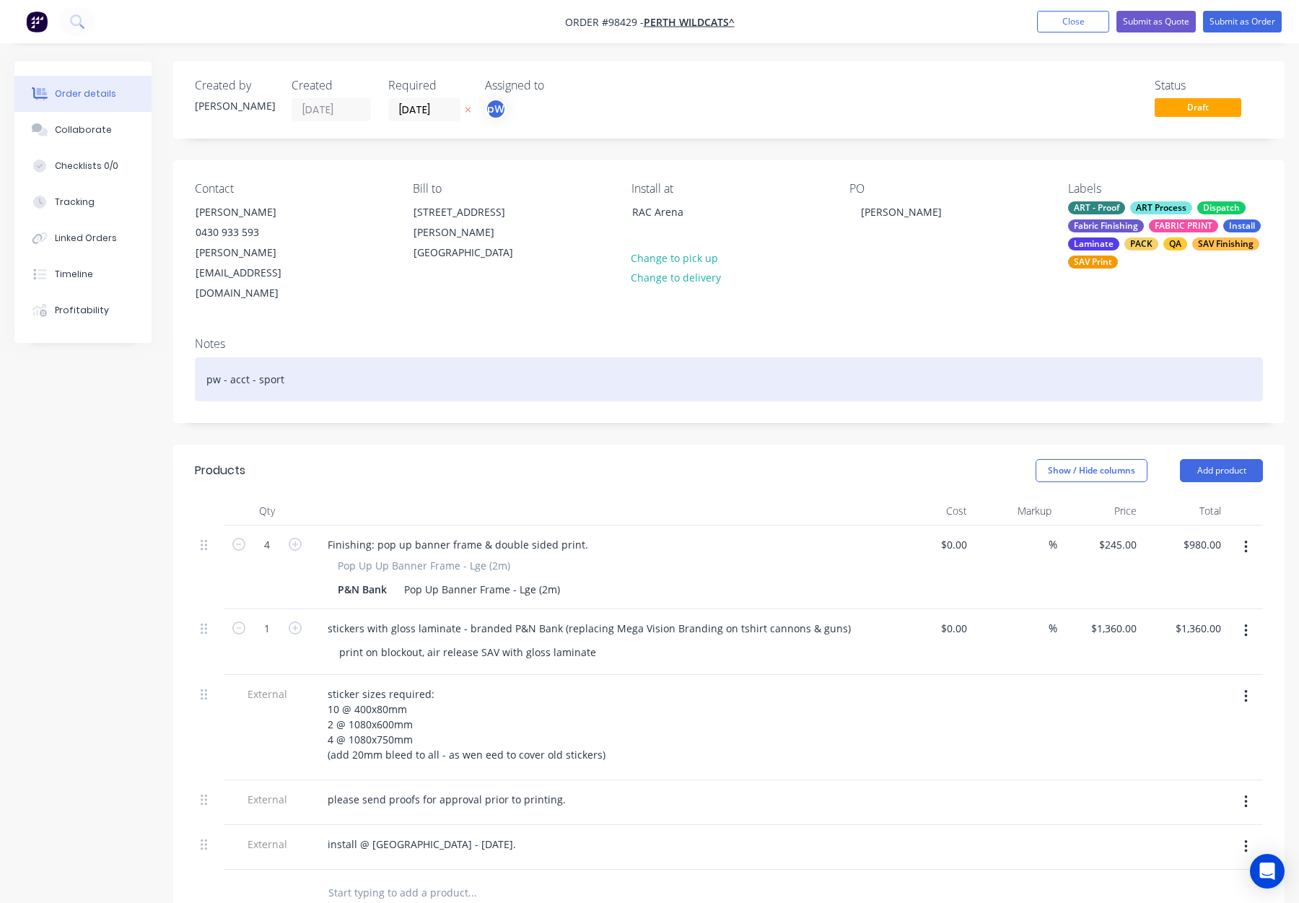
drag, startPoint x: 414, startPoint y: 354, endPoint x: 427, endPoint y: 359, distance: 13.7
click at [414, 357] on div "pw - acct - sport" at bounding box center [729, 379] width 1068 height 44
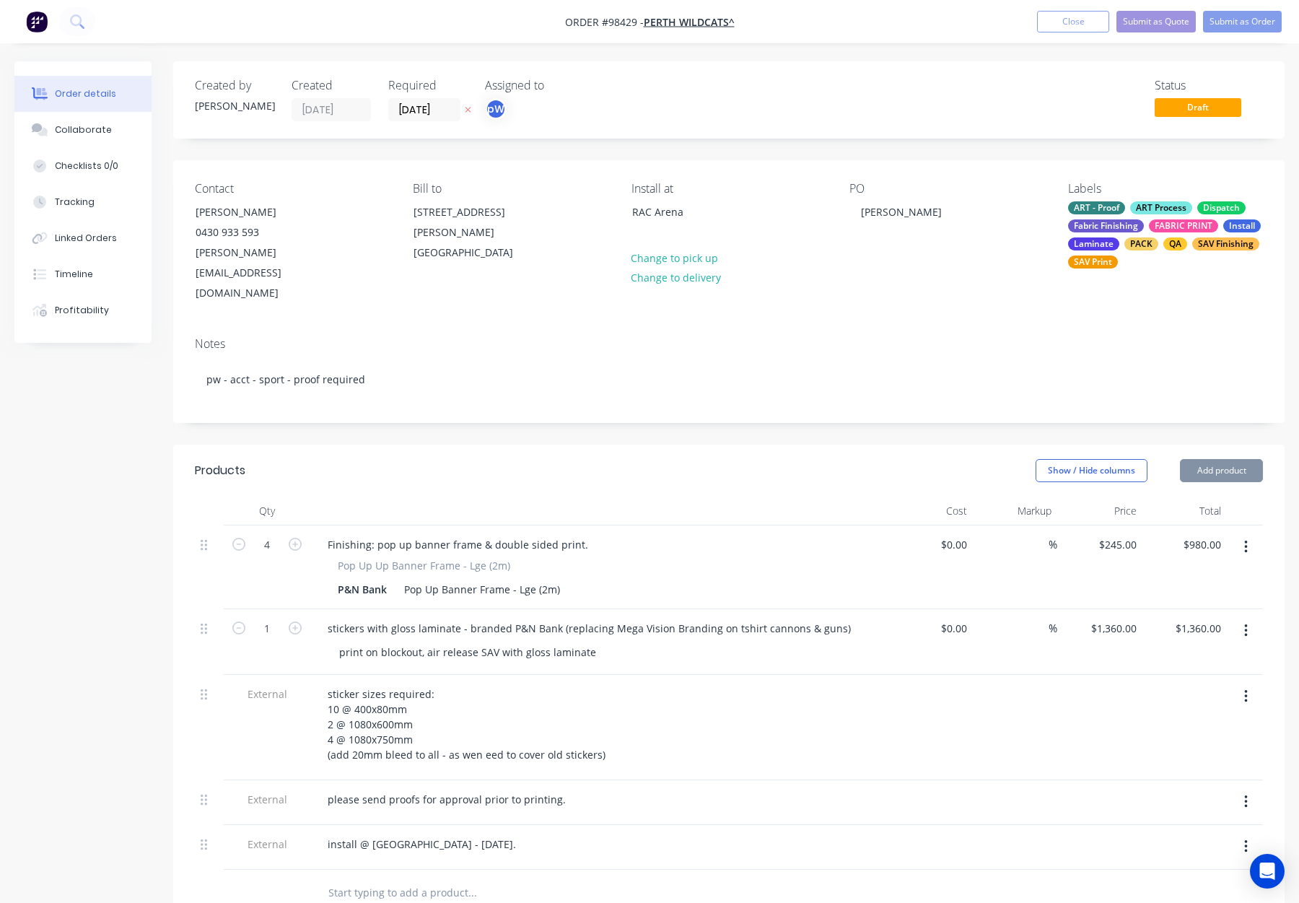
click at [533, 459] on div "Show / Hide columns Add product" at bounding box center [842, 470] width 841 height 23
click at [1148, 230] on div "ART - Proof ART Process Dispatch Fabric Finishing FABRIC PRINT Install Laminate…" at bounding box center [1165, 234] width 195 height 67
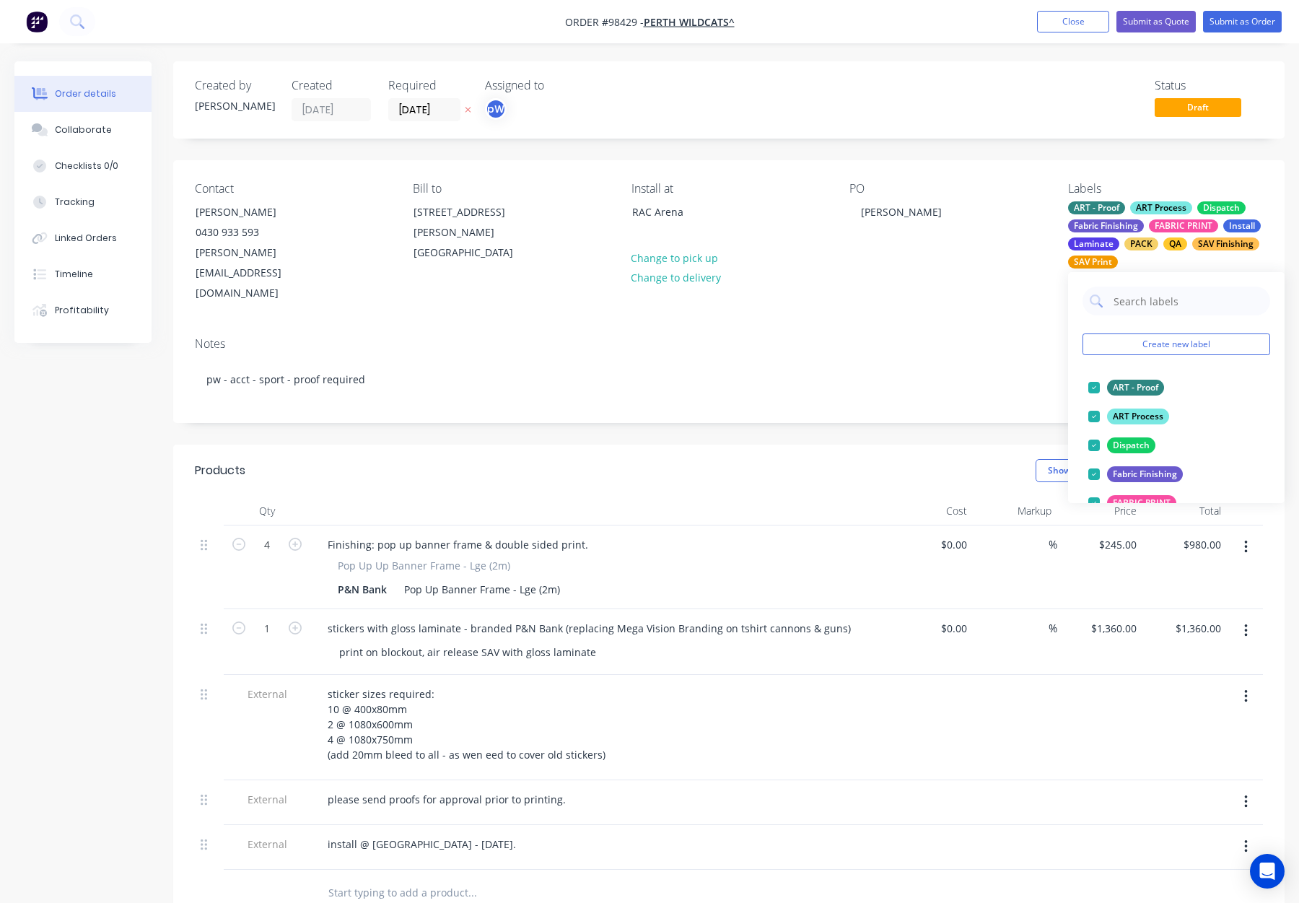
click at [954, 254] on div "PO Hudson" at bounding box center [947, 243] width 195 height 122
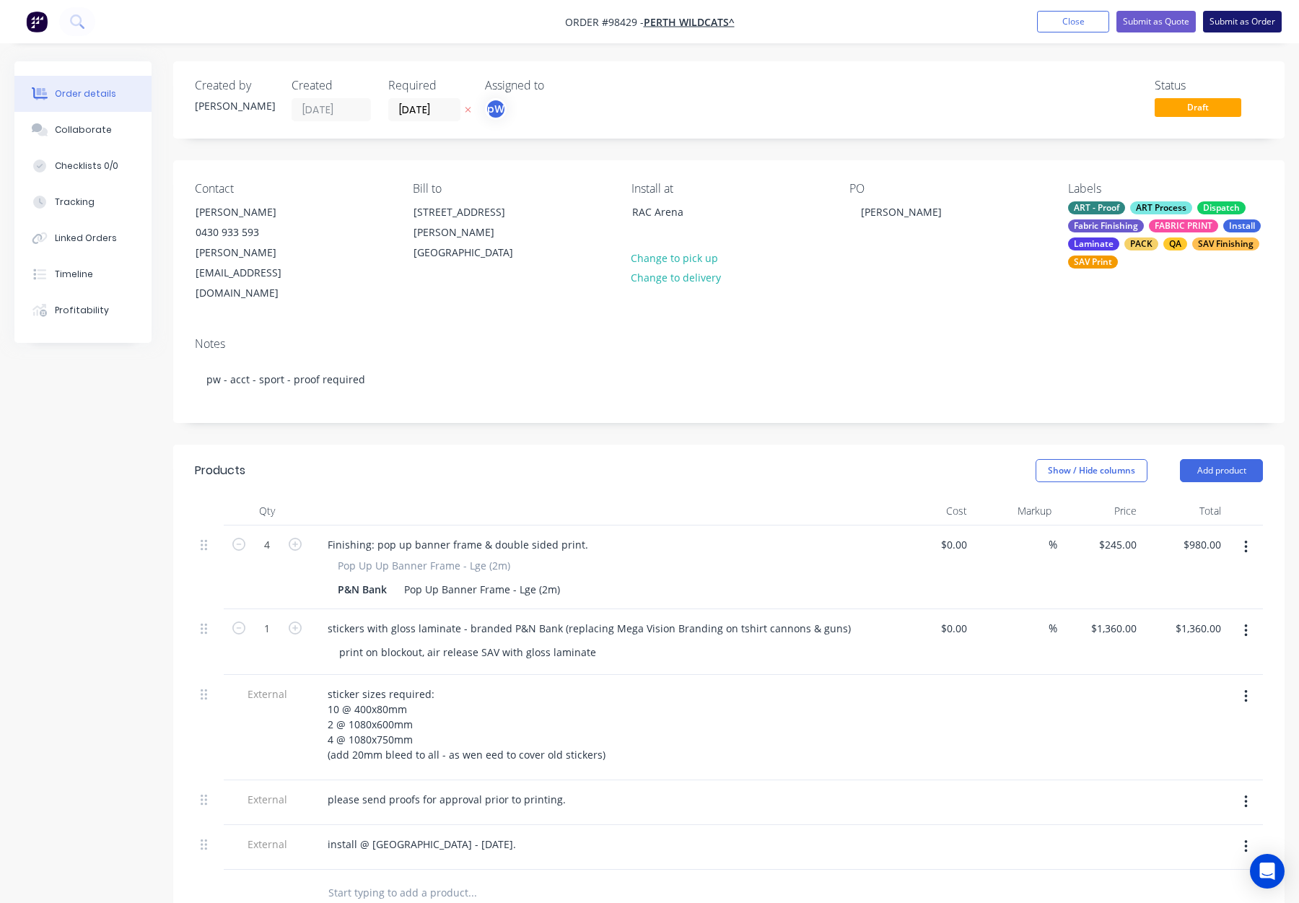
click at [1227, 18] on button "Submit as Order" at bounding box center [1242, 22] width 79 height 22
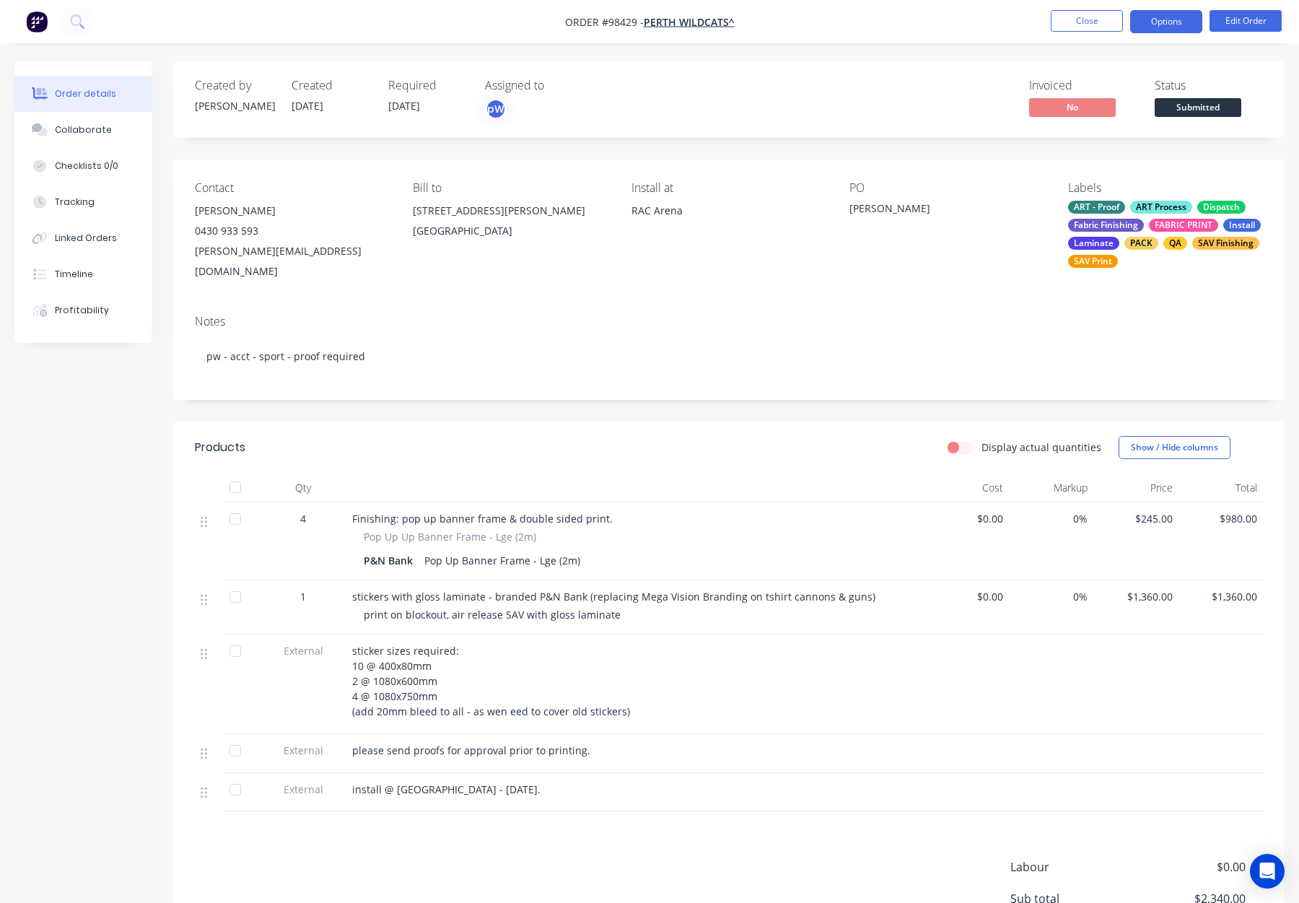
click at [1154, 21] on button "Options" at bounding box center [1166, 21] width 72 height 23
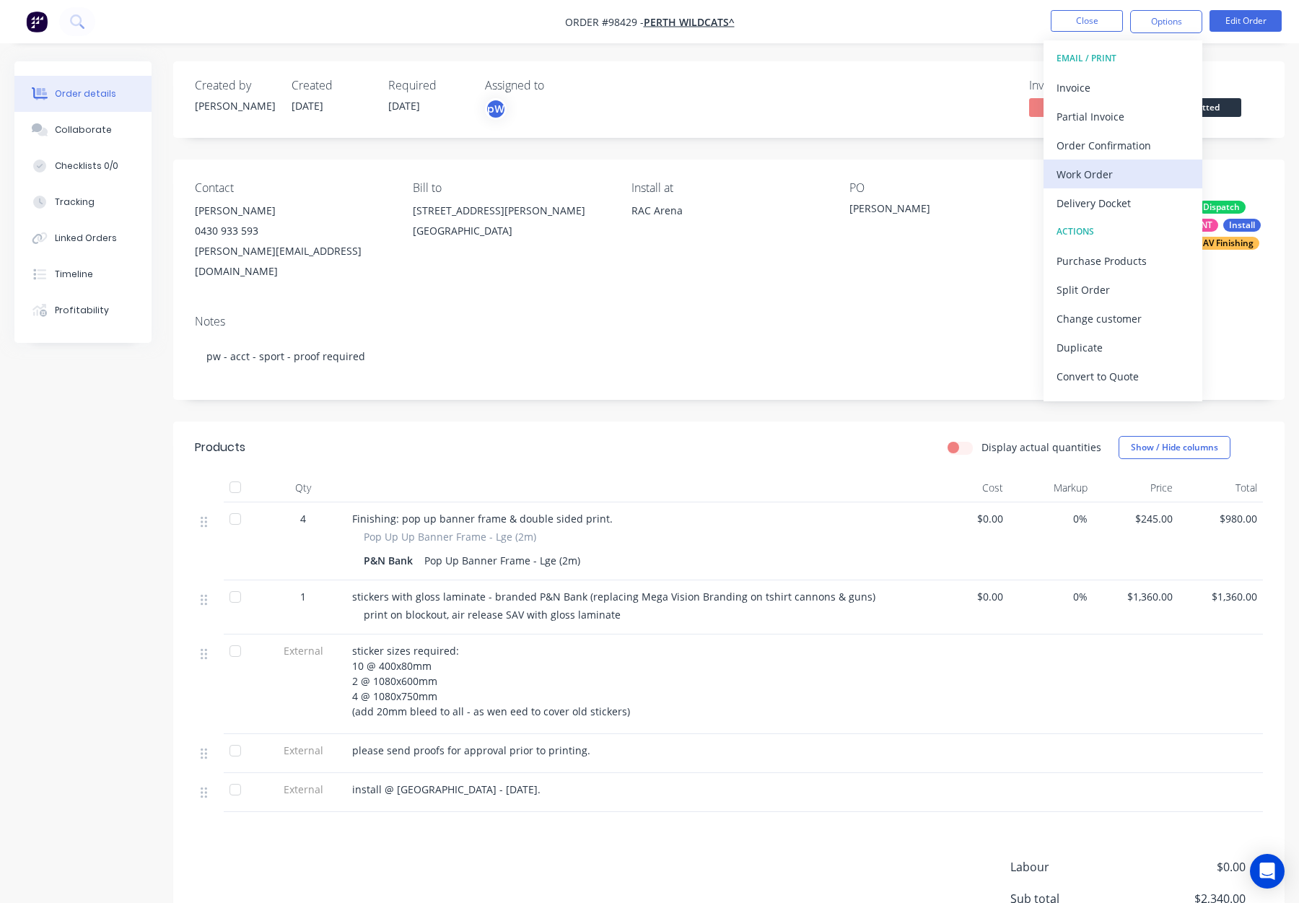
click at [1123, 179] on div "Work Order" at bounding box center [1123, 174] width 133 height 21
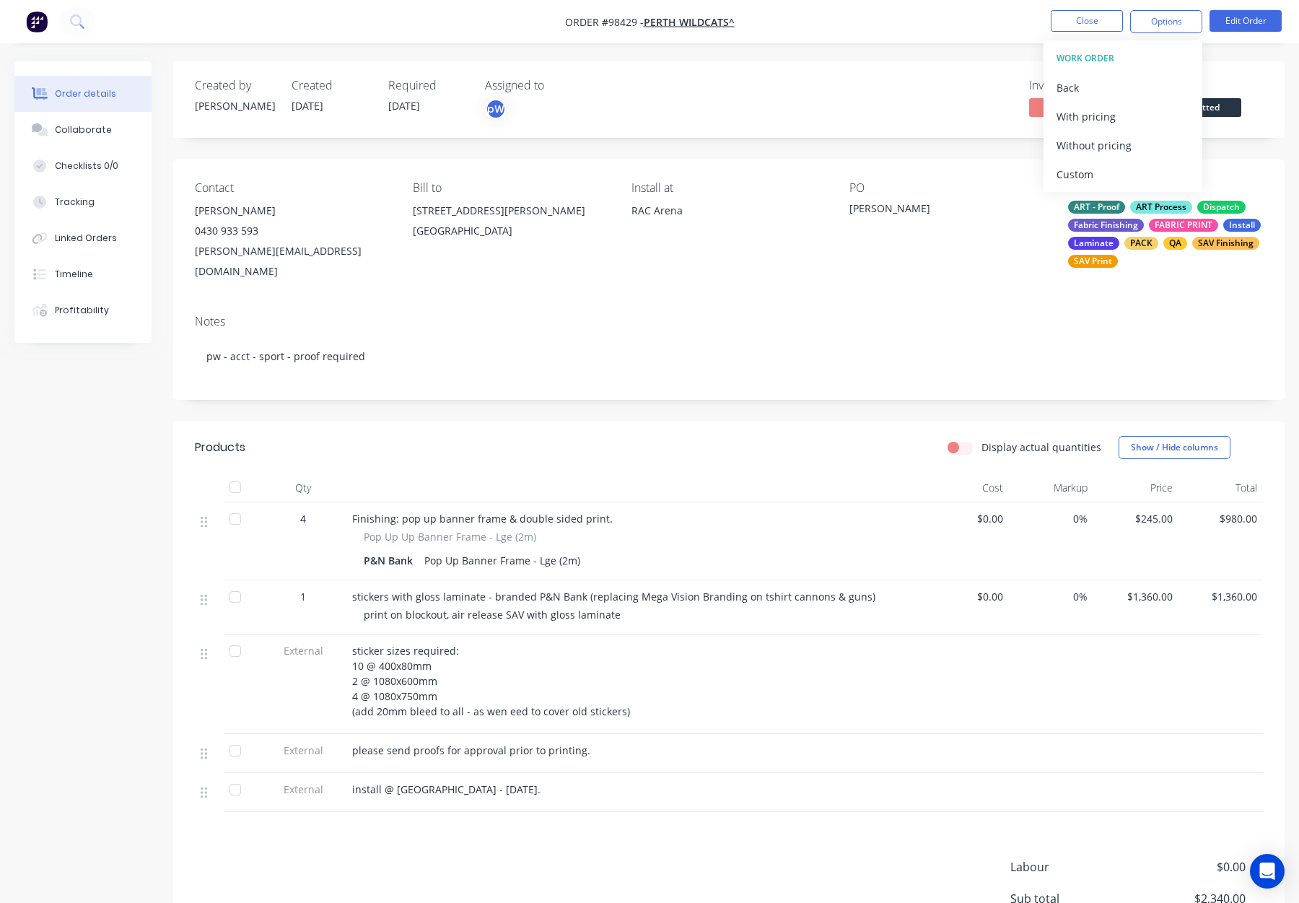
click at [1104, 171] on div "Custom" at bounding box center [1123, 174] width 133 height 21
click at [1104, 151] on div "Without pricing" at bounding box center [1123, 145] width 133 height 21
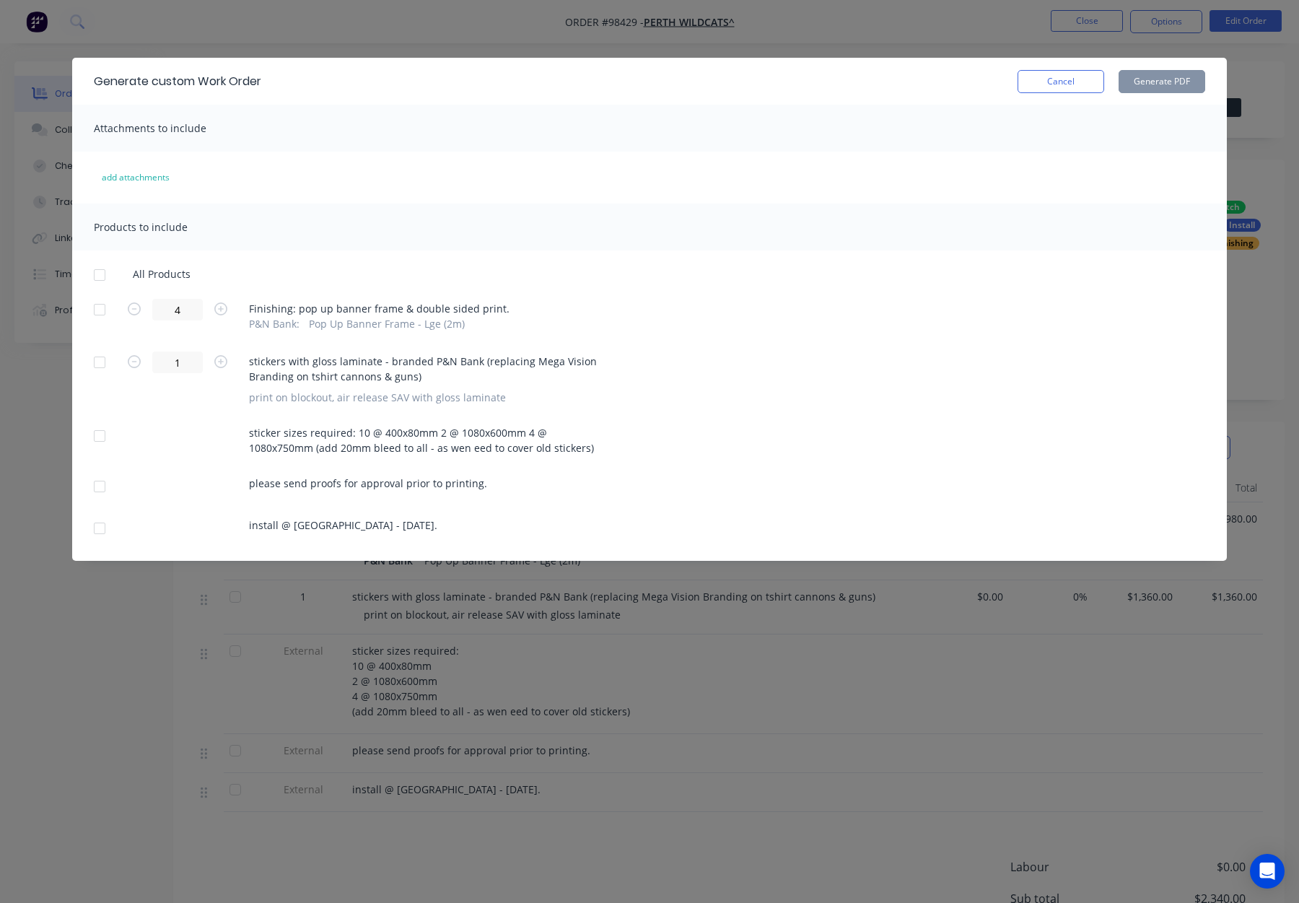
click at [97, 362] on div at bounding box center [99, 362] width 29 height 29
click at [95, 433] on div at bounding box center [99, 436] width 29 height 29
click at [99, 482] on div at bounding box center [99, 486] width 29 height 29
click at [100, 525] on div at bounding box center [99, 528] width 29 height 29
click at [1154, 82] on button "Generate PDF" at bounding box center [1162, 81] width 87 height 23
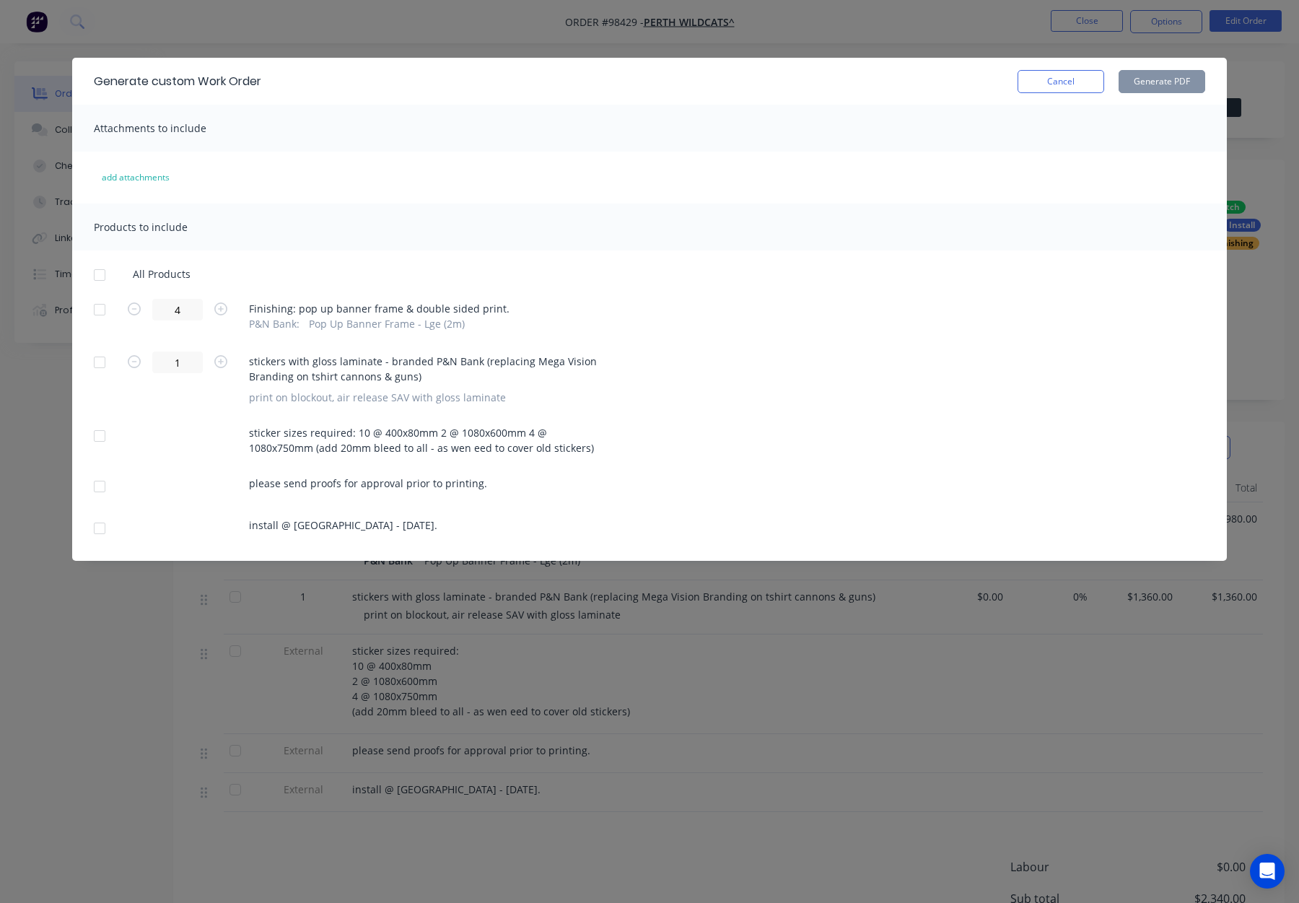
click at [97, 307] on div at bounding box center [99, 309] width 29 height 29
drag, startPoint x: 94, startPoint y: 489, endPoint x: 100, endPoint y: 524, distance: 35.3
click at [97, 494] on div at bounding box center [99, 486] width 29 height 29
click at [102, 528] on div at bounding box center [99, 528] width 29 height 29
click at [1151, 83] on button "Generate PDF" at bounding box center [1162, 81] width 87 height 23
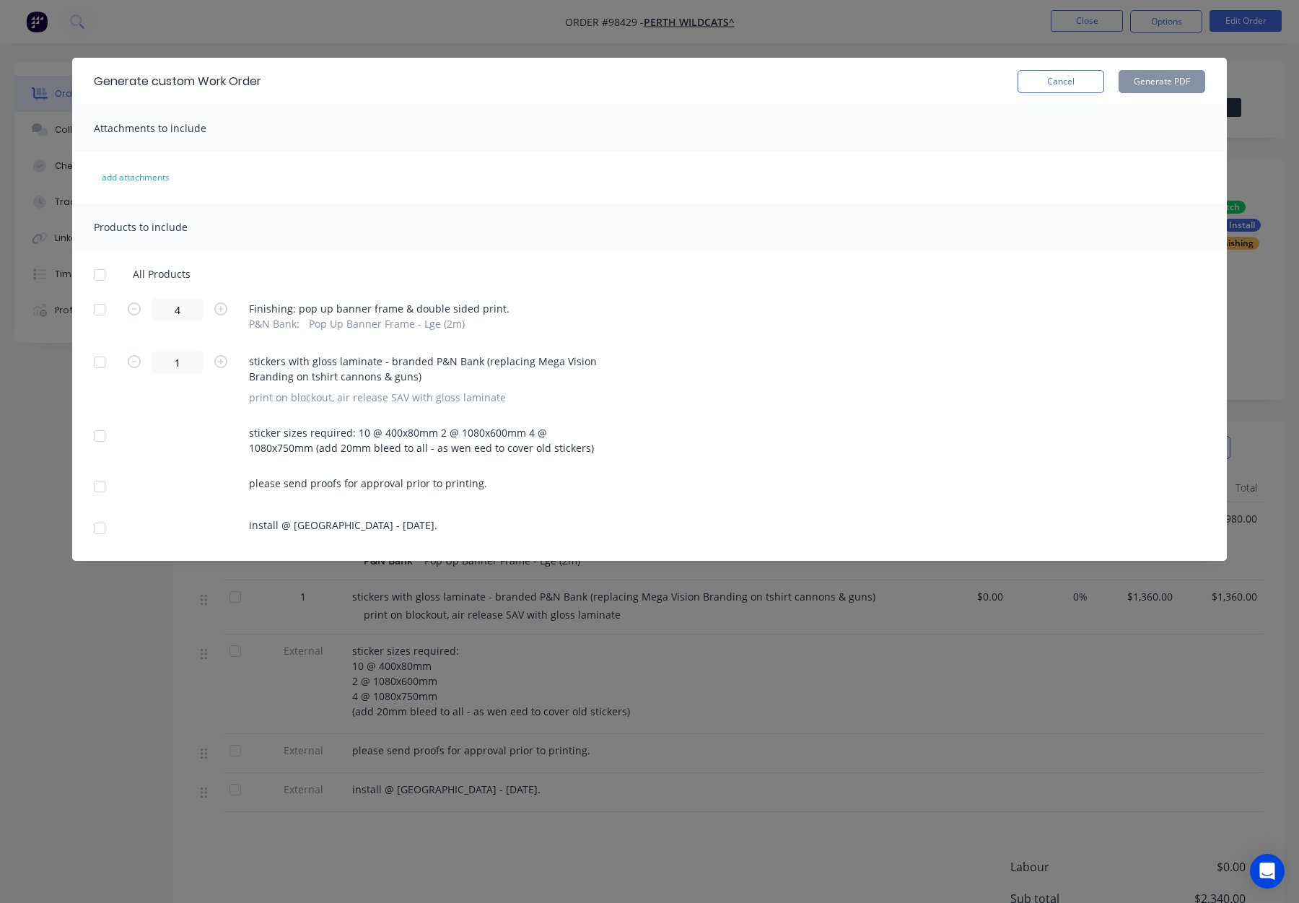
click at [94, 272] on div at bounding box center [99, 275] width 29 height 29
click at [1140, 82] on button "Generate PDF" at bounding box center [1162, 81] width 87 height 23
drag, startPoint x: 1059, startPoint y: 79, endPoint x: 1072, endPoint y: 59, distance: 23.4
click at [1060, 77] on button "Cancel" at bounding box center [1061, 81] width 87 height 23
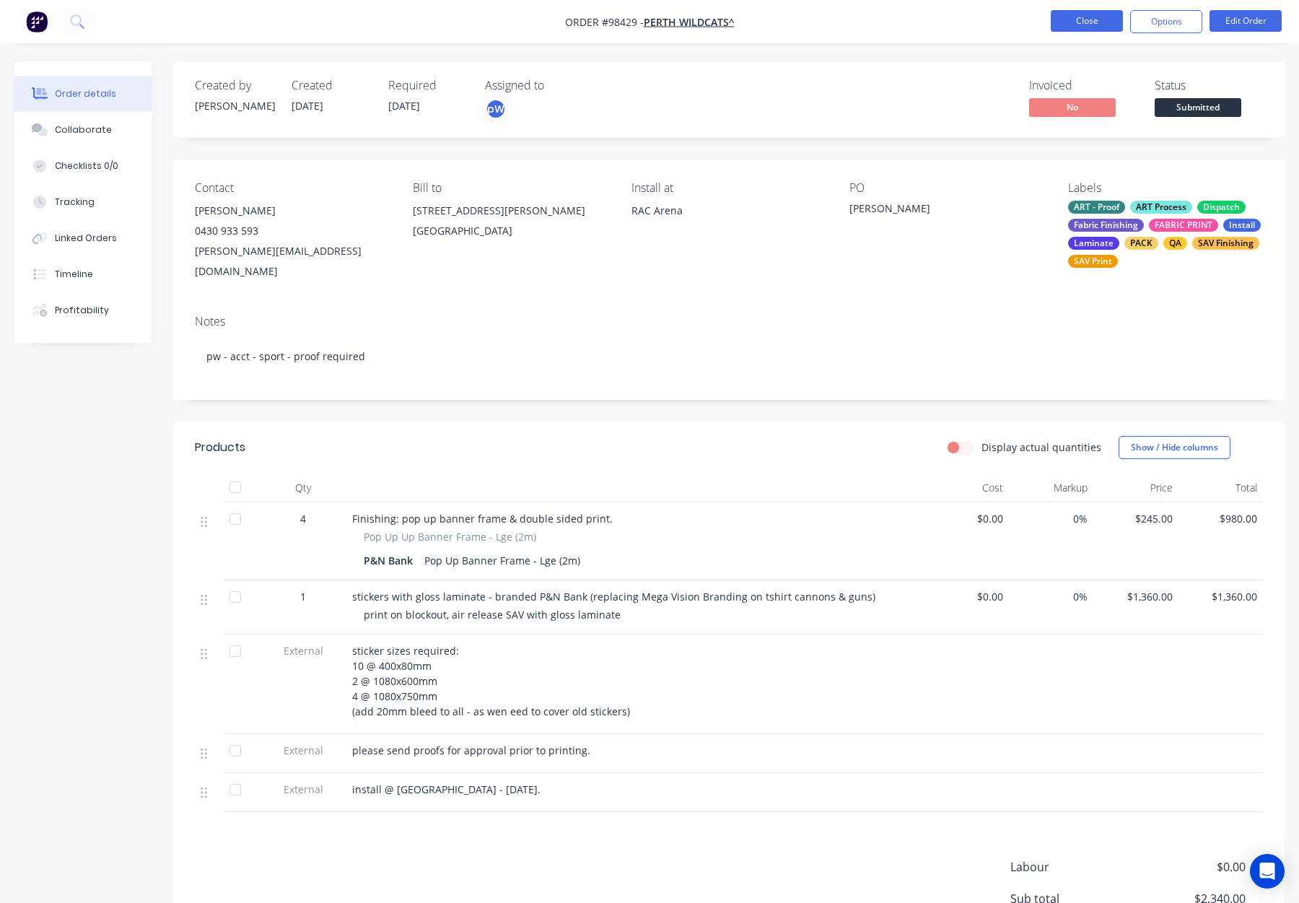
click at [1086, 22] on button "Close" at bounding box center [1087, 21] width 72 height 22
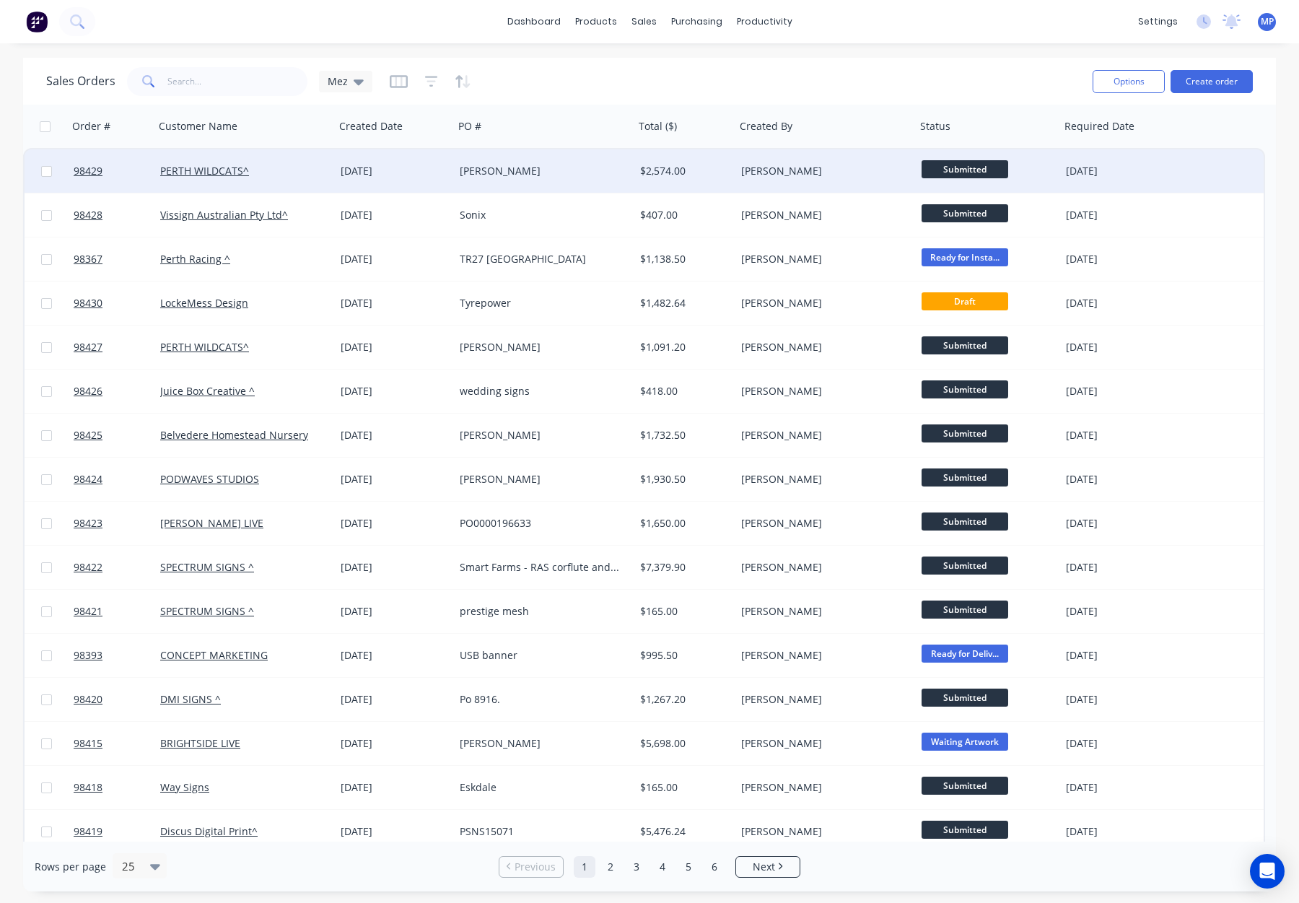
click at [570, 165] on div "[PERSON_NAME]" at bounding box center [540, 171] width 160 height 14
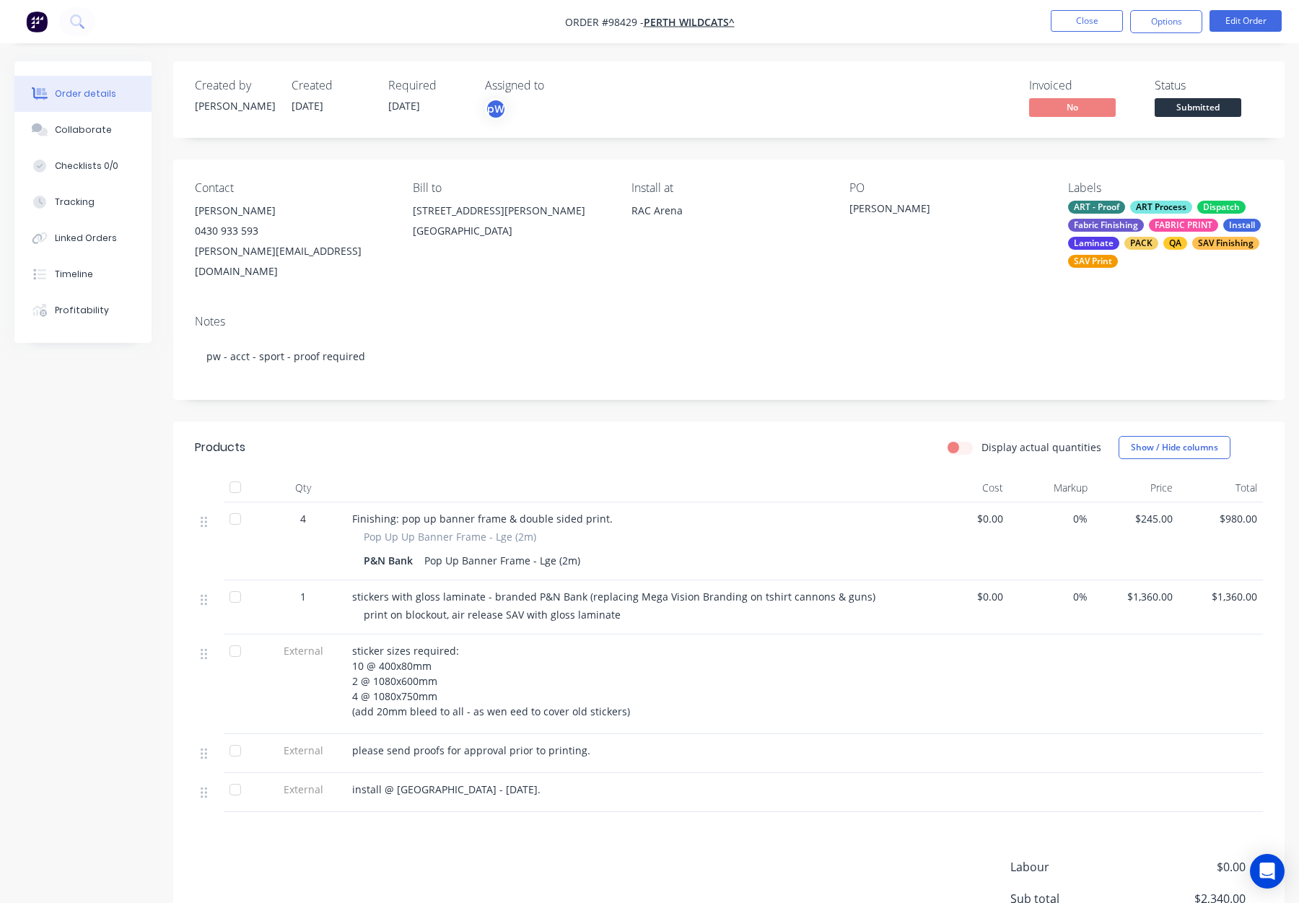
click at [1176, 100] on span "Submitted" at bounding box center [1198, 107] width 87 height 18
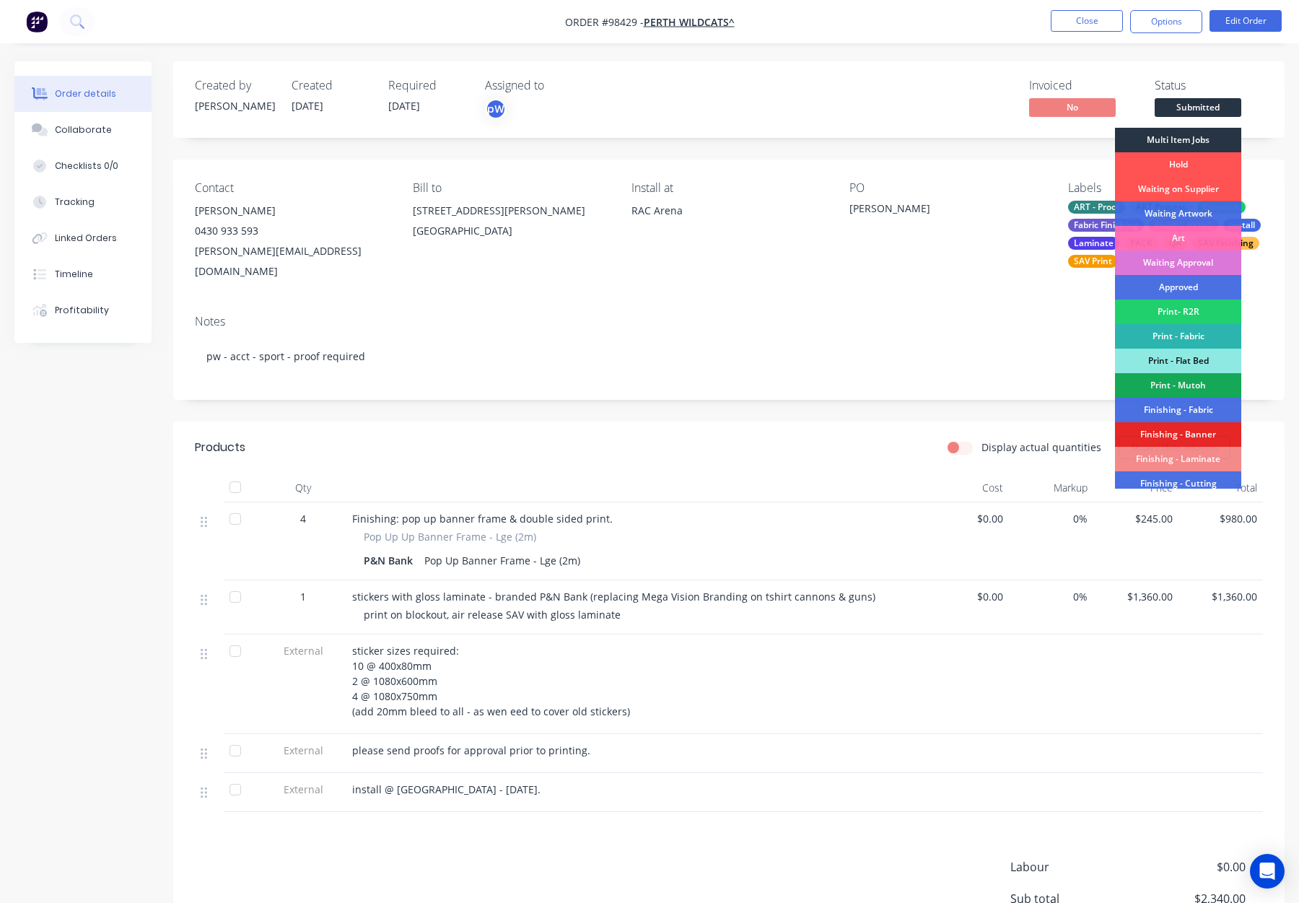
click at [1187, 139] on div "Multi Item Jobs" at bounding box center [1178, 140] width 126 height 25
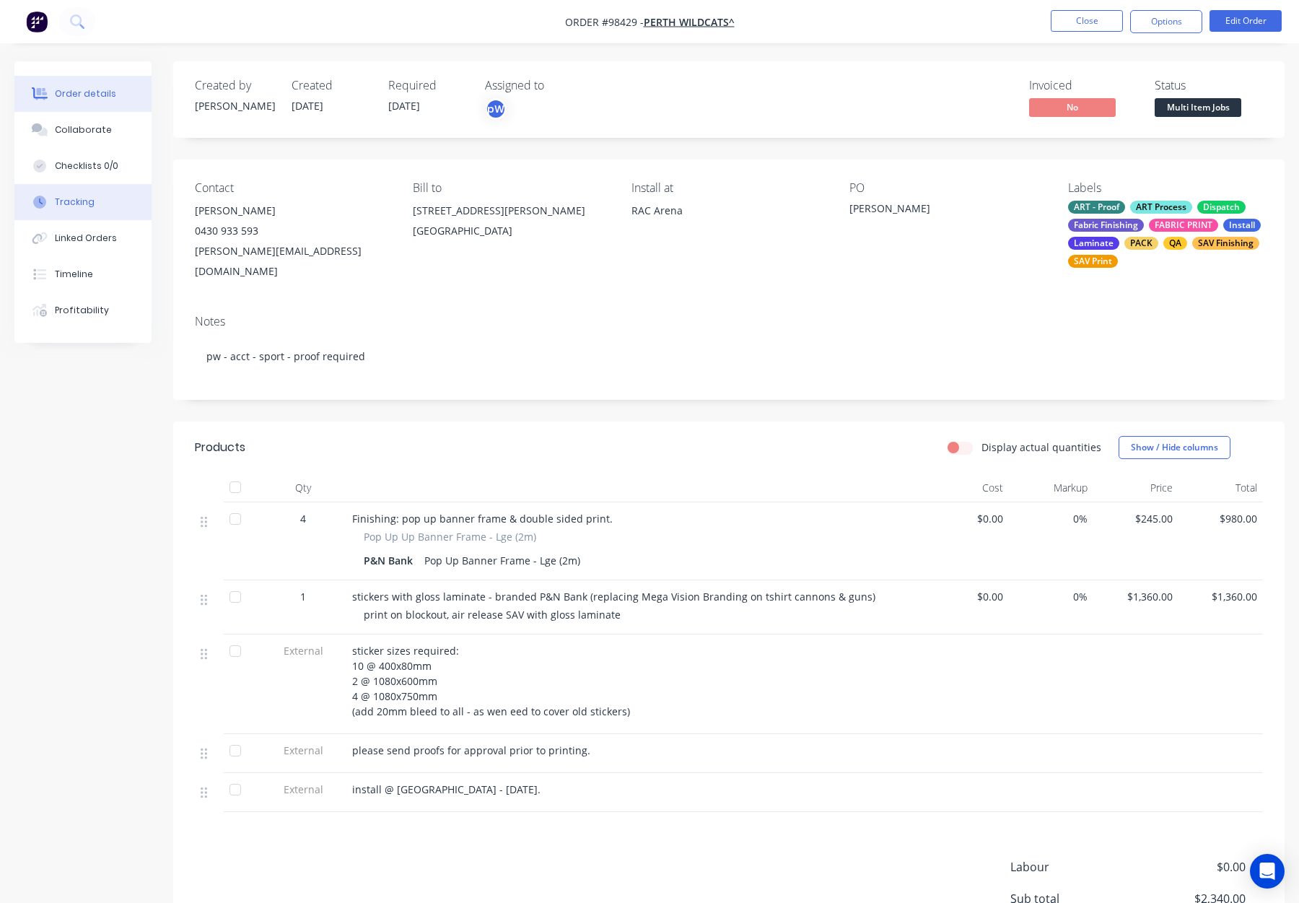
click at [67, 199] on div "Tracking" at bounding box center [75, 202] width 40 height 13
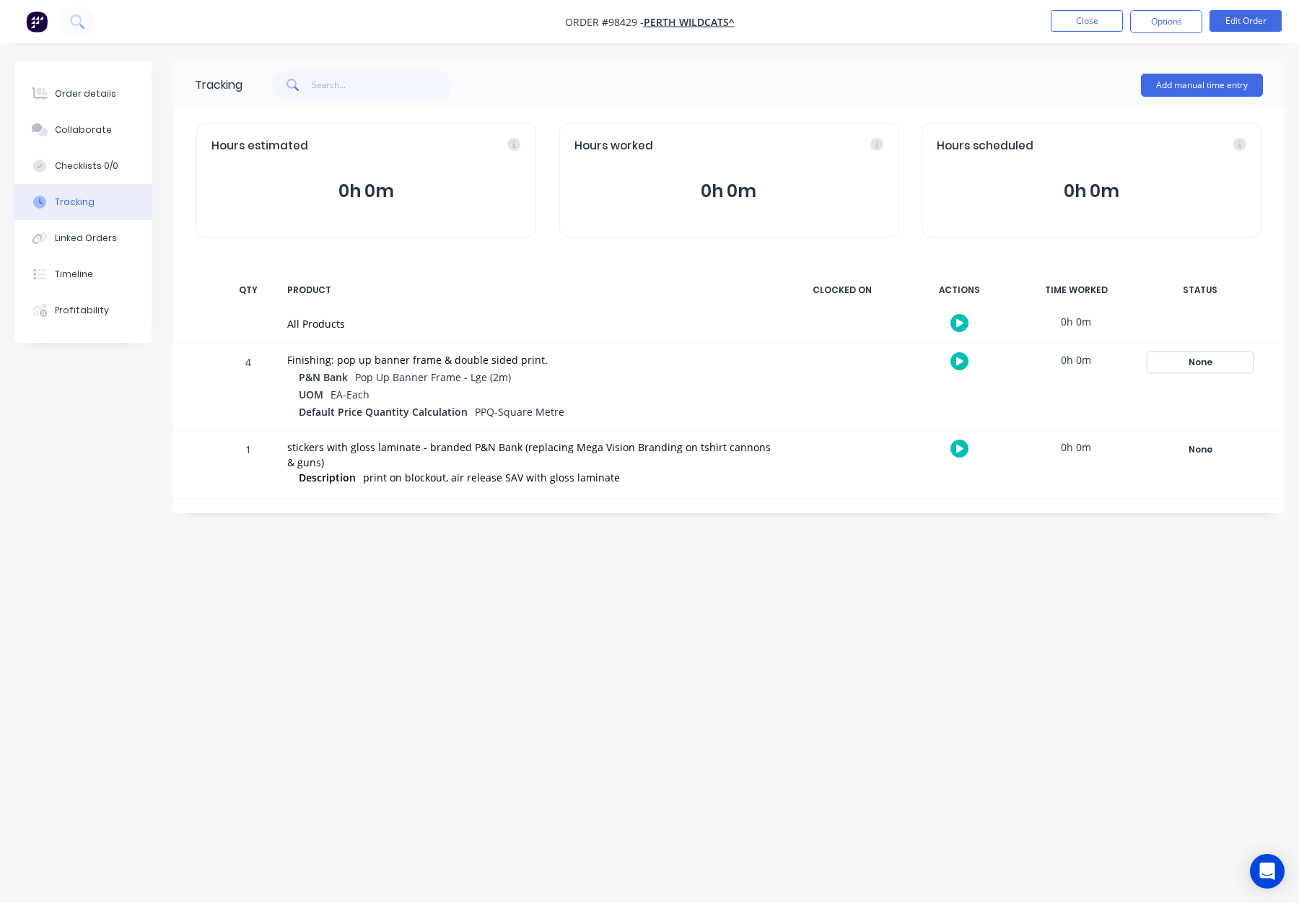
click at [1218, 354] on div "None" at bounding box center [1200, 362] width 104 height 19
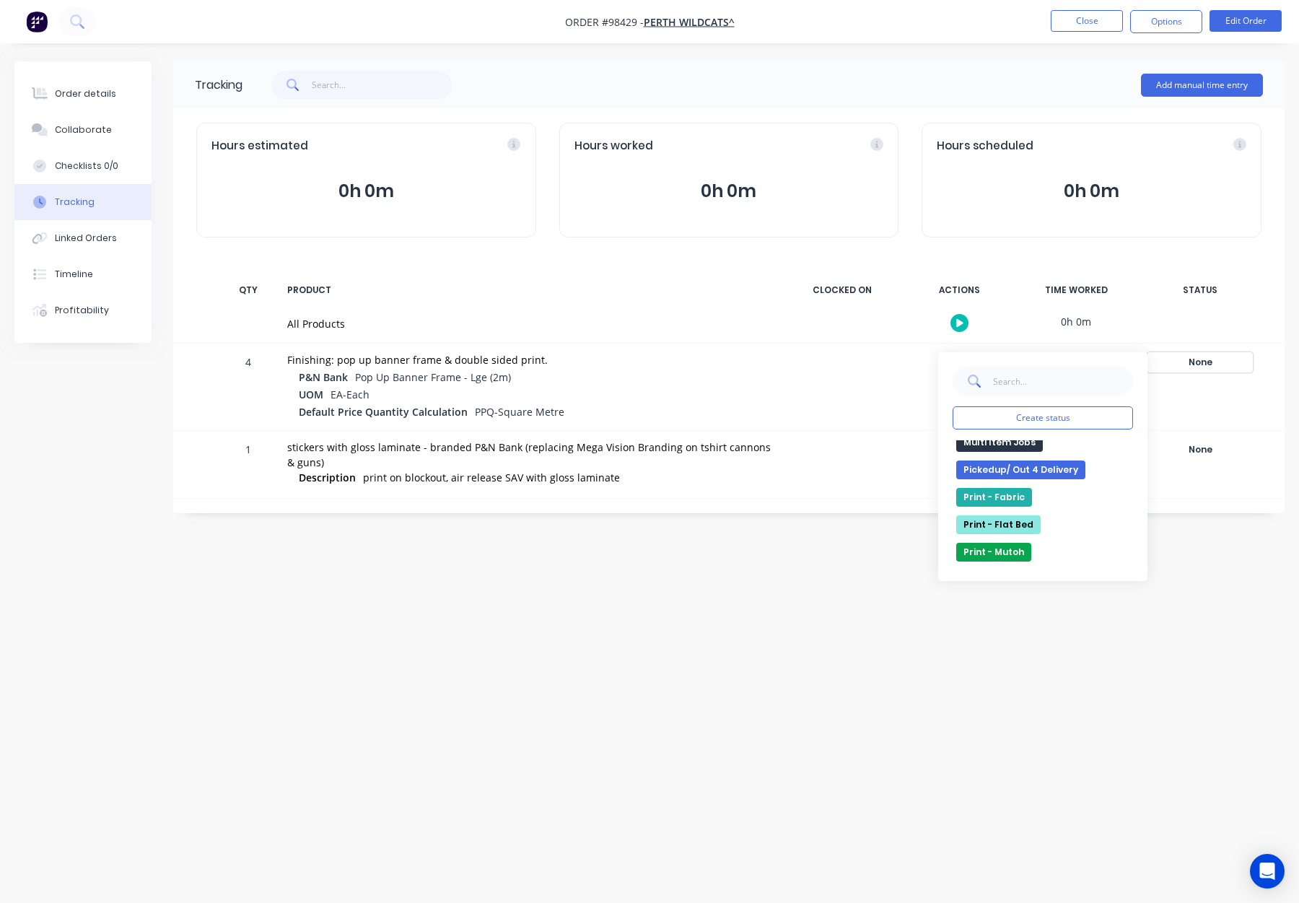
scroll to position [284, 0]
click at [1000, 466] on button "Multi Item Jobs" at bounding box center [999, 467] width 87 height 19
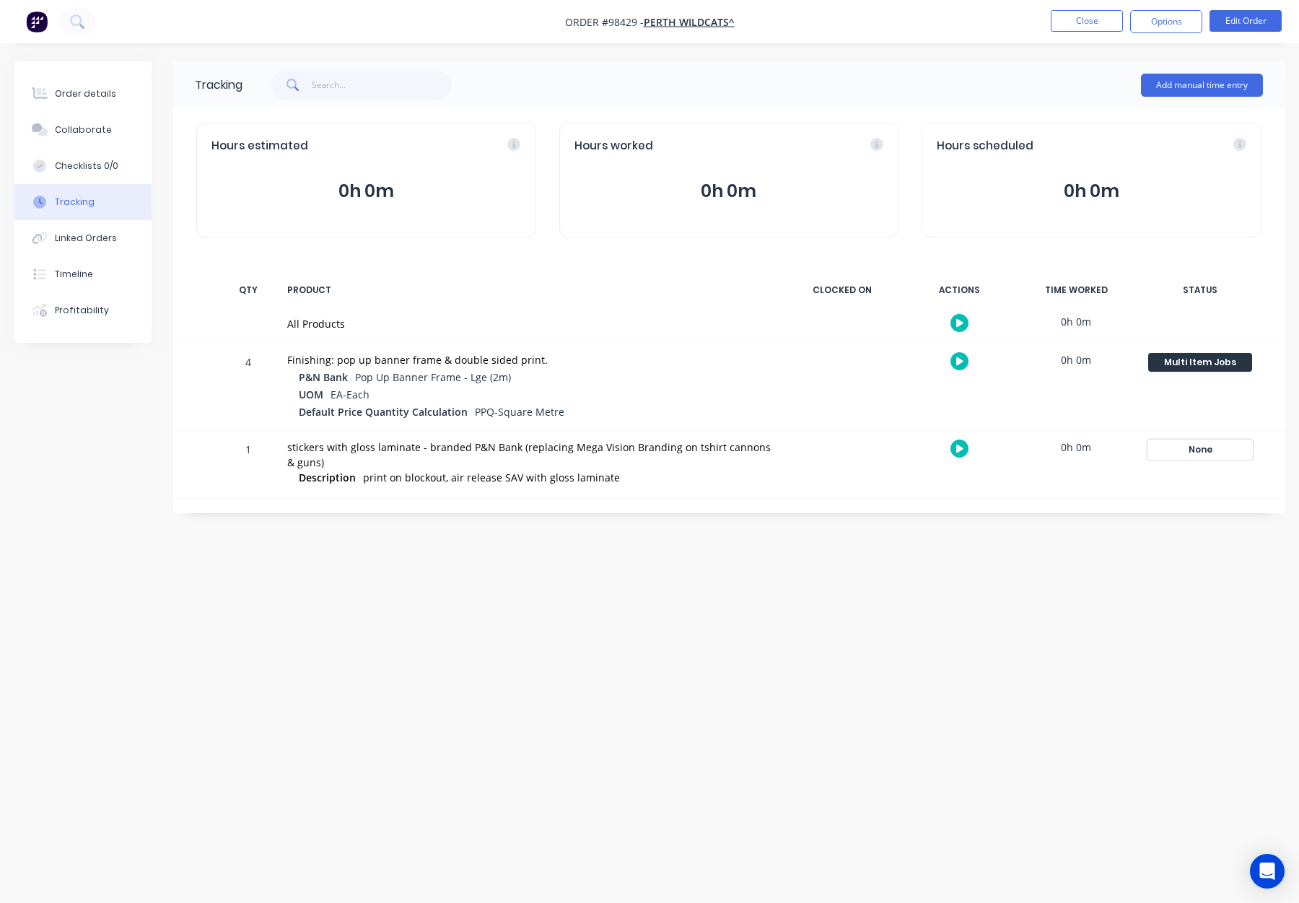
click at [1249, 443] on div "None" at bounding box center [1200, 449] width 104 height 19
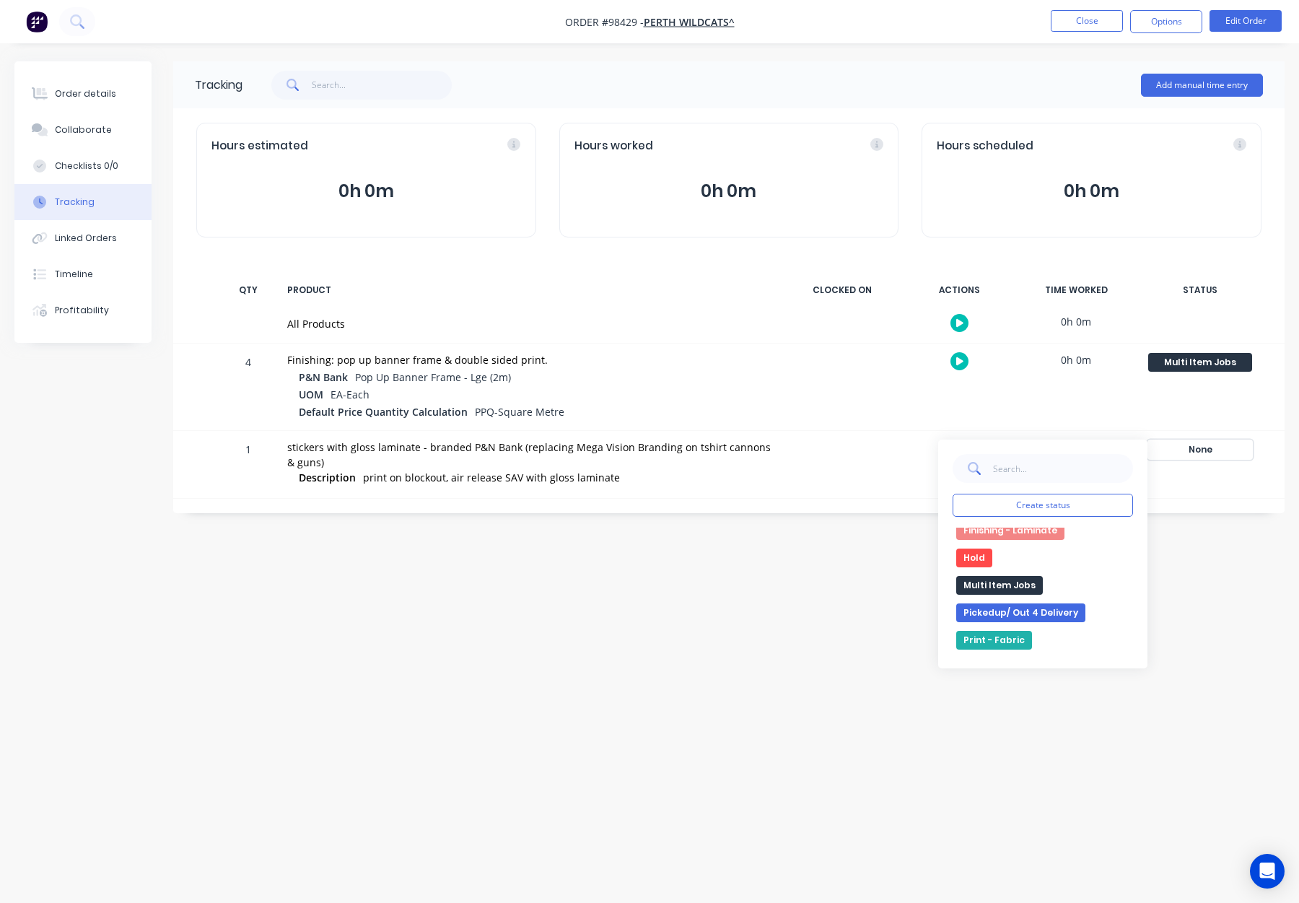
scroll to position [308, 0]
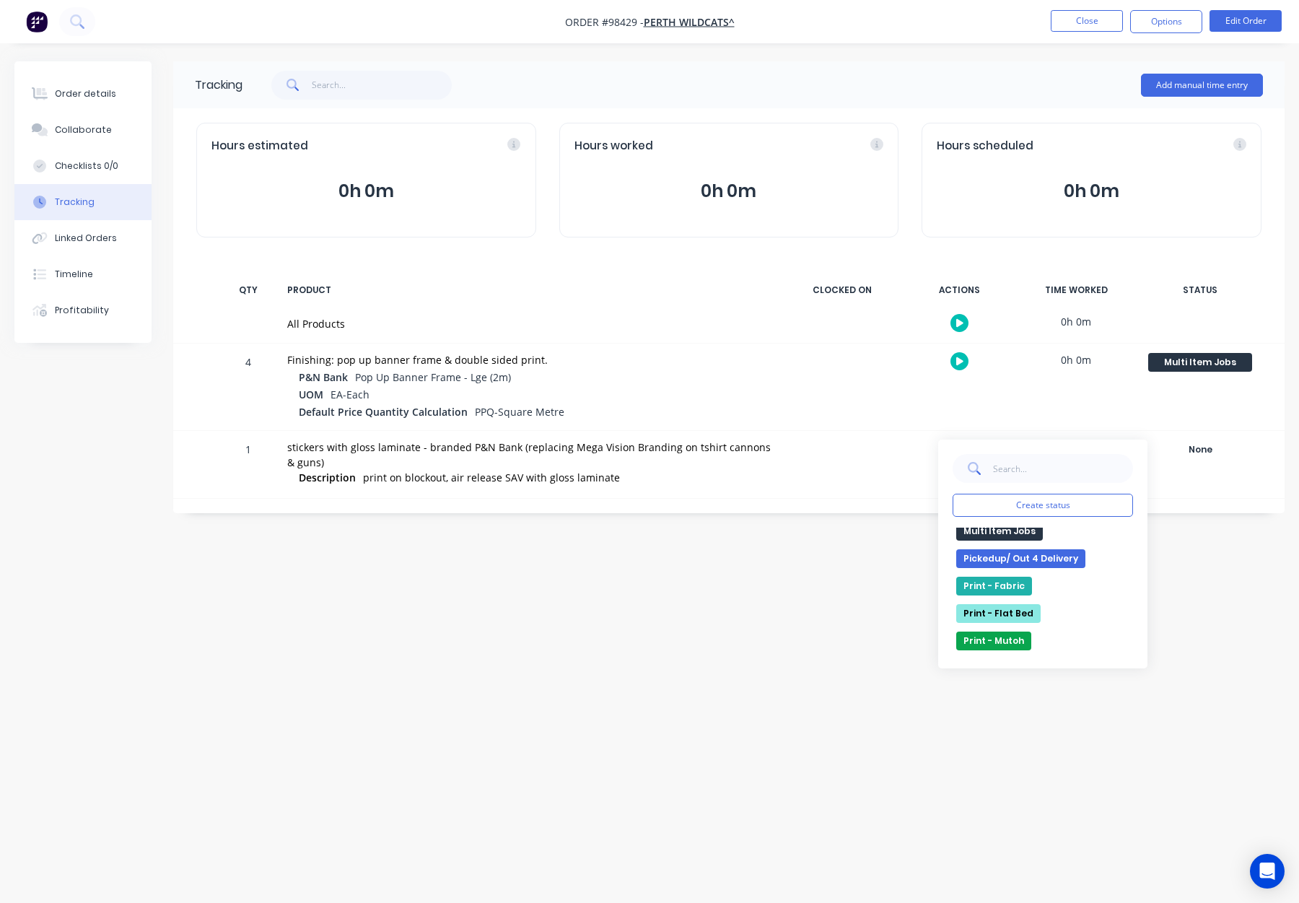
click at [1004, 530] on button "Multi Item Jobs" at bounding box center [999, 531] width 87 height 19
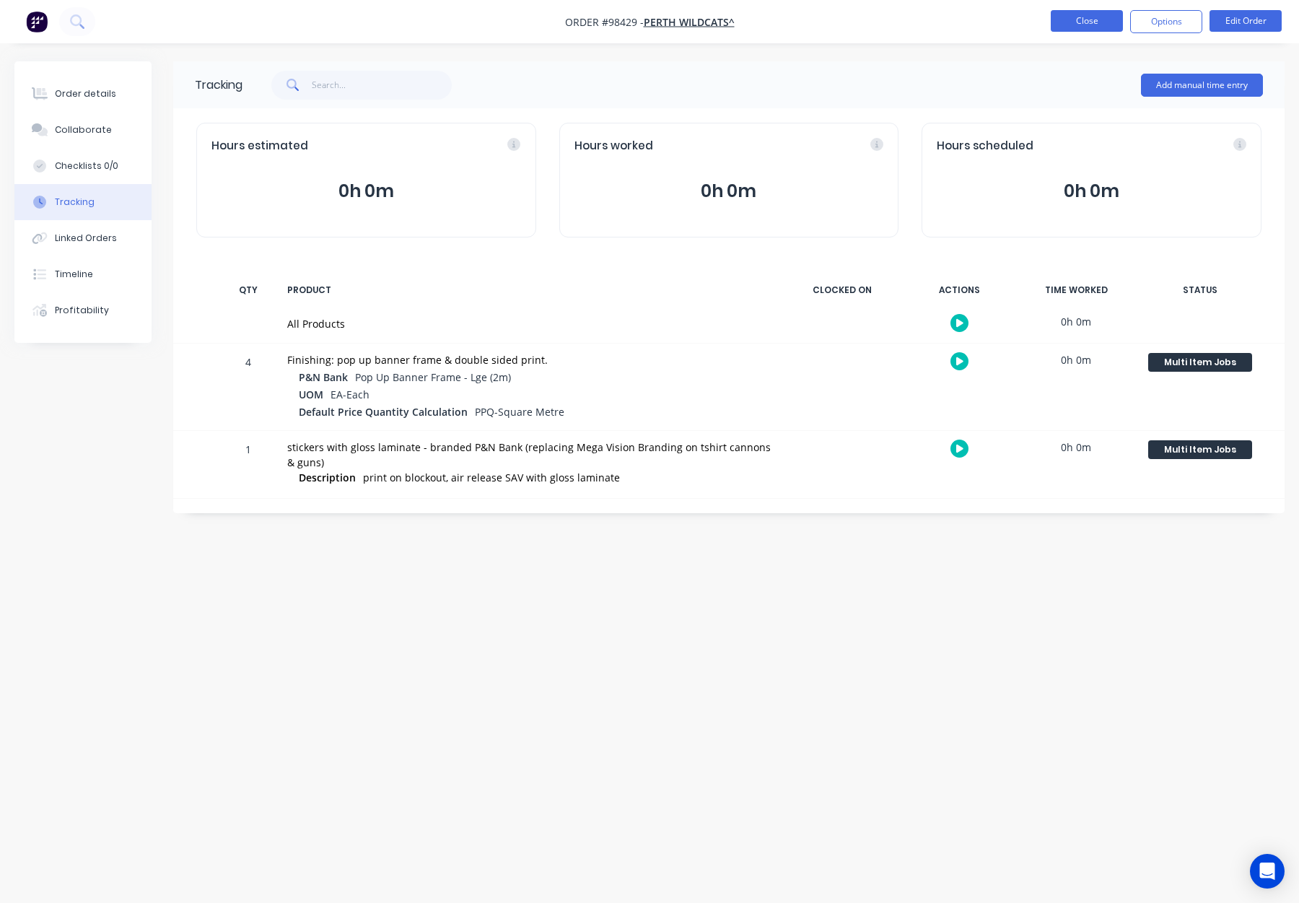
click at [1084, 20] on button "Close" at bounding box center [1087, 21] width 72 height 22
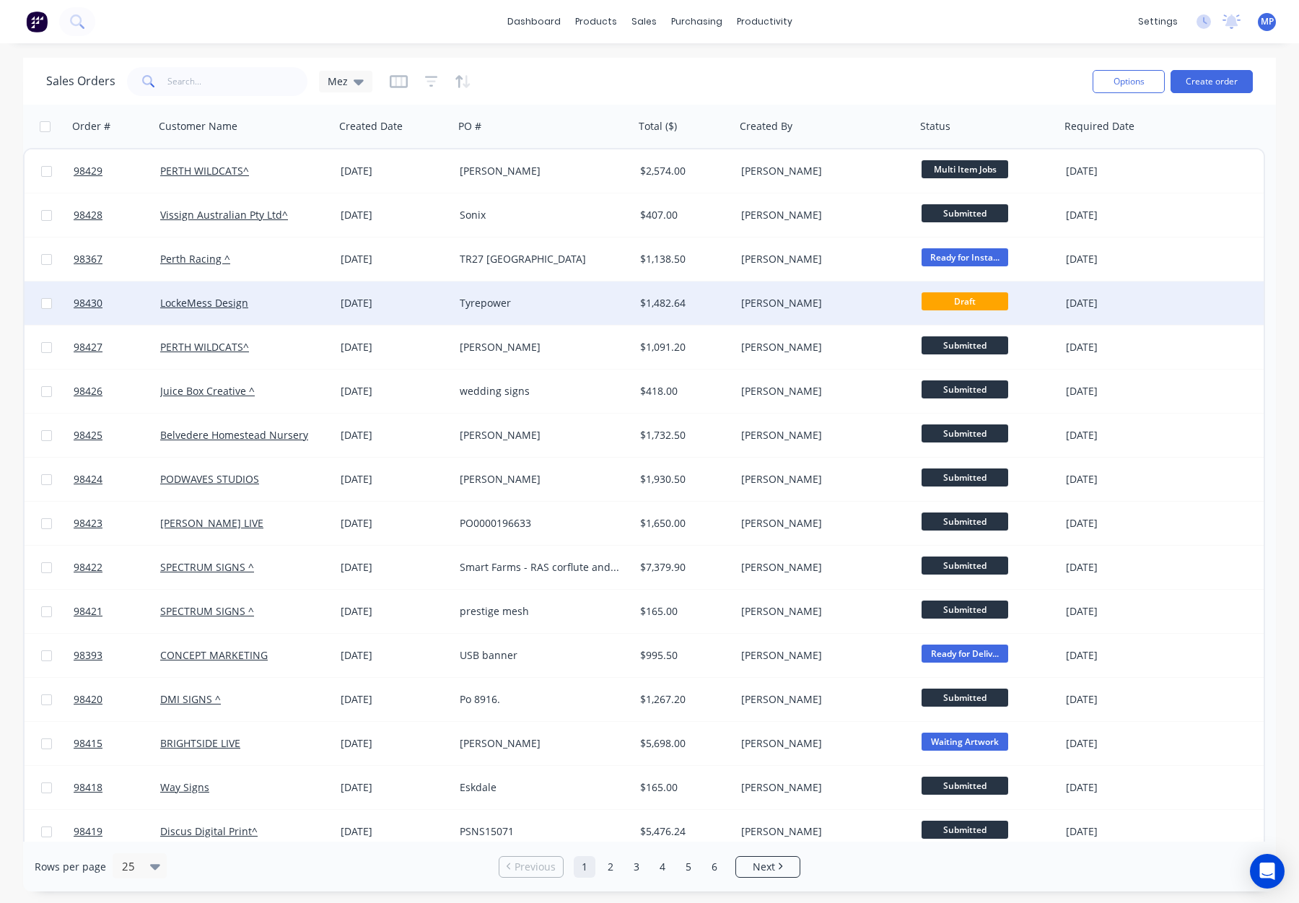
click at [565, 307] on div "Tyrepower" at bounding box center [540, 303] width 160 height 14
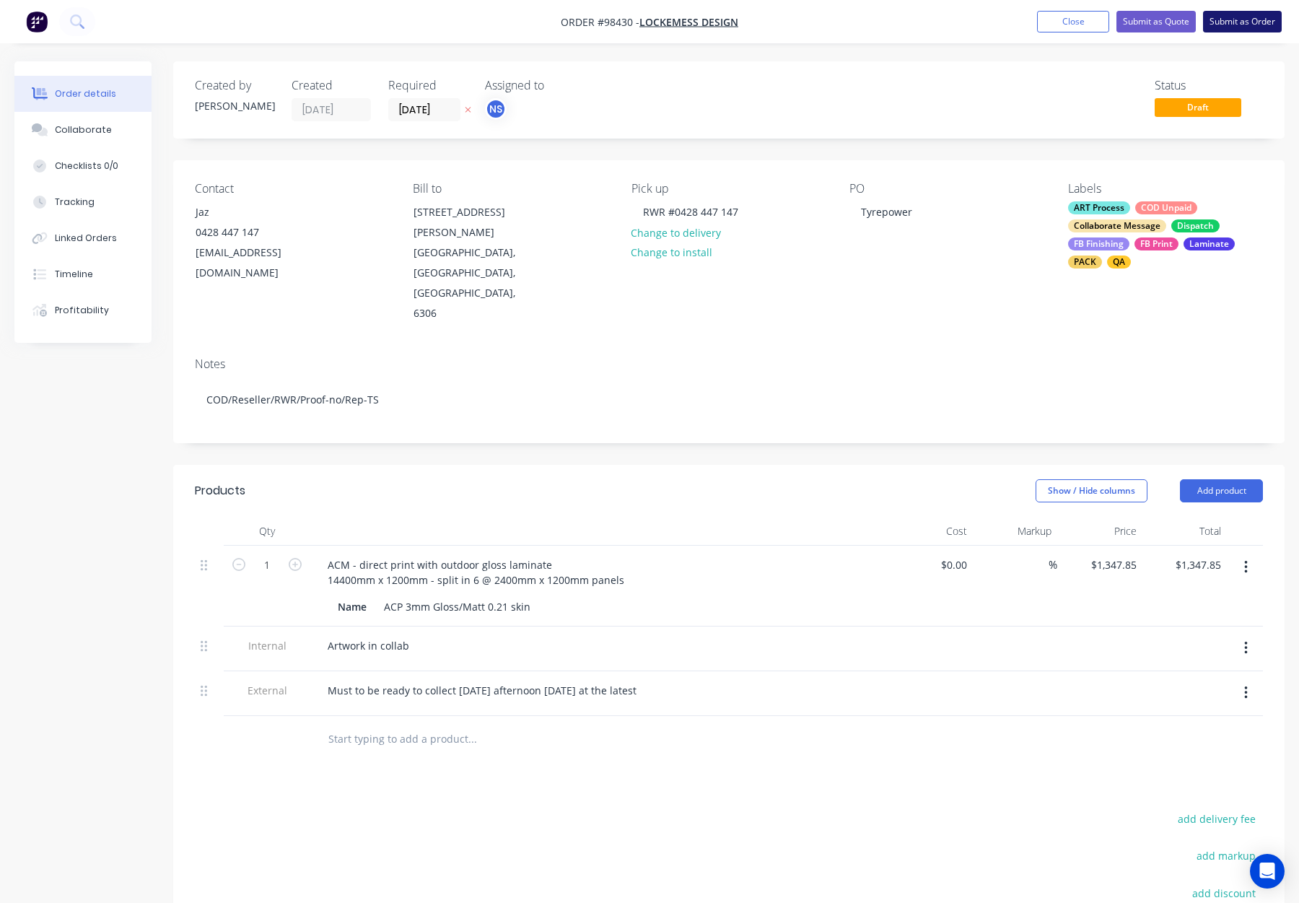
click at [1260, 22] on button "Submit as Order" at bounding box center [1242, 22] width 79 height 22
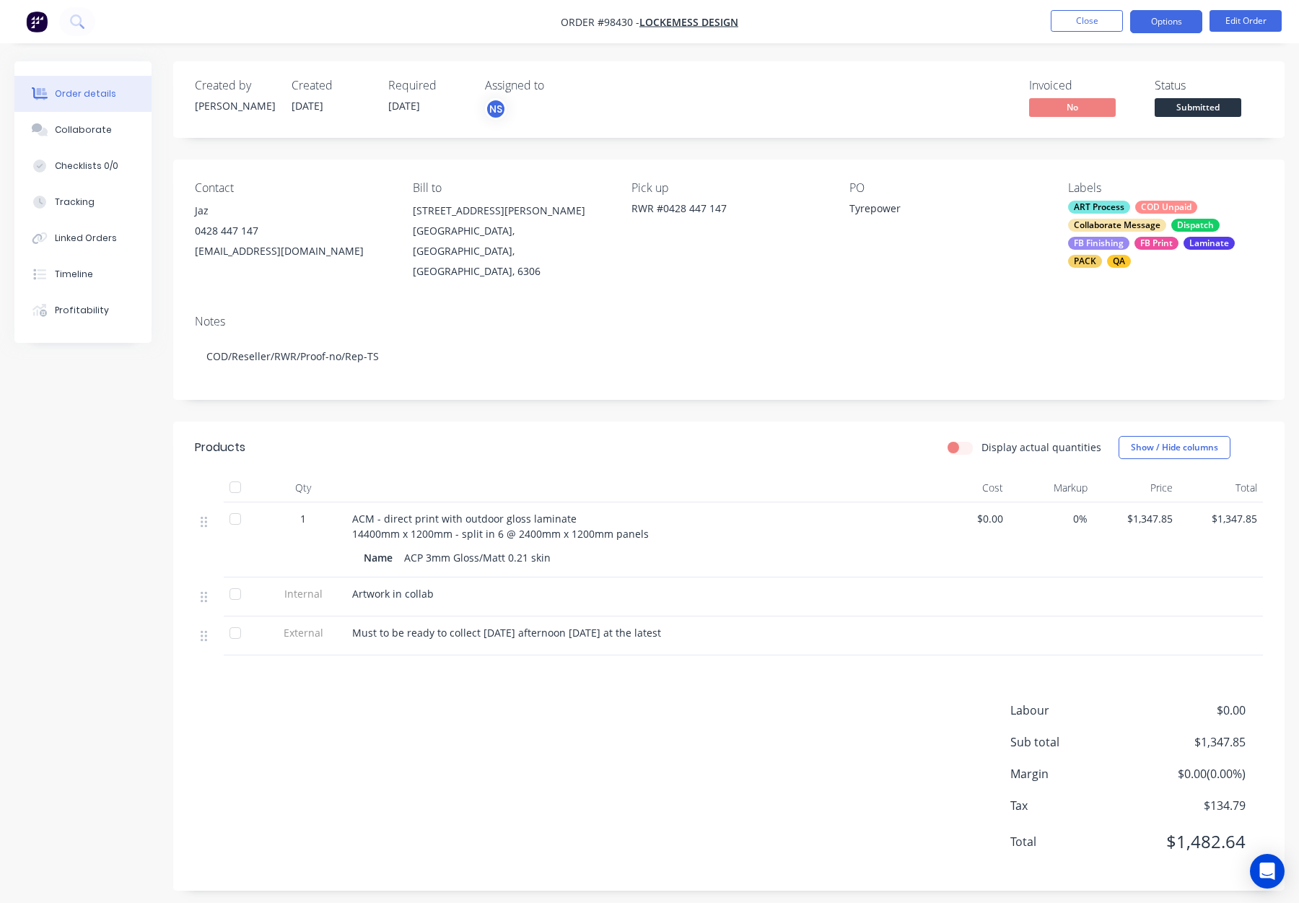
click at [1162, 23] on button "Options" at bounding box center [1166, 21] width 72 height 23
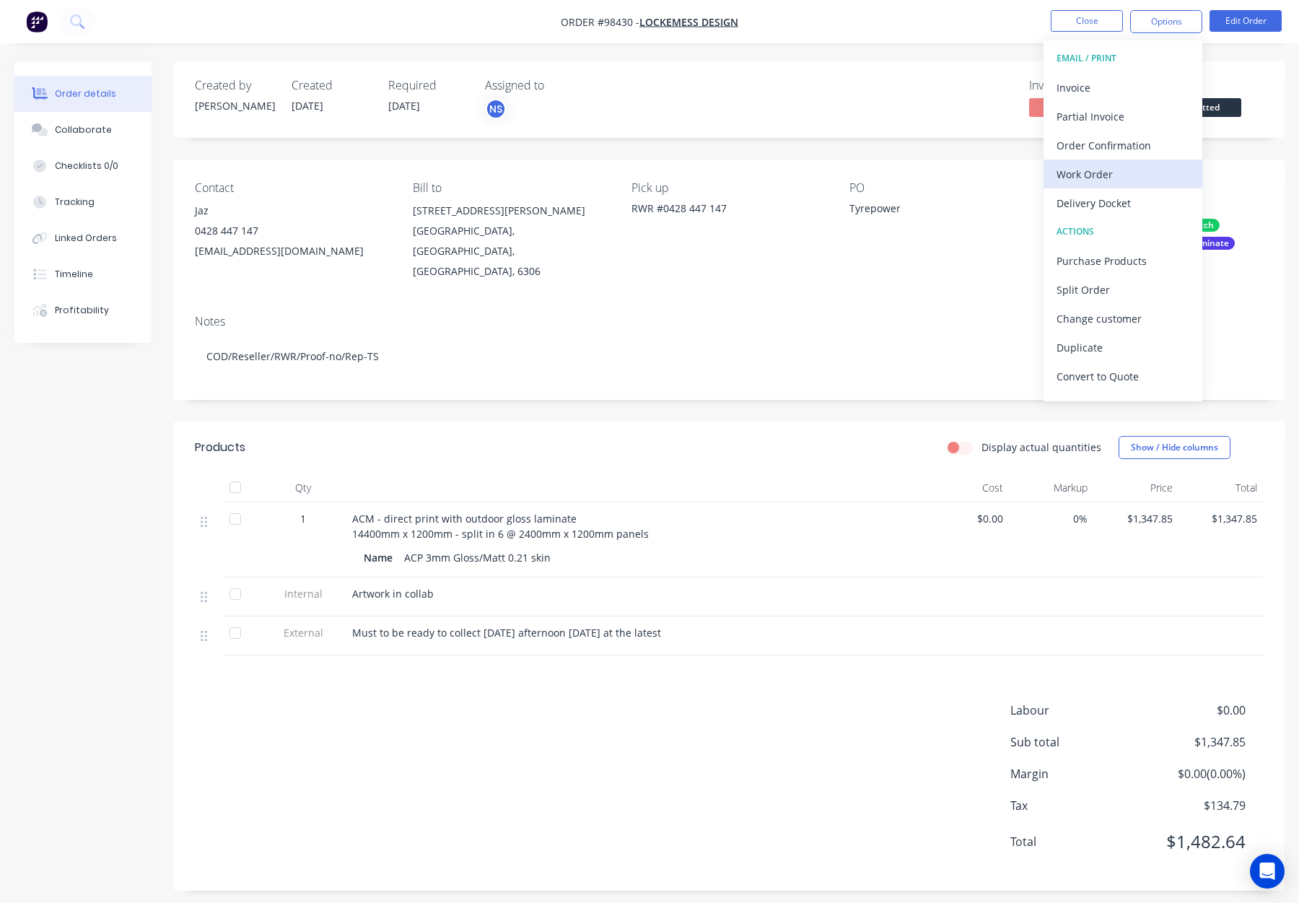
click at [1111, 173] on div "Work Order" at bounding box center [1123, 174] width 133 height 21
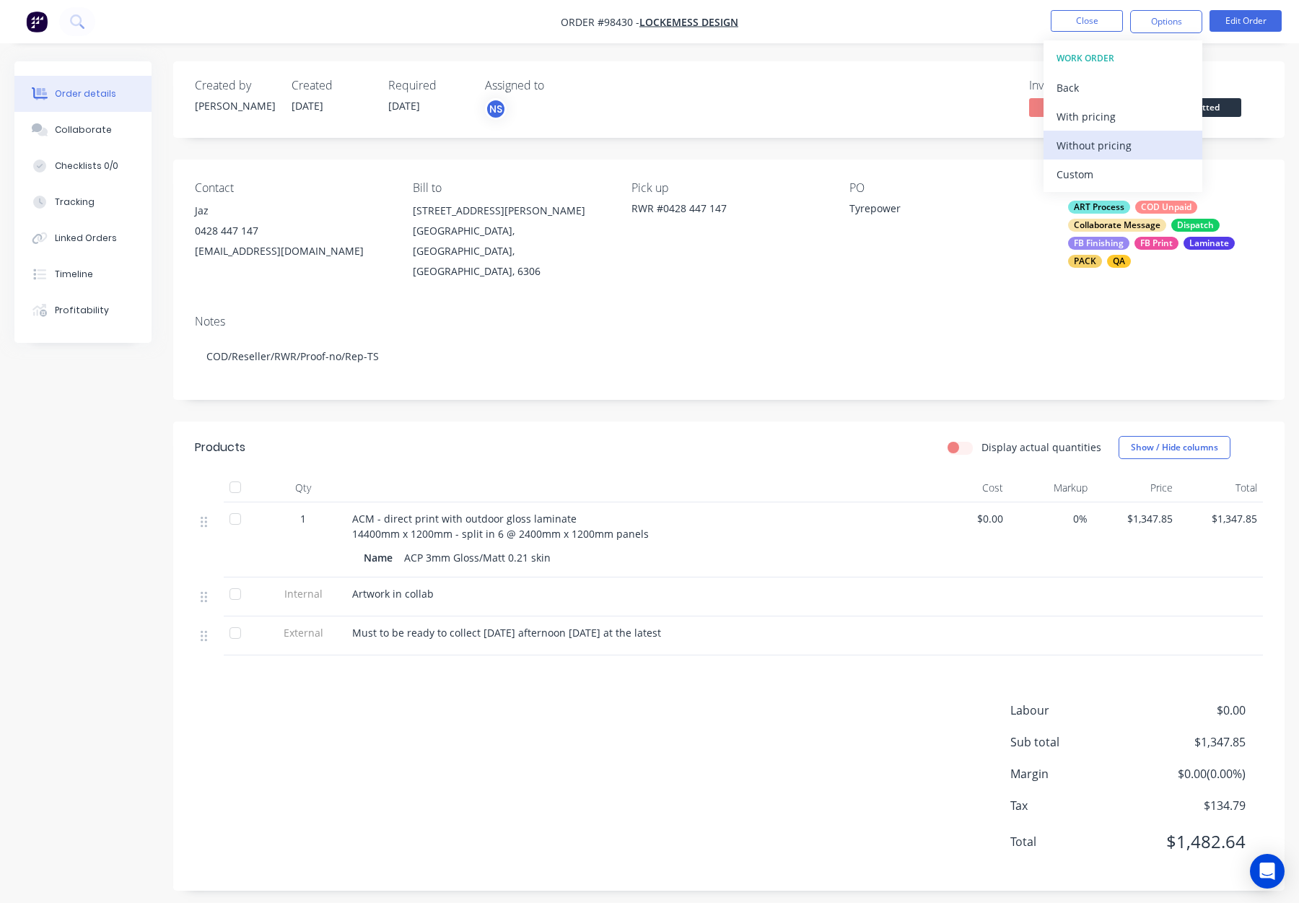
click at [1119, 147] on div "Without pricing" at bounding box center [1123, 145] width 133 height 21
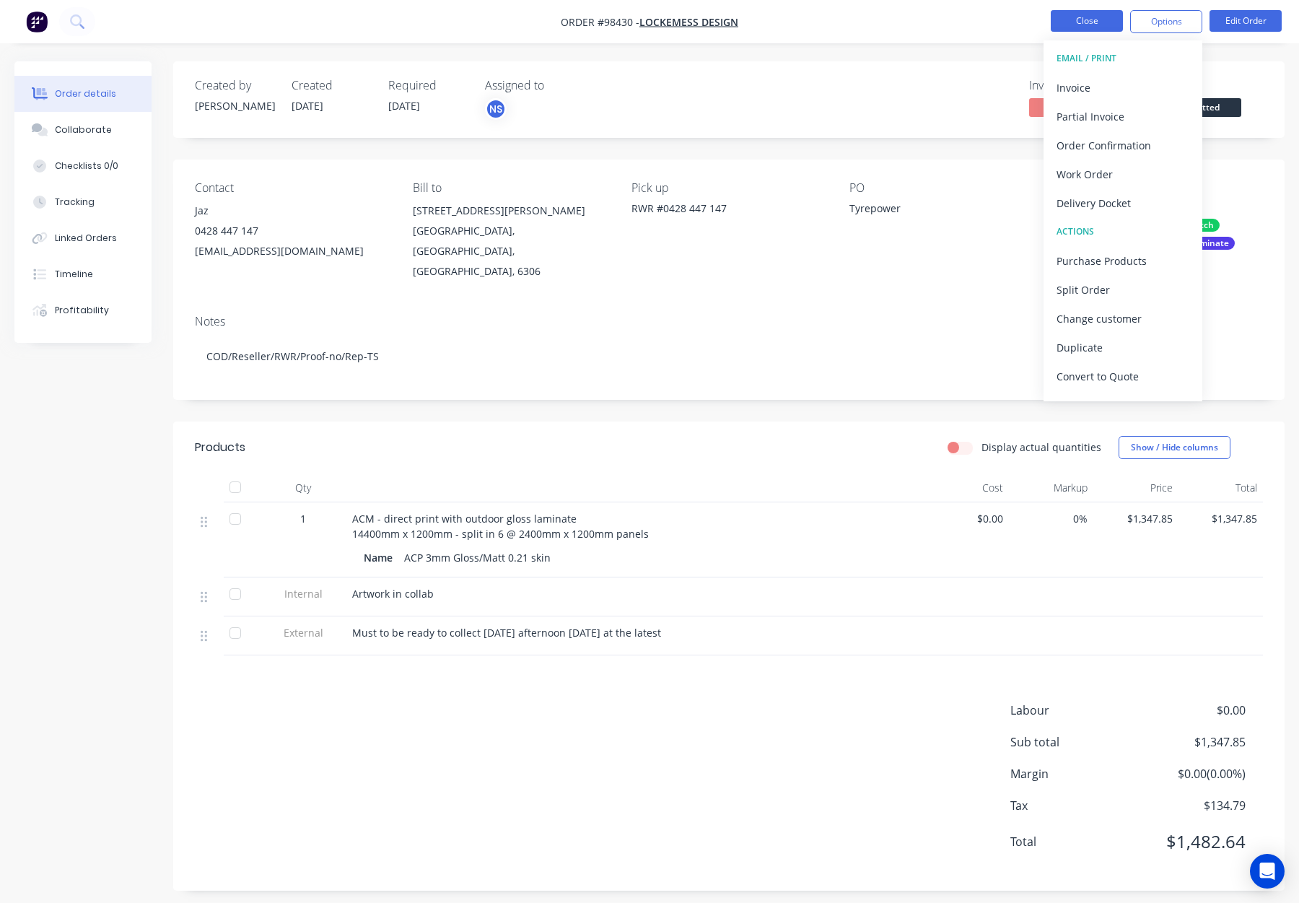
click at [1071, 30] on button "Close" at bounding box center [1087, 21] width 72 height 22
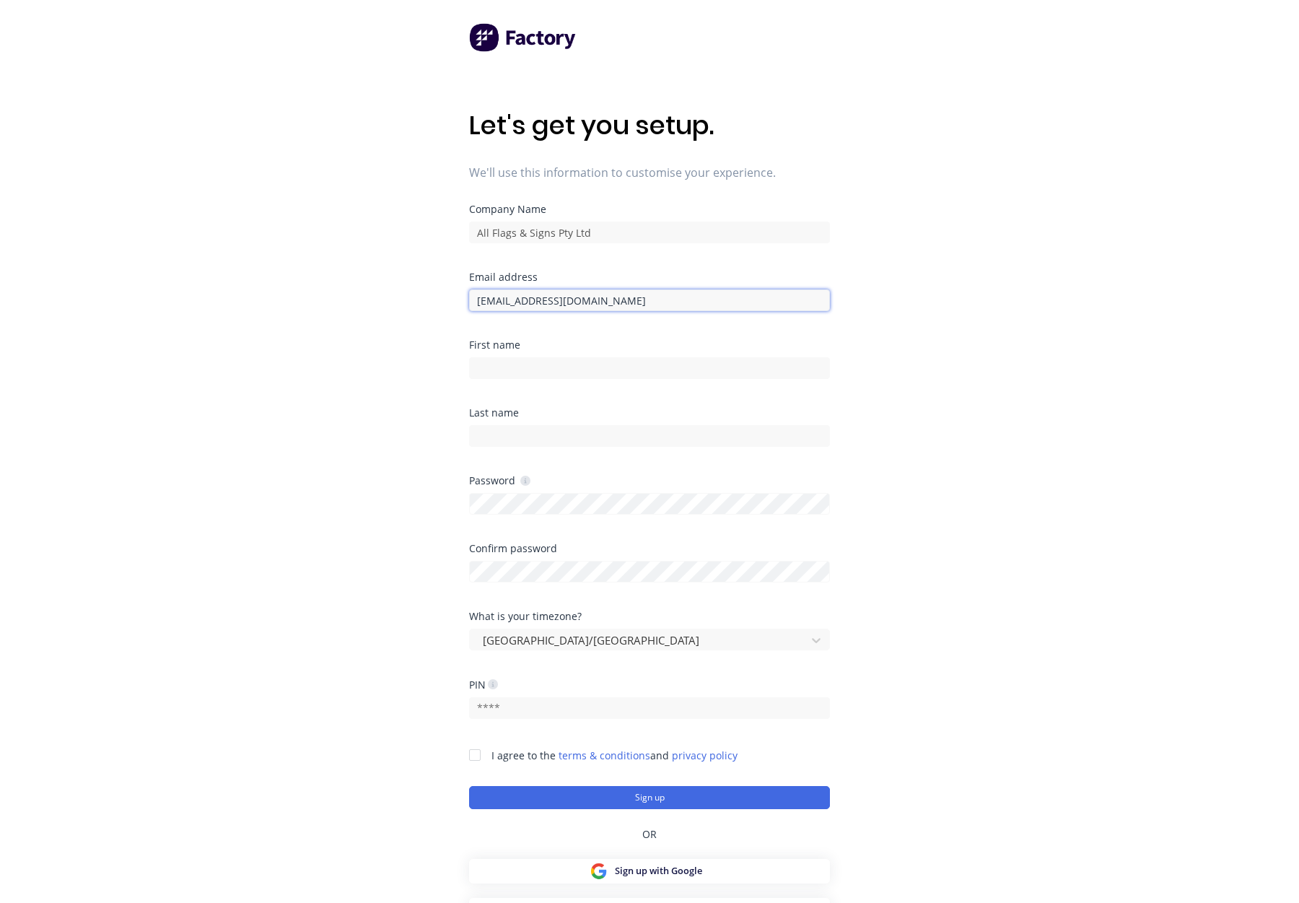
click at [628, 310] on input "orders@allflags.com.au" at bounding box center [649, 300] width 361 height 22
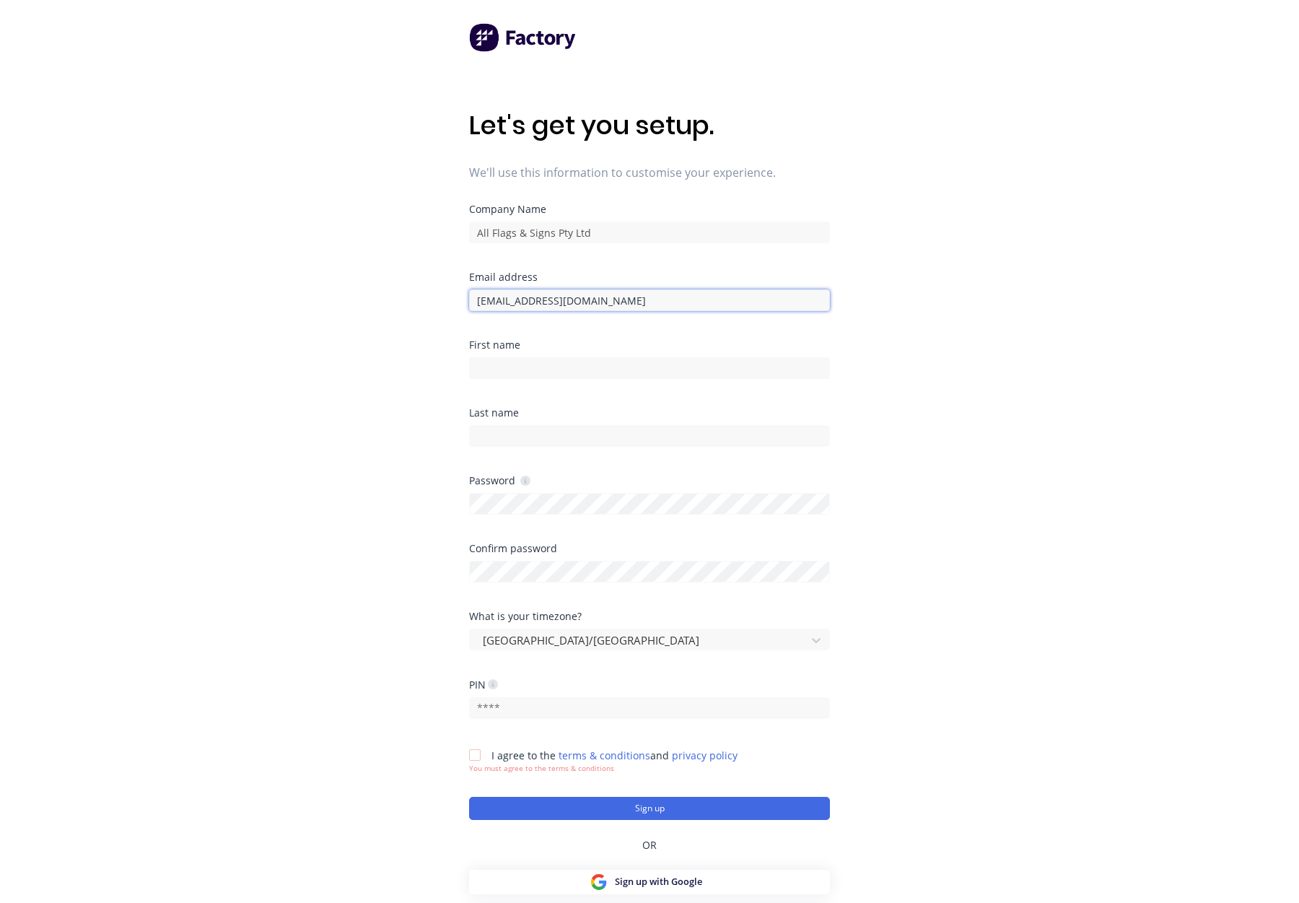
drag, startPoint x: 645, startPoint y: 302, endPoint x: 444, endPoint y: 300, distance: 200.7
click at [438, 300] on div "Let's get you setup. We'll use this information to customise your experience. C…" at bounding box center [649, 480] width 1299 height 961
type input "Fabrication@allflags.com.au"
click at [648, 360] on input at bounding box center [649, 368] width 361 height 22
type input "Fabrication"
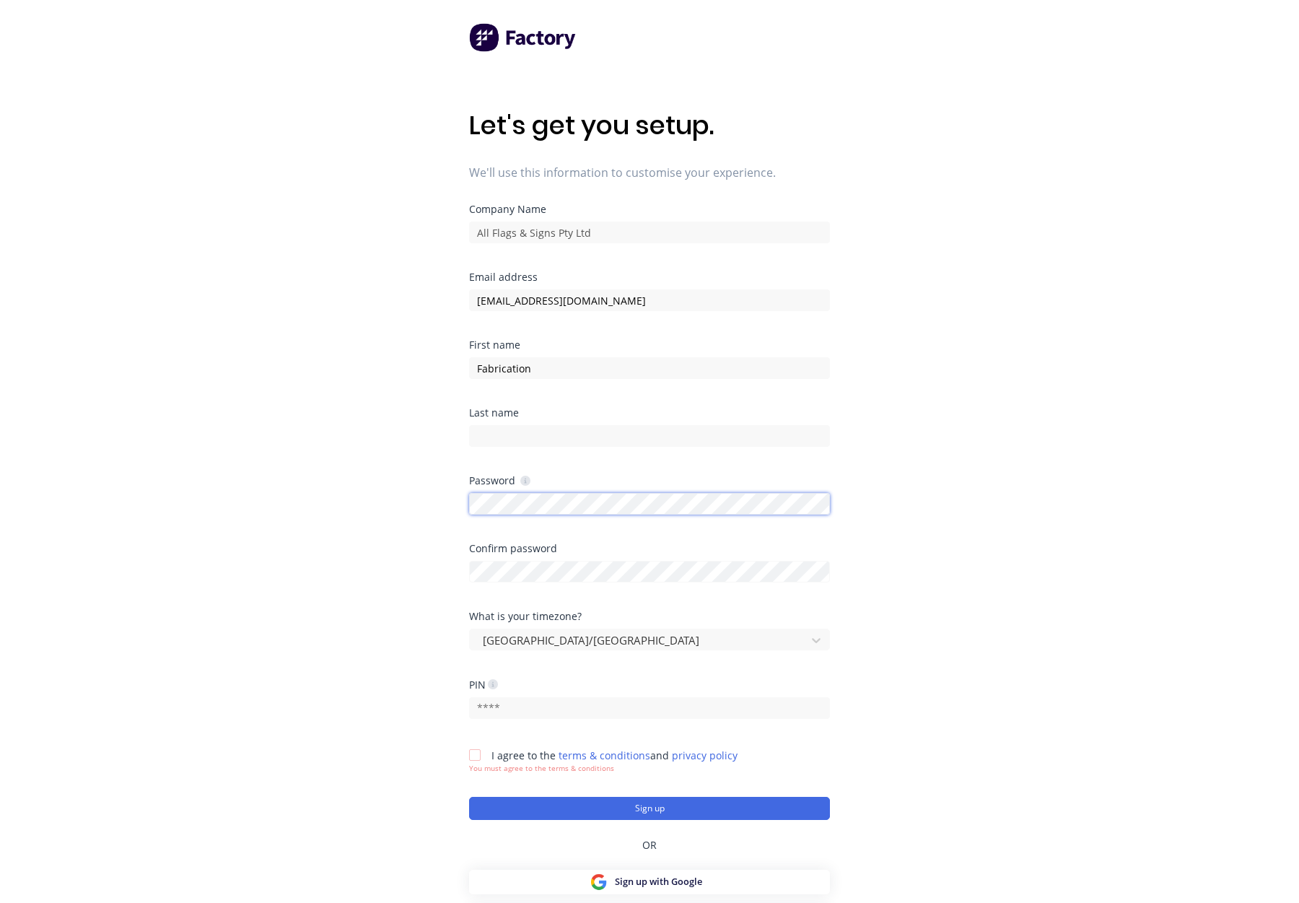
click at [462, 492] on div "Let's get you setup. We'll use this information to customise your experience. C…" at bounding box center [649, 480] width 1299 height 961
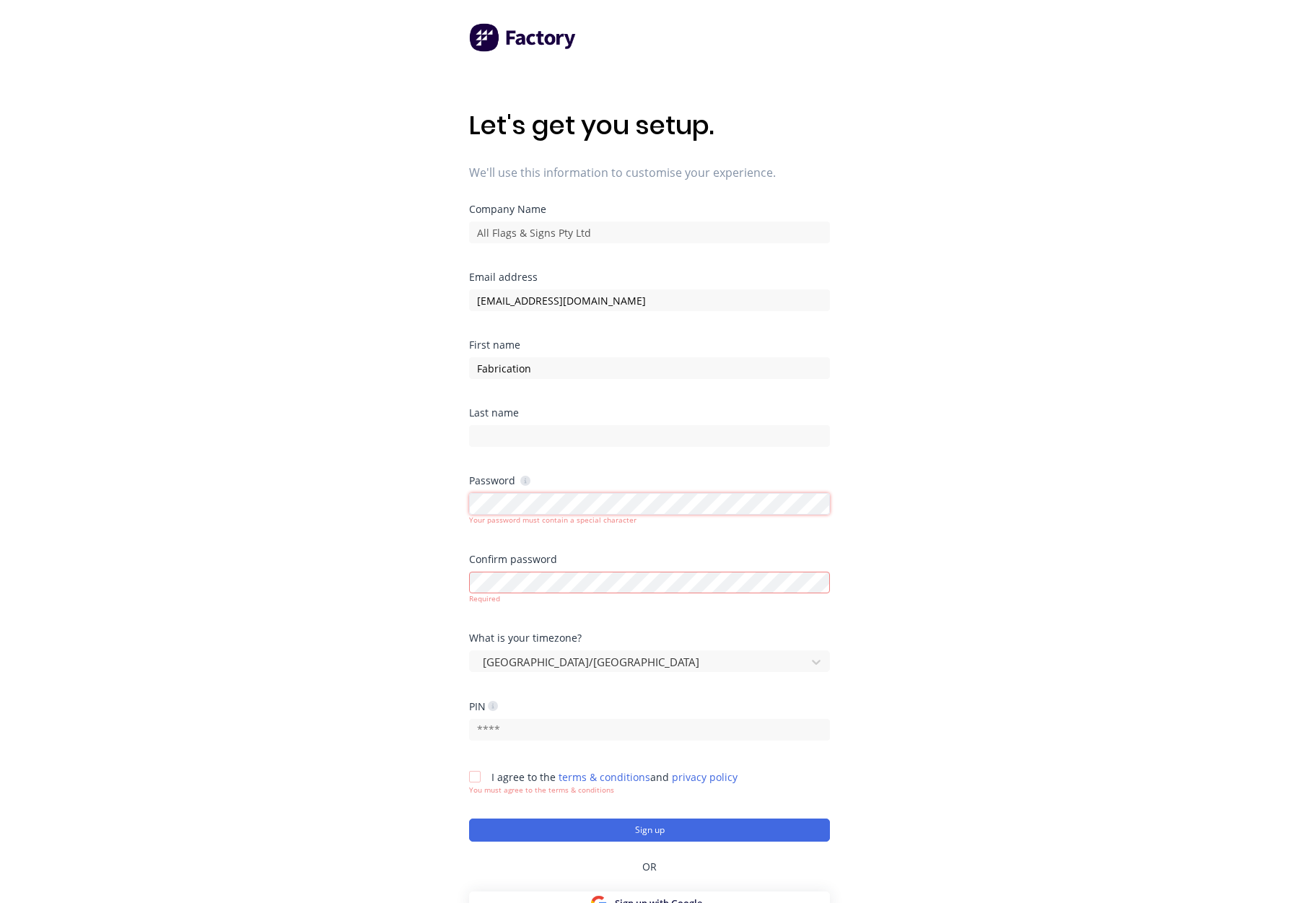
click at [378, 502] on div "Let's get you setup. We'll use this information to customise your experience. C…" at bounding box center [649, 480] width 1299 height 961
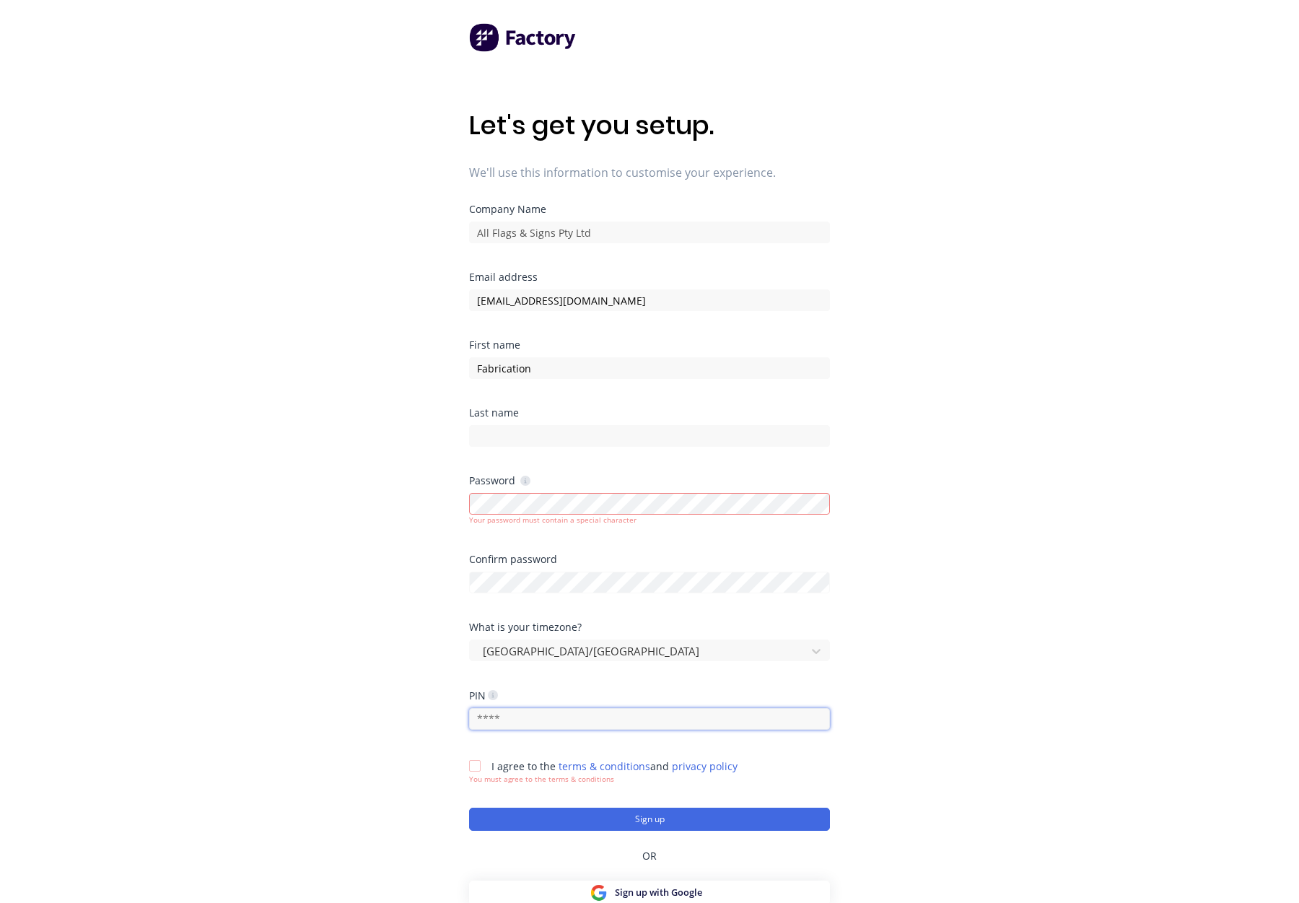
click at [574, 720] on input "text" at bounding box center [649, 719] width 361 height 22
type input "0000"
click at [526, 478] on icon at bounding box center [525, 481] width 10 height 10
click at [525, 481] on icon at bounding box center [525, 481] width 10 height 10
click at [371, 460] on div "Let's get you setup. We'll use this information to customise your experience. C…" at bounding box center [649, 480] width 1299 height 961
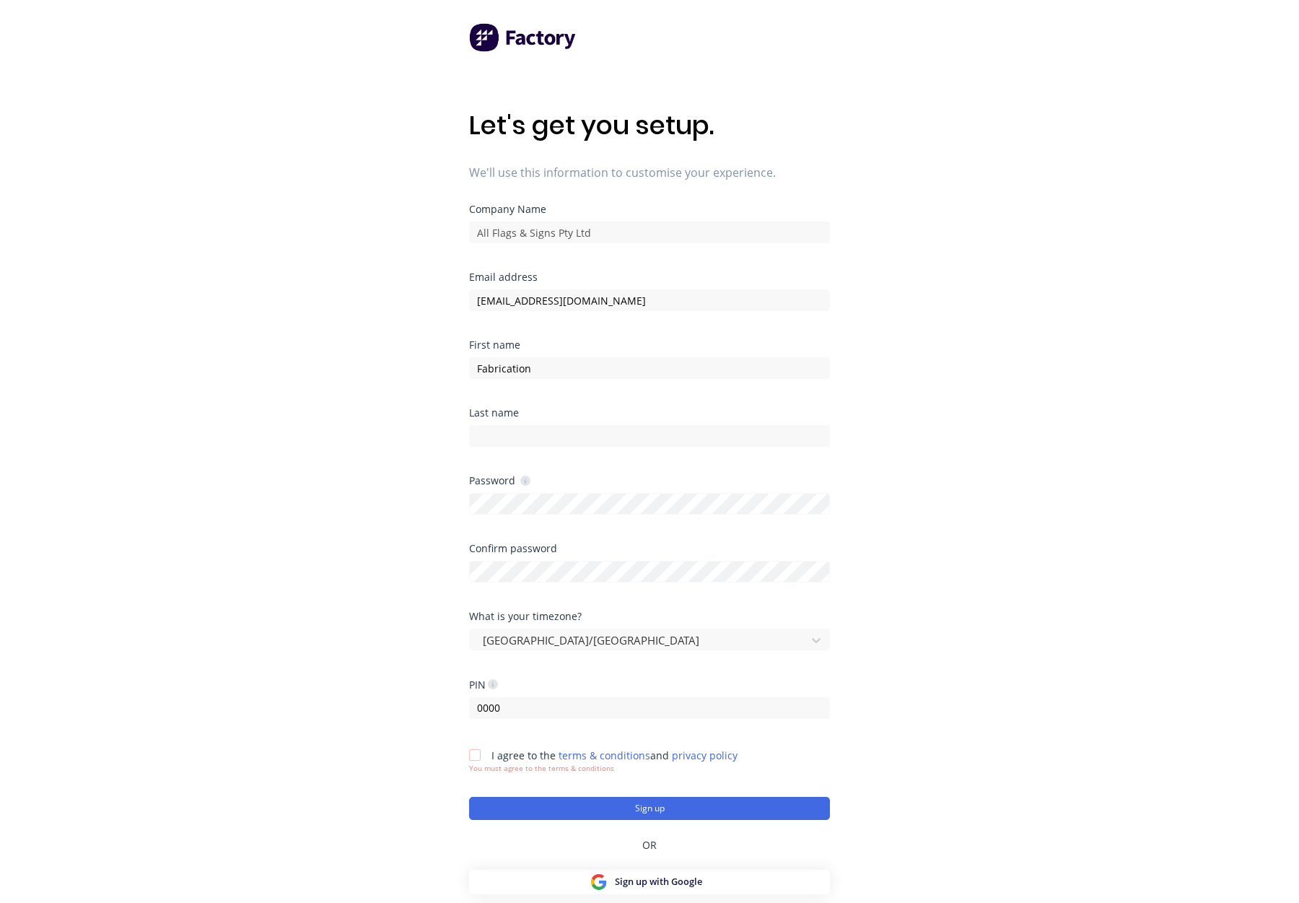
click at [474, 757] on div at bounding box center [475, 755] width 29 height 29
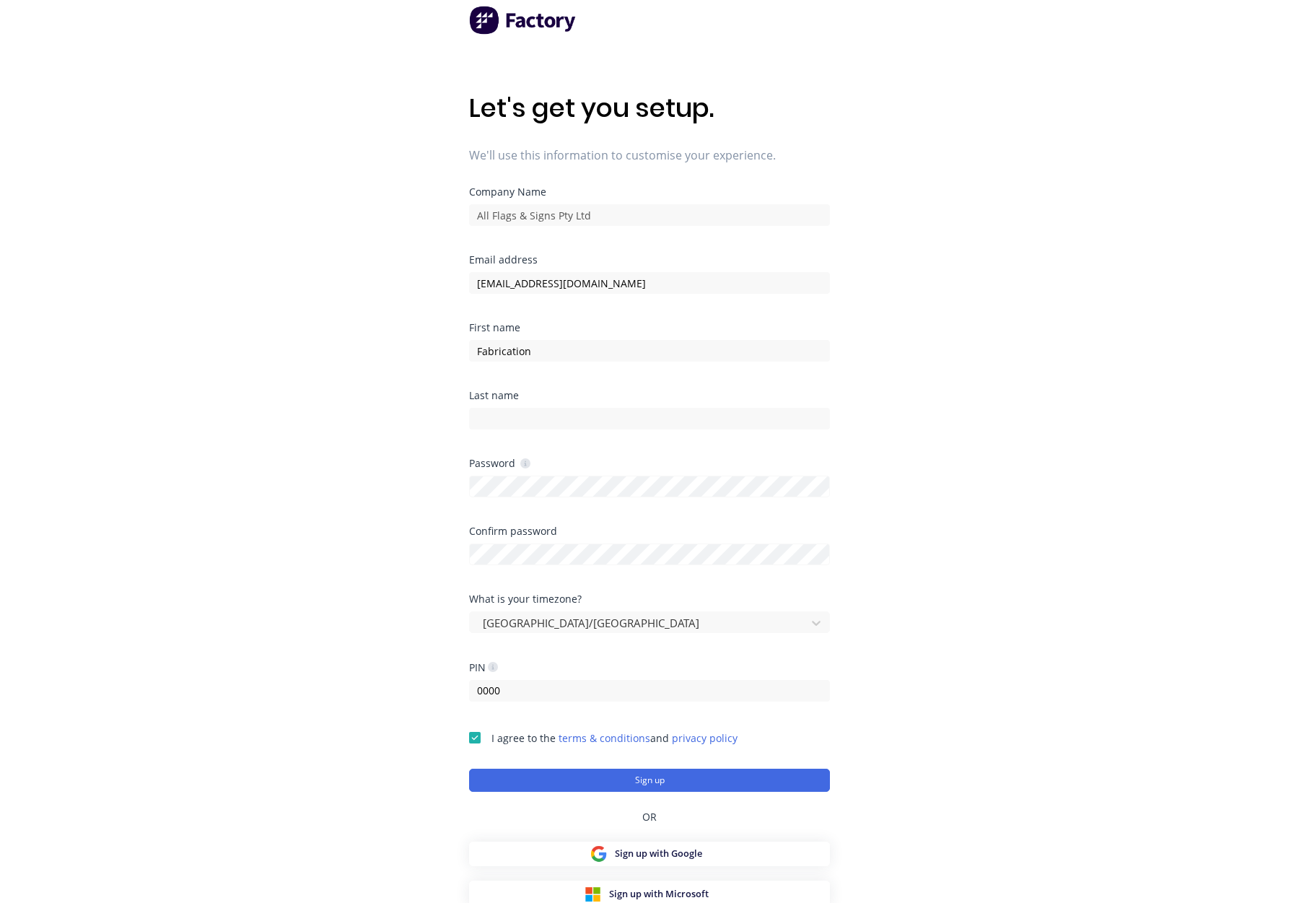
scroll to position [44, 0]
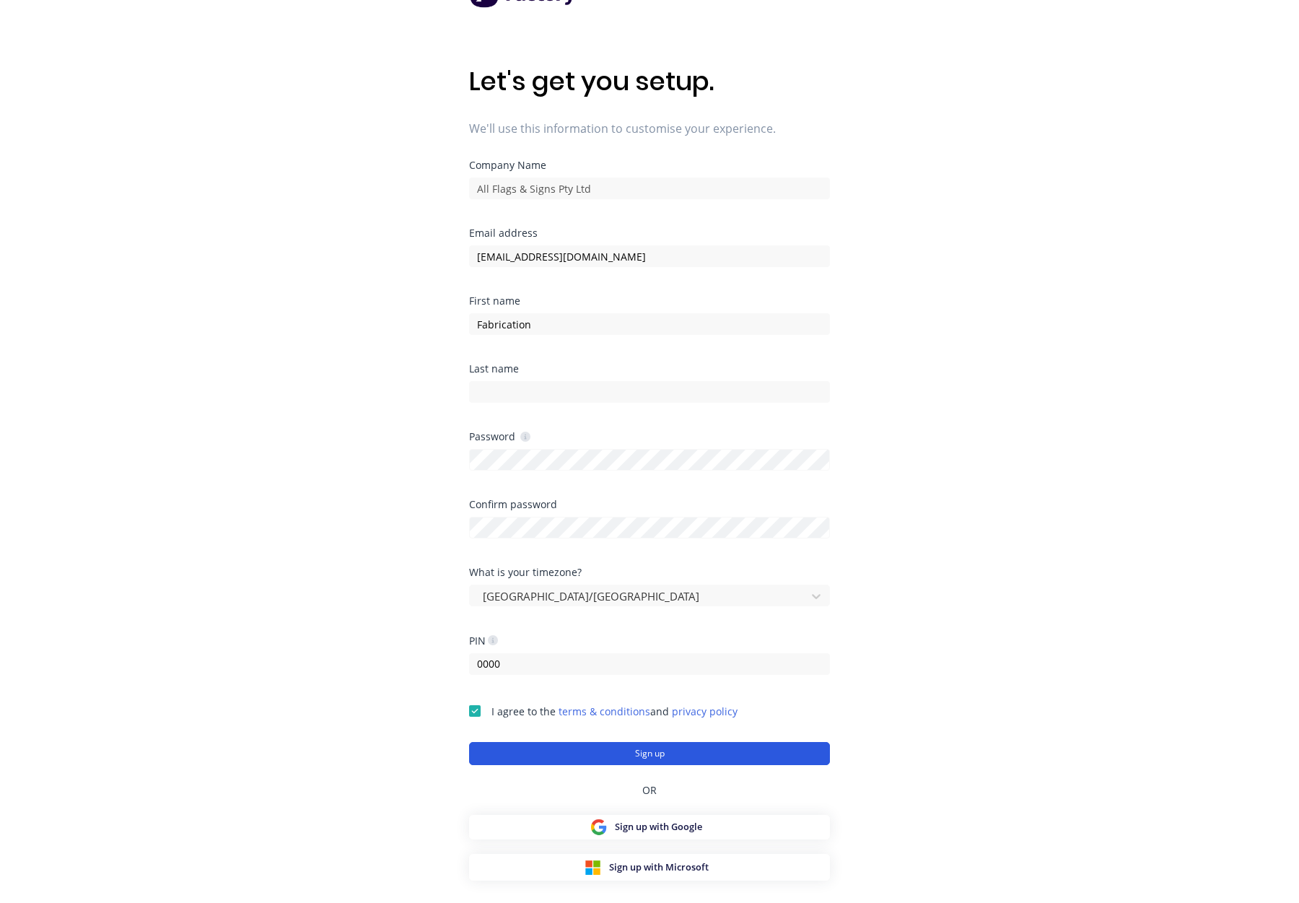
click at [715, 749] on button "Sign up" at bounding box center [649, 753] width 361 height 23
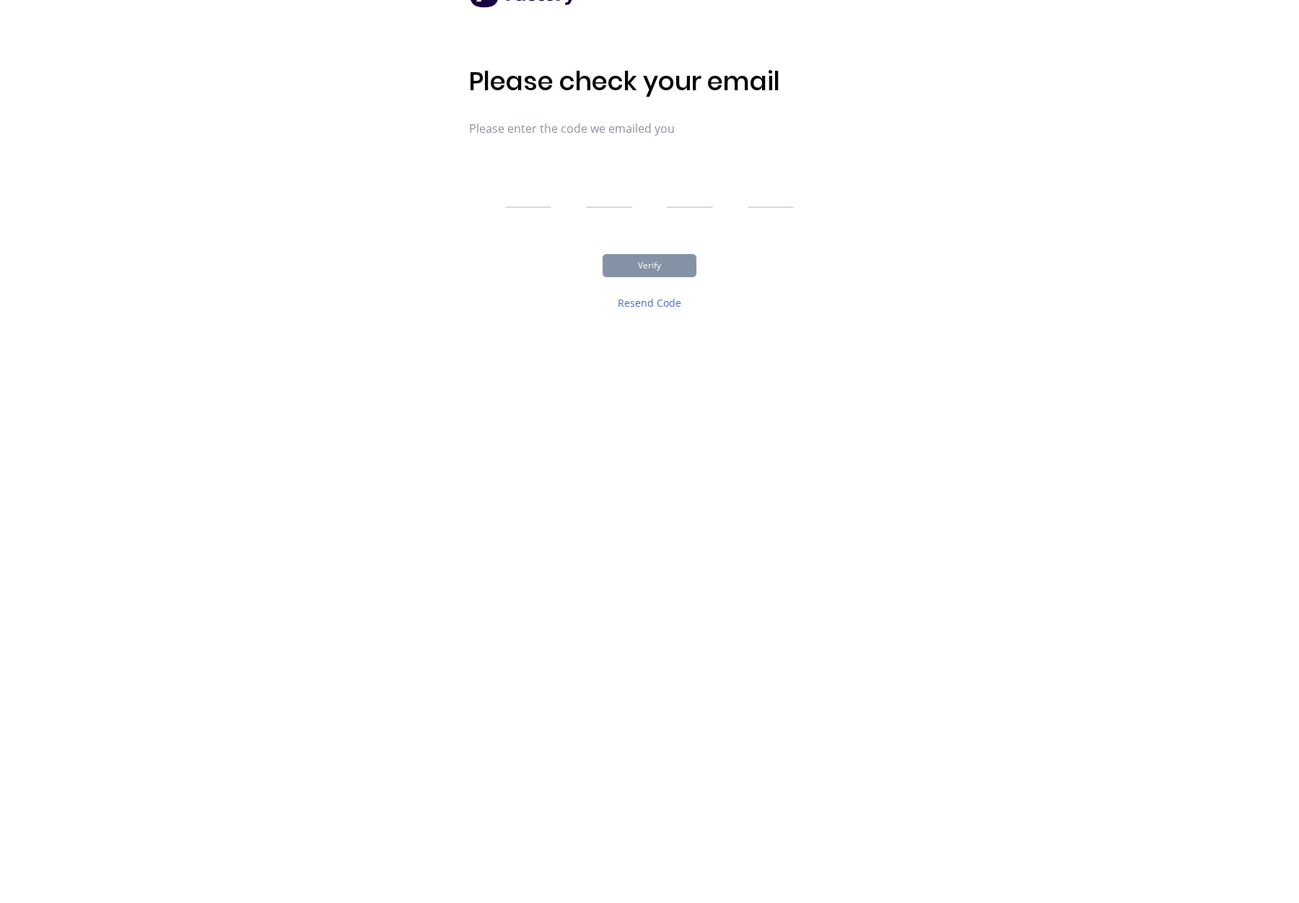
click at [526, 176] on input "text" at bounding box center [528, 190] width 46 height 36
type input "4"
type input "1"
type input "0"
type input "6"
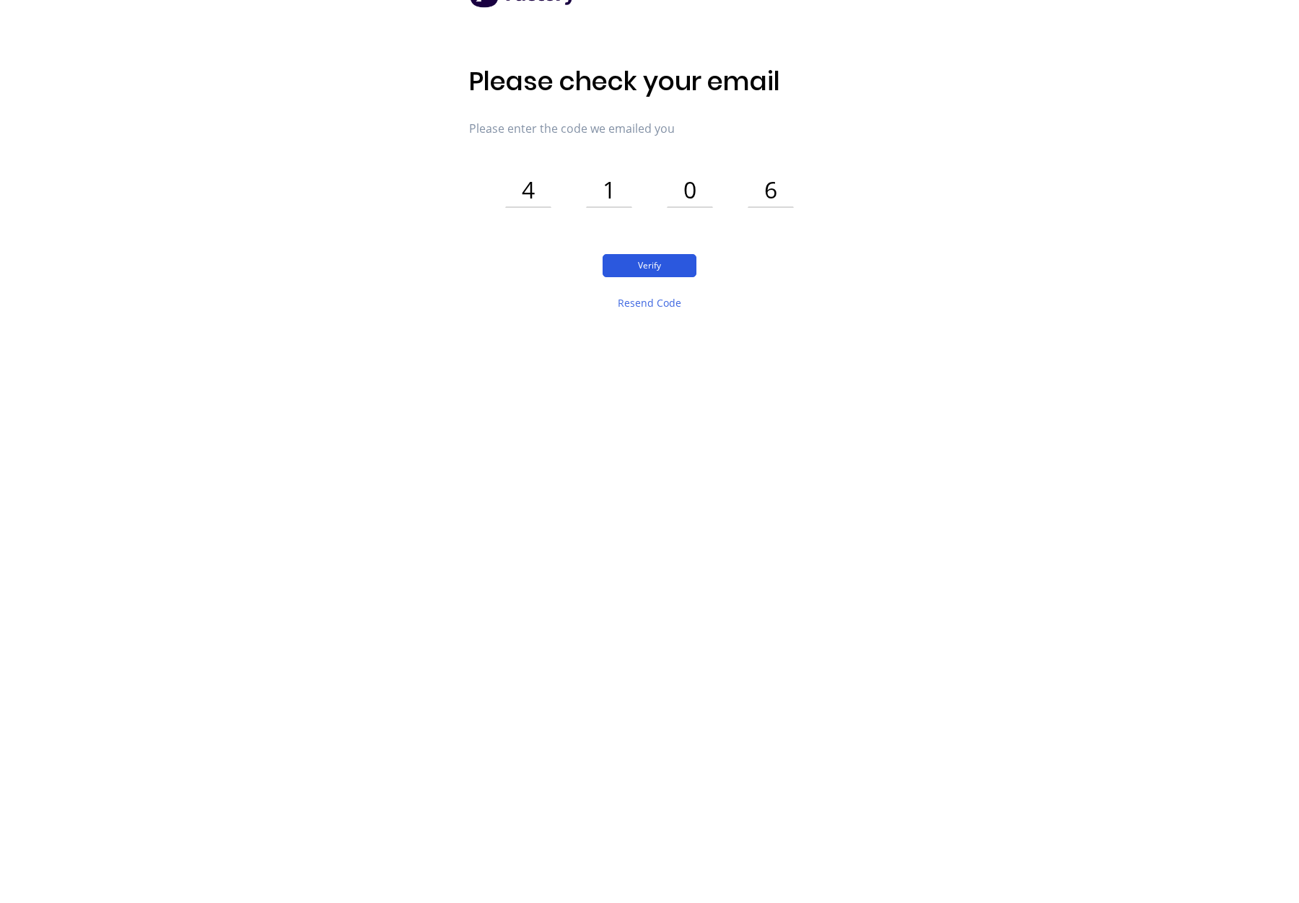
click at [664, 269] on button "Verify" at bounding box center [650, 265] width 94 height 23
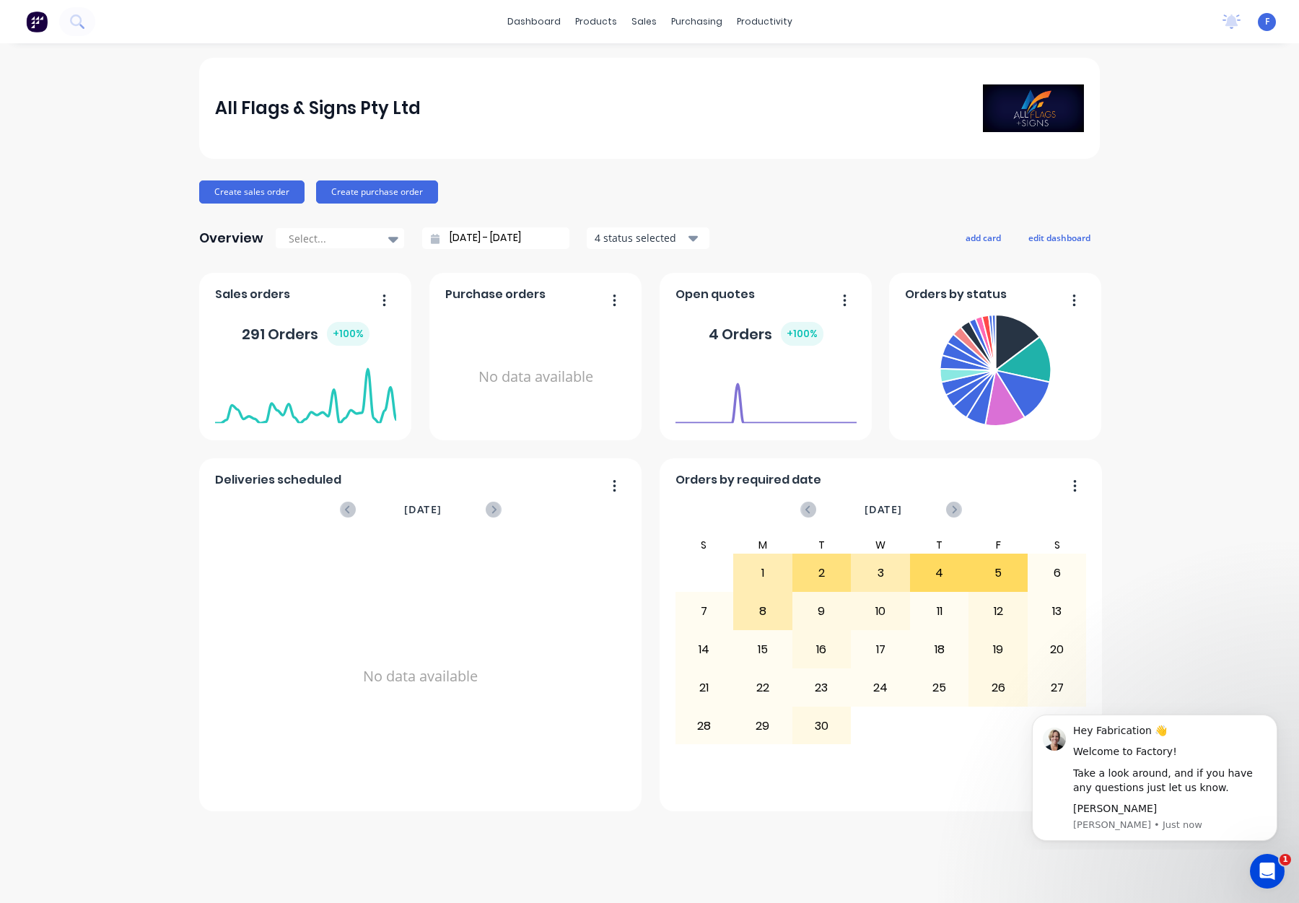
click at [1268, 25] on span "F" at bounding box center [1267, 21] width 4 height 13
click at [1135, 183] on div "Sign out" at bounding box center [1141, 181] width 39 height 13
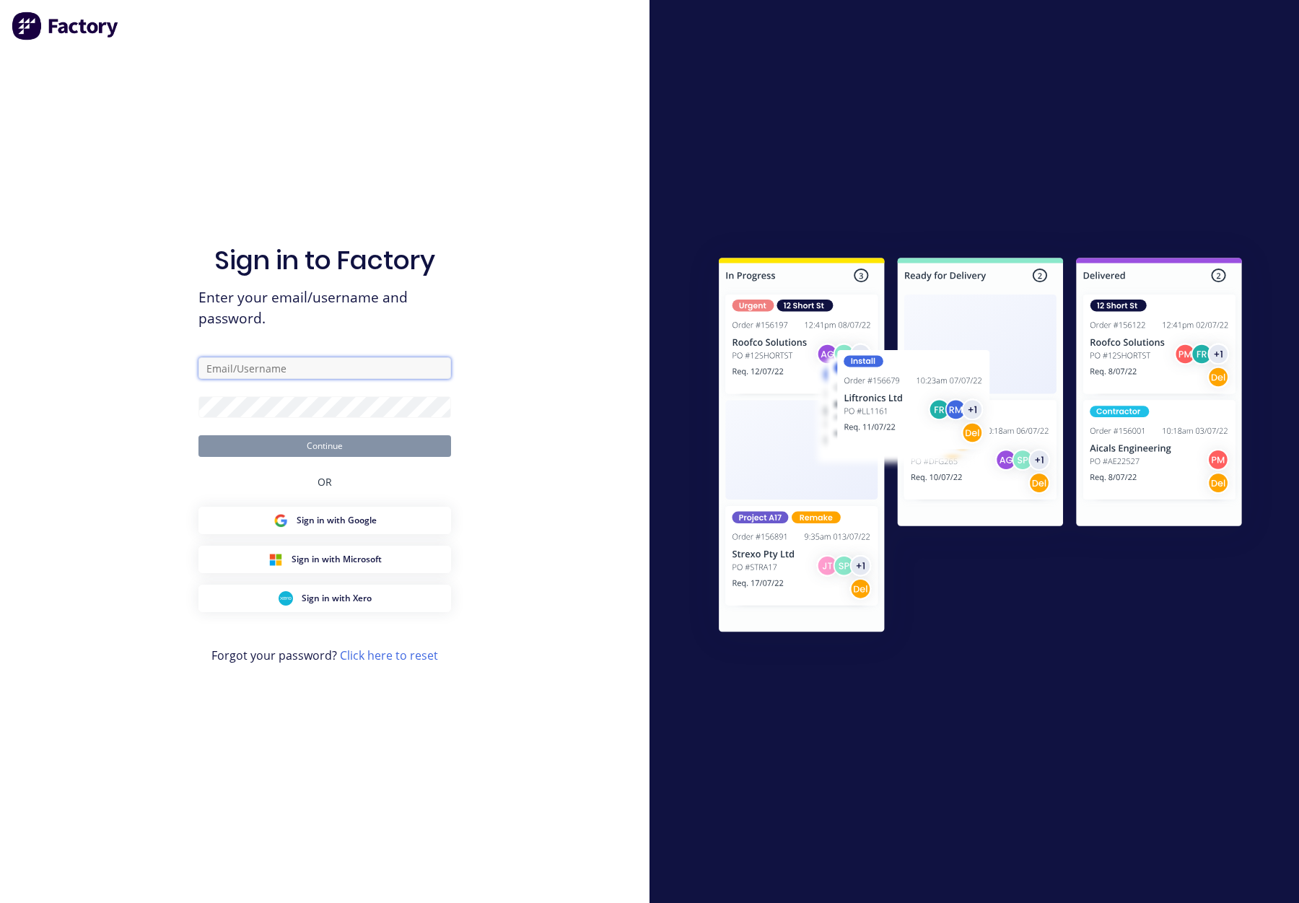
type input "[EMAIL_ADDRESS][DOMAIN_NAME]"
click at [337, 446] on button "Continue" at bounding box center [325, 446] width 253 height 22
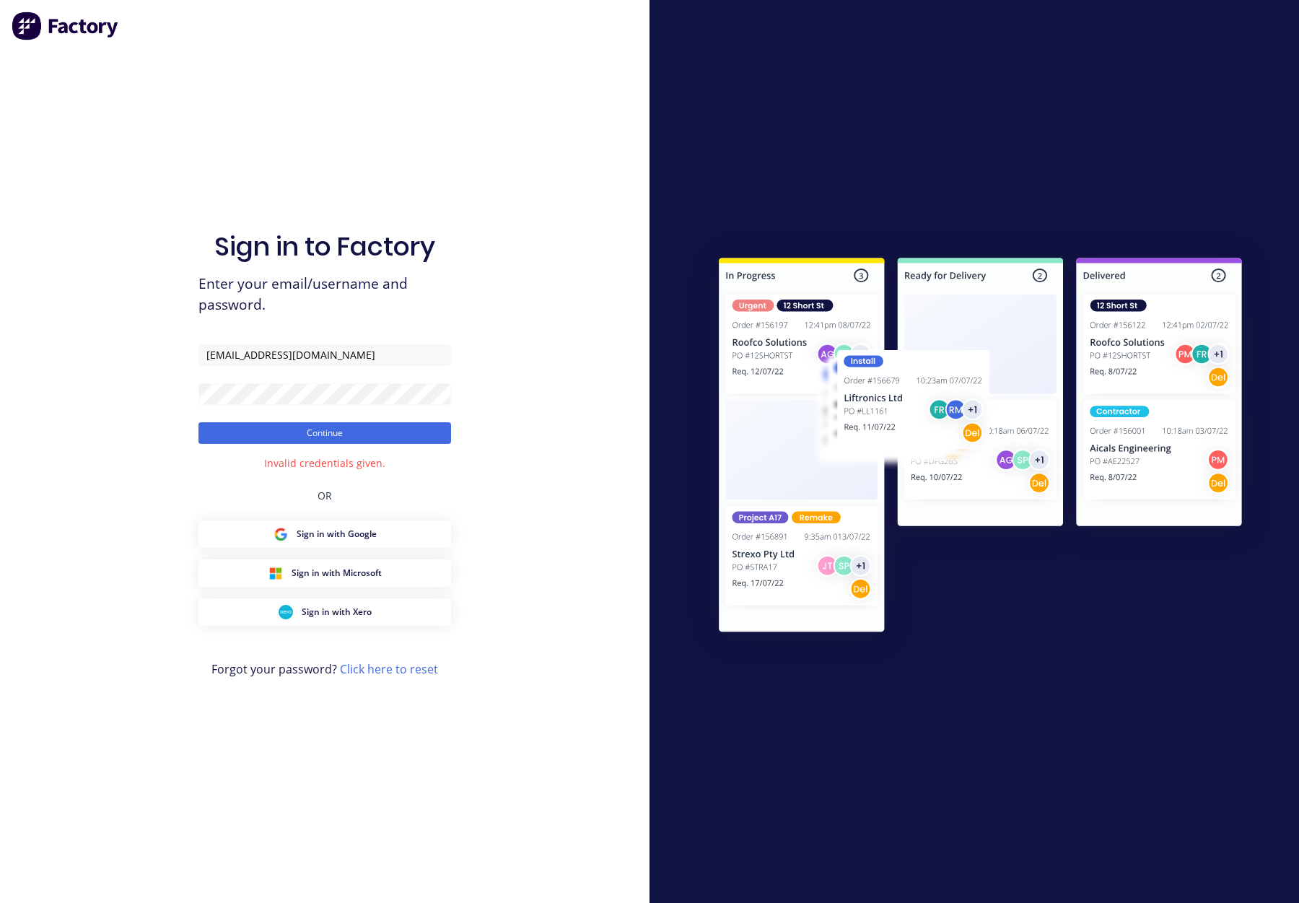
click at [299, 411] on form "[EMAIL_ADDRESS][DOMAIN_NAME] Continue" at bounding box center [325, 394] width 253 height 100
click at [179, 390] on div "Sign in to Factory Enter your email/username and password. [EMAIL_ADDRESS][DOMA…" at bounding box center [325, 451] width 650 height 903
click at [180, 389] on div "Sign in to Factory Enter your email/username and password. [EMAIL_ADDRESS][DOMA…" at bounding box center [325, 451] width 650 height 903
click at [196, 393] on div "Sign in to Factory Enter your email/username and password. [EMAIL_ADDRESS][DOMA…" at bounding box center [325, 451] width 650 height 903
click at [249, 424] on button "Continue" at bounding box center [325, 433] width 253 height 22
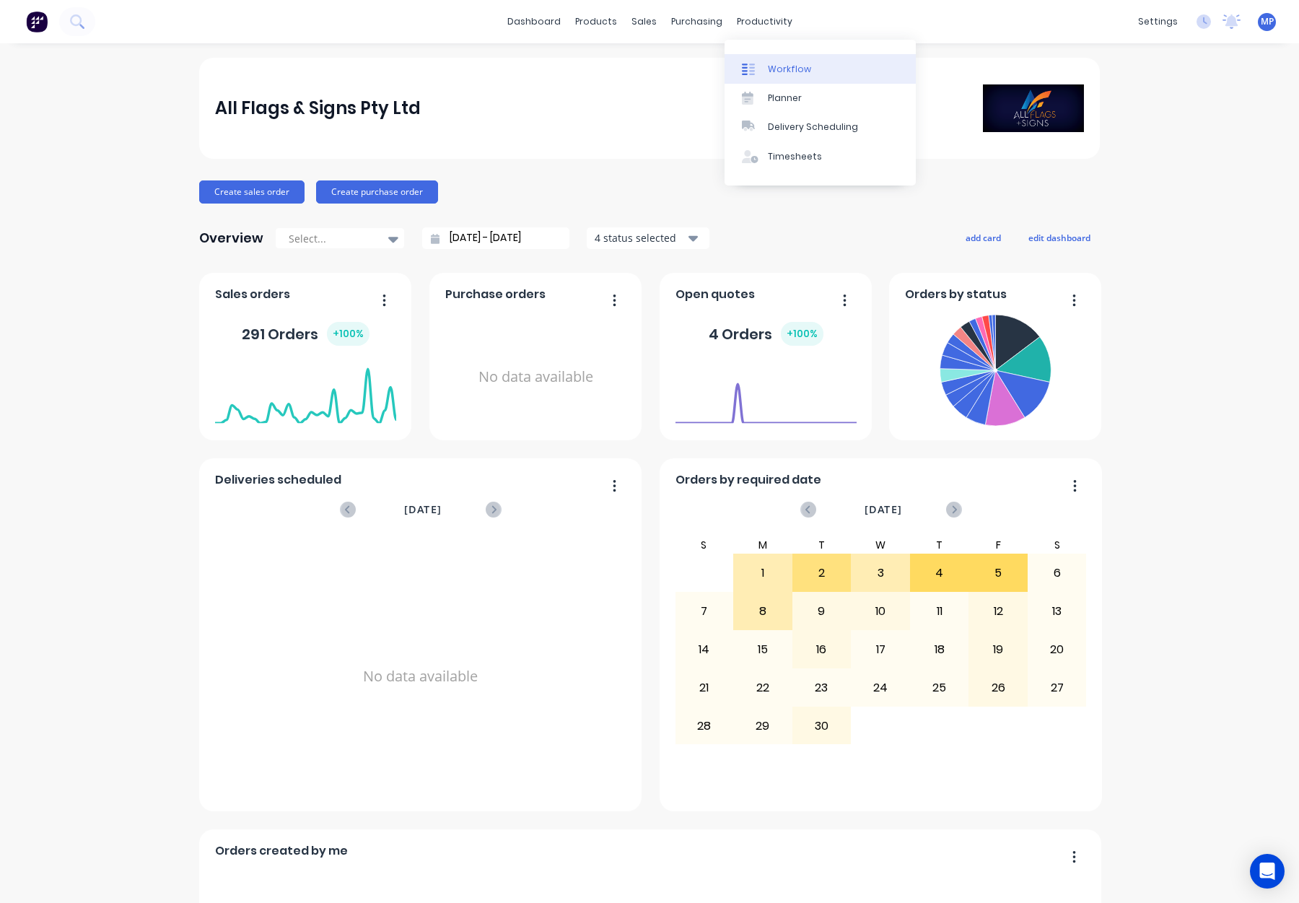
click at [772, 72] on div "Workflow" at bounding box center [789, 69] width 43 height 13
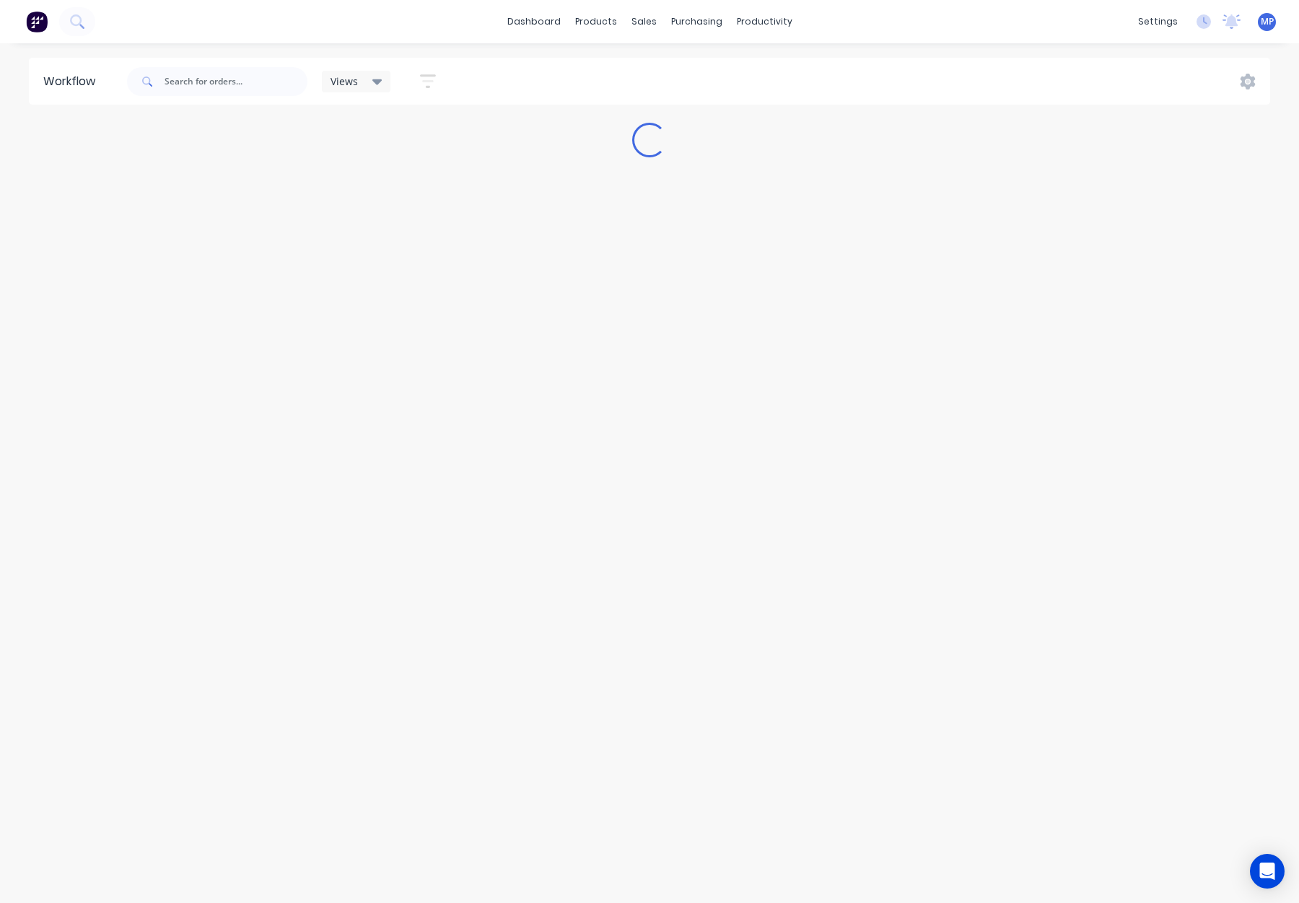
click at [383, 82] on div "Views" at bounding box center [356, 82] width 69 height 22
click at [453, 155] on button "Save new view" at bounding box center [423, 158] width 180 height 22
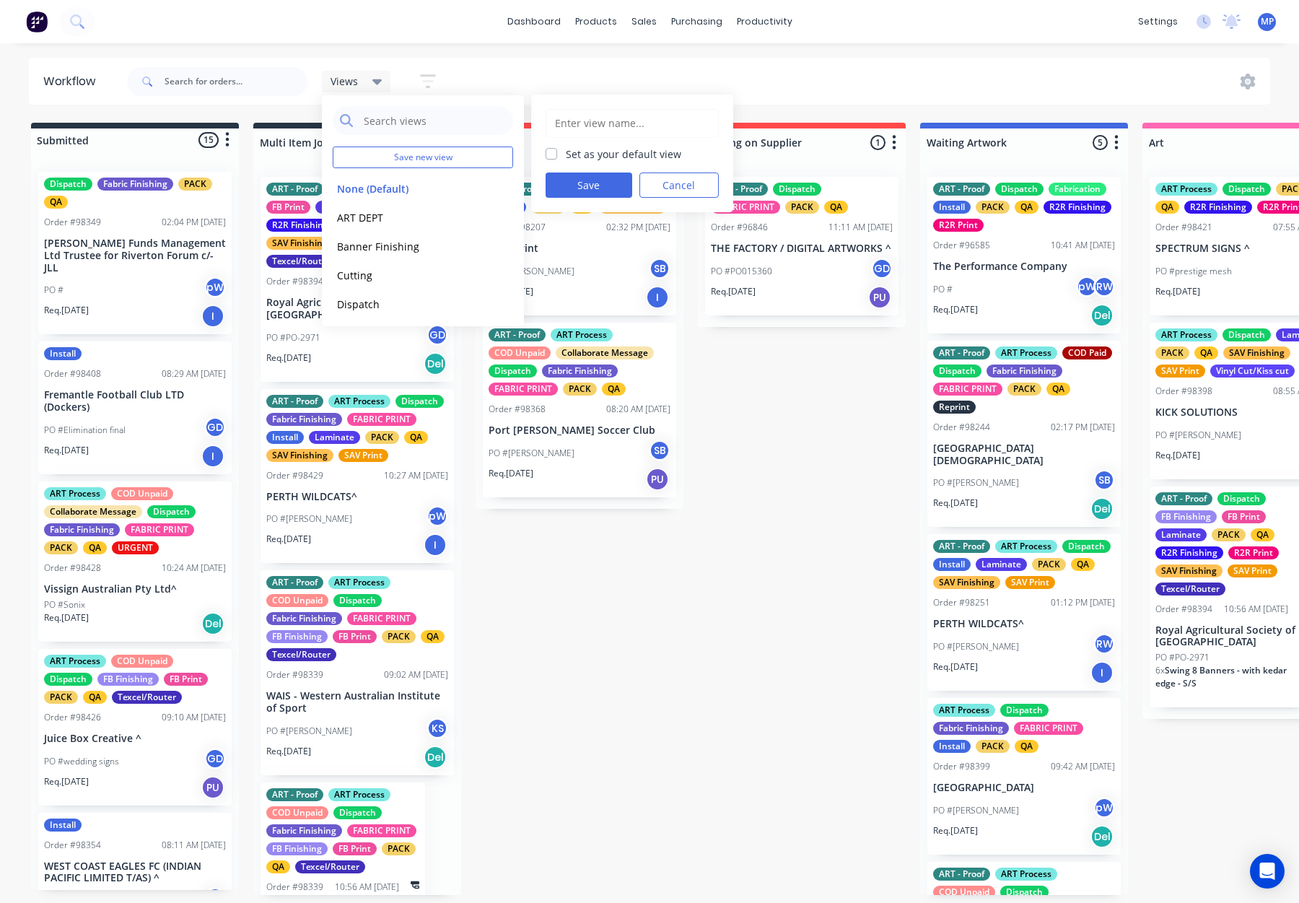
click at [606, 157] on label "Set as your default view" at bounding box center [623, 154] width 115 height 15
click at [557, 157] on input "Set as your default view" at bounding box center [552, 154] width 12 height 14
checkbox input "true"
click at [575, 56] on div "dashboard products sales purchasing productivity dashboard products Product Cat…" at bounding box center [649, 408] width 1299 height 816
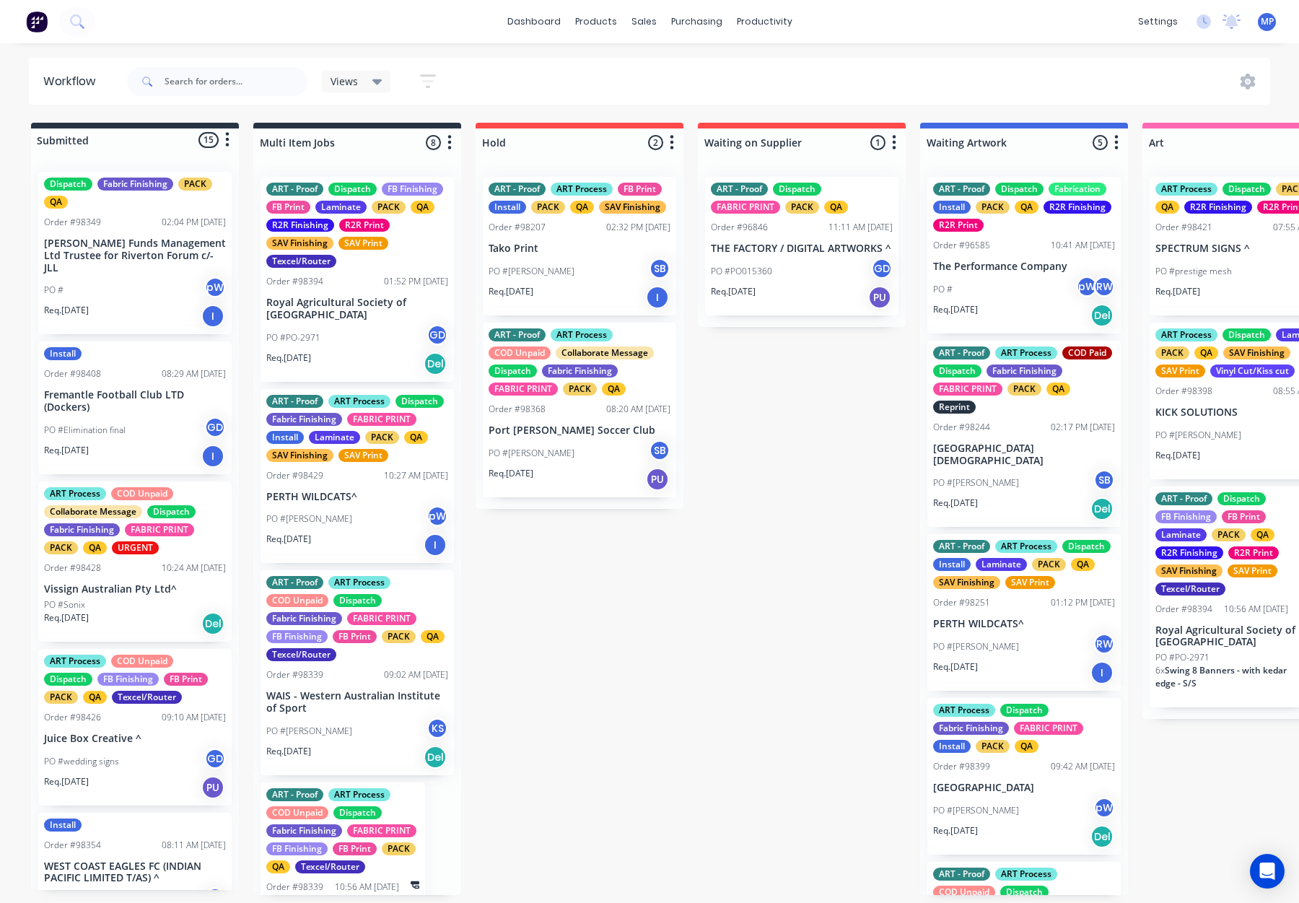
click at [374, 82] on icon at bounding box center [377, 82] width 10 height 16
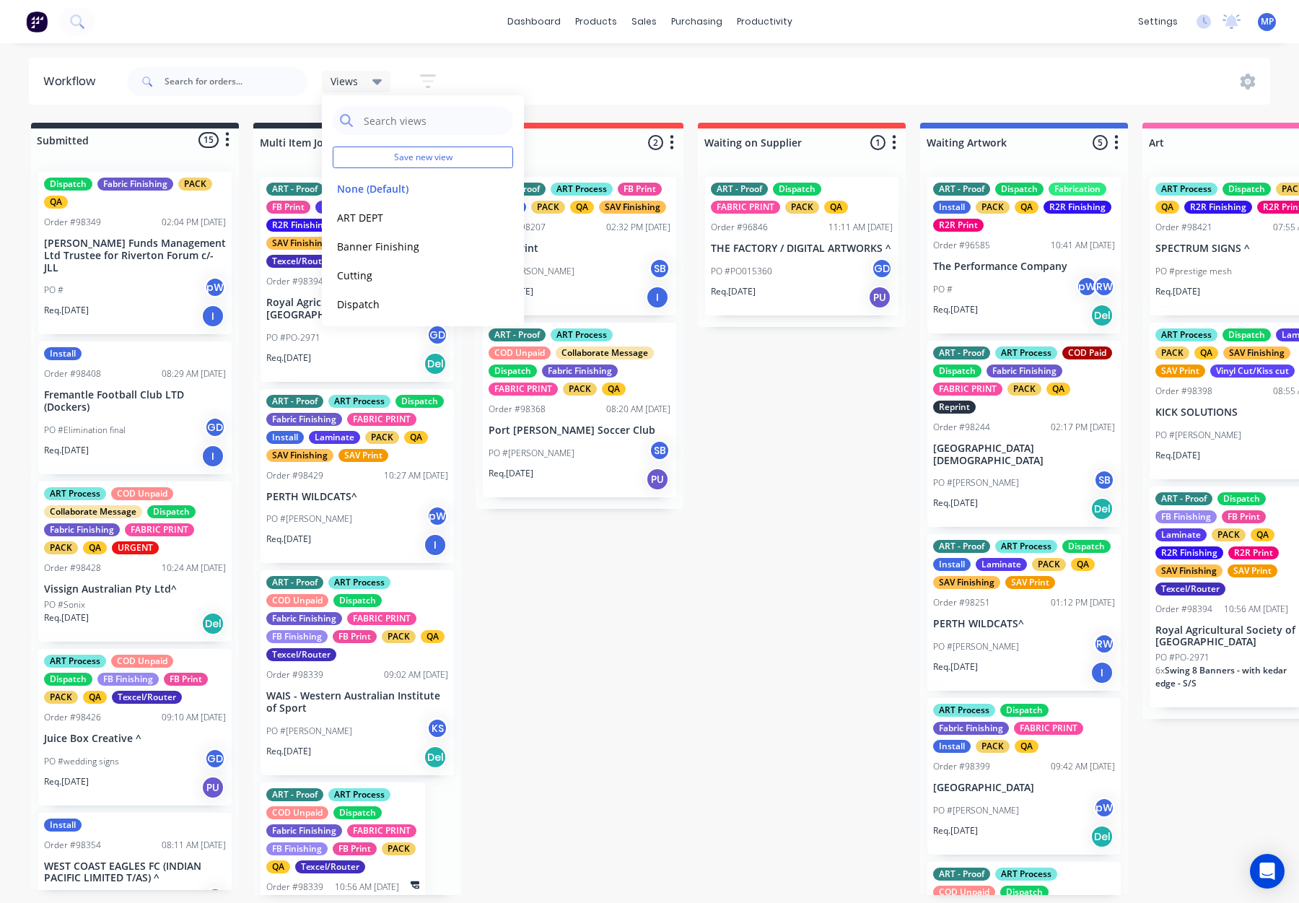
drag, startPoint x: 530, startPoint y: 71, endPoint x: 497, endPoint y: 76, distance: 32.8
click at [530, 71] on div "Views Save new view None (Default) edit ART DEPT edit Banner Finishing edit Cut…" at bounding box center [697, 81] width 1147 height 43
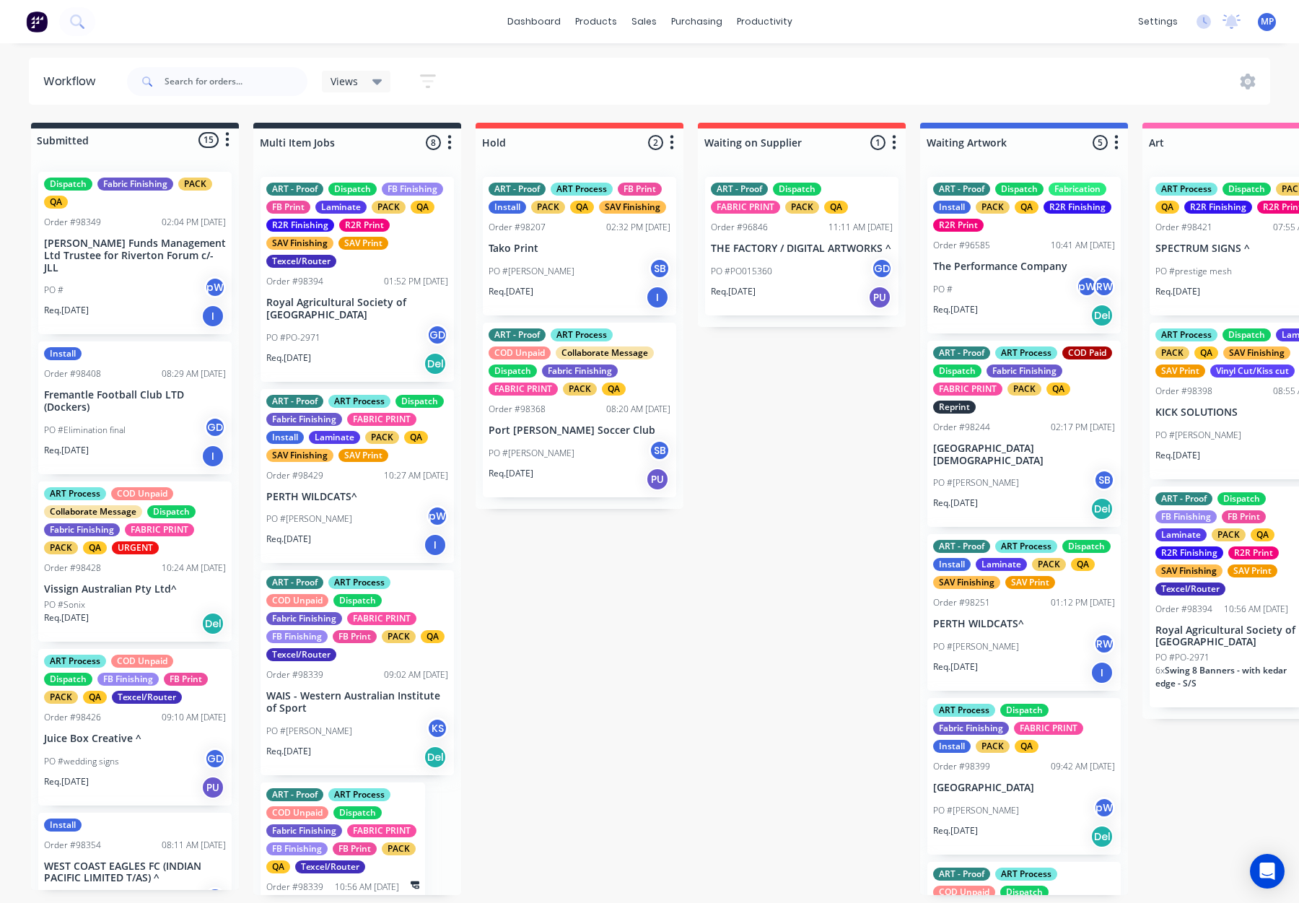
click at [434, 79] on icon "button" at bounding box center [428, 81] width 16 height 18
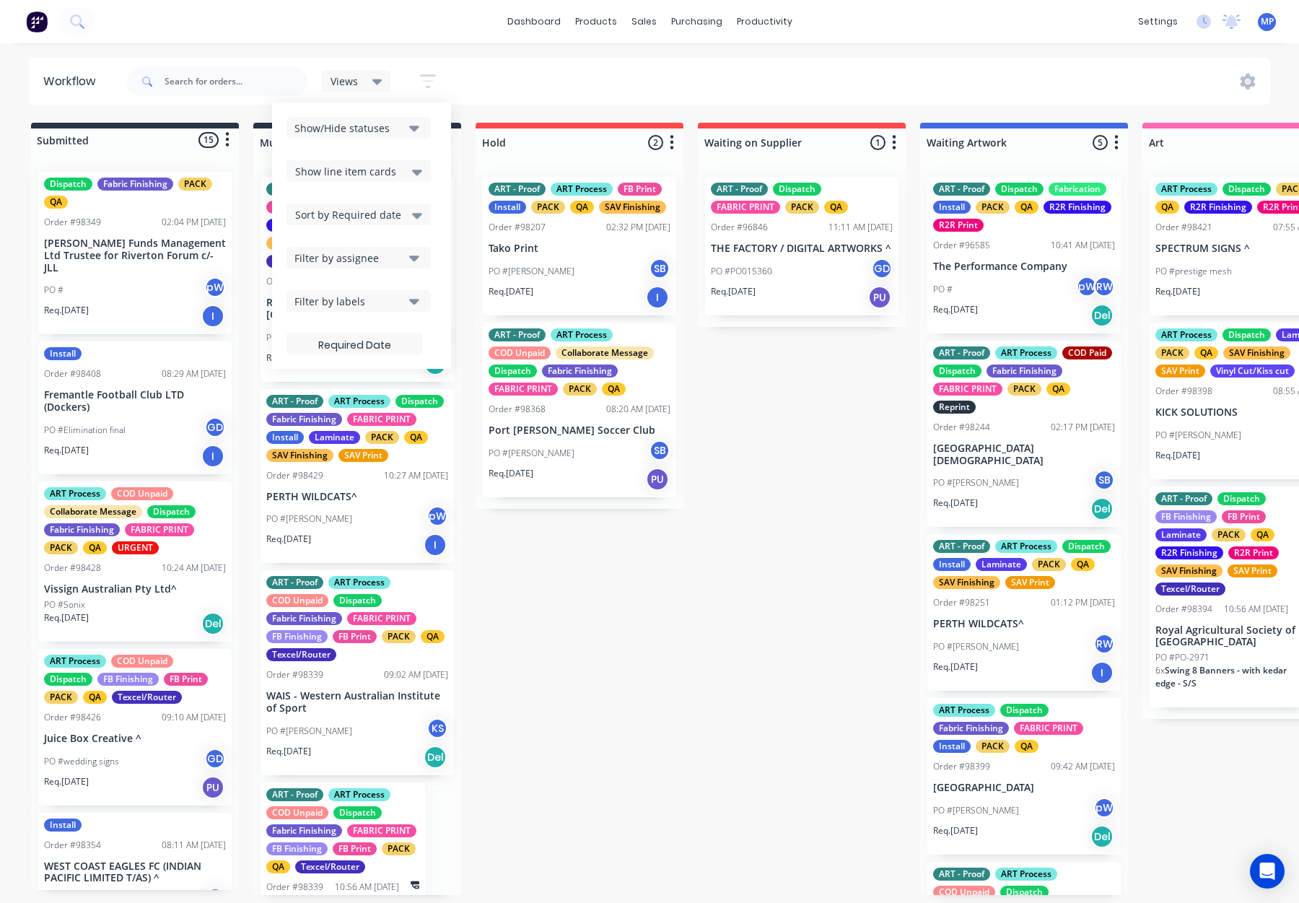
click at [418, 302] on icon "button" at bounding box center [414, 301] width 10 height 16
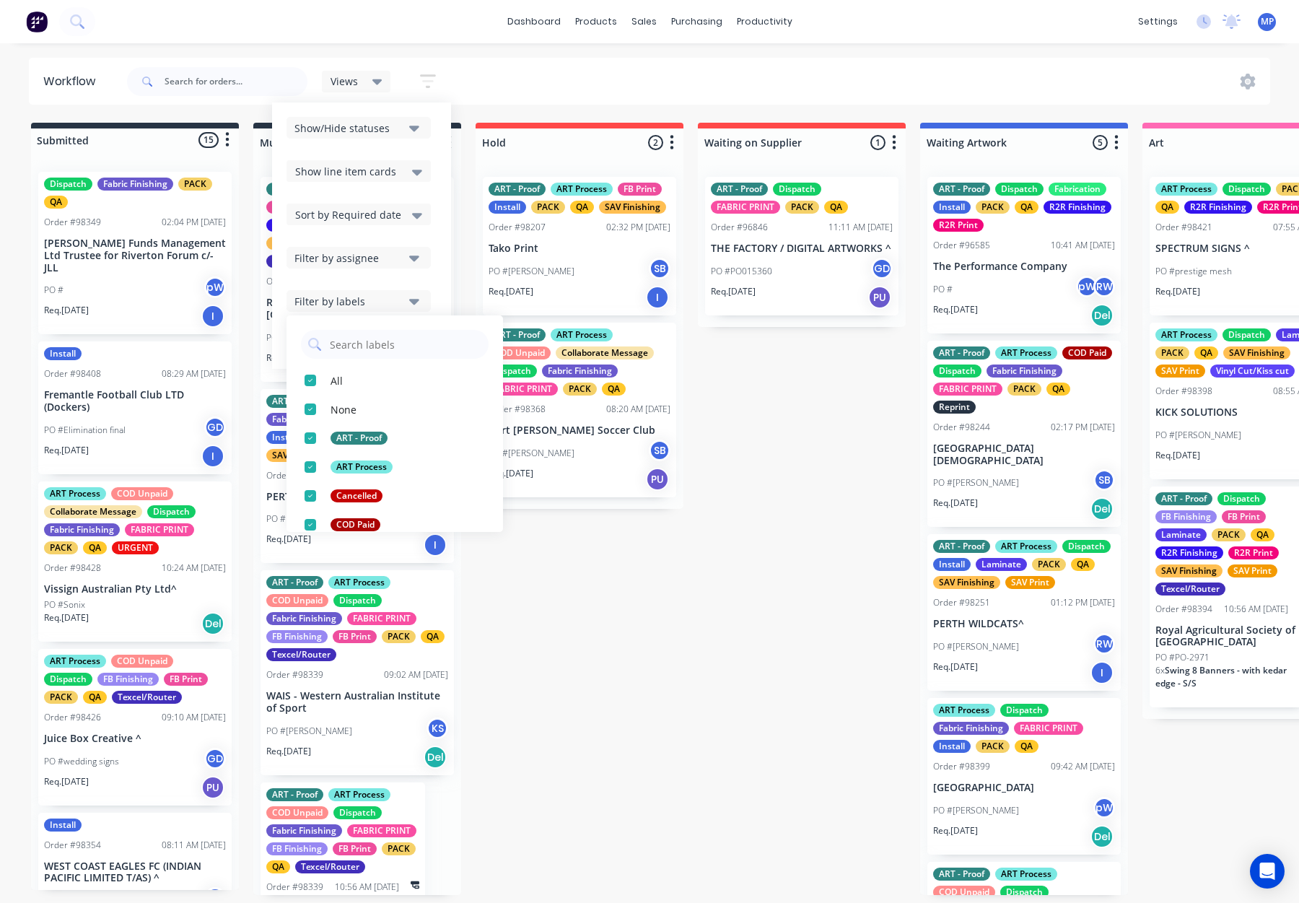
click at [375, 294] on div "Filter by labels" at bounding box center [349, 301] width 109 height 15
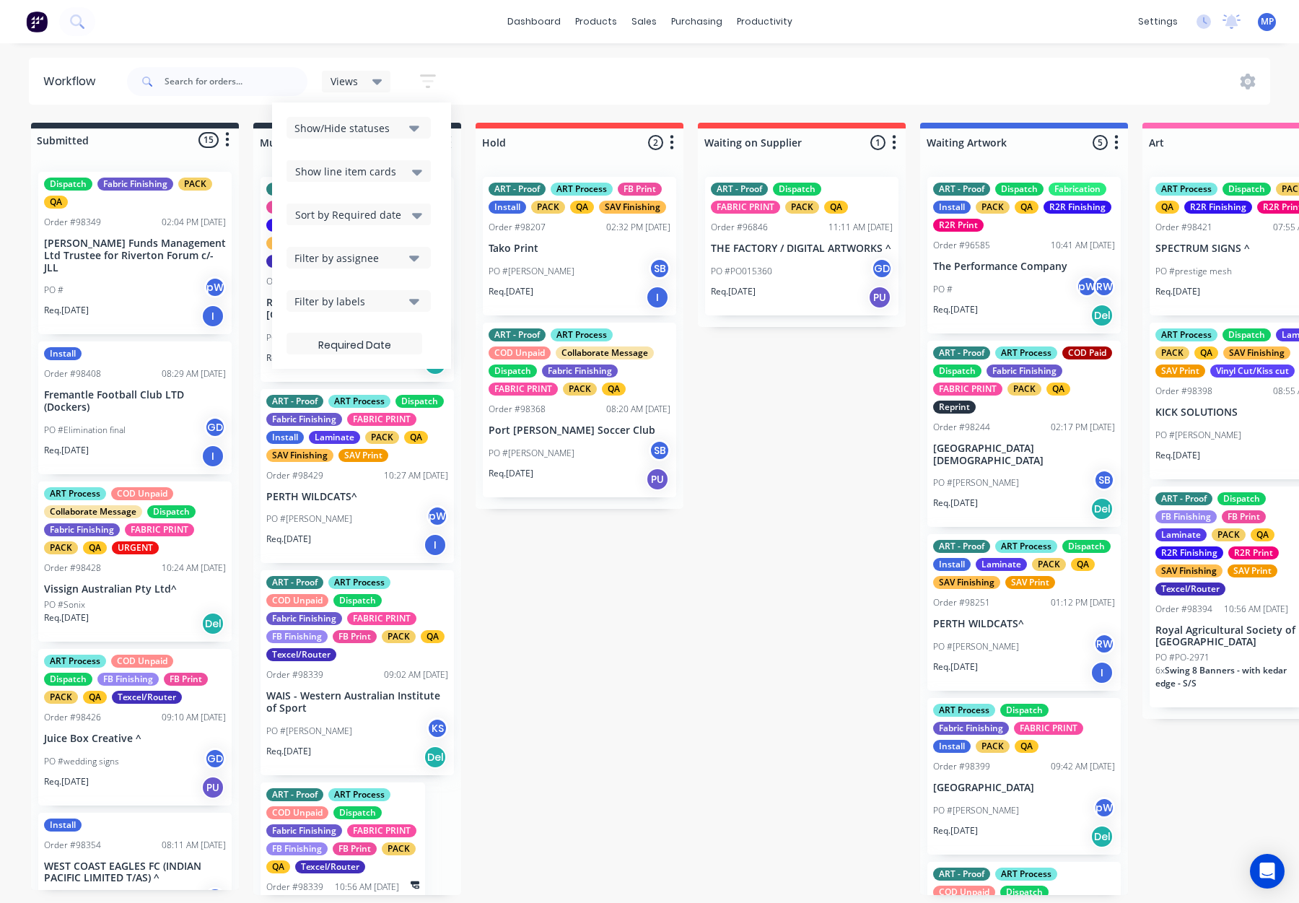
click at [362, 122] on div "Show/Hide statuses" at bounding box center [349, 128] width 109 height 15
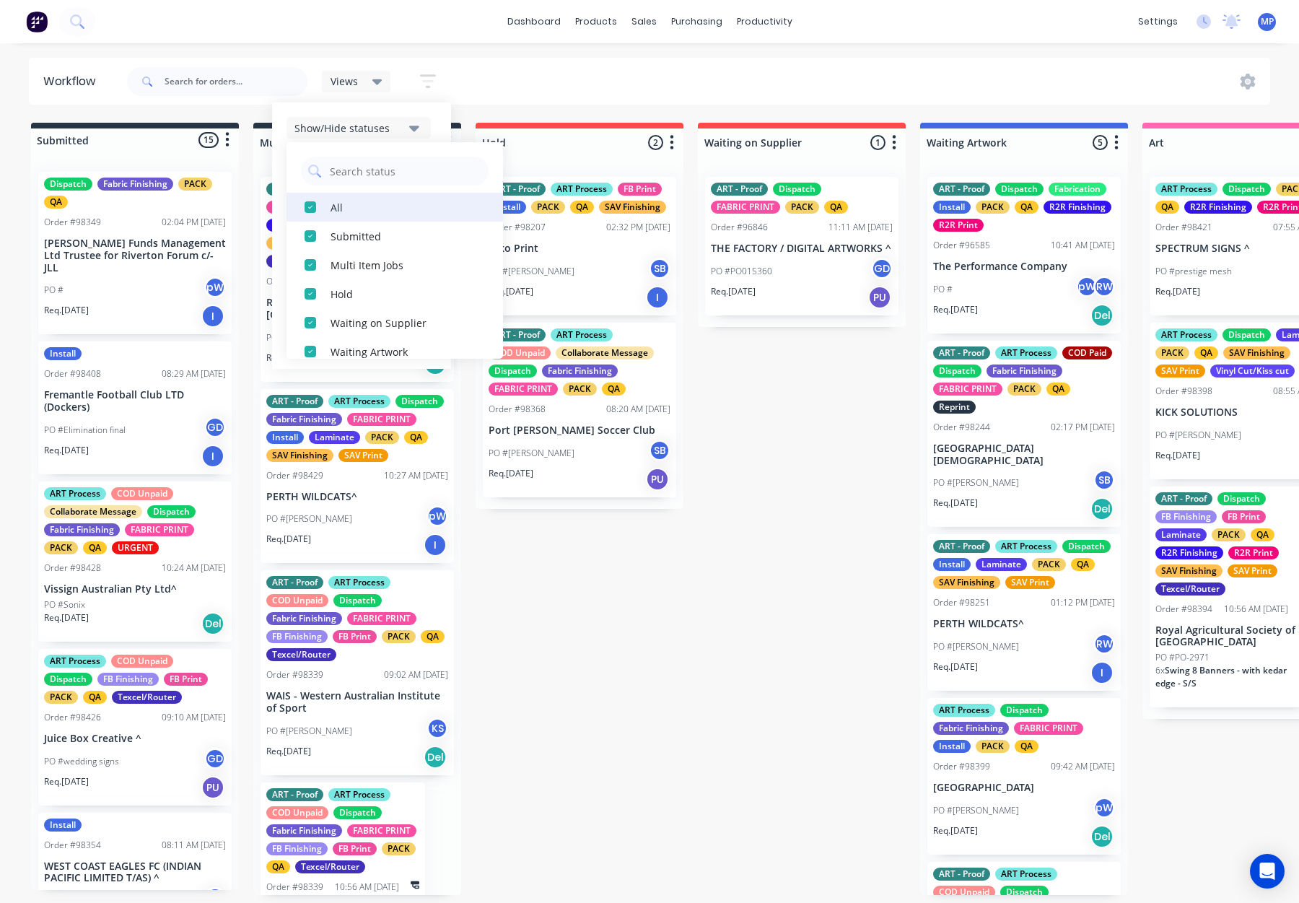
click at [341, 208] on div "All" at bounding box center [403, 206] width 144 height 15
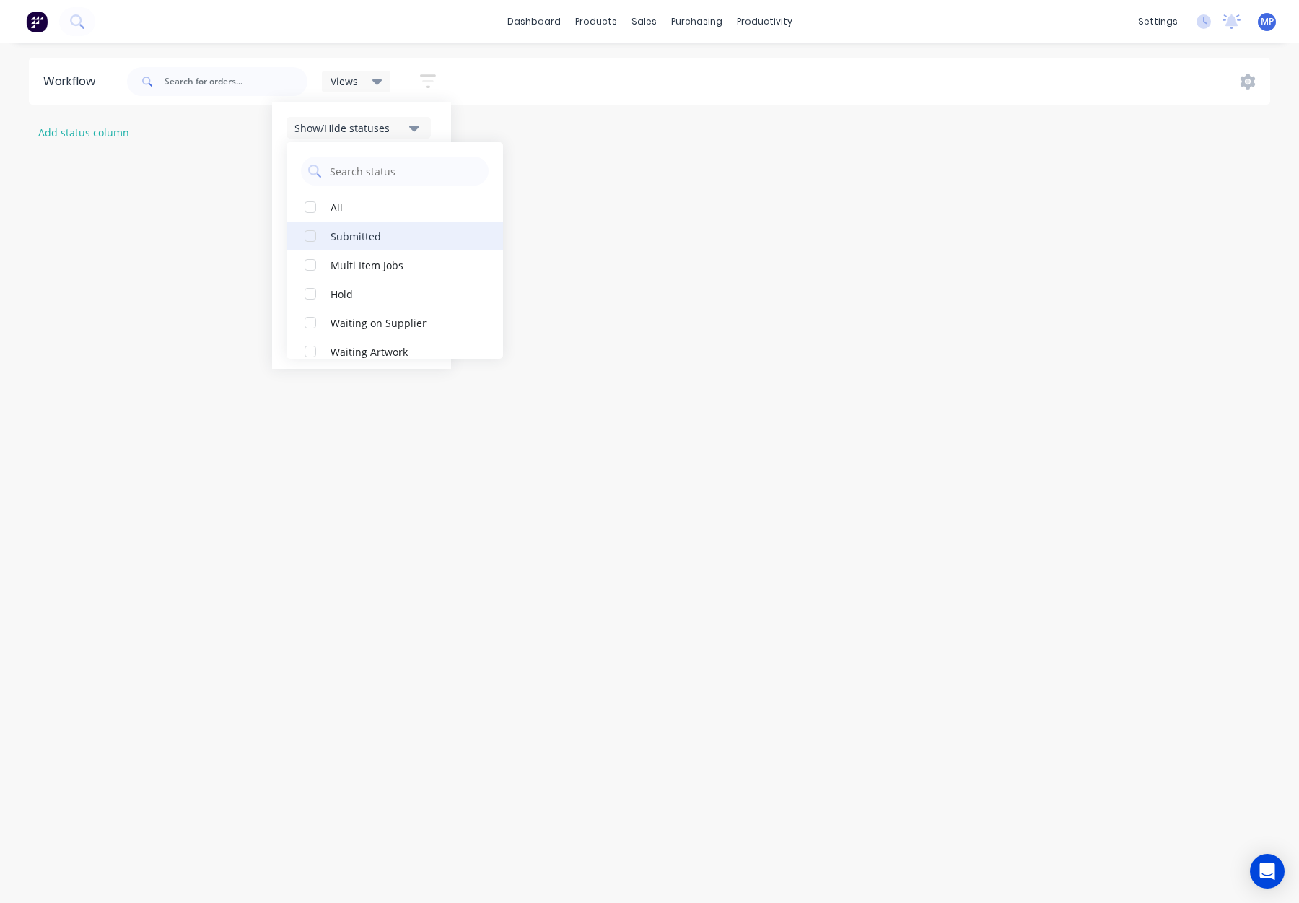
click at [384, 239] on div "Submitted" at bounding box center [403, 235] width 144 height 15
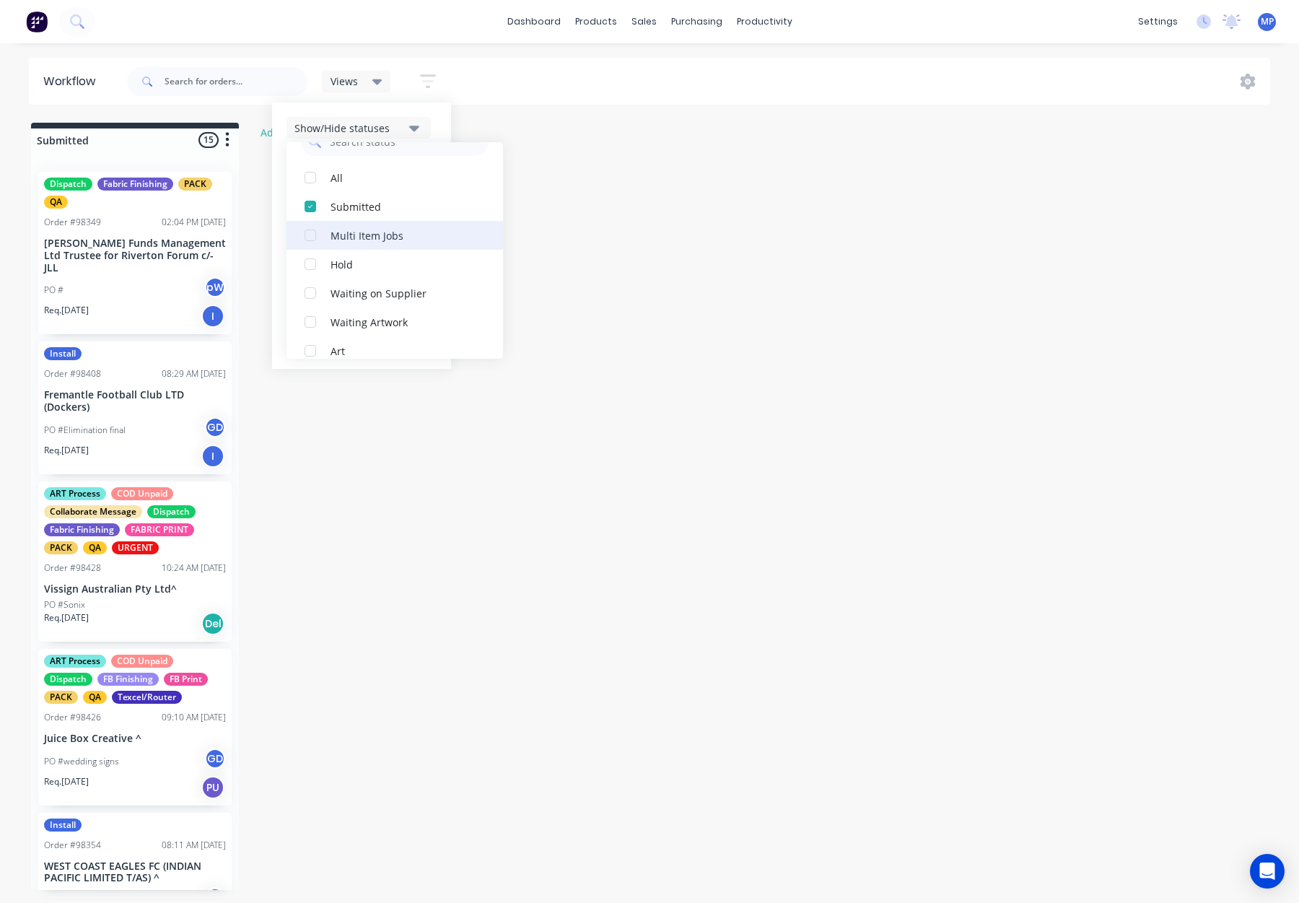
click at [398, 235] on div "Multi Item Jobs" at bounding box center [403, 234] width 144 height 15
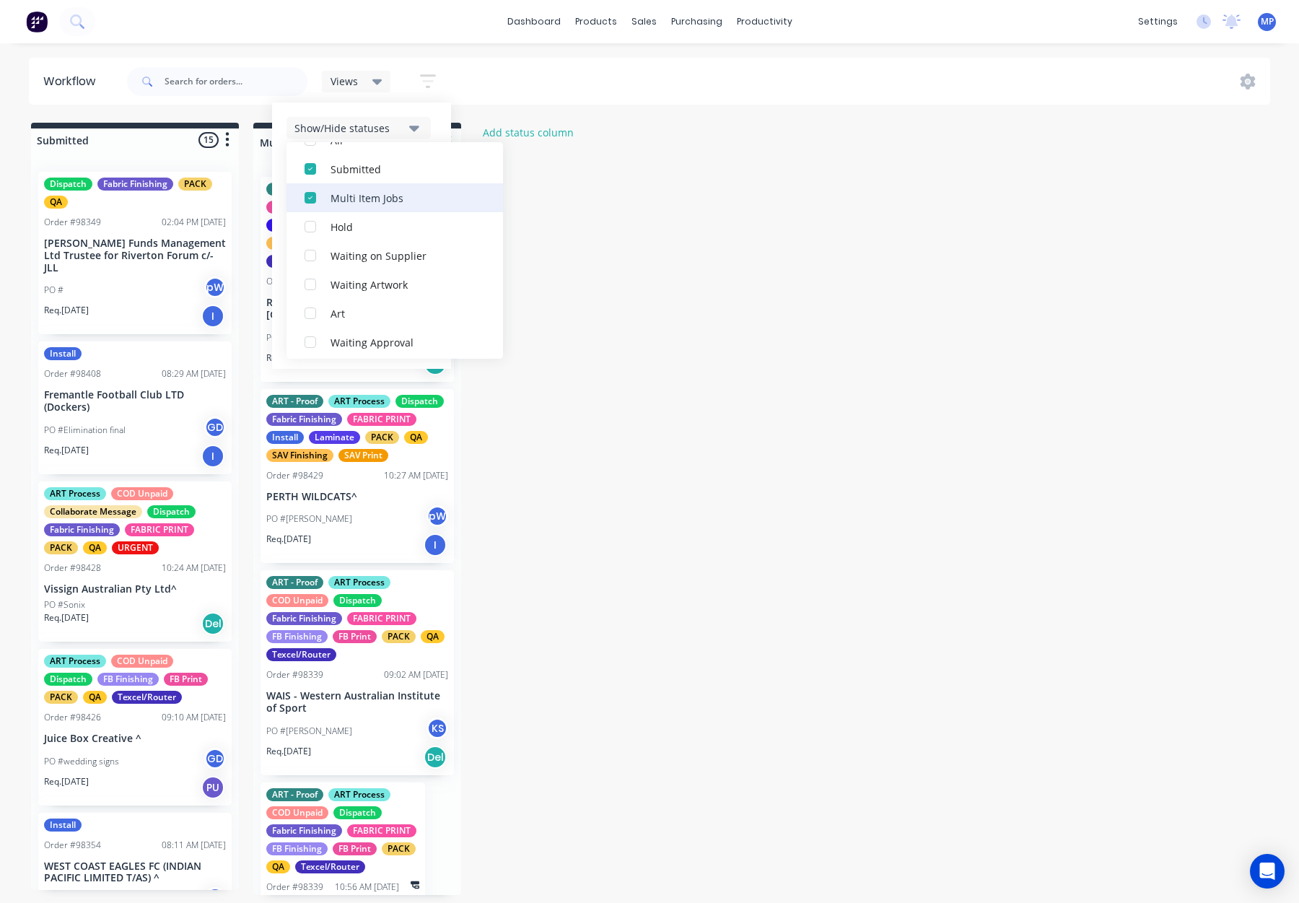
scroll to position [77, 0]
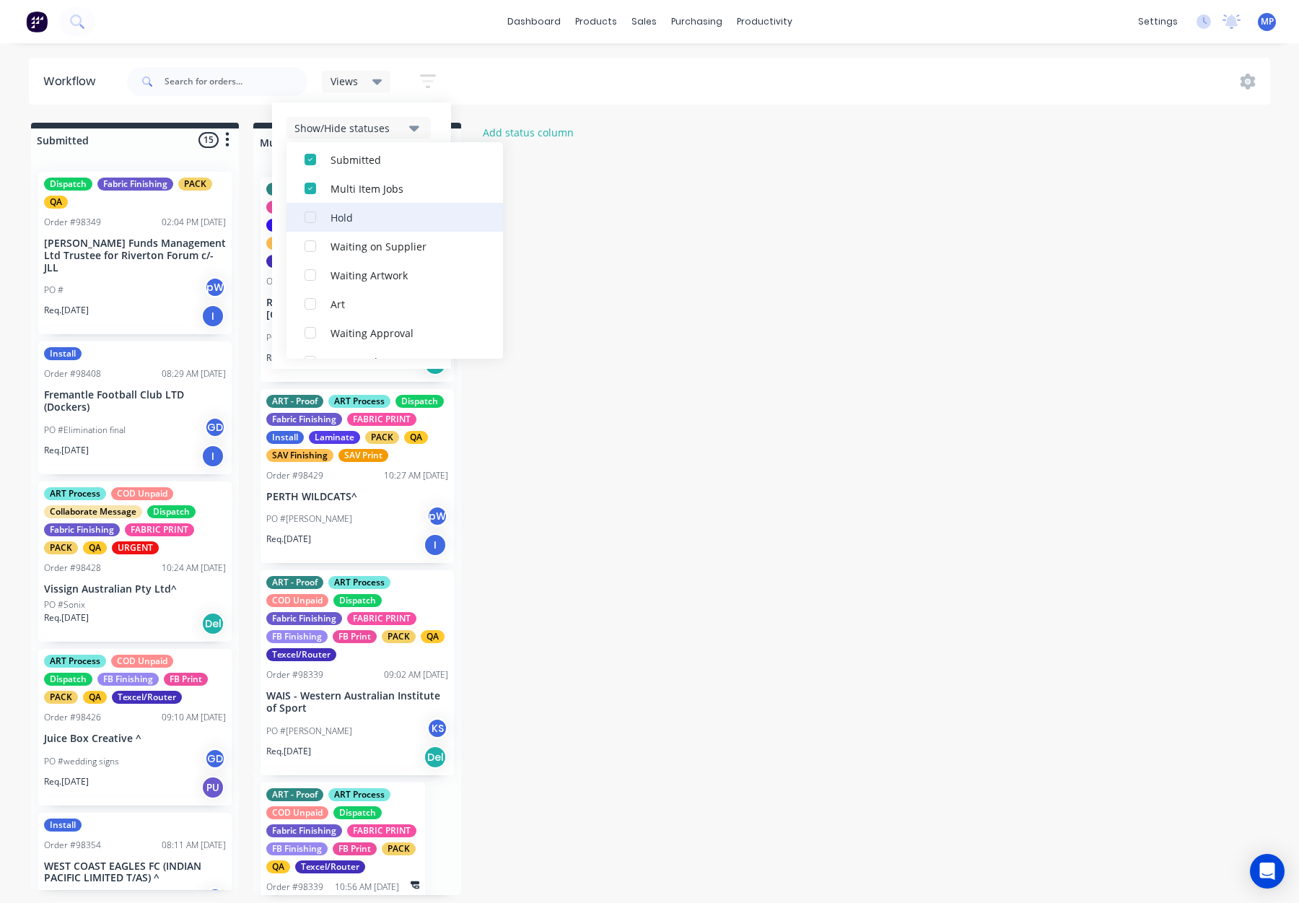
click at [392, 225] on div "Hold" at bounding box center [403, 216] width 144 height 15
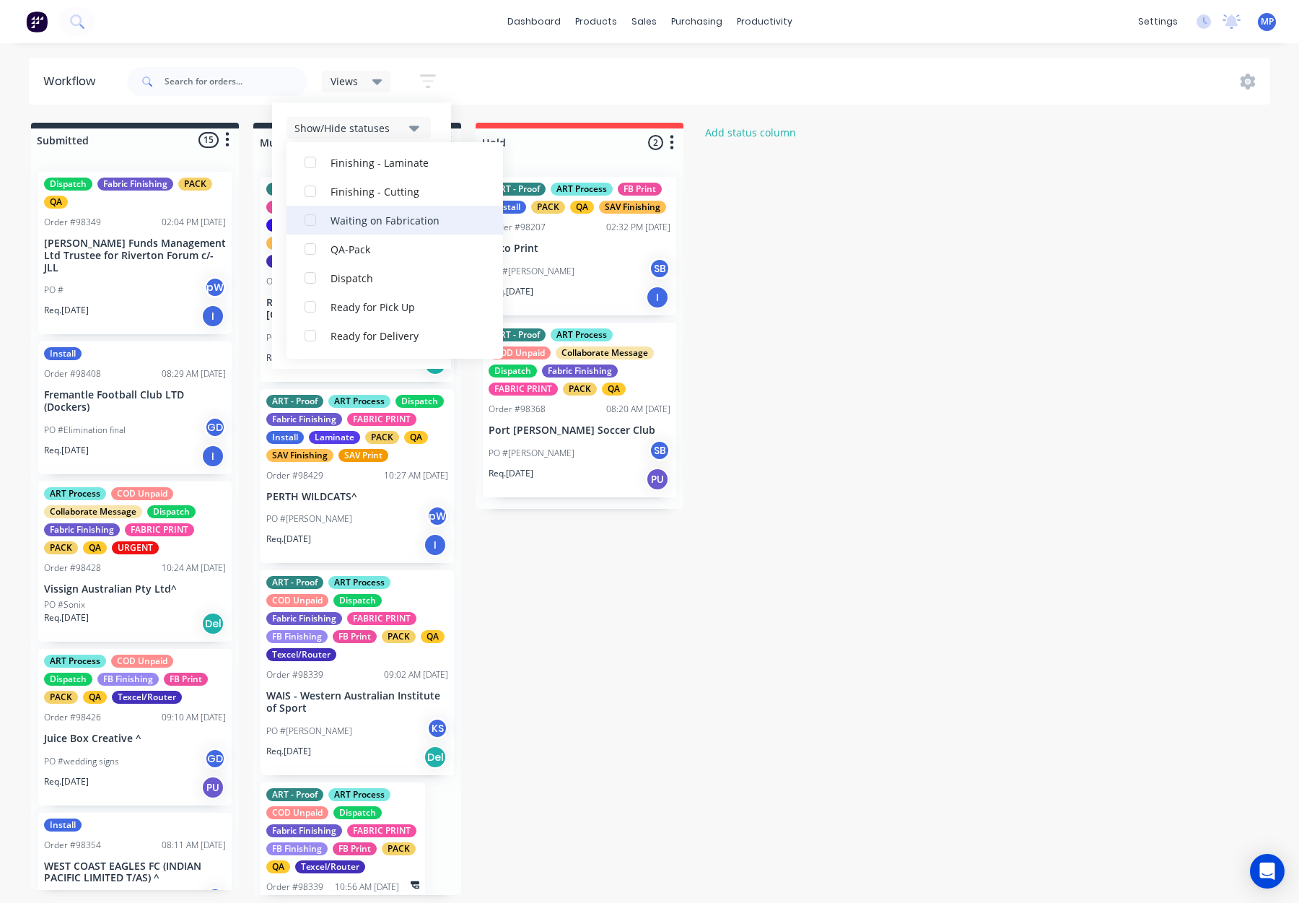
click at [407, 227] on div "Waiting on Fabrication" at bounding box center [403, 219] width 144 height 15
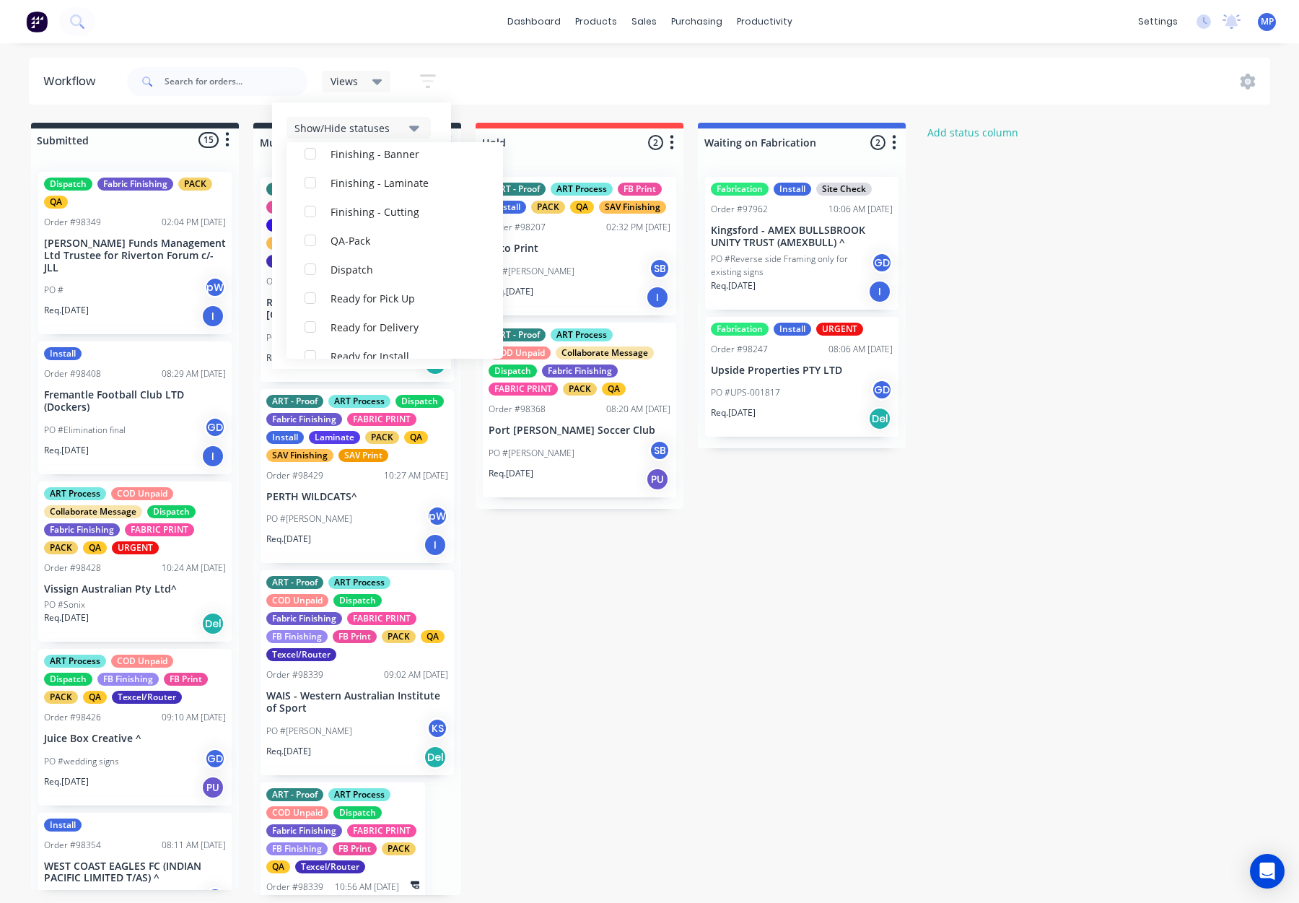
scroll to position [563, 0]
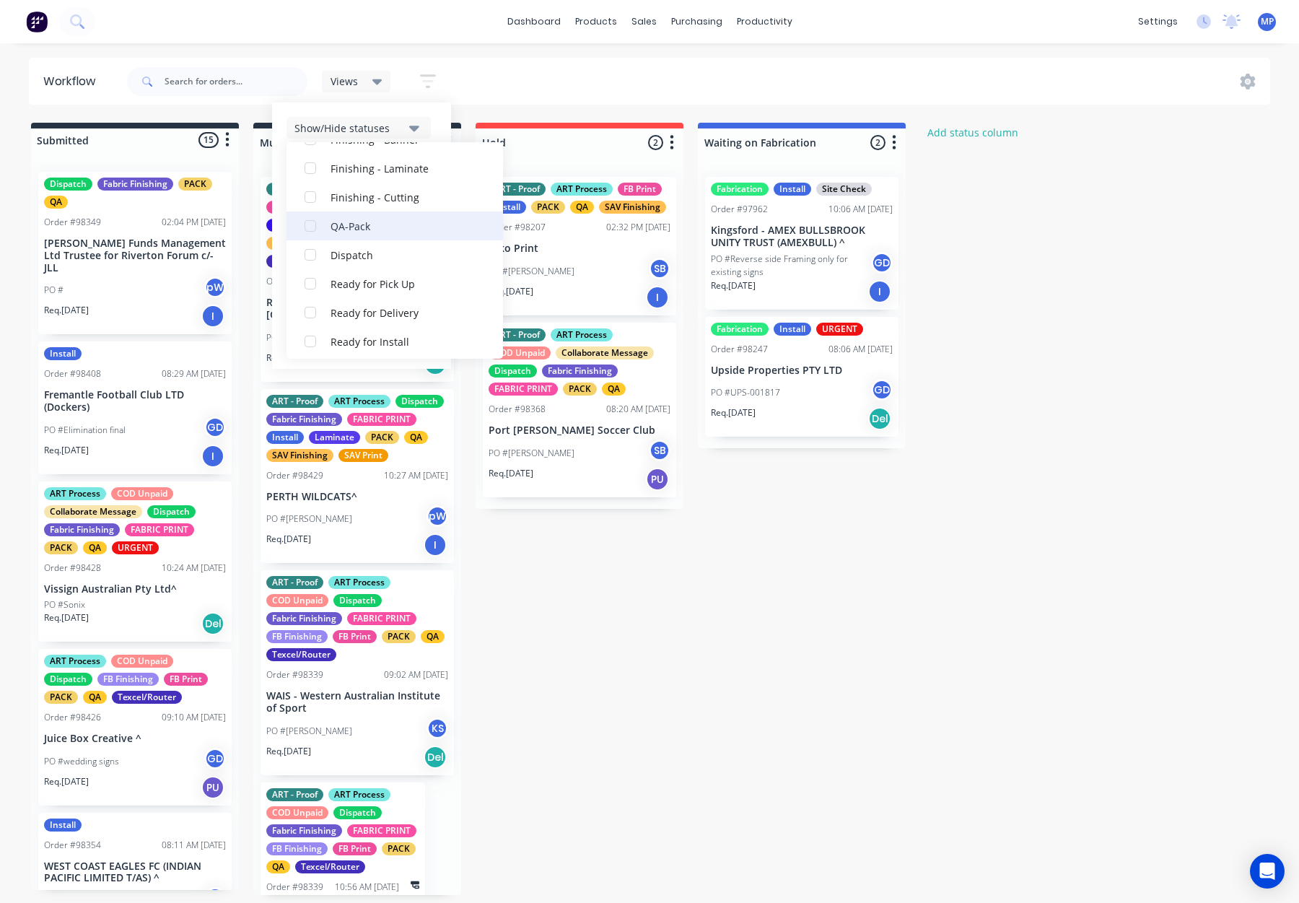
click at [385, 233] on div "QA-Pack" at bounding box center [403, 225] width 144 height 15
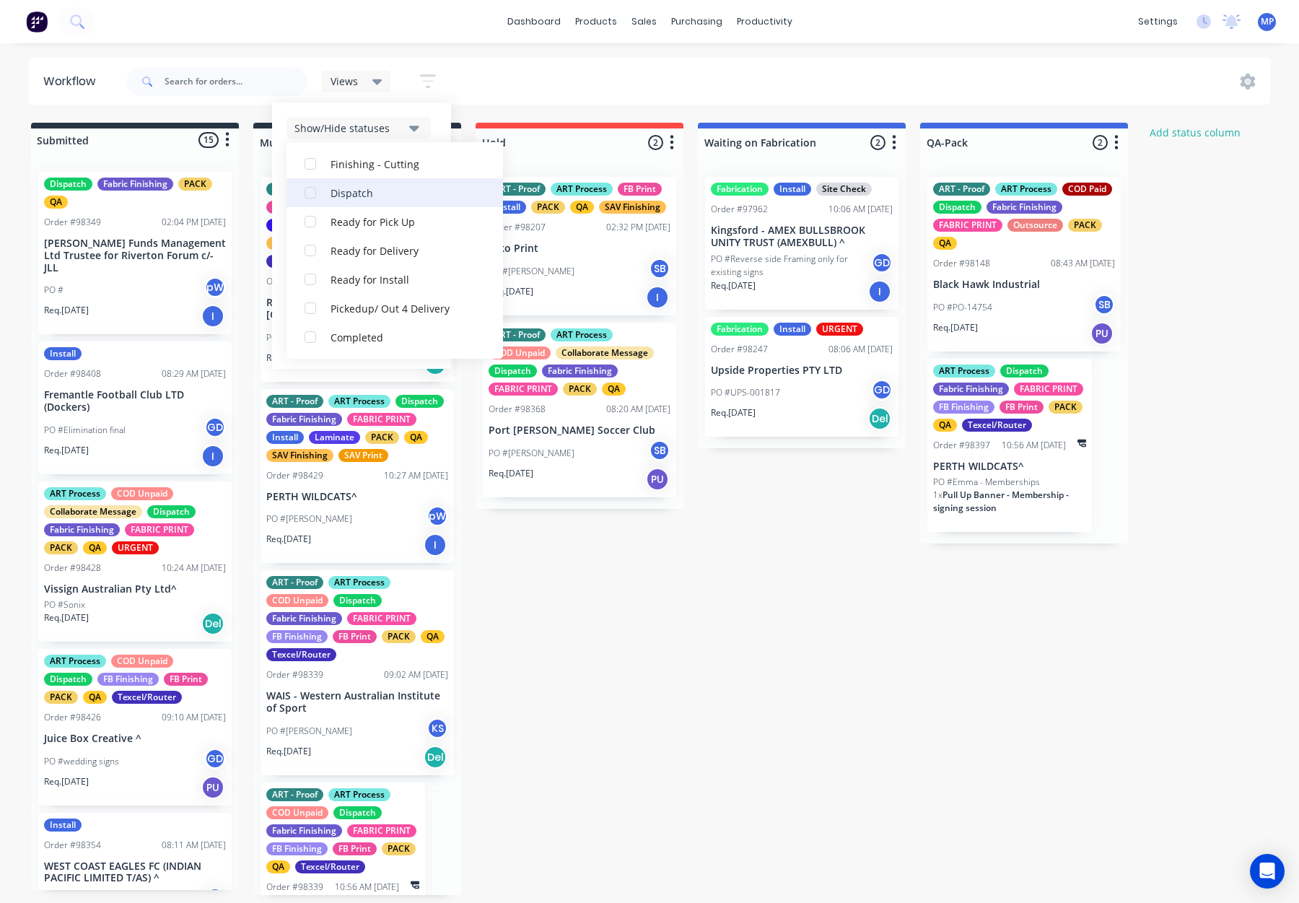
click at [362, 196] on div "Dispatch" at bounding box center [403, 192] width 144 height 15
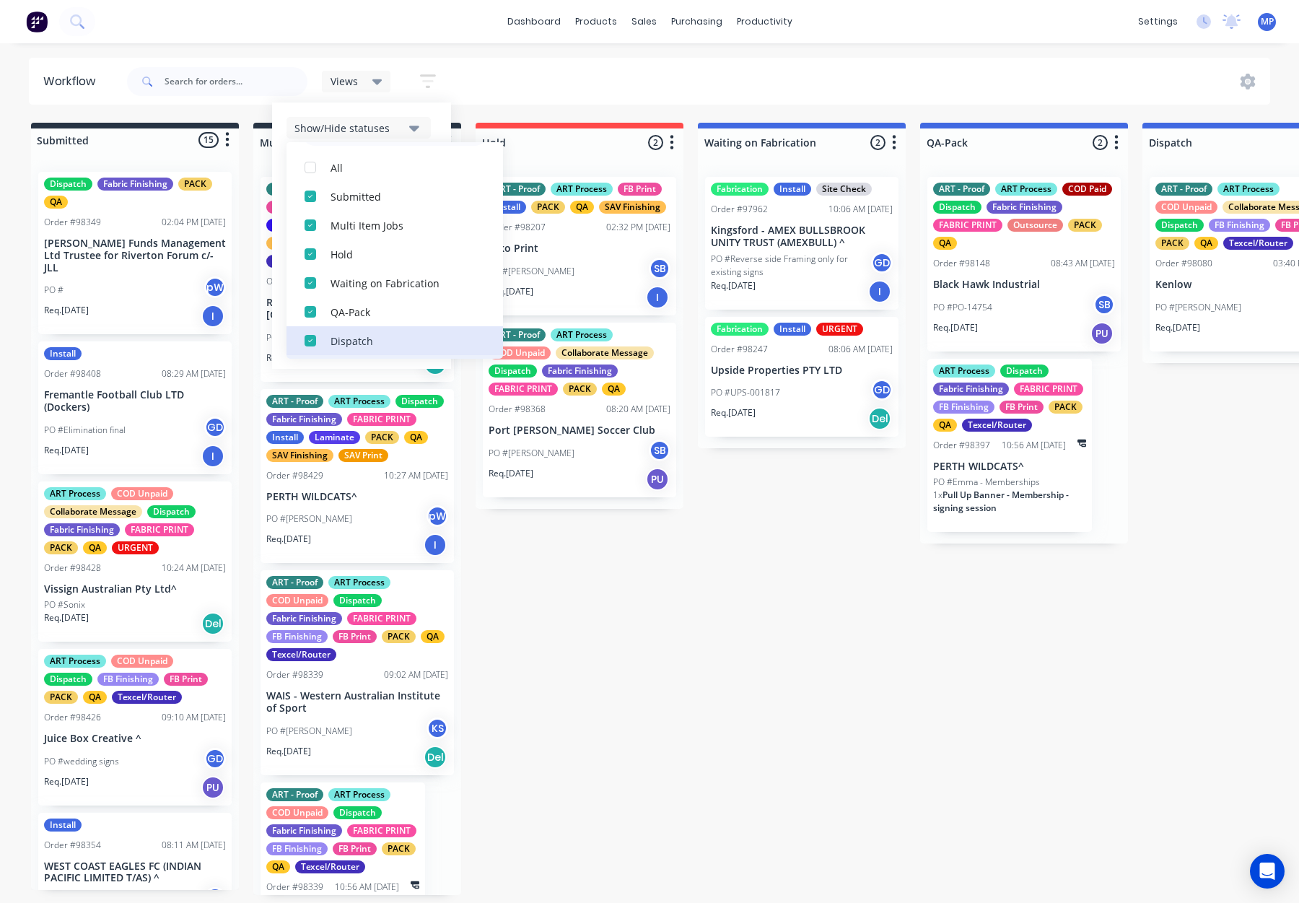
scroll to position [0, 0]
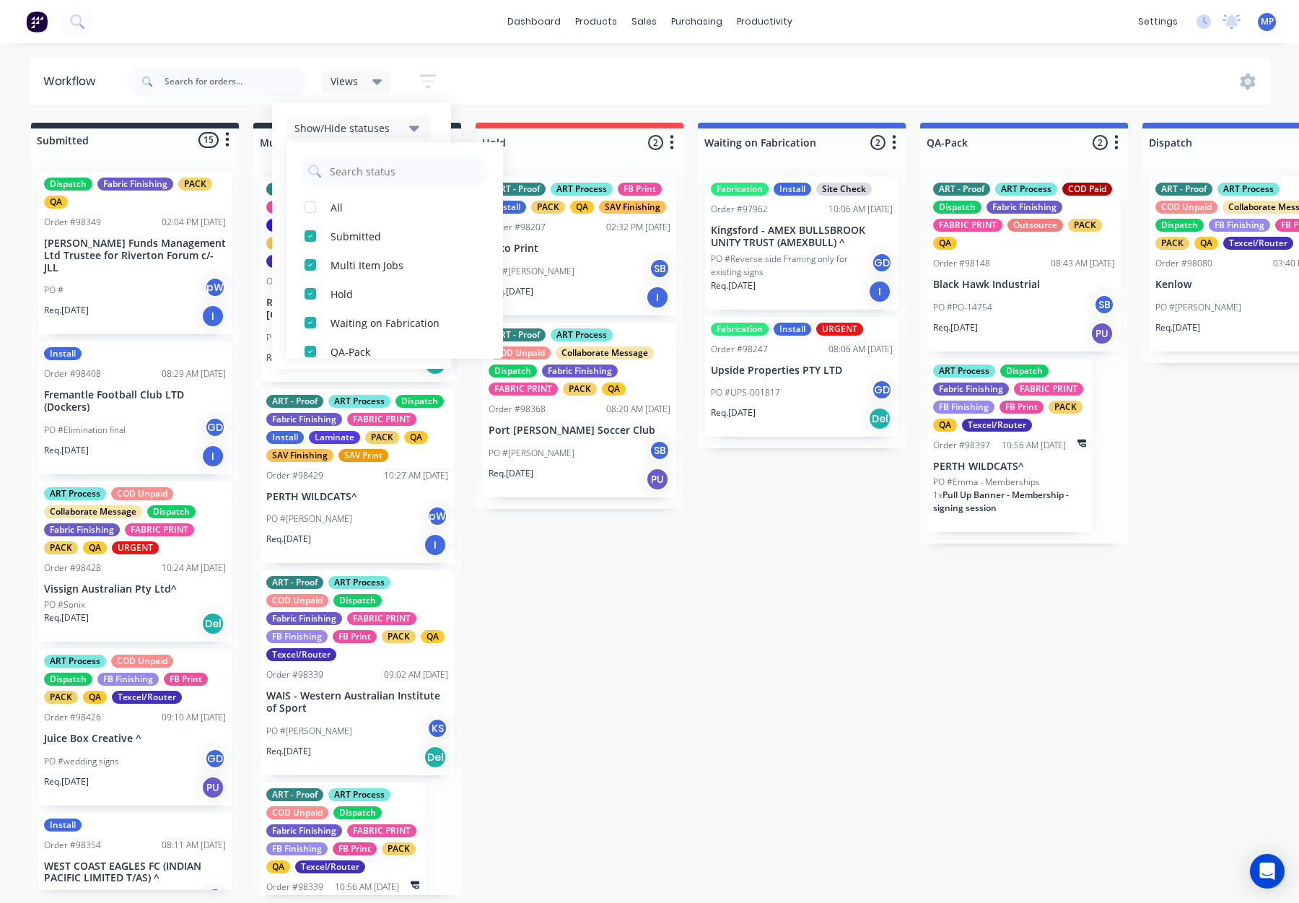
click at [379, 126] on div "Show/Hide statuses" at bounding box center [349, 128] width 109 height 15
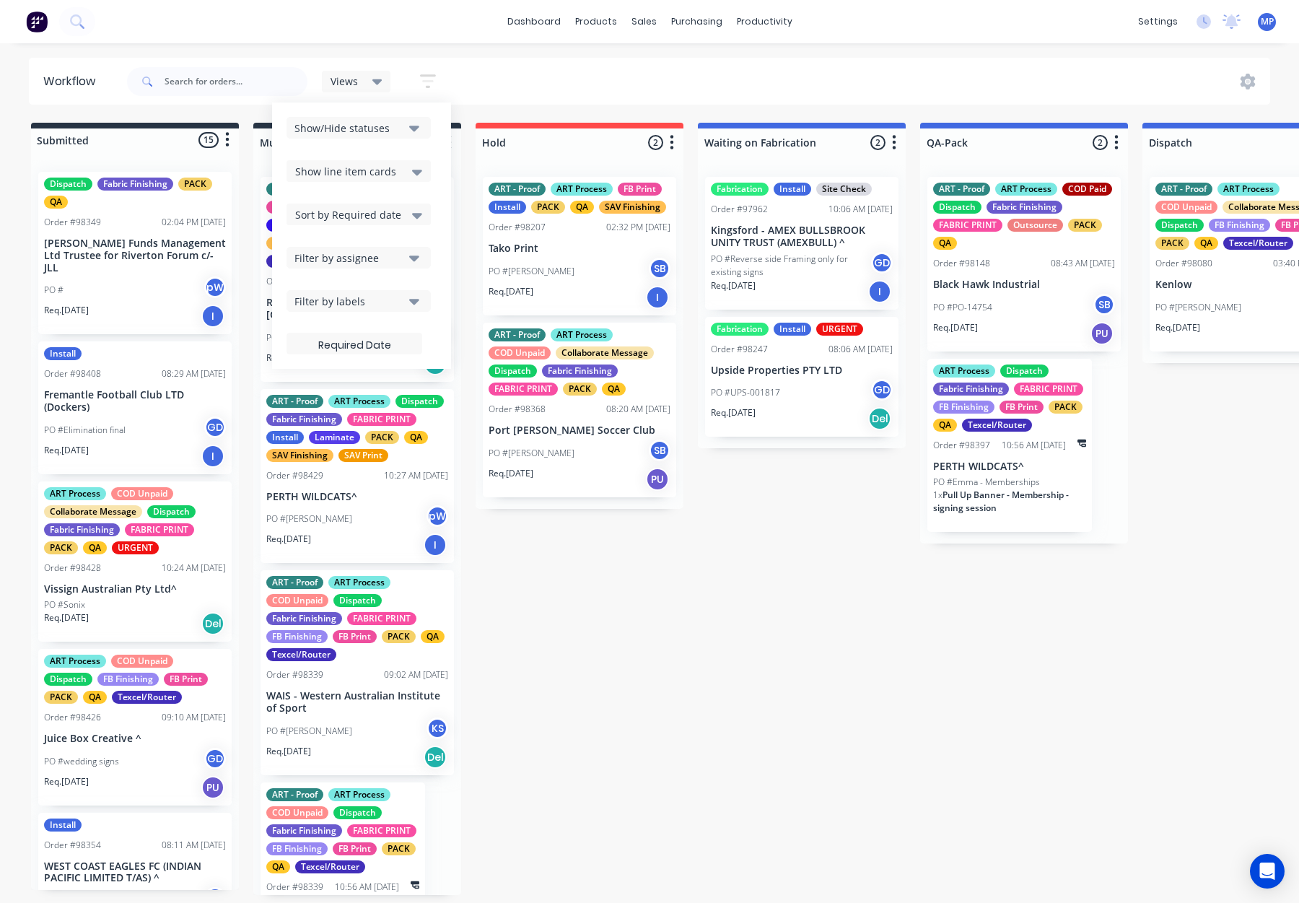
click at [373, 260] on div "Filter by assignee" at bounding box center [349, 257] width 109 height 15
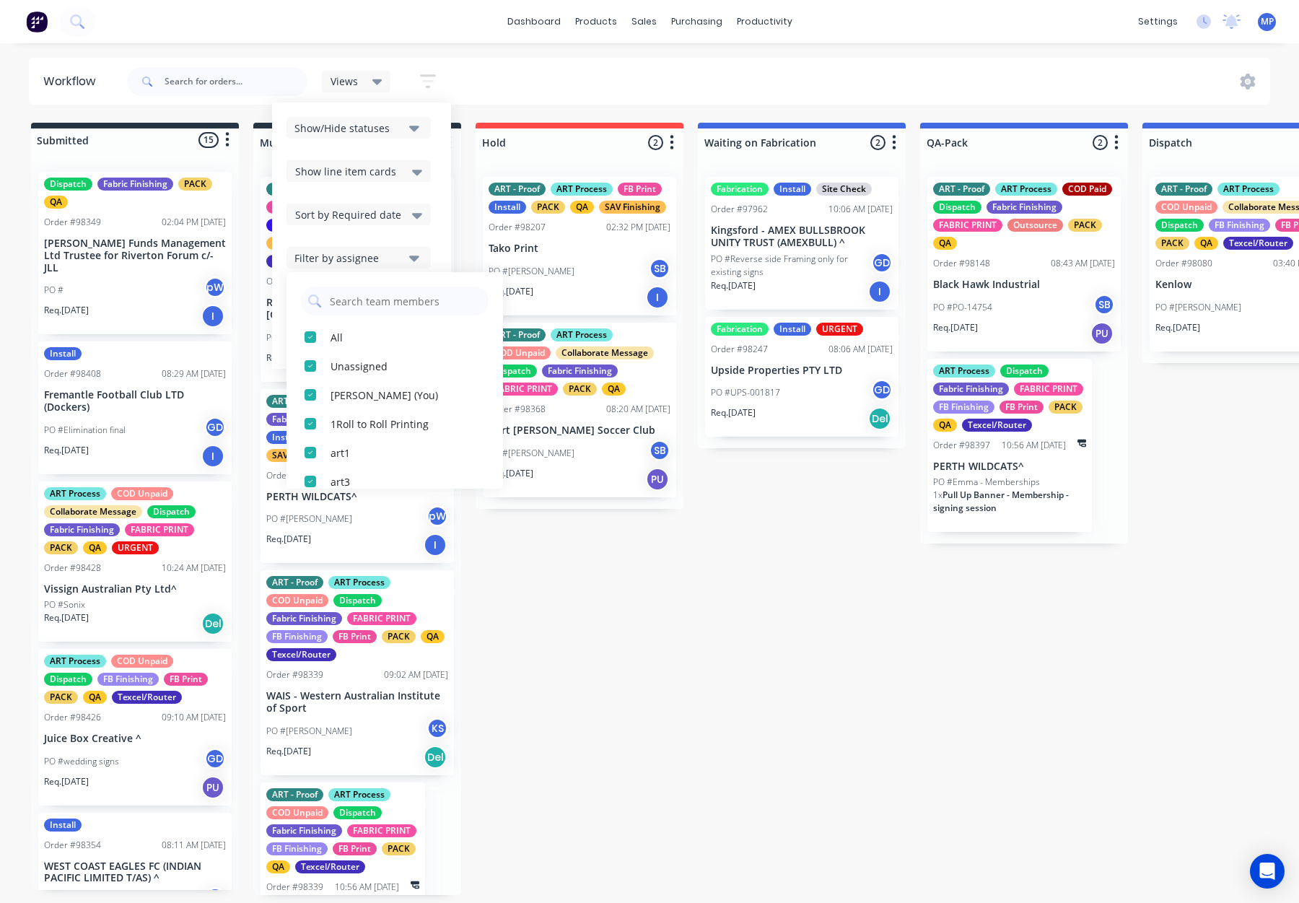
click at [375, 257] on div "Filter by assignee" at bounding box center [349, 257] width 109 height 15
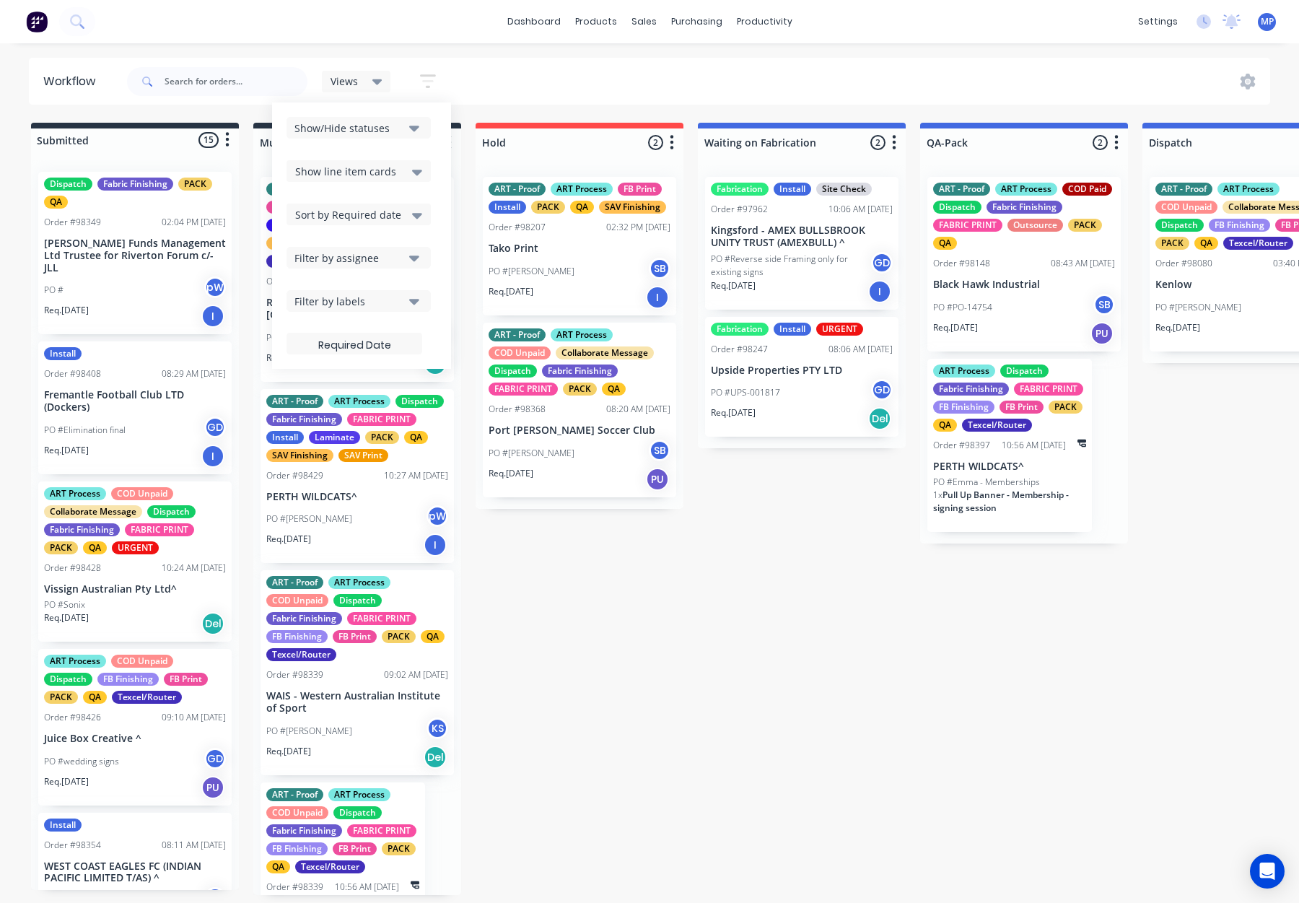
click at [359, 297] on div "Filter by labels" at bounding box center [349, 301] width 109 height 15
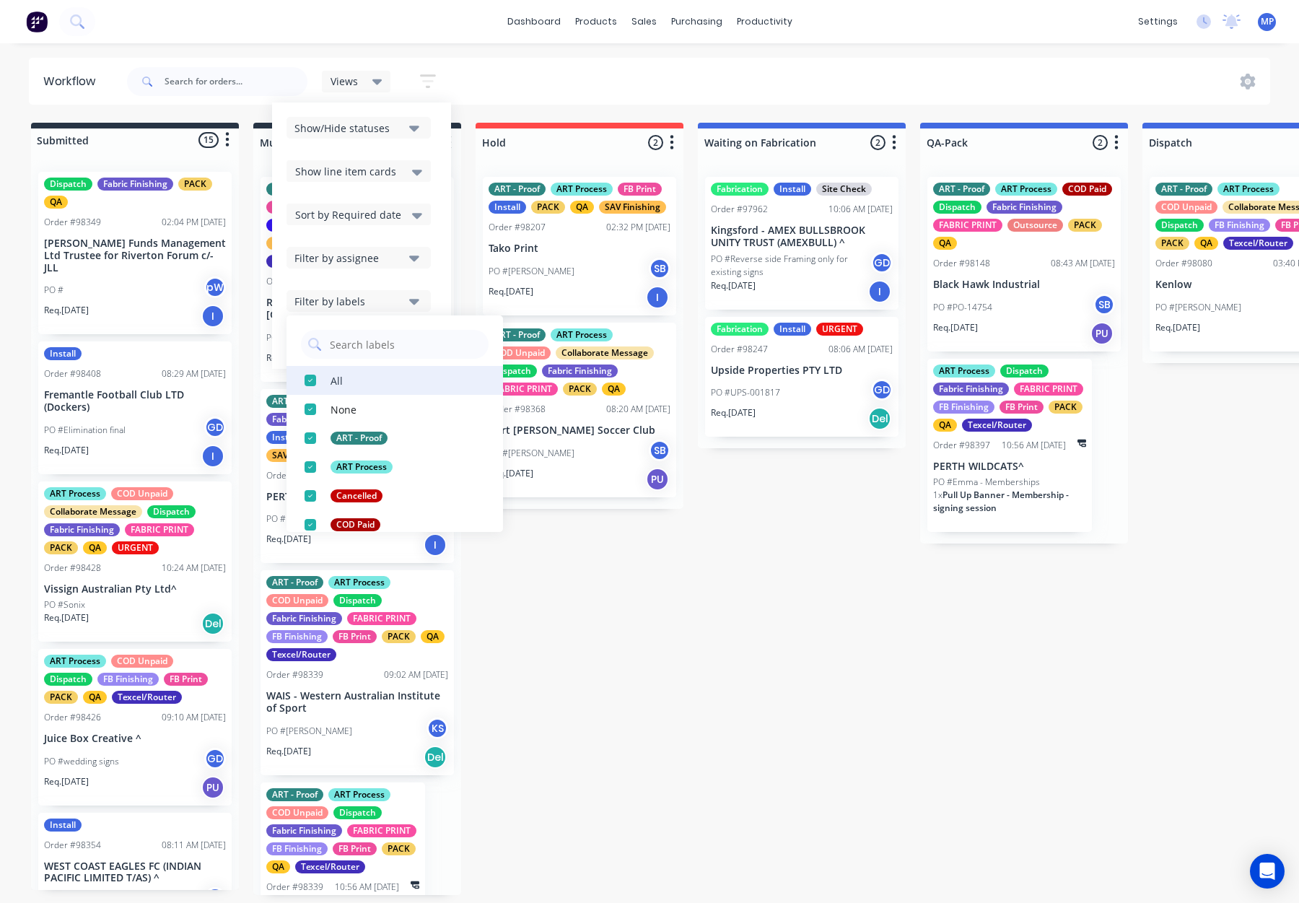
click at [306, 380] on div "button" at bounding box center [310, 380] width 29 height 29
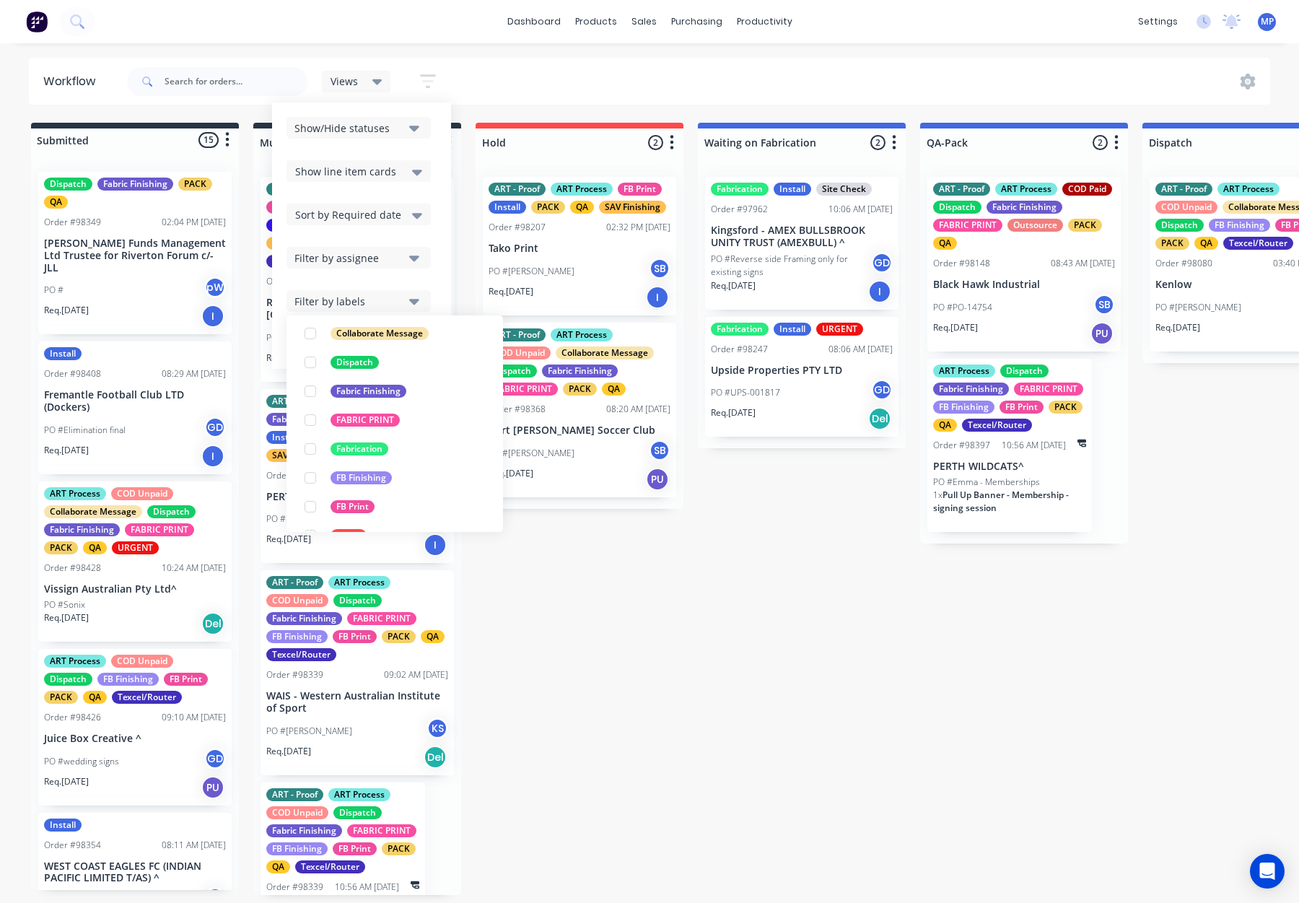
scroll to position [248, 0]
click at [361, 449] on div "Fabrication" at bounding box center [360, 450] width 58 height 13
click at [362, 304] on div "Filter by labels" at bounding box center [349, 301] width 109 height 15
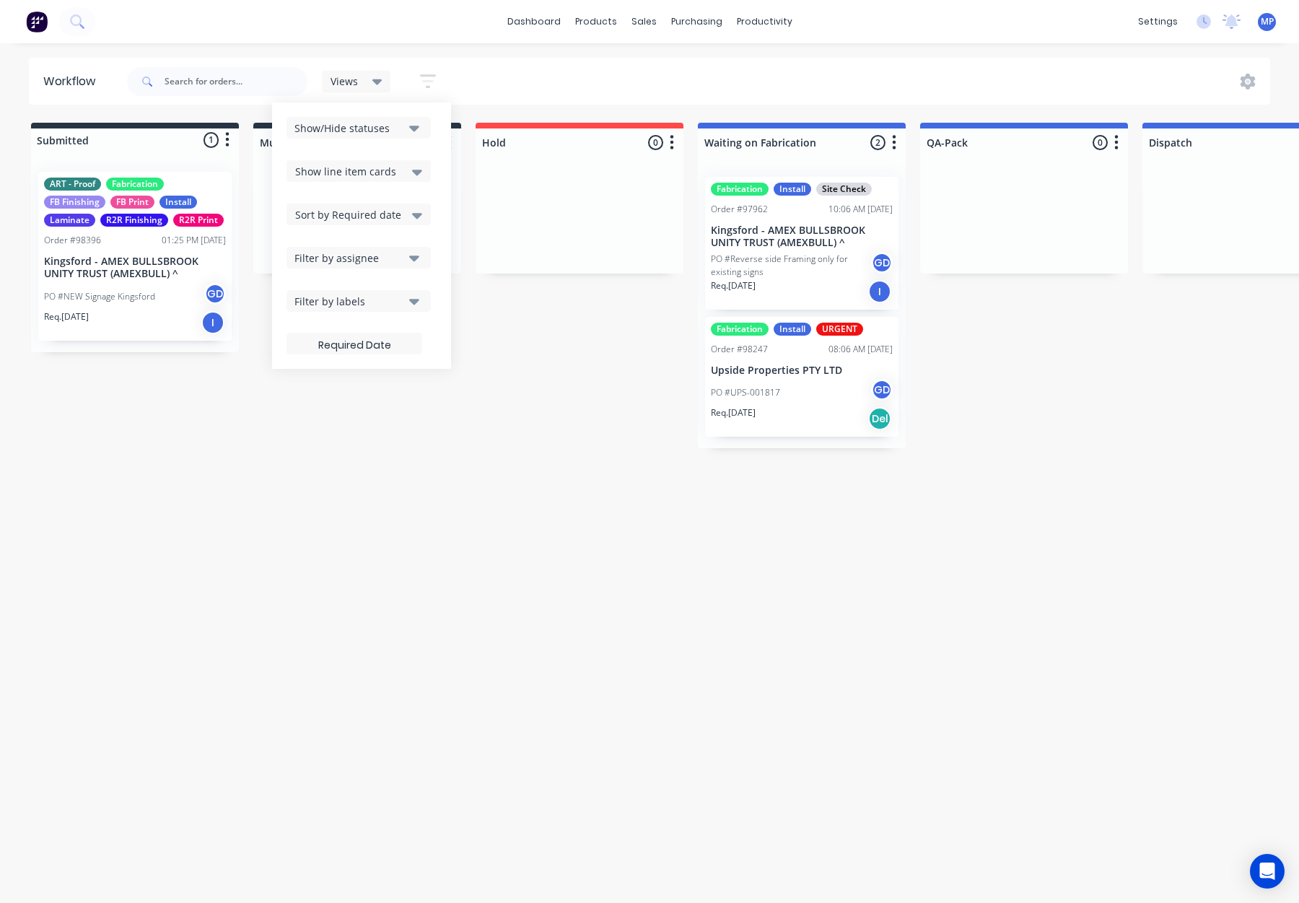
click at [376, 134] on div "Show/Hide statuses" at bounding box center [349, 128] width 109 height 15
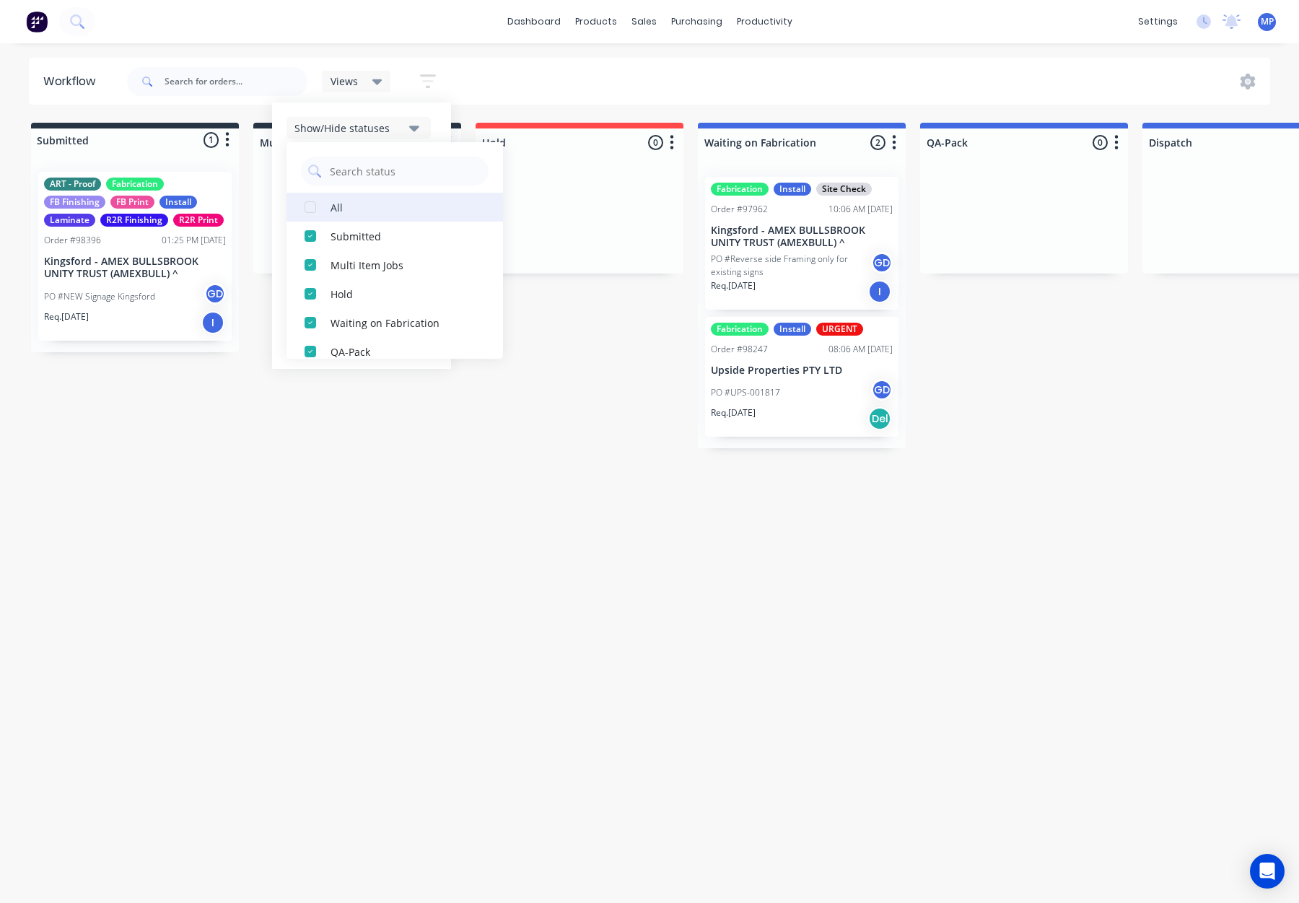
click at [308, 206] on div "button" at bounding box center [310, 207] width 29 height 29
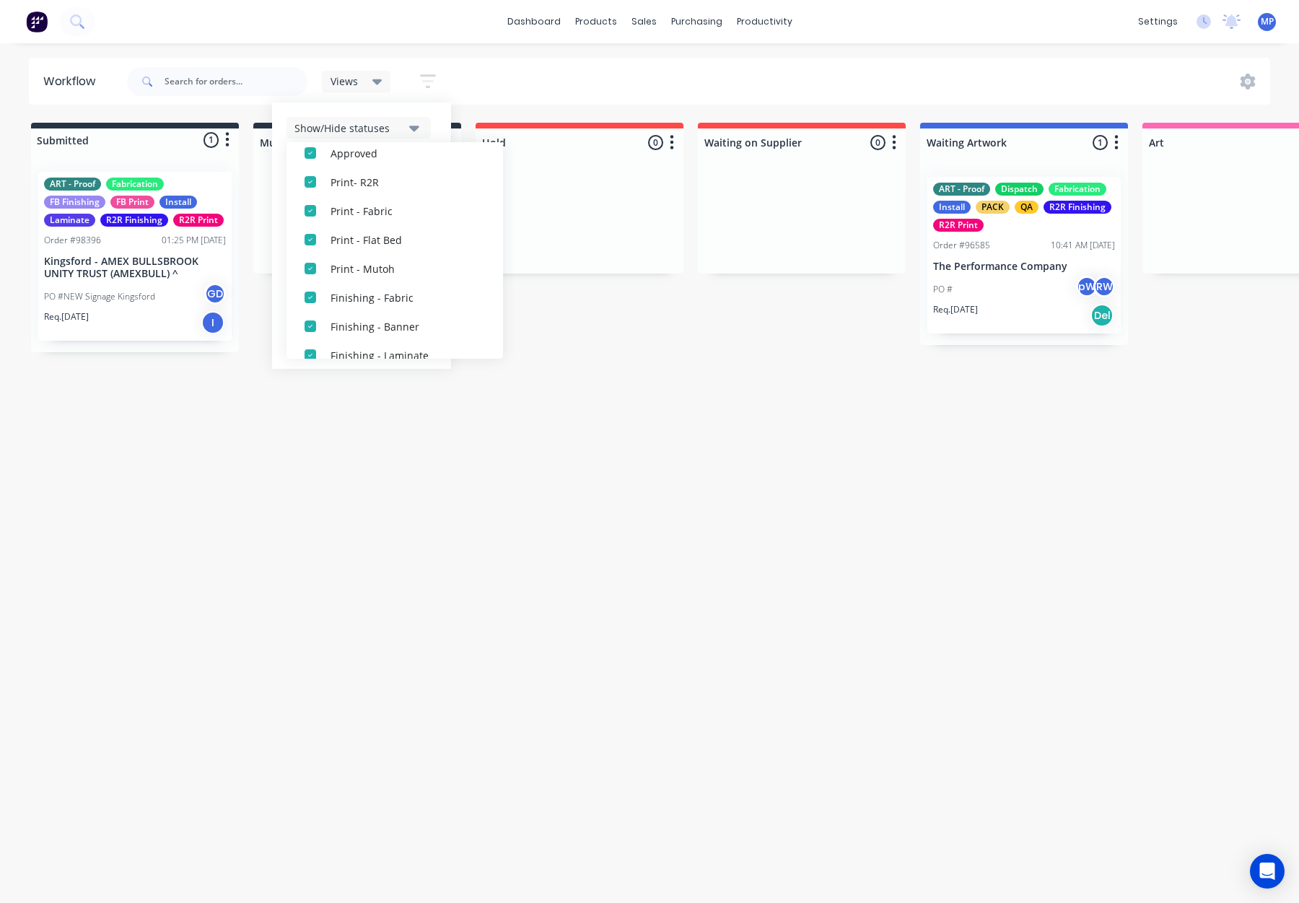
scroll to position [563, 0]
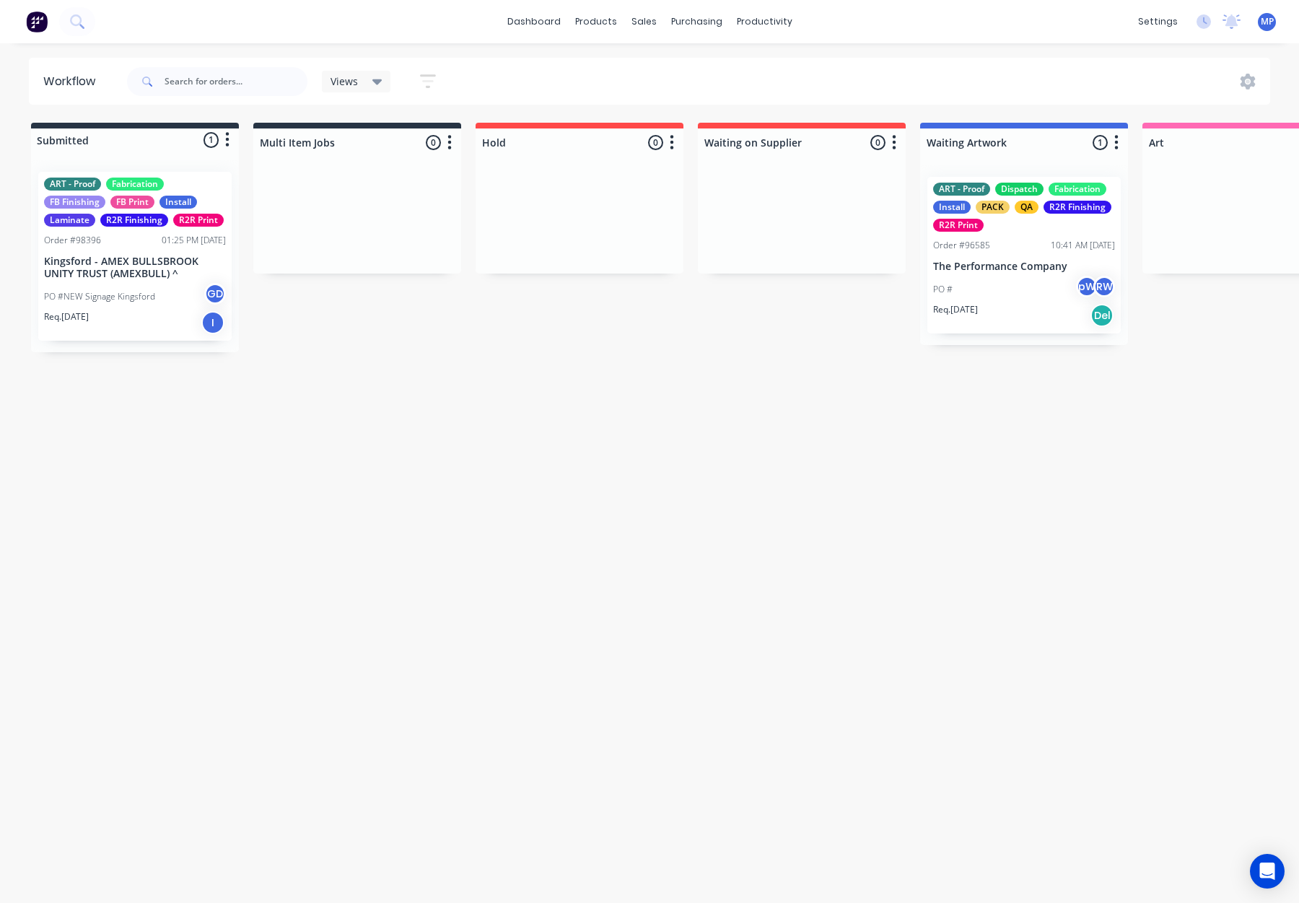
drag, startPoint x: 689, startPoint y: 349, endPoint x: 677, endPoint y: 346, distance: 11.9
click at [359, 75] on div "Views" at bounding box center [357, 81] width 52 height 13
click at [419, 81] on button "button" at bounding box center [428, 81] width 46 height 28
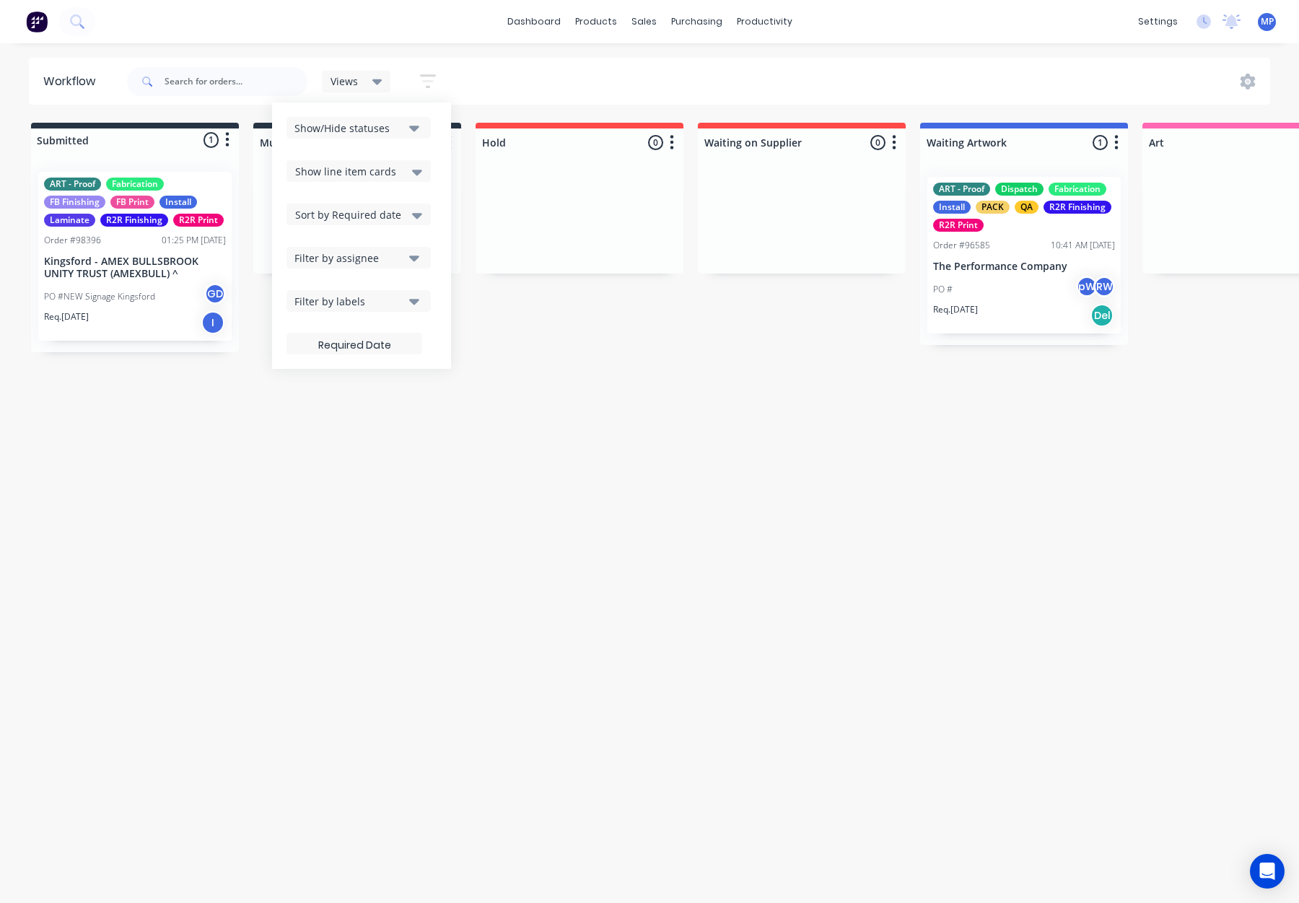
click at [367, 126] on div "Show/Hide statuses" at bounding box center [349, 128] width 109 height 15
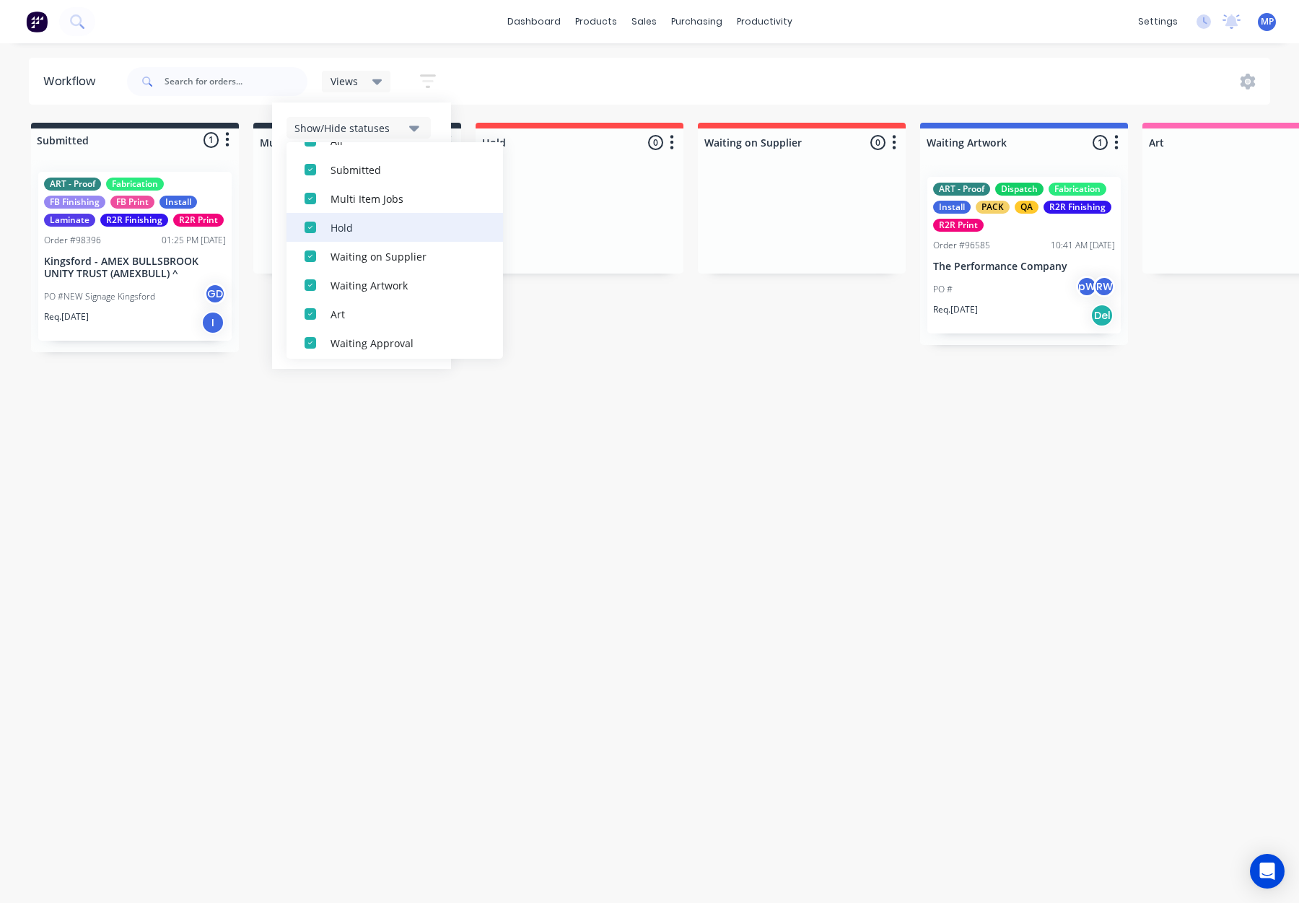
scroll to position [84, 0]
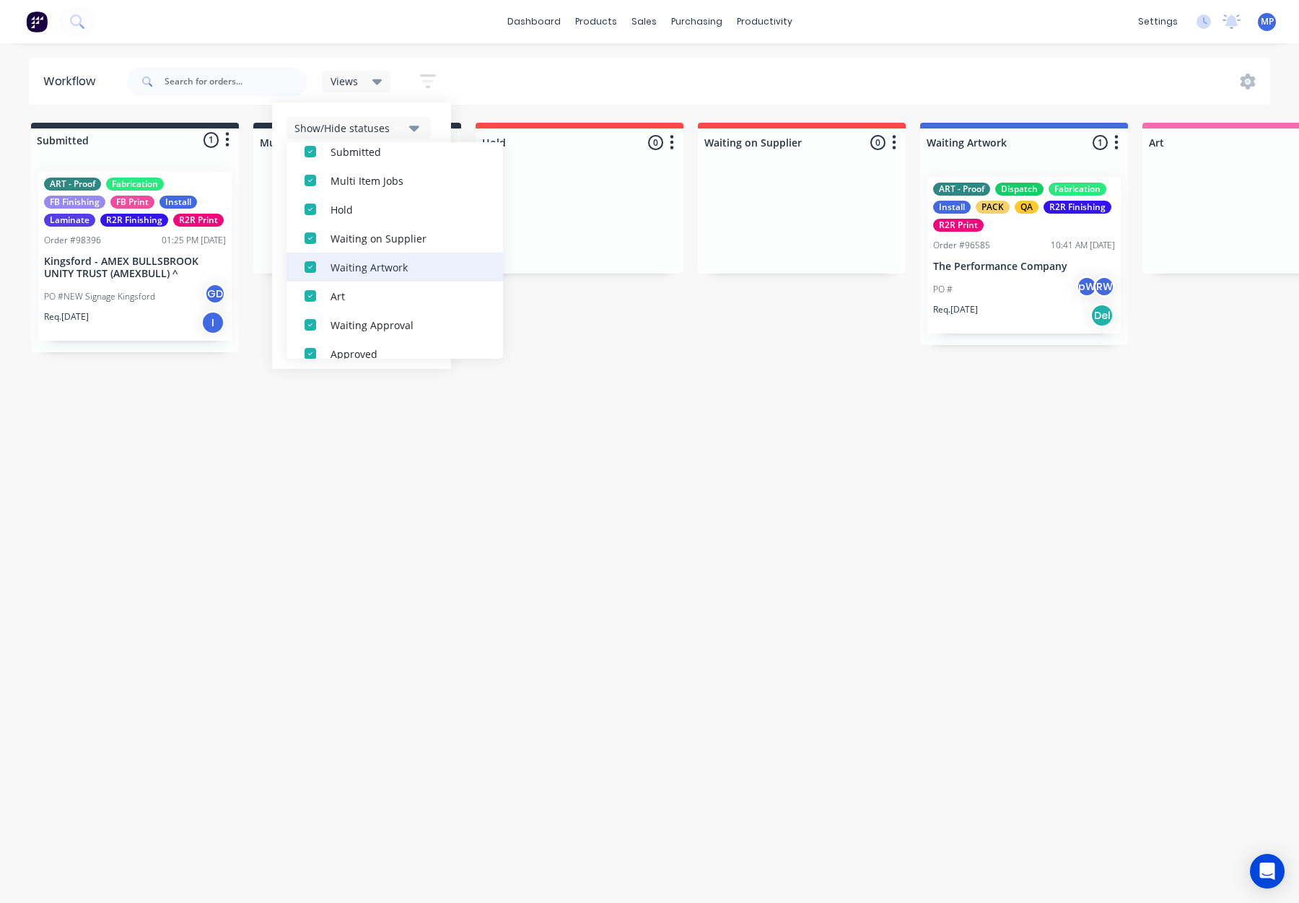
click at [377, 268] on div "Waiting Artwork" at bounding box center [403, 266] width 144 height 15
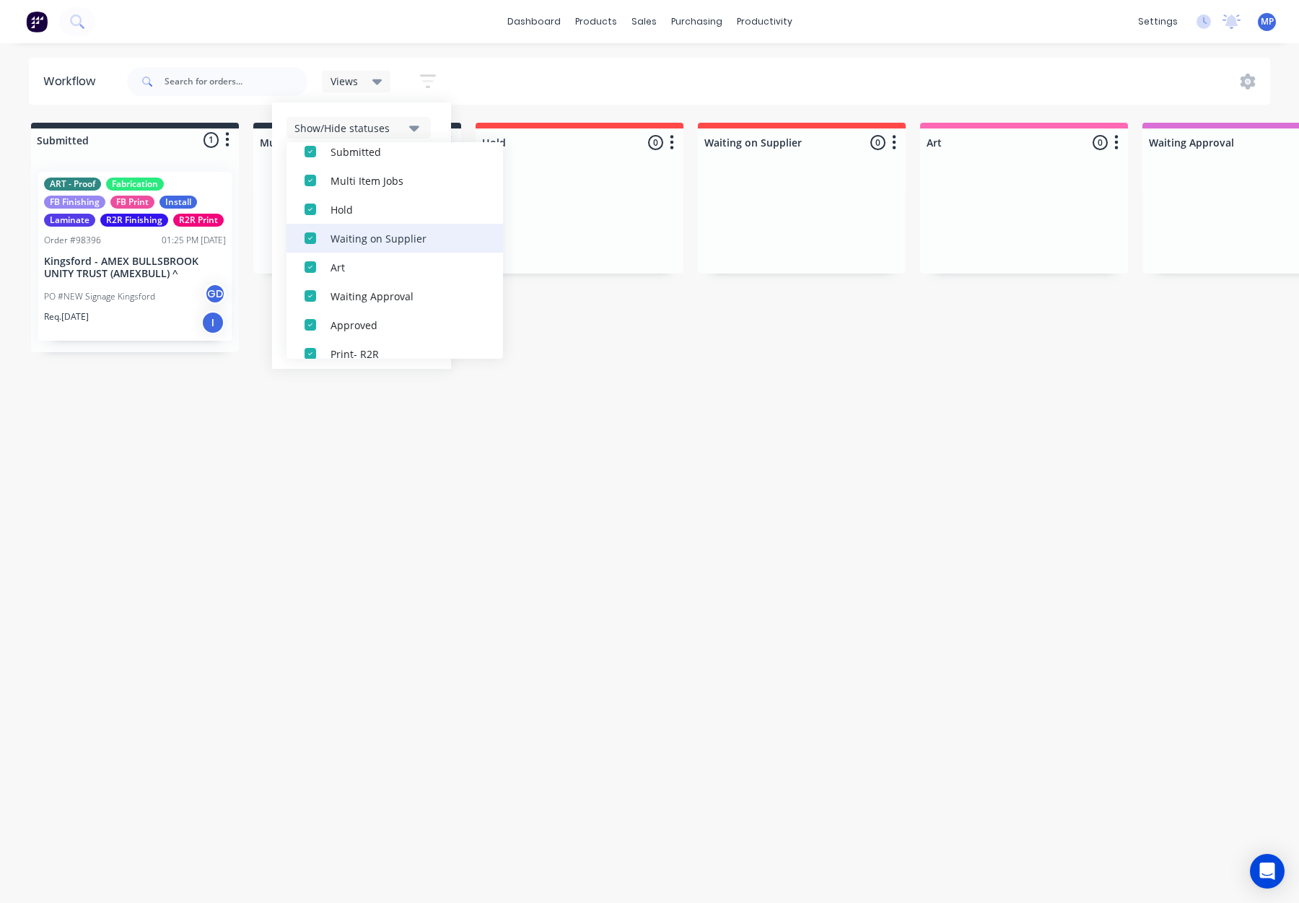
click at [372, 242] on div "Waiting on Supplier" at bounding box center [403, 237] width 144 height 15
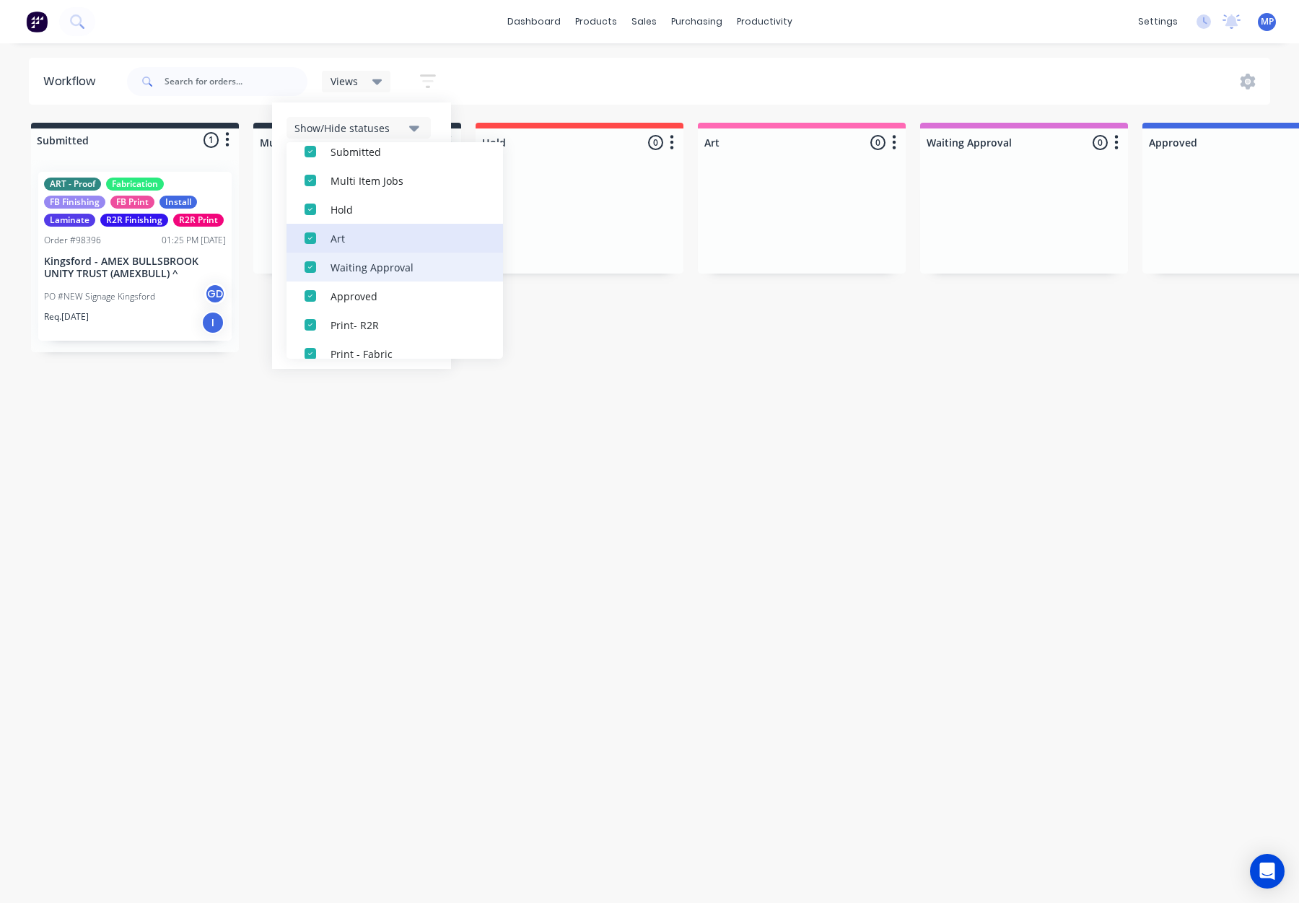
click at [373, 242] on div "Art" at bounding box center [403, 237] width 144 height 15
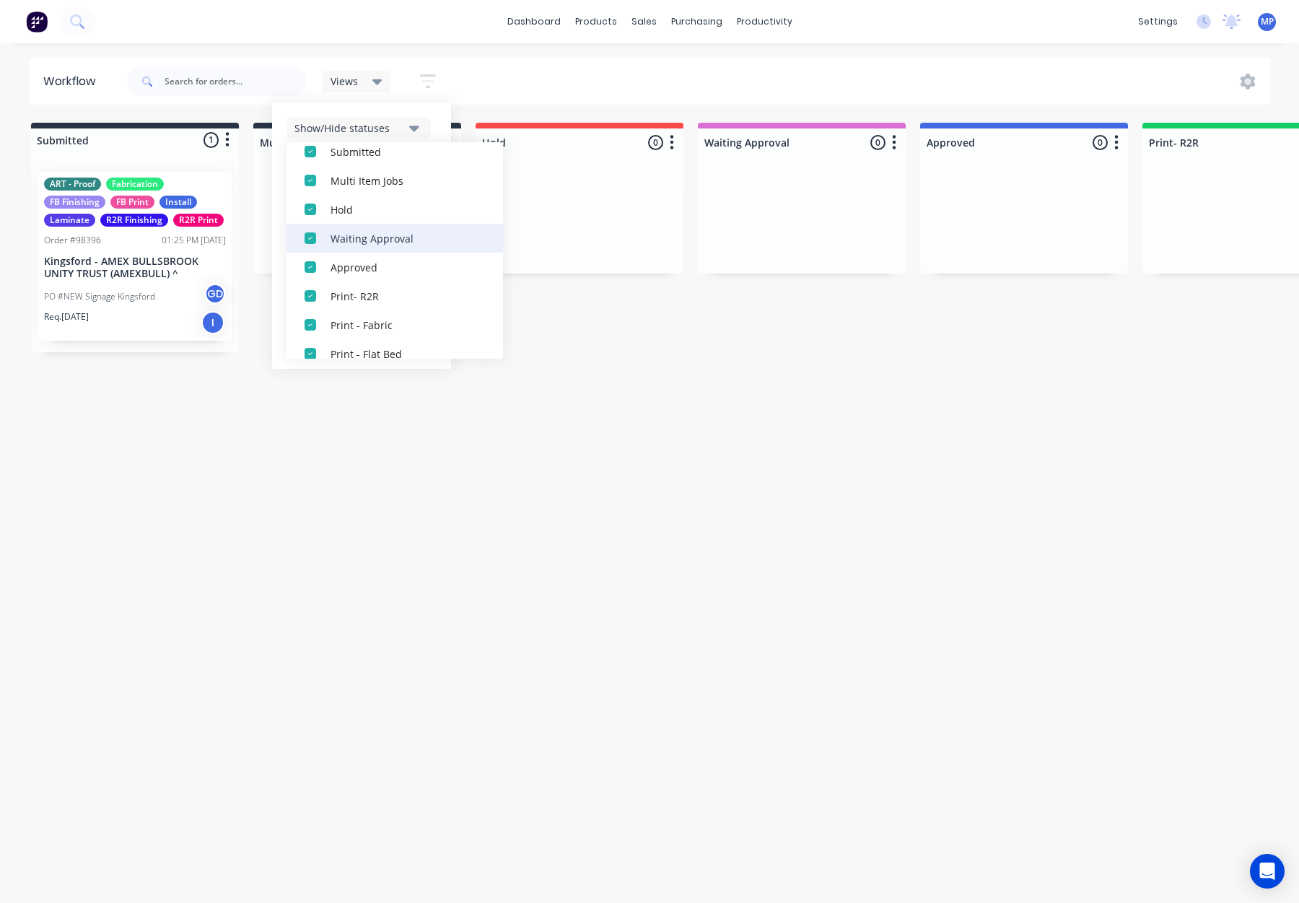
click at [378, 250] on button "Waiting Approval" at bounding box center [395, 238] width 217 height 29
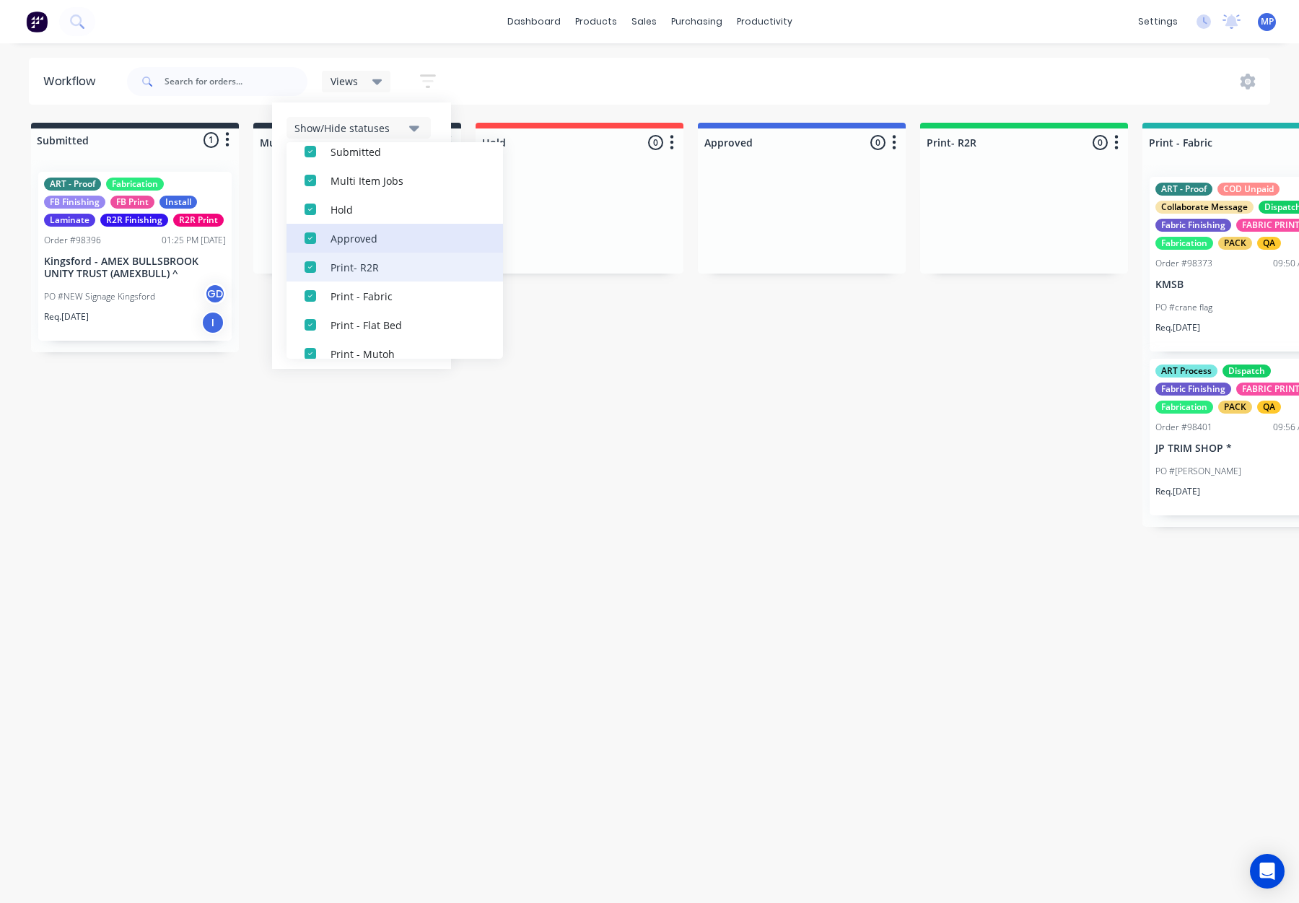
click at [378, 250] on button "Approved" at bounding box center [395, 238] width 217 height 29
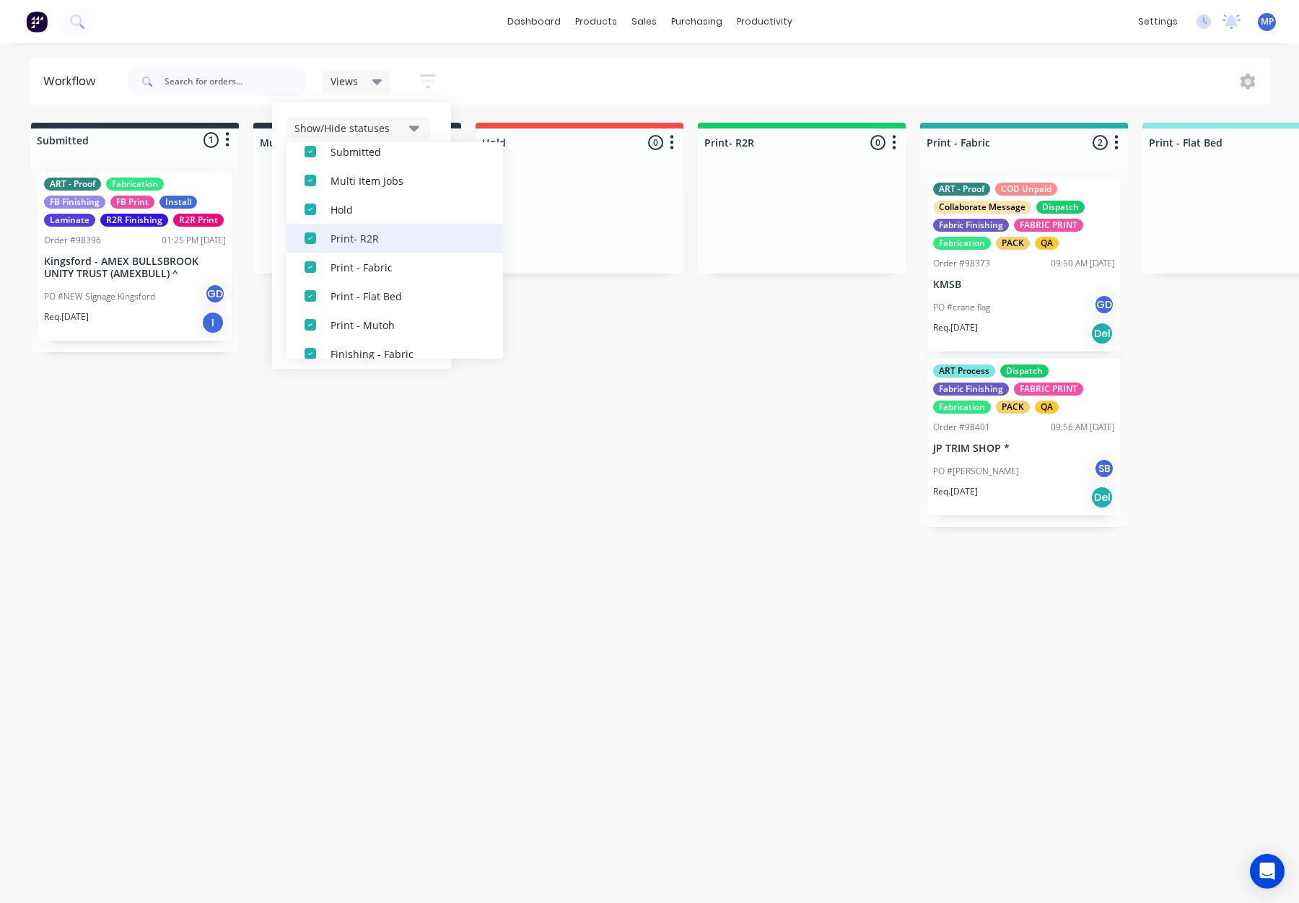
click at [378, 250] on button "Print- R2R" at bounding box center [395, 238] width 217 height 29
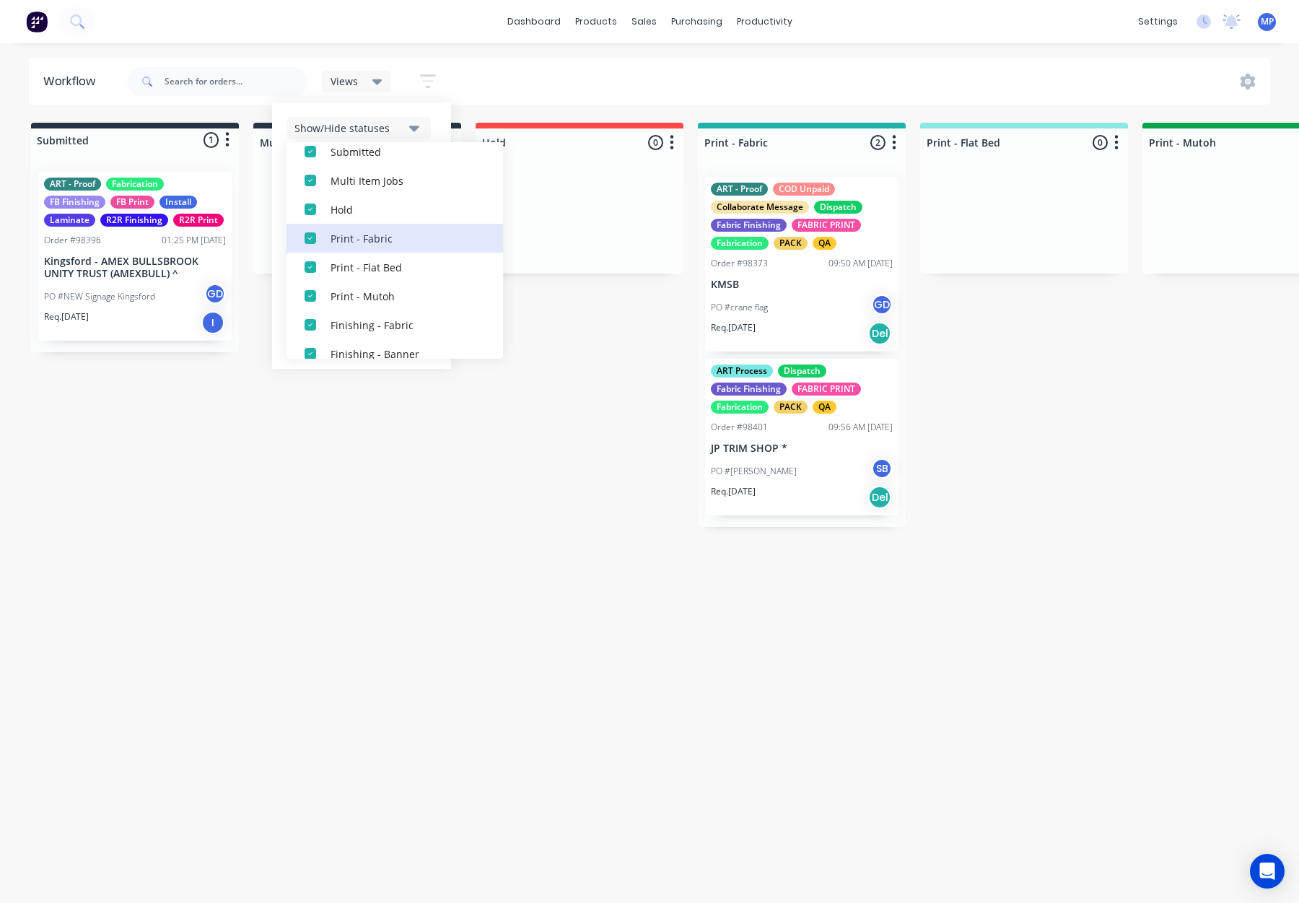
click at [378, 250] on button "Print - Fabric" at bounding box center [395, 238] width 217 height 29
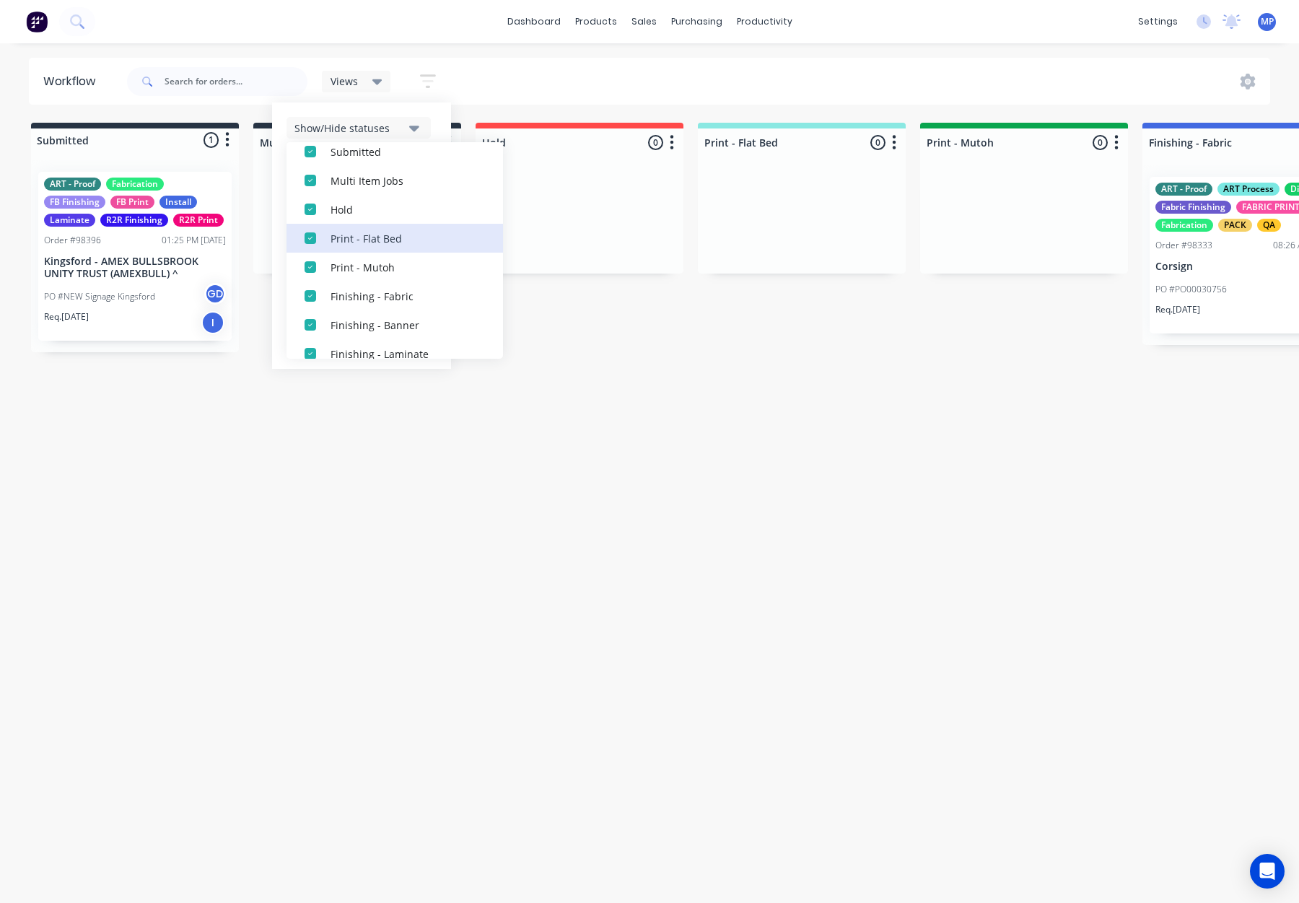
click at [378, 250] on button "Print - Flat Bed" at bounding box center [395, 238] width 217 height 29
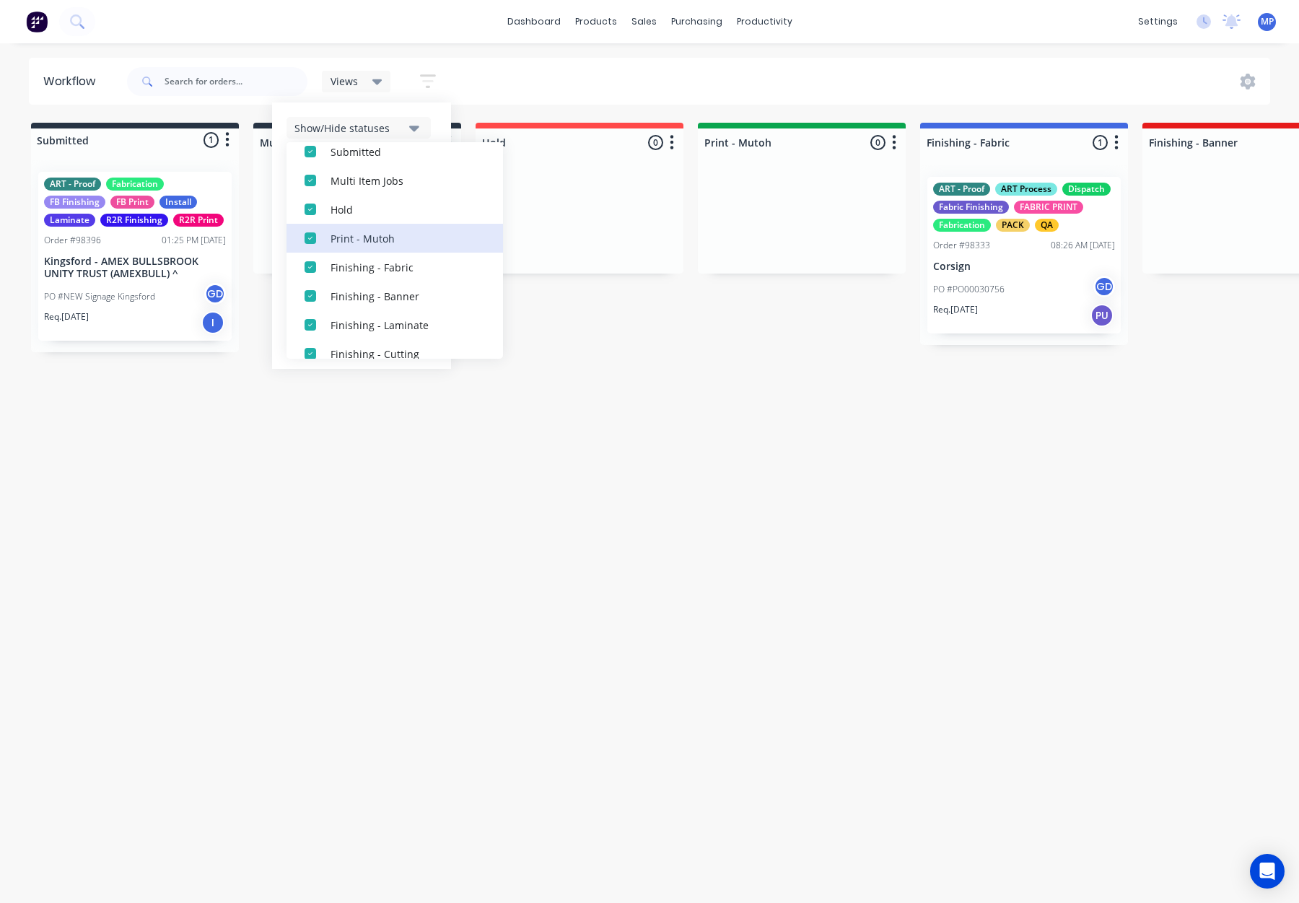
click at [378, 250] on button "Print - Mutoh" at bounding box center [395, 238] width 217 height 29
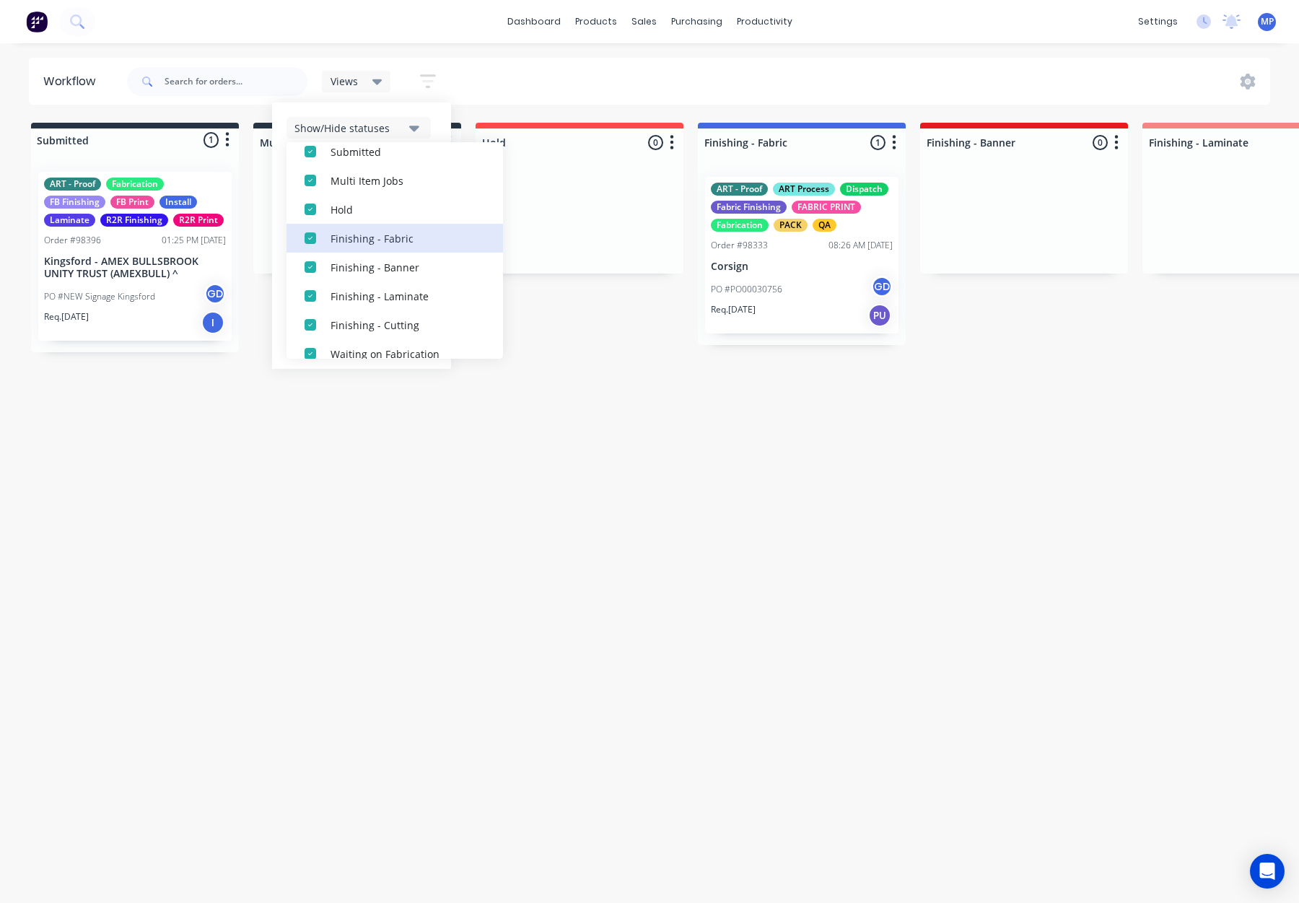
click at [378, 250] on button "Finishing - Fabric" at bounding box center [395, 238] width 217 height 29
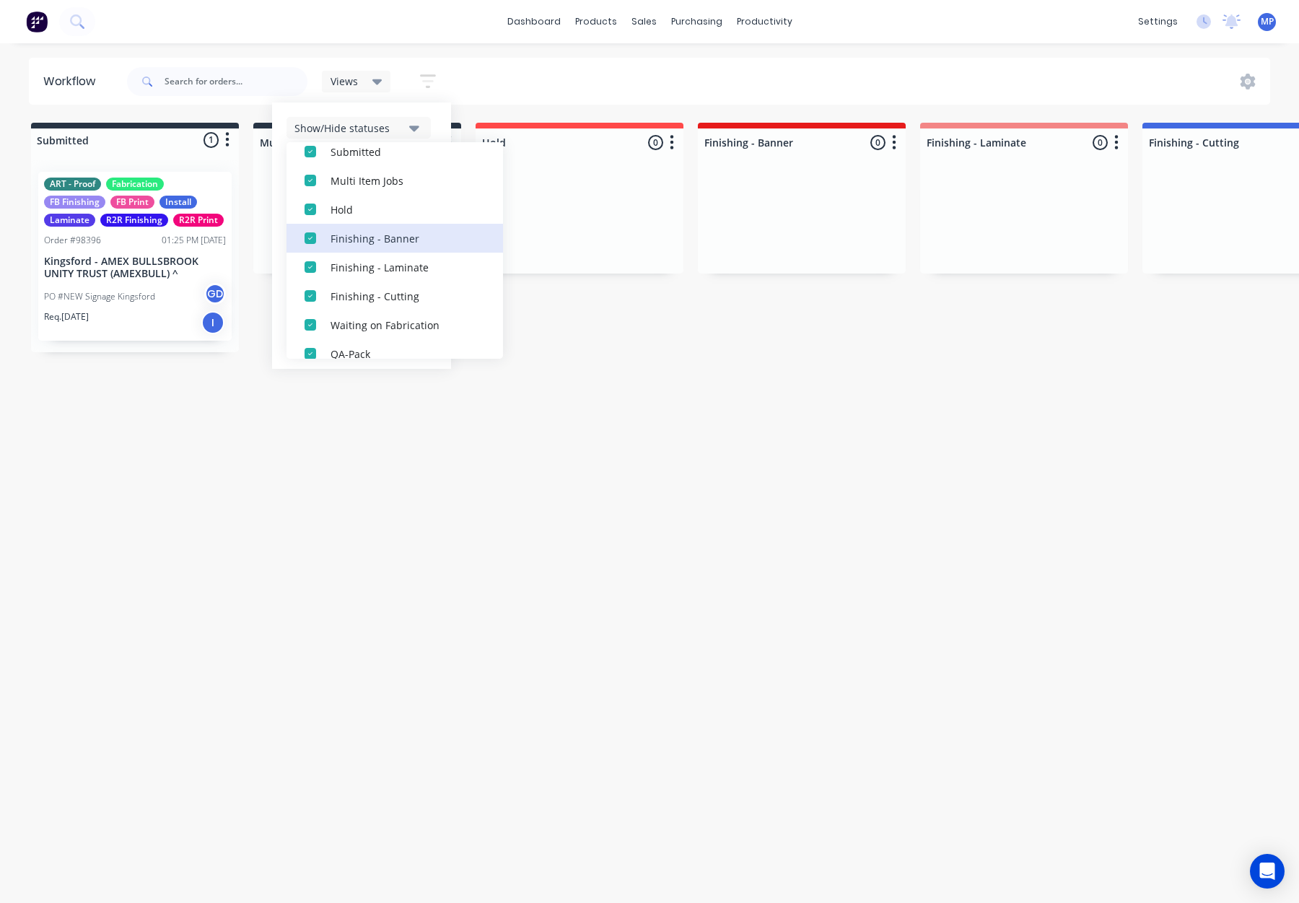
click at [378, 250] on button "Finishing - Banner" at bounding box center [395, 238] width 217 height 29
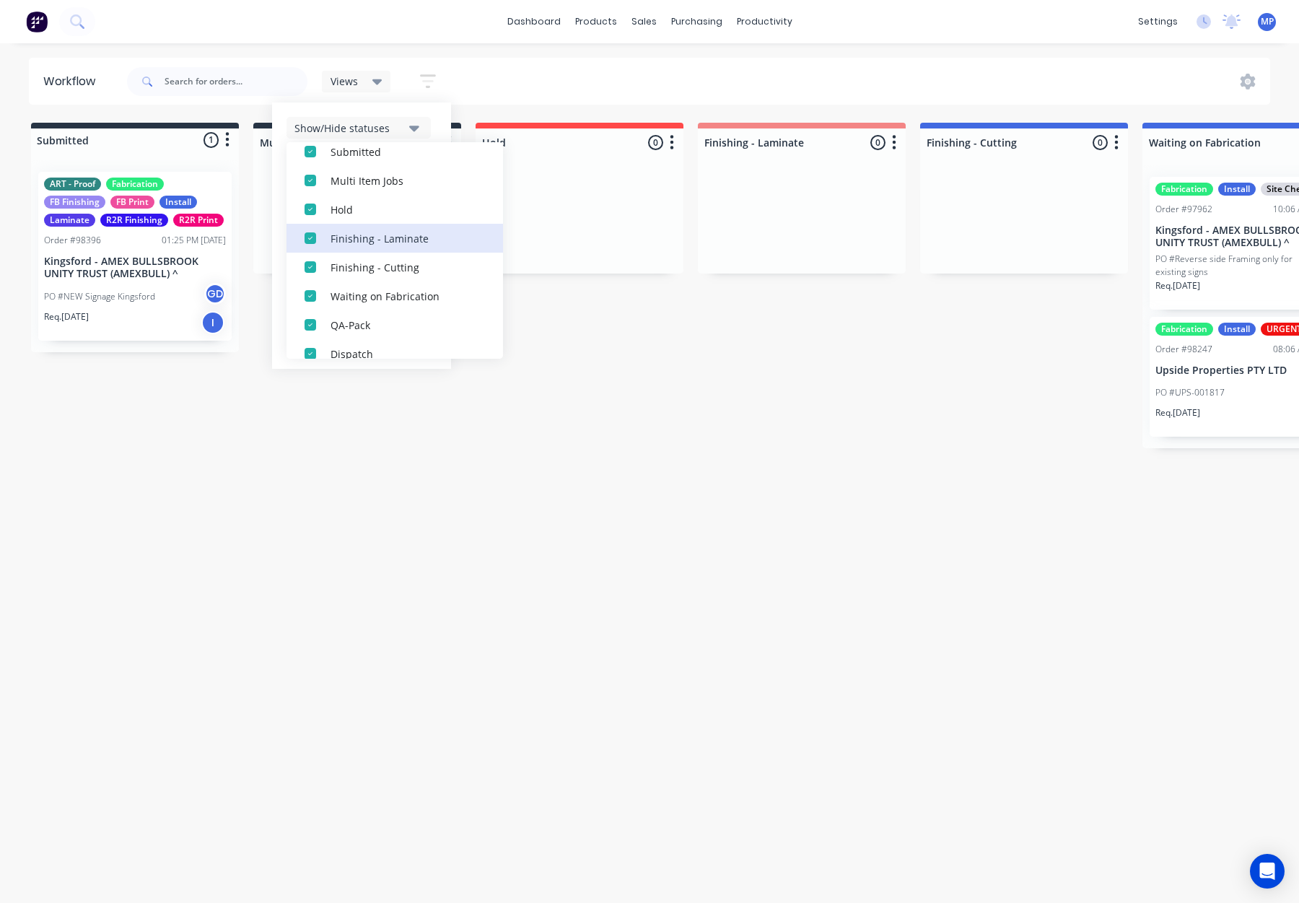
click at [378, 250] on button "Finishing - Laminate" at bounding box center [395, 238] width 217 height 29
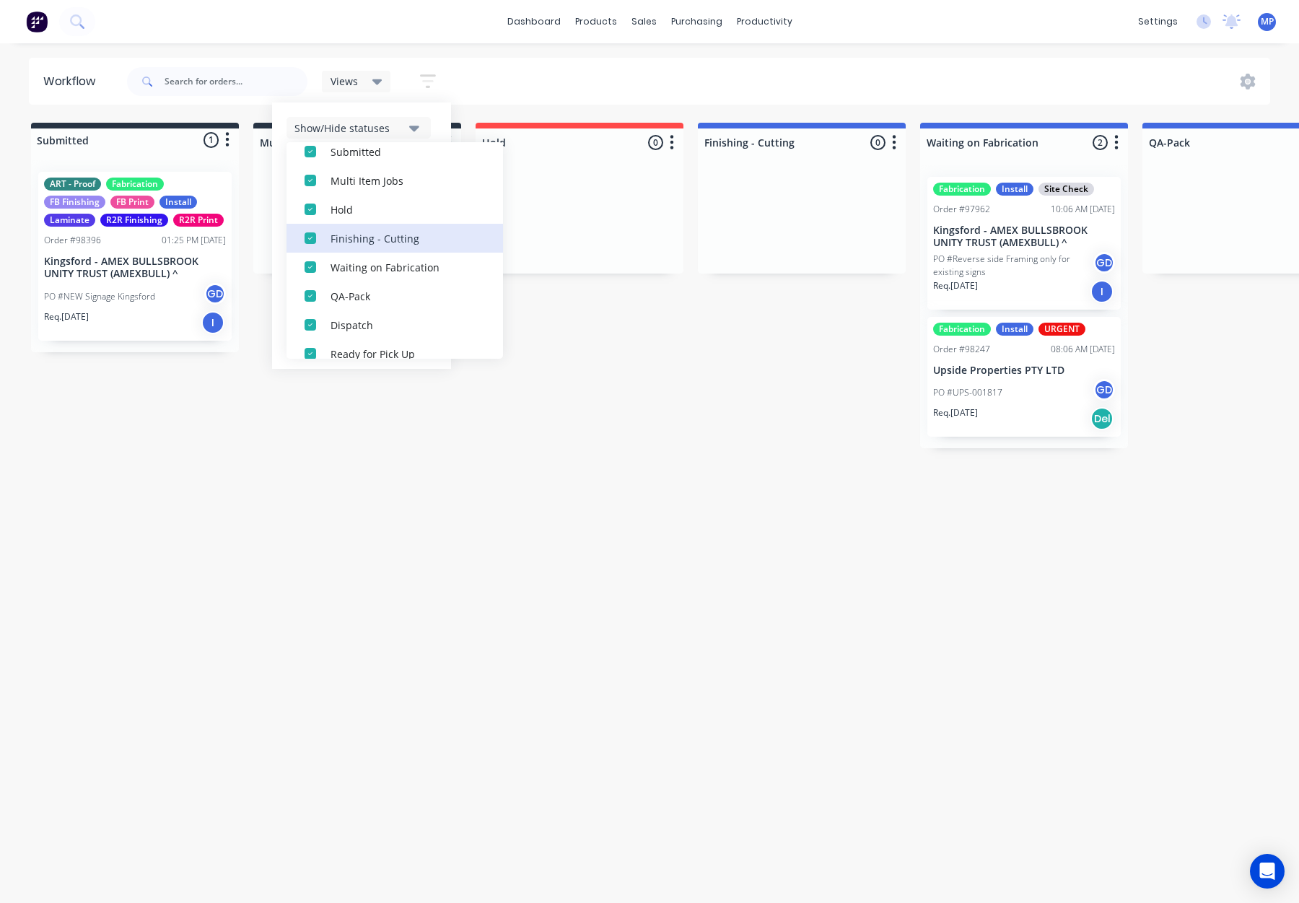
click at [378, 250] on button "Finishing - Cutting" at bounding box center [395, 238] width 217 height 29
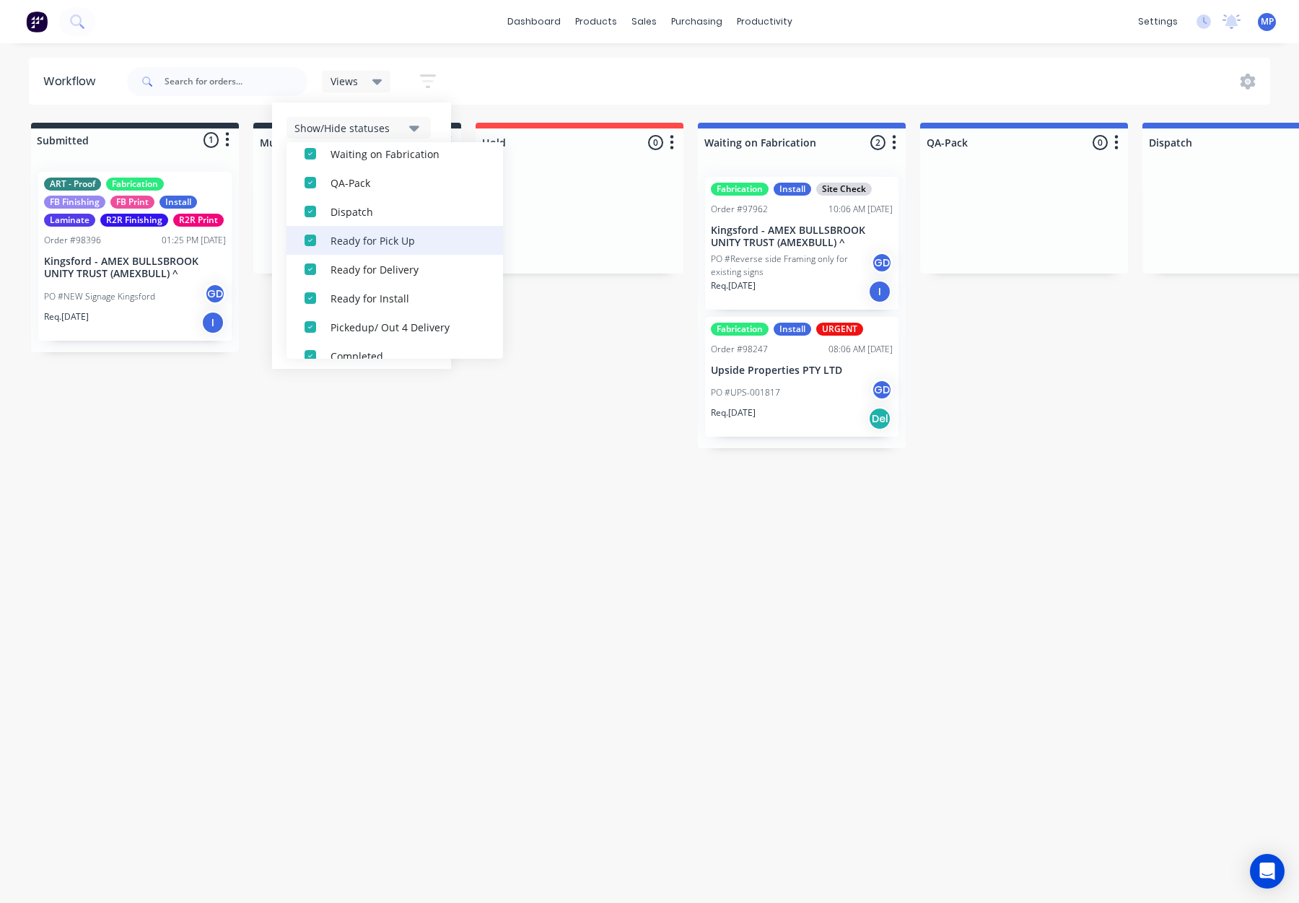
click at [388, 242] on div "Ready for Pick Up" at bounding box center [403, 239] width 144 height 15
click at [388, 242] on div "Ready for Delivery" at bounding box center [403, 239] width 144 height 15
click at [388, 242] on div "Ready for Install" at bounding box center [403, 239] width 144 height 15
click at [401, 242] on div "Pickedup/ Out 4 Delivery" at bounding box center [403, 239] width 144 height 15
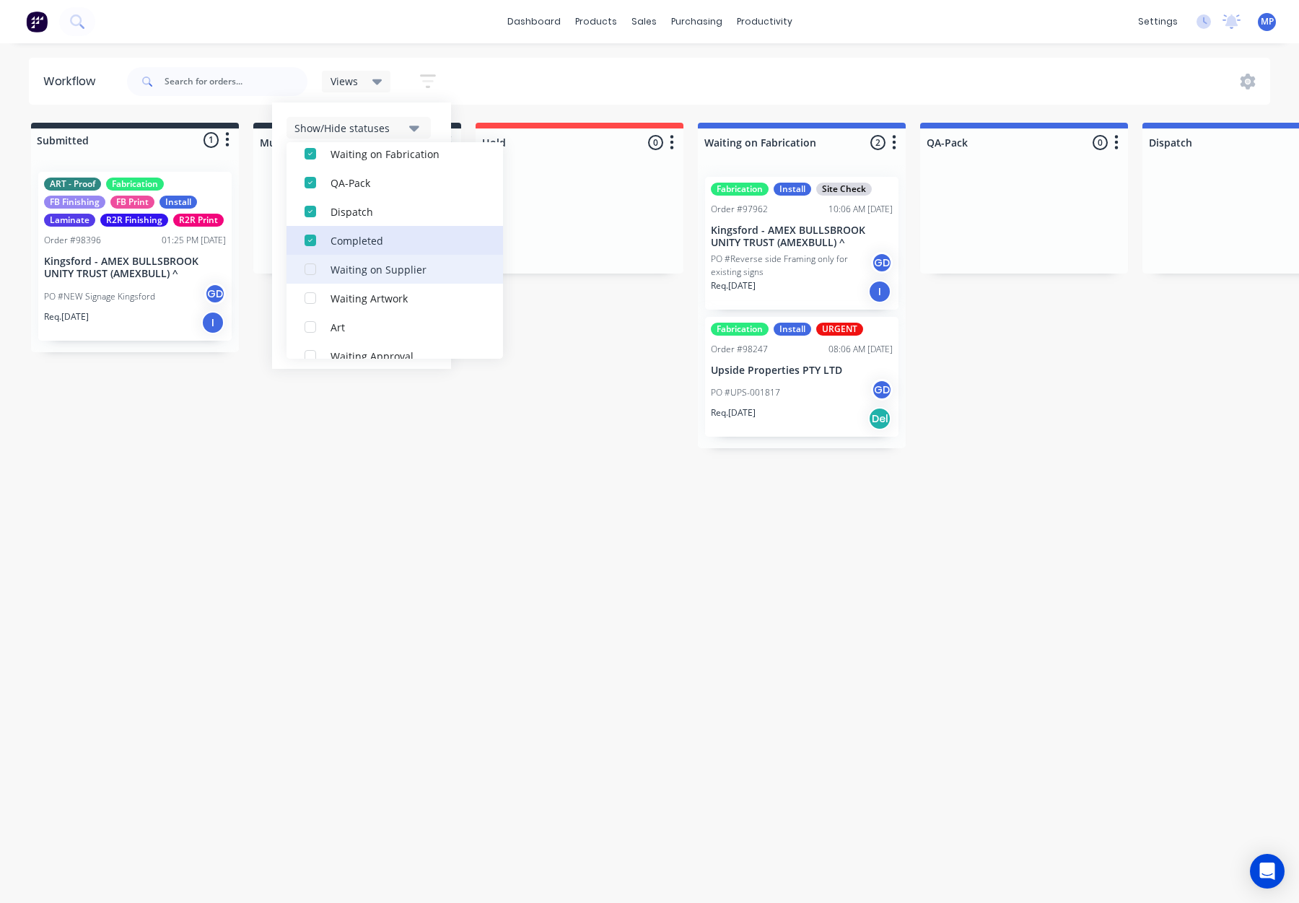
click at [400, 239] on div "Completed" at bounding box center [403, 239] width 144 height 15
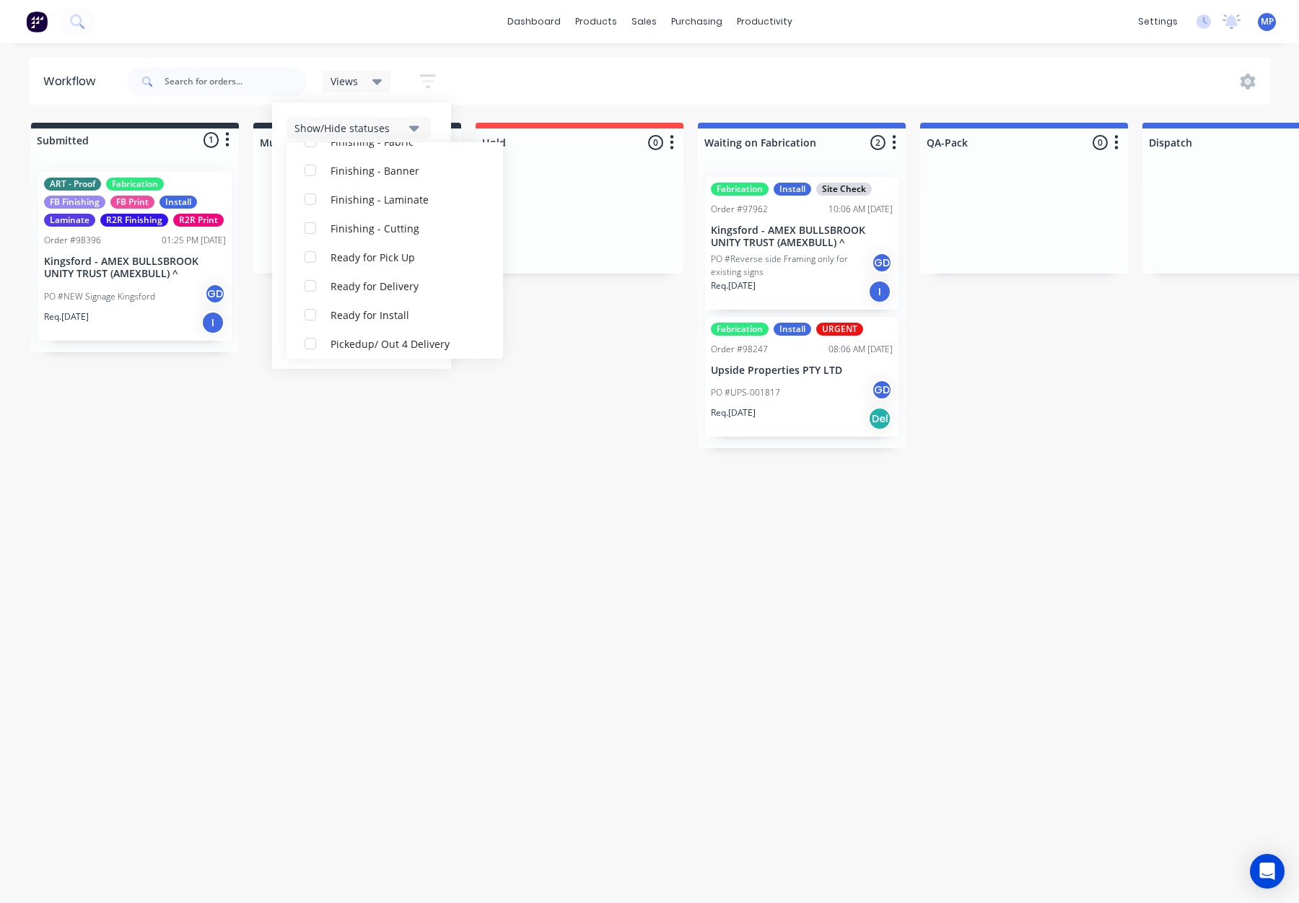
scroll to position [501, 0]
click at [406, 253] on div "Finishing - Cutting" at bounding box center [403, 254] width 144 height 15
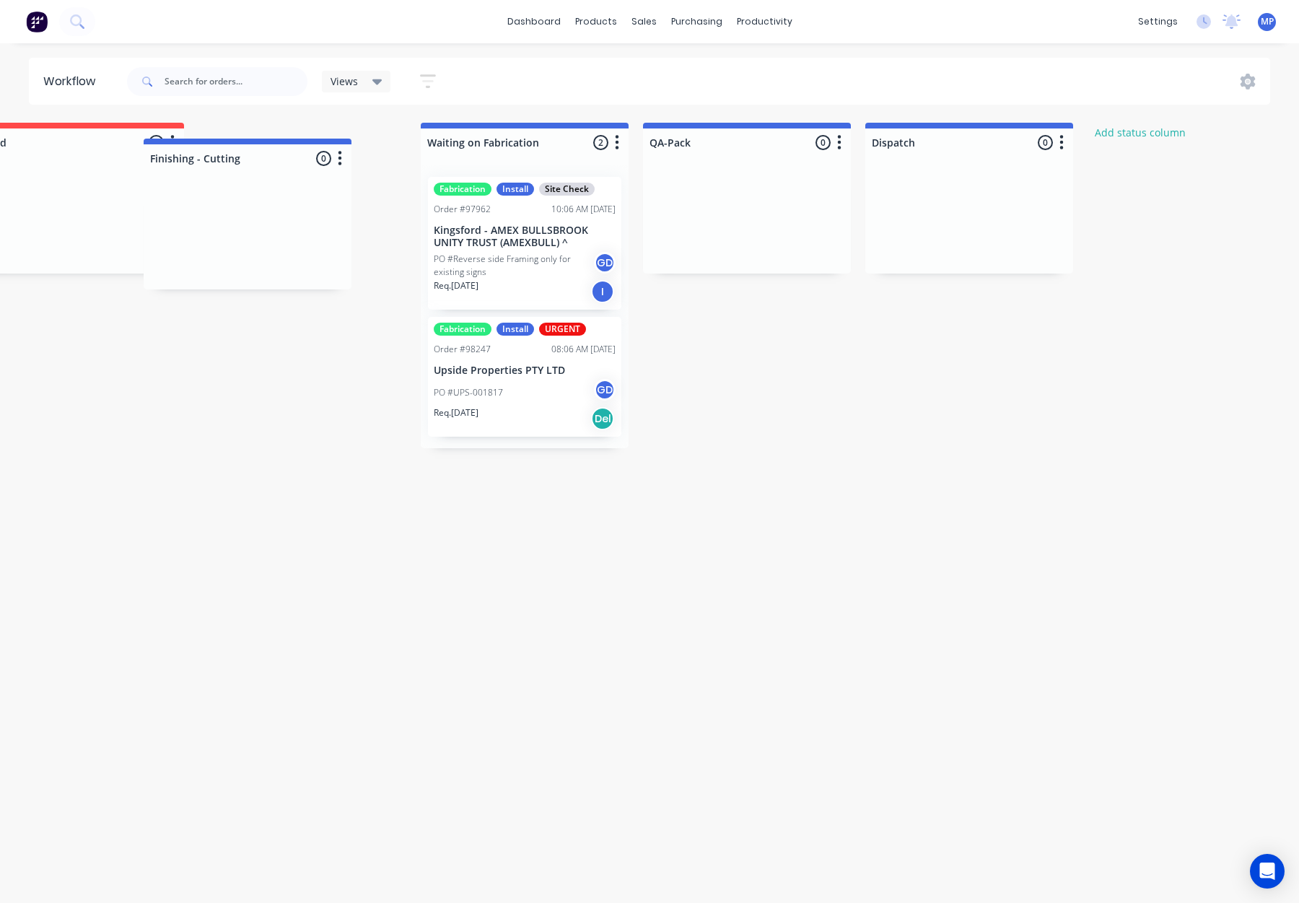
scroll to position [0, 495]
drag, startPoint x: 805, startPoint y: 139, endPoint x: 367, endPoint y: 153, distance: 437.7
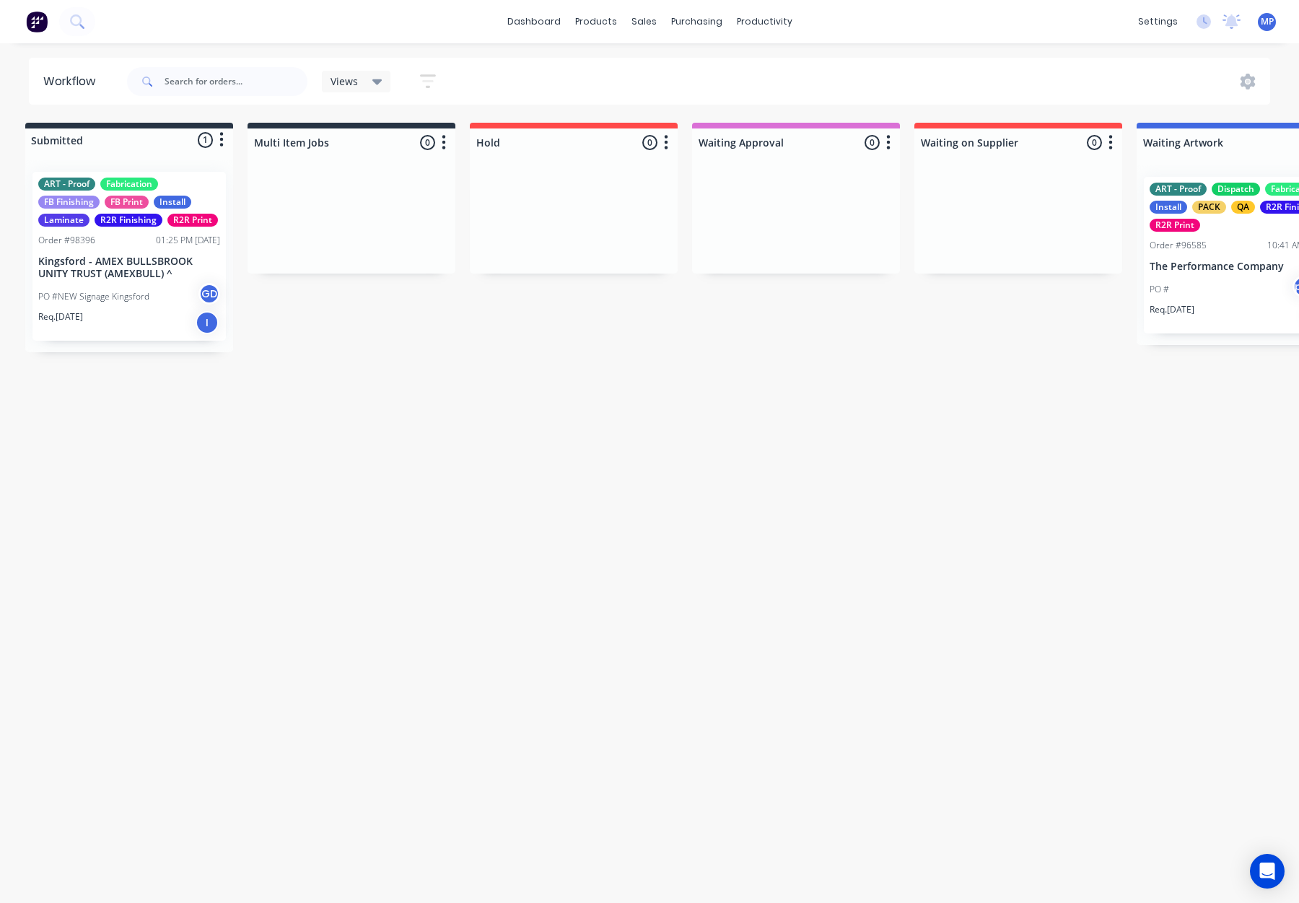
scroll to position [0, 0]
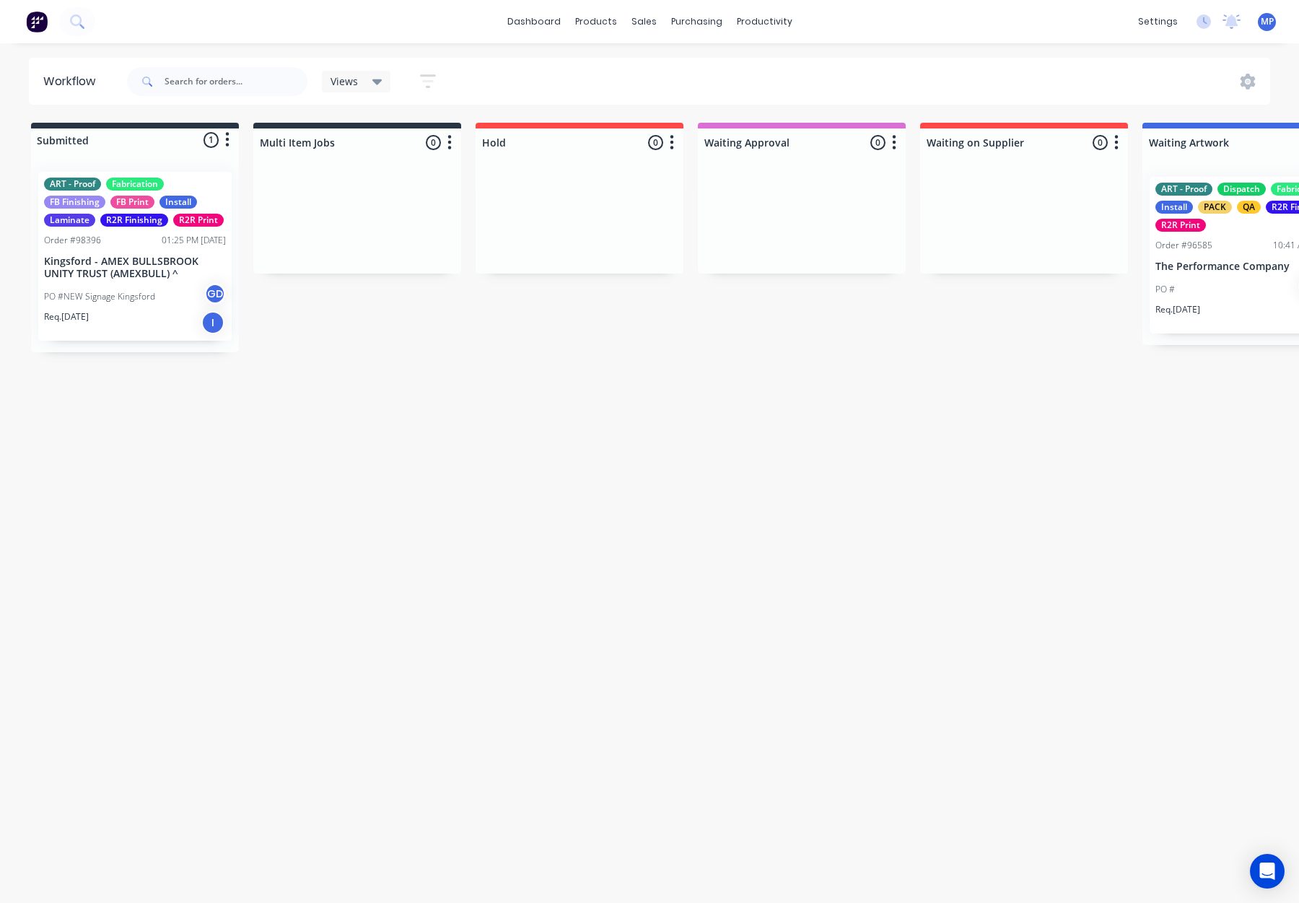
click at [380, 81] on icon at bounding box center [377, 82] width 10 height 6
click at [430, 77] on icon "button" at bounding box center [428, 81] width 16 height 18
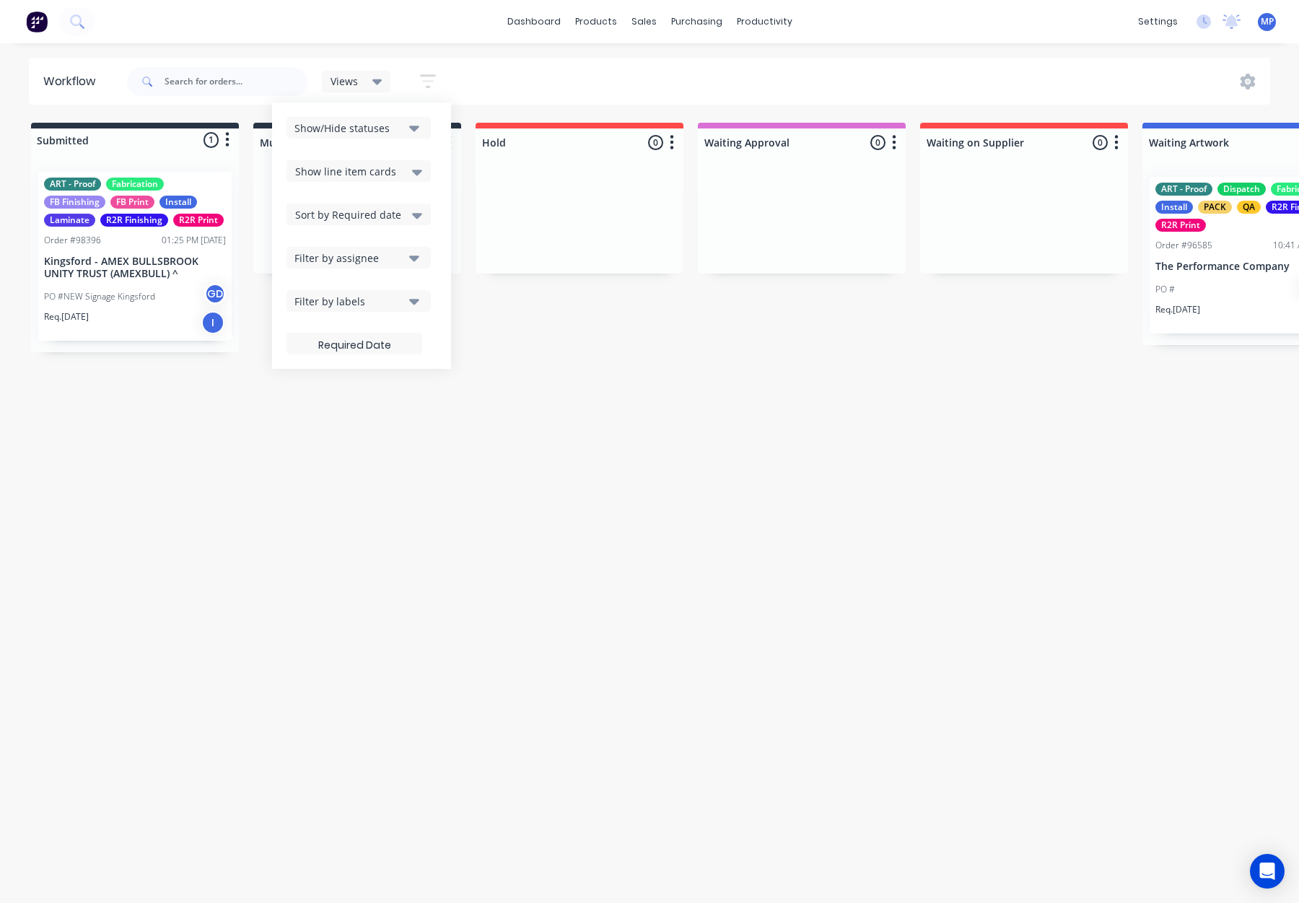
click at [361, 128] on div "Show/Hide statuses" at bounding box center [349, 128] width 109 height 15
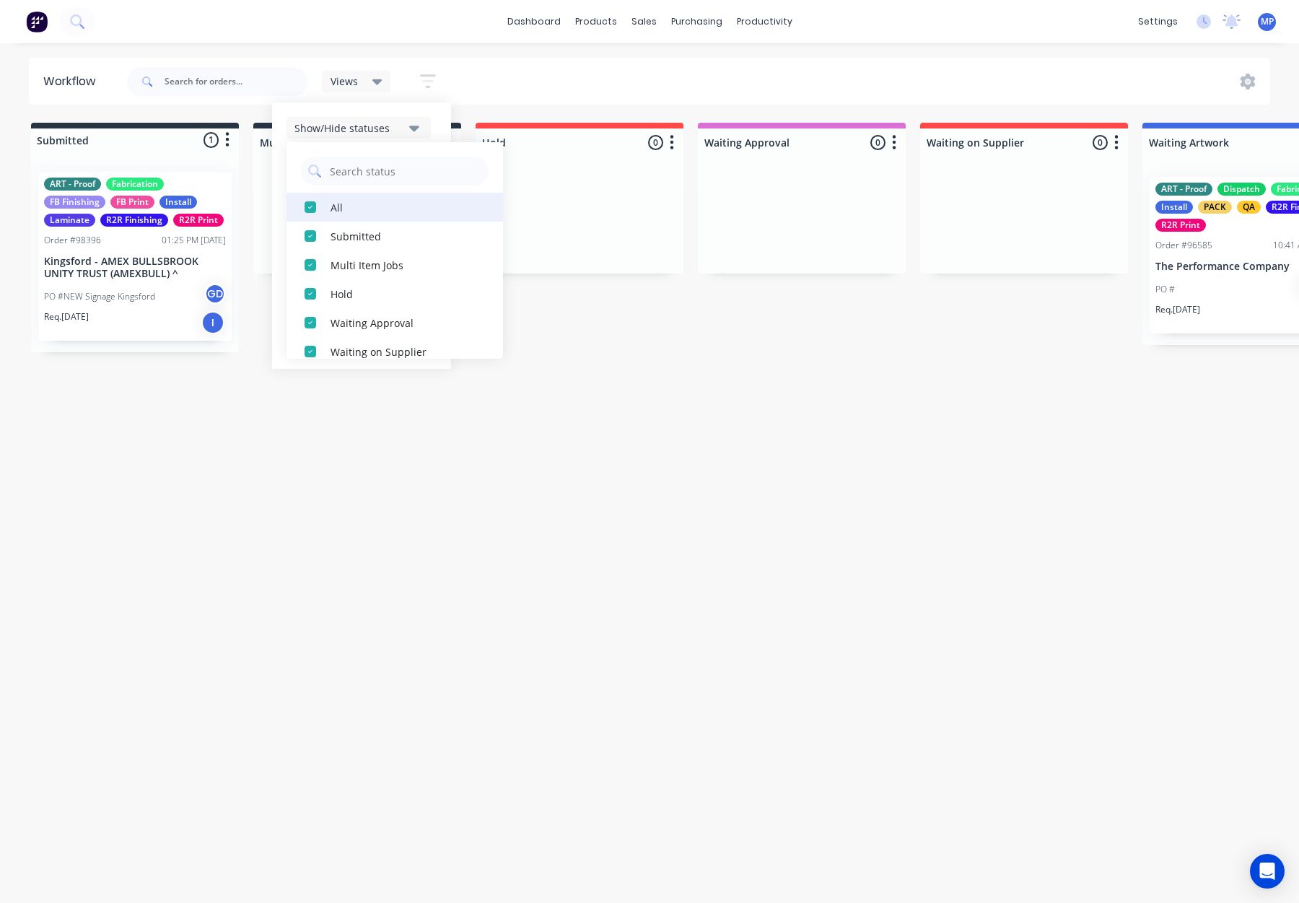
click at [331, 209] on div "All" at bounding box center [403, 206] width 144 height 15
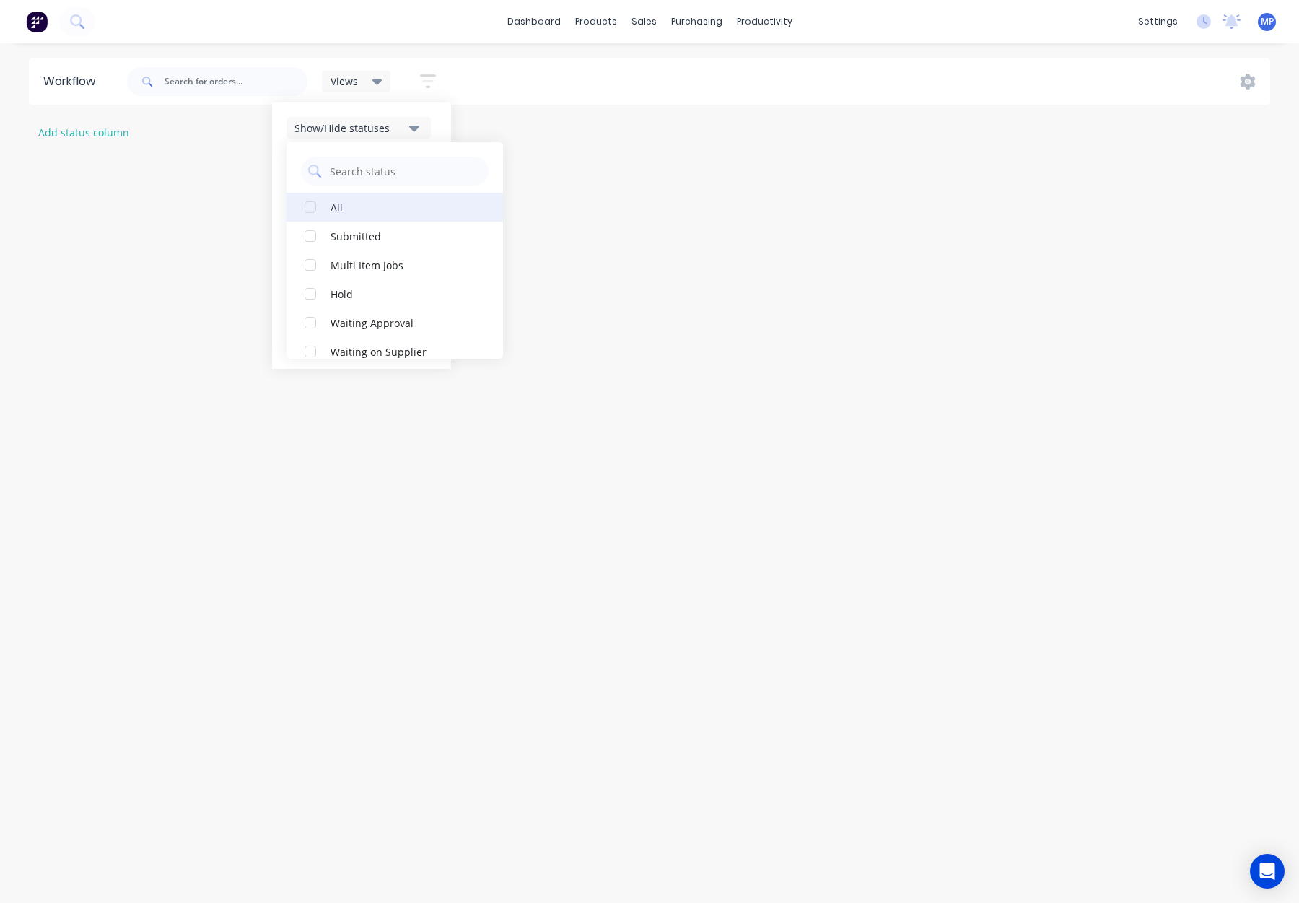
click at [331, 209] on div "All" at bounding box center [403, 206] width 144 height 15
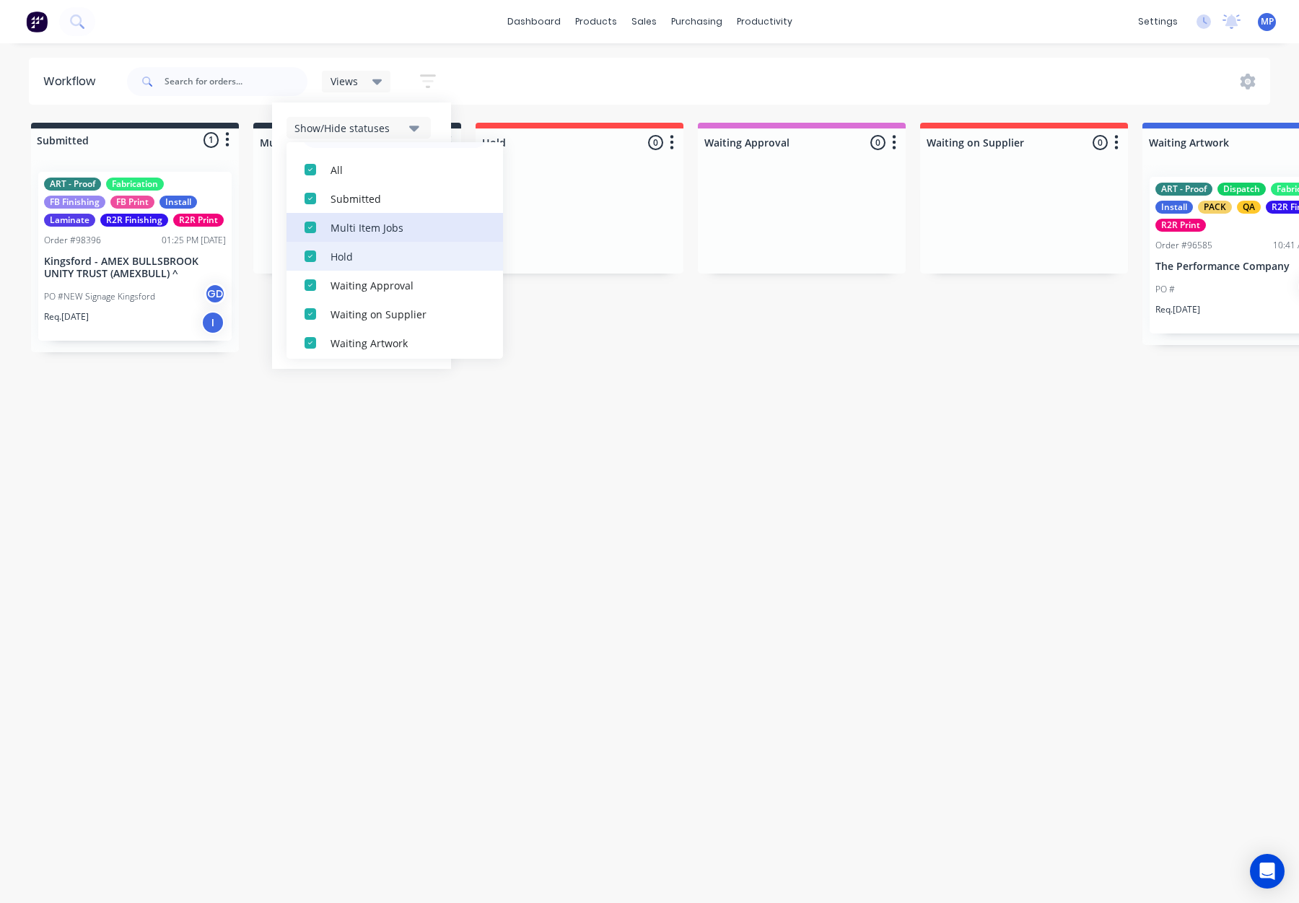
click at [381, 230] on div "Multi Item Jobs" at bounding box center [403, 226] width 144 height 15
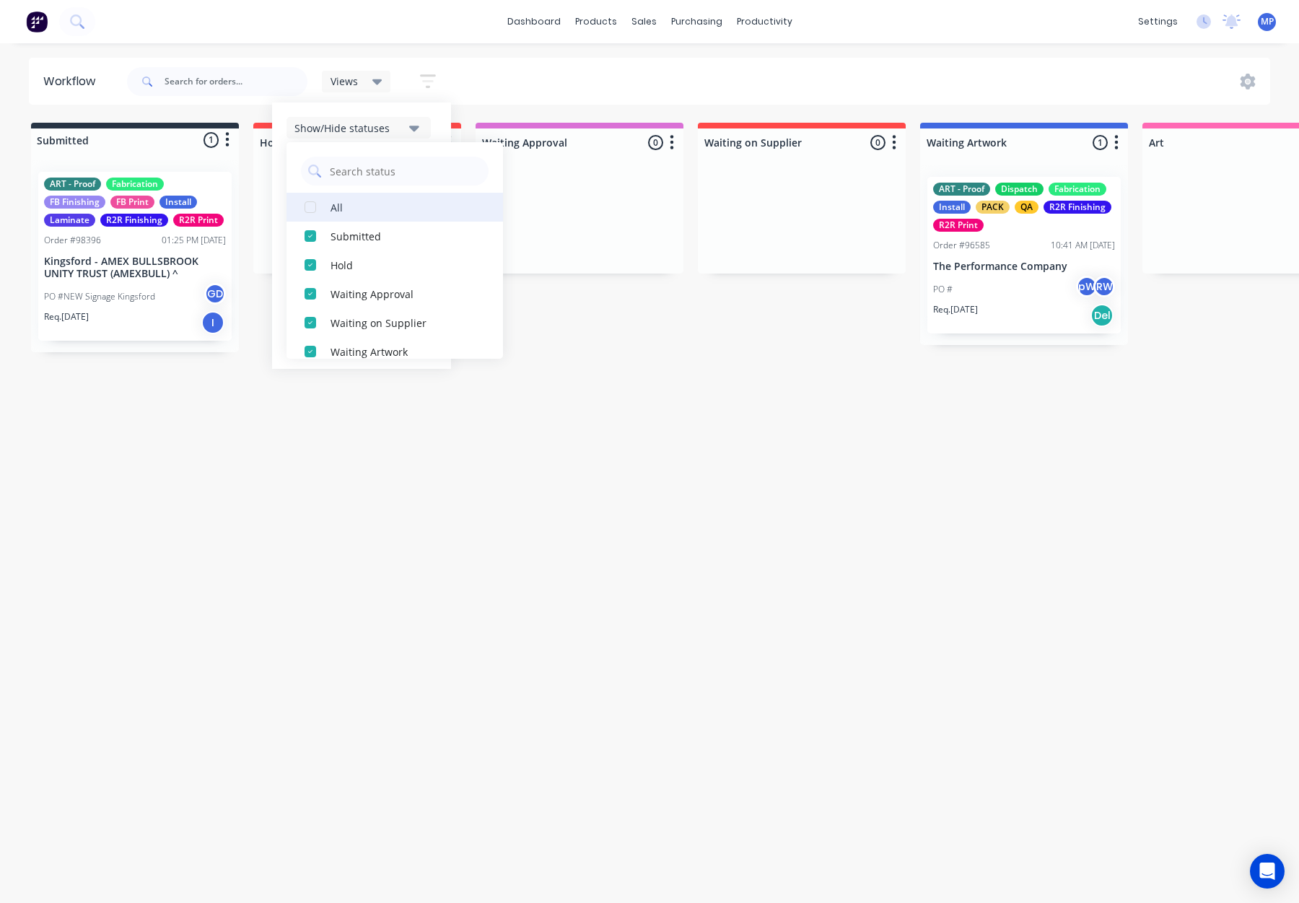
click at [331, 202] on div "All" at bounding box center [403, 206] width 144 height 15
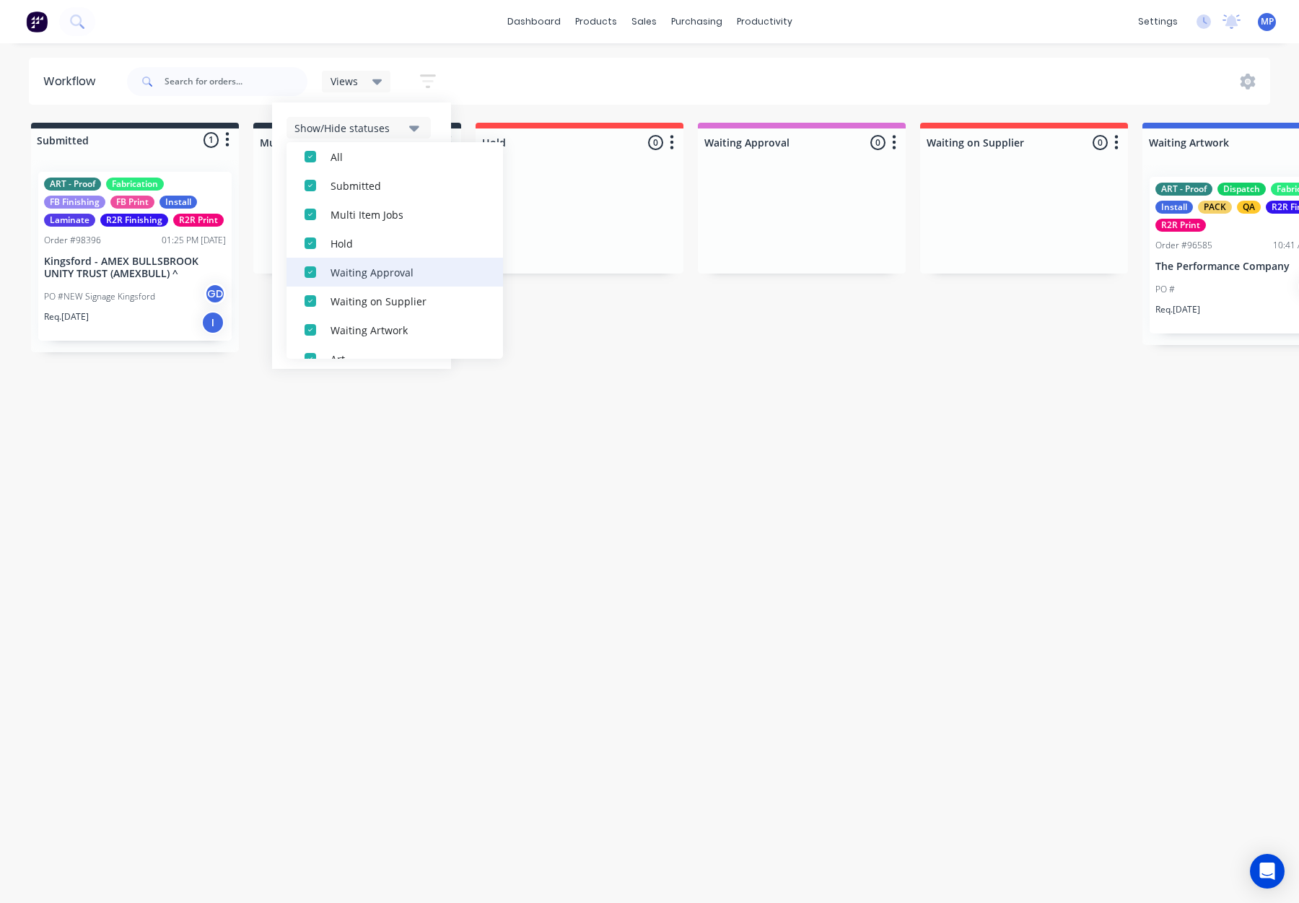
click at [385, 271] on div "Waiting Approval" at bounding box center [403, 271] width 144 height 15
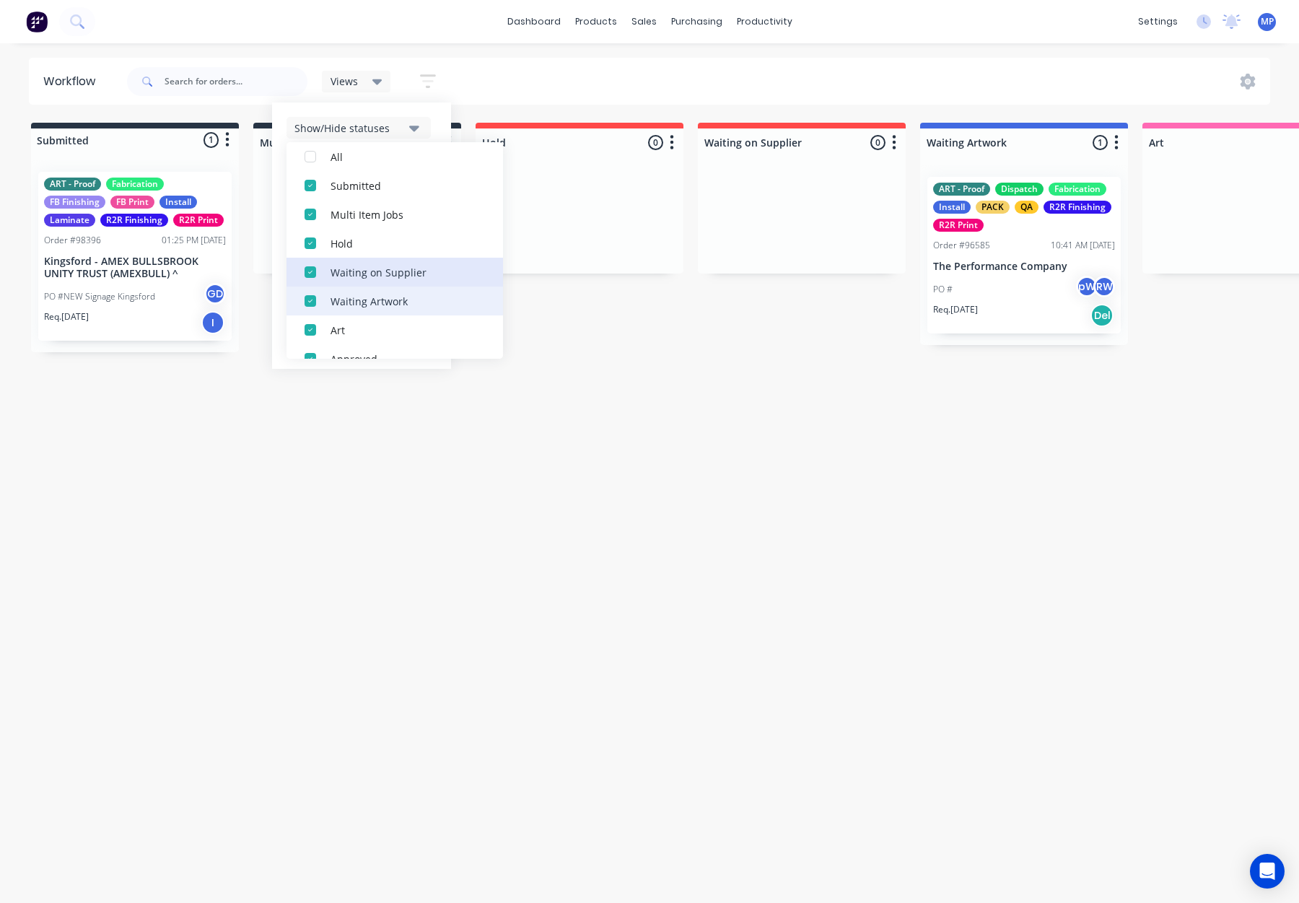
click at [392, 271] on div "Waiting on Supplier" at bounding box center [403, 271] width 144 height 15
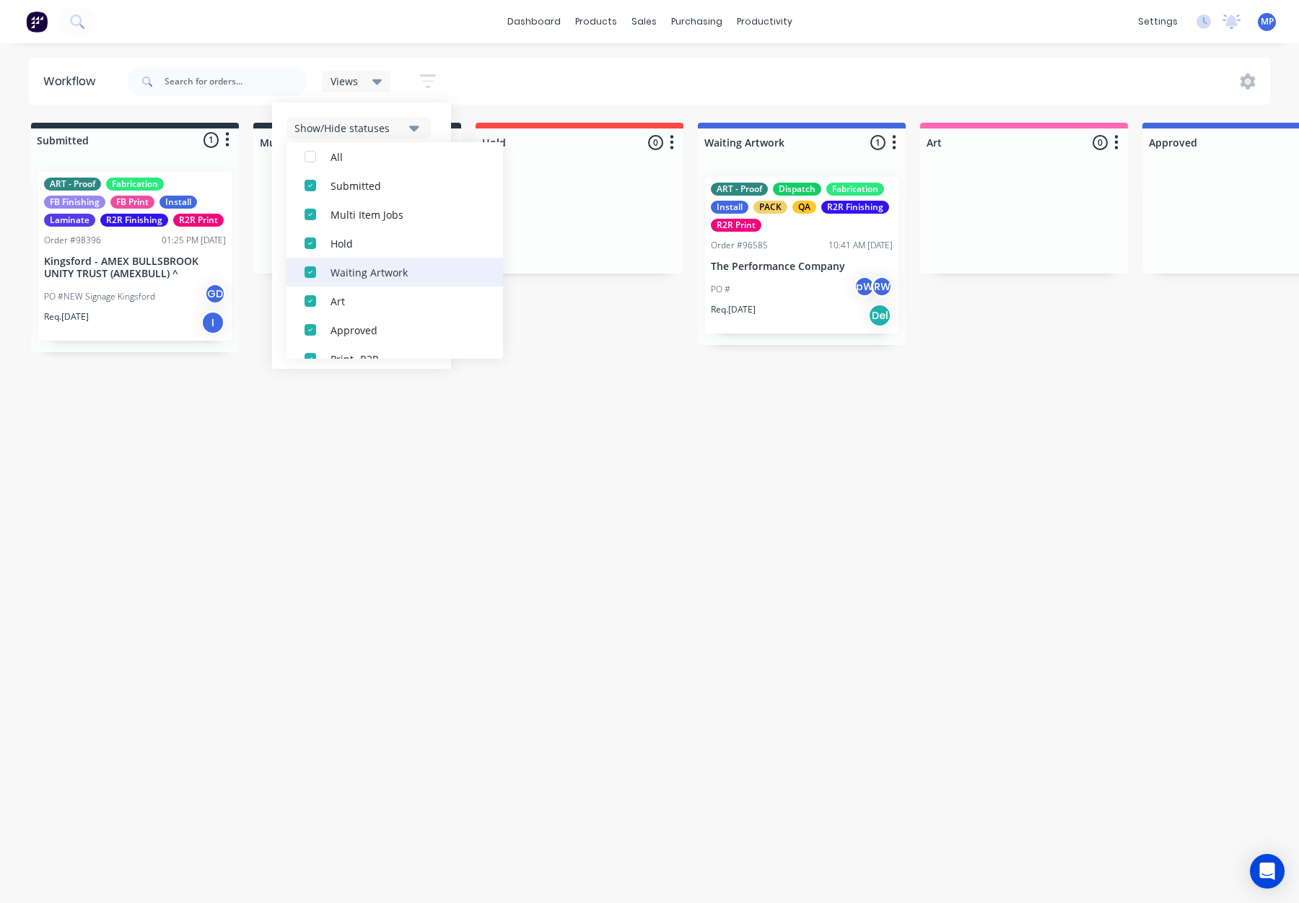
scroll to position [51, 0]
click at [393, 271] on div "Waiting Artwork" at bounding box center [403, 271] width 144 height 15
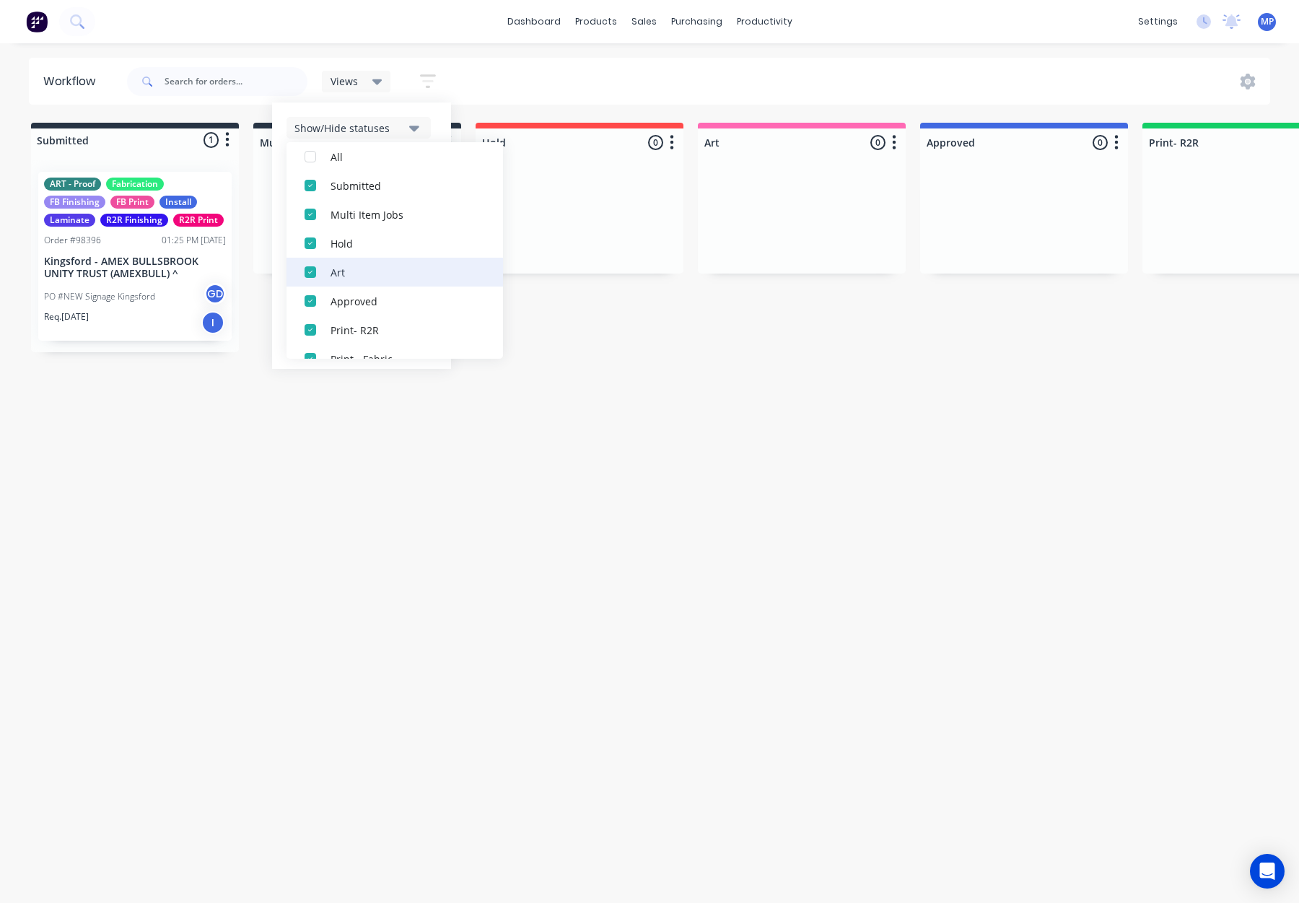
click at [393, 271] on div "Art" at bounding box center [403, 271] width 144 height 15
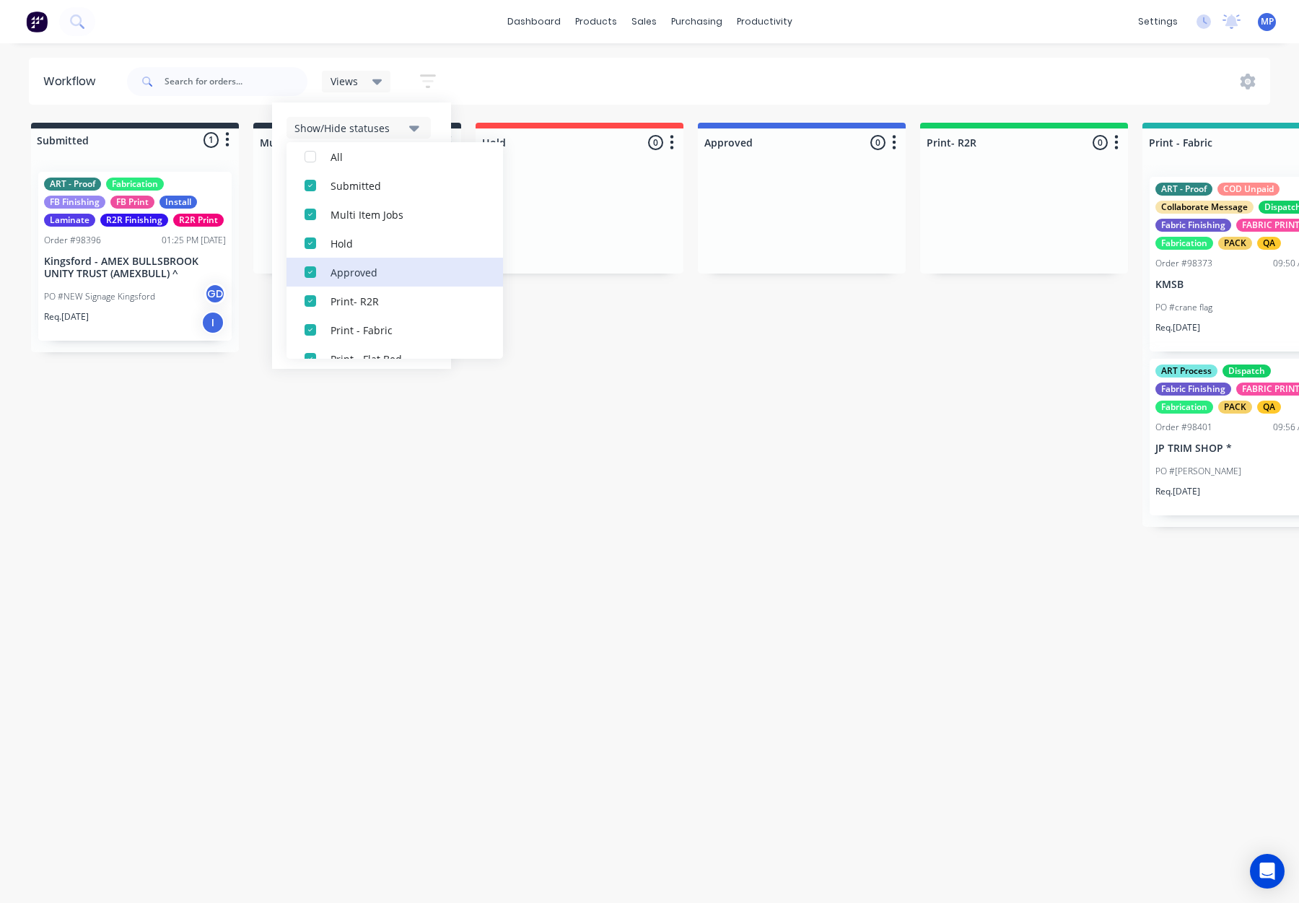
click at [393, 271] on div "Approved" at bounding box center [403, 271] width 144 height 15
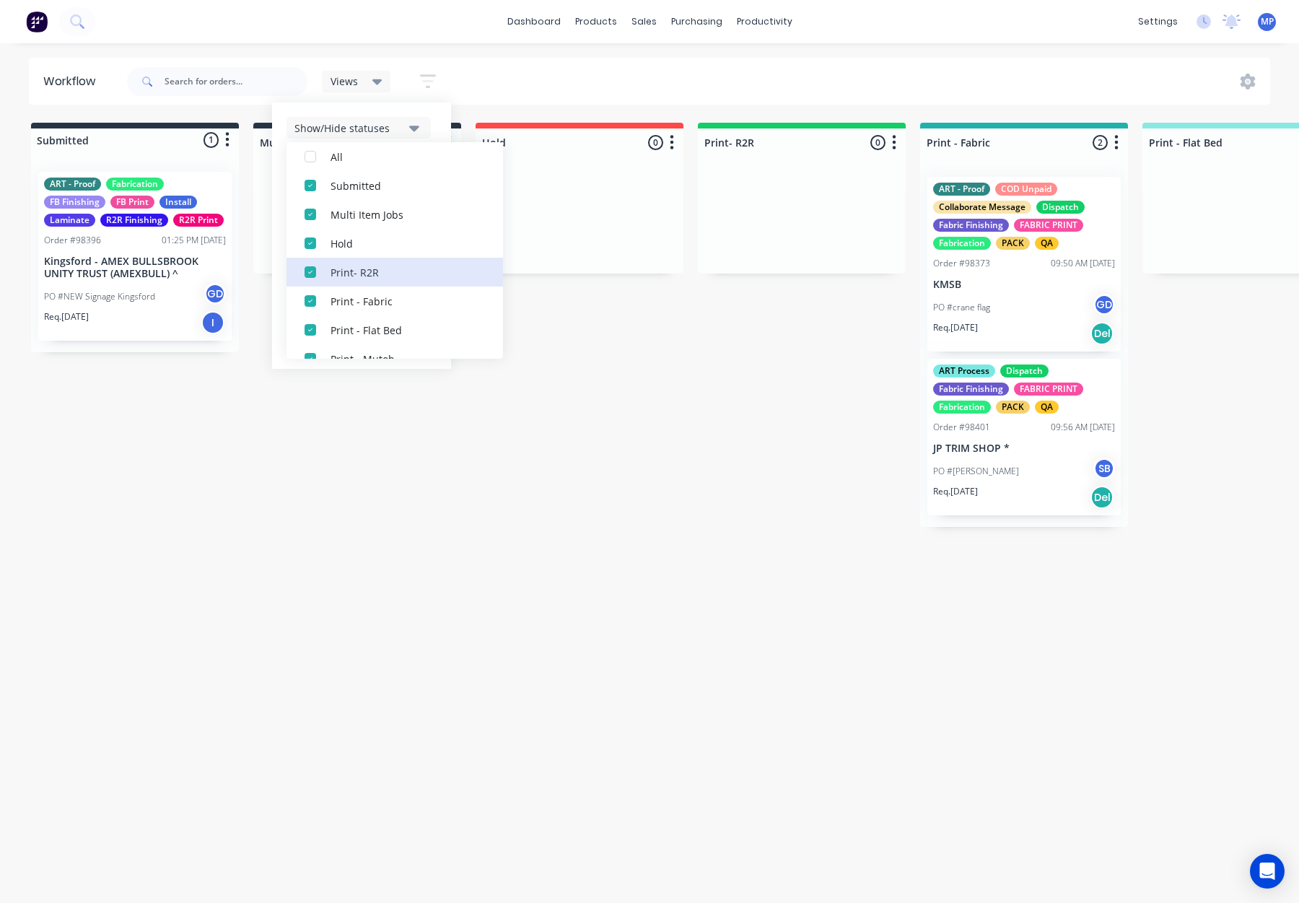
click at [393, 271] on div "Print- R2R" at bounding box center [403, 271] width 144 height 15
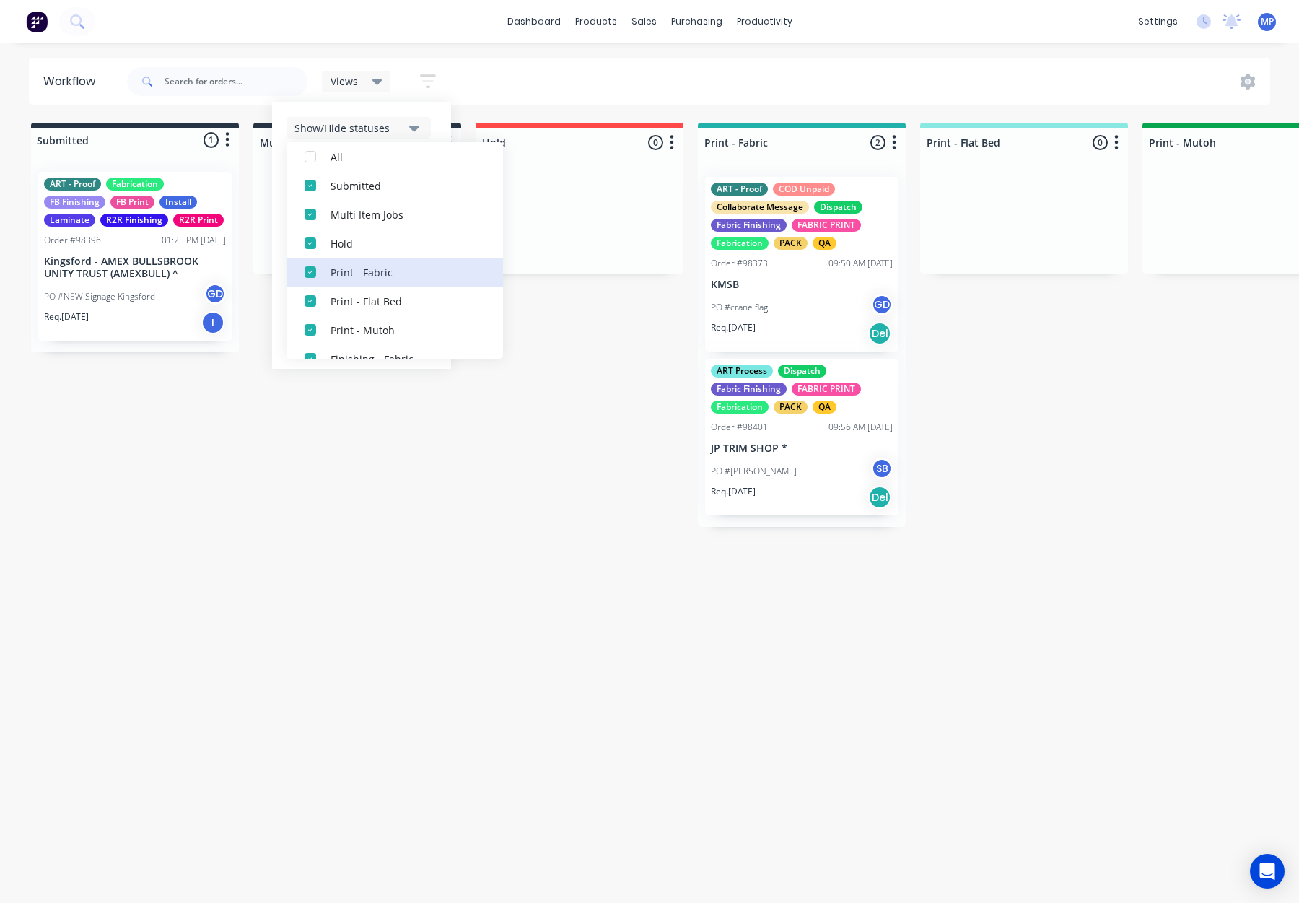
click at [393, 271] on div "Print - Fabric" at bounding box center [403, 271] width 144 height 15
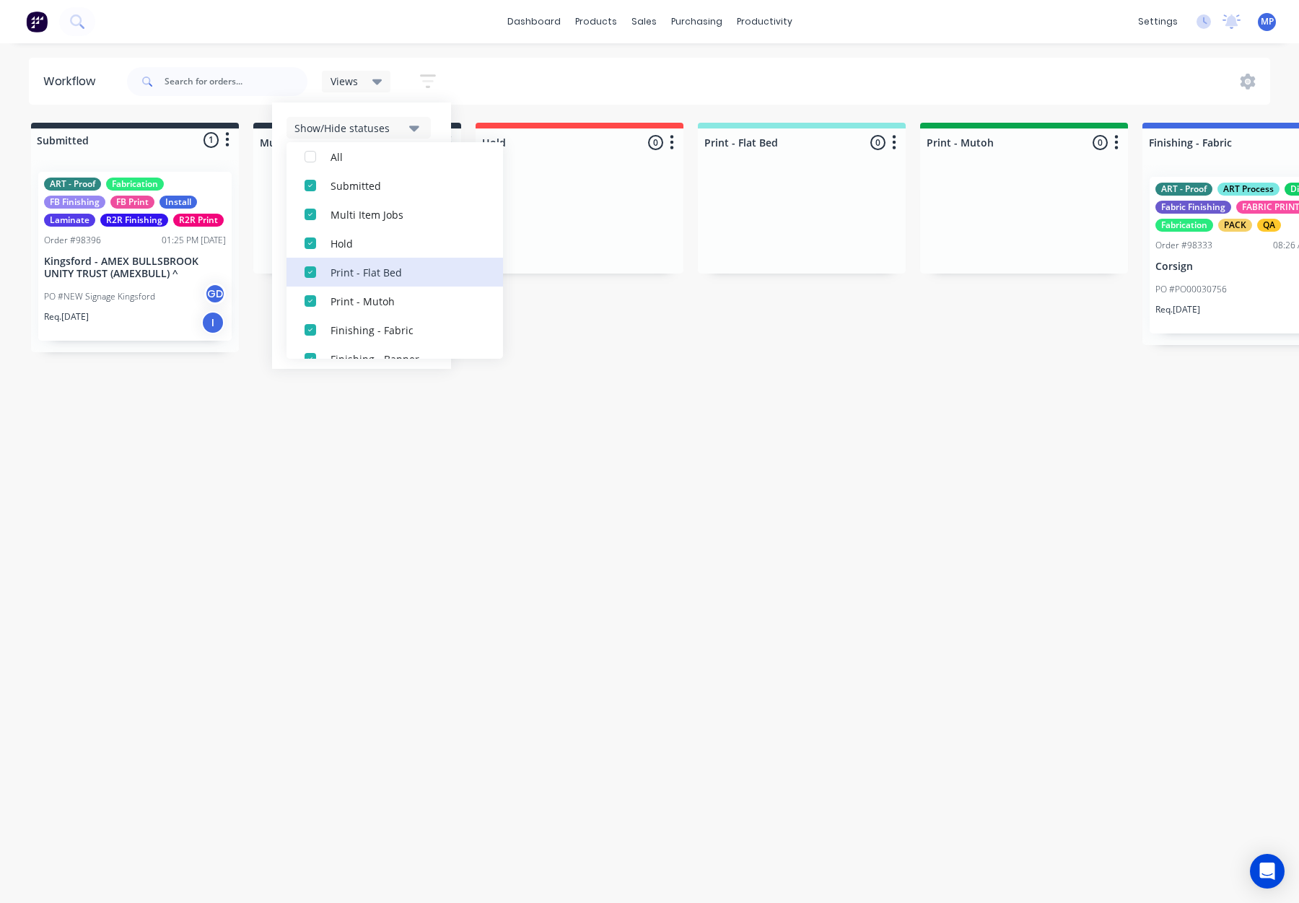
click at [393, 271] on div "Print - Flat Bed" at bounding box center [403, 271] width 144 height 15
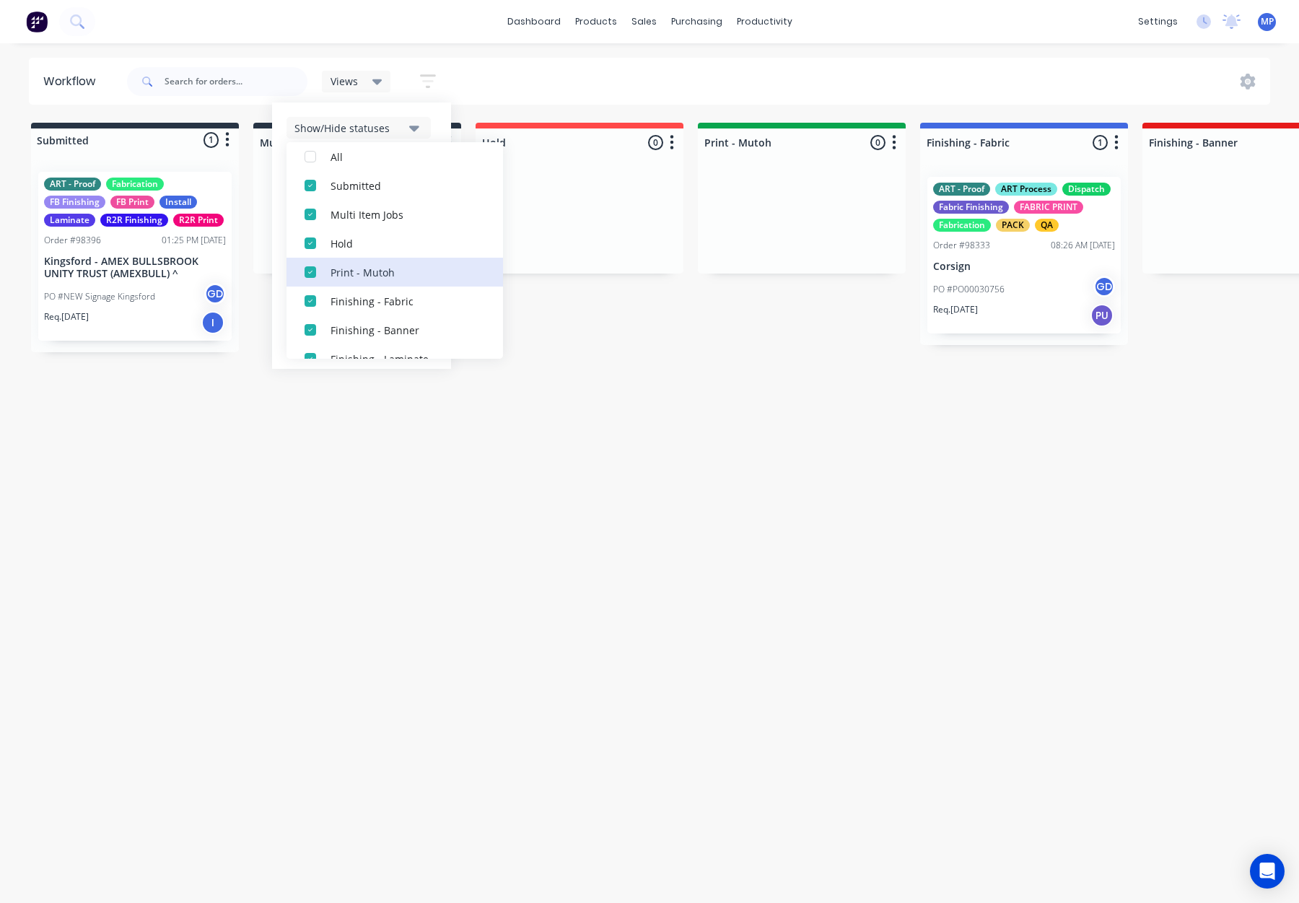
click at [393, 271] on div "Print - Mutoh" at bounding box center [403, 271] width 144 height 15
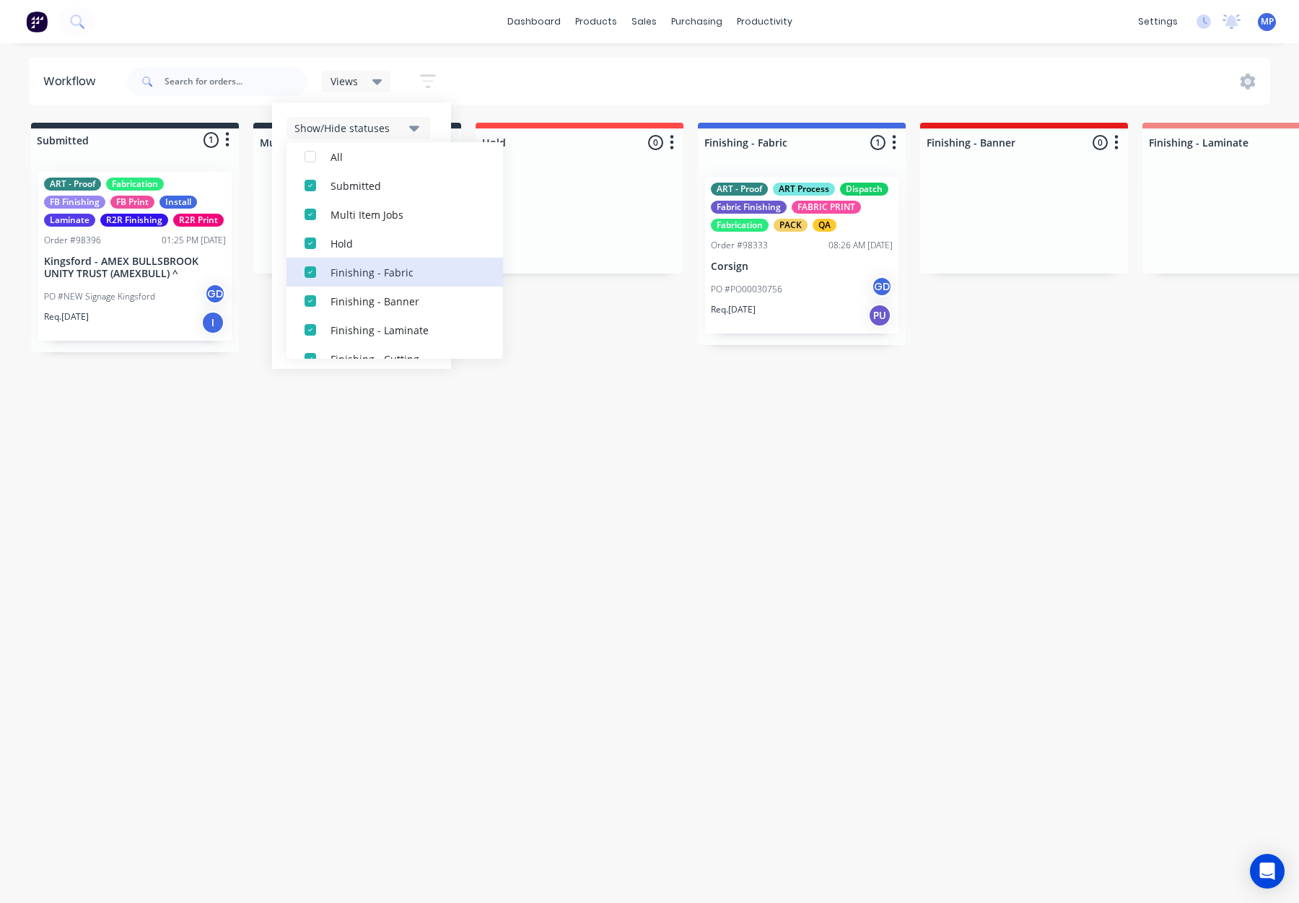
click at [393, 271] on div "Finishing - Fabric" at bounding box center [403, 271] width 144 height 15
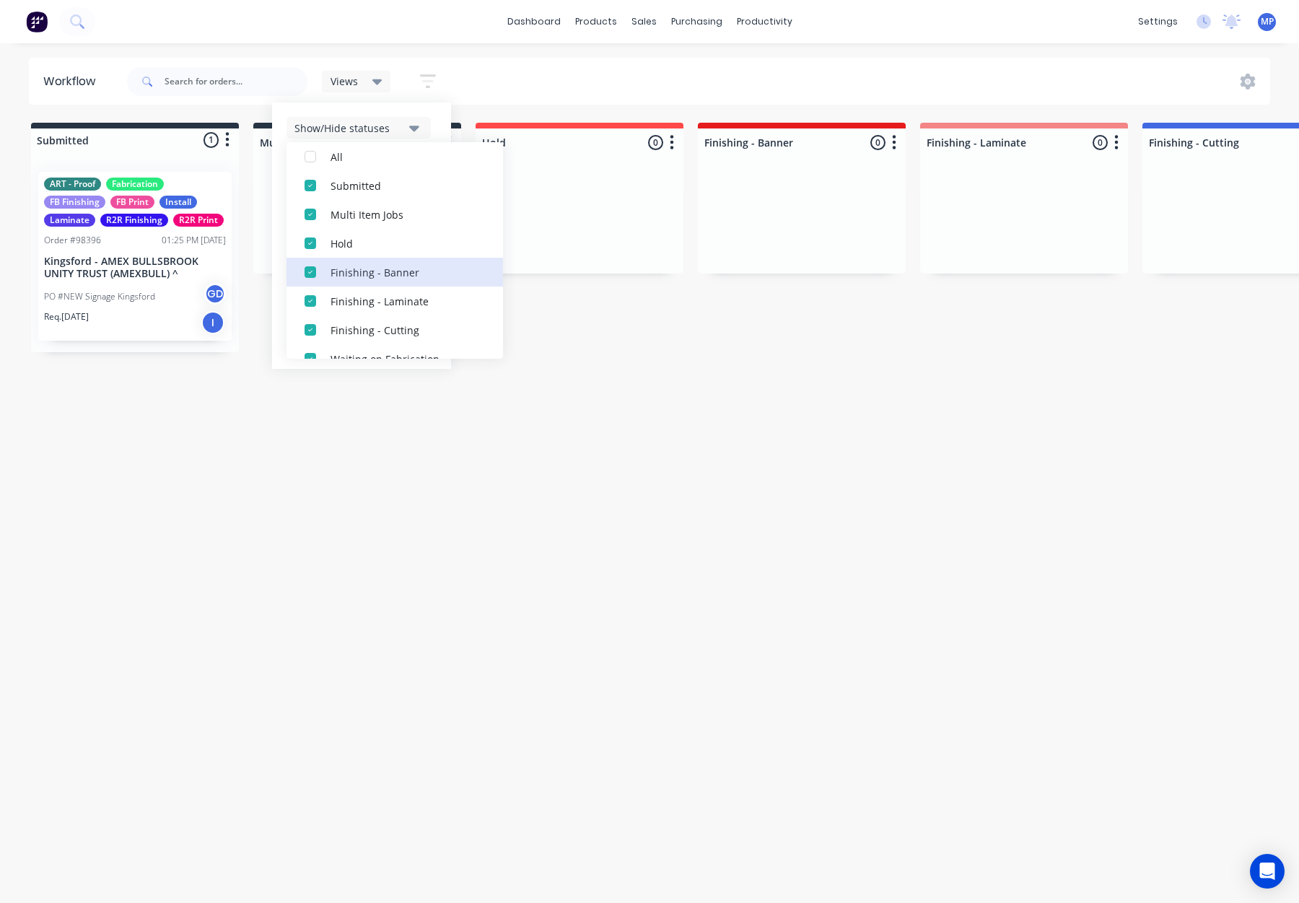
click at [393, 271] on div "Finishing - Banner" at bounding box center [403, 271] width 144 height 15
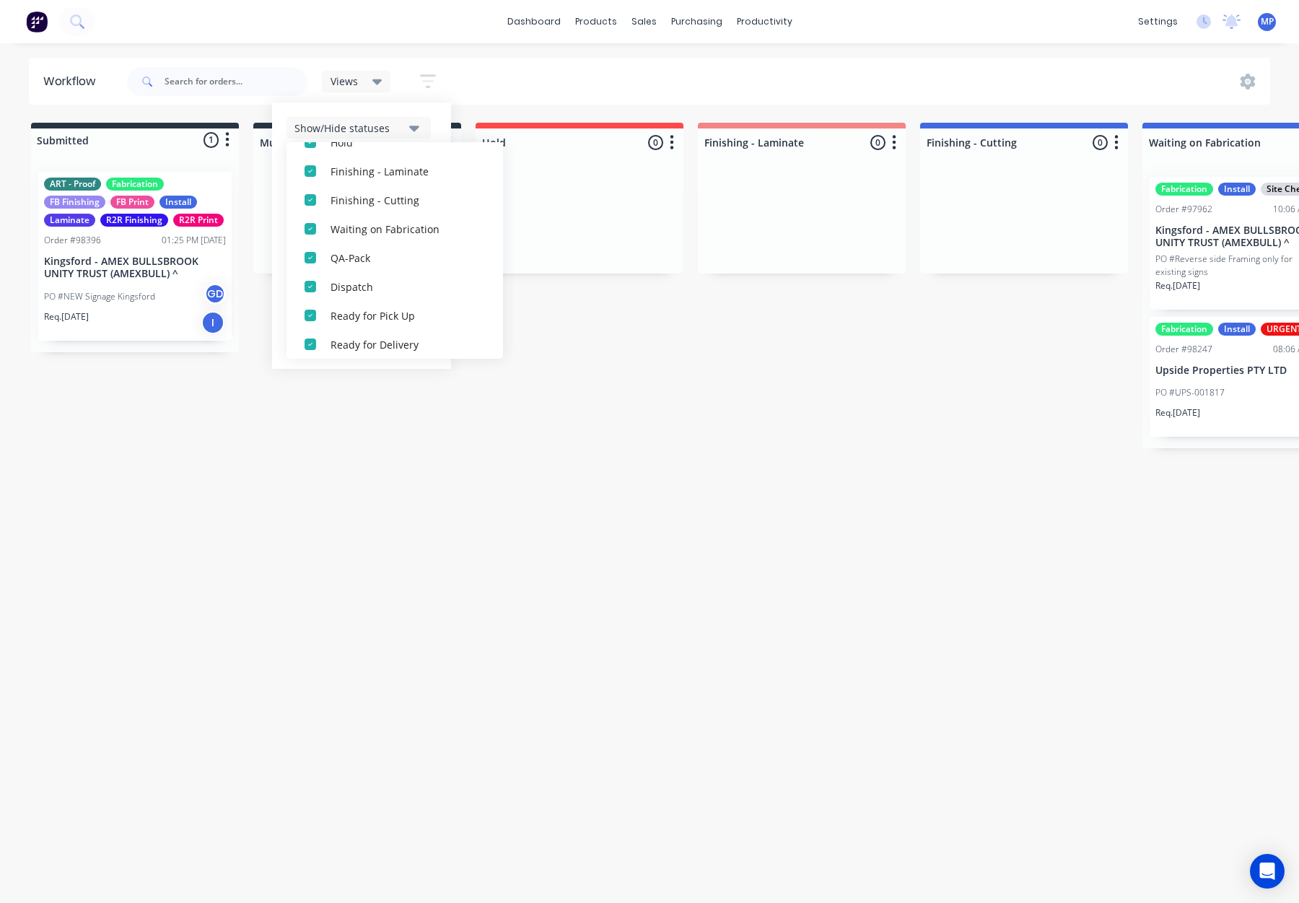
scroll to position [157, 0]
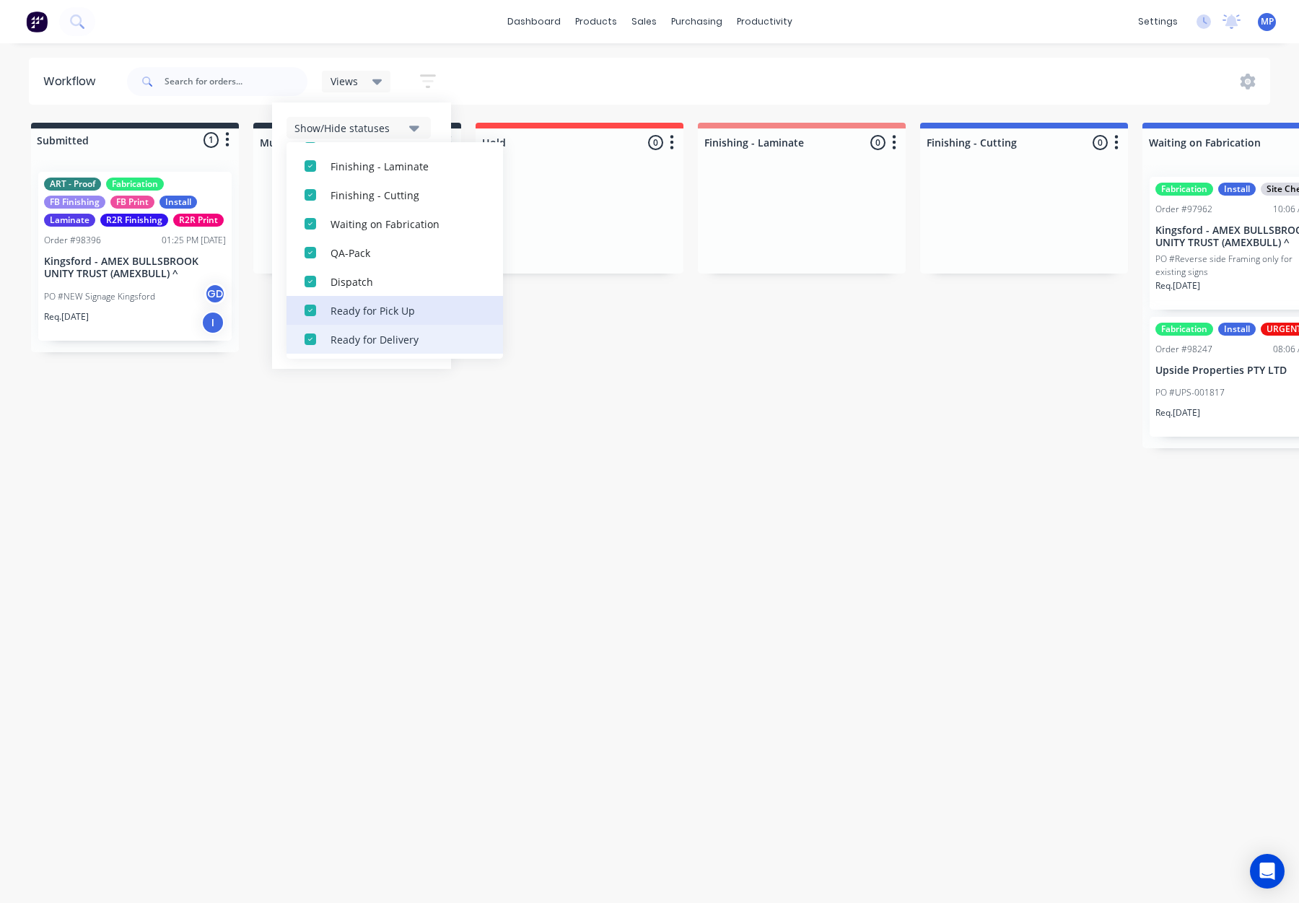
click at [389, 298] on button "Ready for Pick Up" at bounding box center [395, 310] width 217 height 29
click at [393, 309] on div "Ready for Delivery" at bounding box center [403, 309] width 144 height 15
click at [393, 310] on div "Ready for Install" at bounding box center [403, 309] width 144 height 15
click at [393, 309] on div "Pickedup/ Out 4 Delivery" at bounding box center [403, 309] width 144 height 15
click at [393, 305] on div "Completed" at bounding box center [403, 309] width 144 height 15
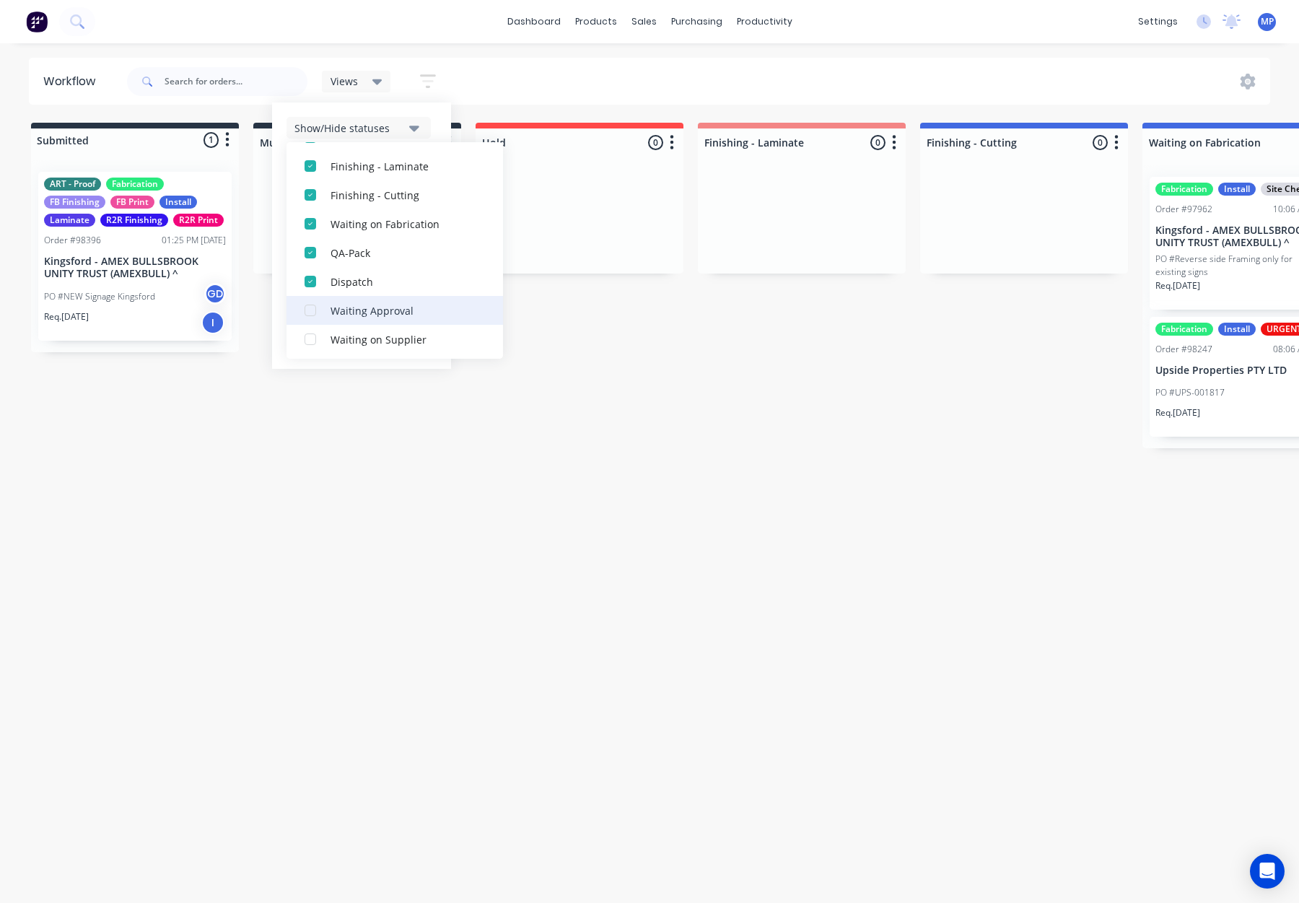
scroll to position [0, 0]
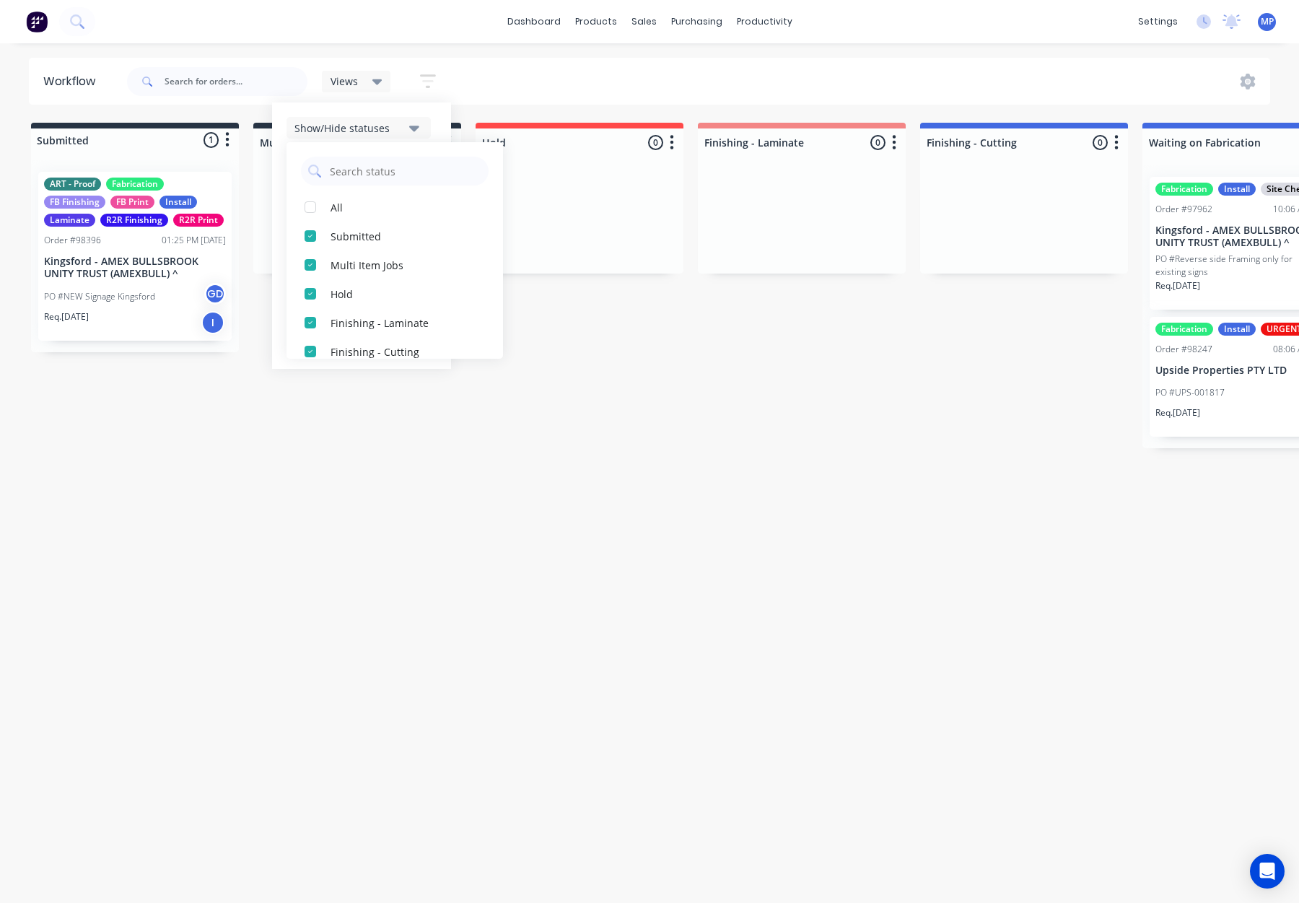
click at [375, 80] on icon at bounding box center [377, 82] width 10 height 6
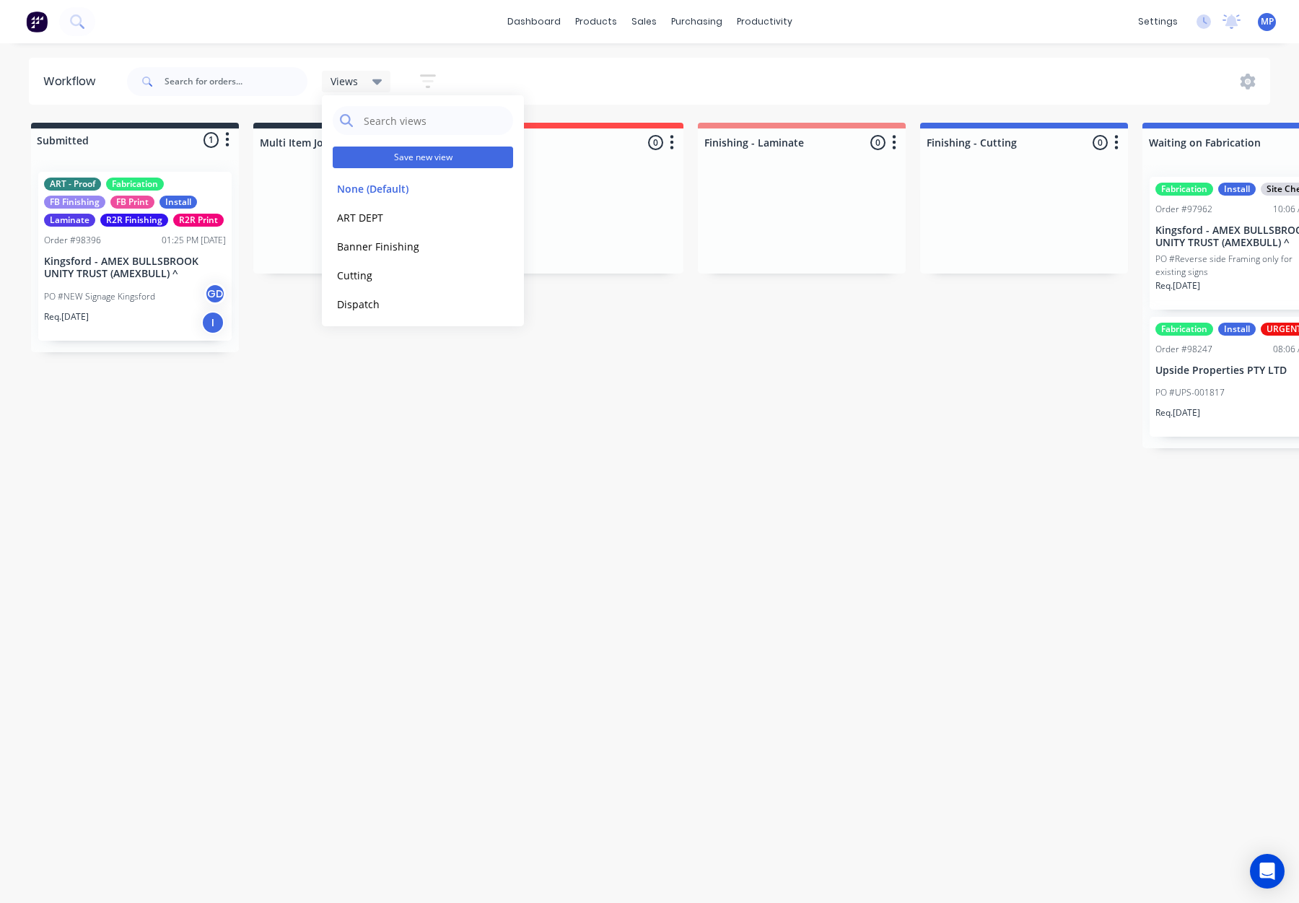
click at [409, 158] on button "Save new view" at bounding box center [423, 158] width 180 height 22
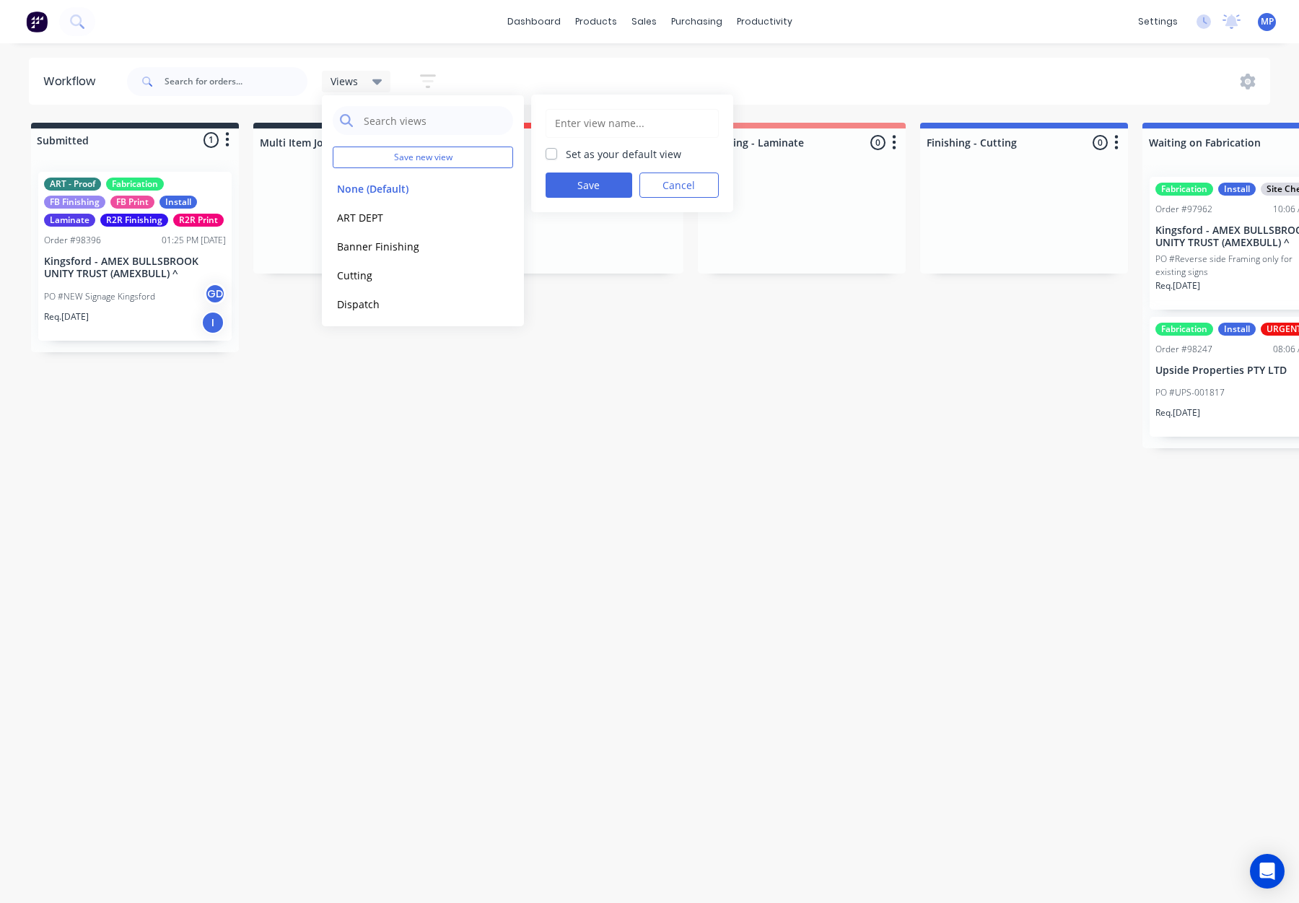
click at [590, 124] on input "text" at bounding box center [632, 123] width 157 height 27
type input "Fabrication"
click at [598, 181] on button "Save" at bounding box center [589, 185] width 87 height 25
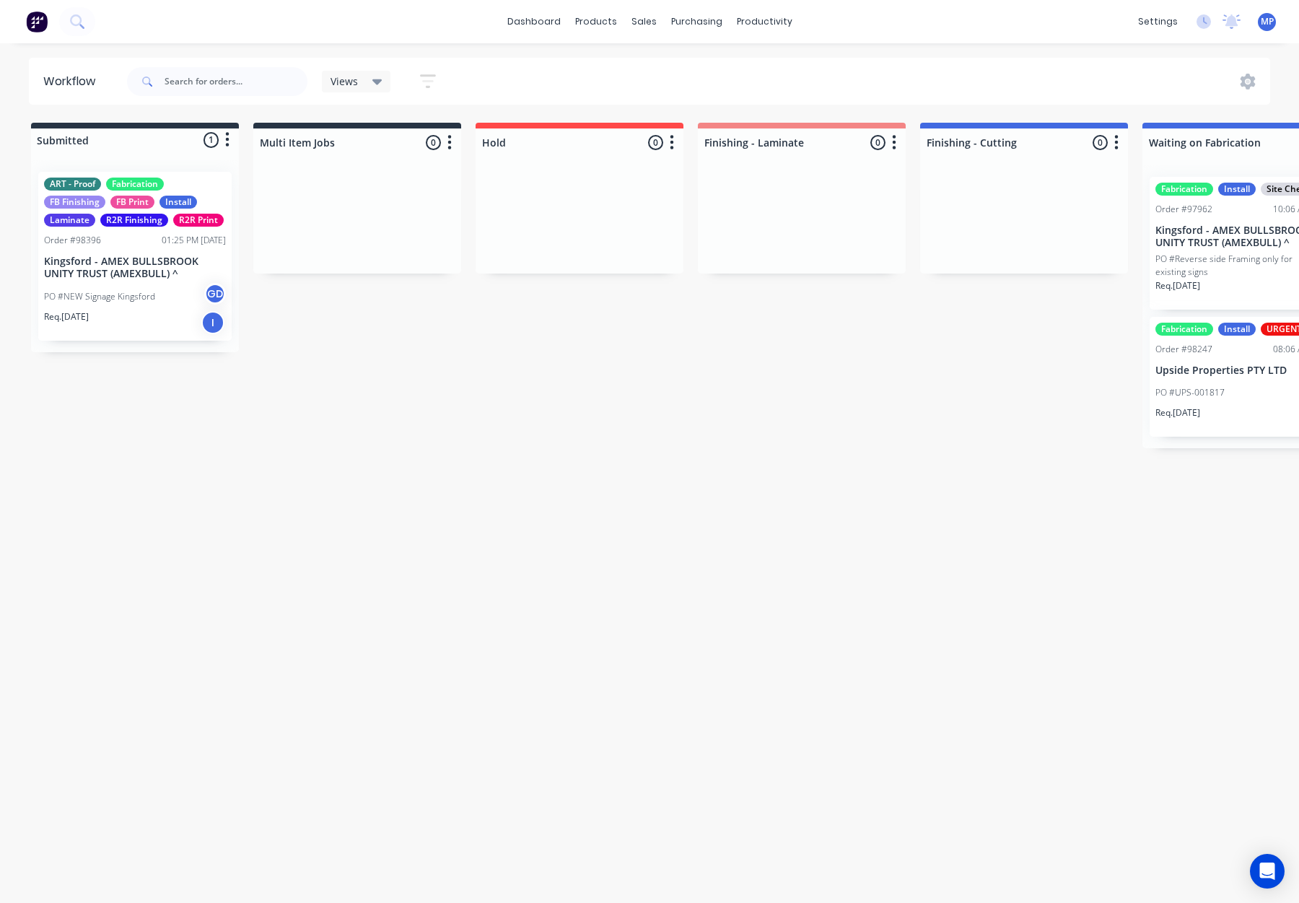
click at [352, 85] on span "Views" at bounding box center [344, 81] width 27 height 15
click at [355, 188] on button "None (Default)" at bounding box center [410, 188] width 154 height 17
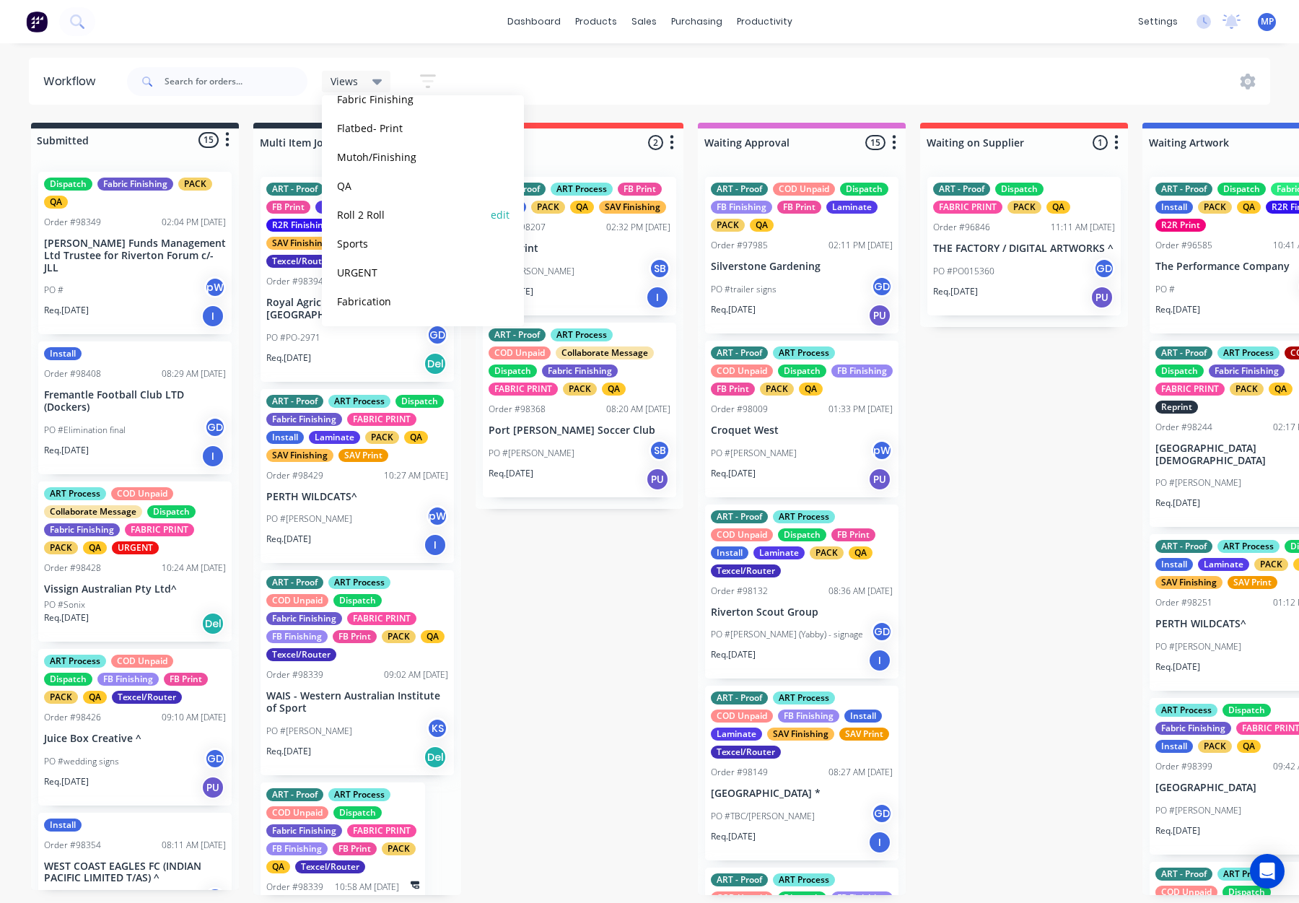
scroll to position [234, 0]
click at [612, 71] on div "Views Save new view None (Default) edit ART DEPT edit Banner Finishing edit Cut…" at bounding box center [697, 81] width 1147 height 43
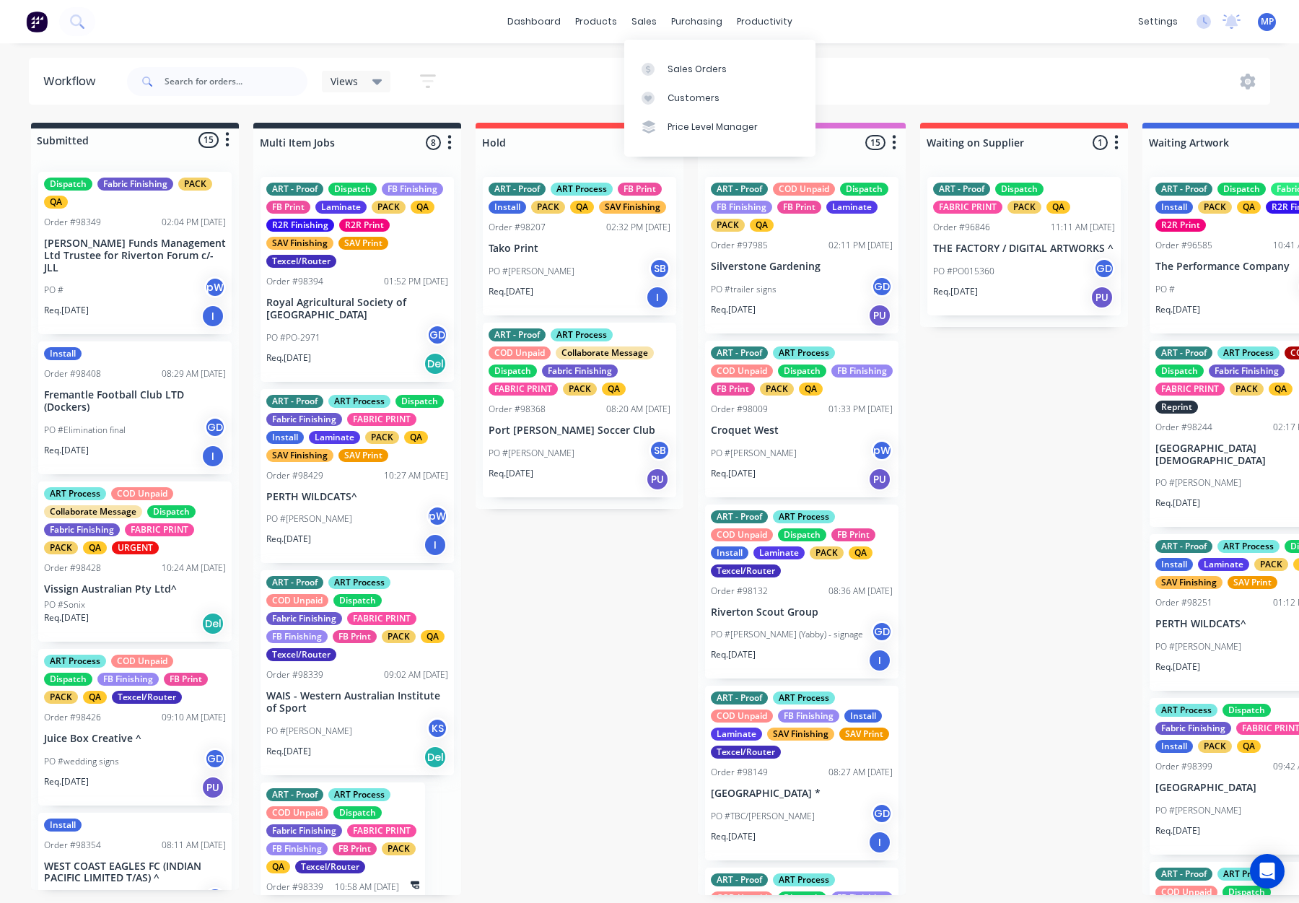
drag, startPoint x: 642, startPoint y: 20, endPoint x: 648, endPoint y: 33, distance: 13.9
click at [642, 20] on div "sales" at bounding box center [644, 22] width 40 height 22
click at [678, 75] on link "Sales Orders" at bounding box center [719, 68] width 191 height 29
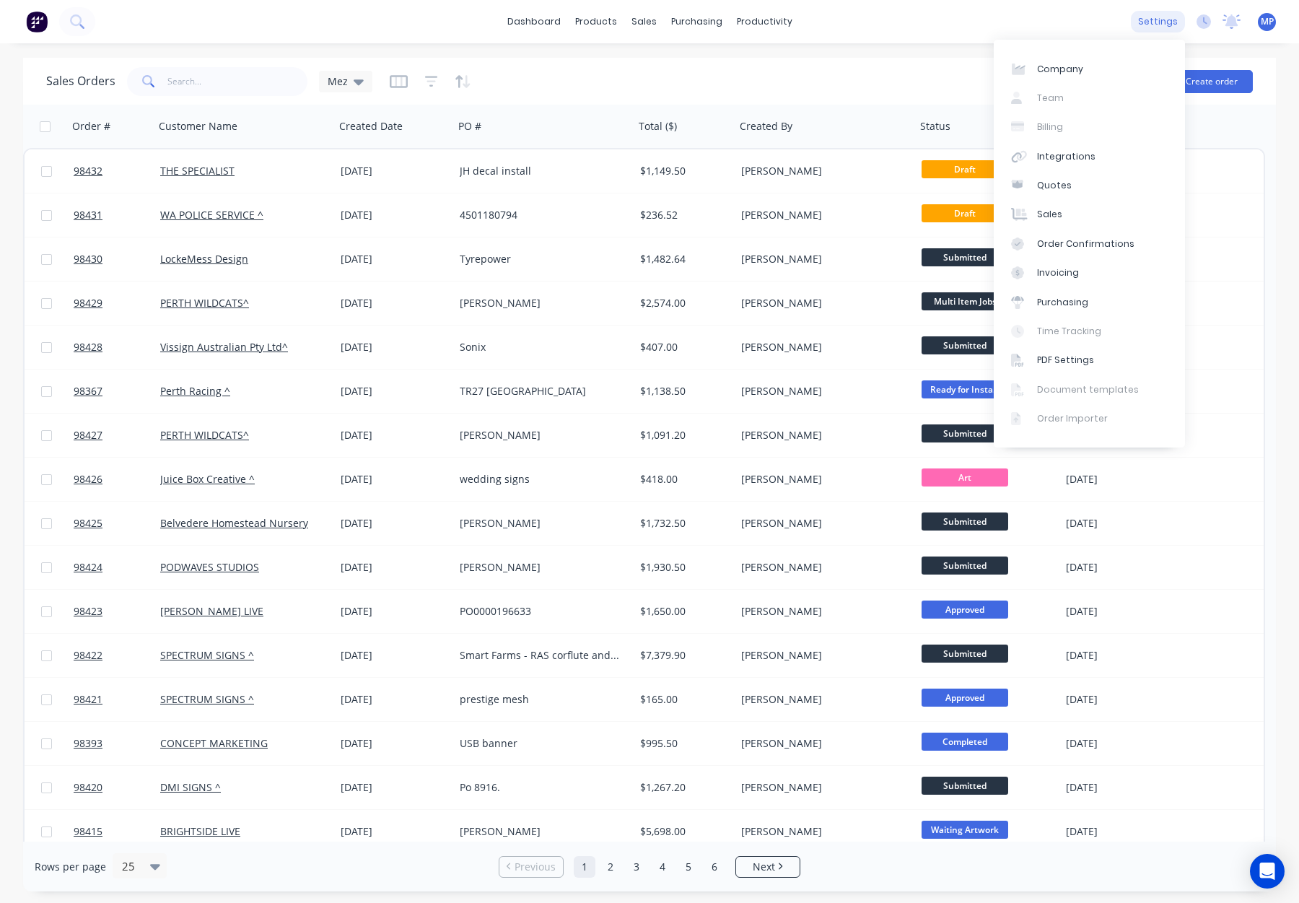
click at [1164, 19] on div "settings" at bounding box center [1158, 22] width 54 height 22
click at [923, 45] on div "dashboard products sales purchasing productivity dashboard products Product Cat…" at bounding box center [649, 451] width 1299 height 903
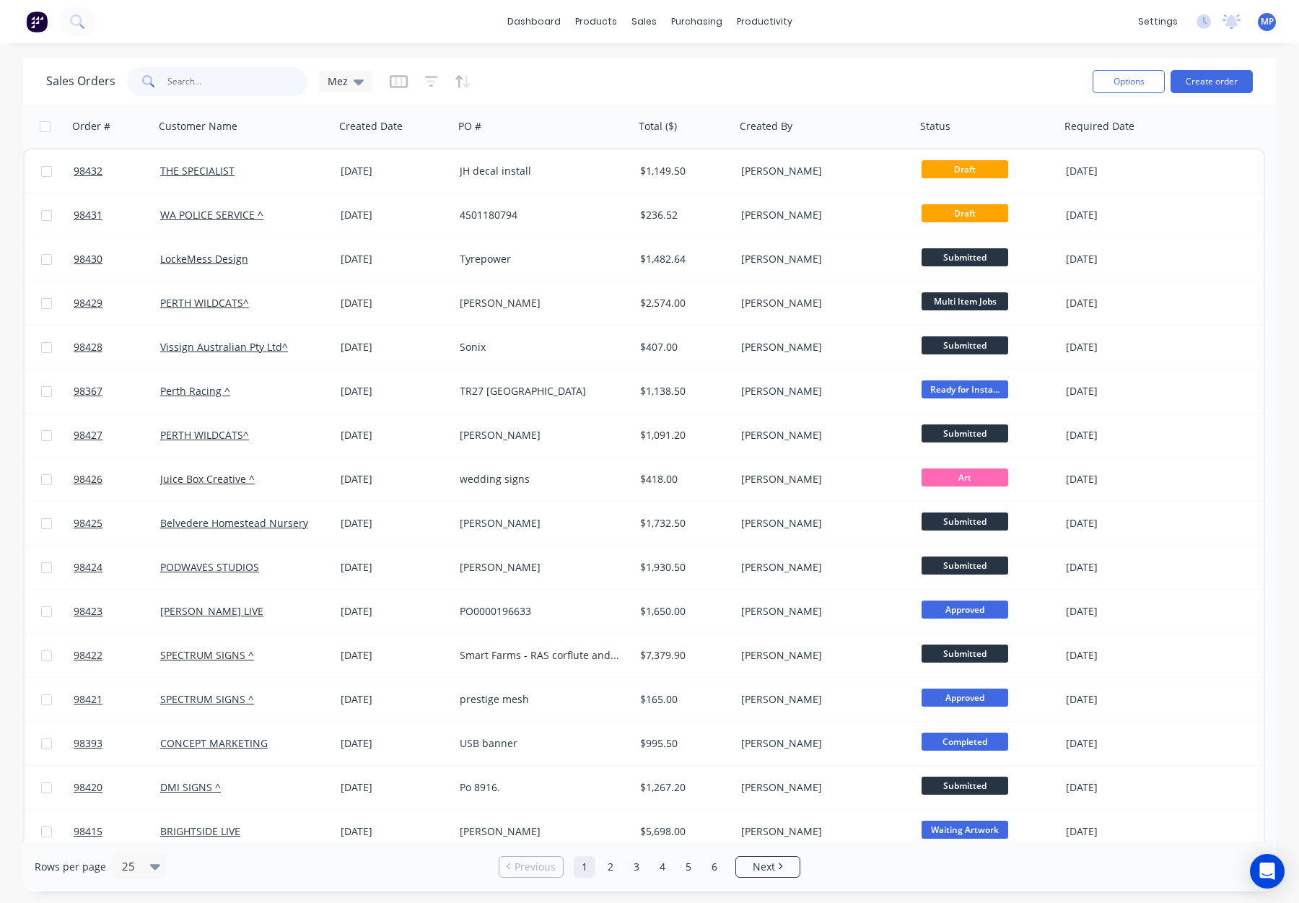
click at [199, 79] on input "text" at bounding box center [237, 81] width 141 height 29
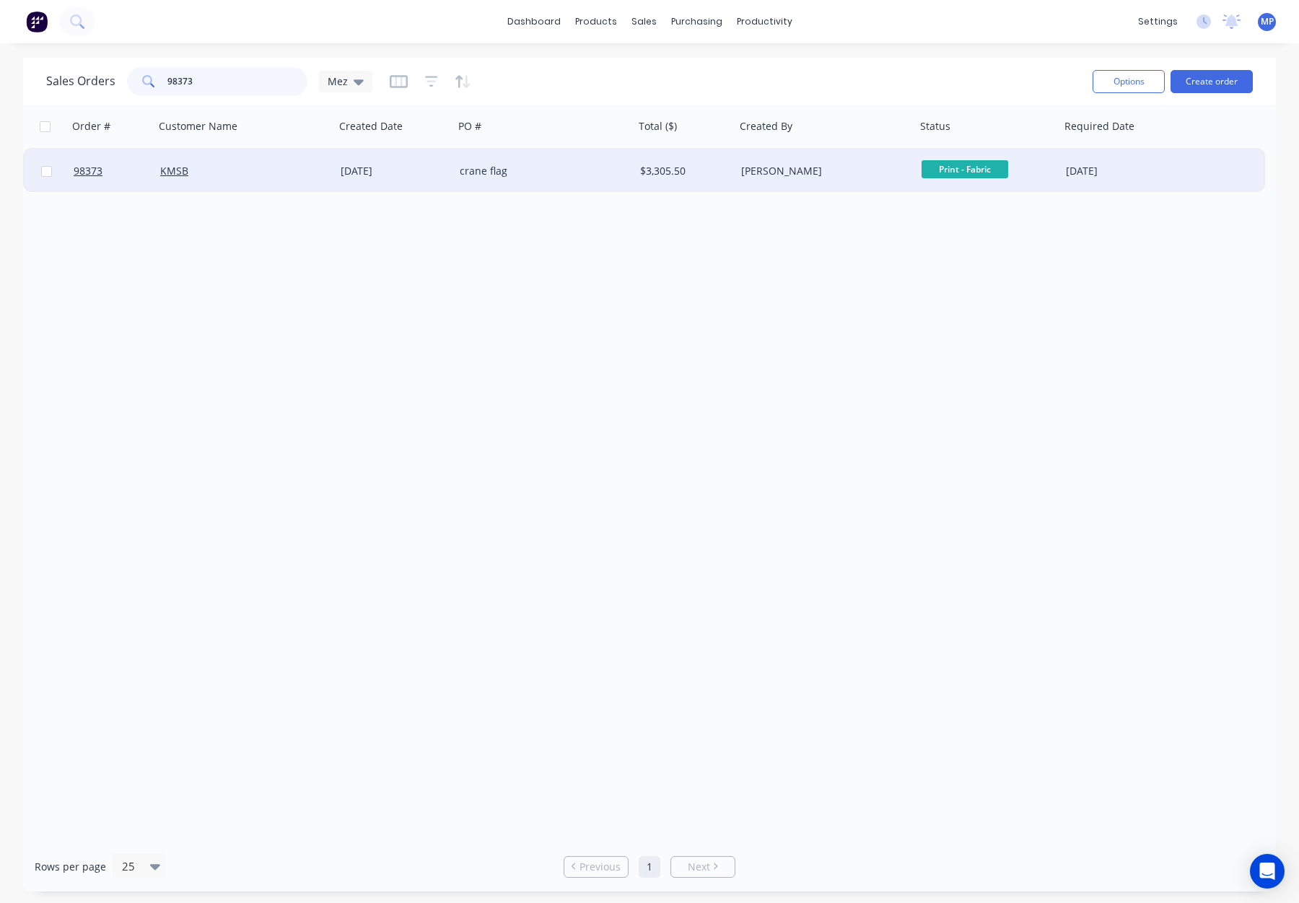
type input "98373"
click at [574, 176] on div "crane flag" at bounding box center [540, 171] width 160 height 14
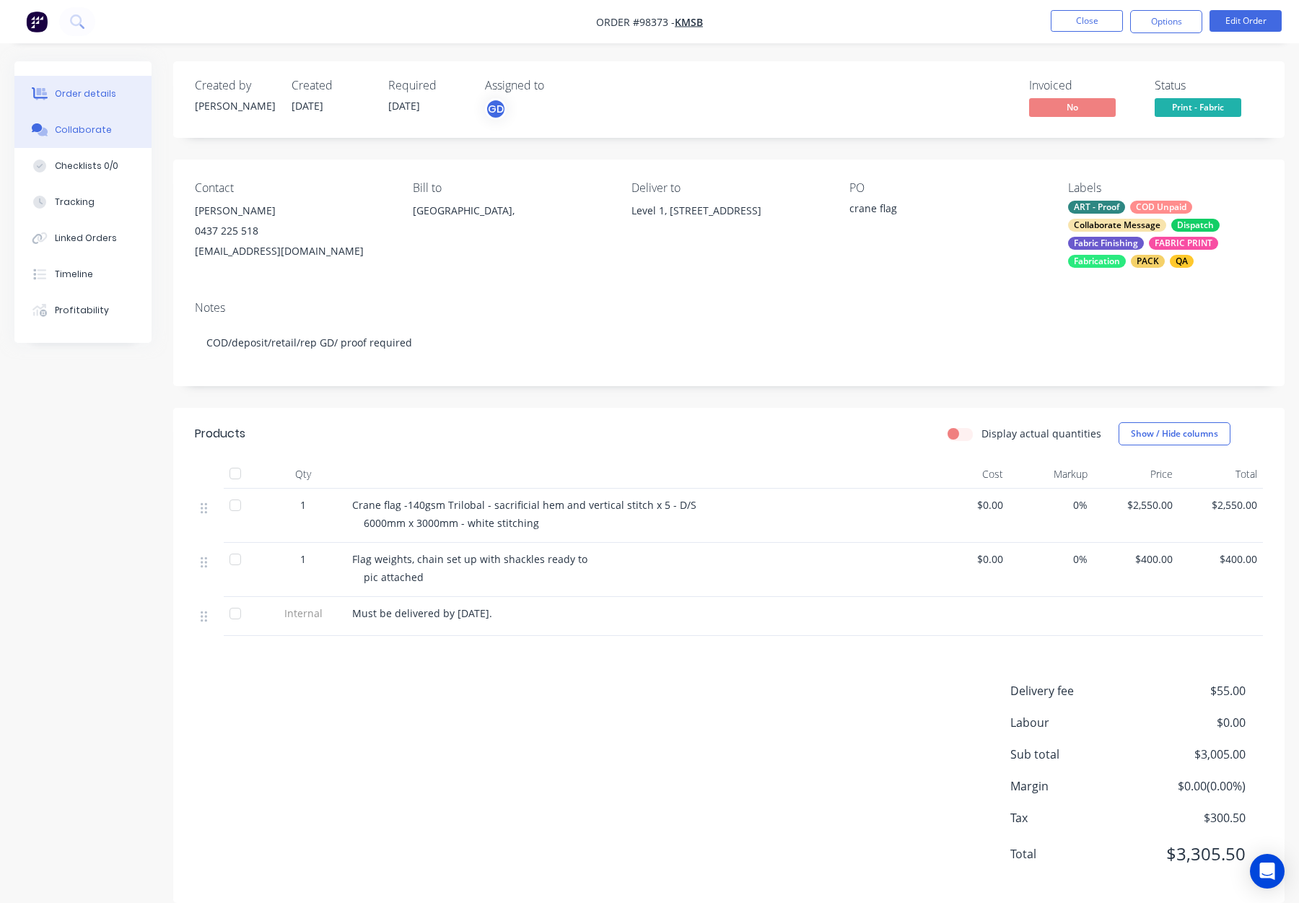
click at [70, 131] on div "Collaborate" at bounding box center [83, 129] width 57 height 13
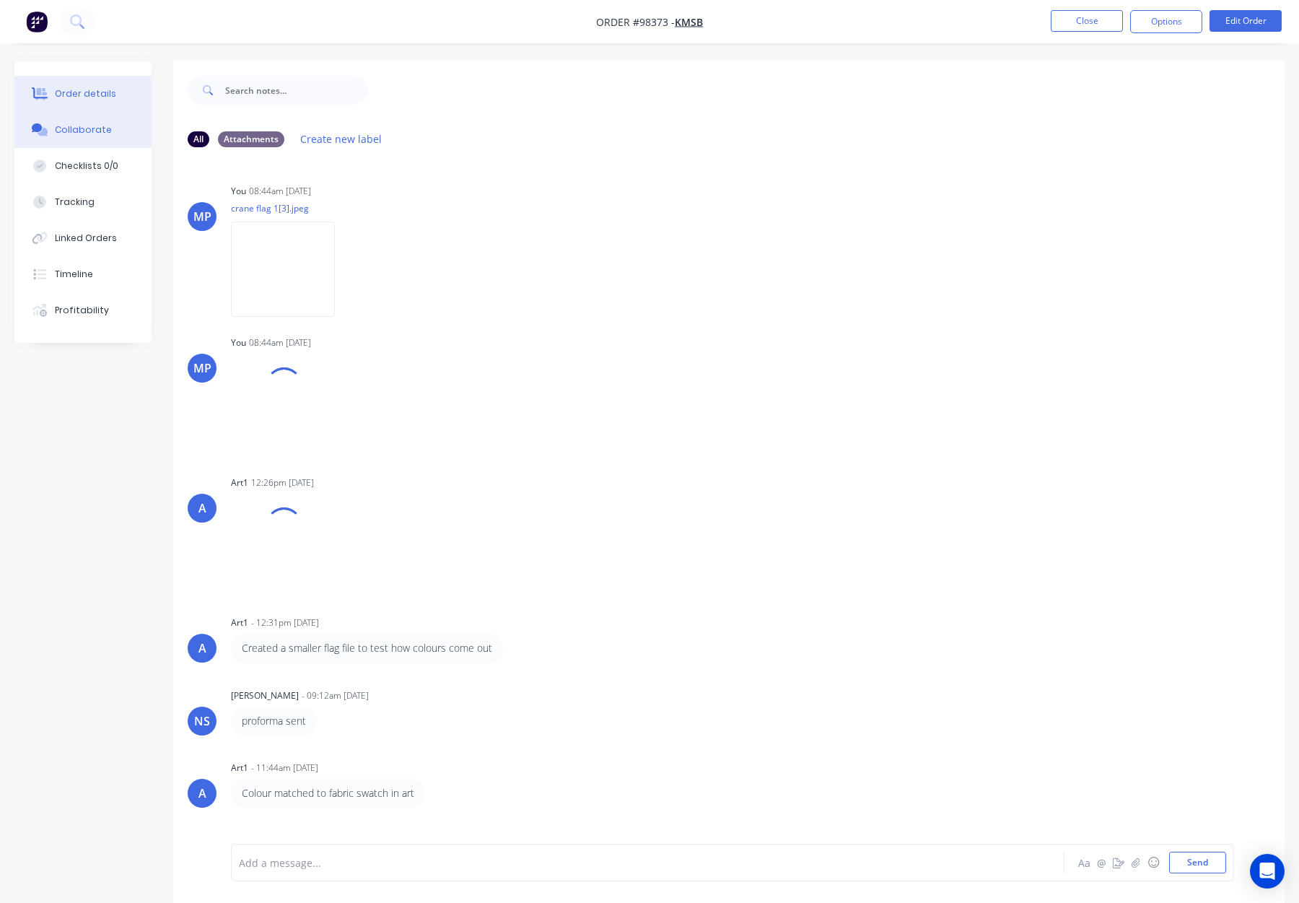
click at [61, 94] on div "Order details" at bounding box center [85, 93] width 61 height 13
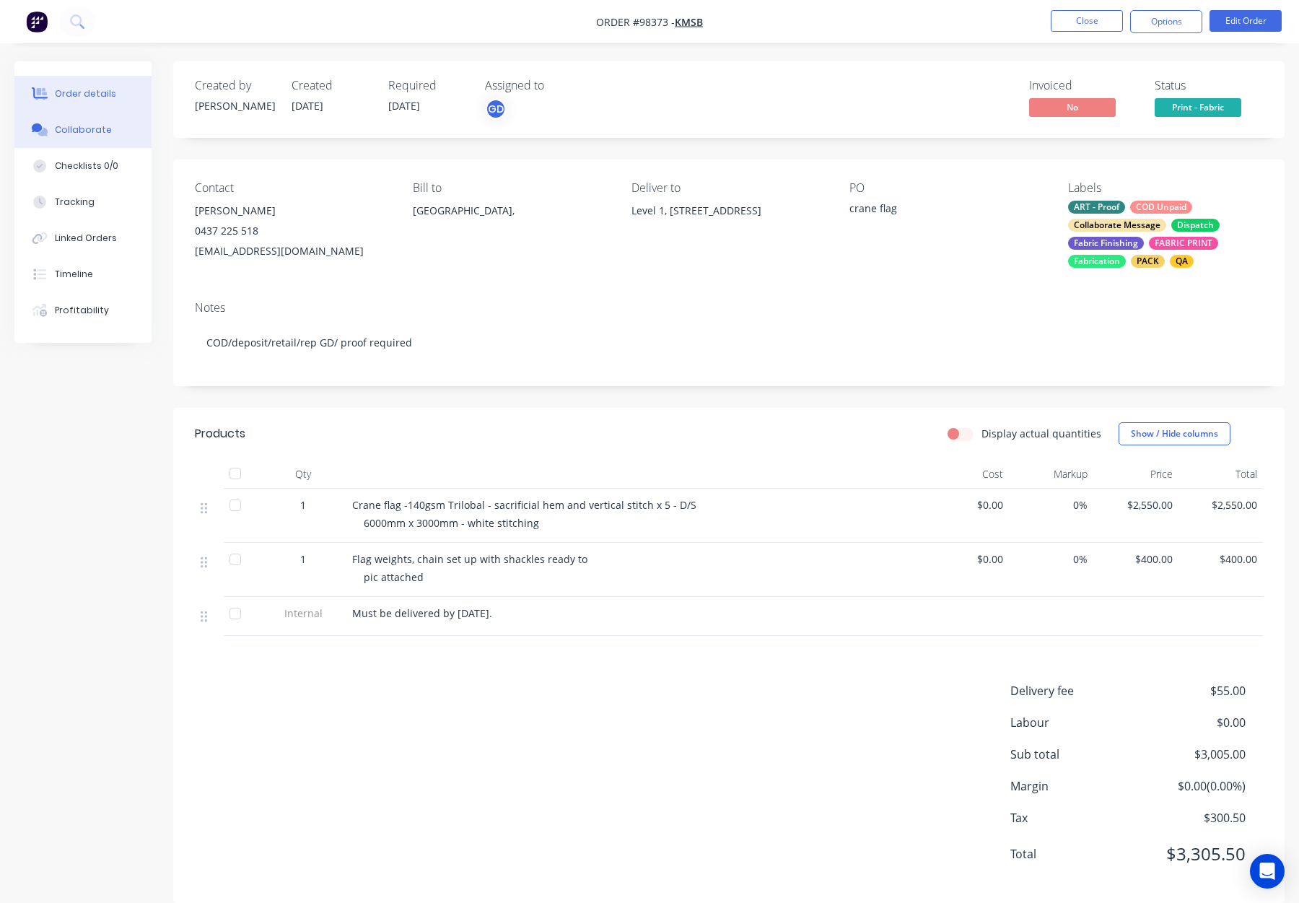
click at [67, 118] on button "Collaborate" at bounding box center [82, 130] width 137 height 36
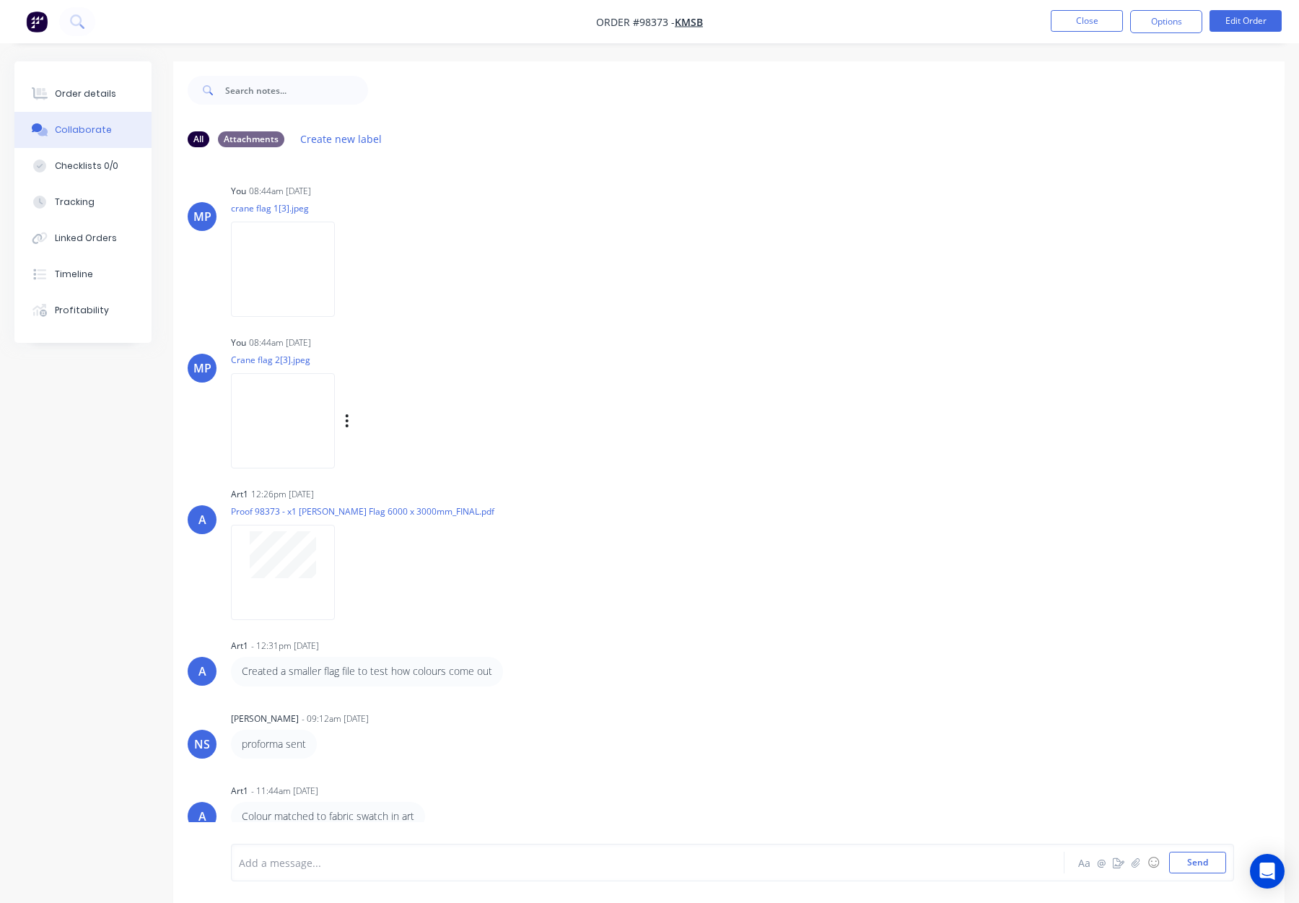
scroll to position [22, 0]
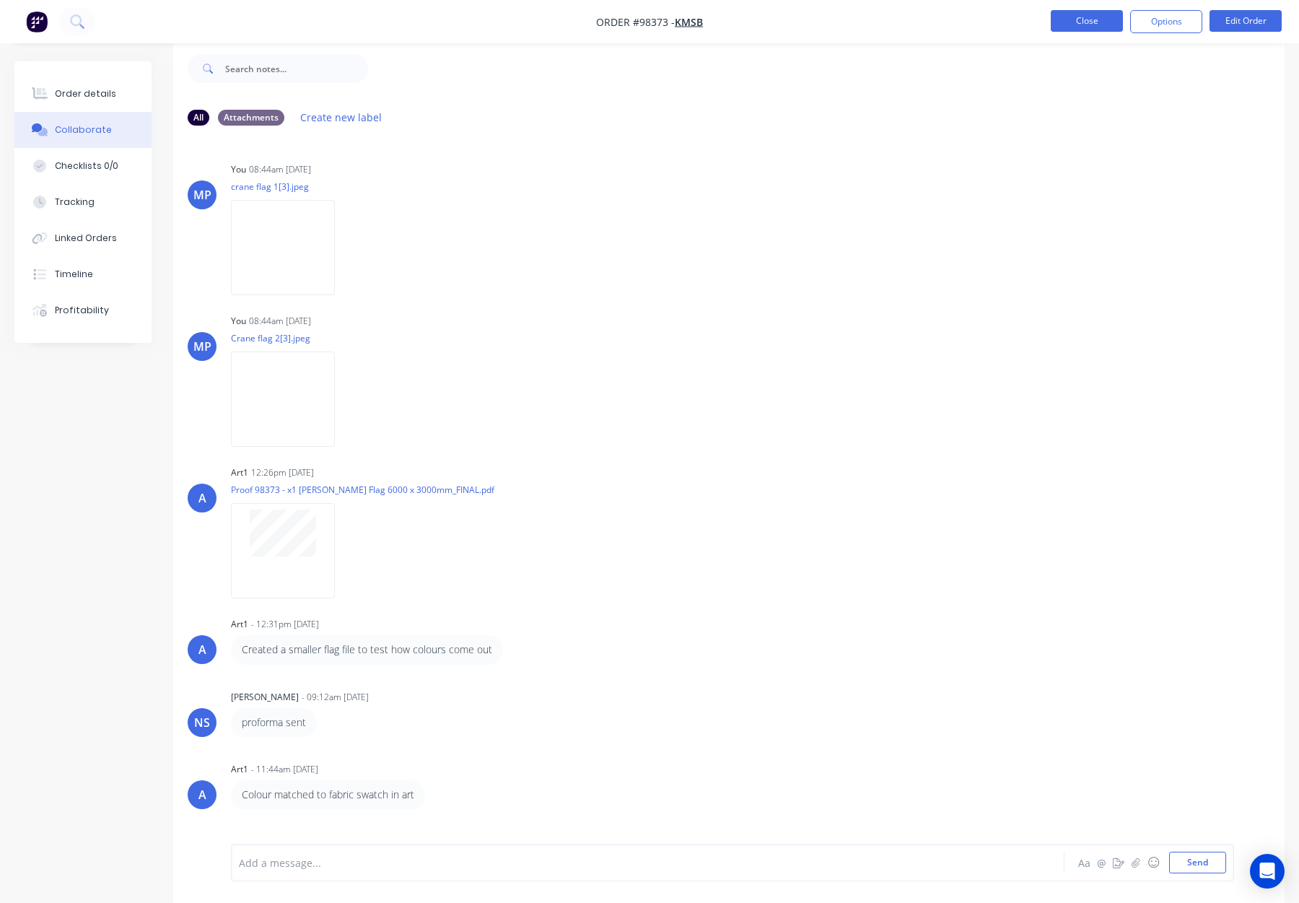
click at [1051, 19] on button "Close" at bounding box center [1087, 21] width 72 height 22
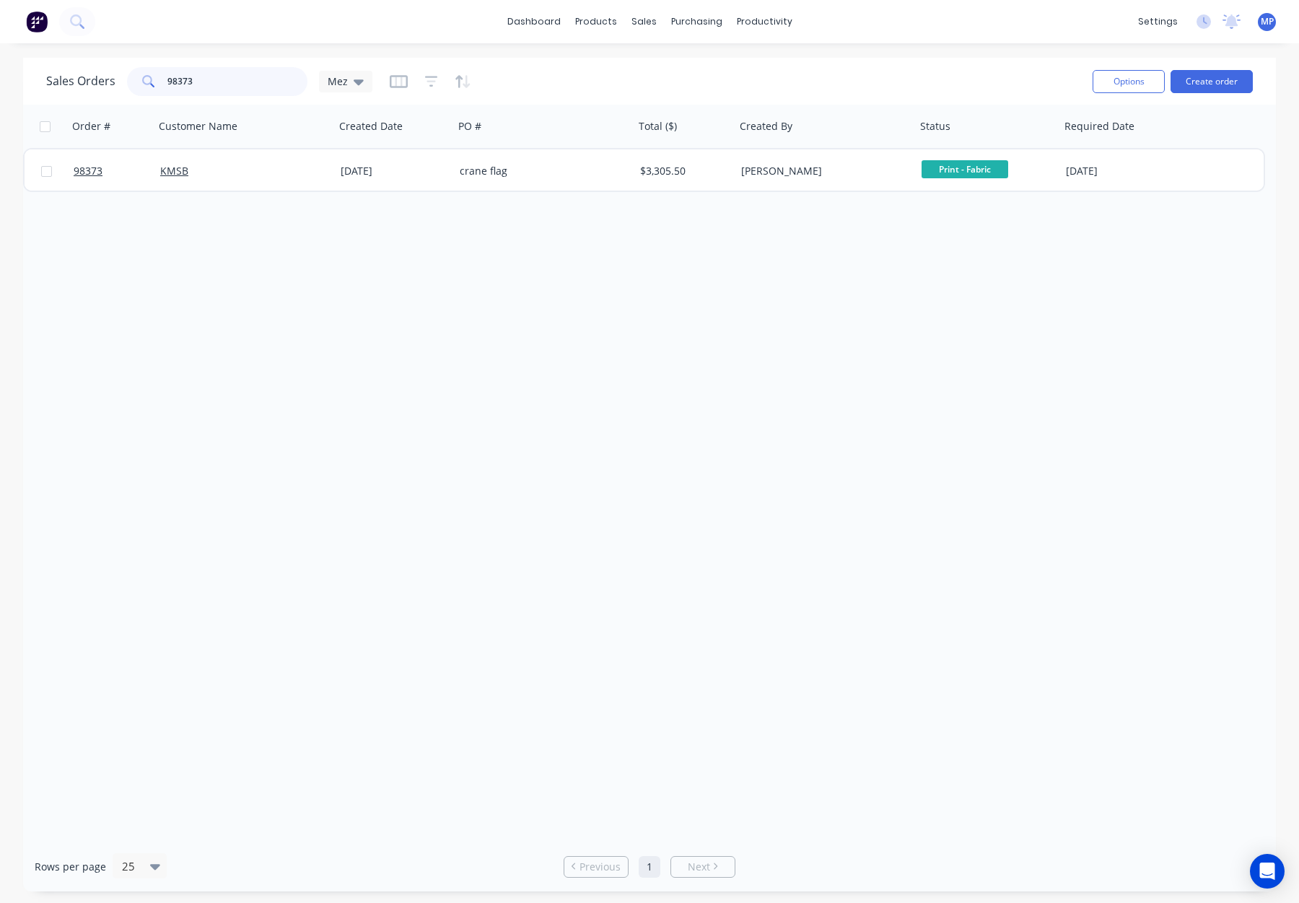
click at [225, 87] on input "98373" at bounding box center [237, 81] width 141 height 29
drag, startPoint x: 227, startPoint y: 82, endPoint x: 103, endPoint y: 86, distance: 124.2
click at [103, 86] on div "Sales Orders 98373 Mez" at bounding box center [209, 81] width 326 height 29
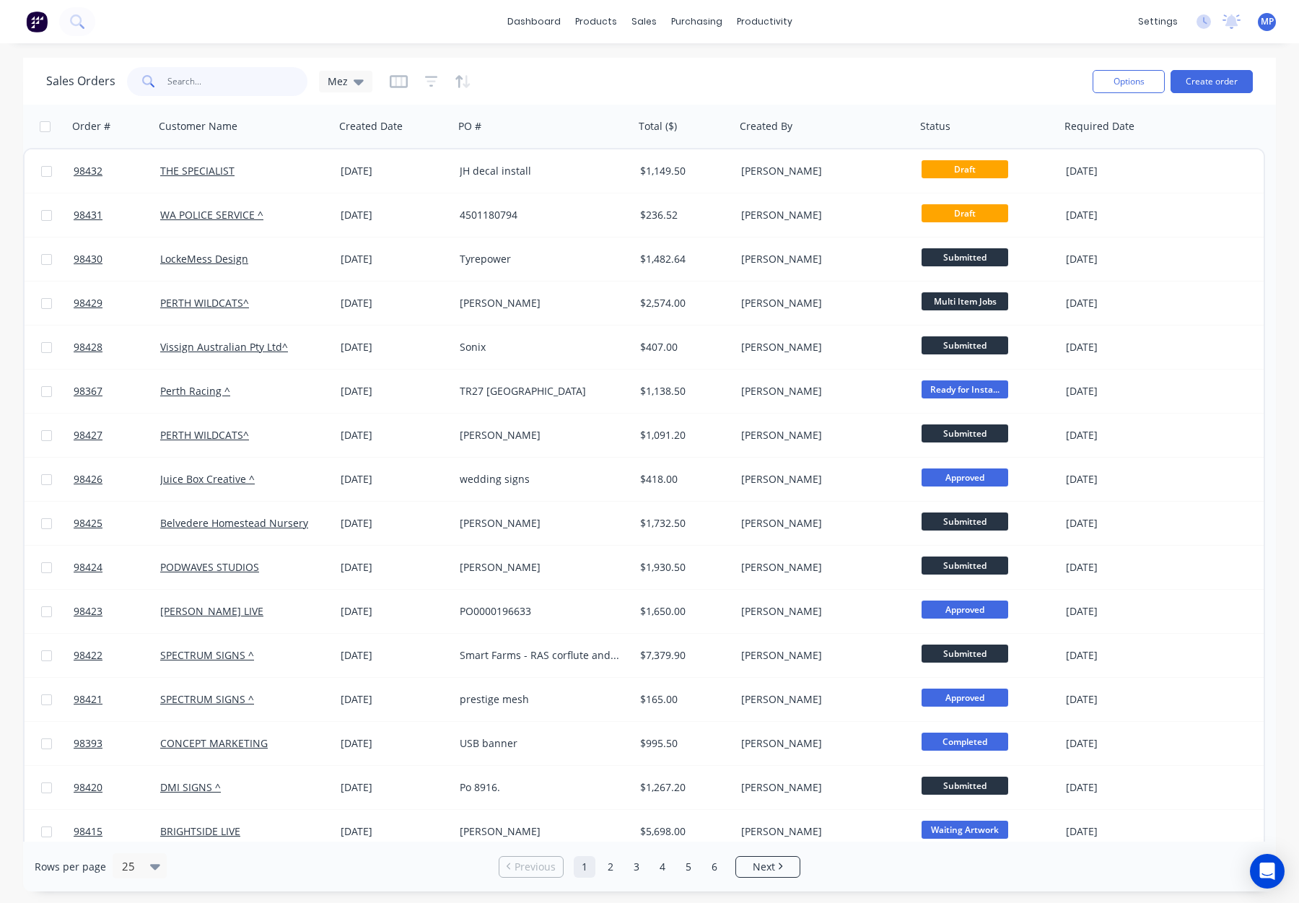
click at [193, 79] on input "text" at bounding box center [237, 81] width 141 height 29
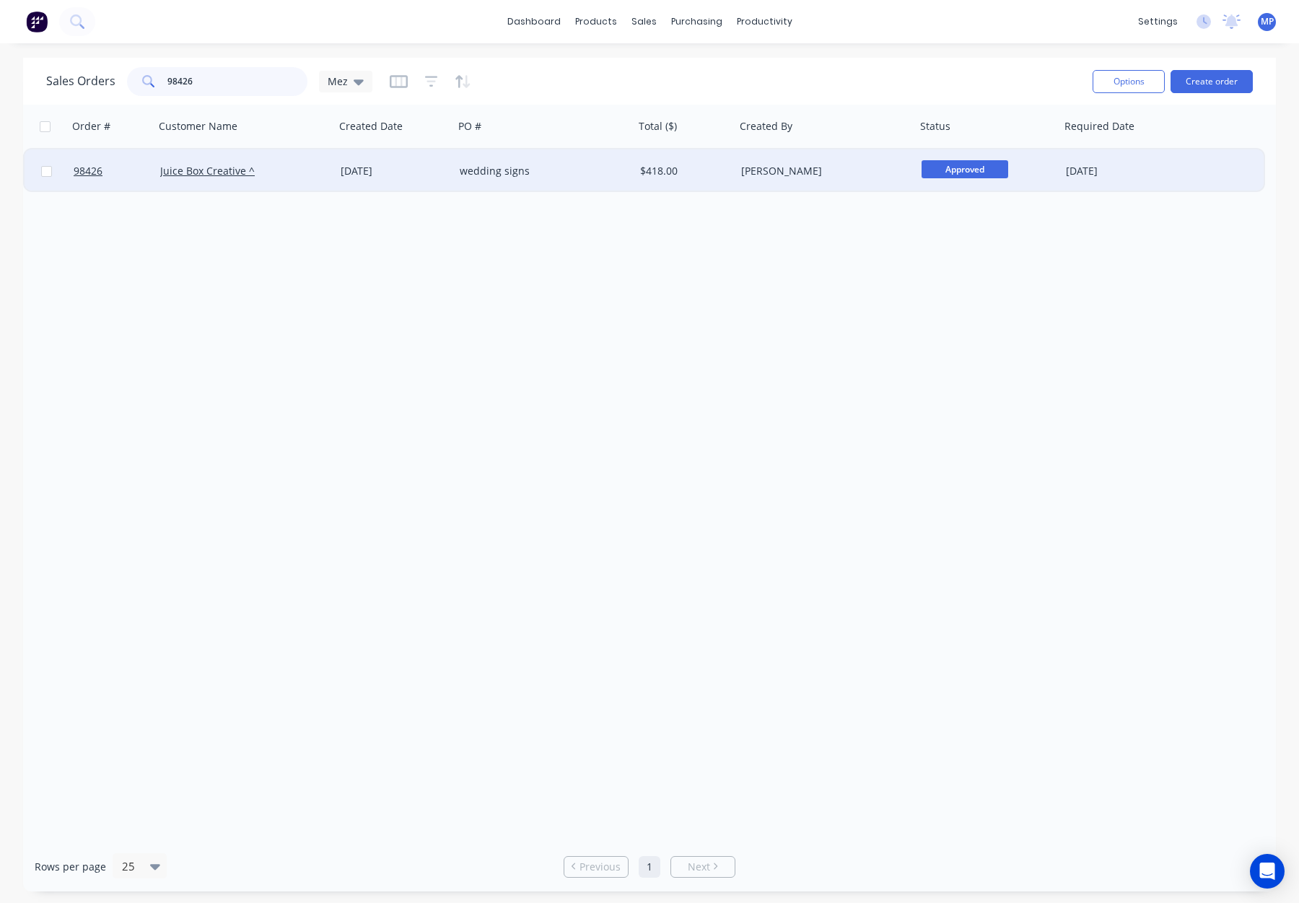
type input "98426"
click at [302, 175] on div "Juice Box Creative ^" at bounding box center [240, 171] width 160 height 14
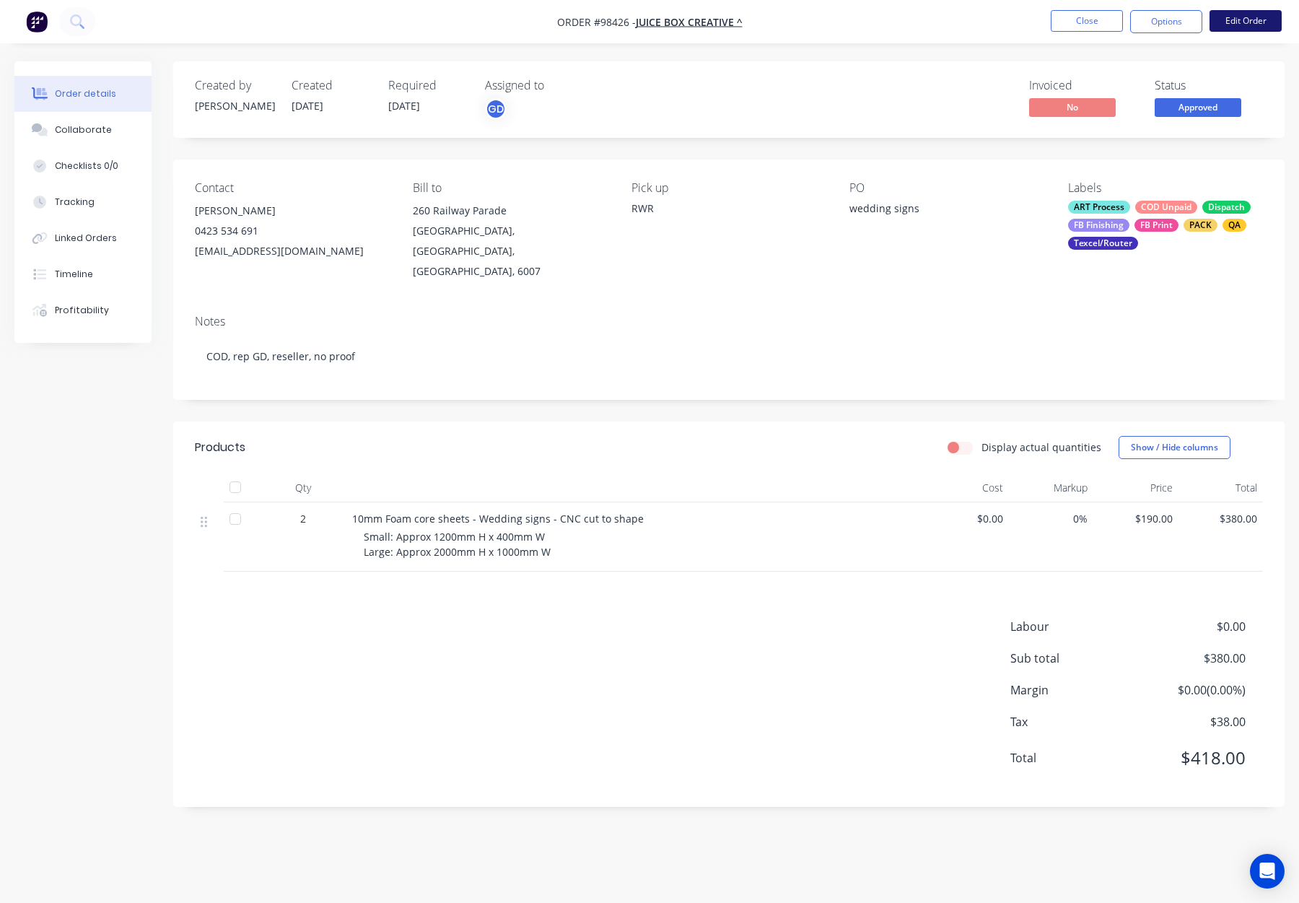
click at [1260, 19] on button "Edit Order" at bounding box center [1246, 21] width 72 height 22
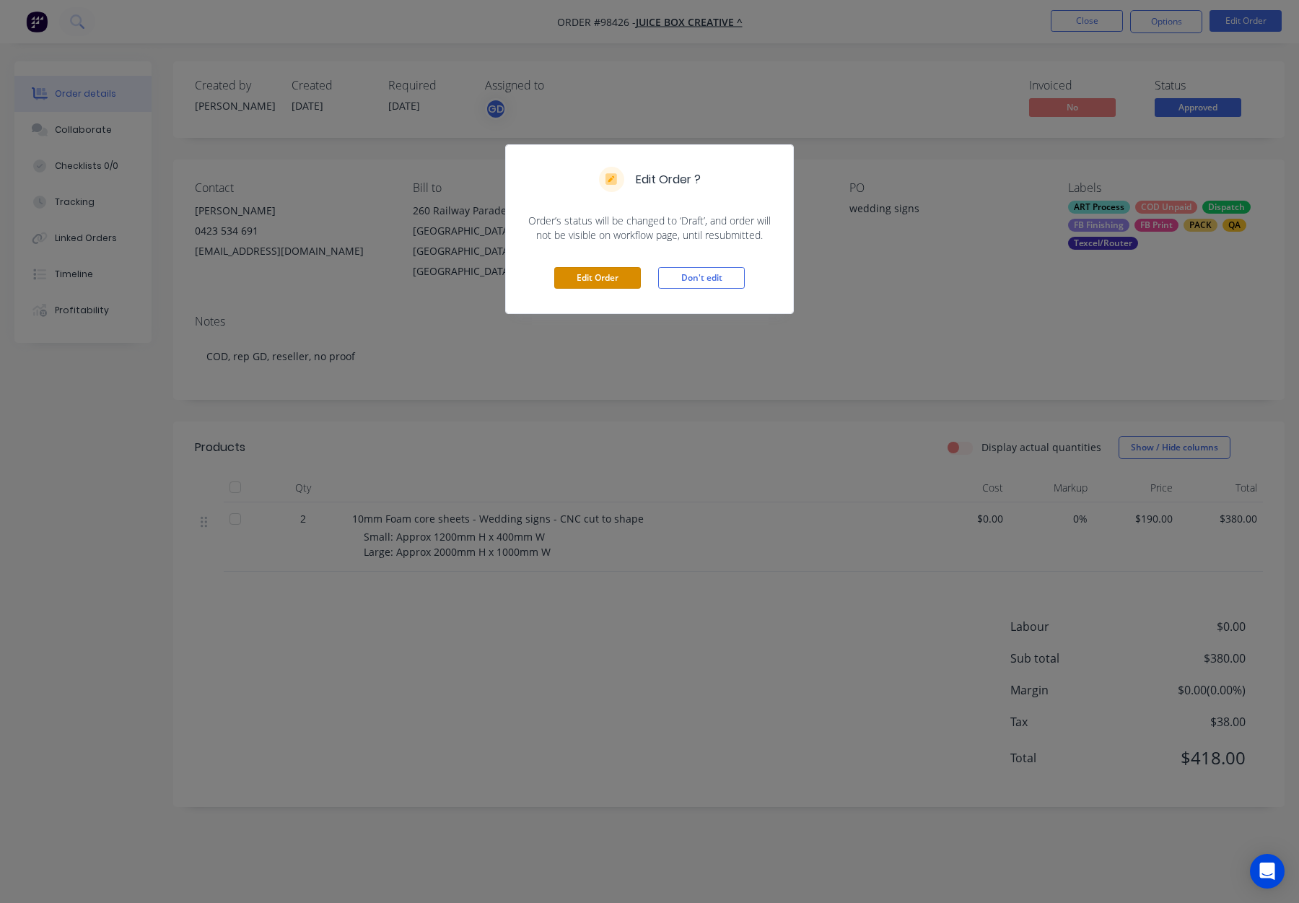
click at [573, 286] on button "Edit Order" at bounding box center [597, 278] width 87 height 22
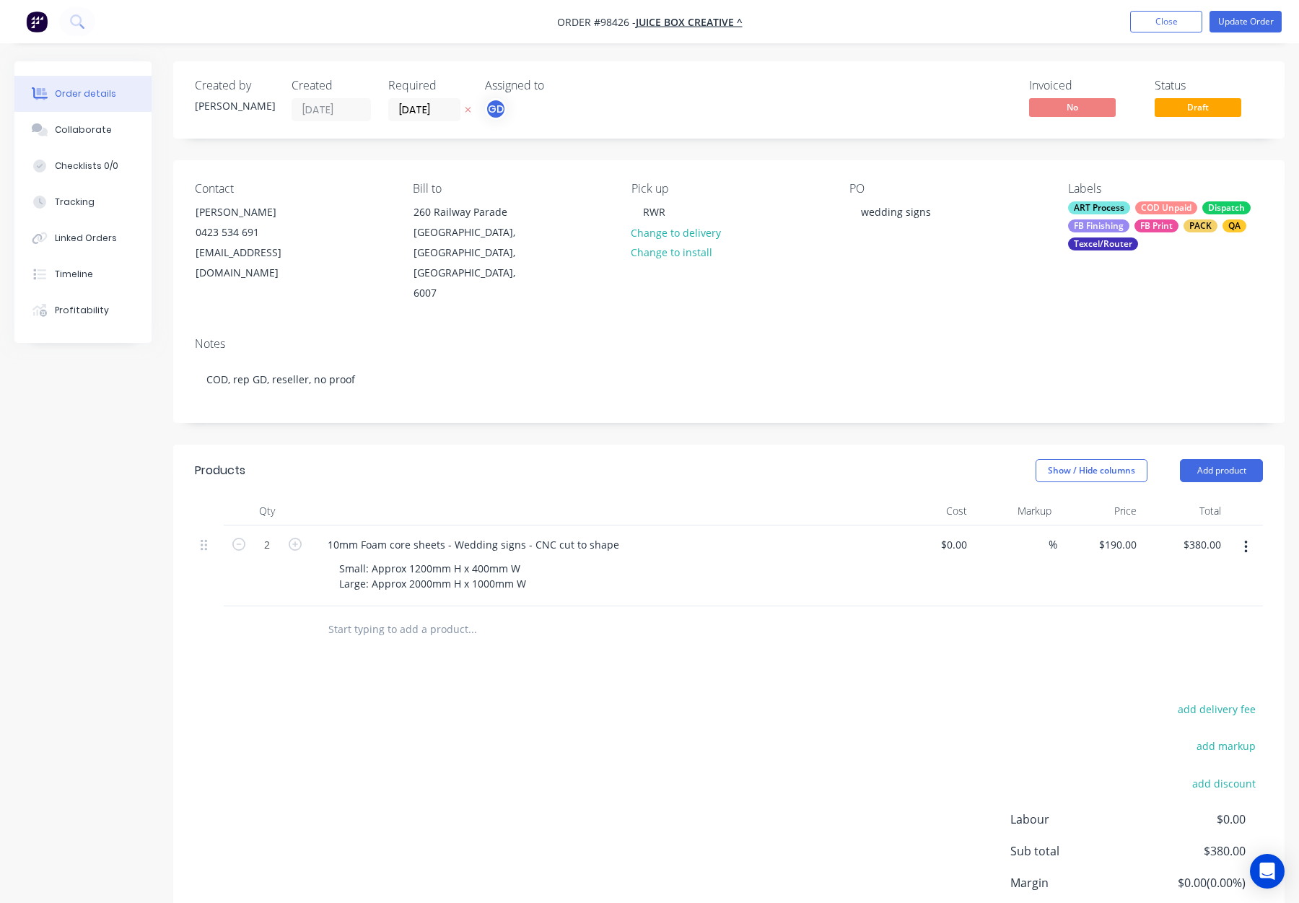
scroll to position [98, 0]
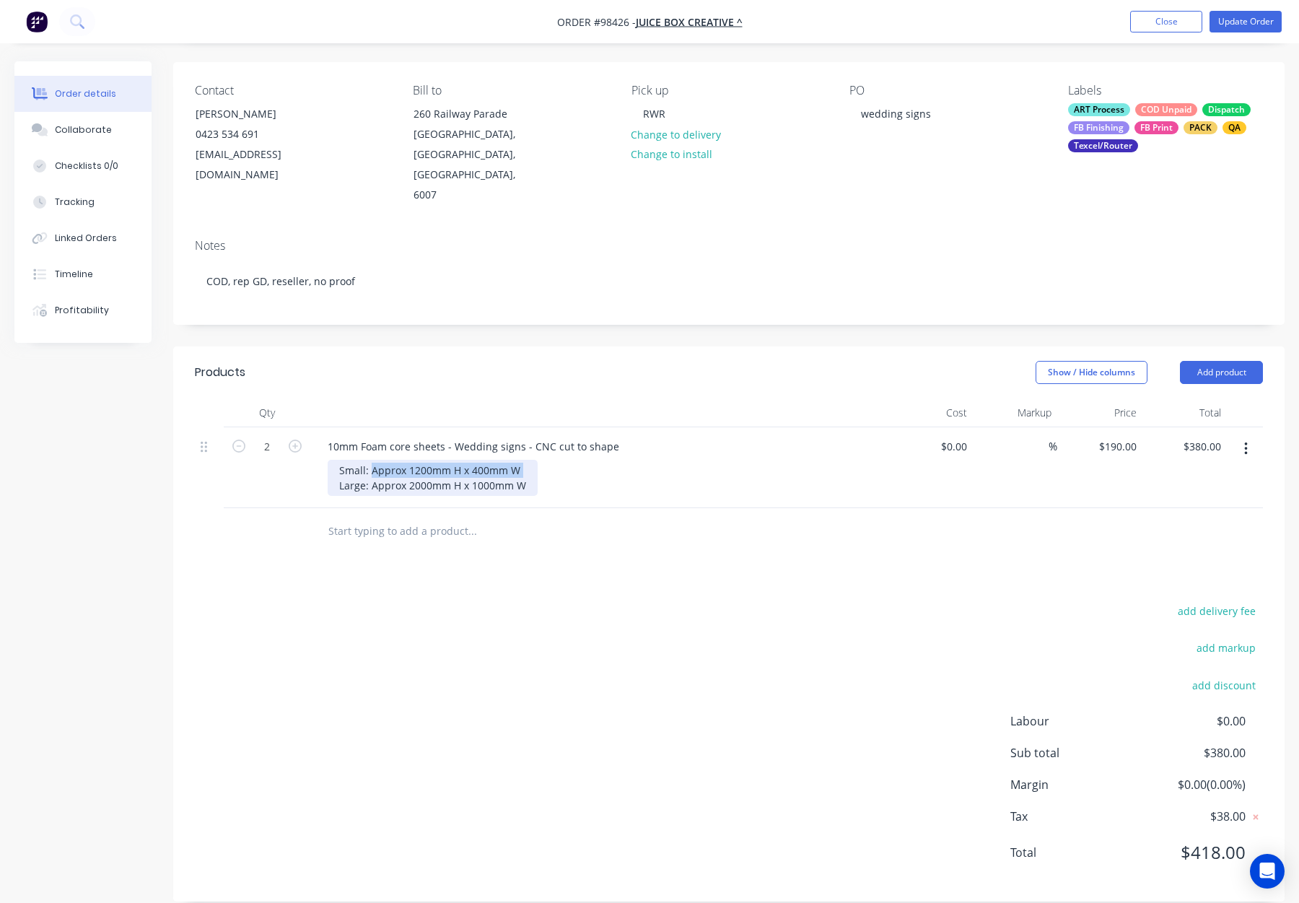
drag, startPoint x: 379, startPoint y: 449, endPoint x: 523, endPoint y: 451, distance: 144.4
click at [523, 460] on div "Small: Approx 1200mm H x 400mm W Large: Approx 2000mm H x 1000mm W" at bounding box center [433, 478] width 210 height 36
drag, startPoint x: 378, startPoint y: 467, endPoint x: 541, endPoint y: 470, distance: 162.4
click at [541, 470] on div "Small: 950 x 380mm Large: Approx 2000mm H x 1000mm W" at bounding box center [605, 478] width 554 height 36
click at [613, 567] on div "Products Show / Hide columns Add product Qty Cost Markup Price Total 2 10mm Foa…" at bounding box center [729, 623] width 1112 height 555
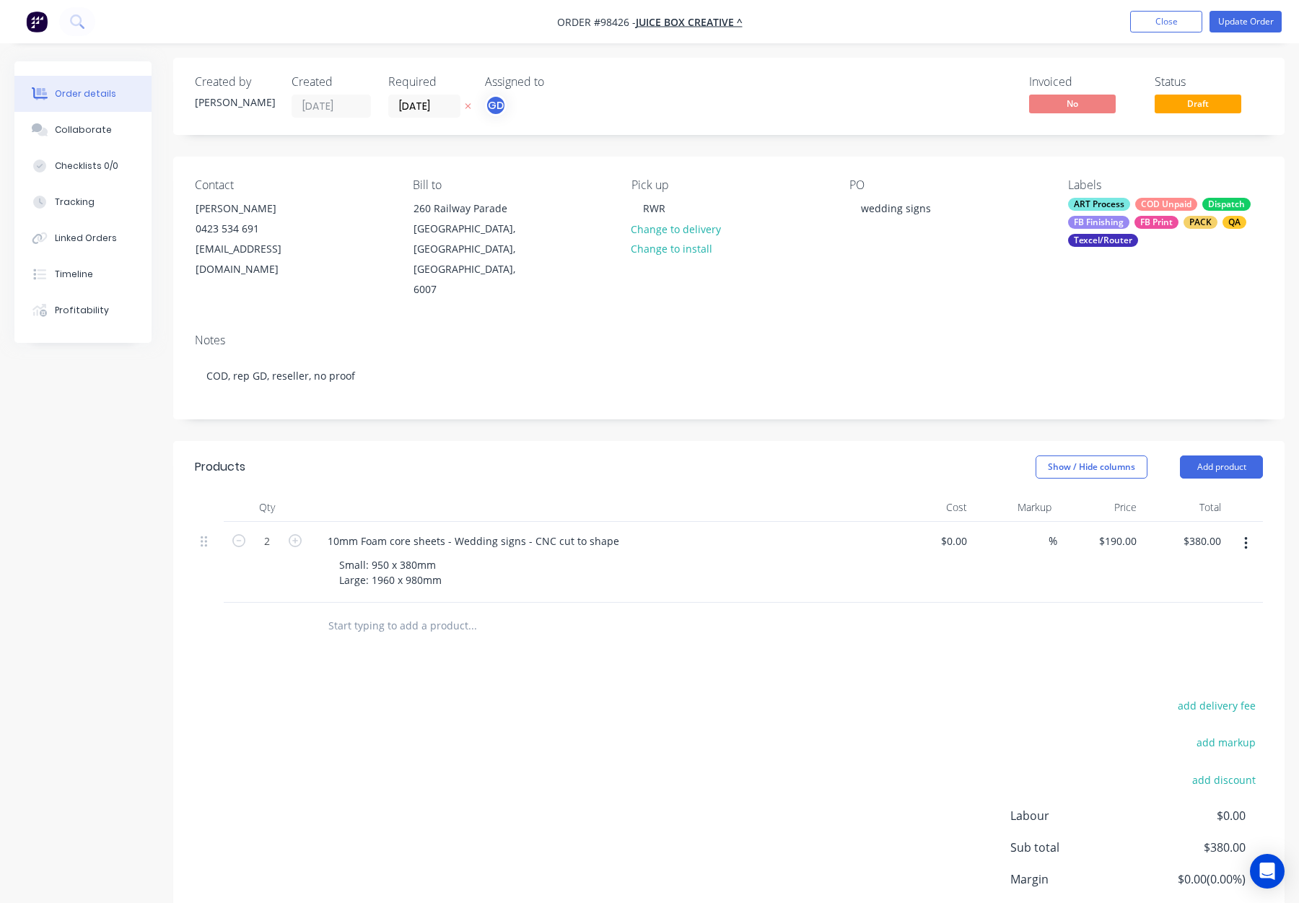
scroll to position [0, 0]
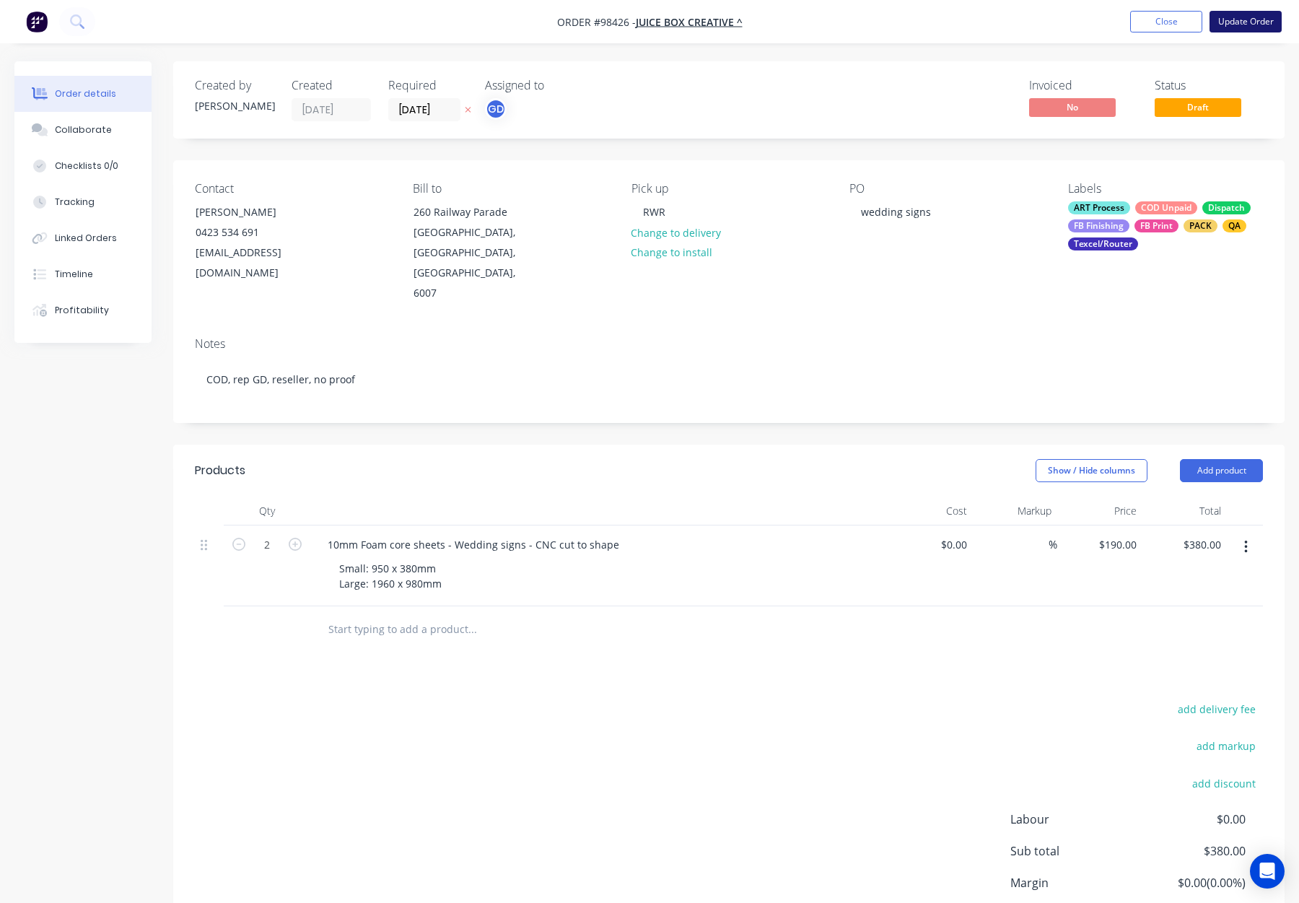
click at [1236, 26] on button "Update Order" at bounding box center [1246, 22] width 72 height 22
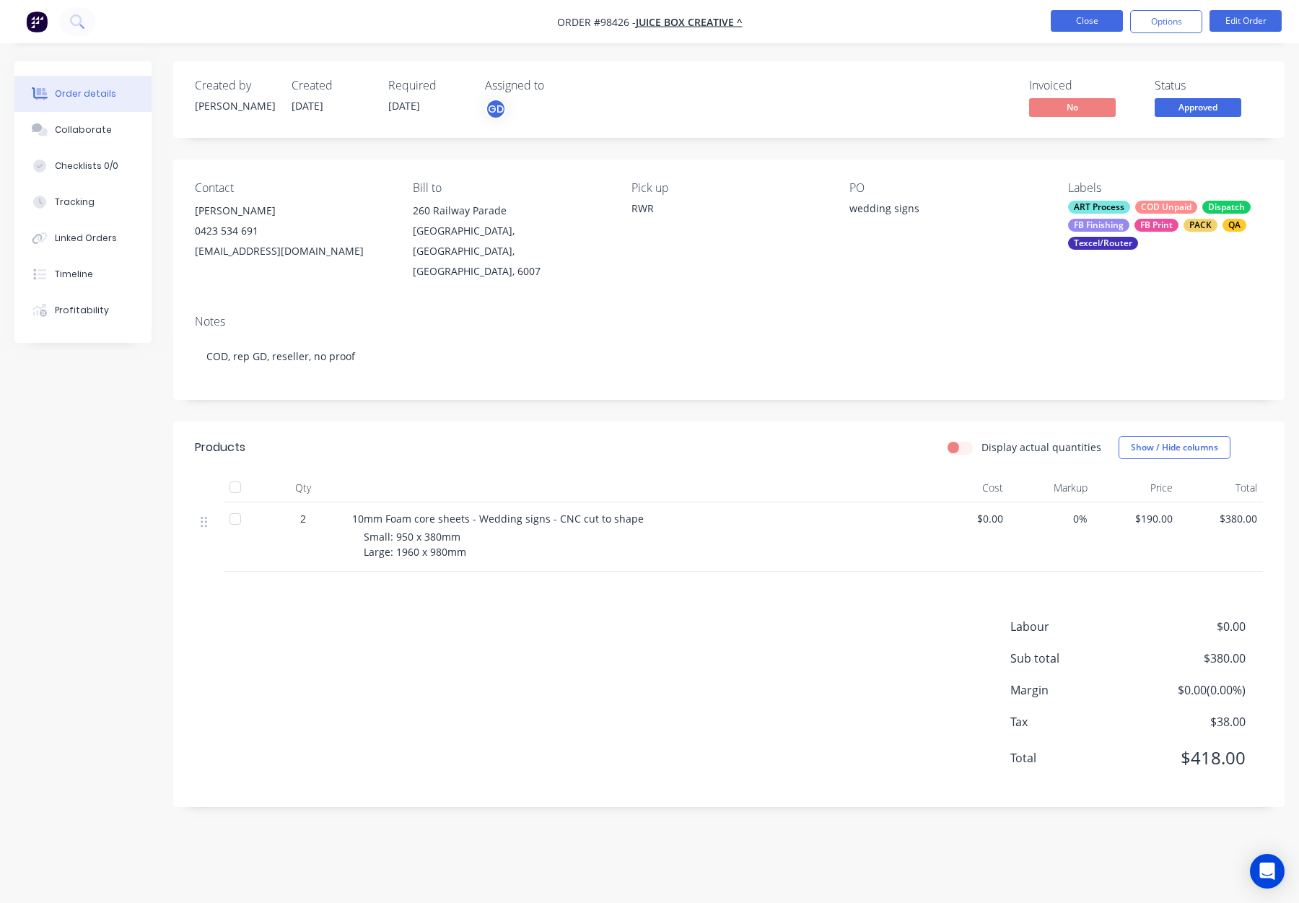
click at [1094, 25] on button "Close" at bounding box center [1087, 21] width 72 height 22
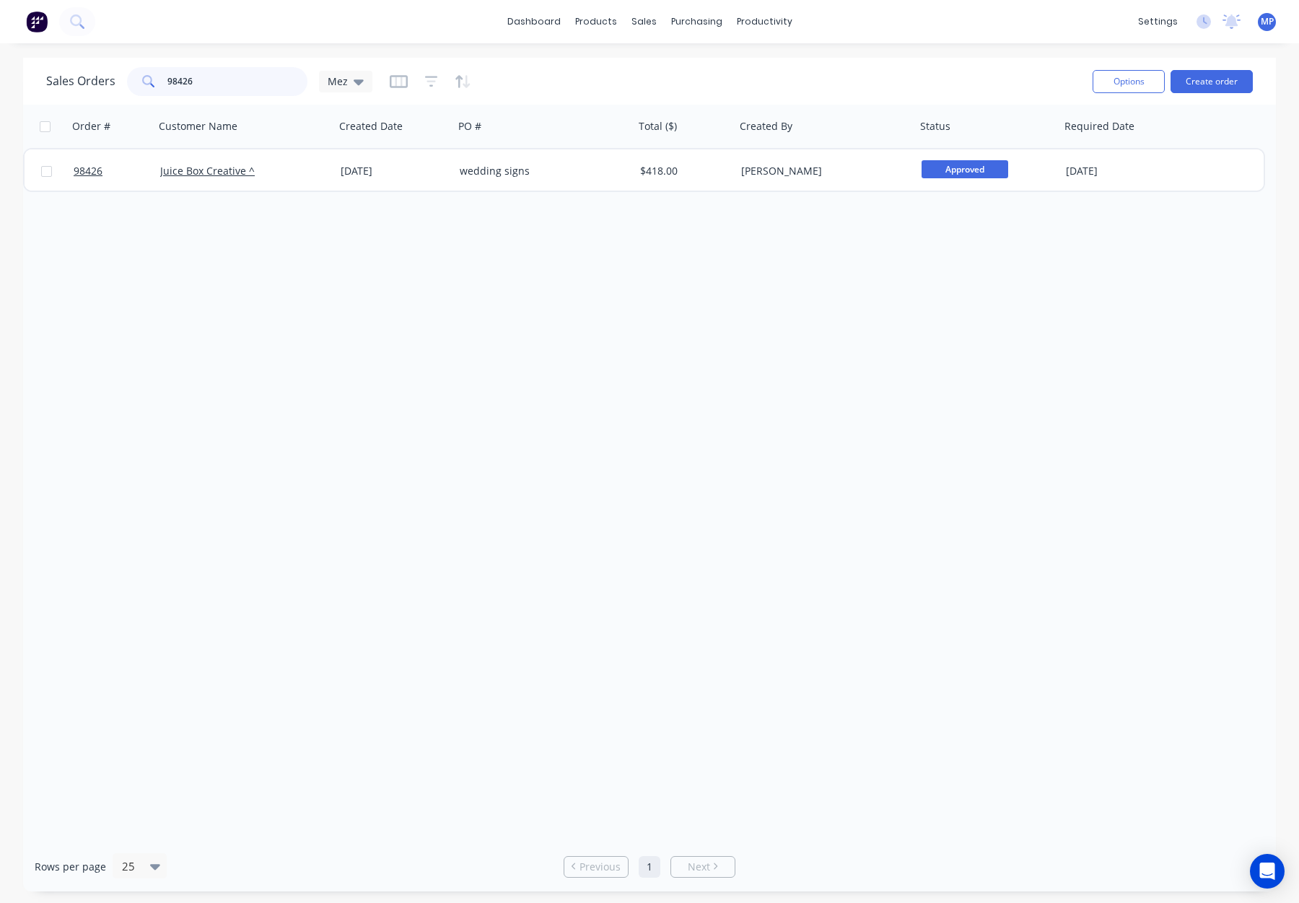
click at [229, 79] on input "98426" at bounding box center [237, 81] width 141 height 29
drag, startPoint x: 214, startPoint y: 79, endPoint x: 139, endPoint y: 79, distance: 75.1
click at [139, 79] on div "98426" at bounding box center [217, 81] width 180 height 29
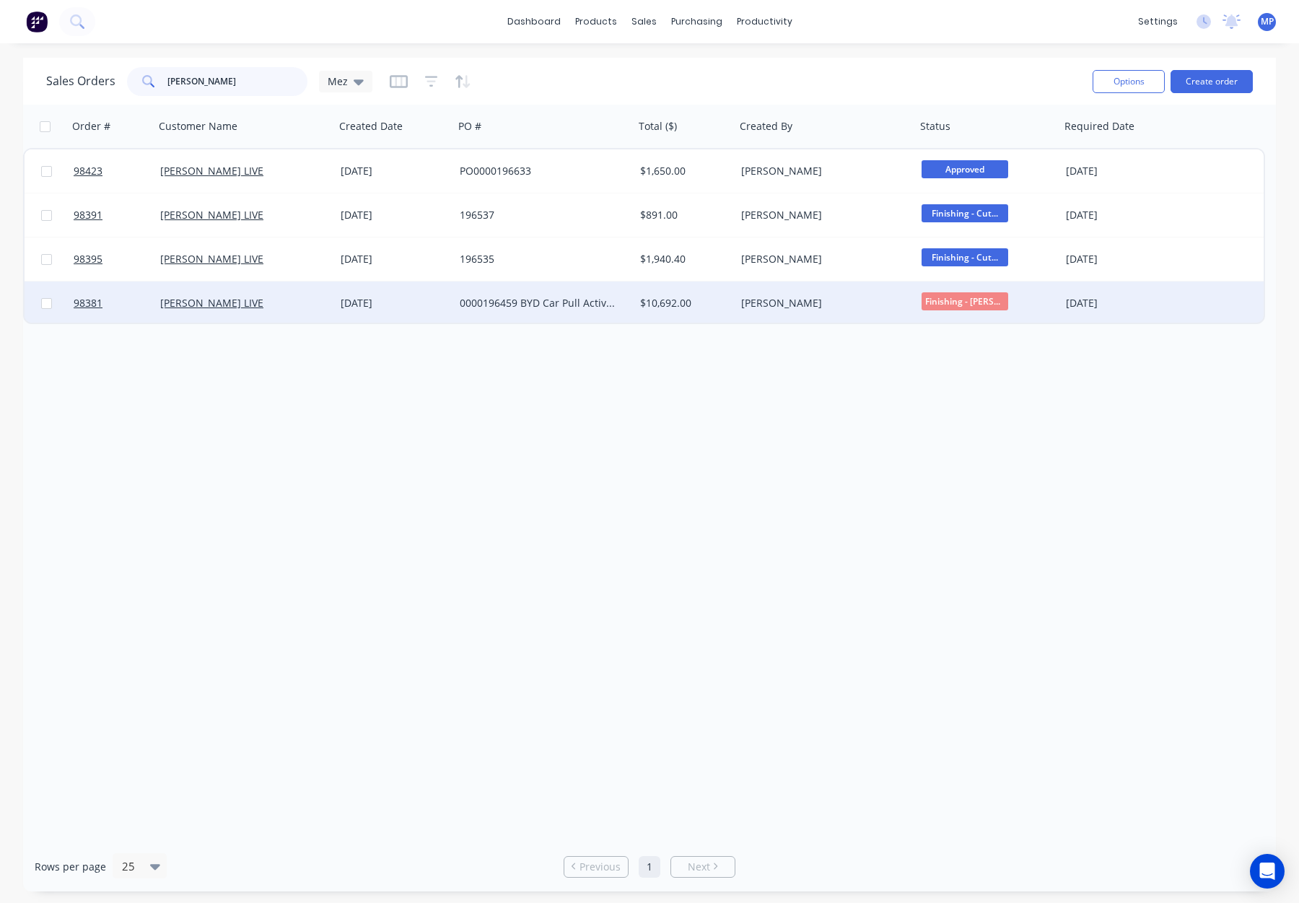
type input "[PERSON_NAME]"
click at [426, 300] on div "[DATE]" at bounding box center [395, 303] width 108 height 14
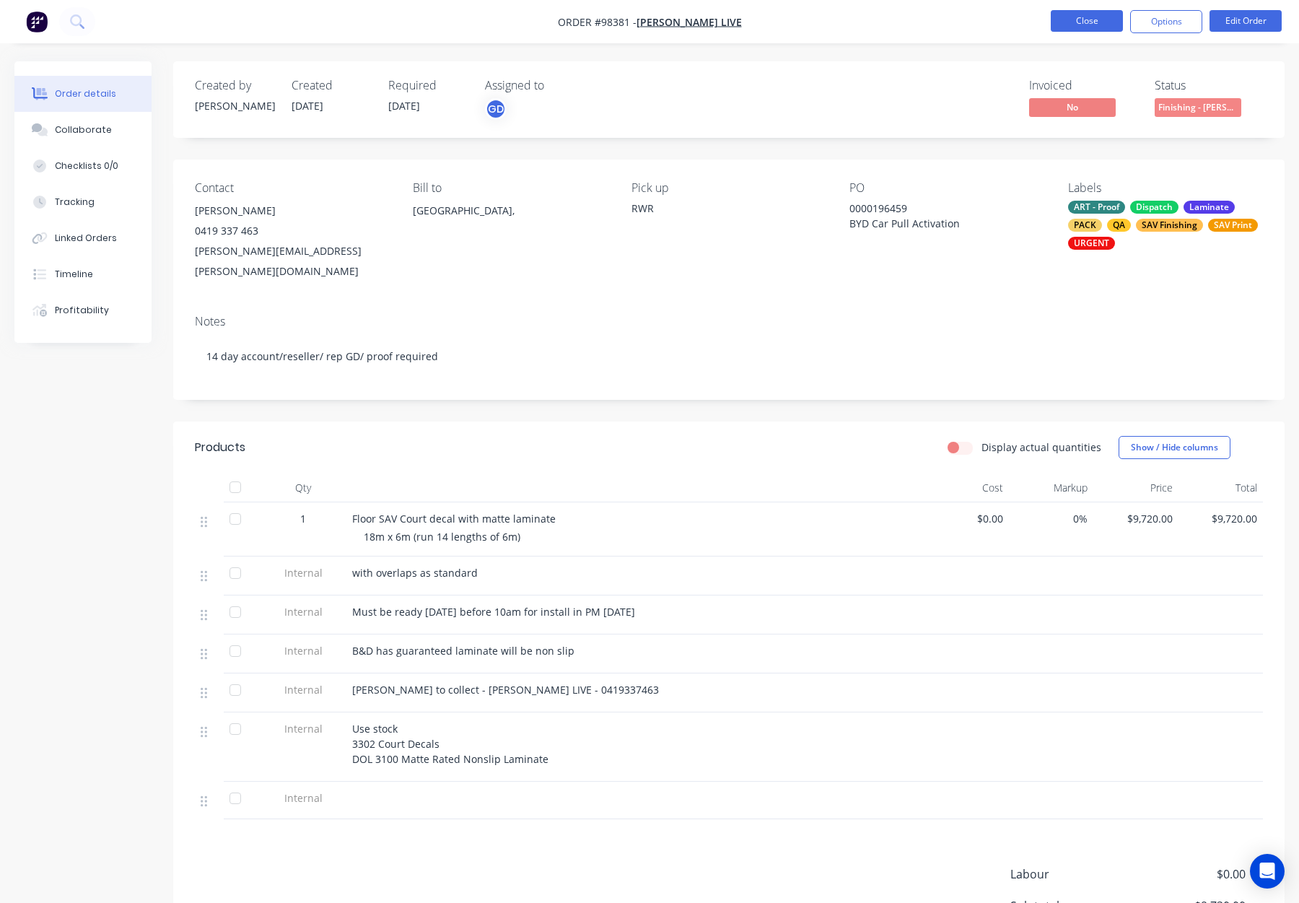
click at [1106, 30] on button "Close" at bounding box center [1087, 21] width 72 height 22
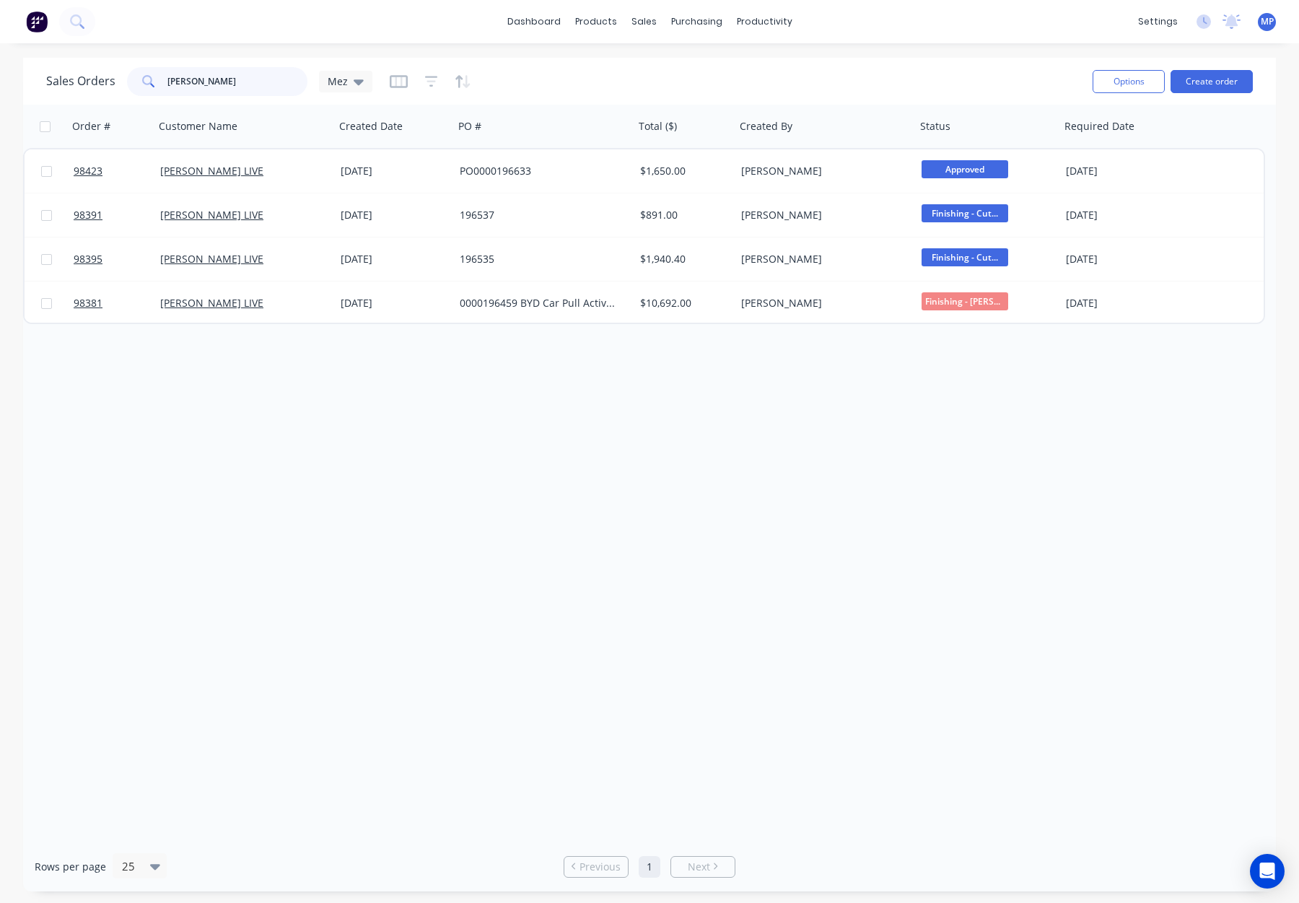
drag, startPoint x: 219, startPoint y: 82, endPoint x: 93, endPoint y: 81, distance: 126.3
click at [93, 81] on div "Sales Orders [PERSON_NAME] Mez" at bounding box center [209, 81] width 326 height 29
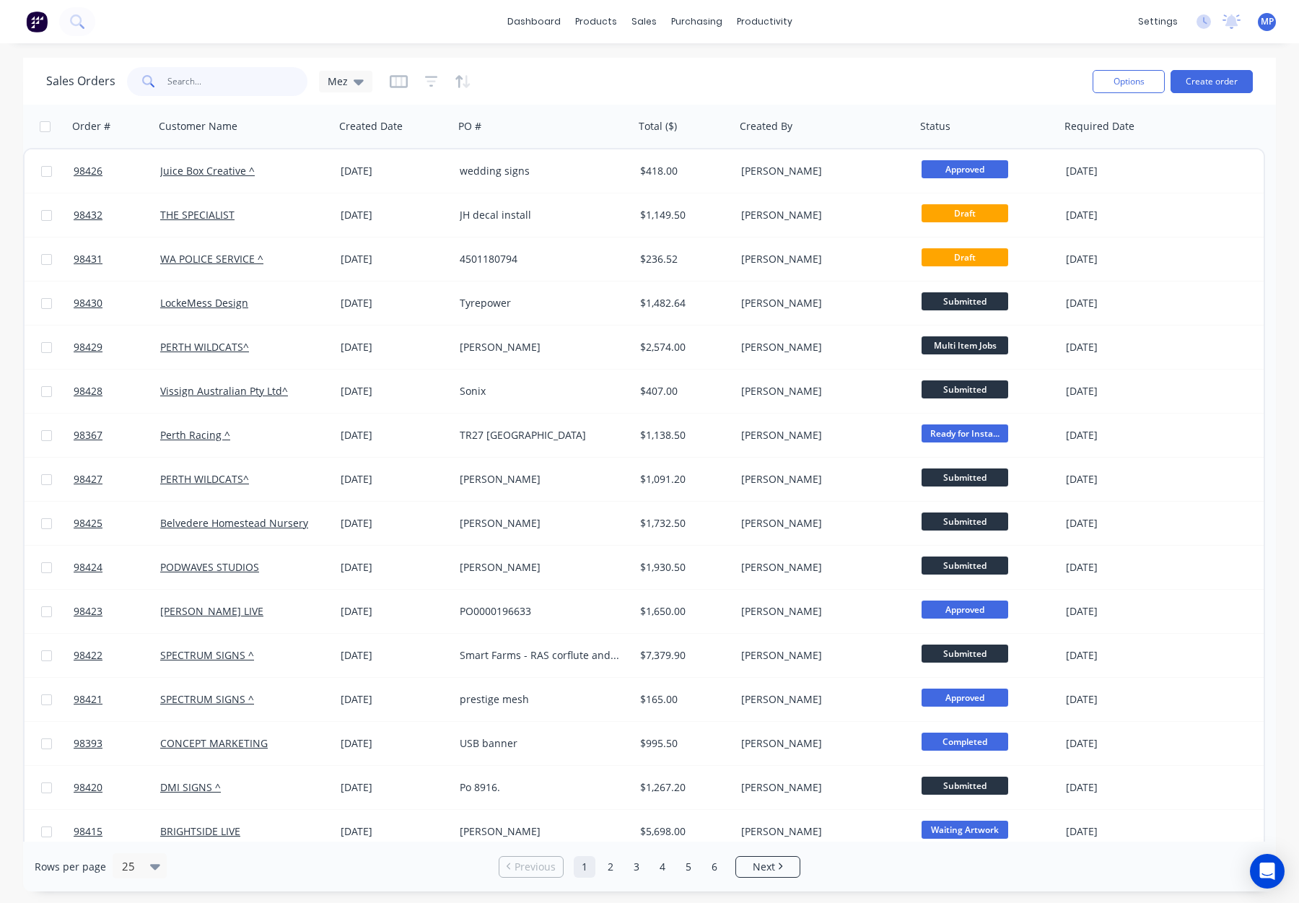
click at [194, 77] on input "text" at bounding box center [237, 81] width 141 height 29
type input "98373"
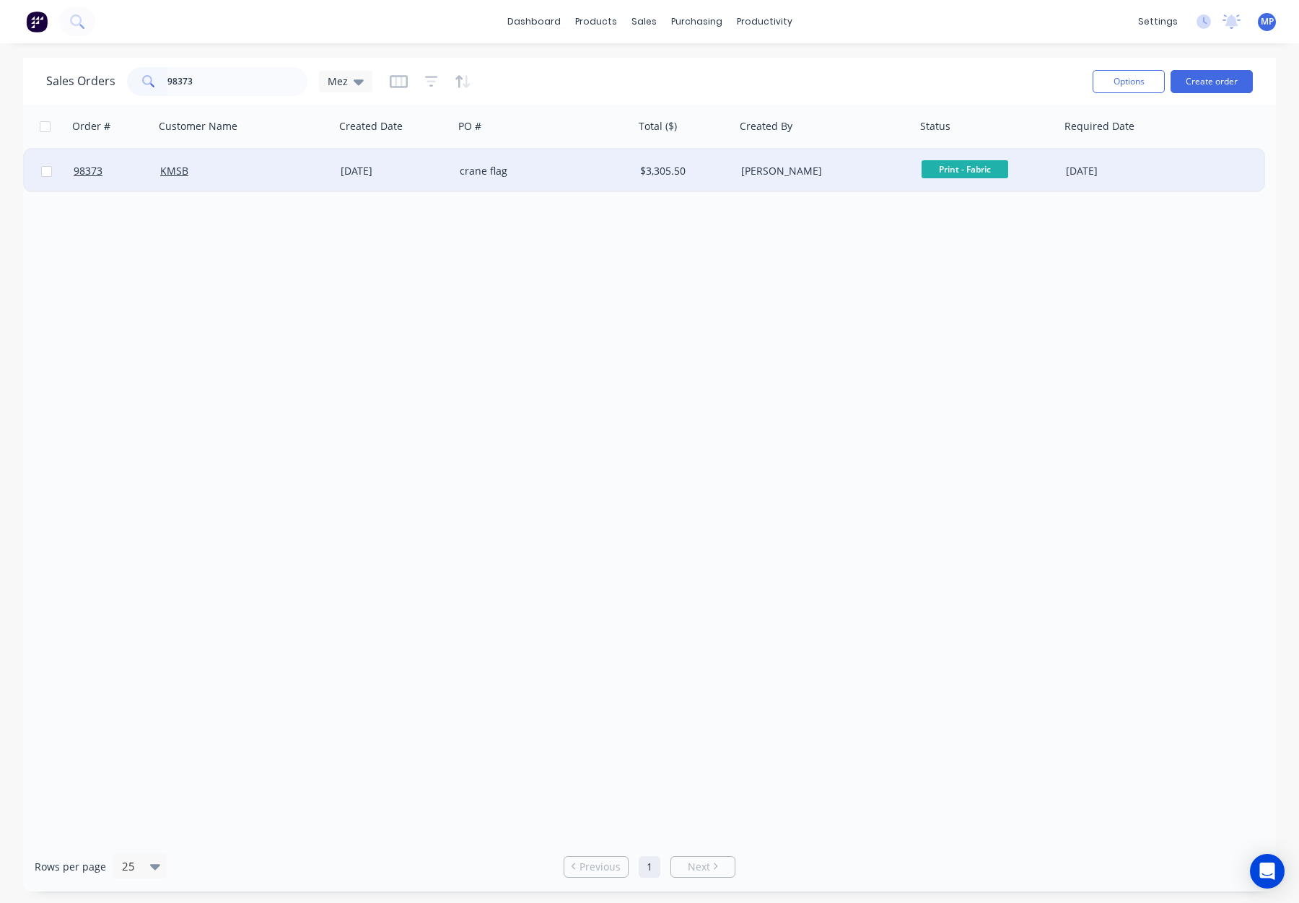
click at [573, 173] on div "crane flag" at bounding box center [540, 171] width 160 height 14
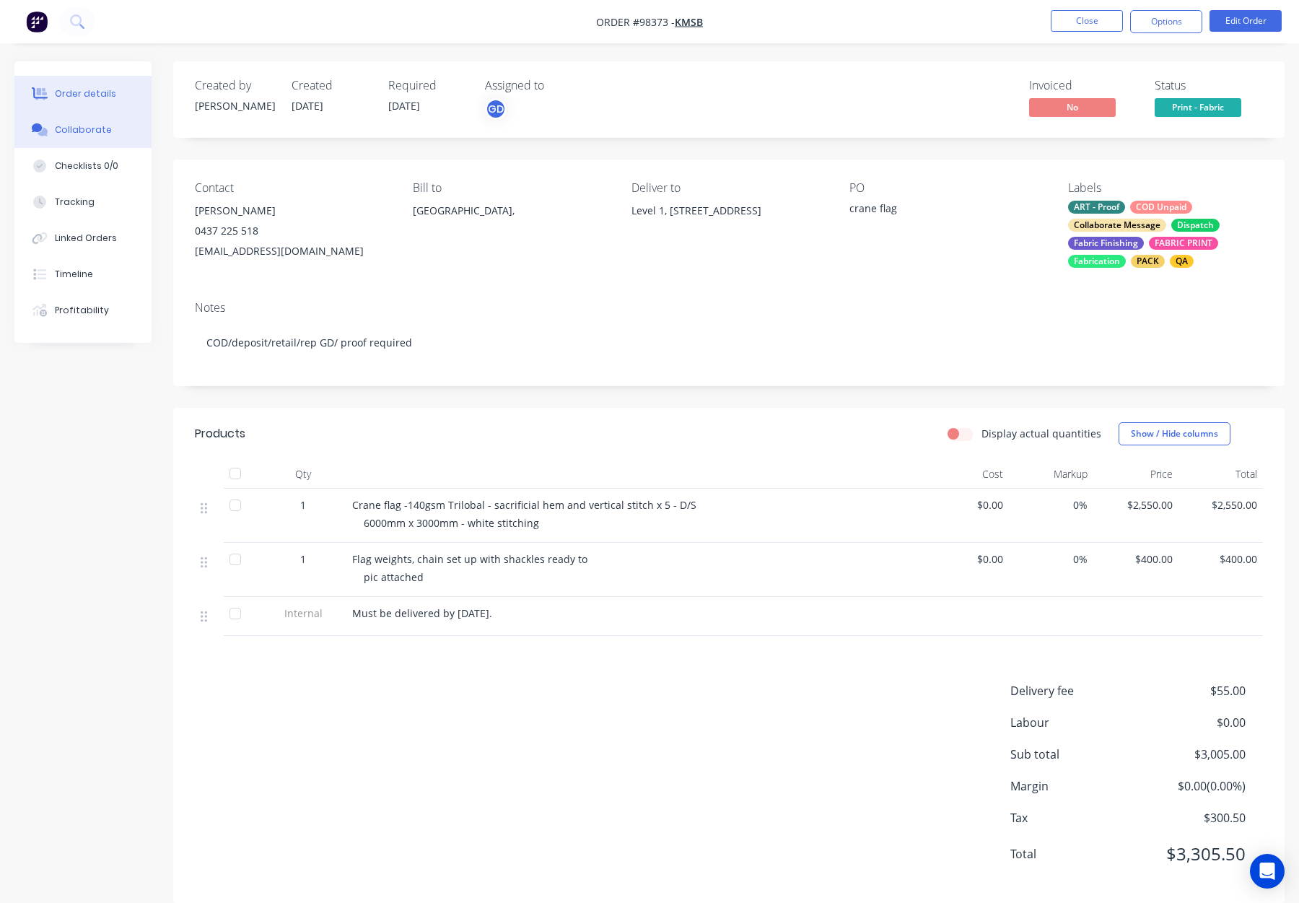
click at [81, 128] on div "Collaborate" at bounding box center [83, 129] width 57 height 13
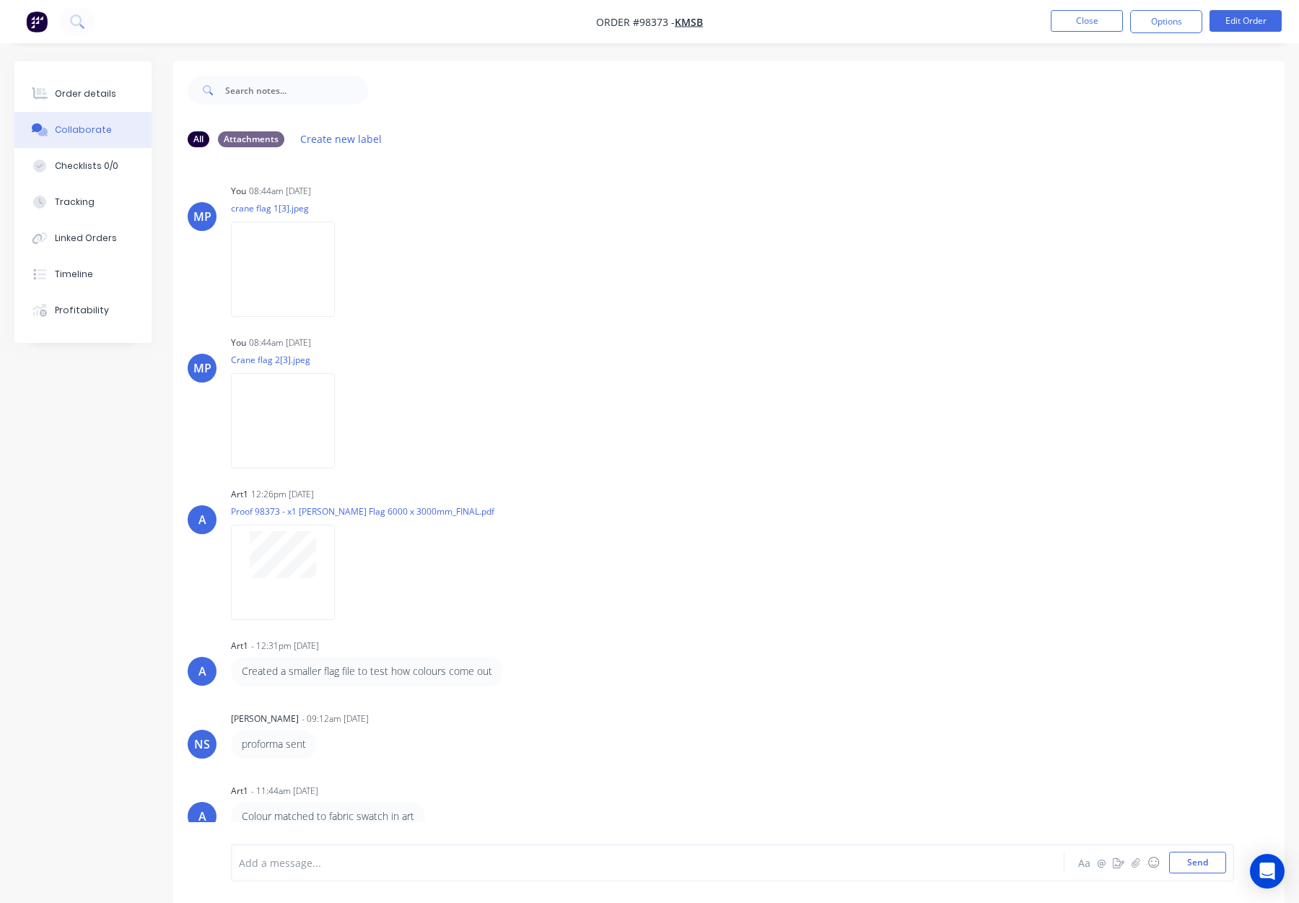
scroll to position [22, 0]
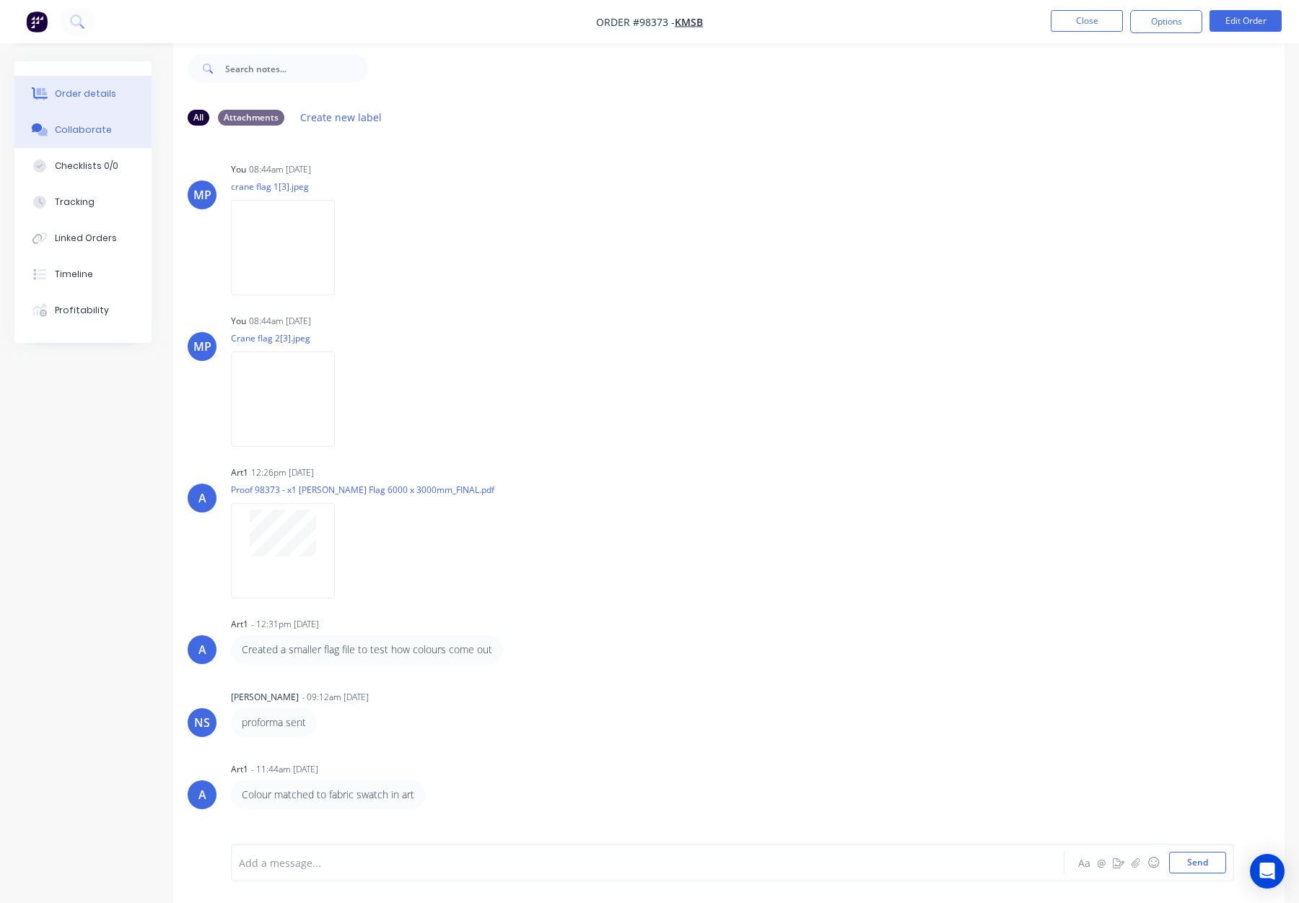
click at [96, 98] on div "Order details" at bounding box center [85, 93] width 61 height 13
click at [108, 92] on div "Order details" at bounding box center [85, 93] width 61 height 13
click at [69, 90] on div "Order details" at bounding box center [85, 93] width 61 height 13
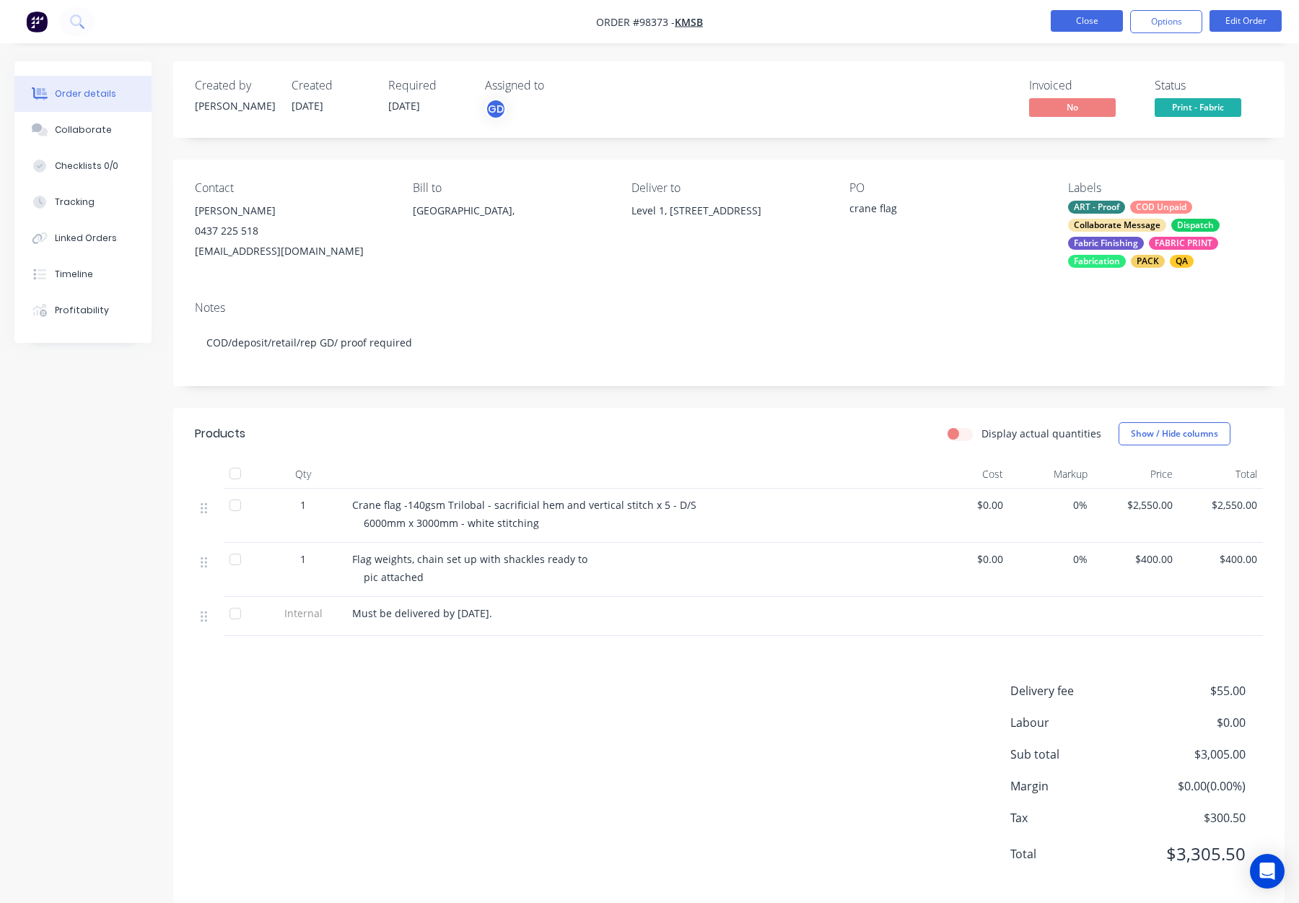
click at [1063, 25] on button "Close" at bounding box center [1087, 21] width 72 height 22
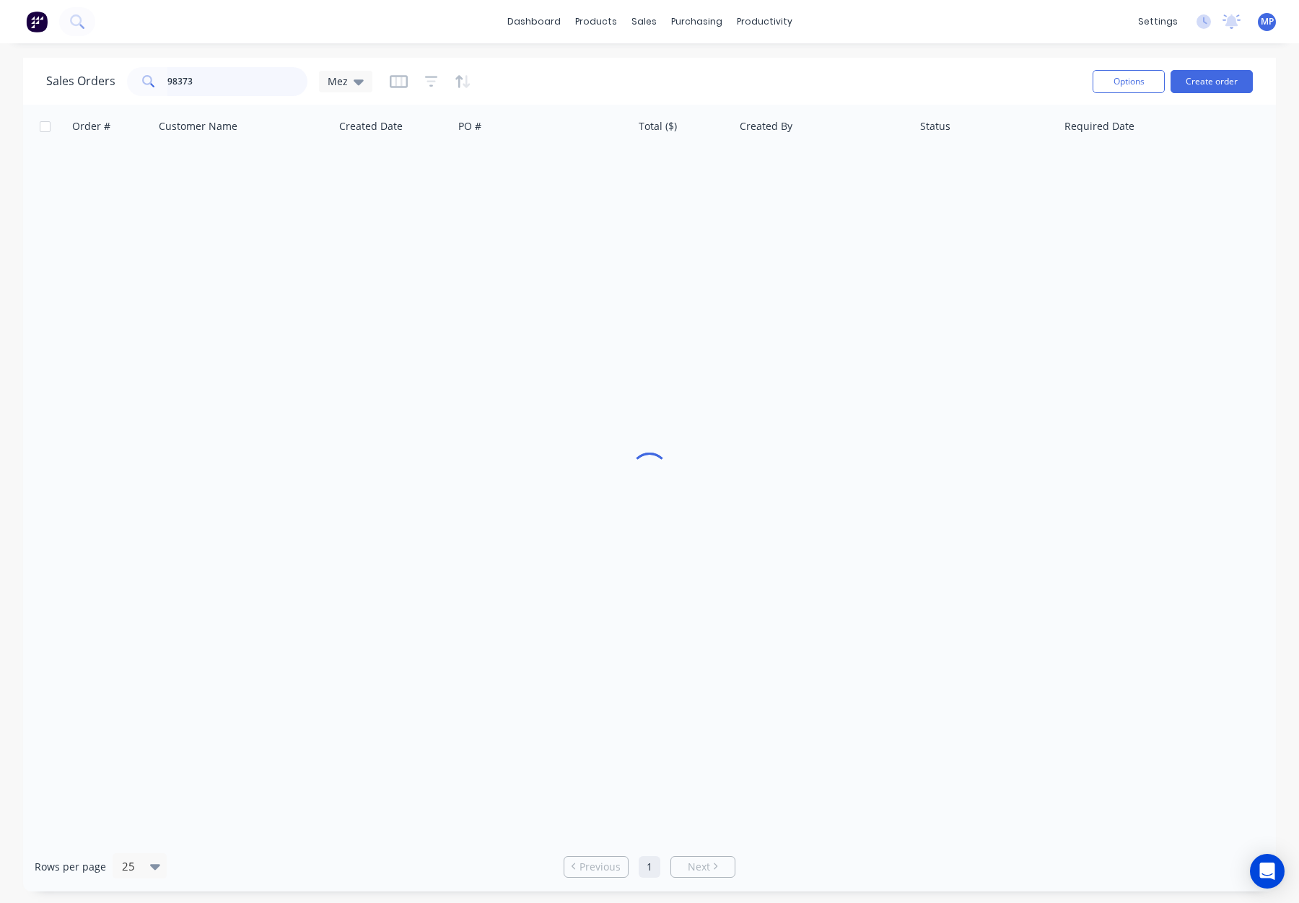
click at [192, 82] on input "98373" at bounding box center [237, 81] width 141 height 29
drag, startPoint x: 197, startPoint y: 82, endPoint x: 80, endPoint y: 81, distance: 117.0
click at [79, 81] on div "Sales Orders 98373 Mez" at bounding box center [209, 81] width 326 height 29
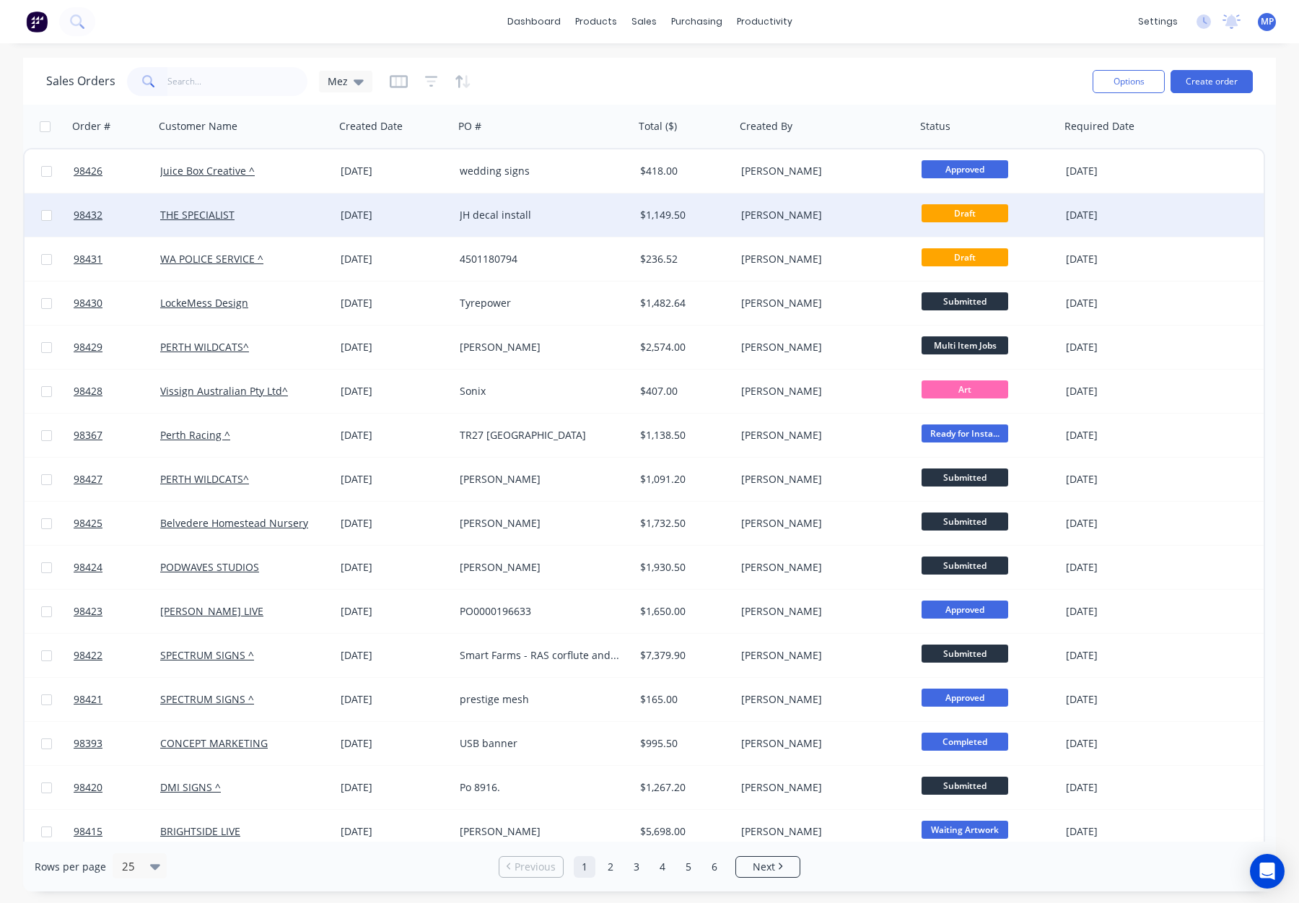
click at [581, 217] on div "JH decal install" at bounding box center [540, 215] width 160 height 14
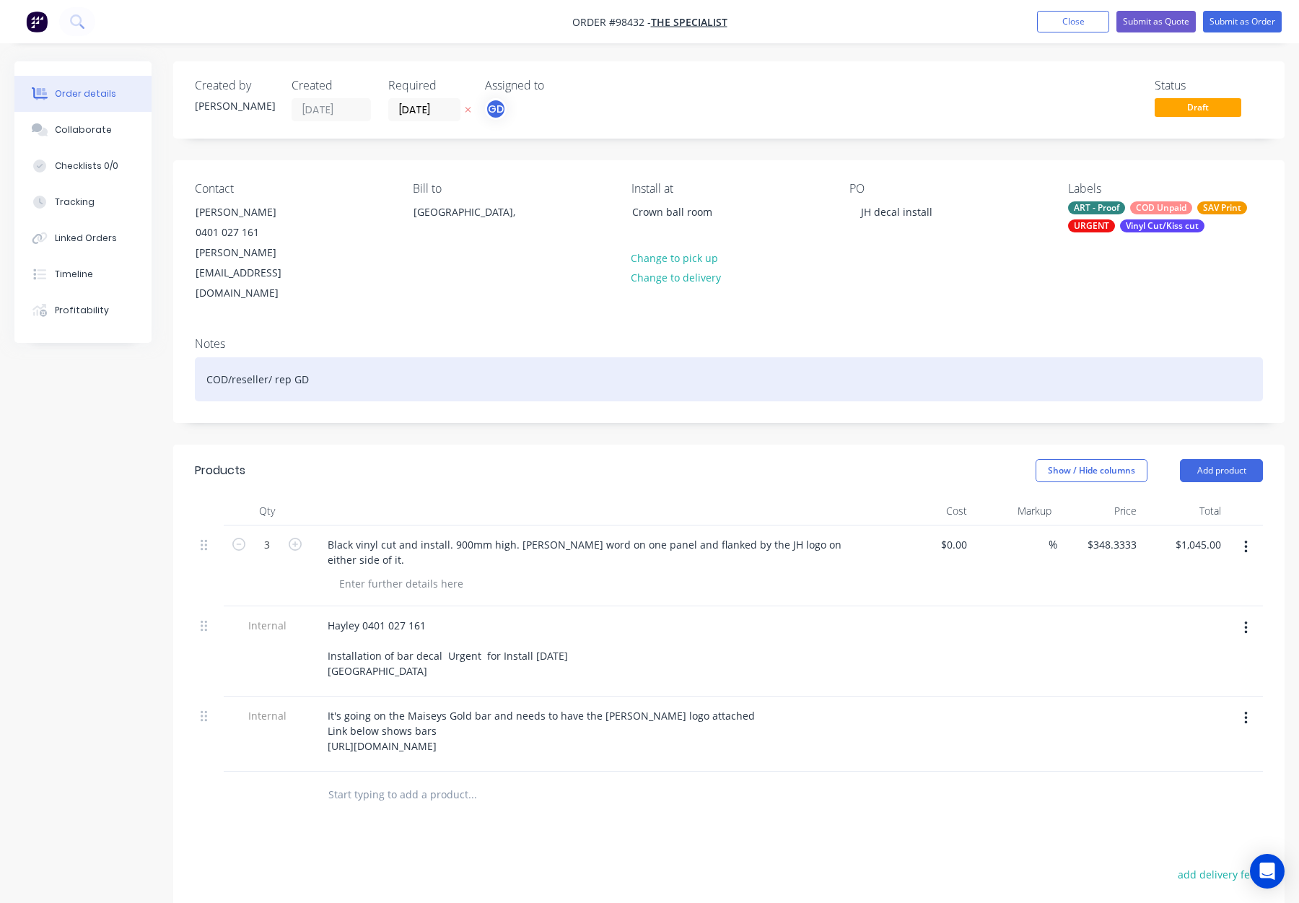
drag, startPoint x: 401, startPoint y: 341, endPoint x: 462, endPoint y: 346, distance: 60.8
click at [405, 357] on div "COD/reseller/ rep GD" at bounding box center [729, 379] width 1068 height 44
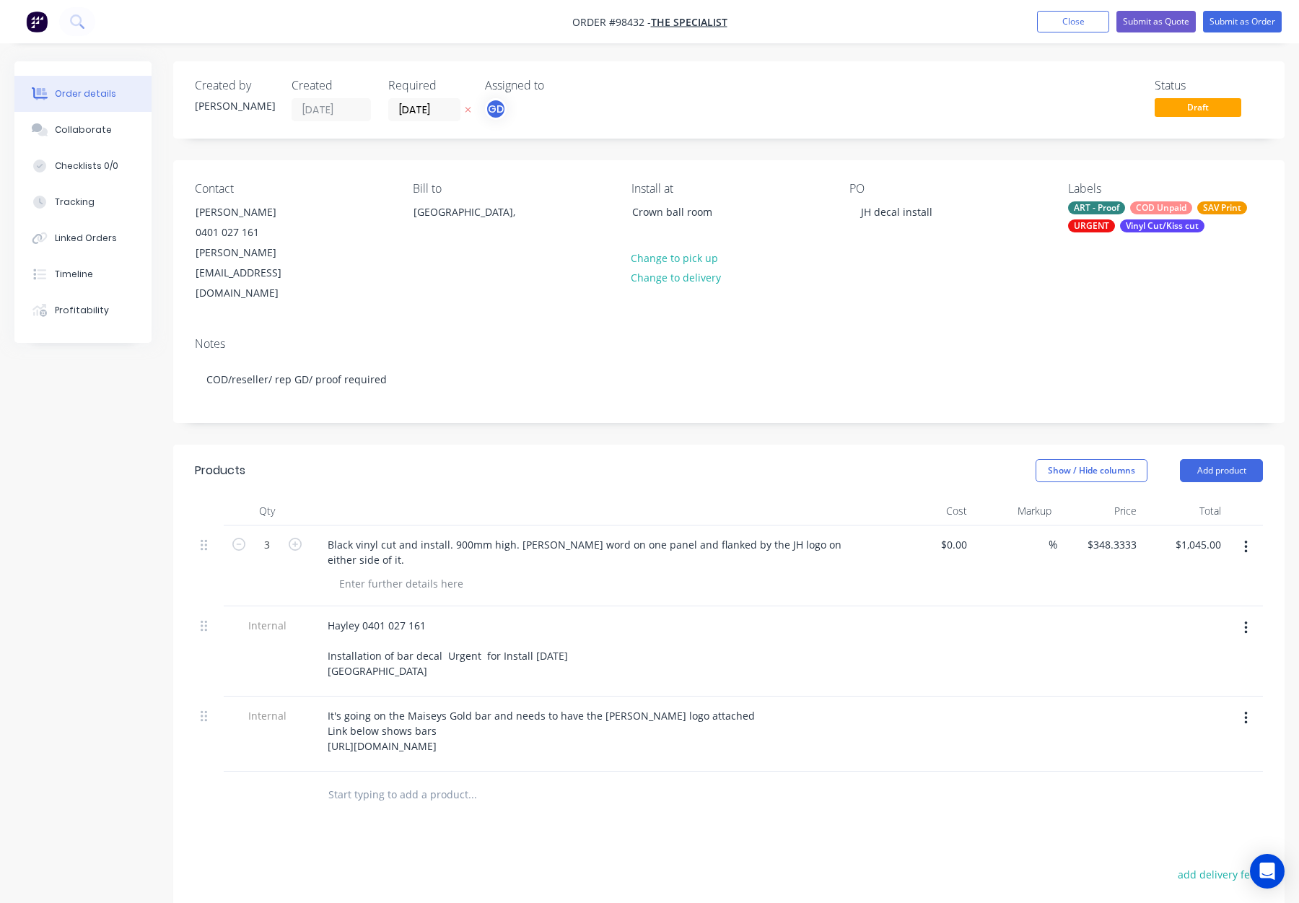
click at [543, 445] on header "Products Show / Hide columns Add product" at bounding box center [729, 471] width 1112 height 52
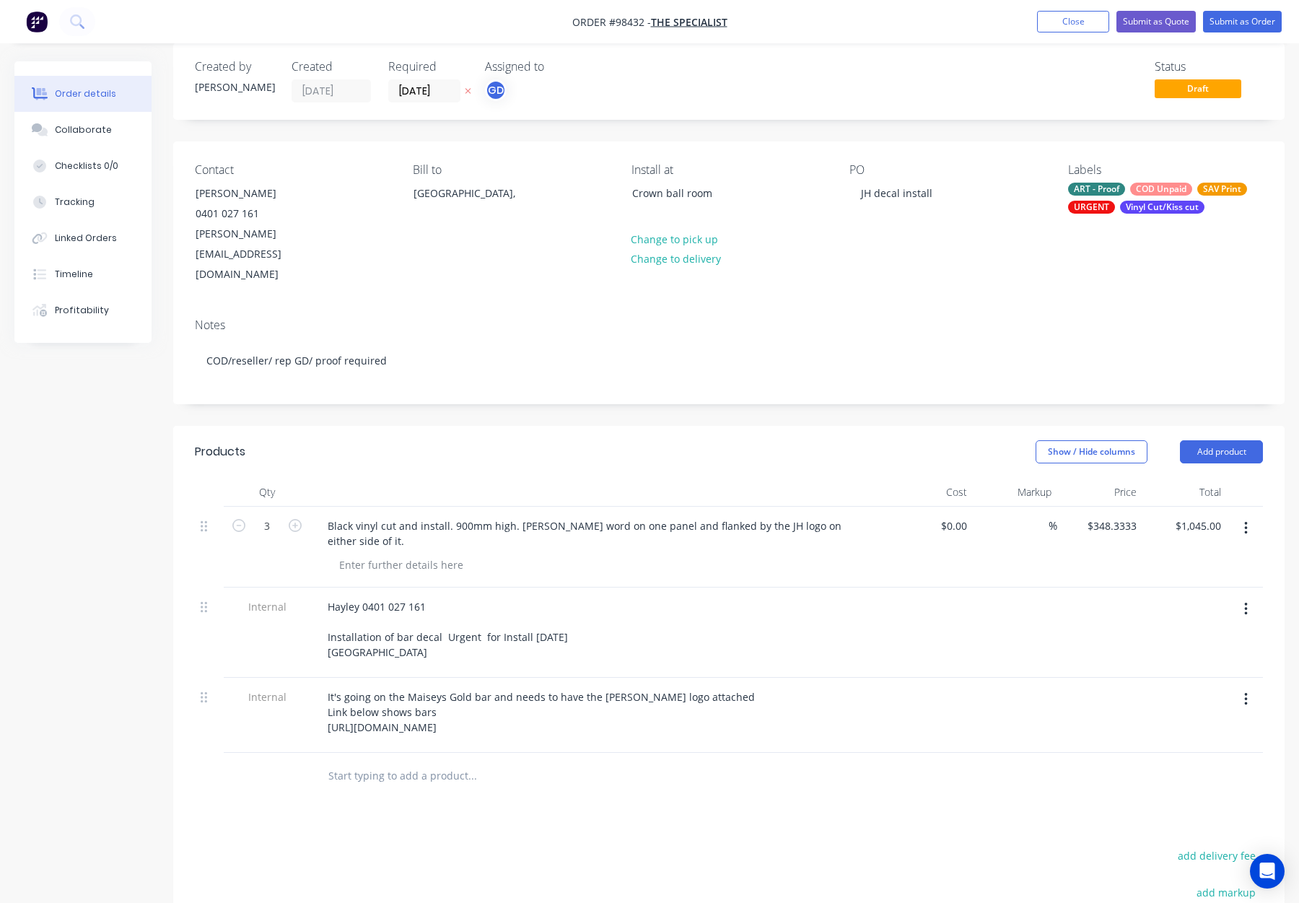
scroll to position [20, 0]
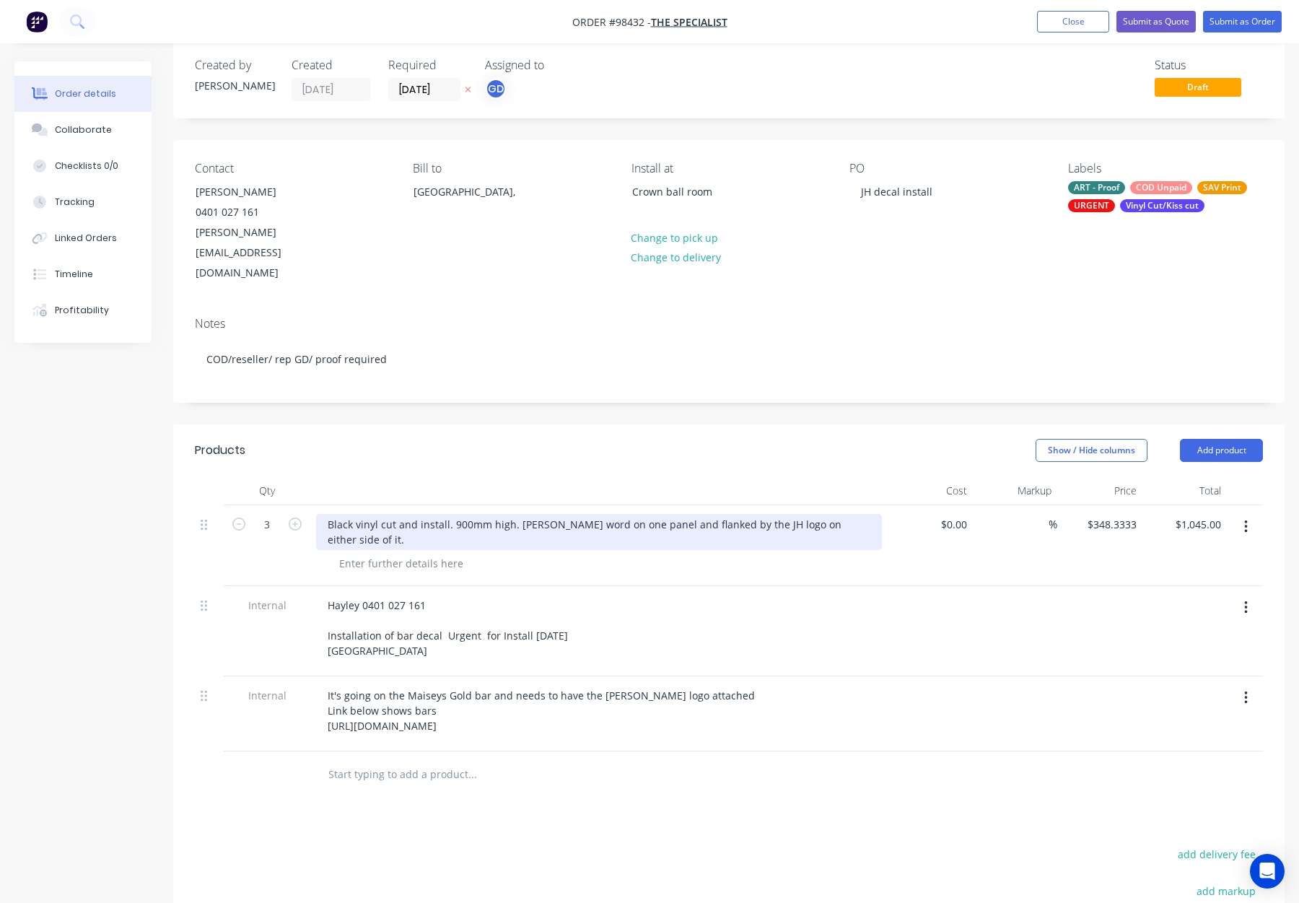
click at [513, 514] on div "Black vinyl cut and install. 900mm high. [PERSON_NAME] word on one panel and fl…" at bounding box center [599, 532] width 566 height 36
click at [451, 514] on div "Black vinyl cut and install. 900mm high. [PERSON_NAME] word on one panel and fl…" at bounding box center [527, 532] width 422 height 36
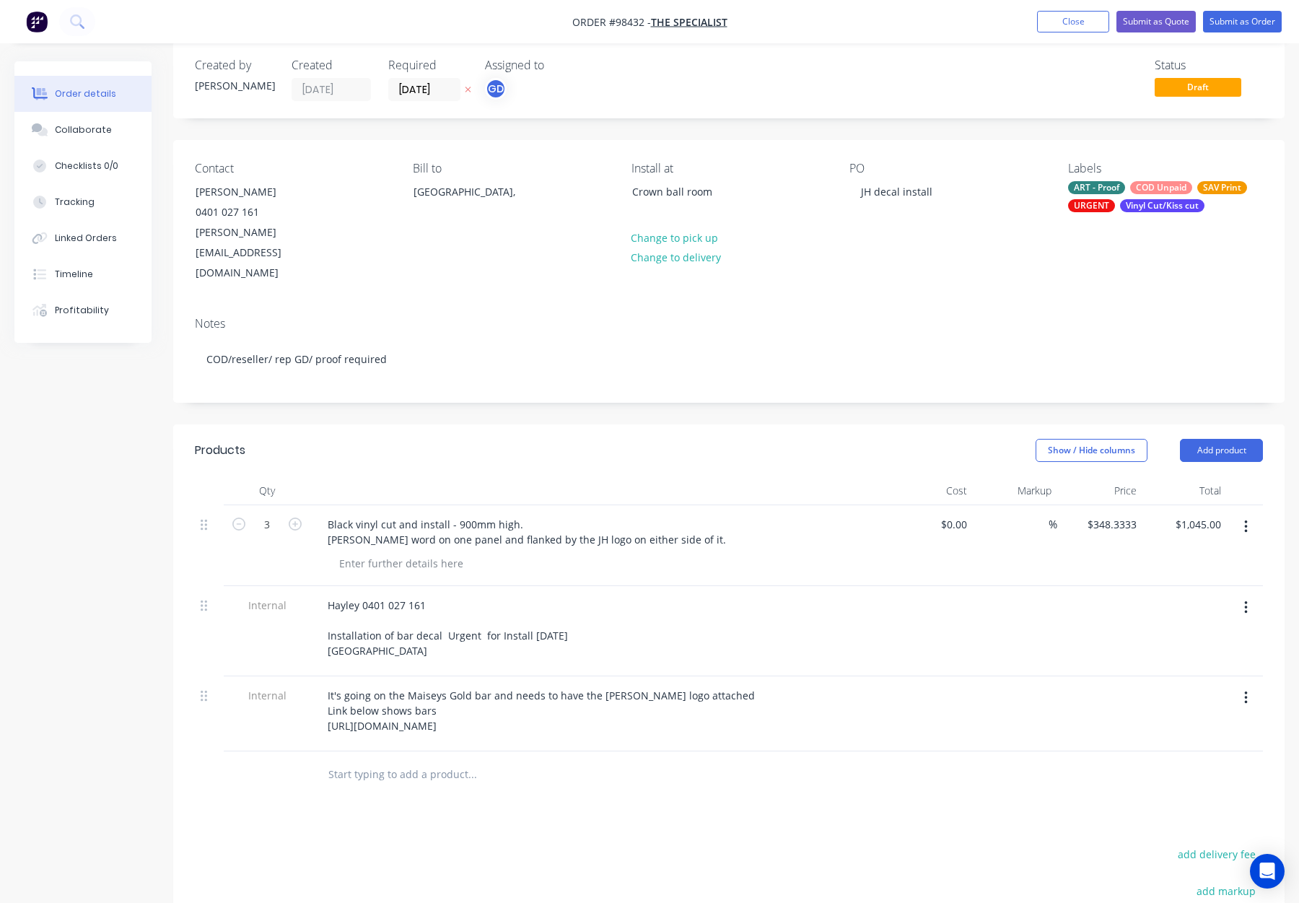
click at [477, 476] on div at bounding box center [598, 490] width 577 height 29
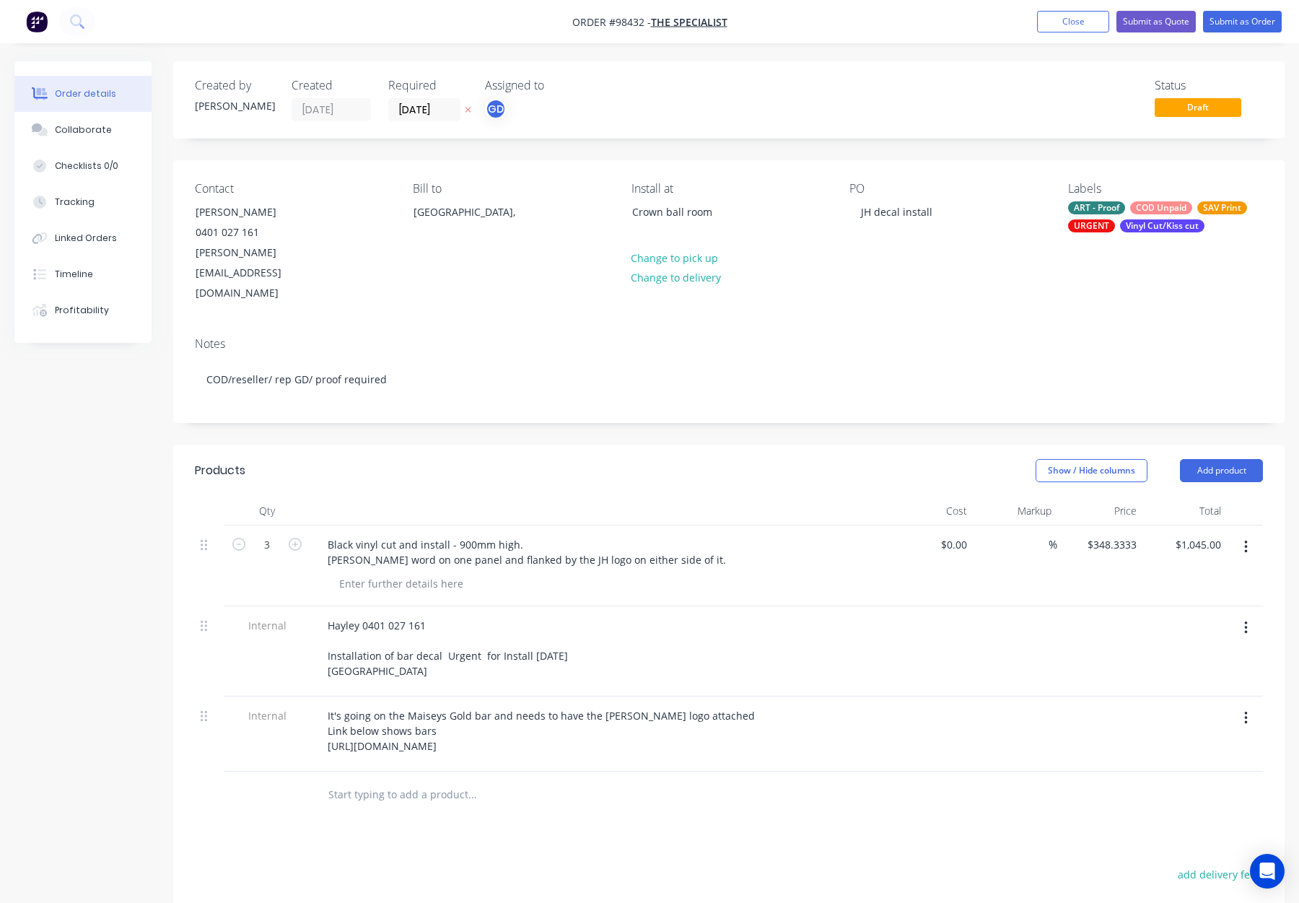
click at [1128, 210] on div "ART - Proof COD Unpaid SAV Print URGENT Vinyl Cut/Kiss cut" at bounding box center [1165, 216] width 195 height 31
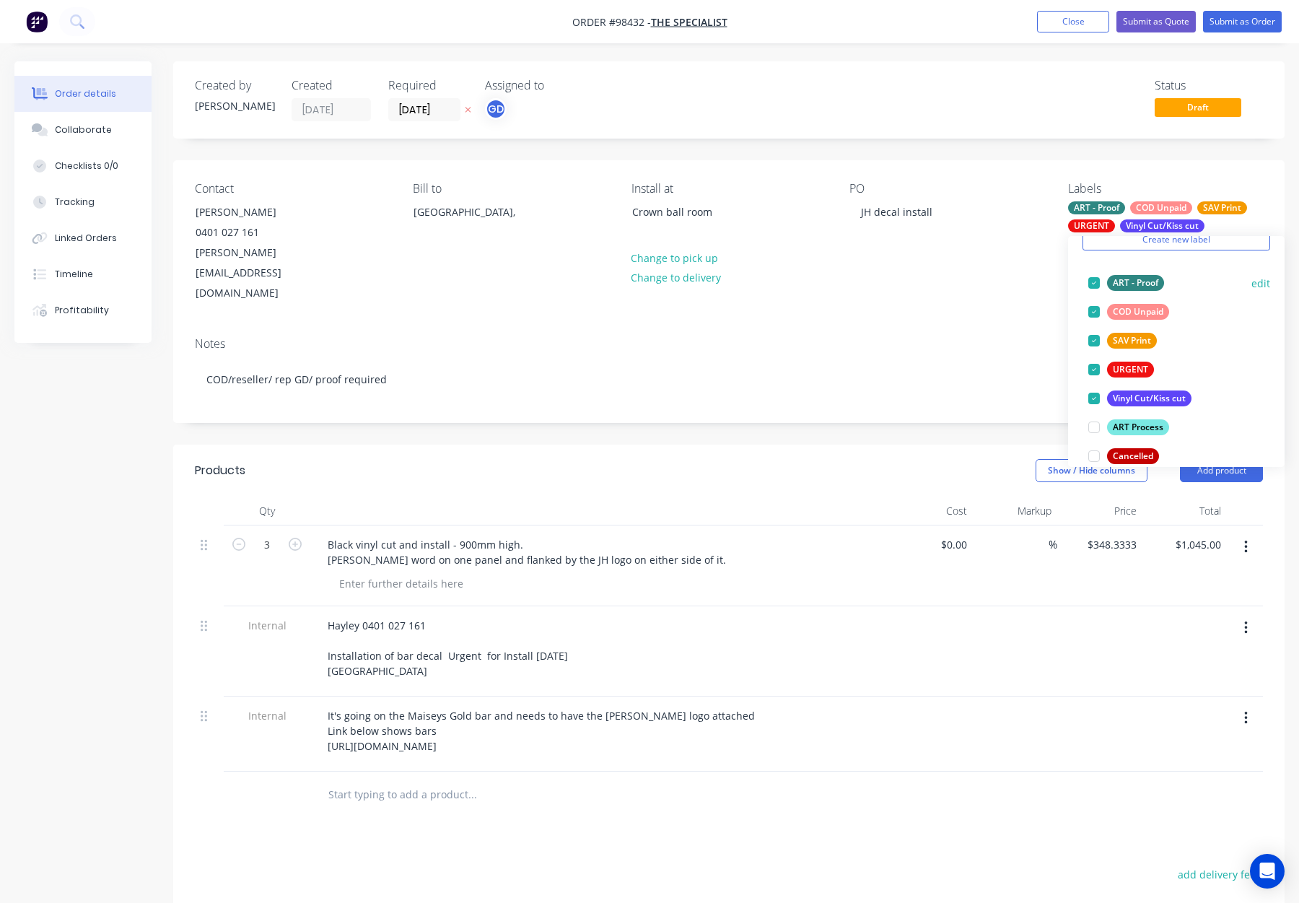
scroll to position [81, 0]
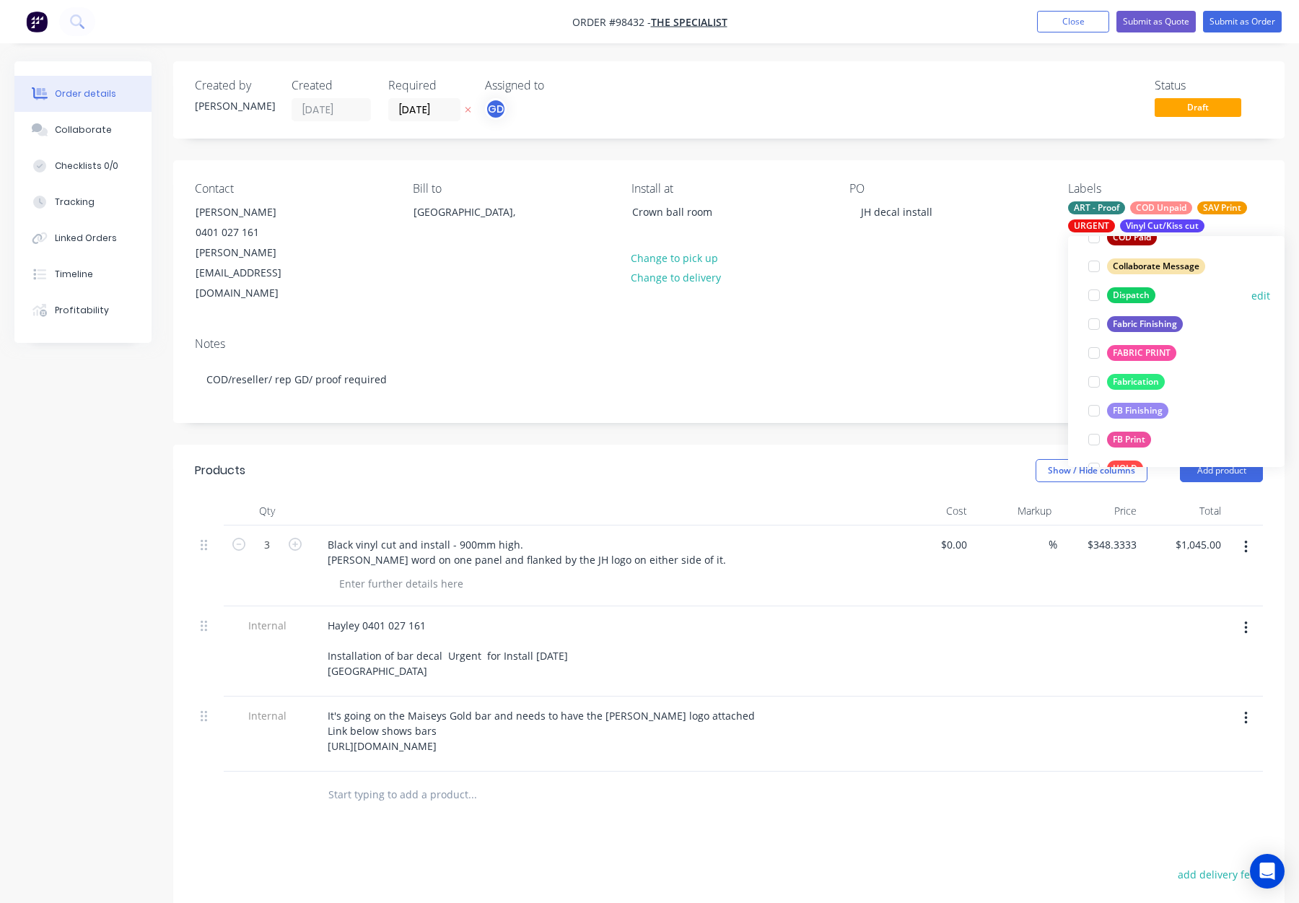
click at [1128, 297] on div "Dispatch" at bounding box center [1131, 295] width 48 height 16
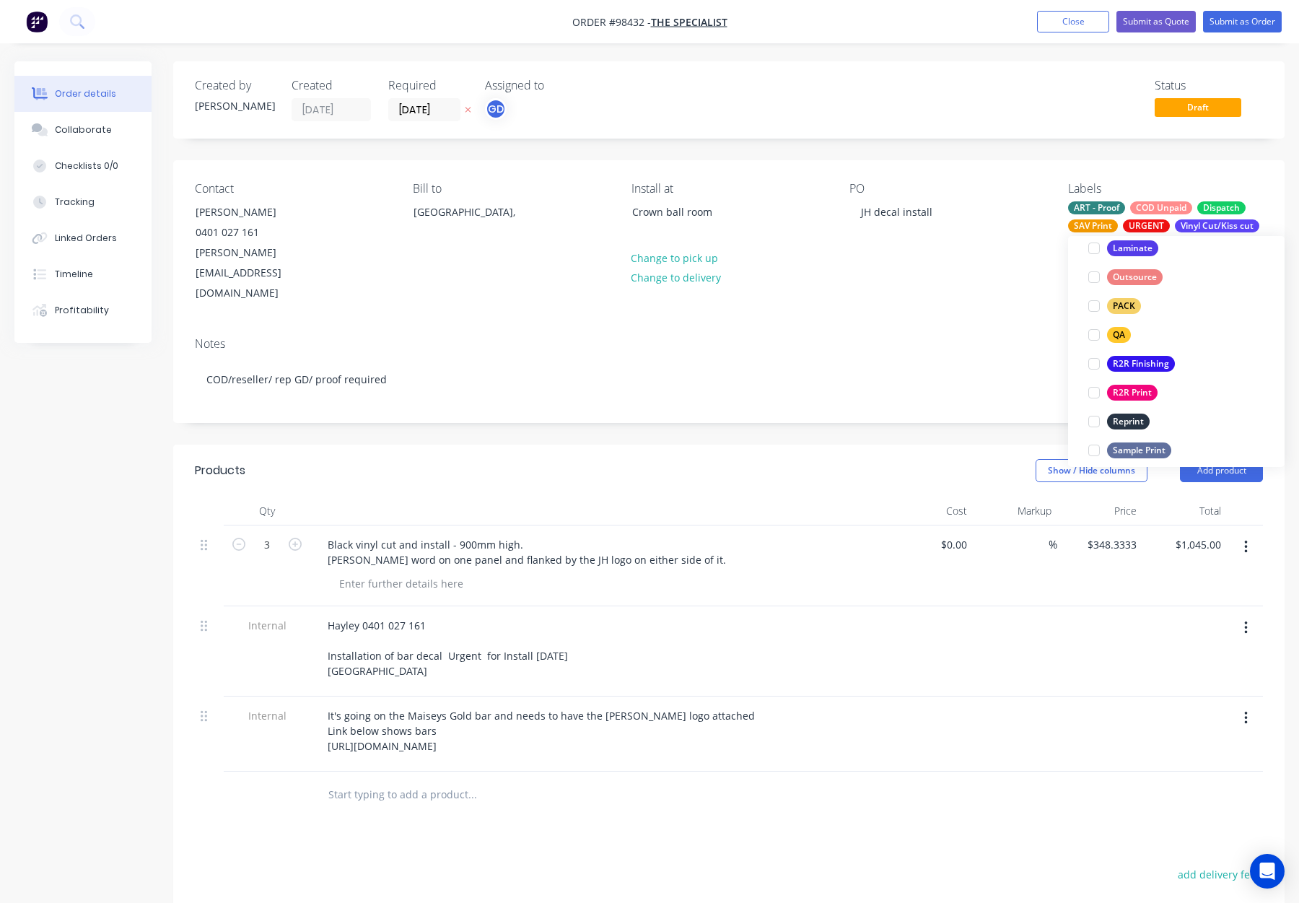
drag, startPoint x: 1125, startPoint y: 305, endPoint x: 1148, endPoint y: 302, distance: 22.7
click at [1126, 305] on div "PACK" at bounding box center [1124, 306] width 34 height 16
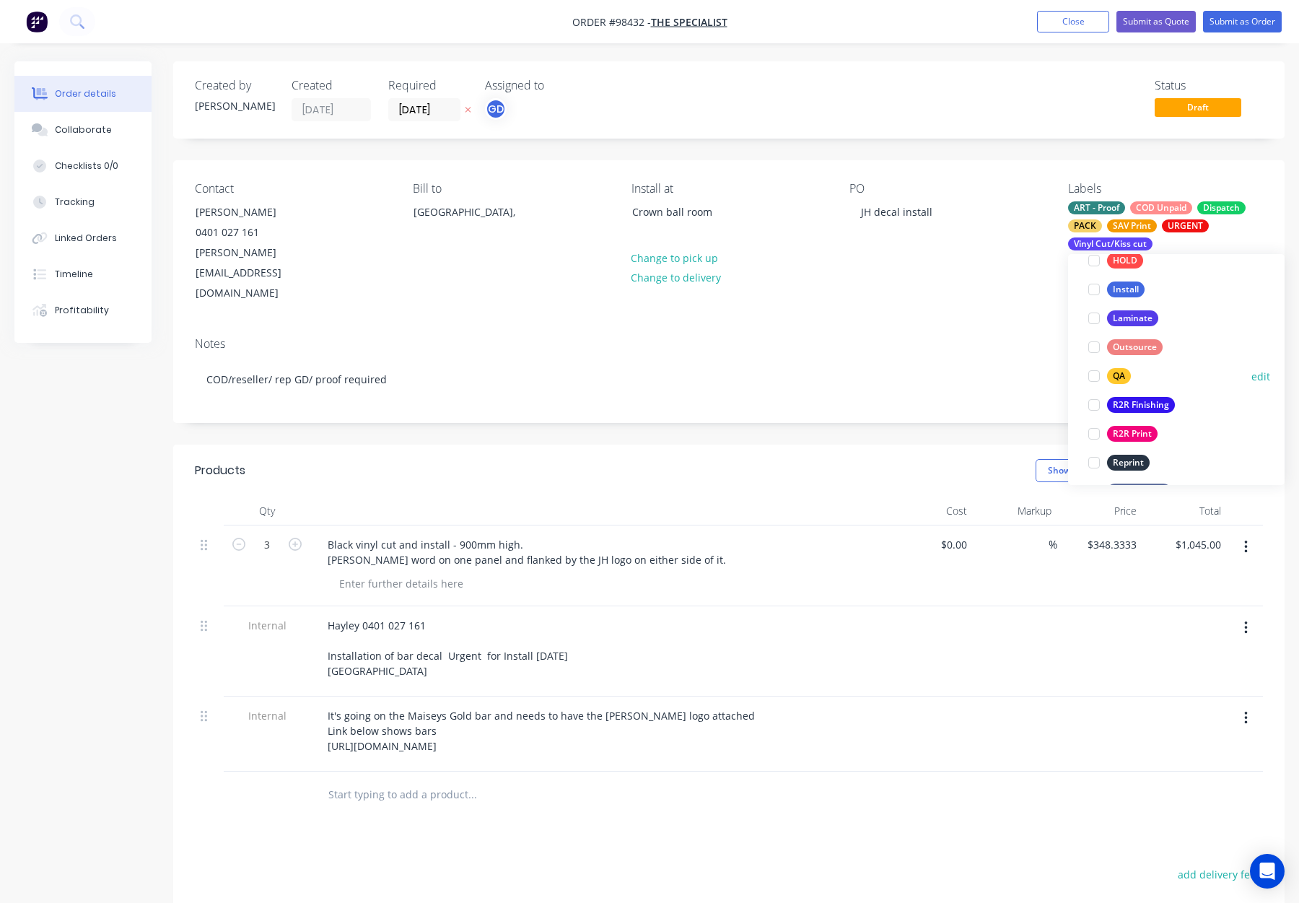
click at [1124, 375] on div "QA" at bounding box center [1119, 376] width 24 height 16
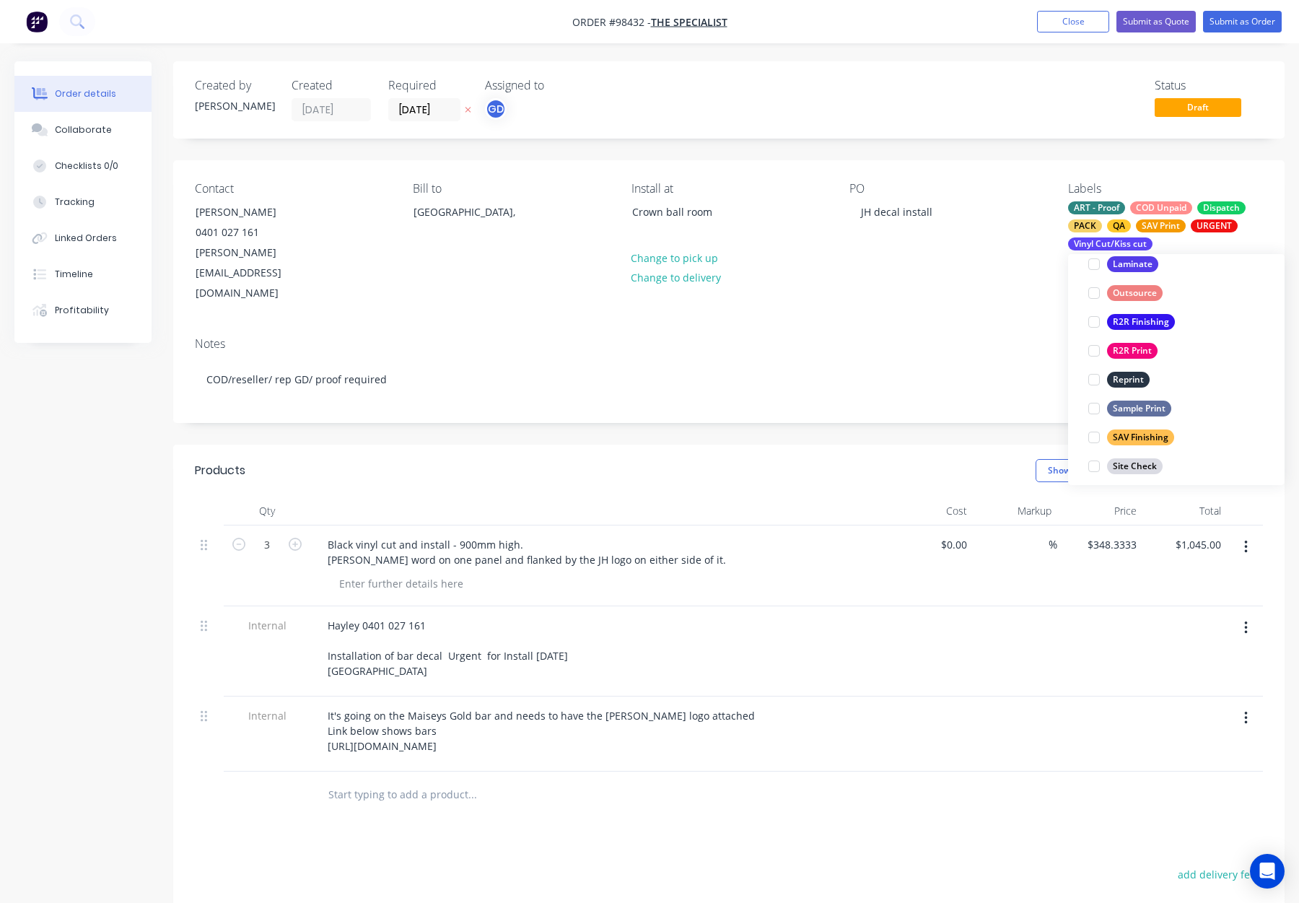
scroll to position [693, 0]
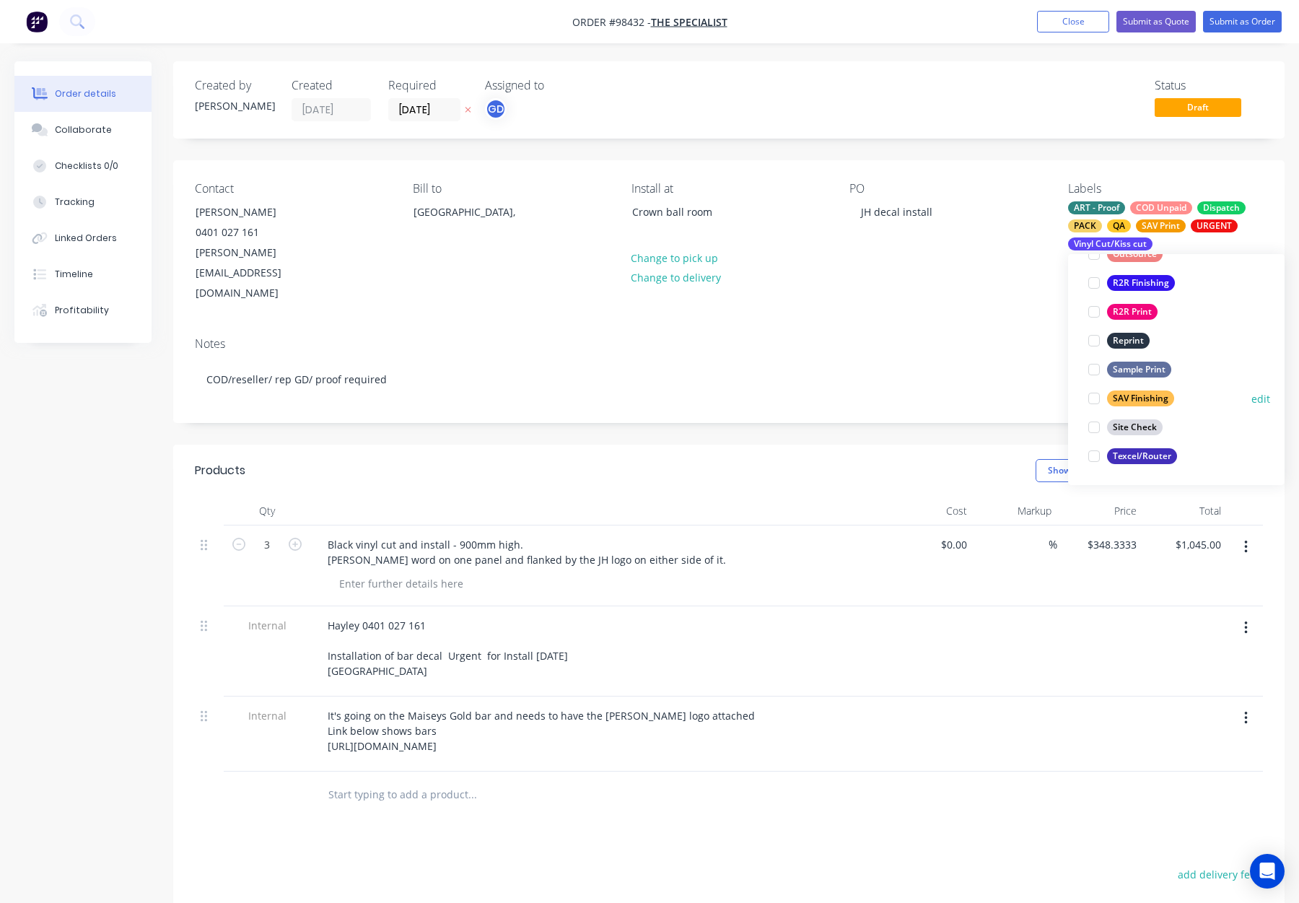
click at [1132, 395] on div "SAV Finishing" at bounding box center [1140, 399] width 67 height 16
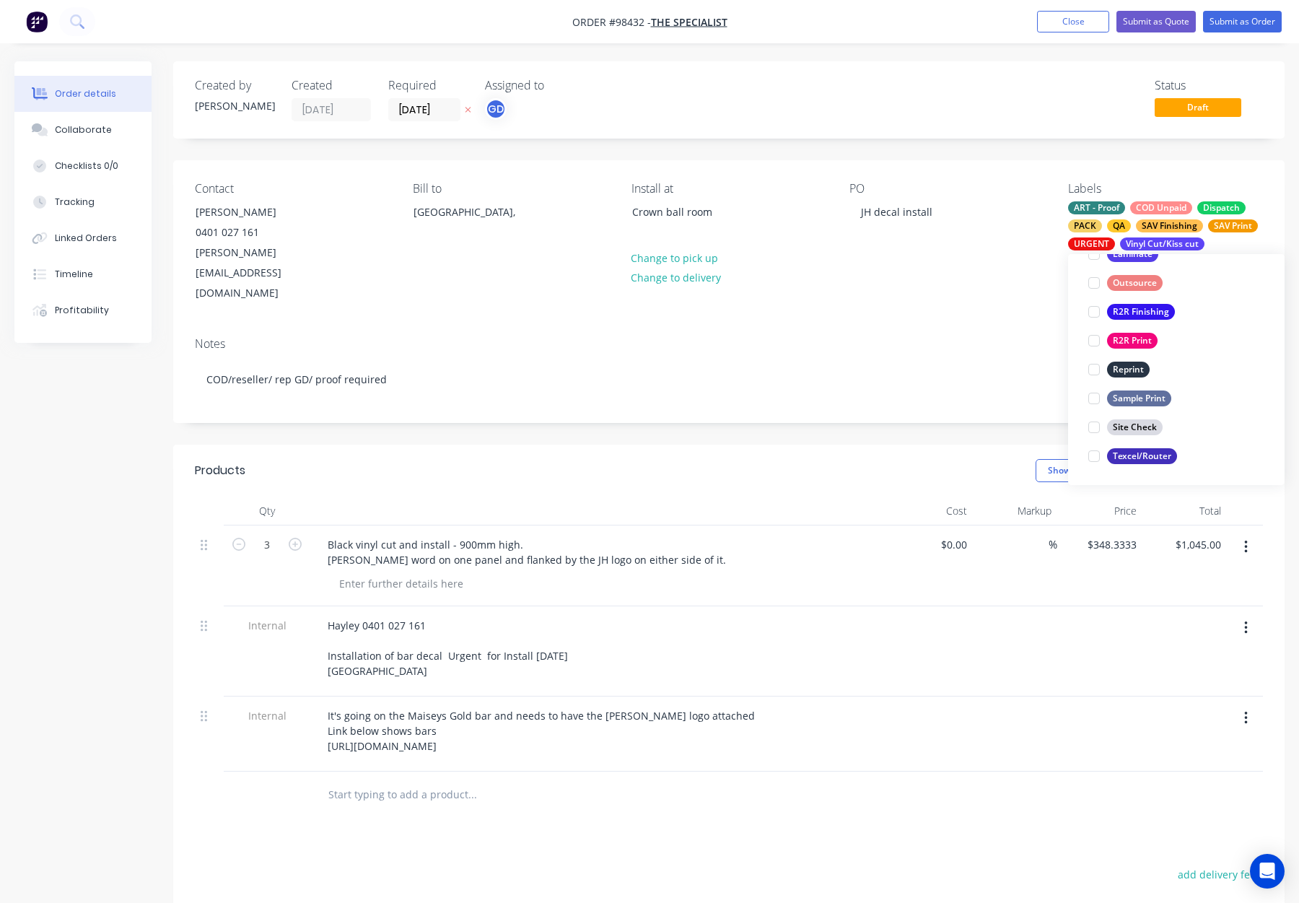
scroll to position [115, 0]
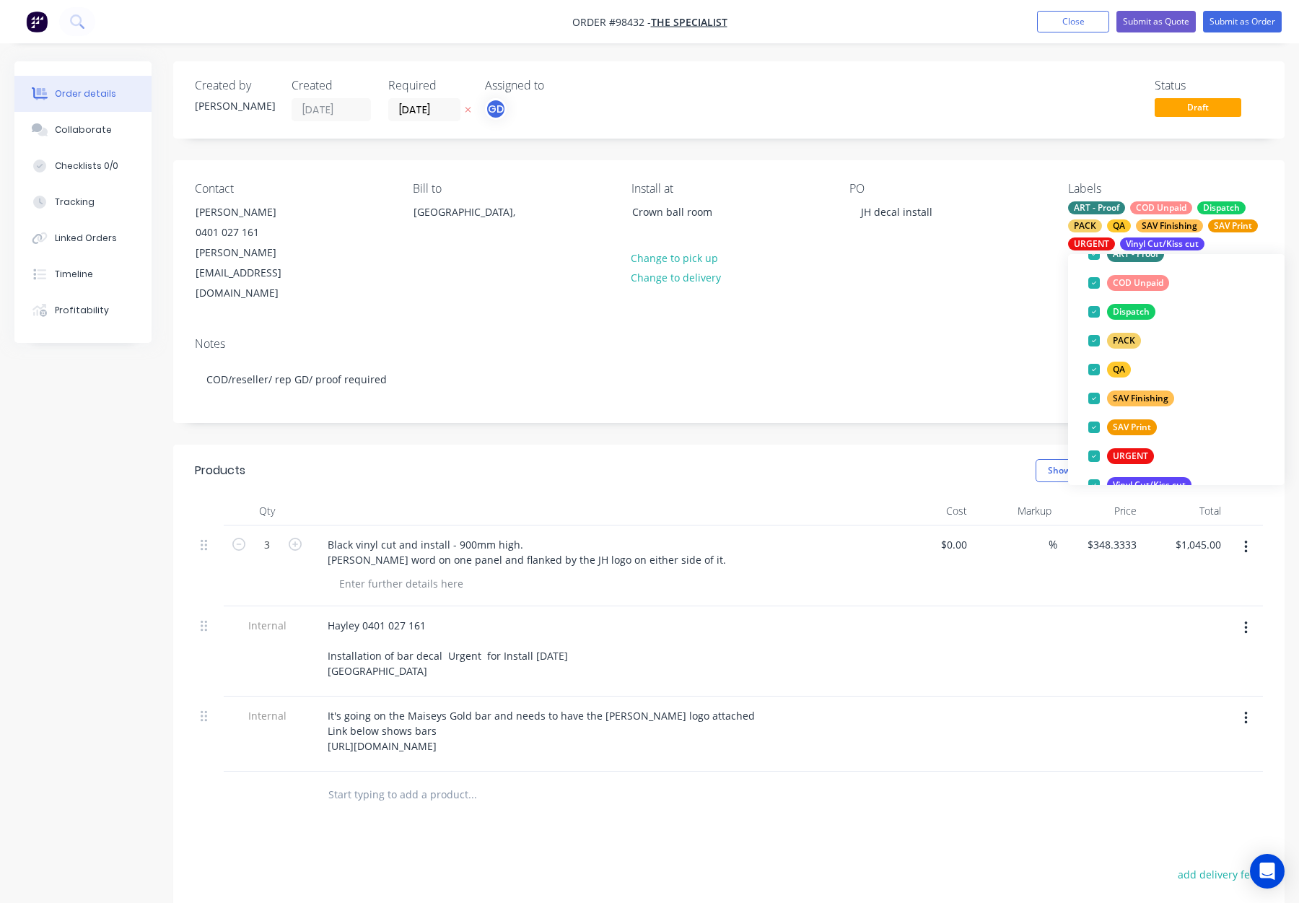
click at [980, 337] on div "Notes" at bounding box center [729, 344] width 1068 height 14
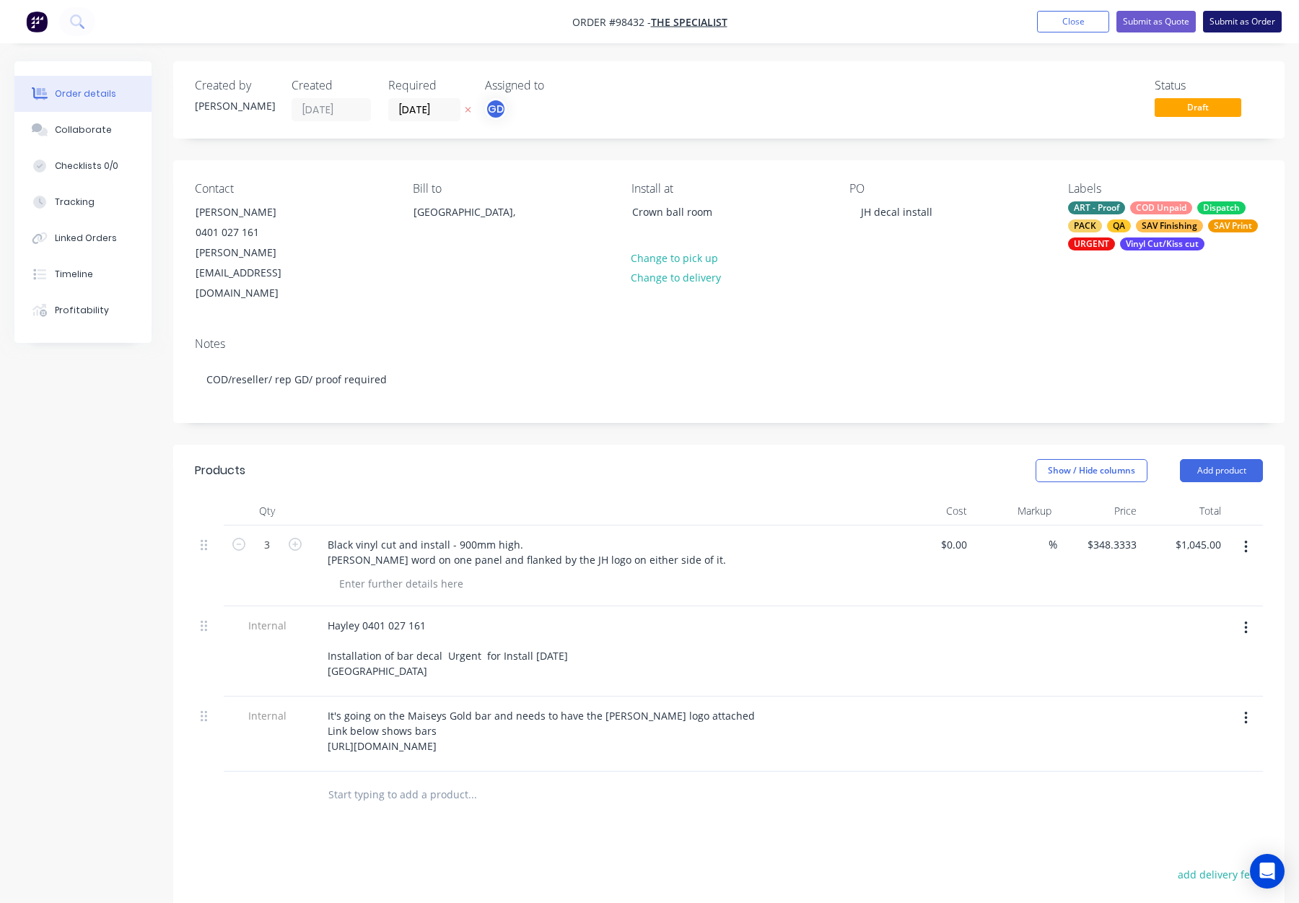
click at [1213, 20] on button "Submit as Order" at bounding box center [1242, 22] width 79 height 22
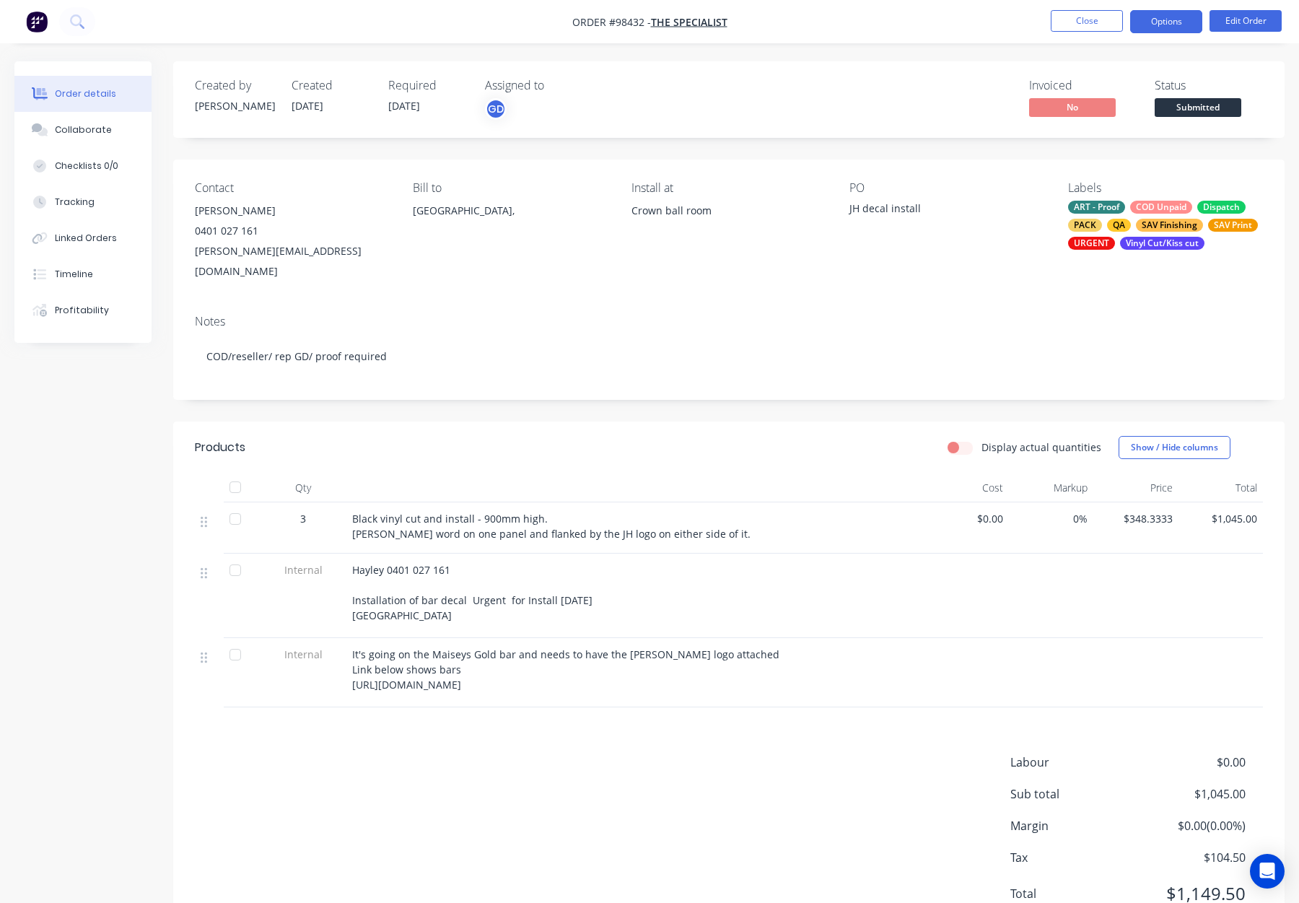
click at [1174, 23] on button "Options" at bounding box center [1166, 21] width 72 height 23
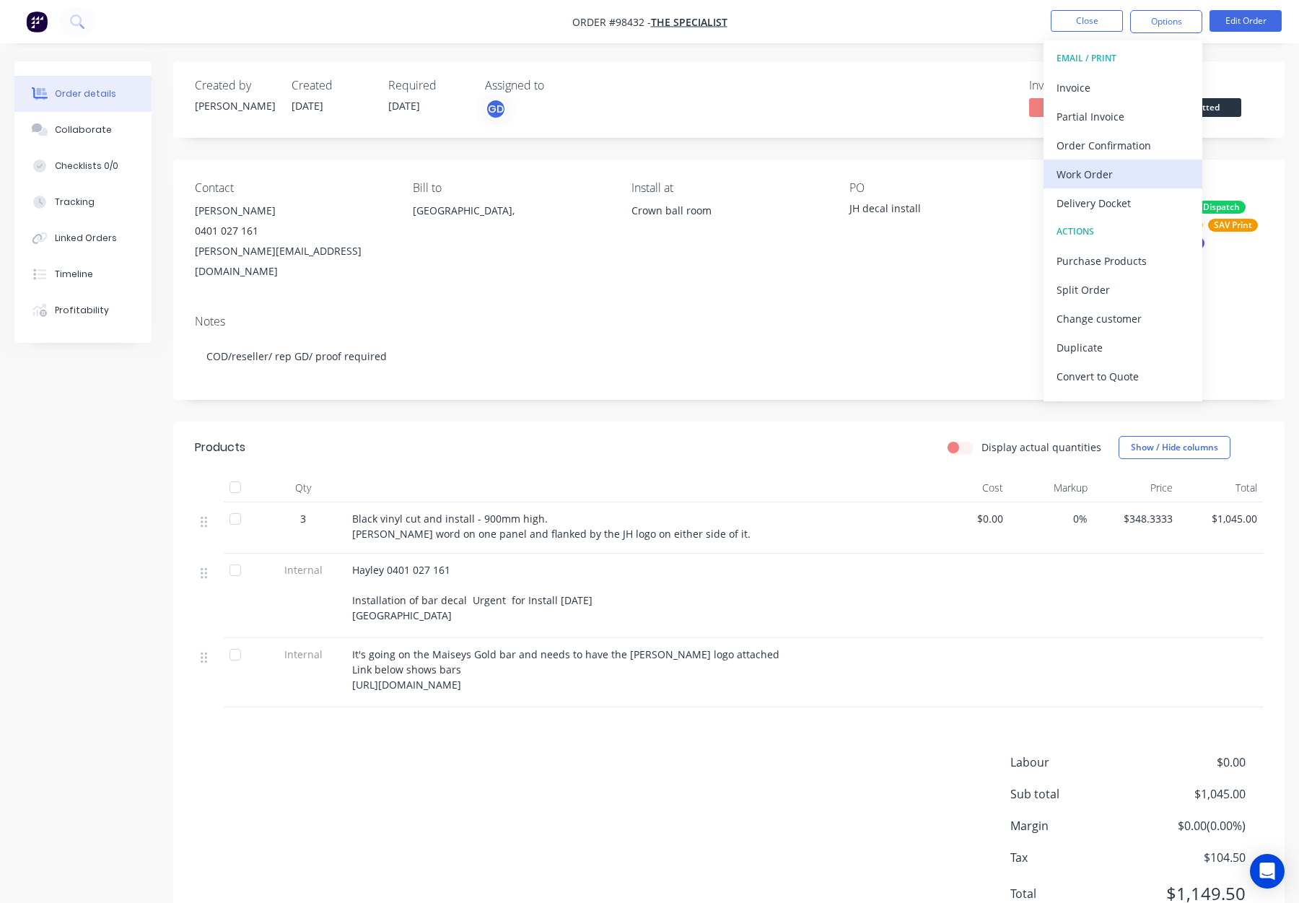
click at [1146, 175] on div "Work Order" at bounding box center [1123, 174] width 133 height 21
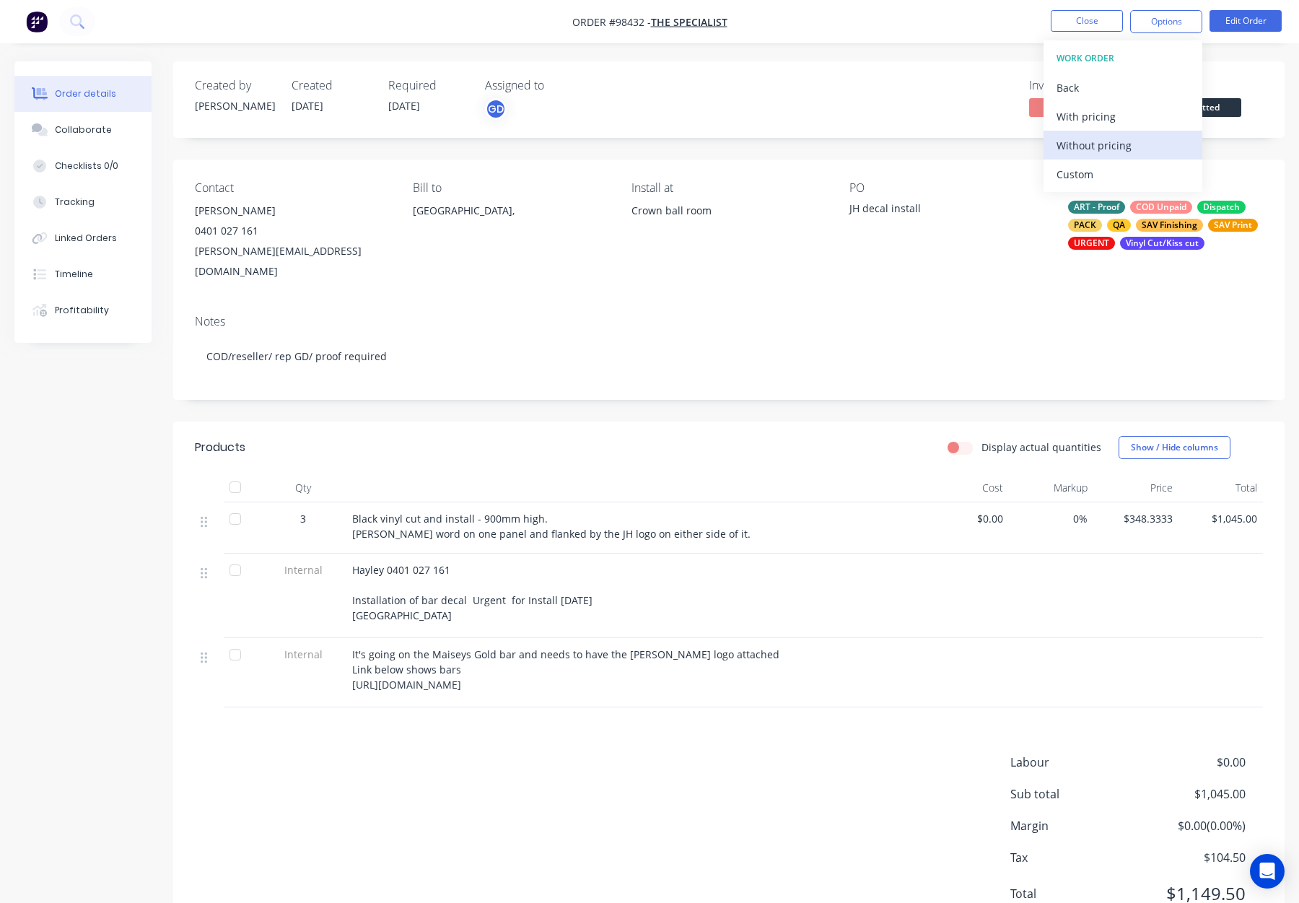
click at [1146, 147] on div "Without pricing" at bounding box center [1123, 145] width 133 height 21
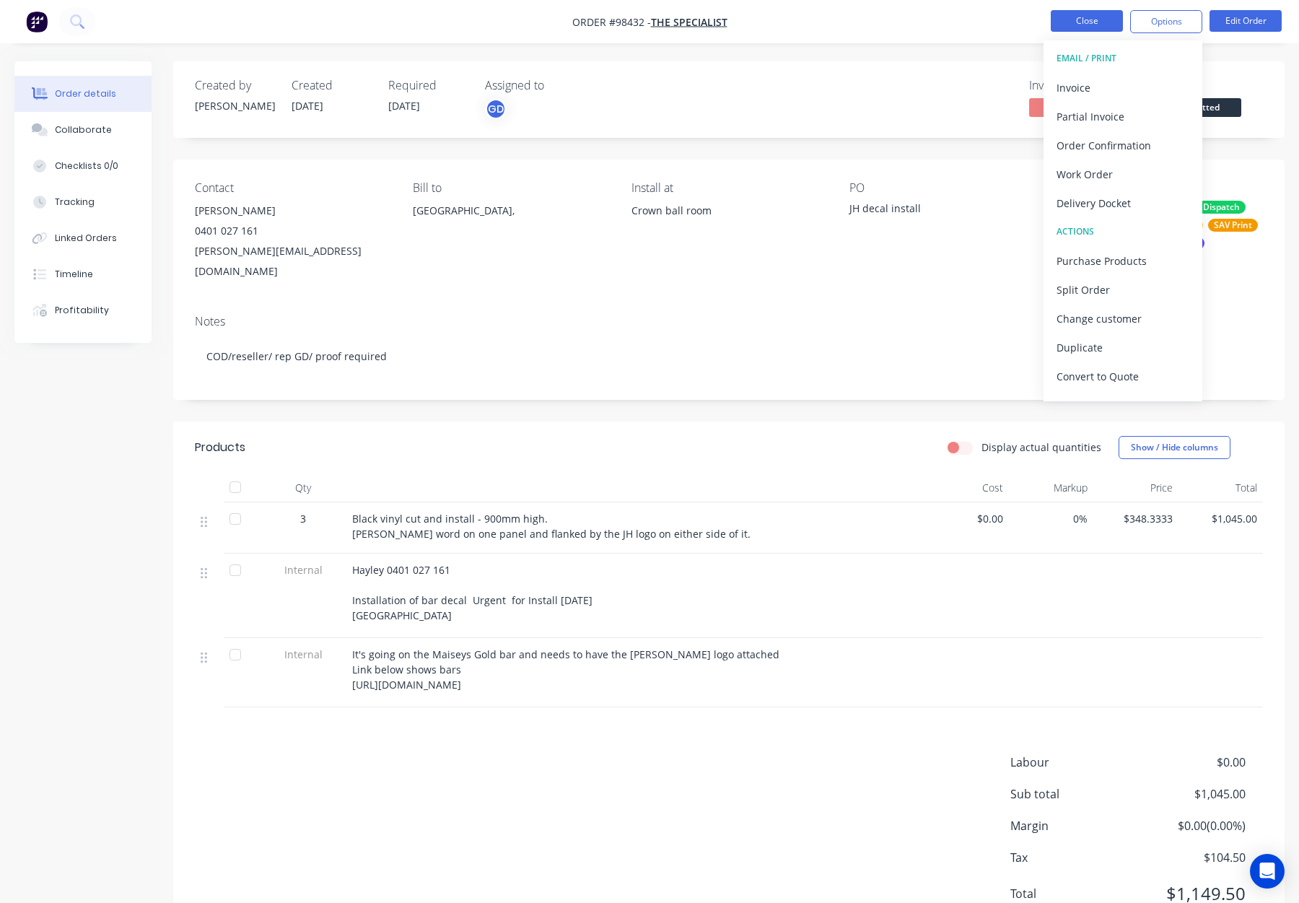
click at [1073, 17] on button "Close" at bounding box center [1087, 21] width 72 height 22
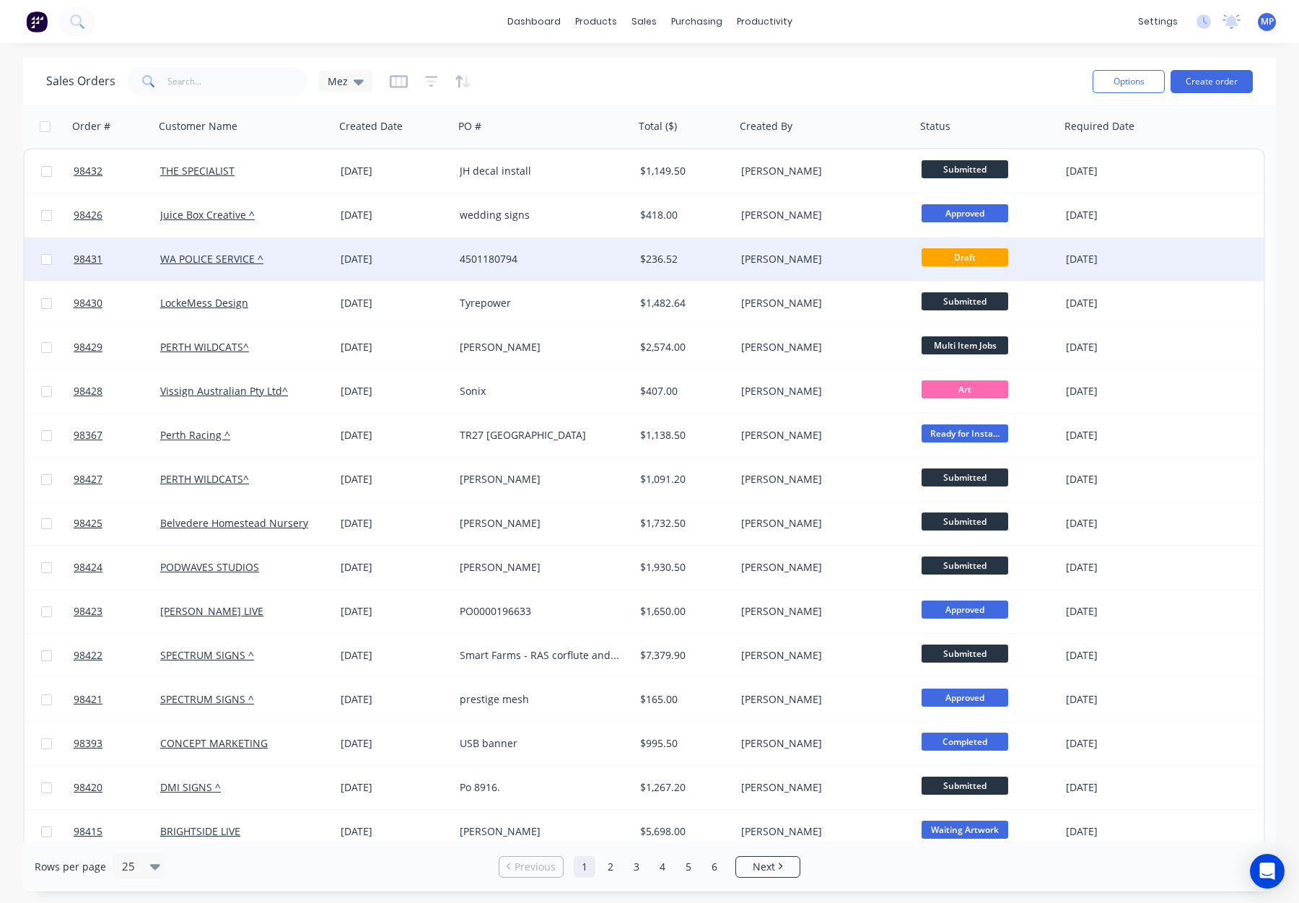
click at [563, 261] on div "4501180794" at bounding box center [540, 259] width 160 height 14
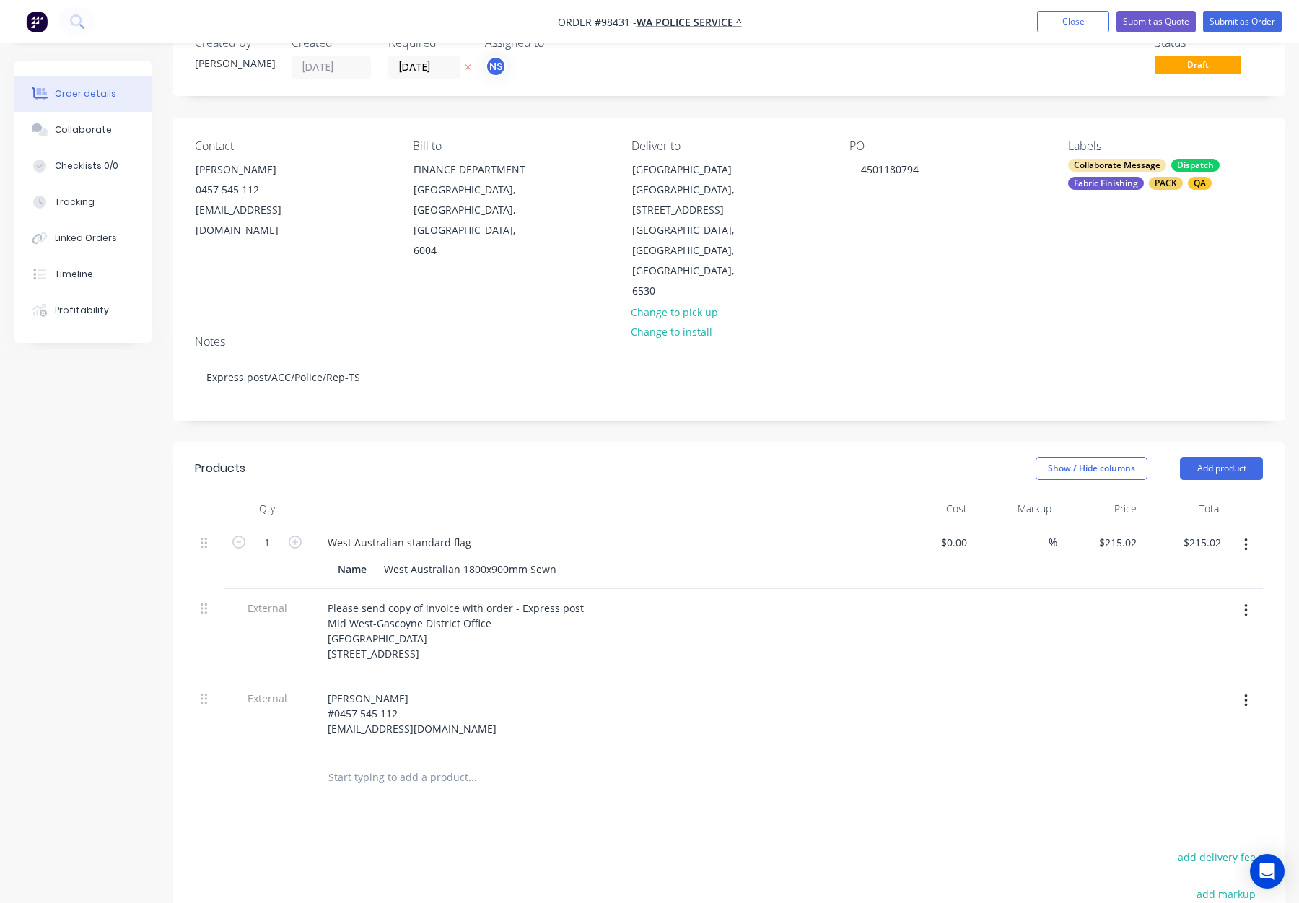
scroll to position [52, 0]
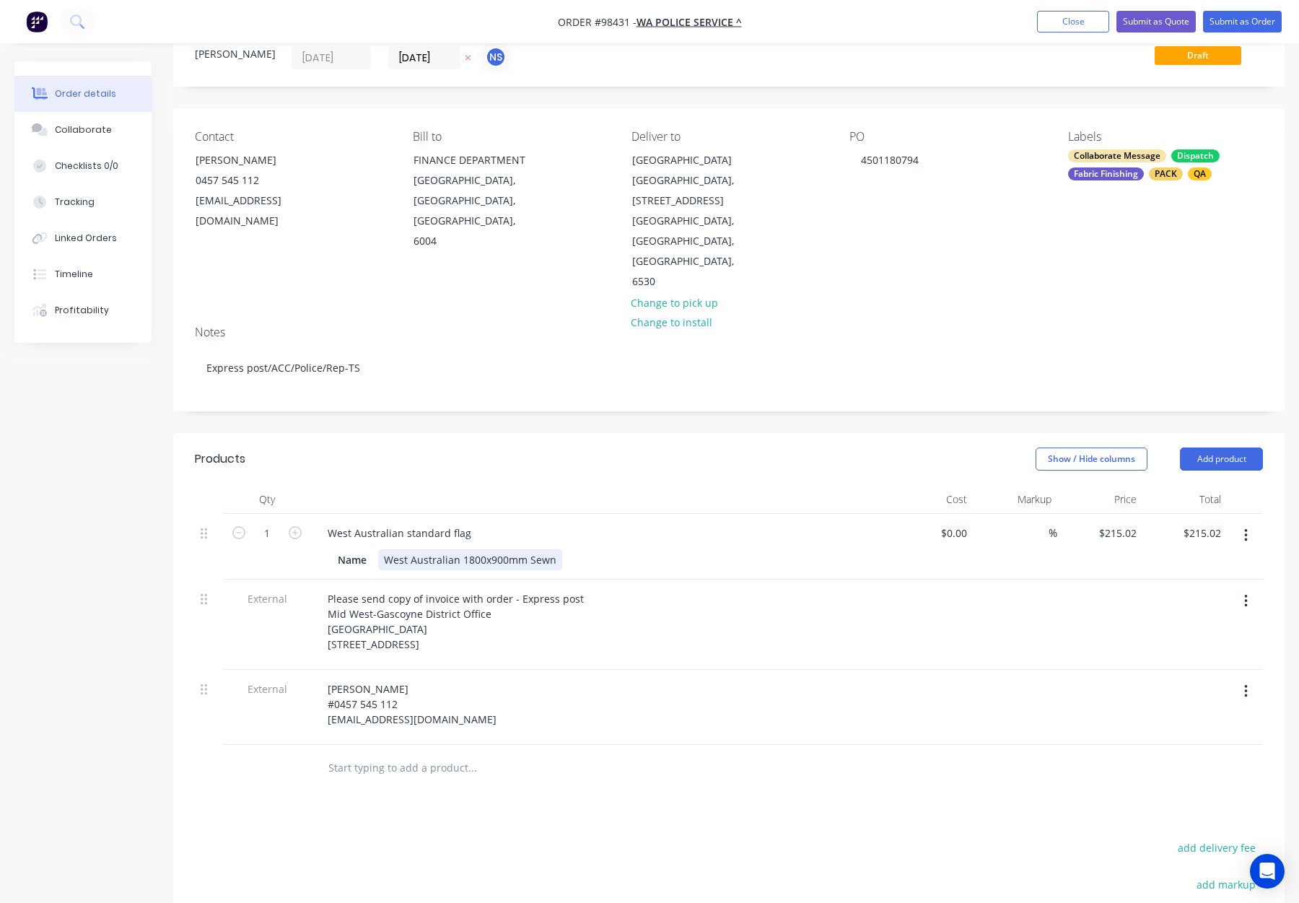
drag, startPoint x: 527, startPoint y: 538, endPoint x: 593, endPoint y: 544, distance: 65.9
click at [528, 549] on div "West Australian 1800x900mm Sewn" at bounding box center [470, 559] width 184 height 21
click at [645, 485] on div at bounding box center [598, 499] width 577 height 29
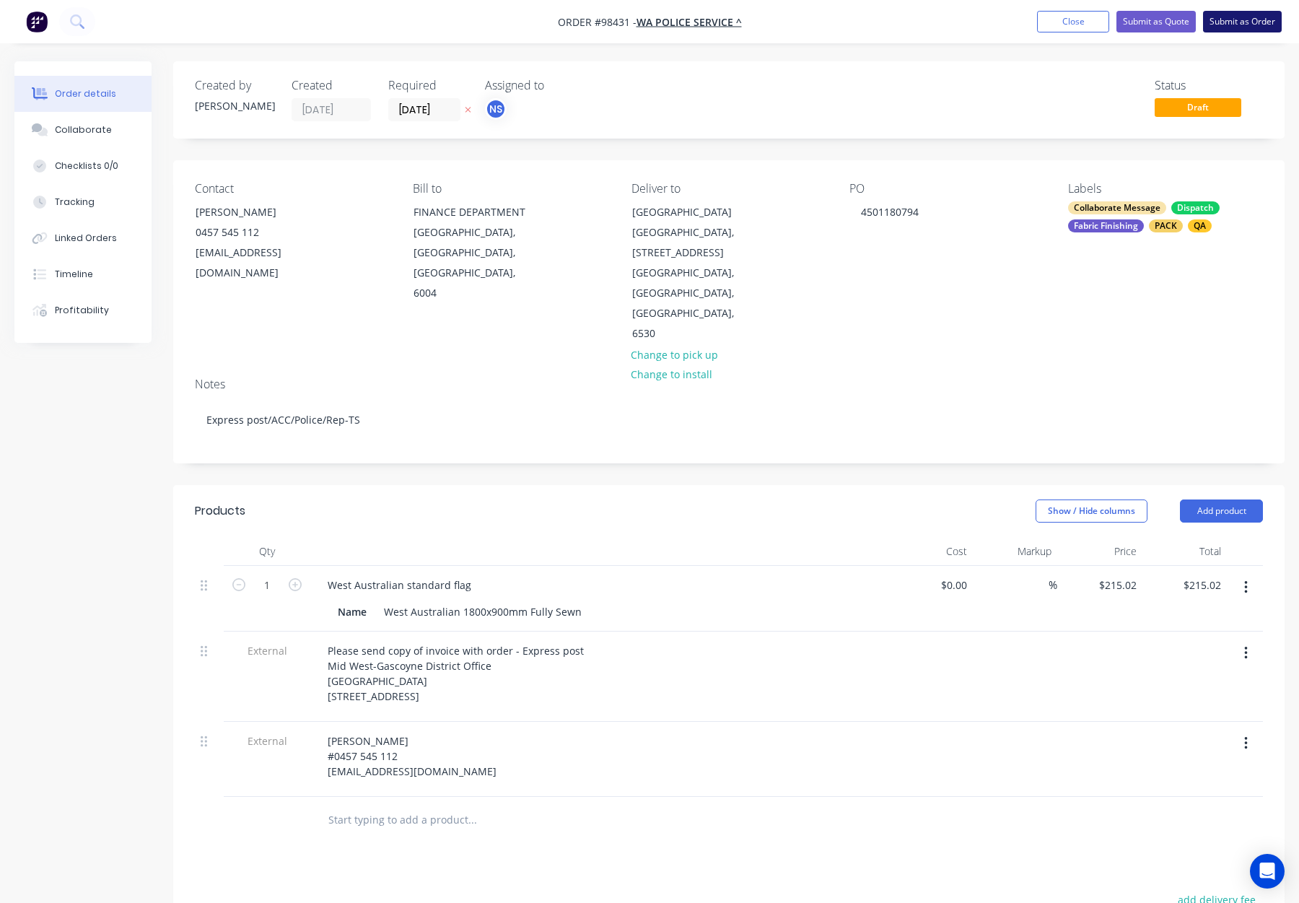
click at [1224, 17] on button "Submit as Order" at bounding box center [1242, 22] width 79 height 22
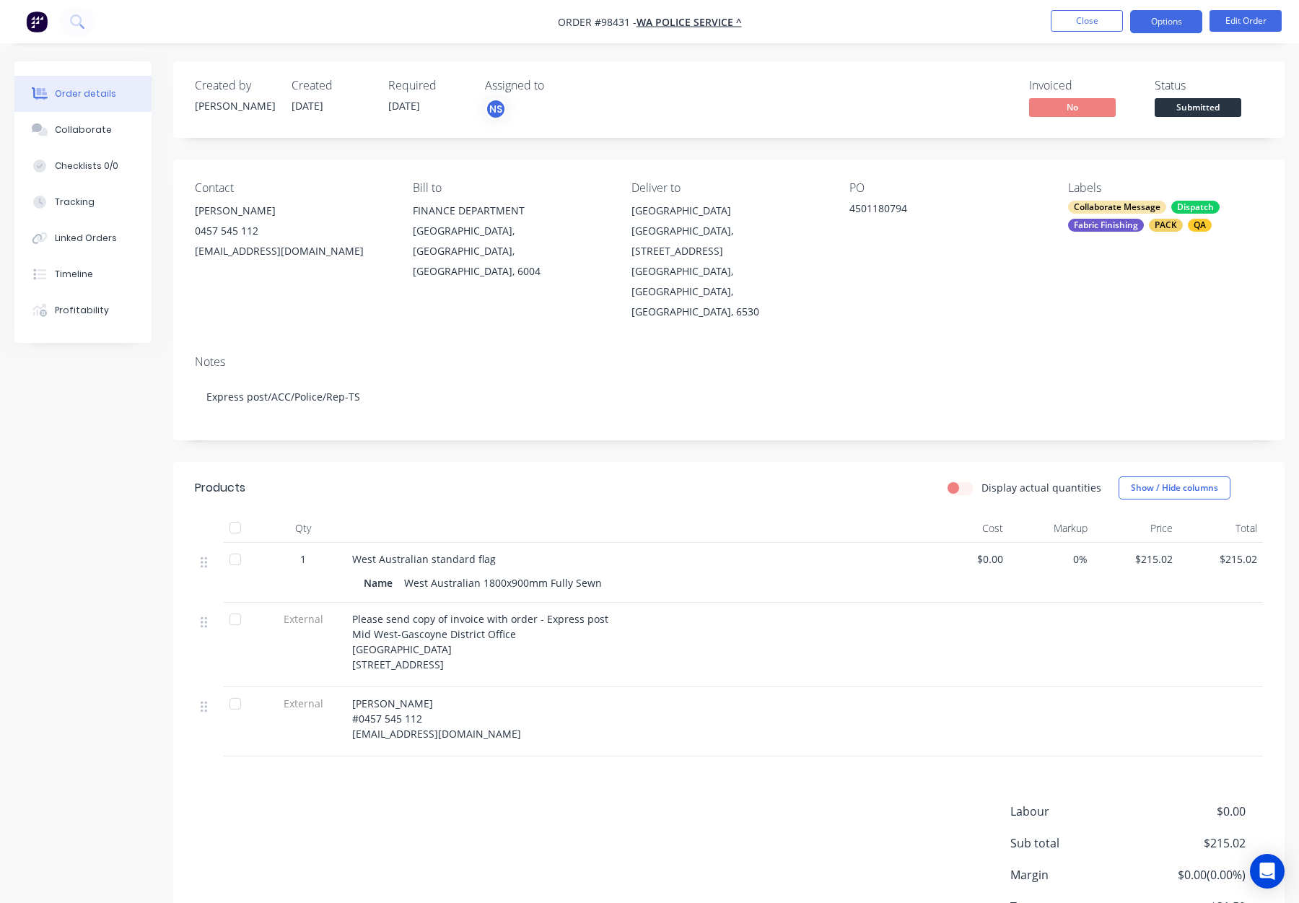
click at [1155, 21] on button "Options" at bounding box center [1166, 21] width 72 height 23
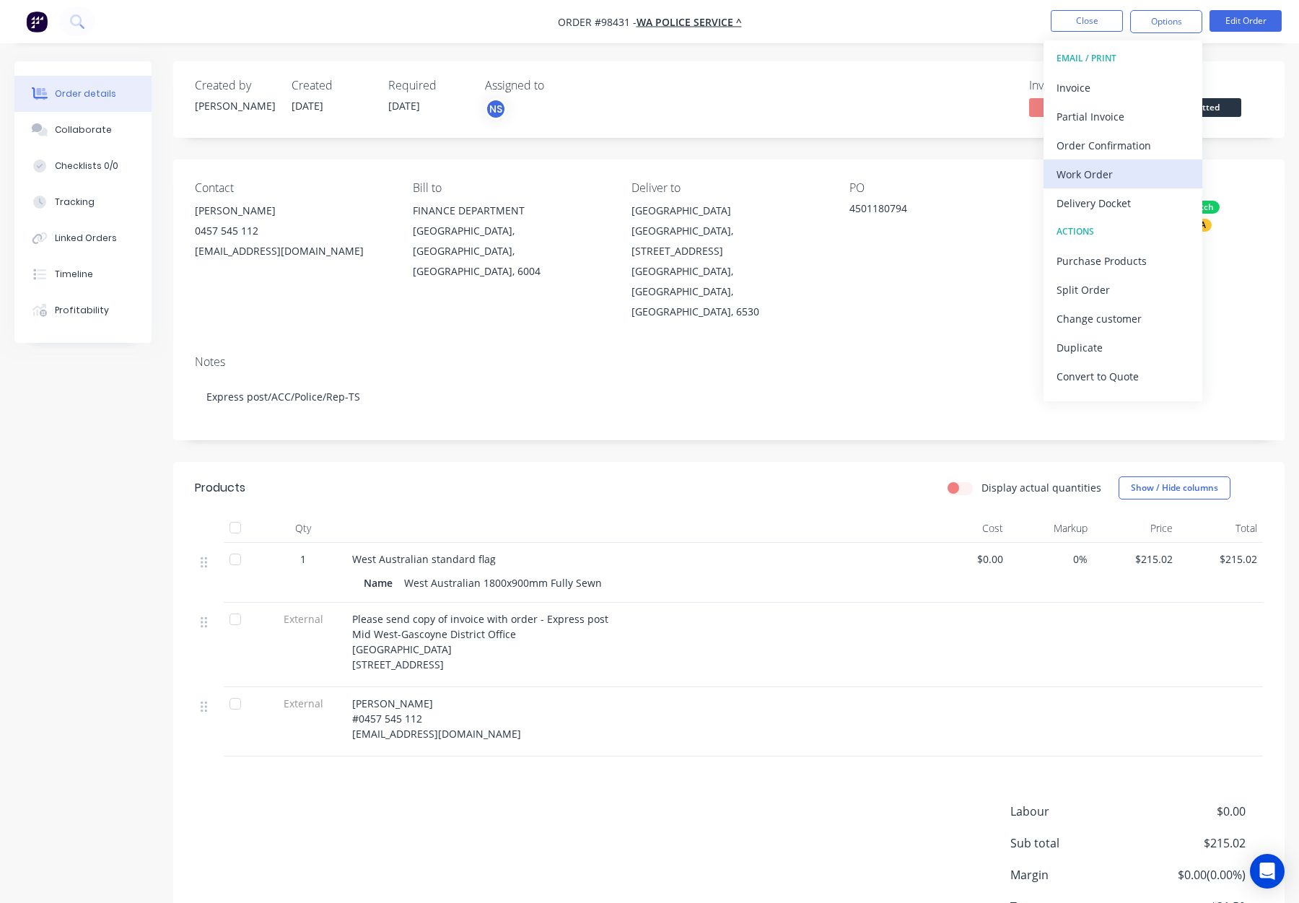
click at [1086, 168] on div "Work Order" at bounding box center [1123, 174] width 133 height 21
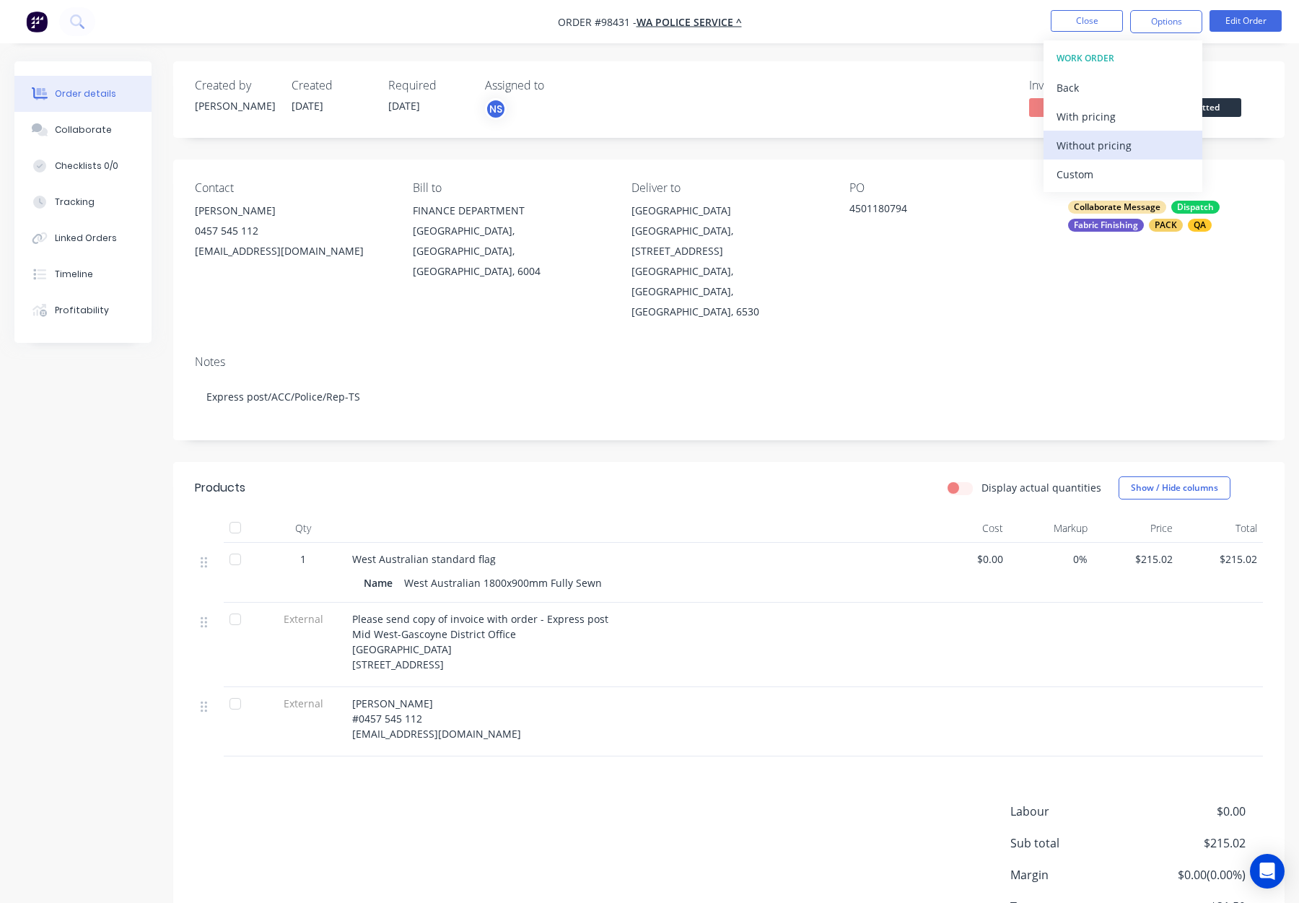
click at [1115, 136] on div "Without pricing" at bounding box center [1123, 145] width 133 height 21
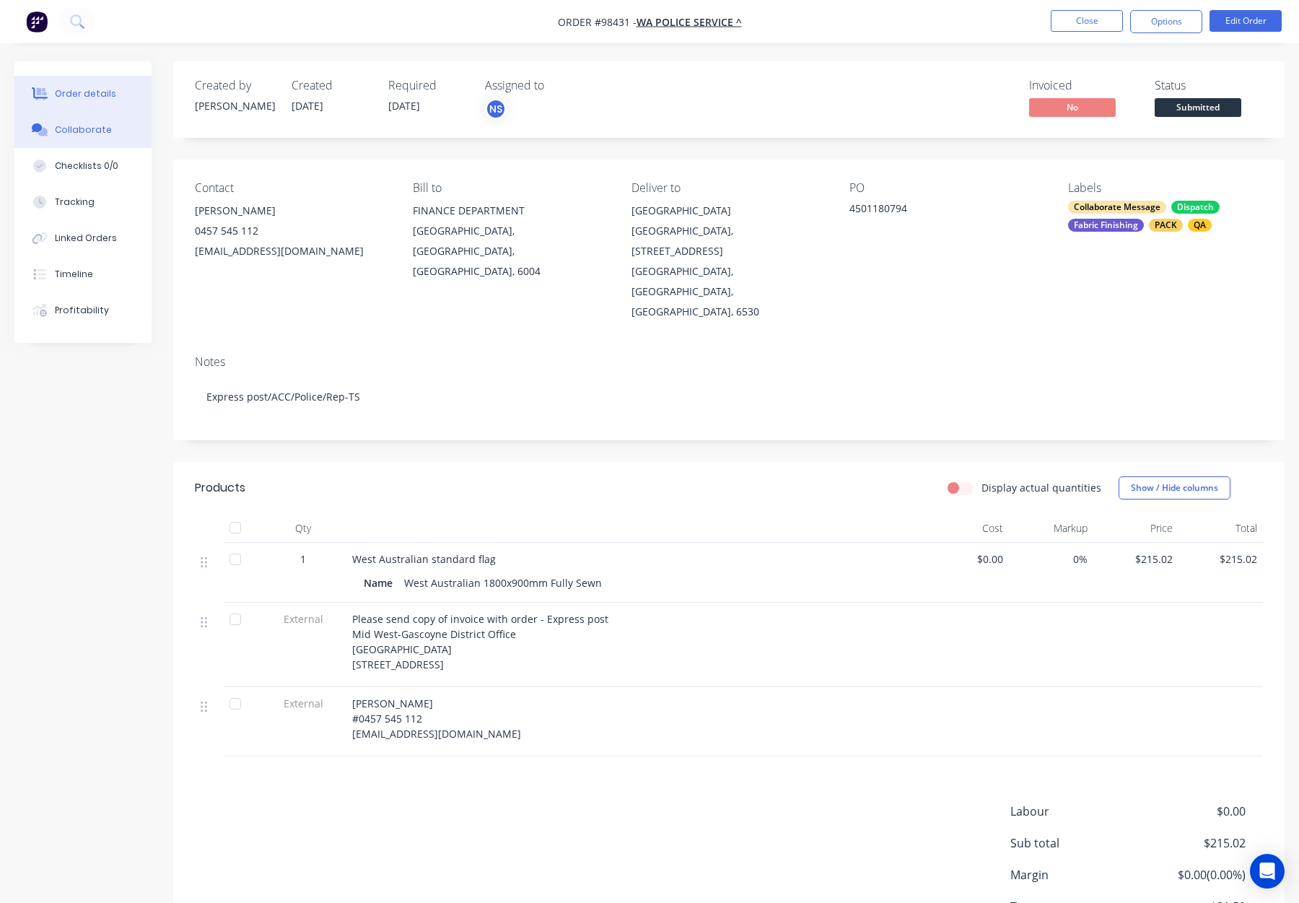
click at [79, 134] on div "Collaborate" at bounding box center [83, 129] width 57 height 13
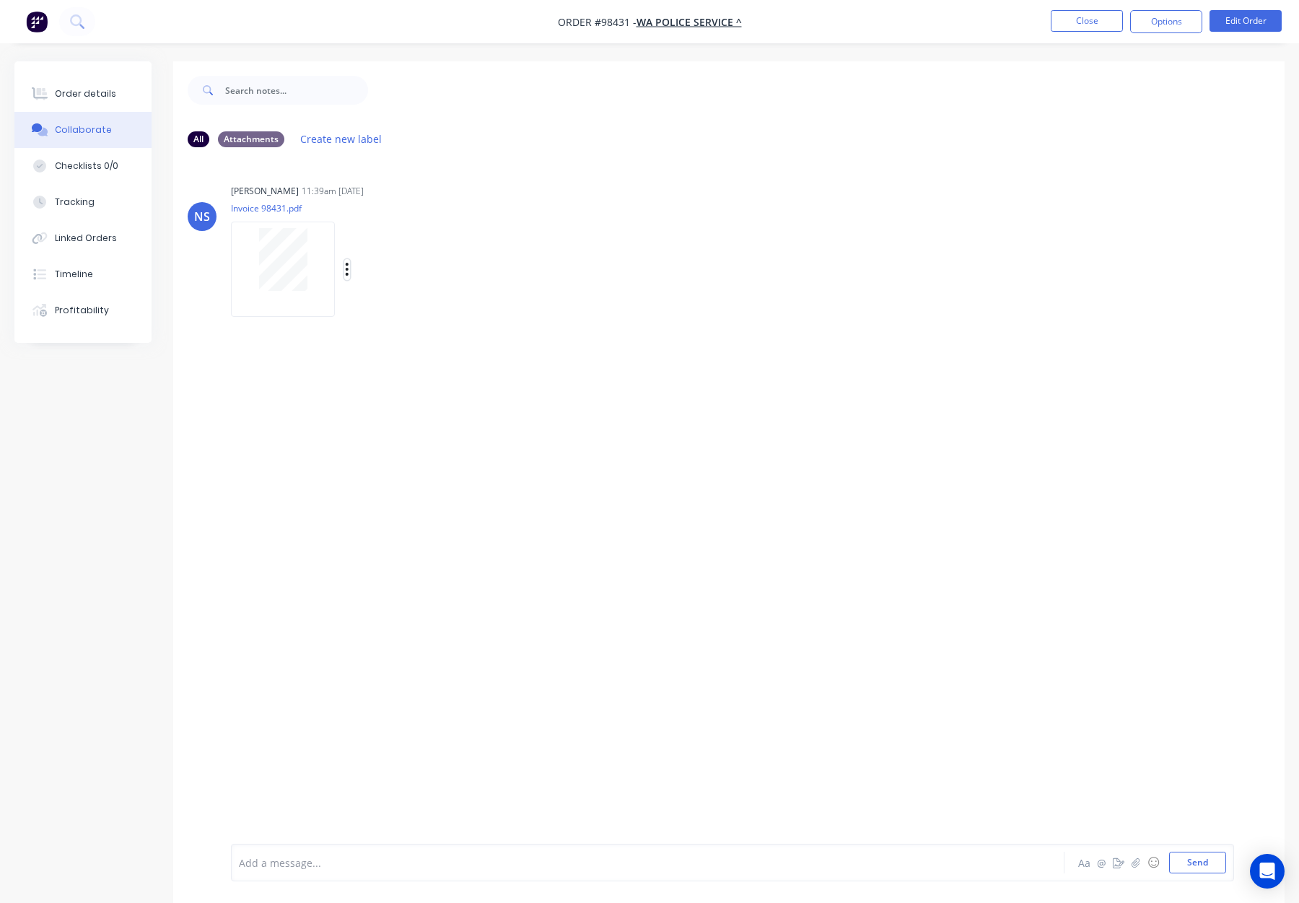
click at [347, 264] on icon "button" at bounding box center [347, 269] width 3 height 13
click at [430, 302] on button "Download" at bounding box center [442, 308] width 162 height 32
click at [1075, 20] on button "Close" at bounding box center [1087, 21] width 72 height 22
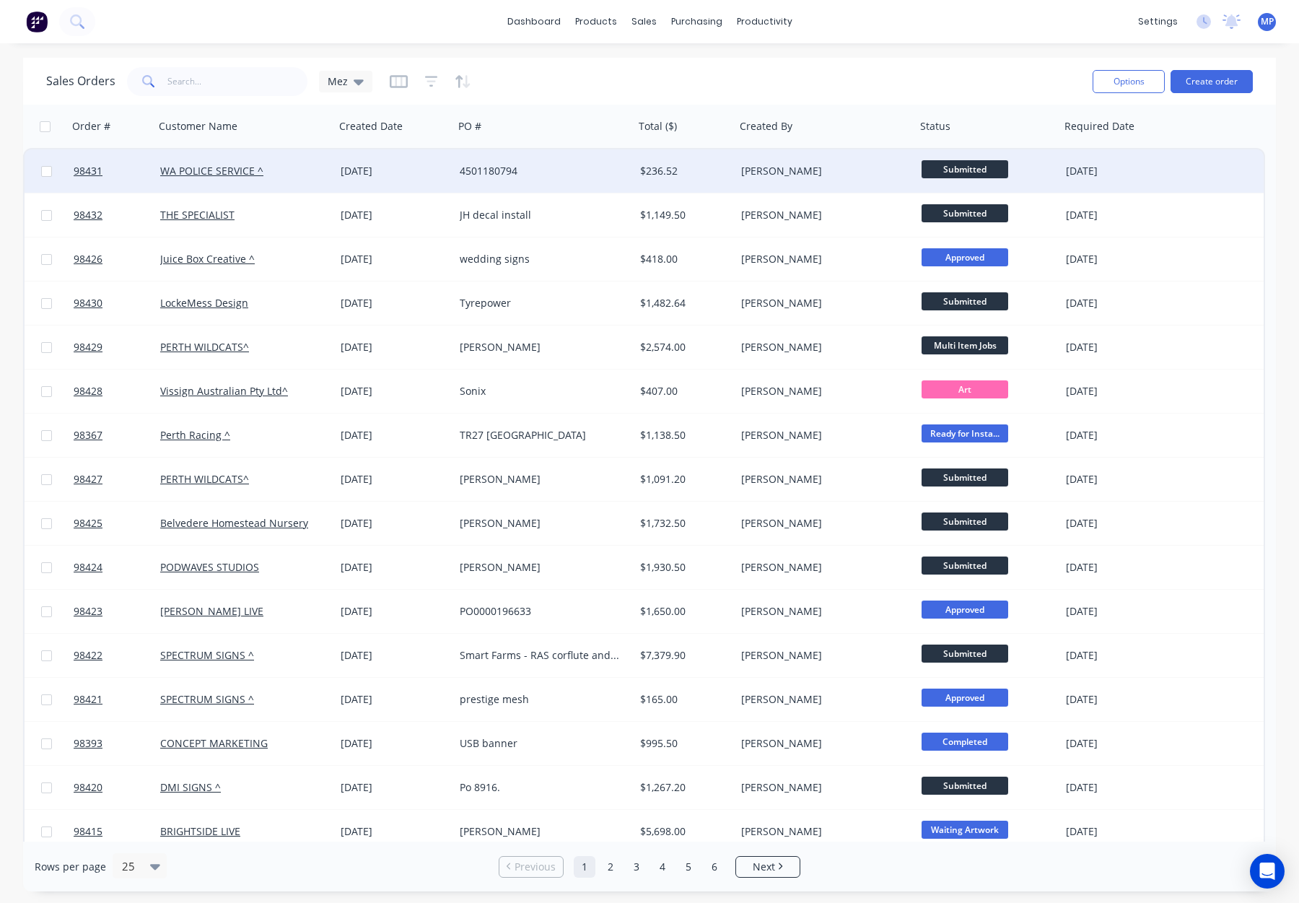
click at [853, 168] on div "[PERSON_NAME]" at bounding box center [821, 171] width 160 height 14
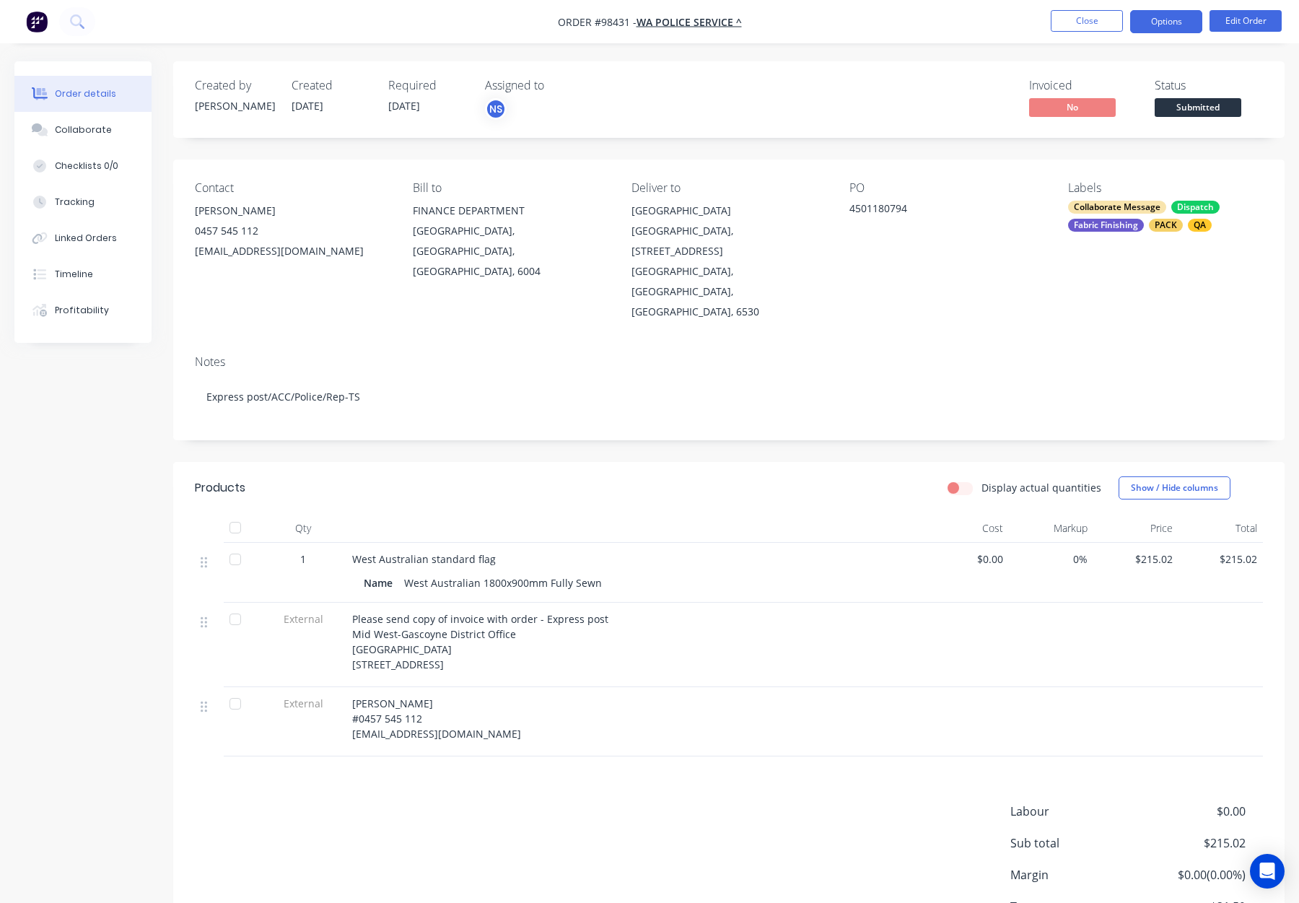
click at [1168, 22] on button "Options" at bounding box center [1166, 21] width 72 height 23
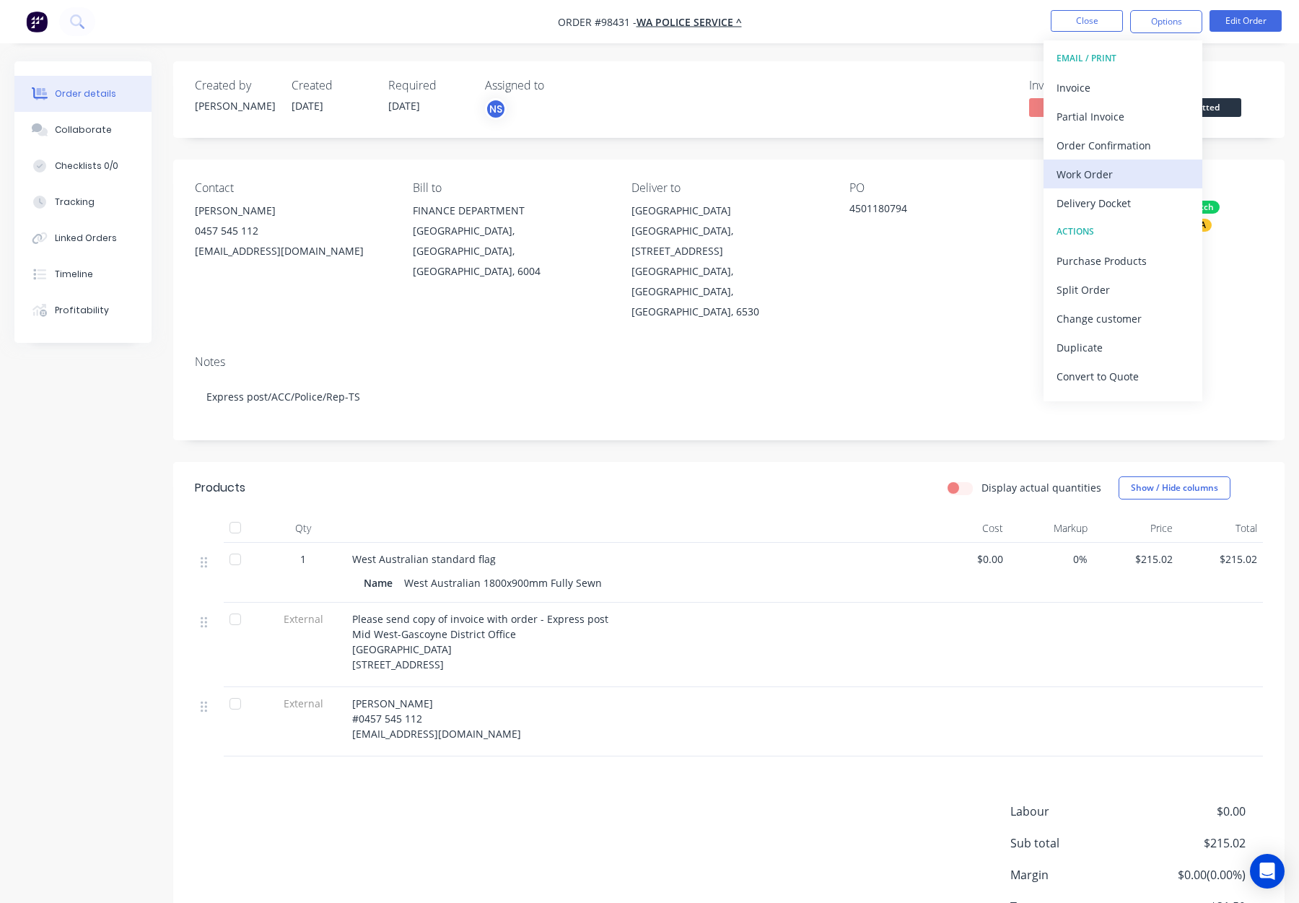
click at [1110, 178] on div "Work Order" at bounding box center [1123, 174] width 133 height 21
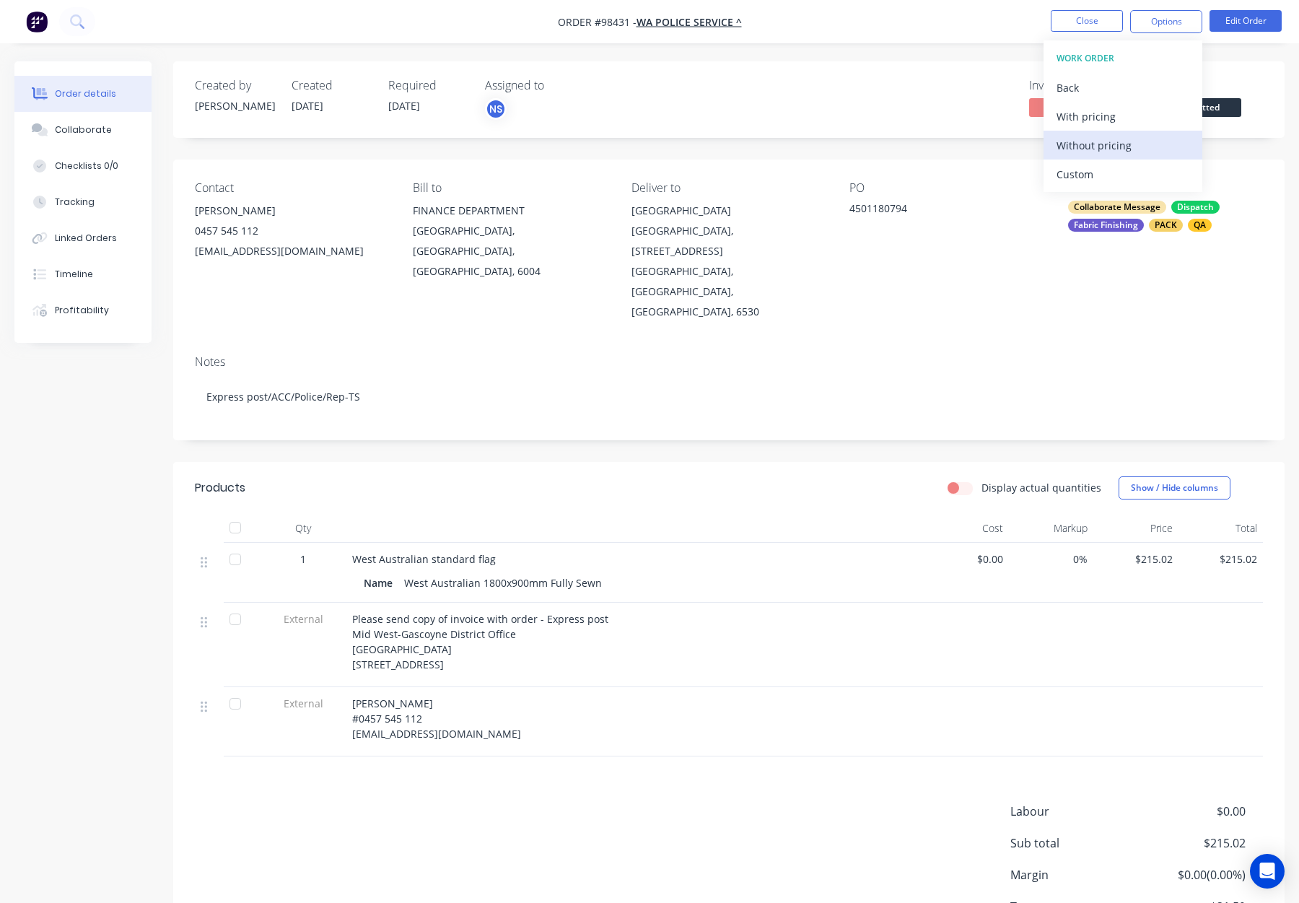
click at [1117, 149] on div "Without pricing" at bounding box center [1123, 145] width 133 height 21
click at [1097, 11] on button "Close" at bounding box center [1087, 21] width 72 height 22
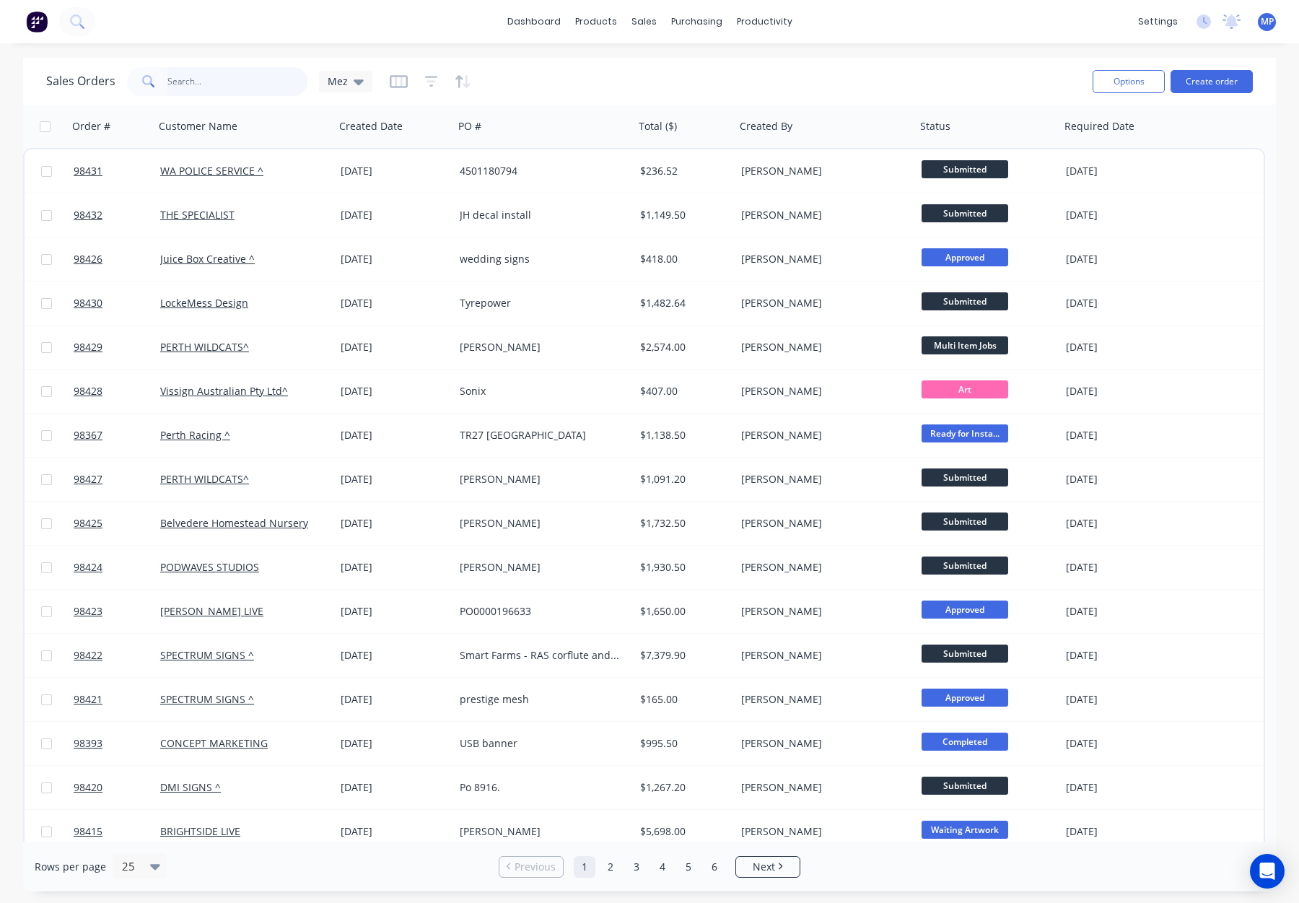
click at [187, 75] on input "text" at bounding box center [237, 81] width 141 height 29
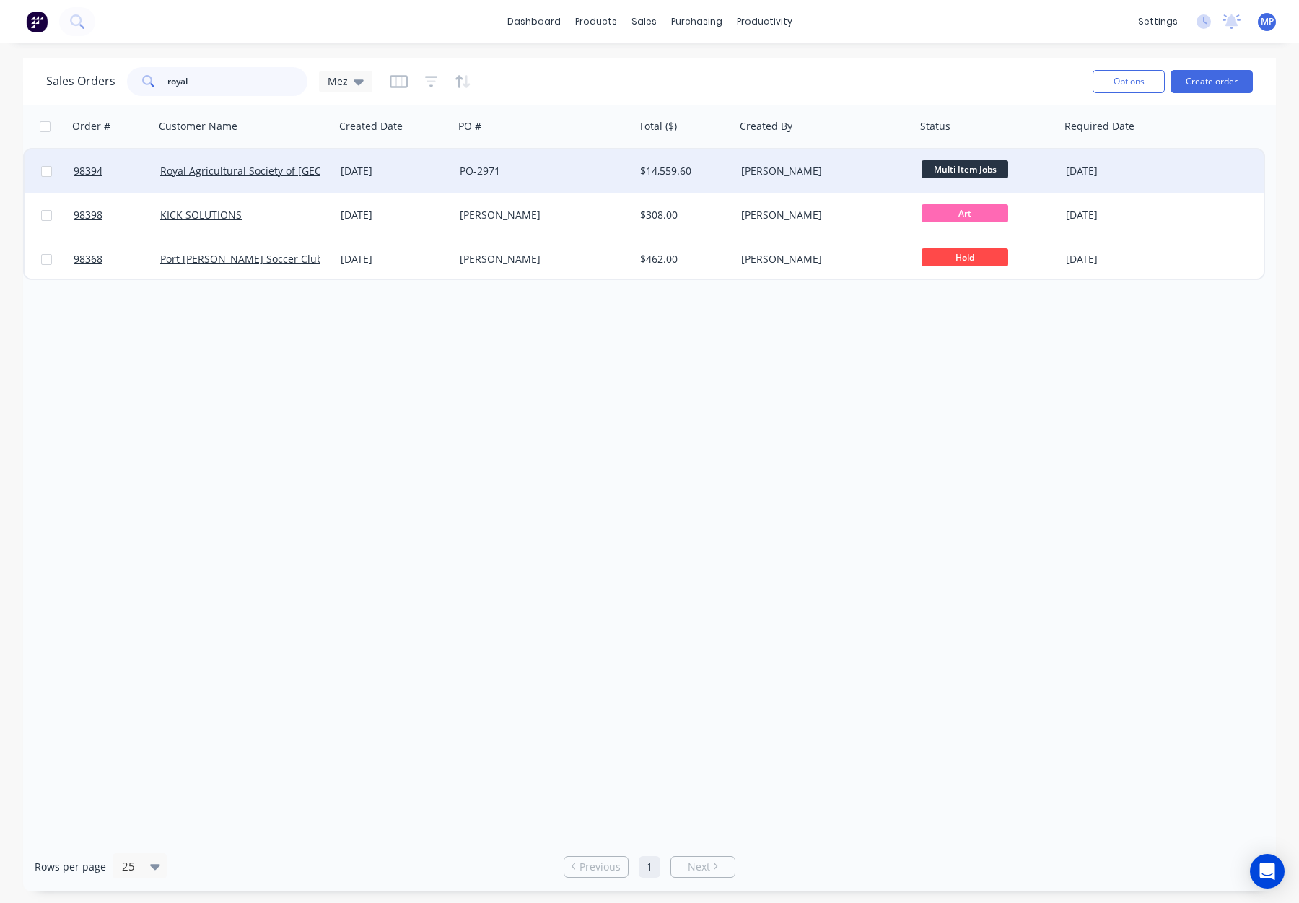
type input "royal"
click at [562, 160] on div "PO-2971" at bounding box center [544, 170] width 180 height 43
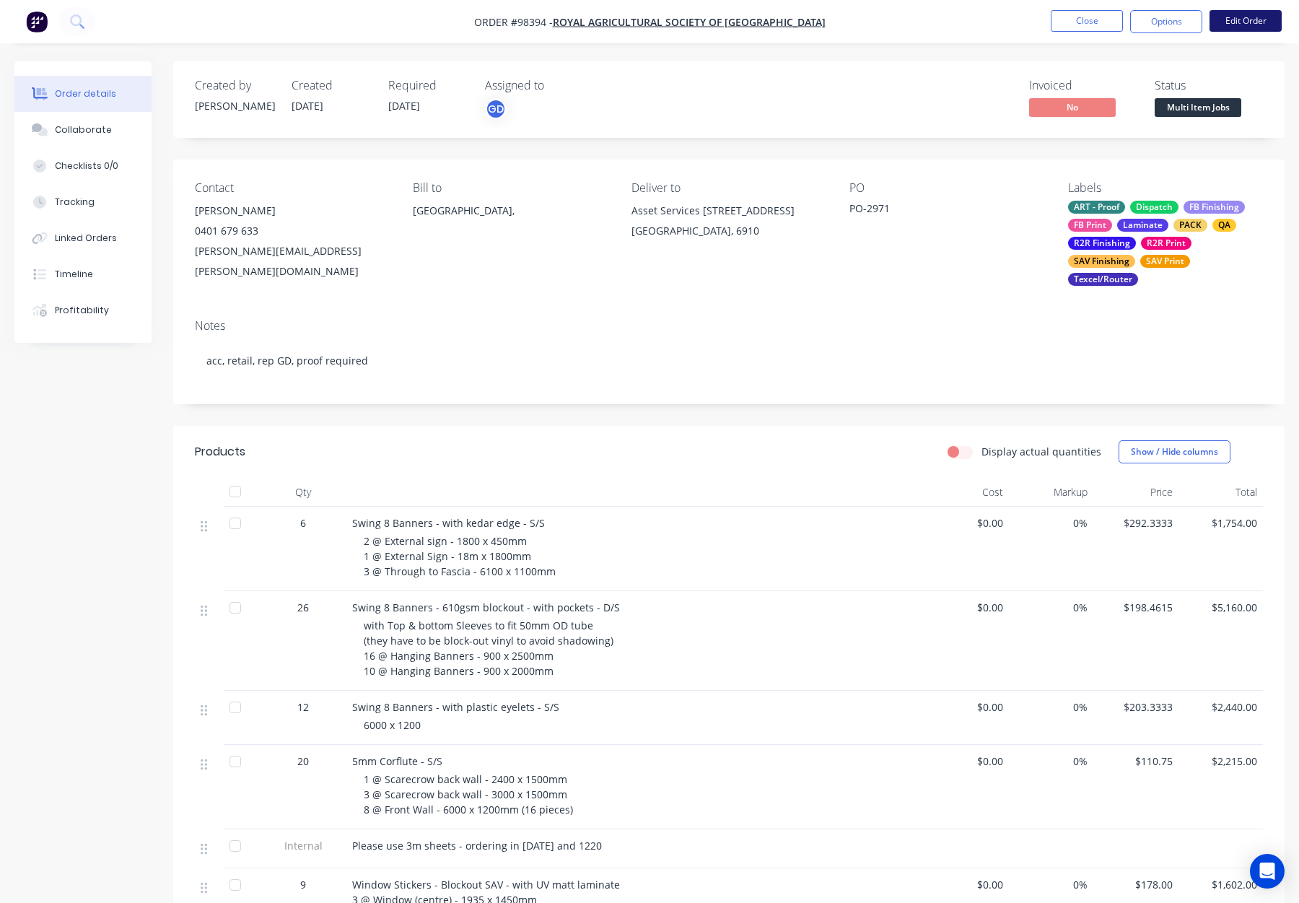
click at [1245, 18] on button "Edit Order" at bounding box center [1246, 21] width 72 height 22
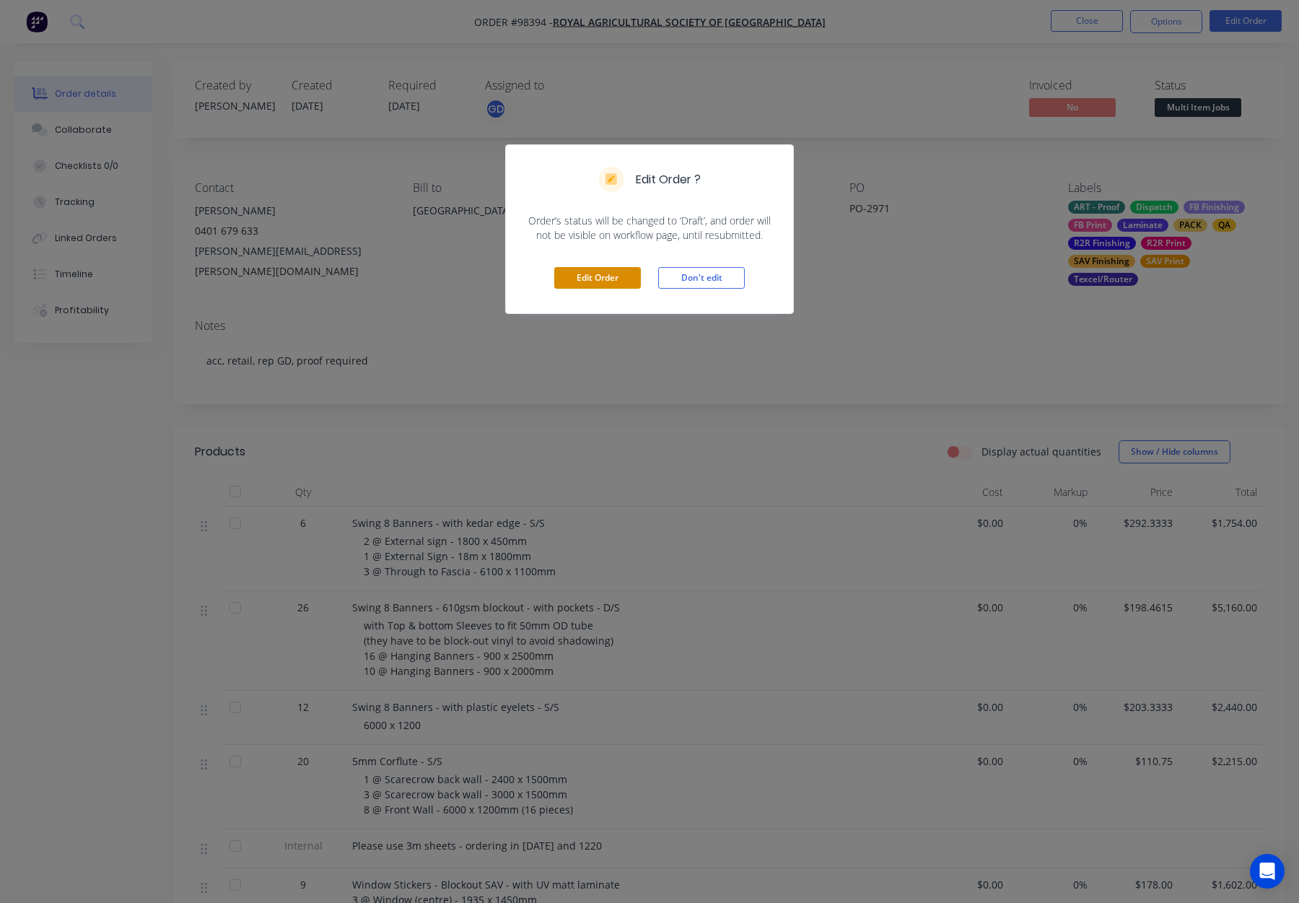
click at [580, 269] on button "Edit Order" at bounding box center [597, 278] width 87 height 22
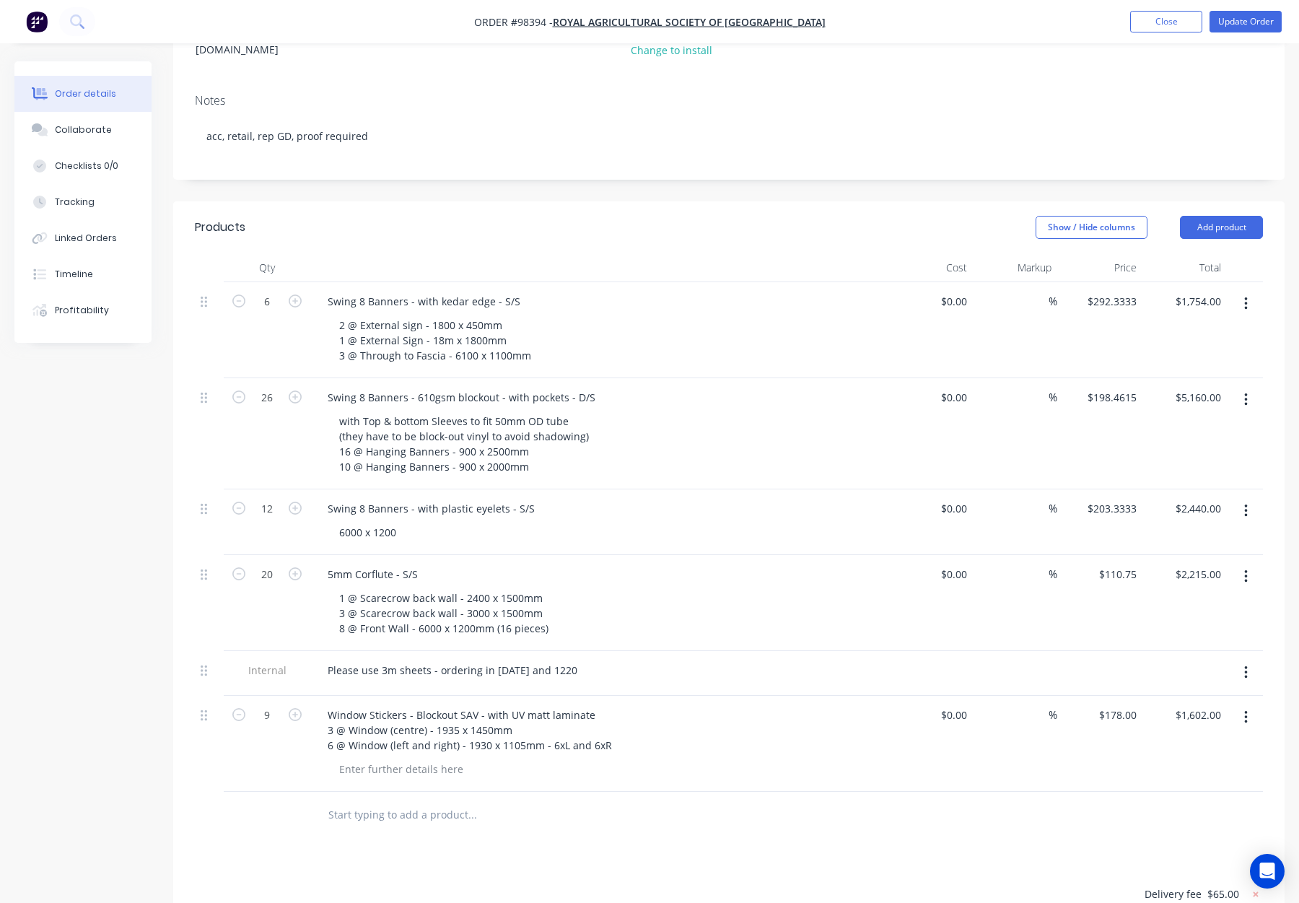
scroll to position [284, 0]
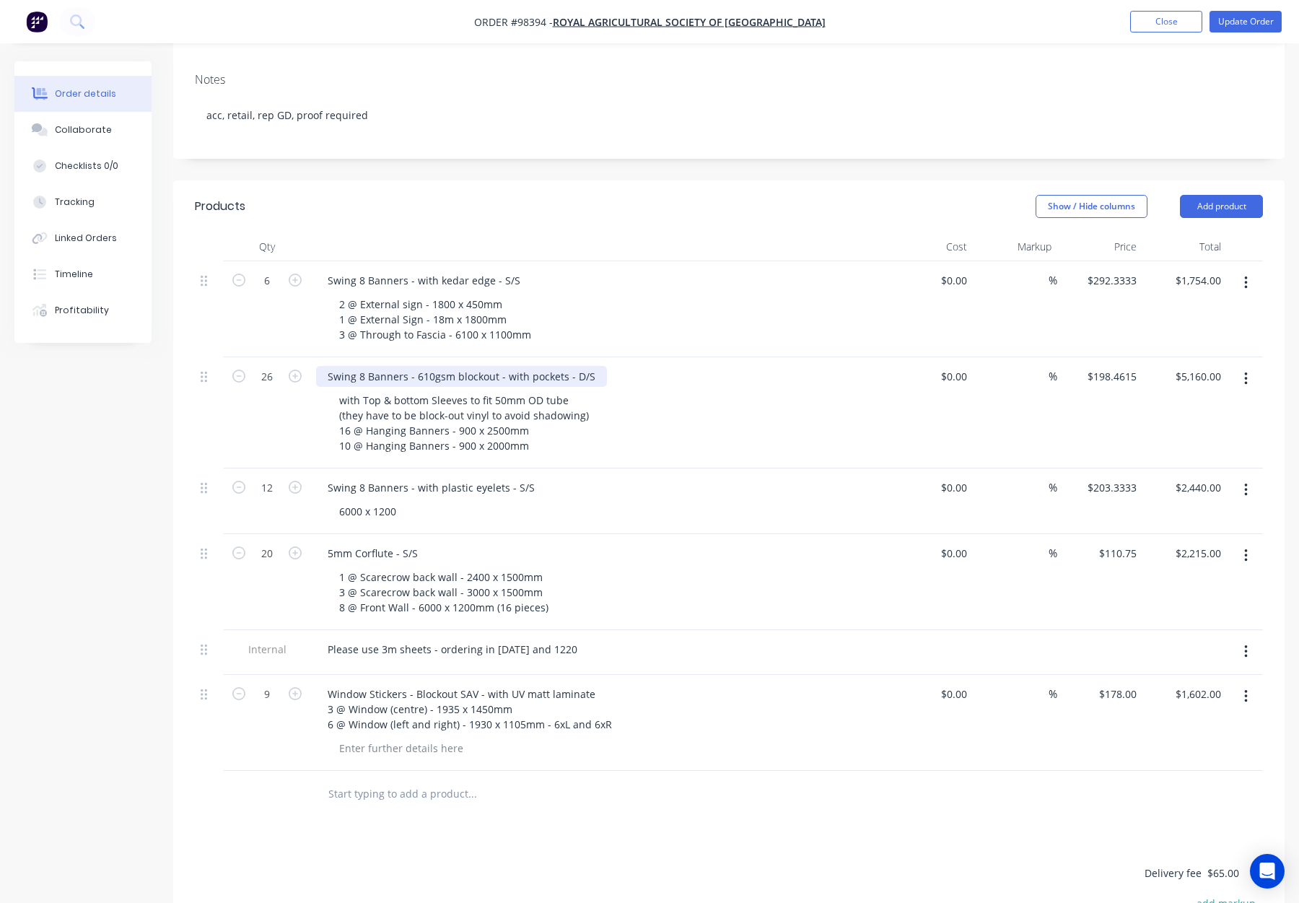
drag, startPoint x: 494, startPoint y: 321, endPoint x: 502, endPoint y: 324, distance: 7.8
click at [494, 366] on div "Swing 8 Banners - 610gsm blockout - with pockets - D/S" at bounding box center [461, 376] width 291 height 21
drag, startPoint x: 416, startPoint y: 321, endPoint x: 314, endPoint y: 319, distance: 101.8
click at [314, 357] on div "Swing 8 Banners - 610gsm blockout Banners - with pockets - D/S with Top & botto…" at bounding box center [598, 412] width 577 height 111
click at [547, 366] on div "610gsm blockout Banners - with pockets - D/S" at bounding box center [438, 376] width 244 height 21
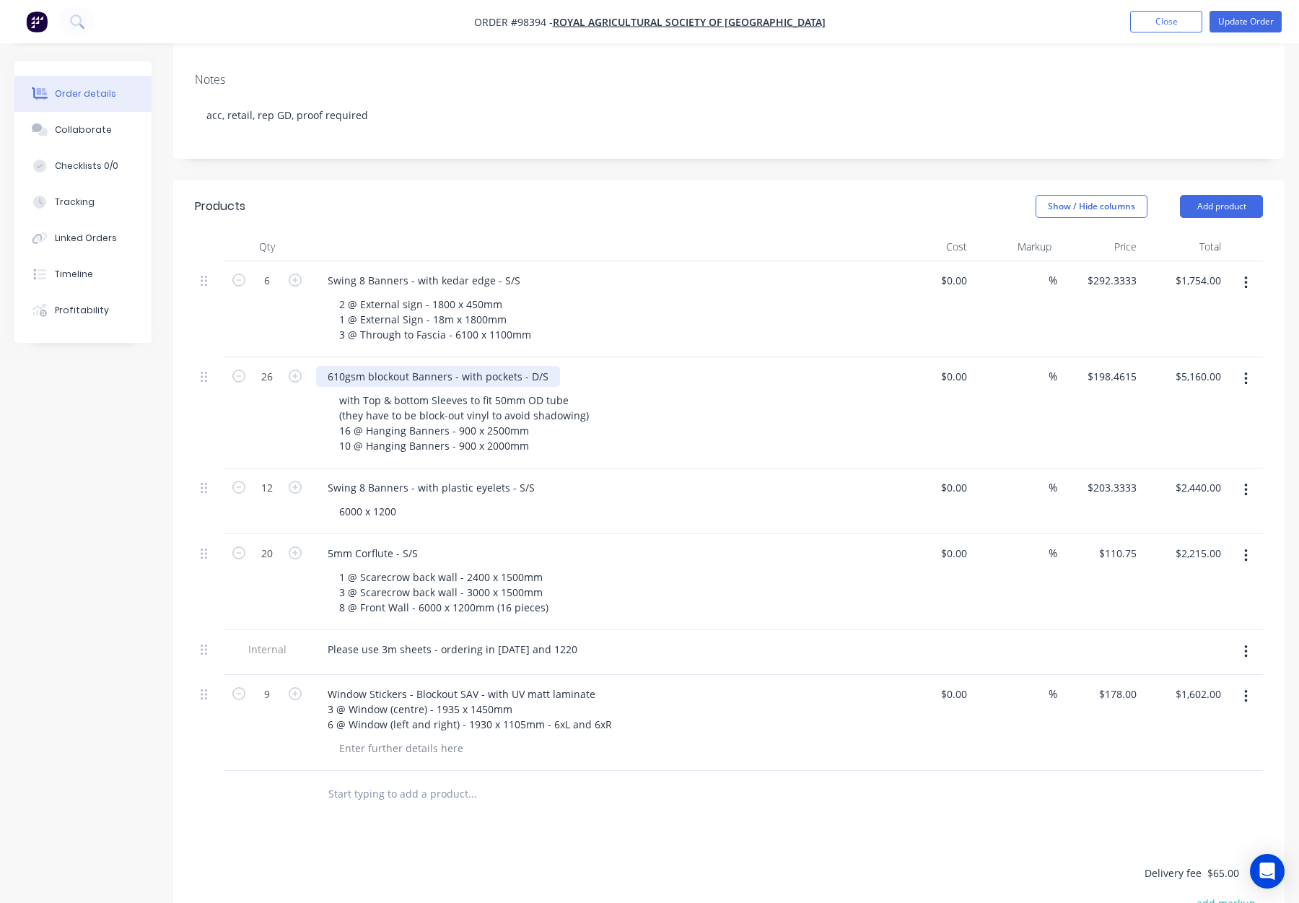
drag, startPoint x: 528, startPoint y: 320, endPoint x: 535, endPoint y: 325, distance: 8.8
click at [528, 366] on div "610gsm blockout Banners - with pockets - D/S" at bounding box center [438, 376] width 244 height 21
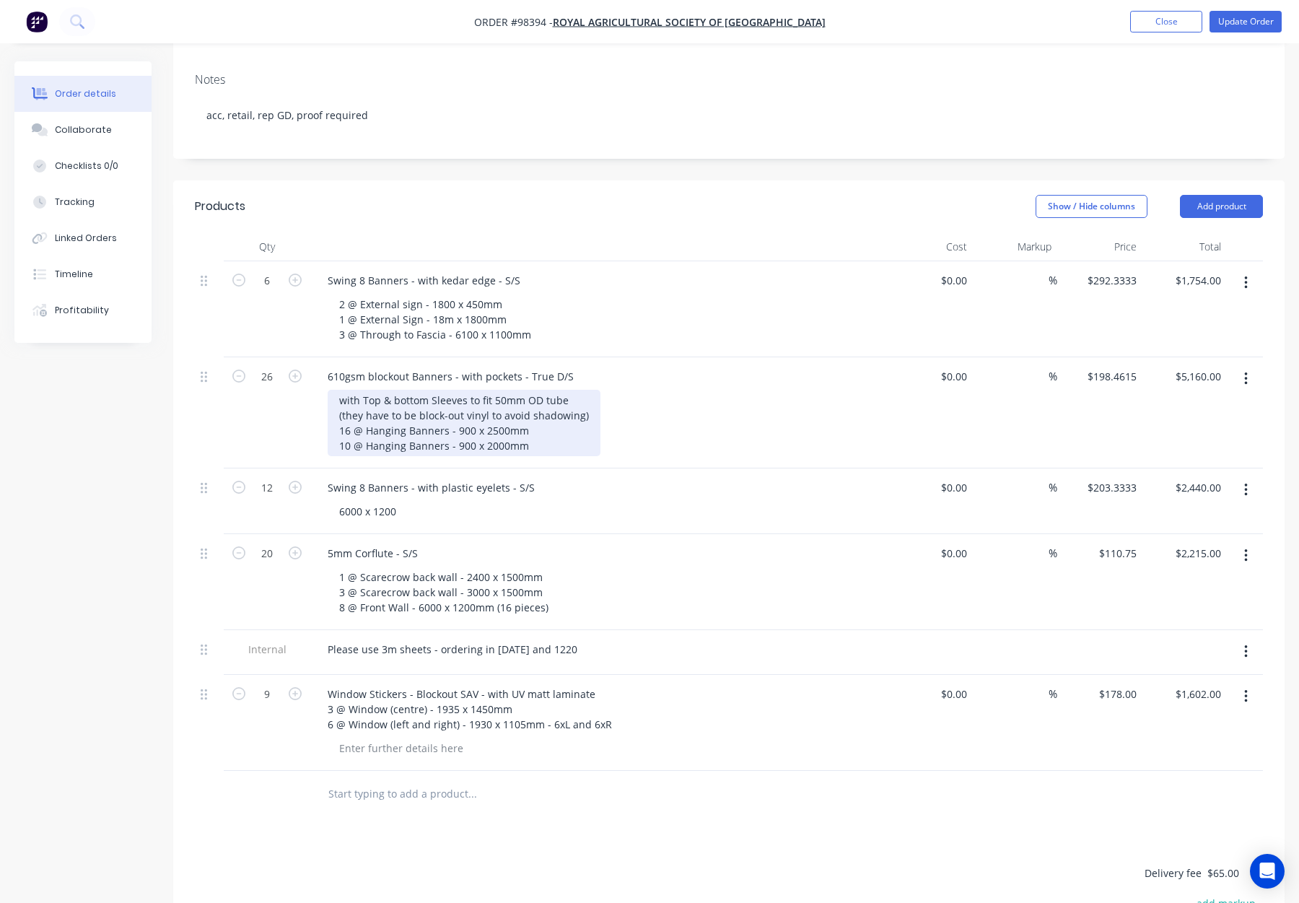
click at [578, 390] on div "with Top & bottom Sleeves to fit 50mm OD tube (they have to be block-out vinyl …" at bounding box center [464, 423] width 273 height 66
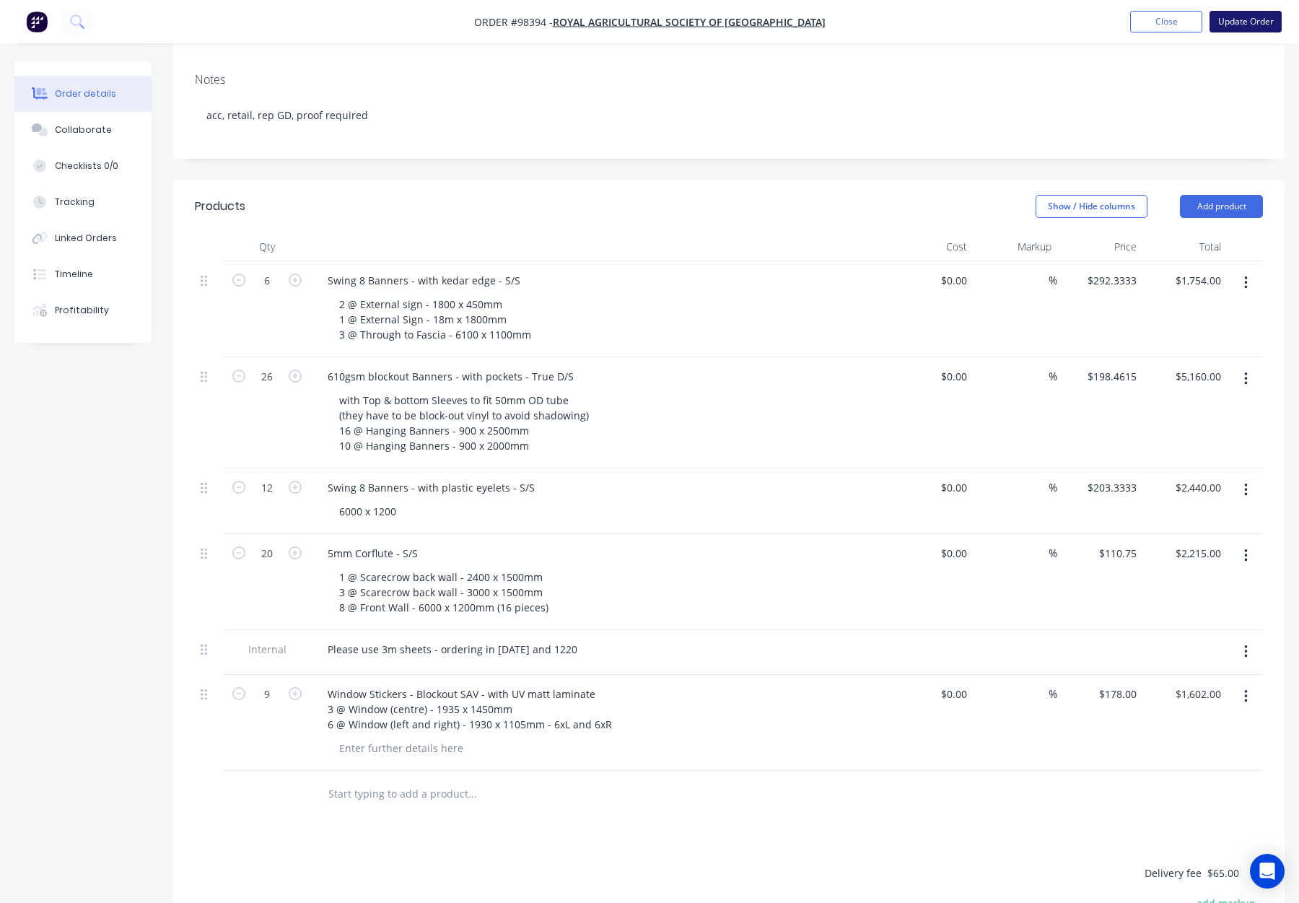
click at [1248, 17] on button "Update Order" at bounding box center [1246, 22] width 72 height 22
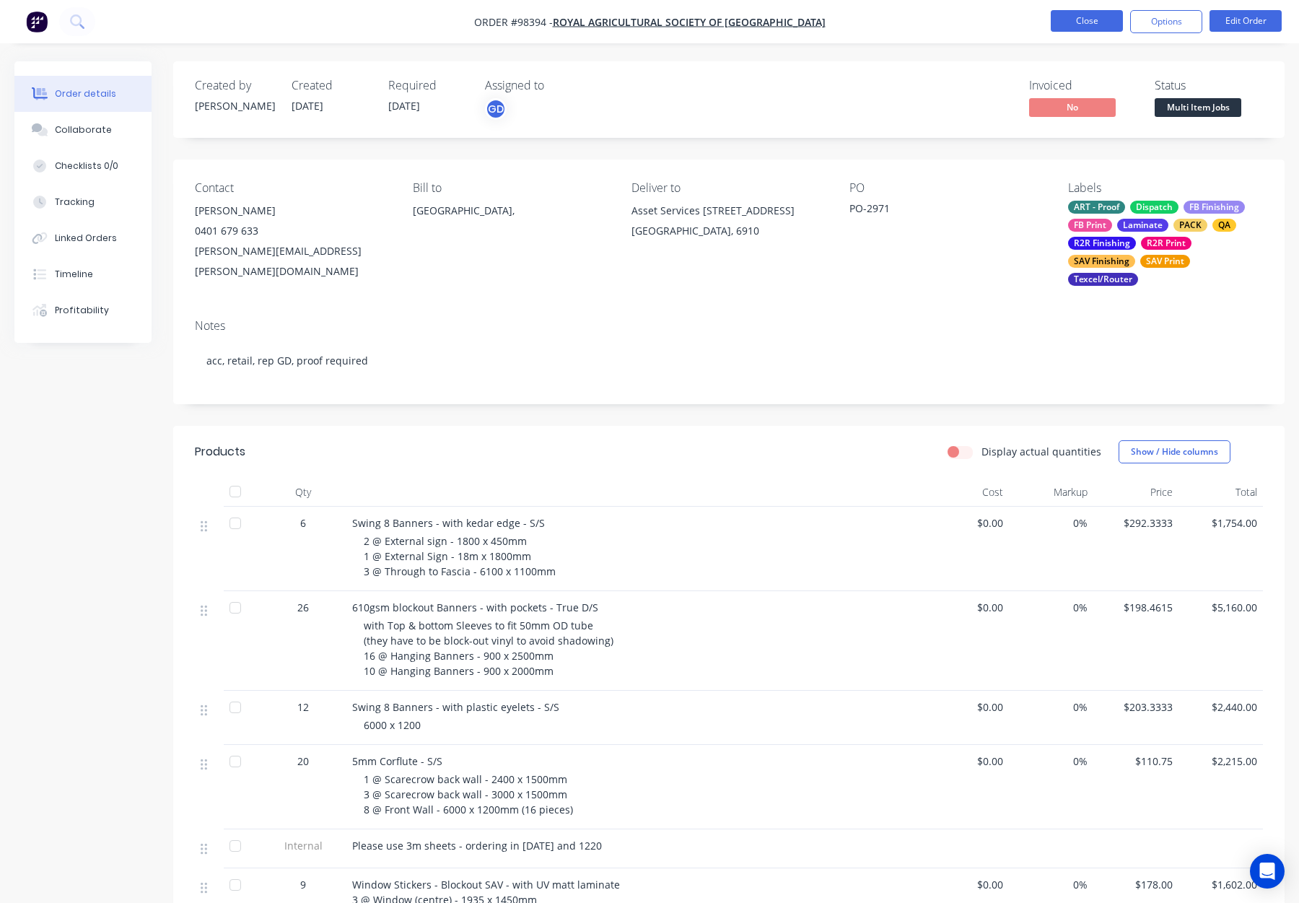
click at [1086, 21] on button "Close" at bounding box center [1087, 21] width 72 height 22
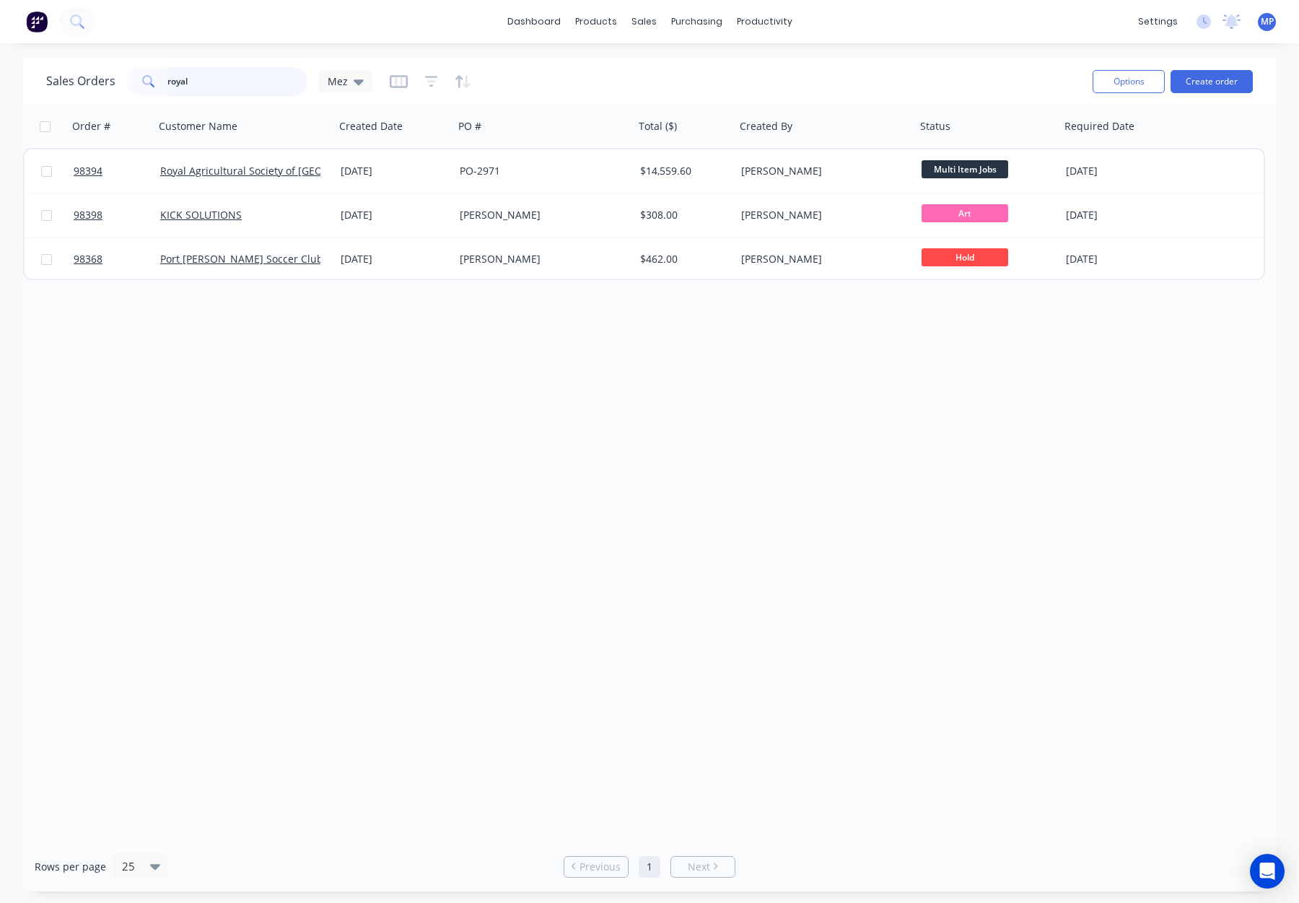
click at [204, 93] on input "royal" at bounding box center [237, 81] width 141 height 29
drag, startPoint x: 175, startPoint y: 84, endPoint x: 154, endPoint y: 81, distance: 21.1
click at [133, 82] on div "royal" at bounding box center [217, 81] width 180 height 29
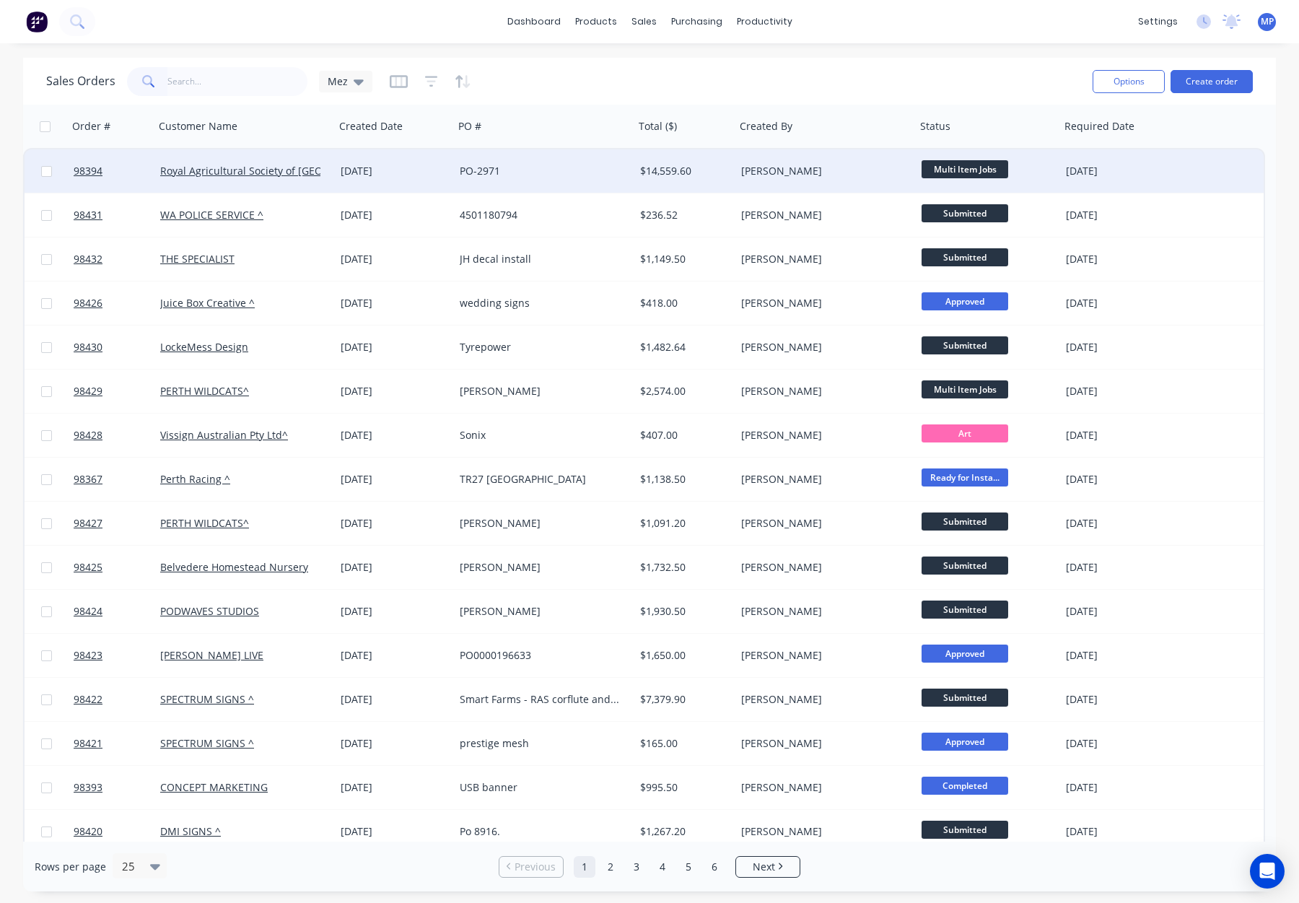
click at [596, 170] on div "PO-2971" at bounding box center [540, 171] width 160 height 14
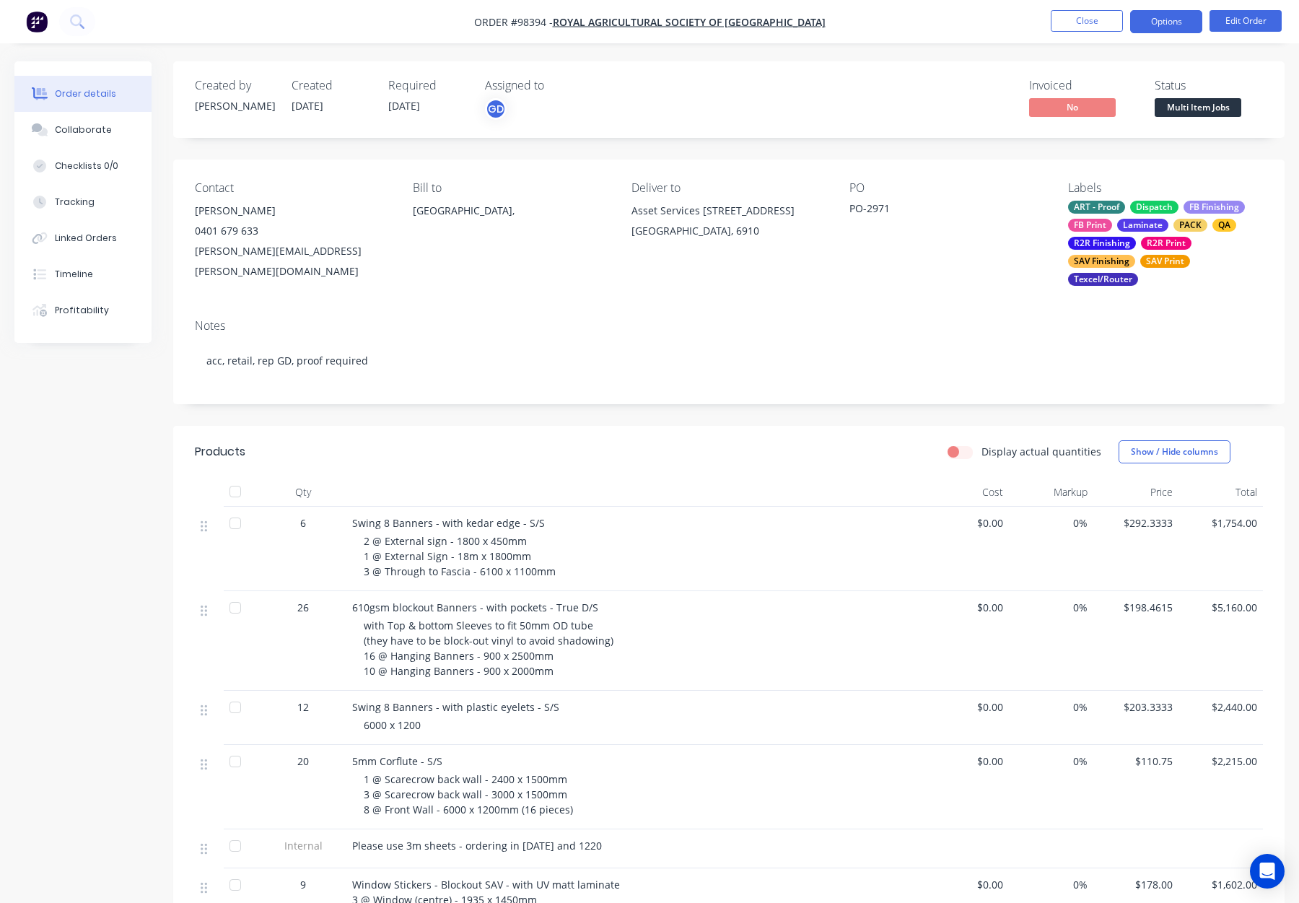
click at [1164, 22] on button "Options" at bounding box center [1166, 21] width 72 height 23
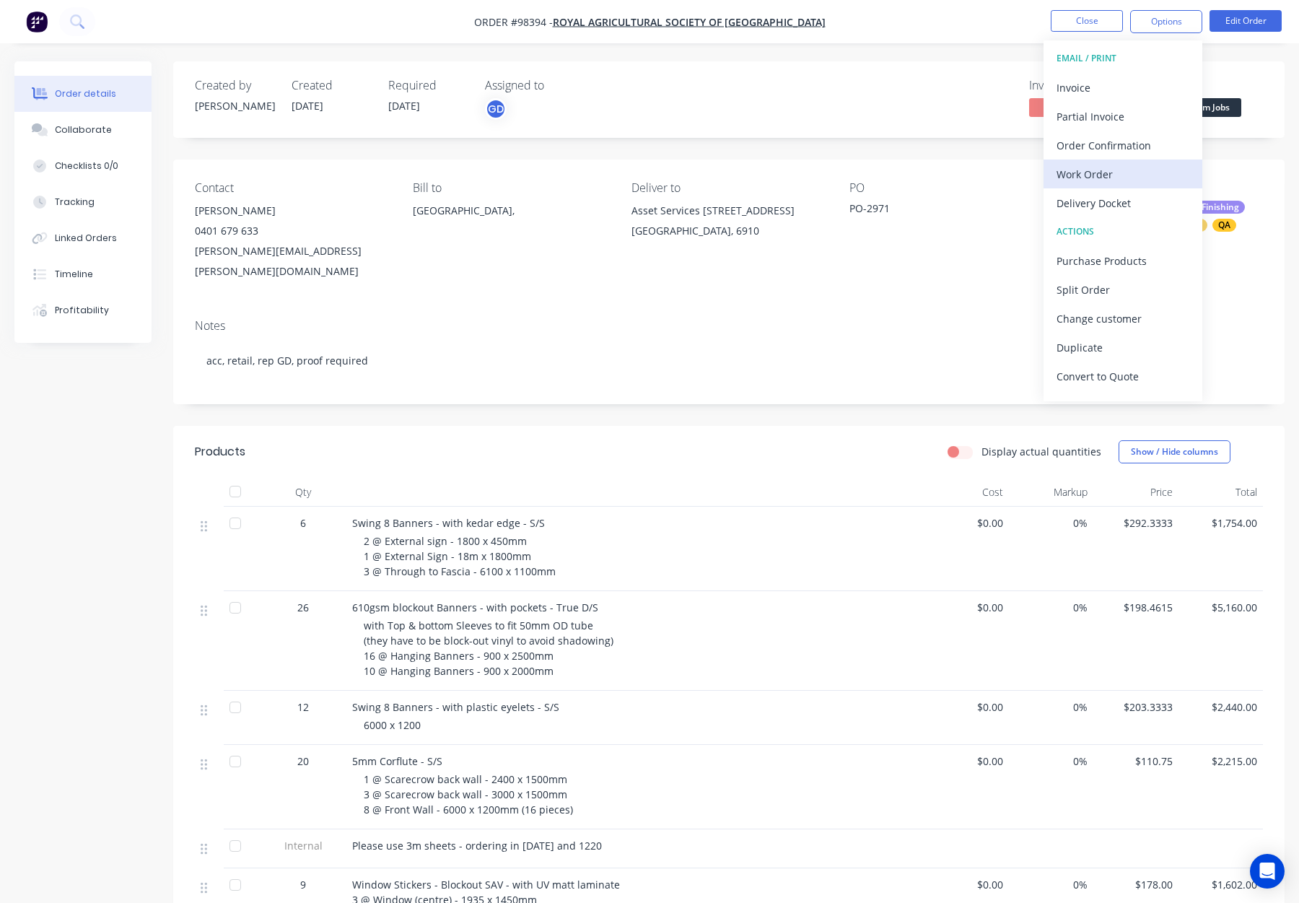
click at [1110, 178] on div "Work Order" at bounding box center [1123, 174] width 133 height 21
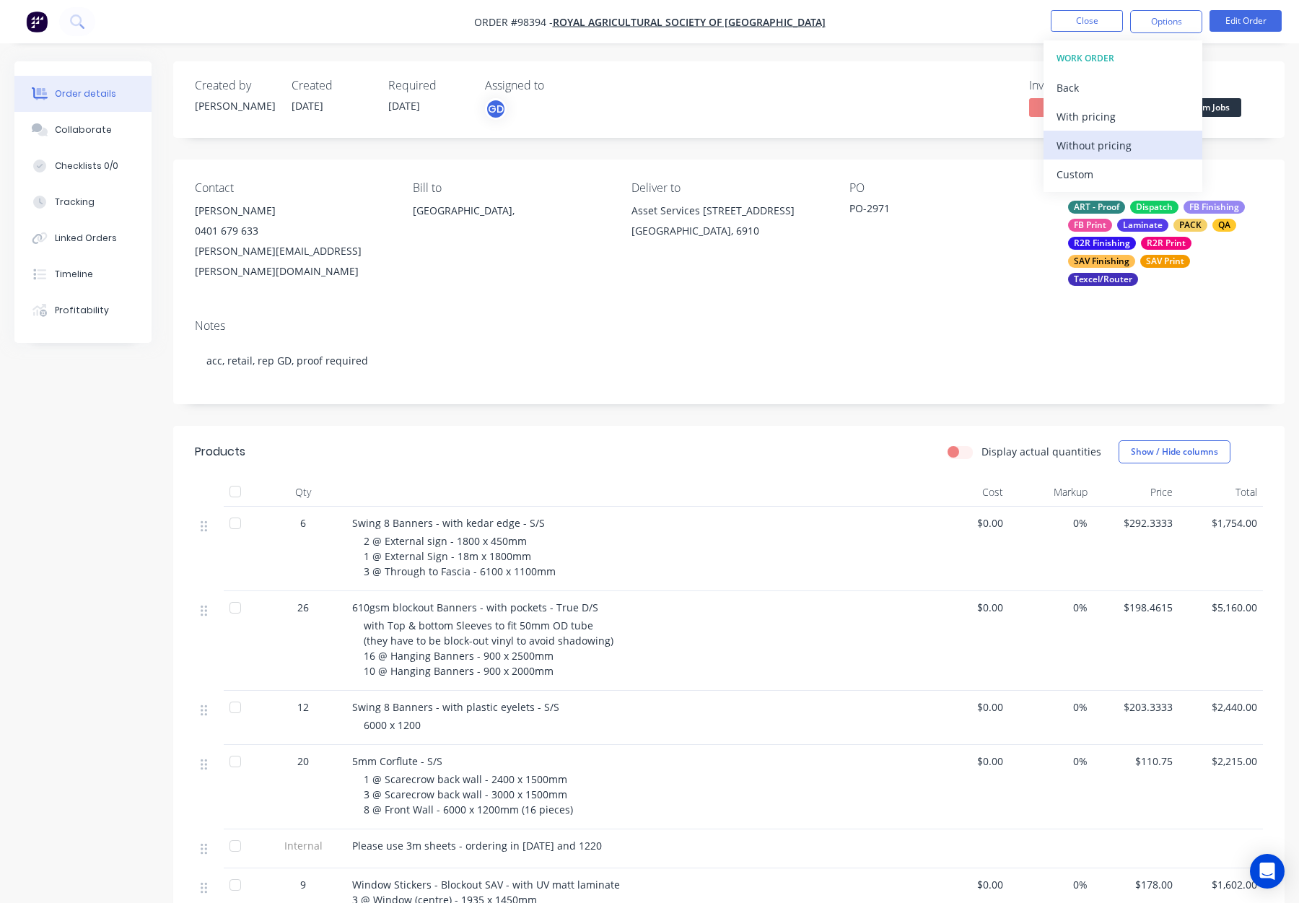
click at [1123, 146] on div "Without pricing" at bounding box center [1123, 145] width 133 height 21
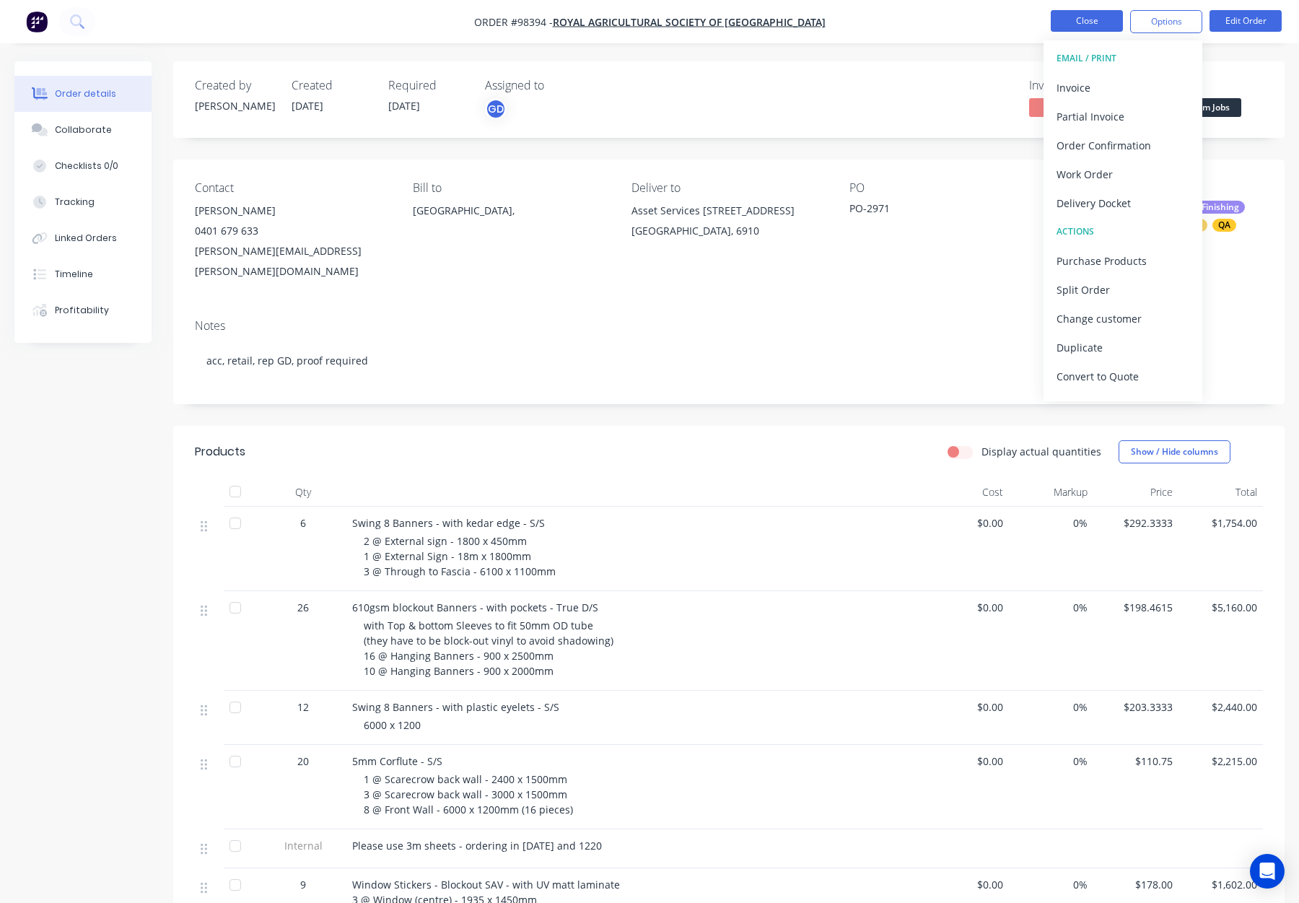
click at [1089, 21] on button "Close" at bounding box center [1087, 21] width 72 height 22
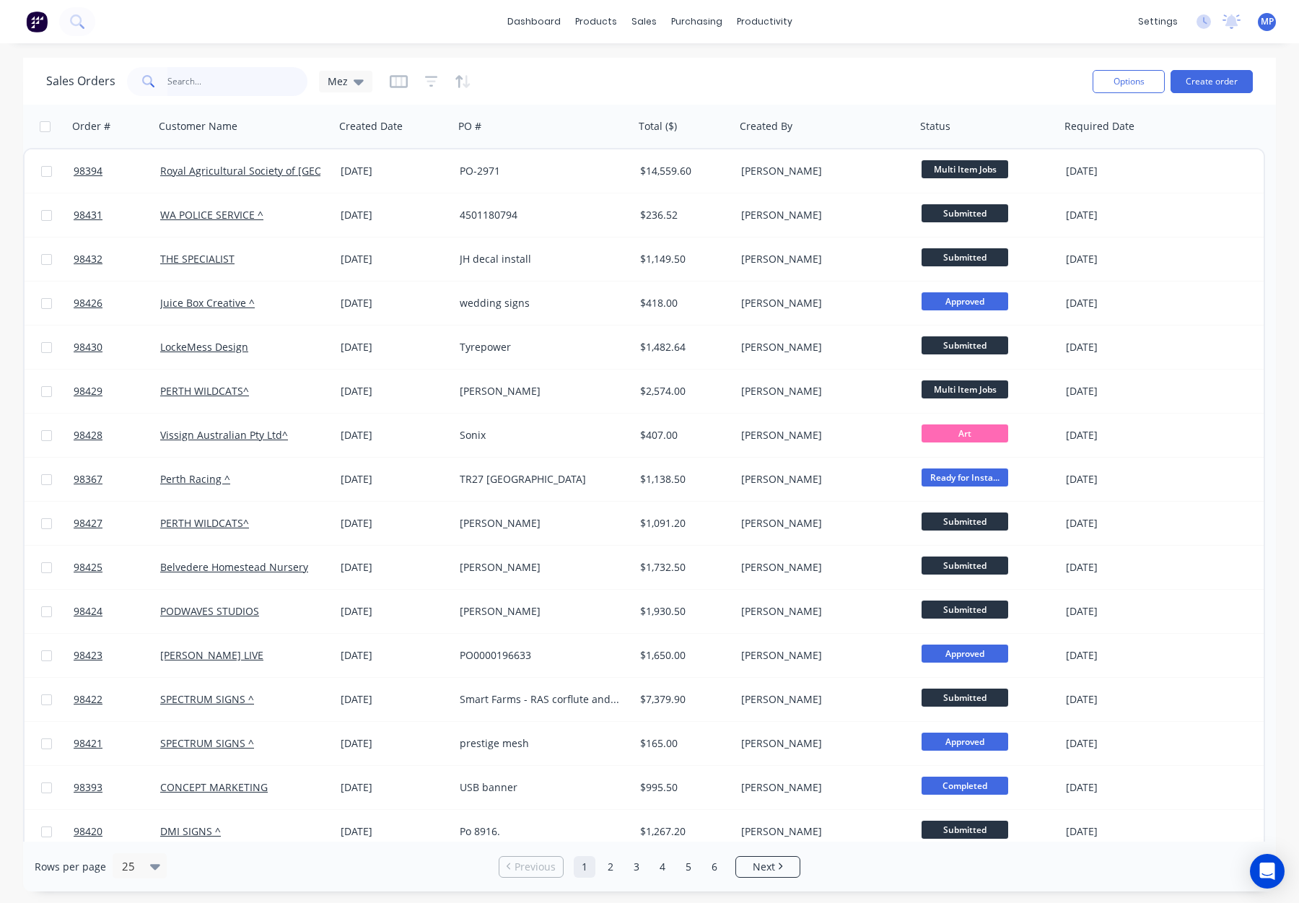
click at [185, 79] on input "text" at bounding box center [237, 81] width 141 height 29
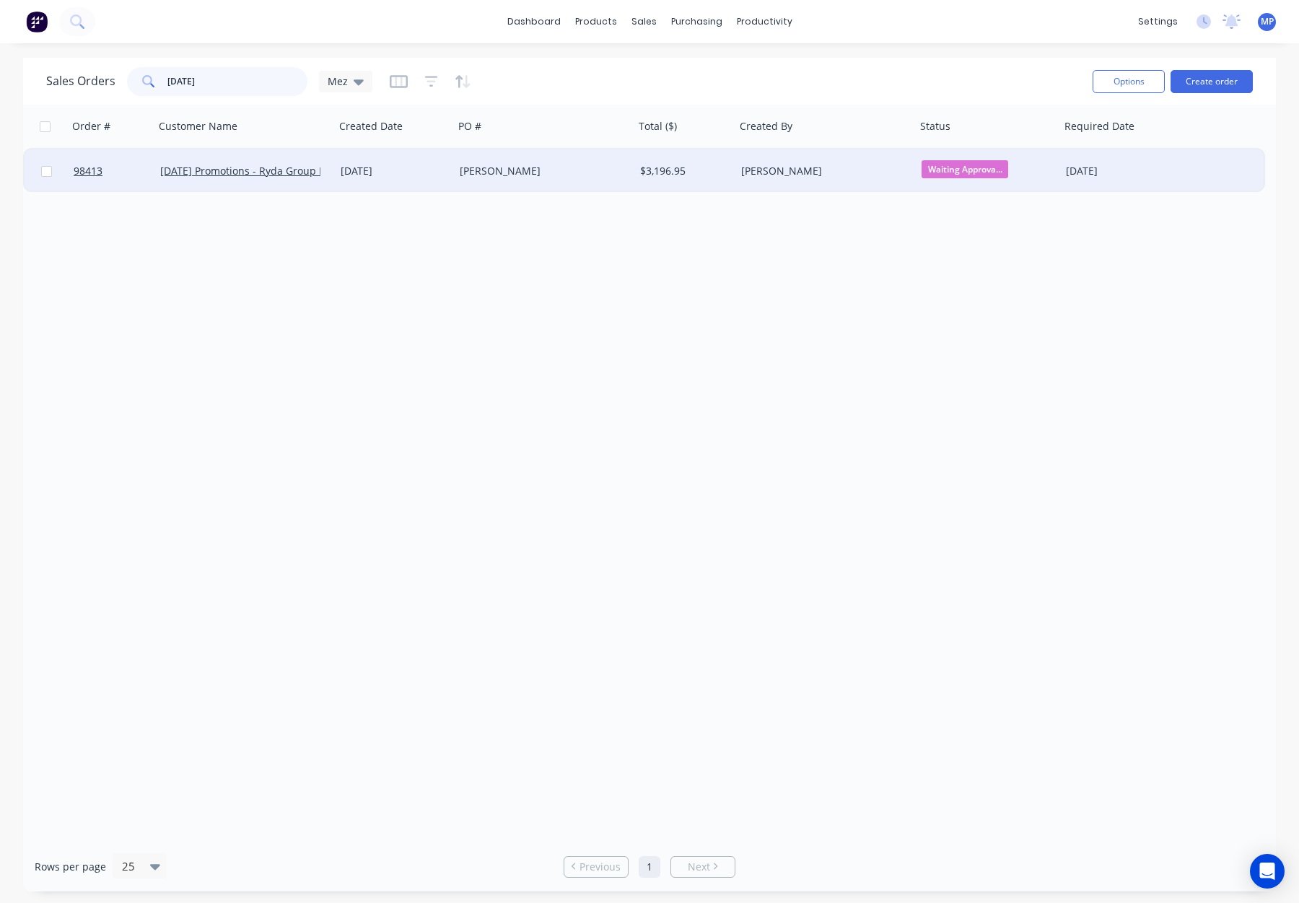
type input "[DATE]"
click at [520, 172] on div "[PERSON_NAME]" at bounding box center [540, 171] width 160 height 14
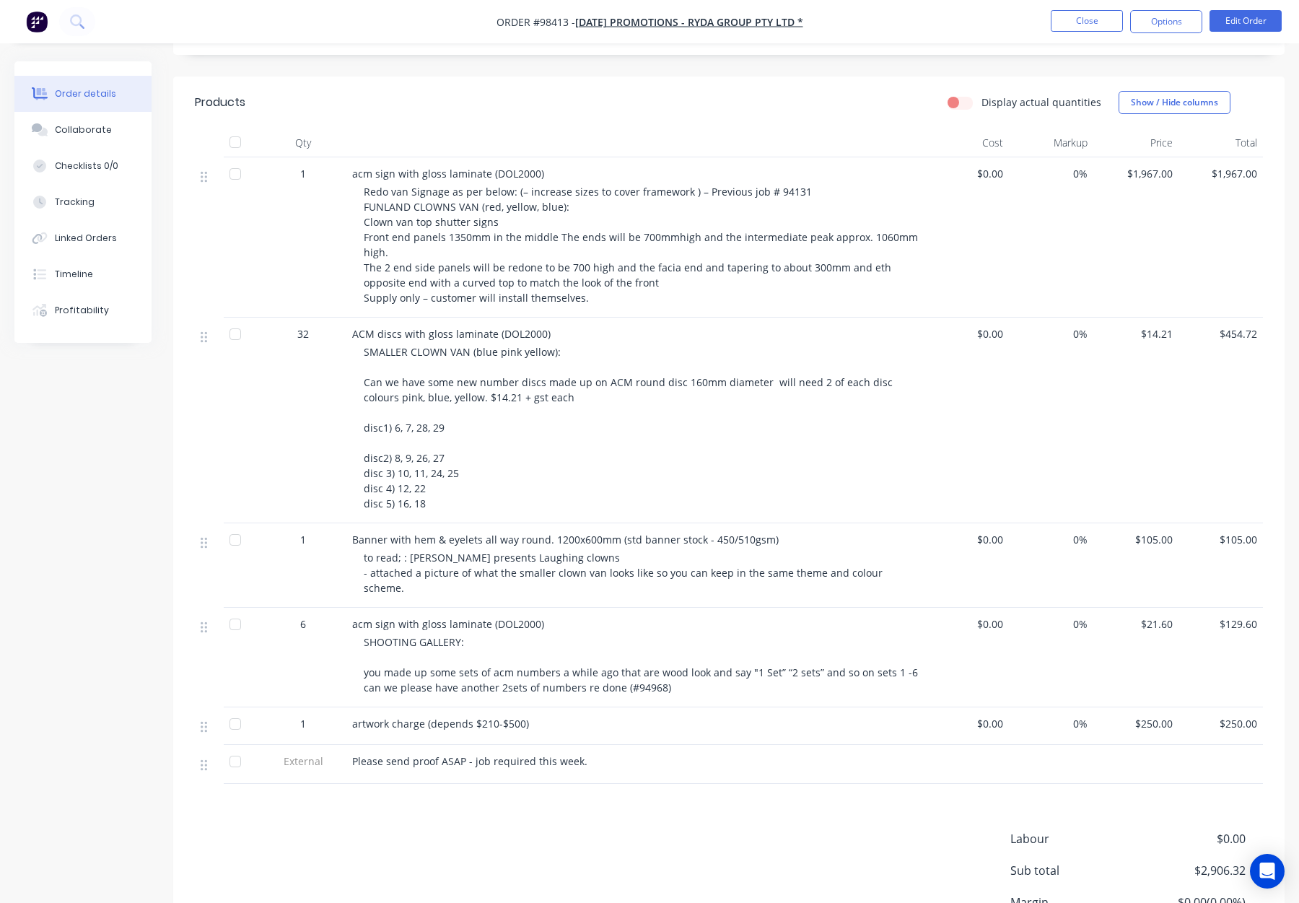
scroll to position [312, 0]
click at [1253, 25] on button "Edit Order" at bounding box center [1246, 21] width 72 height 22
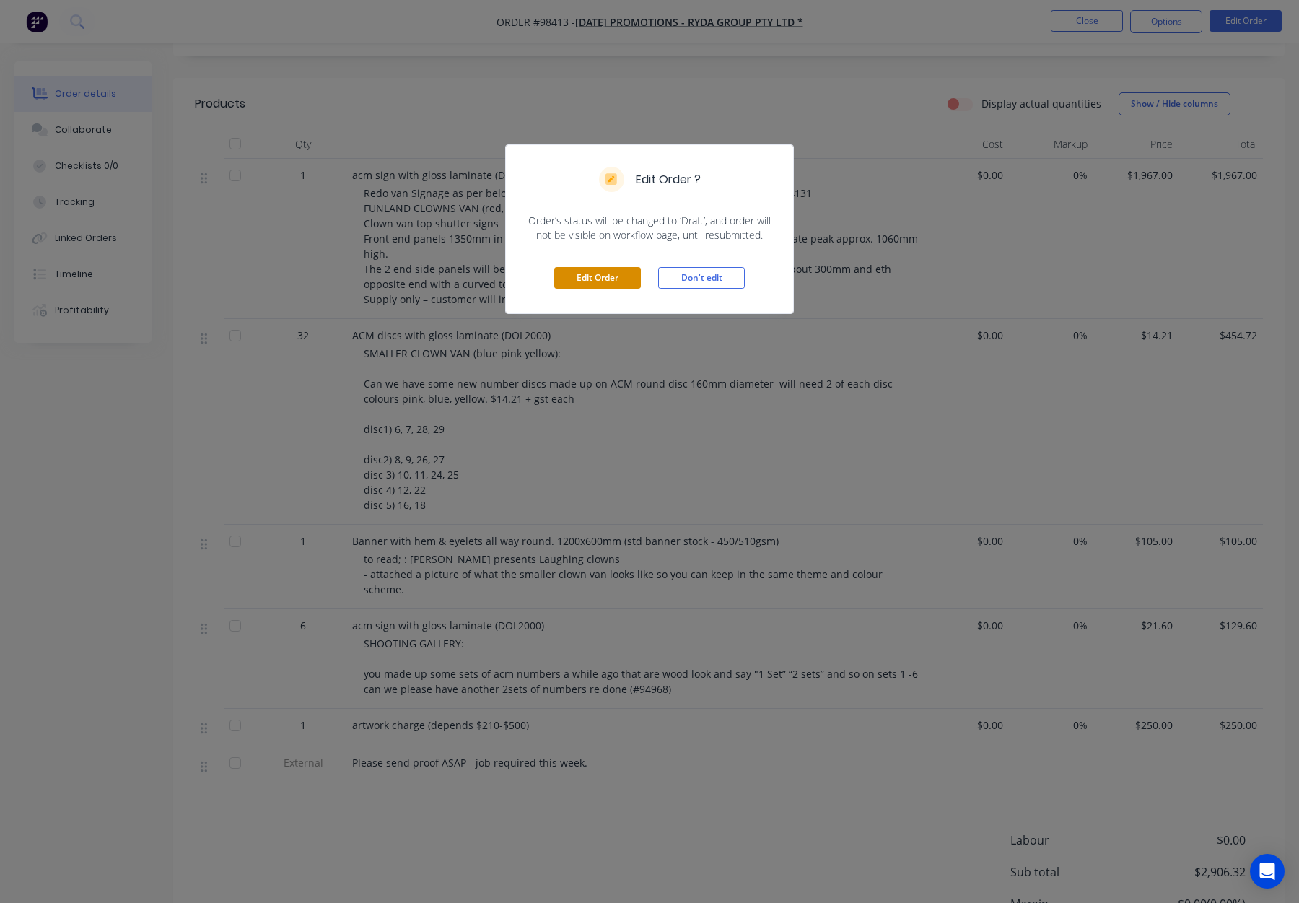
click at [603, 276] on button "Edit Order" at bounding box center [597, 278] width 87 height 22
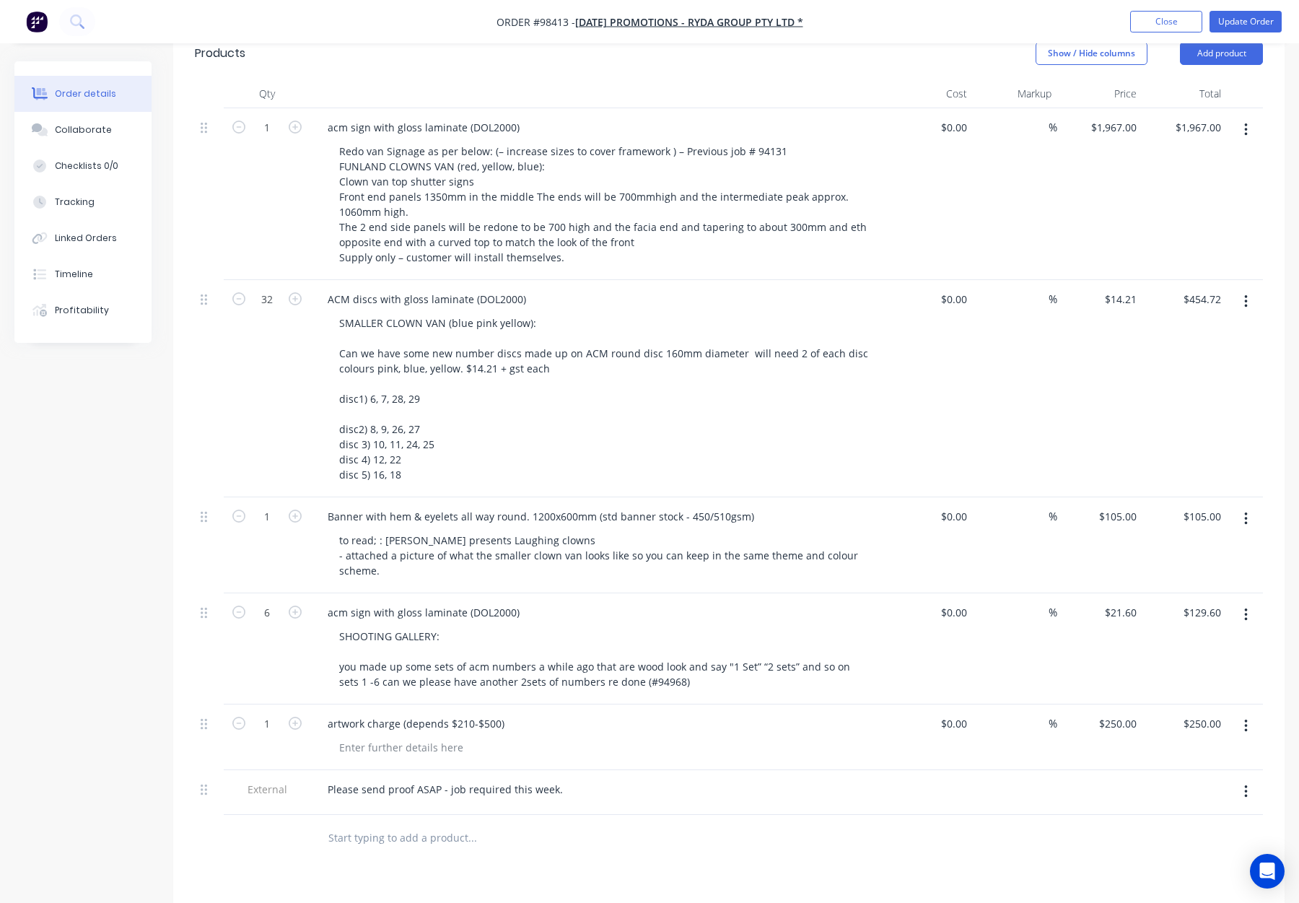
scroll to position [374, 0]
click at [1213, 56] on button "Add product" at bounding box center [1221, 56] width 83 height 23
drag, startPoint x: 1202, startPoint y: 271, endPoint x: 1198, endPoint y: 248, distance: 23.4
click at [1203, 271] on div "Notes (Internal)" at bounding box center [1194, 266] width 111 height 21
click at [1218, 57] on button "Add product" at bounding box center [1221, 56] width 83 height 23
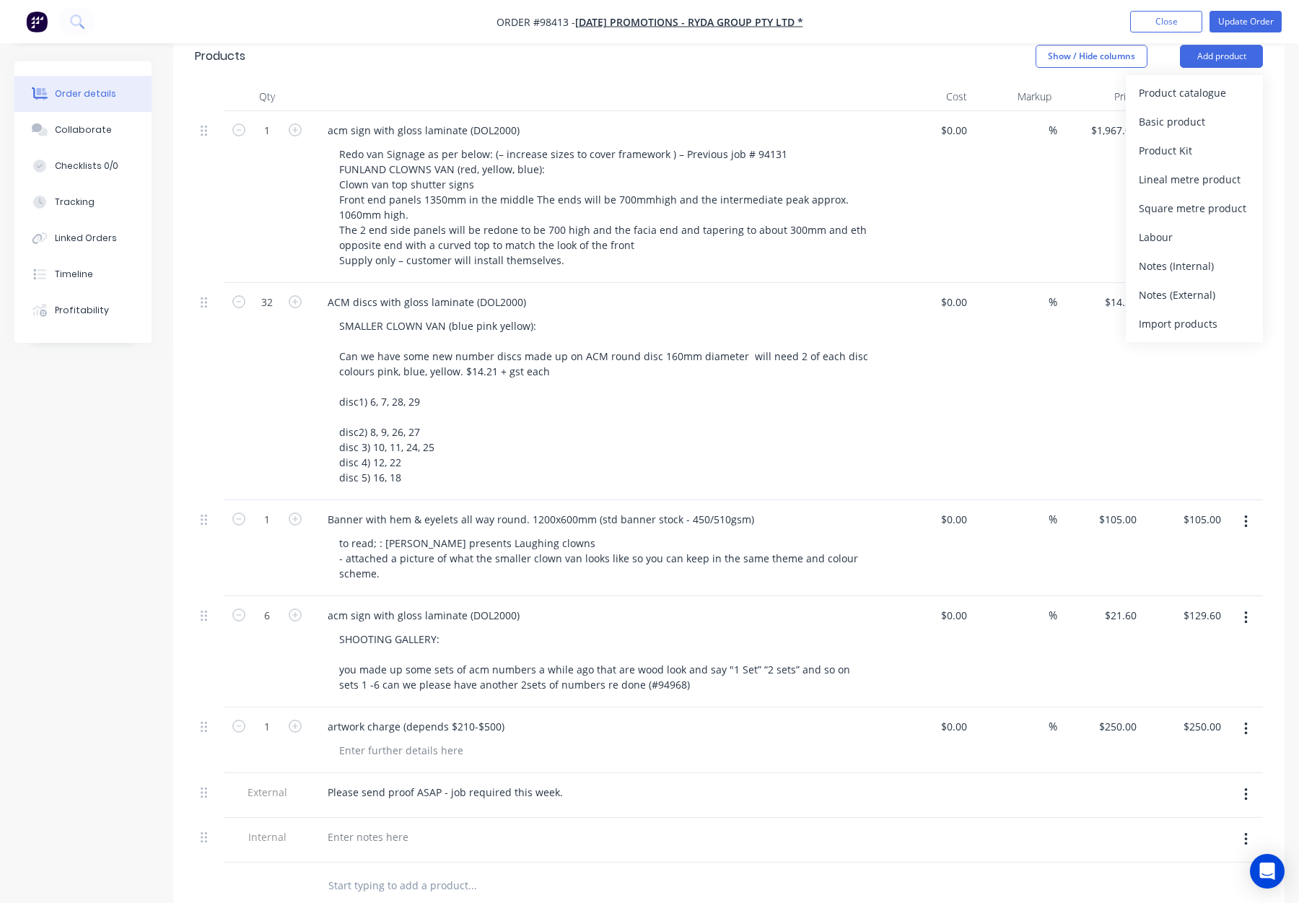
click at [1195, 270] on div "Notes (Internal)" at bounding box center [1194, 266] width 111 height 21
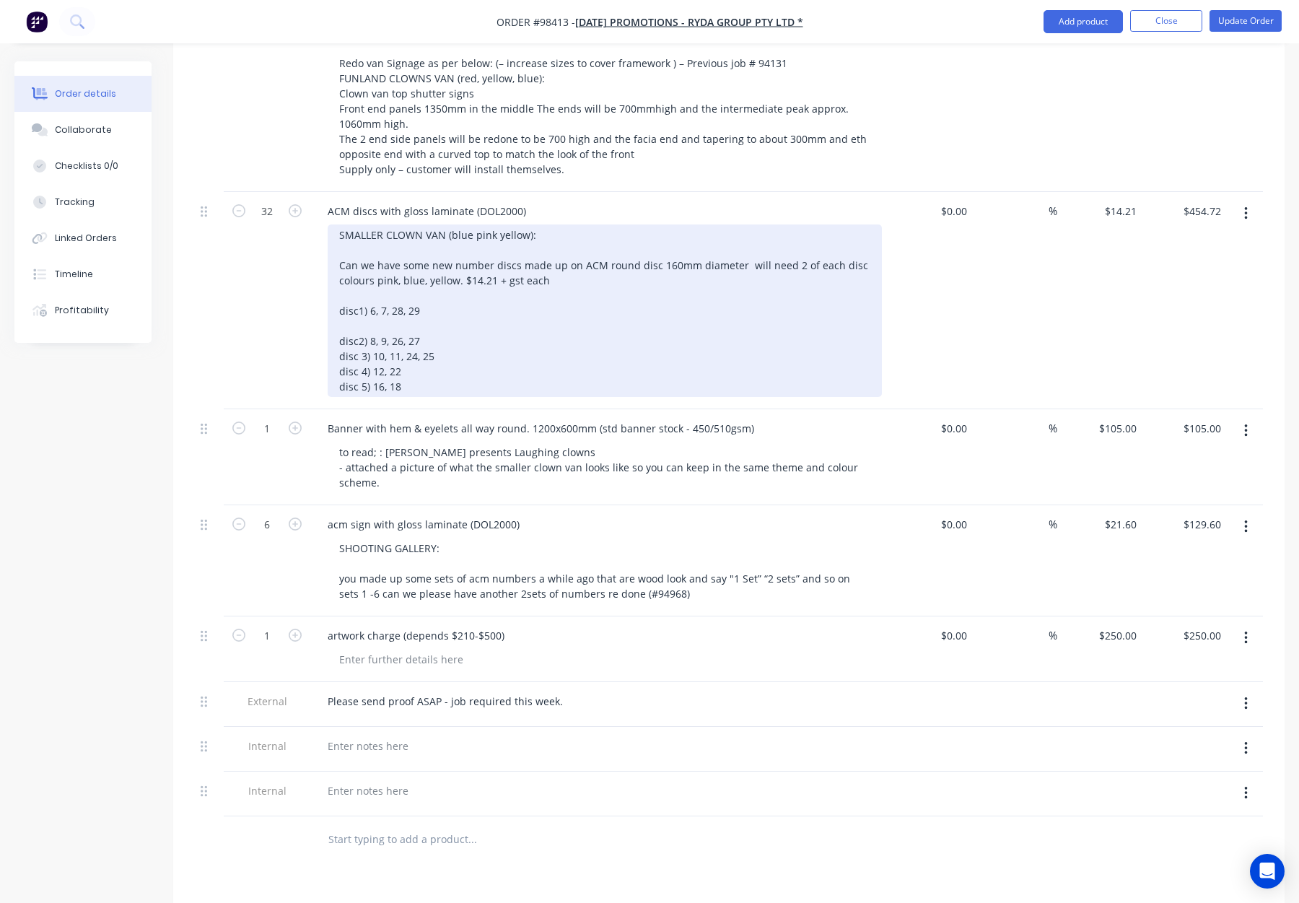
scroll to position [475, 0]
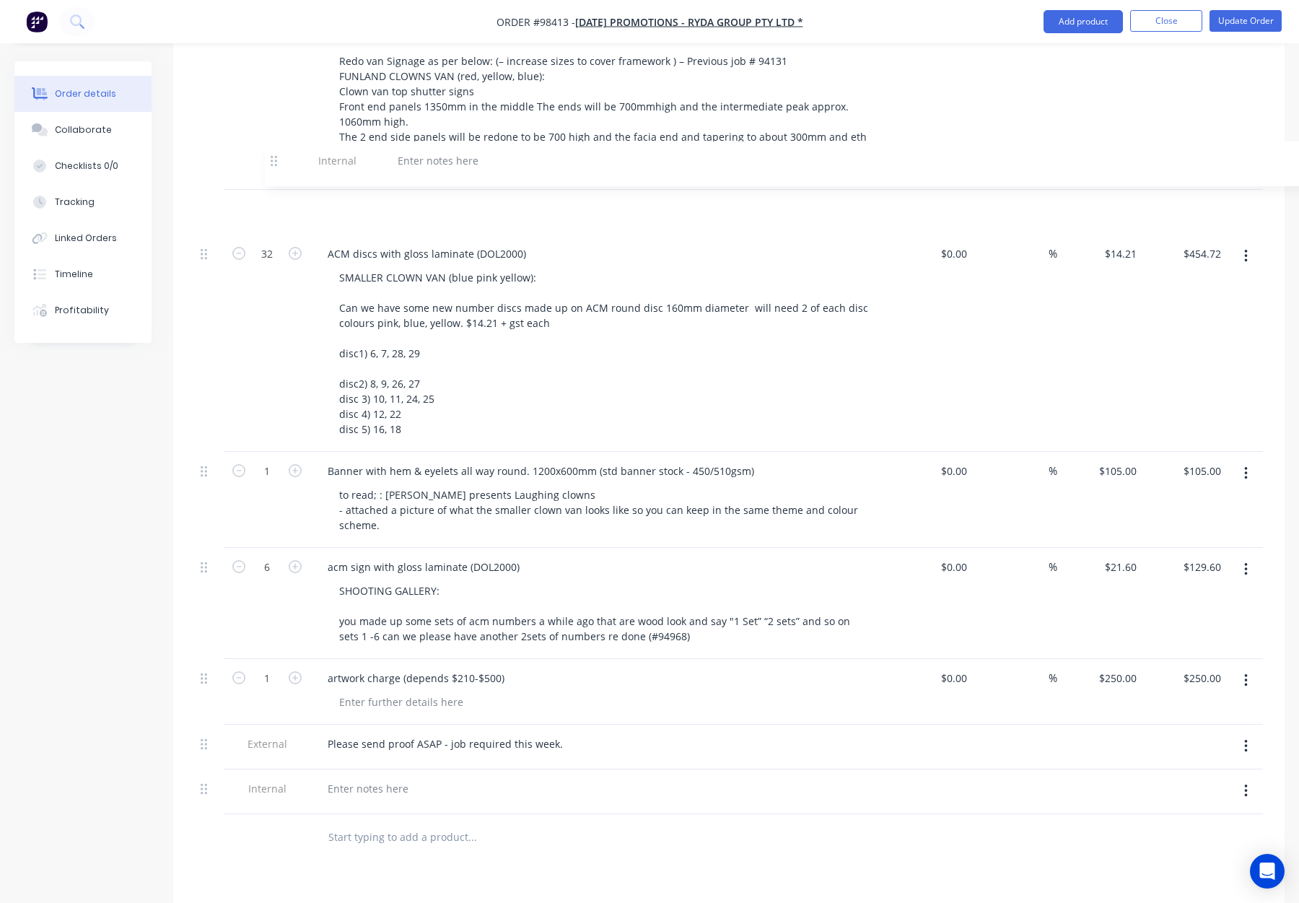
drag, startPoint x: 204, startPoint y: 739, endPoint x: 276, endPoint y: 160, distance: 584.0
click at [276, 160] on div "1 acm sign with gloss laminate (DOL2000) Redo van Signage as per below: (– incr…" at bounding box center [729, 416] width 1068 height 796
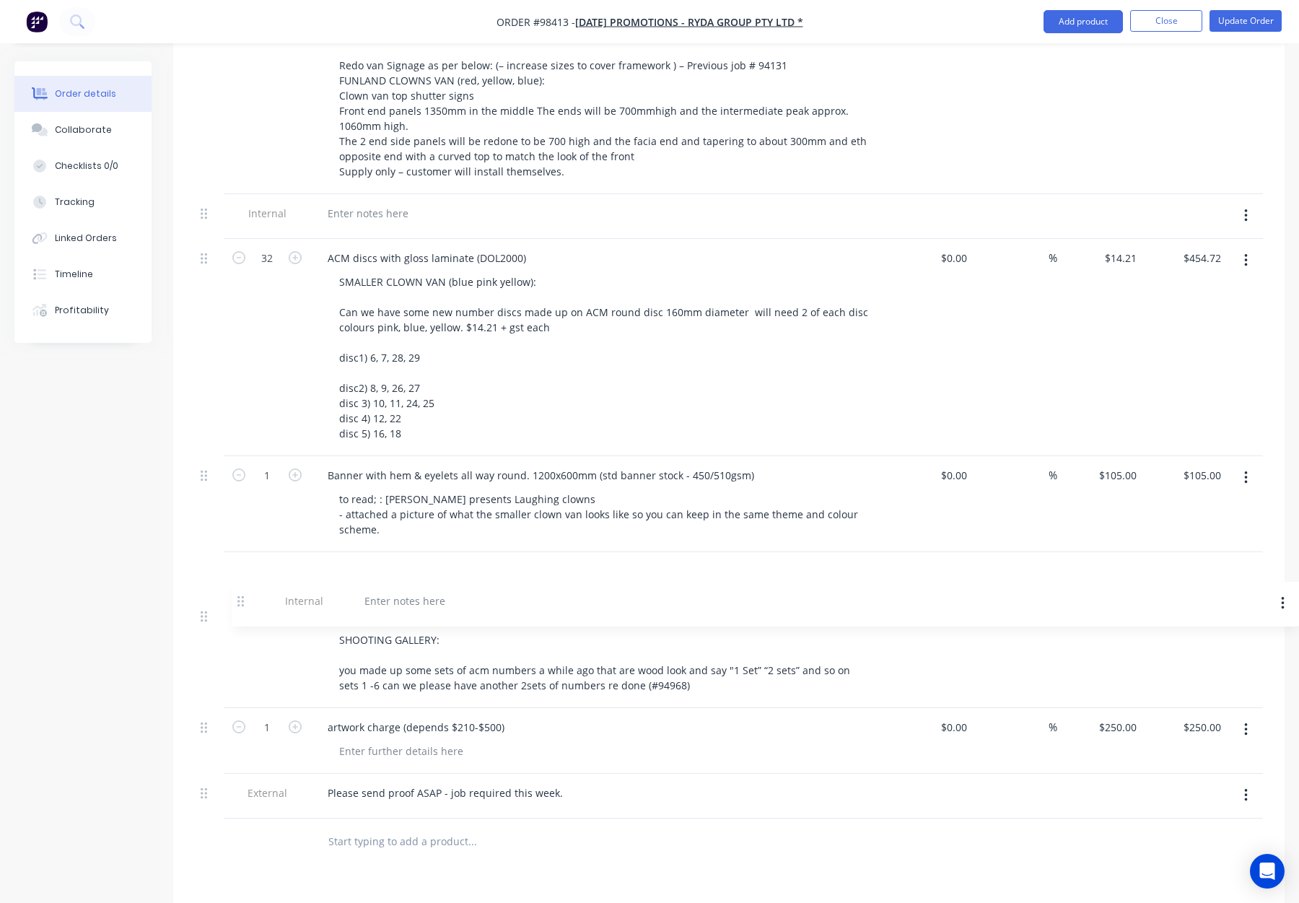
scroll to position [466, 0]
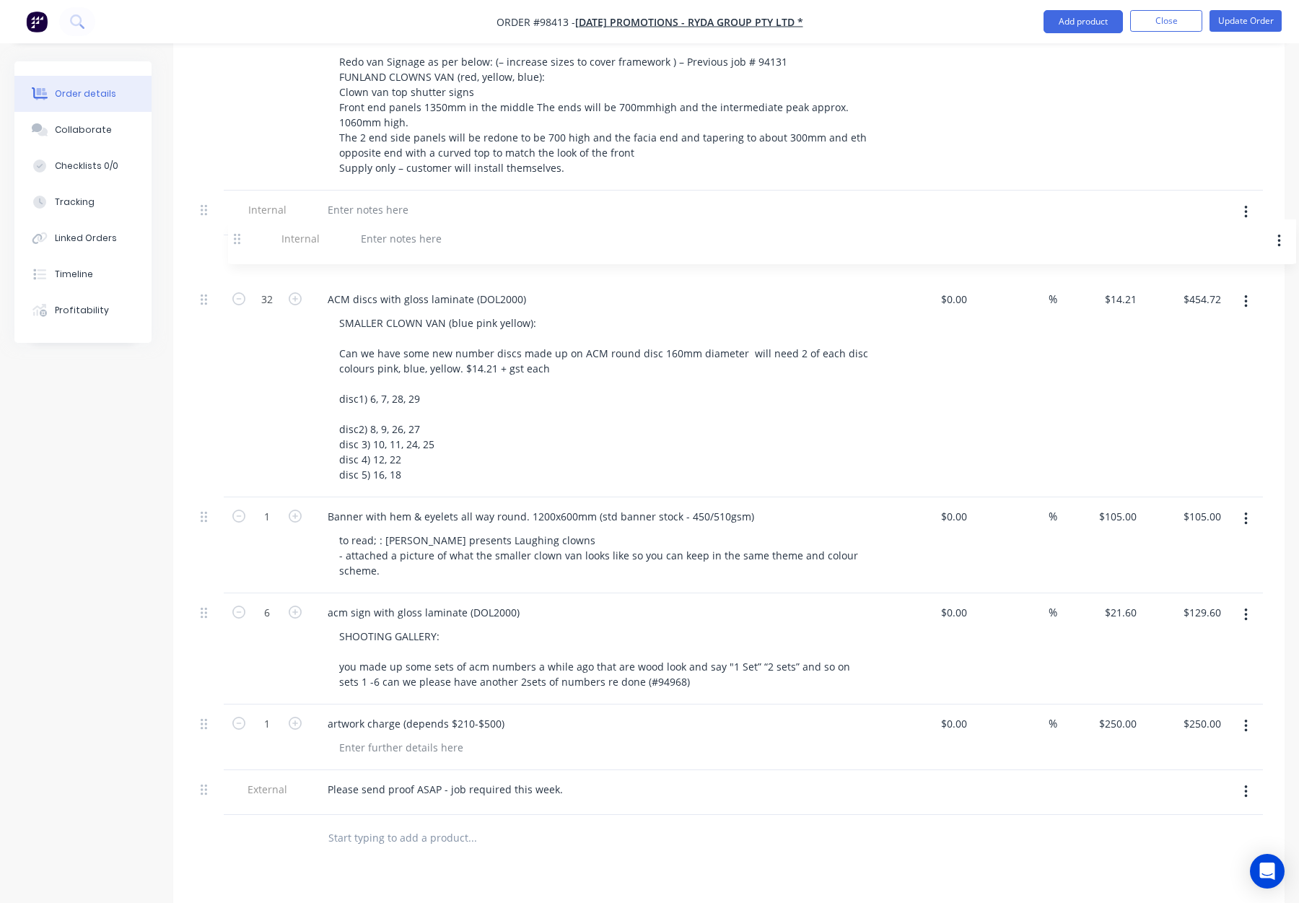
drag, startPoint x: 206, startPoint y: 795, endPoint x: 240, endPoint y: 229, distance: 567.7
click at [240, 229] on div "1 acm sign with gloss laminate (DOL2000) Redo van Signage as per below: (– incr…" at bounding box center [729, 417] width 1068 height 796
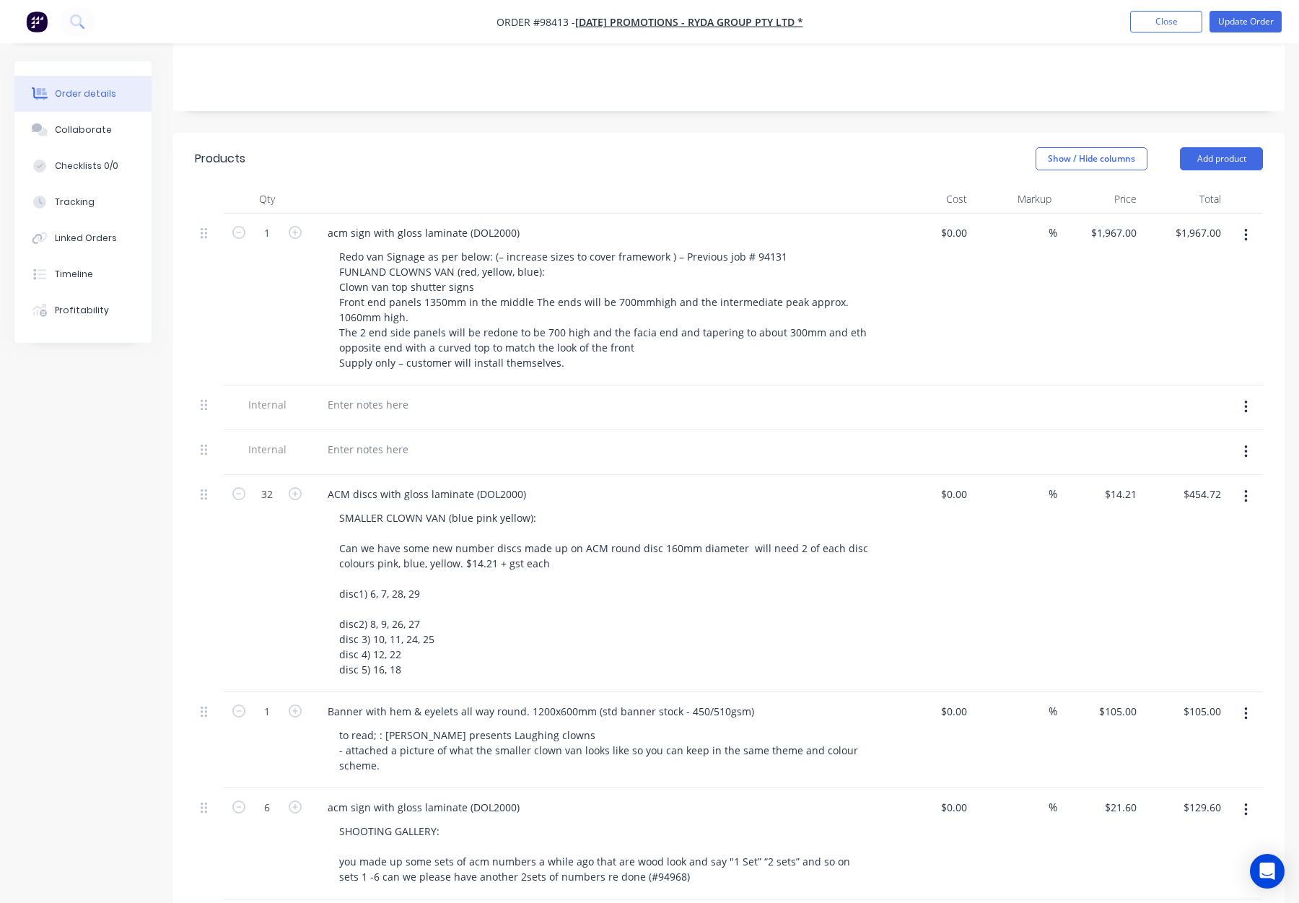
scroll to position [263, 0]
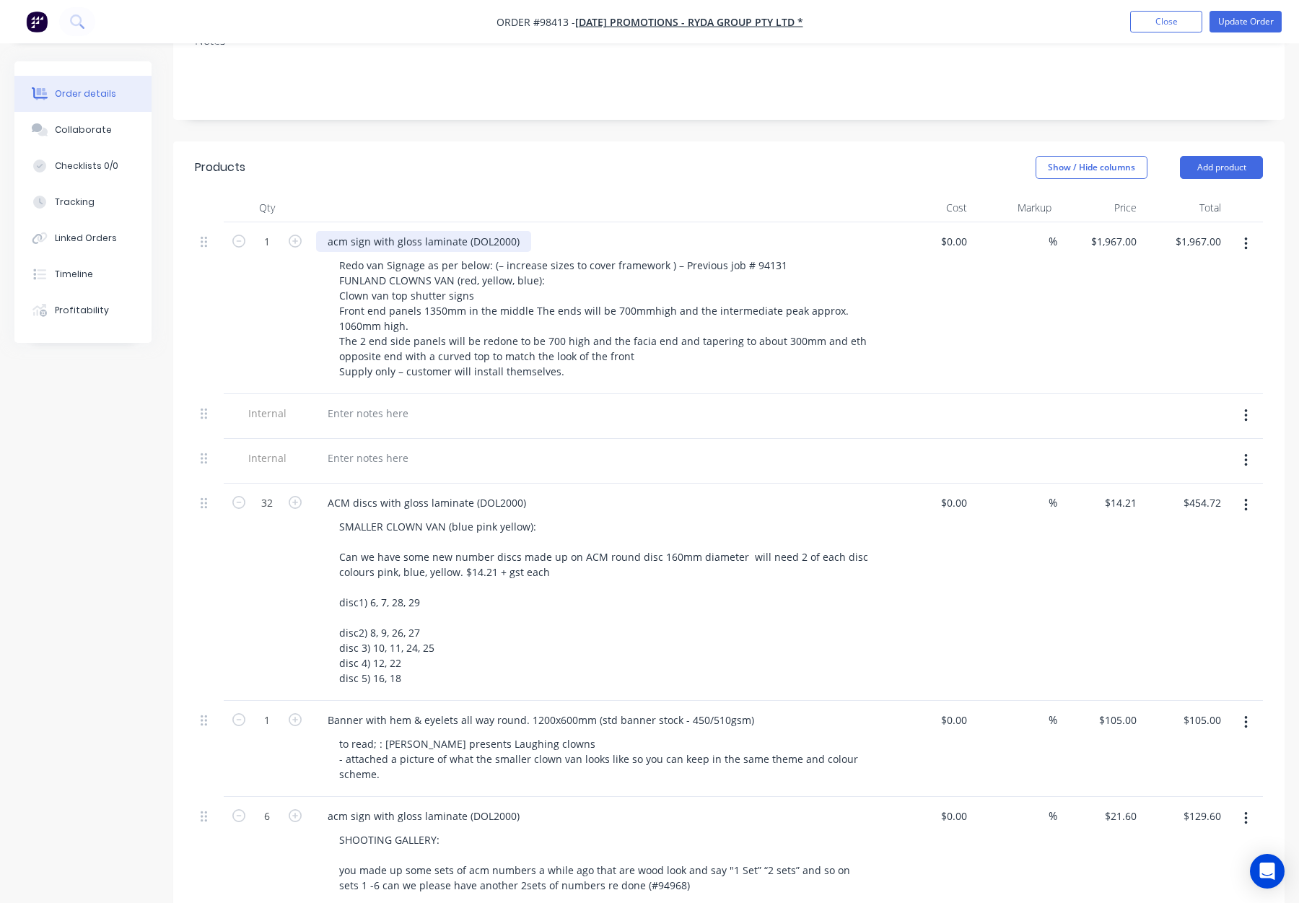
drag, startPoint x: 346, startPoint y: 242, endPoint x: 369, endPoint y: 244, distance: 23.2
click at [346, 242] on div "acm sign with gloss laminate (DOL2000)" at bounding box center [423, 241] width 215 height 21
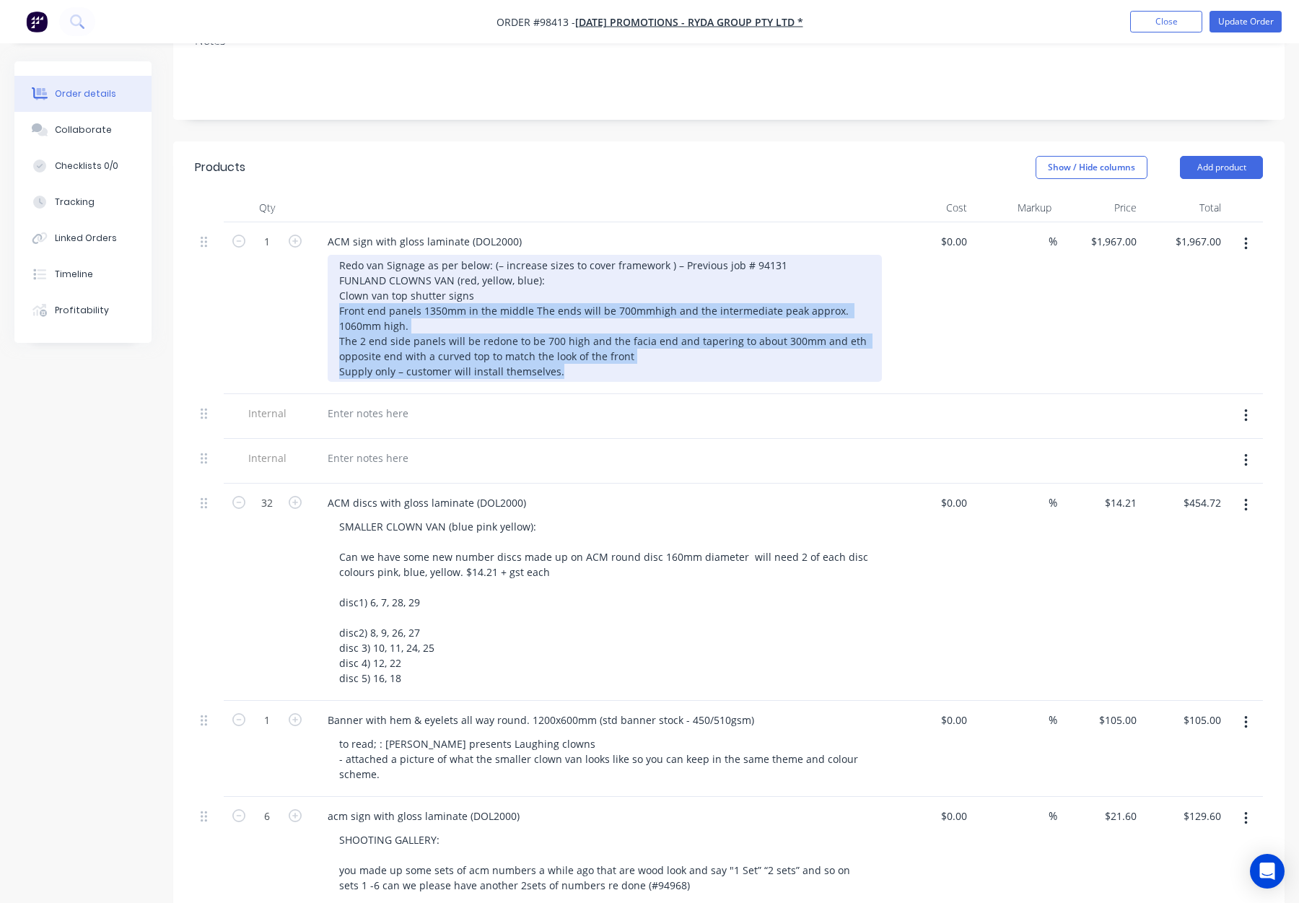
drag, startPoint x: 340, startPoint y: 309, endPoint x: 572, endPoint y: 370, distance: 240.2
click at [572, 370] on div "Redo van Signage as per below: (– increase sizes to cover framework ) – Previou…" at bounding box center [605, 318] width 554 height 127
click at [557, 378] on div "Redo van Signage as per below: (– increase sizes to cover framework ) – Previou…" at bounding box center [605, 318] width 554 height 127
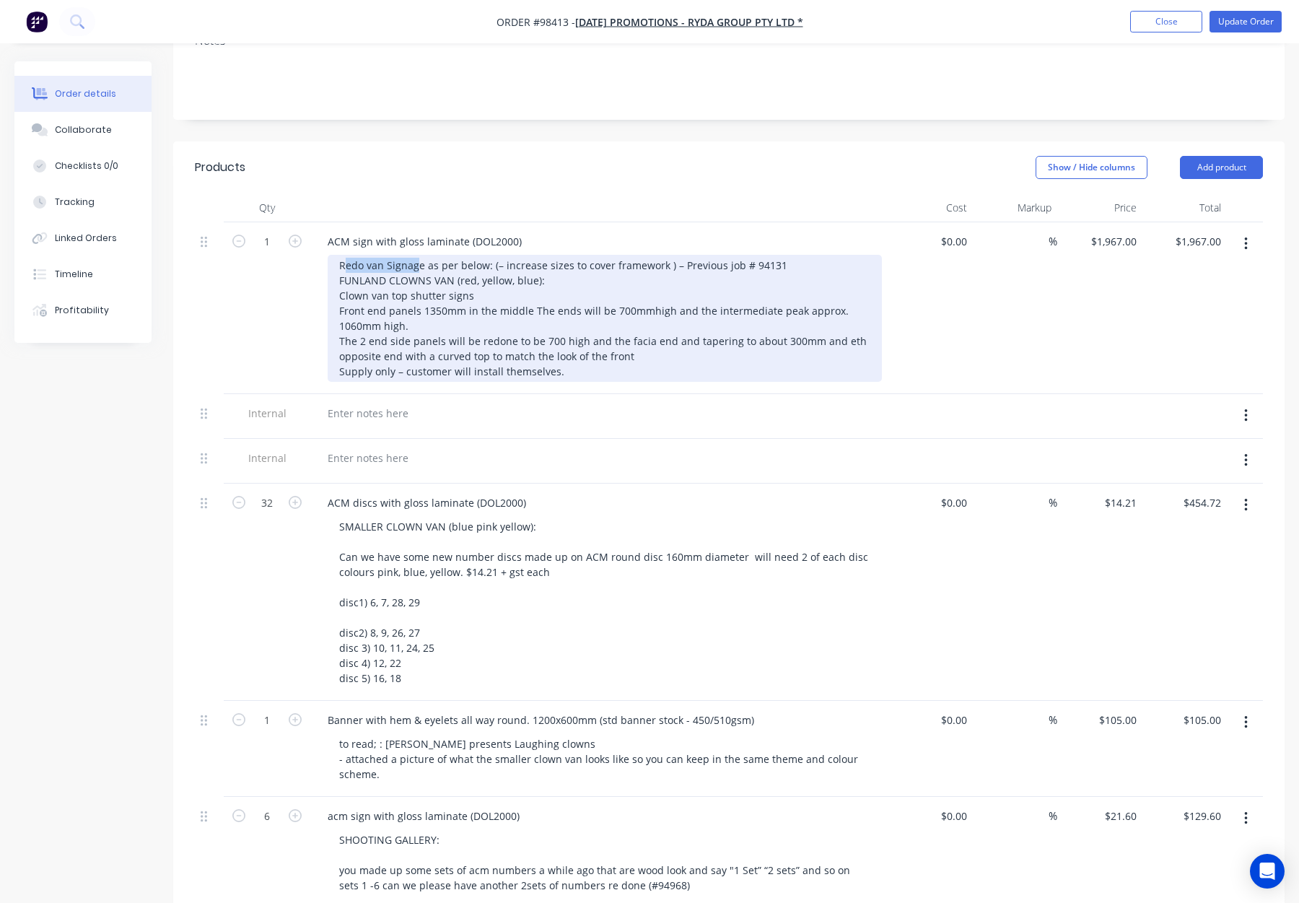
drag, startPoint x: 343, startPoint y: 263, endPoint x: 415, endPoint y: 268, distance: 72.3
click at [415, 268] on div "Redo van Signage as per below: (– increase sizes to cover framework ) – Previou…" at bounding box center [605, 318] width 554 height 127
click at [428, 272] on div "Redo van Signage as per below: (– increase sizes to cover framework ) – Previou…" at bounding box center [605, 318] width 554 height 127
drag, startPoint x: 339, startPoint y: 264, endPoint x: 564, endPoint y: 295, distance: 227.4
click at [564, 295] on div "Redo van Signage as per below: (– increase sizes to cover framework ) – Previou…" at bounding box center [605, 318] width 554 height 127
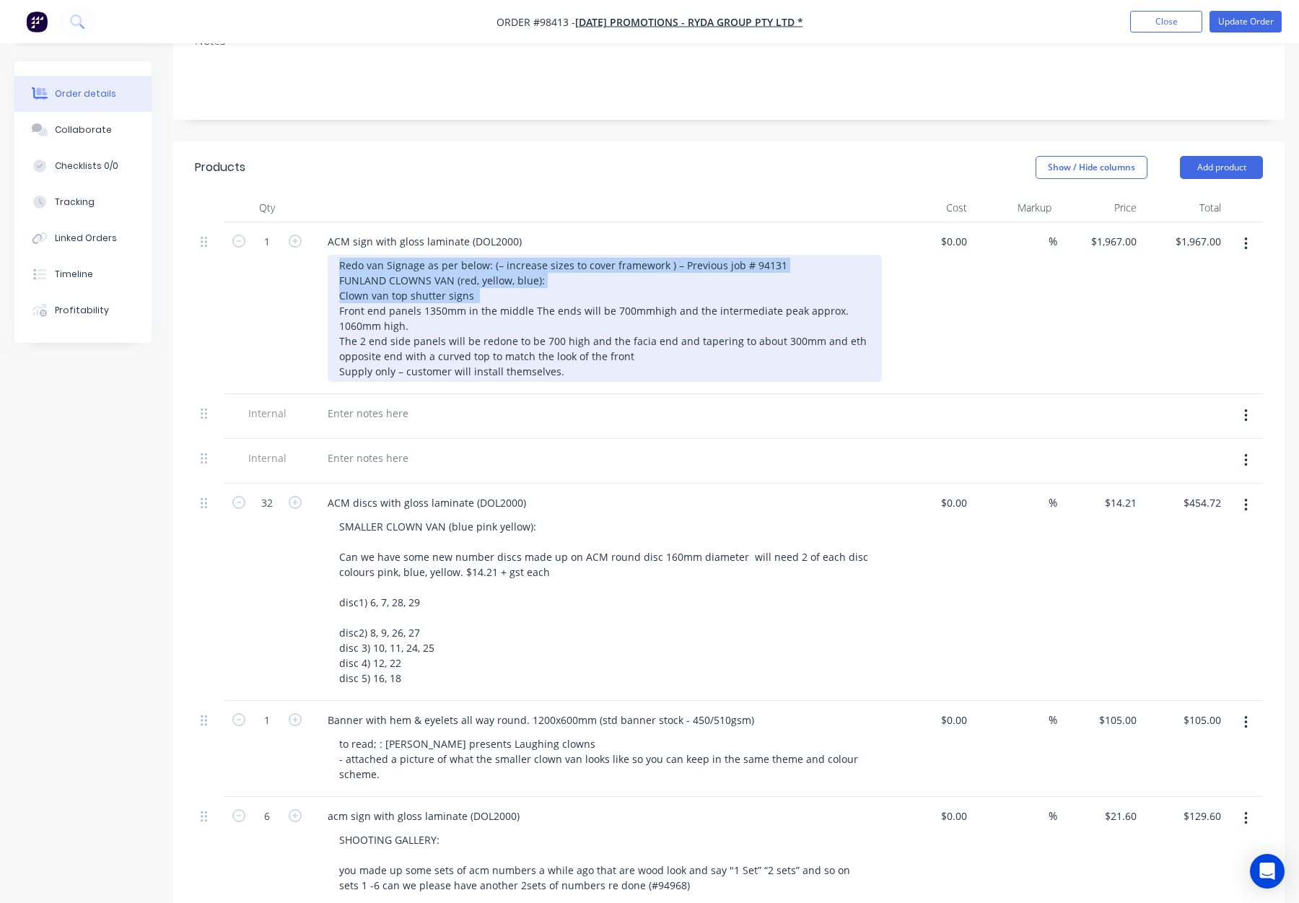
copy div "Redo van Signage as per below: (– increase sizes to cover framework ) – Previou…"
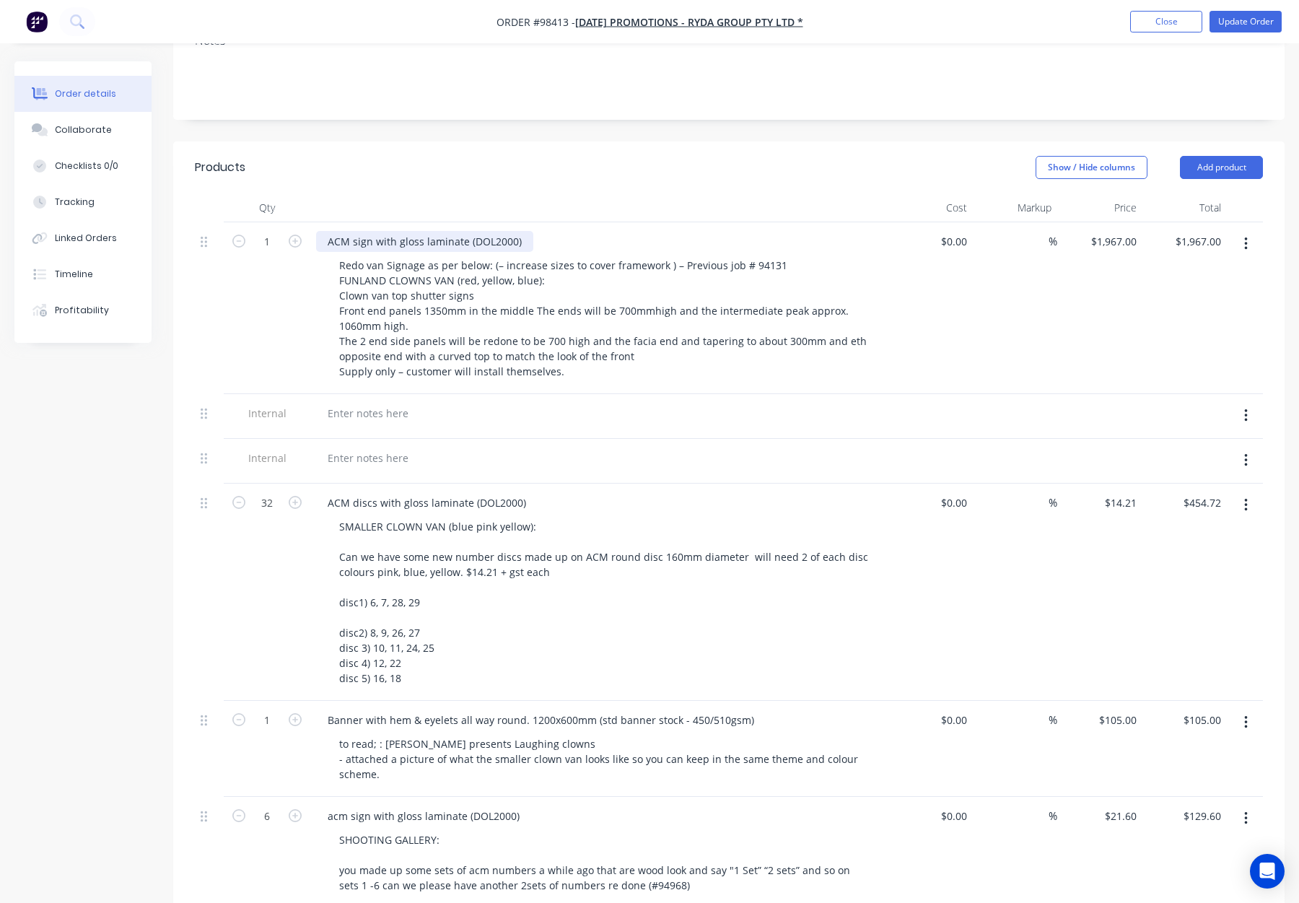
drag, startPoint x: 518, startPoint y: 240, endPoint x: 526, endPoint y: 245, distance: 9.0
click at [518, 240] on div "ACM sign with gloss laminate (DOL2000)" at bounding box center [424, 241] width 217 height 21
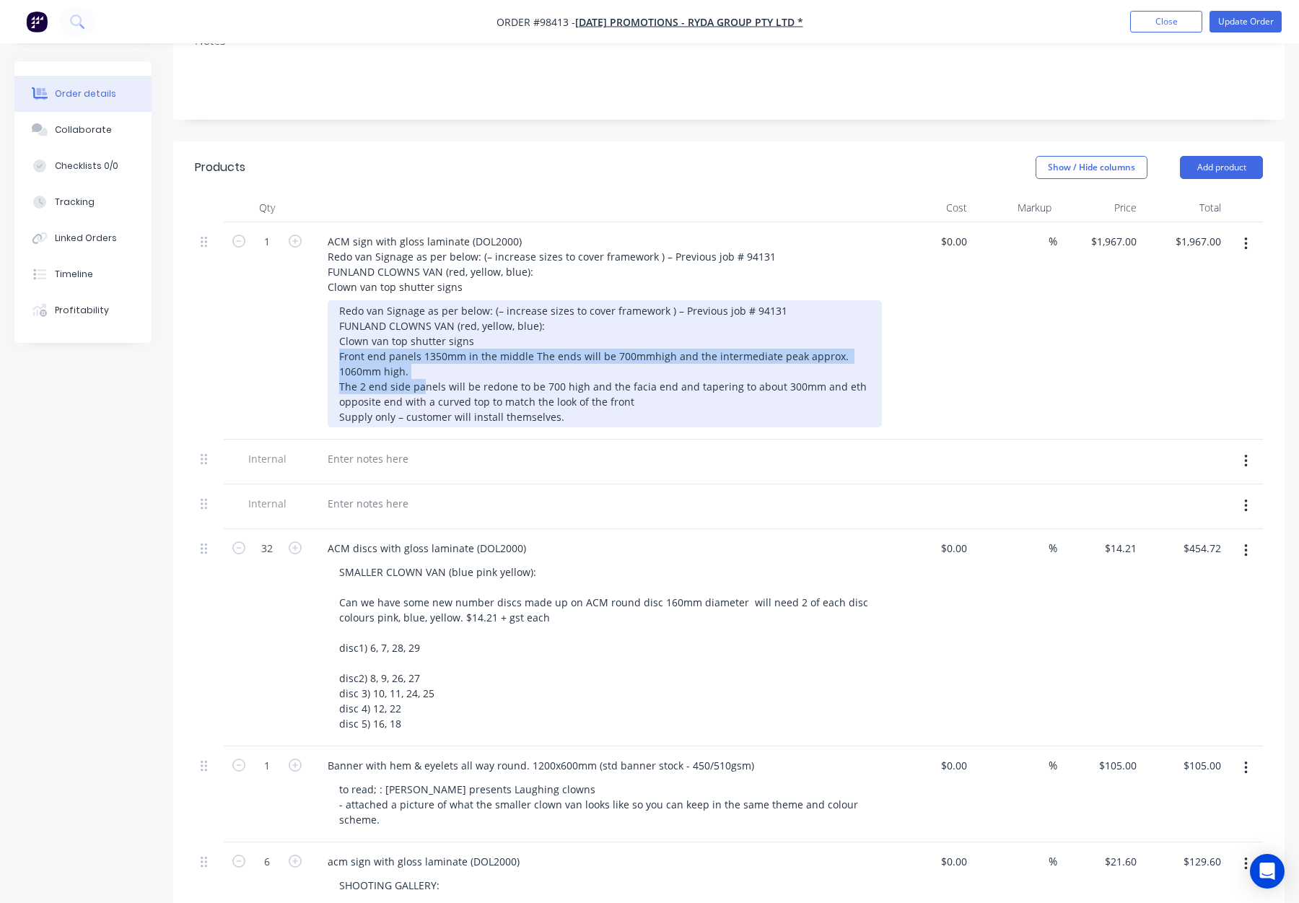
drag, startPoint x: 348, startPoint y: 356, endPoint x: 635, endPoint y: 402, distance: 291.0
click at [640, 401] on div "Redo van Signage as per below: (– increase sizes to cover framework ) – Previou…" at bounding box center [605, 363] width 554 height 127
drag, startPoint x: 596, startPoint y: 401, endPoint x: 336, endPoint y: 350, distance: 264.9
click at [336, 350] on div "Redo van Signage as per below: (– increase sizes to cover framework ) – Previou…" at bounding box center [605, 363] width 554 height 127
copy div "Front end panels 1350mm in the middle The ends will be 700mmhigh and the interm…"
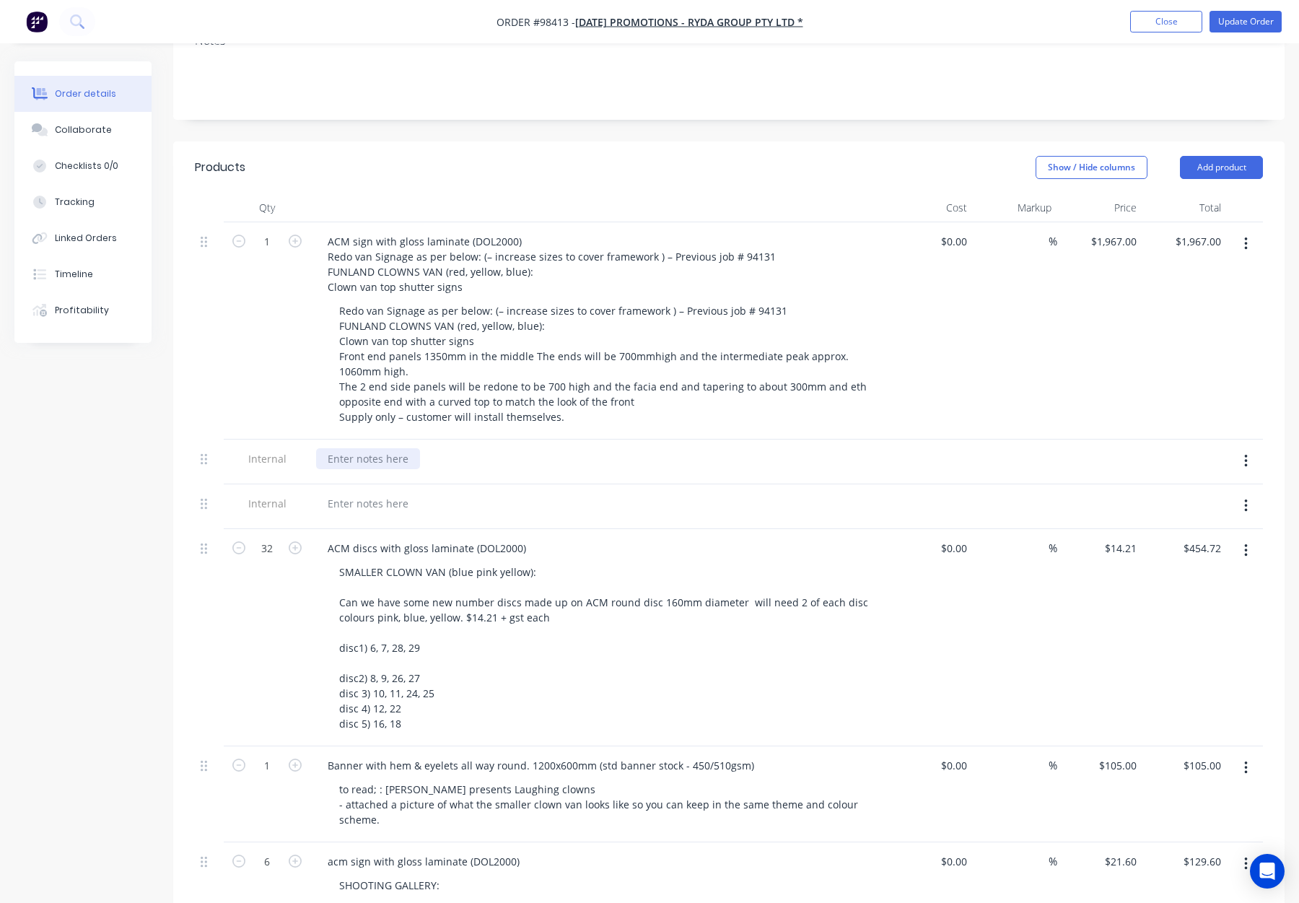
click at [370, 453] on div at bounding box center [368, 458] width 104 height 21
click at [368, 457] on div at bounding box center [368, 458] width 104 height 21
paste div
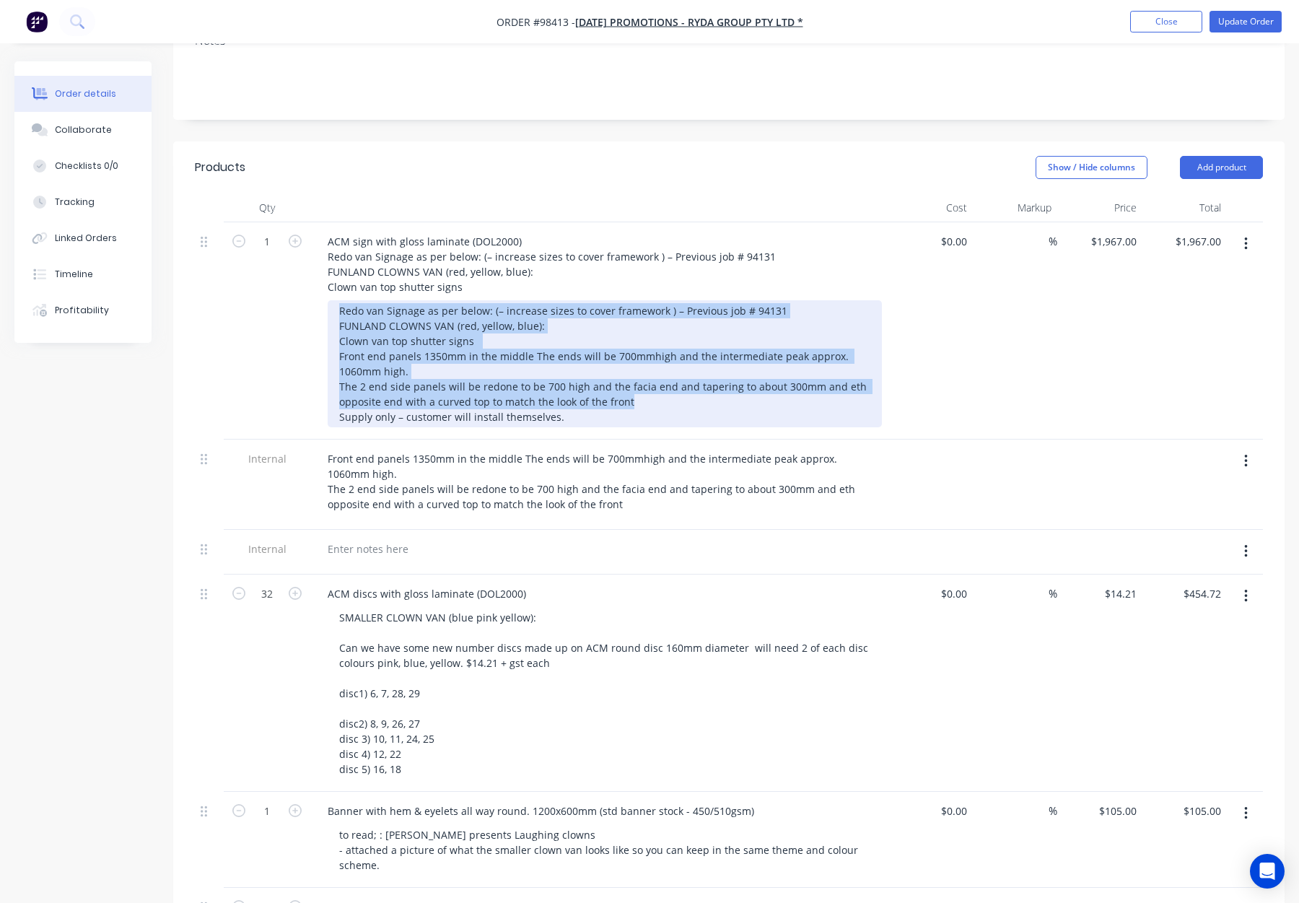
drag, startPoint x: 599, startPoint y: 397, endPoint x: 327, endPoint y: 299, distance: 289.3
click at [327, 299] on div "ACM sign with gloss laminate (DOL2000) Redo van Signage as per below: (– increa…" at bounding box center [598, 330] width 577 height 217
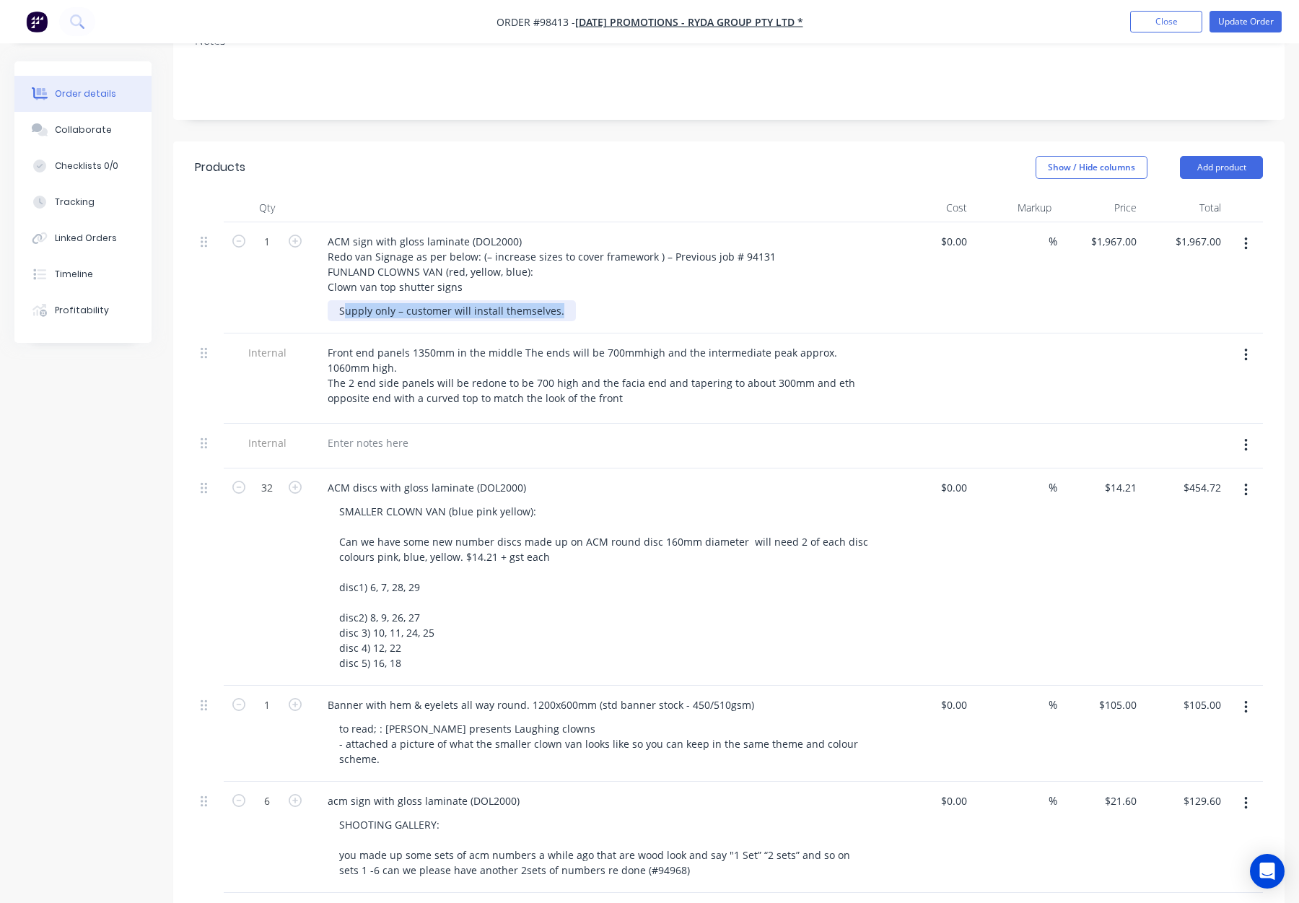
drag, startPoint x: 336, startPoint y: 326, endPoint x: 554, endPoint y: 332, distance: 218.8
click at [554, 321] on div "Supply only – customer will install themselves." at bounding box center [452, 310] width 248 height 21
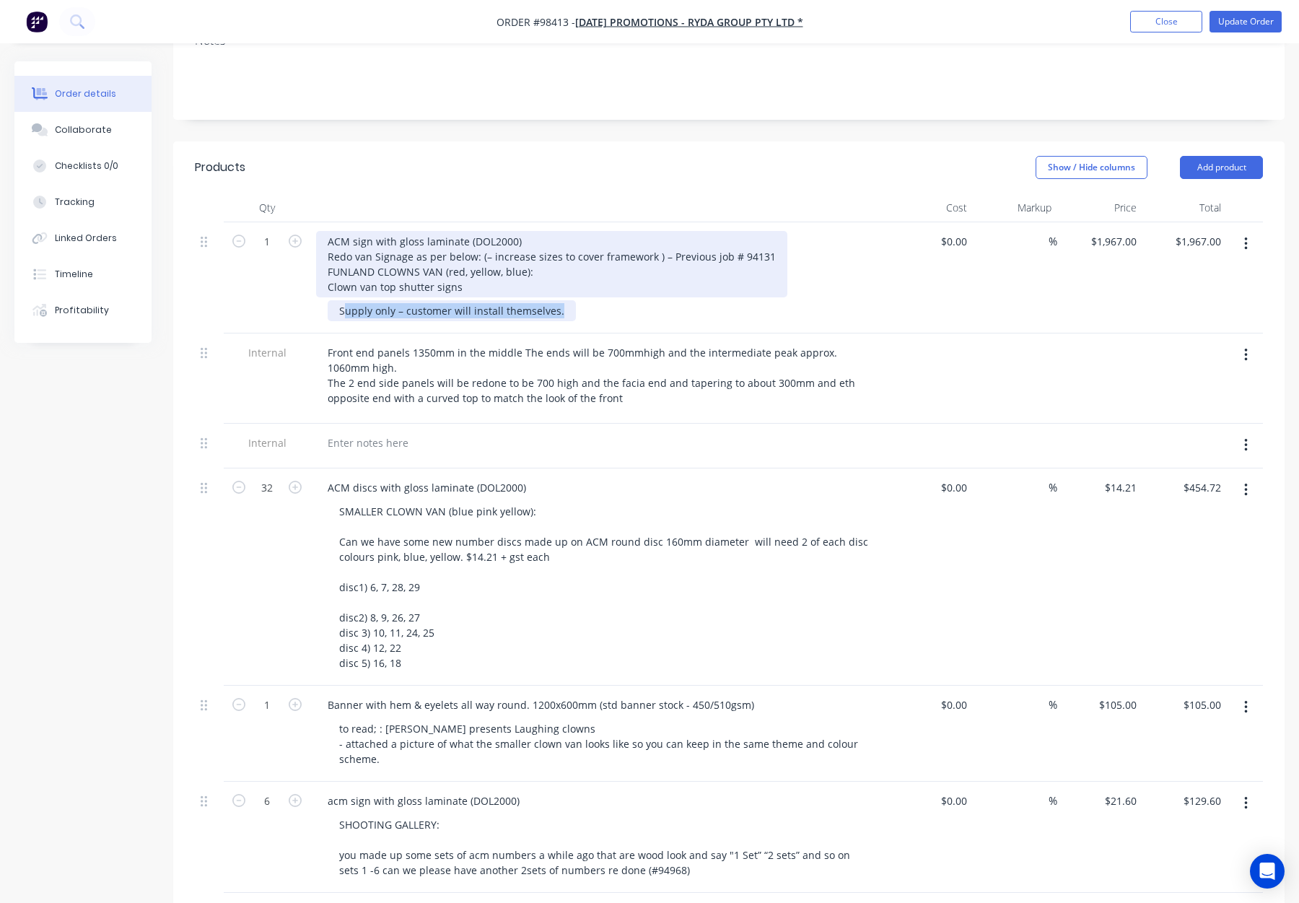
copy div "Supply only – customer will install themselves"
click at [476, 292] on div "ACM sign with gloss laminate (DOL2000) Redo van Signage as per below: (– increa…" at bounding box center [551, 264] width 471 height 66
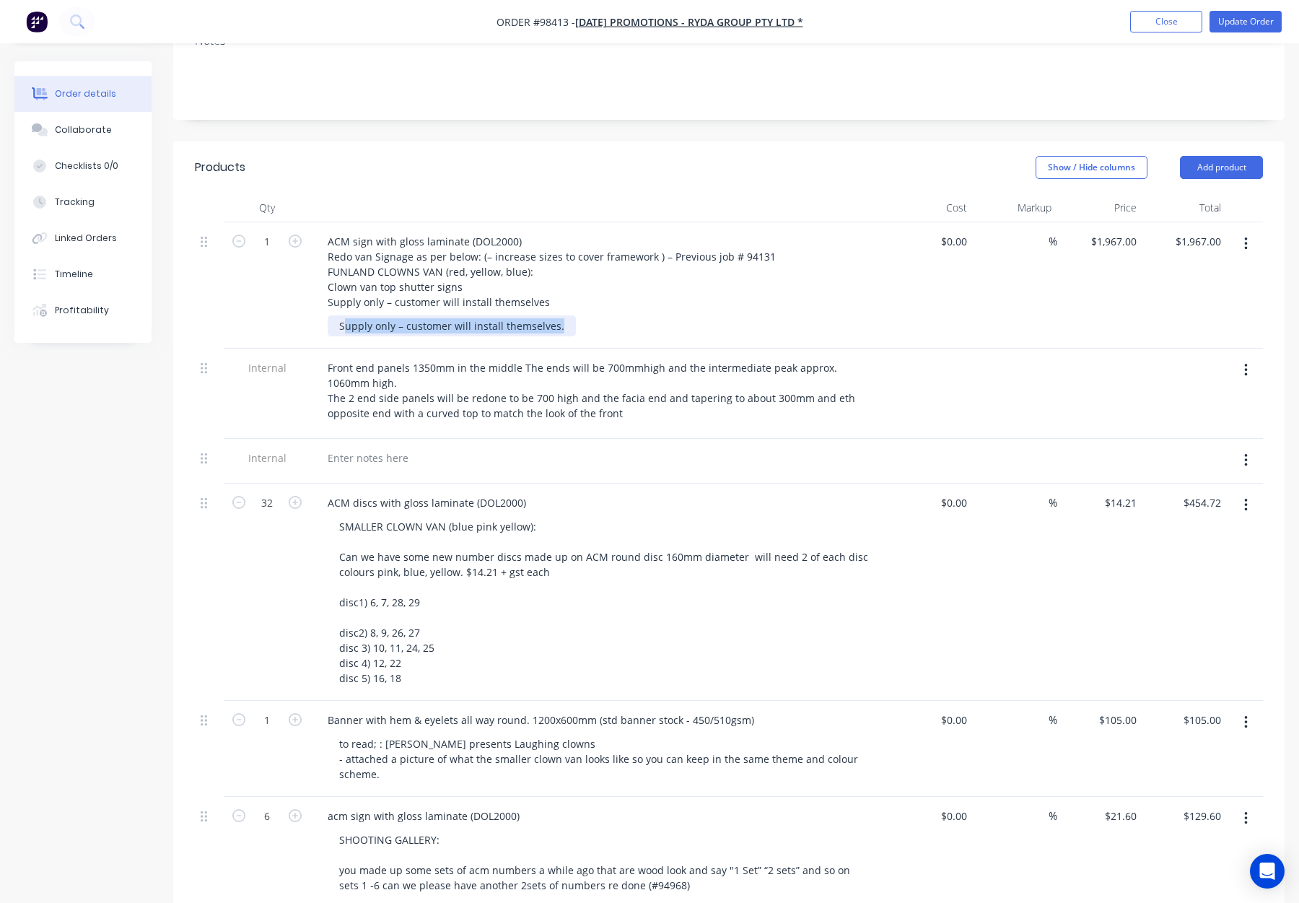
drag, startPoint x: 536, startPoint y: 326, endPoint x: 331, endPoint y: 325, distance: 205.7
click at [331, 326] on div "Supply only – customer will install themselves." at bounding box center [452, 325] width 248 height 21
drag, startPoint x: 366, startPoint y: 326, endPoint x: 336, endPoint y: 326, distance: 30.3
click at [366, 326] on div "Supply only – customer will install themselves." at bounding box center [452, 325] width 248 height 21
drag, startPoint x: 375, startPoint y: 327, endPoint x: 522, endPoint y: 330, distance: 146.6
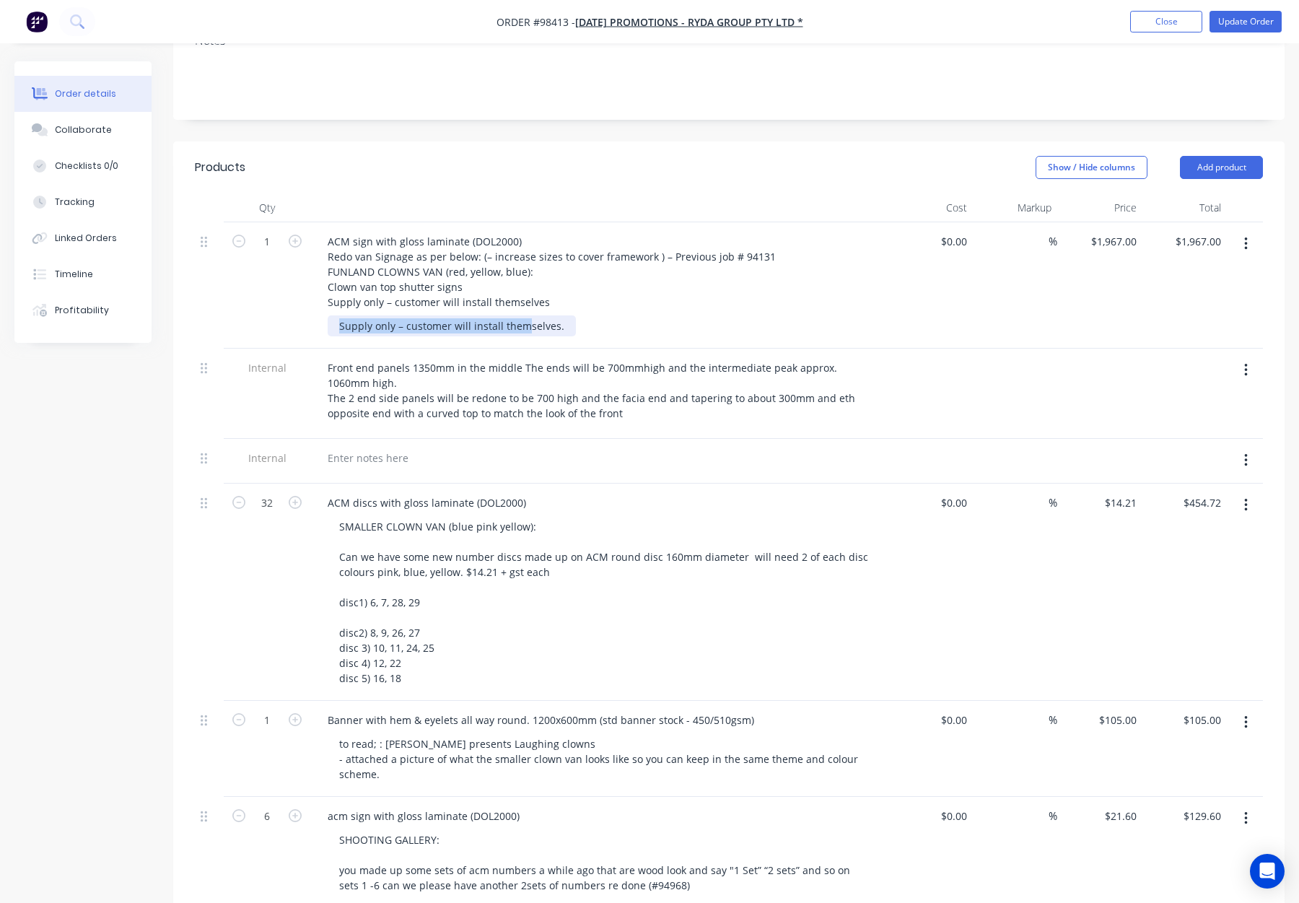
click at [522, 330] on div "Supply only – customer will install themselves." at bounding box center [452, 325] width 248 height 21
drag, startPoint x: 562, startPoint y: 326, endPoint x: 328, endPoint y: 328, distance: 234.6
click at [328, 328] on div "Supply only – customer will install themselves." at bounding box center [452, 325] width 248 height 21
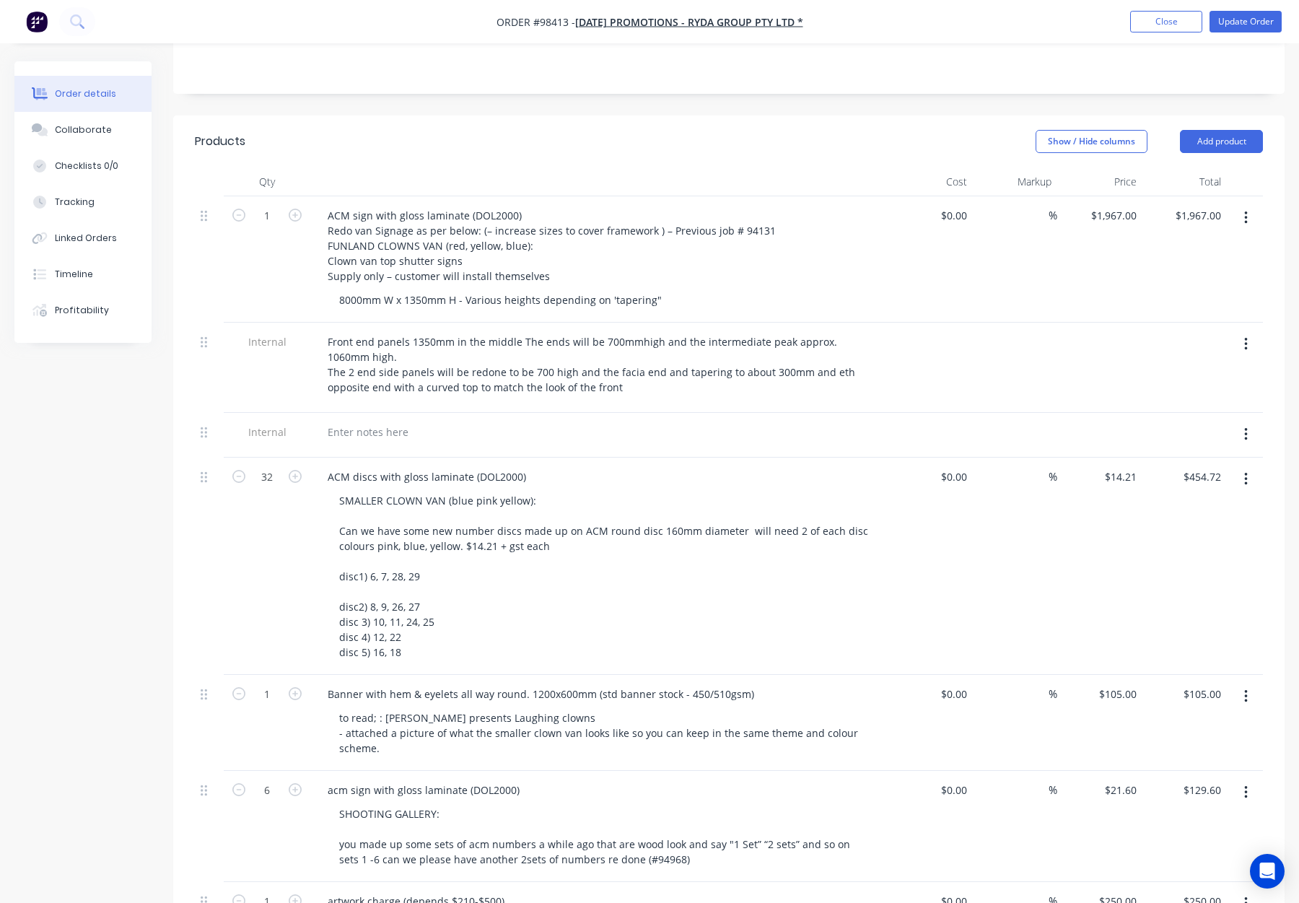
scroll to position [290, 0]
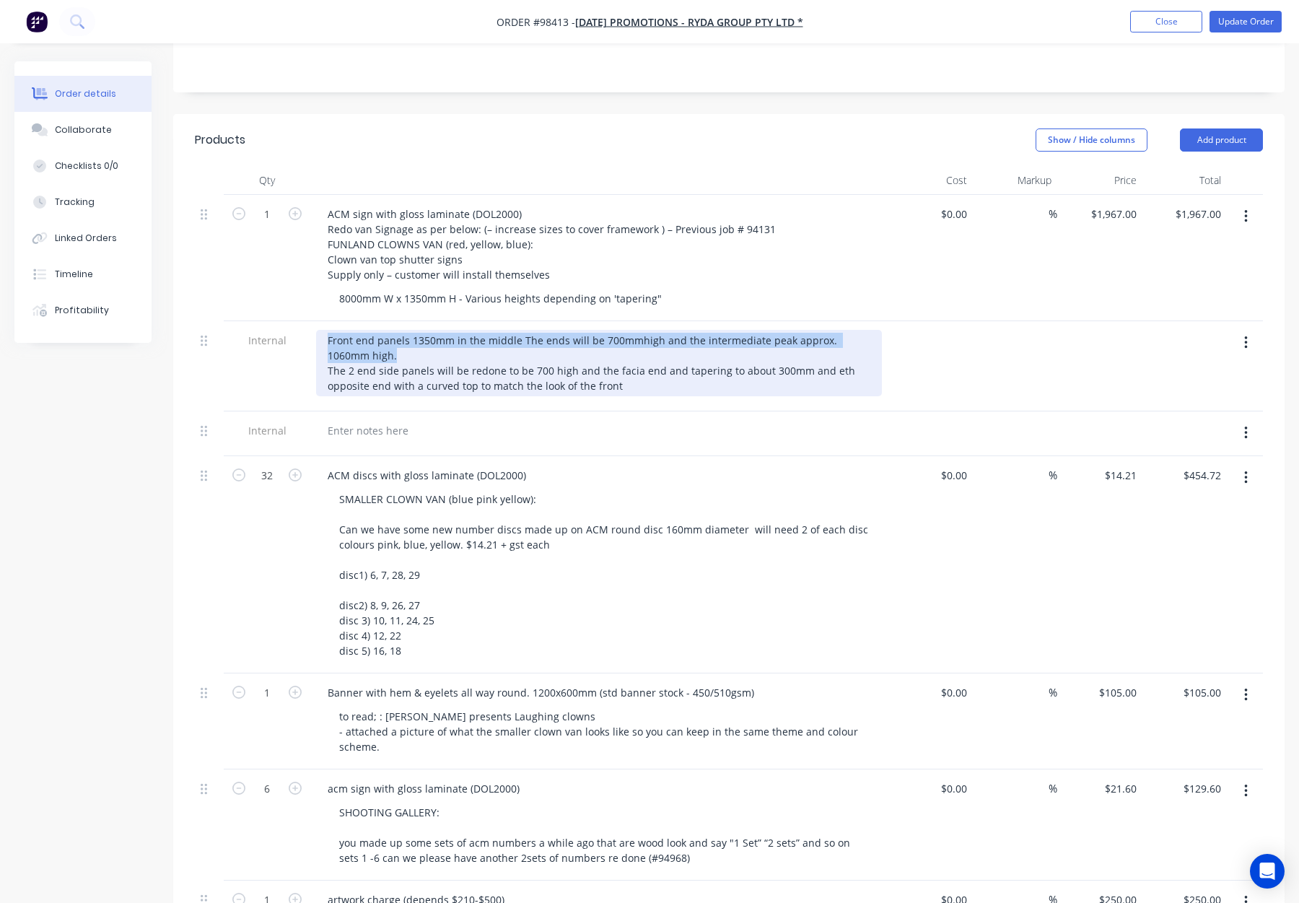
drag, startPoint x: 324, startPoint y: 338, endPoint x: 371, endPoint y: 359, distance: 51.7
click at [372, 359] on div "Front end panels 1350mm in the middle The ends will be 700mmhigh and the interm…" at bounding box center [599, 363] width 566 height 66
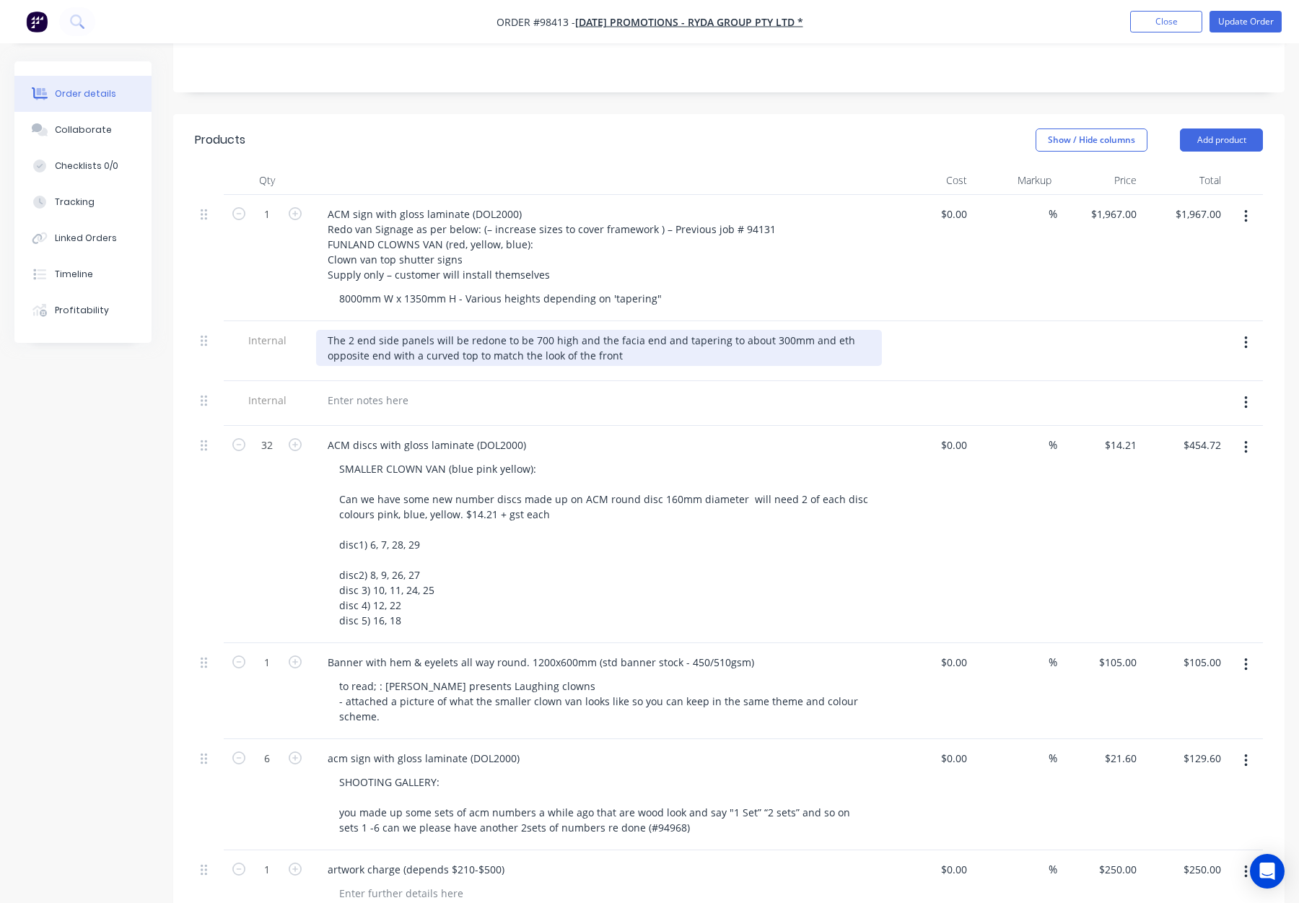
click at [323, 350] on div "The 2 end side panels will be redone to be 700 high and the facia end and taper…" at bounding box center [599, 348] width 566 height 36
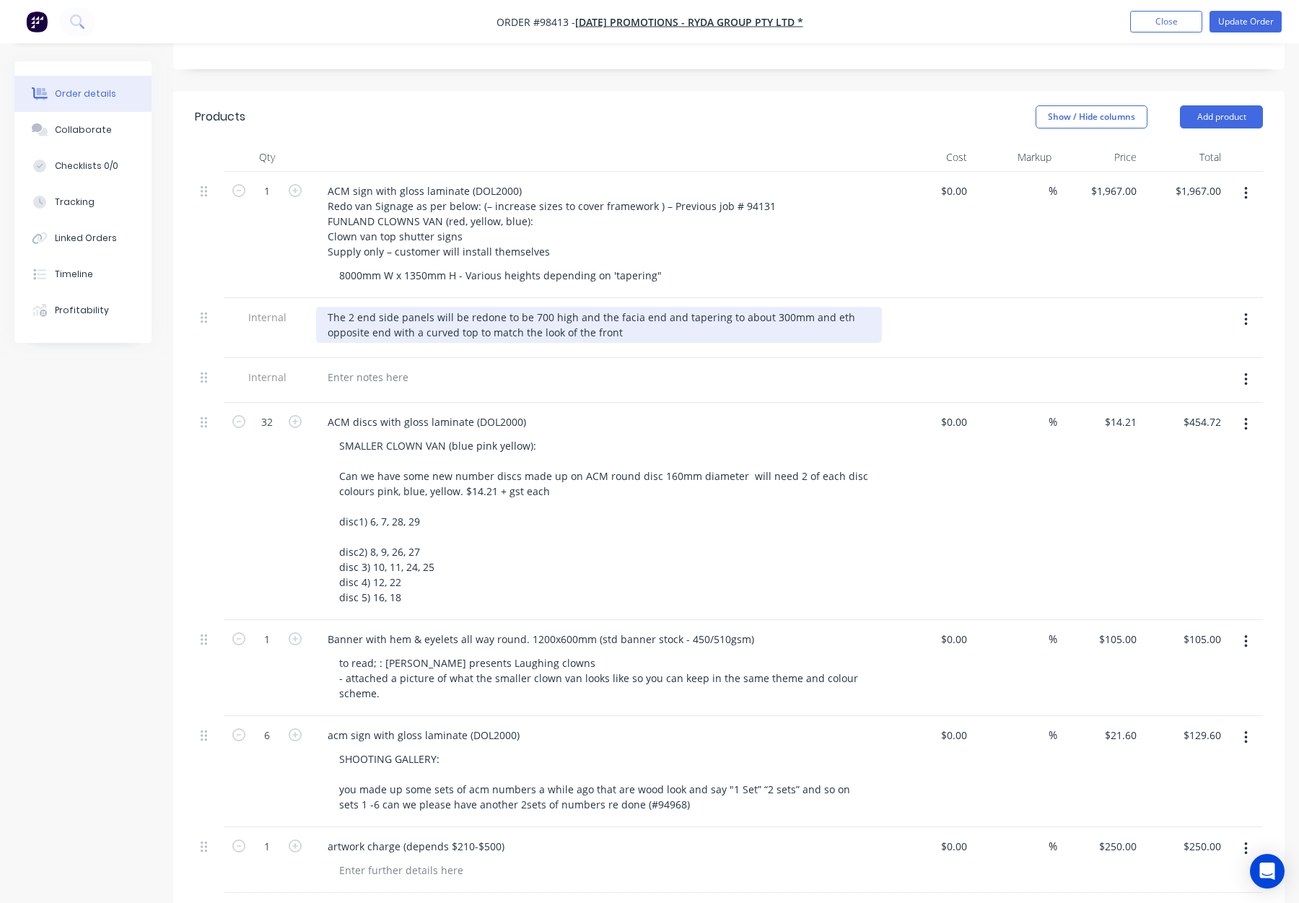
scroll to position [314, 0]
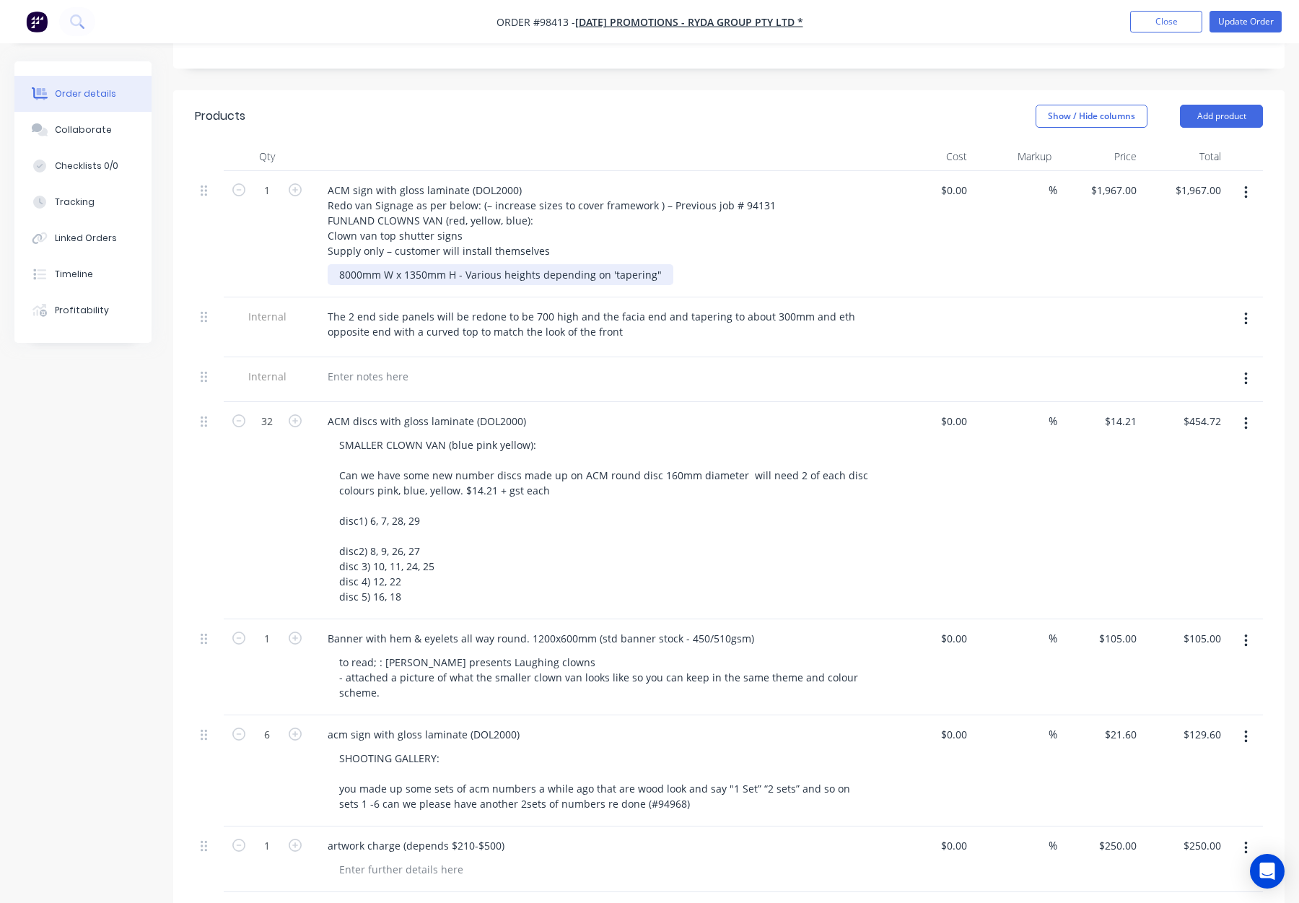
drag, startPoint x: 337, startPoint y: 271, endPoint x: 357, endPoint y: 275, distance: 19.8
click at [338, 272] on div "8000mm W x 1350mm H - Various heights depending on 'tapering"" at bounding box center [501, 274] width 346 height 21
click at [694, 275] on div "Front - 8000mm W x 1350mm H - Various heights depending on 'tapering"" at bounding box center [518, 274] width 380 height 21
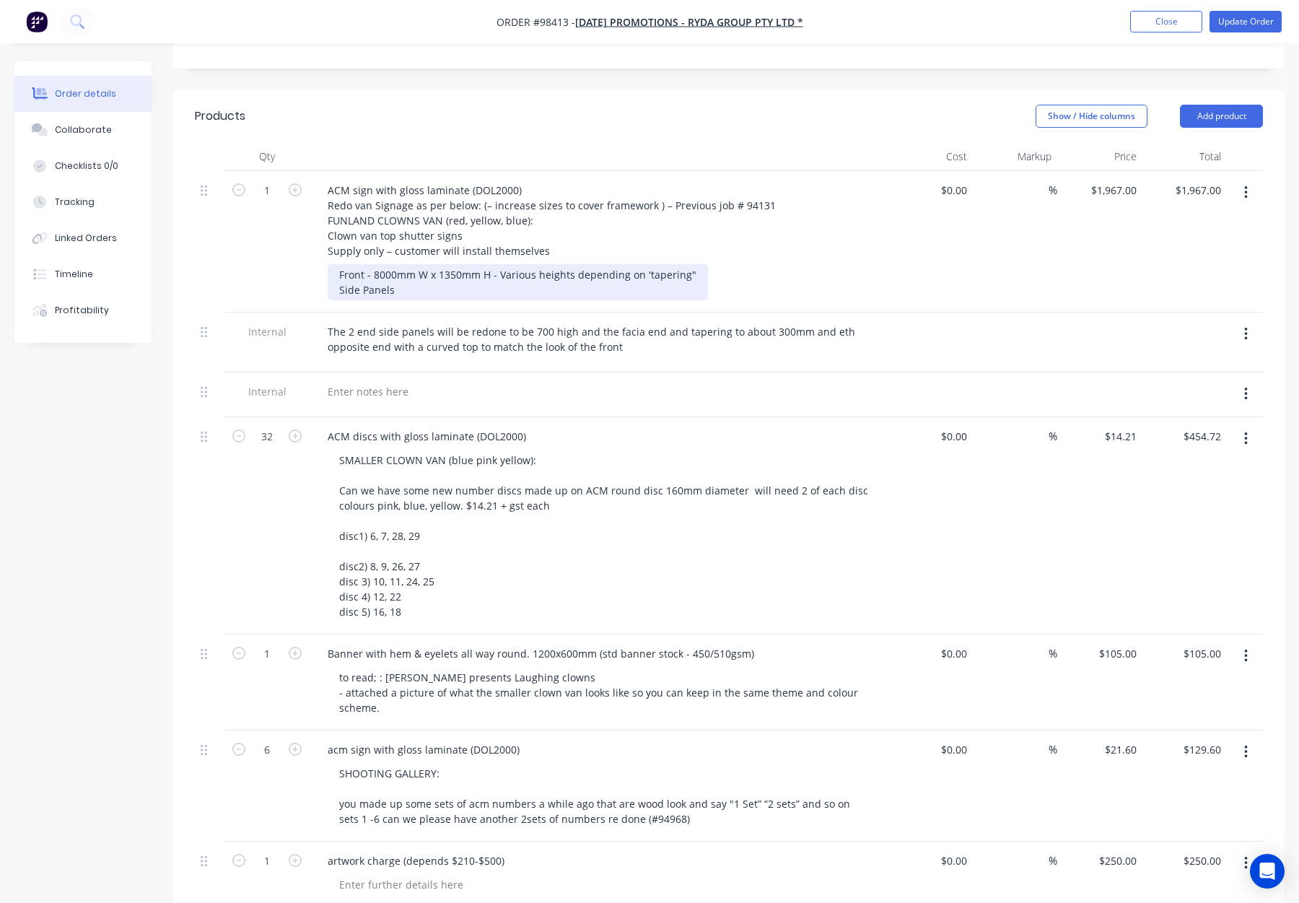
click at [366, 274] on div "Front - 8000mm W x 1350mm H - Various heights depending on 'tapering" Side Pane…" at bounding box center [518, 282] width 380 height 36
click at [420, 293] on div "Front Panel - 8000mm W x 1350mm H - Various heights depending on 'tapering" Sid…" at bounding box center [533, 282] width 410 height 36
drag, startPoint x: 528, startPoint y: 274, endPoint x: 716, endPoint y: 276, distance: 187.7
click at [716, 276] on div "Front Panel - 8000mm W x 1350mm H - Various heights depending on 'tapering" Sid…" at bounding box center [533, 282] width 410 height 36
copy div "Various heights depending on 'tapering""
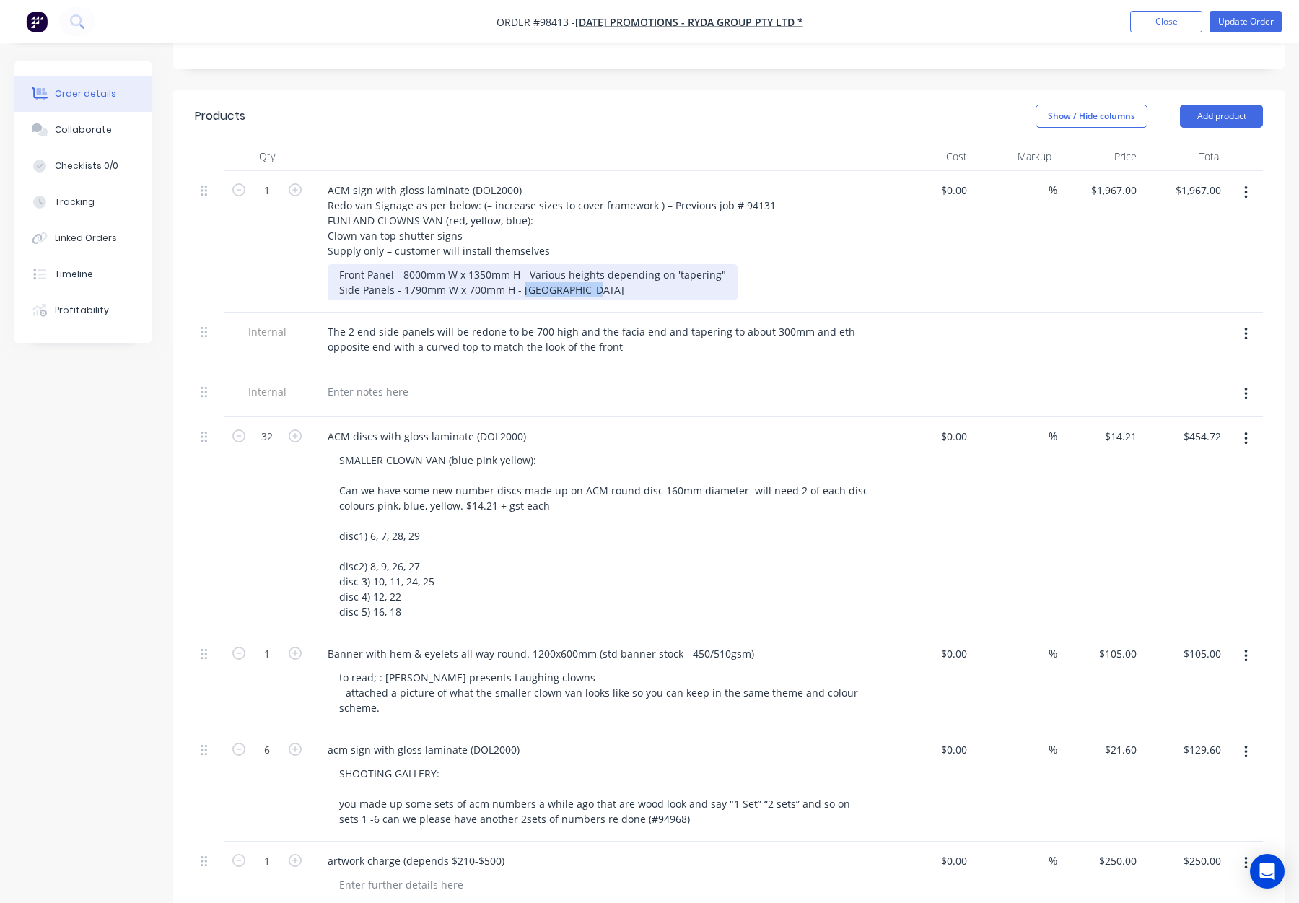
drag, startPoint x: 522, startPoint y: 292, endPoint x: 590, endPoint y: 292, distance: 67.9
click at [590, 292] on div "Front Panel - 8000mm W x 1350mm H - Various heights depending on 'tapering" Sid…" at bounding box center [533, 282] width 410 height 36
click at [834, 289] on div "Front Panel - 8000mm W x 1350mm H - Various heights depending on 'tapering" Sid…" at bounding box center [605, 282] width 554 height 36
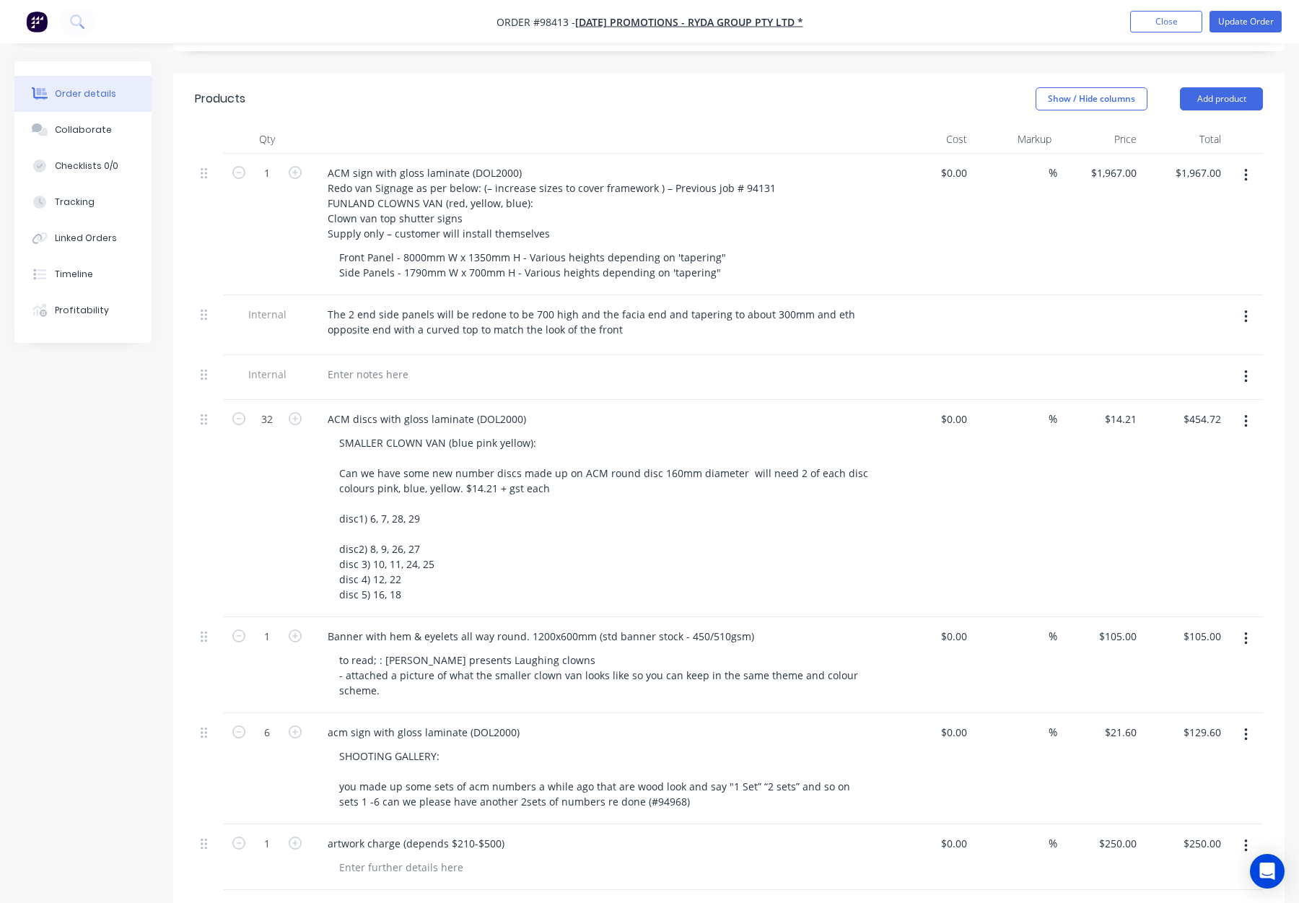
click at [1244, 378] on icon "button" at bounding box center [1246, 377] width 4 height 16
click at [1203, 448] on div "Delete" at bounding box center [1194, 443] width 111 height 21
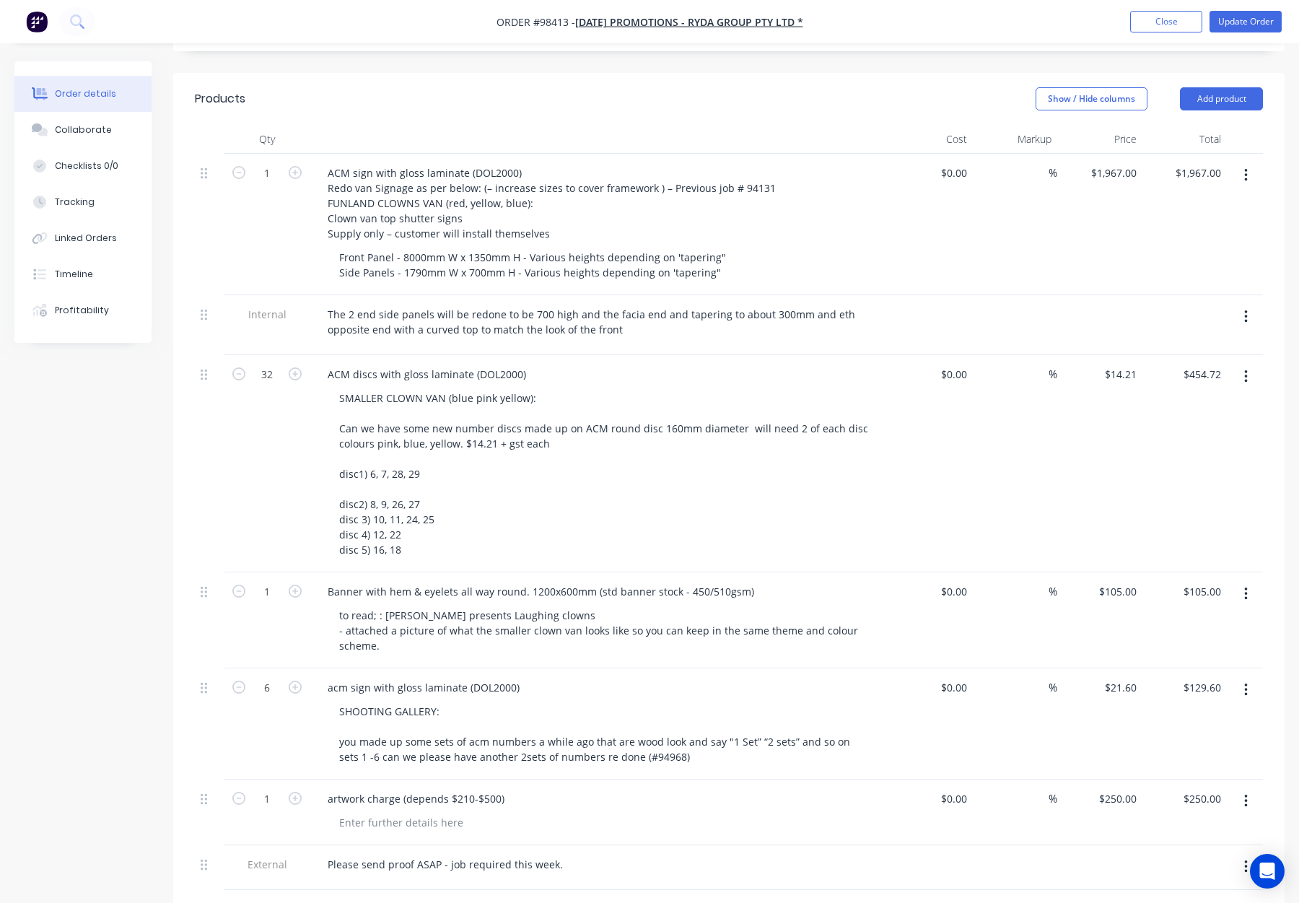
click at [1241, 321] on button "button" at bounding box center [1246, 317] width 34 height 26
click at [1214, 385] on div "Delete" at bounding box center [1194, 383] width 111 height 21
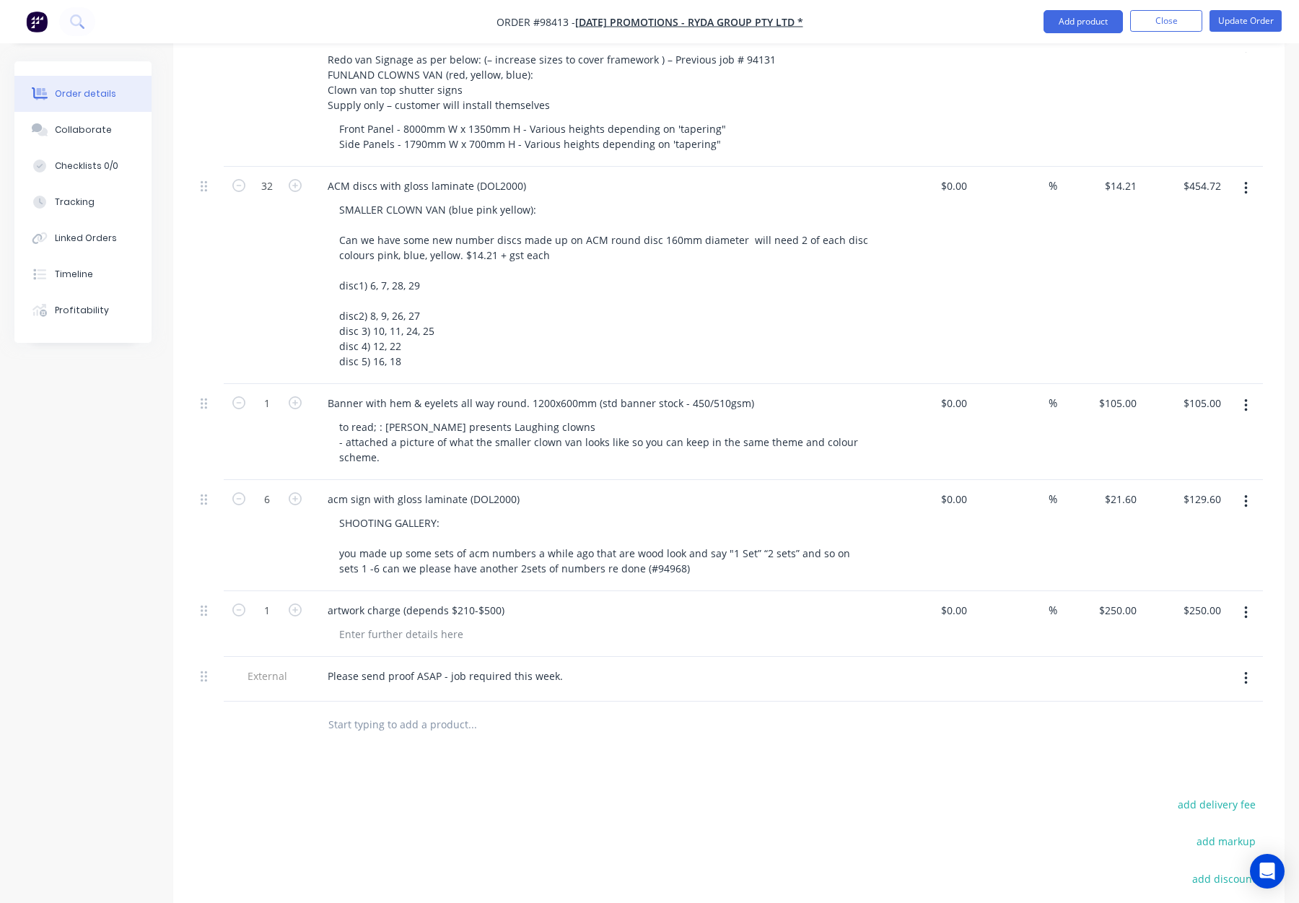
scroll to position [411, 0]
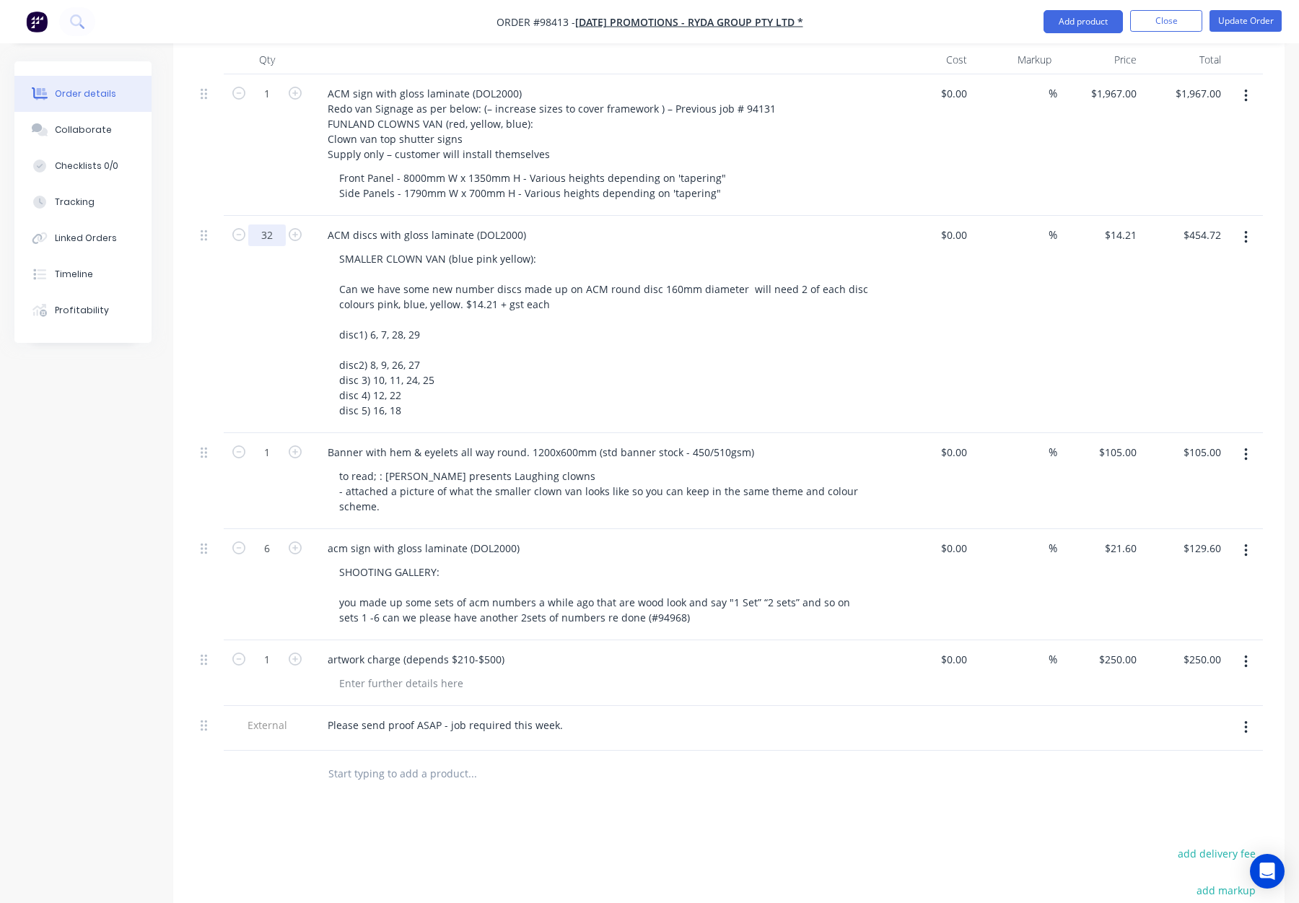
click at [268, 105] on input "32" at bounding box center [267, 94] width 38 height 22
type input "10"
type input "$142.10"
click at [209, 316] on div at bounding box center [209, 324] width 29 height 217
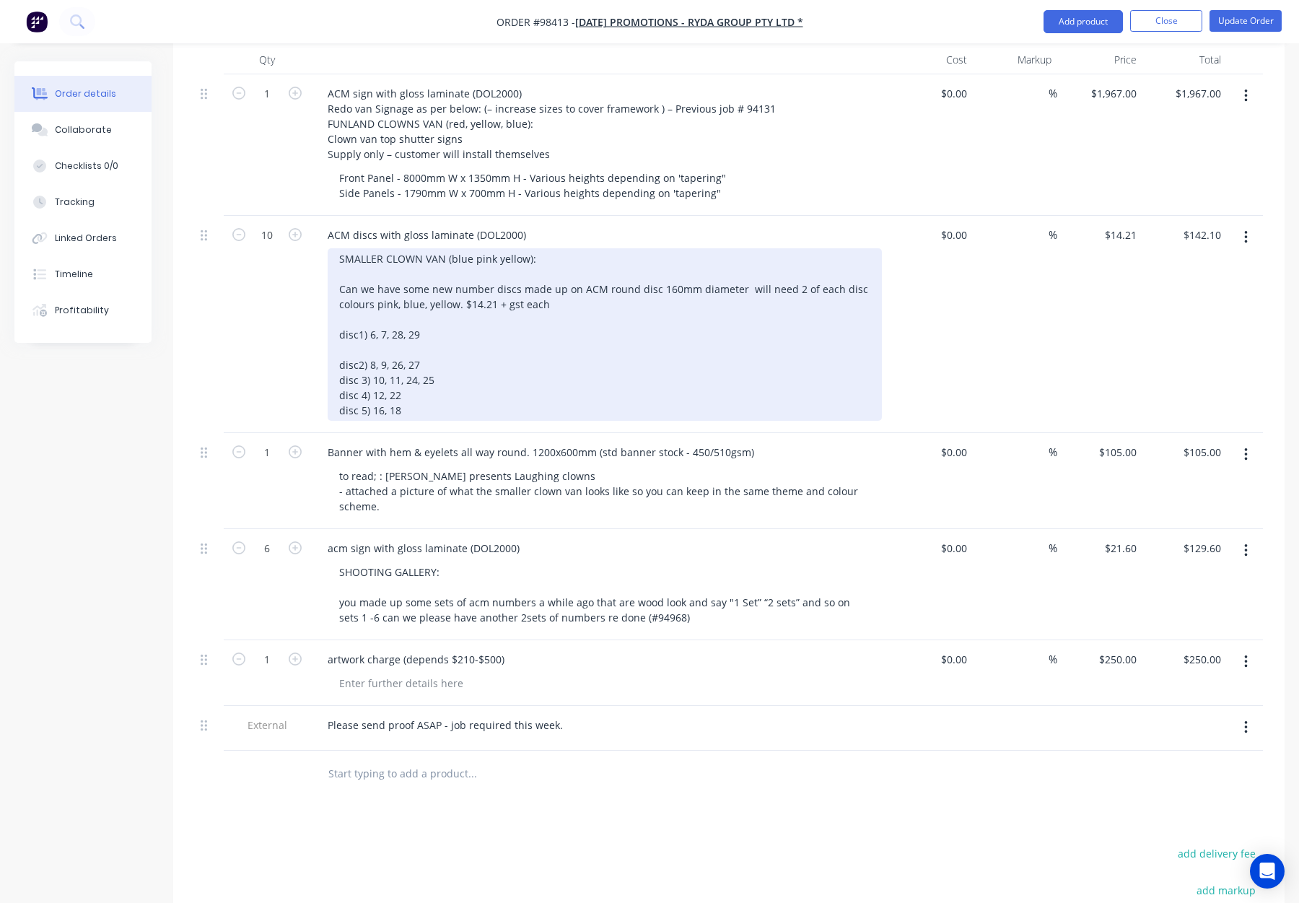
click at [347, 351] on div "SMALLER CLOWN VAN (blue pink yellow): Can we have some new number discs made up…" at bounding box center [605, 334] width 554 height 173
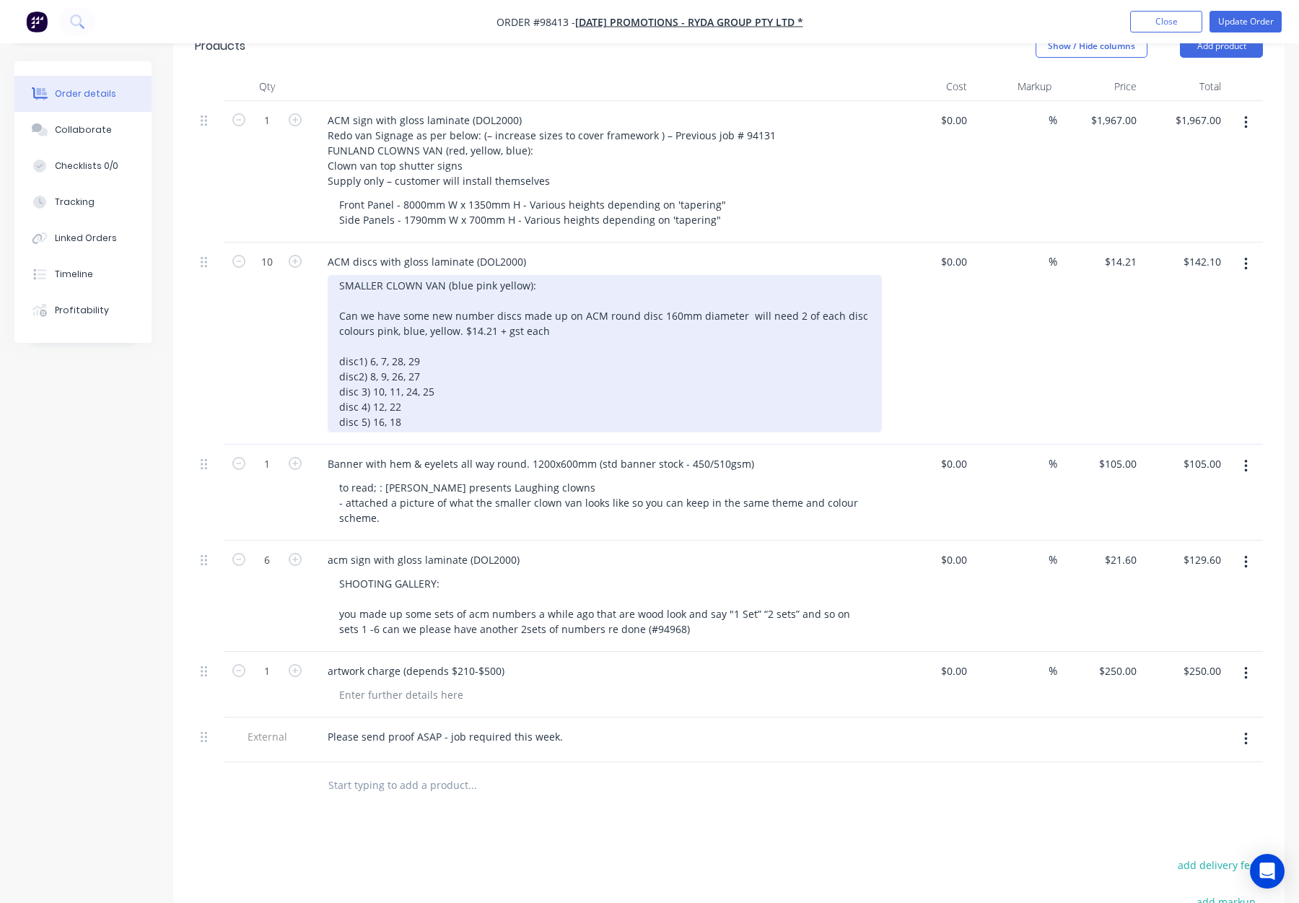
scroll to position [378, 0]
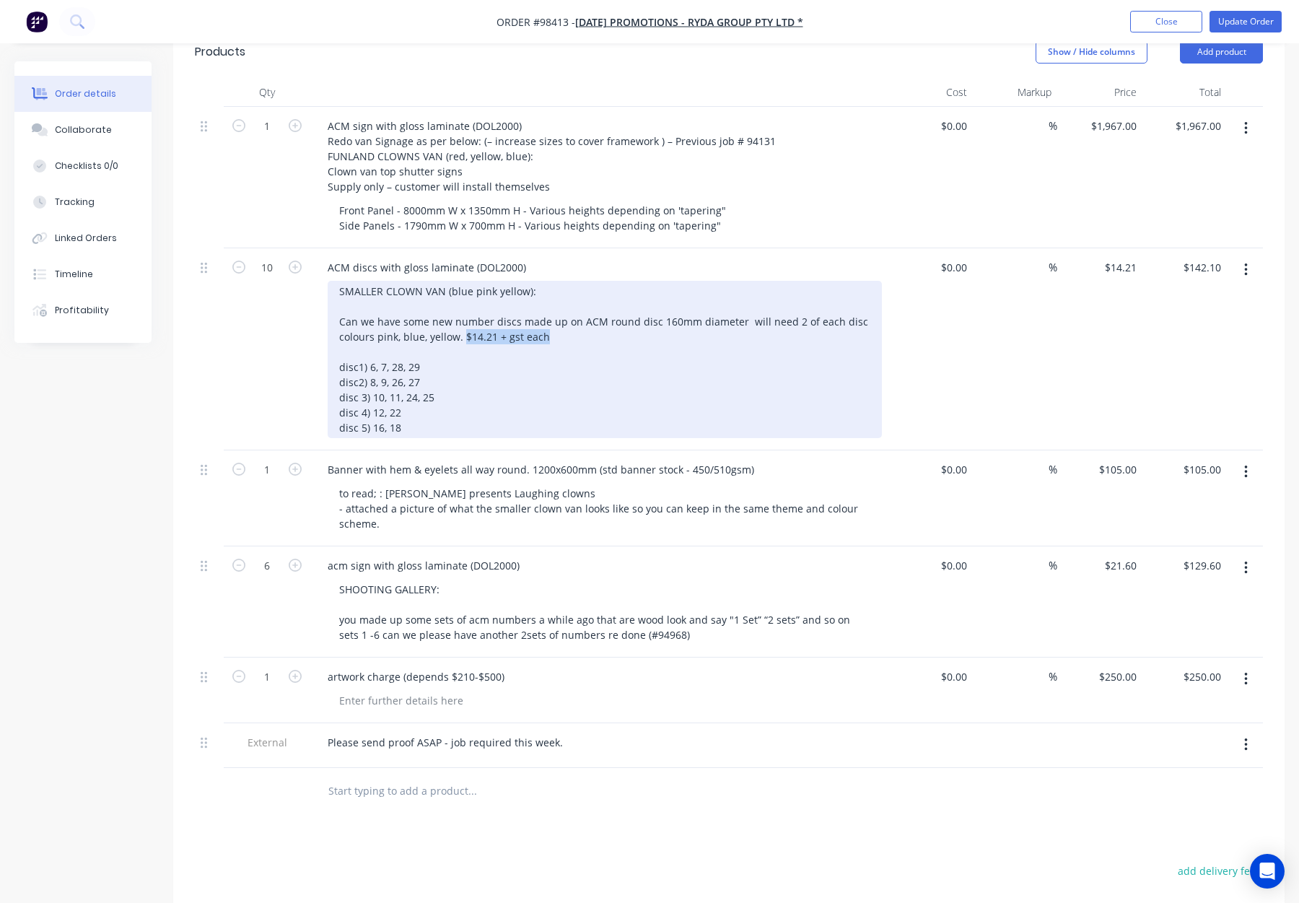
drag, startPoint x: 484, startPoint y: 336, endPoint x: 566, endPoint y: 339, distance: 82.3
click at [567, 339] on div "SMALLER CLOWN VAN (blue pink yellow): Can we have some new number discs made up…" at bounding box center [605, 359] width 554 height 157
click at [652, 321] on div "SMALLER CLOWN VAN (blue pink yellow): Can we have some new number discs made up…" at bounding box center [605, 359] width 554 height 157
drag, startPoint x: 342, startPoint y: 290, endPoint x: 541, endPoint y: 296, distance: 199.3
click at [529, 292] on div "SMALLER CLOWN VAN (blue pink yellow): Can we have some new number discs made up…" at bounding box center [605, 359] width 554 height 157
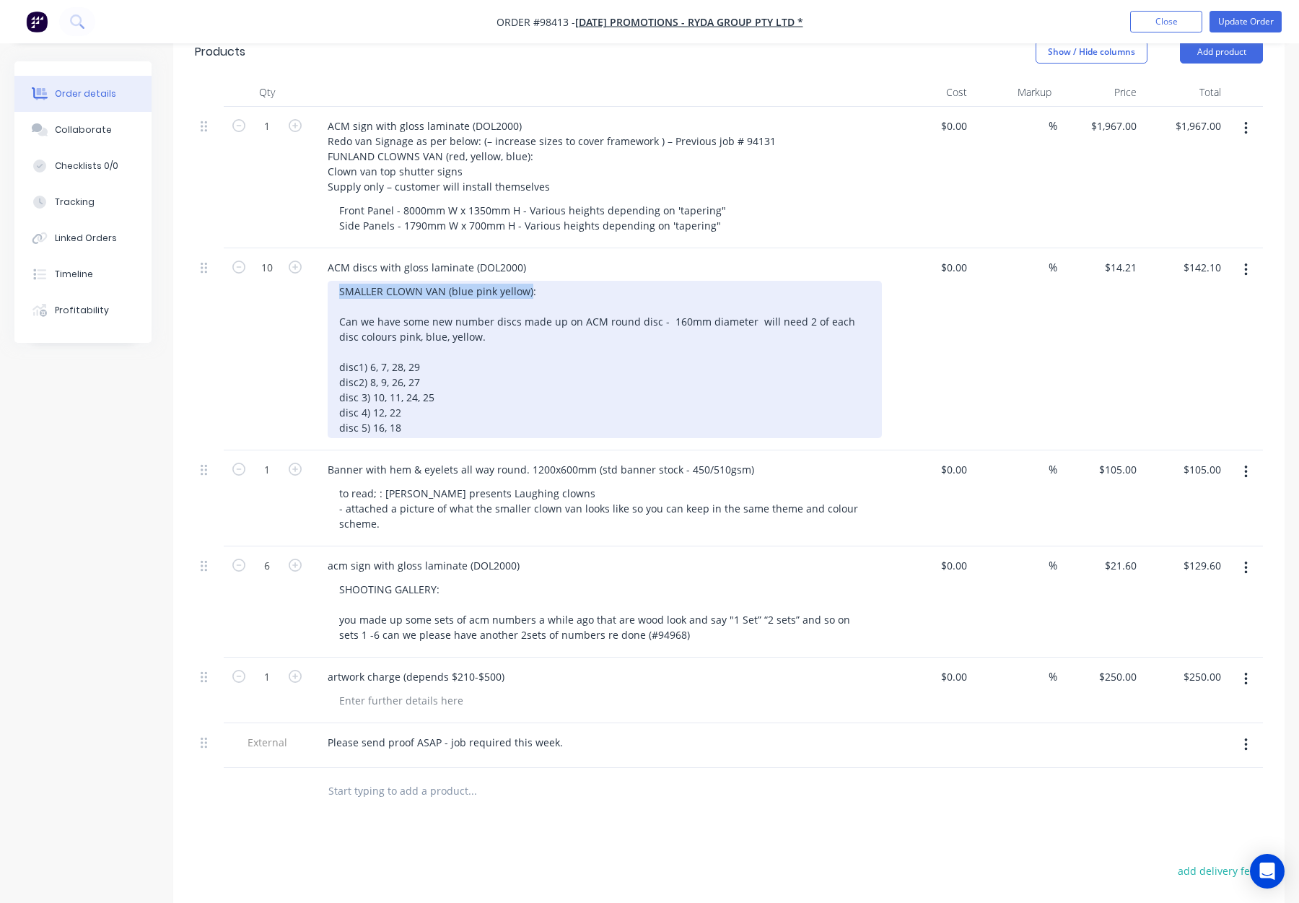
copy div "SMALLER CLOWN VAN (blue pink yellow)"
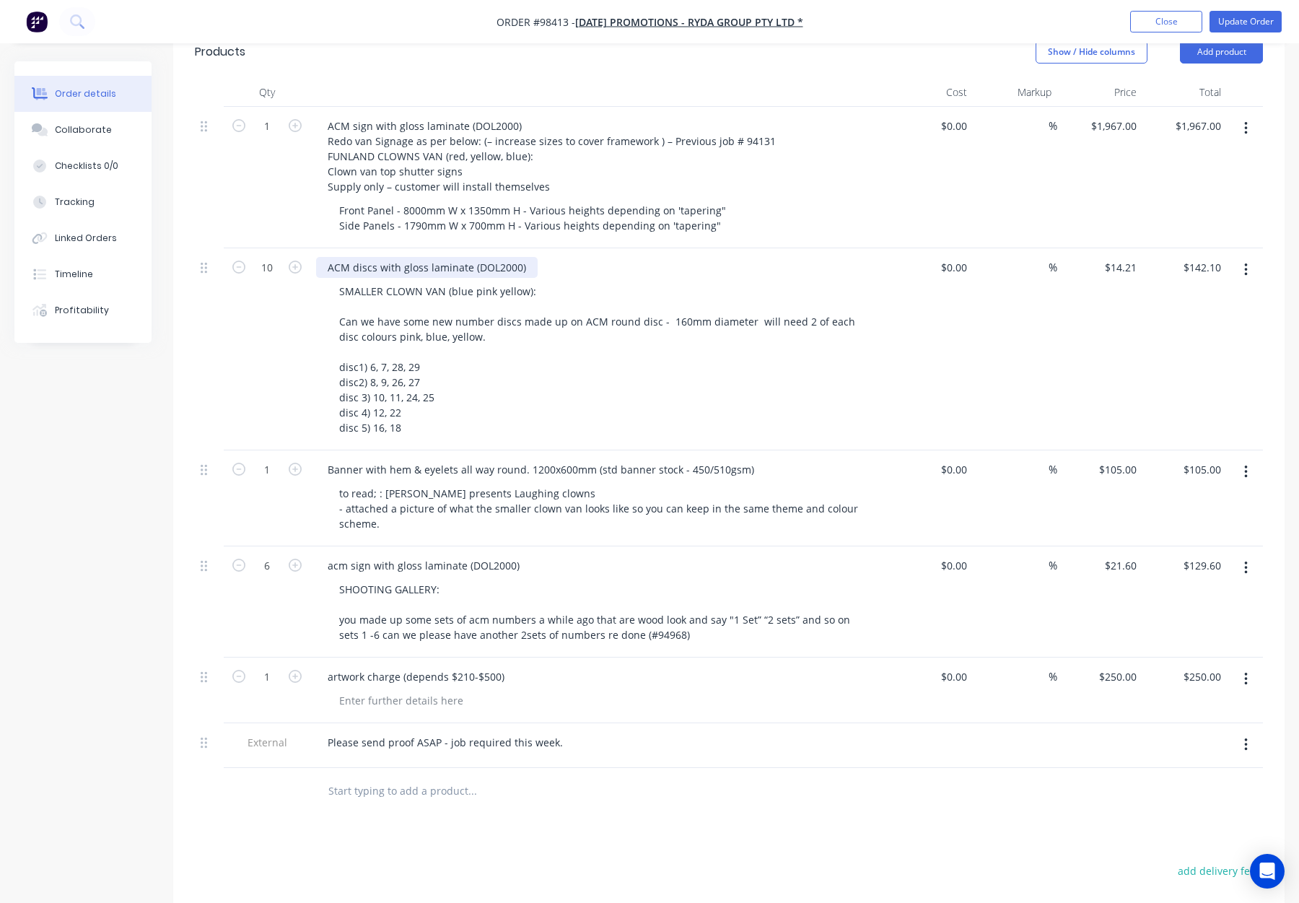
click at [532, 269] on div "ACM discs with gloss laminate (DOL2000)" at bounding box center [599, 267] width 566 height 21
click at [523, 269] on div "ACM discs with gloss laminate (DOL2000)" at bounding box center [427, 267] width 222 height 21
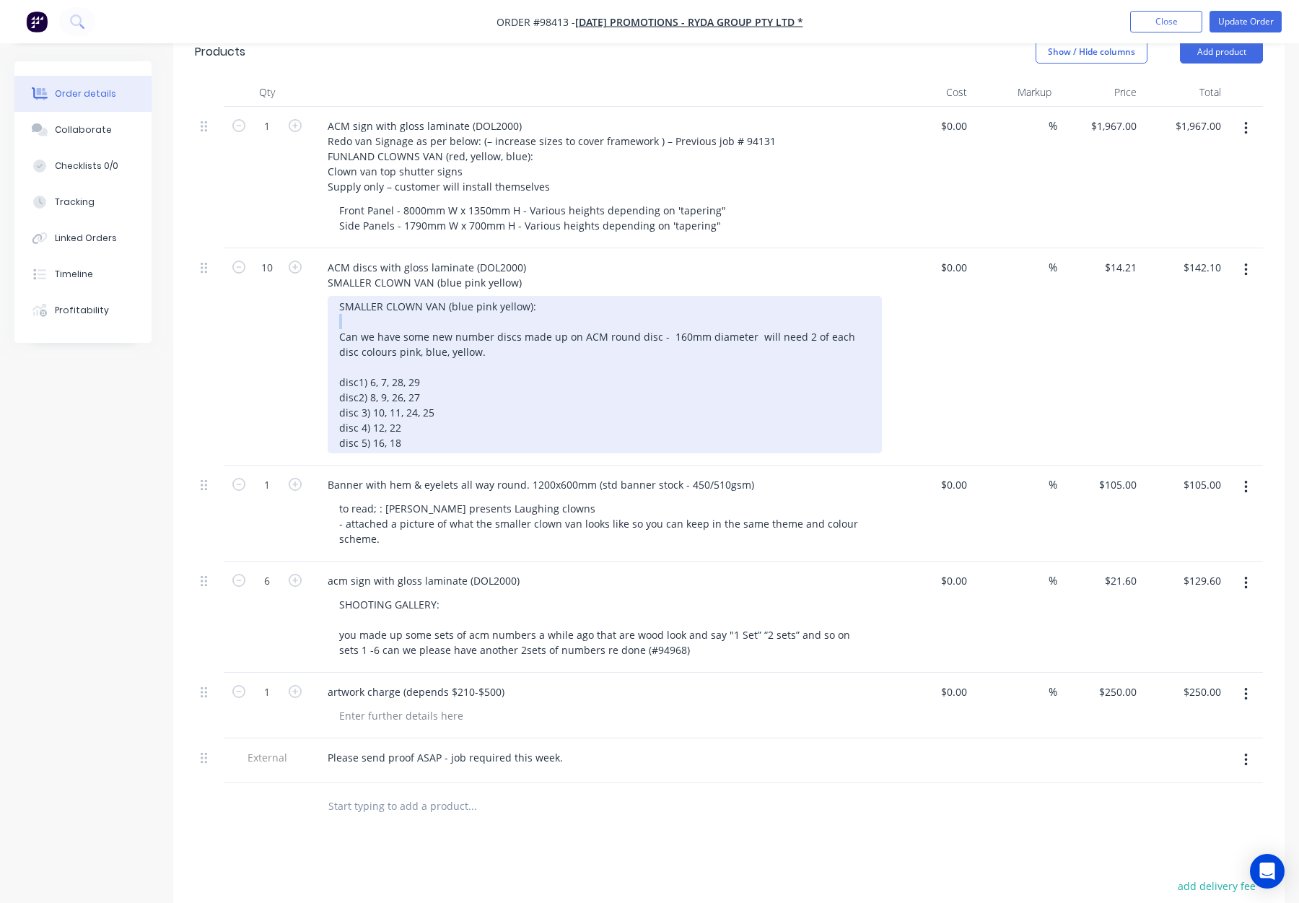
drag, startPoint x: 340, startPoint y: 323, endPoint x: 337, endPoint y: 310, distance: 14.0
click at [336, 310] on div "SMALLER CLOWN VAN (blue pink yellow): Can we have some new number discs made up…" at bounding box center [605, 374] width 554 height 157
drag, startPoint x: 346, startPoint y: 325, endPoint x: 339, endPoint y: 309, distance: 17.4
click at [339, 309] on div "SMALLER CLOWN VAN (blue pink yellow): Can we have some new number discs made up…" at bounding box center [605, 374] width 554 height 157
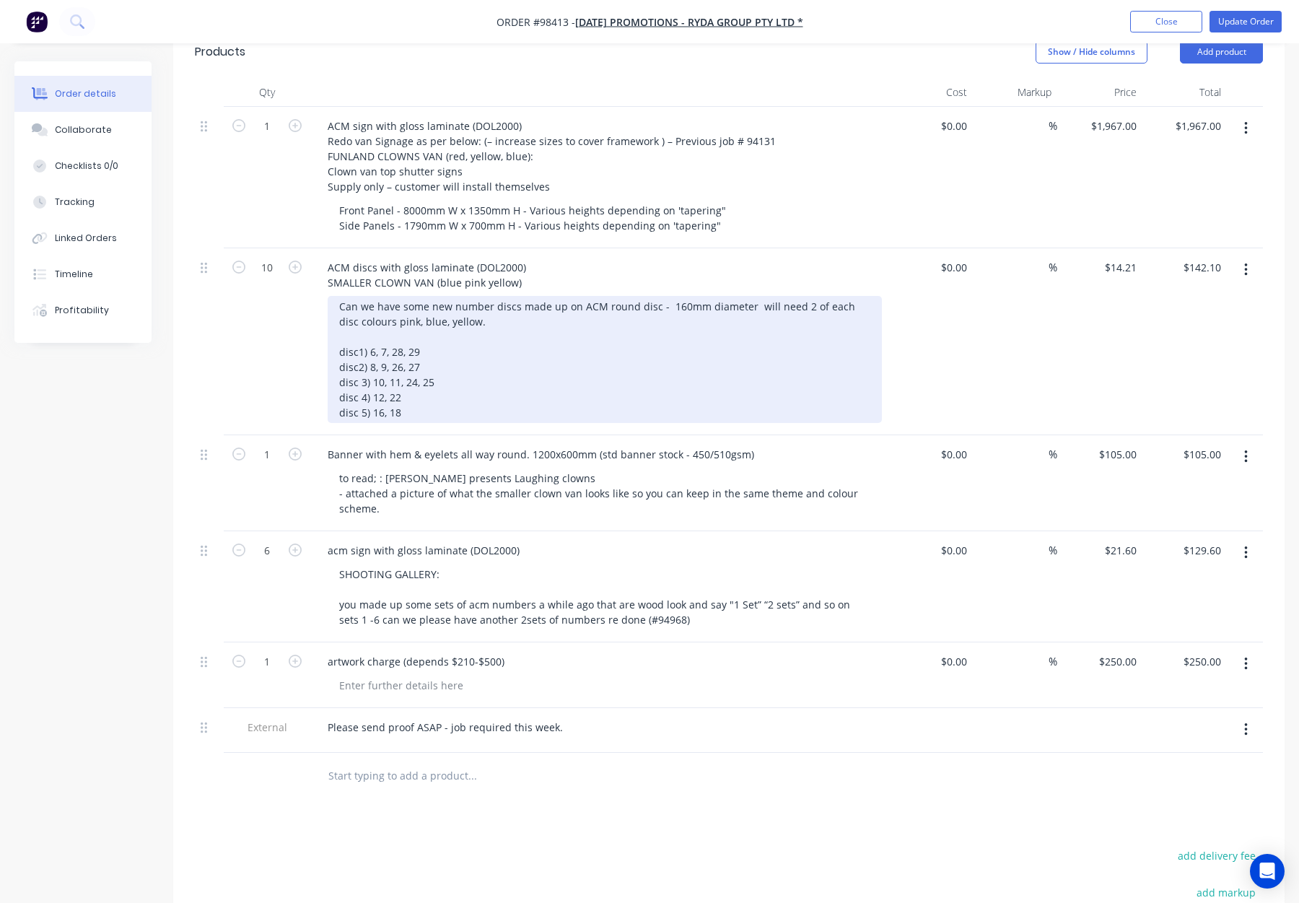
click at [344, 351] on div "Can we have some new number discs made up on ACM round disc - 160mm diameter wi…" at bounding box center [605, 359] width 554 height 127
click at [339, 310] on div "Can we have some new number discs made up on ACM round disc - 160mm diameter wi…" at bounding box center [605, 359] width 554 height 127
click at [337, 323] on div "Can we have some new number discs made up on ACM round disc - 160mm diameter wi…" at bounding box center [605, 359] width 554 height 127
click at [355, 343] on div "Can we have some new number discs made up on ACM round disc - 160mm diameter wi…" at bounding box center [605, 359] width 554 height 127
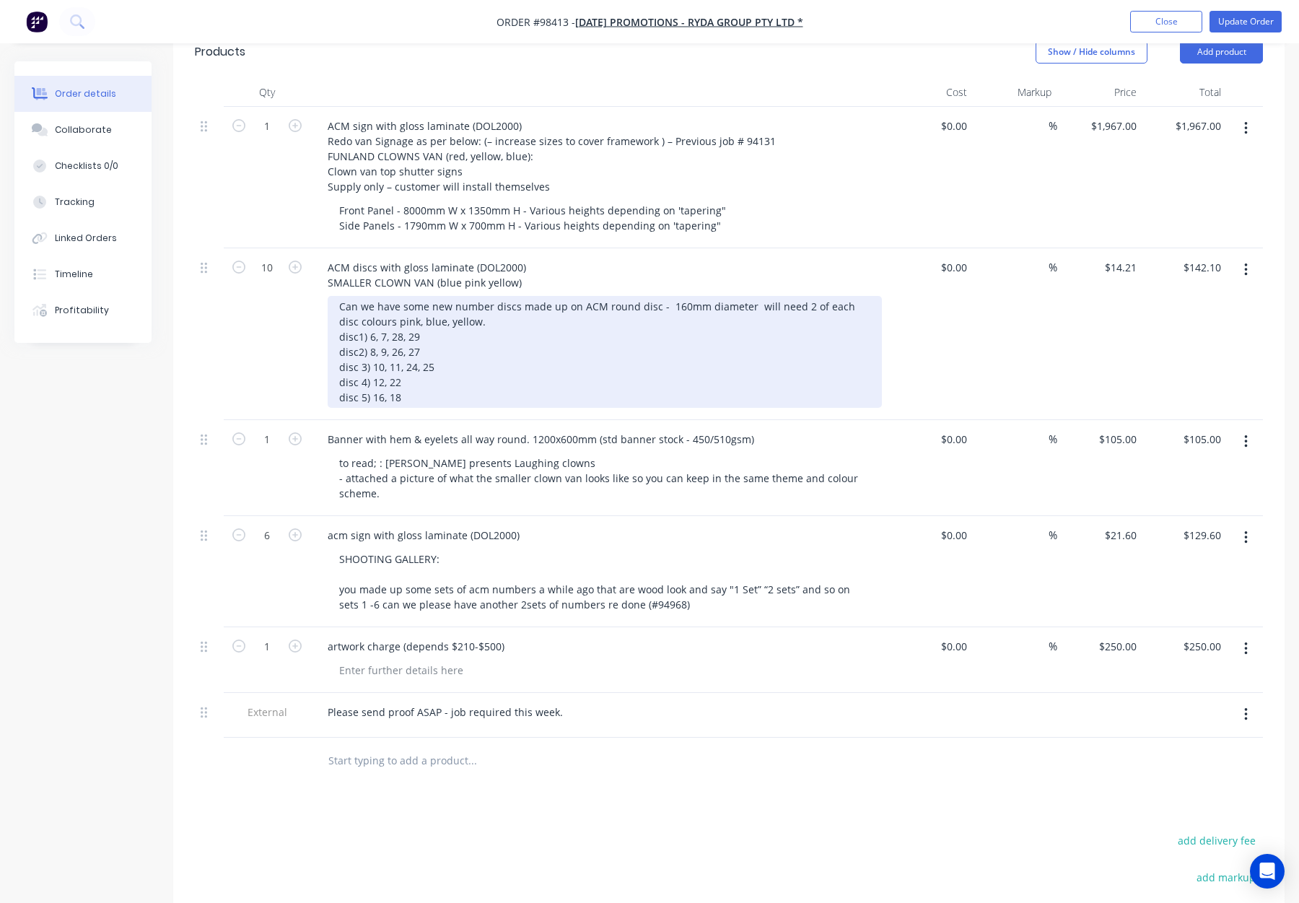
click at [661, 307] on div "Can we have some new number discs made up on ACM round disc - 160mm diameter wi…" at bounding box center [605, 352] width 554 height 112
click at [748, 307] on div "Can we have some new number discs made up on ACM round disc - 160mm diameter wi…" at bounding box center [605, 352] width 554 height 112
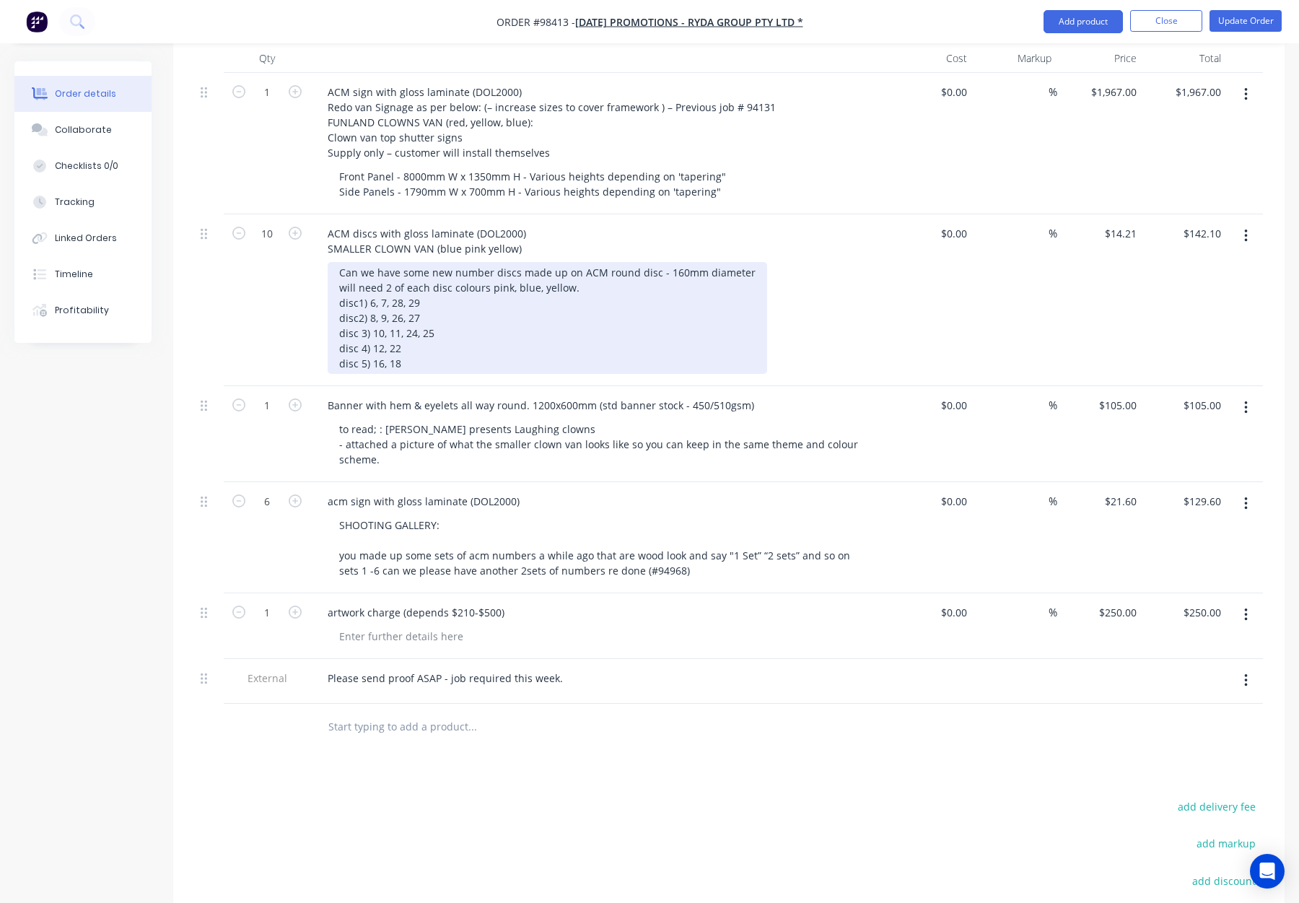
scroll to position [424, 0]
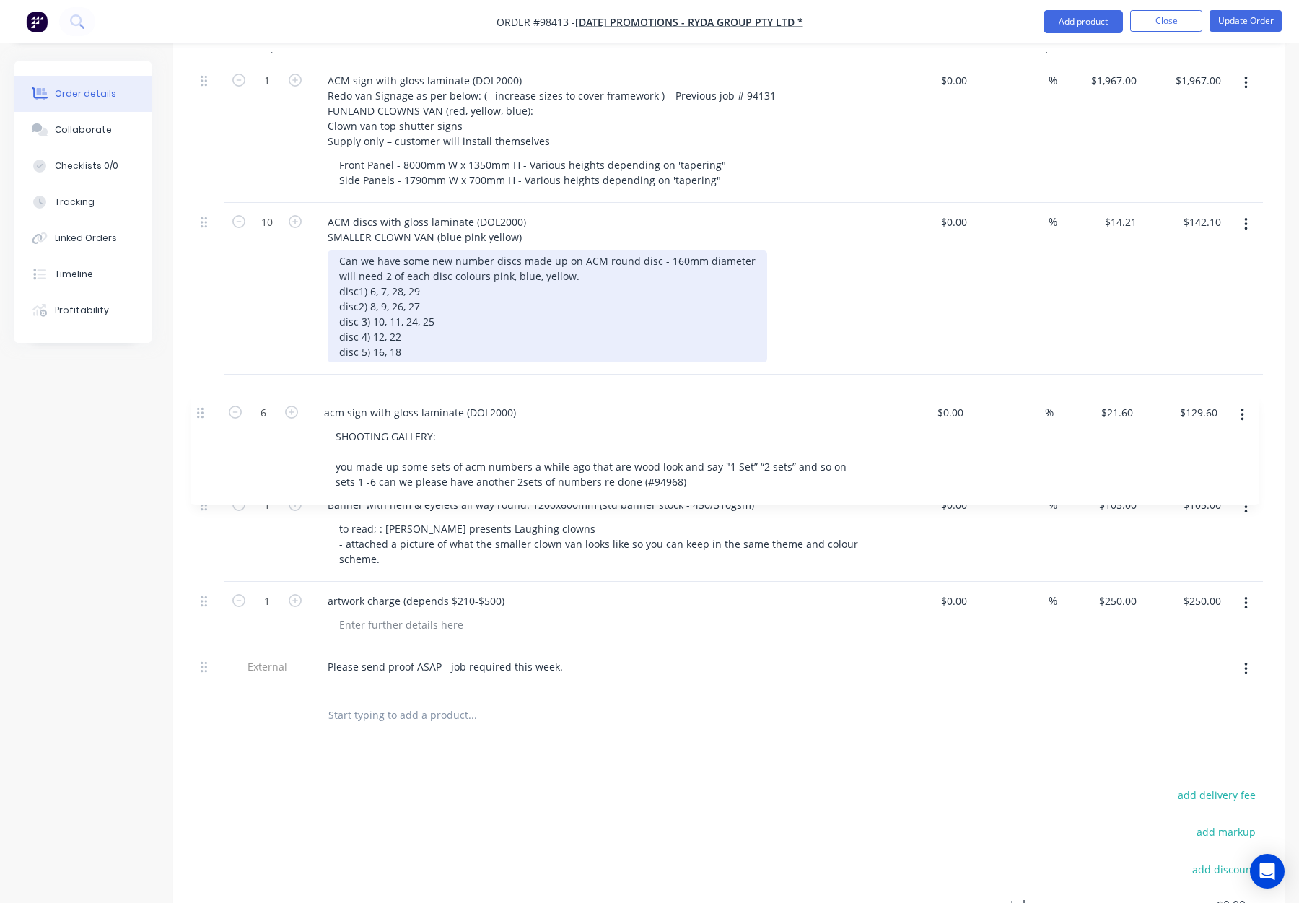
drag, startPoint x: 204, startPoint y: 491, endPoint x: 203, endPoint y: 409, distance: 82.3
click at [200, 409] on div "1 ACM sign with gloss laminate (DOL2000) Redo van Signage as per below: (– incr…" at bounding box center [729, 376] width 1068 height 631
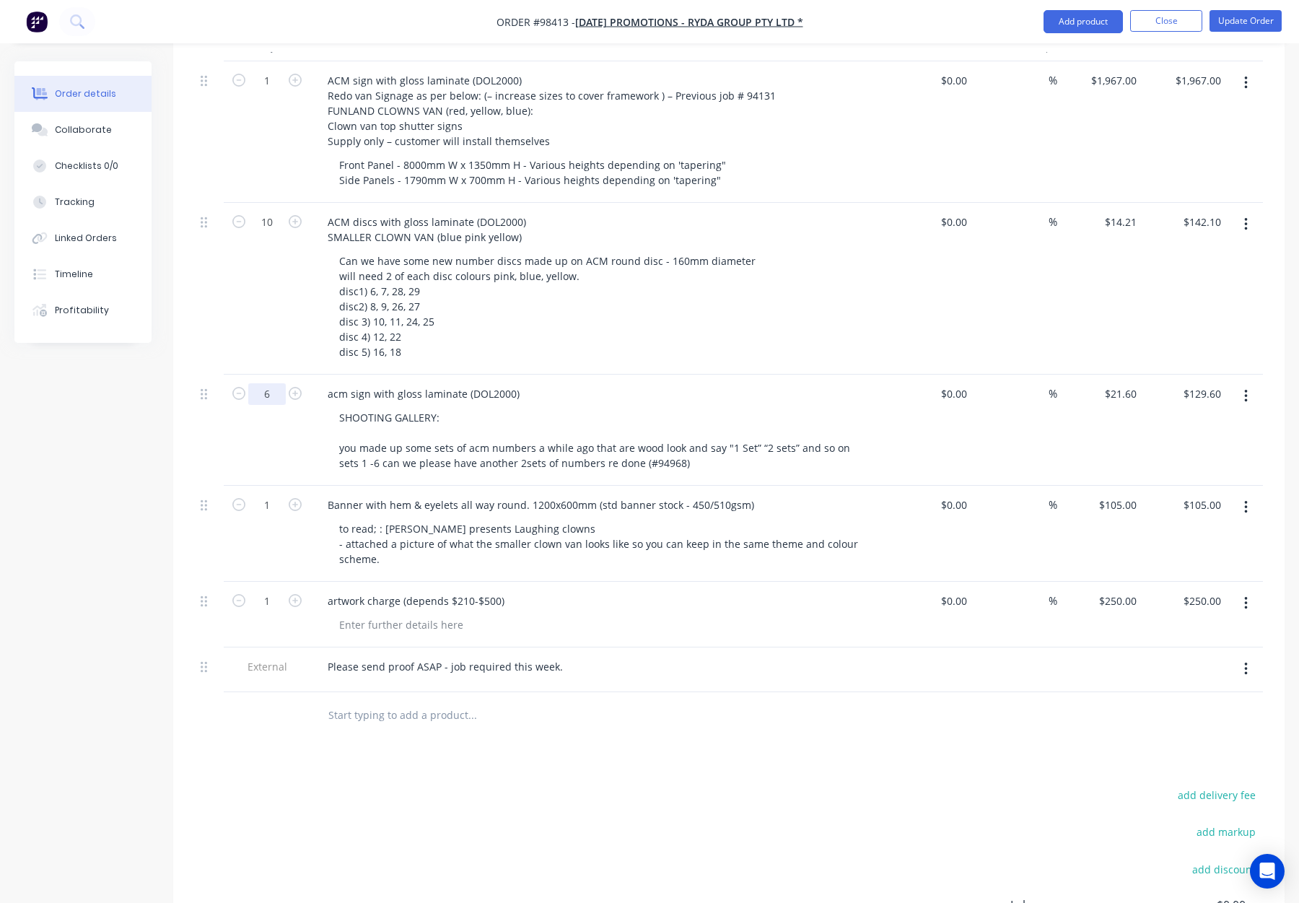
click at [270, 92] on input "6" at bounding box center [267, 81] width 38 height 22
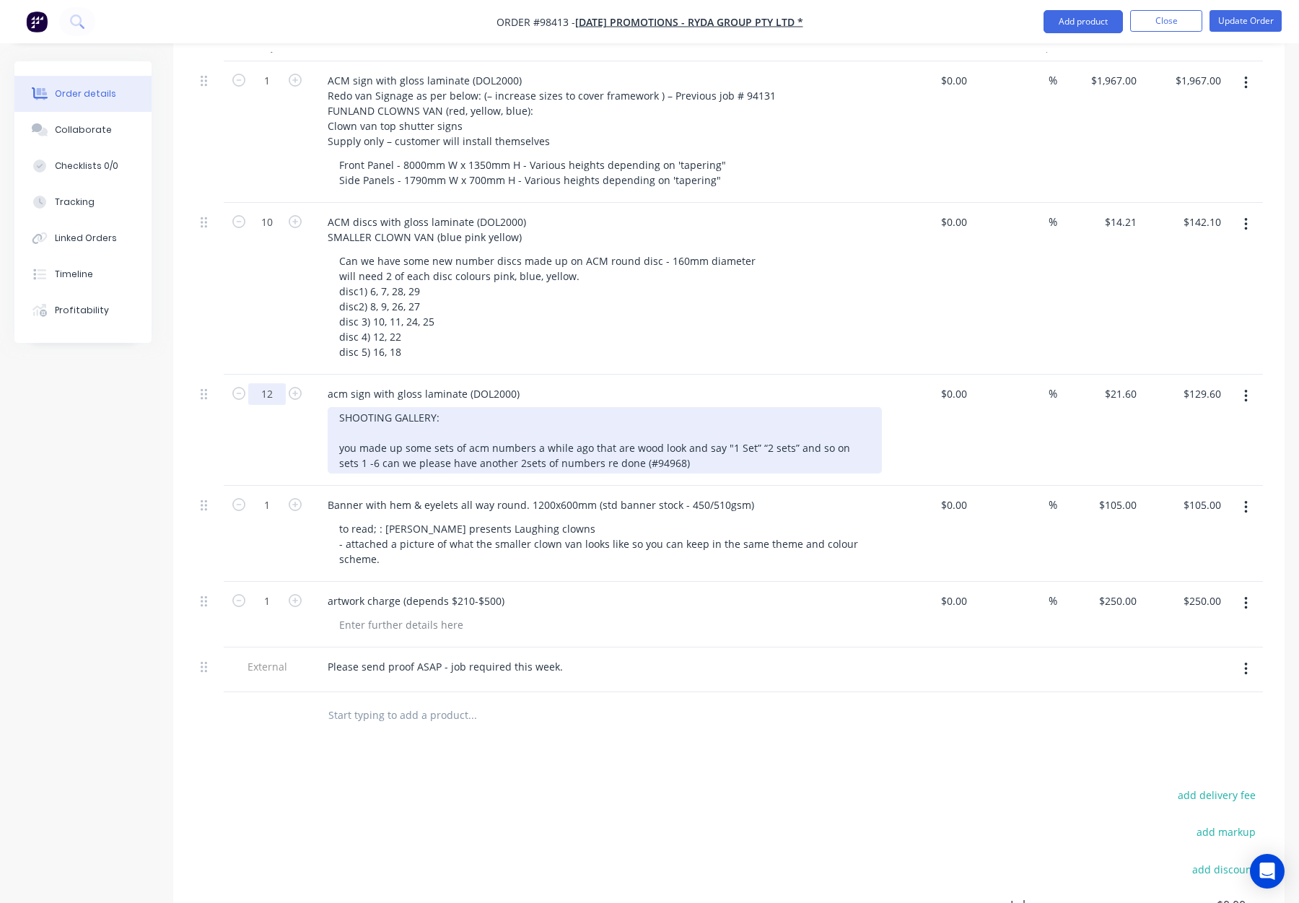
type input "12"
type input "$259.20"
click at [659, 412] on div "SHOOTING GALLERY: you made up some sets of acm numbers a while ago that are woo…" at bounding box center [605, 440] width 554 height 66
click at [372, 443] on div "SHOOTING GALLERY: you made up some sets of acm numbers a while ago that are woo…" at bounding box center [605, 440] width 554 height 66
click at [359, 432] on div "SHOOTING GALLERY: you made up some sets of acm numbers a while ago that are woo…" at bounding box center [605, 440] width 554 height 66
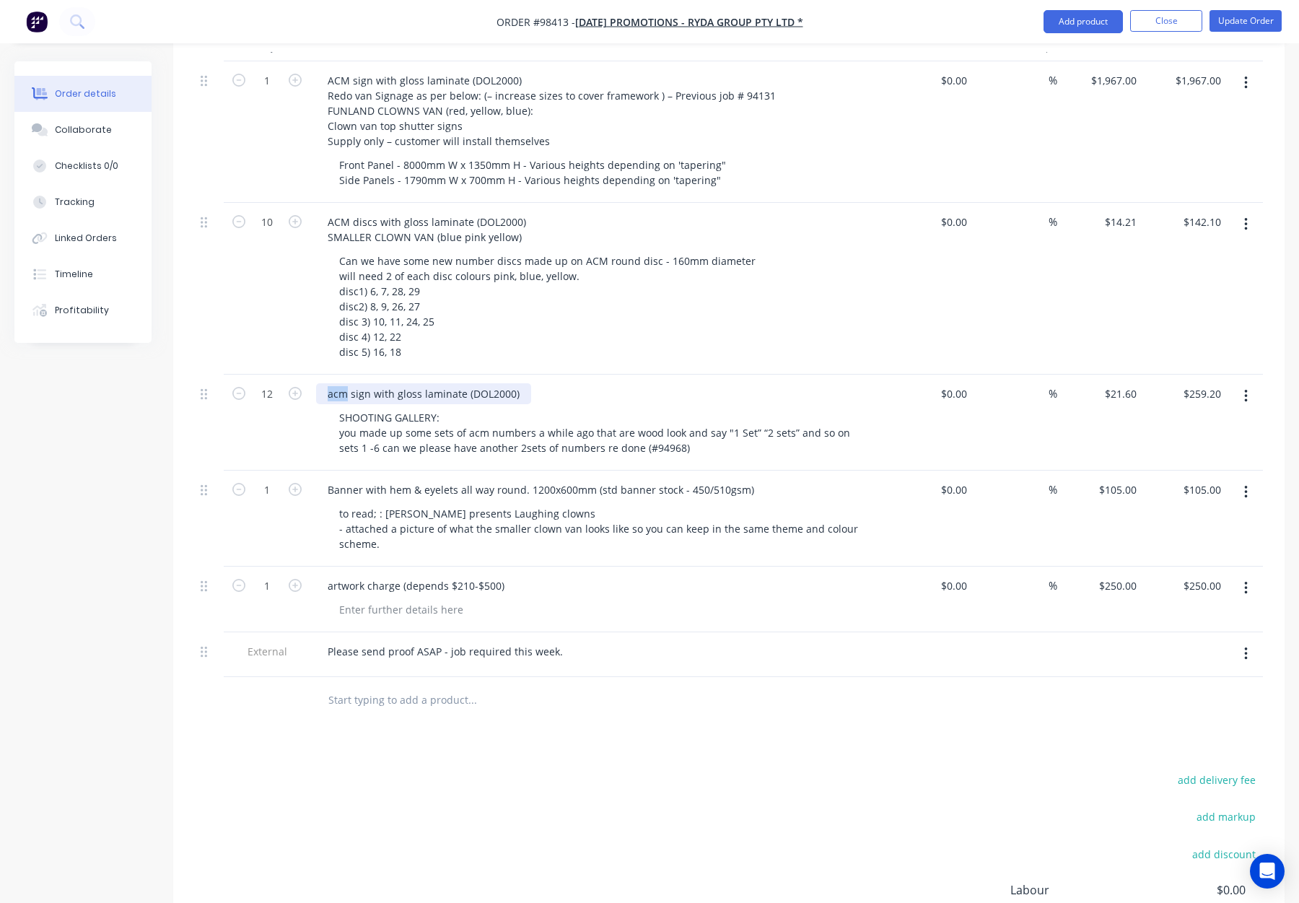
drag, startPoint x: 345, startPoint y: 393, endPoint x: 322, endPoint y: 393, distance: 23.1
click at [322, 393] on div "acm sign with gloss laminate (DOL2000)" at bounding box center [423, 393] width 215 height 21
click at [614, 396] on div "ACM sign with gloss laminate (DOL2000)" at bounding box center [599, 393] width 566 height 21
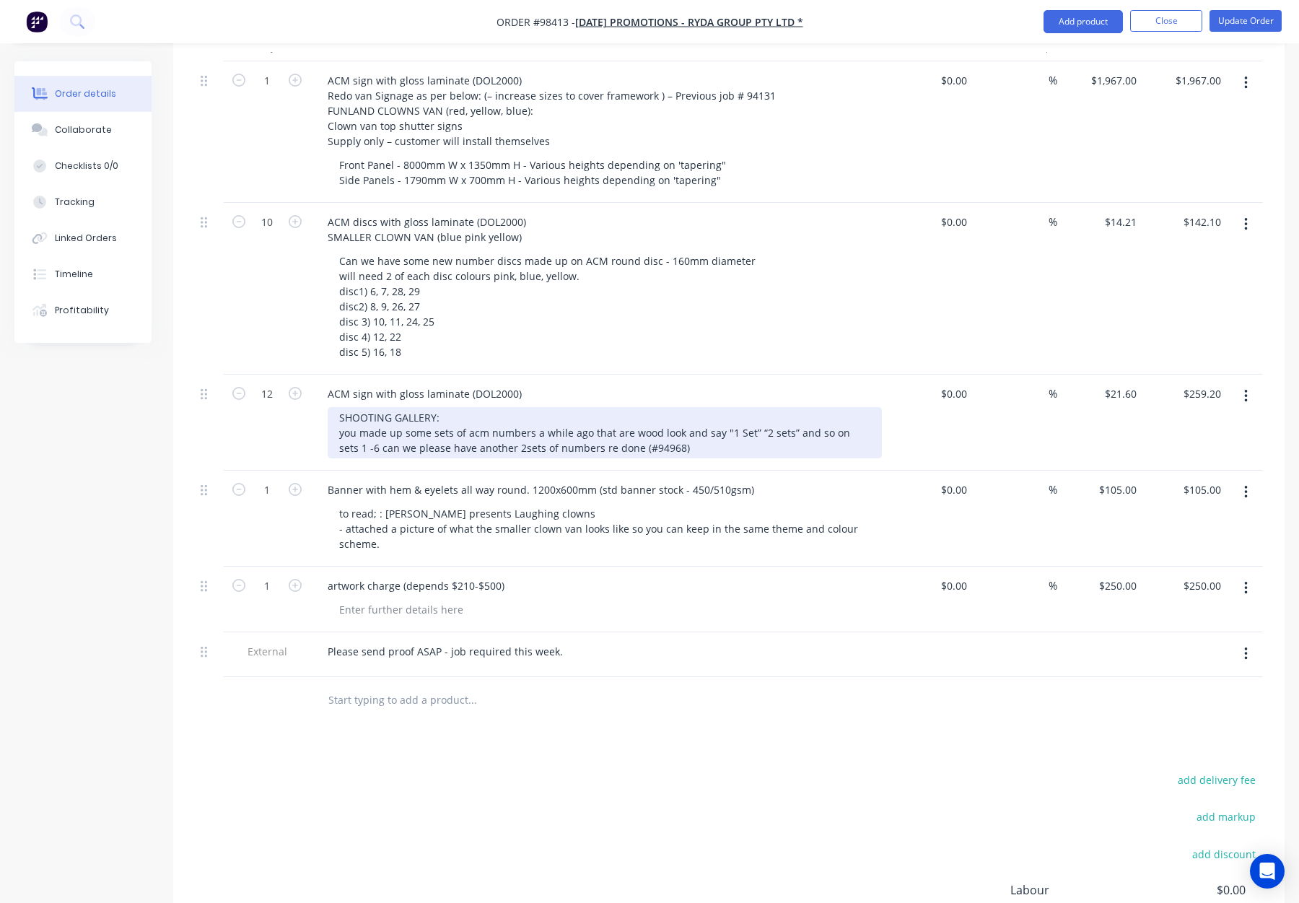
click at [840, 432] on div "SHOOTING GALLERY: you made up some sets of acm numbers a while ago that are woo…" at bounding box center [605, 432] width 554 height 51
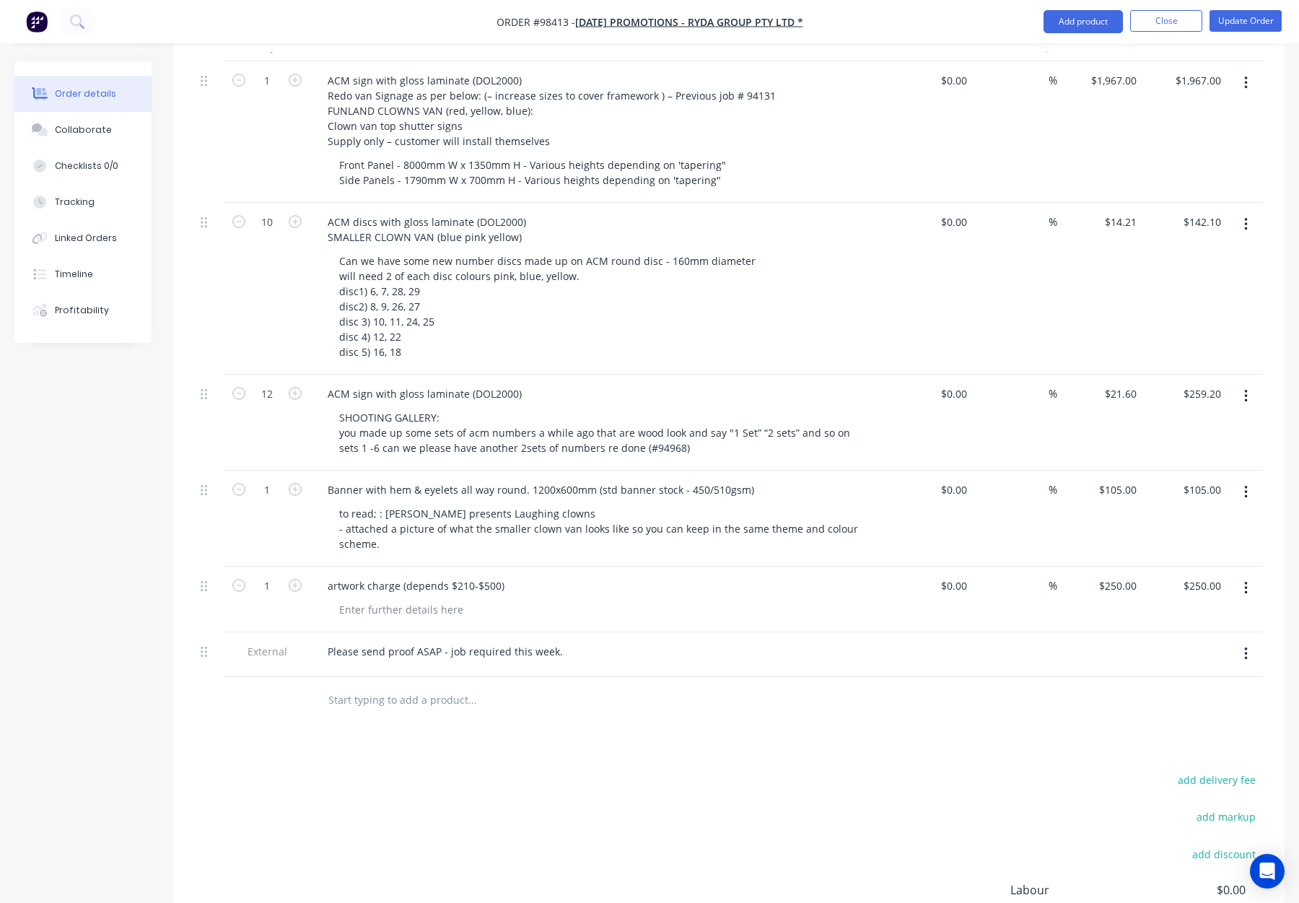
click at [649, 395] on div "ACM sign with gloss laminate (DOL2000)" at bounding box center [599, 393] width 566 height 21
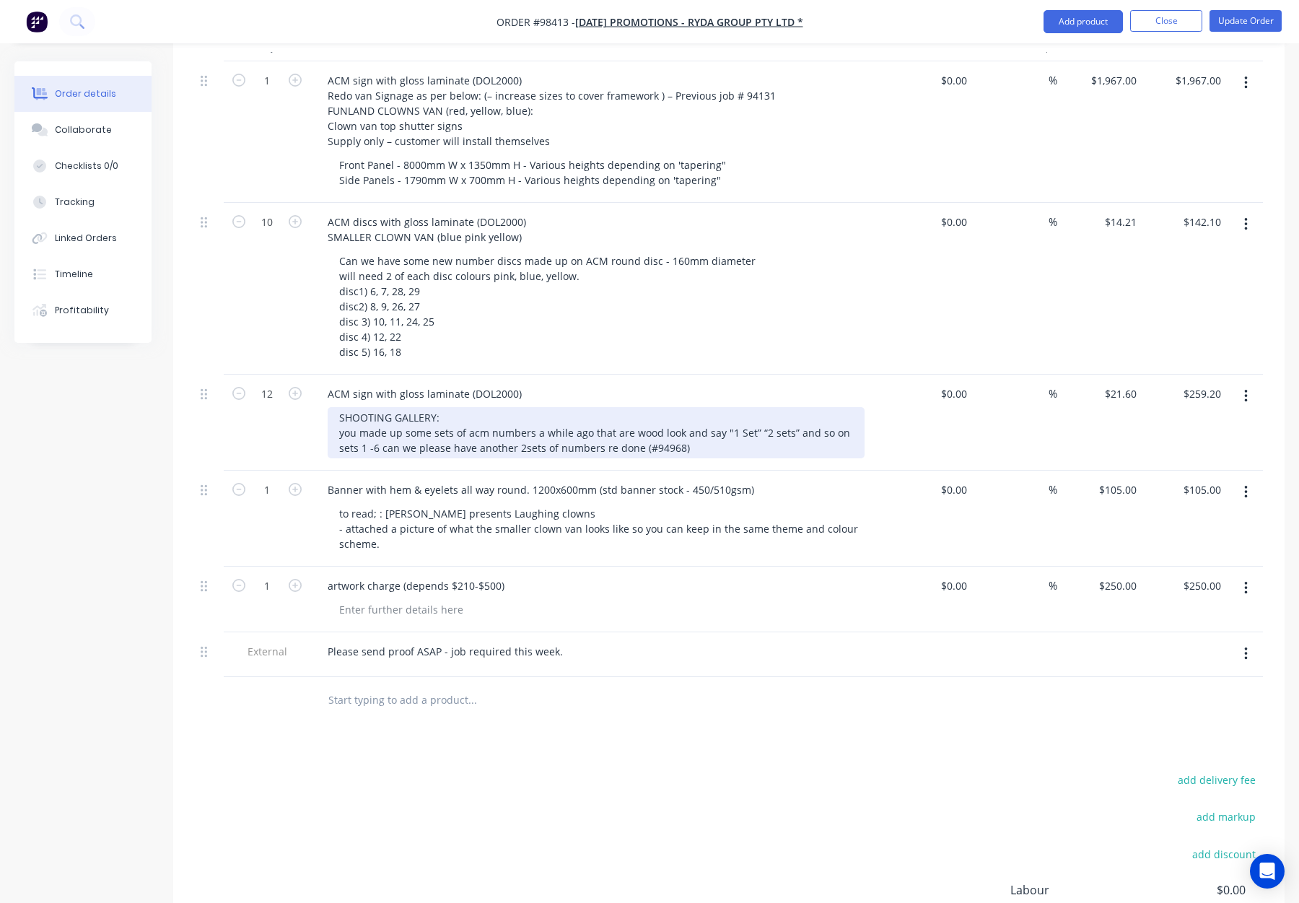
drag, startPoint x: 450, startPoint y: 417, endPoint x: 464, endPoint y: 419, distance: 14.0
click at [450, 417] on div "SHOOTING GALLERY: you made up some sets of acm numbers a while ago that are woo…" at bounding box center [596, 432] width 537 height 51
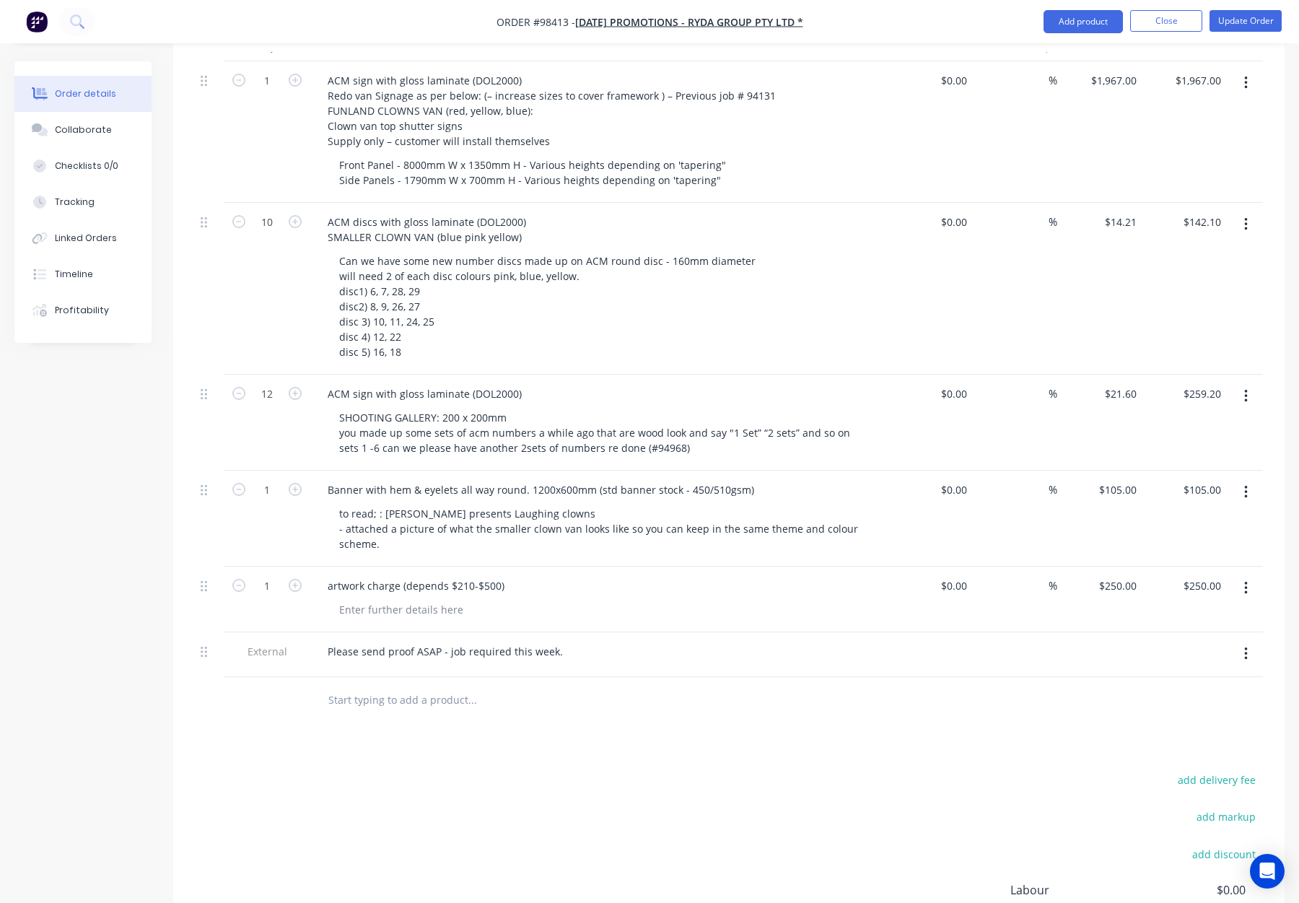
click at [668, 708] on div at bounding box center [532, 700] width 433 height 29
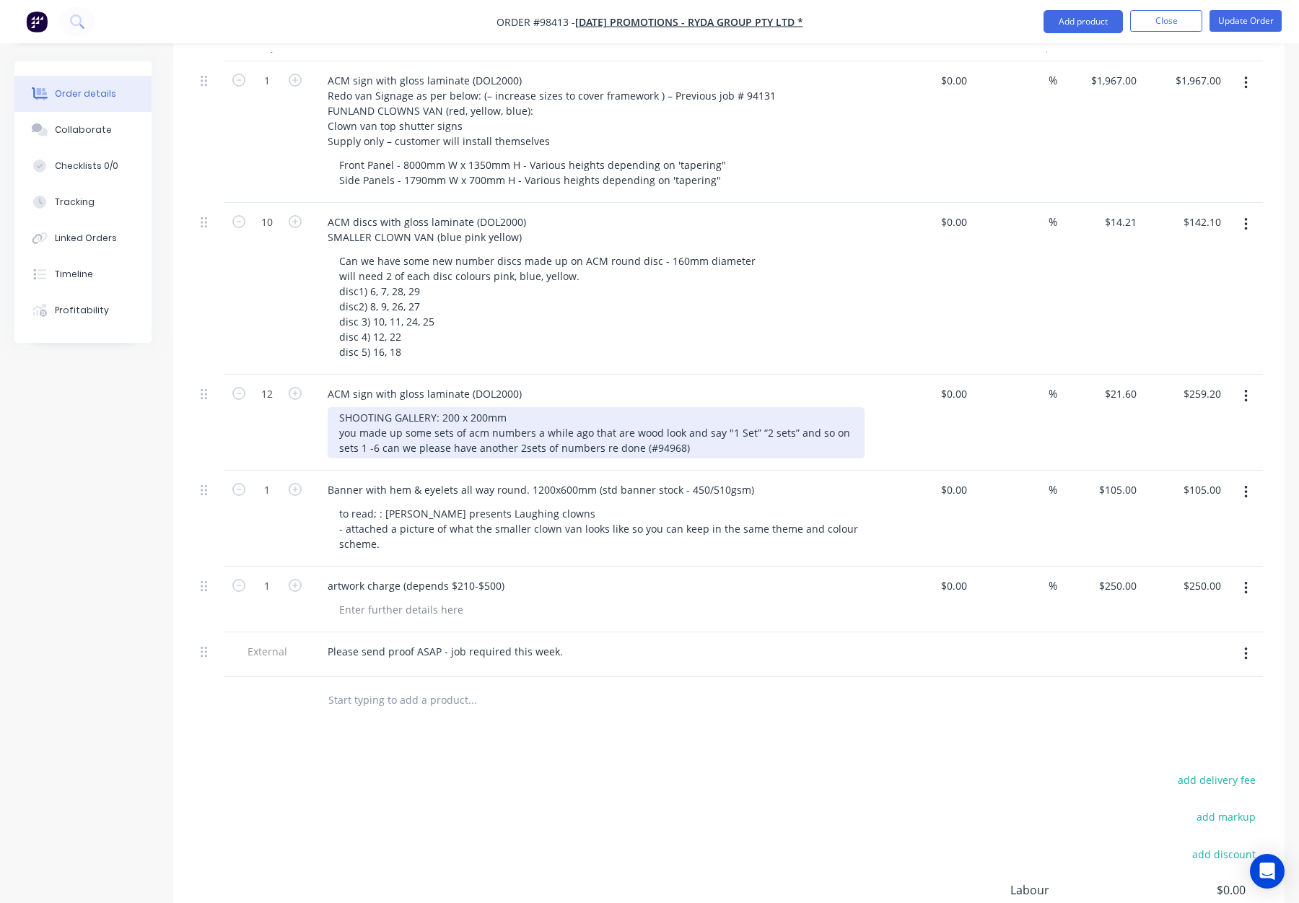
click at [582, 421] on div "SHOOTING GALLERY: 200 x 200mm you made up some sets of acm numbers a while ago …" at bounding box center [596, 432] width 537 height 51
click at [700, 453] on div "SHOOTING GALLERY: 200 x 200mm you made up some sets of acm numbers a while ago …" at bounding box center [596, 432] width 537 height 51
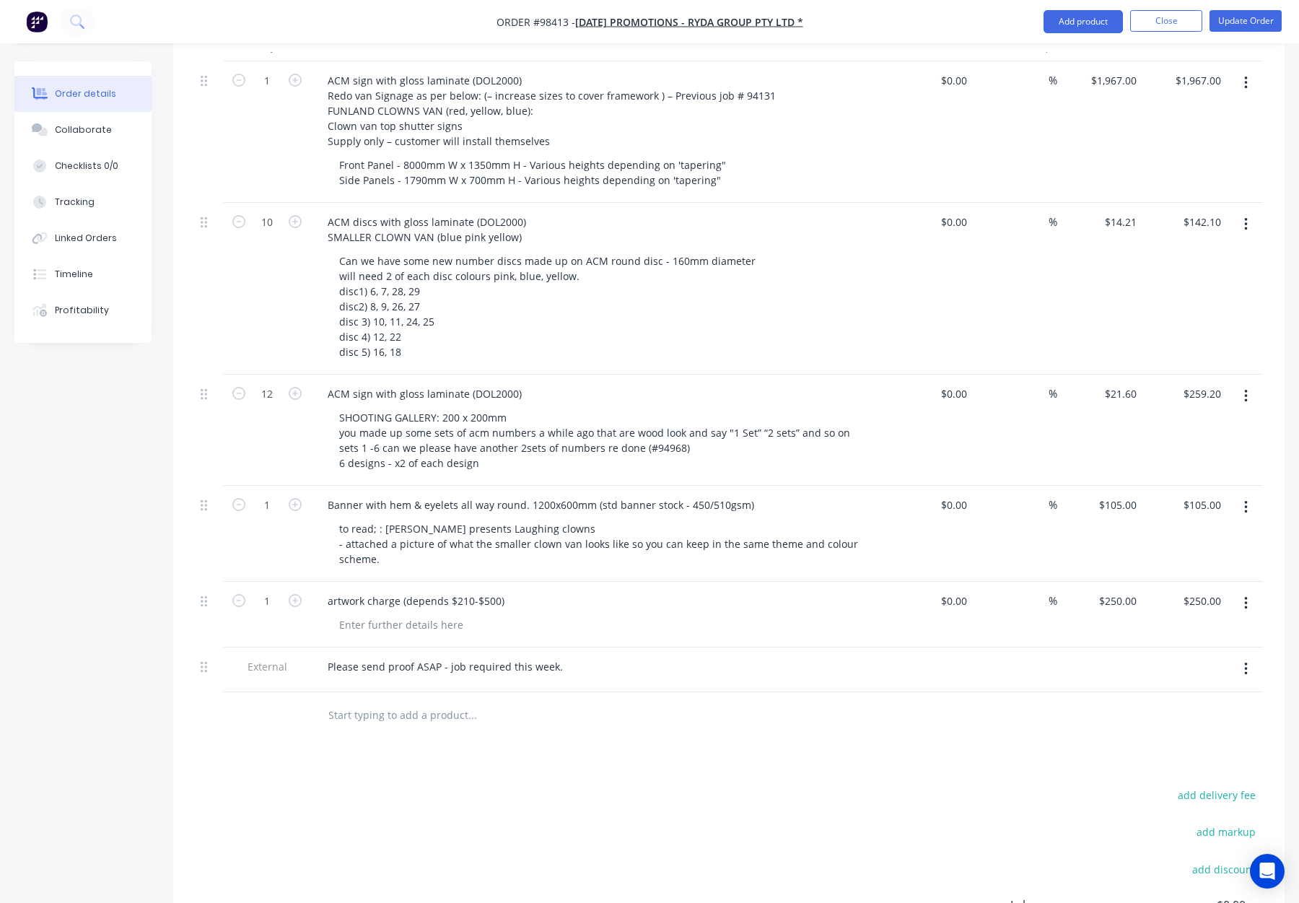
click at [622, 386] on div "ACM sign with gloss laminate (DOL2000)" at bounding box center [599, 393] width 566 height 21
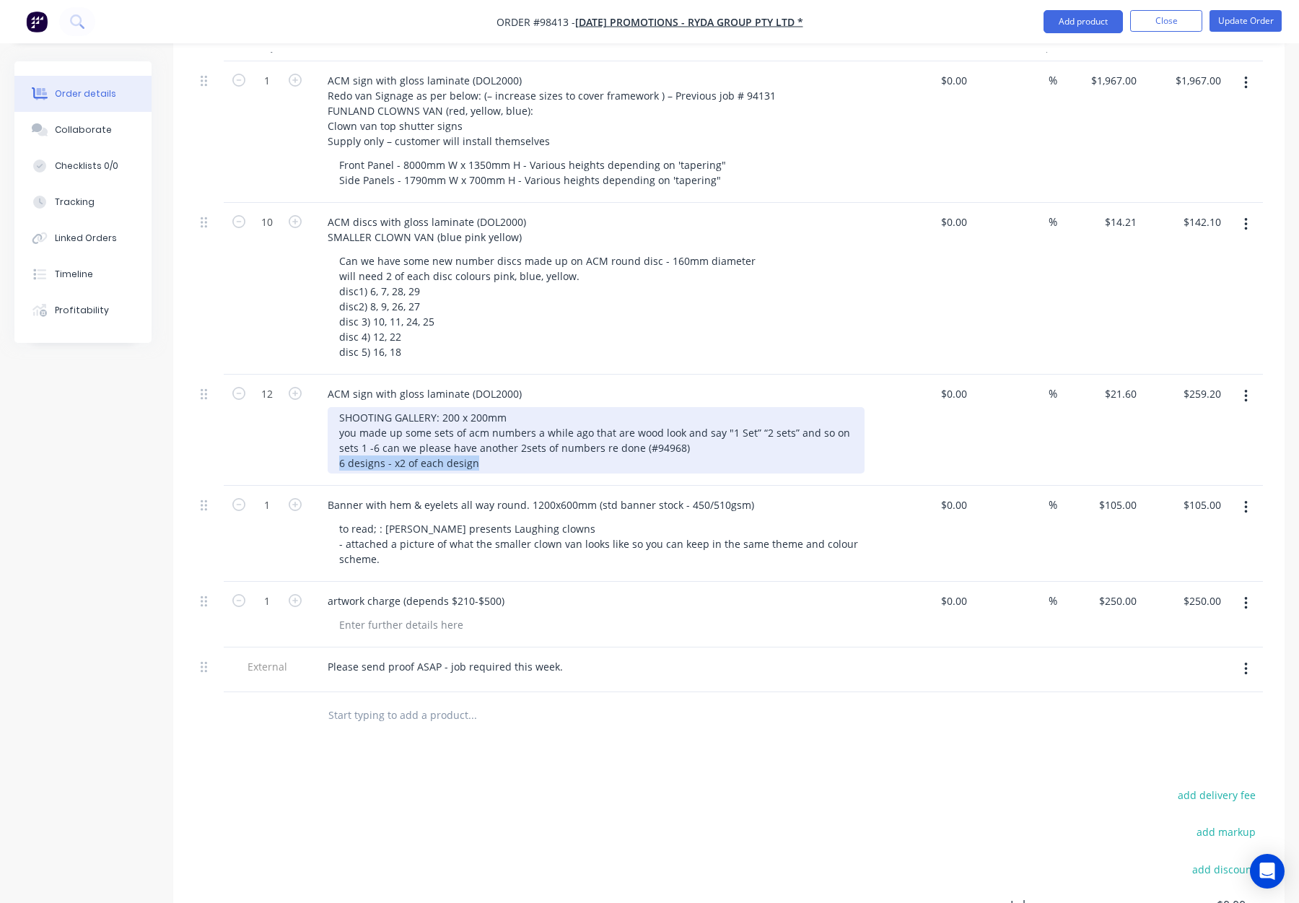
drag, startPoint x: 484, startPoint y: 463, endPoint x: 328, endPoint y: 461, distance: 156.0
click at [326, 461] on div "ACM sign with gloss laminate (DOL2000) SHOOTING GALLERY: 200 x 200mm you made u…" at bounding box center [598, 430] width 577 height 111
copy div "6 designs - x2 of each design"
click at [528, 417] on div "SHOOTING GALLERY: 200 x 200mm you made up some sets of acm numbers a while ago …" at bounding box center [596, 440] width 537 height 66
drag, startPoint x: 366, startPoint y: 462, endPoint x: 297, endPoint y: 464, distance: 68.6
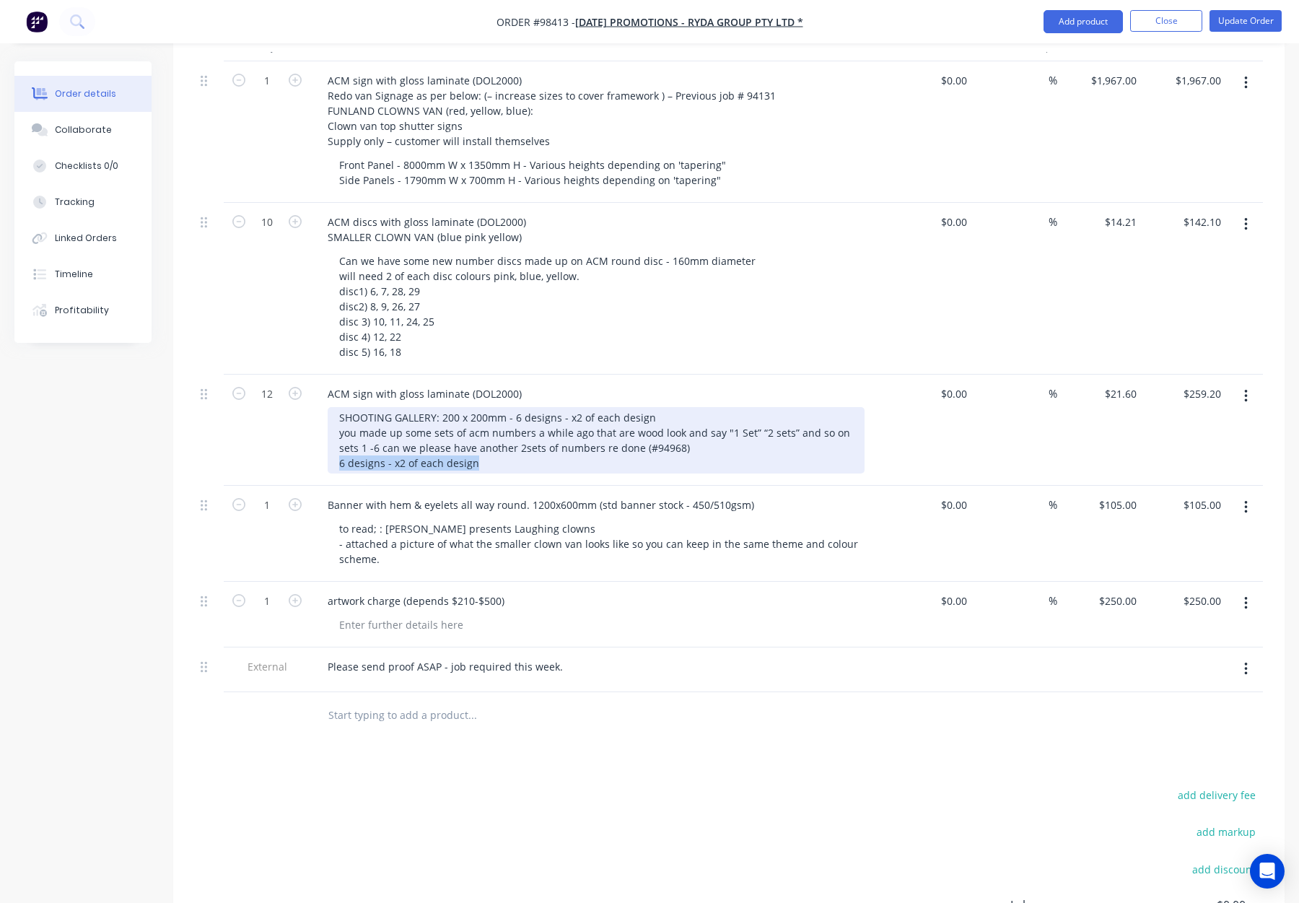
click at [296, 465] on div "12 ACM sign with gloss laminate (DOL2000) SHOOTING GALLERY: 200 x 200mm - 6 des…" at bounding box center [729, 430] width 1068 height 111
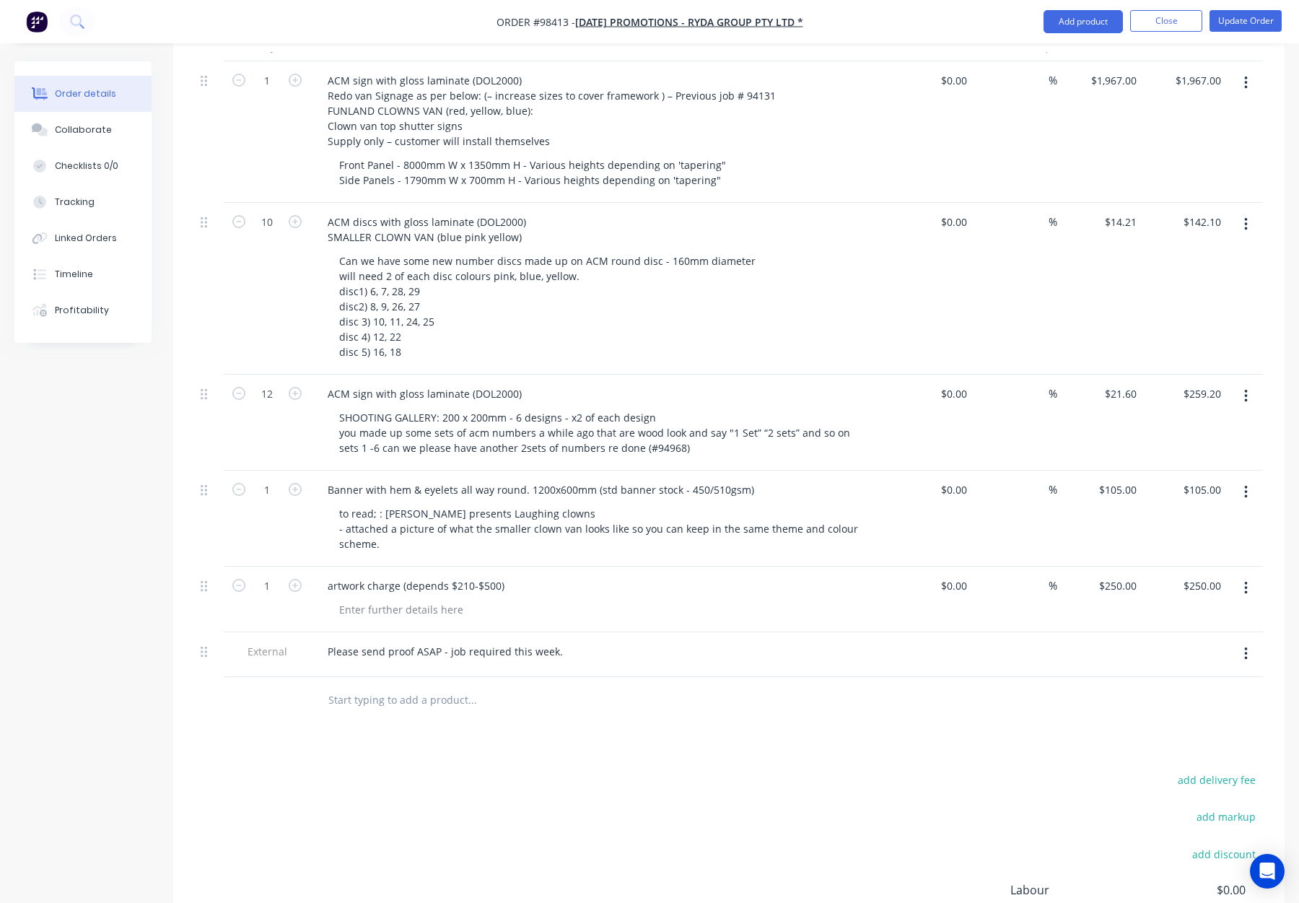
click at [280, 428] on div "12" at bounding box center [267, 423] width 87 height 96
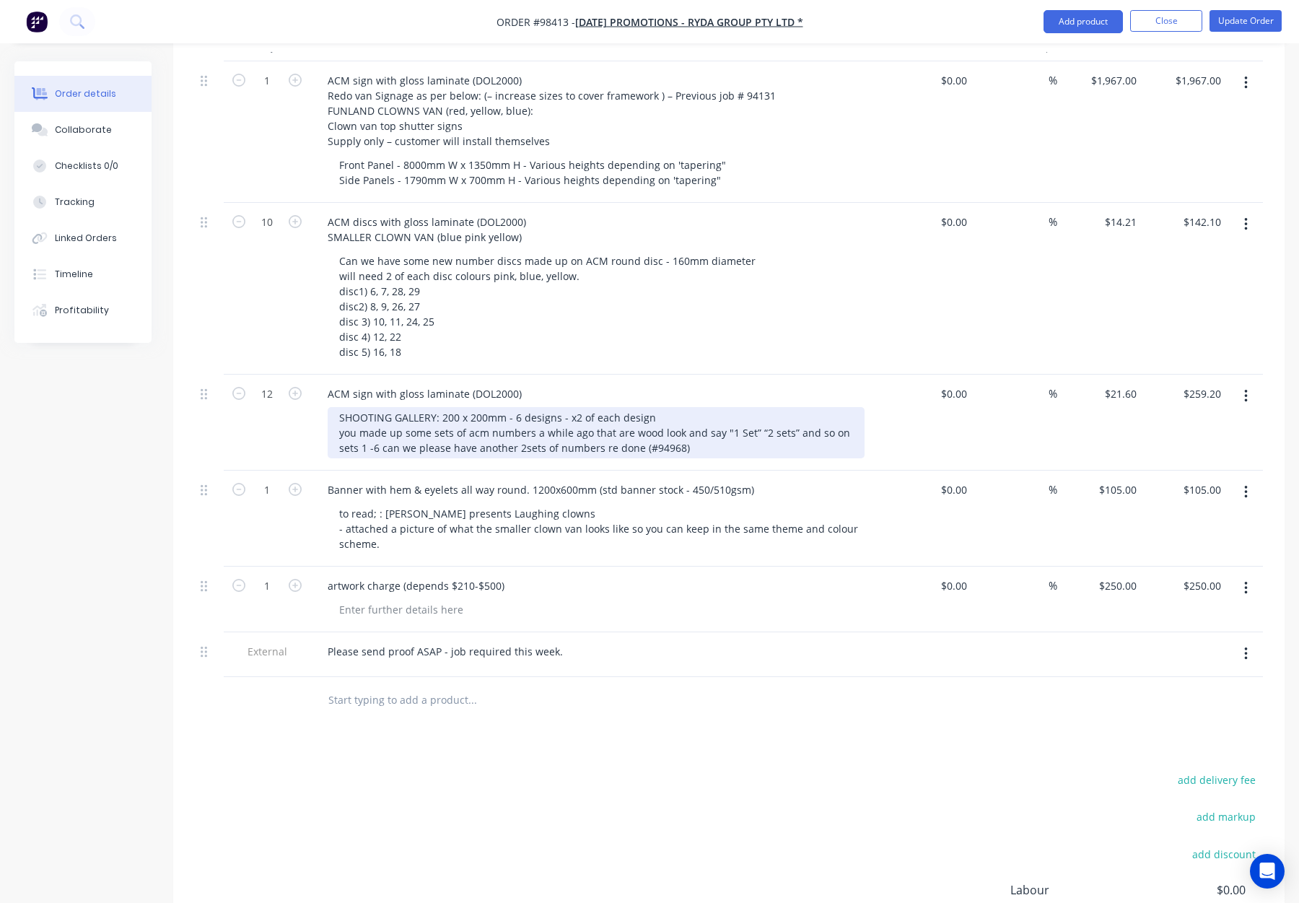
click at [772, 434] on div "SHOOTING GALLERY: 200 x 200mm - 6 designs - x2 of each design you made up some …" at bounding box center [596, 432] width 537 height 51
drag, startPoint x: 344, startPoint y: 450, endPoint x: 348, endPoint y: 458, distance: 9.0
click at [344, 450] on div "SHOOTING GALLERY: 200 x 200mm - 6 designs - x2 of each design you made up some …" at bounding box center [597, 432] width 538 height 51
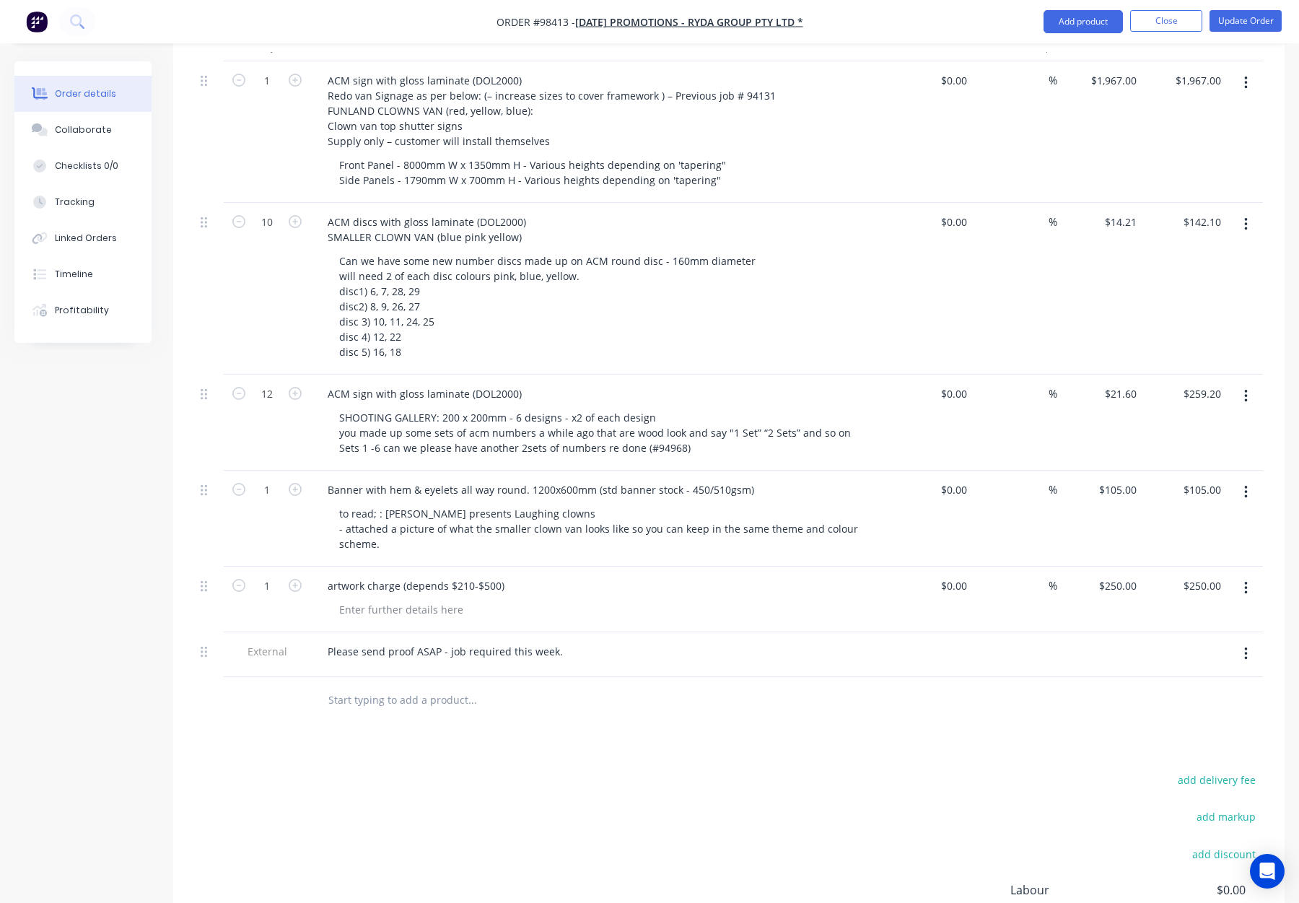
click at [266, 431] on div "12" at bounding box center [267, 423] width 87 height 96
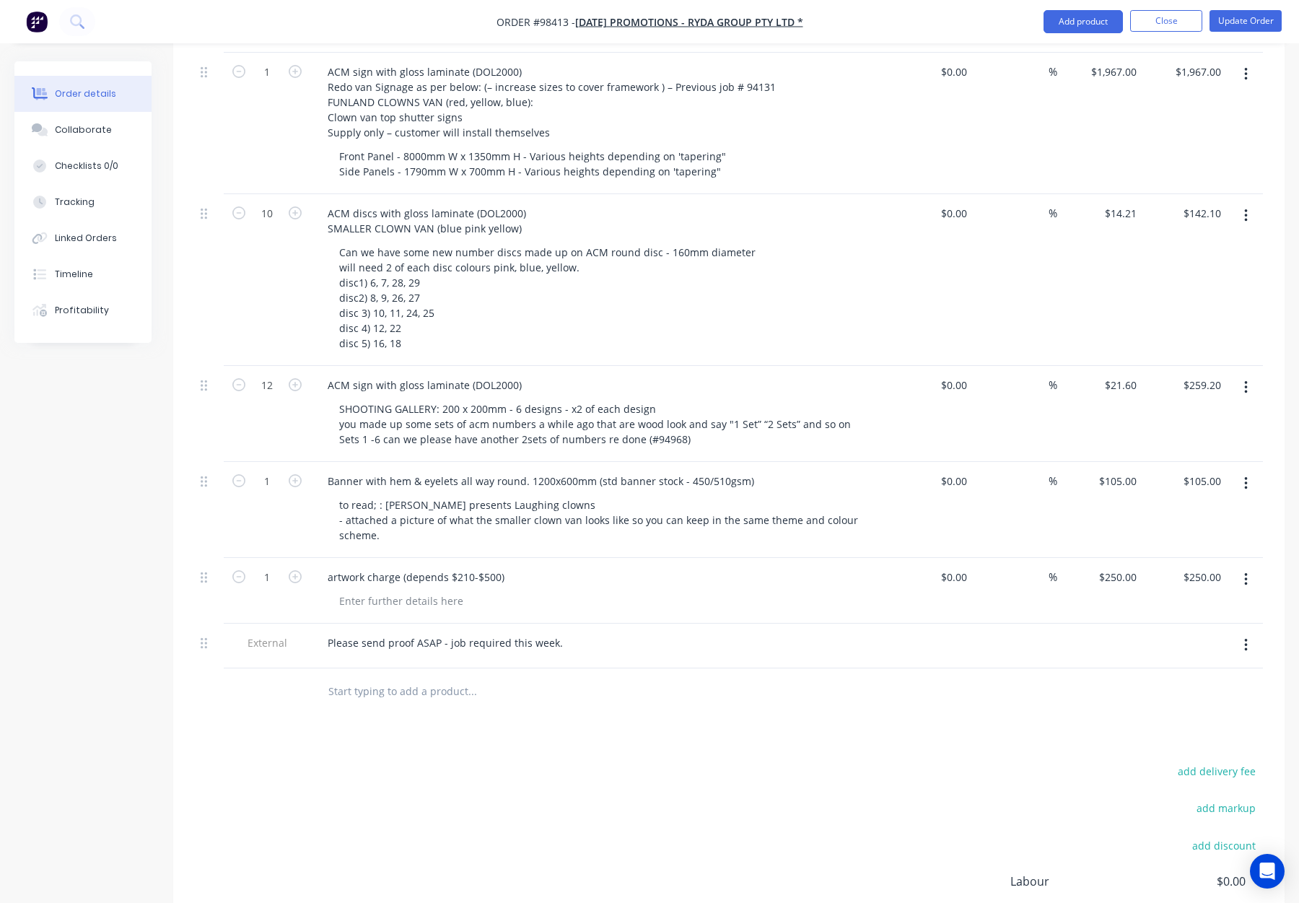
scroll to position [424, 0]
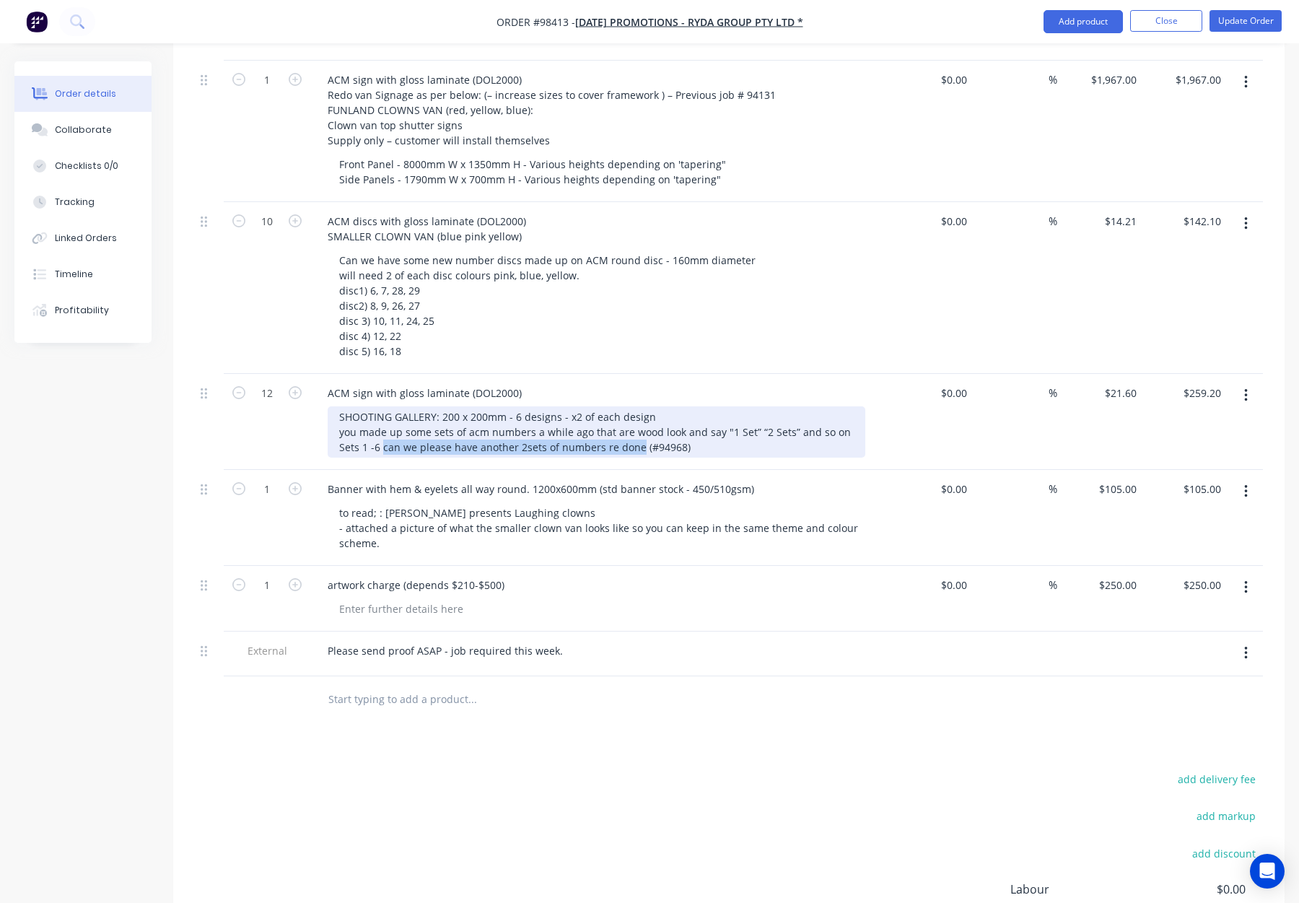
drag, startPoint x: 383, startPoint y: 446, endPoint x: 637, endPoint y: 451, distance: 254.1
click at [637, 451] on div "SHOOTING GALLERY: 200 x 200mm - 6 designs - x2 of each design you made up some …" at bounding box center [597, 431] width 538 height 51
click at [387, 448] on div "SHOOTING GALLERY: 200 x 200mm - 6 designs - x2 of each design you made up some …" at bounding box center [597, 431] width 538 height 51
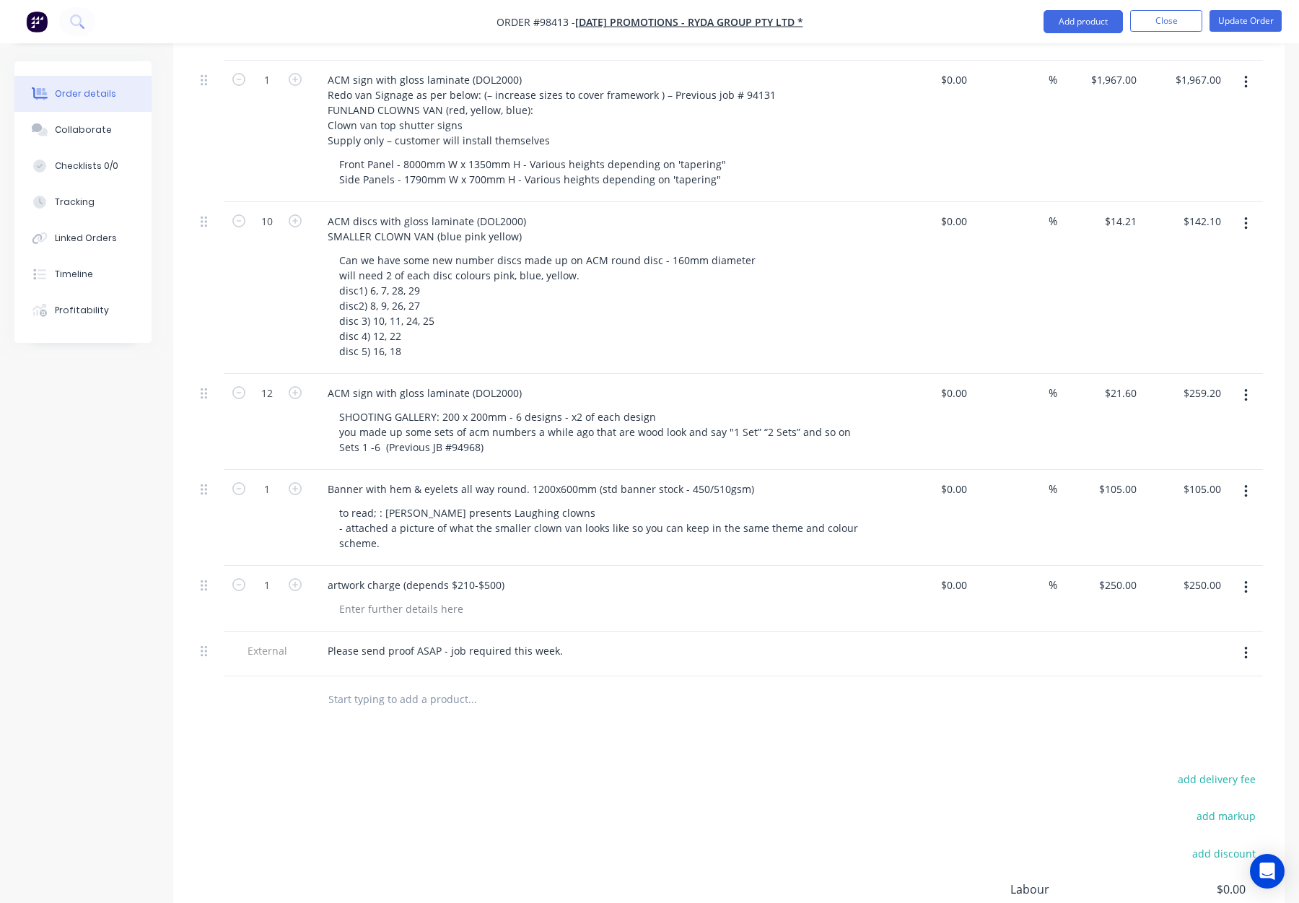
click at [544, 461] on div "ACM sign with gloss laminate (DOL2000) SHOOTING GALLERY: 200 x 200mm - 6 design…" at bounding box center [598, 422] width 577 height 96
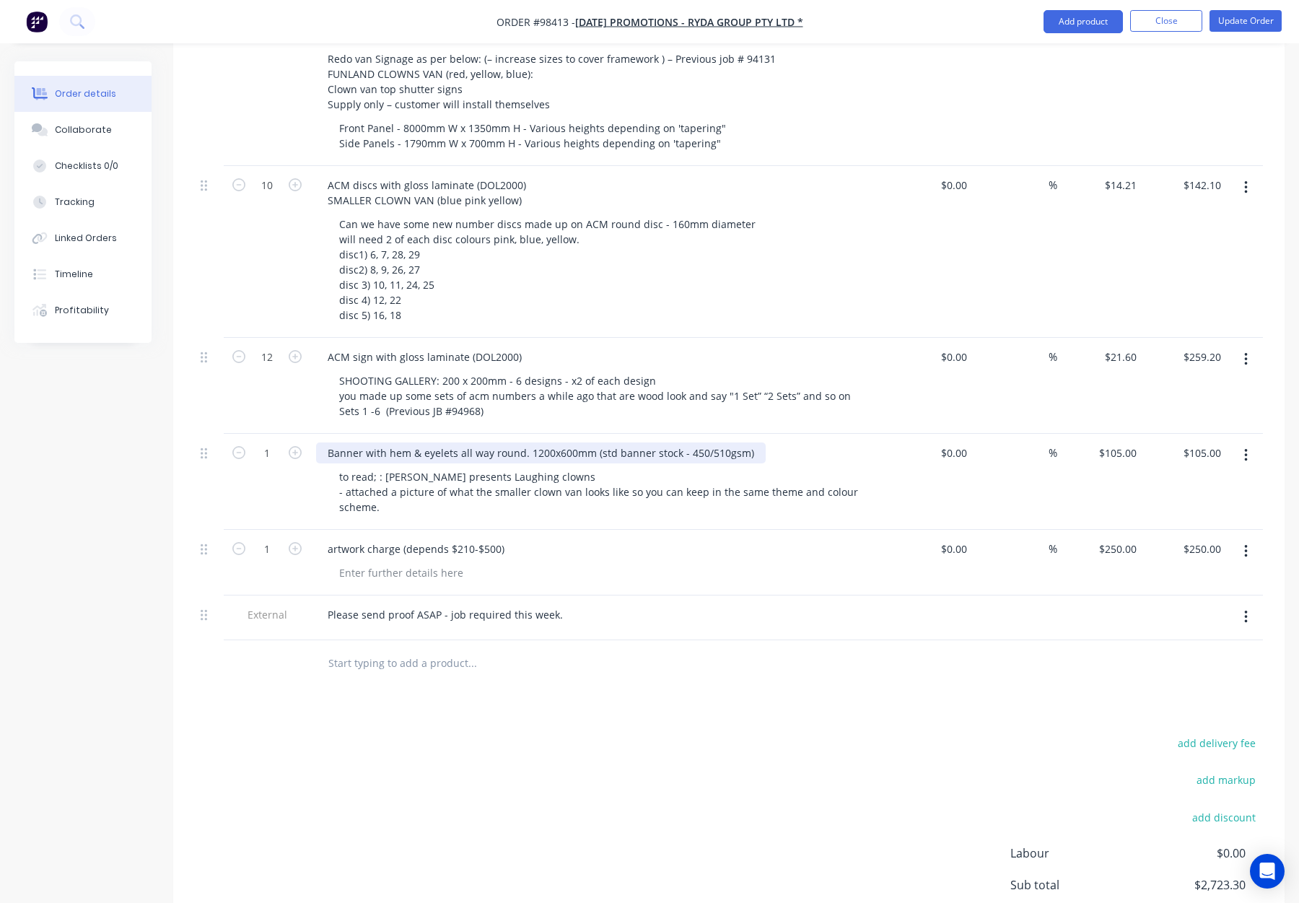
scroll to position [468, 0]
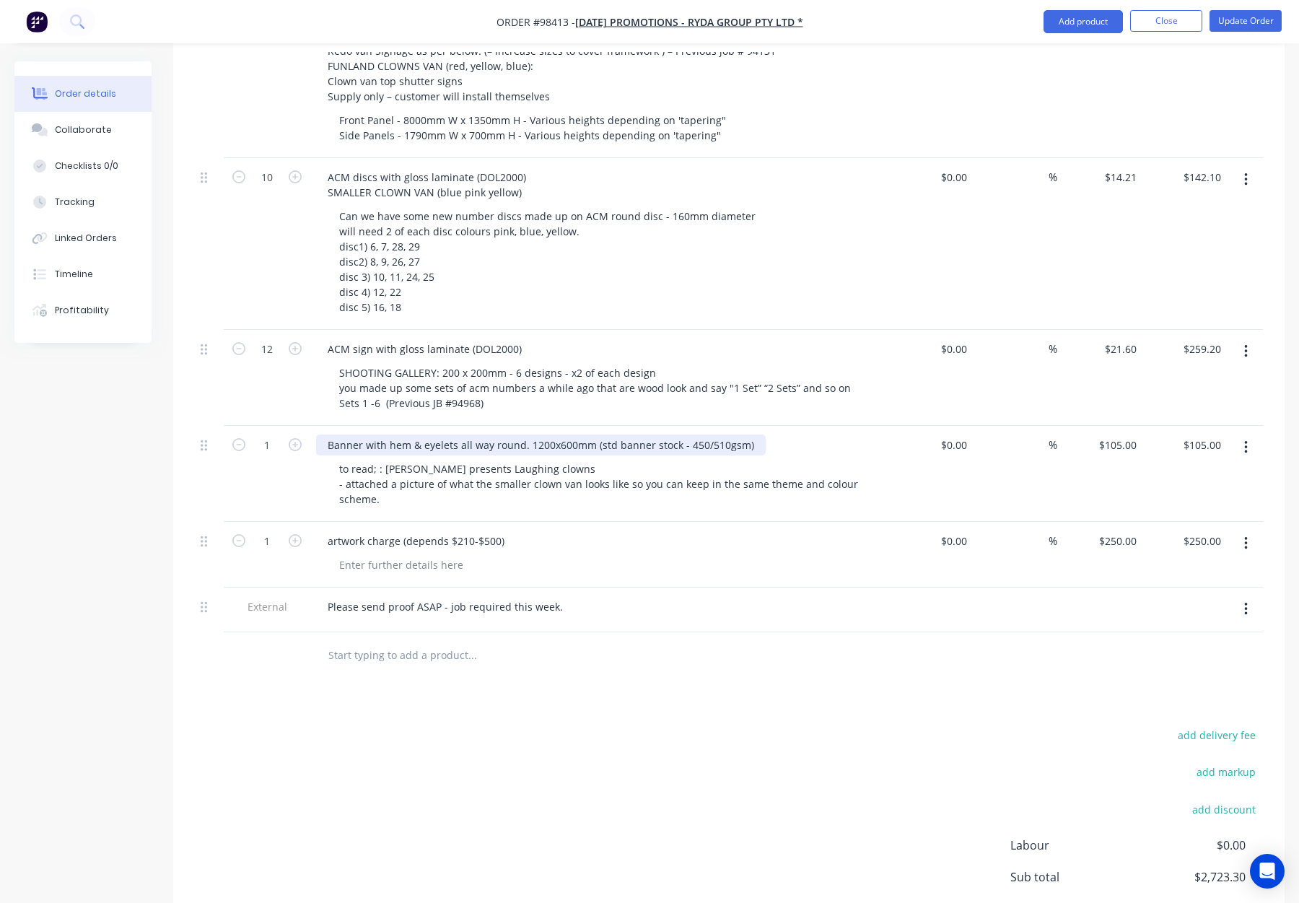
drag, startPoint x: 526, startPoint y: 443, endPoint x: 539, endPoint y: 450, distance: 15.2
click at [526, 443] on div "Banner with hem & eyelets all way round. 1200x600mm (std banner stock - 450/510…" at bounding box center [541, 445] width 450 height 21
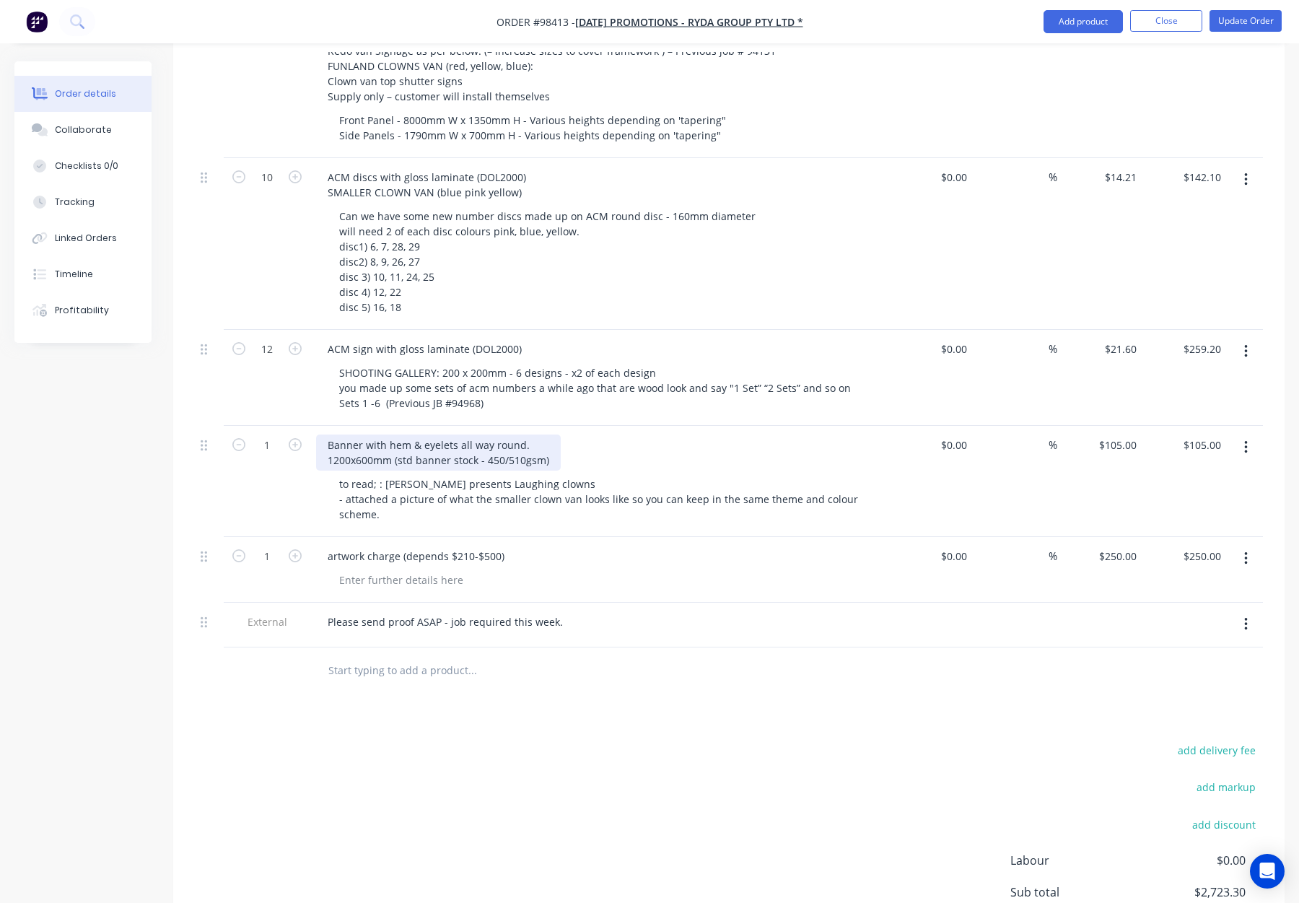
click at [327, 443] on div "Banner with hem & eyelets all way round. 1200x600mm (std banner stock - 450/510…" at bounding box center [438, 453] width 245 height 36
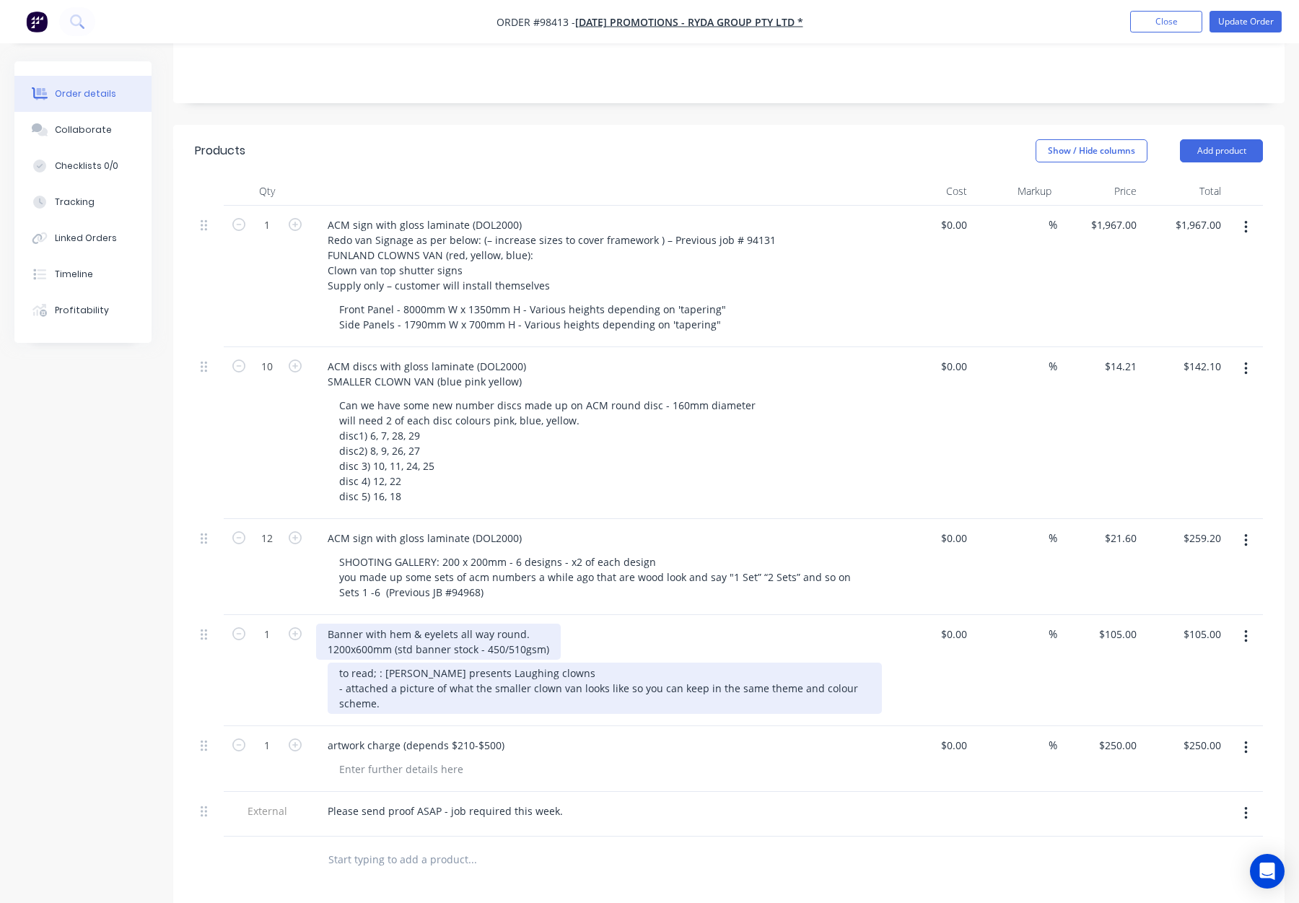
scroll to position [276, 0]
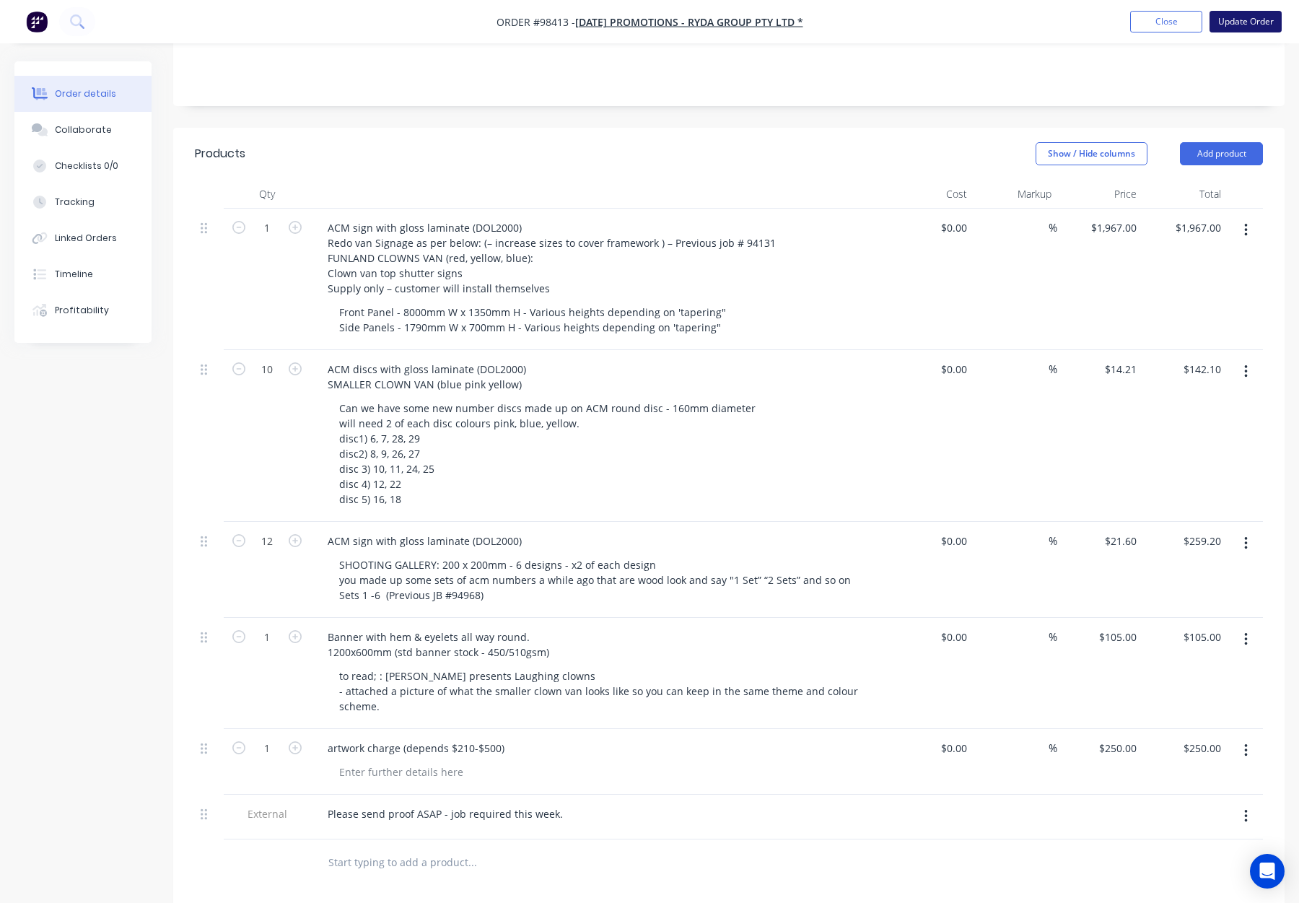
click at [1255, 24] on button "Update Order" at bounding box center [1246, 22] width 72 height 22
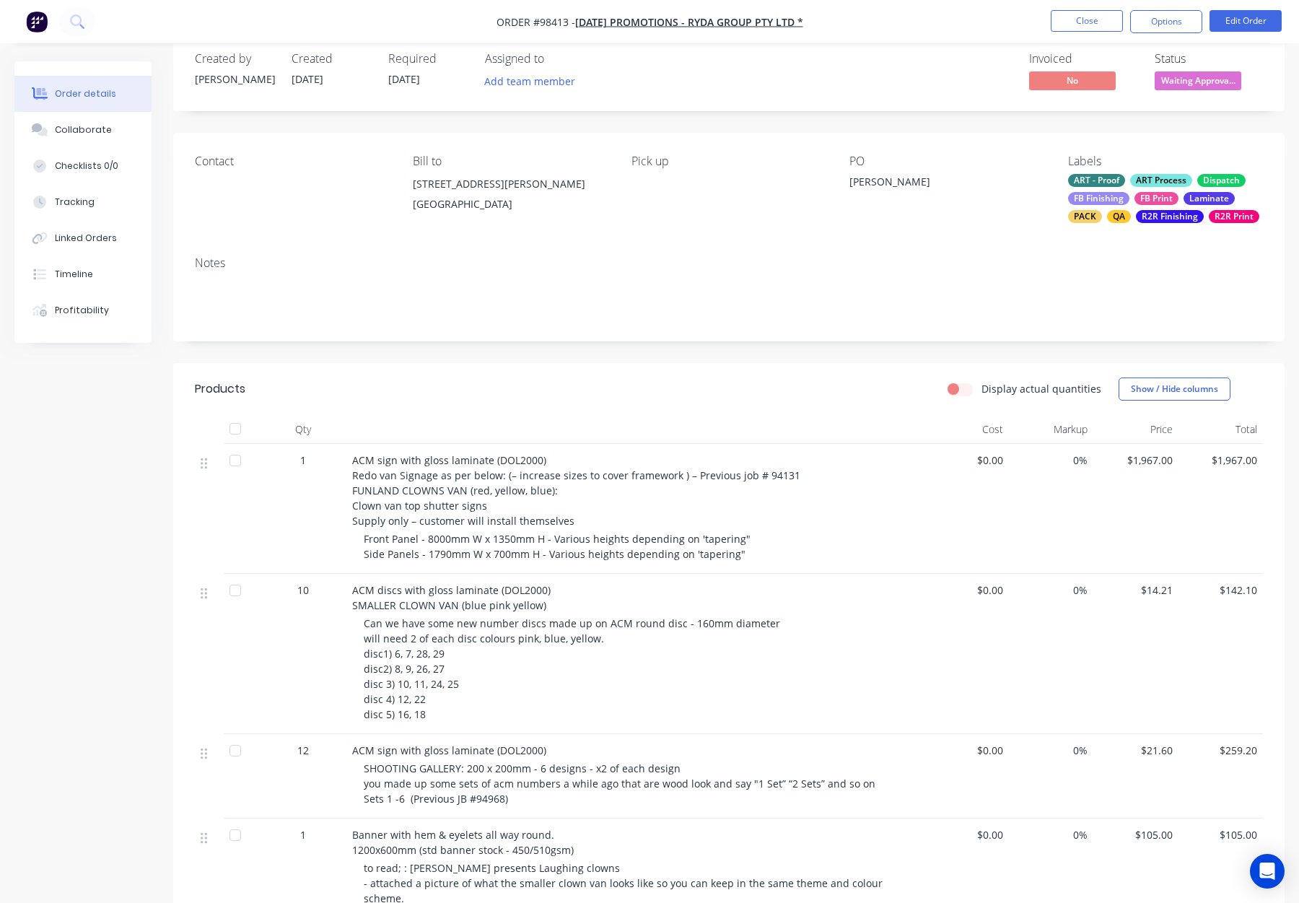
scroll to position [0, 0]
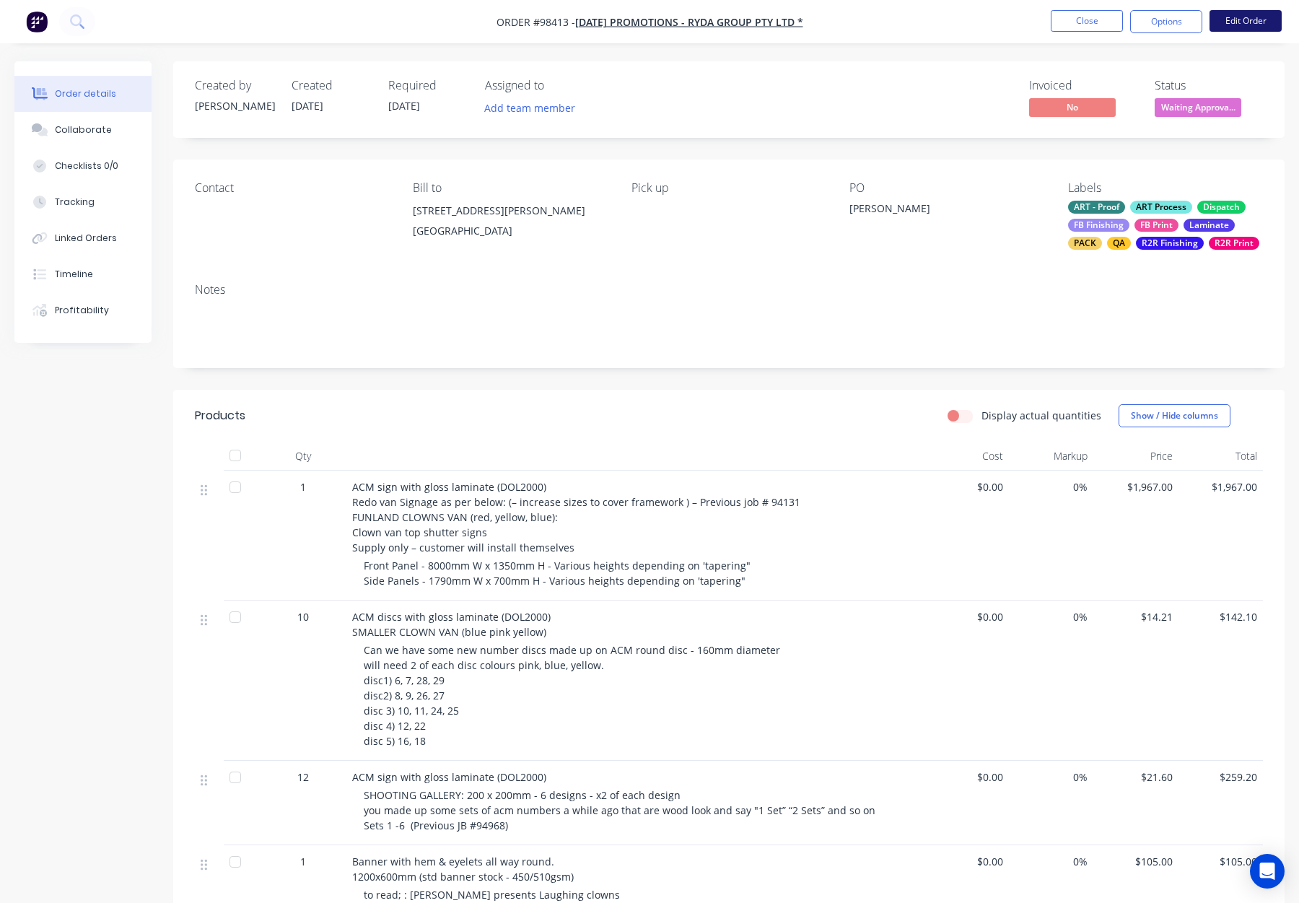
click at [1239, 19] on button "Edit Order" at bounding box center [1246, 21] width 72 height 22
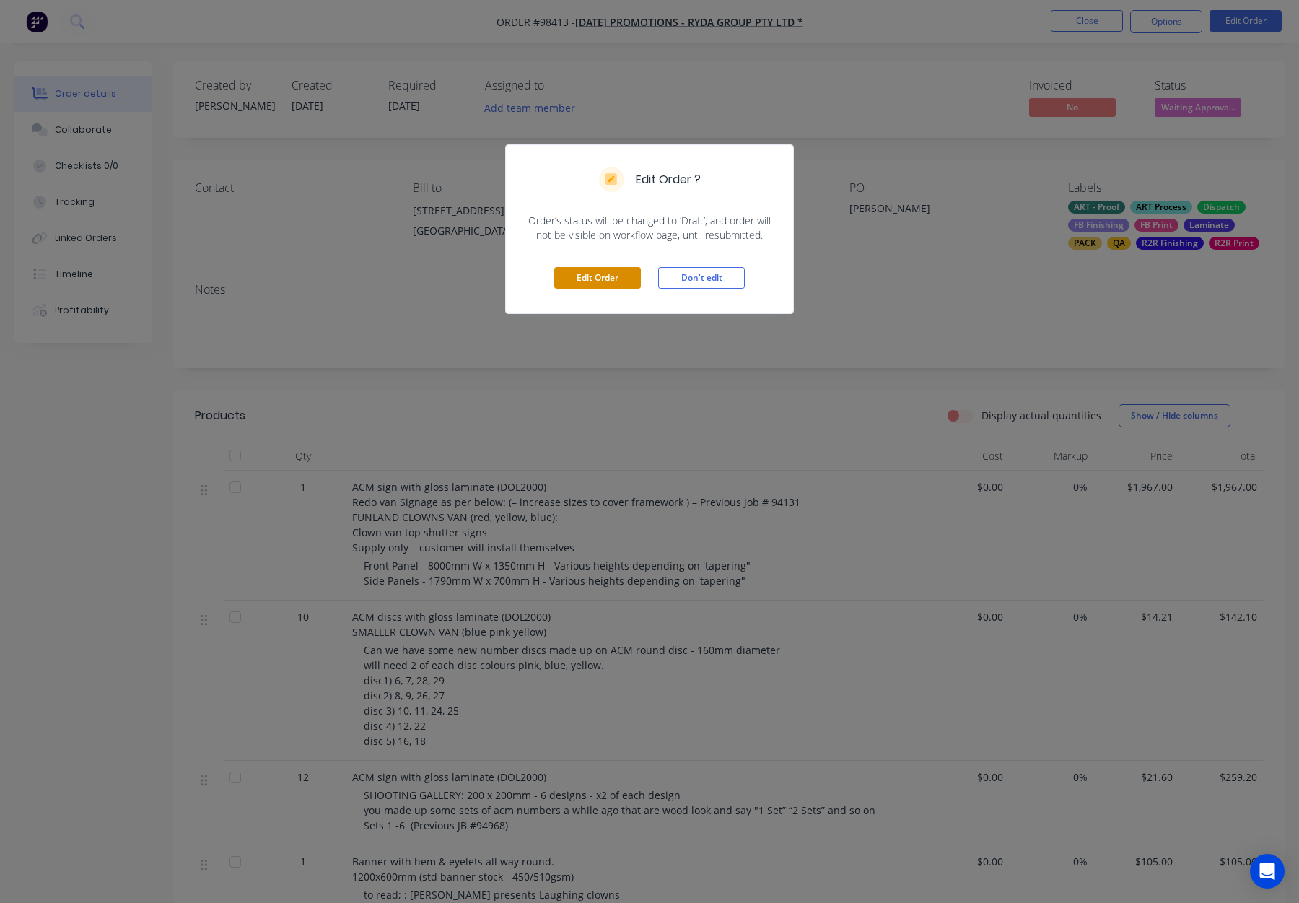
click at [577, 279] on button "Edit Order" at bounding box center [597, 278] width 87 height 22
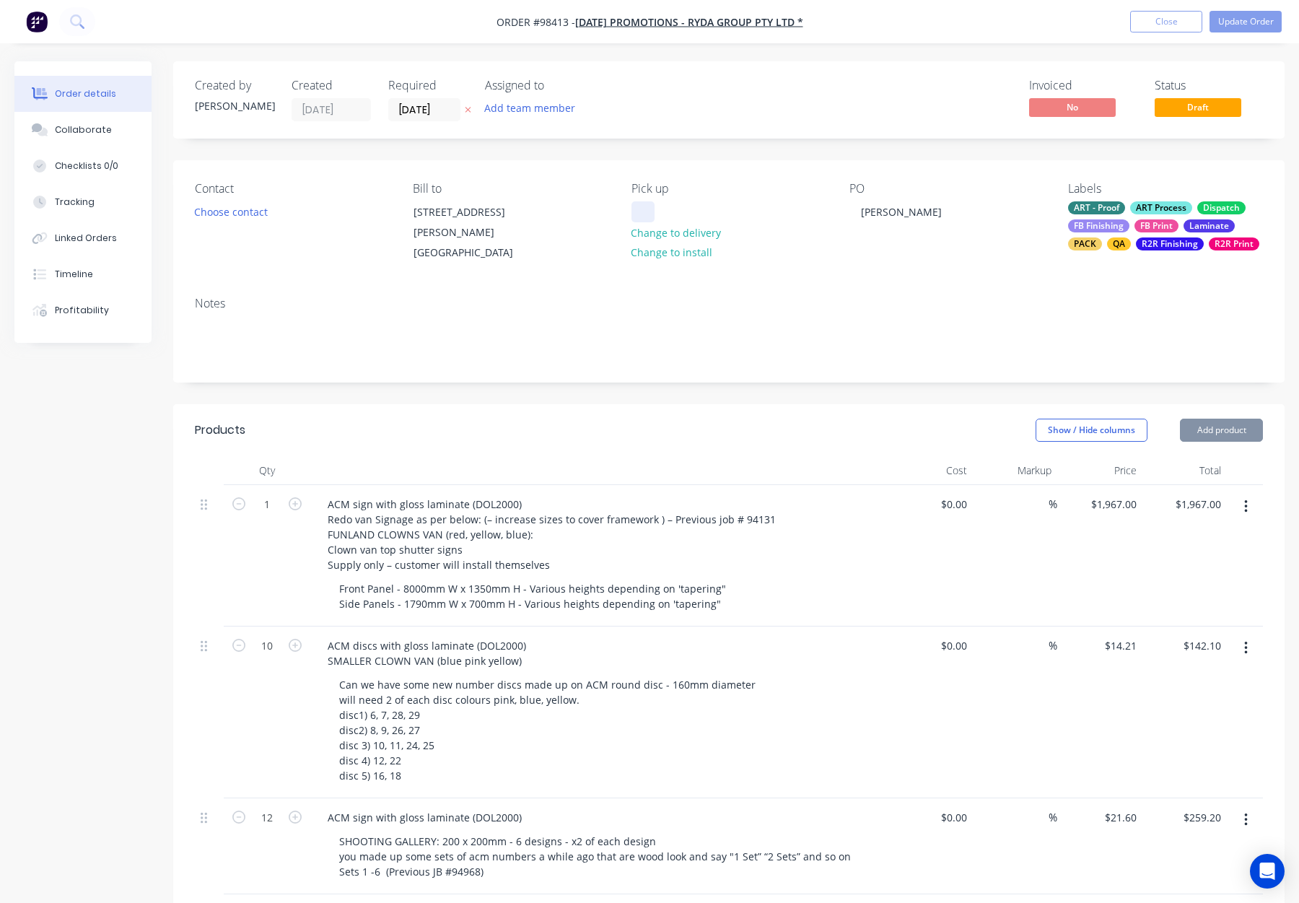
click at [637, 204] on div at bounding box center [643, 211] width 23 height 21
click at [671, 297] on div "Notes" at bounding box center [729, 304] width 1068 height 14
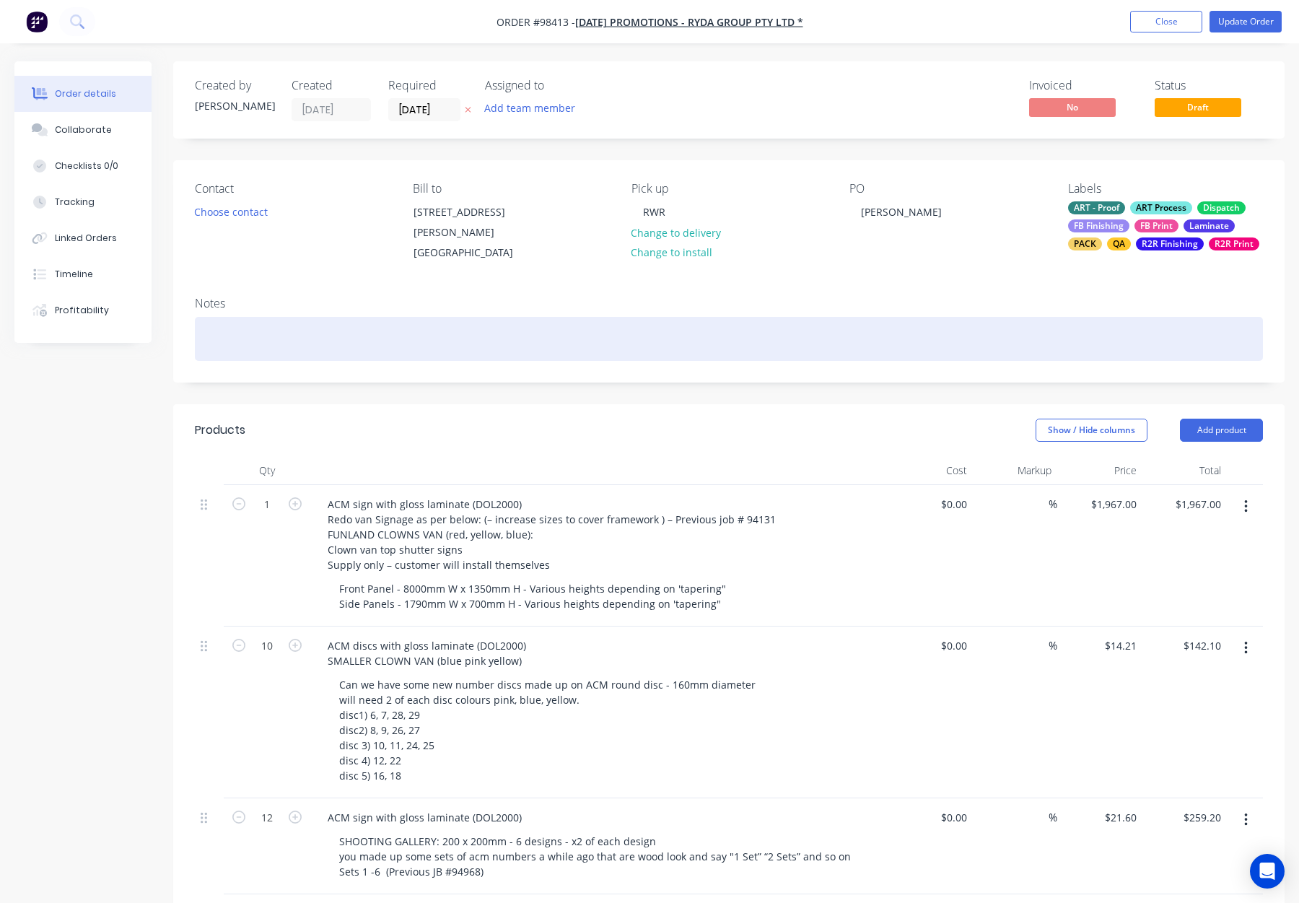
click at [304, 362] on div "Notes" at bounding box center [729, 333] width 1112 height 97
click at [307, 342] on div at bounding box center [729, 339] width 1068 height 44
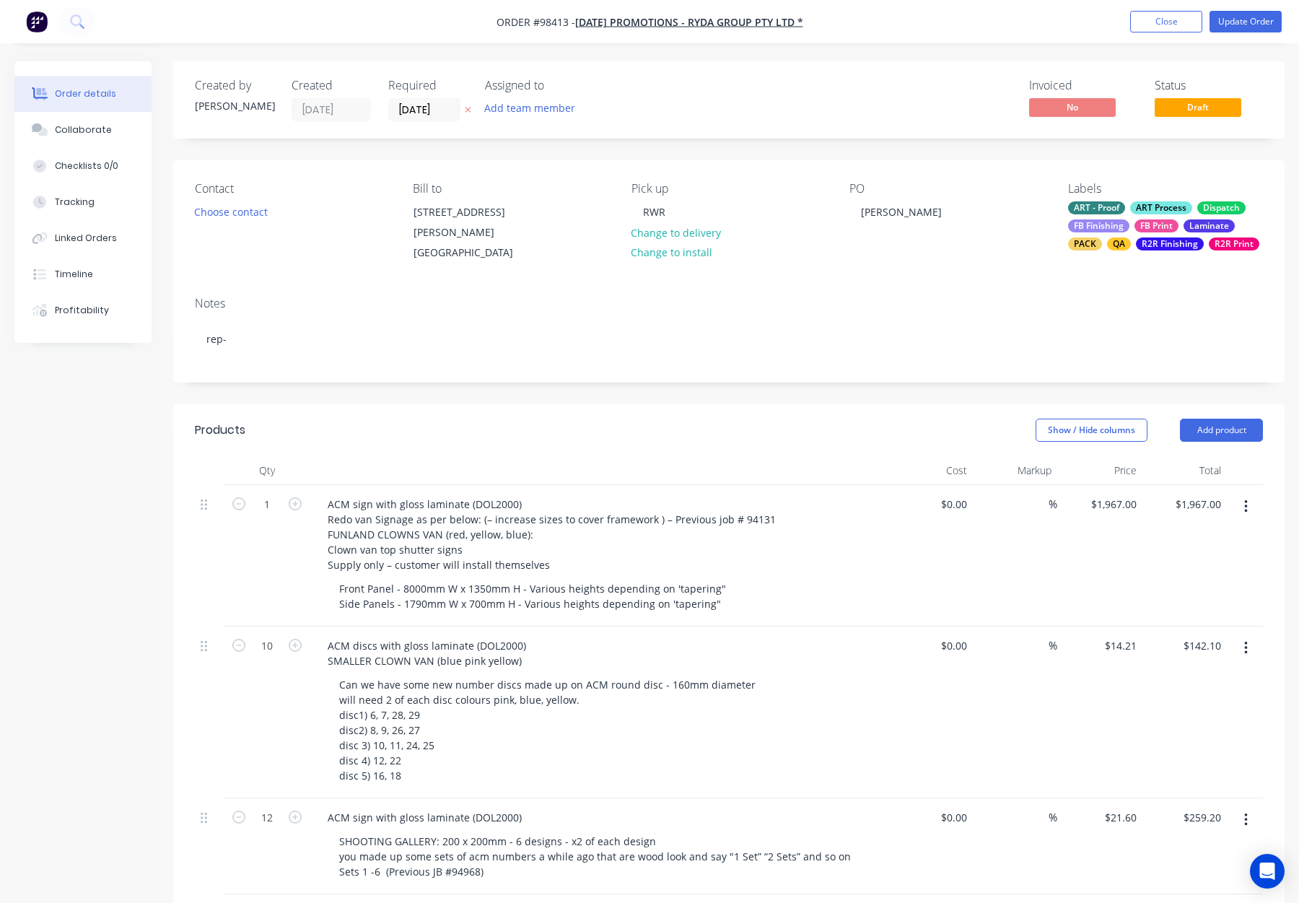
click at [843, 437] on div "Show / Hide columns Add product" at bounding box center [842, 430] width 841 height 23
click at [1269, 25] on button "Update Order" at bounding box center [1246, 22] width 72 height 22
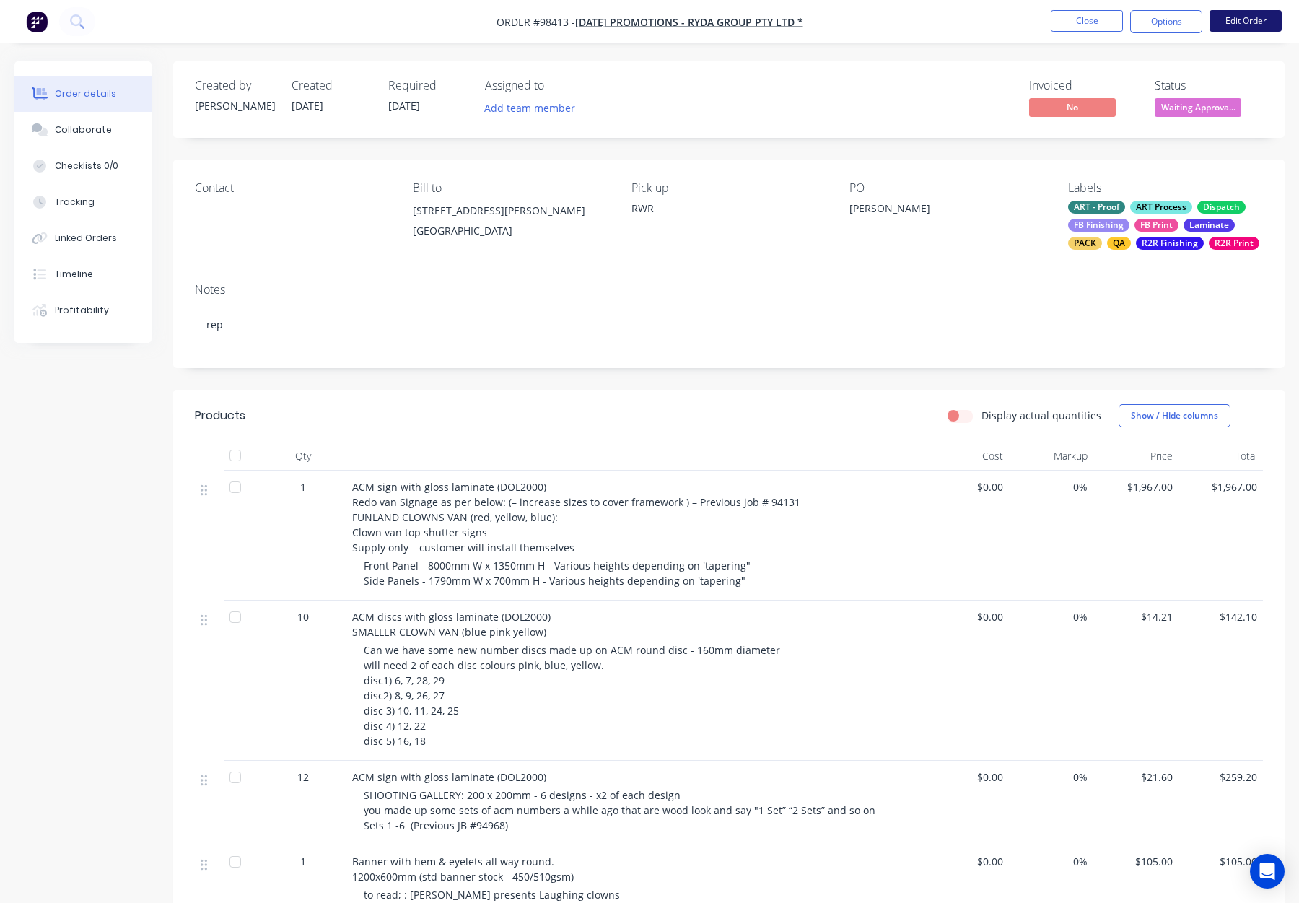
click at [1240, 22] on button "Edit Order" at bounding box center [1246, 21] width 72 height 22
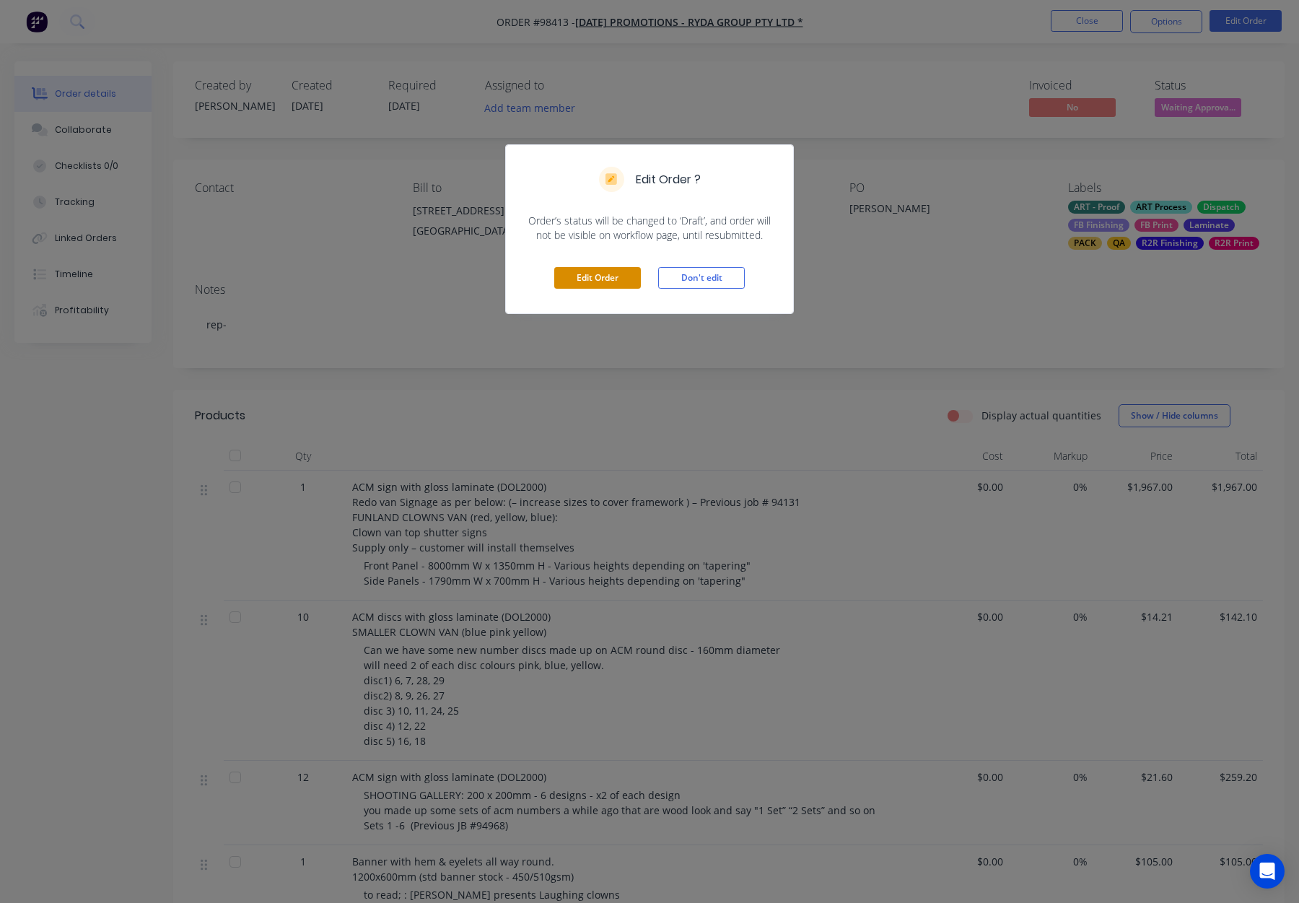
click at [585, 285] on button "Edit Order" at bounding box center [597, 278] width 87 height 22
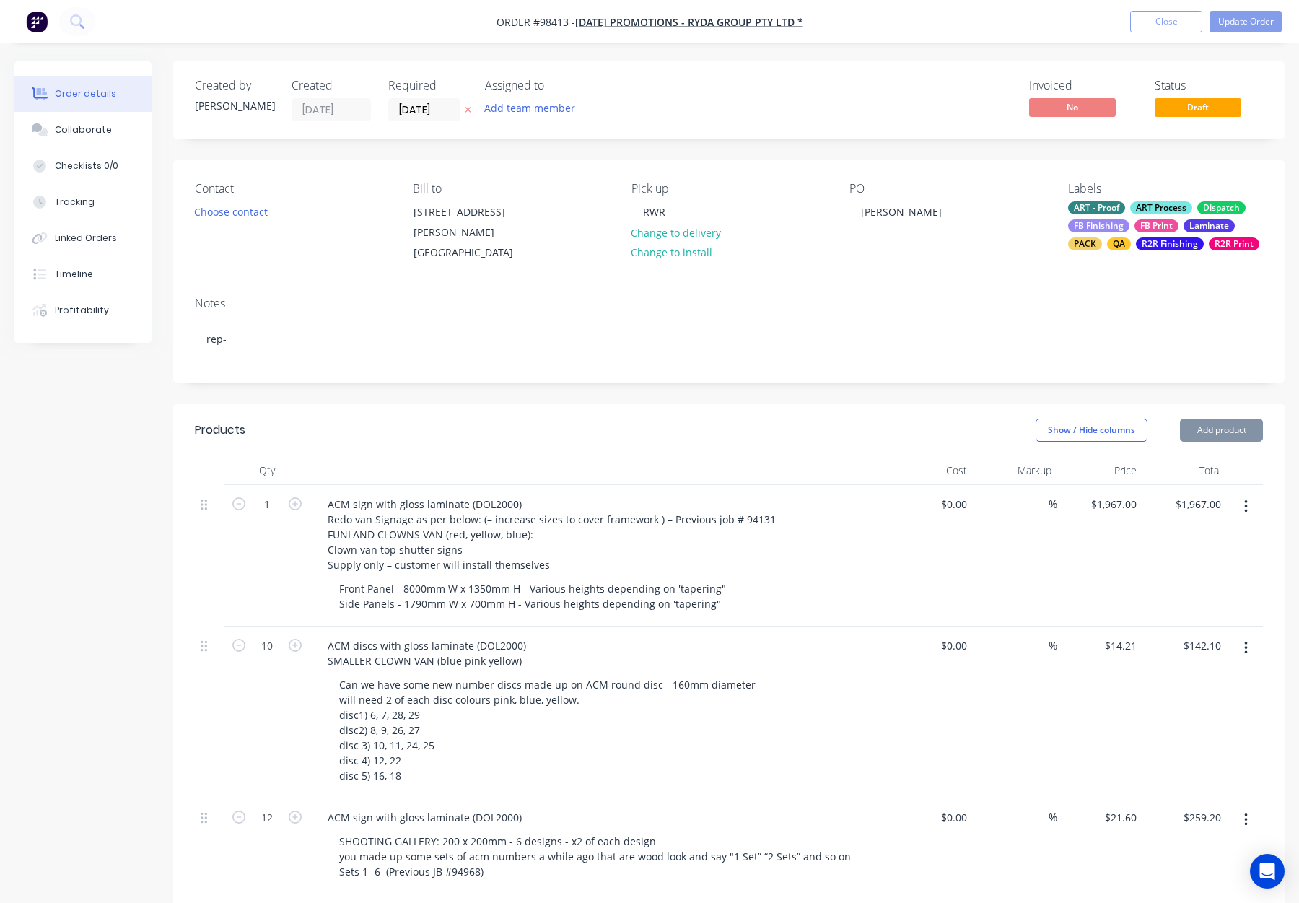
click at [270, 228] on div "Contact Choose contact" at bounding box center [292, 223] width 195 height 82
click at [237, 208] on button "Choose contact" at bounding box center [231, 210] width 89 height 19
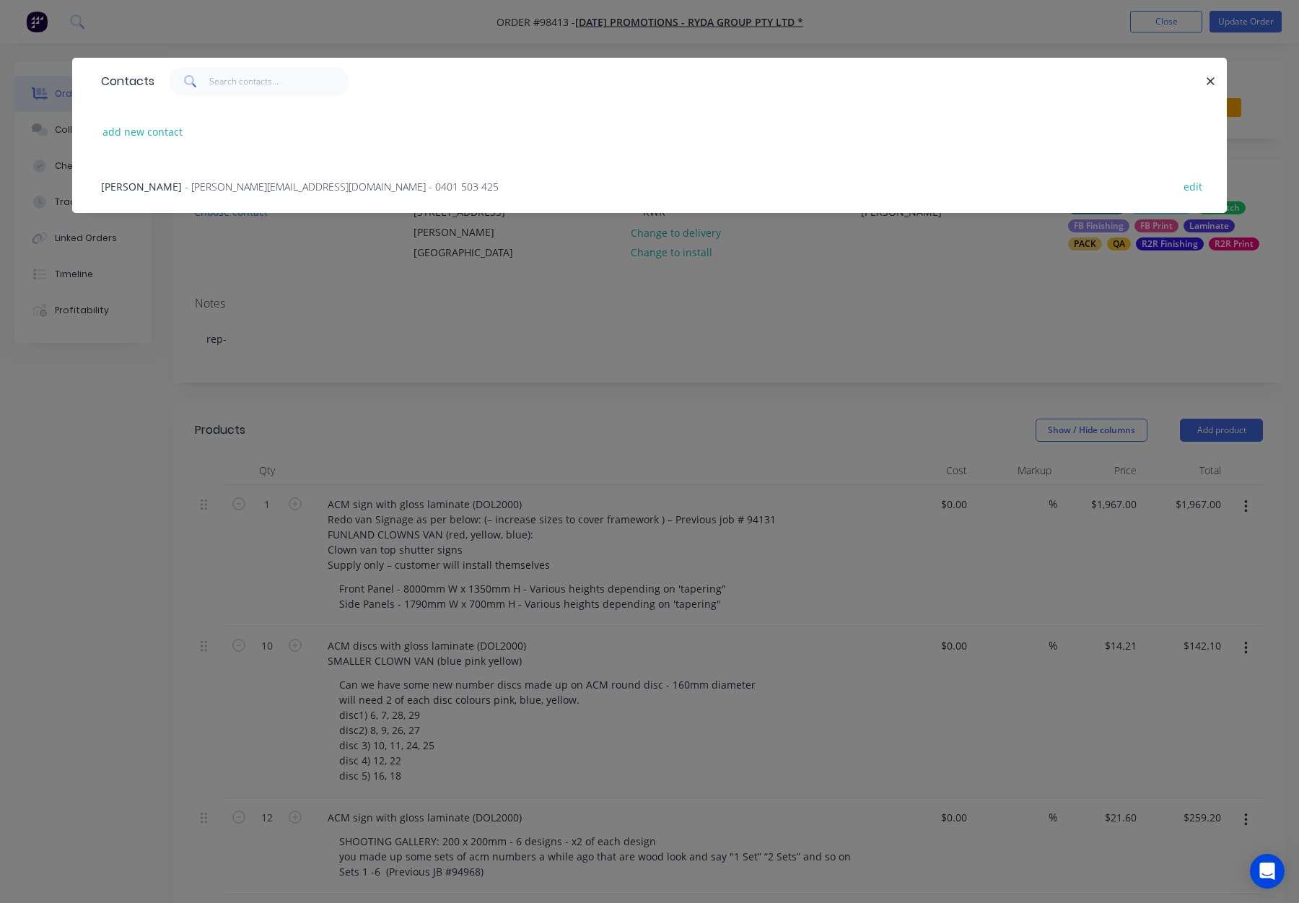
click at [231, 187] on span "- daniel@carnivalpromotions.com.au - 0401 503 425" at bounding box center [342, 187] width 314 height 14
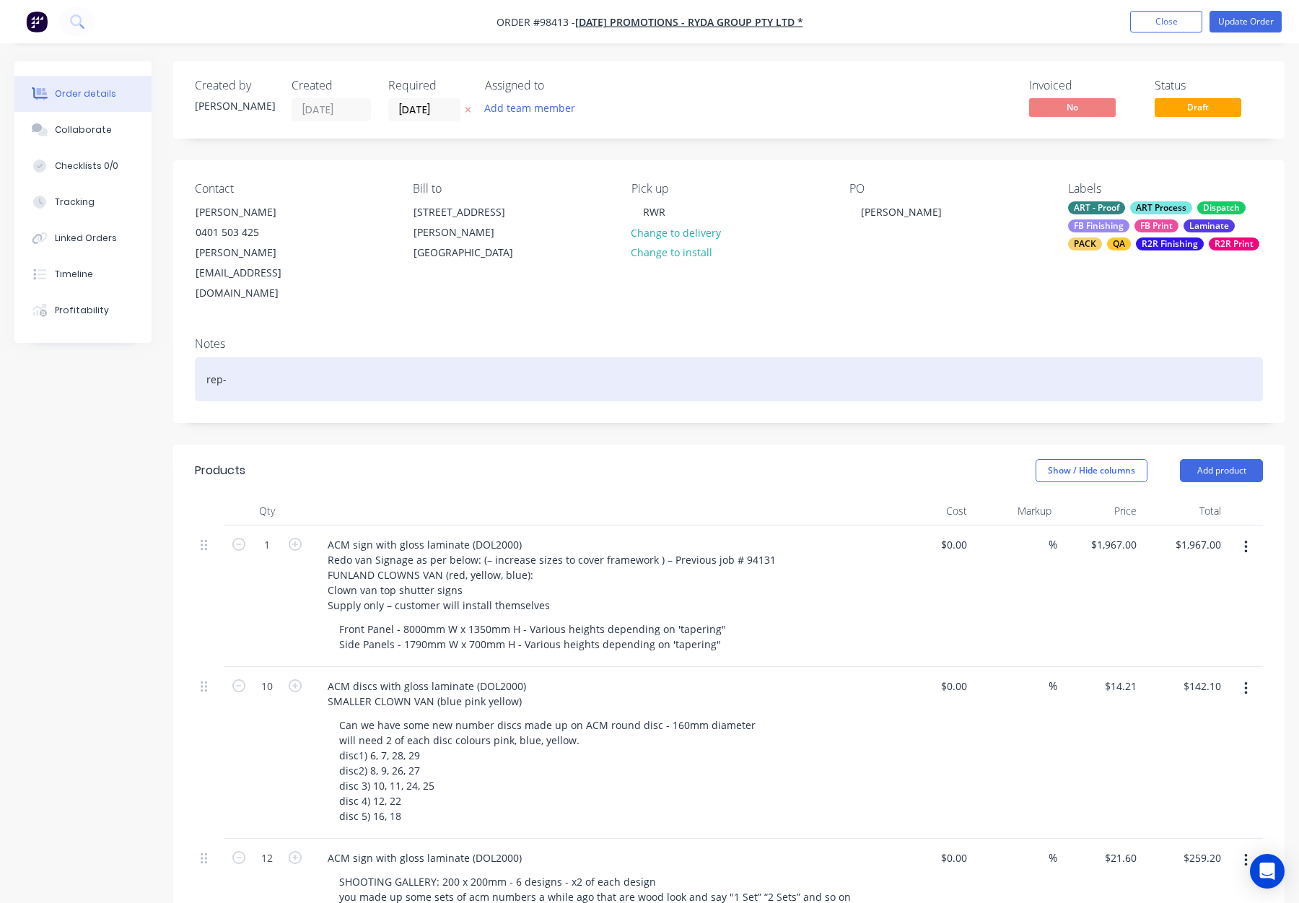
drag, startPoint x: 339, startPoint y: 341, endPoint x: 379, endPoint y: 343, distance: 39.8
click at [339, 357] on div "rep-" at bounding box center [729, 379] width 1068 height 44
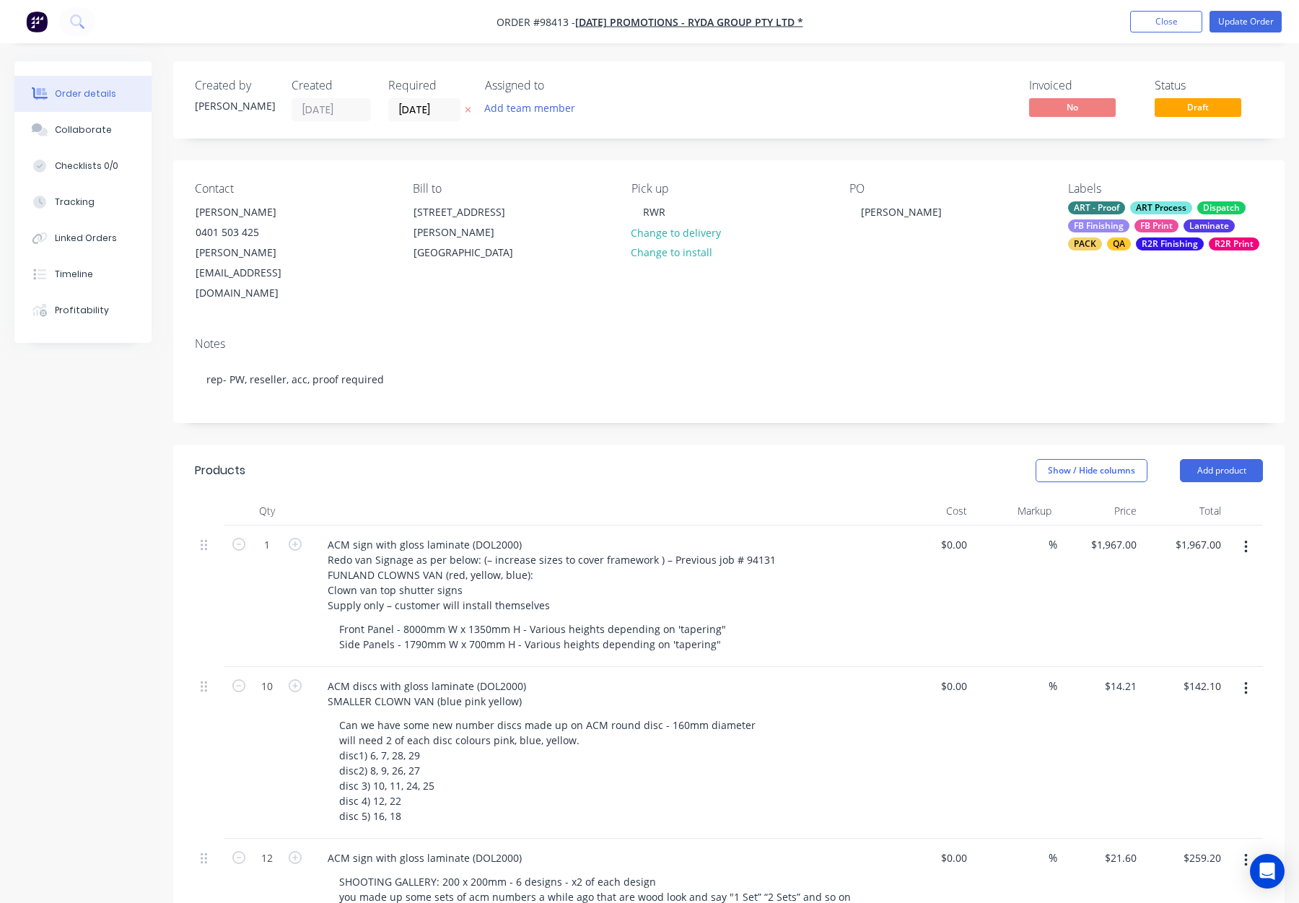
click at [471, 459] on div "Show / Hide columns Add product" at bounding box center [842, 470] width 841 height 23
click at [1251, 2] on nav "Order #98413 - Carnival Promotions - Ryda Group Pty Ltd * Add product Close Upd…" at bounding box center [649, 21] width 1299 height 43
click at [1249, 13] on button "Update Order" at bounding box center [1246, 22] width 72 height 22
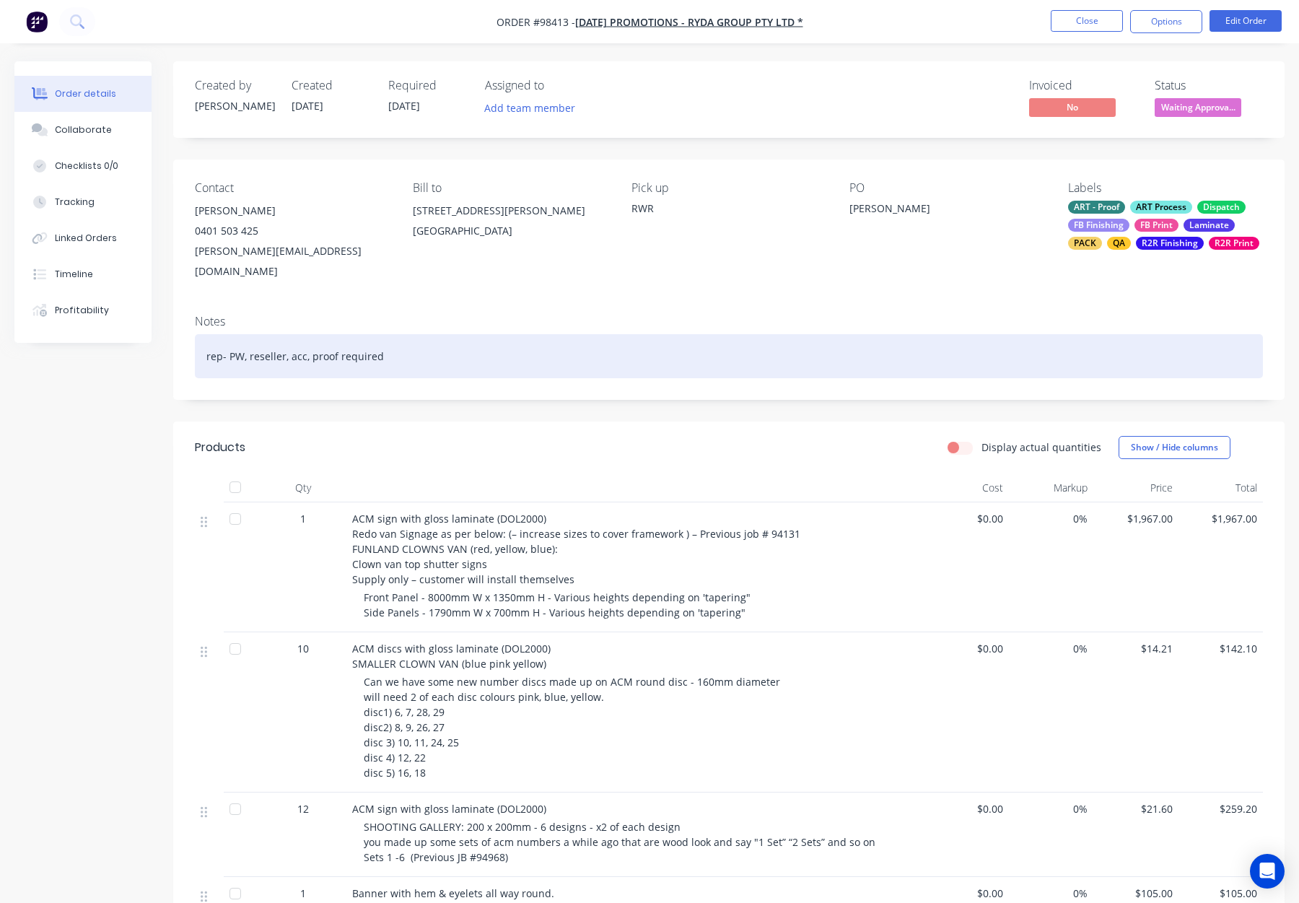
drag, startPoint x: 283, startPoint y: 340, endPoint x: 295, endPoint y: 348, distance: 14.0
click at [283, 340] on div "rep- PW, reseller, acc, proof required" at bounding box center [729, 356] width 1068 height 44
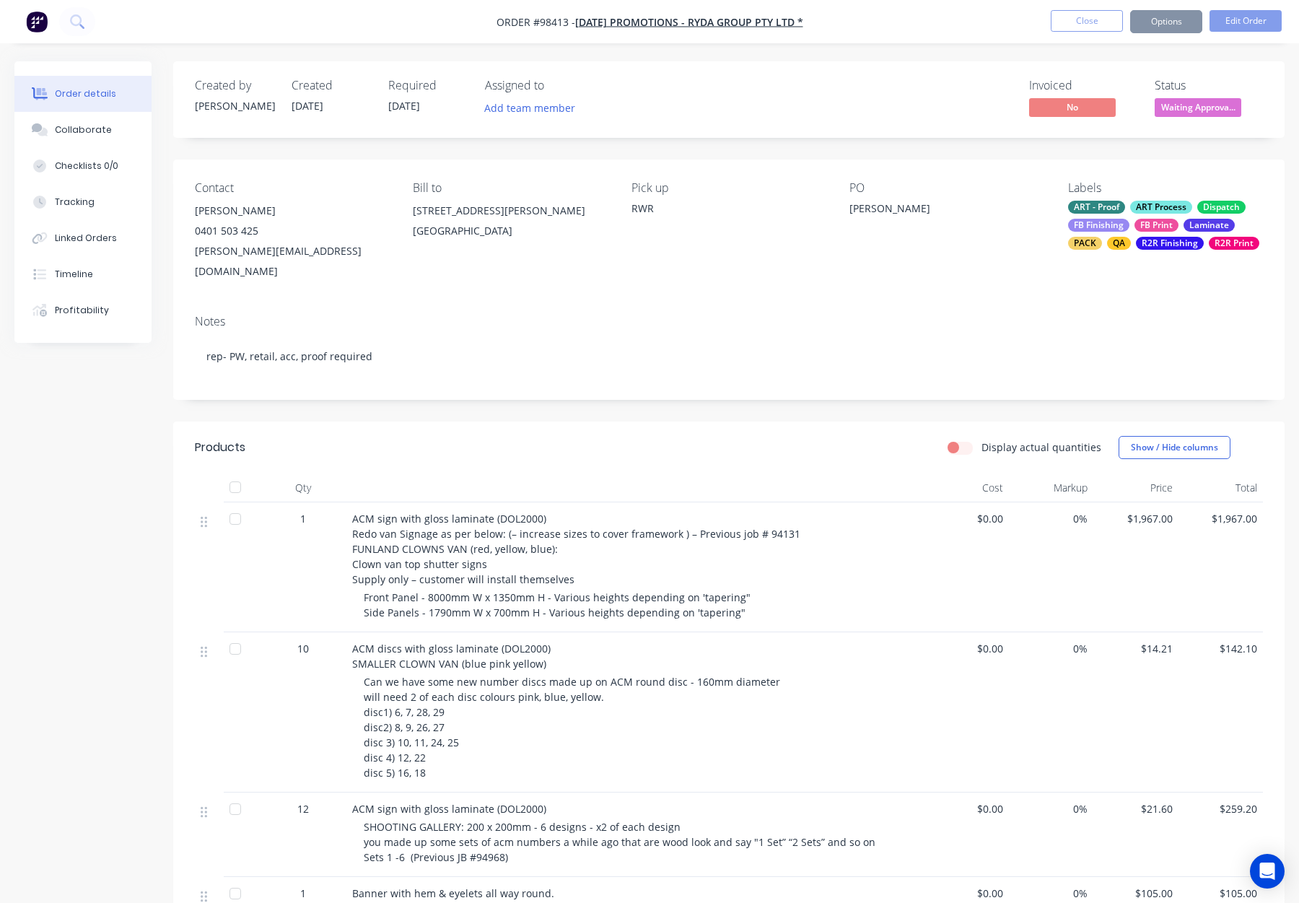
click at [515, 436] on div "Display actual quantities Show / Hide columns" at bounding box center [842, 447] width 841 height 23
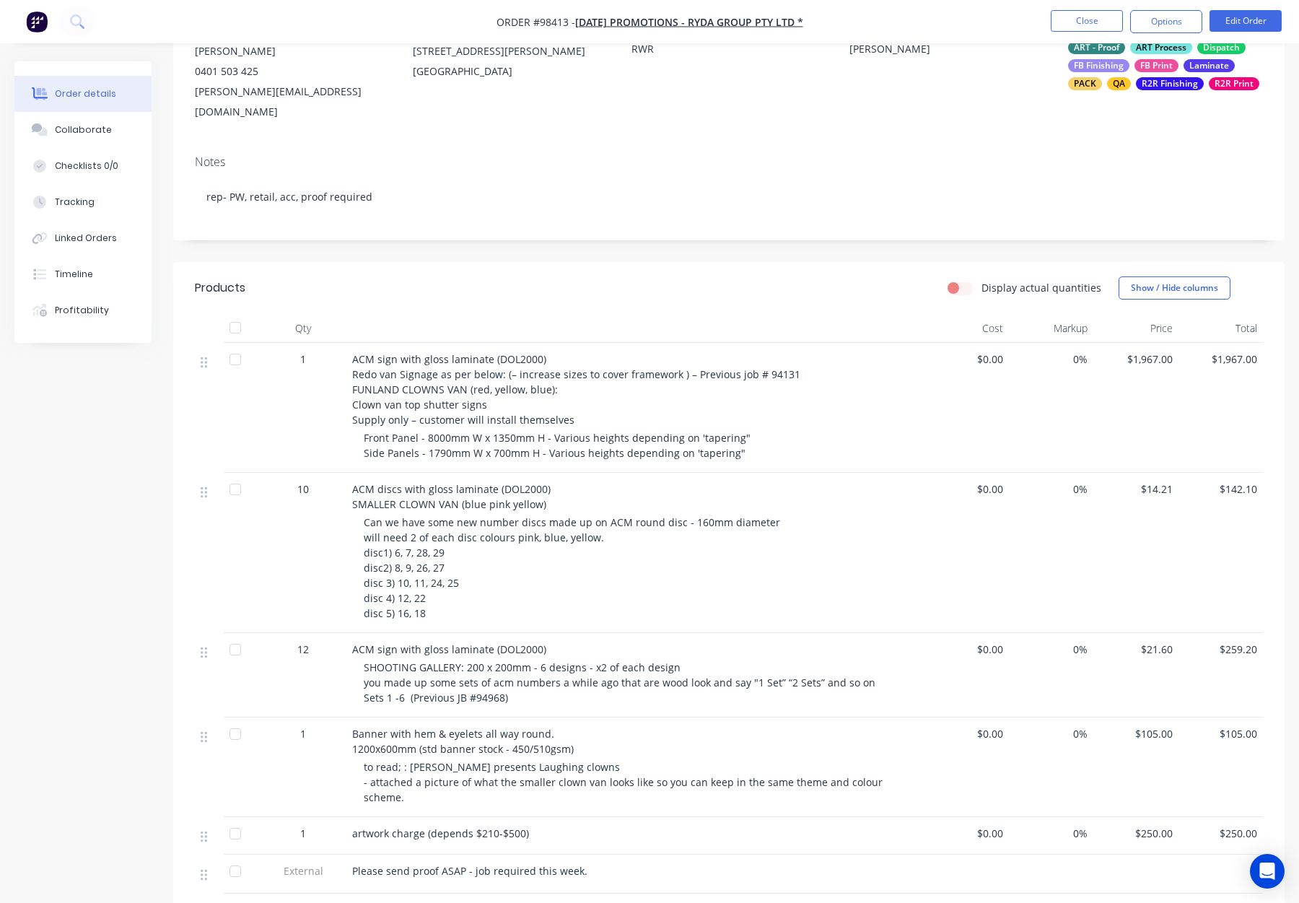
scroll to position [171, 0]
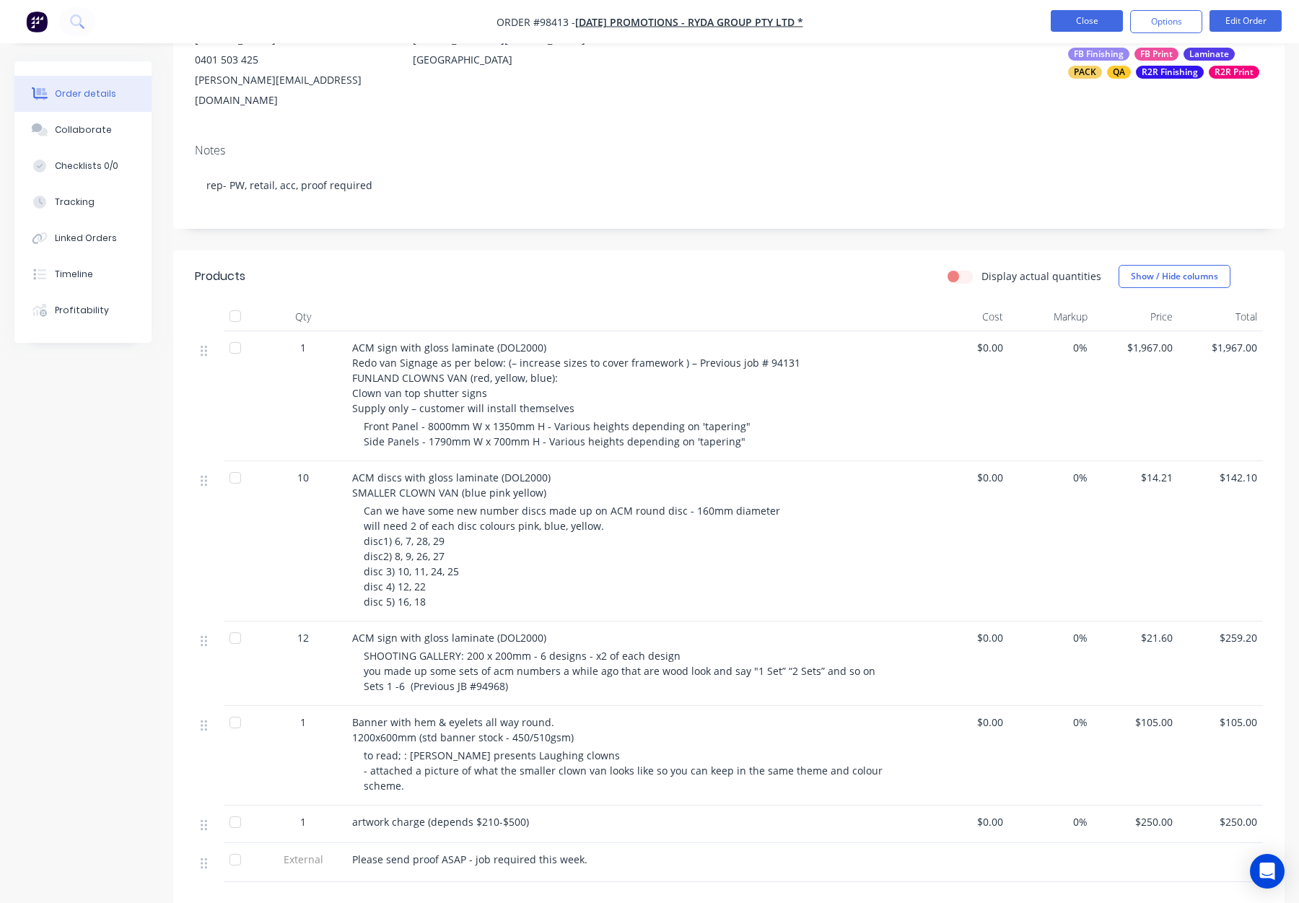
click at [1097, 24] on button "Close" at bounding box center [1087, 21] width 72 height 22
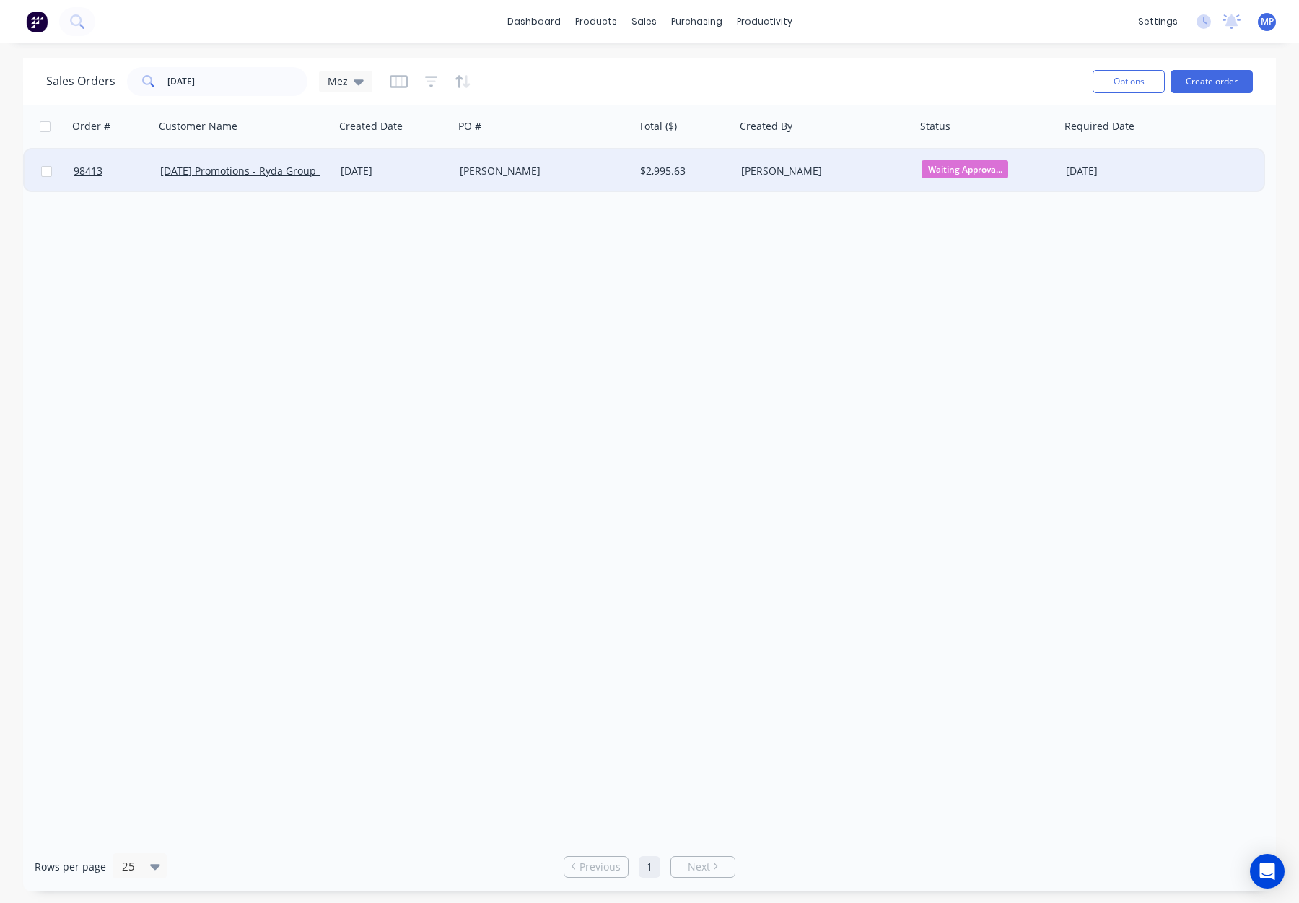
click at [946, 167] on span "Waiting Approva..." at bounding box center [965, 169] width 87 height 18
click at [775, 216] on div "Order # Customer Name Created Date PO # Total ($) Created By Status Required Da…" at bounding box center [649, 473] width 1253 height 737
click at [232, 85] on input "carnival" at bounding box center [237, 81] width 141 height 29
drag, startPoint x: 193, startPoint y: 81, endPoint x: 118, endPoint y: 74, distance: 76.1
click at [115, 73] on div "Sales Orders carnival Mez" at bounding box center [209, 81] width 326 height 29
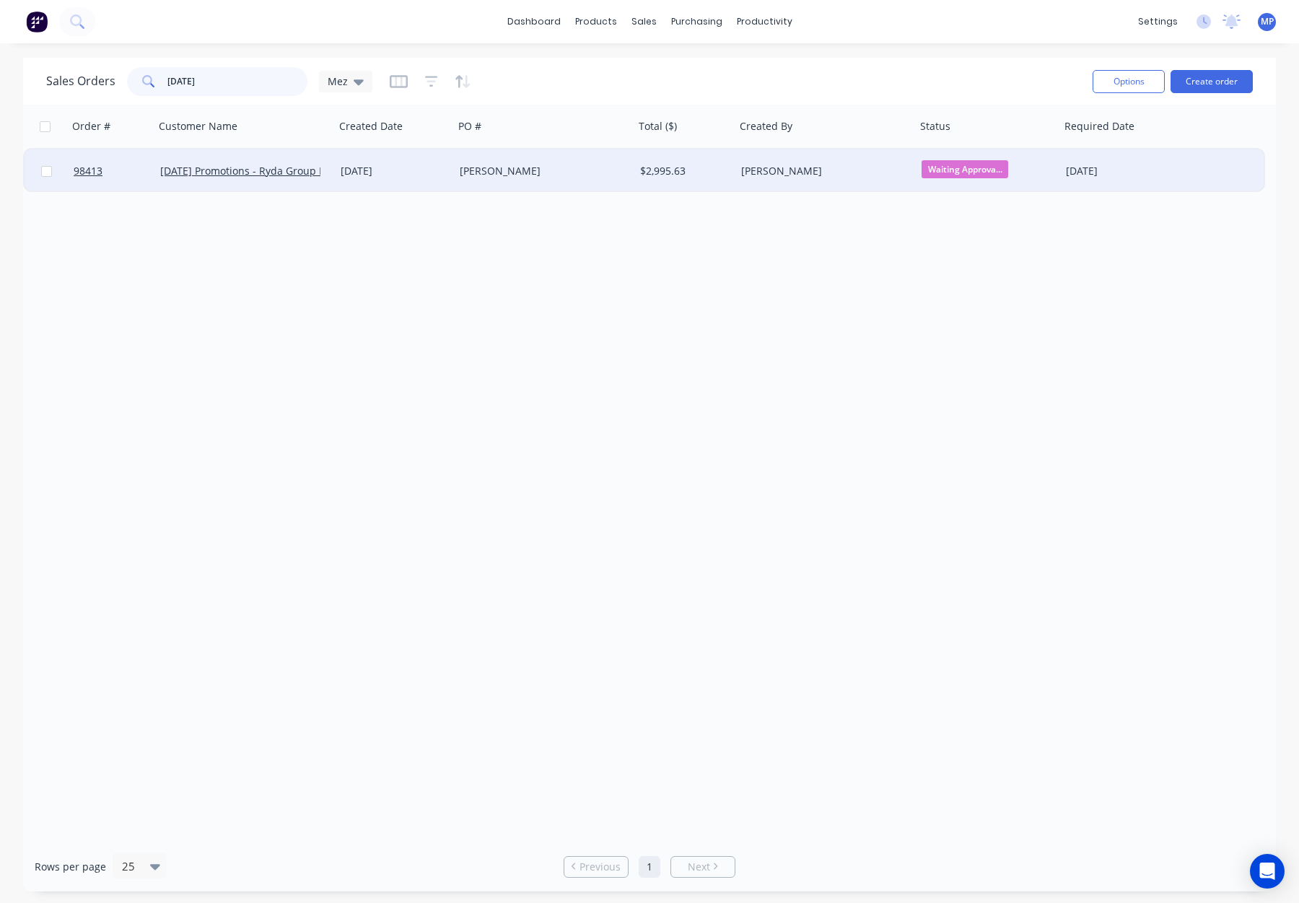
click at [225, 76] on input "carnival" at bounding box center [237, 81] width 141 height 29
drag, startPoint x: 193, startPoint y: 82, endPoint x: 105, endPoint y: 77, distance: 87.5
click at [105, 79] on div "Sales Orders carnival Mez" at bounding box center [209, 81] width 326 height 29
type input "98415"
click at [860, 172] on div "[PERSON_NAME]" at bounding box center [821, 171] width 160 height 14
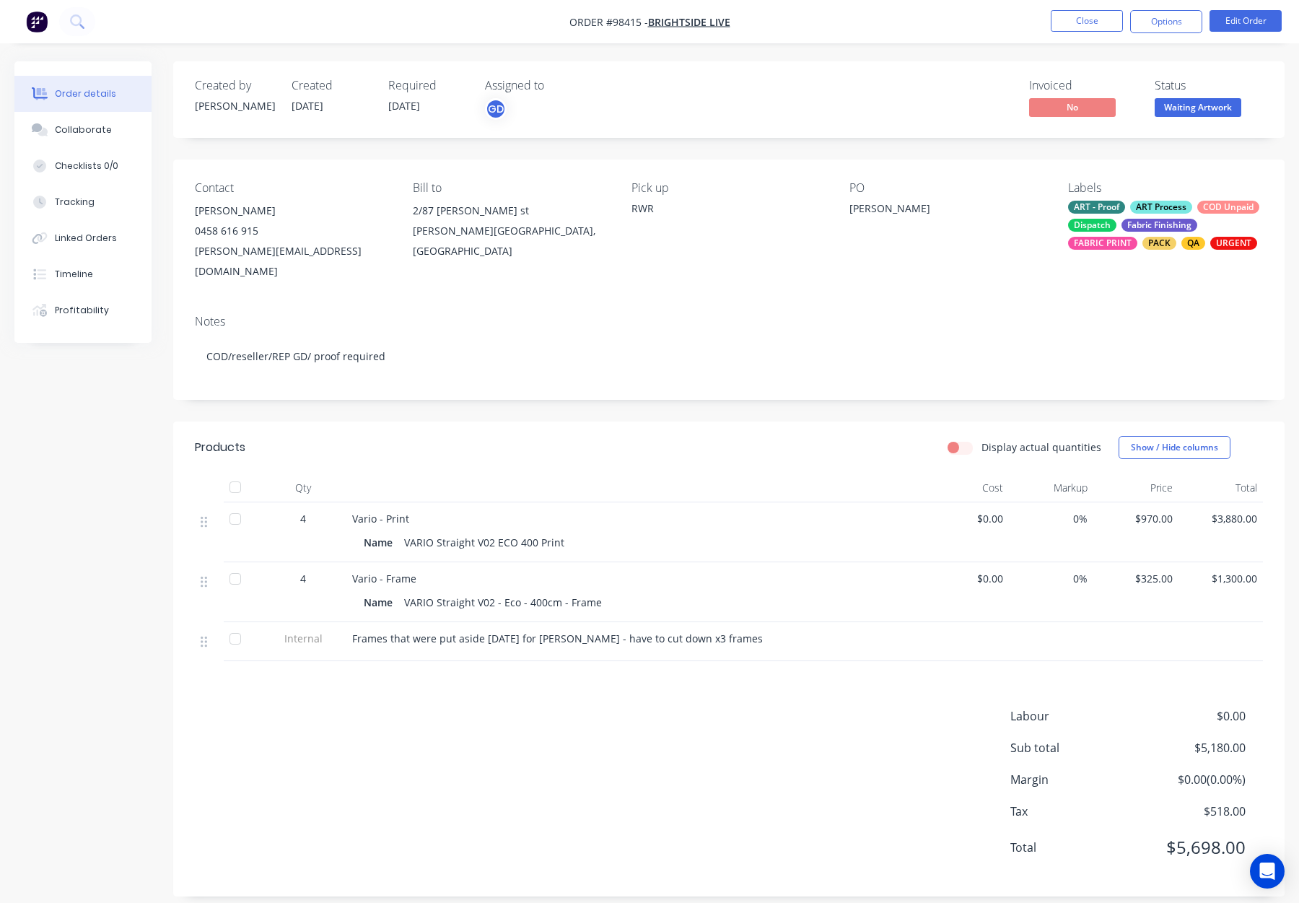
click at [1184, 102] on span "Waiting Artwork" at bounding box center [1198, 107] width 87 height 18
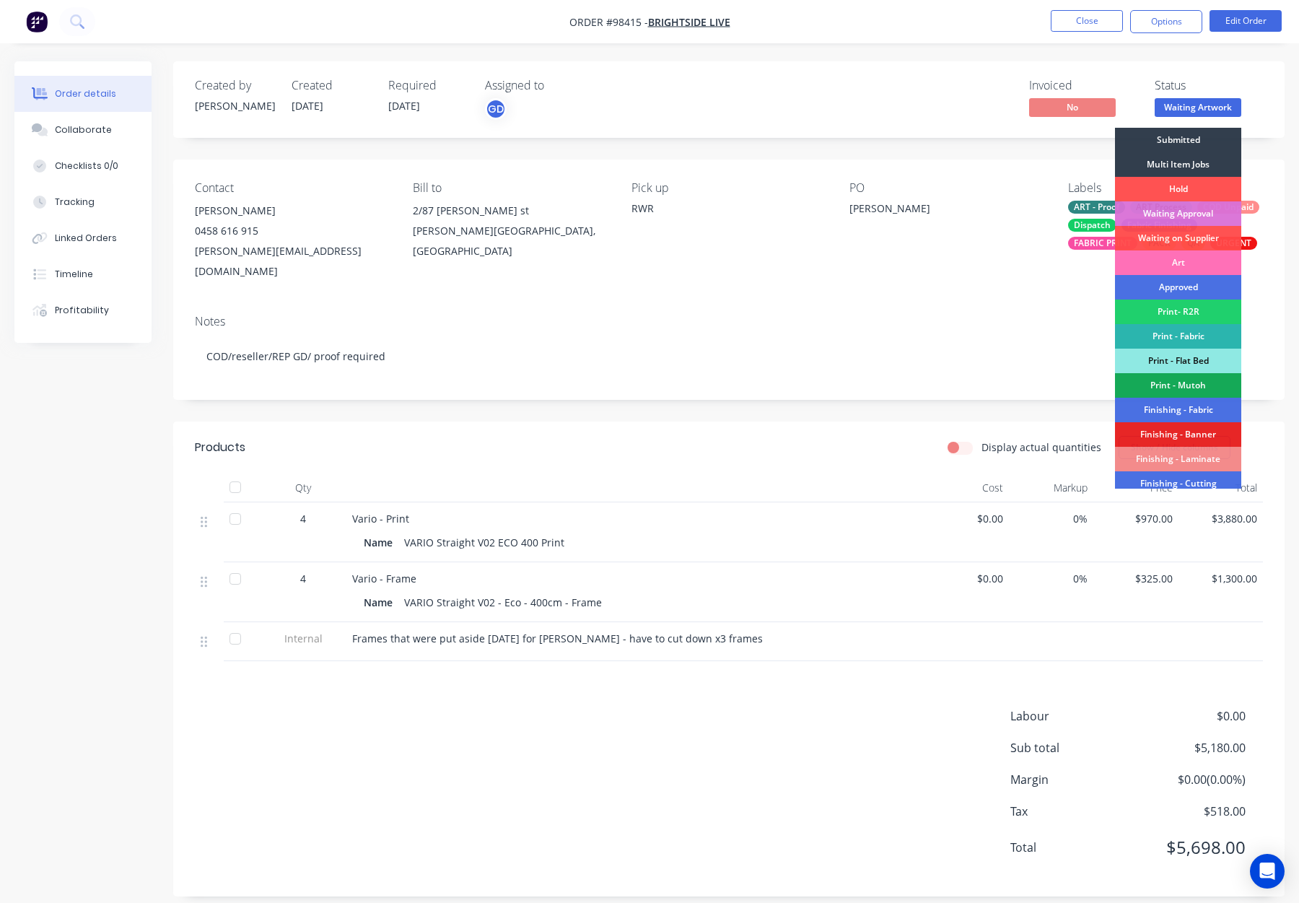
click at [1187, 139] on div "Submitted" at bounding box center [1178, 140] width 126 height 25
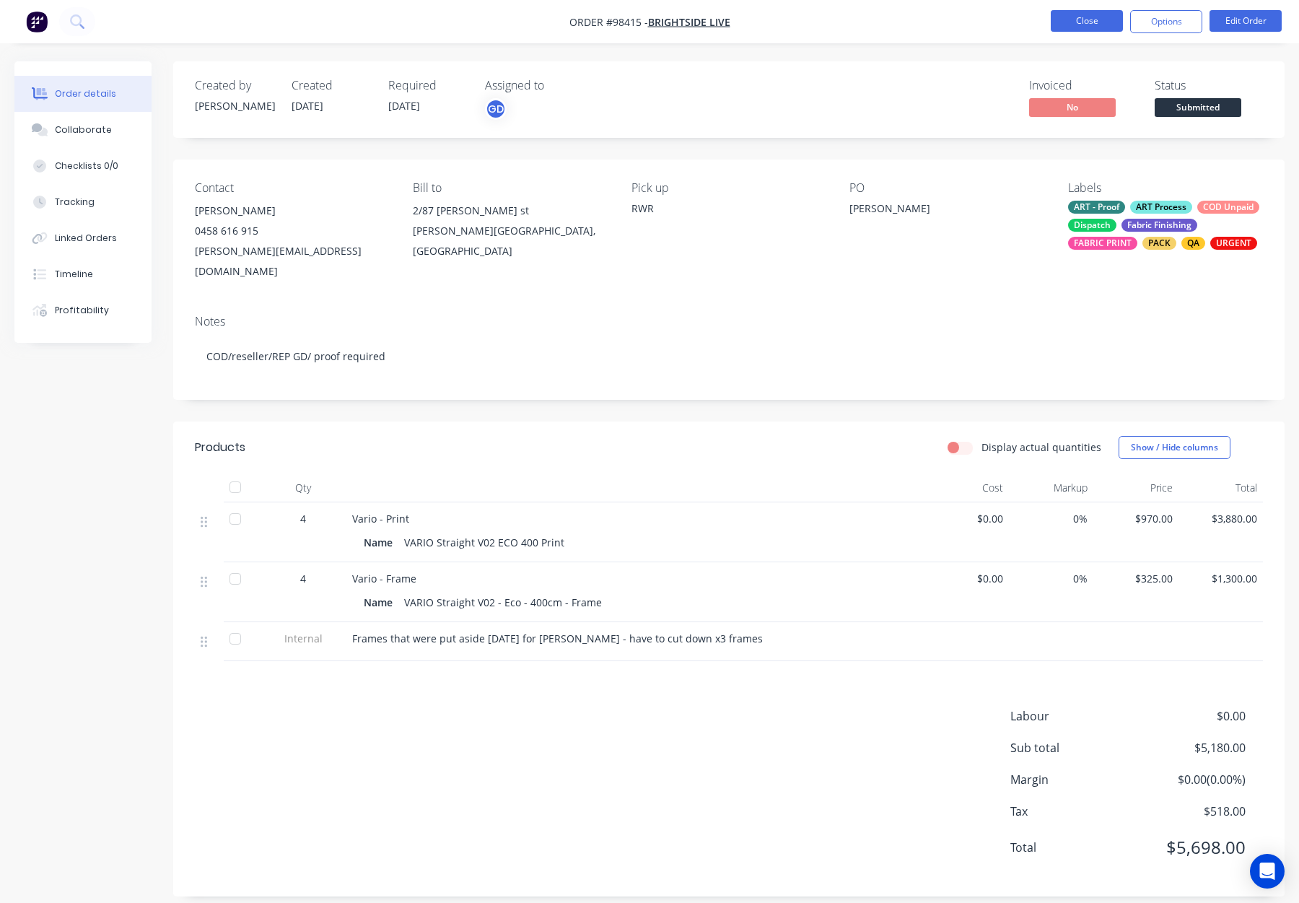
click at [1097, 19] on button "Close" at bounding box center [1087, 21] width 72 height 22
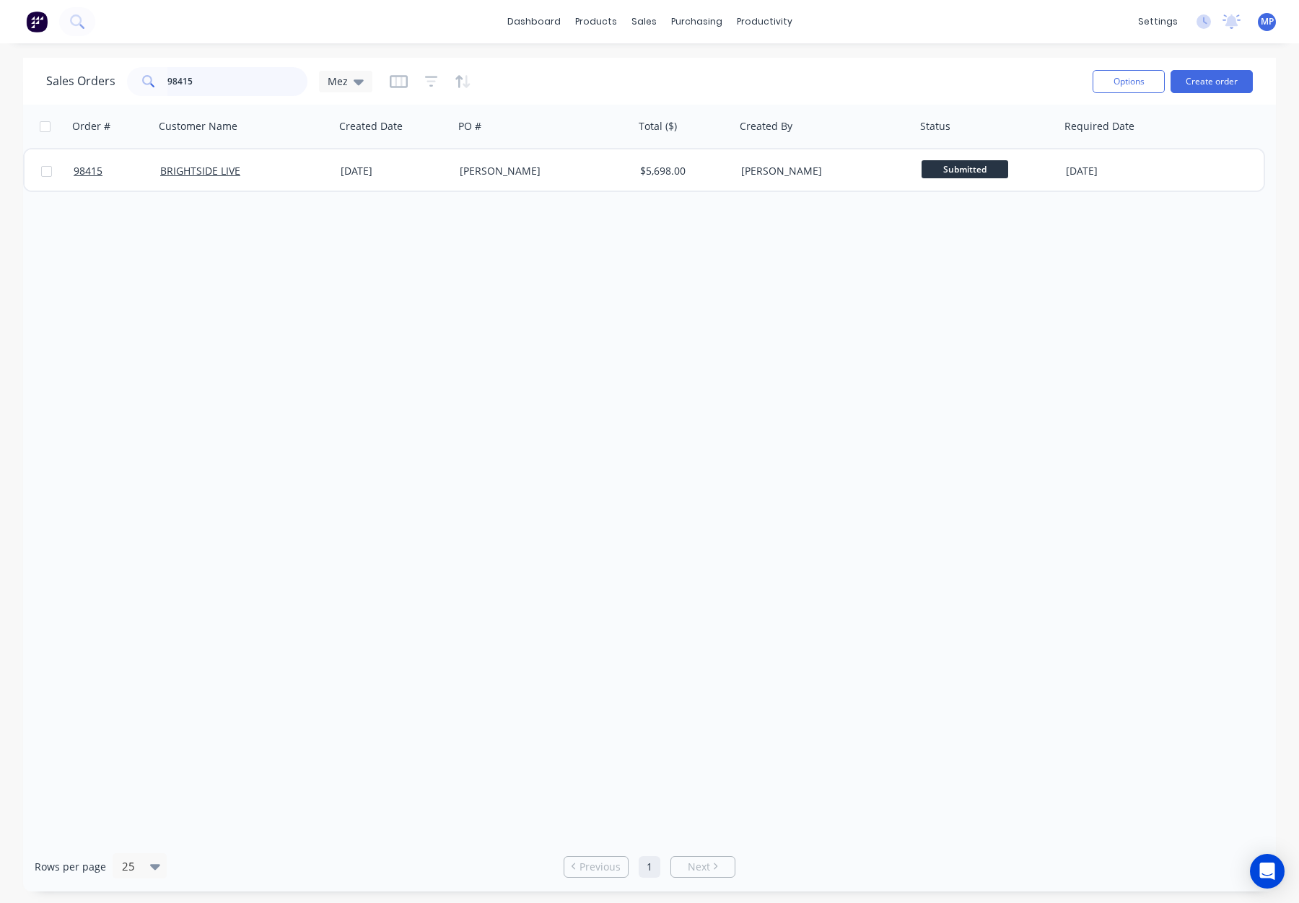
drag, startPoint x: 204, startPoint y: 78, endPoint x: 227, endPoint y: 82, distance: 24.1
click at [206, 78] on input "98415" at bounding box center [237, 81] width 141 height 29
drag, startPoint x: 161, startPoint y: 82, endPoint x: 103, endPoint y: 81, distance: 57.8
click at [103, 81] on div "Sales Orders 98415 Mez" at bounding box center [209, 81] width 326 height 29
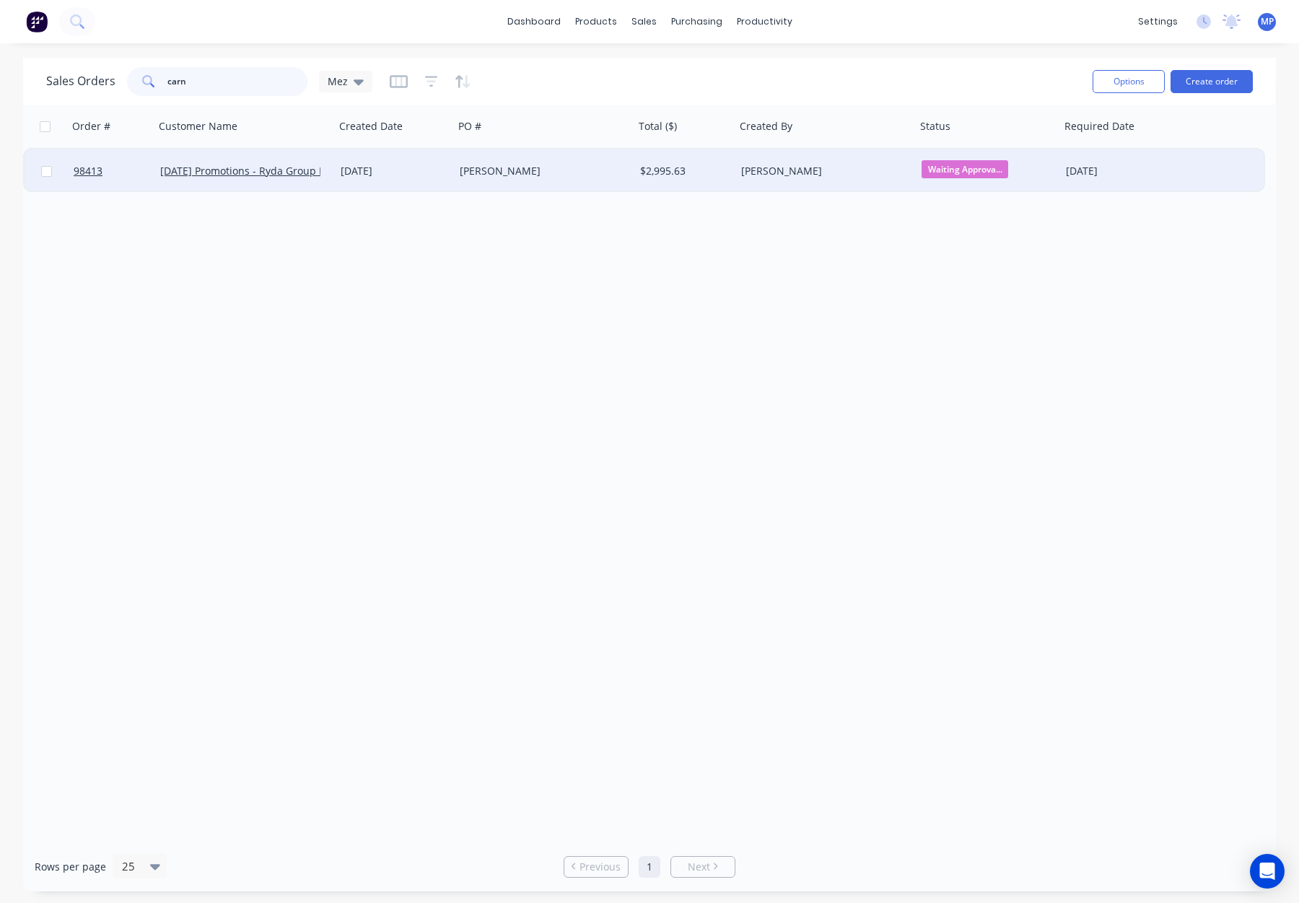
type input "carn"
click at [594, 173] on div "[PERSON_NAME]" at bounding box center [540, 171] width 160 height 14
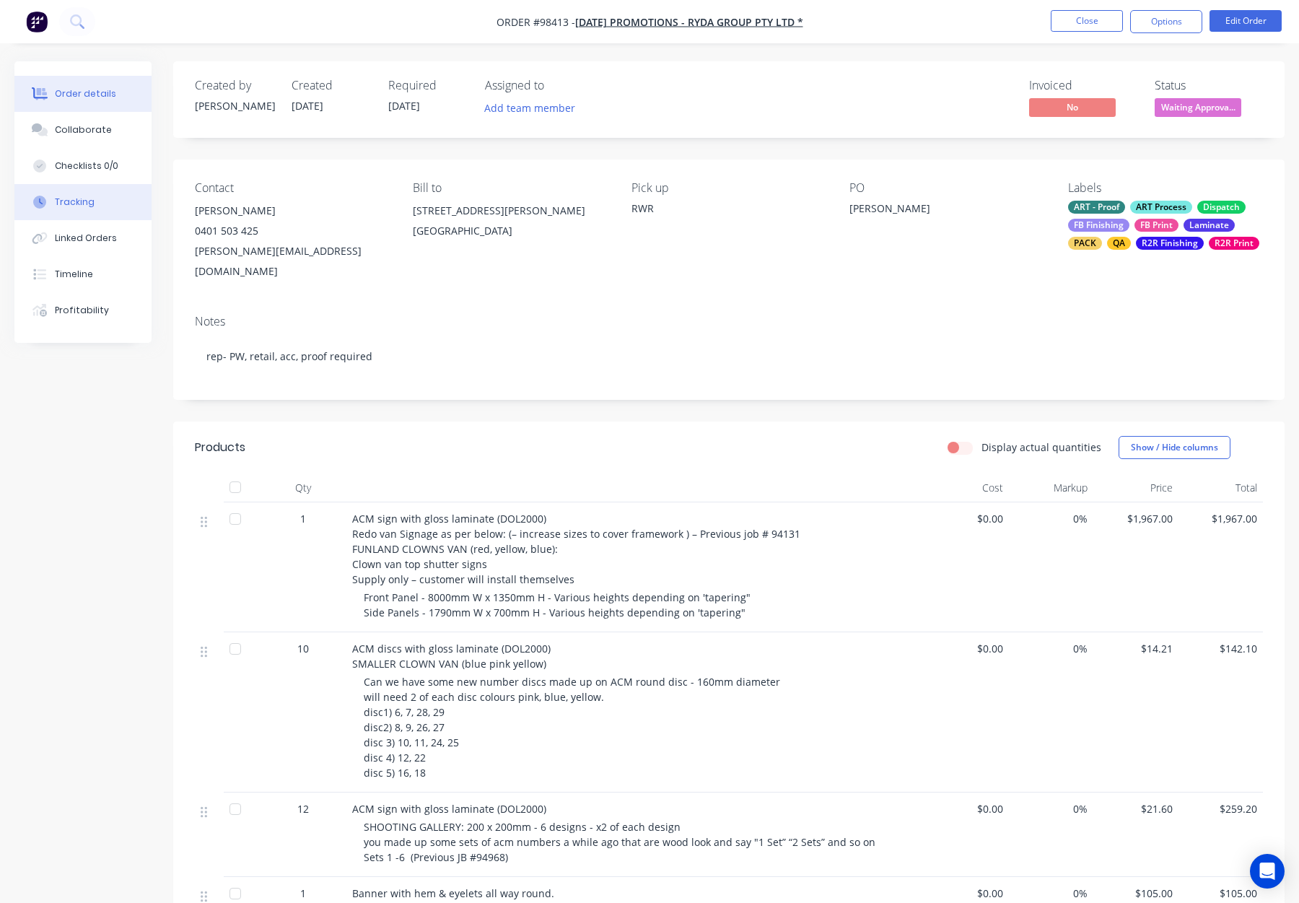
click at [101, 201] on button "Tracking" at bounding box center [82, 202] width 137 height 36
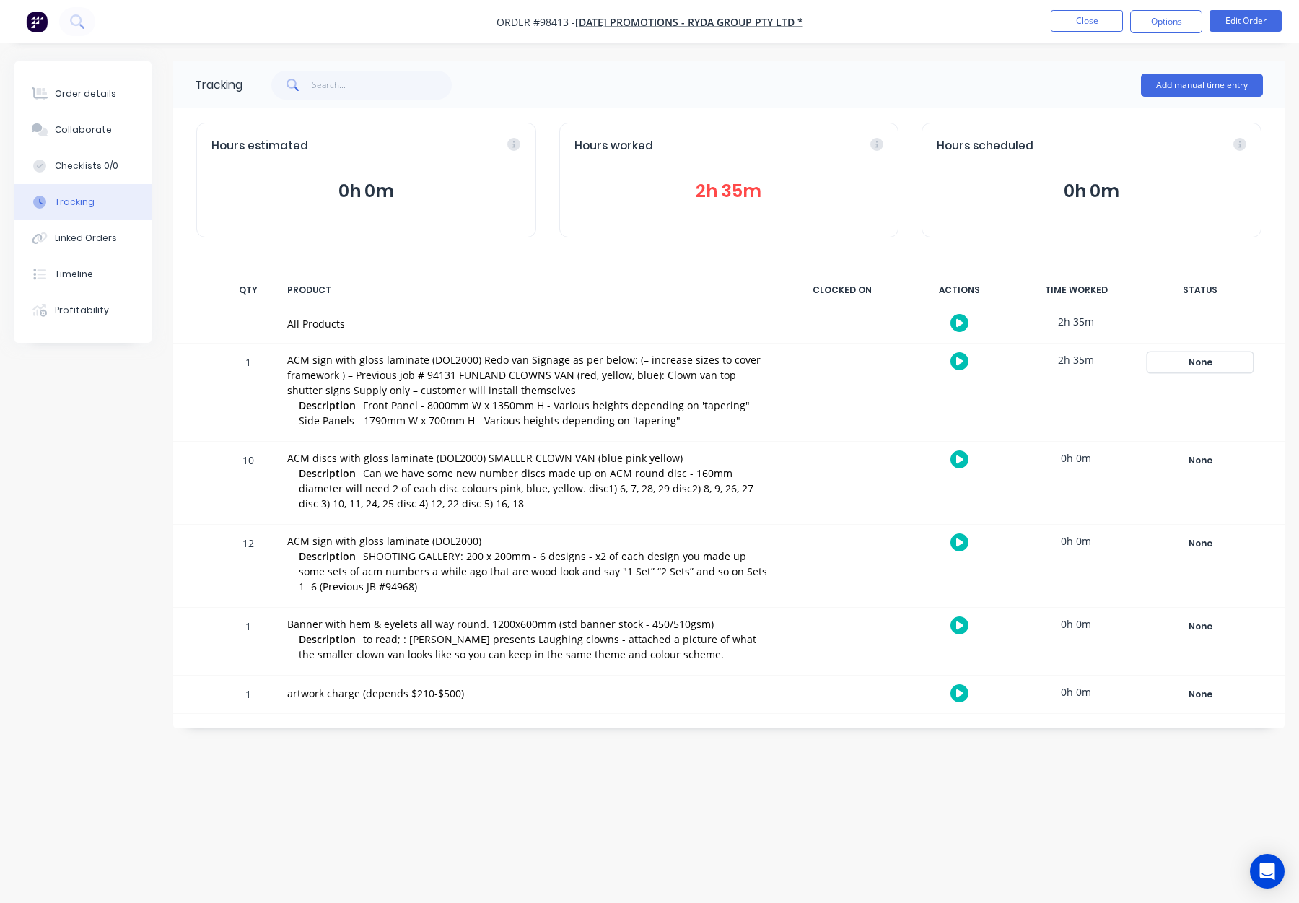
click at [1199, 364] on div "None" at bounding box center [1200, 362] width 104 height 19
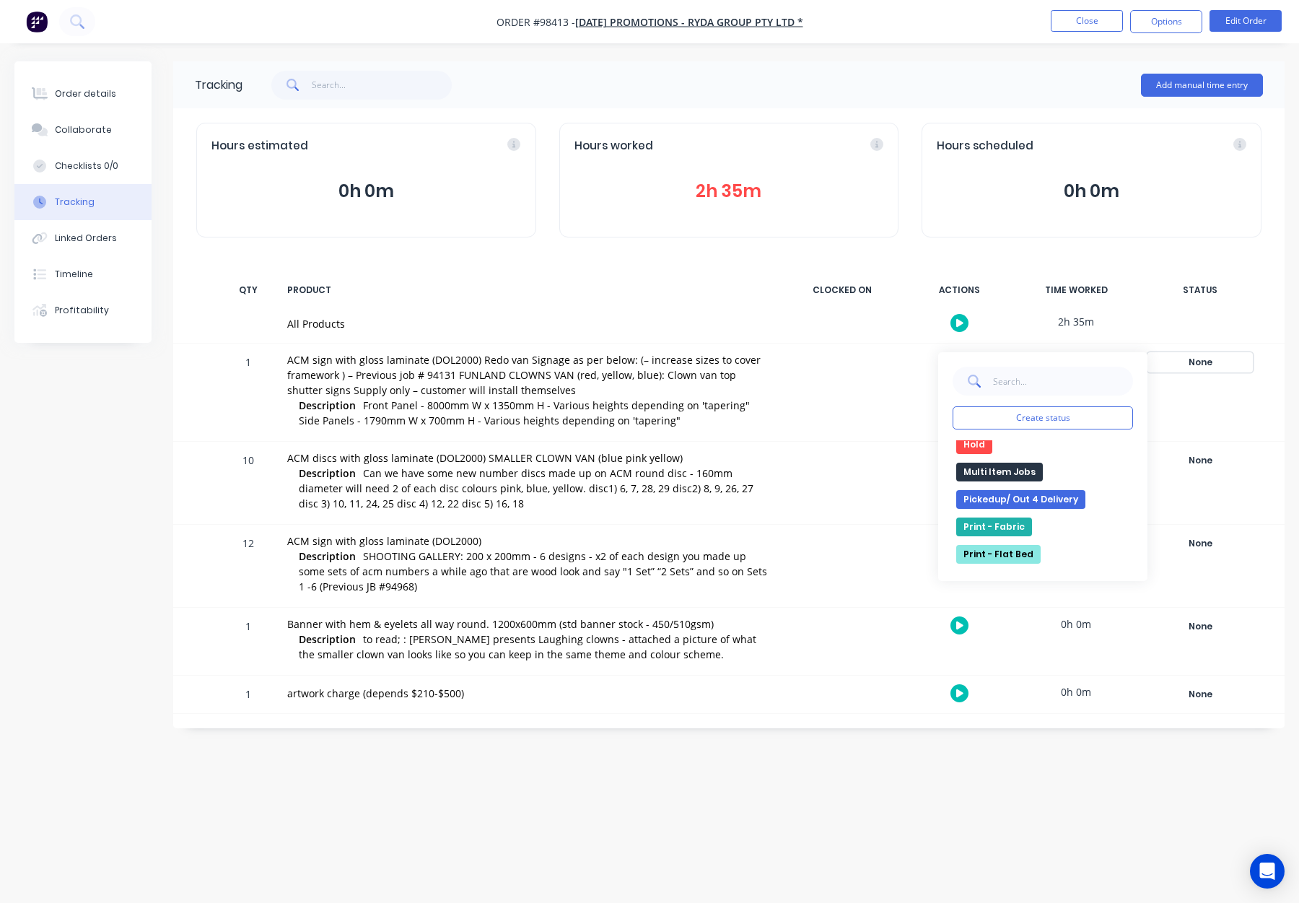
scroll to position [273, 0]
click at [1010, 479] on button "Multi Item Jobs" at bounding box center [999, 478] width 87 height 19
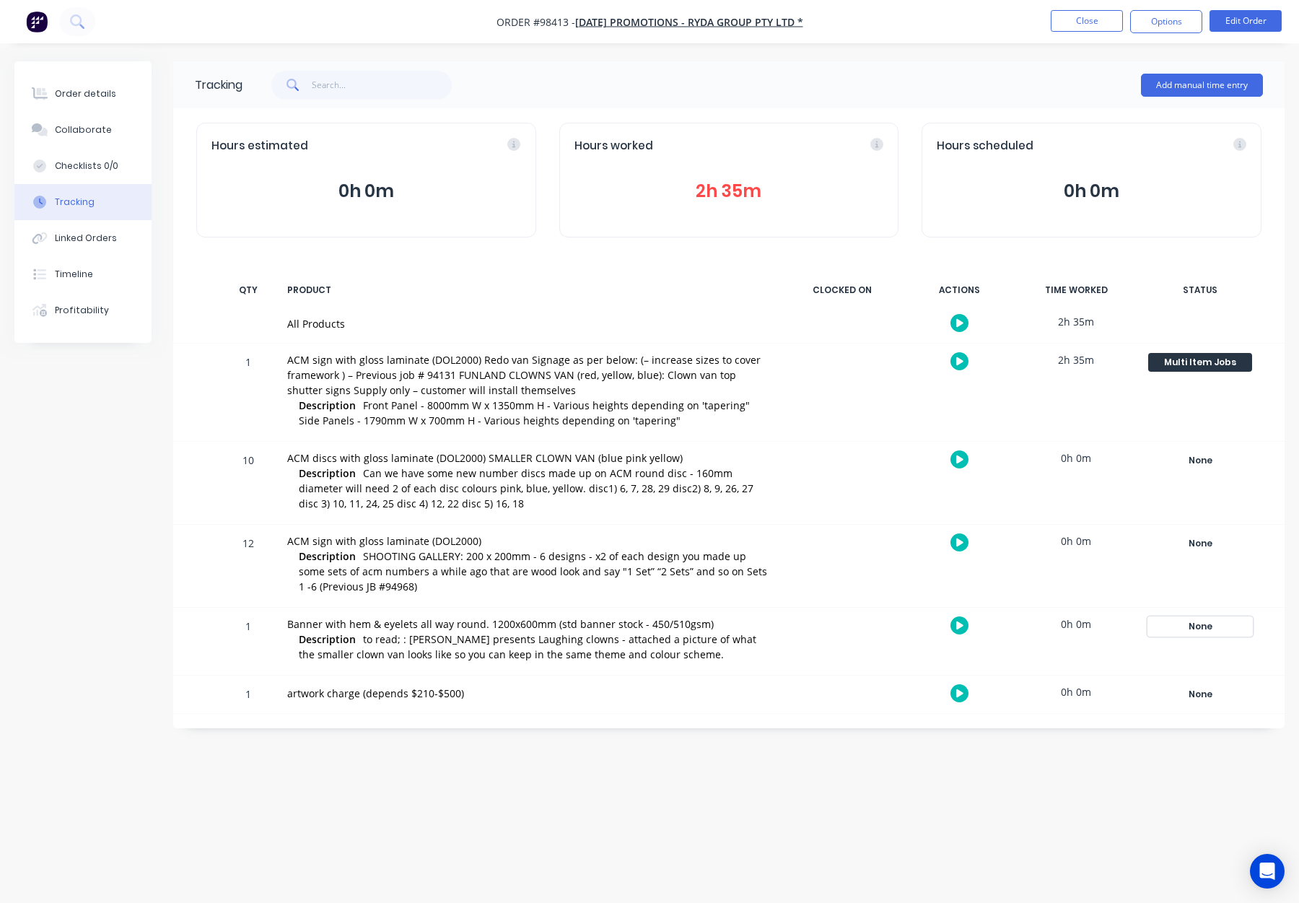
click at [1208, 625] on div "None" at bounding box center [1200, 626] width 104 height 19
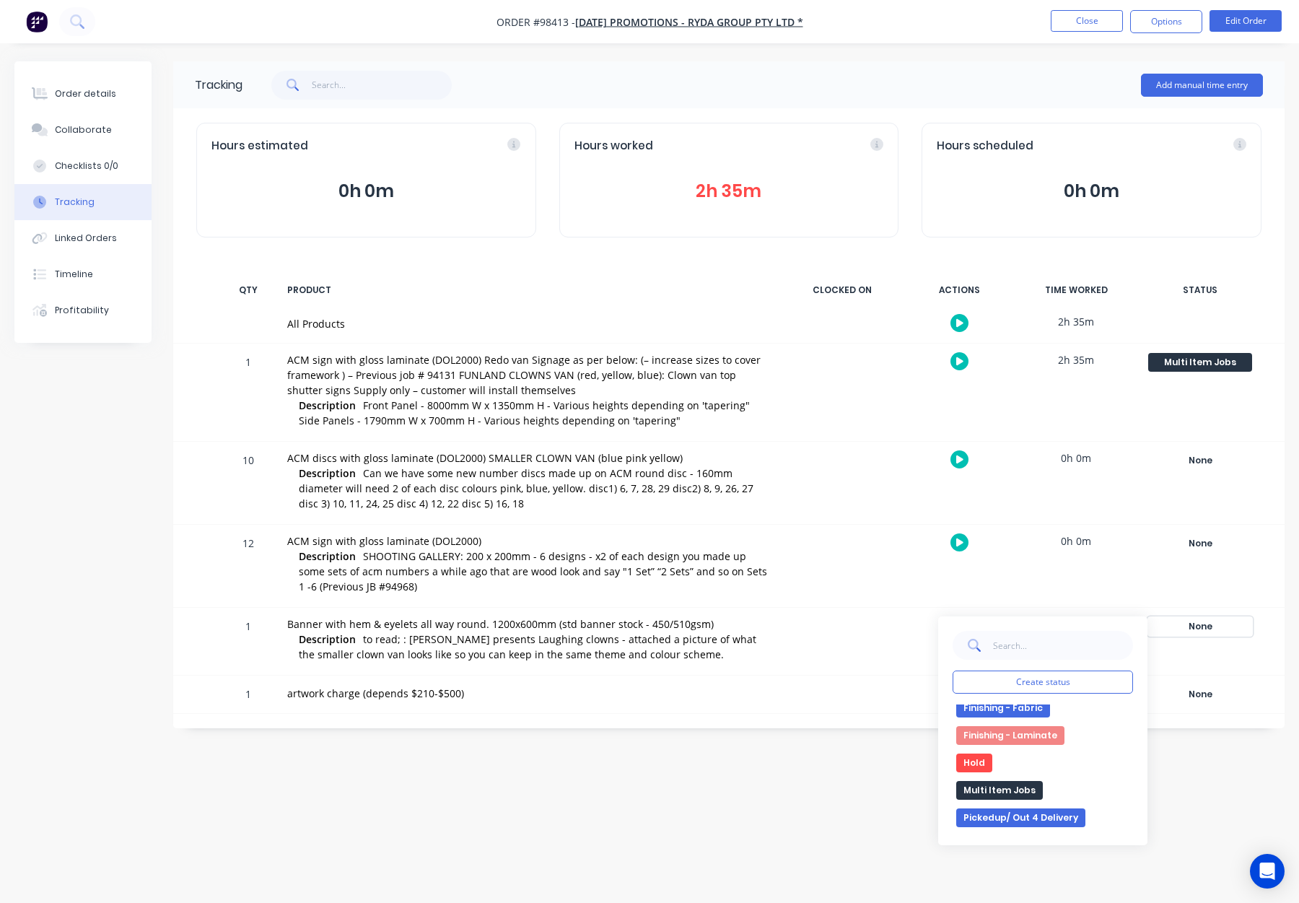
scroll to position [276, 0]
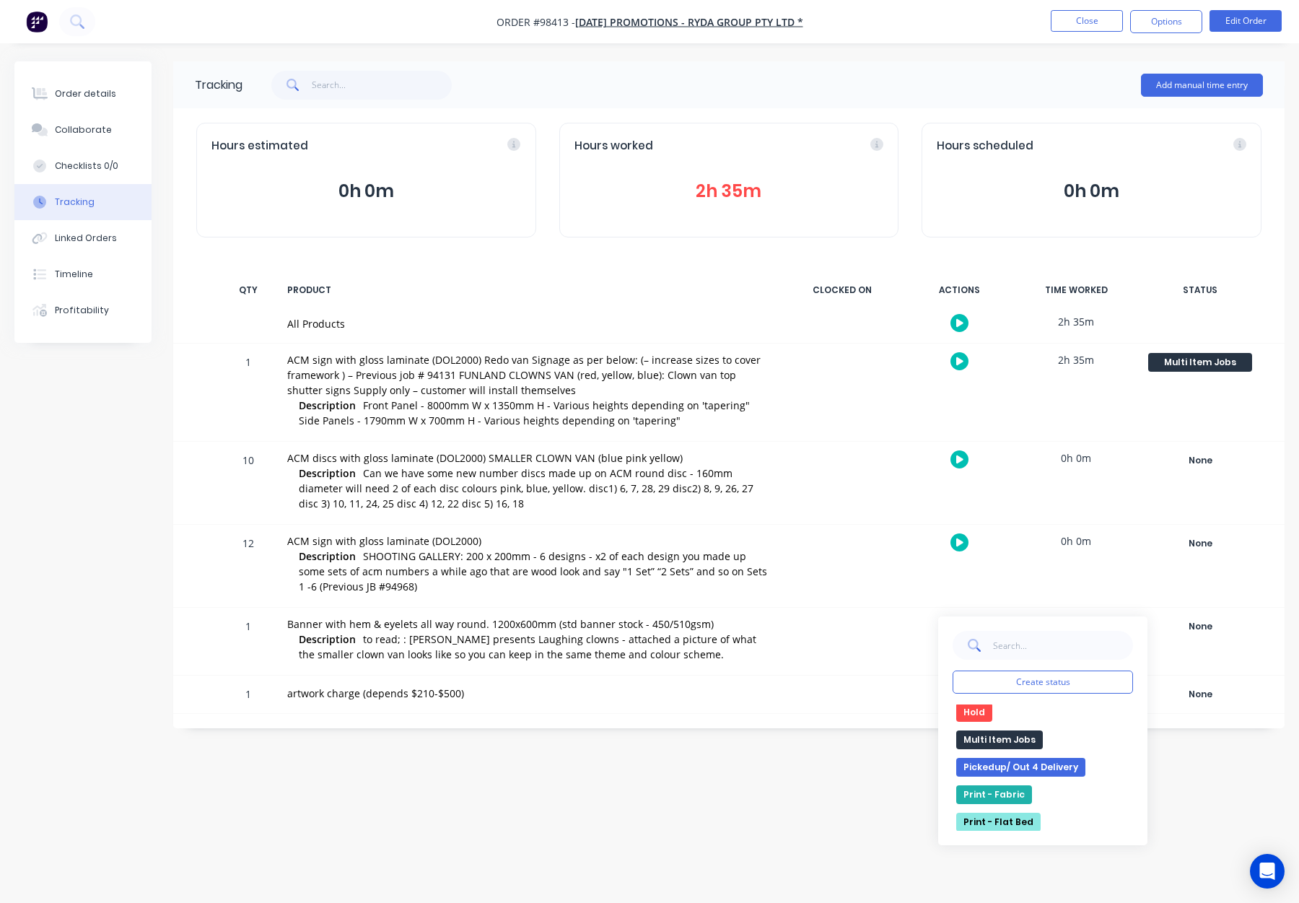
click at [1018, 731] on button "Multi Item Jobs" at bounding box center [999, 740] width 87 height 19
click at [894, 731] on div "Tracking Add manual time entry Hours estimated 0h 0m Hours worked 2h 35m Hours …" at bounding box center [649, 423] width 1270 height 725
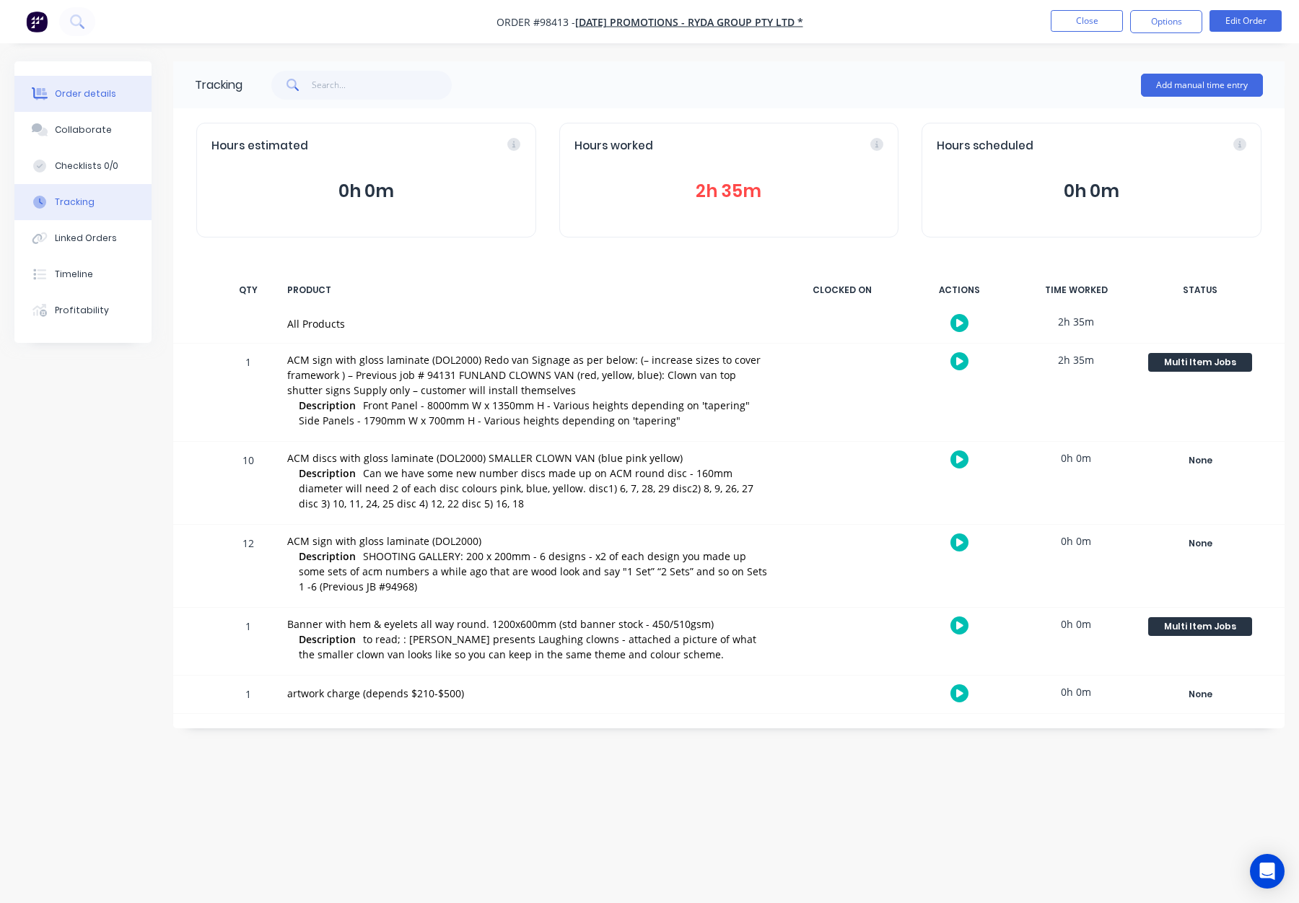
click at [109, 90] on div "Order details" at bounding box center [85, 93] width 61 height 13
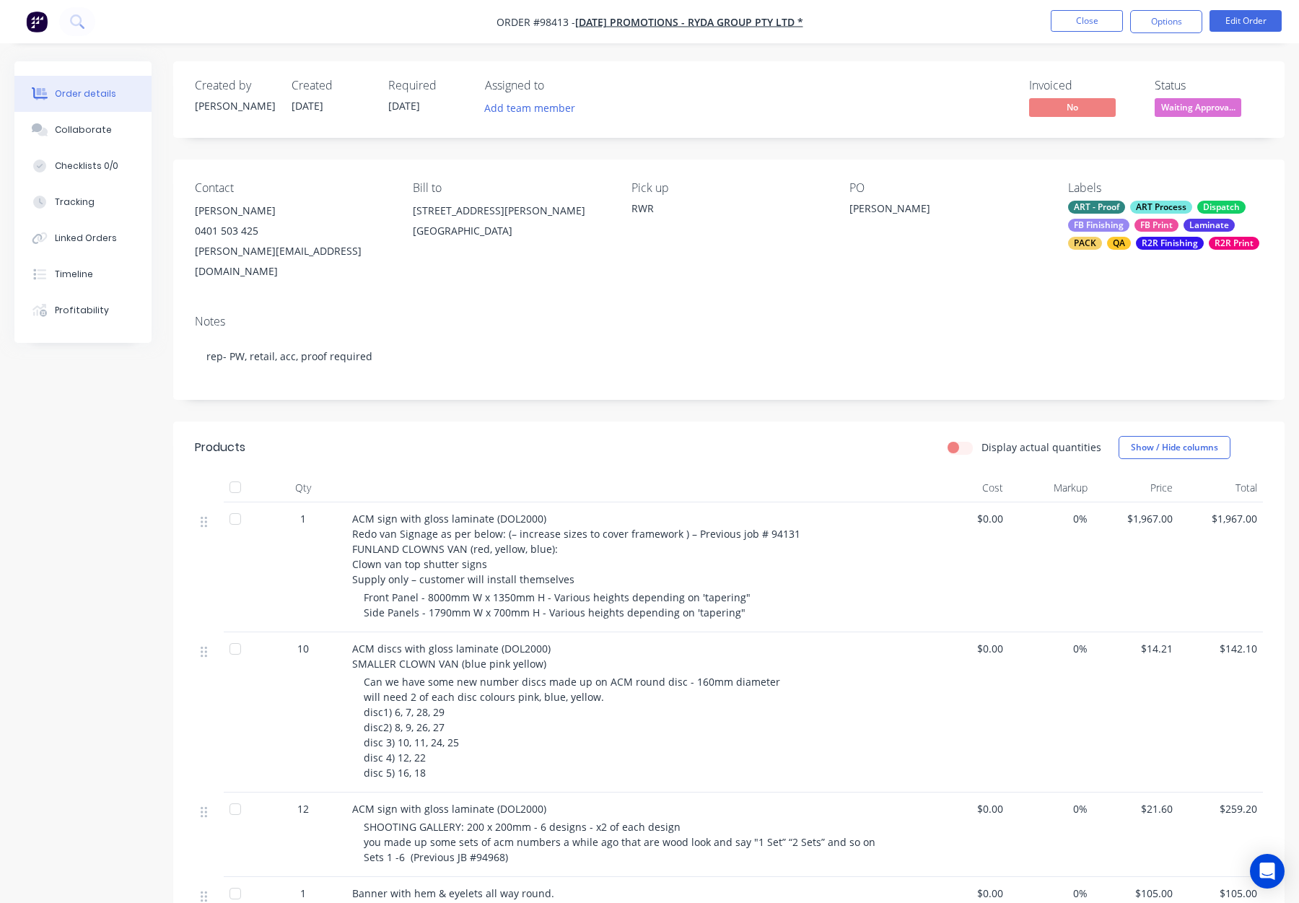
click at [1183, 106] on span "Waiting Approva..." at bounding box center [1198, 107] width 87 height 18
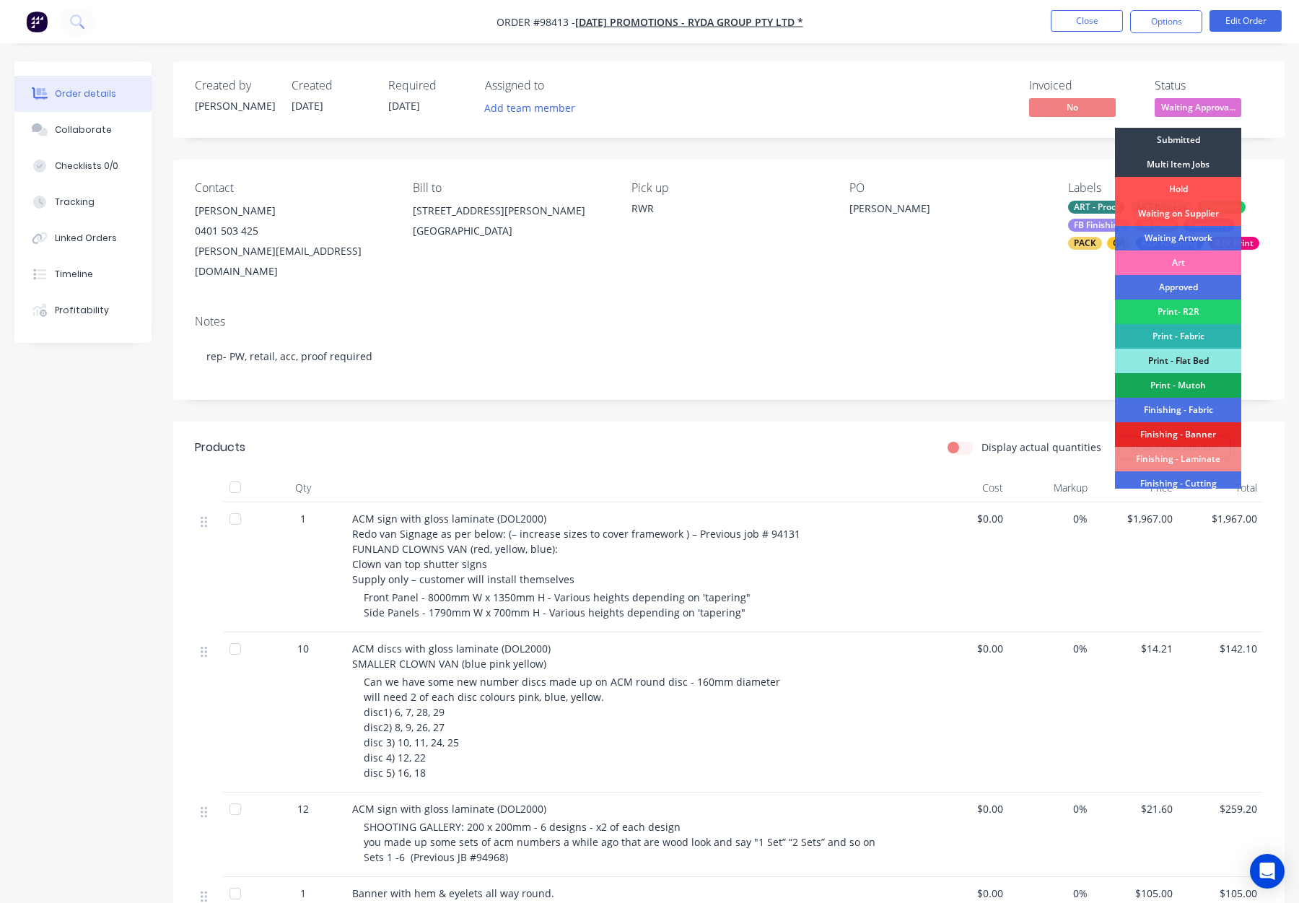
click at [941, 161] on div "Contact Daniel Williams 0401 503 425 daniel@carnivalpromotions.com.au Bill to 3…" at bounding box center [729, 232] width 1112 height 144
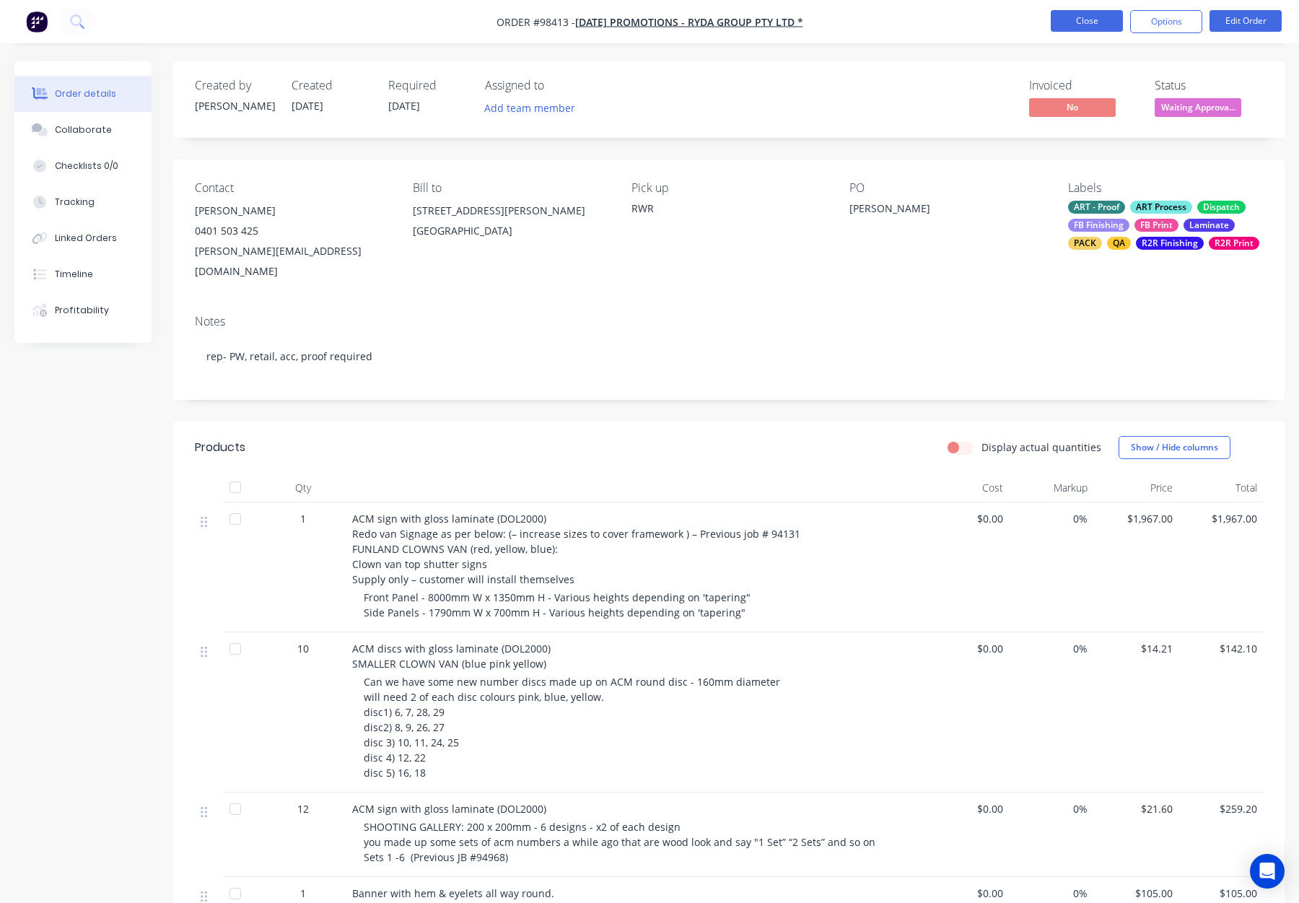
click at [1080, 19] on button "Close" at bounding box center [1087, 21] width 72 height 22
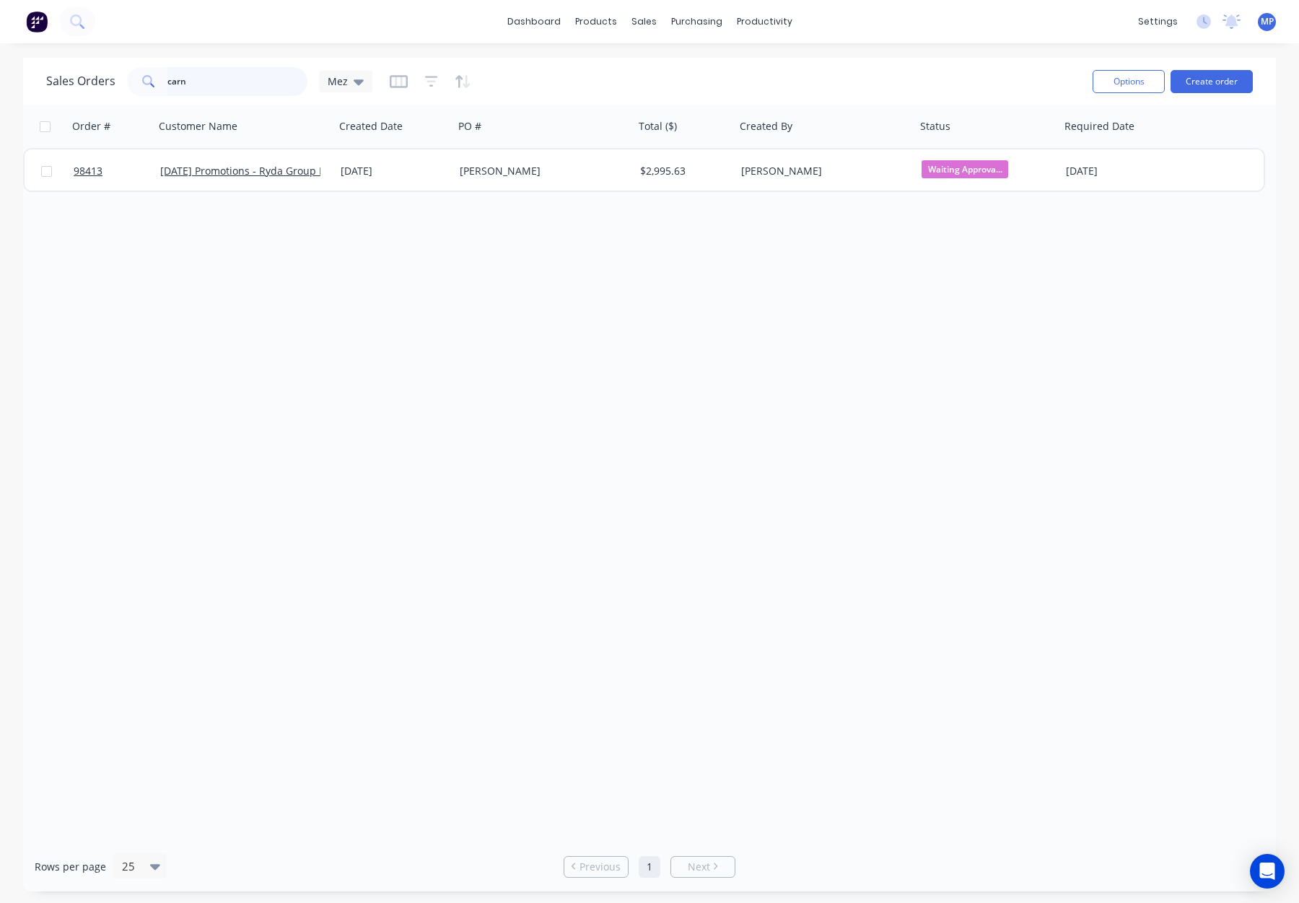
drag, startPoint x: 206, startPoint y: 72, endPoint x: 151, endPoint y: 80, distance: 55.4
click at [206, 74] on input "carn" at bounding box center [237, 81] width 141 height 29
drag, startPoint x: 151, startPoint y: 80, endPoint x: 131, endPoint y: 80, distance: 19.5
click at [130, 81] on div "carn" at bounding box center [217, 81] width 180 height 29
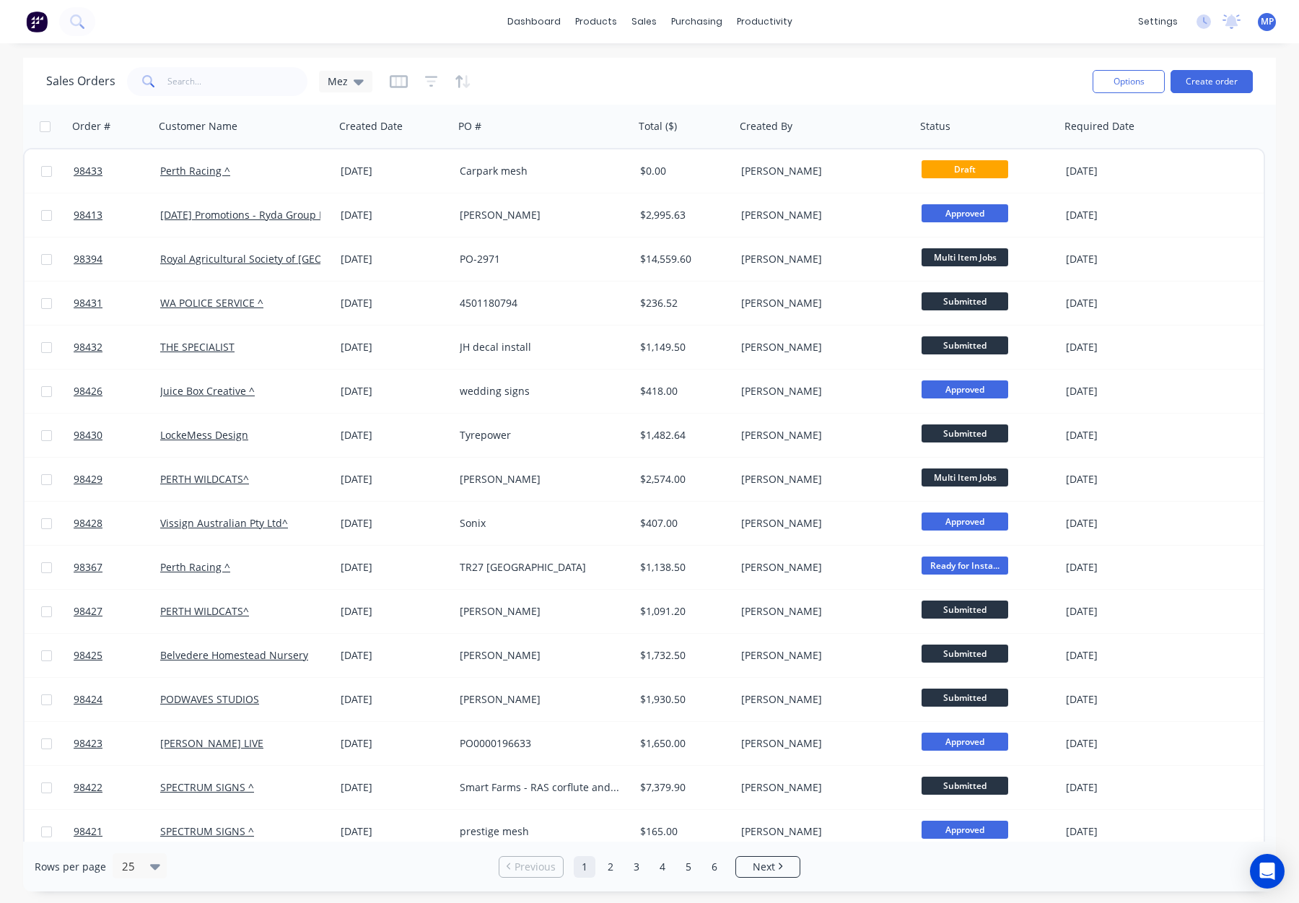
click at [670, 59] on div "Sales Orders Mez Options Create order" at bounding box center [649, 81] width 1253 height 47
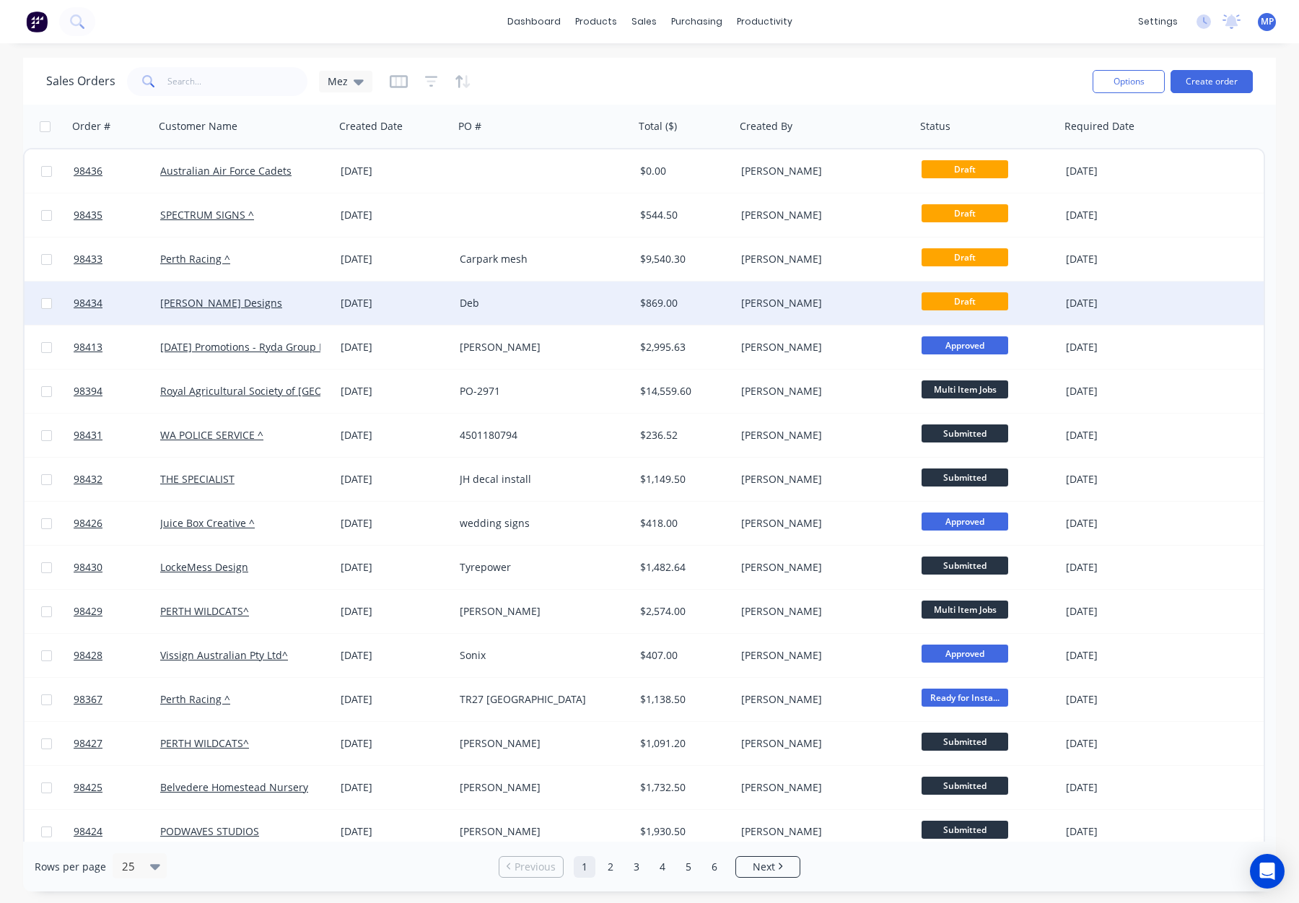
click at [702, 297] on div "$869.00" at bounding box center [682, 303] width 85 height 14
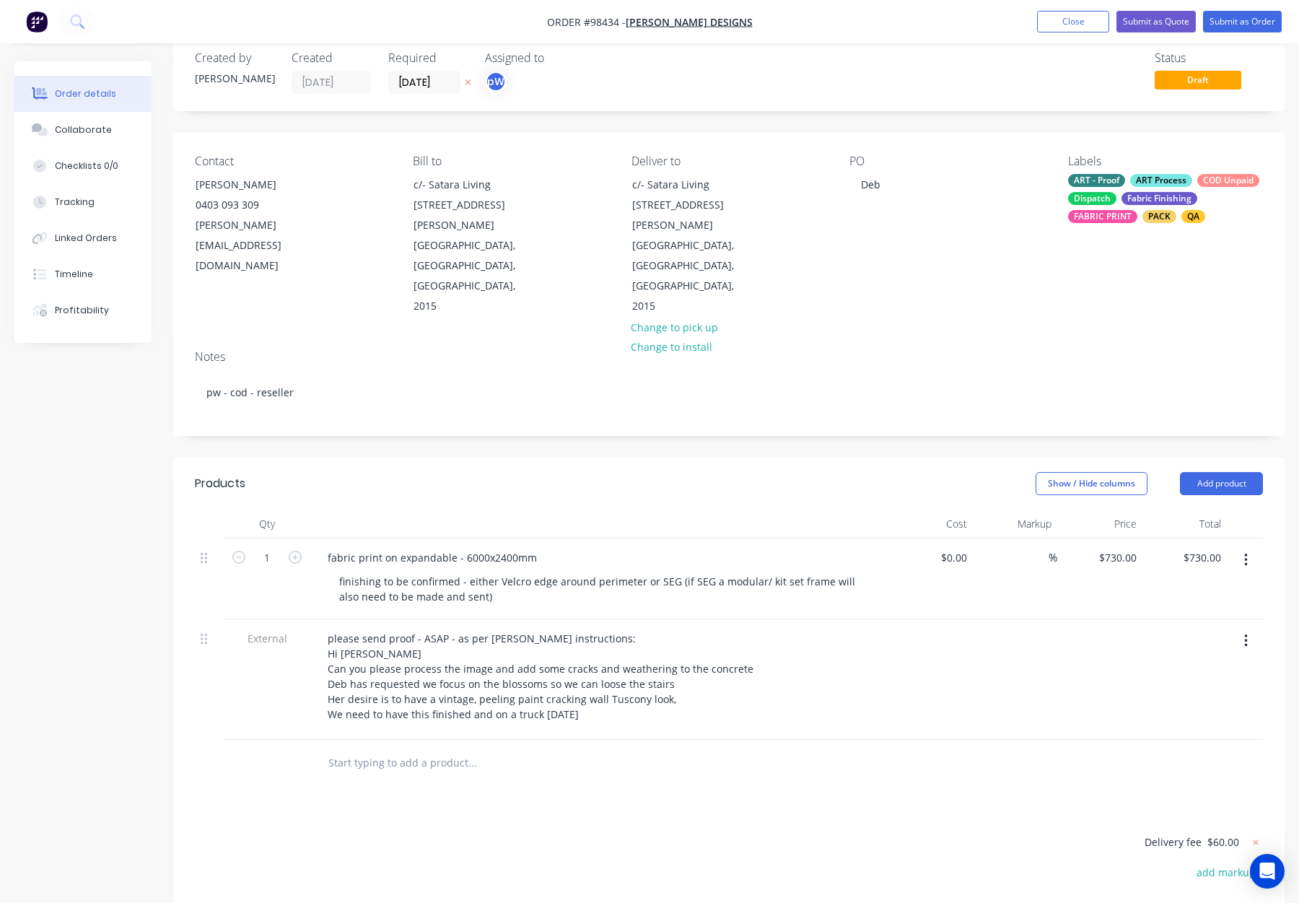
scroll to position [32, 0]
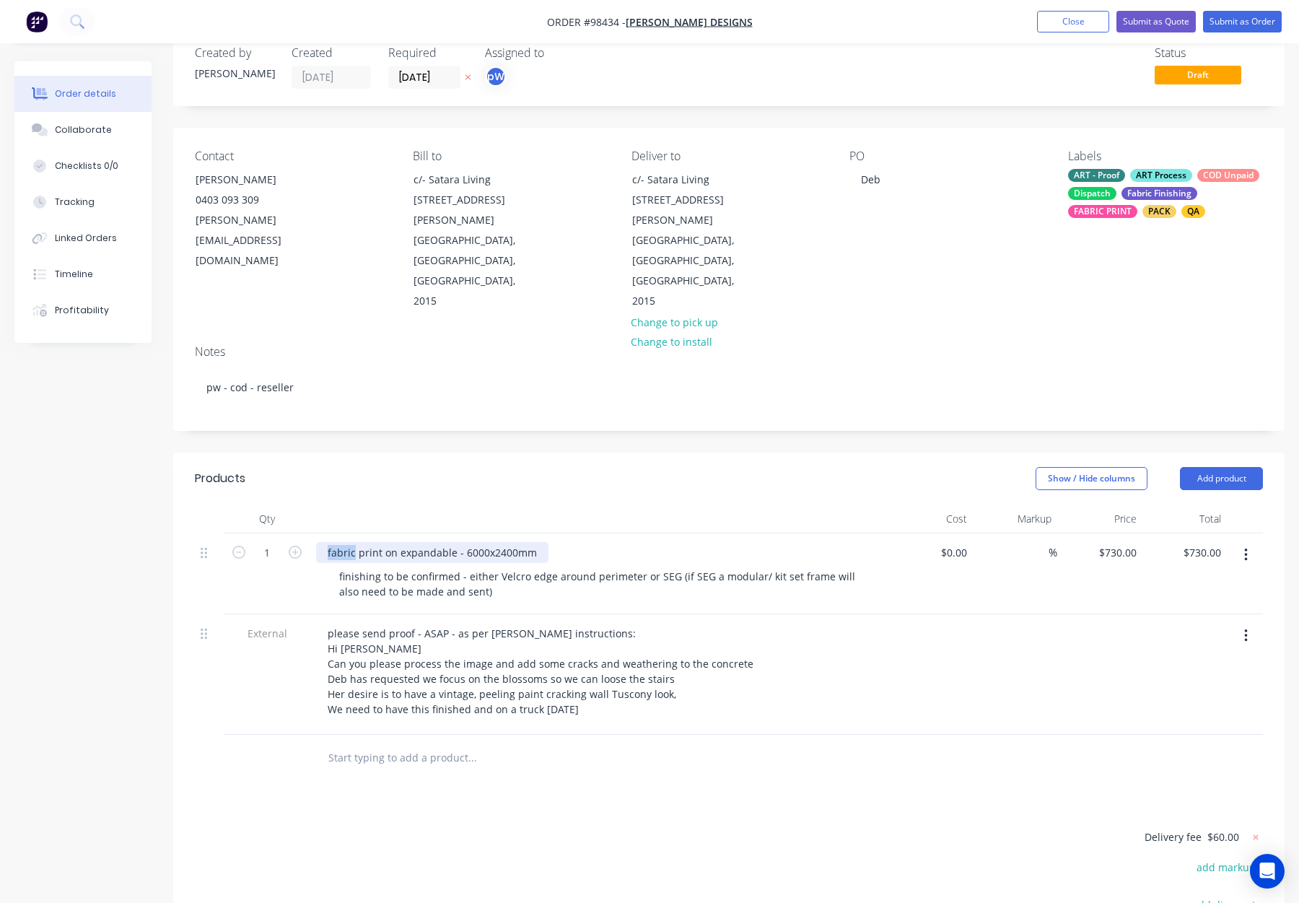
drag, startPoint x: 354, startPoint y: 492, endPoint x: 304, endPoint y: 491, distance: 50.6
click at [305, 533] on div "1 fabric print on expandable - 6000x2400mm finishing to be confirmed - either V…" at bounding box center [729, 573] width 1068 height 81
click at [541, 467] on div "Show / Hide columns Add product" at bounding box center [842, 478] width 841 height 23
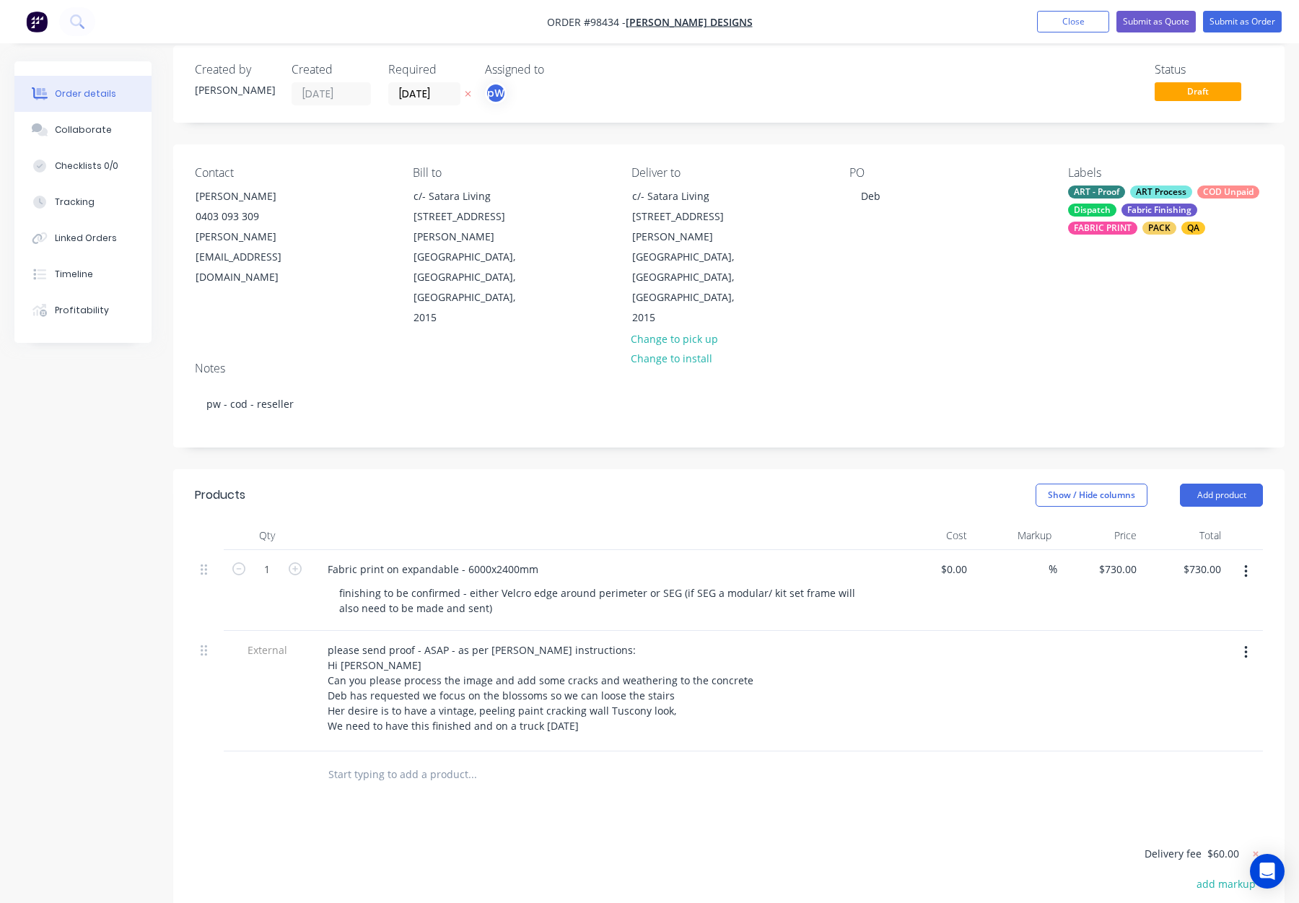
scroll to position [0, 0]
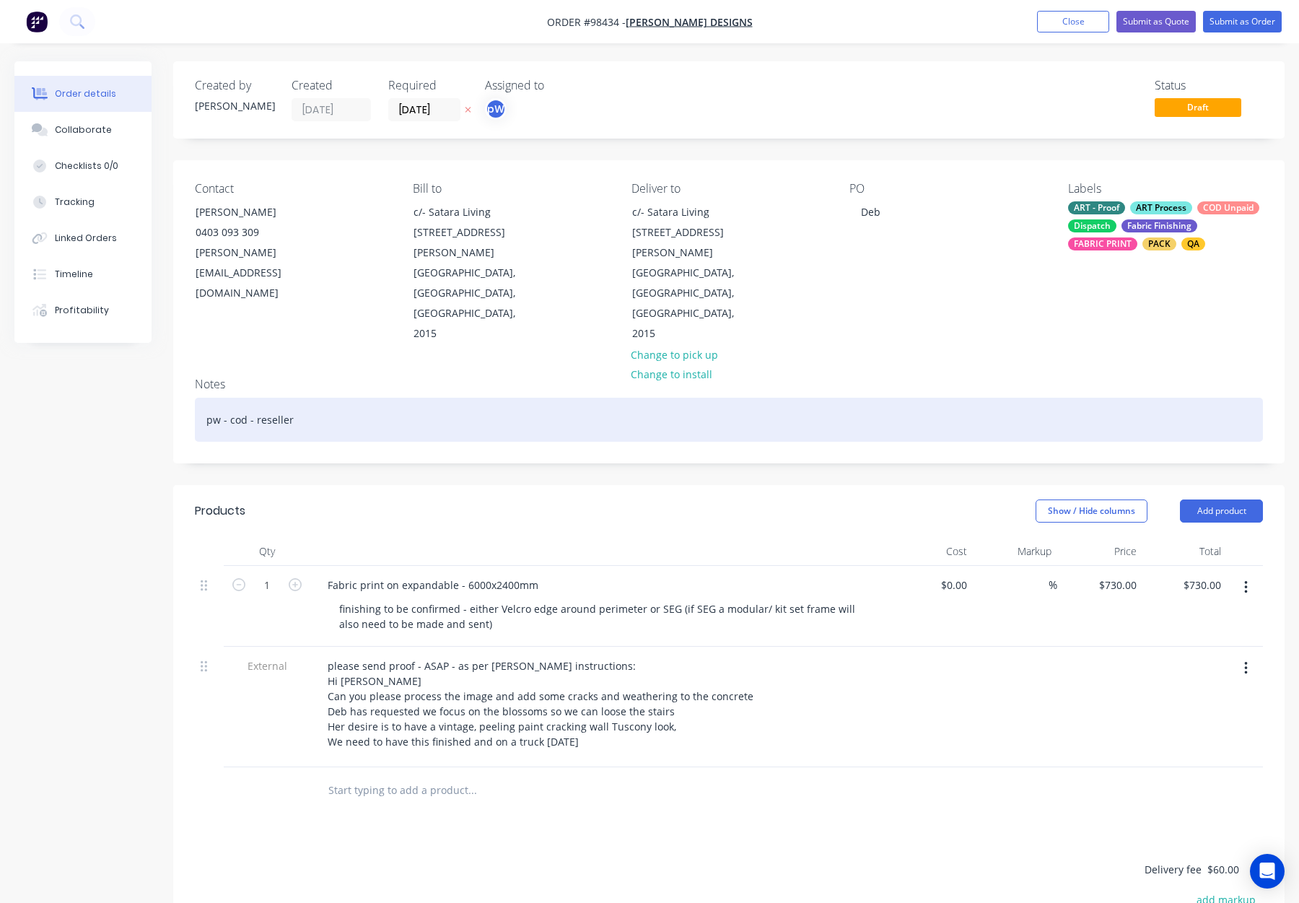
click at [476, 398] on div "pw - cod - reseller" at bounding box center [729, 420] width 1068 height 44
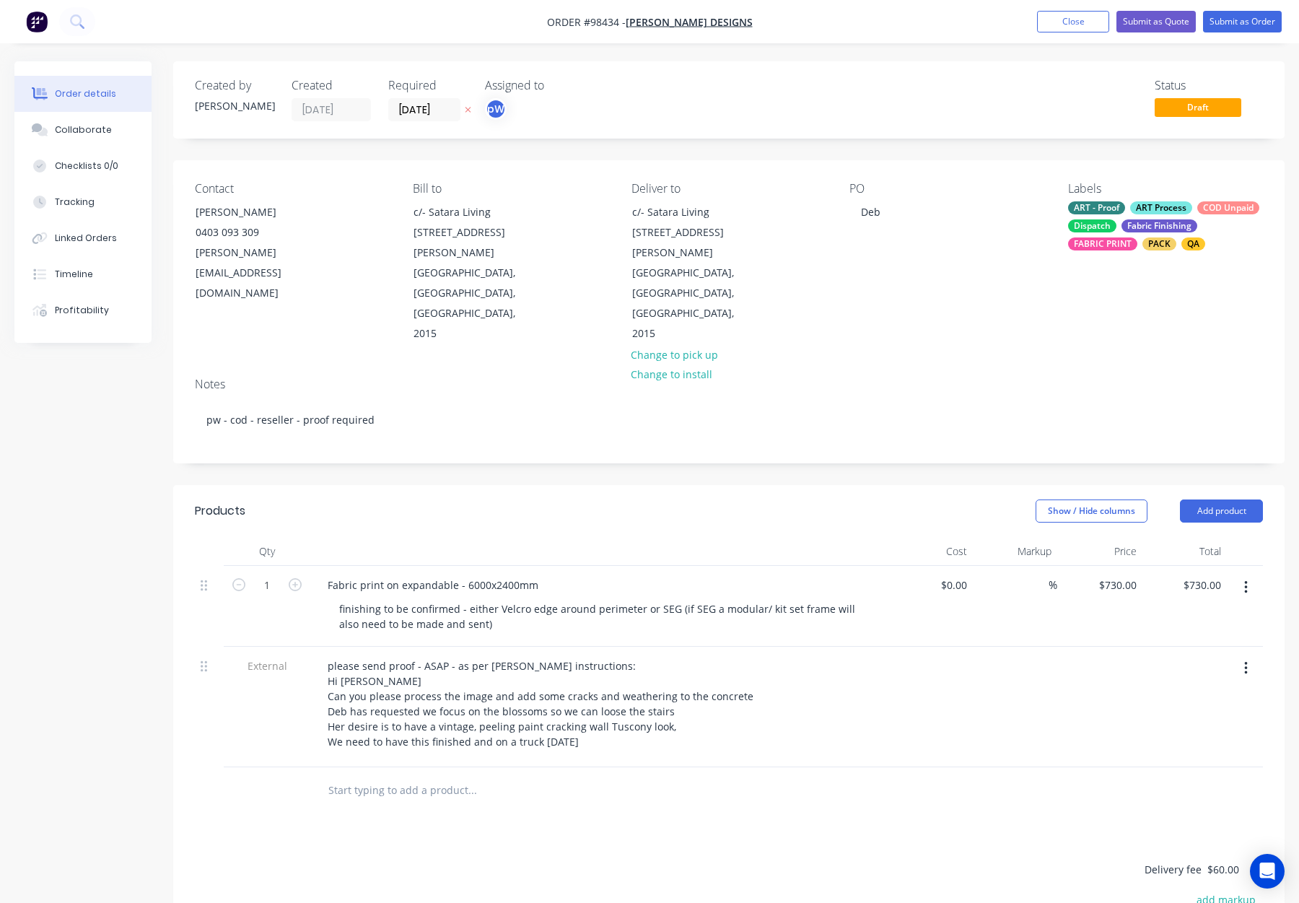
click at [587, 485] on header "Products Show / Hide columns Add product" at bounding box center [729, 511] width 1112 height 52
click at [1229, 15] on button "Submit as Order" at bounding box center [1242, 22] width 79 height 22
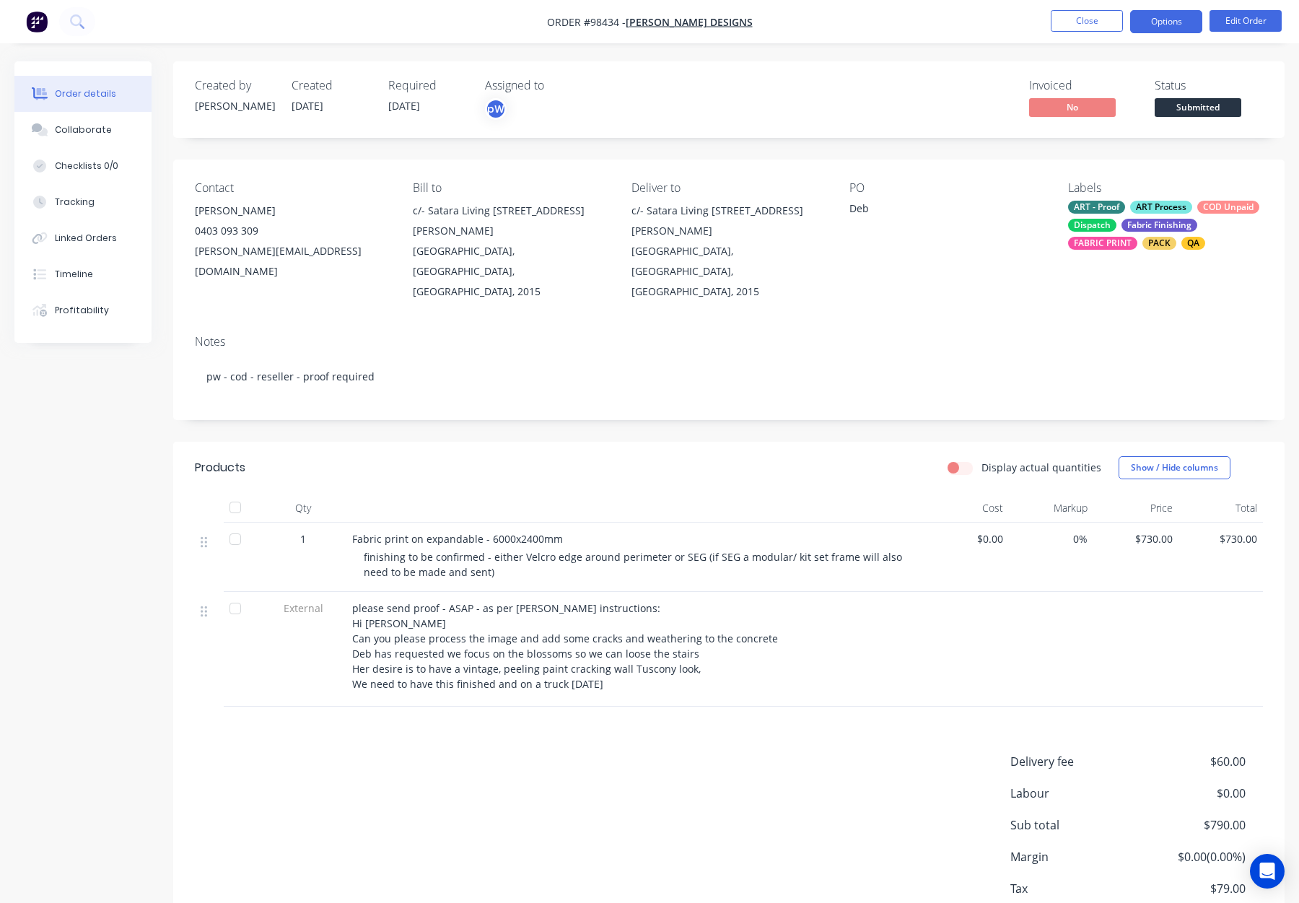
click at [1161, 19] on button "Options" at bounding box center [1166, 21] width 72 height 23
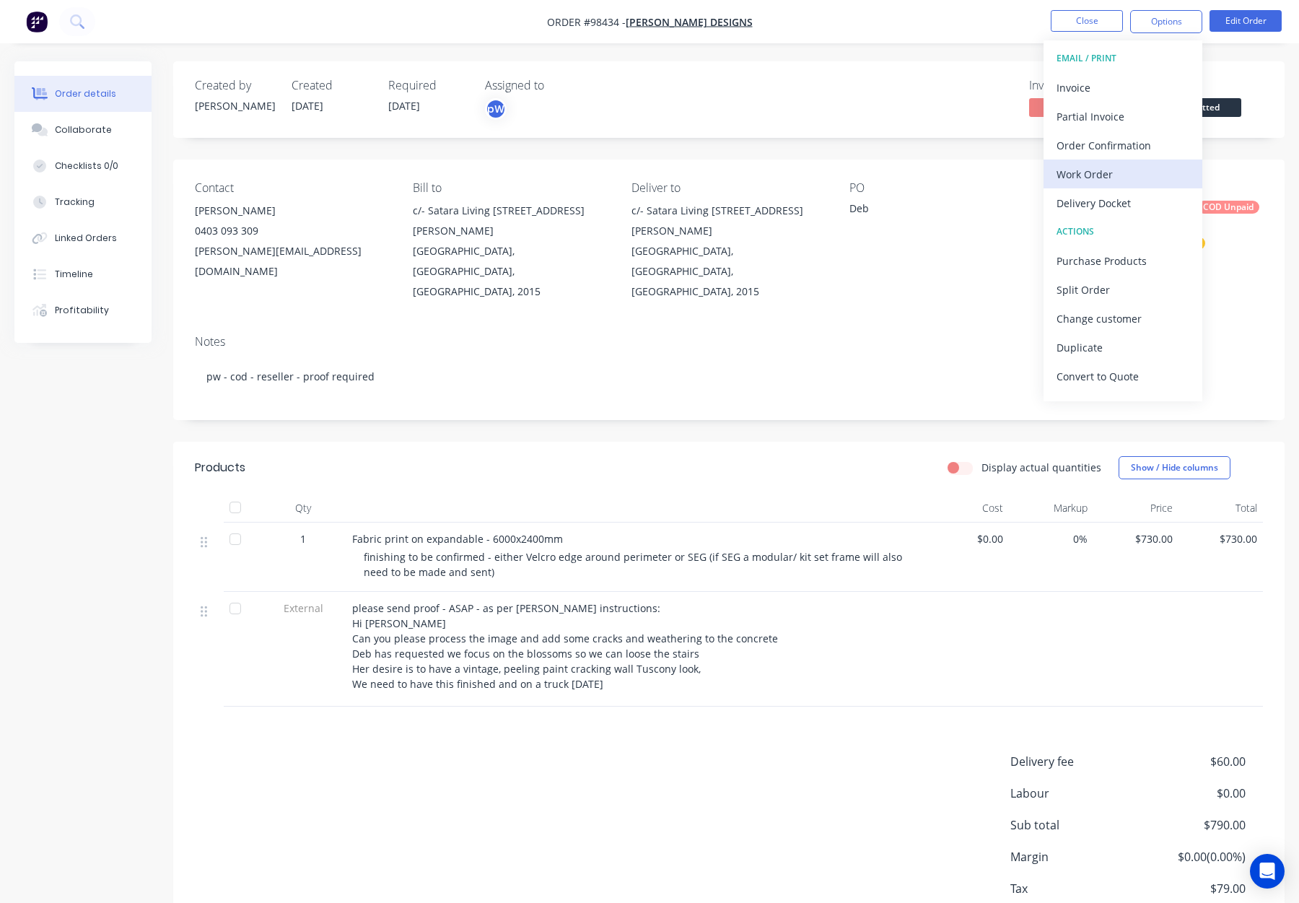
click at [1135, 175] on div "Work Order" at bounding box center [1123, 174] width 133 height 21
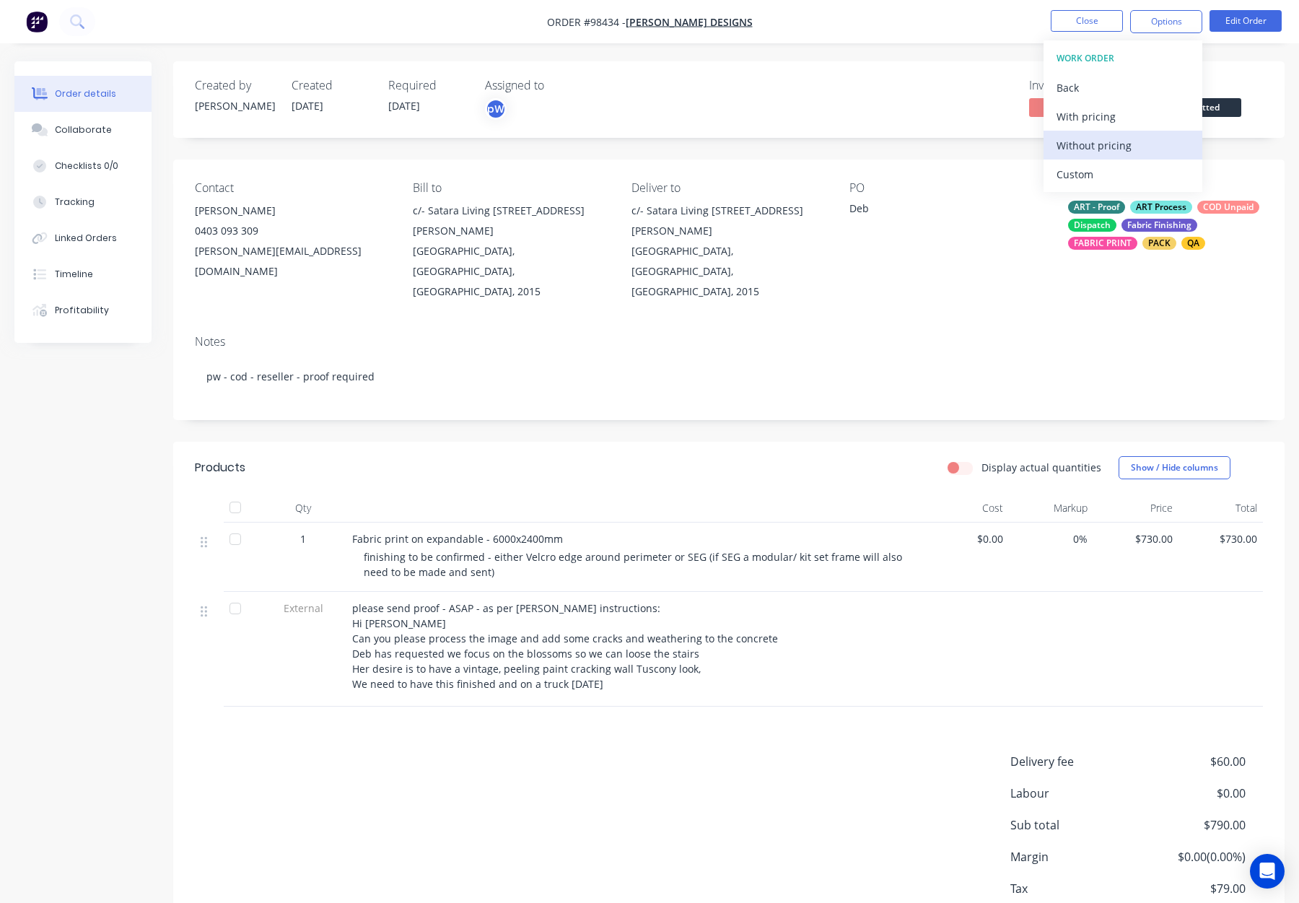
click at [1130, 148] on div "Without pricing" at bounding box center [1123, 145] width 133 height 21
click at [1088, 23] on button "Close" at bounding box center [1087, 21] width 72 height 22
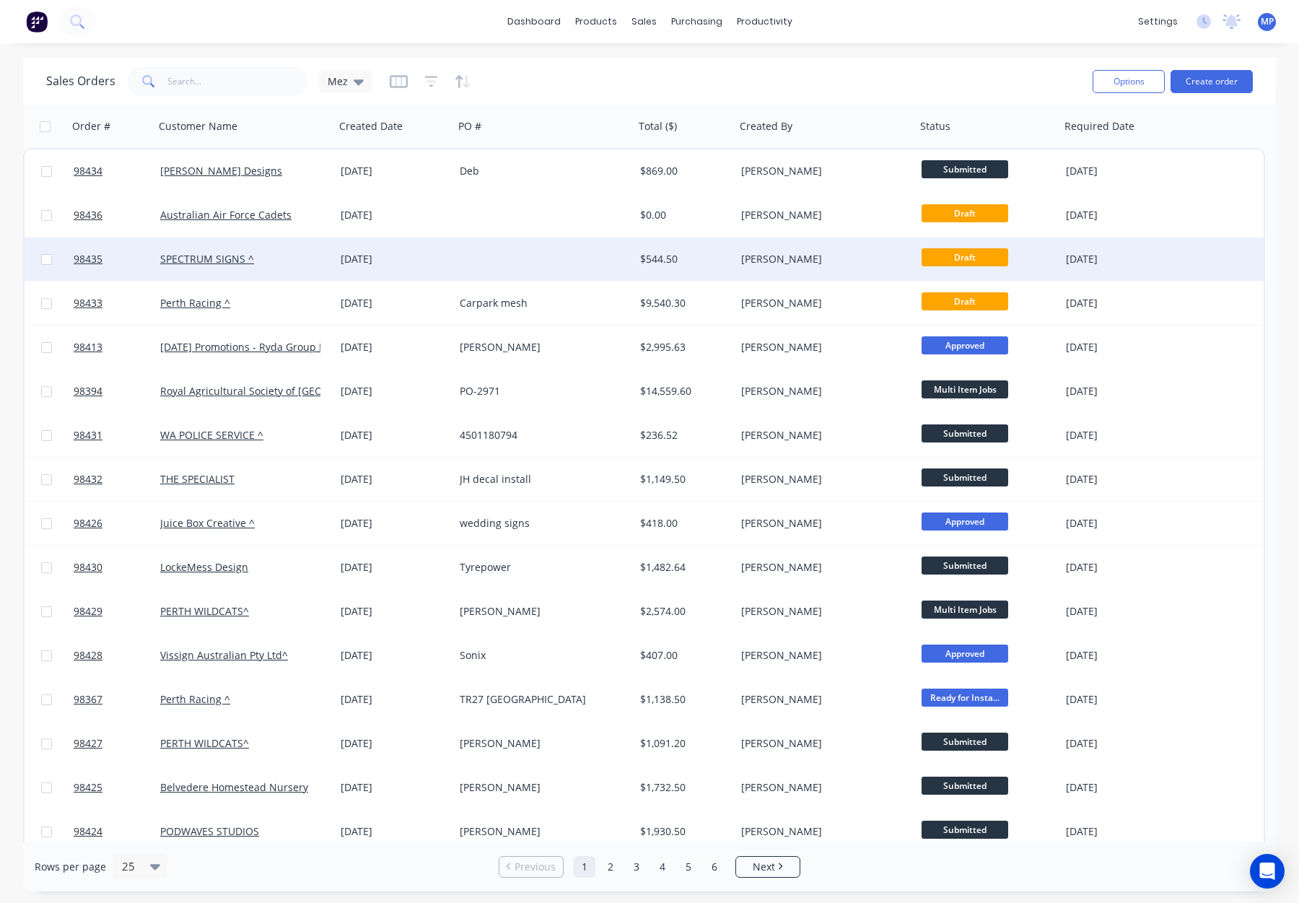
click at [563, 255] on div at bounding box center [544, 258] width 180 height 43
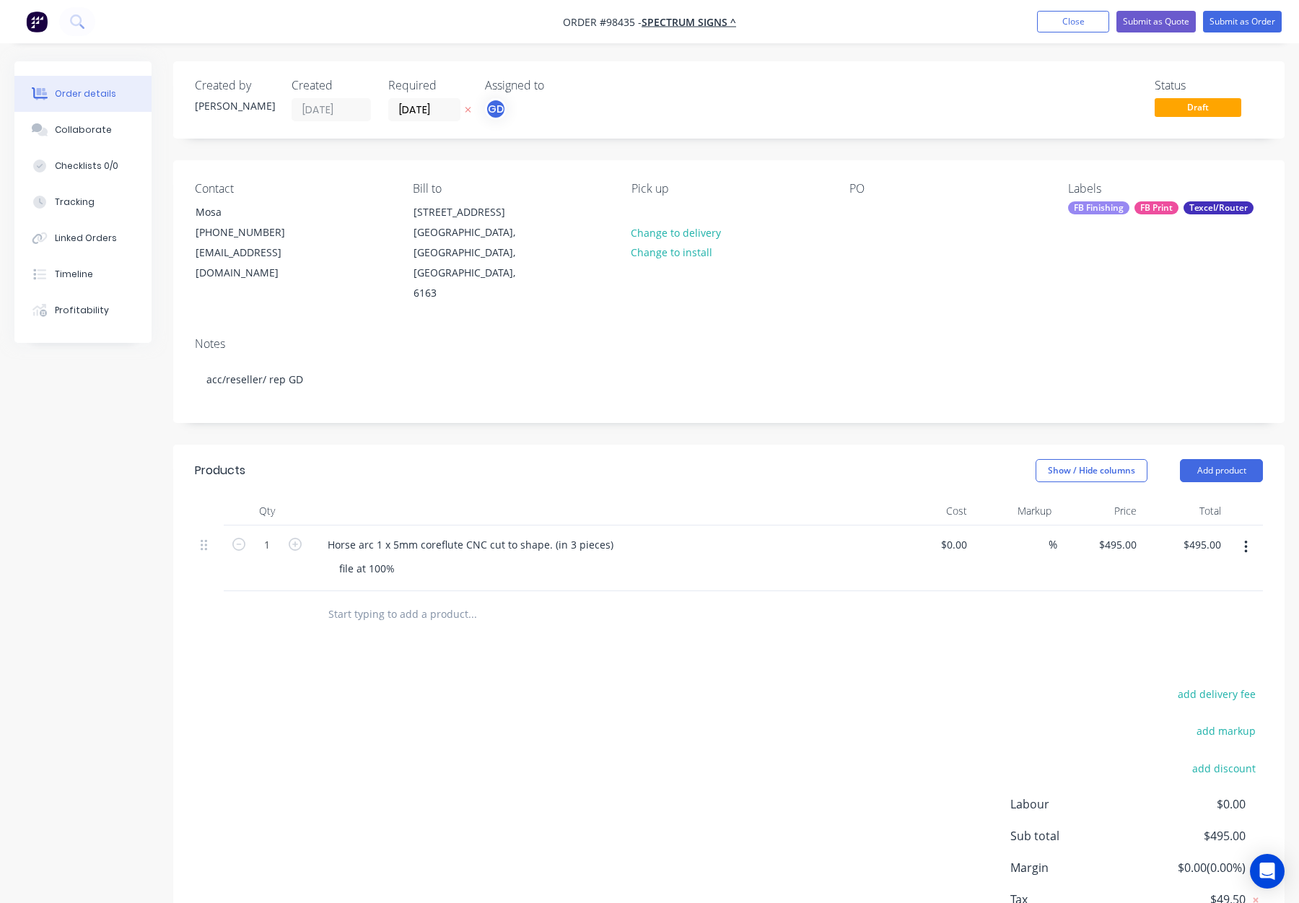
click at [1133, 208] on div "FB Finishing FB Print Texcel/Router" at bounding box center [1165, 207] width 195 height 13
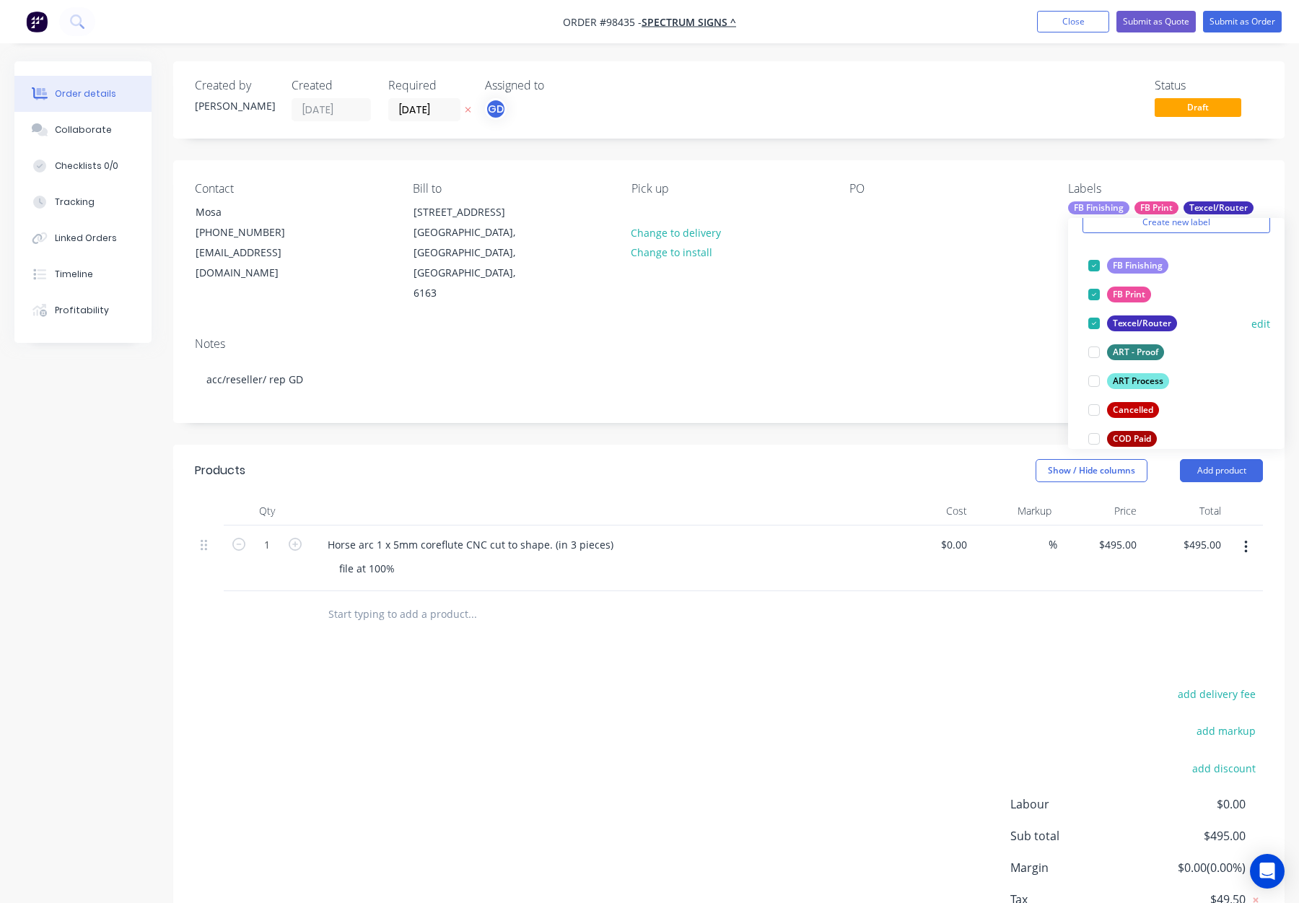
scroll to position [71, 0]
drag, startPoint x: 1132, startPoint y: 375, endPoint x: 1150, endPoint y: 358, distance: 24.5
click at [1133, 375] on div "ART Process" at bounding box center [1138, 378] width 62 height 16
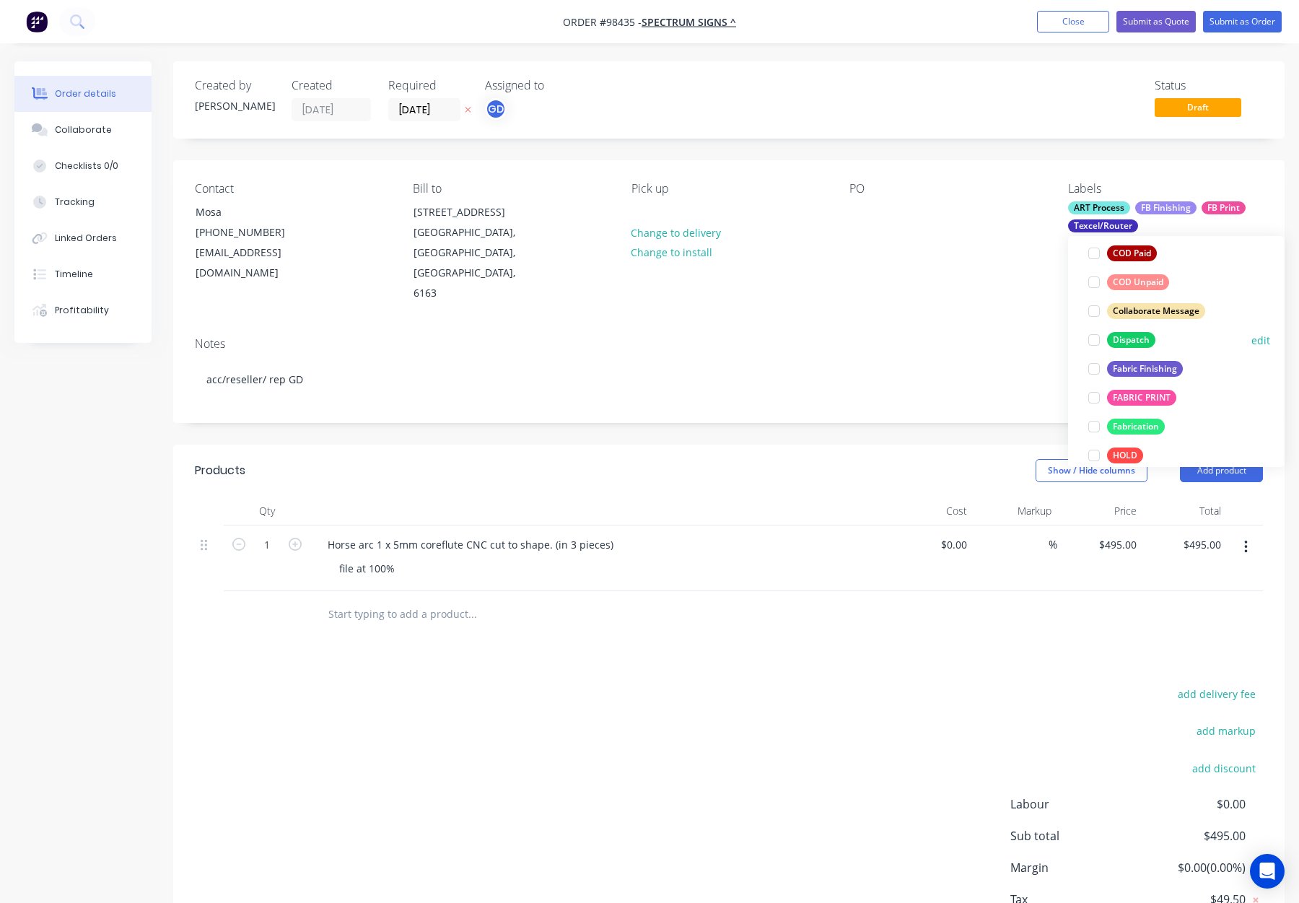
click at [1138, 345] on div "Dispatch" at bounding box center [1131, 340] width 48 height 16
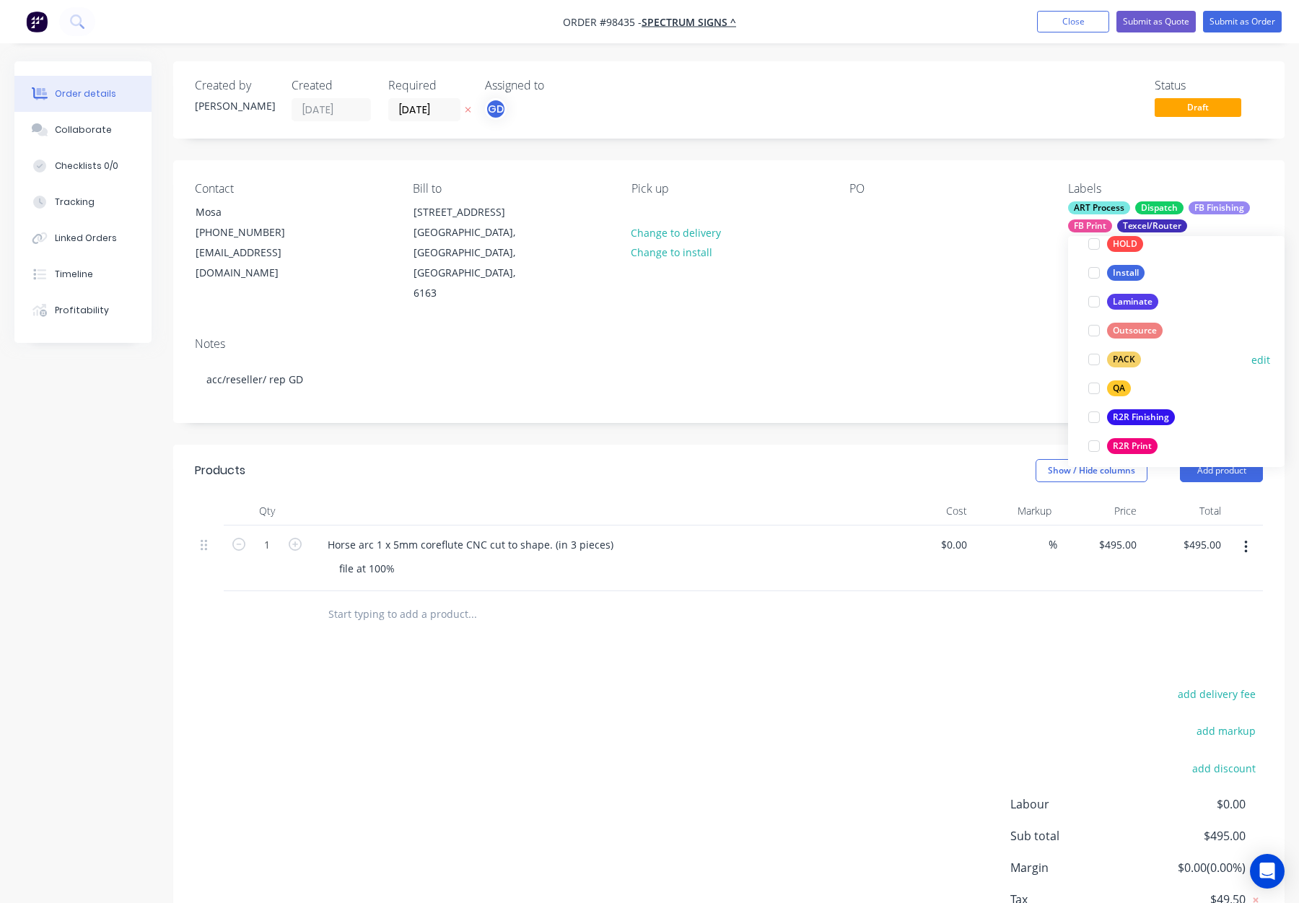
click at [1124, 359] on div "PACK" at bounding box center [1124, 360] width 34 height 16
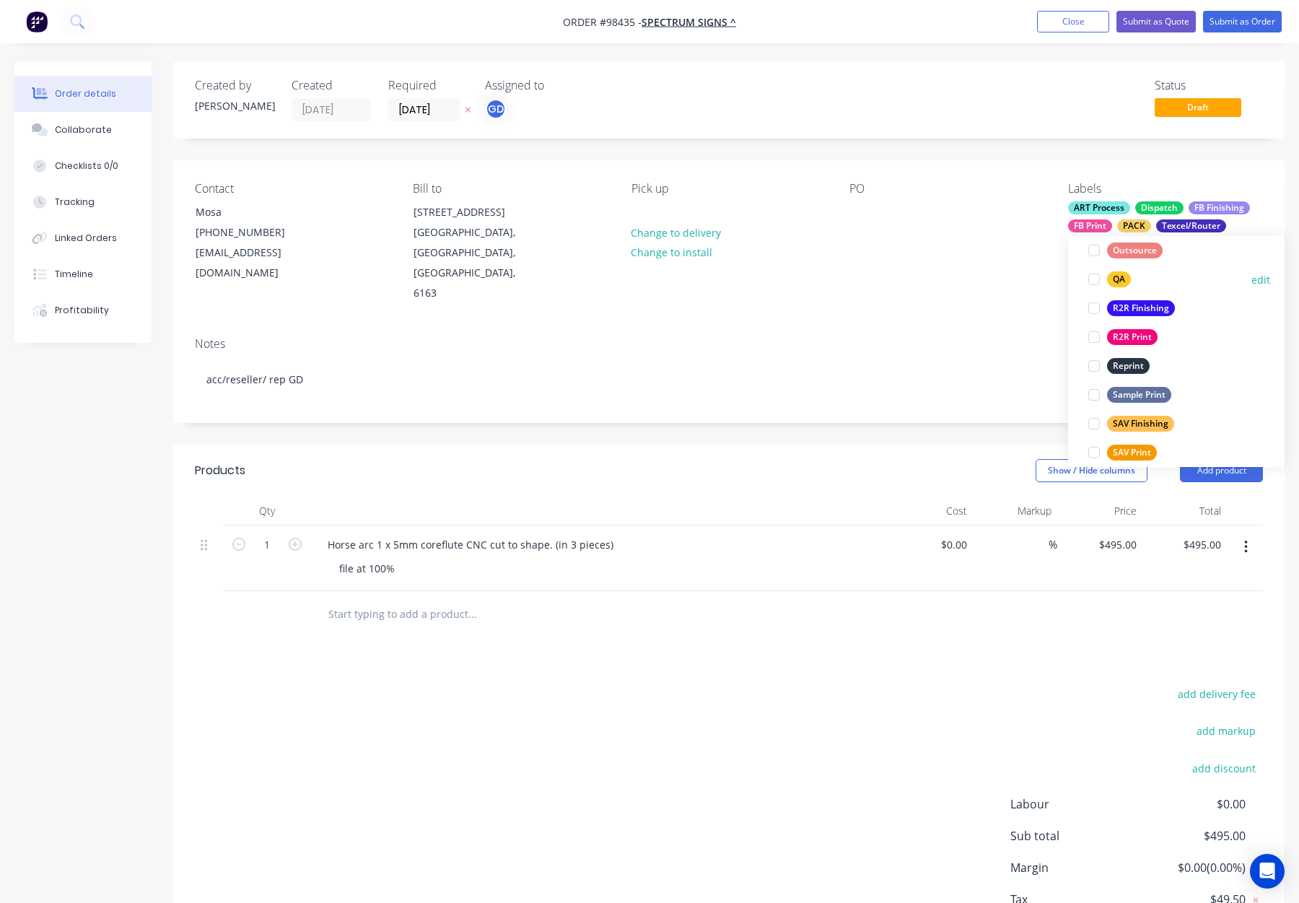
drag, startPoint x: 1113, startPoint y: 271, endPoint x: 1137, endPoint y: 289, distance: 29.9
click at [1114, 271] on div "QA" at bounding box center [1119, 279] width 24 height 16
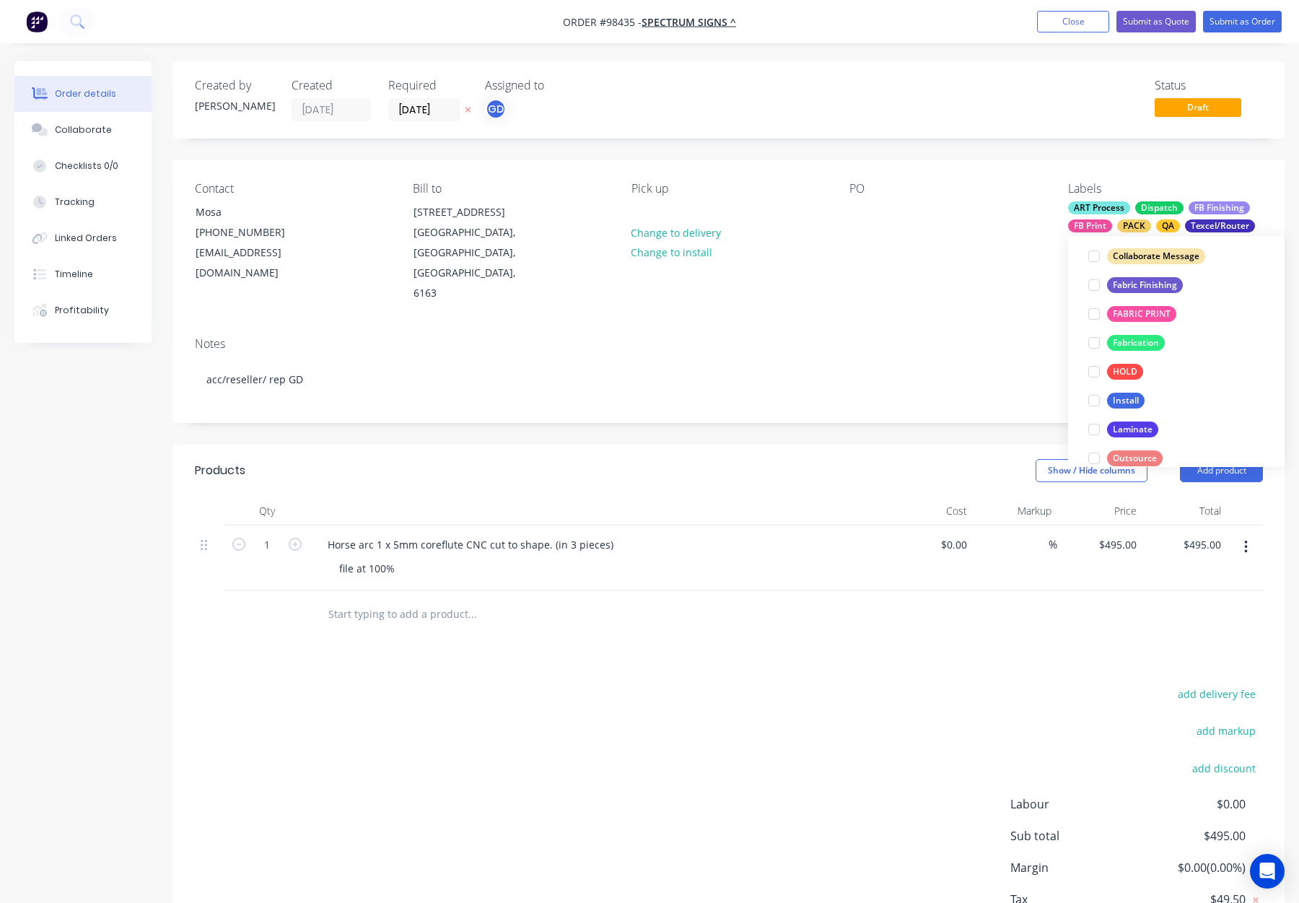
scroll to position [693, 0]
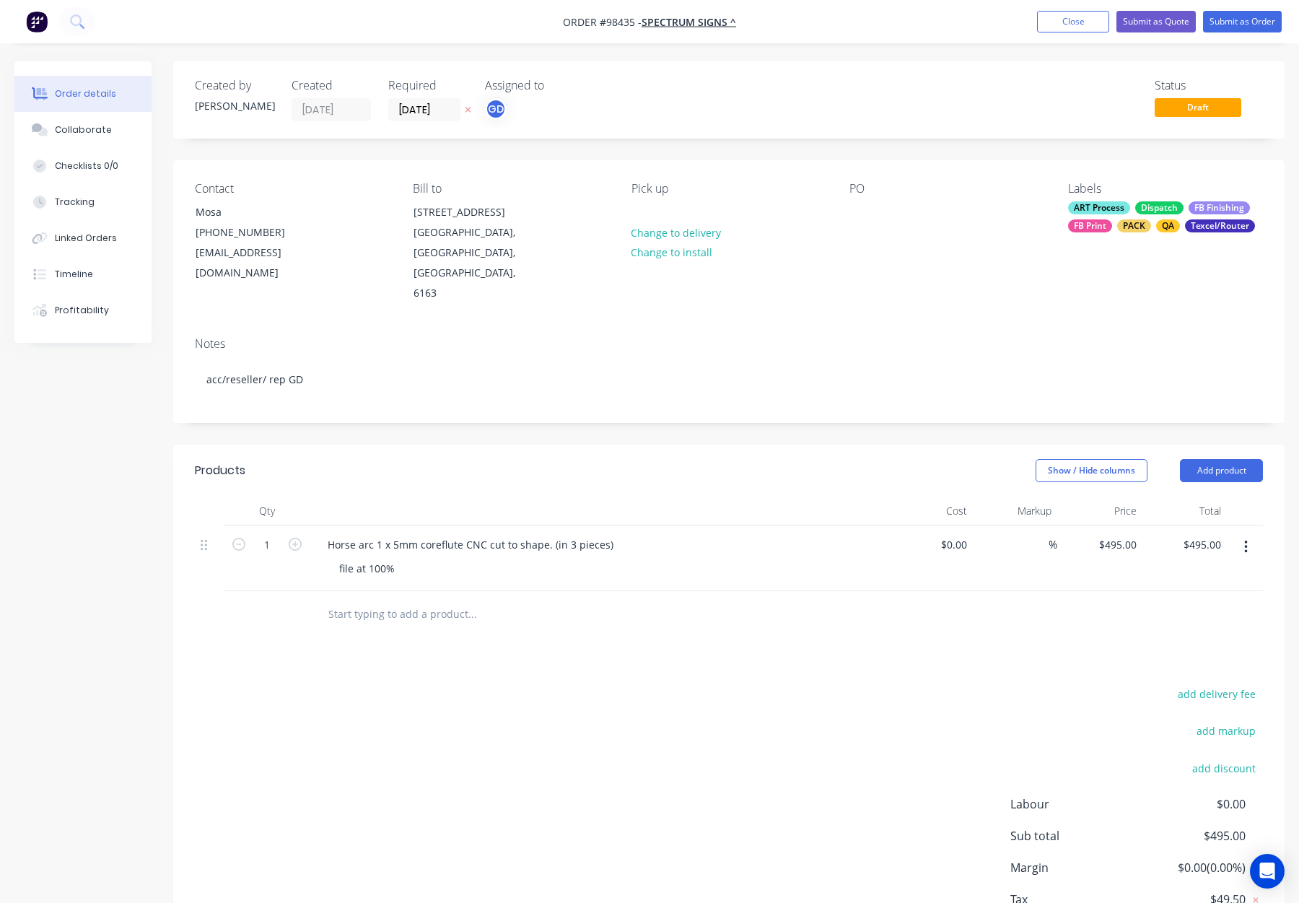
click at [795, 245] on div "Pick up Change to delivery Change to install" at bounding box center [729, 243] width 195 height 122
drag, startPoint x: 659, startPoint y: 209, endPoint x: 648, endPoint y: 207, distance: 11.6
click at [658, 209] on div "Pick up Change to delivery Change to install" at bounding box center [729, 243] width 195 height 122
drag, startPoint x: 637, startPoint y: 205, endPoint x: 660, endPoint y: 209, distance: 23.4
click at [637, 205] on div at bounding box center [643, 211] width 23 height 21
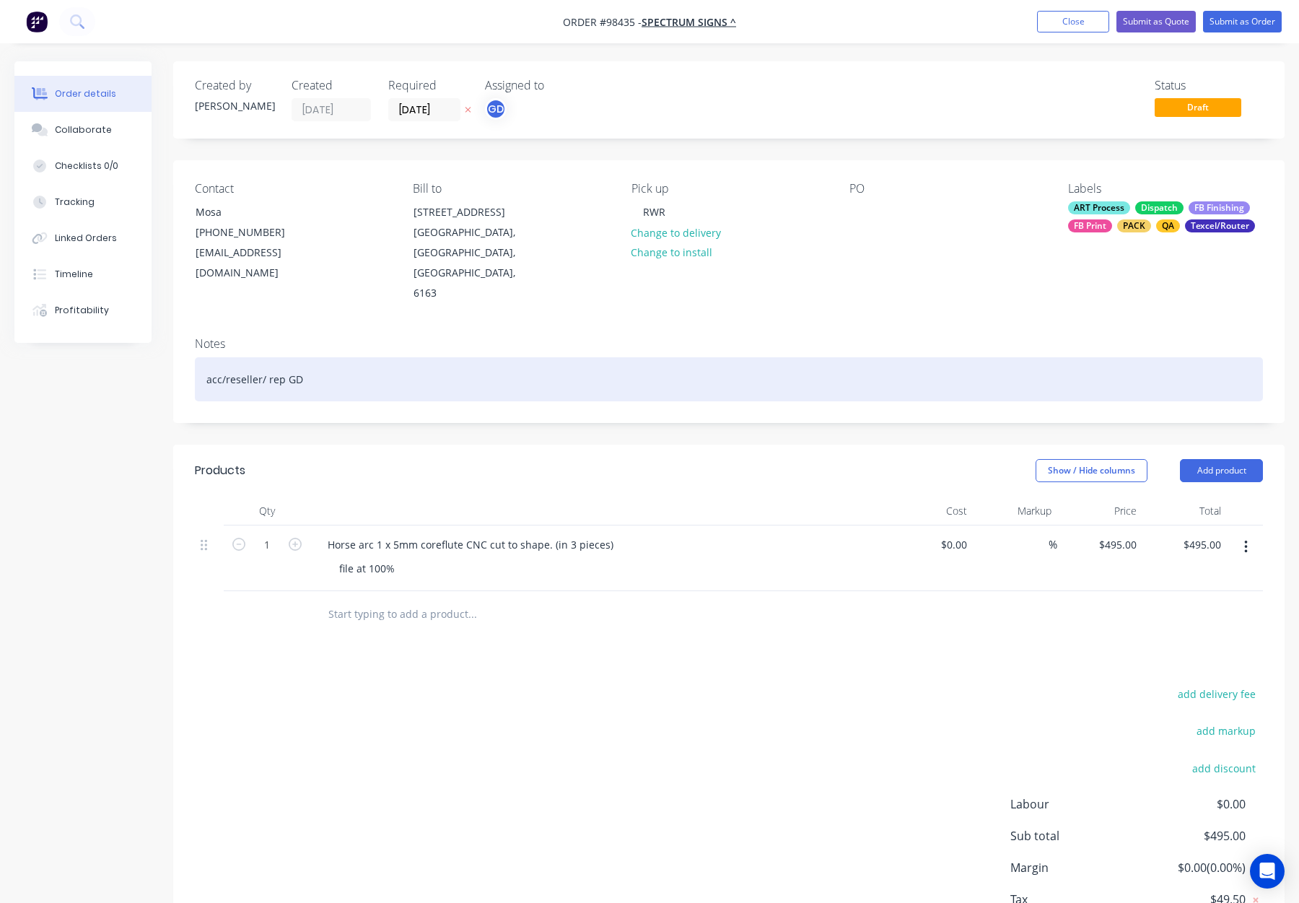
click at [459, 357] on div "acc/reseller/ rep GD" at bounding box center [729, 379] width 1068 height 44
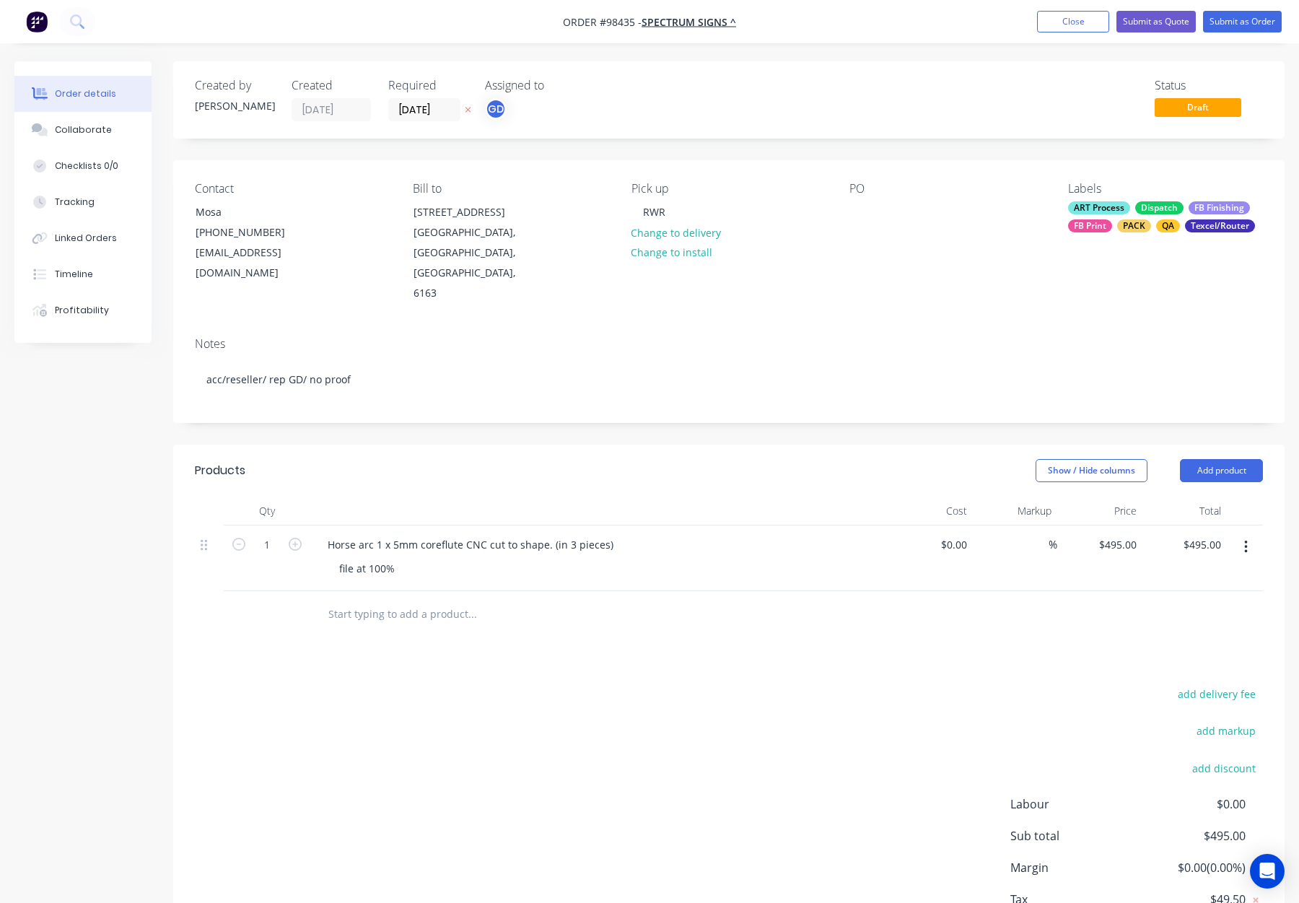
click at [498, 447] on header "Products Show / Hide columns Add product" at bounding box center [729, 471] width 1112 height 52
click at [1229, 459] on button "Add product" at bounding box center [1221, 470] width 83 height 23
click at [1179, 670] on div "Notes (Internal)" at bounding box center [1194, 680] width 111 height 21
drag, startPoint x: 334, startPoint y: 528, endPoint x: 450, endPoint y: 529, distance: 115.5
click at [450, 558] on div "file at 100%" at bounding box center [605, 568] width 554 height 21
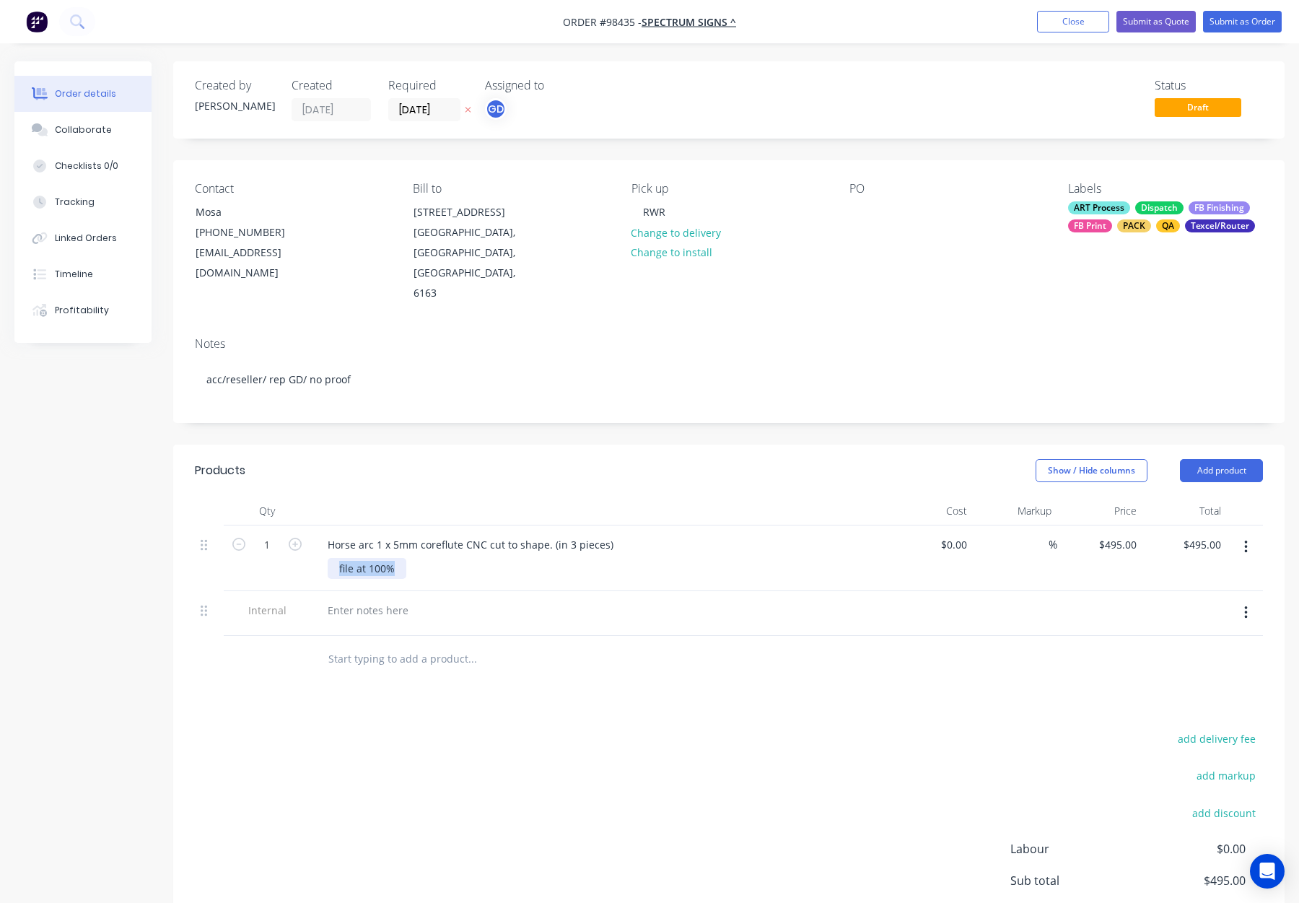
copy div "file at 100%"
click at [365, 600] on div at bounding box center [368, 610] width 104 height 21
paste div
drag, startPoint x: 391, startPoint y: 504, endPoint x: 295, endPoint y: 505, distance: 96.7
click at [295, 526] on div "1 Horse arc 1 x 5mm coreflute CNC cut to shape. (in 3 pieces) file at 100% $0.0…" at bounding box center [729, 559] width 1068 height 66
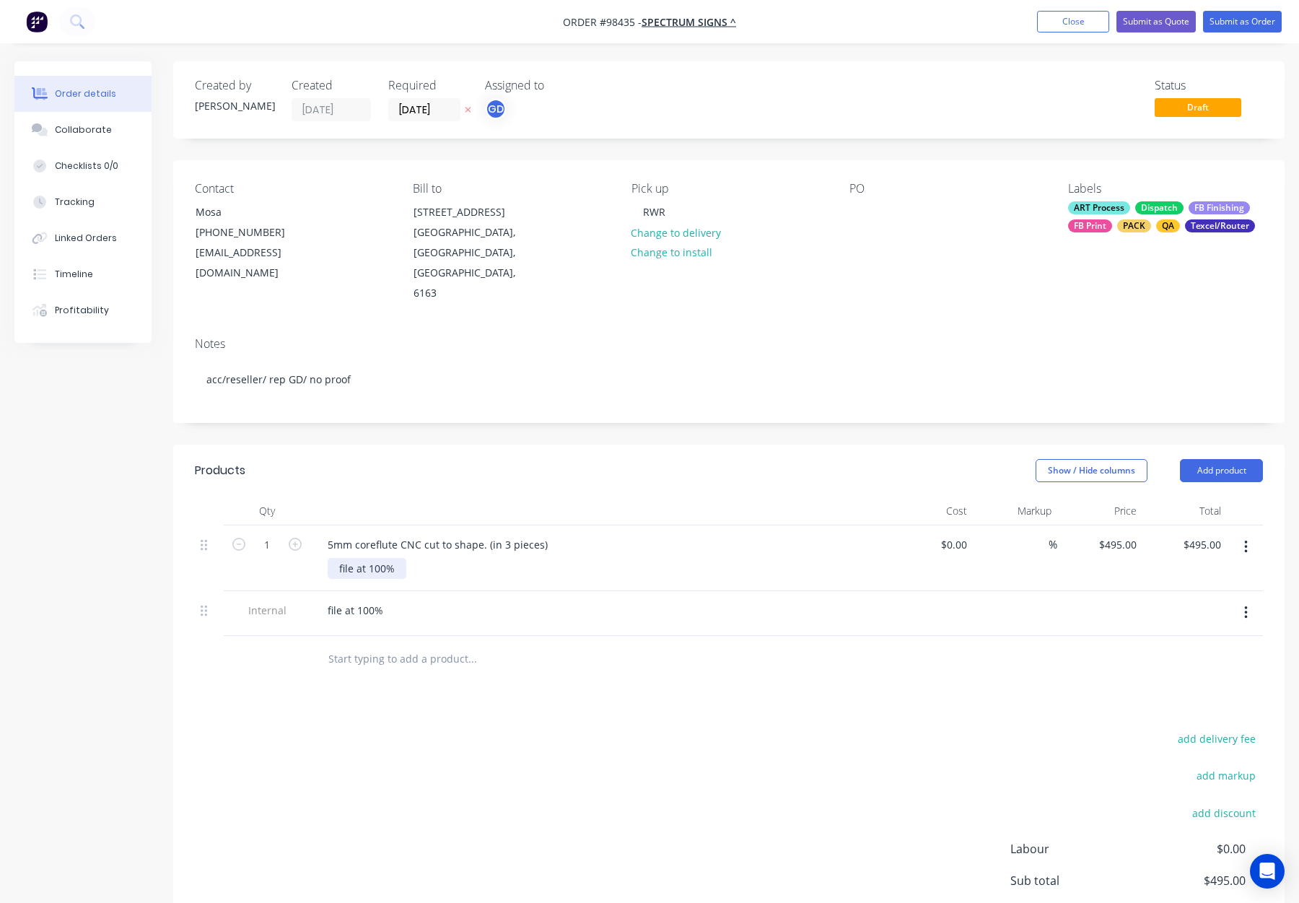
drag, startPoint x: 380, startPoint y: 536, endPoint x: 398, endPoint y: 537, distance: 17.3
click at [380, 558] on div "file at 100%" at bounding box center [367, 568] width 79 height 21
drag, startPoint x: 362, startPoint y: 528, endPoint x: 474, endPoint y: 536, distance: 112.2
click at [474, 558] on div "file at 100%" at bounding box center [605, 568] width 554 height 21
click at [545, 534] on div "5mm coreflute CNC cut to shape. (in 3 pieces)" at bounding box center [437, 544] width 243 height 21
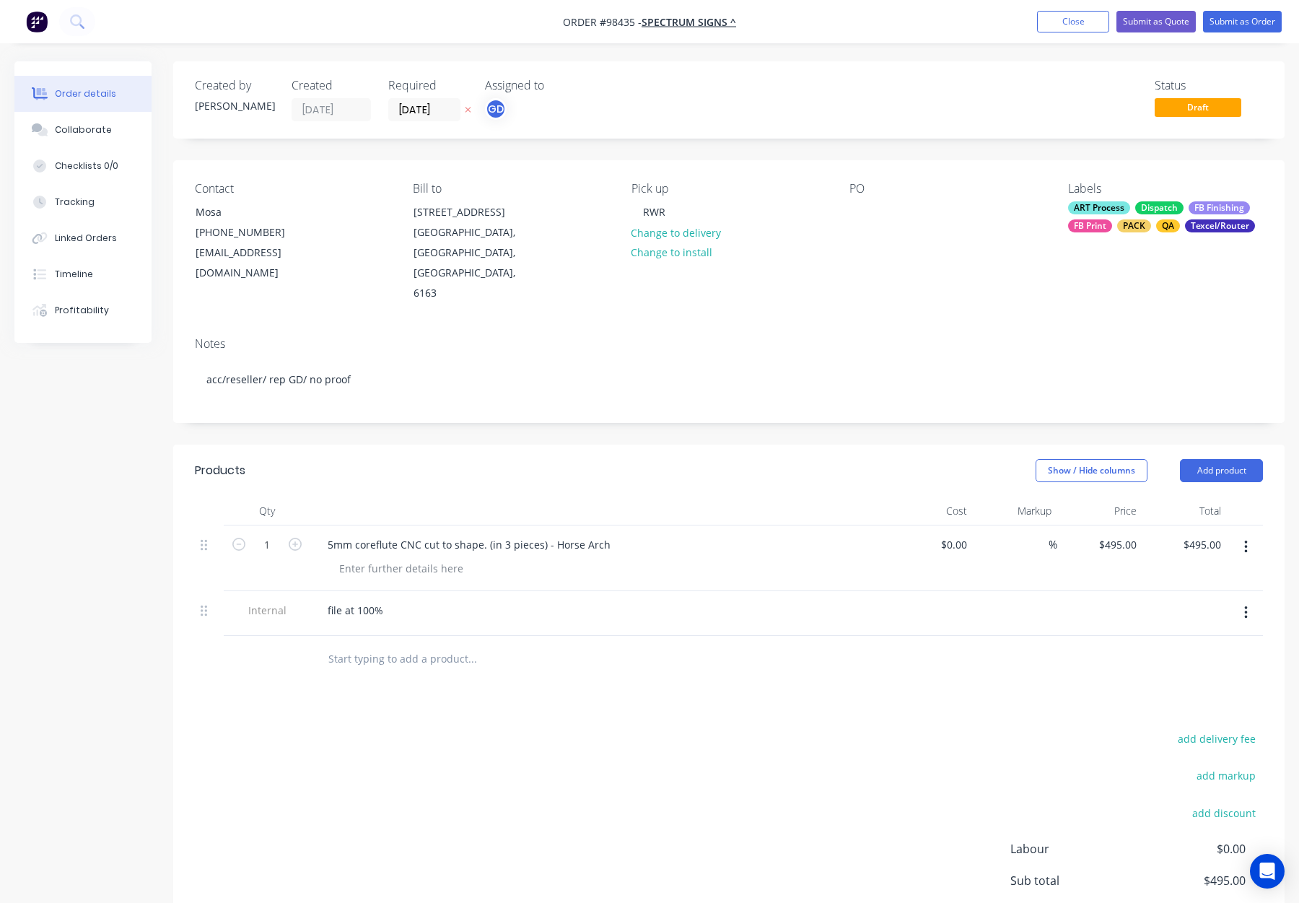
click at [437, 452] on header "Products Show / Hide columns Add product" at bounding box center [729, 471] width 1112 height 52
drag, startPoint x: 396, startPoint y: 506, endPoint x: 411, endPoint y: 509, distance: 14.7
click at [398, 534] on div "5mm coreflute CNC cut to shape. (in 3 pieces) - Horse Arch" at bounding box center [469, 544] width 306 height 21
click at [521, 459] on div "Show / Hide columns Add product" at bounding box center [842, 470] width 841 height 23
click at [1247, 24] on button "Submit as Order" at bounding box center [1242, 22] width 79 height 22
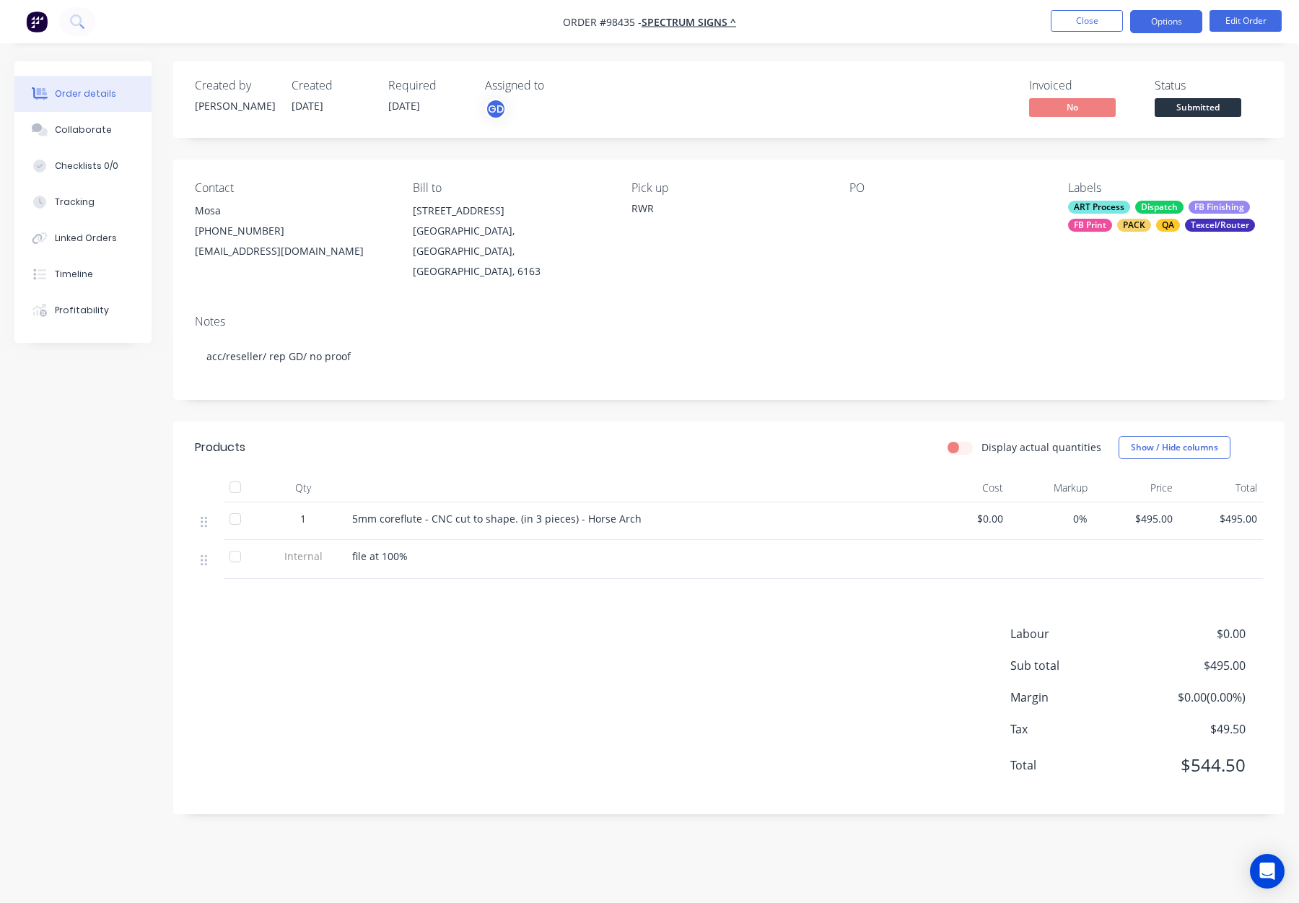
click at [1148, 19] on button "Options" at bounding box center [1166, 21] width 72 height 23
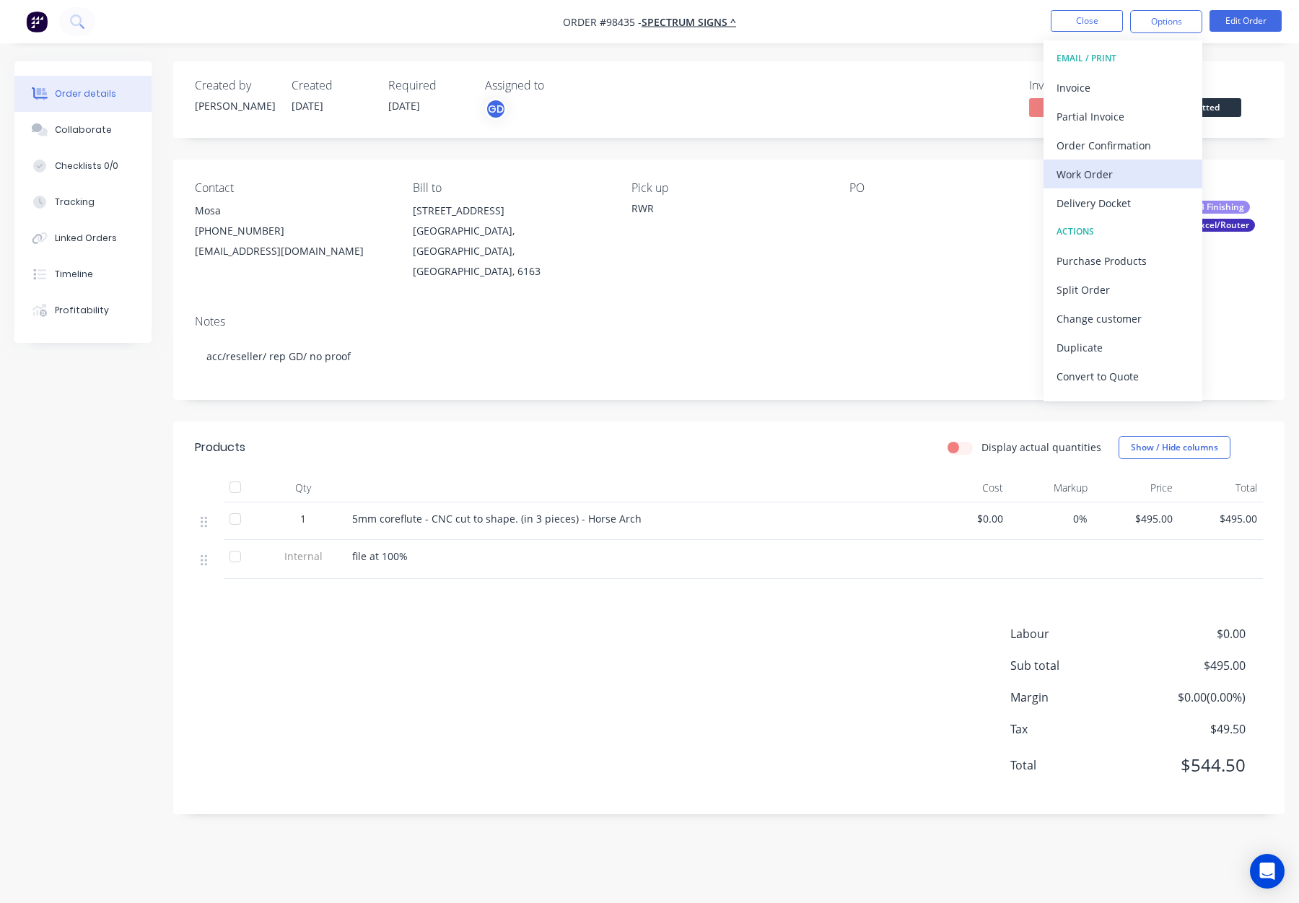
click at [1177, 177] on div "Work Order" at bounding box center [1123, 174] width 133 height 21
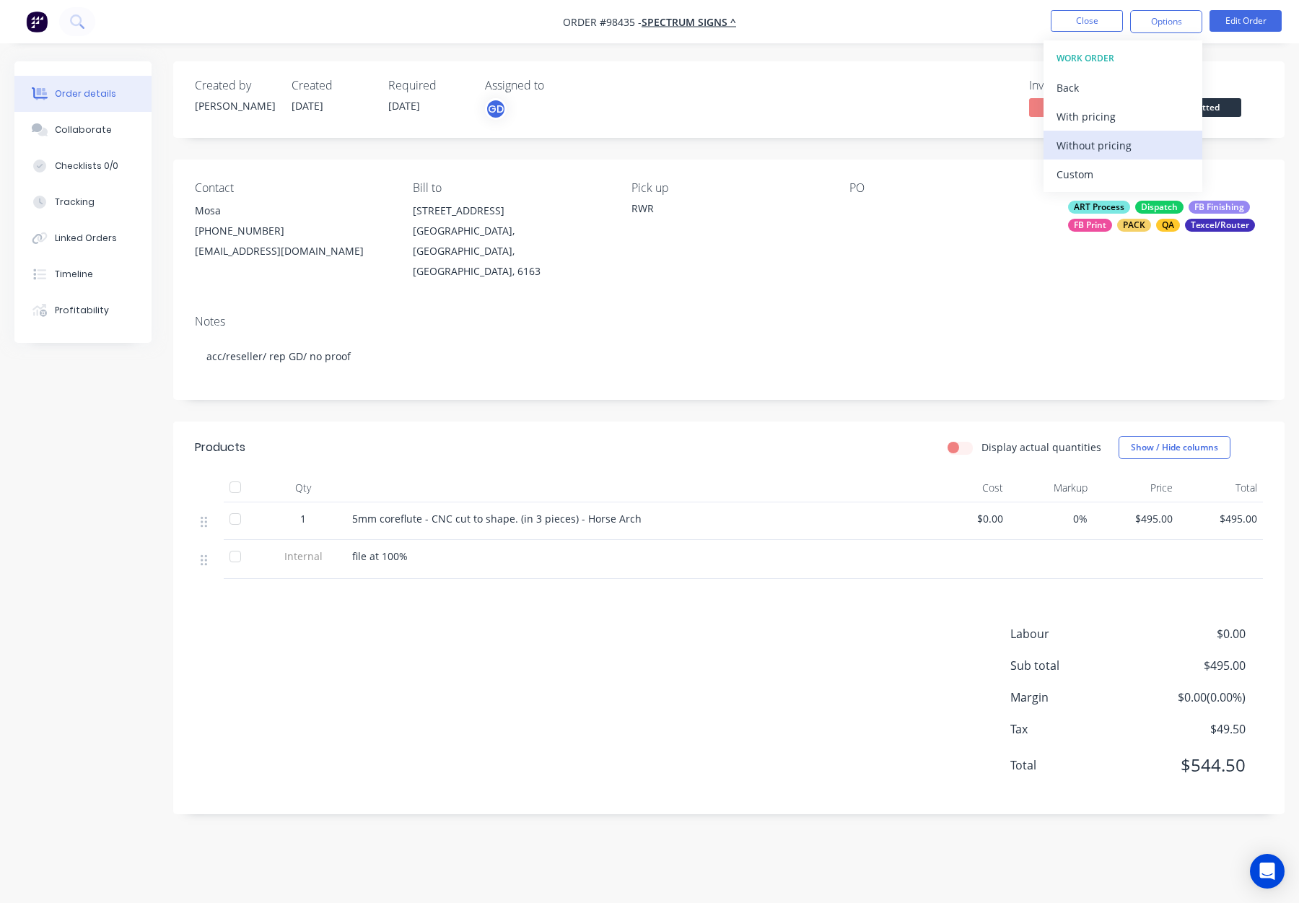
click at [1174, 154] on div "Without pricing" at bounding box center [1123, 145] width 133 height 21
click at [1083, 25] on button "Close" at bounding box center [1087, 21] width 72 height 22
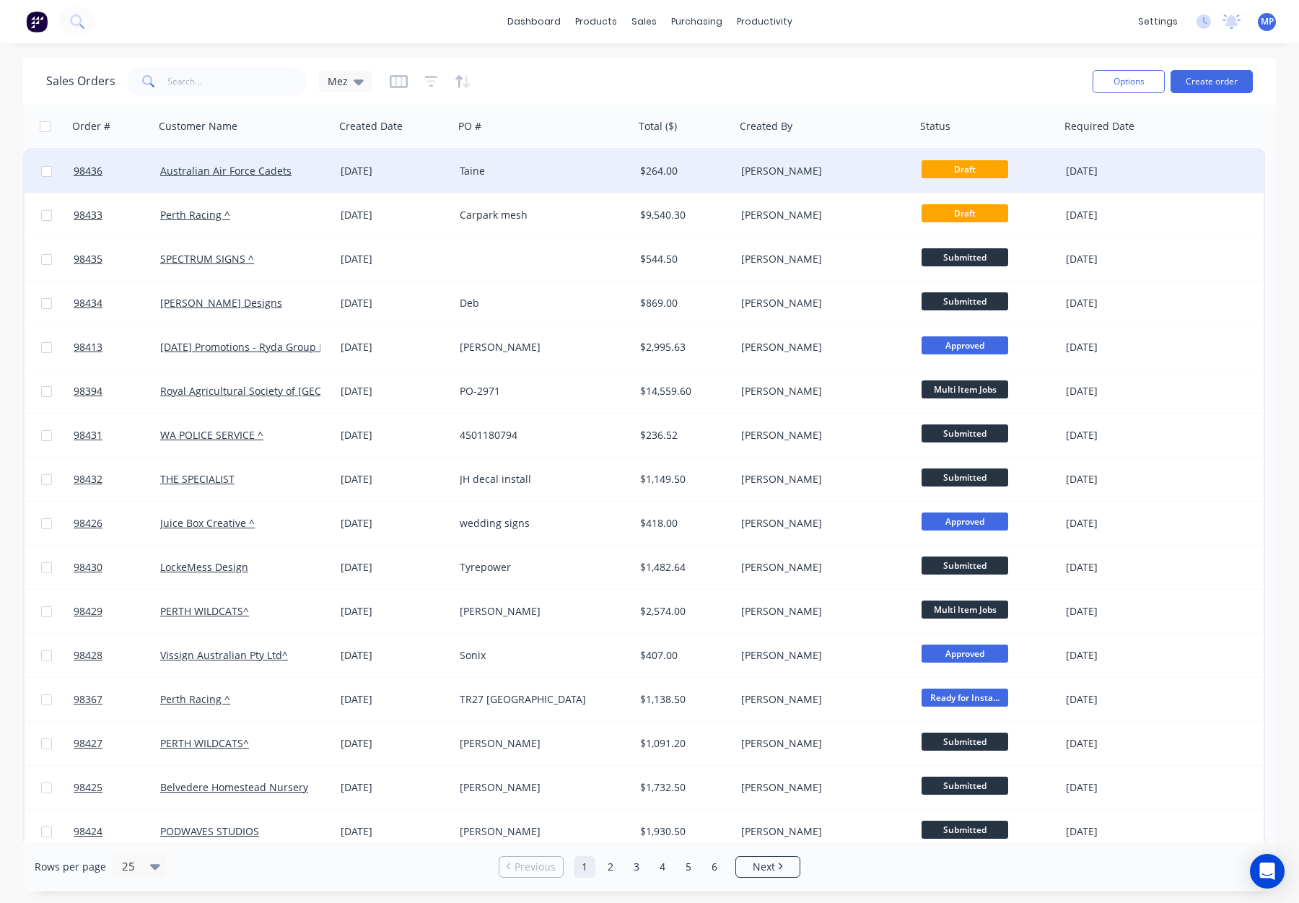
click at [574, 178] on div "Taine" at bounding box center [544, 170] width 180 height 43
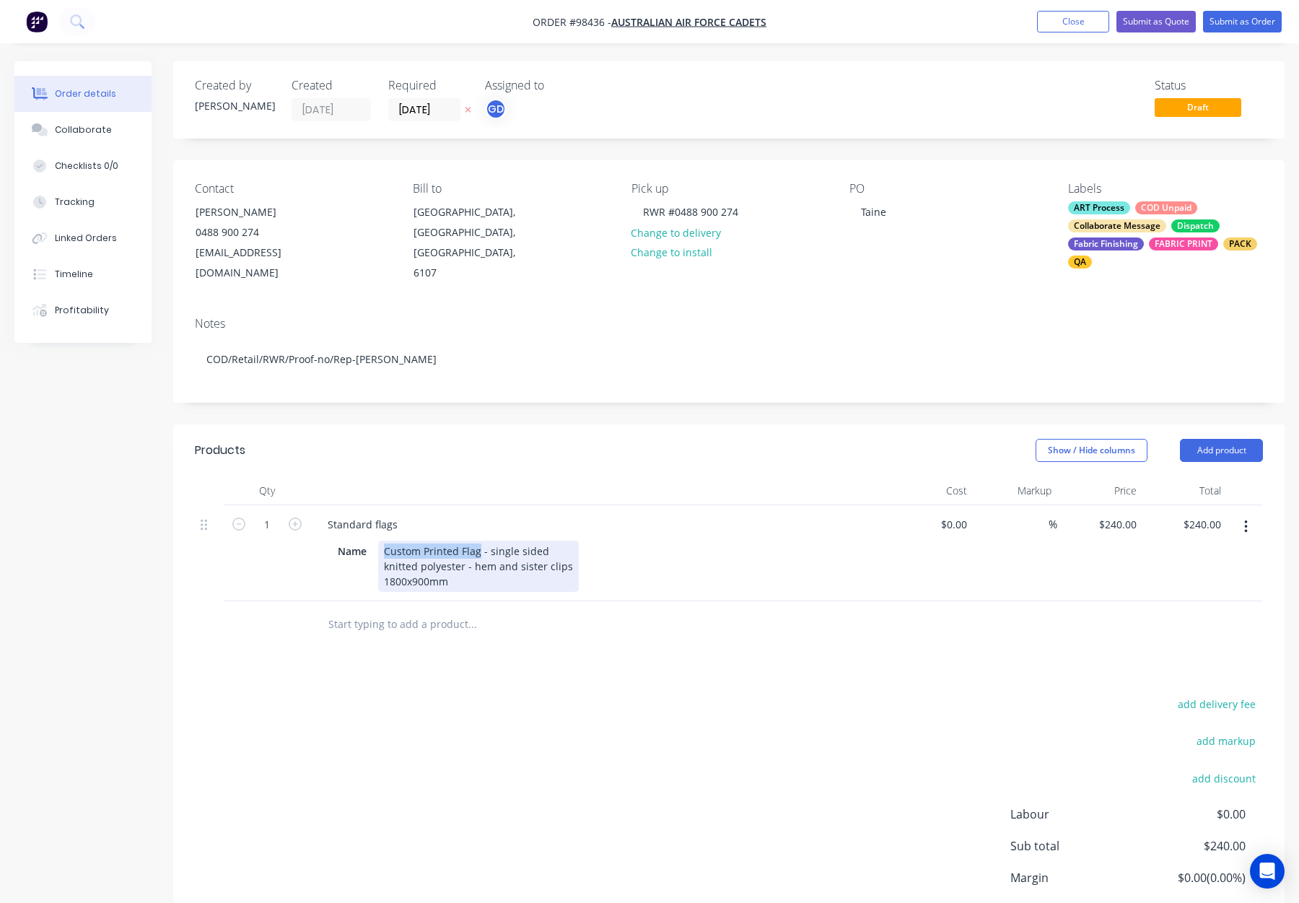
drag, startPoint x: 385, startPoint y: 537, endPoint x: 477, endPoint y: 537, distance: 92.4
click at [477, 541] on div "Custom Printed Flag - single sided knitted polyester - hem and sister clips 180…" at bounding box center [478, 566] width 201 height 51
drag, startPoint x: 374, startPoint y: 510, endPoint x: 305, endPoint y: 511, distance: 69.3
click at [305, 511] on div "1 Standard flags Name Custom Printed Flag - single sided knitted polyester - he…" at bounding box center [729, 553] width 1068 height 96
paste div
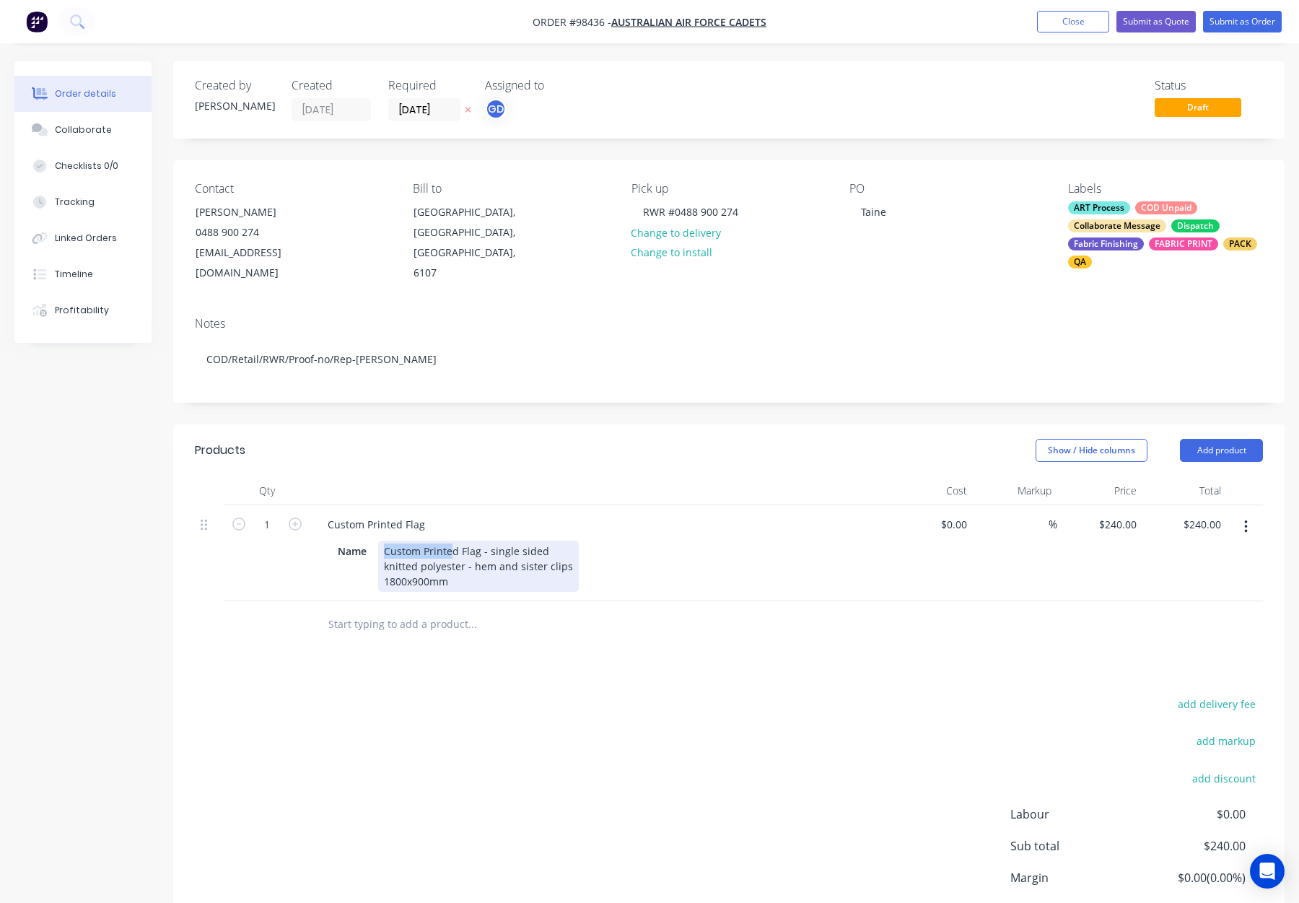
drag, startPoint x: 382, startPoint y: 536, endPoint x: 488, endPoint y: 538, distance: 106.1
click at [489, 541] on div "Custom Printed Flag - single sided knitted polyester - hem and sister clips 180…" at bounding box center [478, 566] width 201 height 51
click at [436, 514] on div "Custom Printed Flag" at bounding box center [599, 524] width 566 height 21
click at [427, 514] on div "Custom Printed Flag" at bounding box center [376, 524] width 121 height 21
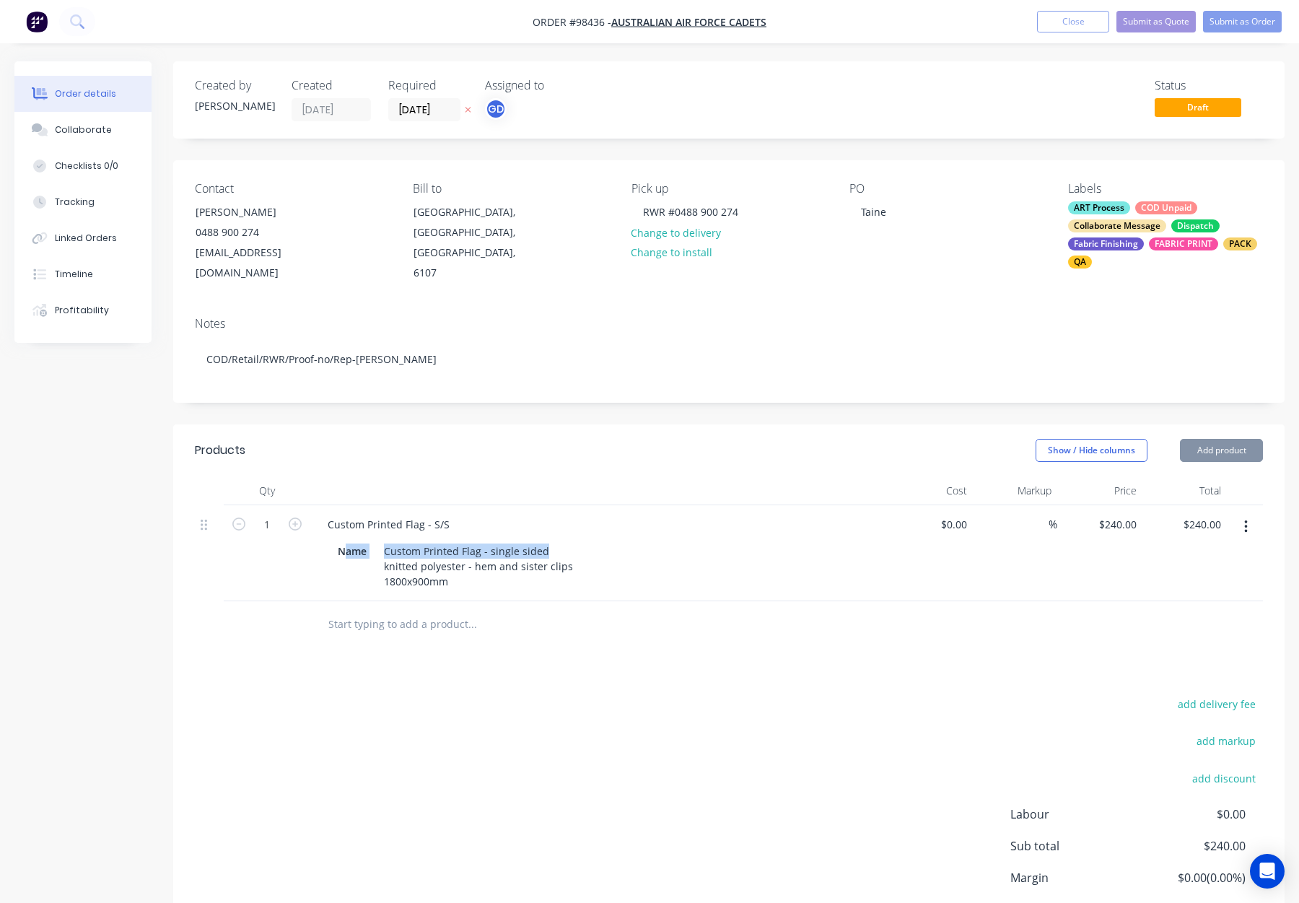
drag, startPoint x: 536, startPoint y: 538, endPoint x: 348, endPoint y: 538, distance: 187.7
click at [348, 541] on div "Name Custom Printed Flag - single sided knitted polyester - hem and sister clip…" at bounding box center [596, 566] width 528 height 51
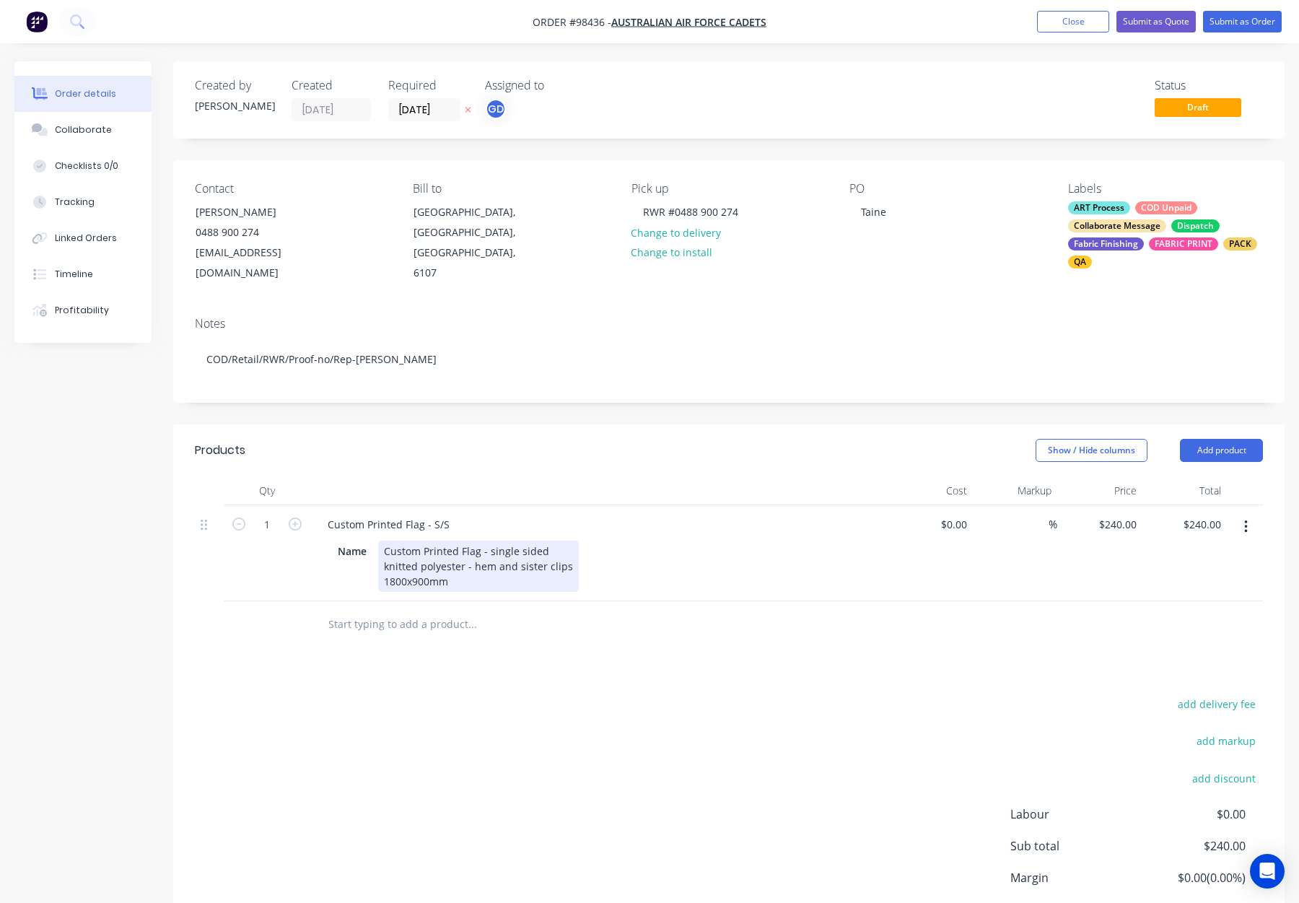
click at [383, 552] on div "Custom Printed Flag - single sided knitted polyester - hem and sister clips 180…" at bounding box center [478, 566] width 201 height 51
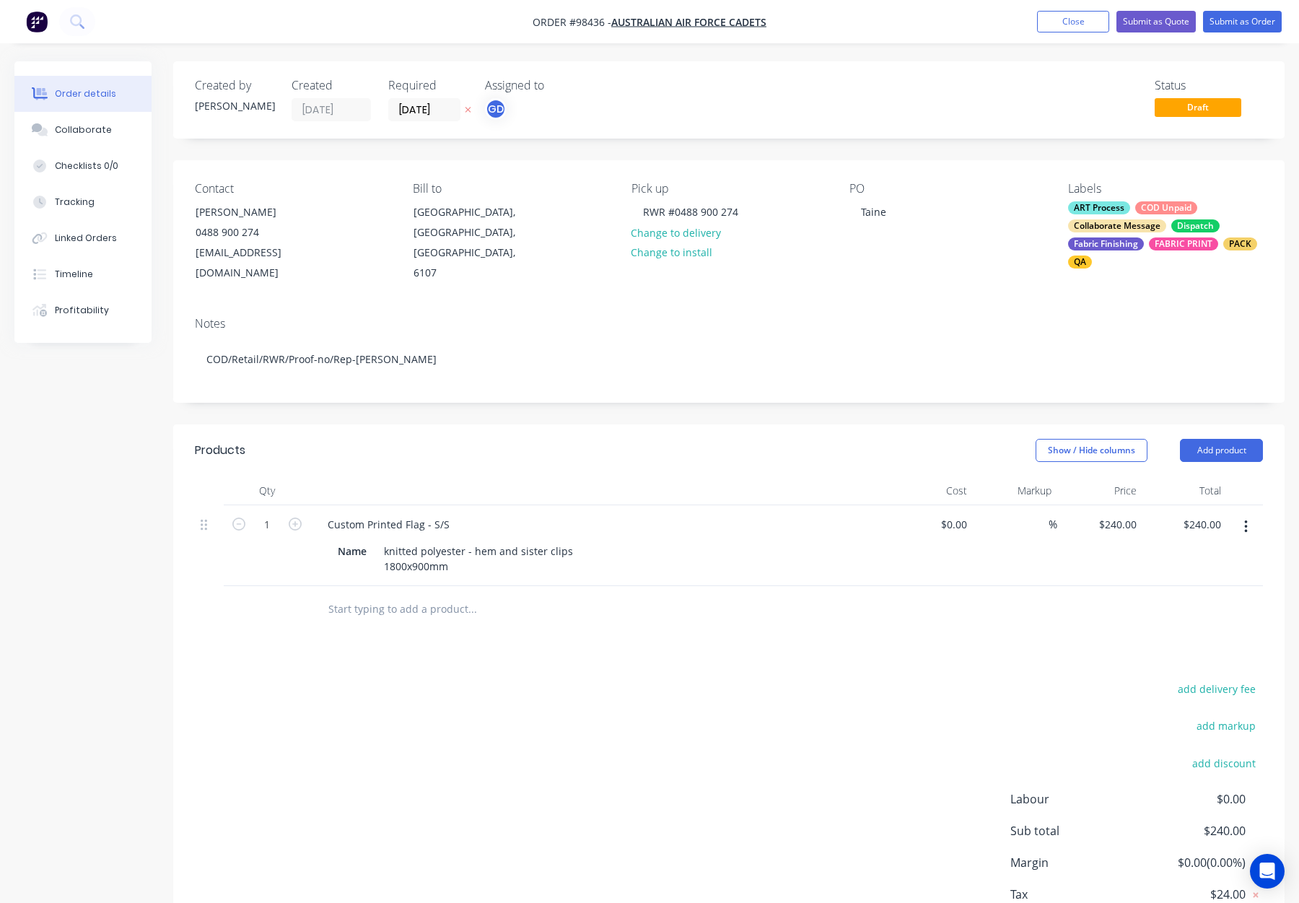
click at [636, 606] on div at bounding box center [532, 609] width 433 height 29
drag, startPoint x: 450, startPoint y: 551, endPoint x: 349, endPoint y: 549, distance: 100.3
click at [349, 549] on div "Name knitted polyester - hem and sister clips 1800x900mm" at bounding box center [596, 559] width 528 height 36
click at [637, 614] on div at bounding box center [570, 609] width 520 height 47
click at [1225, 32] on button "Submit as Order" at bounding box center [1242, 22] width 79 height 22
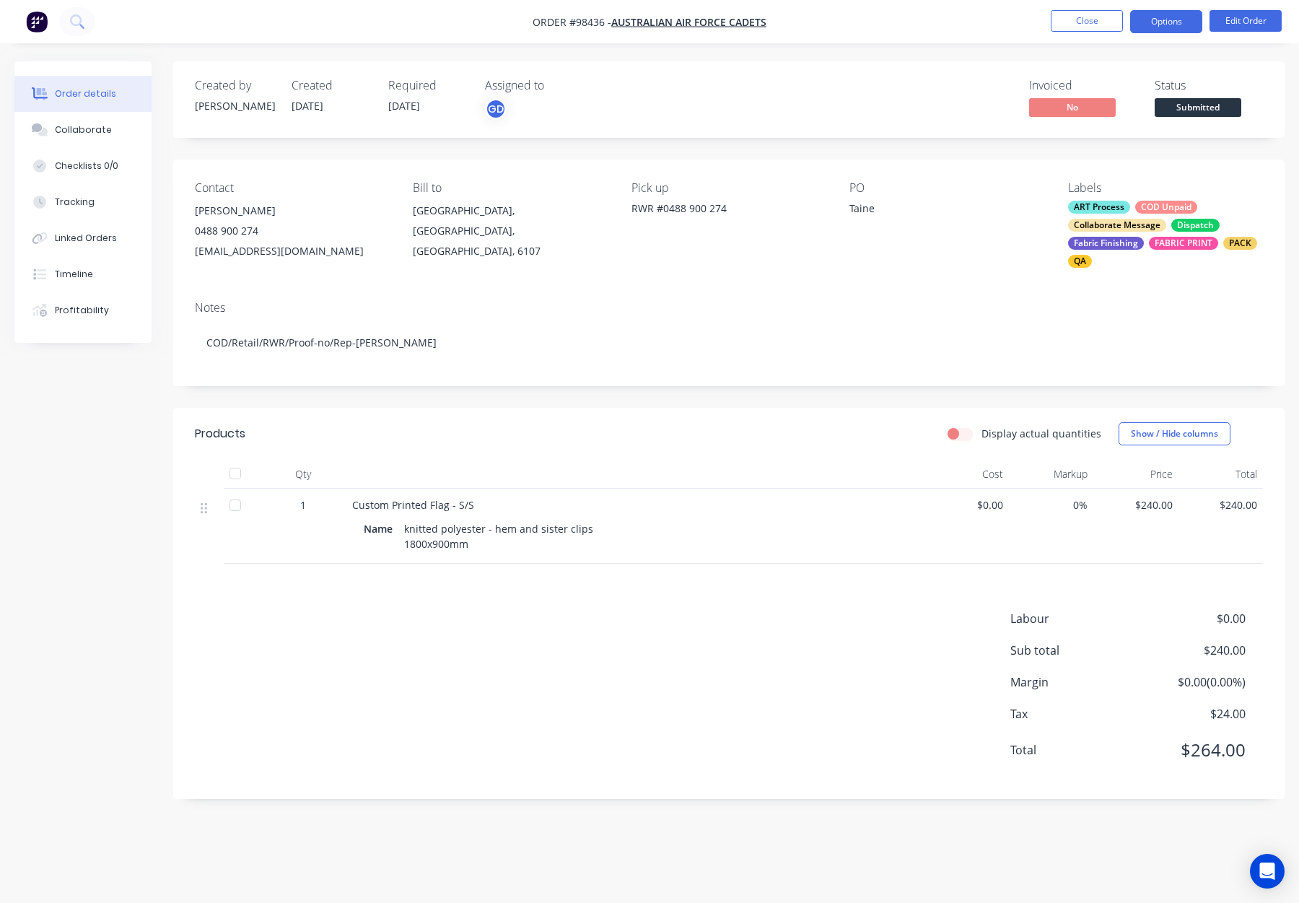
click at [1163, 20] on button "Options" at bounding box center [1166, 21] width 72 height 23
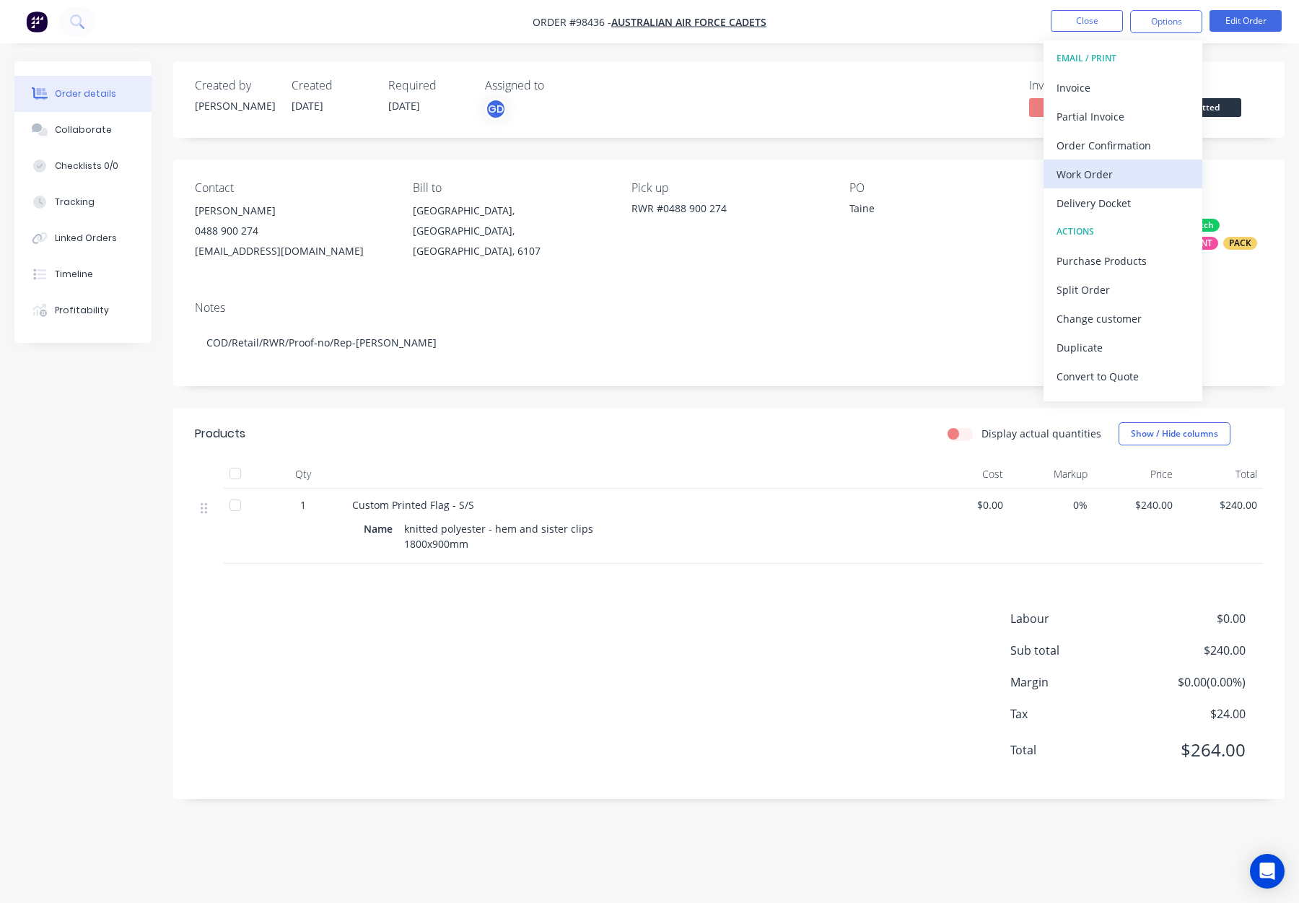
click at [1135, 175] on div "Work Order" at bounding box center [1123, 174] width 133 height 21
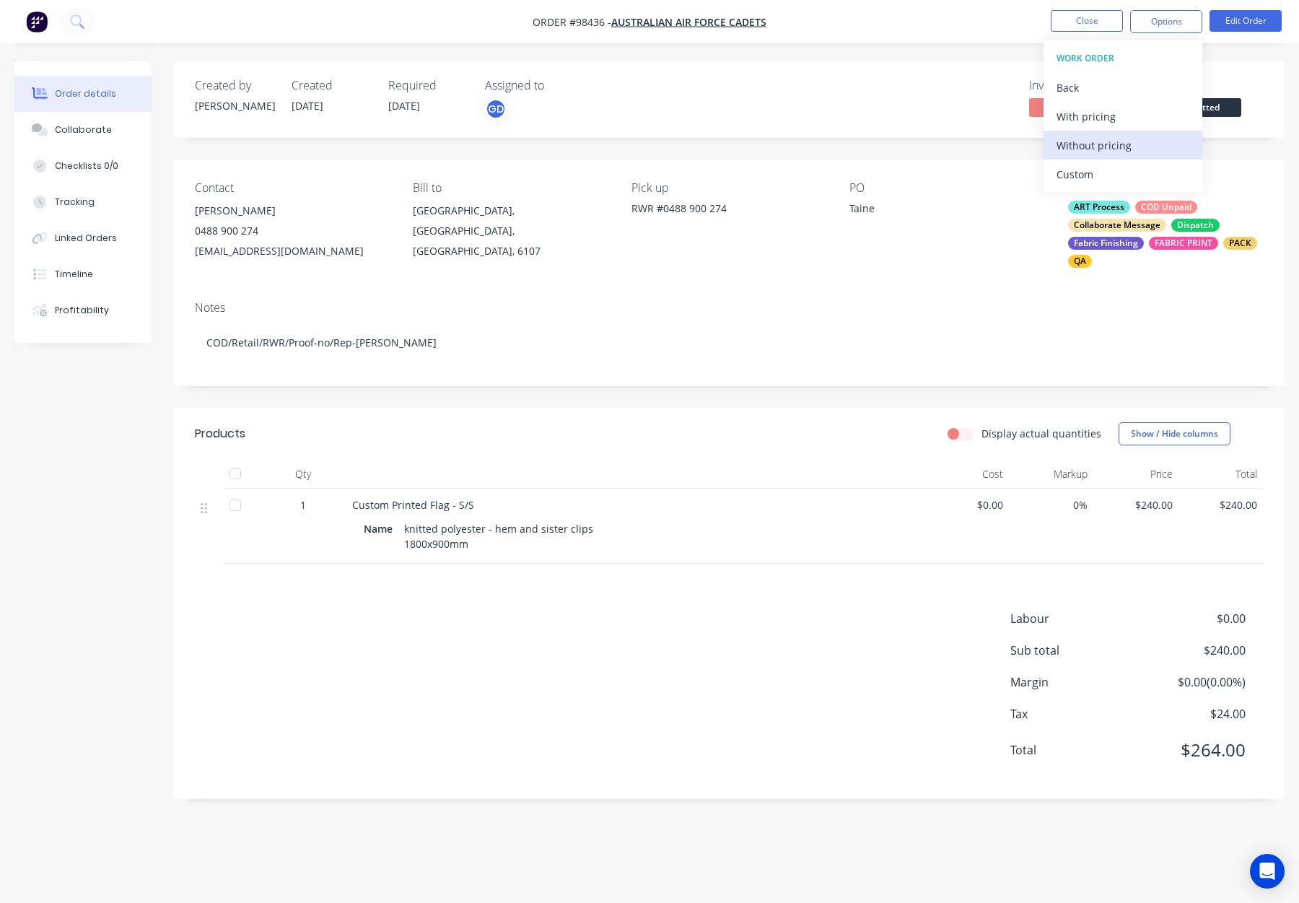
click at [1130, 146] on div "Without pricing" at bounding box center [1123, 145] width 133 height 21
click at [1086, 22] on button "Close" at bounding box center [1087, 21] width 72 height 22
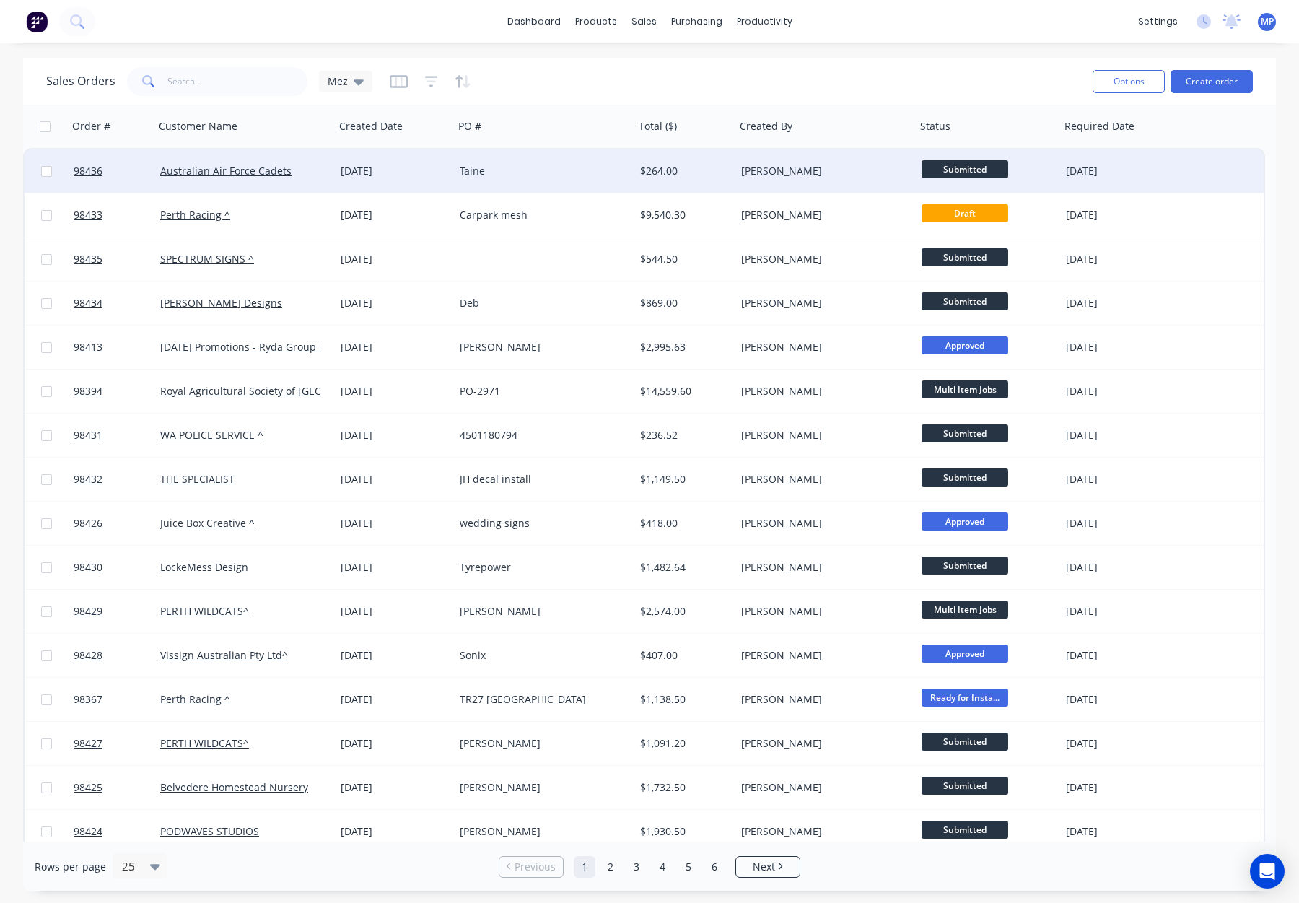
click at [313, 164] on div "Australian Air Force Cadets" at bounding box center [240, 171] width 160 height 14
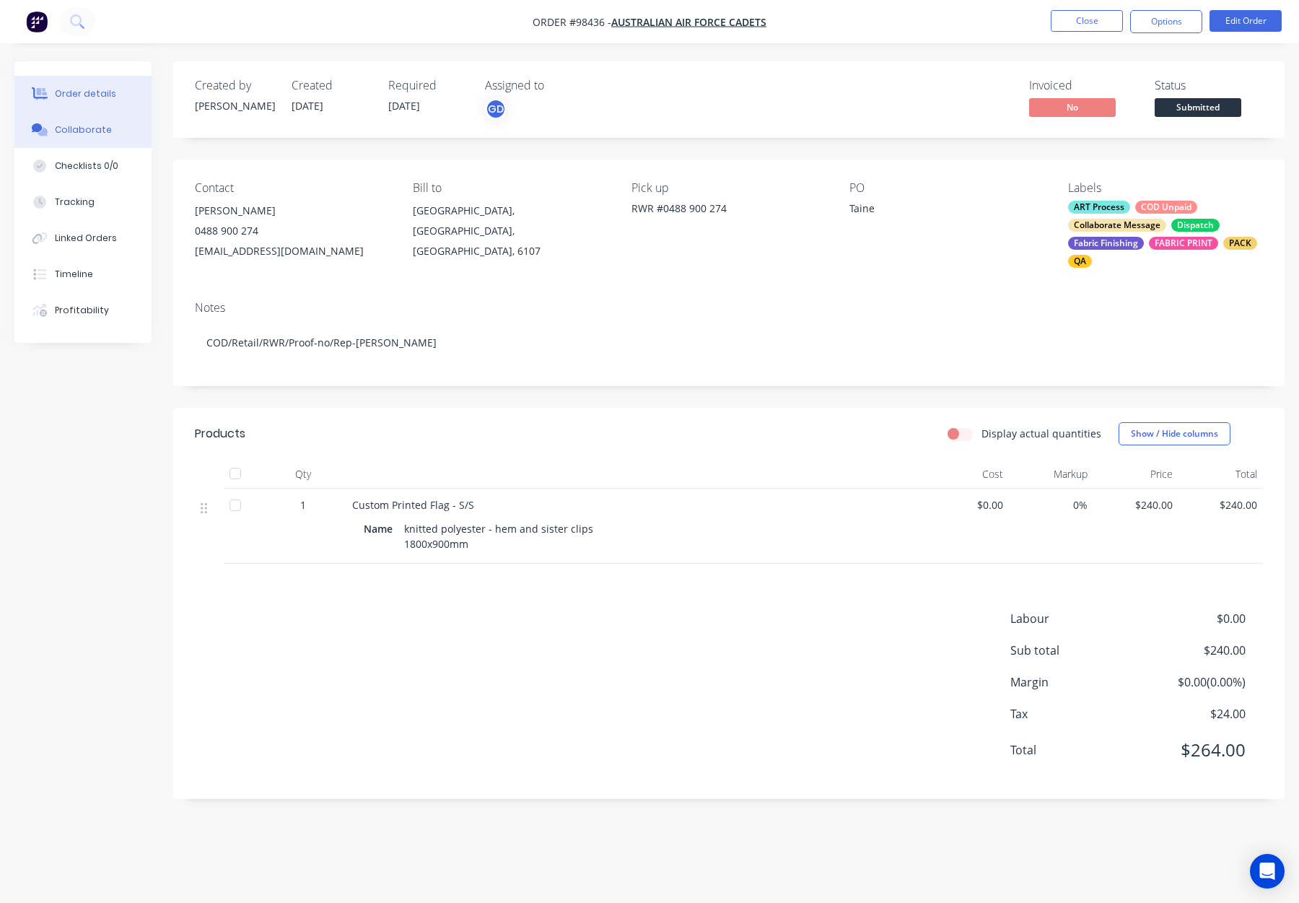
click at [79, 129] on div "Collaborate" at bounding box center [83, 129] width 57 height 13
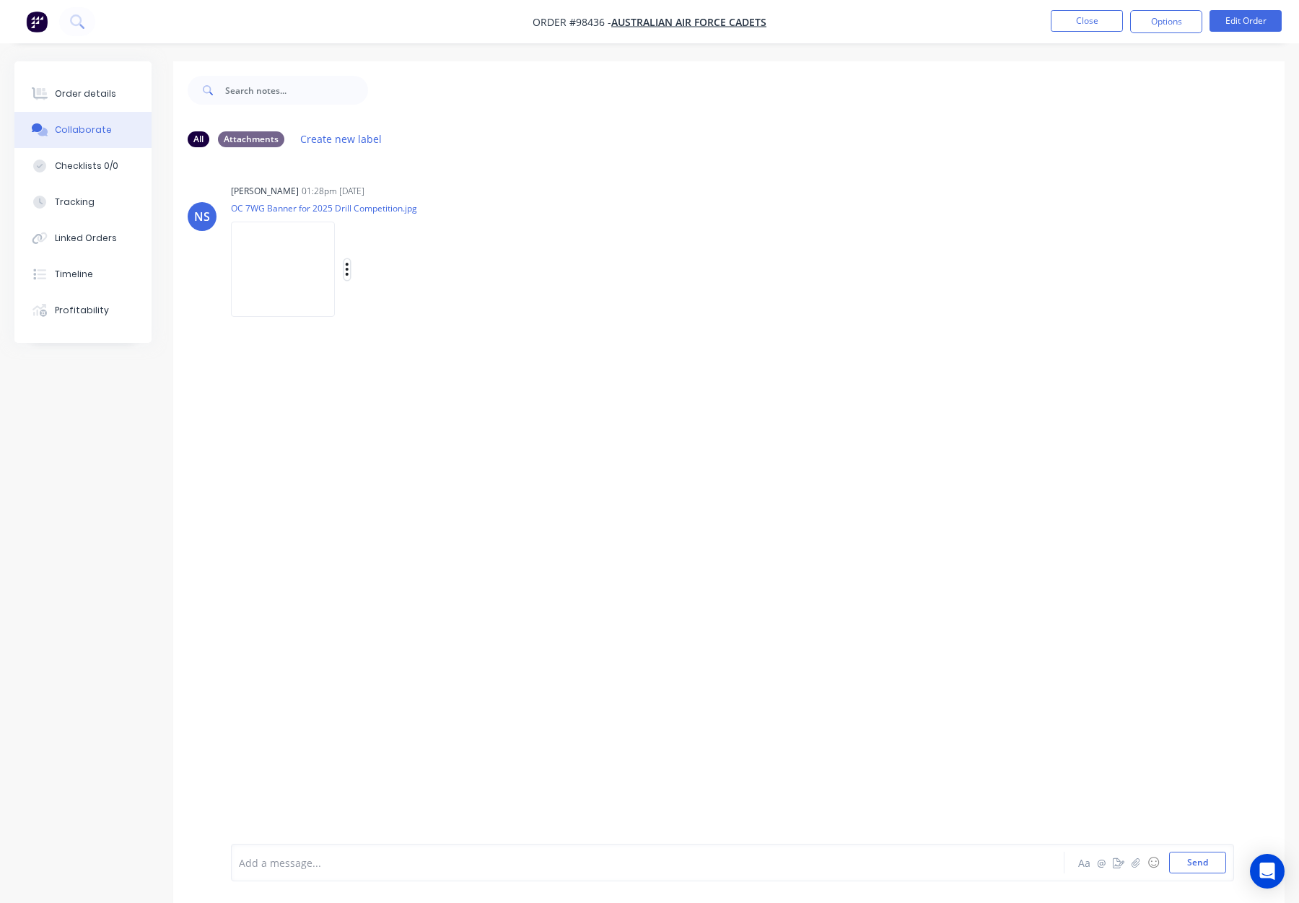
click at [349, 271] on icon "button" at bounding box center [347, 269] width 4 height 17
click at [454, 302] on button "Download" at bounding box center [442, 308] width 162 height 32
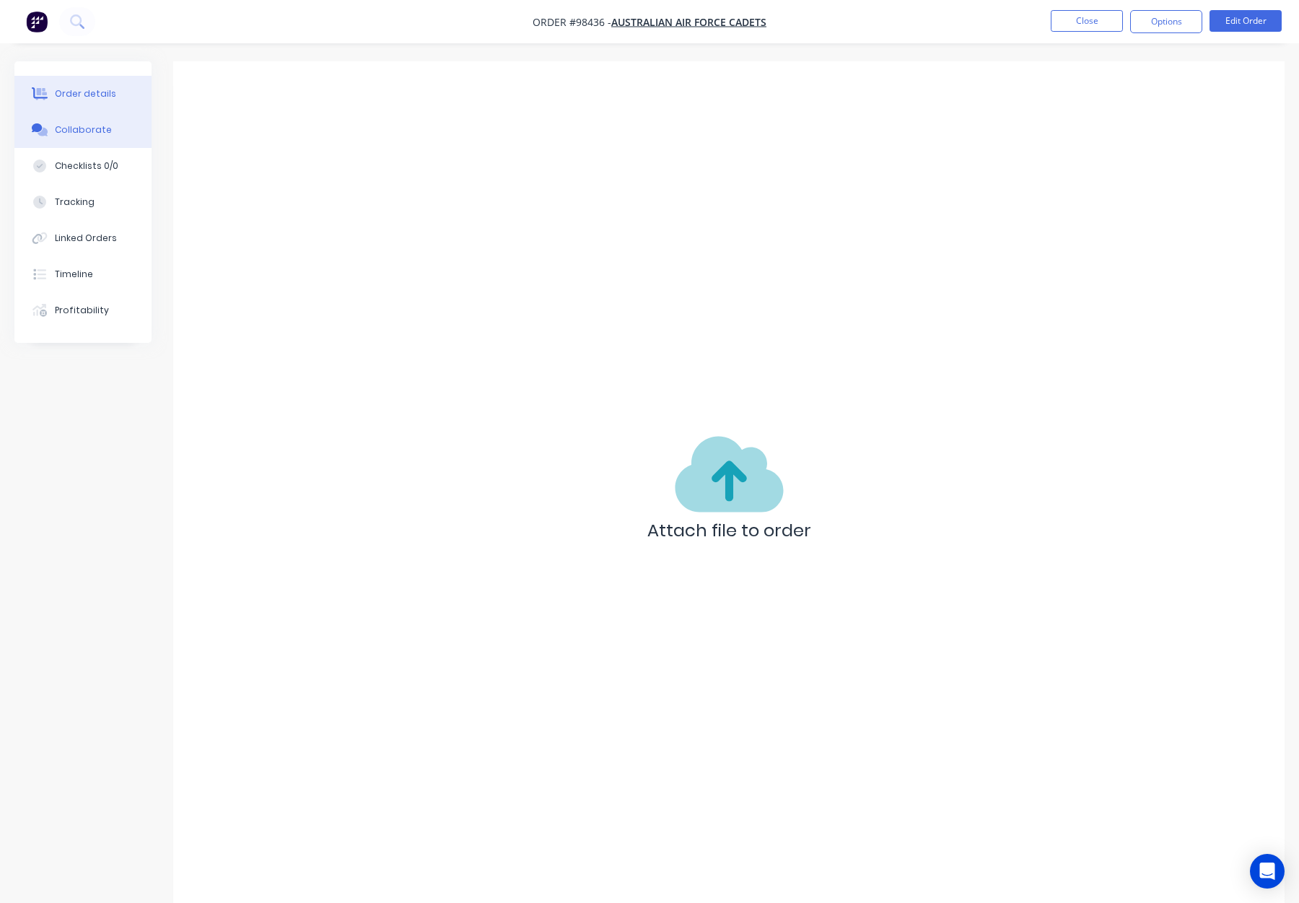
click at [88, 95] on div "Order details" at bounding box center [85, 93] width 61 height 13
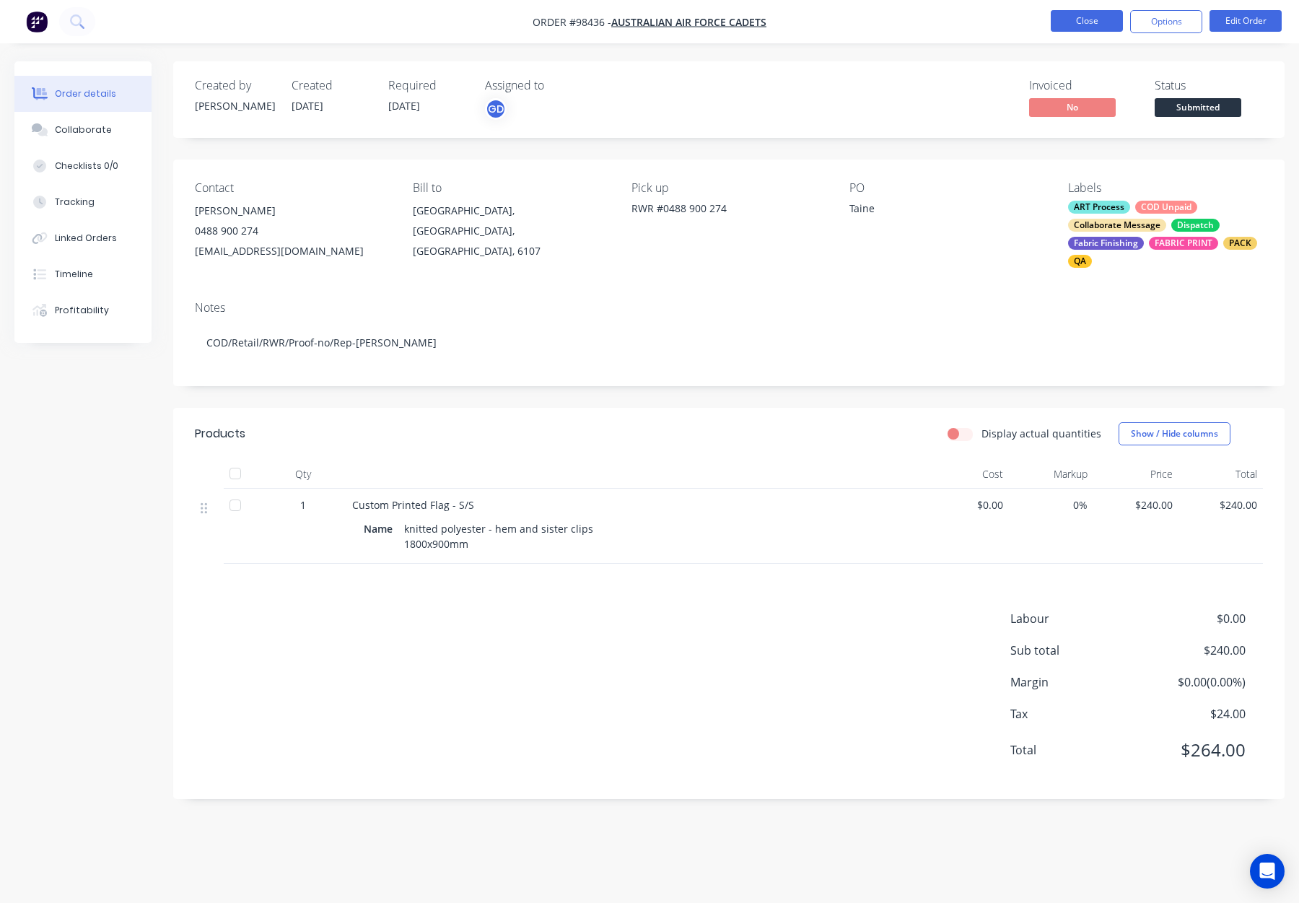
click at [1066, 23] on button "Close" at bounding box center [1087, 21] width 72 height 22
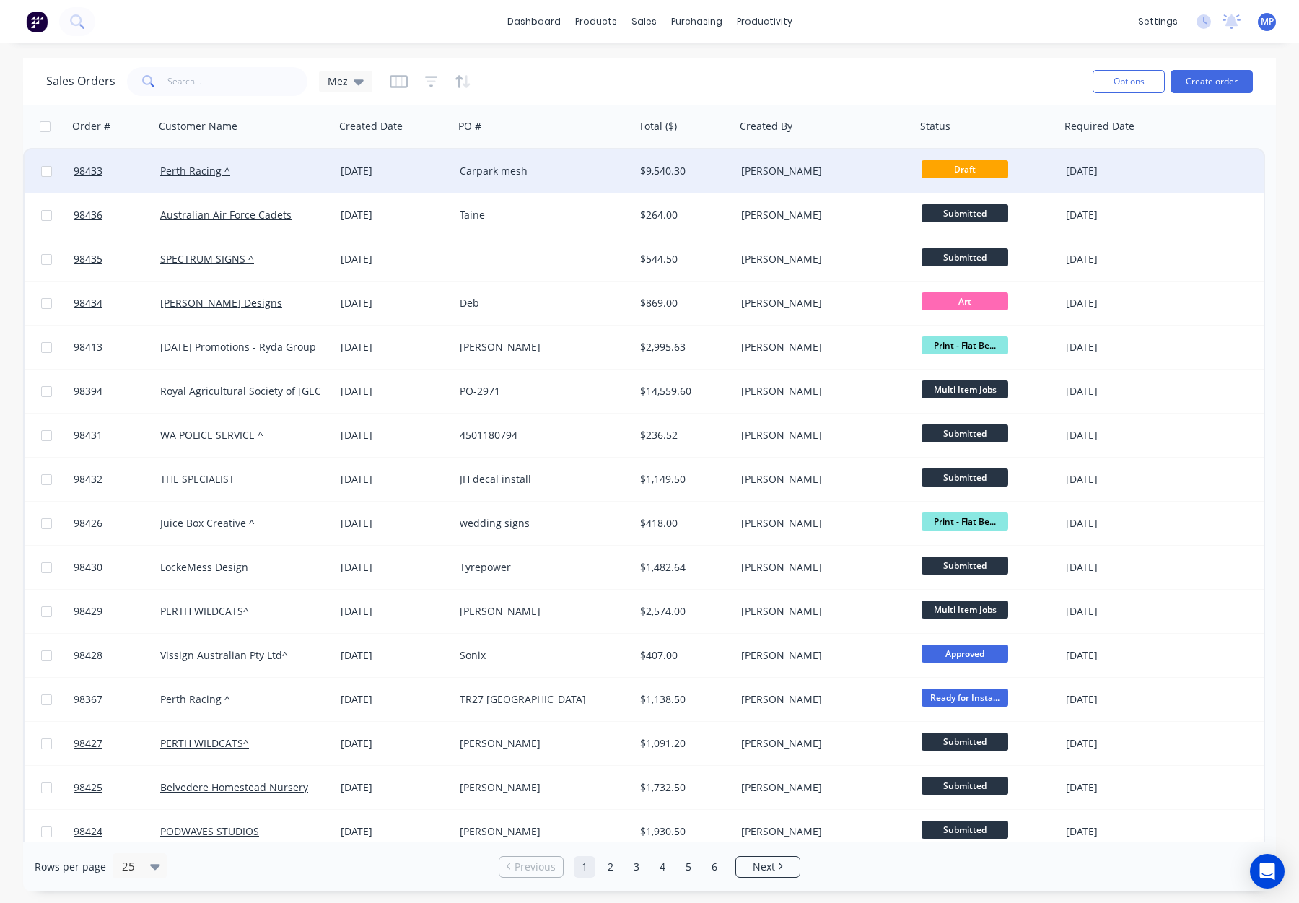
click at [837, 173] on div "[PERSON_NAME]" at bounding box center [821, 171] width 160 height 14
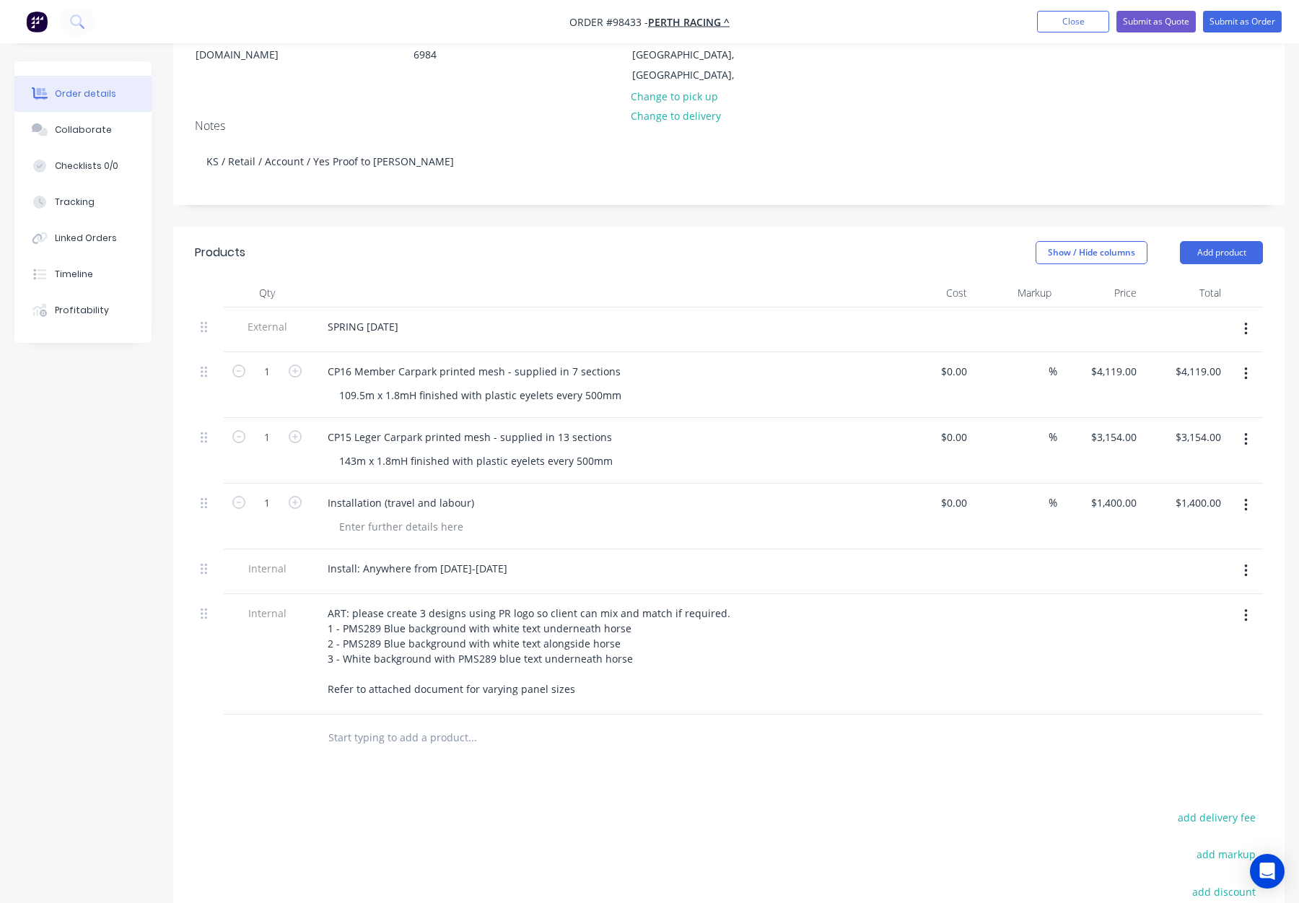
scroll to position [275, 0]
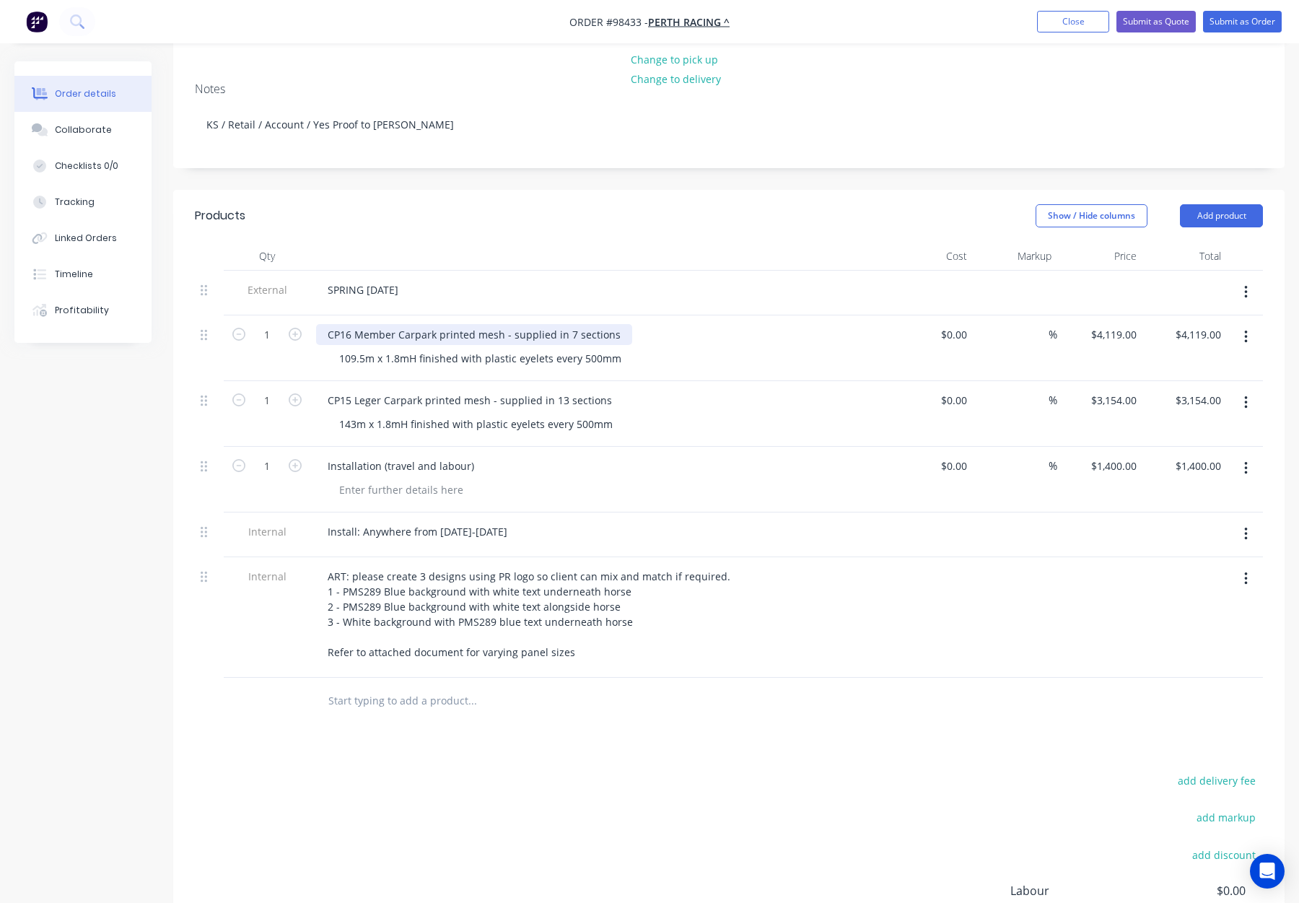
click at [433, 324] on div "CP16 Member Carpark printed mesh - supplied in 7 sections" at bounding box center [474, 334] width 316 height 21
drag, startPoint x: 504, startPoint y: 313, endPoint x: 447, endPoint y: 315, distance: 57.1
click at [446, 324] on div "CP16 Member Carpark - printed mesh - supplied in 7 sections" at bounding box center [477, 334] width 323 height 21
drag, startPoint x: 421, startPoint y: 378, endPoint x: 428, endPoint y: 382, distance: 8.1
click at [422, 390] on div "CP15 Leger Carpark printed mesh - supplied in 13 sections" at bounding box center [470, 400] width 308 height 21
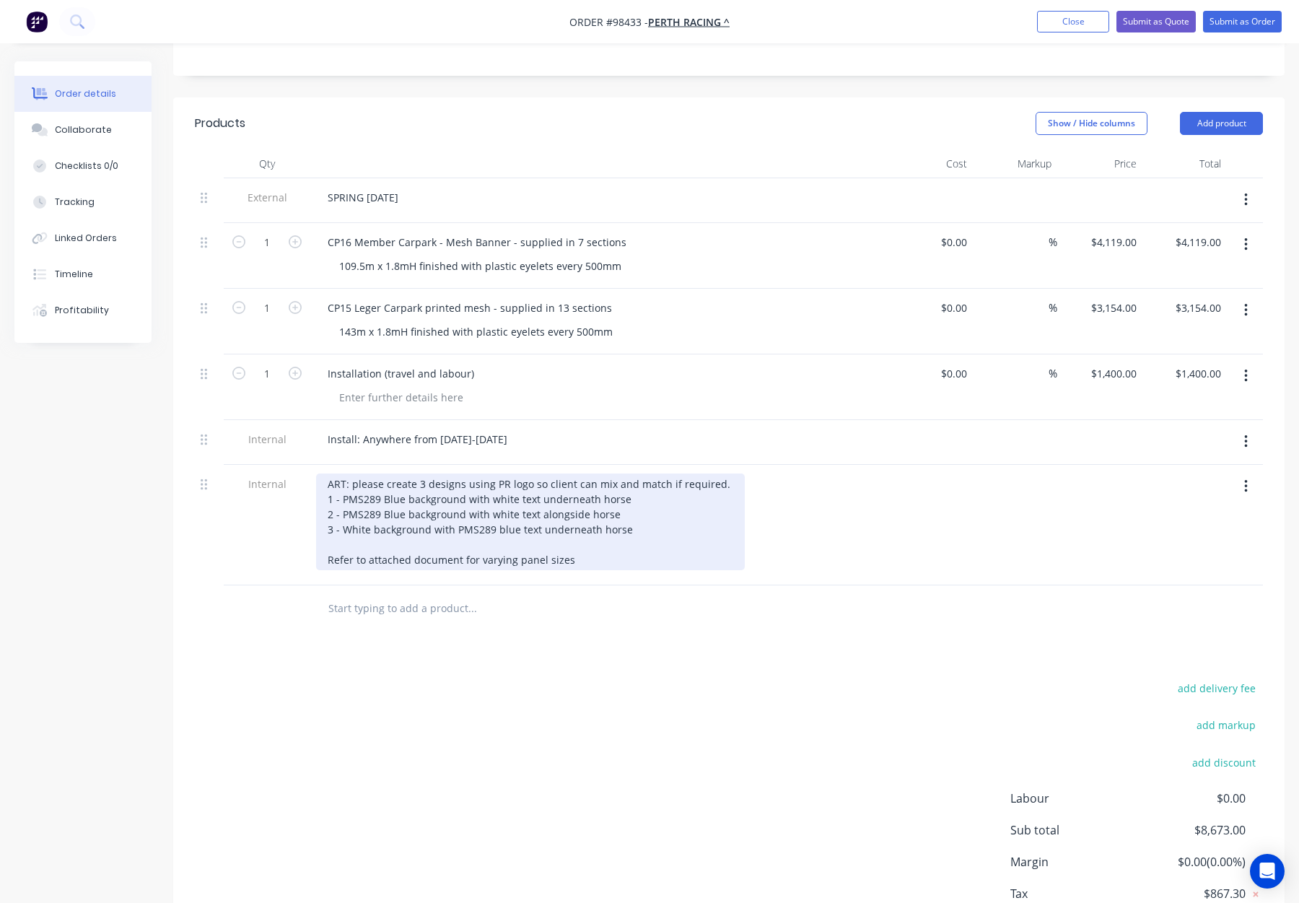
scroll to position [362, 0]
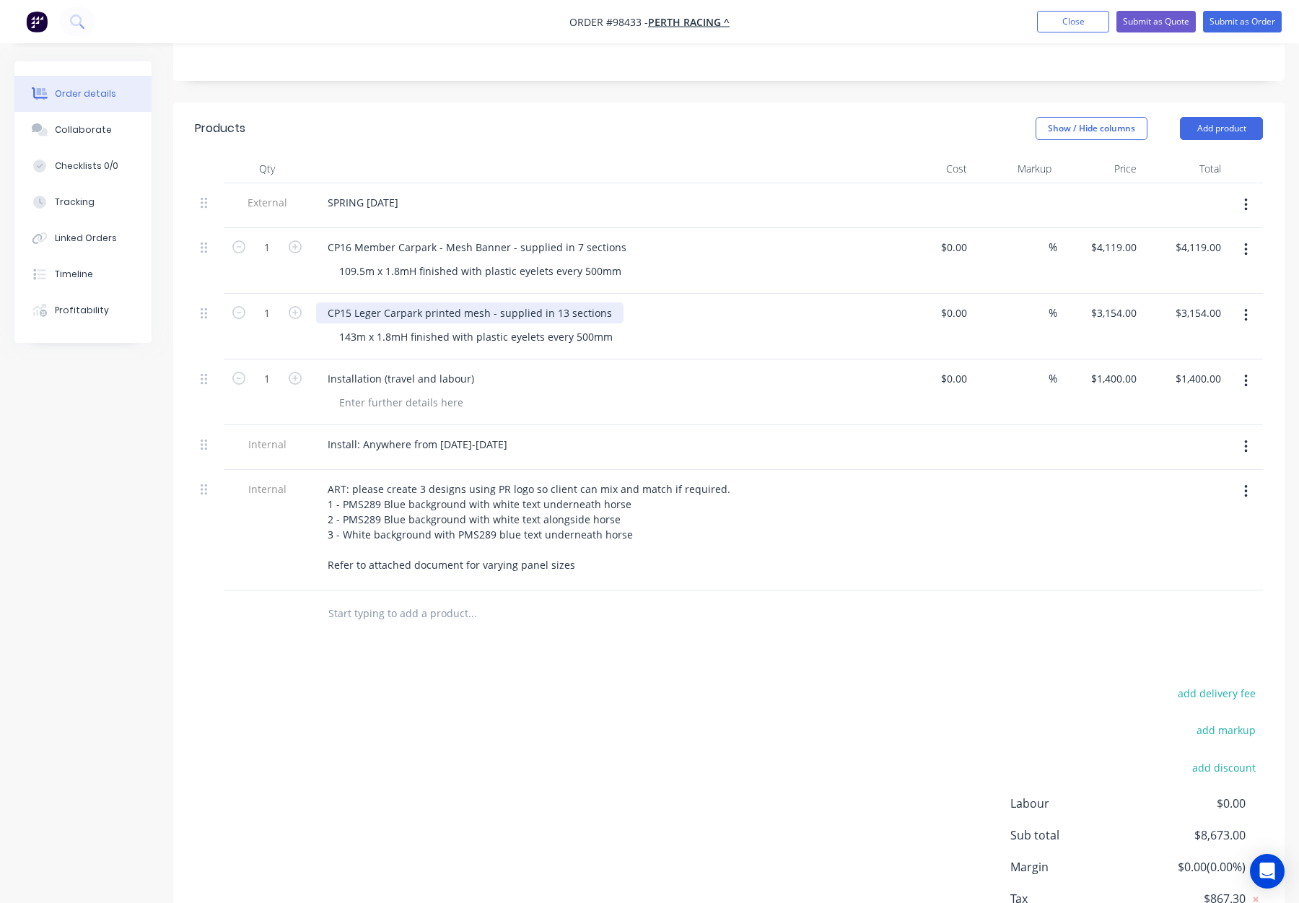
click at [421, 302] on div "CP15 Leger Carpark printed mesh - supplied in 13 sections" at bounding box center [470, 312] width 308 height 21
drag, startPoint x: 492, startPoint y: 294, endPoint x: 433, endPoint y: 295, distance: 58.5
click at [433, 302] on div "CP15 Leger Carpark - printed mesh - supplied in 13 sections" at bounding box center [473, 312] width 314 height 21
click at [712, 326] on div "143m x 1.8mH finished with plastic eyelets every 500mm" at bounding box center [605, 336] width 554 height 21
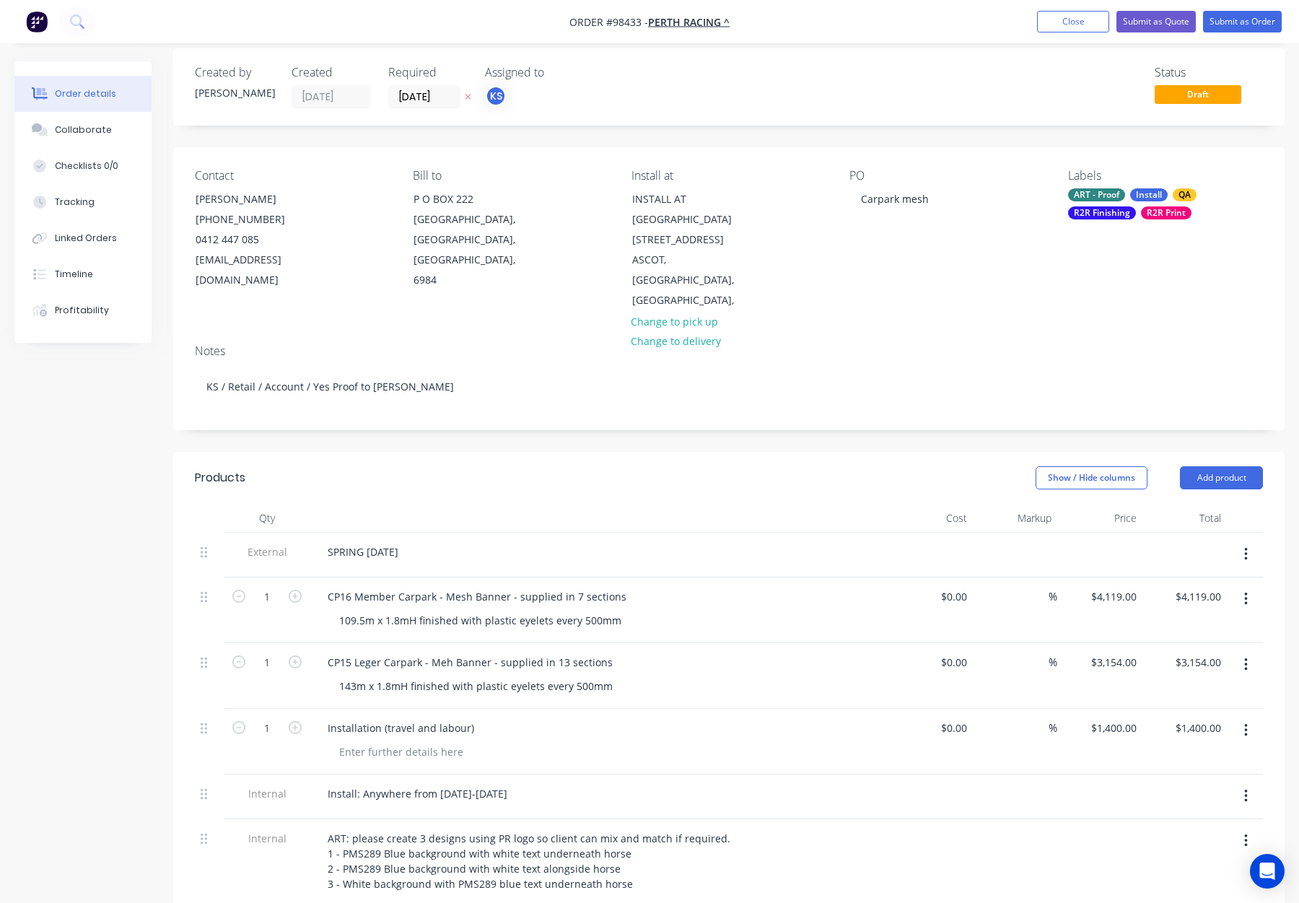
scroll to position [0, 0]
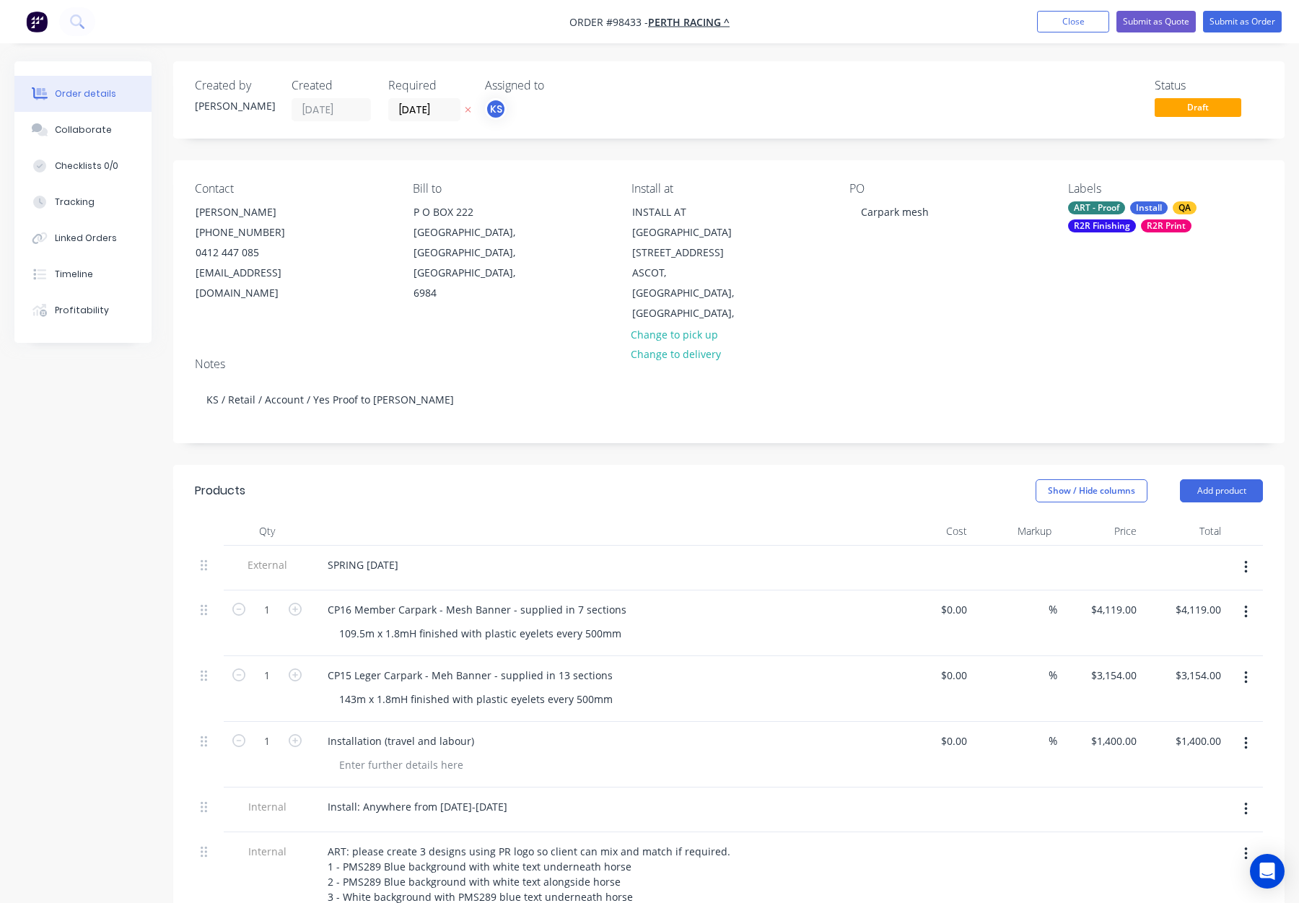
click at [1148, 219] on div "R2R Print" at bounding box center [1166, 225] width 51 height 13
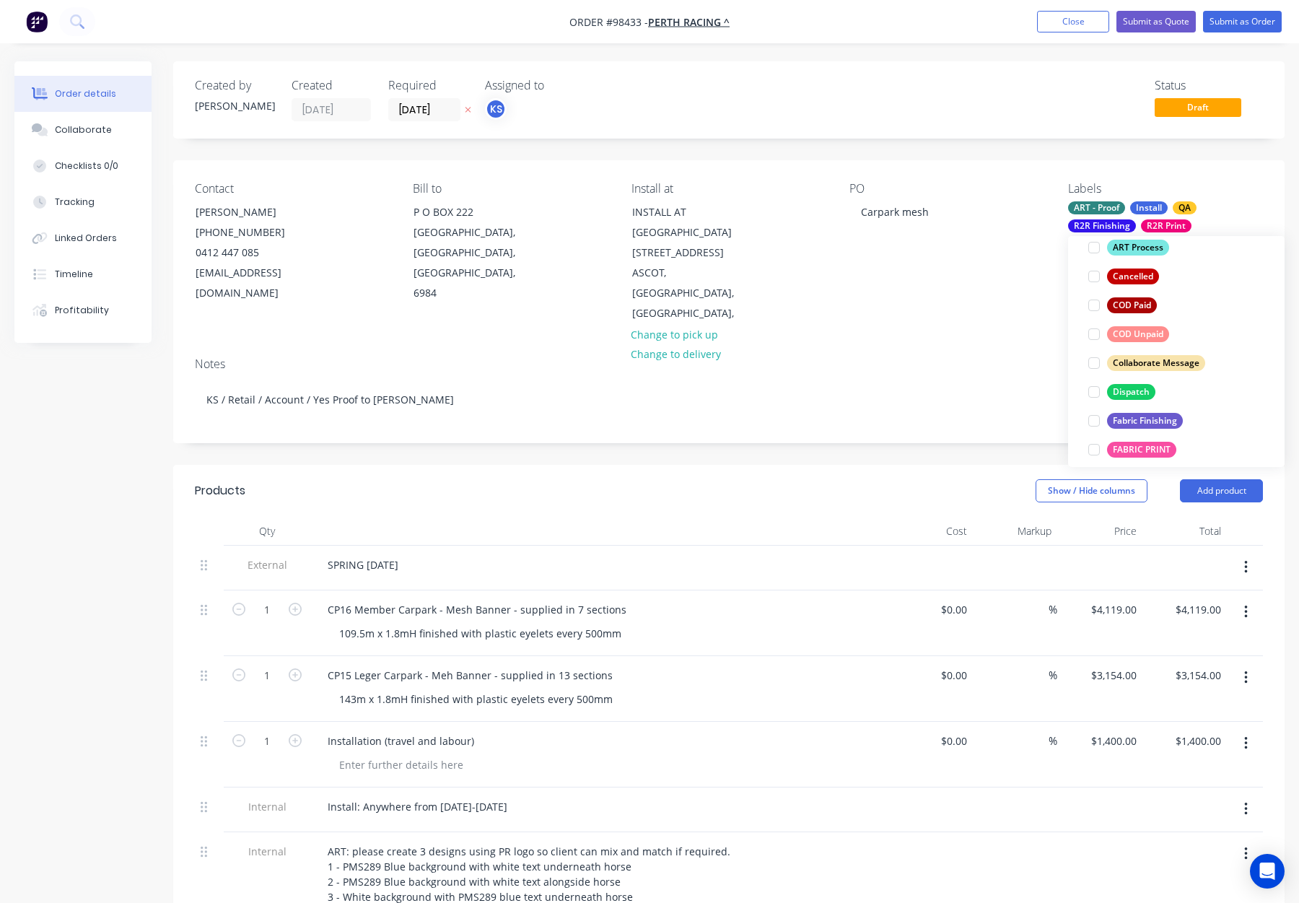
scroll to position [250, 0]
click at [1135, 387] on div "Dispatch" at bounding box center [1131, 391] width 48 height 16
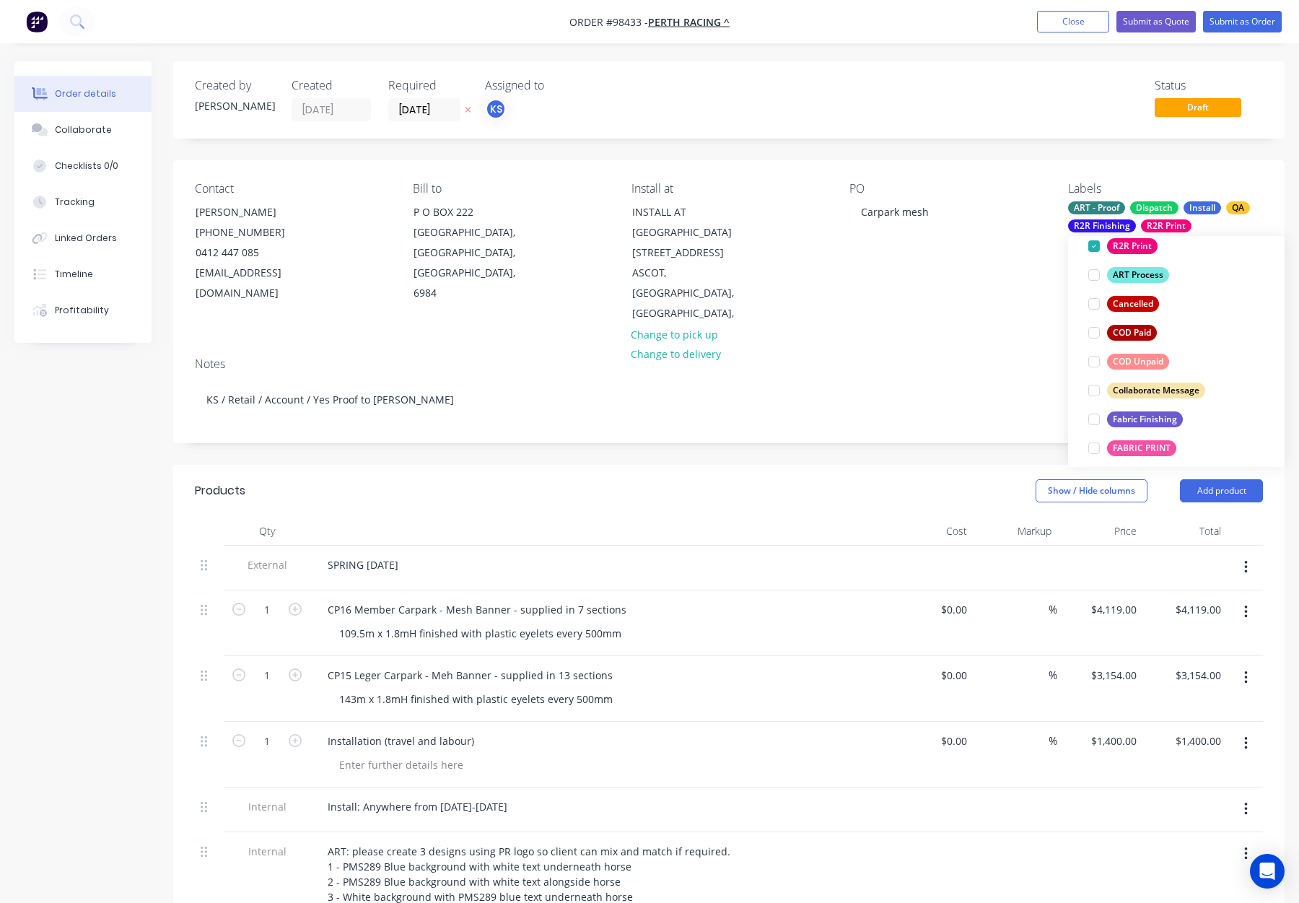
scroll to position [0, 0]
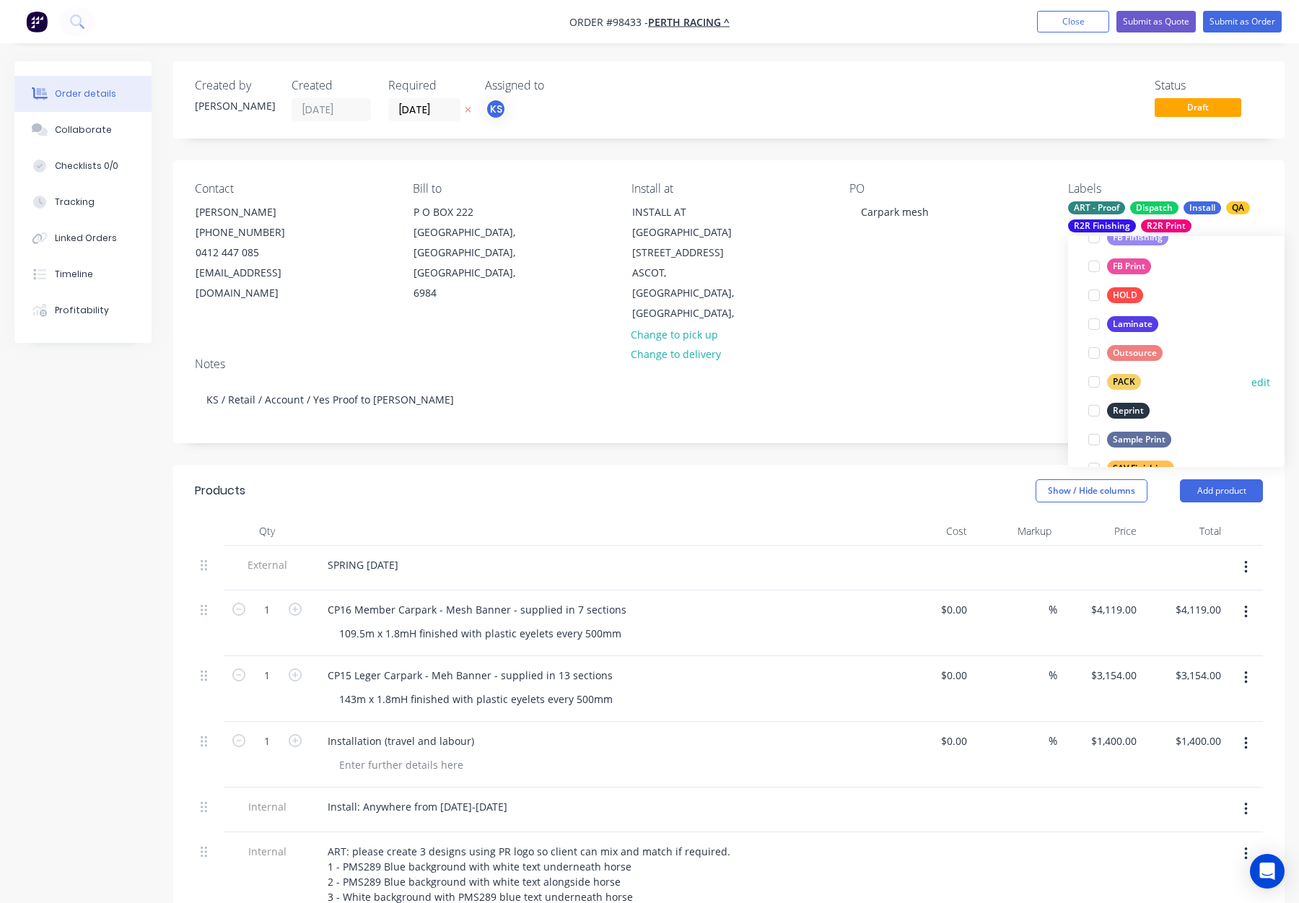
click at [1124, 383] on div "PACK" at bounding box center [1124, 382] width 34 height 16
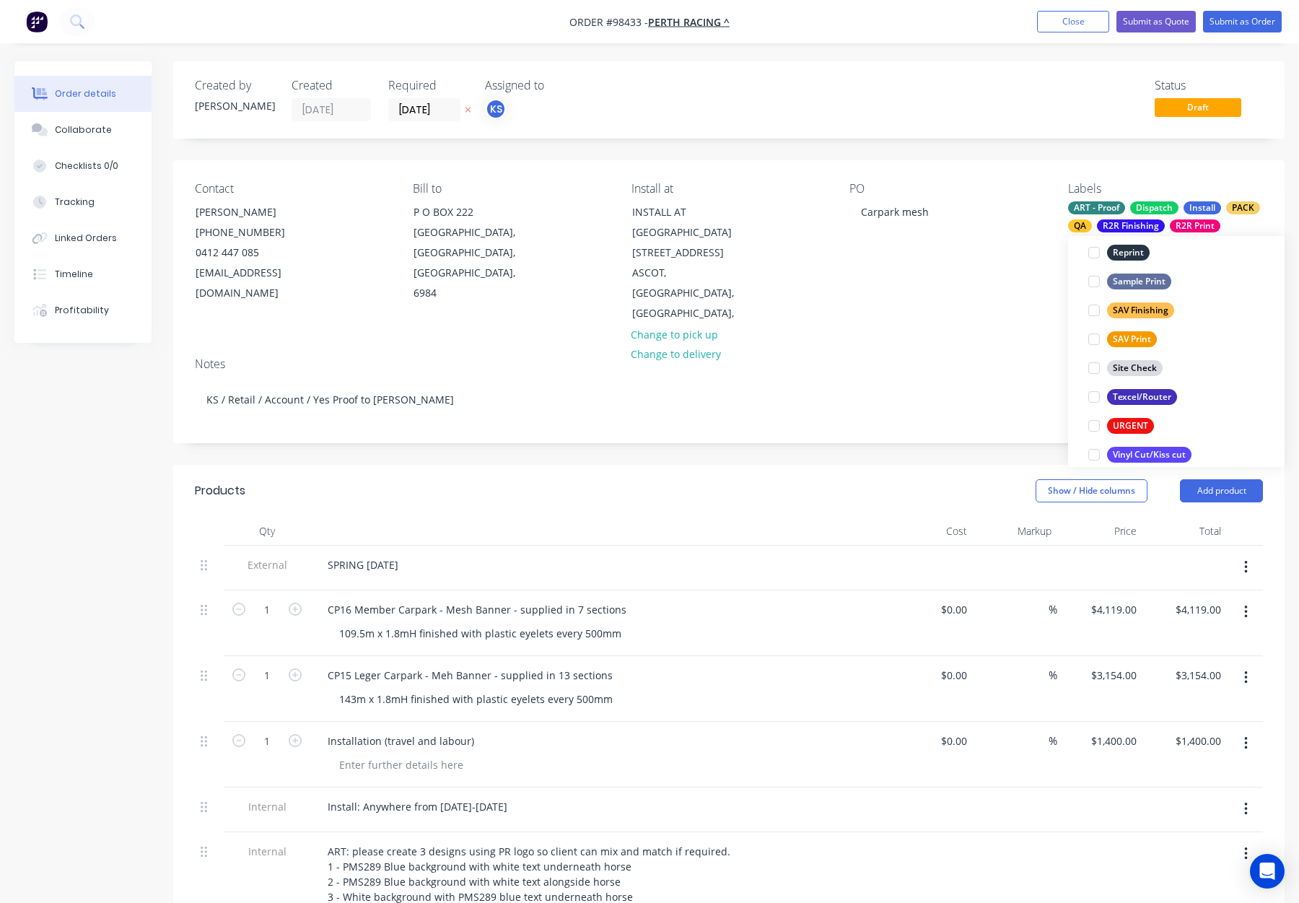
scroll to position [693, 0]
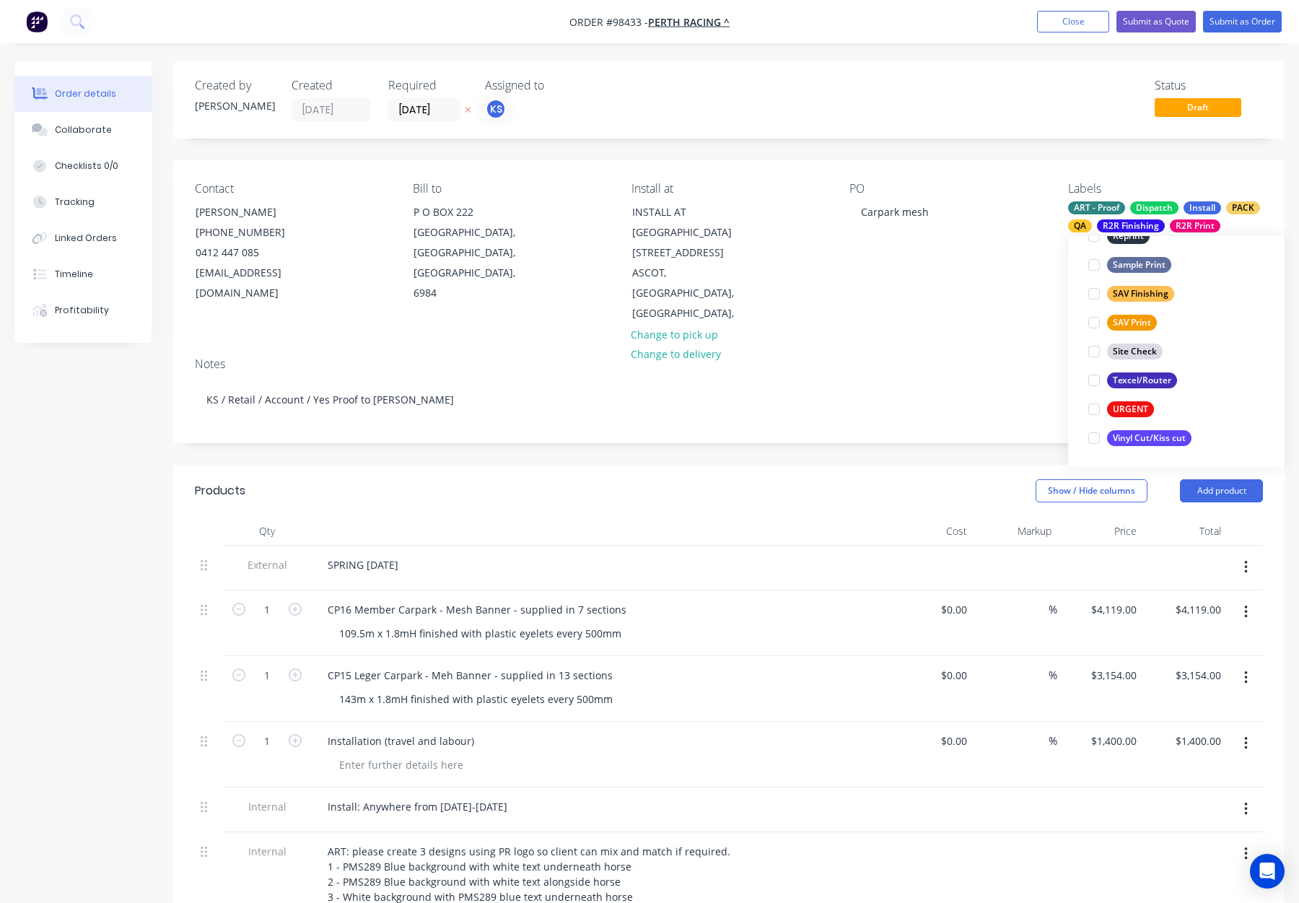
click at [847, 298] on div "Contact [PERSON_NAME] [PHONE_NUMBER] [EMAIL_ADDRESS][DOMAIN_NAME] Bill to [GEOG…" at bounding box center [729, 253] width 1112 height 186
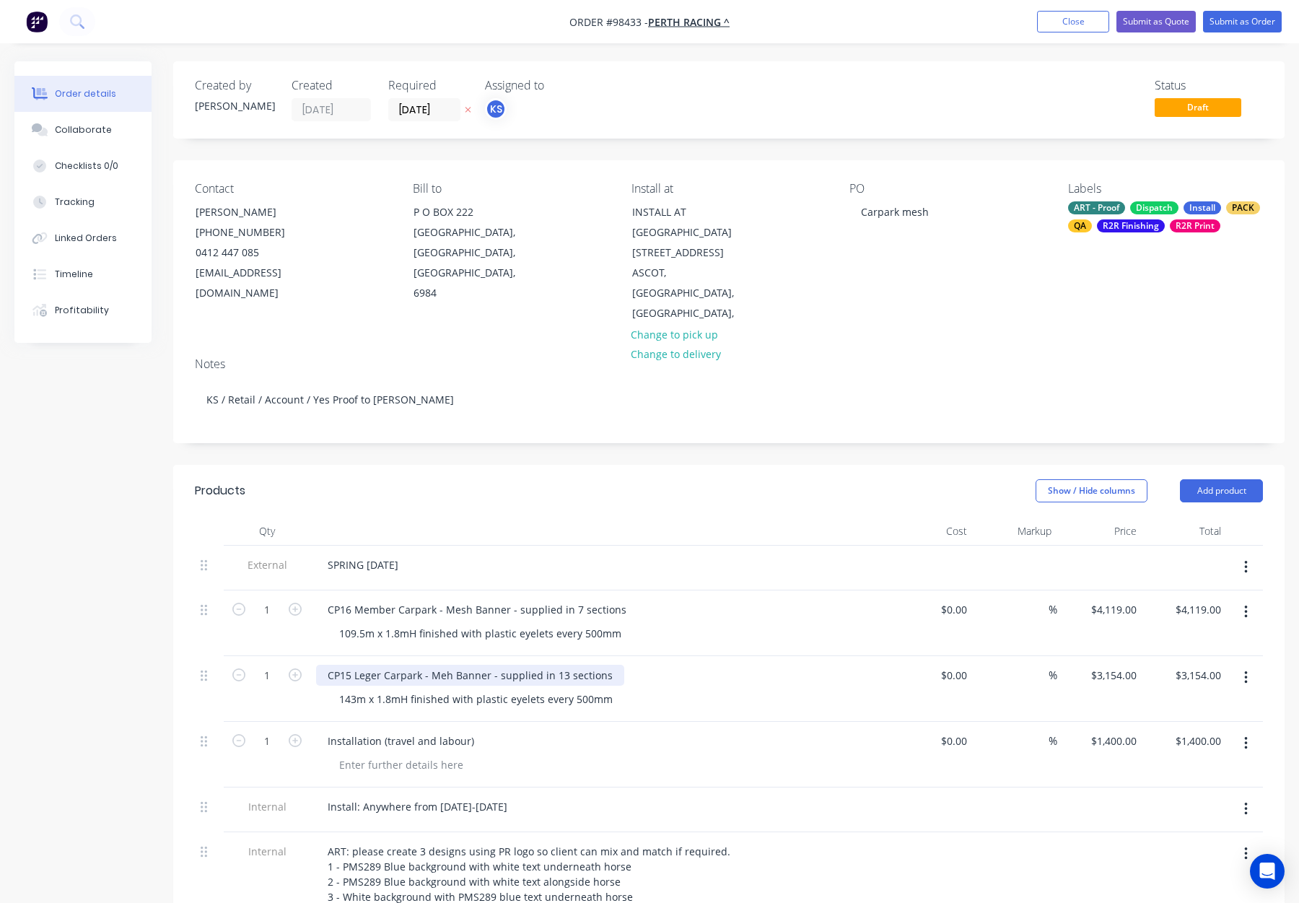
click at [445, 665] on div "CP15 Leger Carpark - Meh Banner - supplied in 13 sections" at bounding box center [470, 675] width 308 height 21
click at [1215, 19] on button "Submit as Order" at bounding box center [1242, 22] width 79 height 22
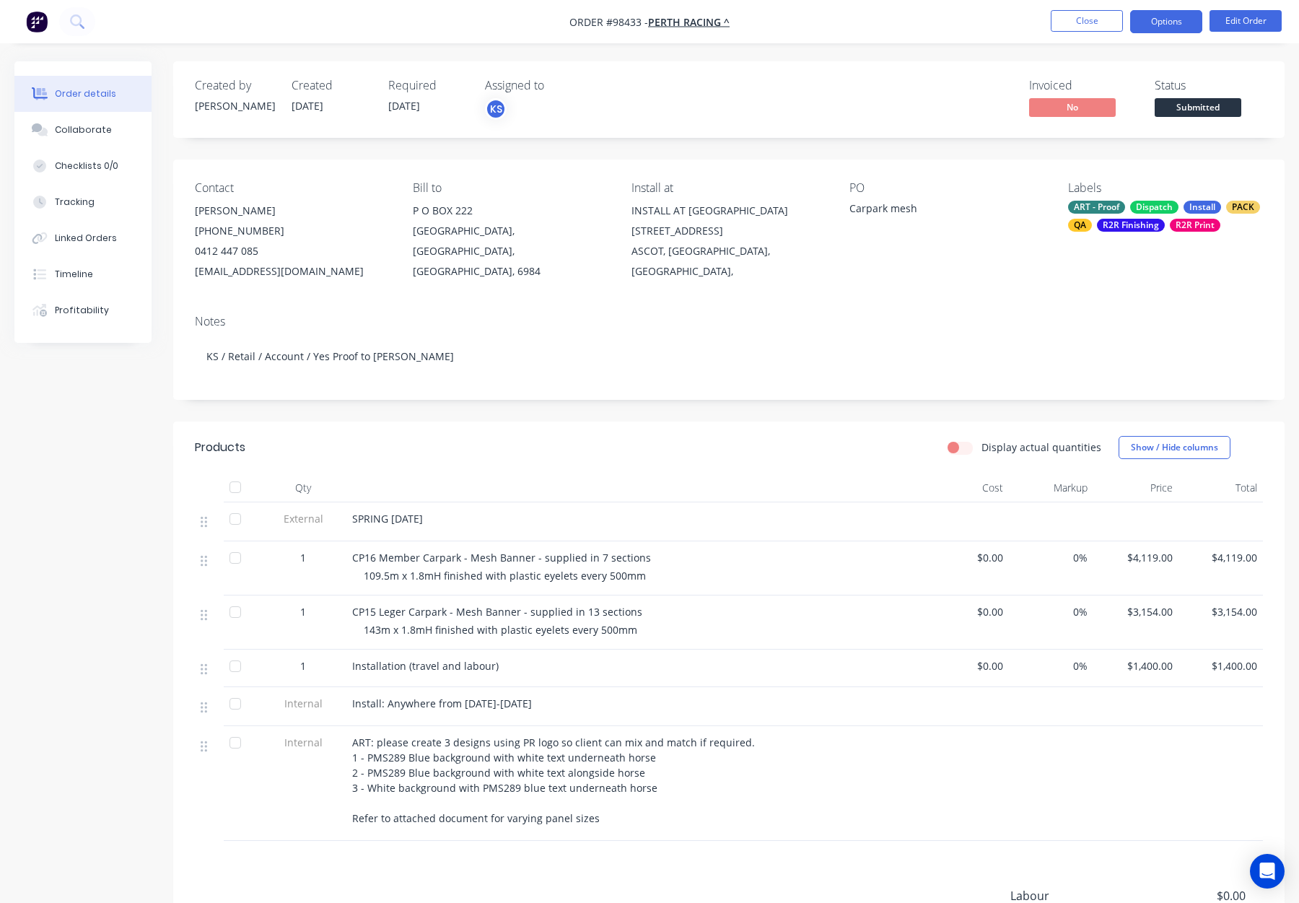
click at [1150, 21] on button "Options" at bounding box center [1166, 21] width 72 height 23
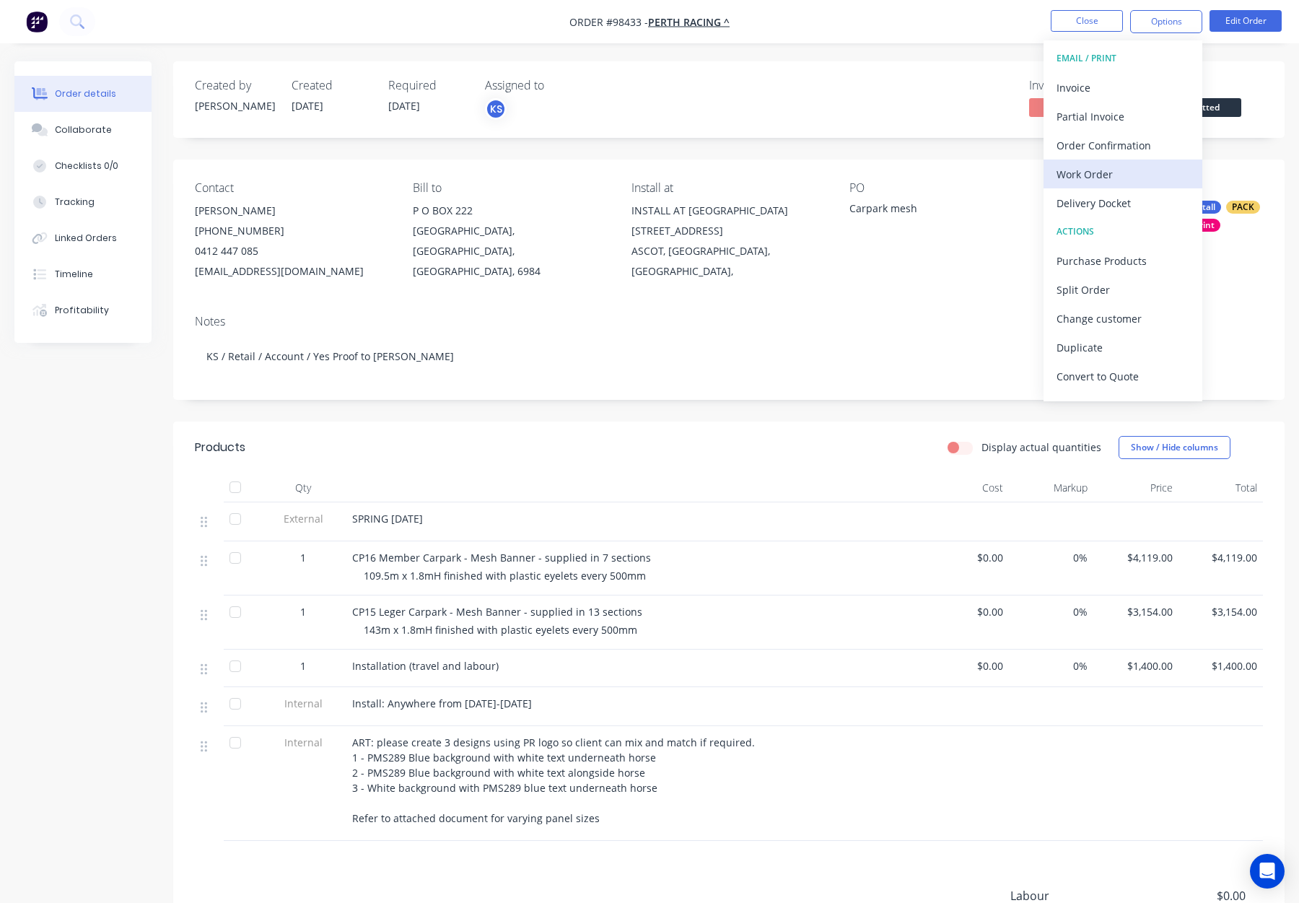
click at [1141, 174] on div "Work Order" at bounding box center [1123, 174] width 133 height 21
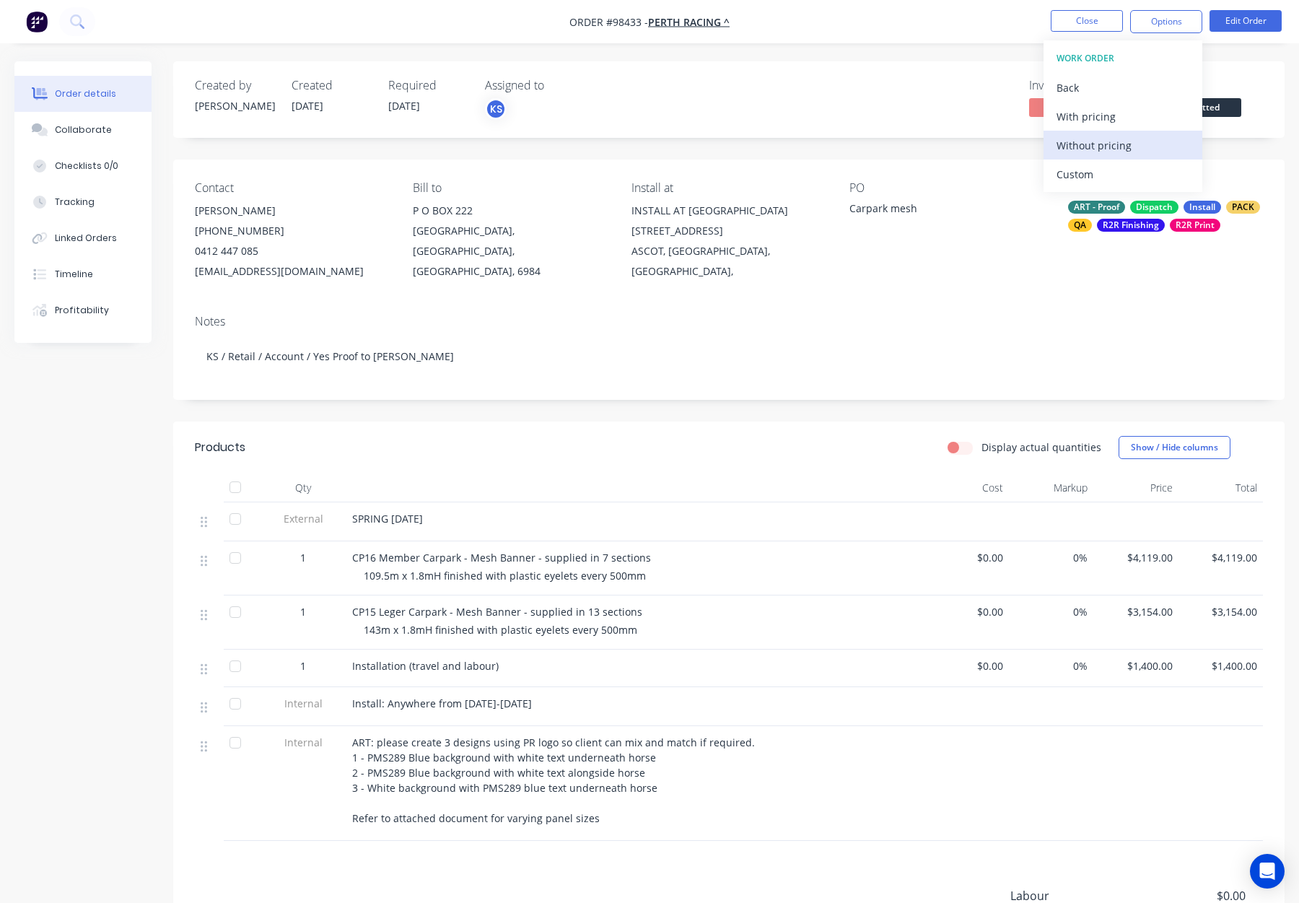
click at [1132, 149] on div "Without pricing" at bounding box center [1123, 145] width 133 height 21
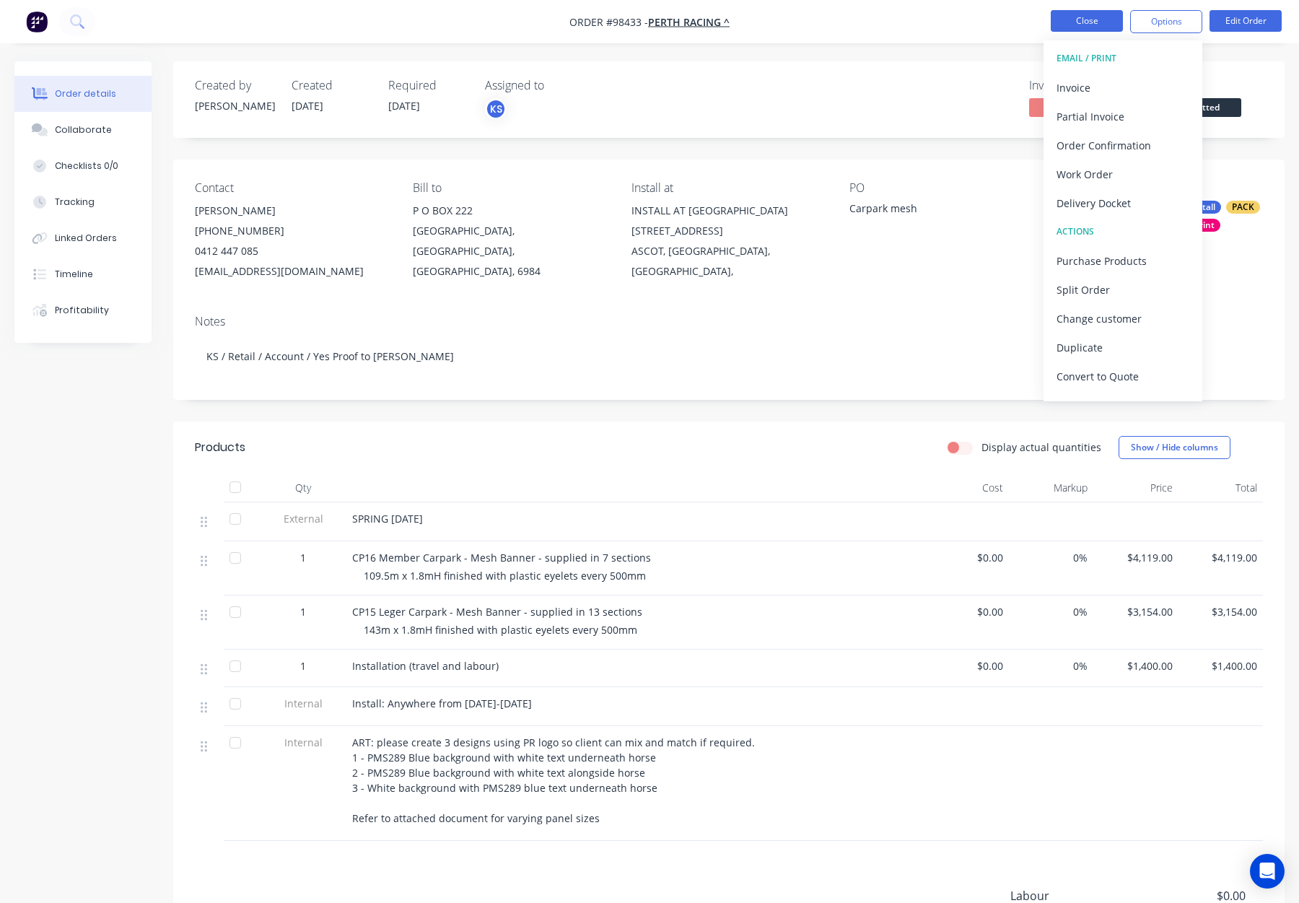
click at [1072, 17] on button "Close" at bounding box center [1087, 21] width 72 height 22
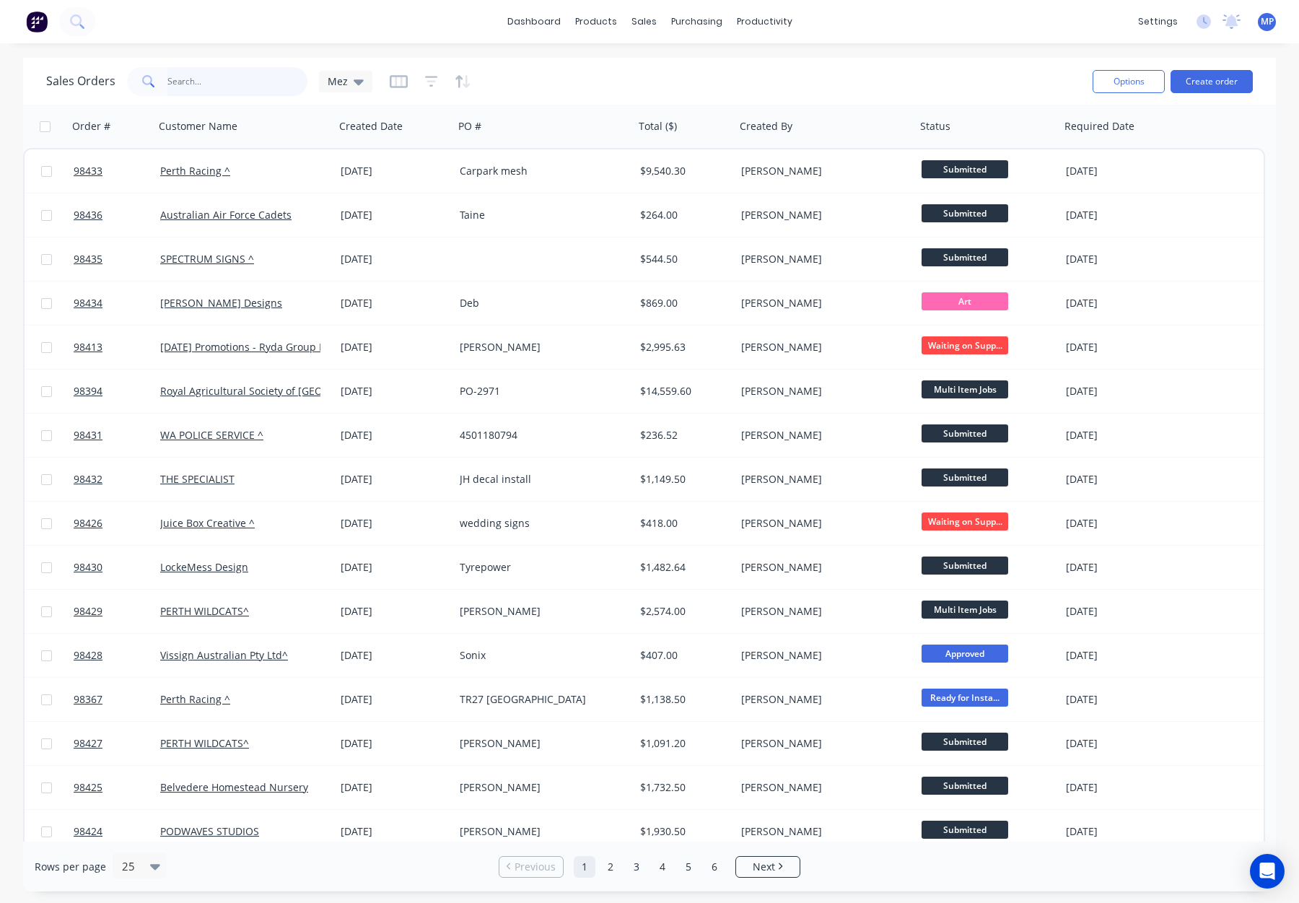
click at [214, 92] on input "text" at bounding box center [237, 81] width 141 height 29
click at [209, 82] on input "text" at bounding box center [237, 81] width 141 height 29
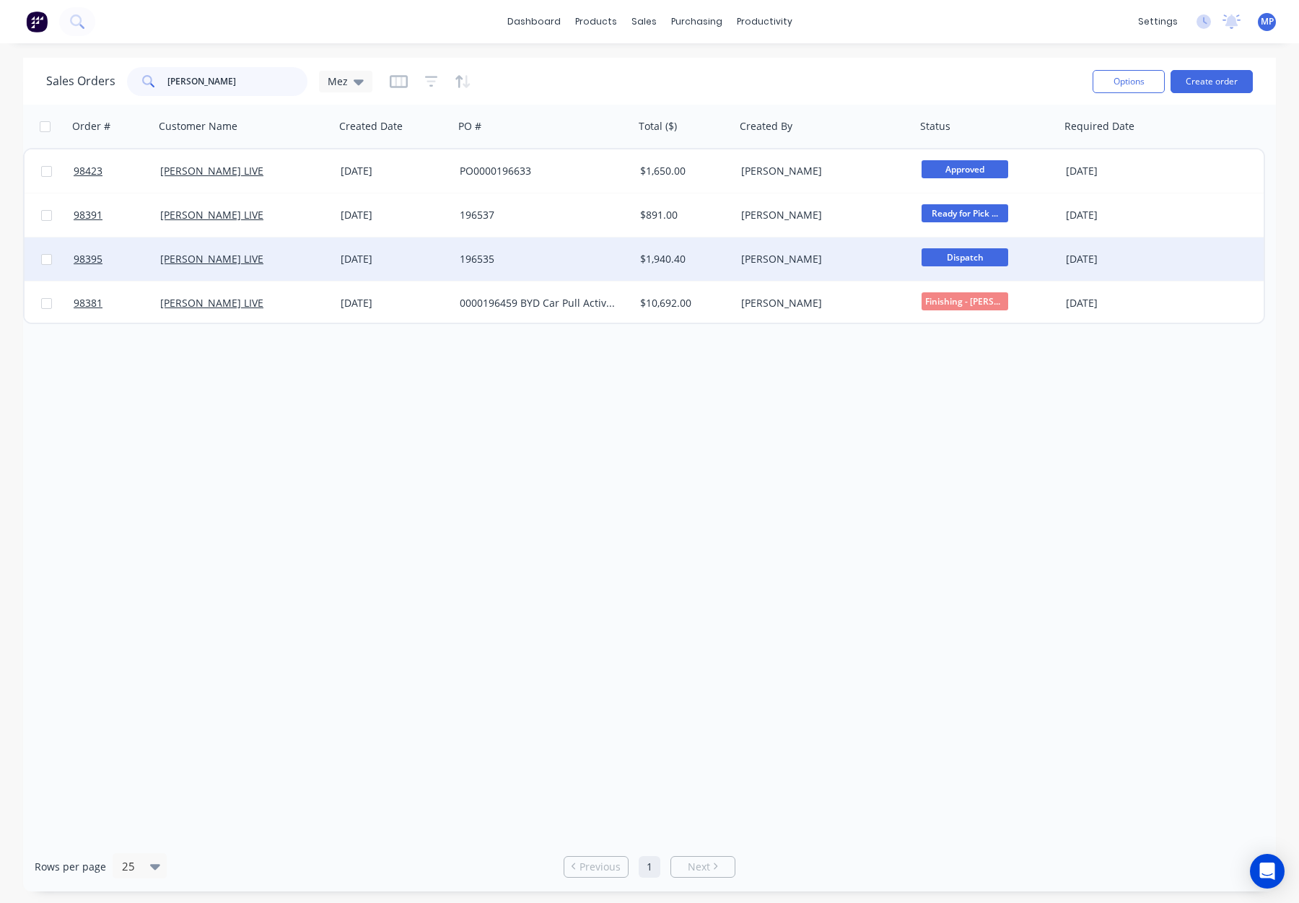
type input "[PERSON_NAME]"
click at [540, 269] on div "196535" at bounding box center [544, 258] width 180 height 43
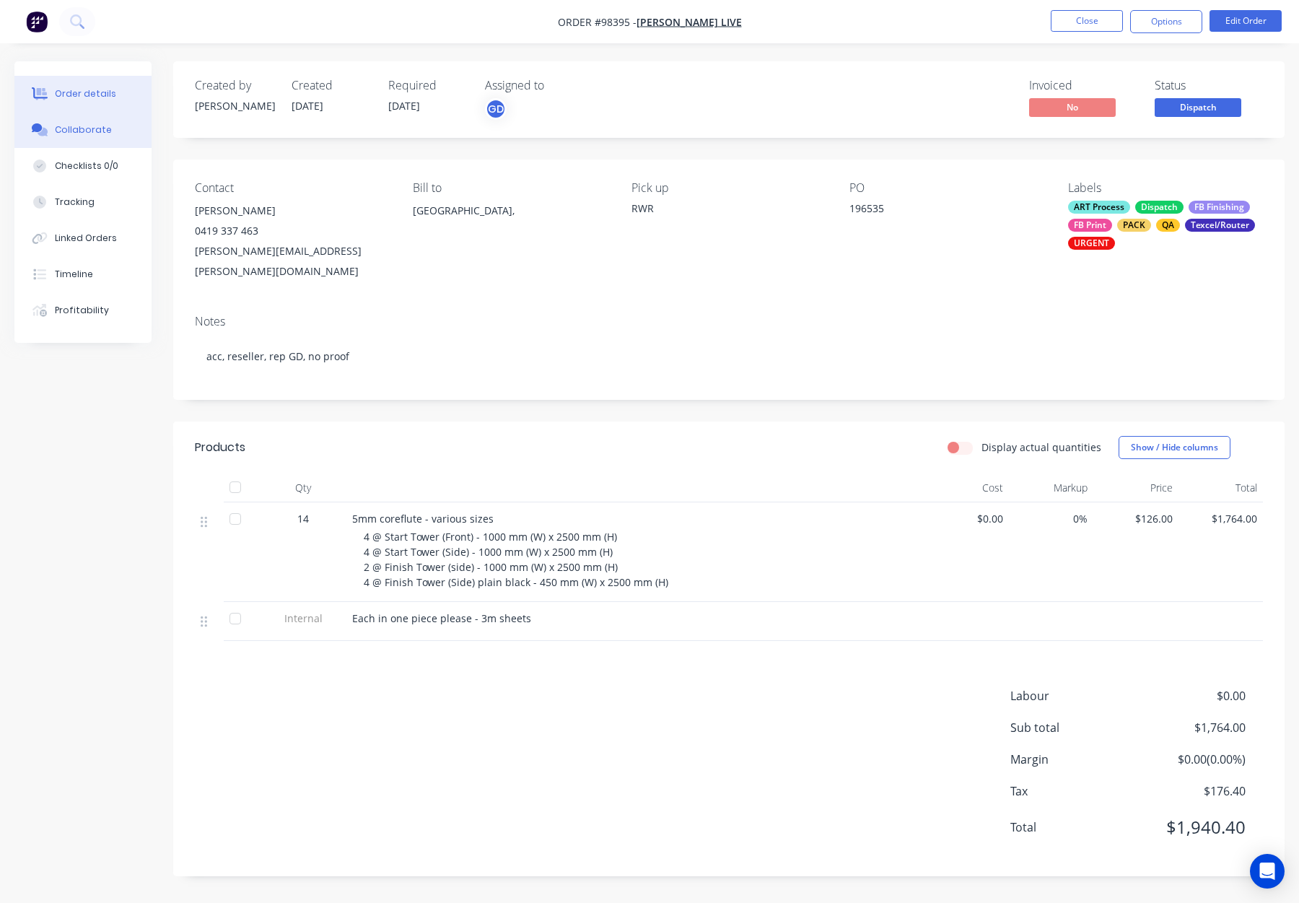
click at [89, 122] on button "Collaborate" at bounding box center [82, 130] width 137 height 36
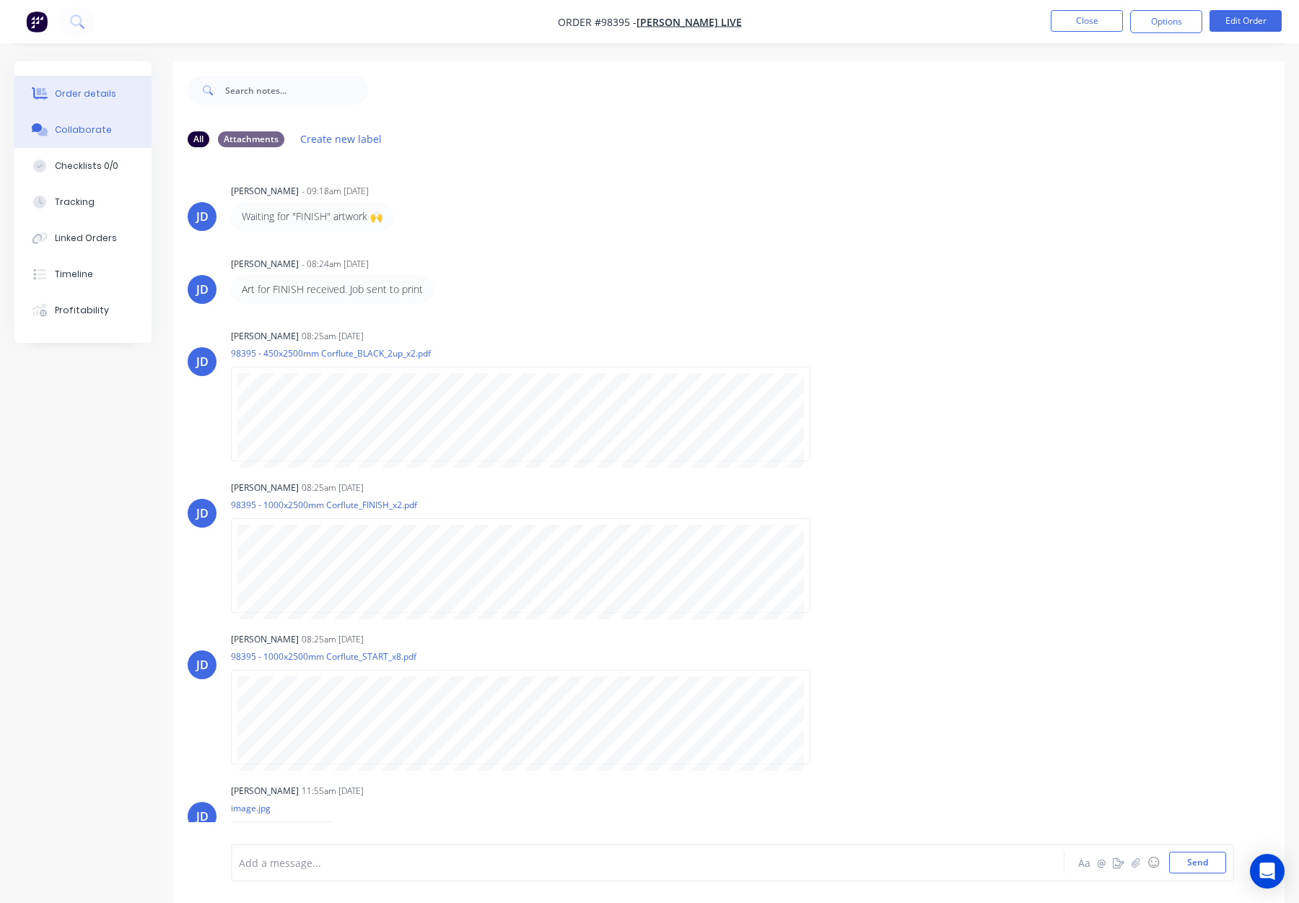
click at [80, 97] on div "Order details" at bounding box center [85, 93] width 61 height 13
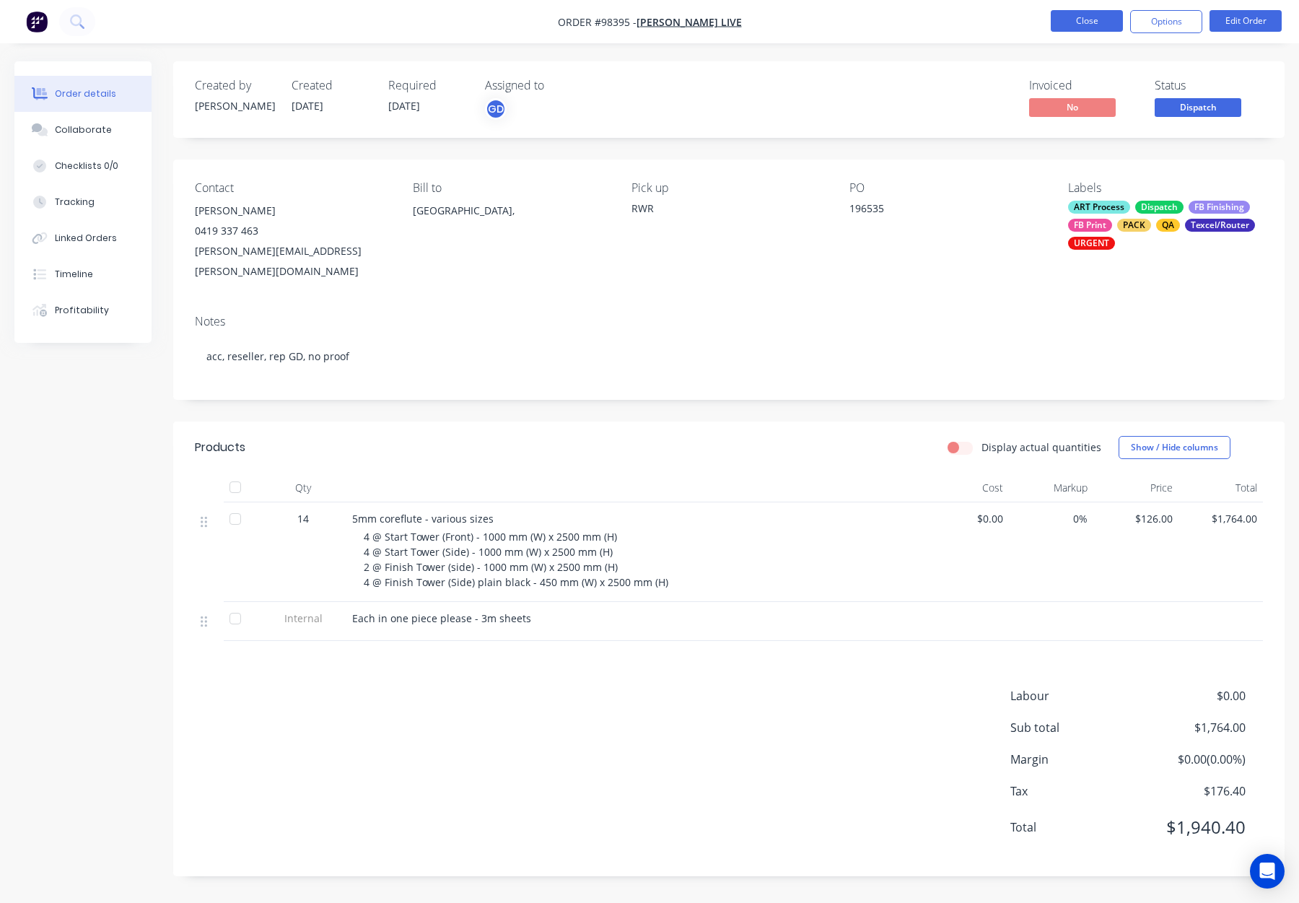
click at [1069, 17] on button "Close" at bounding box center [1087, 21] width 72 height 22
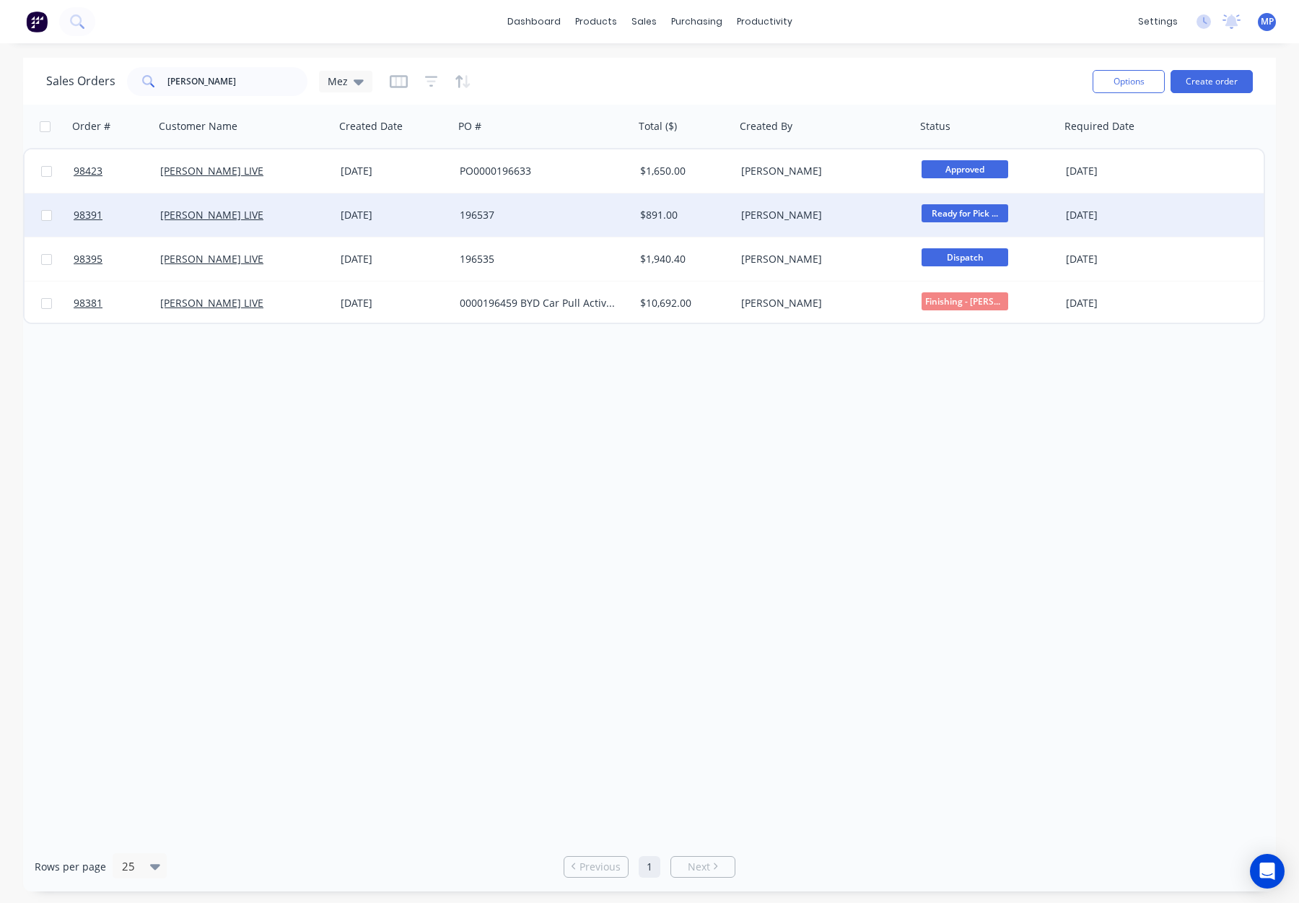
click at [552, 223] on div "196537" at bounding box center [544, 214] width 180 height 43
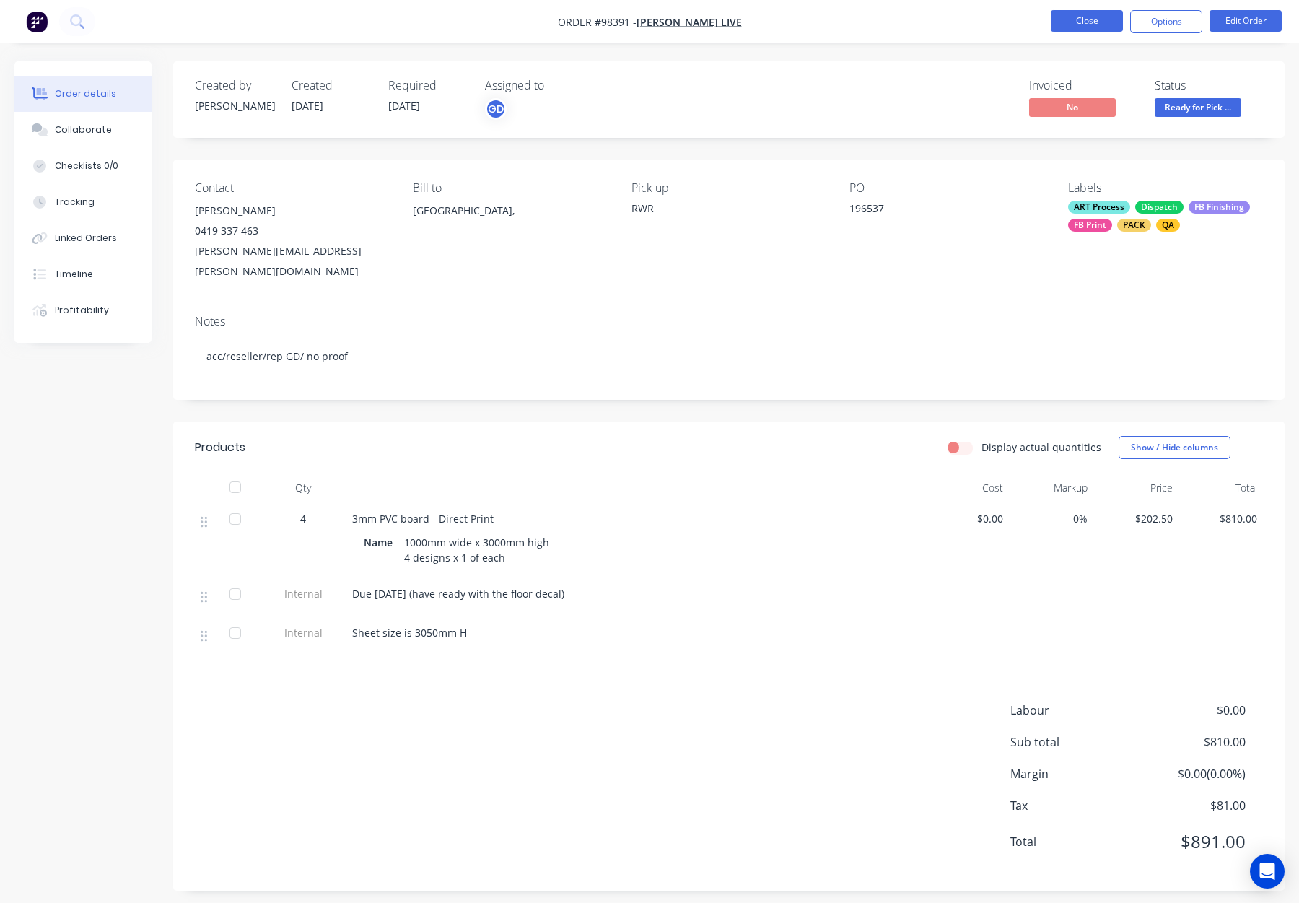
click at [1098, 21] on button "Close" at bounding box center [1087, 21] width 72 height 22
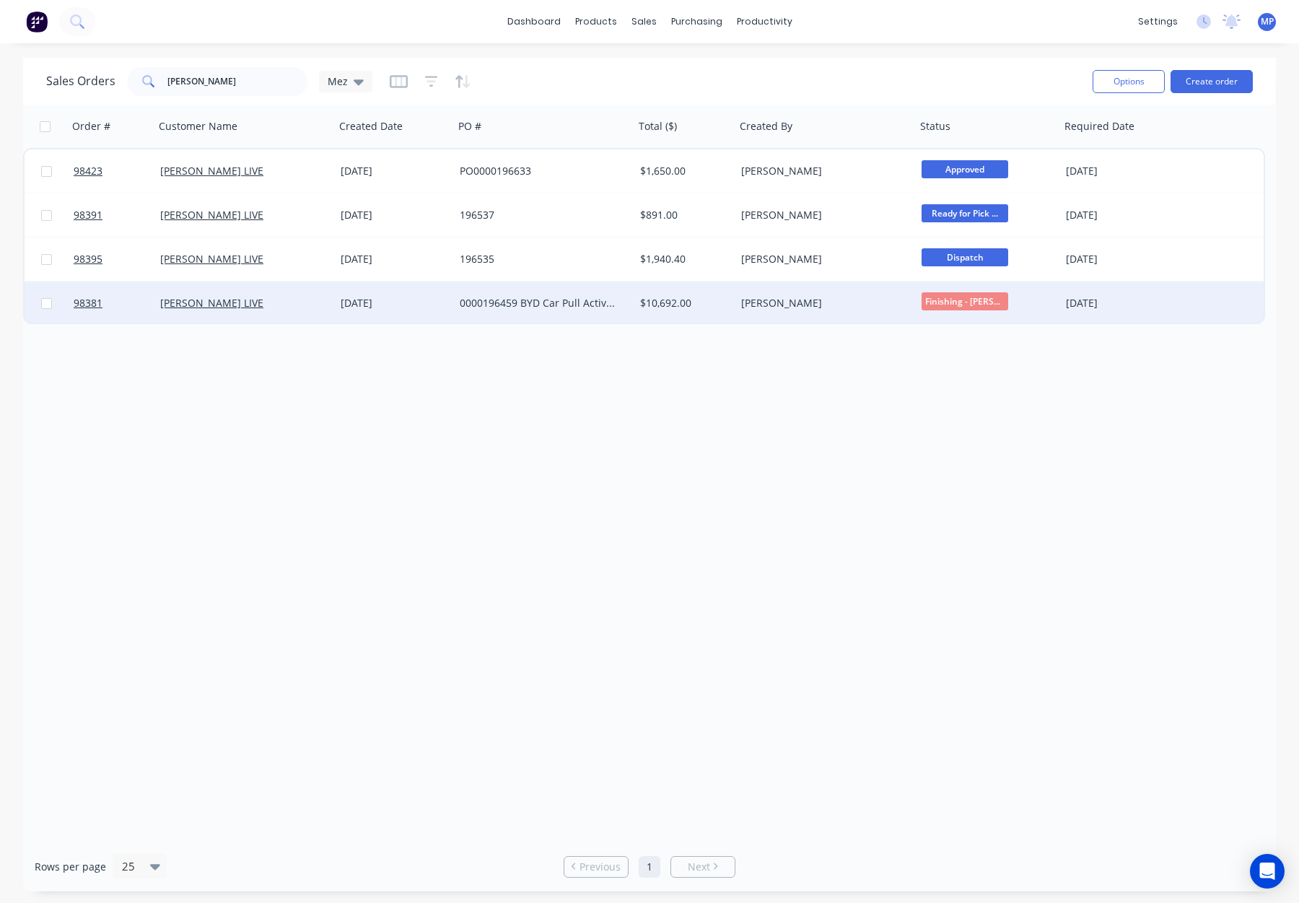
click at [801, 314] on div "[PERSON_NAME]" at bounding box center [826, 303] width 180 height 43
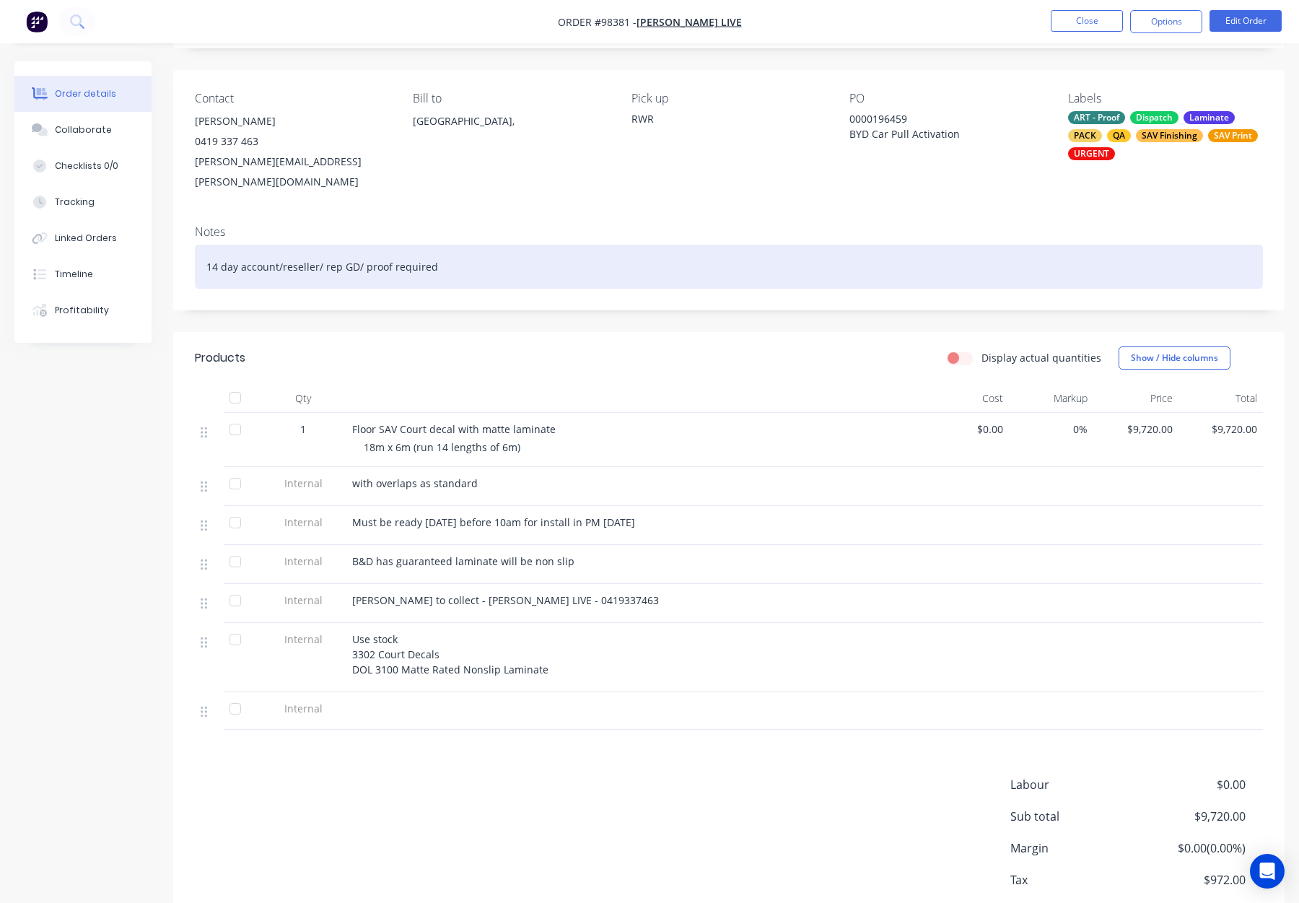
scroll to position [123, 0]
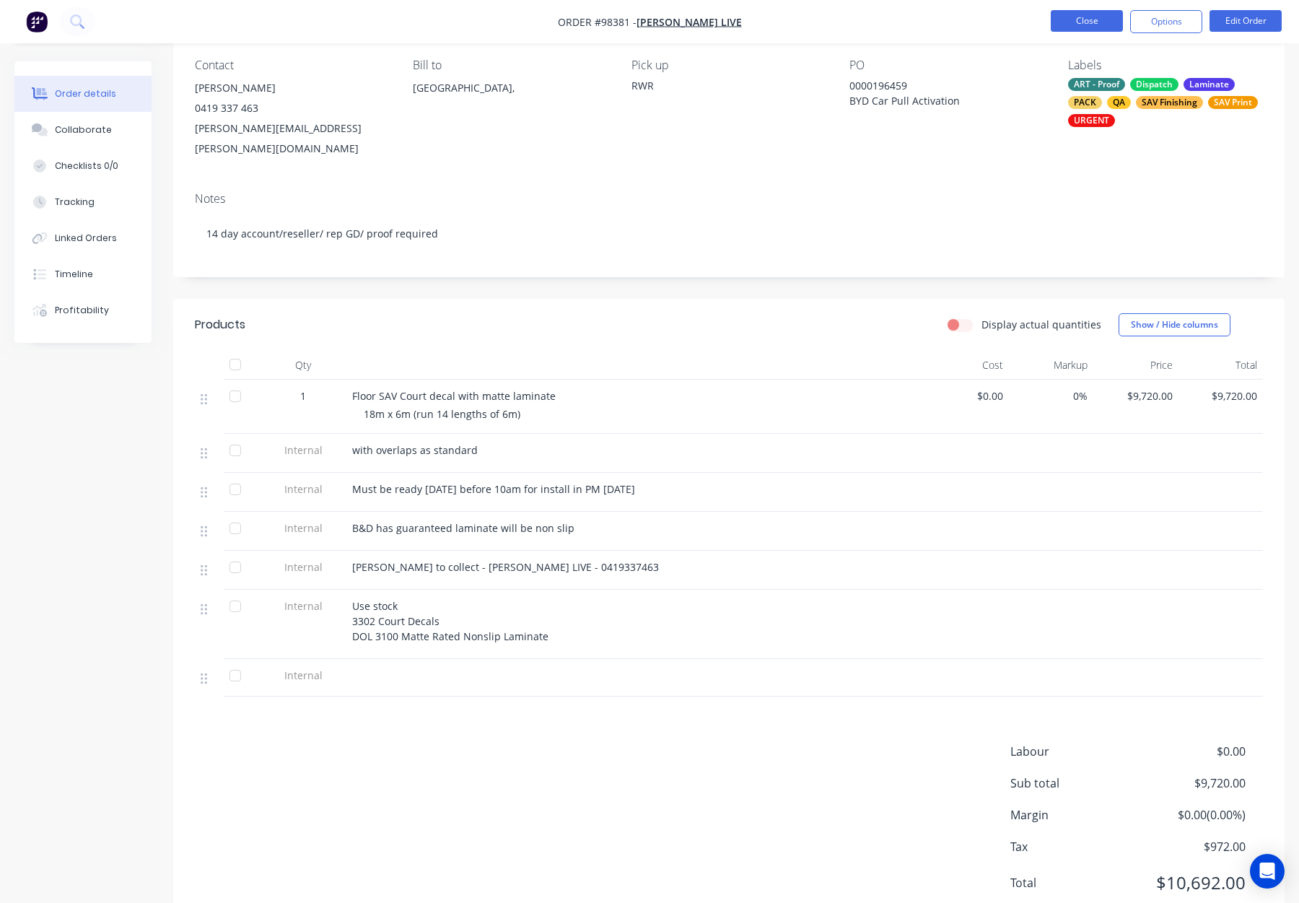
click at [1074, 12] on button "Close" at bounding box center [1087, 21] width 72 height 22
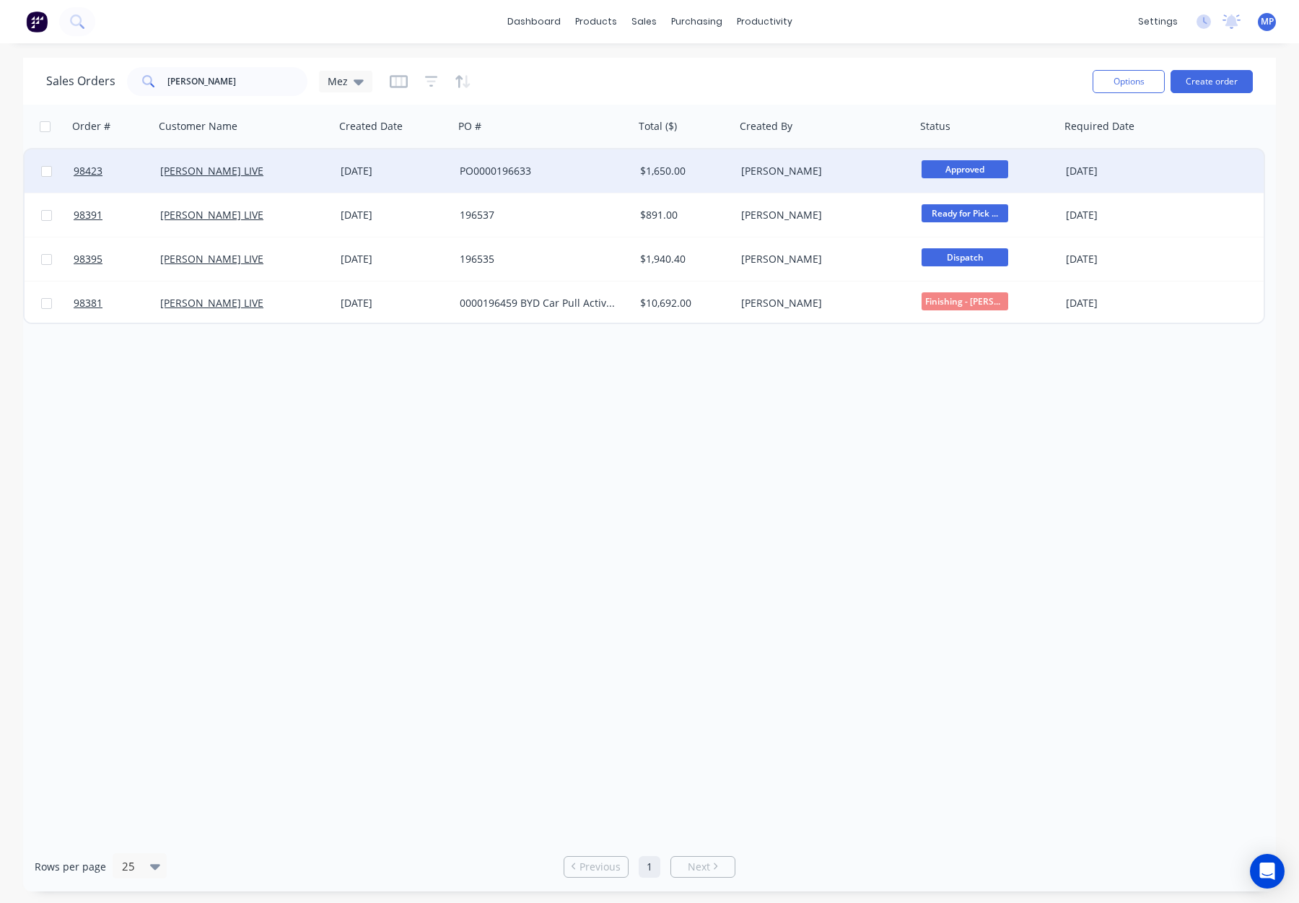
click at [609, 183] on div "PO0000196633" at bounding box center [544, 170] width 180 height 43
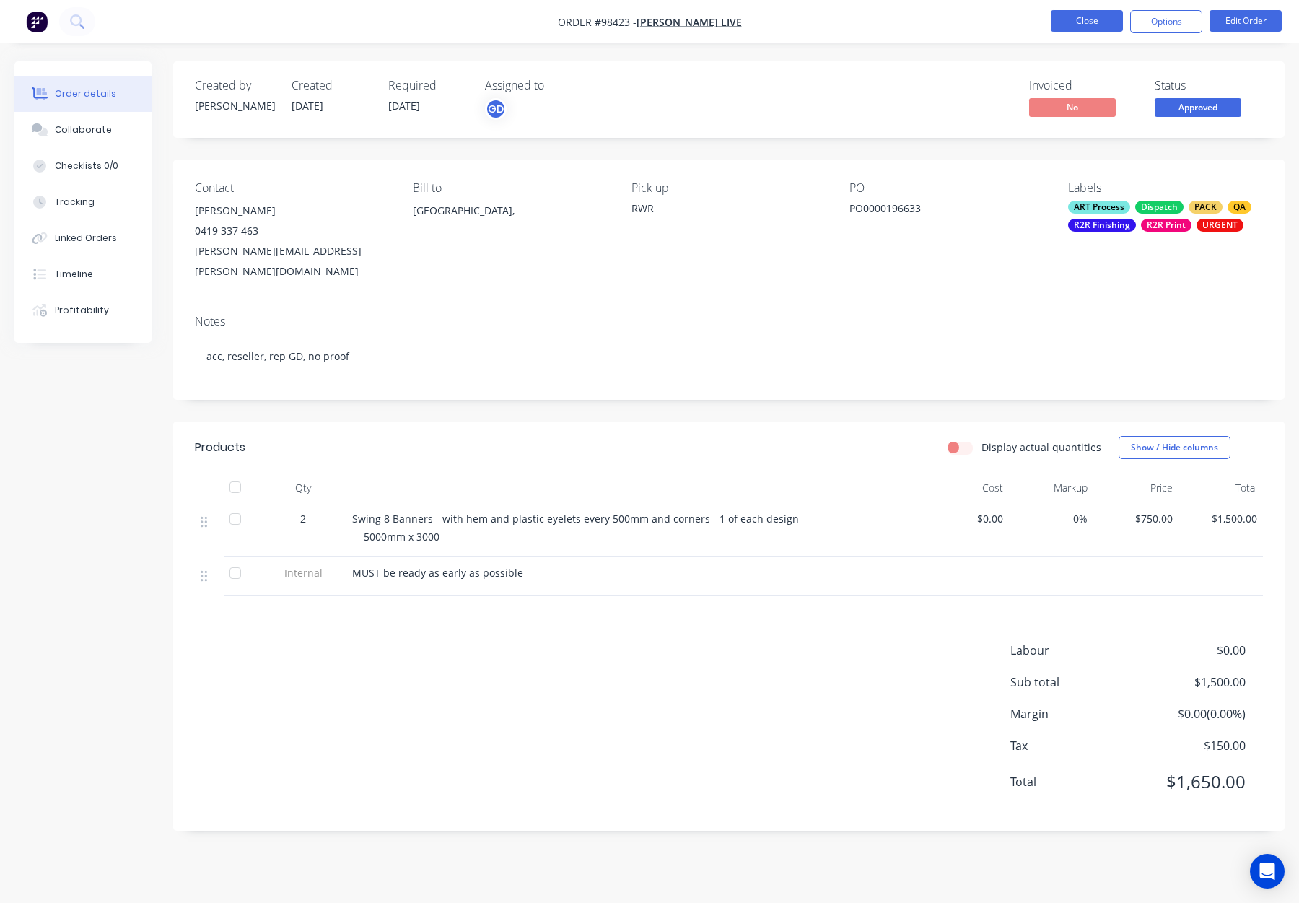
click at [1061, 14] on button "Close" at bounding box center [1087, 21] width 72 height 22
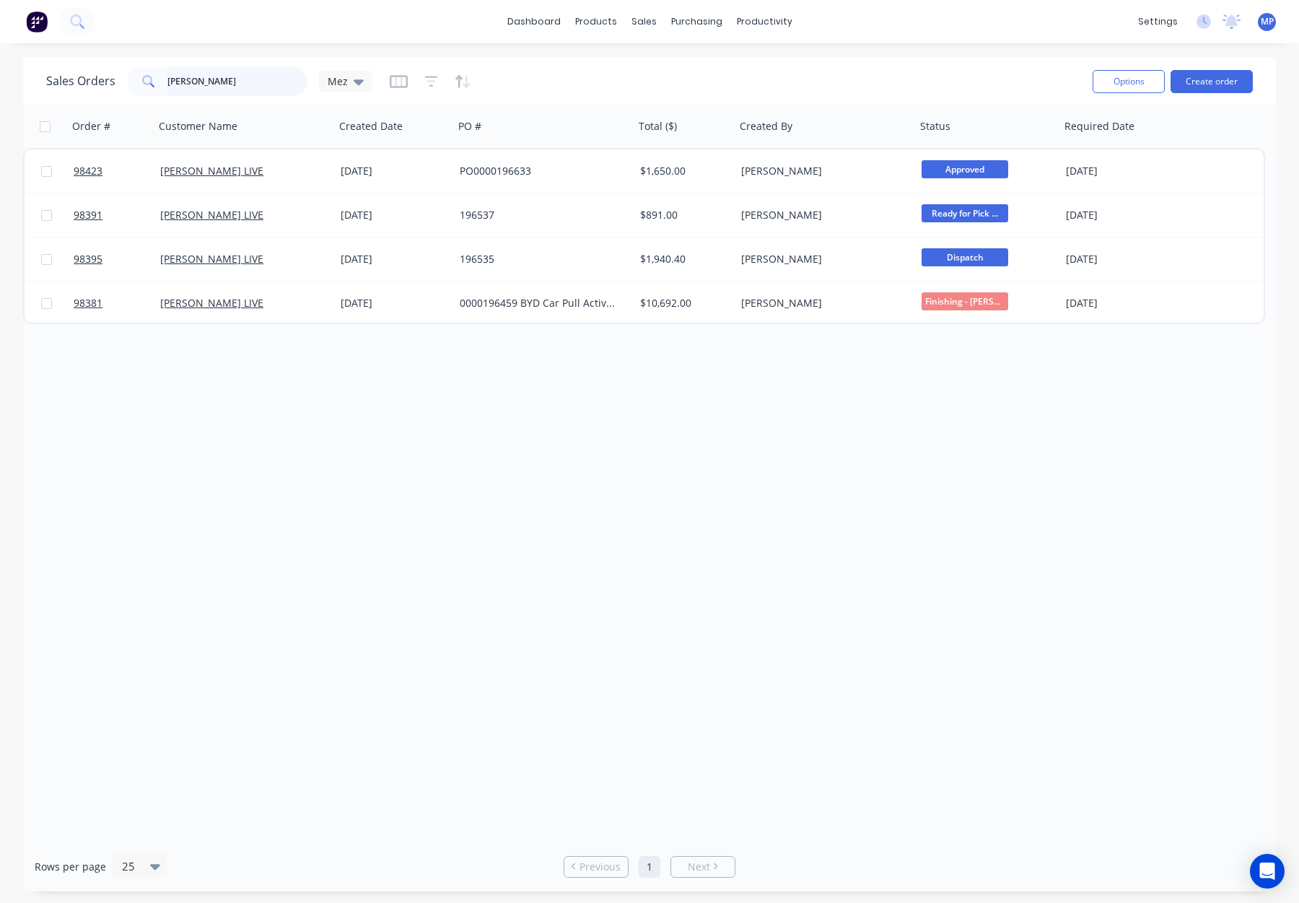
click at [204, 86] on input "[PERSON_NAME]" at bounding box center [237, 81] width 141 height 29
click at [151, 82] on div "[PERSON_NAME]" at bounding box center [217, 81] width 180 height 29
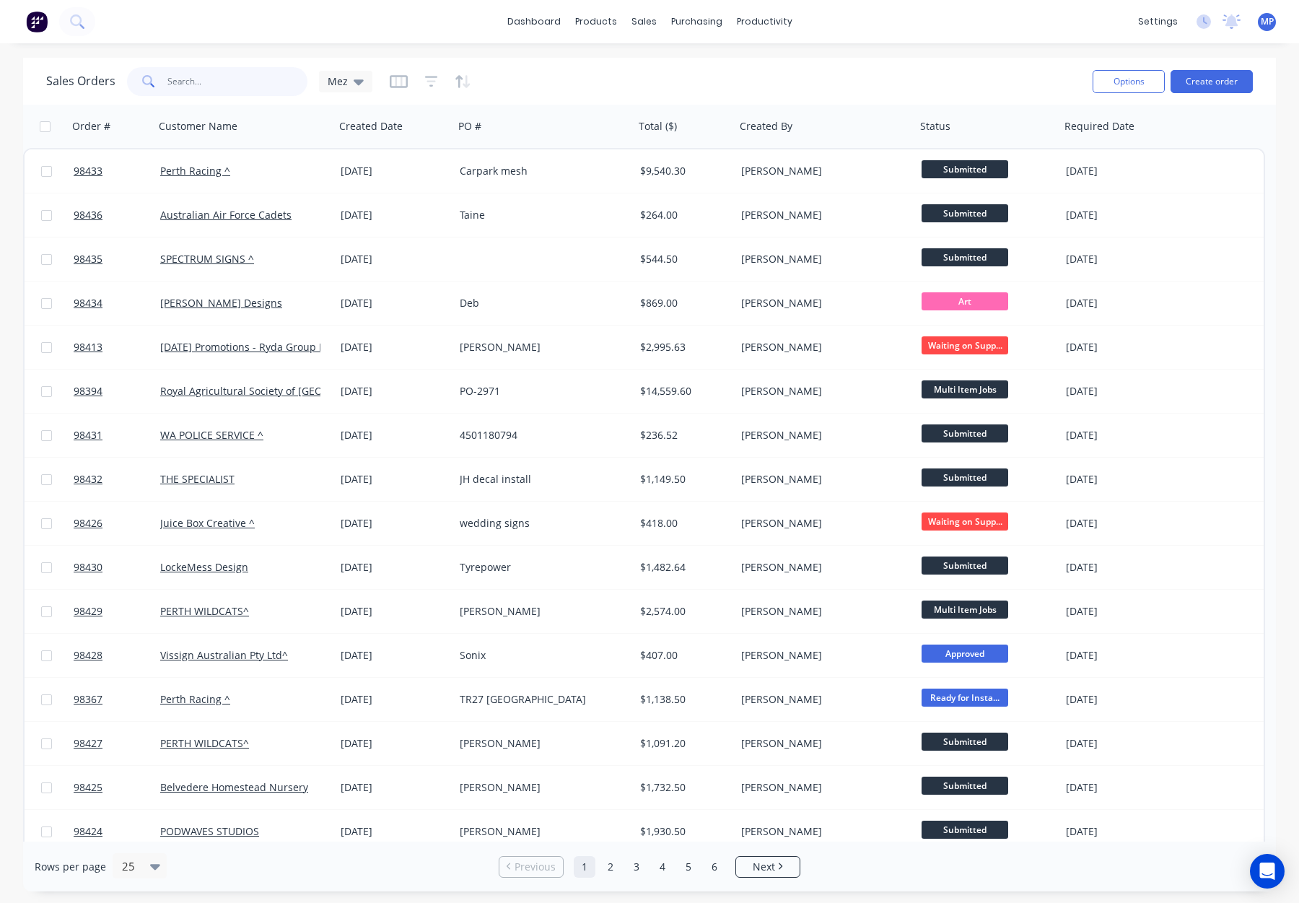
click at [183, 78] on input "text" at bounding box center [237, 81] width 141 height 29
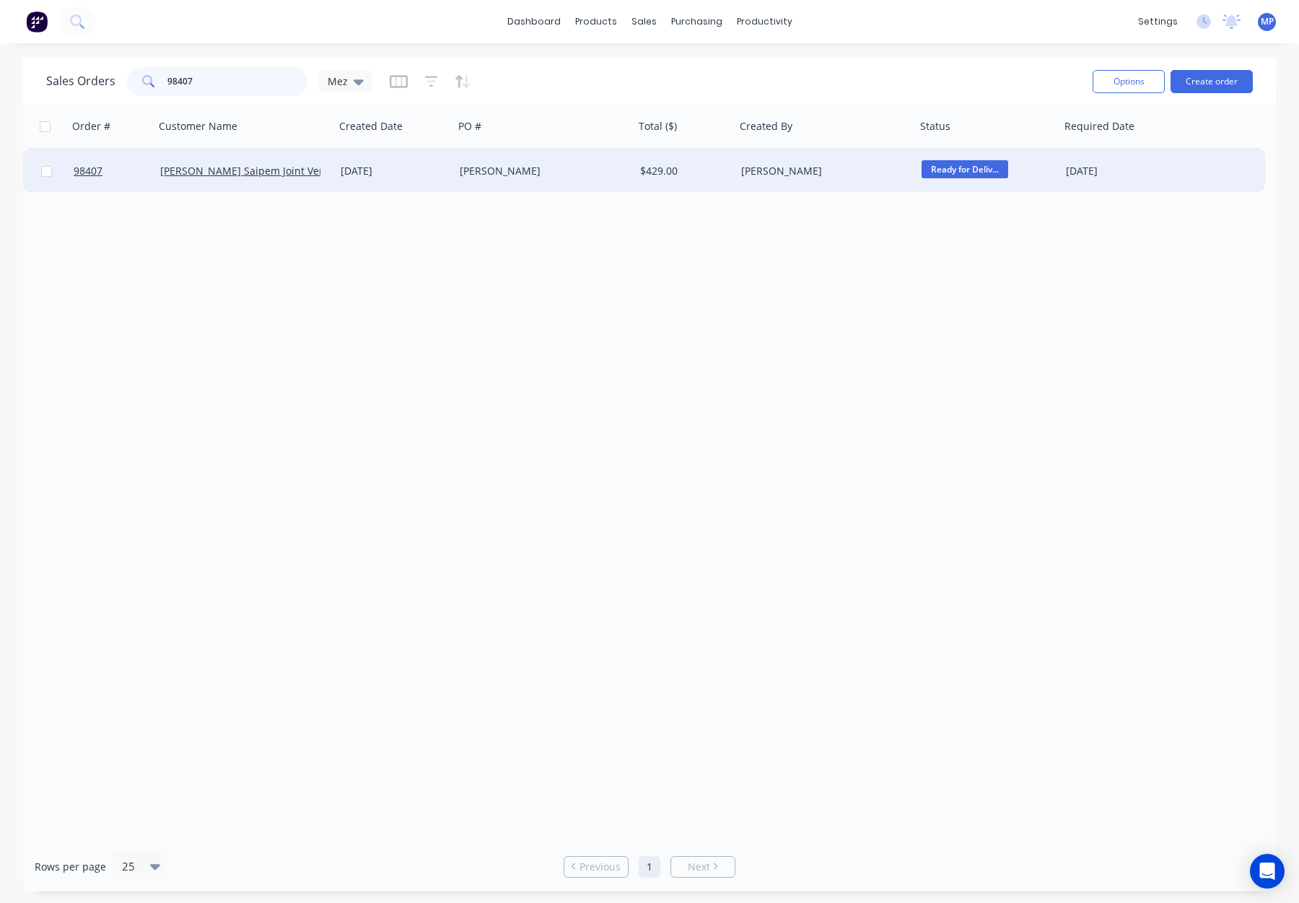
type input "98407"
click at [524, 185] on div "Britt" at bounding box center [544, 170] width 180 height 43
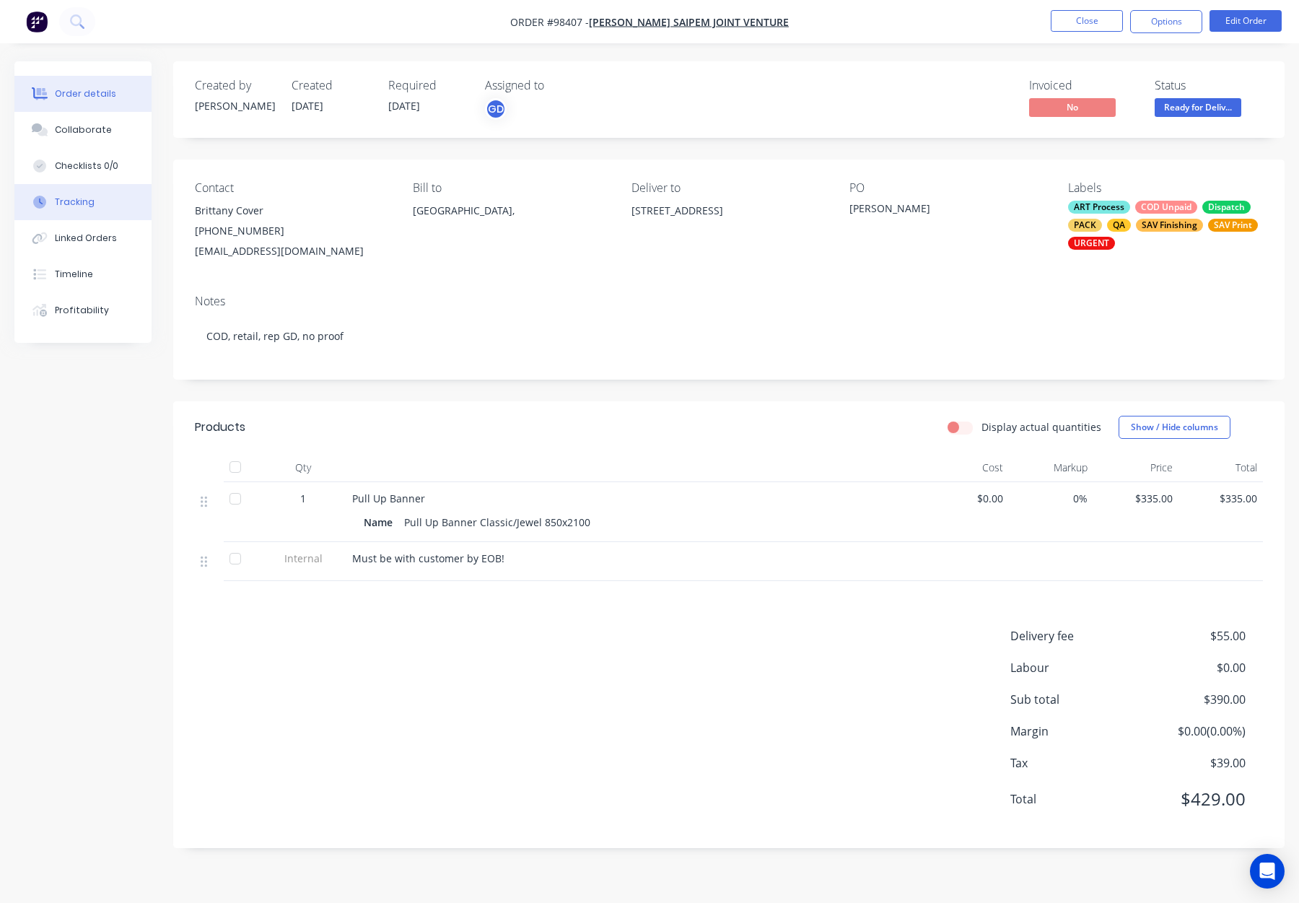
click at [80, 196] on div "Tracking" at bounding box center [75, 202] width 40 height 13
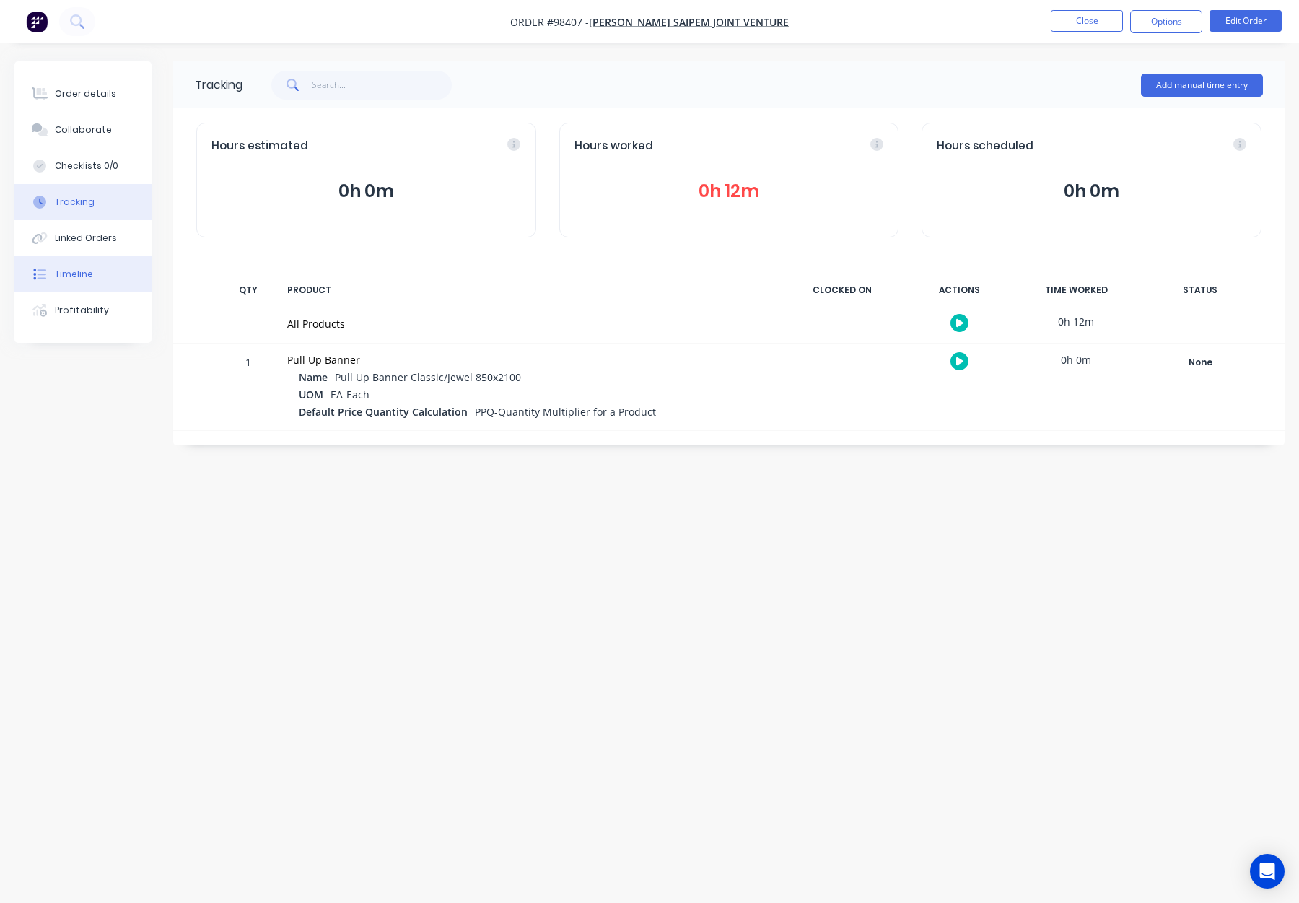
click at [95, 286] on button "Timeline" at bounding box center [82, 274] width 137 height 36
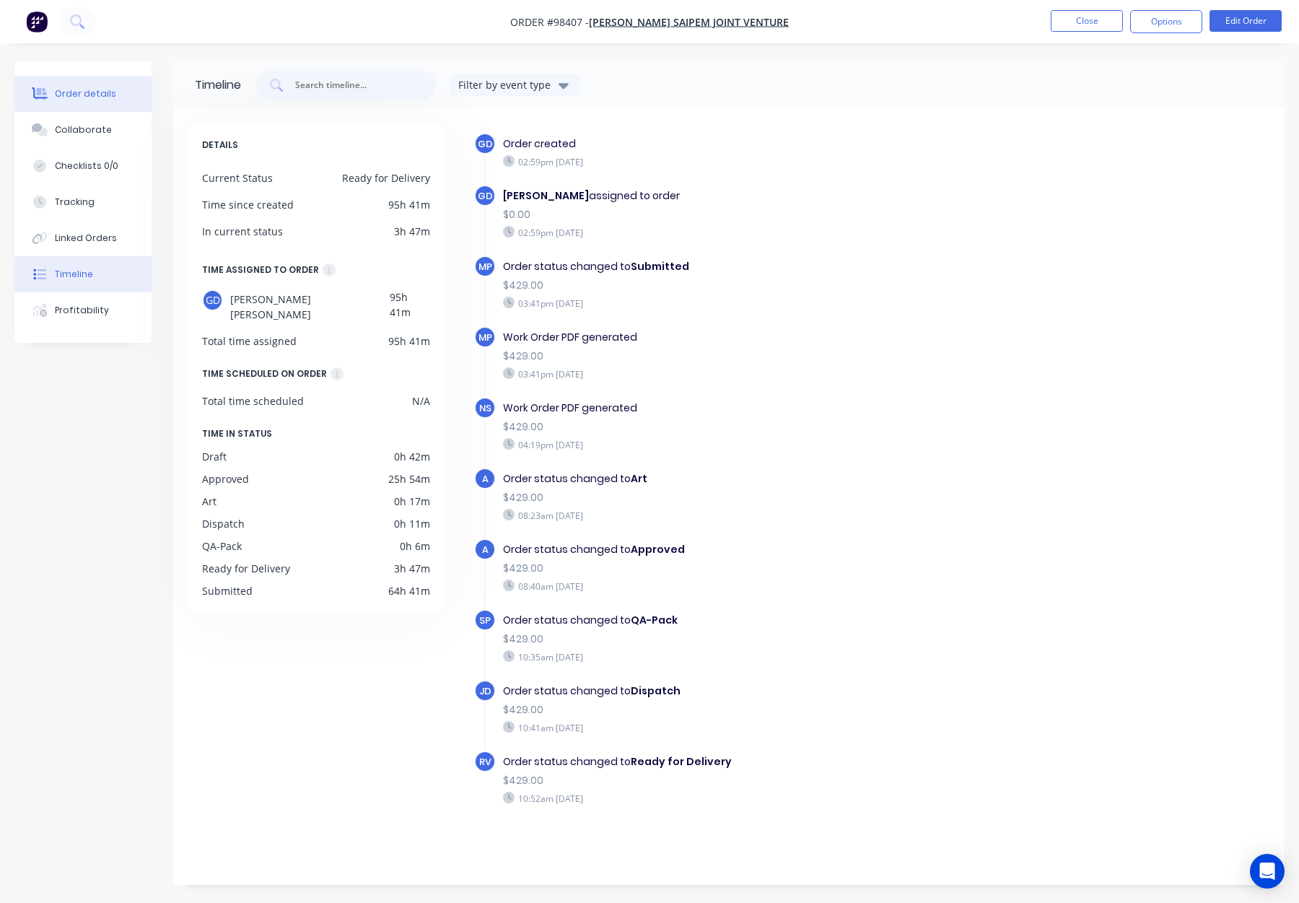
drag, startPoint x: 61, startPoint y: 94, endPoint x: 84, endPoint y: 92, distance: 23.2
click at [61, 94] on div "Order details" at bounding box center [85, 93] width 61 height 13
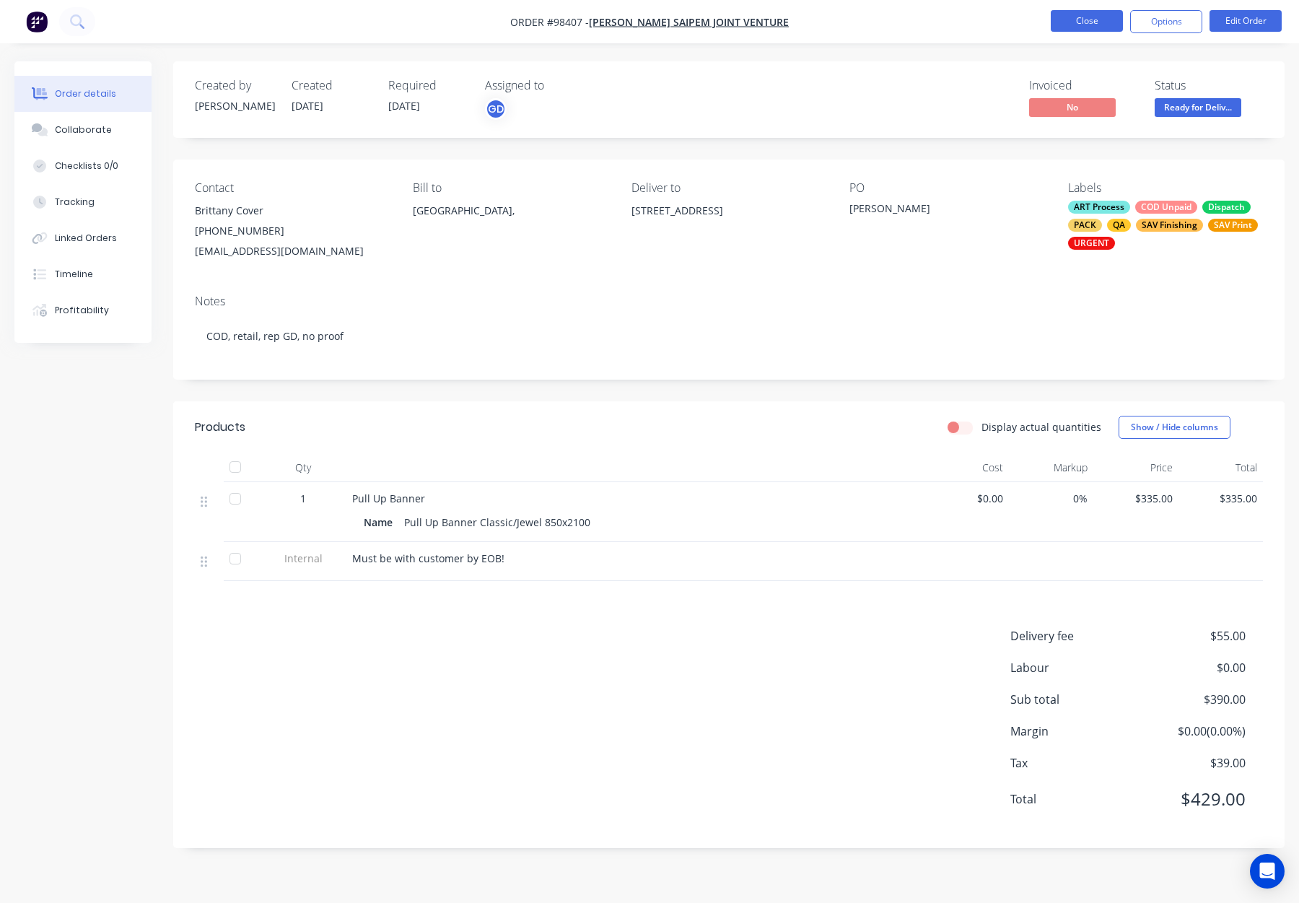
click at [1064, 12] on button "Close" at bounding box center [1087, 21] width 72 height 22
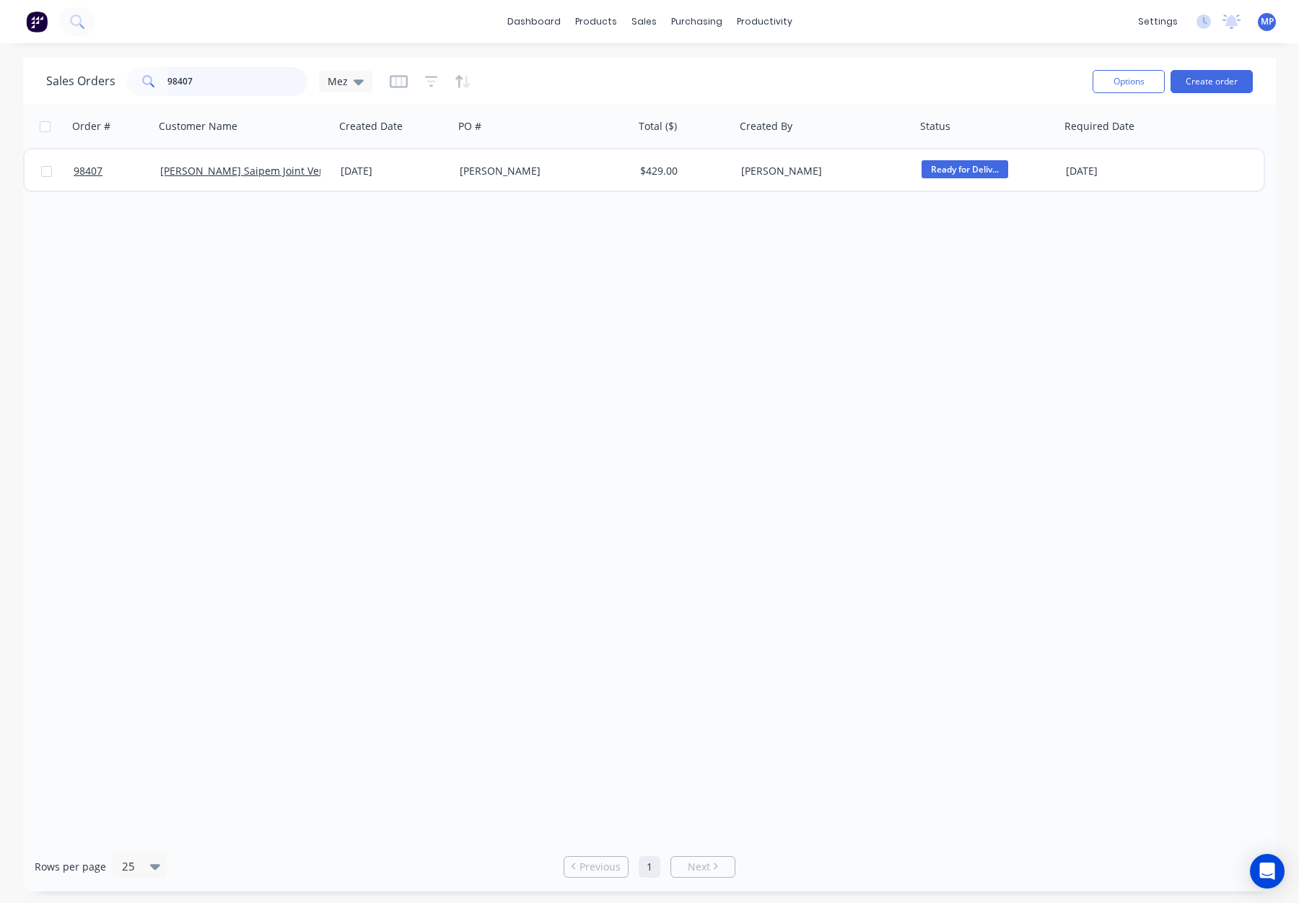
click at [226, 86] on input "98407" at bounding box center [237, 81] width 141 height 29
drag, startPoint x: 223, startPoint y: 81, endPoint x: 144, endPoint y: 80, distance: 79.4
click at [149, 80] on div "98407" at bounding box center [217, 81] width 180 height 29
